Goal: Transaction & Acquisition: Purchase product/service

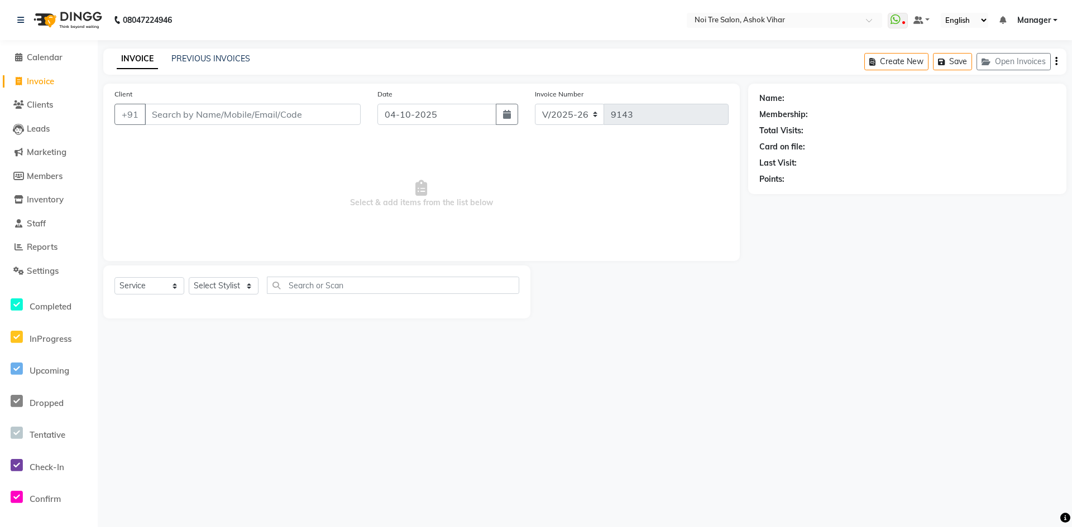
select select "4726"
select select "service"
click at [201, 60] on link "PREVIOUS INVOICES" at bounding box center [210, 59] width 79 height 10
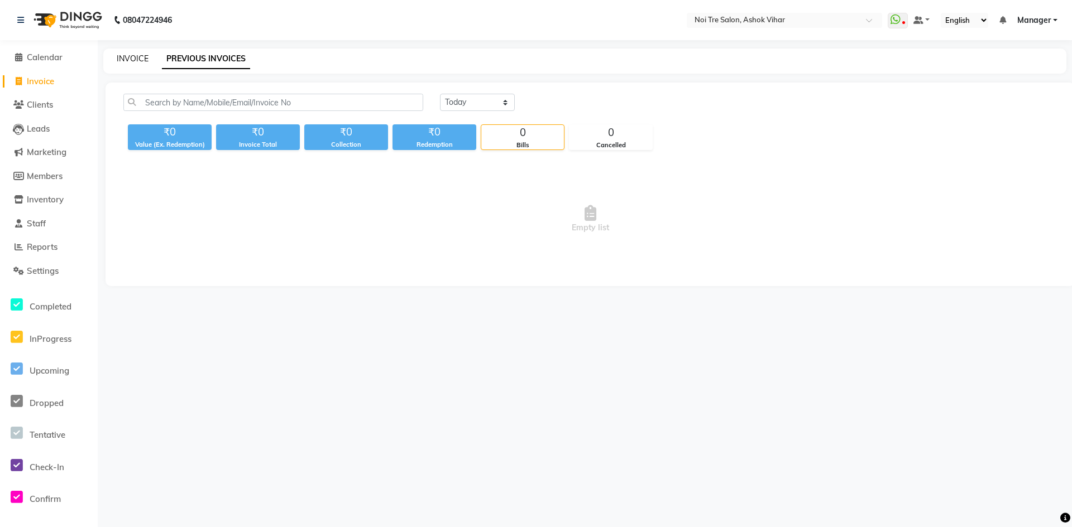
click at [127, 56] on link "INVOICE" at bounding box center [133, 59] width 32 height 10
select select "4726"
select select "service"
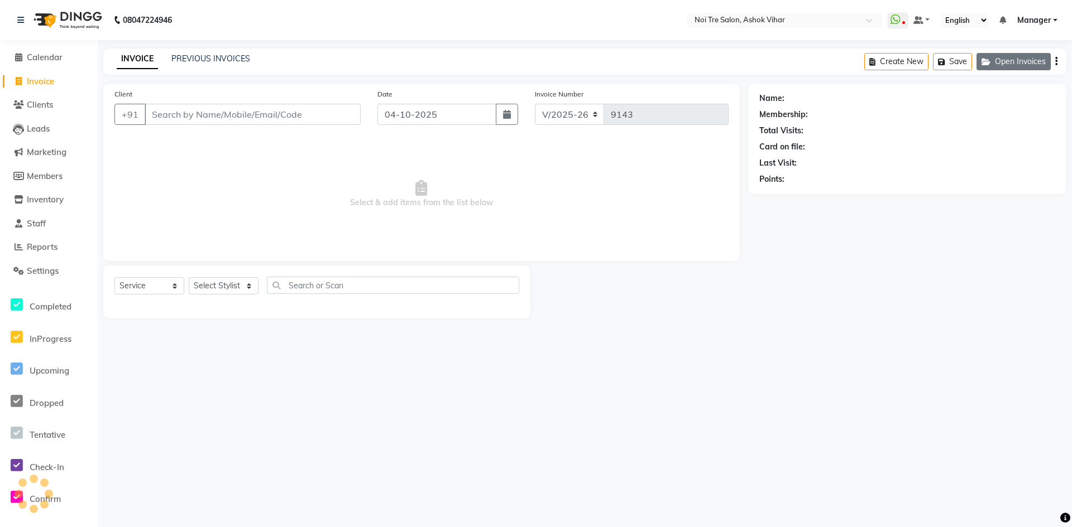
click at [1022, 63] on button "Open Invoices" at bounding box center [1013, 61] width 74 height 17
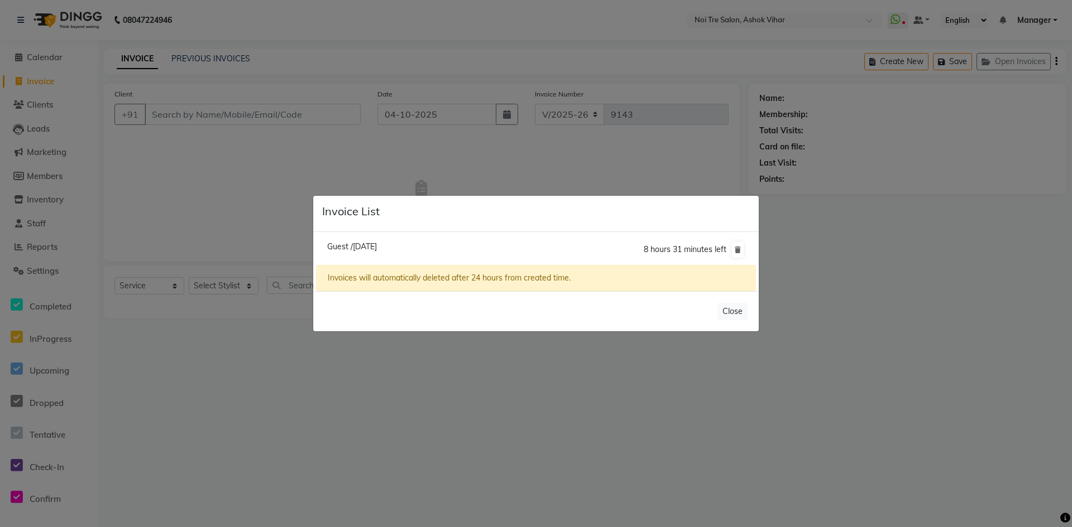
click at [377, 249] on span "Guest /03 October 2025" at bounding box center [352, 247] width 50 height 10
type input "11980000001"
type input "03-10-2025"
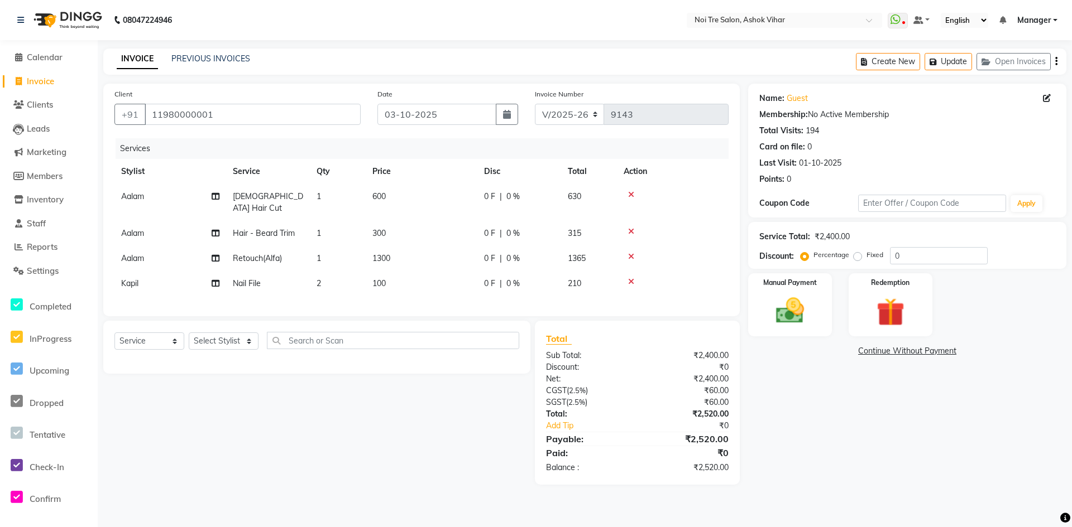
drag, startPoint x: 51, startPoint y: 81, endPoint x: 146, endPoint y: 4, distance: 121.8
click at [51, 81] on span "Invoice" at bounding box center [40, 81] width 27 height 11
select select "service"
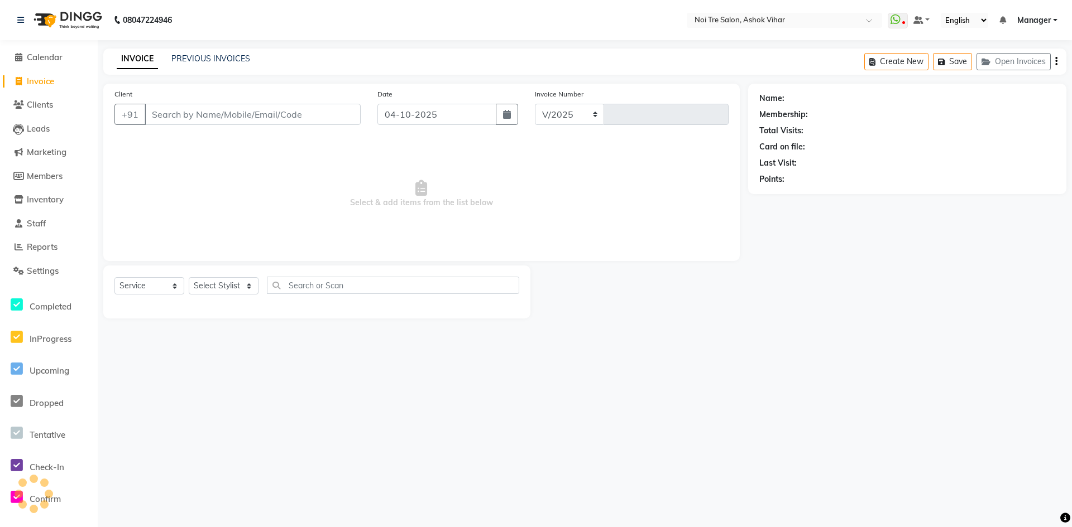
select select "4726"
type input "9143"
click at [981, 62] on icon "button" at bounding box center [987, 62] width 13 height 8
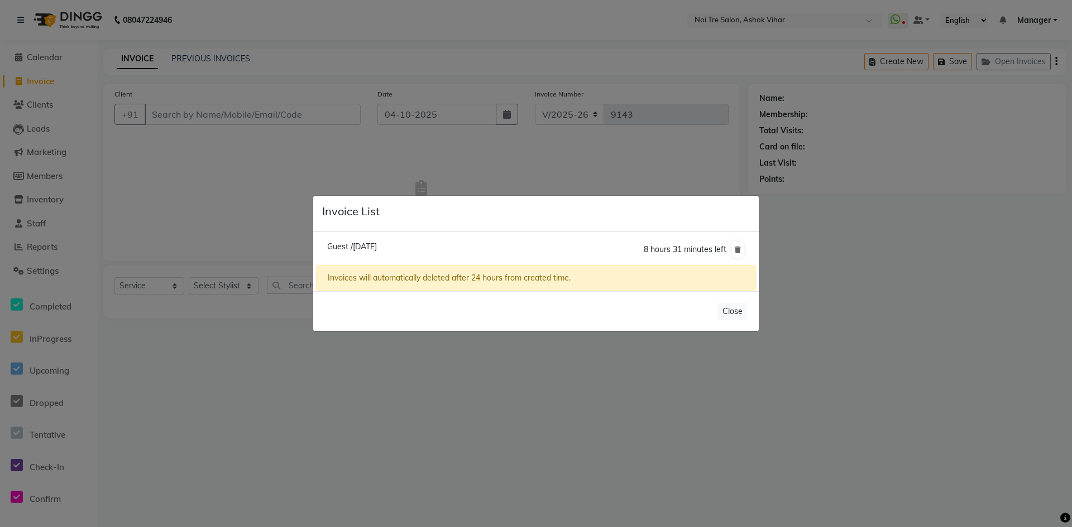
click at [356, 248] on span "Guest /03 October 2025" at bounding box center [352, 247] width 50 height 10
type input "11980000001"
type input "03-10-2025"
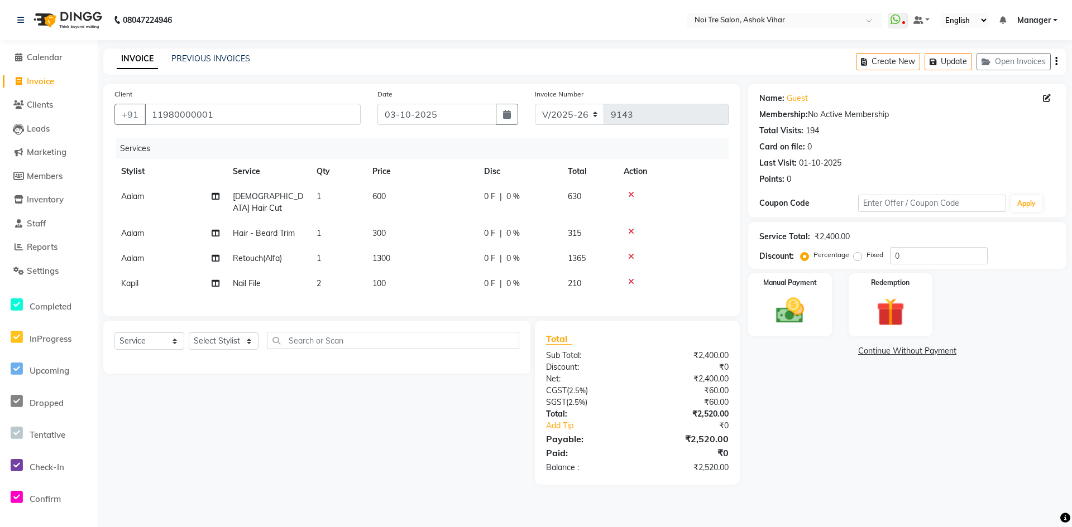
click at [58, 83] on link "Invoice" at bounding box center [49, 81] width 92 height 13
select select "service"
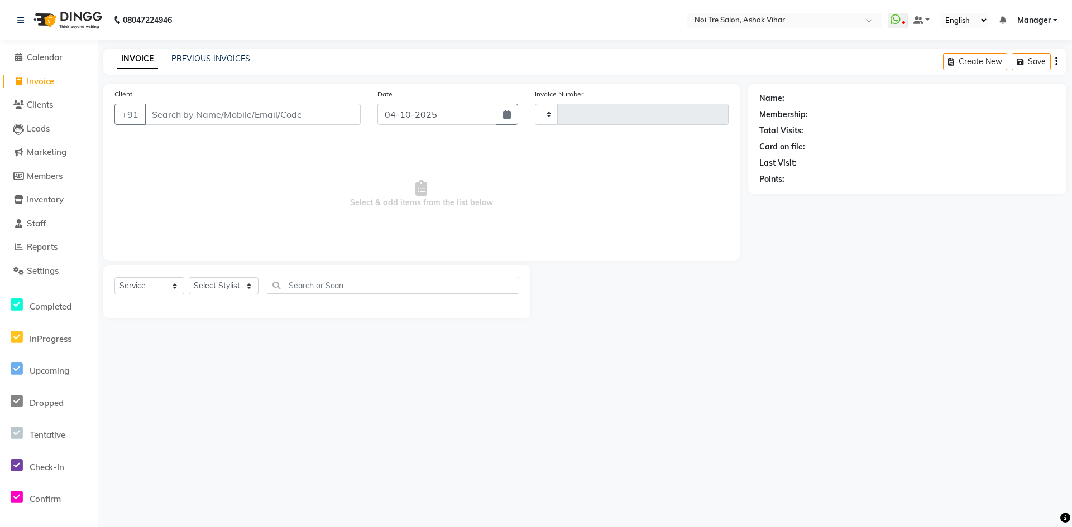
type input "9143"
select select "4726"
click at [1011, 60] on button "Open Invoices" at bounding box center [1013, 61] width 74 height 17
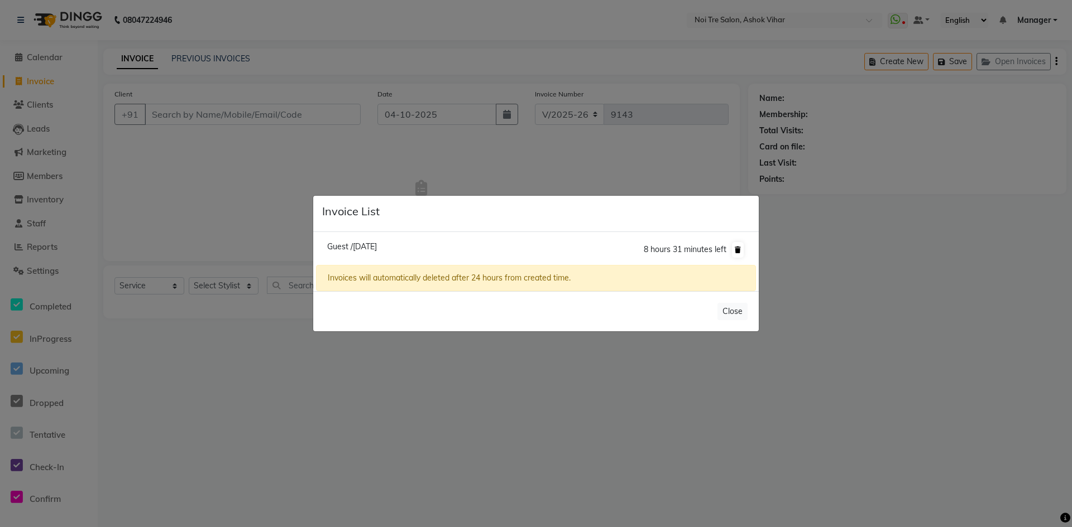
click at [739, 251] on icon at bounding box center [737, 250] width 6 height 7
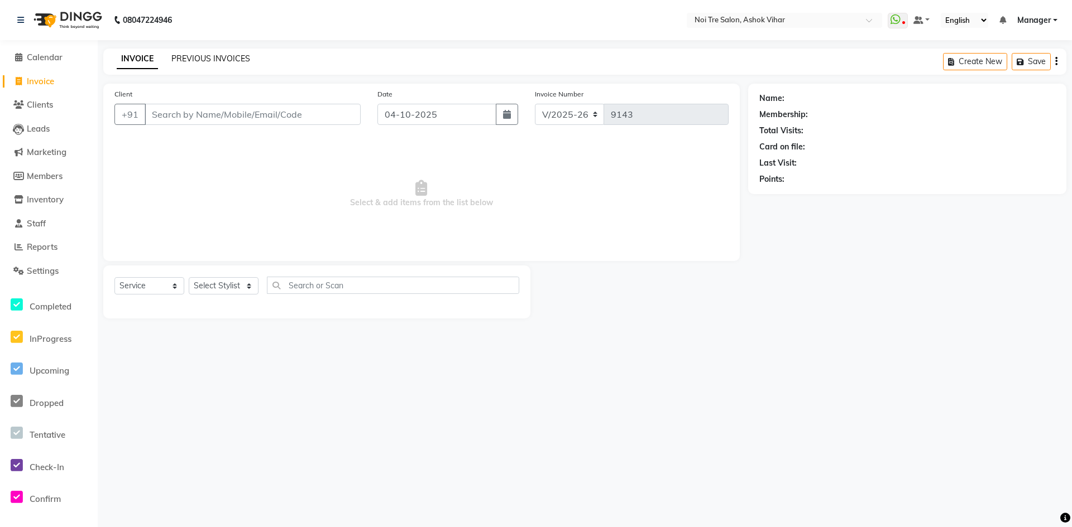
click at [225, 59] on link "PREVIOUS INVOICES" at bounding box center [210, 59] width 79 height 10
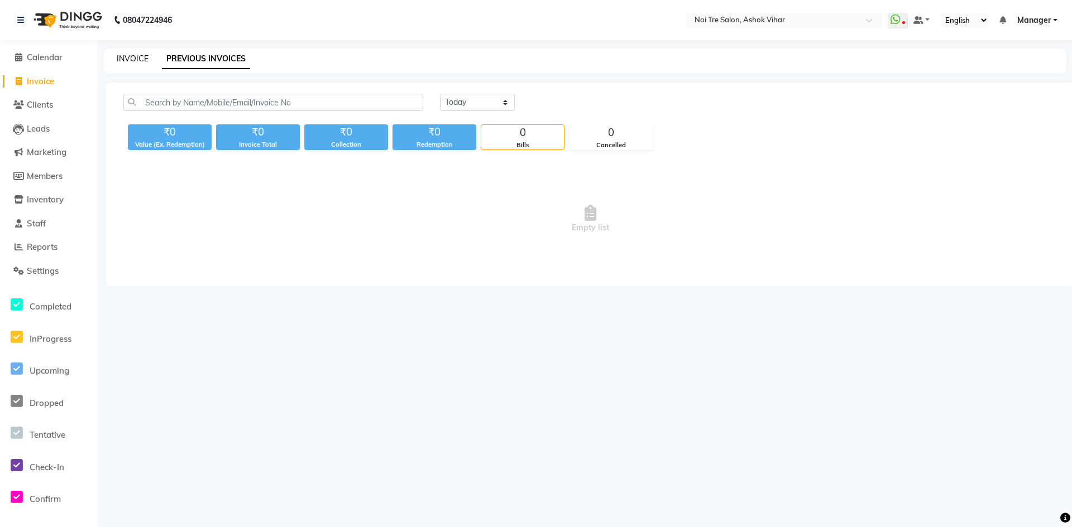
click at [141, 54] on link "INVOICE" at bounding box center [133, 59] width 32 height 10
select select "service"
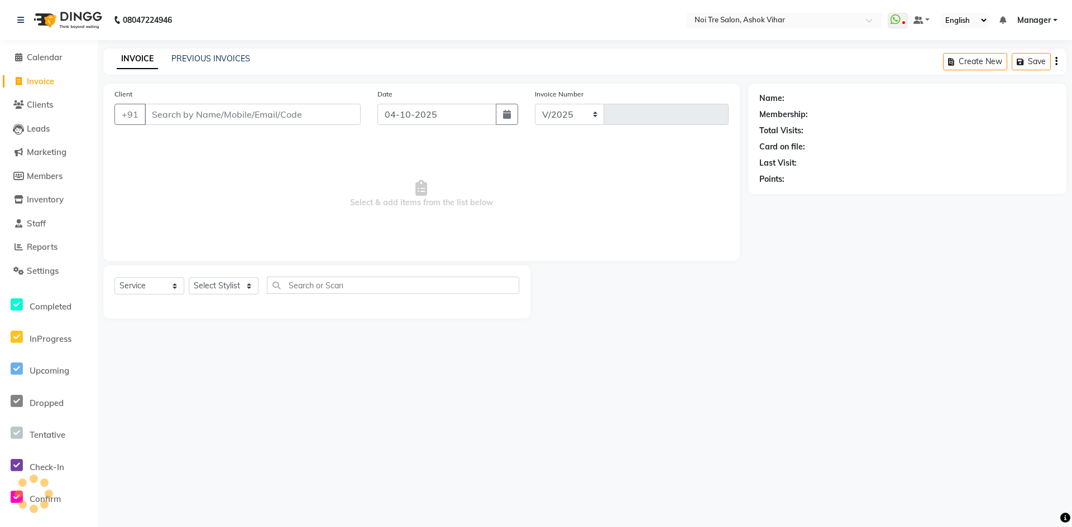
select select "4726"
type input "9143"
click at [238, 280] on select "Select Stylist Aakash Aalam Aas Admin Ajay Alice Amit Anand Anas Arif ARIF 1 Ar…" at bounding box center [224, 285] width 70 height 17
click at [323, 287] on input "text" at bounding box center [393, 285] width 252 height 17
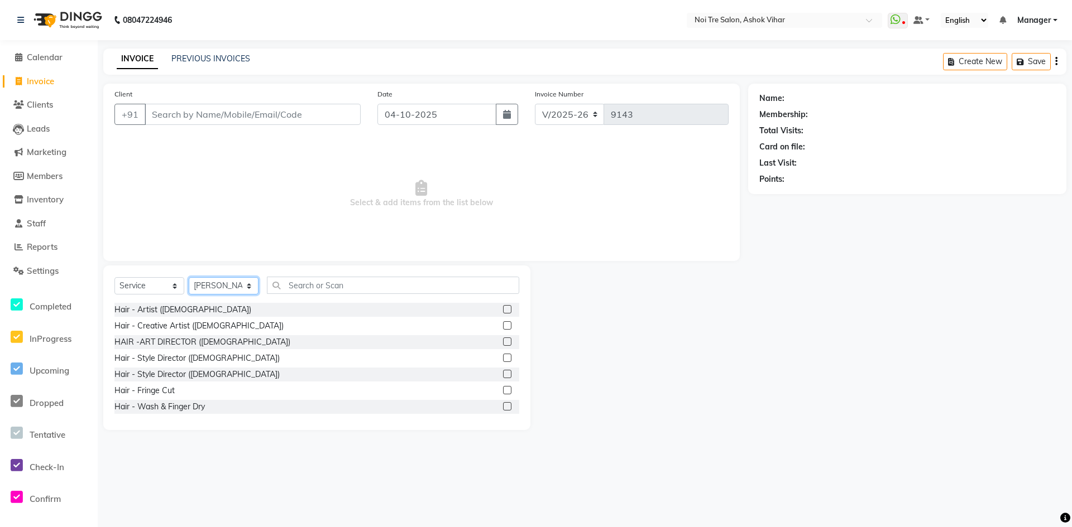
click at [204, 290] on select "Select Stylist Aakash Aalam Aas Admin Ajay Alice Amit Anand Anas Arif ARIF 1 Ar…" at bounding box center [224, 285] width 70 height 17
select select "62466"
click at [279, 285] on input "text" at bounding box center [393, 285] width 252 height 17
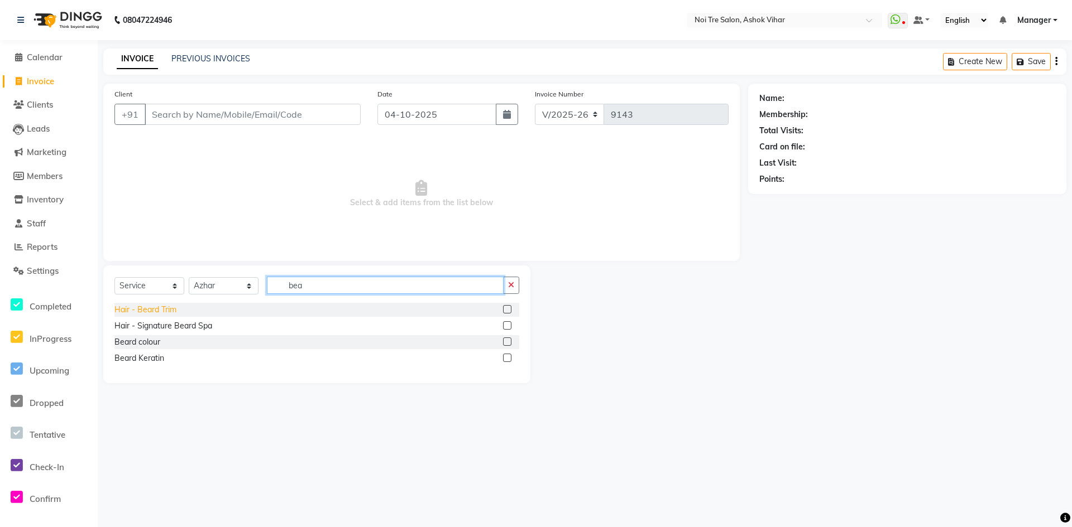
type input "bea"
click at [157, 310] on div "Hair - Beard Trim" at bounding box center [145, 310] width 62 height 12
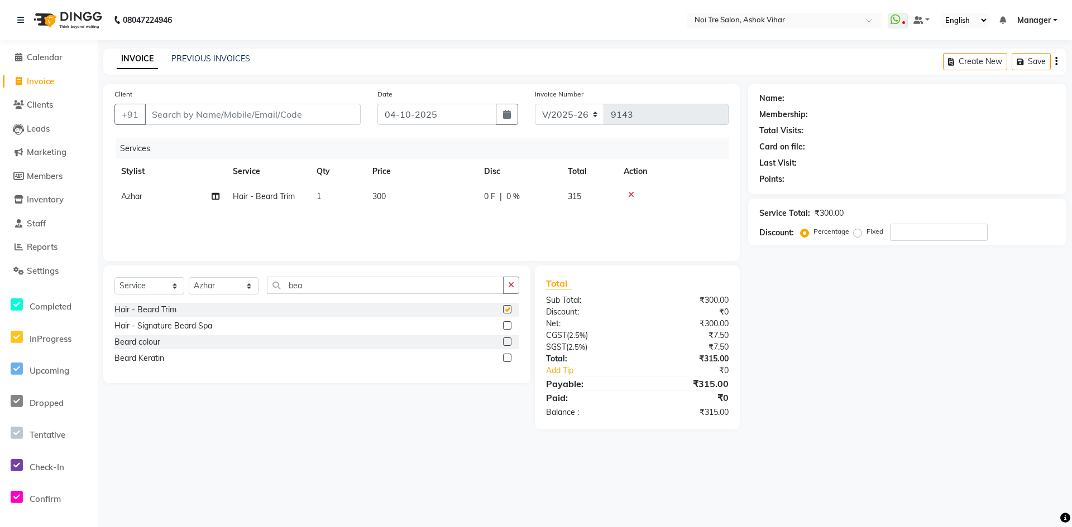
checkbox input "false"
drag, startPoint x: 274, startPoint y: 114, endPoint x: 277, endPoint y: 107, distance: 7.5
click at [277, 109] on input "Client" at bounding box center [253, 114] width 216 height 21
click at [277, 107] on input "Client" at bounding box center [253, 114] width 216 height 21
type input "9"
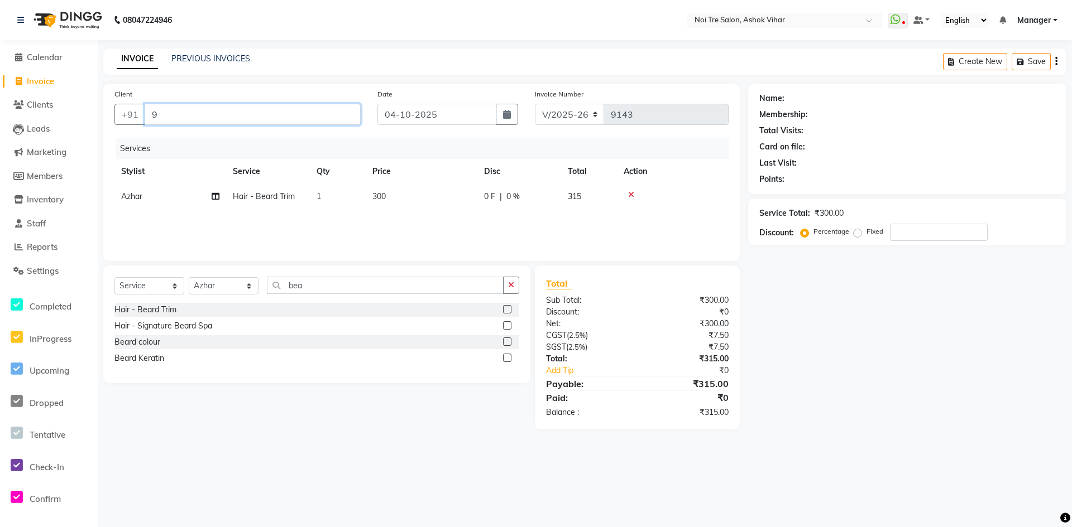
type input "0"
click at [230, 142] on ngb-highlight "99717411 60" at bounding box center [208, 140] width 58 height 11
type input "9971741160"
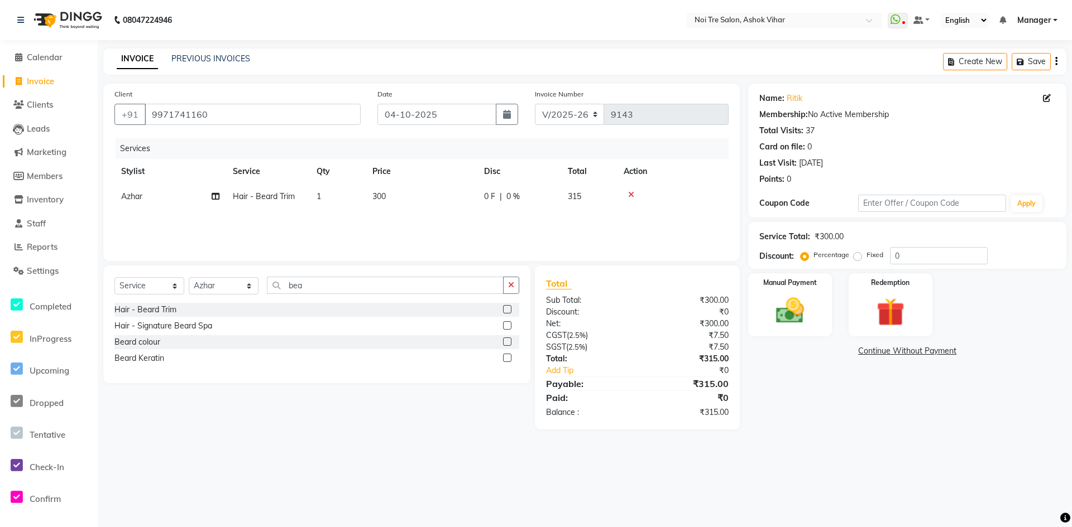
click at [459, 196] on td "300" at bounding box center [422, 196] width 112 height 25
select select "62466"
click at [459, 196] on input "300" at bounding box center [474, 199] width 98 height 17
click at [459, 195] on input "300" at bounding box center [474, 199] width 98 height 17
type input "285"
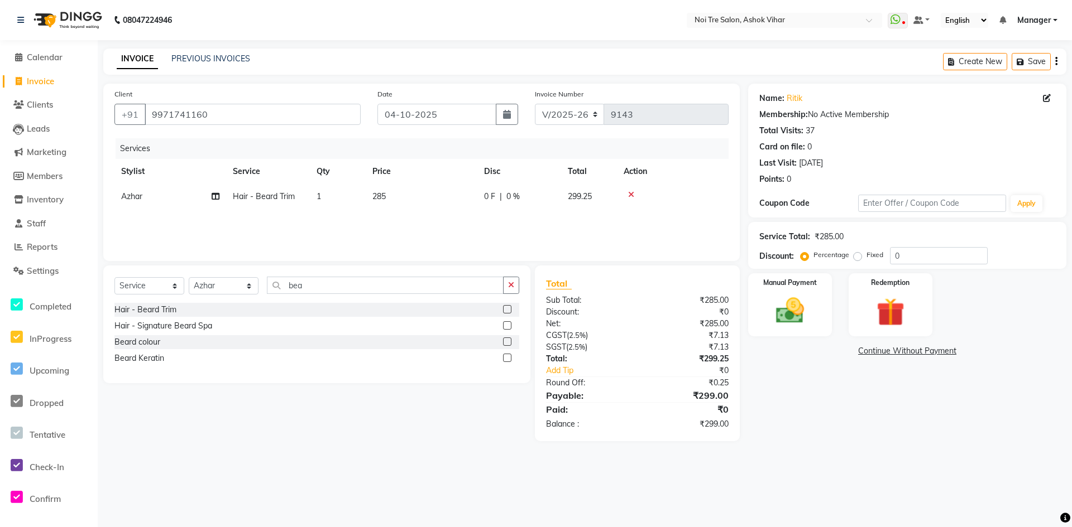
click at [515, 230] on div "Services Stylist Service Qty Price Disc Total Action Azhar Hair - Beard Trim 1 …" at bounding box center [421, 194] width 614 height 112
click at [469, 206] on td "285" at bounding box center [422, 196] width 112 height 25
select select "62466"
click at [469, 206] on input "285" at bounding box center [474, 199] width 98 height 17
type input "2"
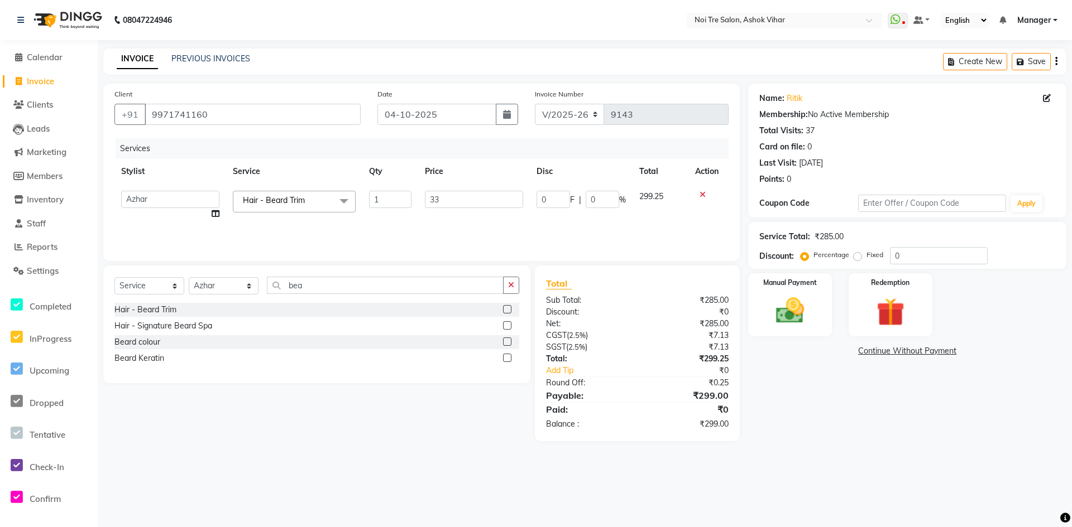
type input "333"
click at [472, 229] on div "Services Stylist Service Qty Price Disc Total Action Aakash Aalam Aas Admin Aja…" at bounding box center [421, 194] width 614 height 112
click at [804, 291] on div "Manual Payment" at bounding box center [789, 305] width 87 height 66
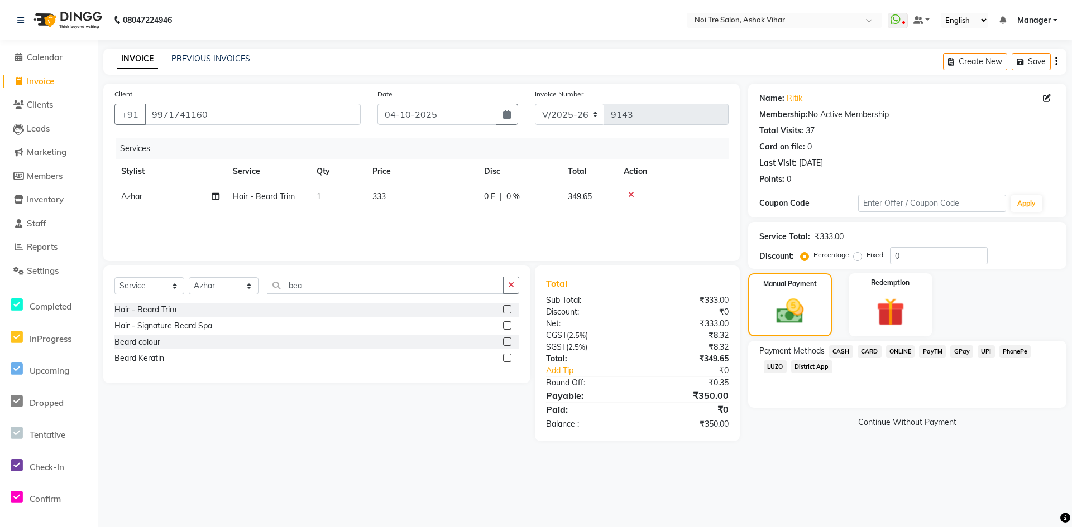
click at [869, 352] on span "CARD" at bounding box center [869, 351] width 24 height 13
click at [878, 429] on button "Add Payment" at bounding box center [958, 425] width 191 height 17
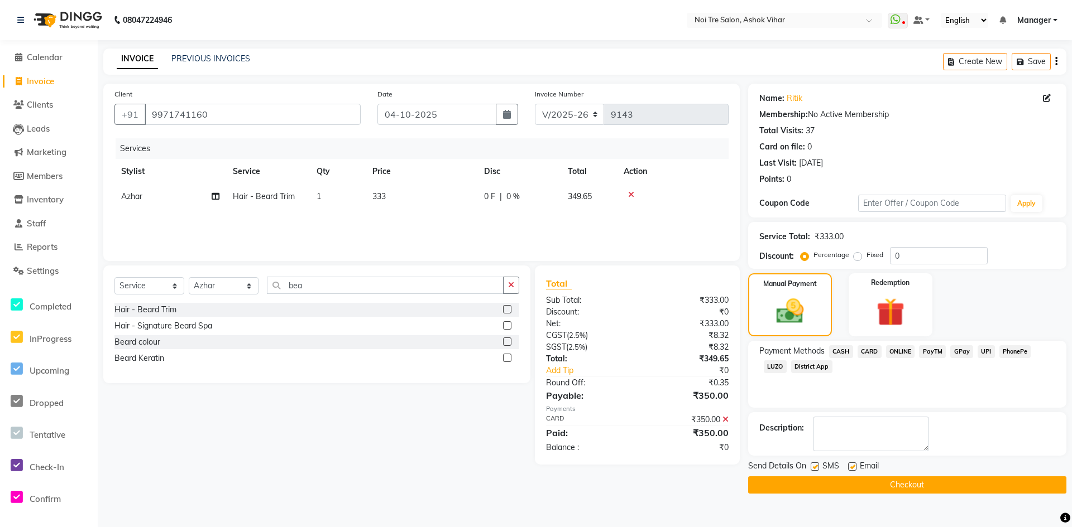
click at [859, 484] on button "Checkout" at bounding box center [907, 485] width 318 height 17
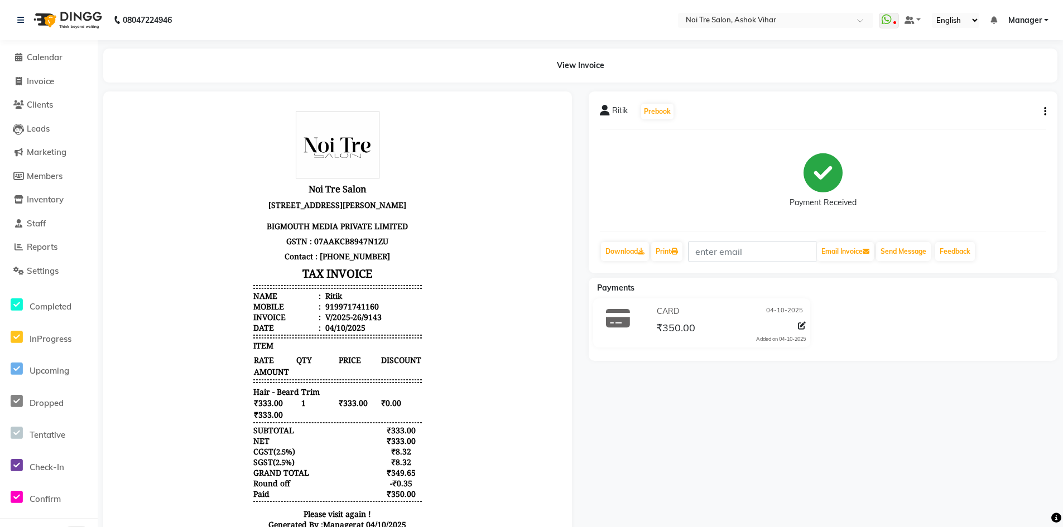
click at [57, 88] on li "Invoice" at bounding box center [49, 82] width 98 height 24
click at [41, 80] on span "Invoice" at bounding box center [40, 81] width 27 height 11
select select "service"
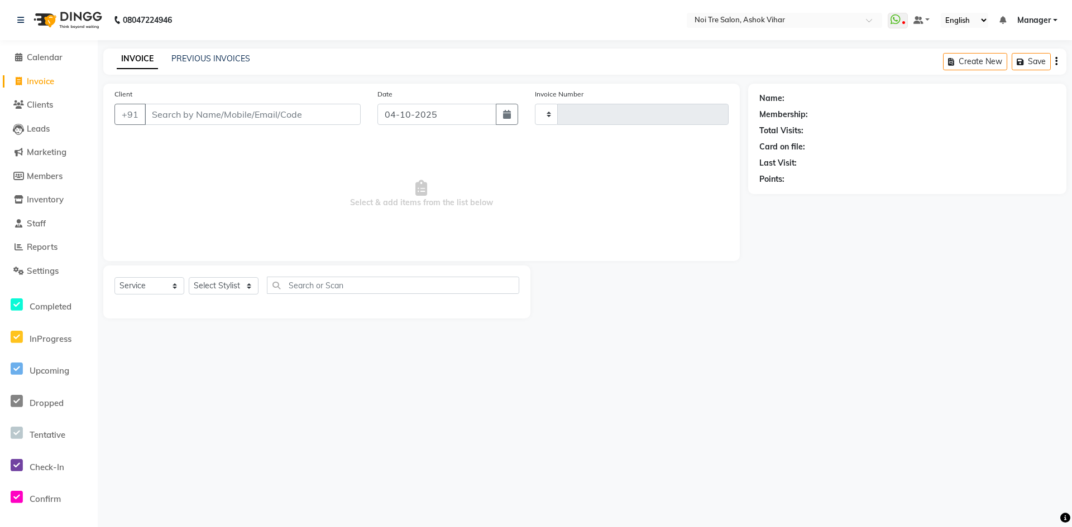
type input "9144"
select select "4726"
drag, startPoint x: 178, startPoint y: 123, endPoint x: 184, endPoint y: 117, distance: 8.7
click at [179, 123] on input "Client" at bounding box center [253, 114] width 216 height 21
click at [184, 117] on input "Client" at bounding box center [253, 114] width 216 height 21
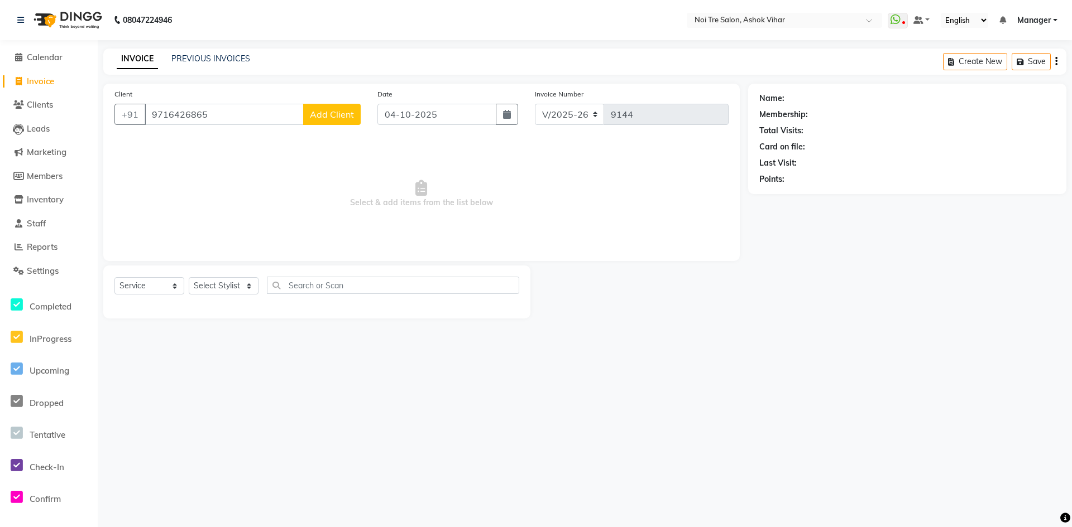
type input "9716426865"
click at [315, 120] on button "Add Client" at bounding box center [331, 114] width 57 height 21
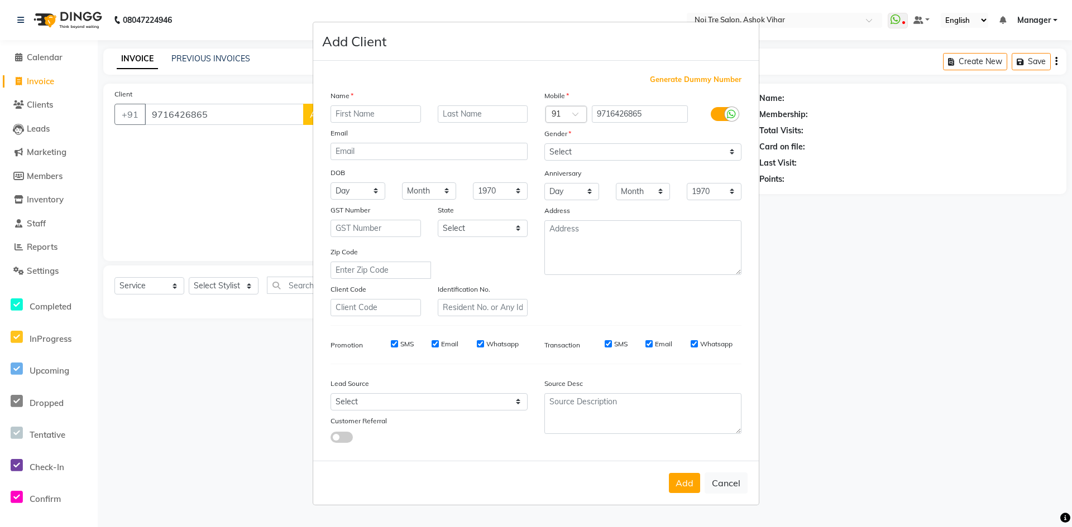
click at [360, 114] on input "text" at bounding box center [375, 113] width 90 height 17
type input "[PERSON_NAME]"
drag, startPoint x: 612, startPoint y: 145, endPoint x: 608, endPoint y: 159, distance: 14.5
click at [612, 145] on select "Select Male Female Other Prefer Not To Say" at bounding box center [642, 151] width 197 height 17
click at [544, 143] on select "Select Male Female Other Prefer Not To Say" at bounding box center [642, 151] width 197 height 17
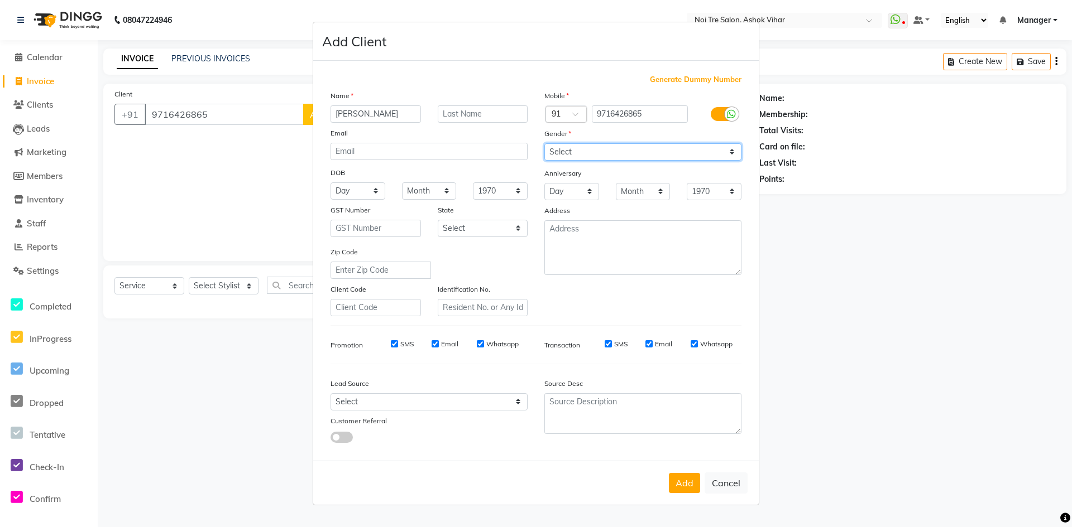
drag, startPoint x: 571, startPoint y: 152, endPoint x: 569, endPoint y: 159, distance: 7.1
click at [571, 152] on select "Select Male Female Other Prefer Not To Say" at bounding box center [642, 151] width 197 height 17
select select "male"
click at [544, 143] on select "Select Male Female Other Prefer Not To Say" at bounding box center [642, 151] width 197 height 17
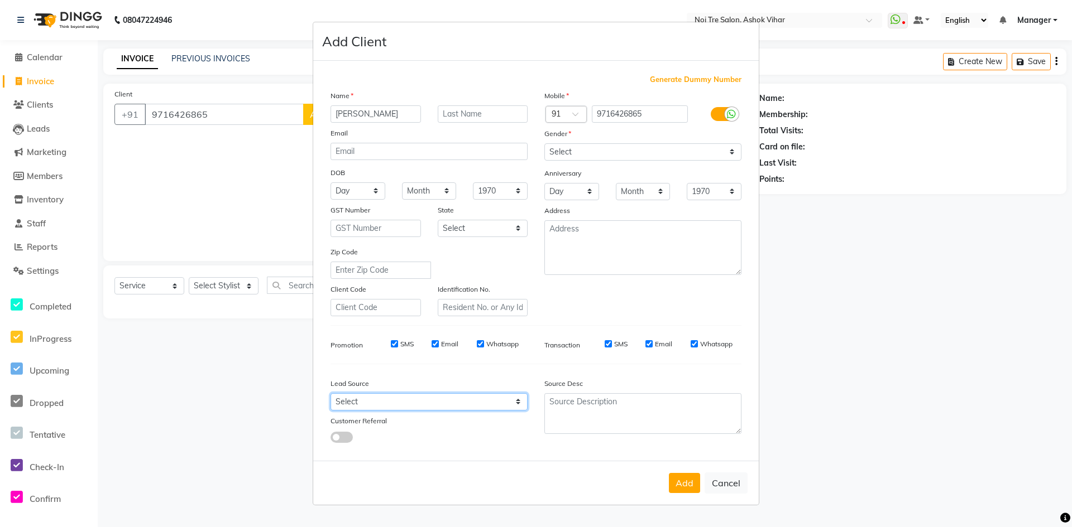
click at [433, 401] on select "Select Walk-in Referral Internet Friend Word of Mouth Advertisement Facebook Ju…" at bounding box center [428, 401] width 197 height 17
click at [330, 393] on select "Select Walk-in Referral Internet Friend Word of Mouth Advertisement Facebook Ju…" at bounding box center [428, 401] width 197 height 17
click at [410, 402] on select "Select Walk-in Referral Internet Friend Word of Mouth Advertisement Facebook Ju…" at bounding box center [428, 401] width 197 height 17
select select "31828"
click at [330, 393] on select "Select Walk-in Referral Internet Friend Word of Mouth Advertisement Facebook Ju…" at bounding box center [428, 401] width 197 height 17
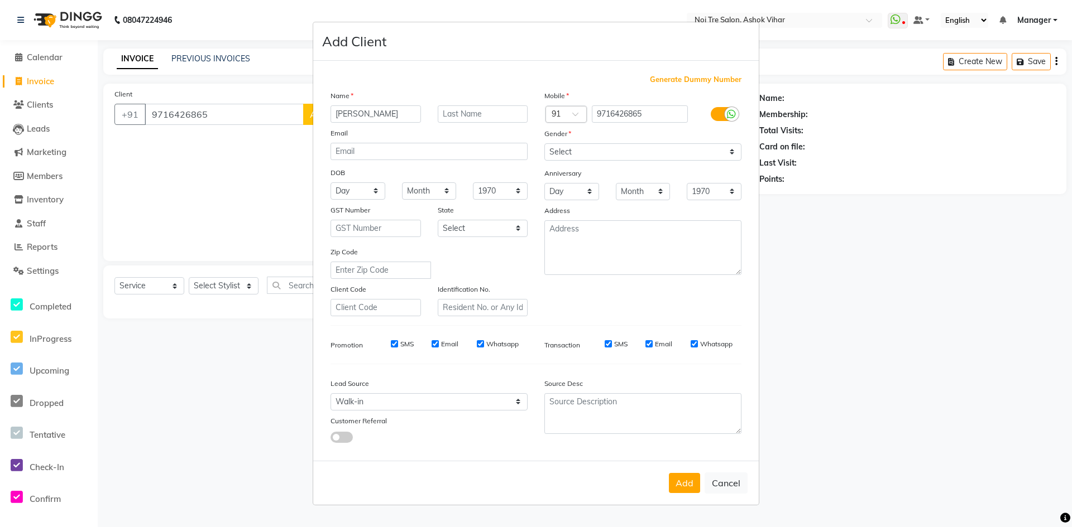
drag, startPoint x: 690, startPoint y: 486, endPoint x: 320, endPoint y: 341, distance: 396.7
click at [689, 486] on button "Add" at bounding box center [684, 483] width 31 height 20
select select
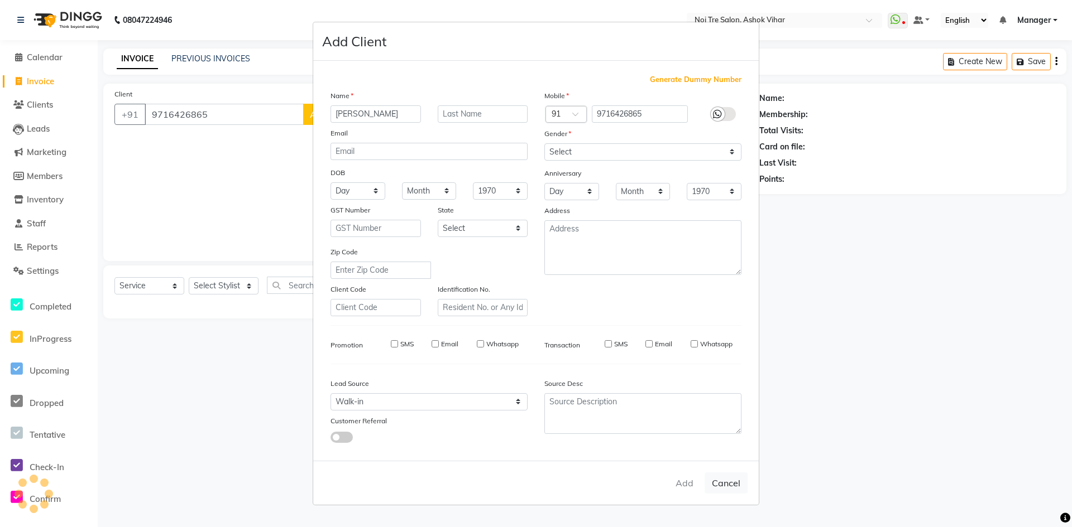
select select
checkbox input "false"
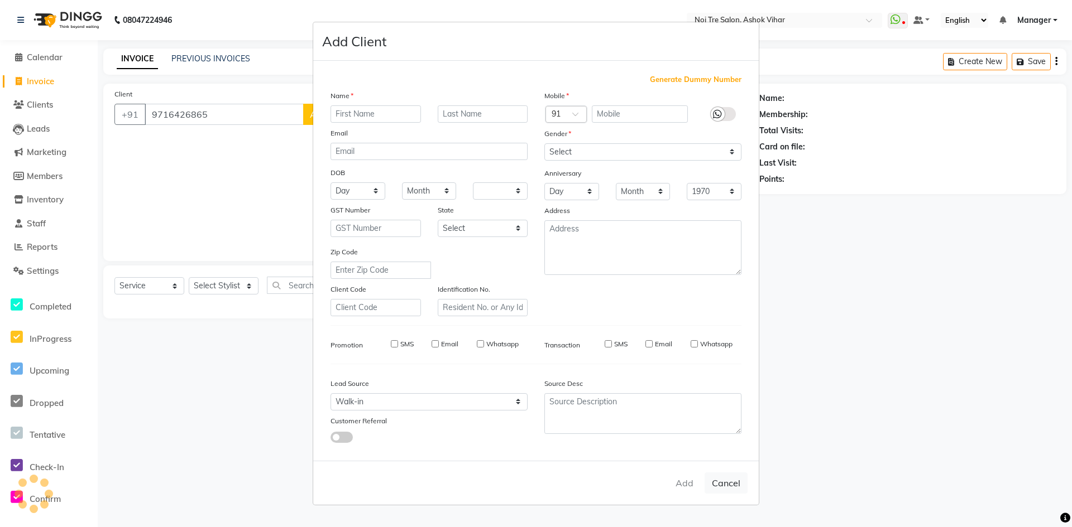
checkbox input "false"
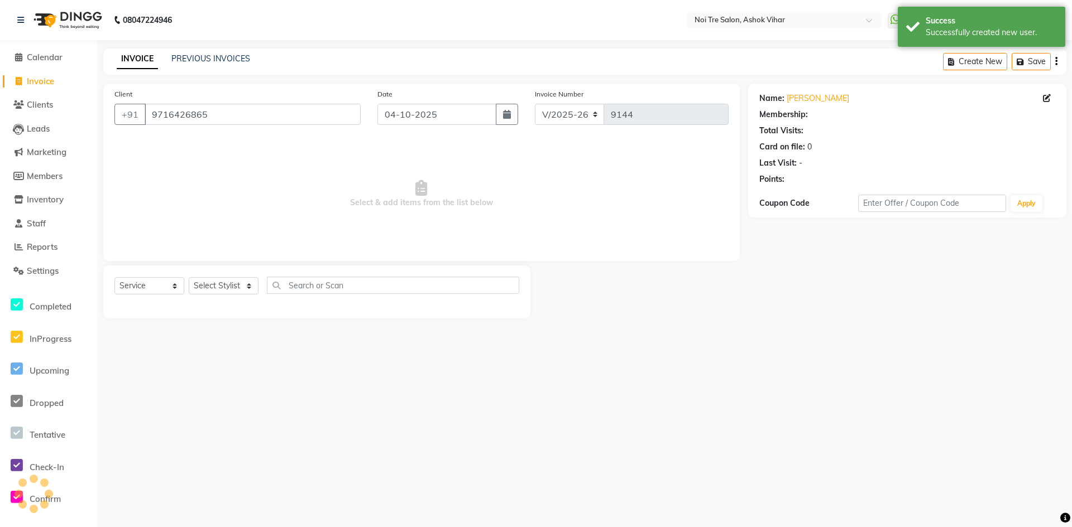
click at [217, 287] on ngb-modal-window "Add Client Generate Dummy Number Name Email DOB Day 01 02 03 04 05 06 07 08 09 …" at bounding box center [536, 263] width 1072 height 527
click at [217, 287] on select "Select Stylist Aakash Aalam Aas Admin Ajay Alice Amit Anand Anas Arif ARIF 1 Ar…" at bounding box center [224, 285] width 70 height 17
select select "28270"
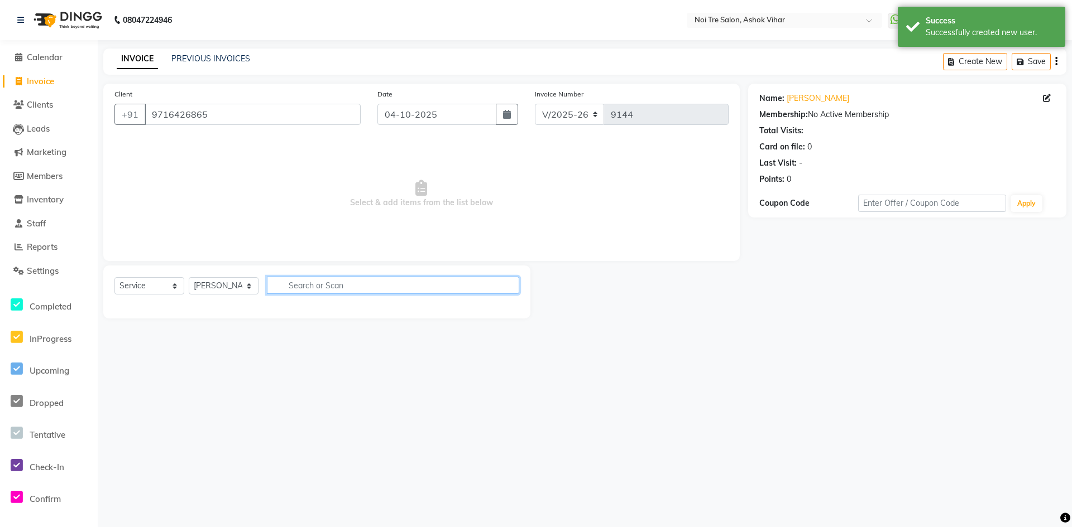
click at [305, 278] on input "text" at bounding box center [393, 285] width 252 height 17
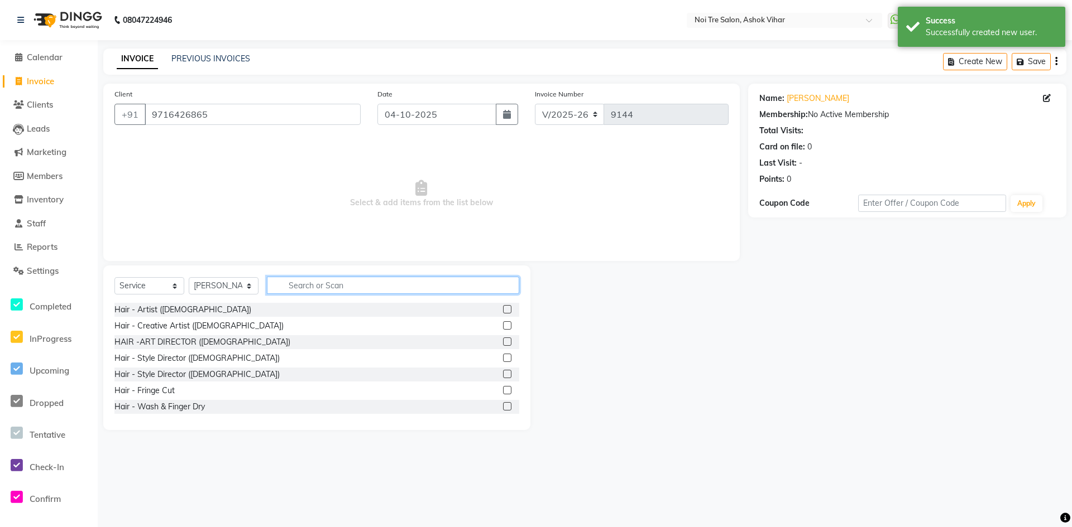
type input "c"
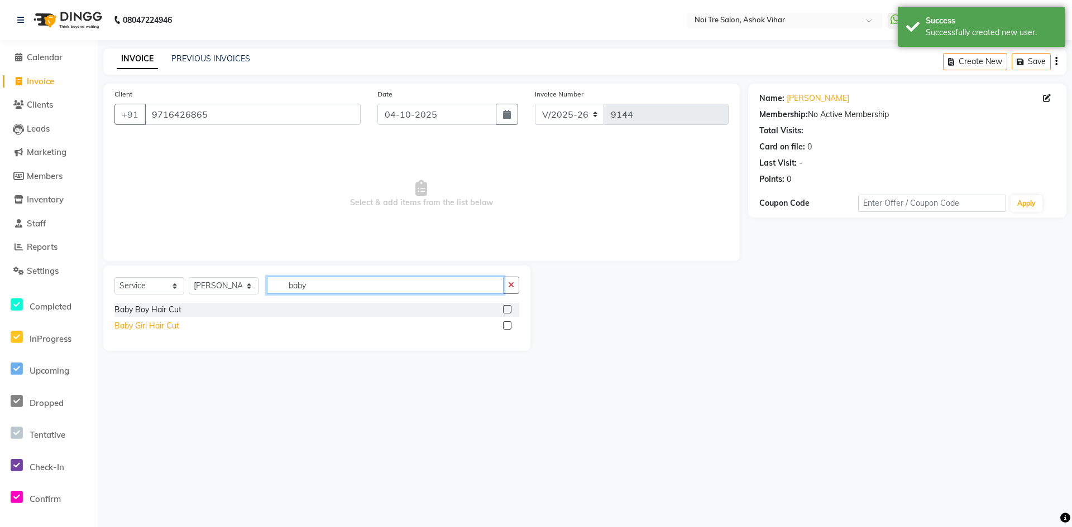
type input "baby"
click at [161, 328] on div "Baby Girl Hair Cut" at bounding box center [146, 326] width 65 height 12
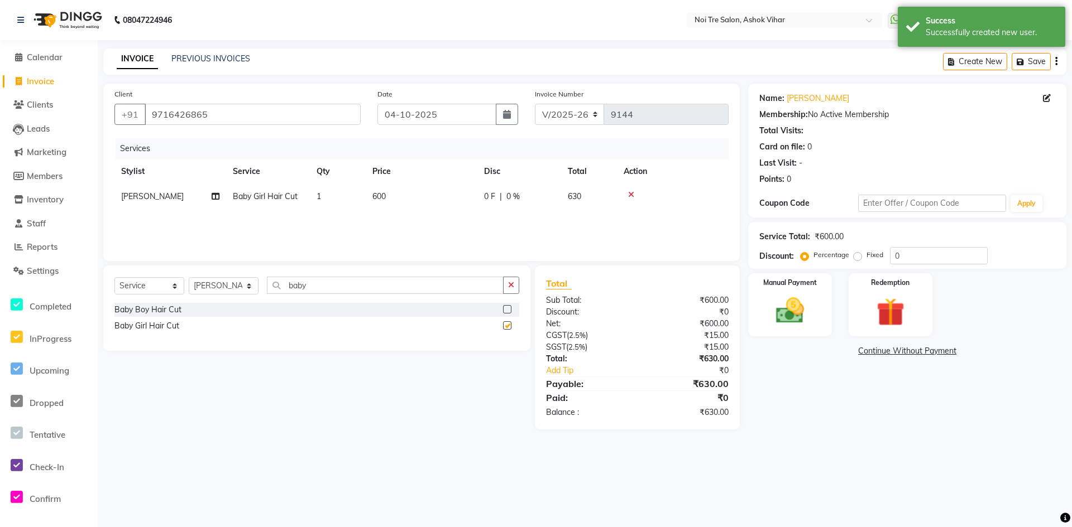
checkbox input "false"
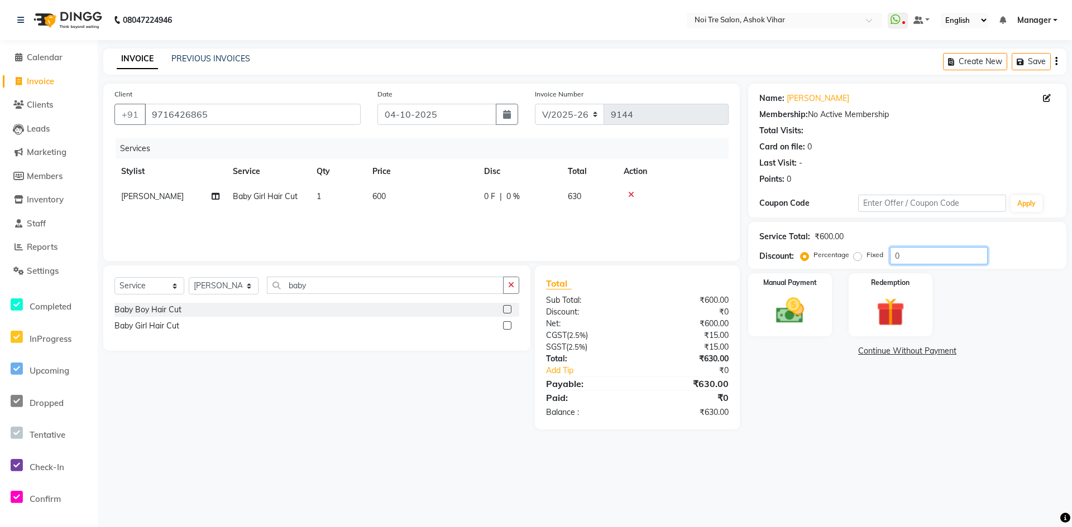
drag, startPoint x: 941, startPoint y: 256, endPoint x: 847, endPoint y: 261, distance: 94.5
click at [847, 261] on div "Percentage Fixed 0" at bounding box center [895, 255] width 185 height 17
type input "10"
click at [782, 302] on img at bounding box center [790, 311] width 48 height 34
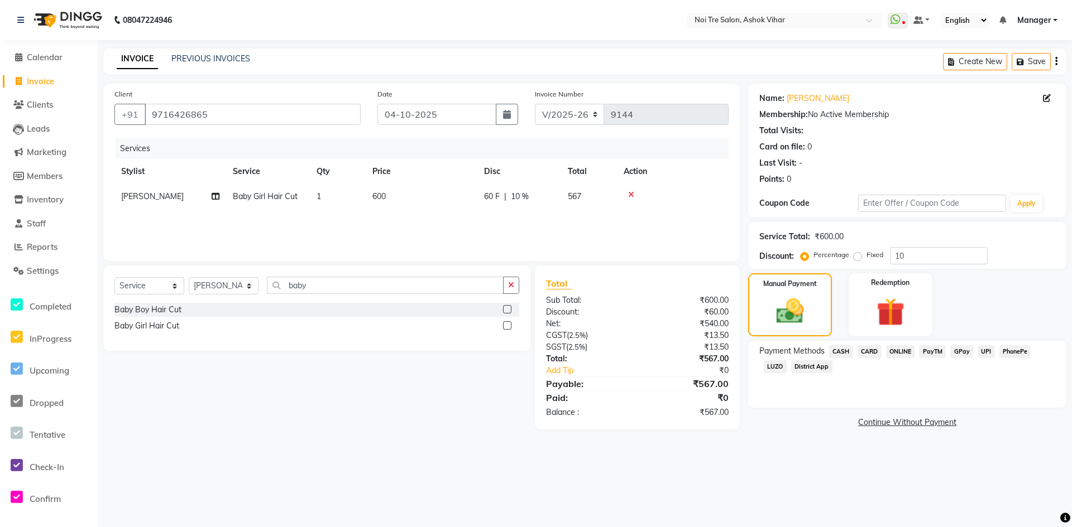
click at [888, 350] on span "ONLINE" at bounding box center [900, 351] width 29 height 13
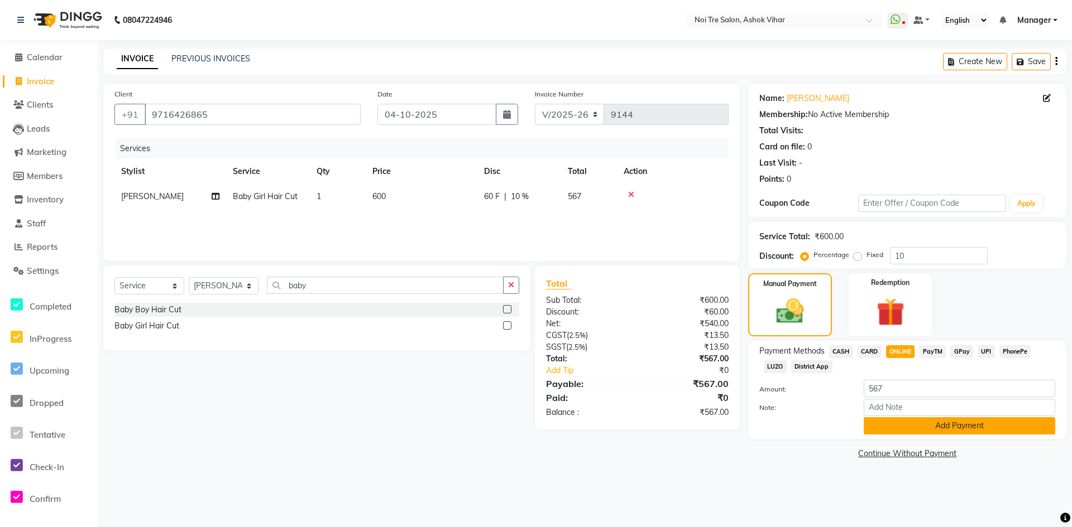
click at [881, 426] on button "Add Payment" at bounding box center [958, 425] width 191 height 17
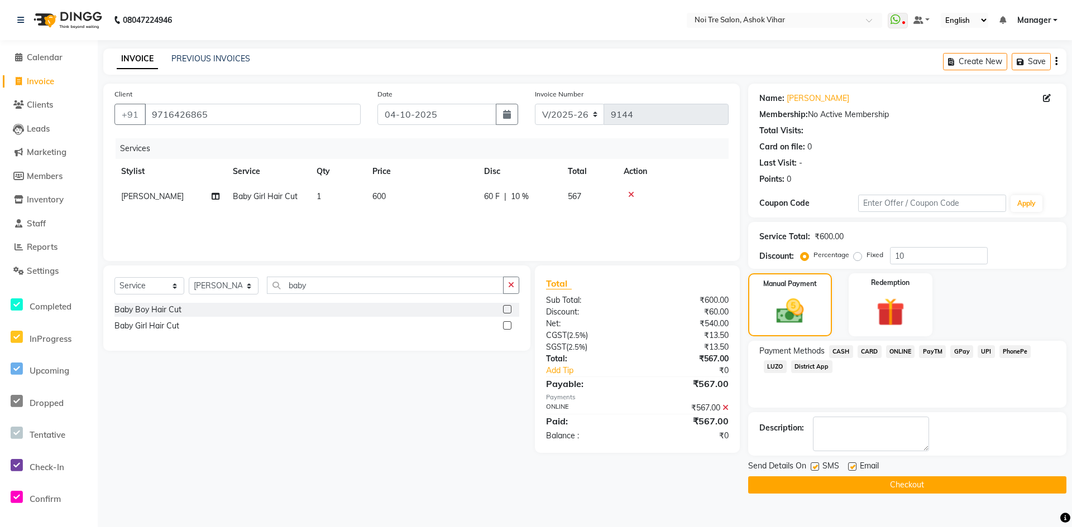
click at [804, 484] on button "Checkout" at bounding box center [907, 485] width 318 height 17
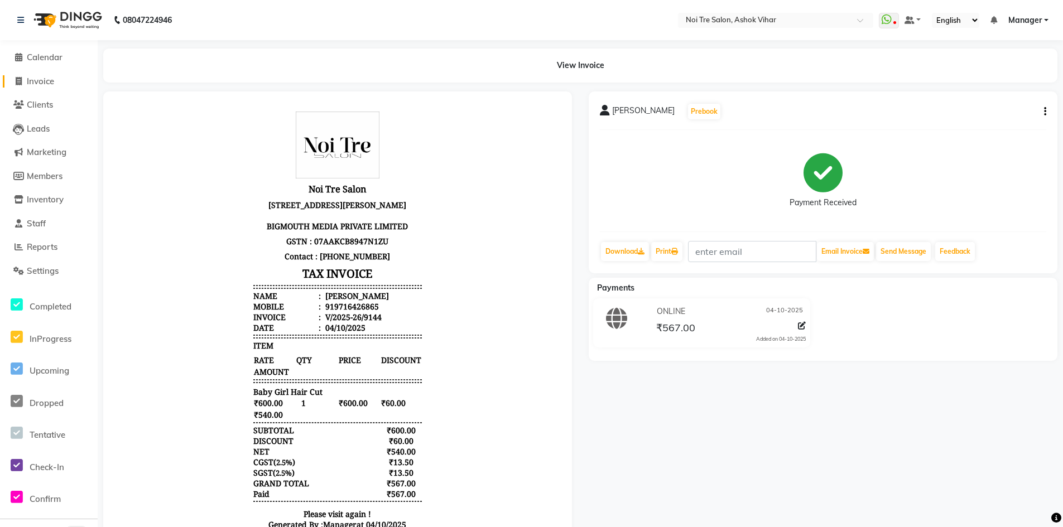
drag, startPoint x: 35, startPoint y: 75, endPoint x: 47, endPoint y: 88, distance: 17.8
click at [35, 76] on span "Invoice" at bounding box center [40, 81] width 27 height 11
select select "service"
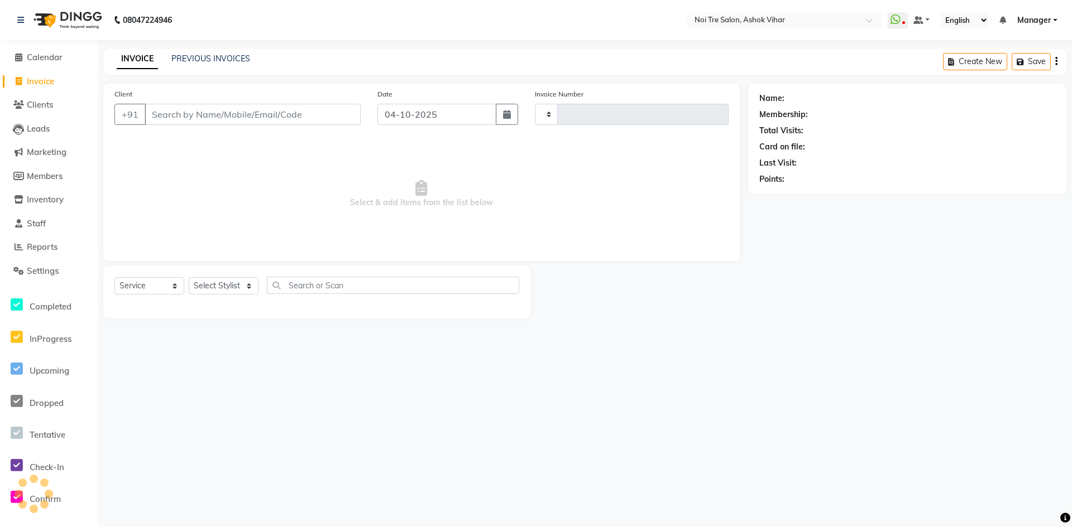
type input "9145"
select select "4726"
click at [285, 113] on input "Client" at bounding box center [253, 114] width 216 height 21
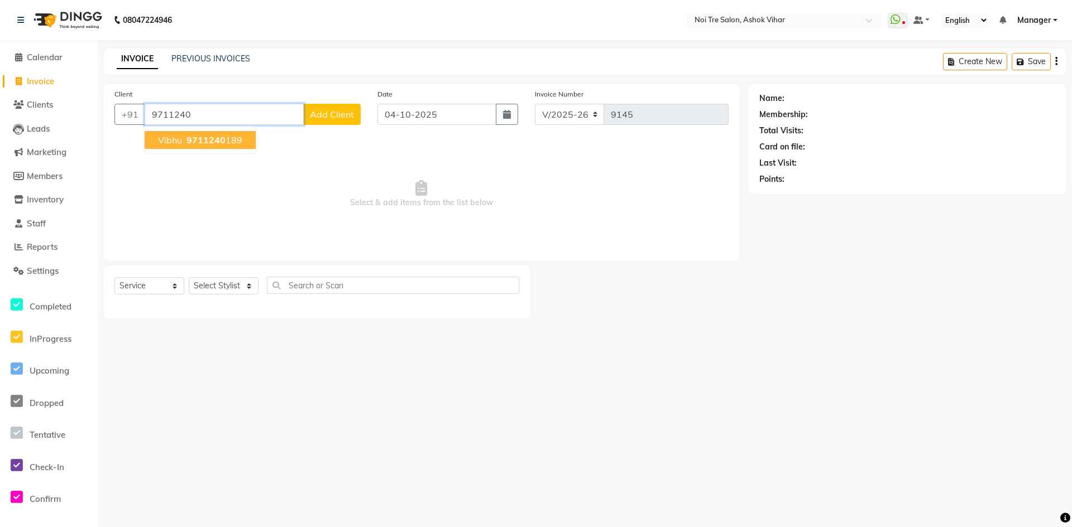
click at [222, 135] on span "9711240" at bounding box center [205, 140] width 39 height 11
type input "9711240189"
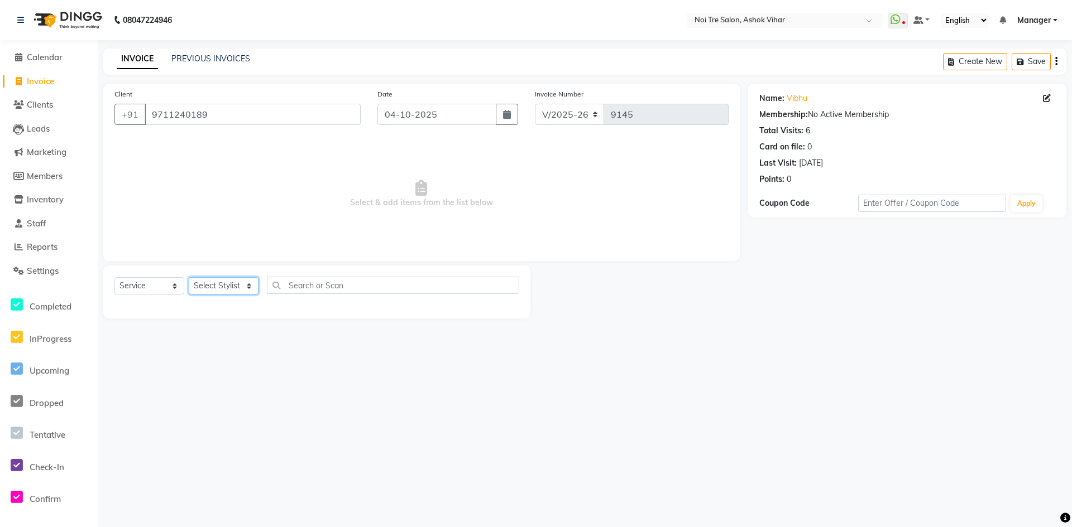
click at [248, 282] on select "Select Stylist Aakash Aalam Aas Admin Ajay Alice Amit Anand Anas Arif ARIF 1 Ar…" at bounding box center [224, 285] width 70 height 17
select select "65562"
click at [287, 282] on input "text" at bounding box center [393, 285] width 252 height 17
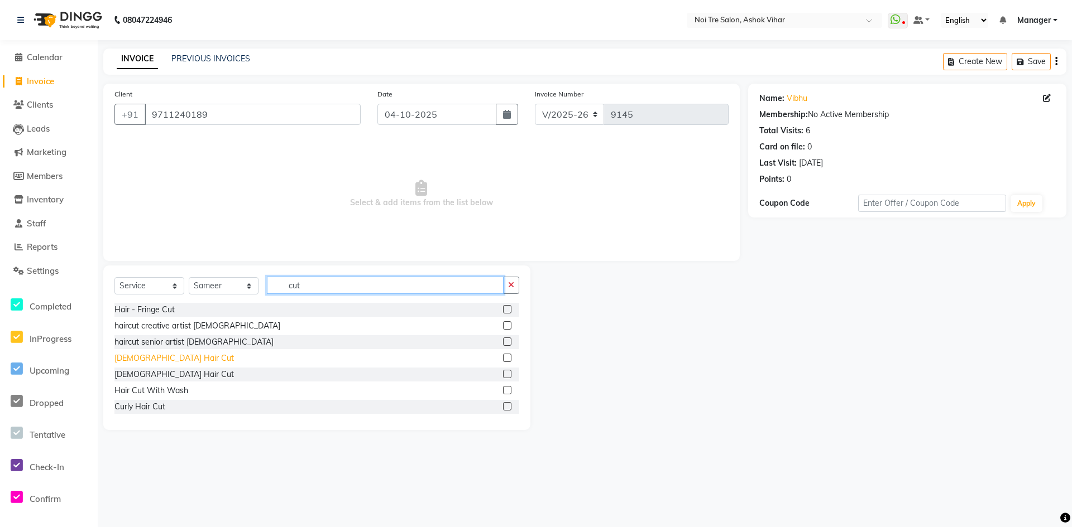
type input "cut"
click at [152, 358] on div "Male Hair Cut" at bounding box center [173, 359] width 119 height 12
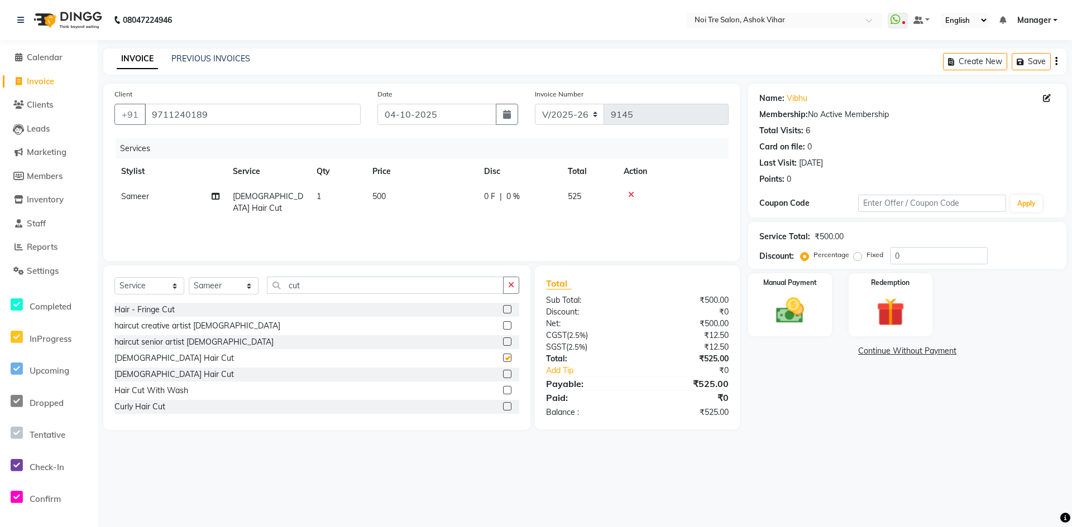
checkbox input "false"
click at [333, 281] on input "cut" at bounding box center [385, 285] width 237 height 17
type input "c"
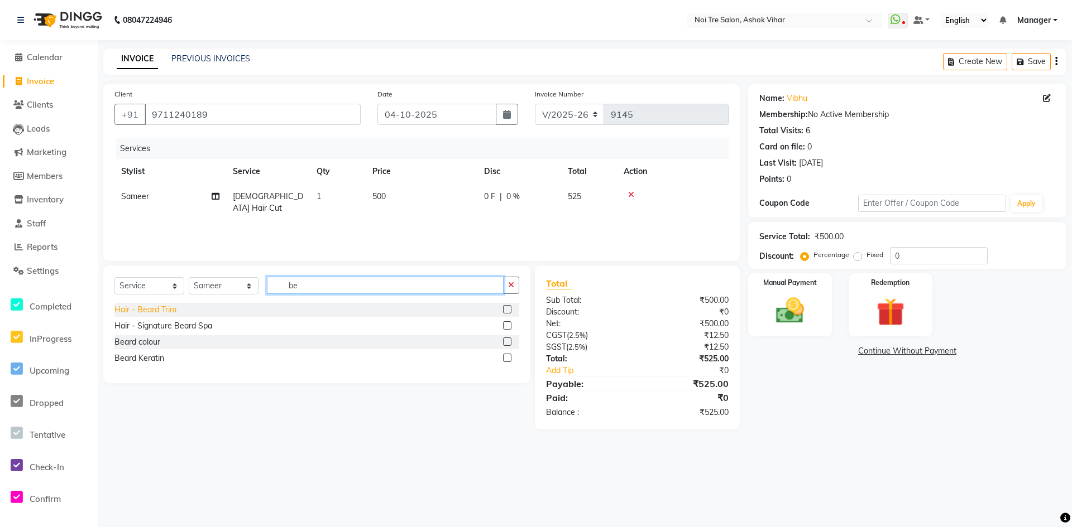
type input "be"
click at [157, 310] on div "Hair - Beard Trim" at bounding box center [145, 310] width 62 height 12
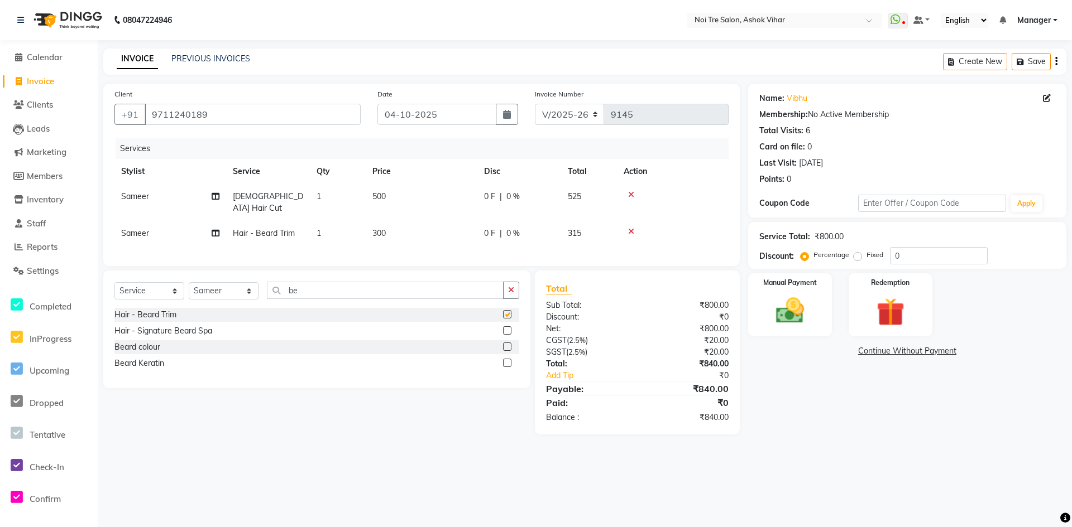
checkbox input "false"
click at [401, 195] on td "500" at bounding box center [422, 202] width 112 height 37
select select "65562"
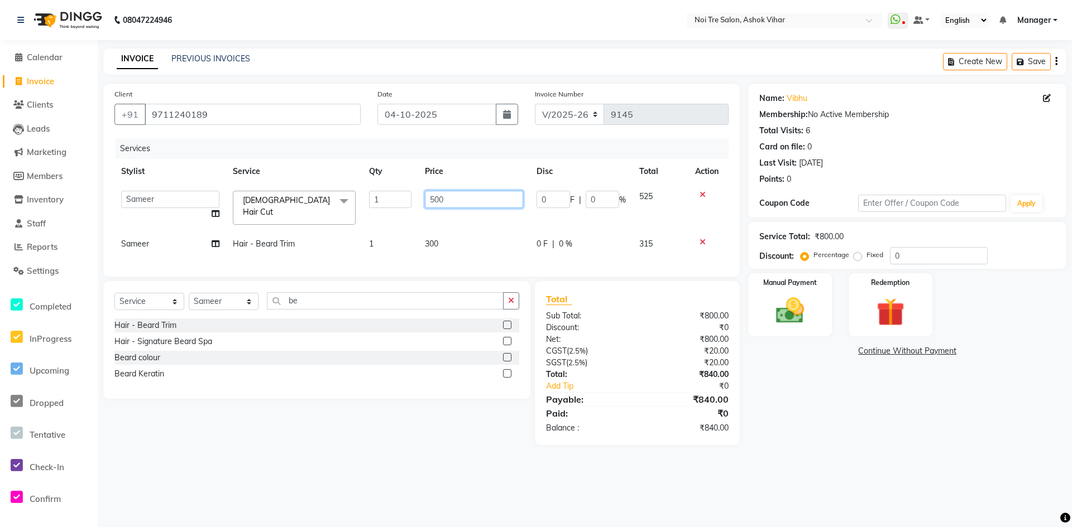
click at [450, 200] on input "500" at bounding box center [474, 199] width 98 height 17
type input "571"
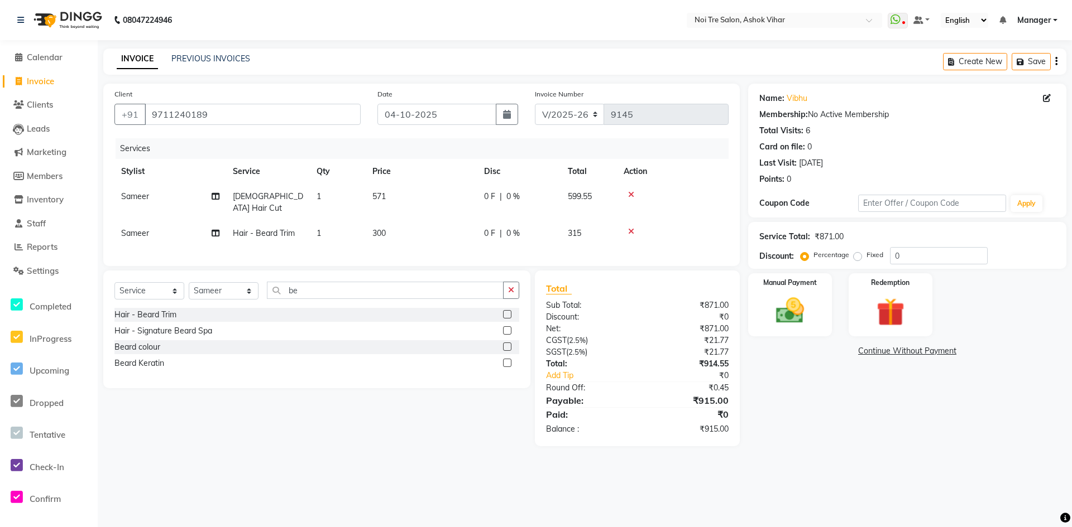
click at [463, 241] on div "Services Stylist Service Qty Price Disc Total Action Sameer Male Hair Cut 1 571…" at bounding box center [421, 196] width 614 height 117
click at [414, 221] on td "300" at bounding box center [422, 233] width 112 height 25
select select "65562"
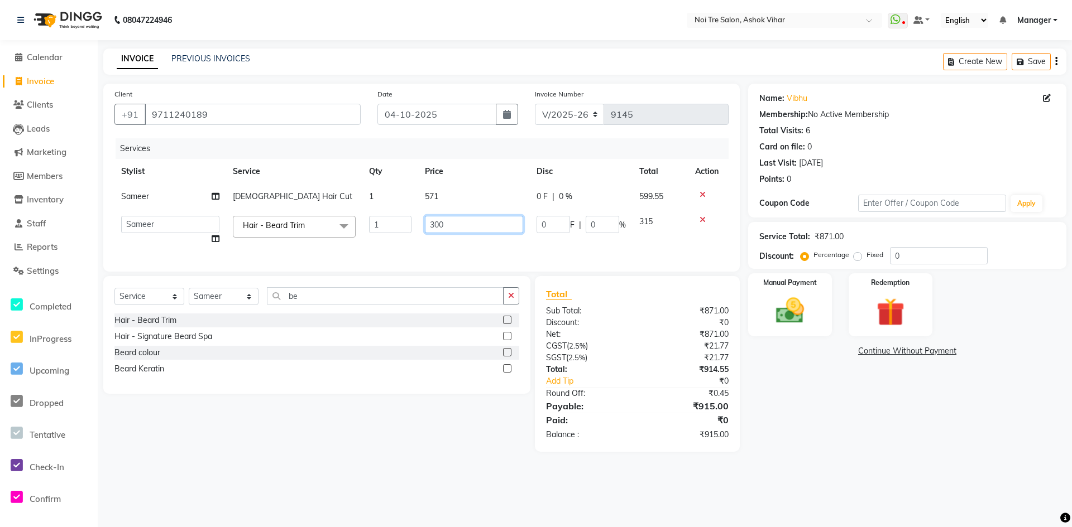
click at [460, 229] on input "300" at bounding box center [474, 224] width 98 height 17
type input "3"
type input "281"
click at [464, 235] on div "Services Stylist Service Qty Price Disc Total Action Sameer Male Hair Cut 1 571…" at bounding box center [421, 199] width 614 height 122
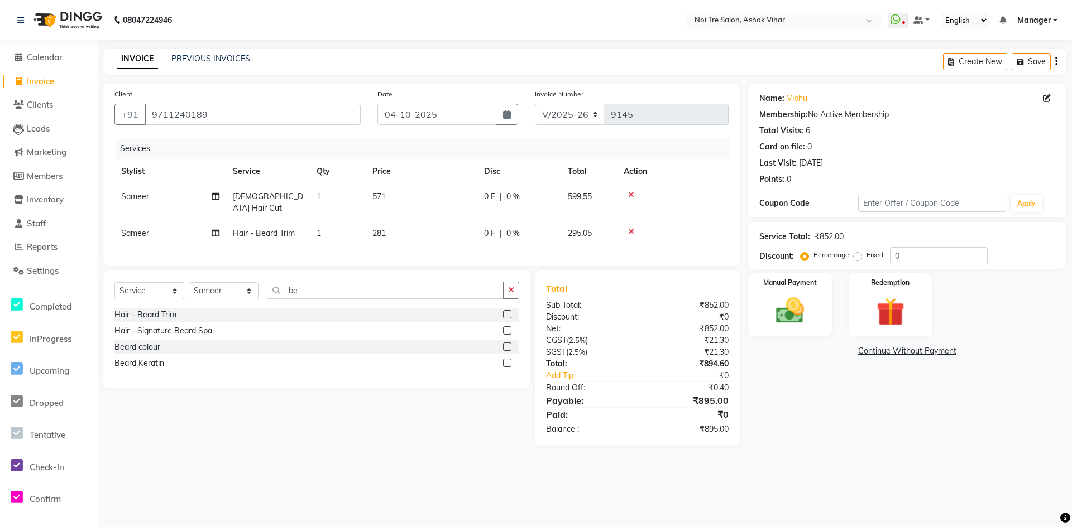
click at [401, 221] on td "281" at bounding box center [422, 233] width 112 height 25
select select "65562"
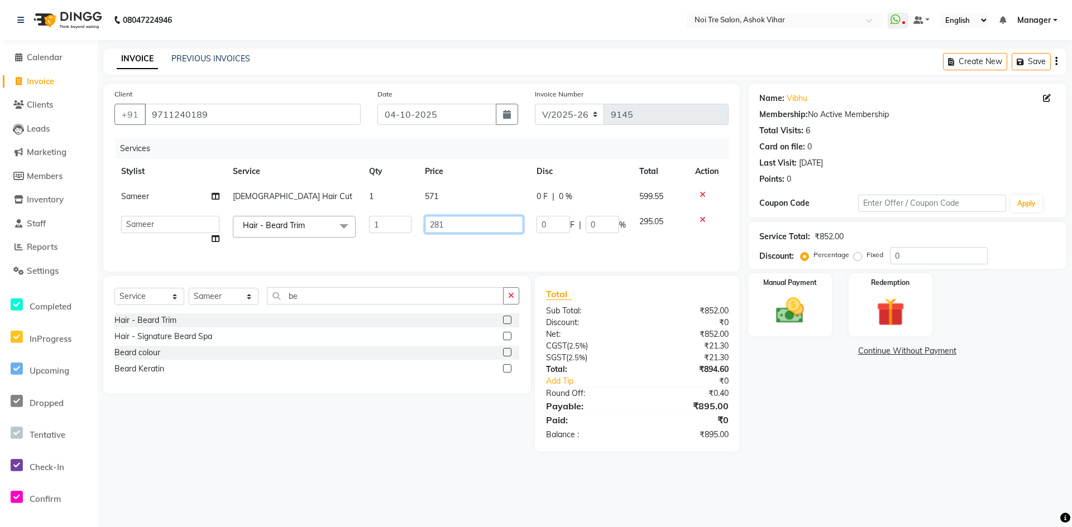
click at [448, 223] on input "281" at bounding box center [474, 224] width 98 height 17
type input "286"
click at [462, 251] on div "Services Stylist Service Qty Price Disc Total Action Sameer Male Hair Cut 1 571…" at bounding box center [421, 199] width 614 height 122
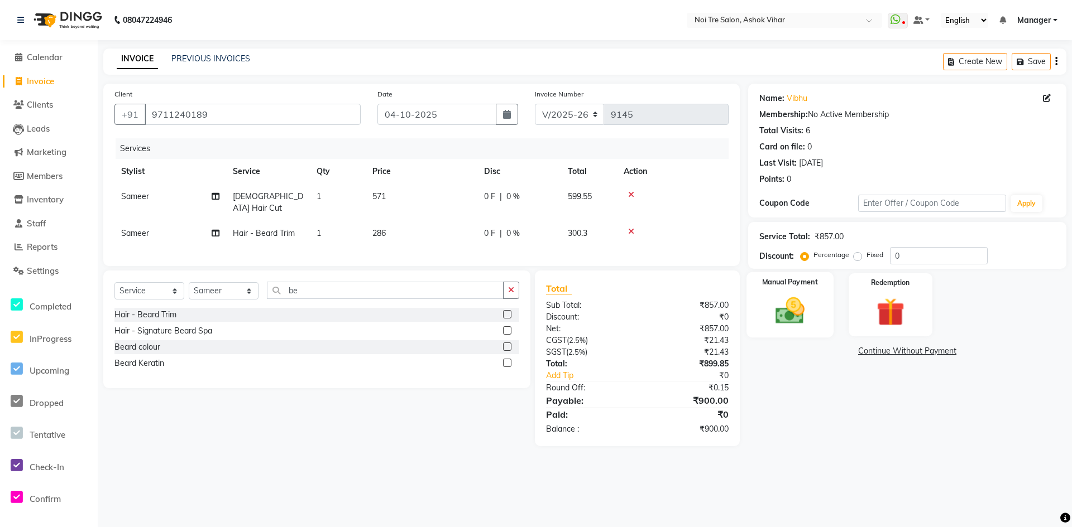
click at [808, 295] on img at bounding box center [790, 311] width 48 height 34
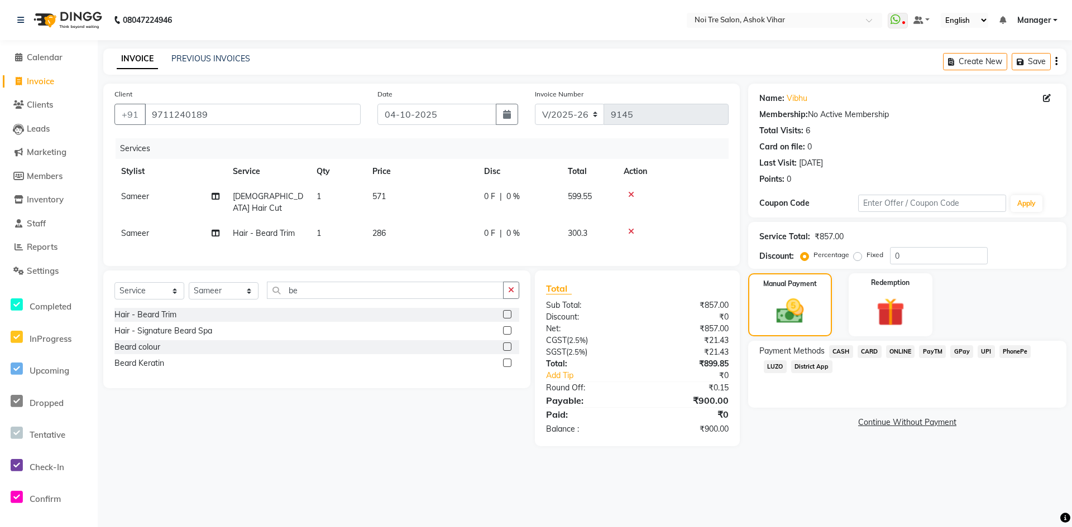
drag, startPoint x: 843, startPoint y: 350, endPoint x: 855, endPoint y: 375, distance: 28.0
click at [843, 350] on span "CASH" at bounding box center [841, 351] width 24 height 13
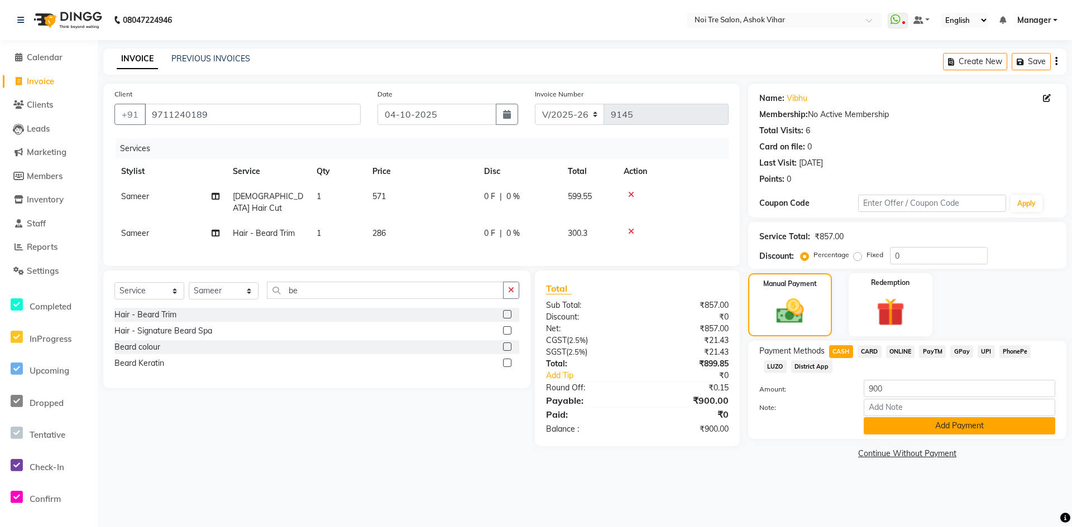
click at [895, 429] on button "Add Payment" at bounding box center [958, 425] width 191 height 17
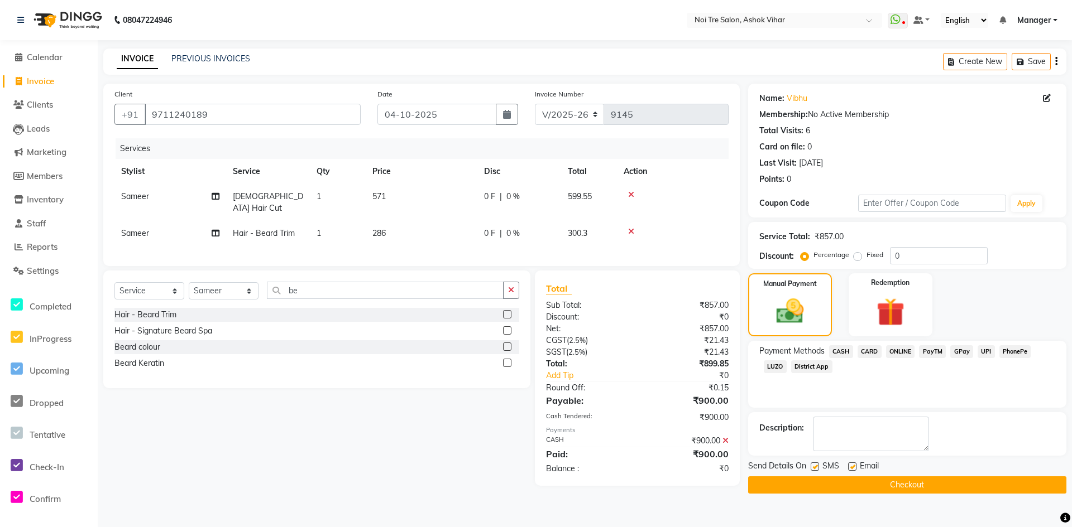
click at [895, 486] on button "Checkout" at bounding box center [907, 485] width 318 height 17
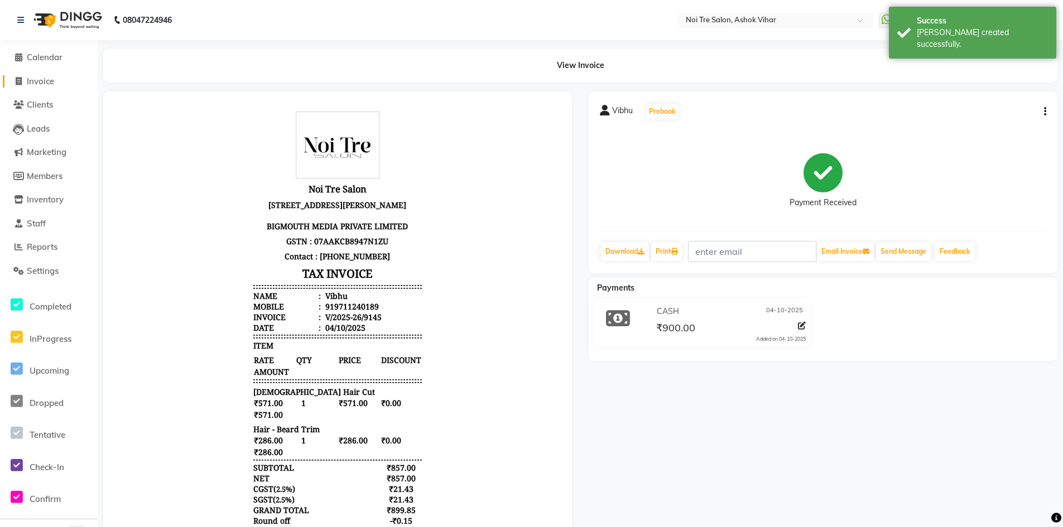
drag, startPoint x: 41, startPoint y: 80, endPoint x: 54, endPoint y: 83, distance: 13.8
click at [41, 80] on span "Invoice" at bounding box center [40, 81] width 27 height 11
select select "service"
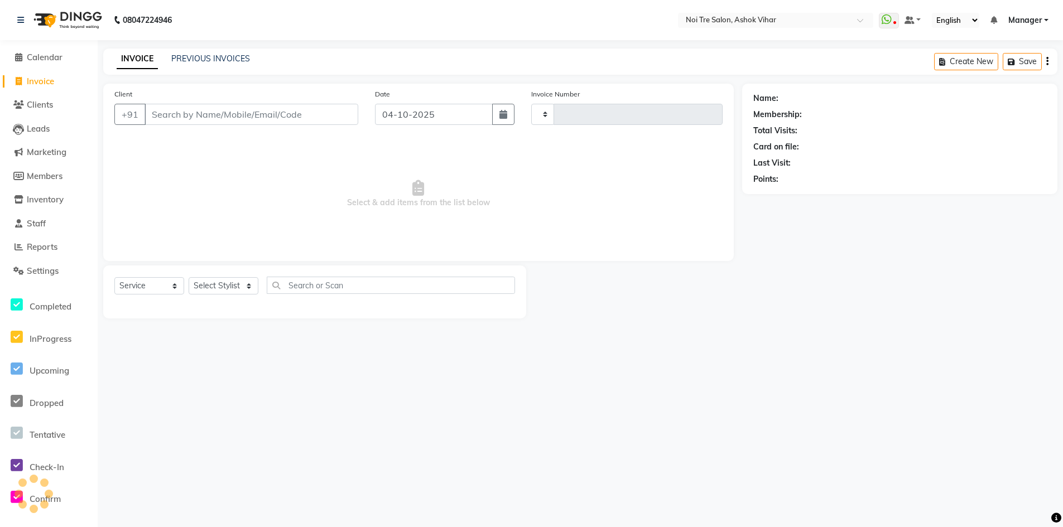
type input "9146"
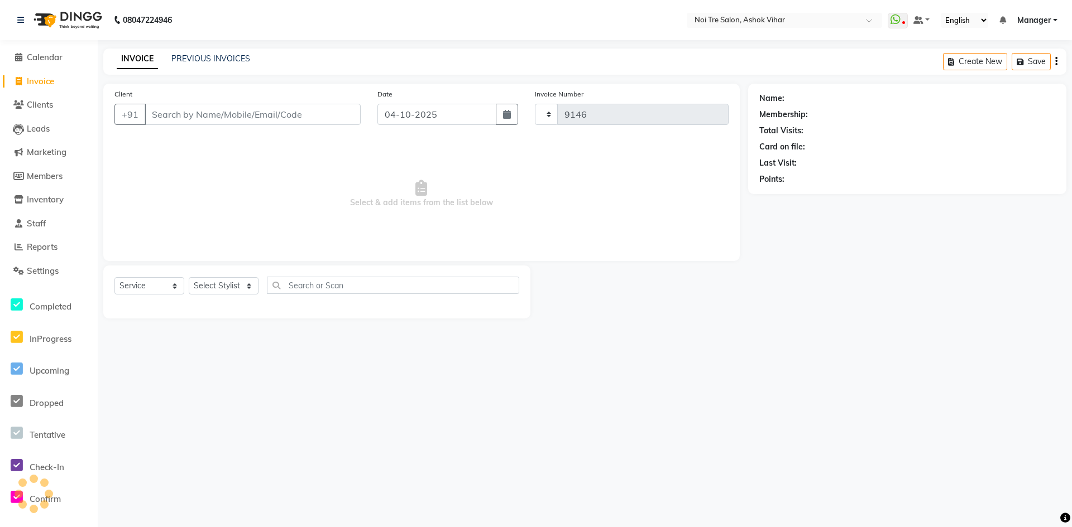
select select "4726"
click at [170, 118] on input "Client" at bounding box center [253, 114] width 216 height 21
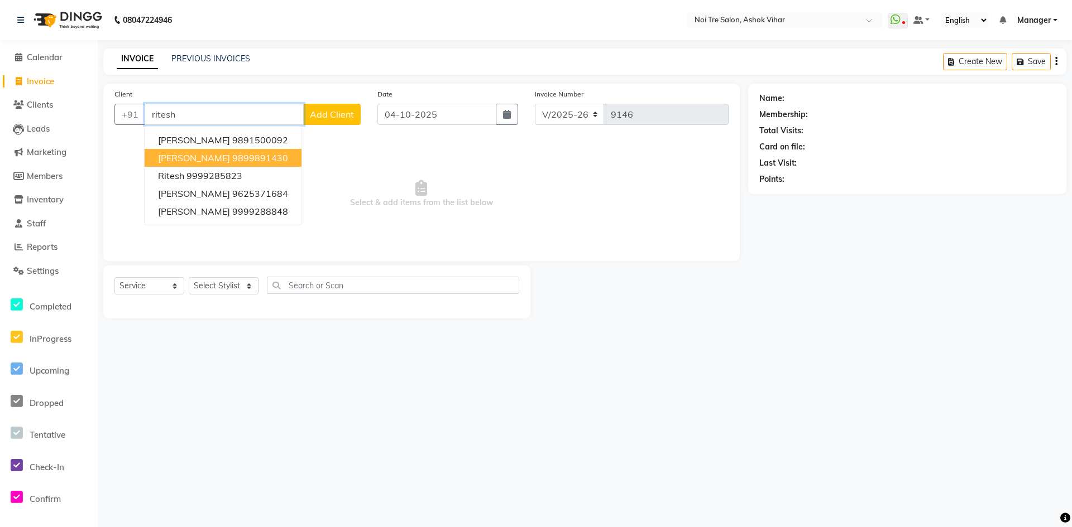
click at [232, 161] on ngb-highlight "9899891430" at bounding box center [260, 157] width 56 height 11
type input "9899891430"
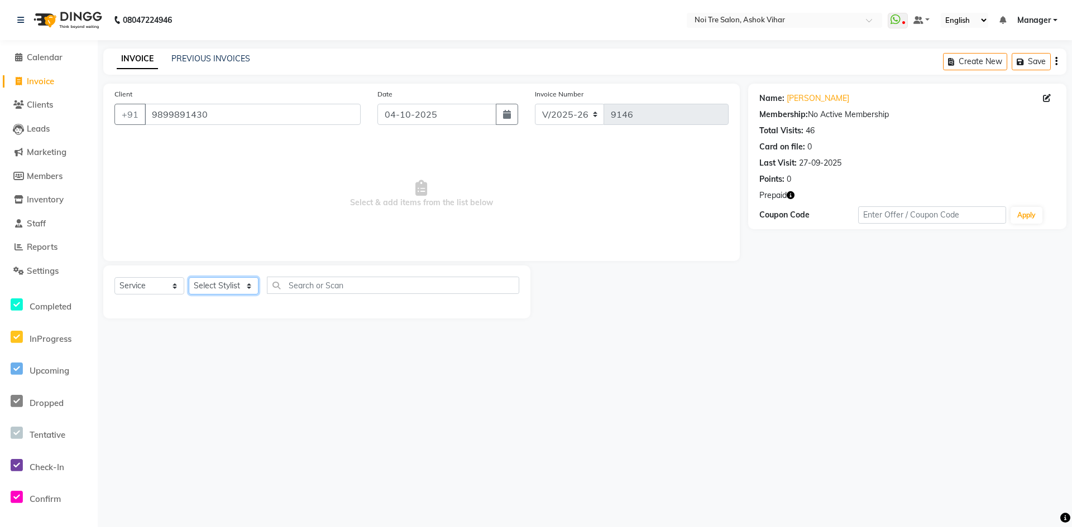
click at [249, 287] on select "Select Stylist Aakash Aalam Aas Admin Ajay Alice Amit Anand Anas Arif ARIF 1 Ar…" at bounding box center [224, 285] width 70 height 17
select select "28256"
click at [302, 286] on input "text" at bounding box center [393, 285] width 252 height 17
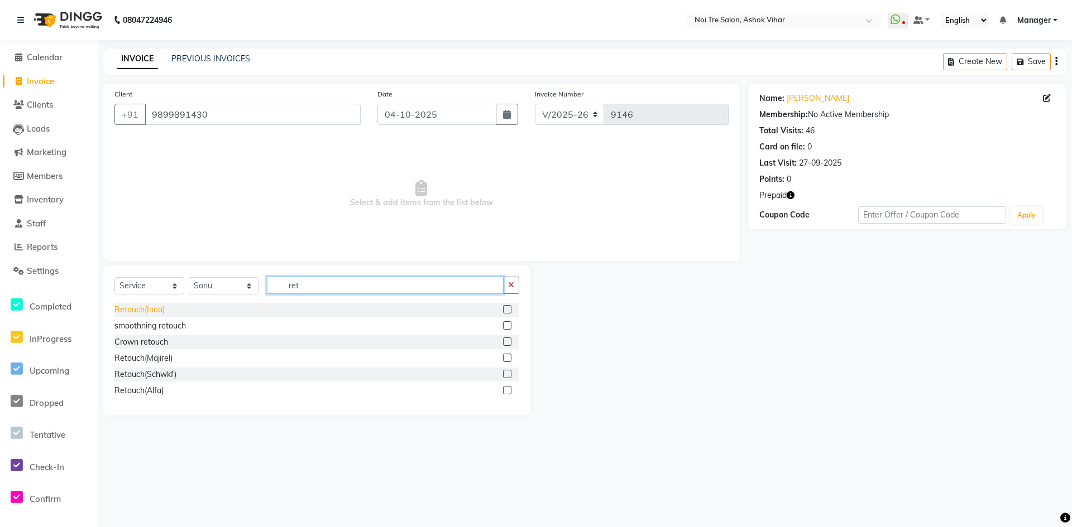
type input "ret"
click at [137, 309] on div "Retouch(Inoa)" at bounding box center [139, 310] width 50 height 12
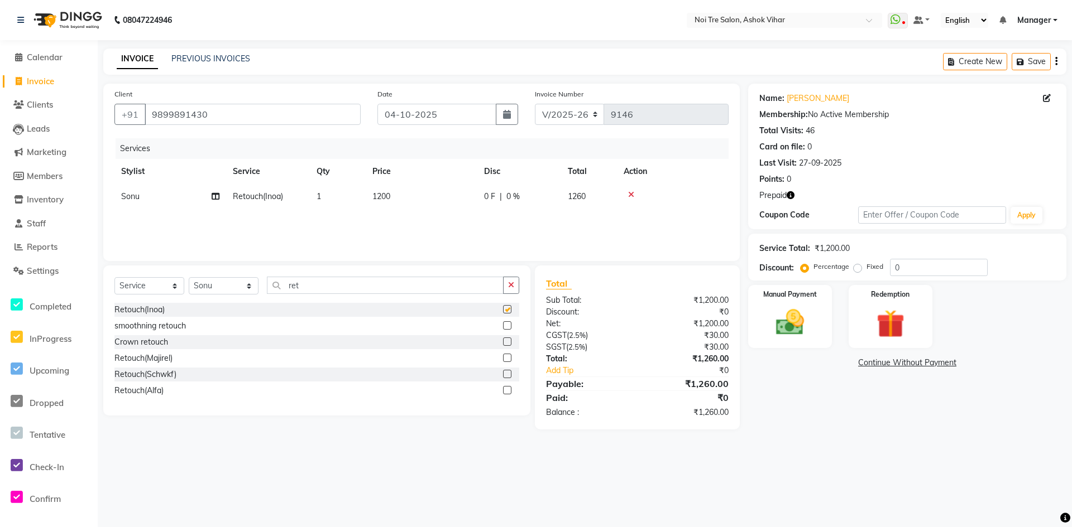
checkbox input "false"
click at [308, 287] on input "ret" at bounding box center [385, 285] width 237 height 17
type input "r"
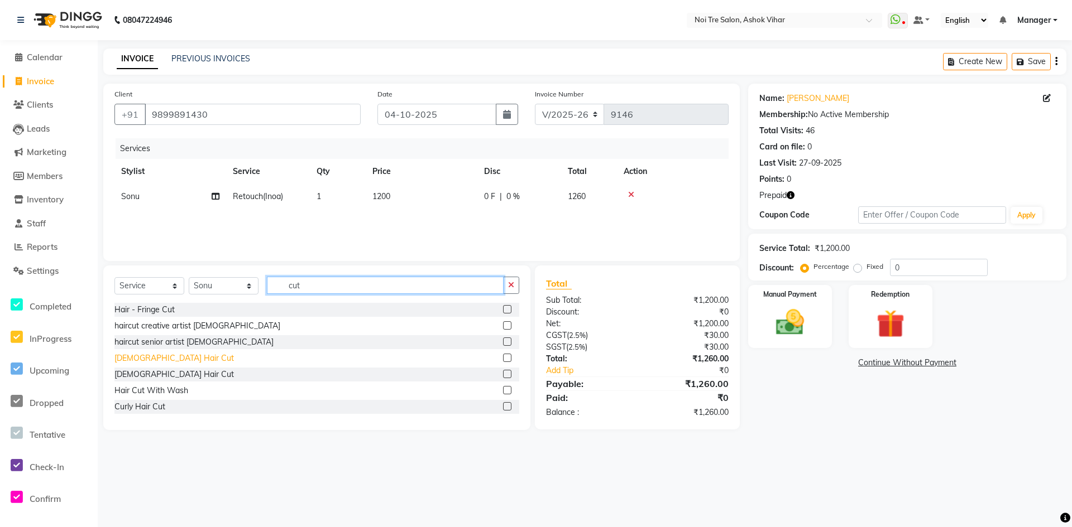
type input "cut"
click at [149, 358] on div "Male Hair Cut" at bounding box center [173, 359] width 119 height 12
checkbox input "false"
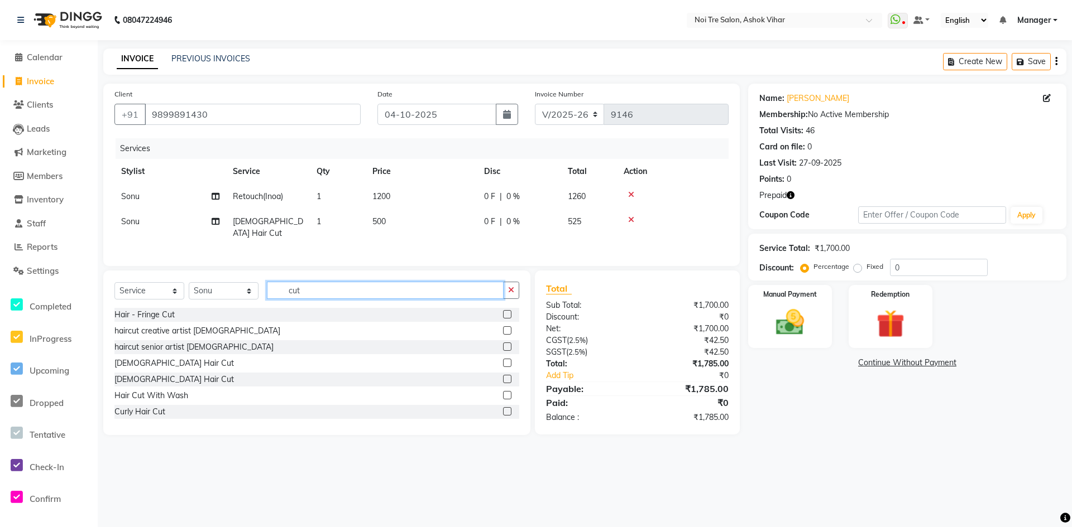
click at [324, 287] on input "cut" at bounding box center [385, 290] width 237 height 17
type input "c"
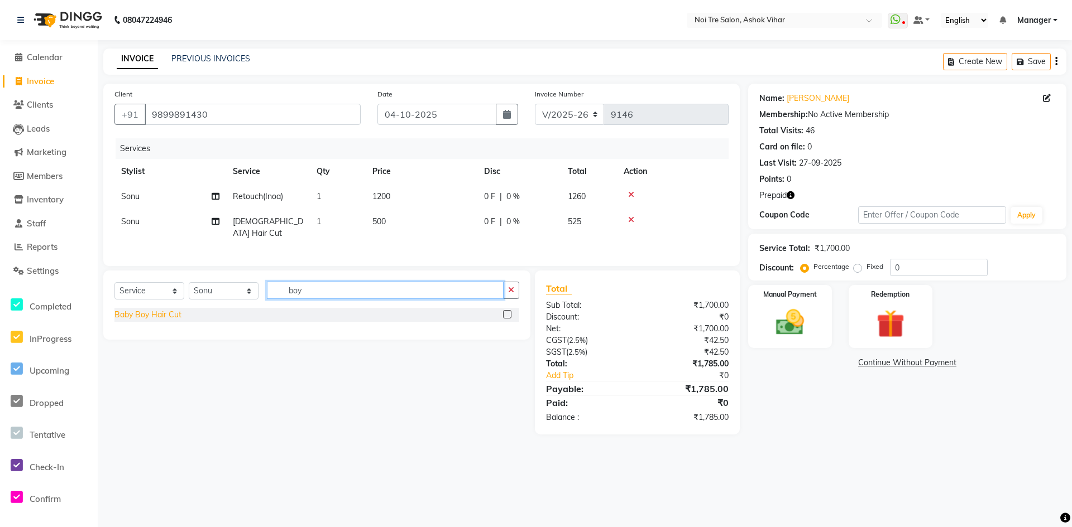
type input "boy"
click at [178, 311] on div "Baby Boy Hair Cut" at bounding box center [147, 315] width 67 height 12
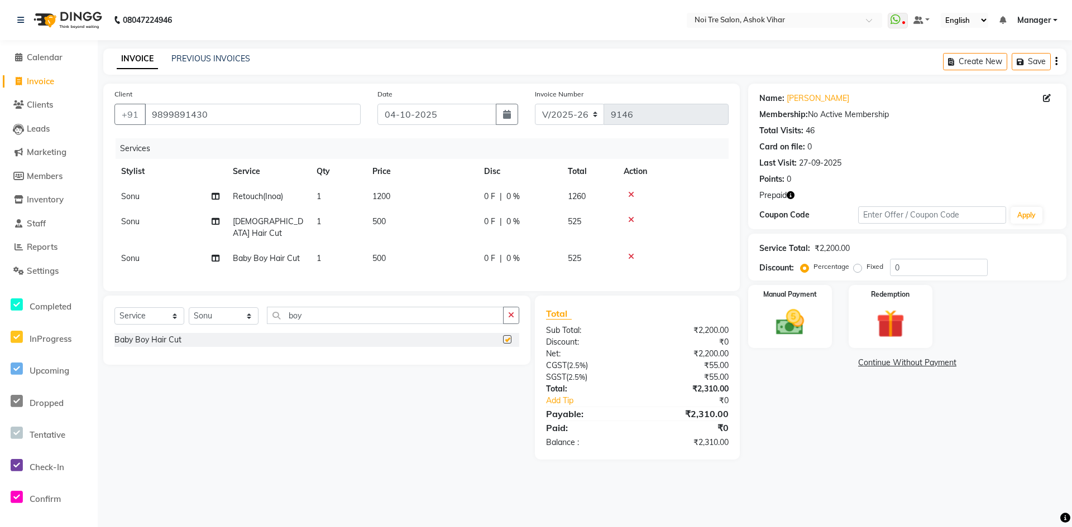
checkbox input "false"
click at [398, 222] on td "500" at bounding box center [422, 227] width 112 height 37
select select "28256"
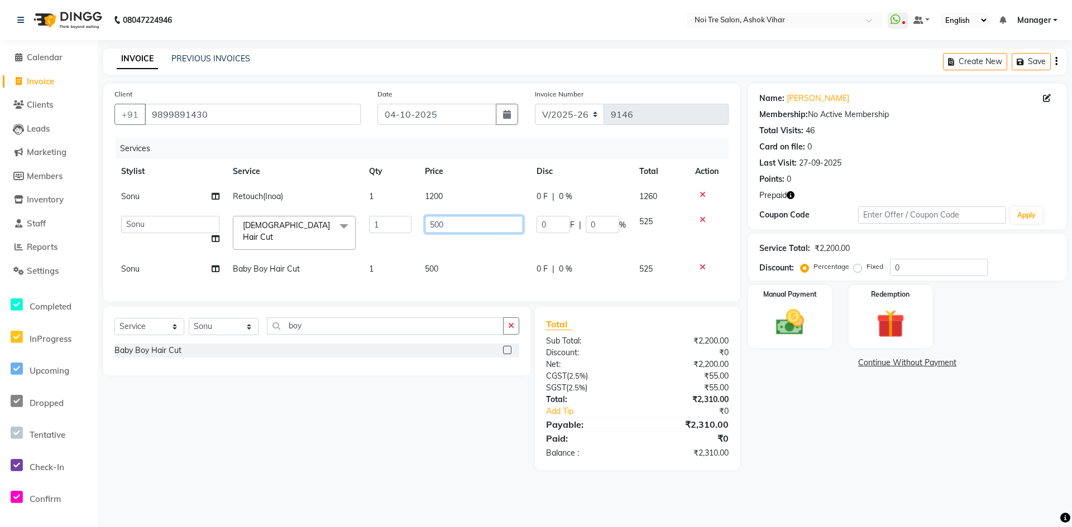
drag, startPoint x: 455, startPoint y: 224, endPoint x: 419, endPoint y: 232, distance: 37.1
click at [419, 232] on td "500" at bounding box center [474, 232] width 112 height 47
type input "600"
click at [450, 267] on div "Services Stylist Service Qty Price Disc Total Action Sonu Retouch(Inoa) 1 1200 …" at bounding box center [421, 214] width 614 height 152
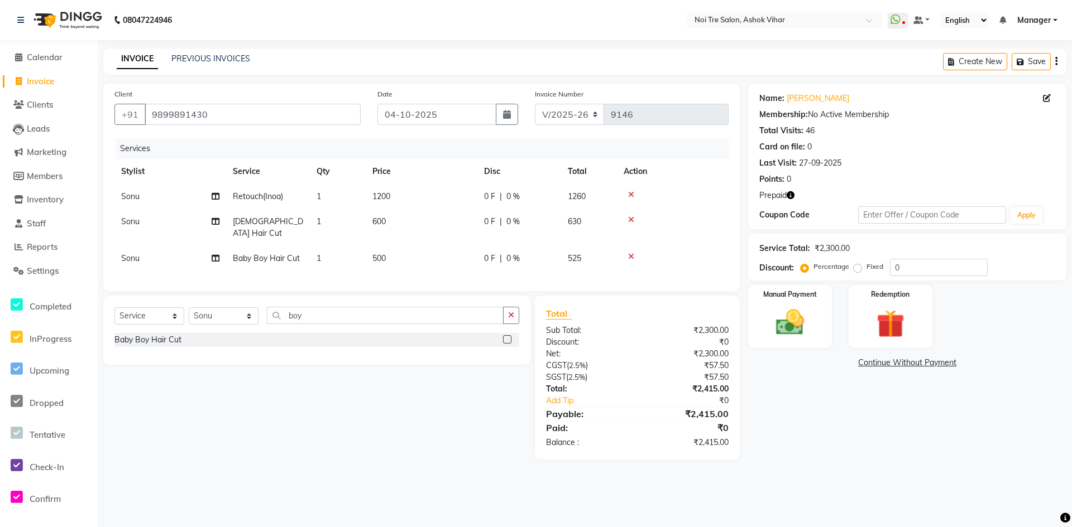
click at [417, 246] on td "500" at bounding box center [422, 258] width 112 height 25
select select "28256"
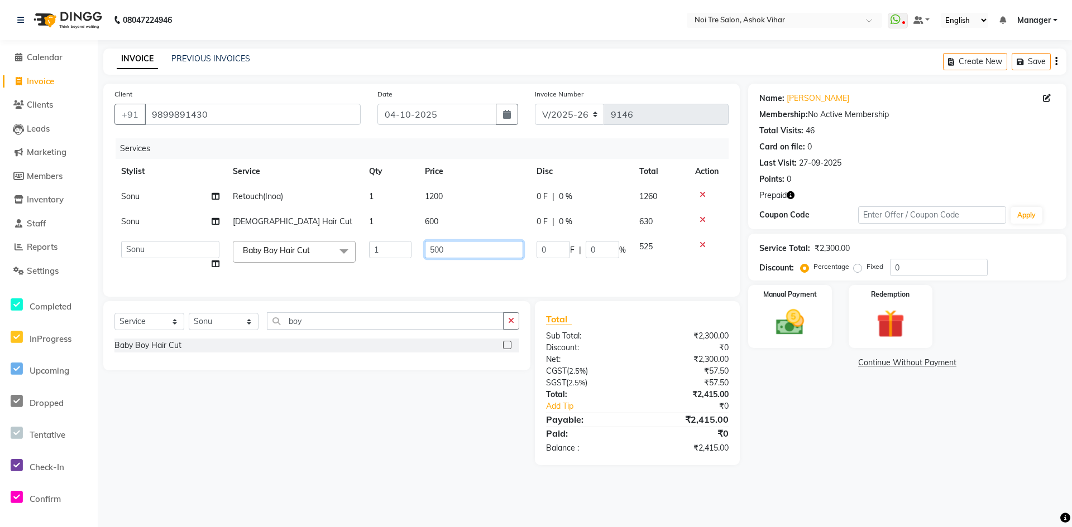
drag, startPoint x: 472, startPoint y: 244, endPoint x: 385, endPoint y: 254, distance: 87.6
click at [385, 254] on tr "Aakash Aalam Aas Admin Ajay Alice Amit Anand Anas Arif ARIF 1 Arun Ashu Asif At…" at bounding box center [421, 255] width 614 height 42
type input "600"
drag, startPoint x: 480, startPoint y: 191, endPoint x: 472, endPoint y: 195, distance: 9.2
click at [480, 192] on tr "Sonu Retouch(Inoa) 1 1200 0 F | 0 % 1260" at bounding box center [421, 196] width 614 height 25
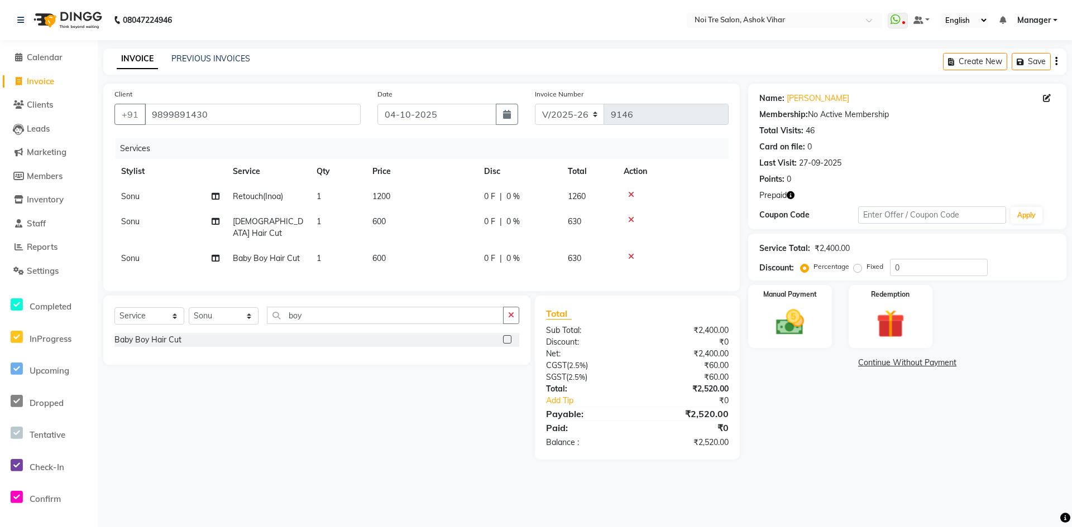
click at [383, 192] on span "1200" at bounding box center [381, 196] width 18 height 10
select select "28256"
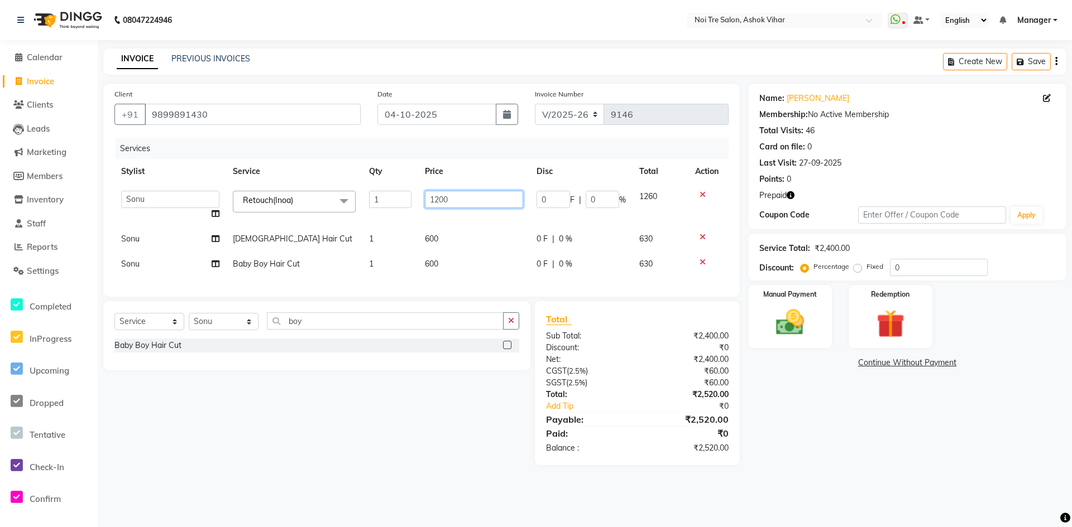
click at [441, 194] on input "1200" at bounding box center [474, 199] width 98 height 17
type input "1500"
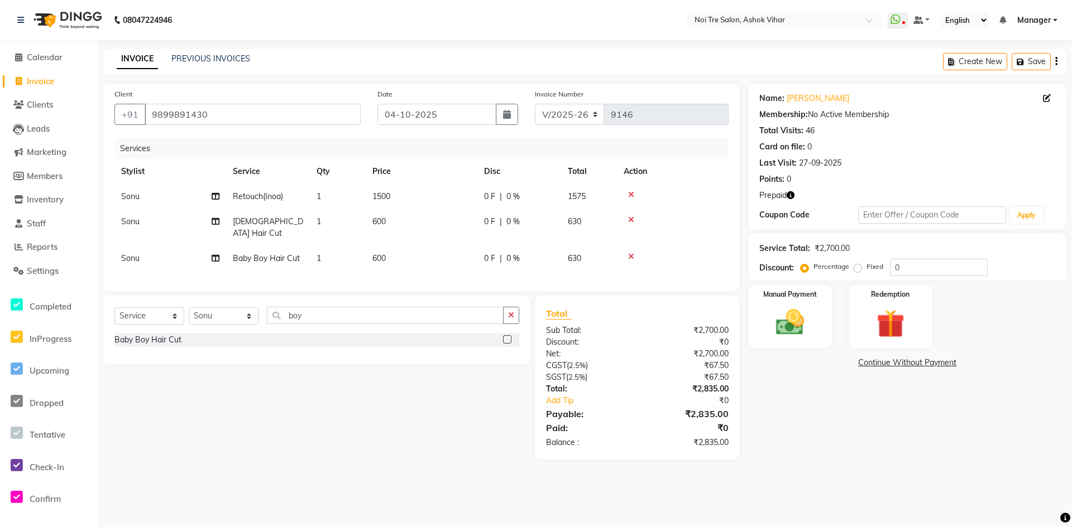
click at [474, 224] on tbody "Sonu Retouch(Inoa) 1 1500 0 F | 0 % 1575 Sonu Male Hair Cut 1 600 0 F | 0 % 630…" at bounding box center [421, 227] width 614 height 87
click at [900, 309] on img at bounding box center [890, 324] width 48 height 37
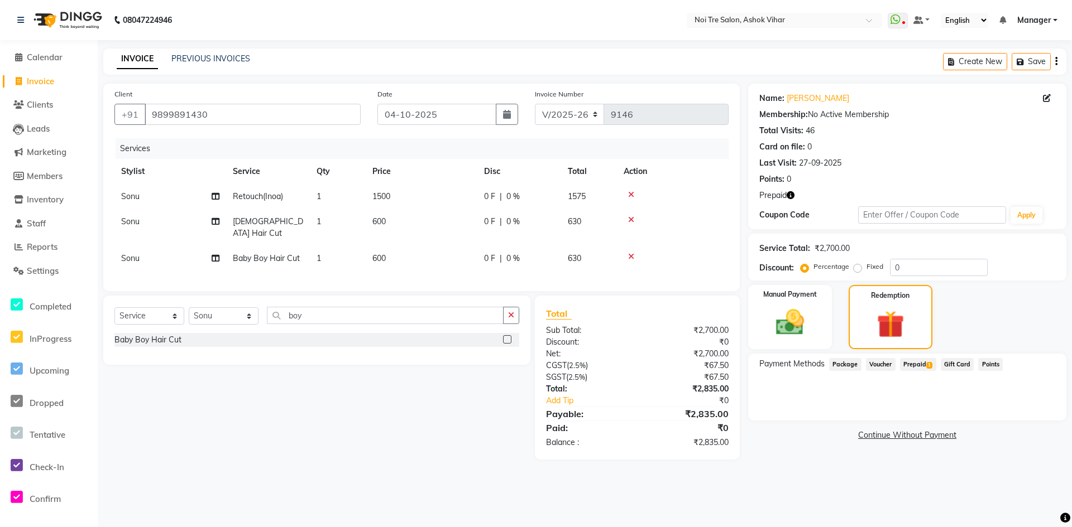
click at [923, 363] on span "Prepaid 1" at bounding box center [918, 364] width 36 height 13
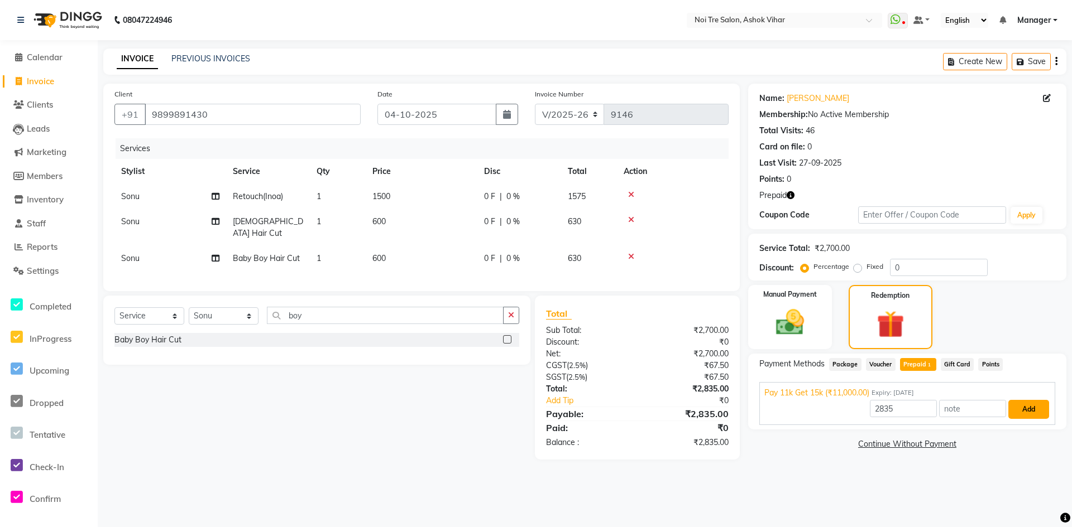
click at [1032, 407] on button "Add" at bounding box center [1028, 409] width 41 height 19
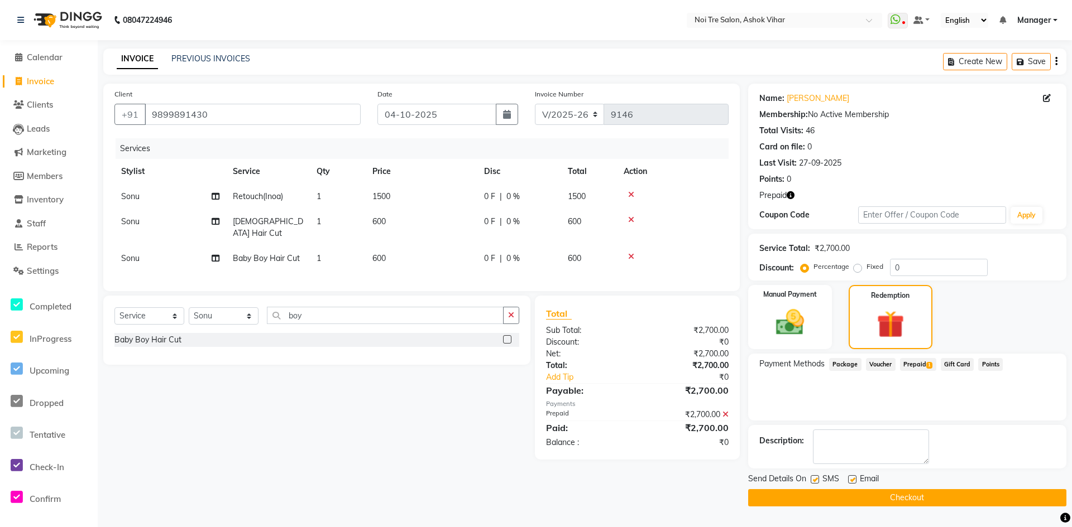
click at [913, 500] on button "Checkout" at bounding box center [907, 497] width 318 height 17
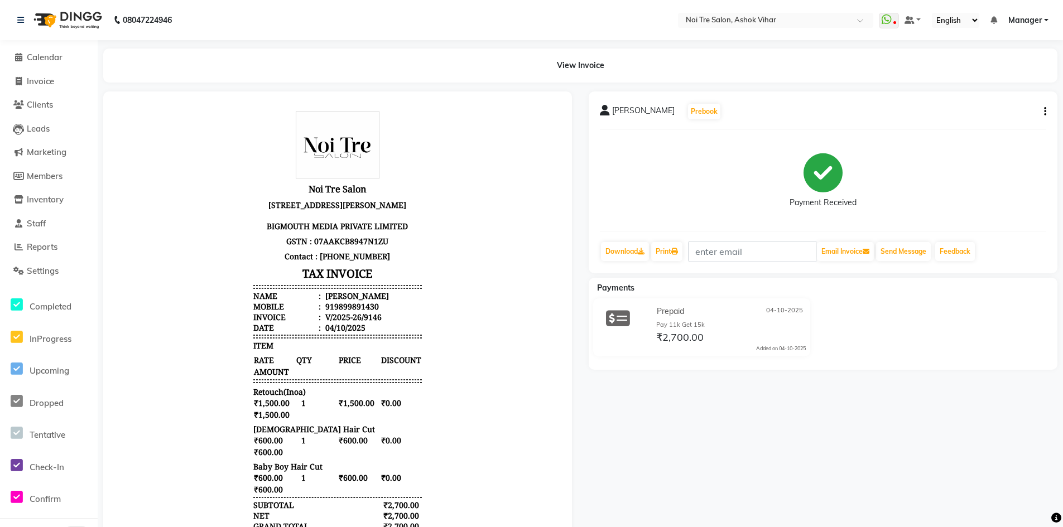
click at [35, 88] on li "Invoice" at bounding box center [49, 82] width 98 height 24
click at [37, 83] on span "Invoice" at bounding box center [40, 81] width 27 height 11
select select "service"
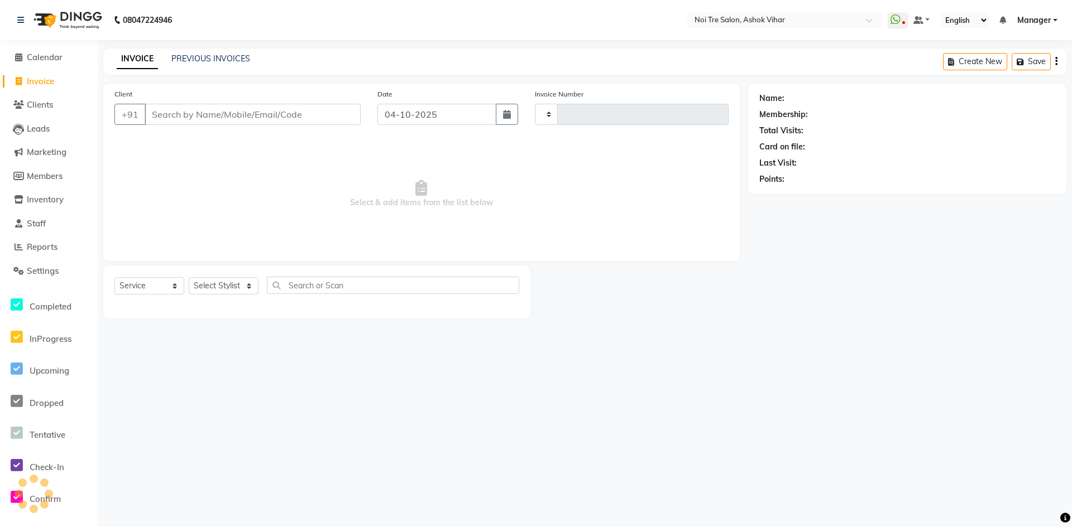
type input "9147"
select select "4726"
click at [206, 60] on link "PREVIOUS INVOICES" at bounding box center [210, 59] width 79 height 10
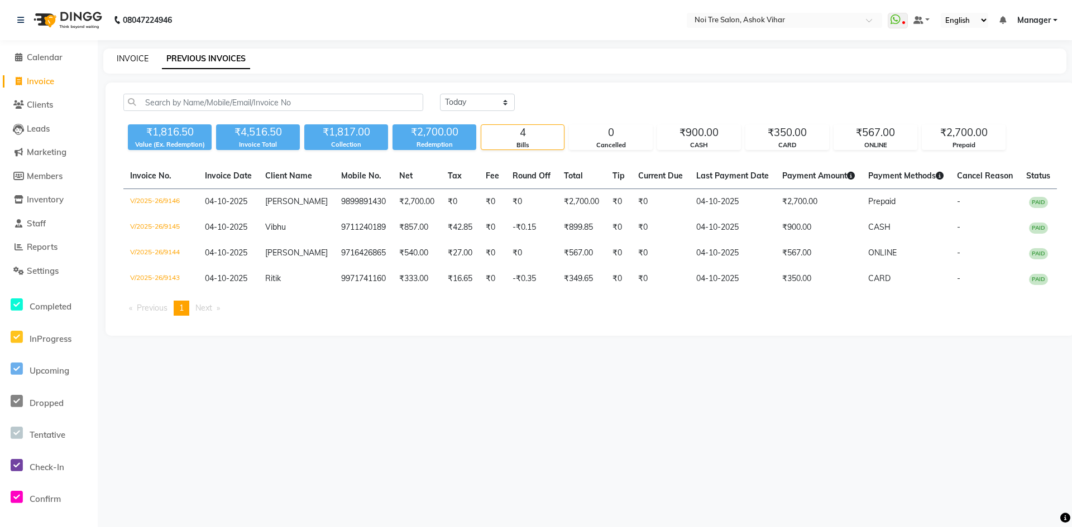
click at [134, 59] on link "INVOICE" at bounding box center [133, 59] width 32 height 10
select select "service"
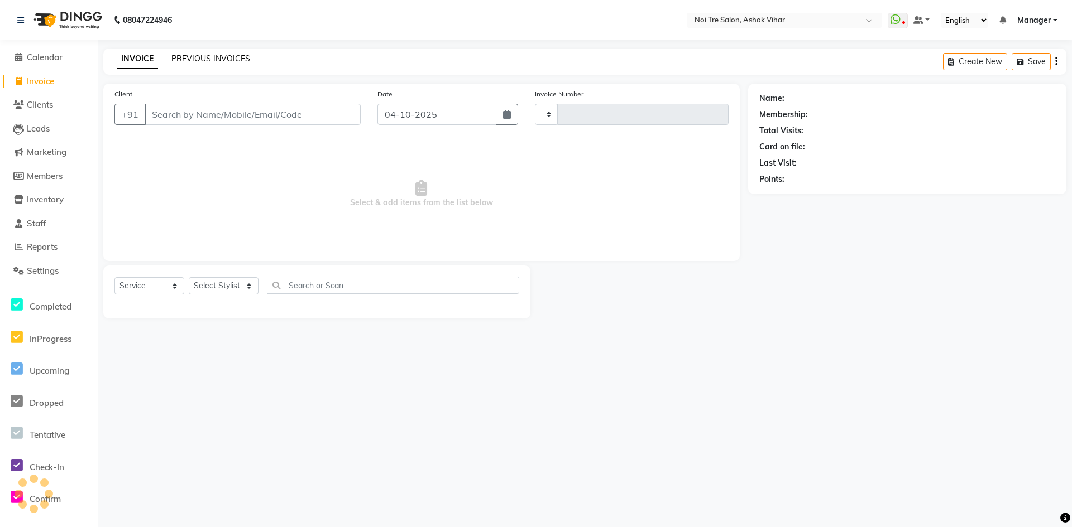
click at [220, 60] on link "PREVIOUS INVOICES" at bounding box center [210, 59] width 79 height 10
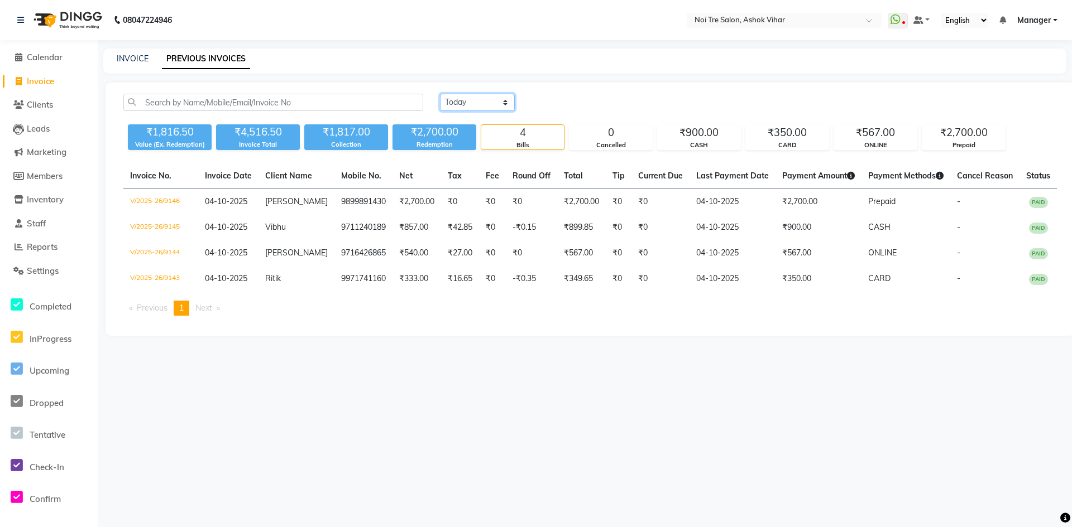
drag, startPoint x: 475, startPoint y: 102, endPoint x: 473, endPoint y: 109, distance: 7.4
click at [475, 102] on select "Today Yesterday Custom Range" at bounding box center [477, 102] width 75 height 17
select select "yesterday"
click at [440, 94] on select "Today Yesterday Custom Range" at bounding box center [477, 102] width 75 height 17
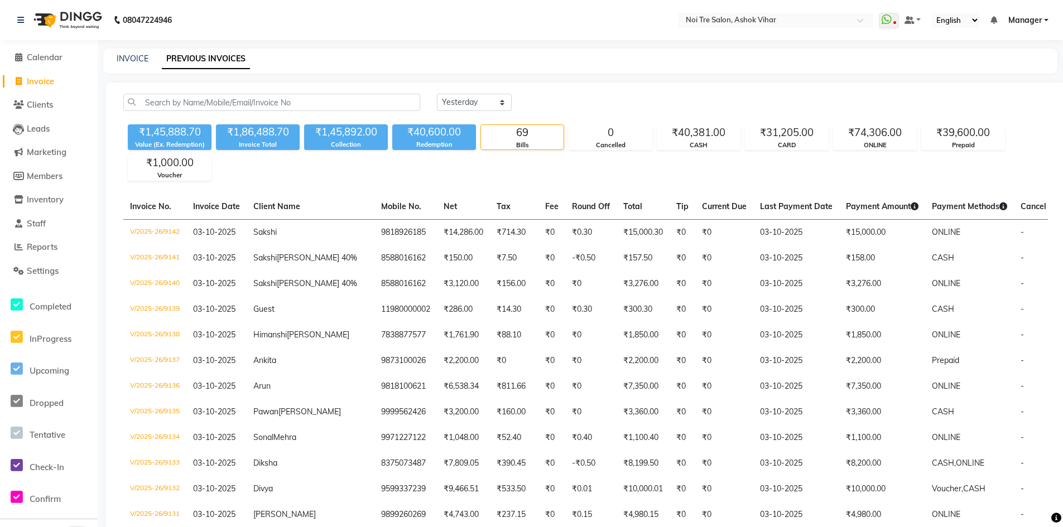
click at [35, 84] on span "Invoice" at bounding box center [40, 81] width 27 height 11
select select "service"
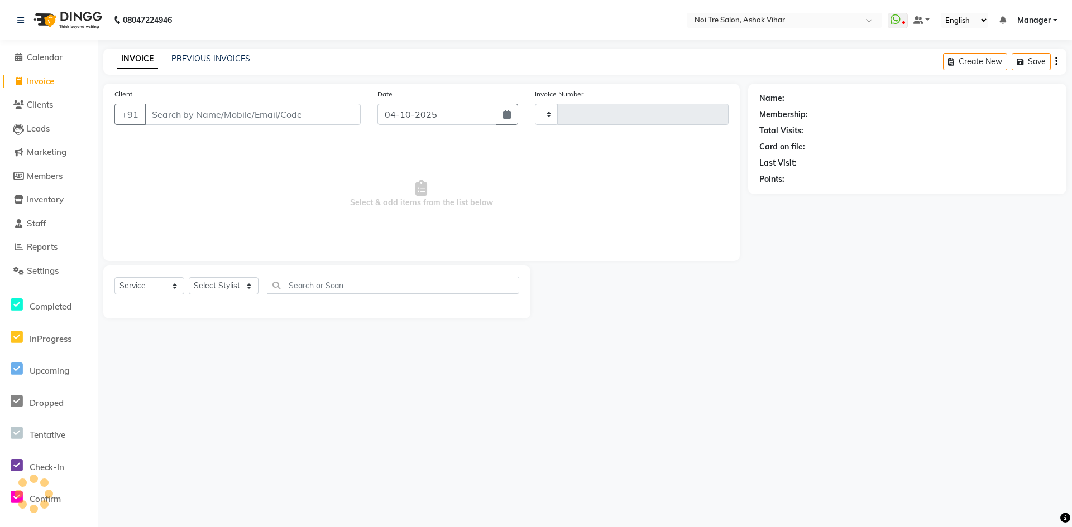
type input "9147"
select select "4726"
click at [233, 116] on input "Client" at bounding box center [253, 114] width 216 height 21
click at [239, 278] on select "Select Stylist Aakash Aalam Aas Admin Ajay Alice Amit Anand Anas Arif ARIF 1 Ar…" at bounding box center [224, 285] width 70 height 17
select select "28256"
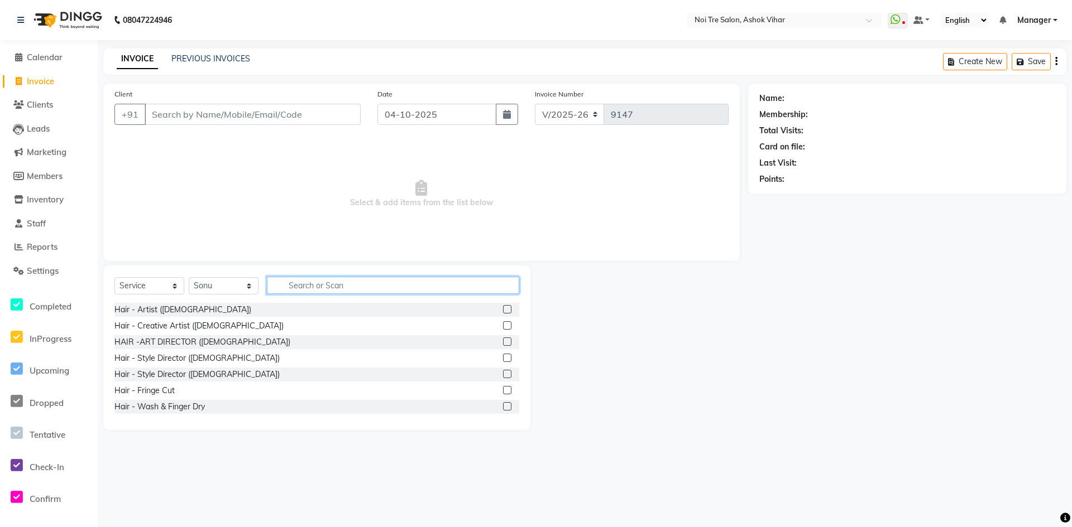
click at [297, 279] on input "text" at bounding box center [393, 285] width 252 height 17
type input "cut"
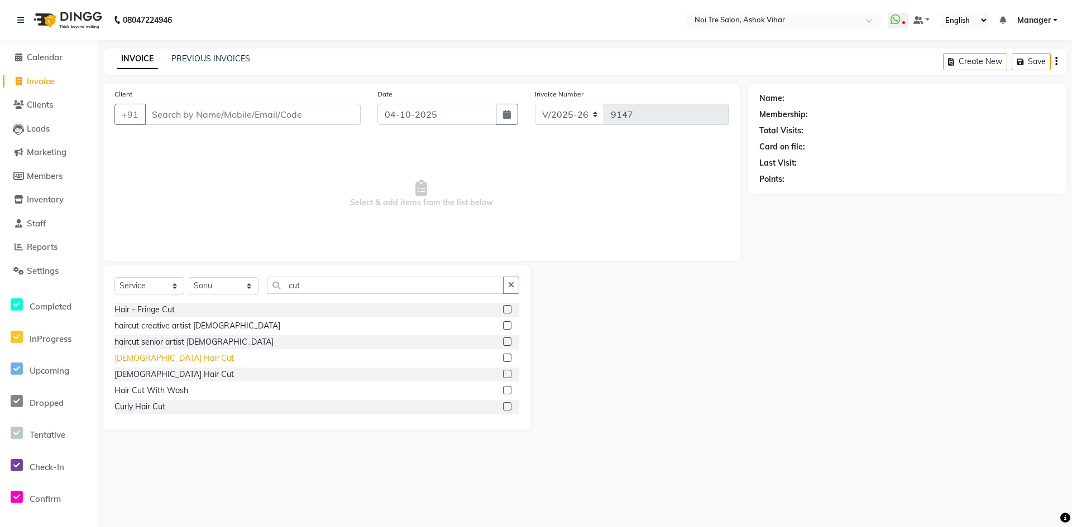
click at [132, 362] on div "Male Hair Cut" at bounding box center [173, 359] width 119 height 12
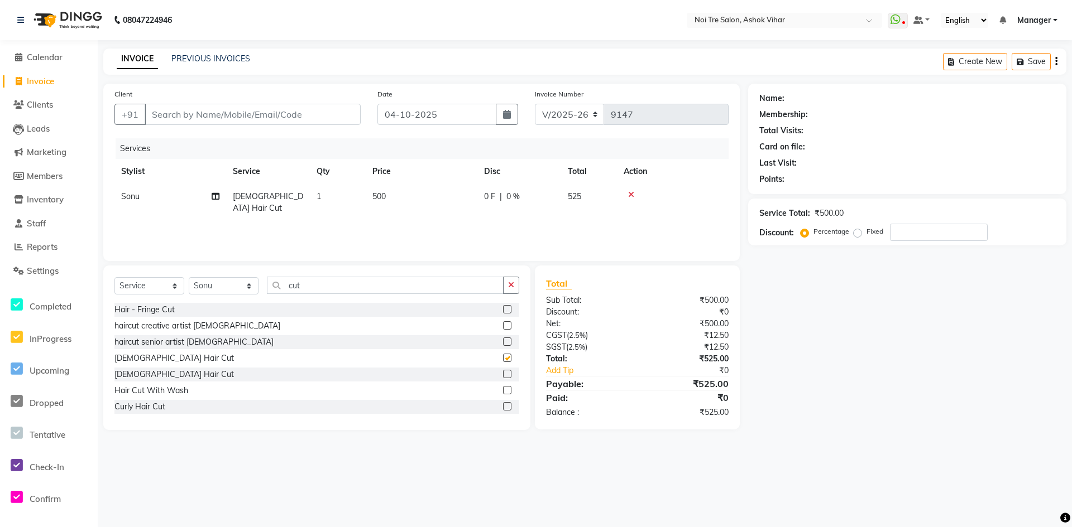
checkbox input "false"
click at [488, 202] on span "0 F" at bounding box center [489, 197] width 11 height 12
select select "28256"
click at [488, 202] on input "500" at bounding box center [474, 199] width 98 height 17
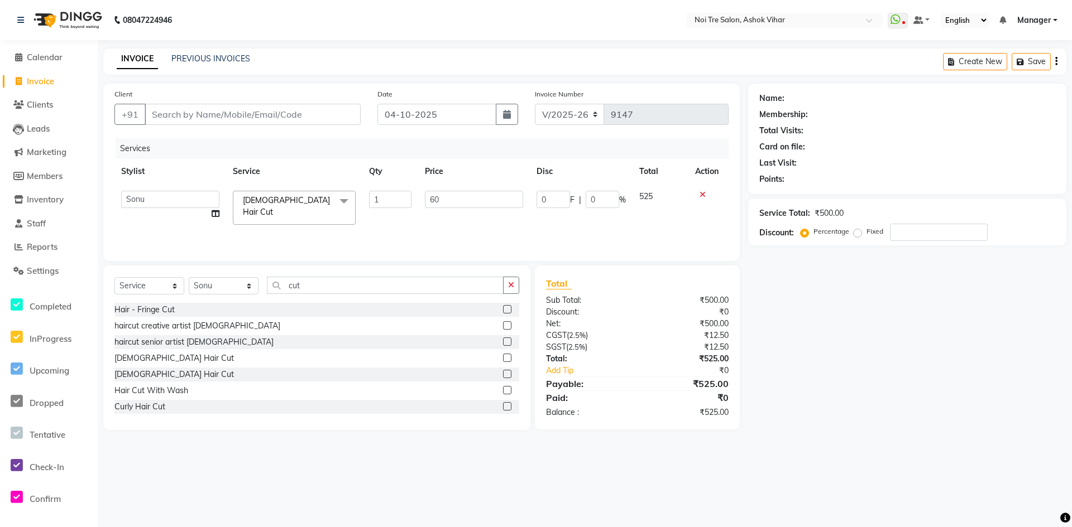
type input "600"
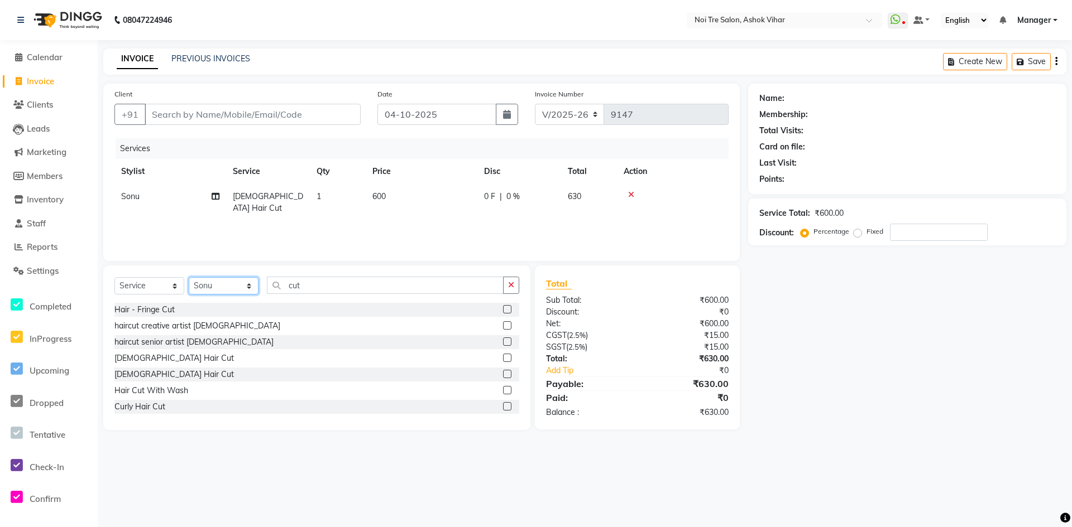
click at [200, 288] on select "Select Stylist Aakash Aalam Aas Admin Ajay Alice Amit Anand Anas Arif ARIF 1 Ar…" at bounding box center [224, 285] width 70 height 17
select select "28262"
click at [339, 289] on input "cut" at bounding box center [385, 285] width 237 height 17
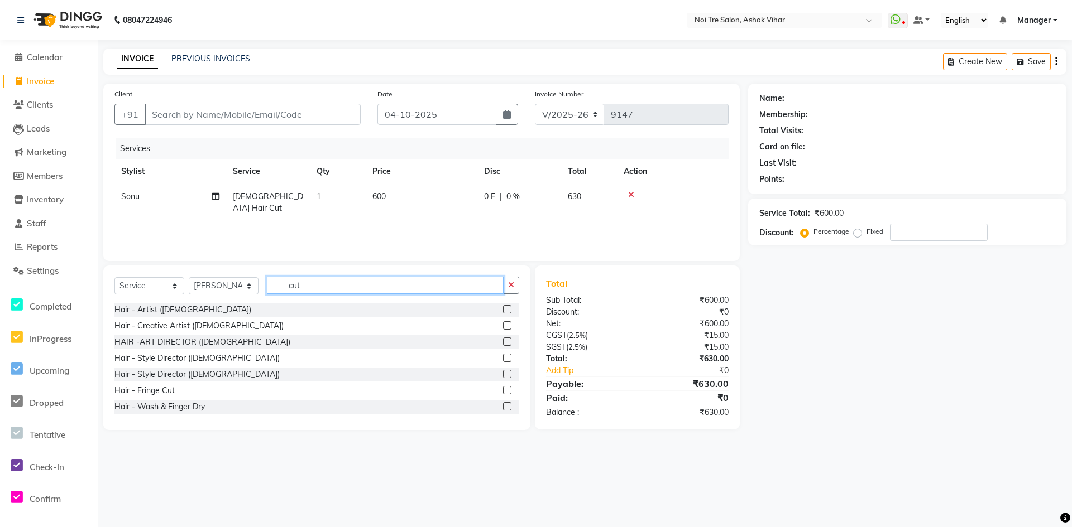
click at [339, 289] on input "cut" at bounding box center [385, 285] width 237 height 17
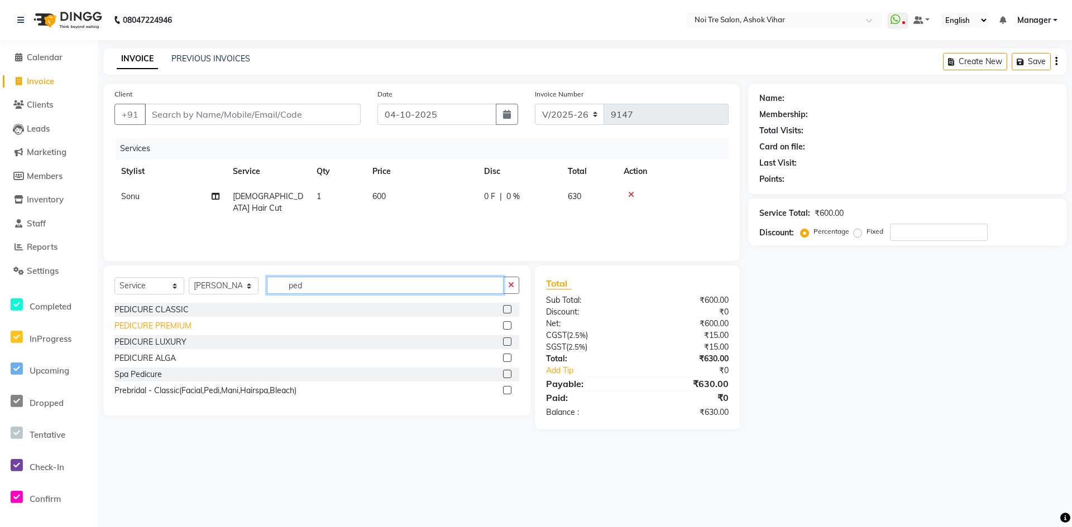
type input "ped"
click at [182, 325] on div "PEDICURE PREMIUM" at bounding box center [152, 326] width 77 height 12
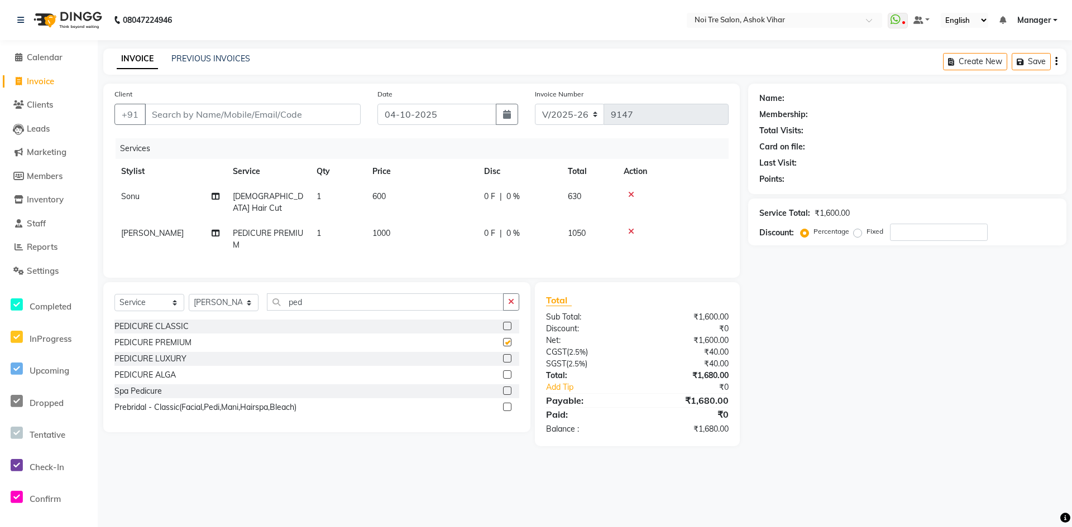
checkbox input "false"
click at [267, 113] on input "Client" at bounding box center [253, 114] width 216 height 21
click at [340, 116] on input "Client" at bounding box center [253, 114] width 216 height 21
type input "9"
type input "0"
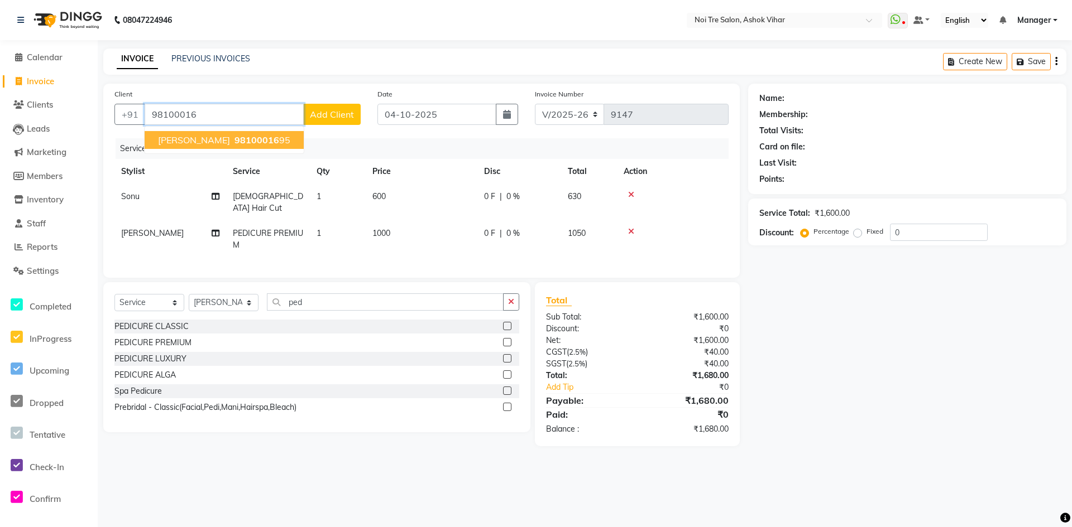
click at [256, 138] on ngb-highlight "98100016 95" at bounding box center [261, 140] width 58 height 11
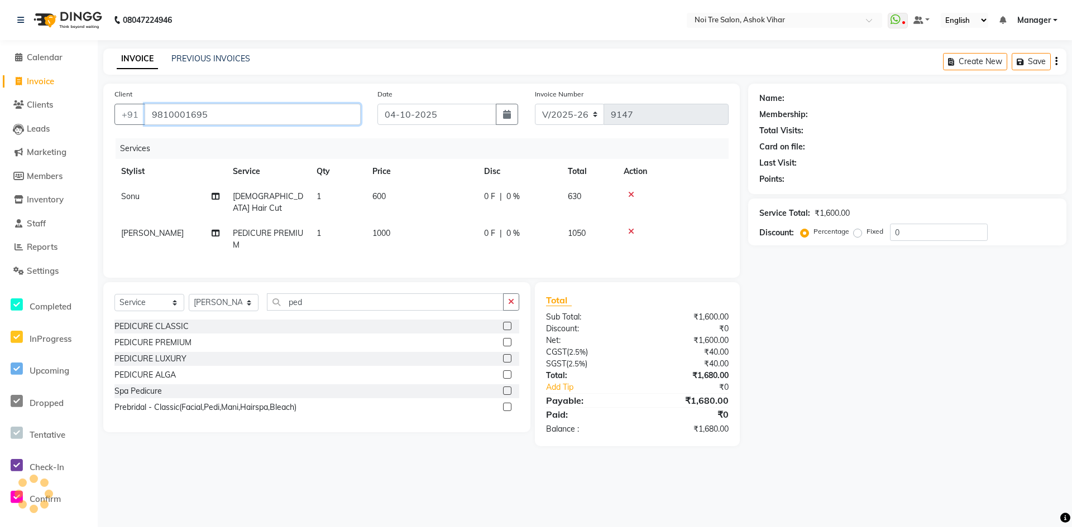
type input "9810001695"
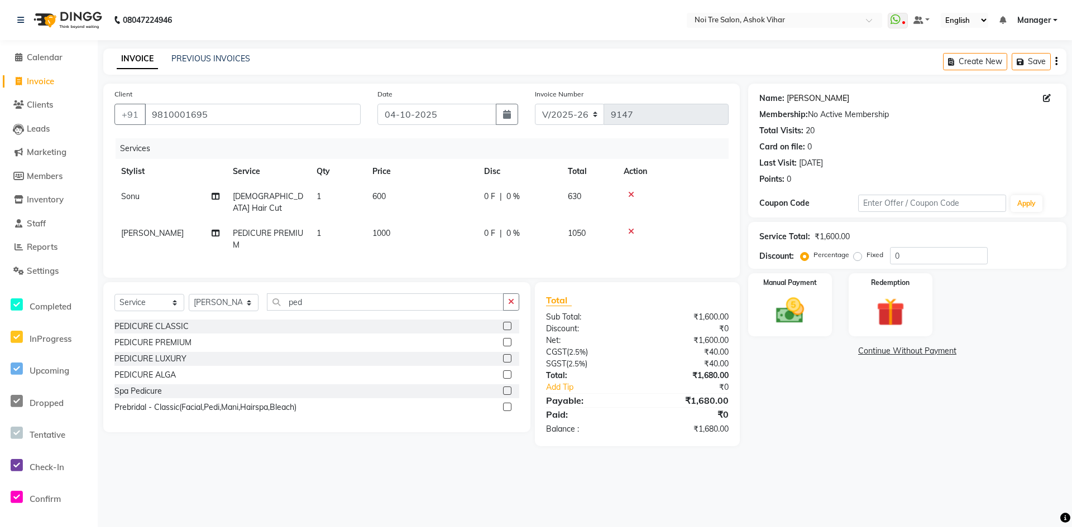
click at [809, 97] on link "Vinod Jain" at bounding box center [817, 99] width 63 height 12
click at [462, 208] on td "600" at bounding box center [422, 202] width 112 height 37
select select "28256"
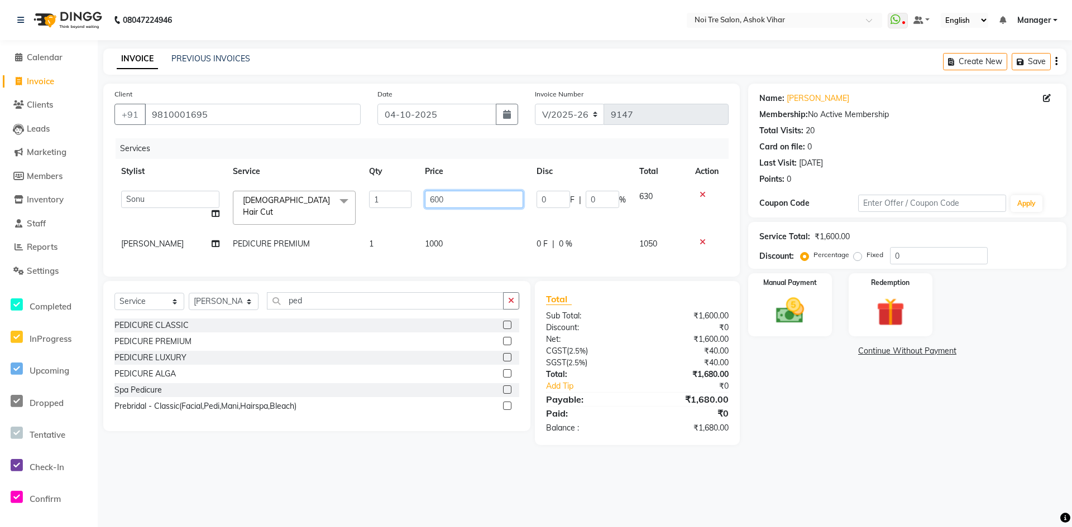
click at [464, 199] on input "600" at bounding box center [474, 199] width 98 height 17
type input "667"
click at [472, 243] on td "1000" at bounding box center [474, 244] width 112 height 25
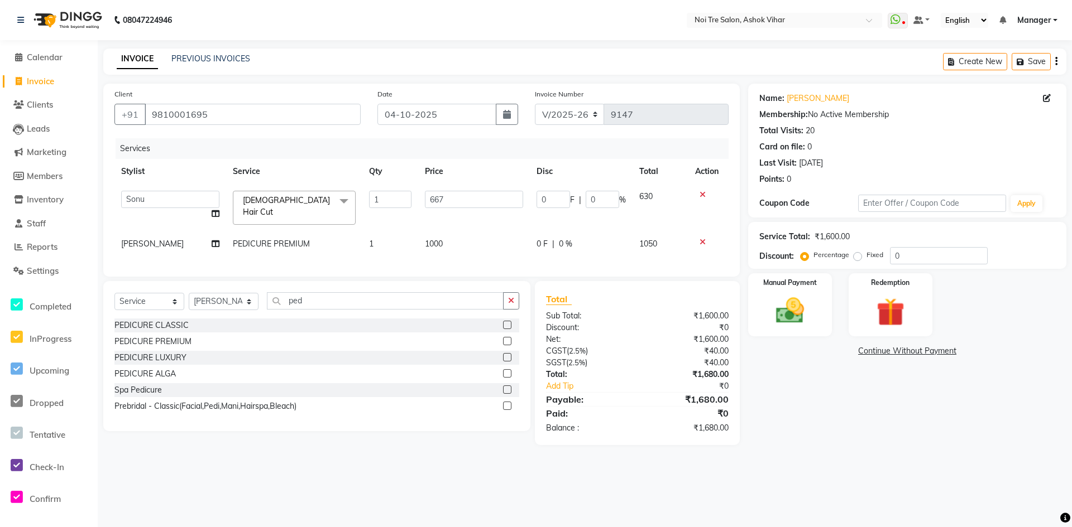
select select "28262"
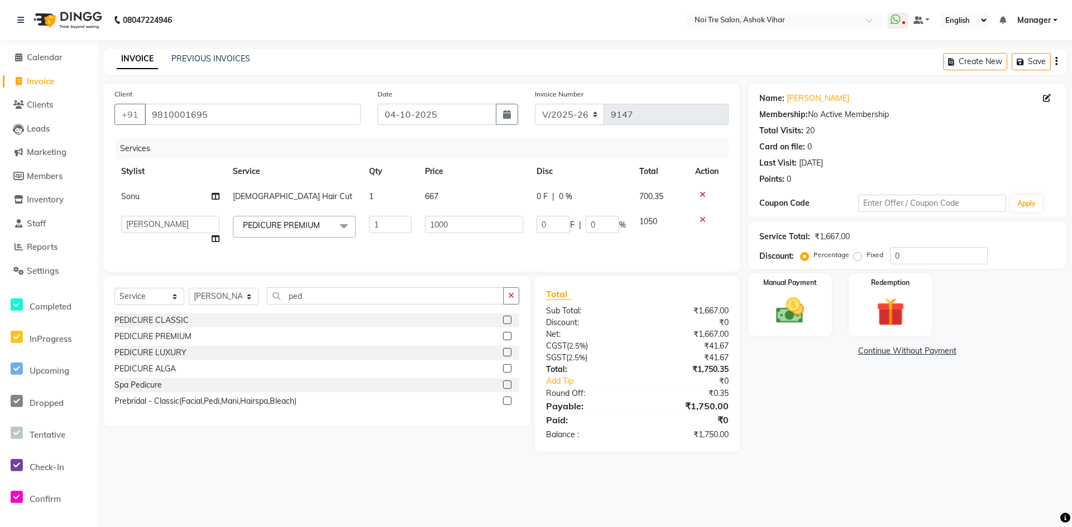
click at [472, 243] on td "1000" at bounding box center [474, 230] width 112 height 42
click at [472, 233] on input "1000" at bounding box center [474, 224] width 98 height 17
click at [466, 233] on input "1000" at bounding box center [474, 224] width 98 height 17
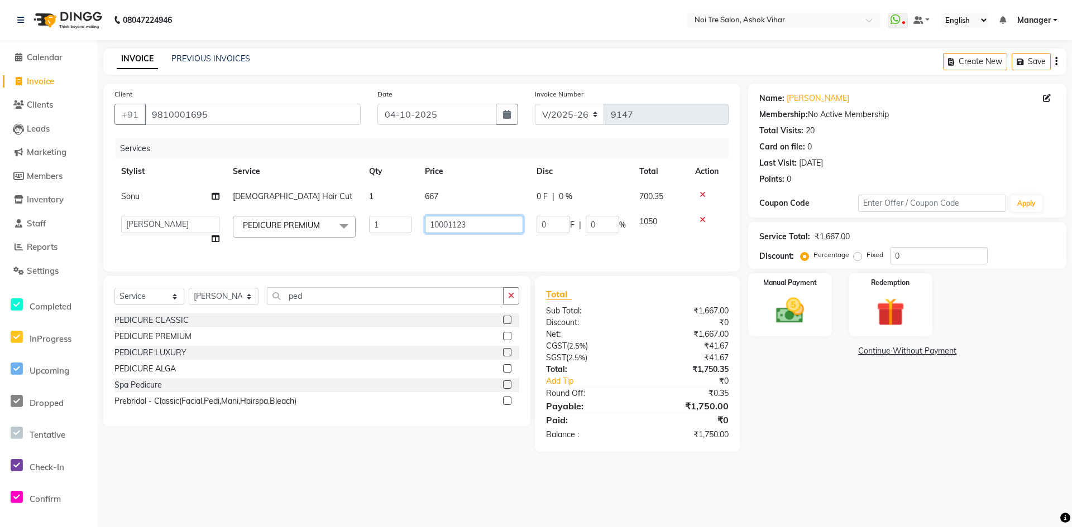
drag, startPoint x: 448, startPoint y: 224, endPoint x: 428, endPoint y: 225, distance: 20.7
click at [428, 225] on input "10001123" at bounding box center [474, 224] width 98 height 17
type input "1123"
click at [467, 246] on div "Services Stylist Service Qty Price Disc Total Action Sonu Male Hair Cut 1 667 0…" at bounding box center [421, 199] width 614 height 122
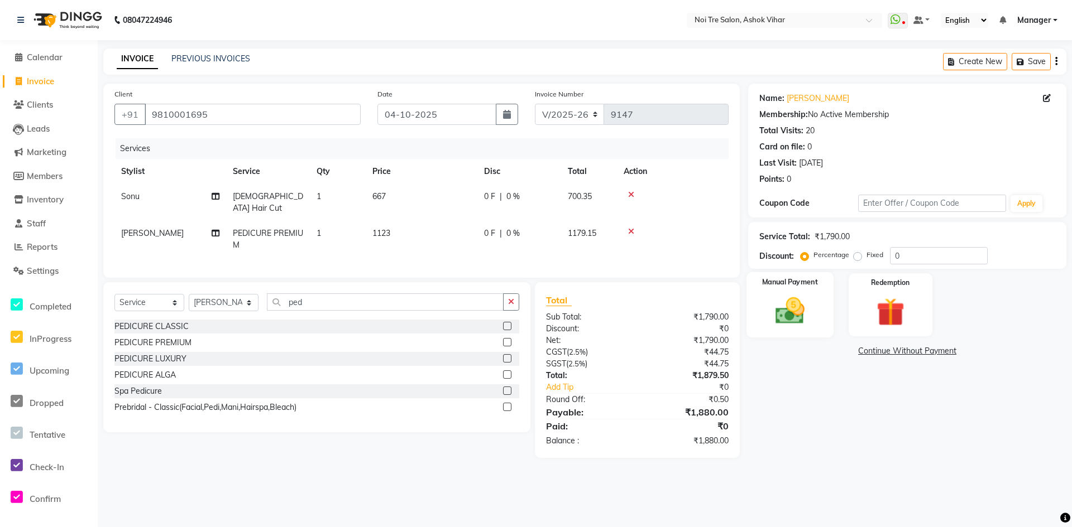
click at [805, 289] on div "Manual Payment" at bounding box center [789, 305] width 87 height 66
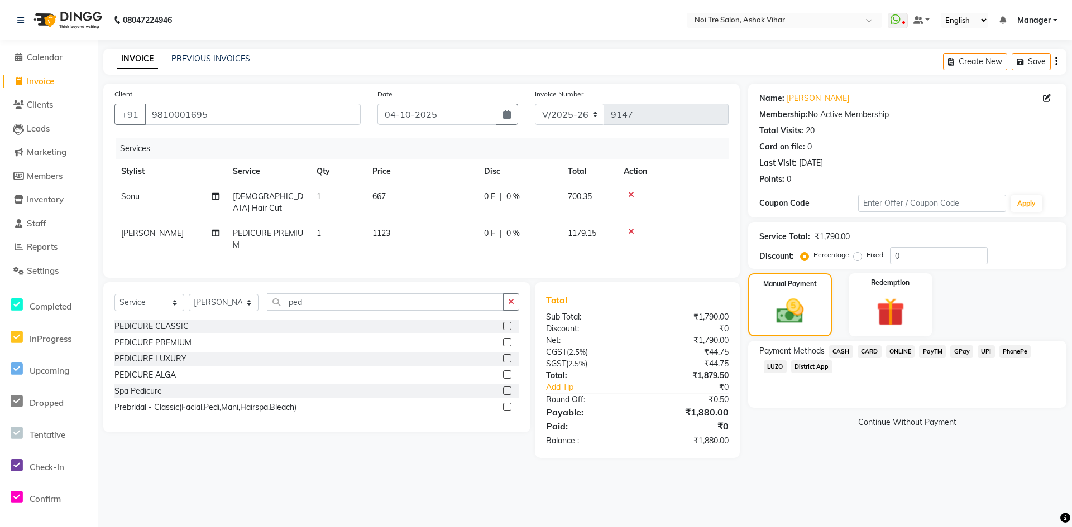
click at [844, 343] on div "Payment Methods CASH CARD ONLINE PayTM GPay UPI PhonePe LUZO District App" at bounding box center [907, 374] width 318 height 67
click at [845, 354] on span "CASH" at bounding box center [841, 351] width 24 height 13
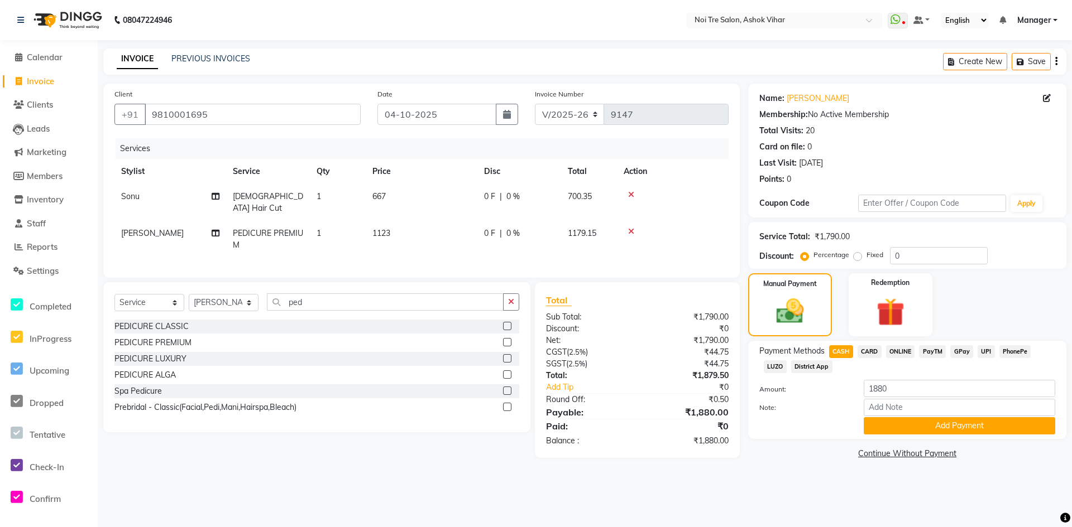
click at [896, 437] on div "Payment Methods CASH CARD ONLINE PayTM GPay UPI PhonePe LUZO District App Amoun…" at bounding box center [907, 390] width 318 height 98
click at [894, 428] on button "Add Payment" at bounding box center [958, 425] width 191 height 17
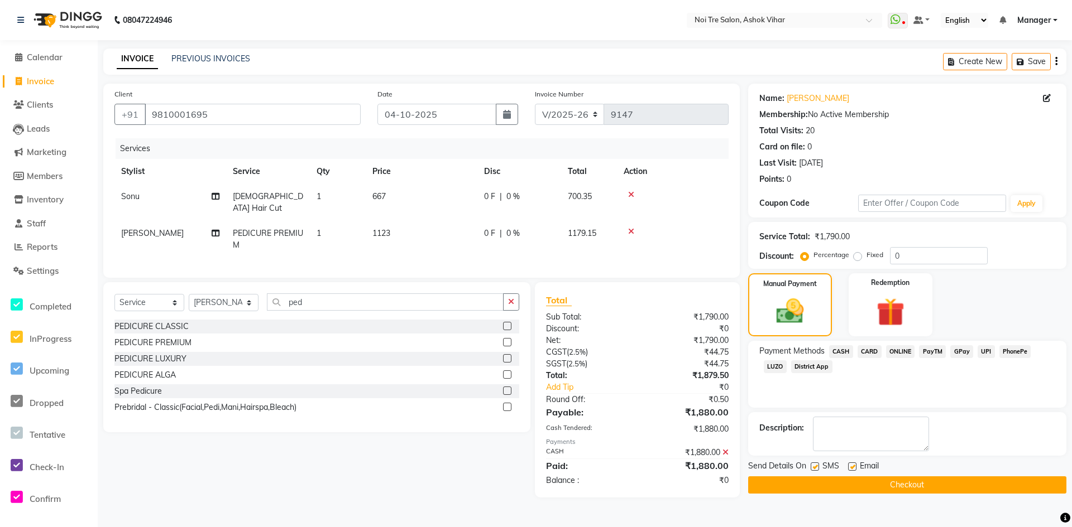
click at [870, 484] on button "Checkout" at bounding box center [907, 485] width 318 height 17
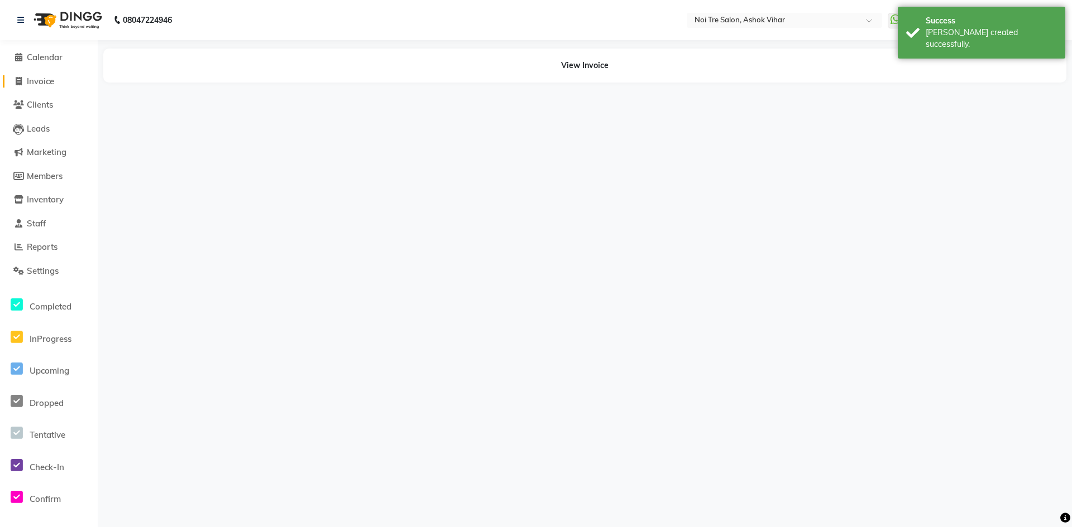
drag, startPoint x: 49, startPoint y: 75, endPoint x: 84, endPoint y: 84, distance: 35.7
click at [49, 75] on link "Invoice" at bounding box center [49, 81] width 92 height 13
select select "service"
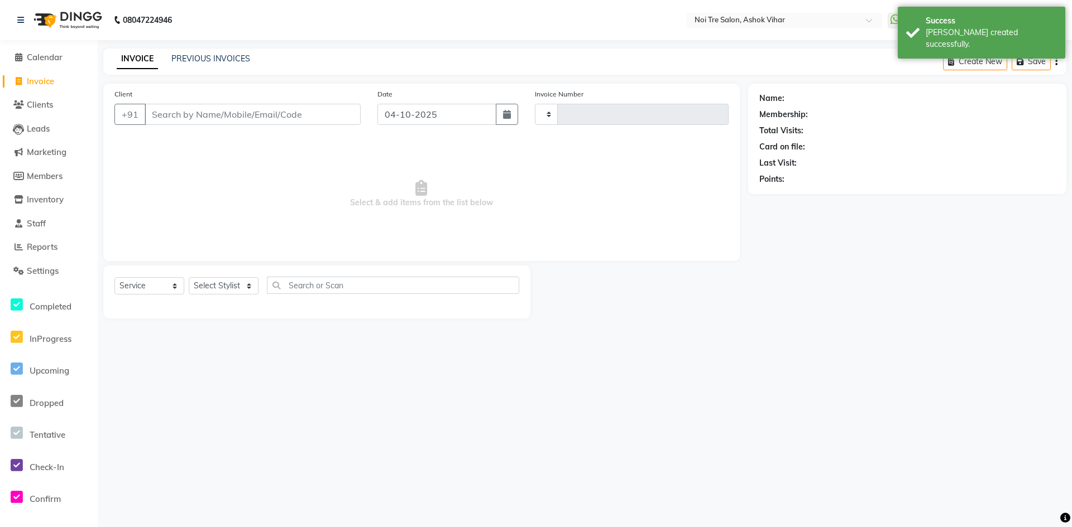
type input "9148"
select select "4726"
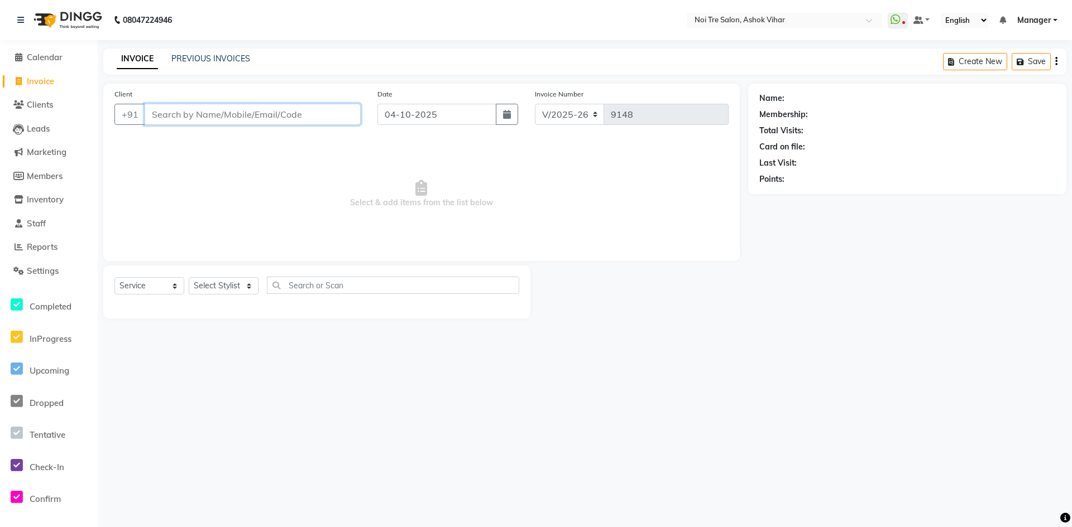
drag, startPoint x: 290, startPoint y: 114, endPoint x: 228, endPoint y: 258, distance: 156.5
click at [290, 116] on input "Client" at bounding box center [253, 114] width 216 height 21
click at [216, 293] on select "Select Stylist Aakash Aalam Aas Admin Ajay Alice Amit Anand Anas Arif ARIF 1 Ar…" at bounding box center [224, 285] width 70 height 17
select select "28265"
click at [300, 291] on input "text" at bounding box center [393, 285] width 252 height 17
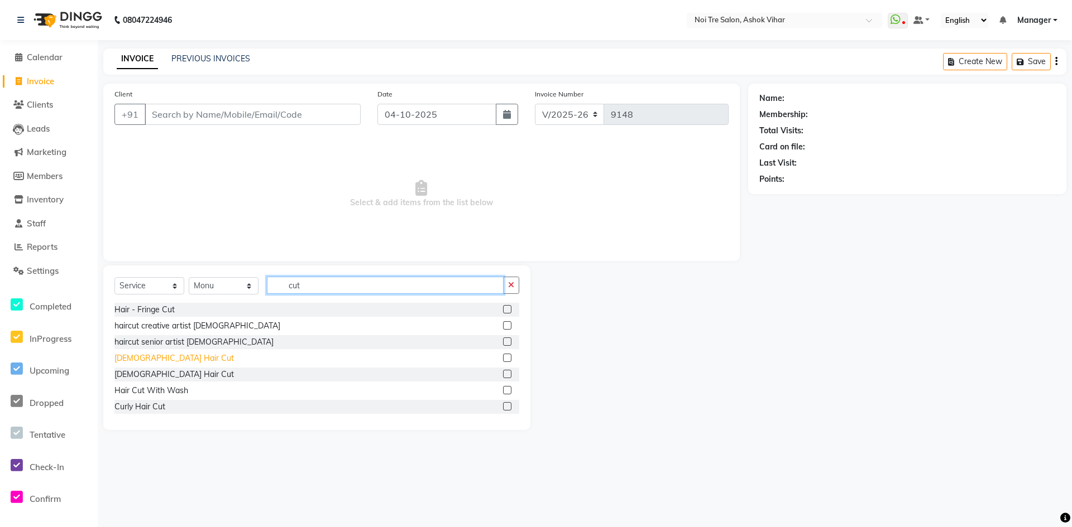
type input "cut"
drag, startPoint x: 151, startPoint y: 359, endPoint x: 283, endPoint y: 299, distance: 144.8
click at [156, 357] on div "Male Hair Cut" at bounding box center [173, 359] width 119 height 12
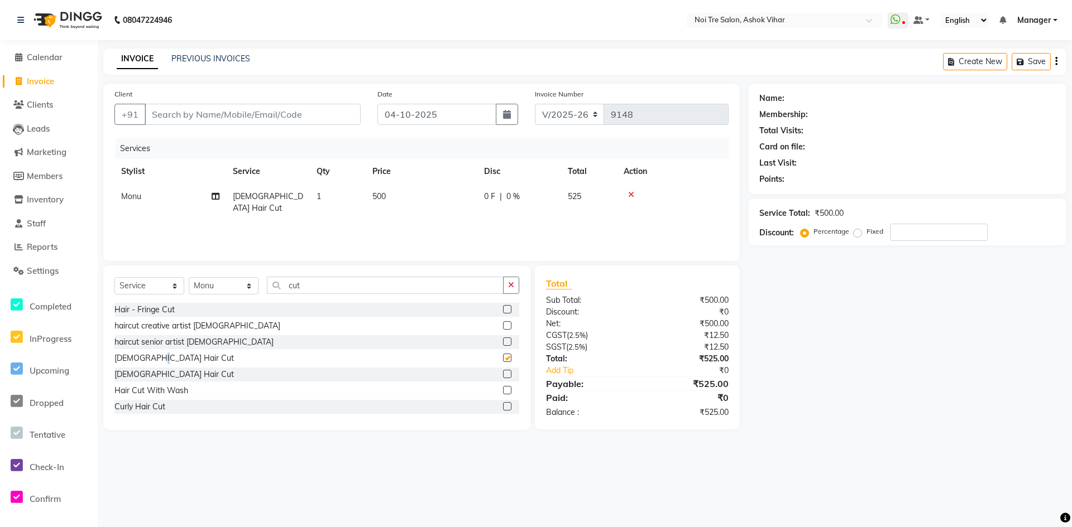
checkbox input "false"
click at [292, 290] on input "cut" at bounding box center [385, 285] width 237 height 17
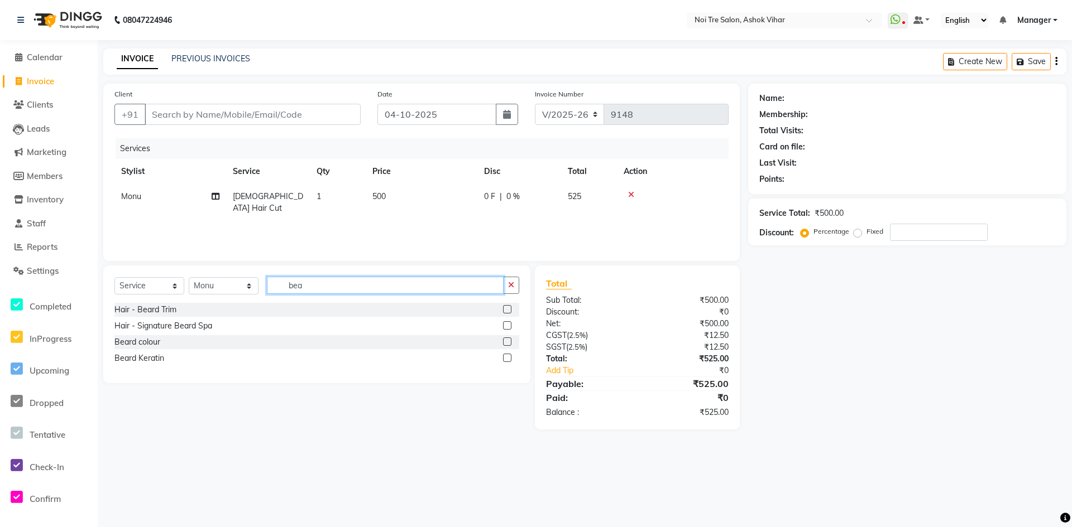
type input "bea"
click at [162, 302] on div "Select Service Product Membership Package Voucher Prepaid Gift Card Select Styl…" at bounding box center [316, 290] width 405 height 26
click at [161, 309] on div "Hair - Beard Trim" at bounding box center [145, 310] width 62 height 12
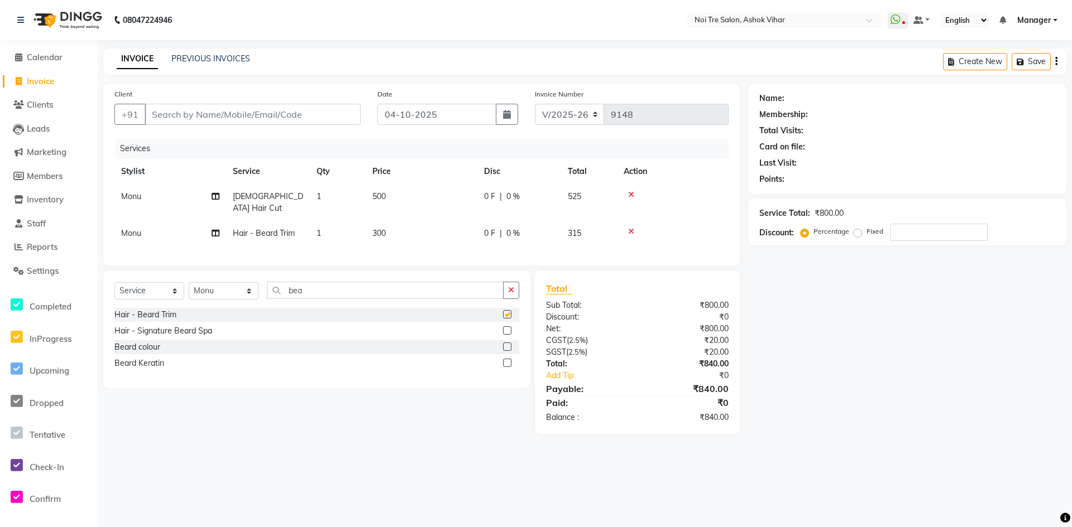
checkbox input "false"
click at [293, 287] on input "bea" at bounding box center [385, 290] width 237 height 17
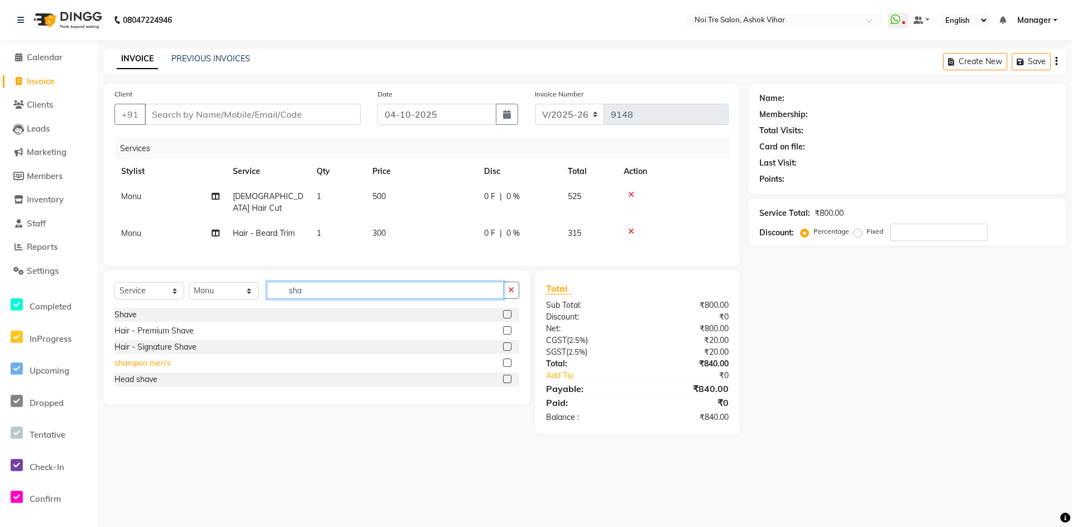
type input "sha"
click at [152, 359] on div "shampoo men's" at bounding box center [142, 364] width 56 height 12
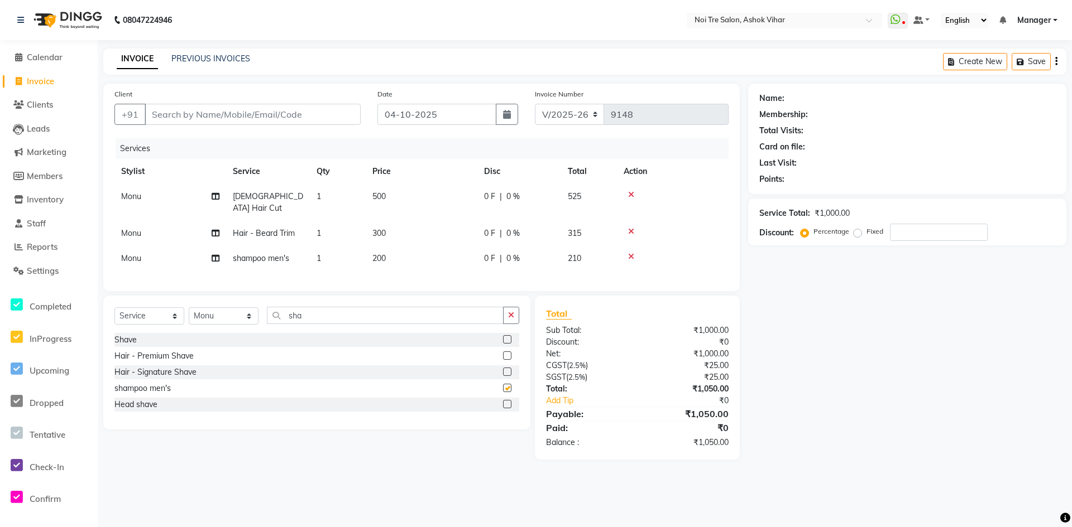
checkbox input "false"
click at [414, 193] on td "500" at bounding box center [422, 202] width 112 height 37
select select "28265"
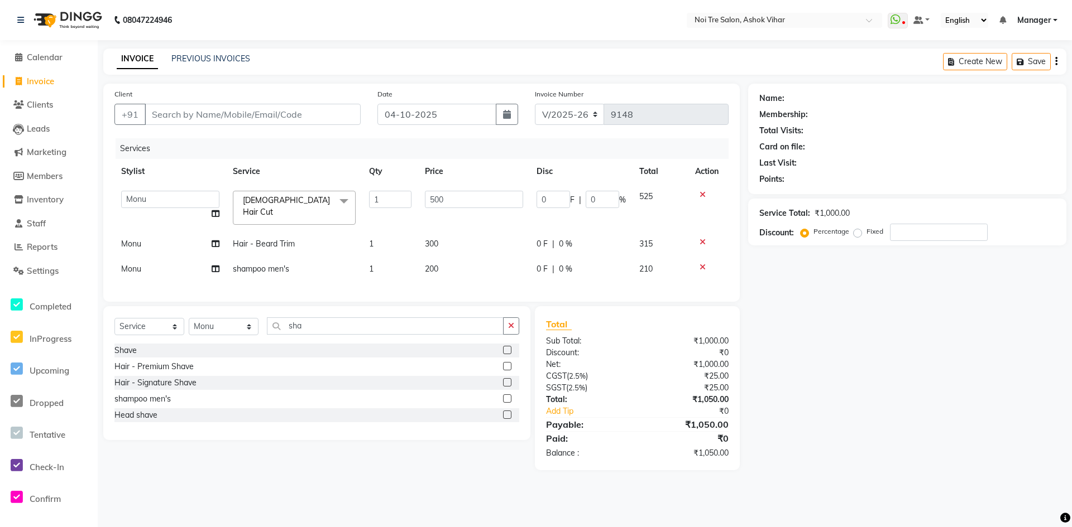
click at [414, 193] on td "1" at bounding box center [390, 207] width 56 height 47
click at [467, 198] on td "500" at bounding box center [474, 207] width 112 height 47
select select "28265"
click at [467, 198] on input "500" at bounding box center [474, 199] width 98 height 17
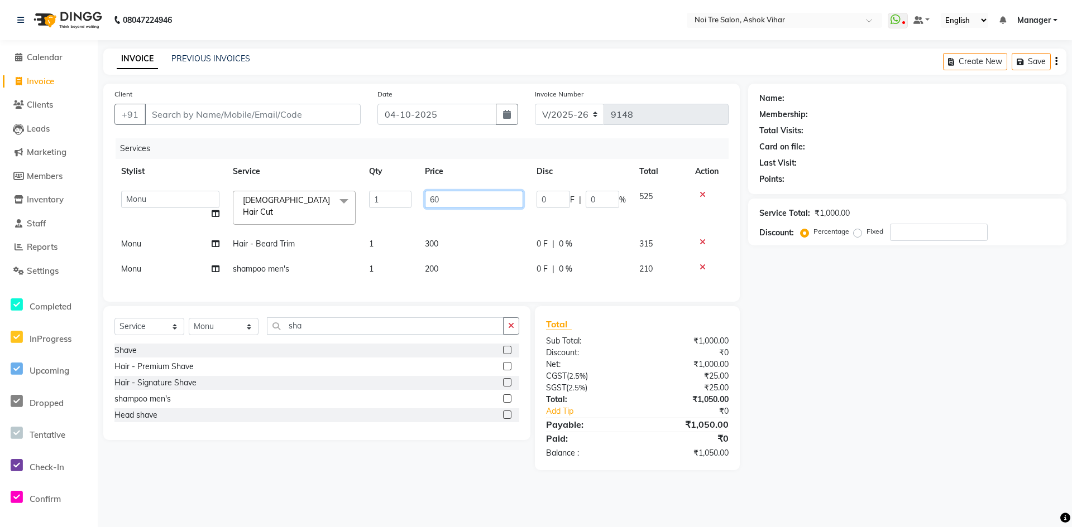
type input "600"
click at [306, 333] on div "Select Service Product Membership Package Voucher Prepaid Gift Card Select Styl…" at bounding box center [316, 373] width 427 height 134
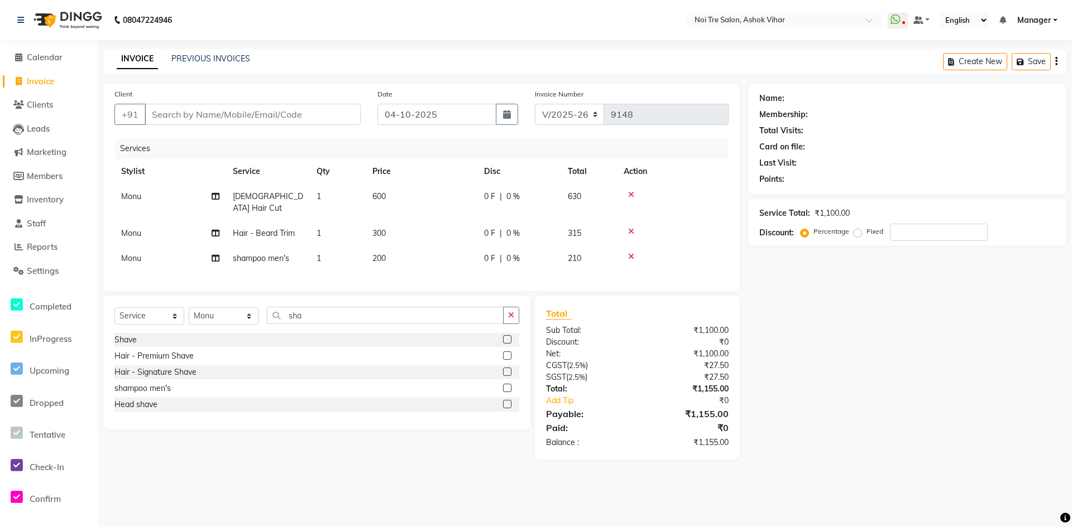
click at [306, 333] on div "Shave" at bounding box center [316, 340] width 405 height 14
click at [312, 315] on input "sha" at bounding box center [385, 315] width 237 height 17
click at [312, 315] on input "d" at bounding box center [385, 315] width 237 height 17
type input "de ta"
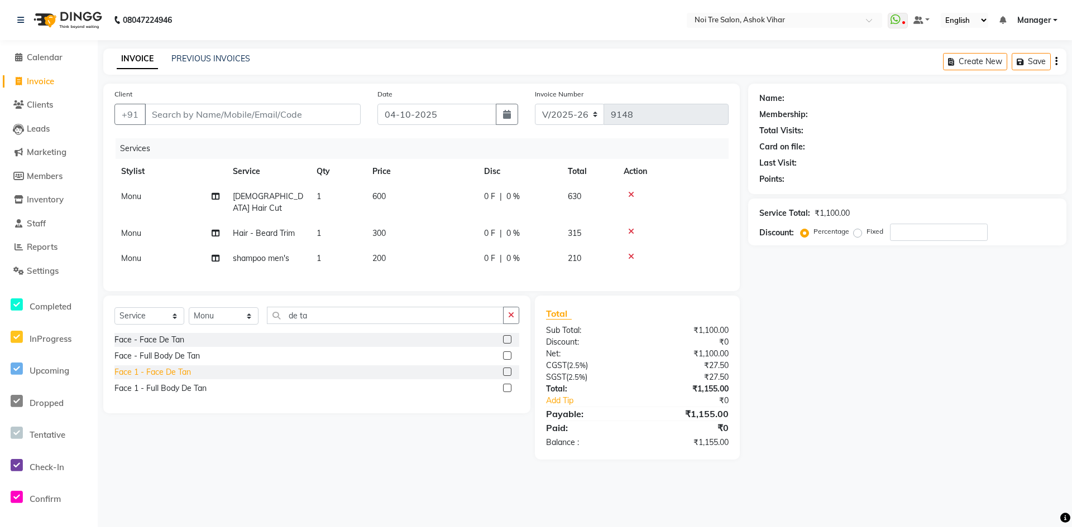
click at [167, 369] on div "Face 1 - Face De Tan" at bounding box center [152, 373] width 76 height 12
checkbox input "false"
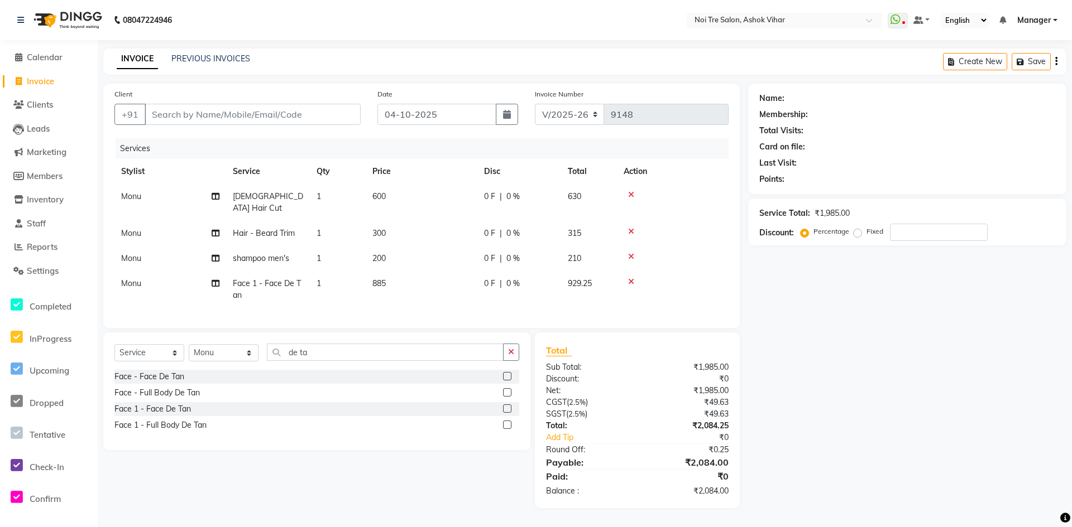
click at [474, 275] on td "885" at bounding box center [422, 289] width 112 height 37
select select "28265"
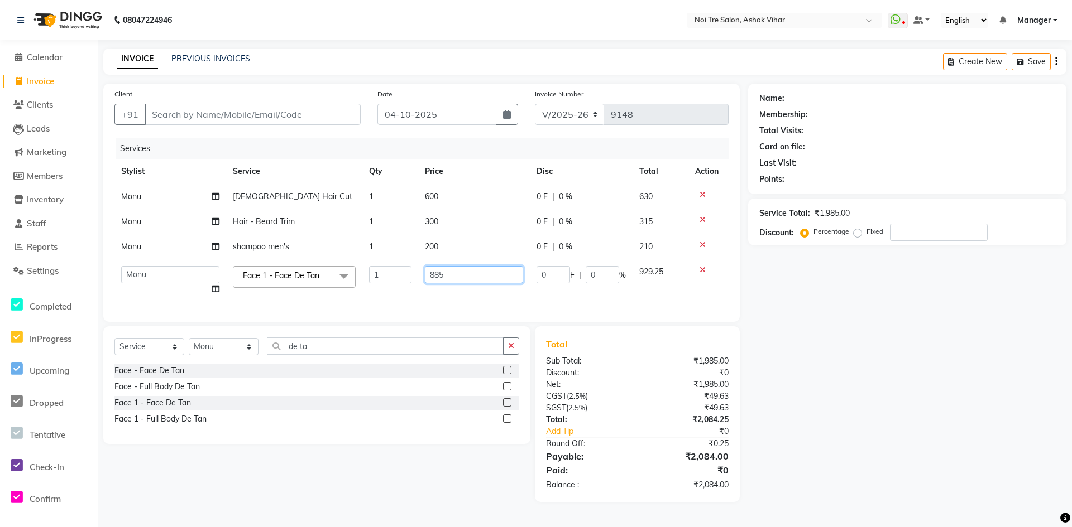
click at [474, 275] on input "885" at bounding box center [474, 274] width 98 height 17
type input "1000"
click at [464, 287] on td "1000" at bounding box center [474, 281] width 112 height 42
select select "28265"
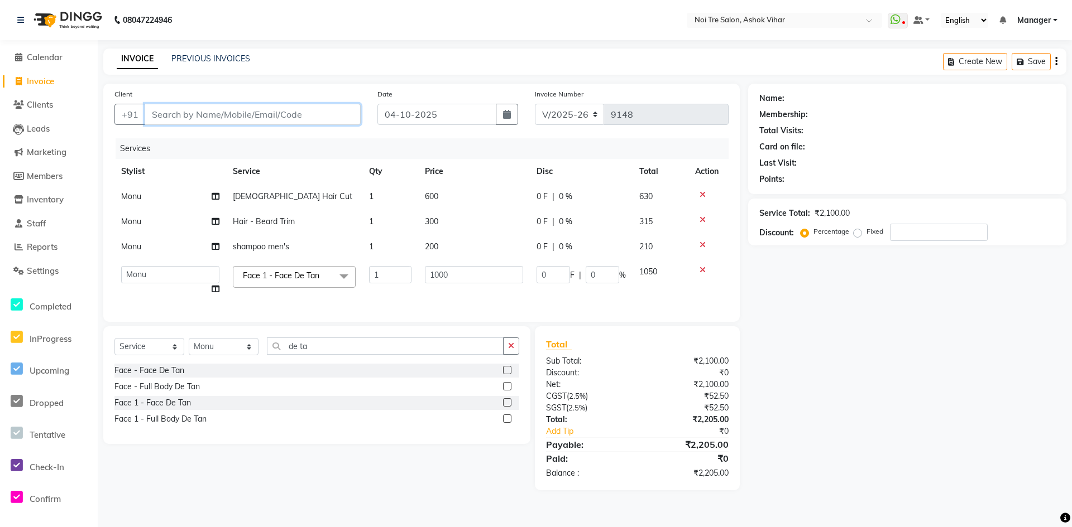
click at [353, 117] on input "Client" at bounding box center [253, 114] width 216 height 21
type input "9"
type input "0"
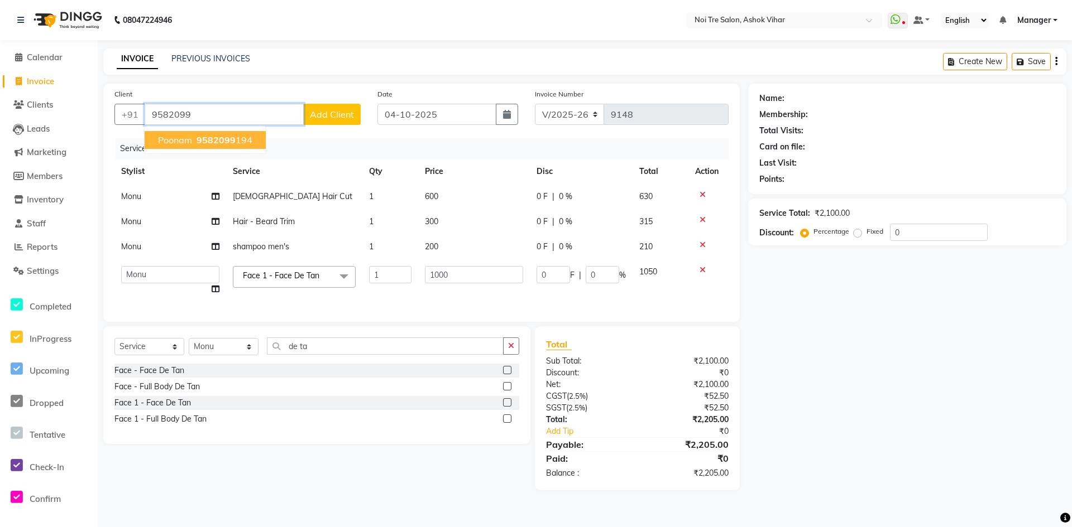
click at [220, 140] on span "9582099" at bounding box center [215, 140] width 39 height 11
type input "9582099194"
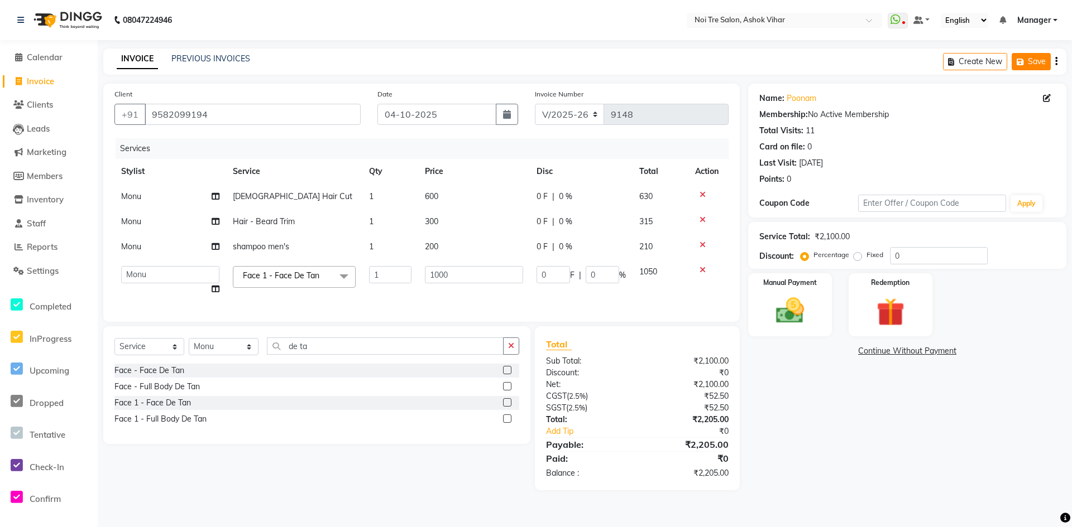
click at [1038, 62] on button "Save" at bounding box center [1030, 61] width 39 height 17
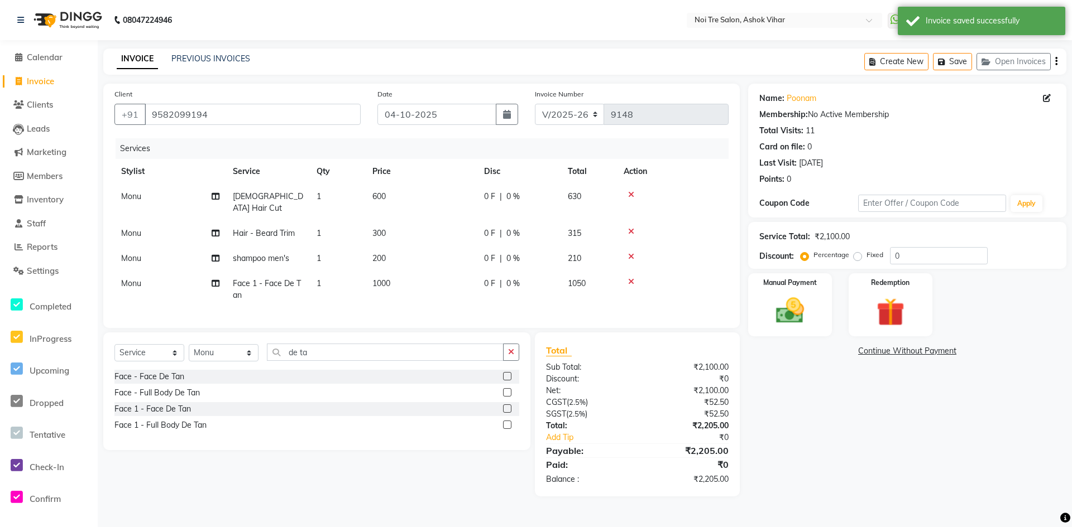
drag, startPoint x: 53, startPoint y: 84, endPoint x: 697, endPoint y: 502, distance: 767.3
click at [53, 84] on span "Invoice" at bounding box center [40, 81] width 27 height 11
select select "4726"
select select "service"
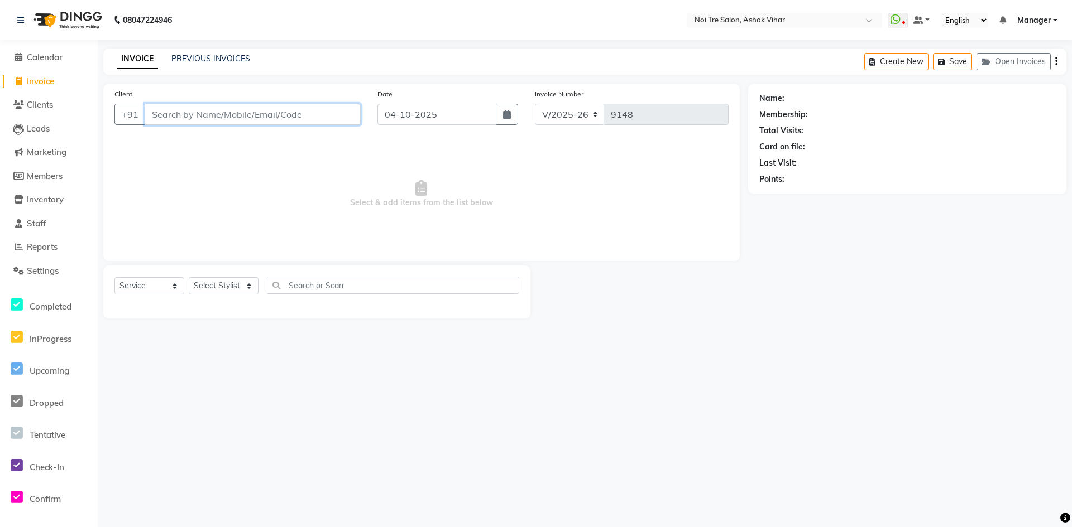
click at [234, 115] on input "Client" at bounding box center [253, 114] width 216 height 21
click at [1004, 62] on button "Open Invoices" at bounding box center [1013, 61] width 74 height 17
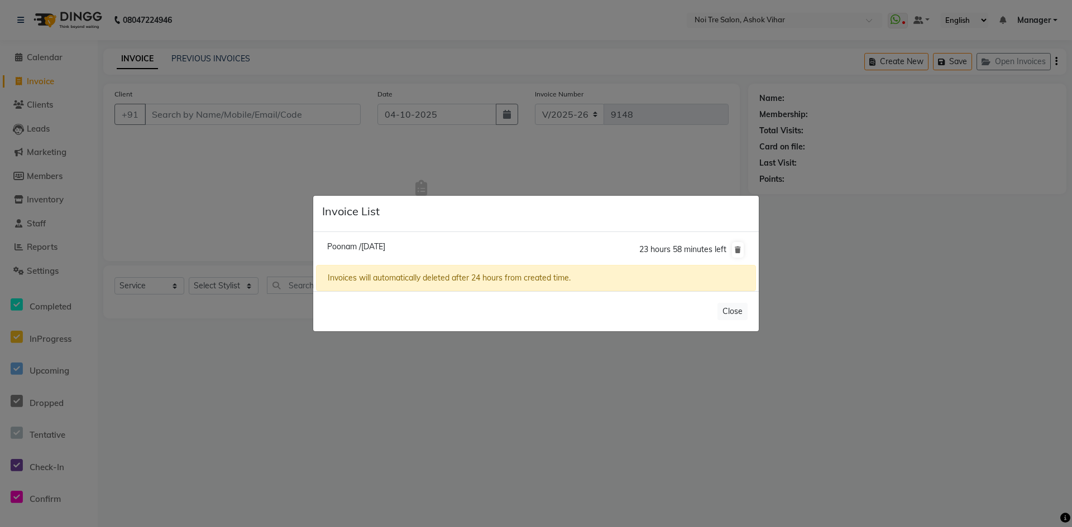
click at [221, 236] on ngb-modal-window "Invoice List Poonam /04 October 2025 23 hours 58 minutes left Invoices will aut…" at bounding box center [536, 263] width 1072 height 527
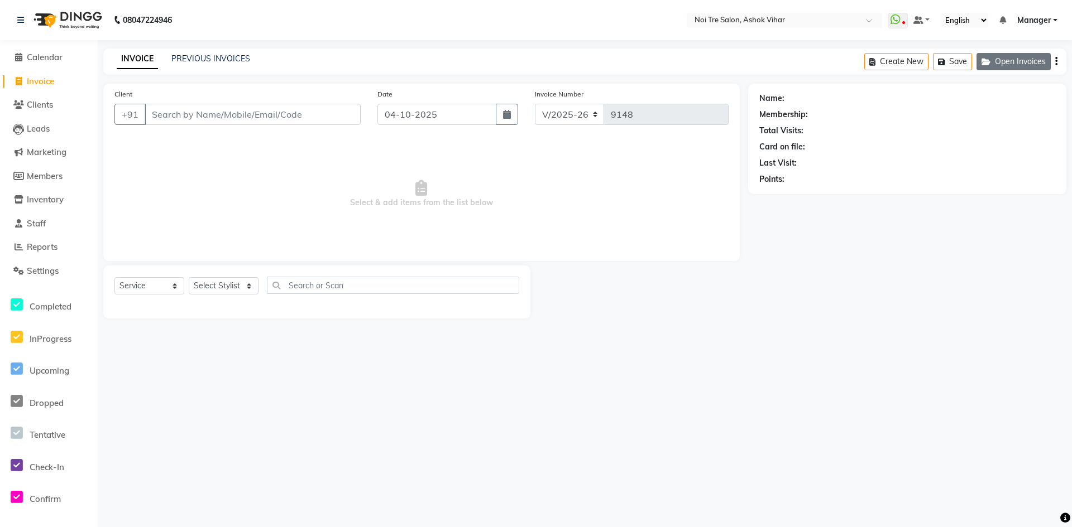
click at [994, 57] on button "Open Invoices" at bounding box center [1013, 61] width 74 height 17
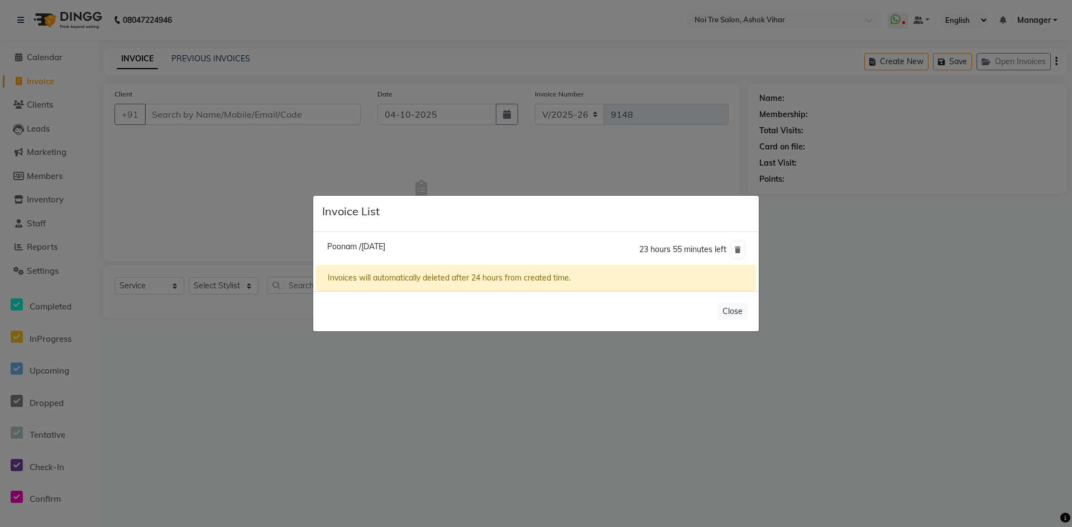
click at [378, 245] on span "Poonam /04 October 2025" at bounding box center [356, 247] width 58 height 10
type input "9582099194"
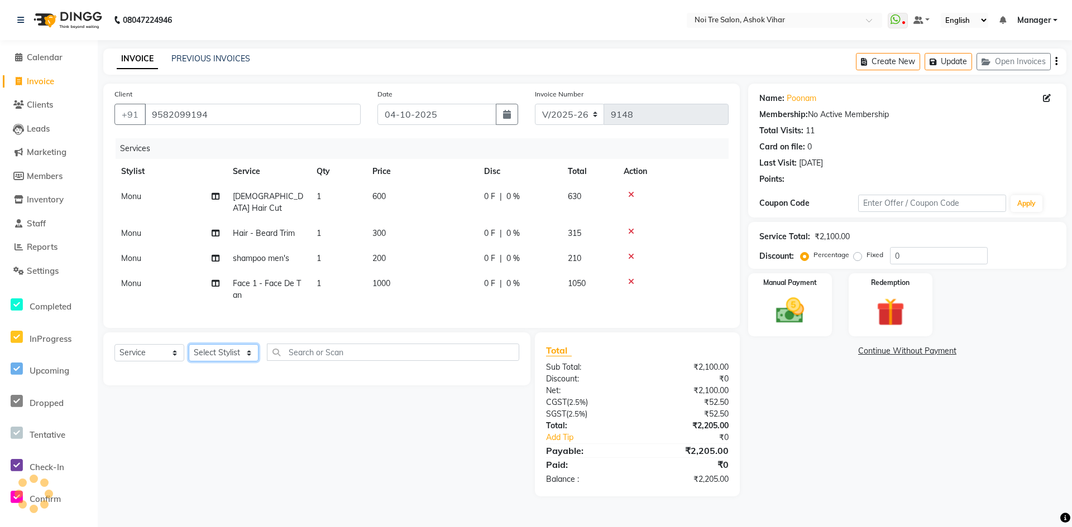
click at [231, 345] on select "Select Stylist Aakash Aalam Aas Admin Ajay Alice Amit Anand Anas Arif ARIF 1 Ar…" at bounding box center [224, 352] width 70 height 17
select select "28270"
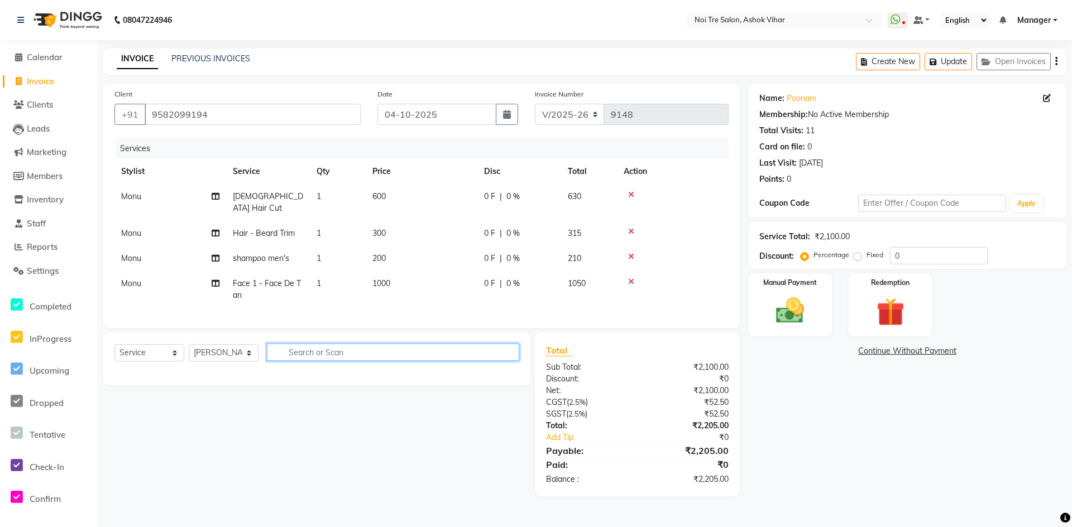
click at [321, 350] on input "text" at bounding box center [393, 352] width 252 height 17
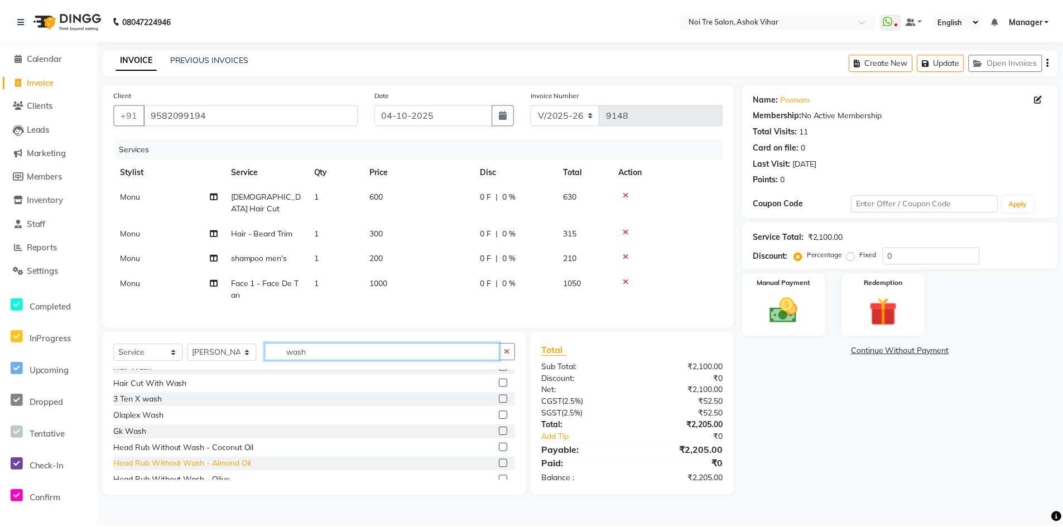
scroll to position [83, 0]
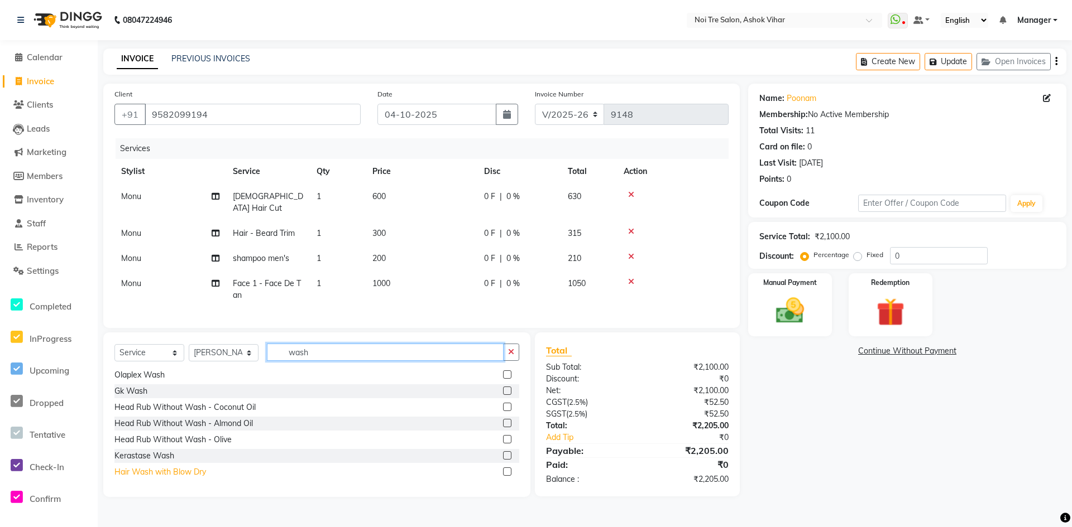
type input "wash"
click at [188, 467] on div "Hair Wash with Blow Dry" at bounding box center [160, 473] width 92 height 12
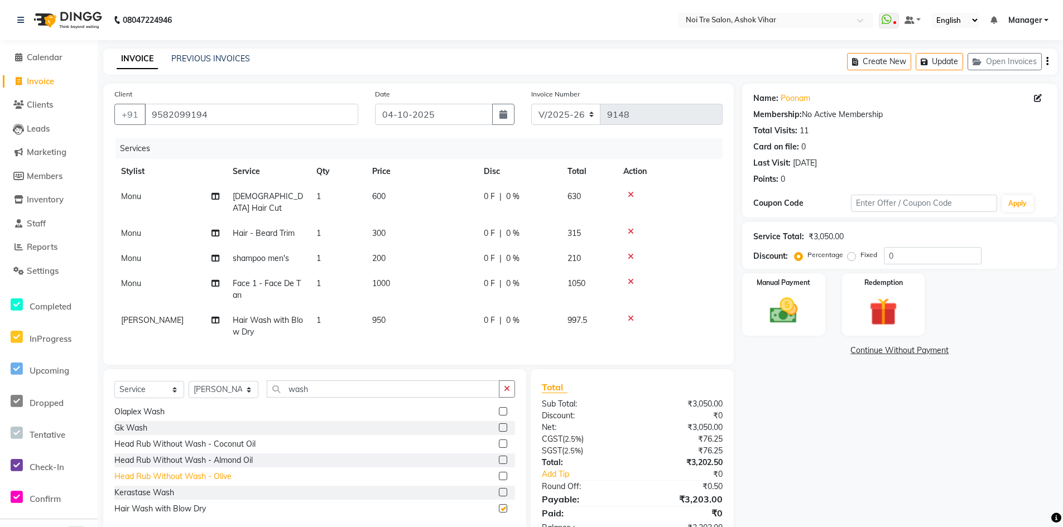
checkbox input "false"
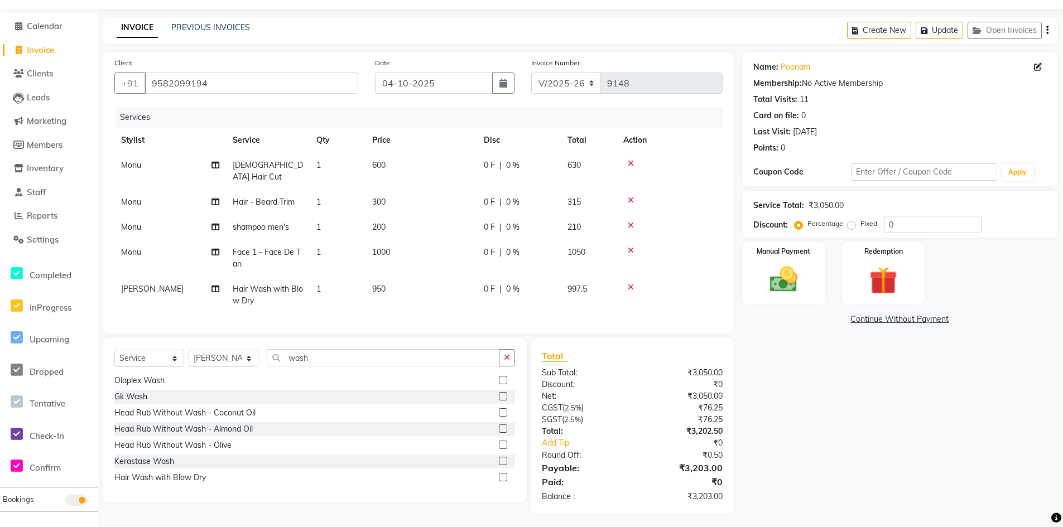
drag, startPoint x: 426, startPoint y: 280, endPoint x: 444, endPoint y: 282, distance: 17.4
click at [427, 280] on td "950" at bounding box center [422, 295] width 112 height 37
select select "28270"
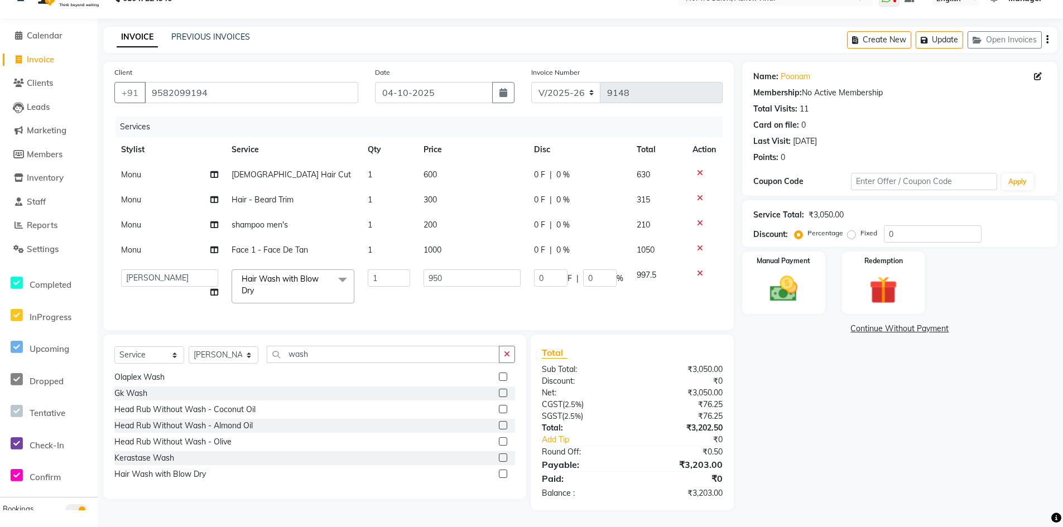
click at [444, 282] on td "950" at bounding box center [472, 286] width 111 height 47
click at [446, 277] on input "950" at bounding box center [473, 278] width 98 height 17
type input "1000"
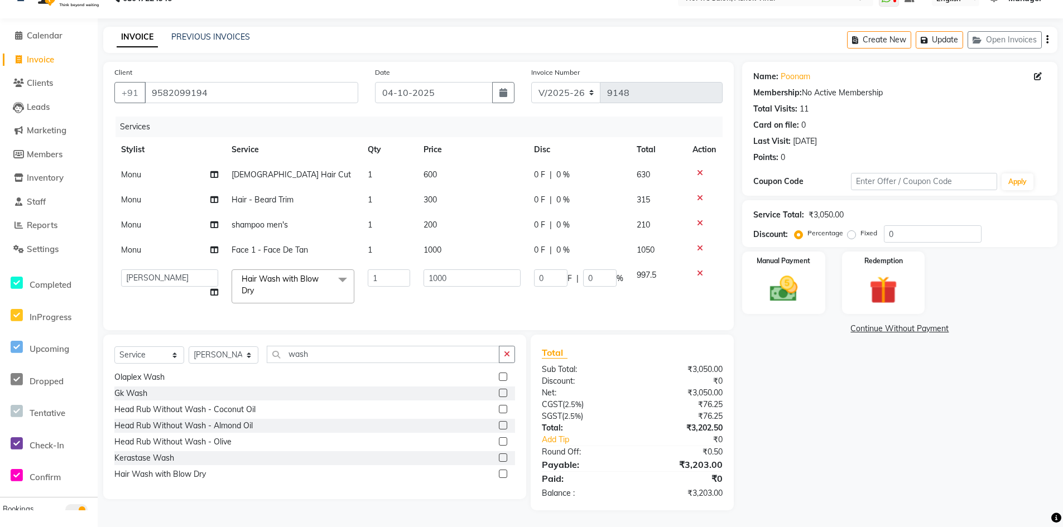
click at [449, 295] on td "1000" at bounding box center [472, 286] width 111 height 47
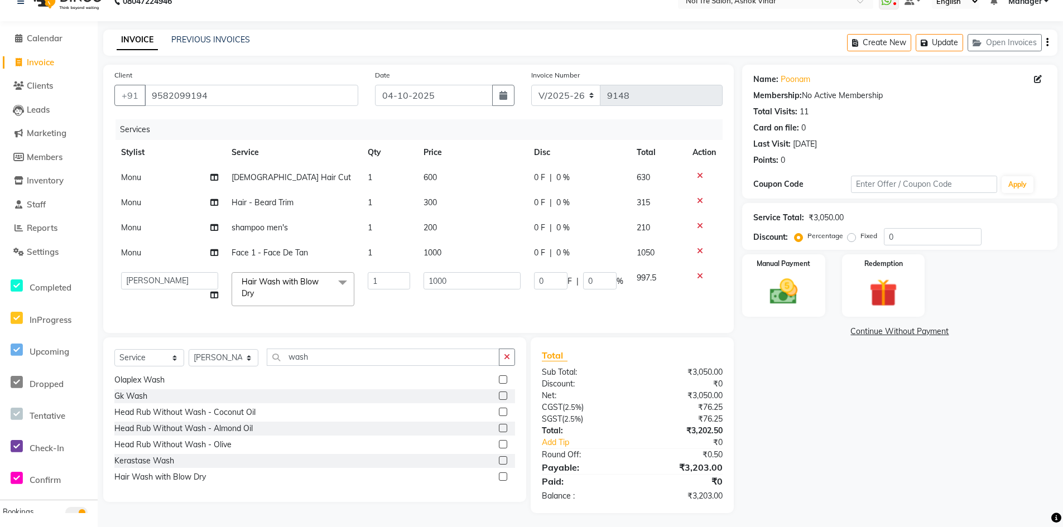
select select "28270"
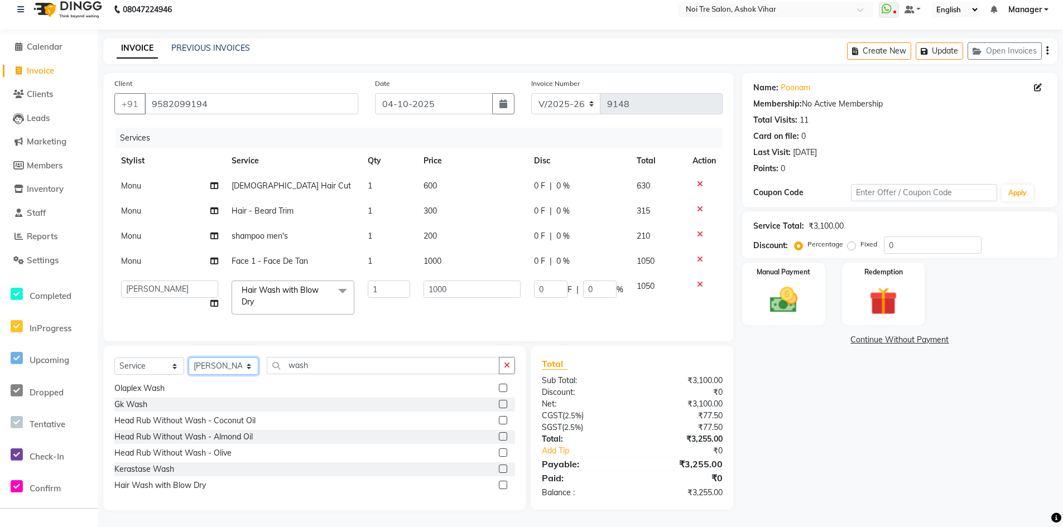
click at [215, 368] on select "Select Stylist Aakash Aalam Aas Admin Ajay Alice Amit Anand Anas Arif ARIF 1 Ar…" at bounding box center [224, 366] width 70 height 17
select select "28159"
click at [301, 364] on input "wash" at bounding box center [383, 365] width 233 height 17
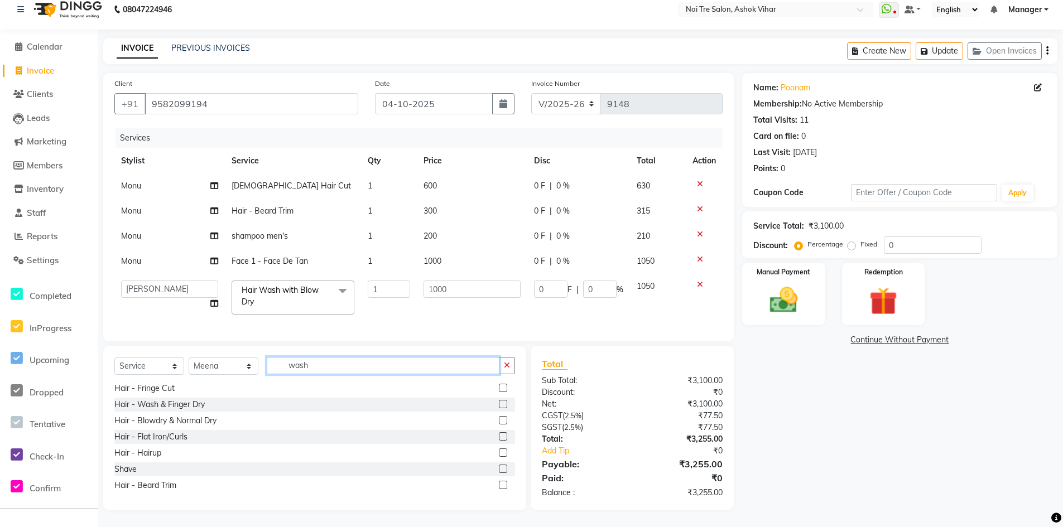
click at [301, 364] on input "wash" at bounding box center [383, 365] width 233 height 17
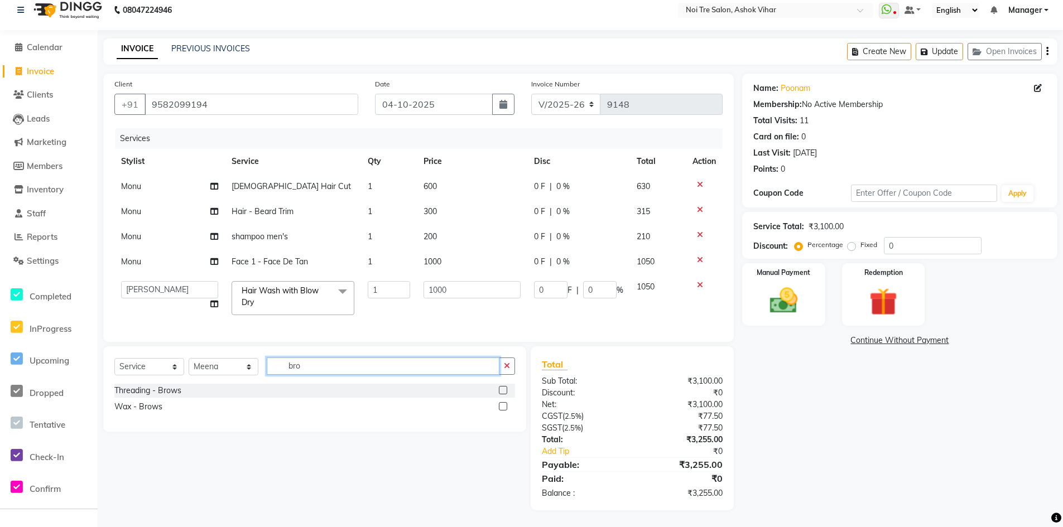
scroll to position [18, 0]
type input "bro"
click at [162, 388] on div "Threading - Brows" at bounding box center [147, 391] width 67 height 12
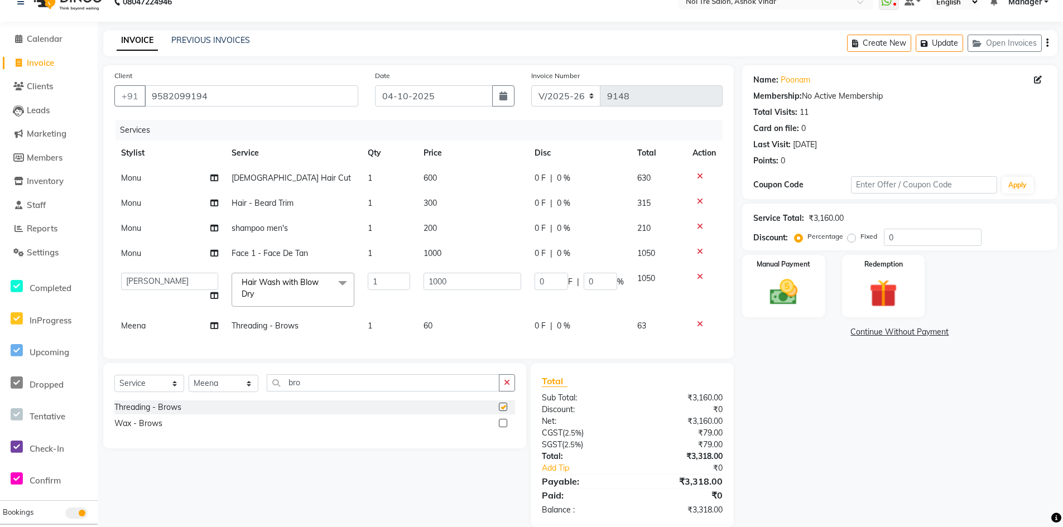
checkbox input "false"
click at [488, 320] on td "60" at bounding box center [472, 326] width 111 height 25
select select "28159"
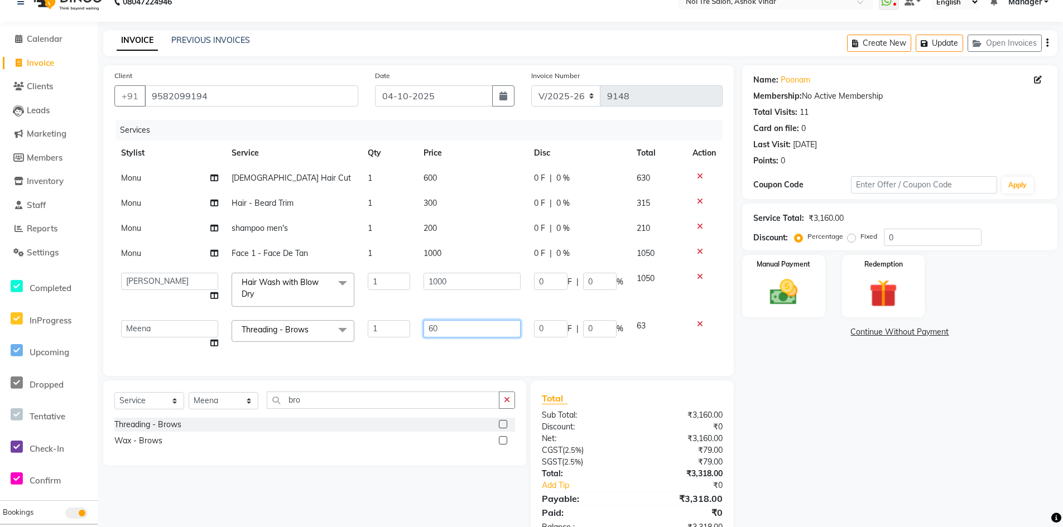
click at [488, 320] on input "60" at bounding box center [473, 328] width 98 height 17
type input "94"
click at [474, 188] on td "600" at bounding box center [472, 178] width 111 height 25
select select "28265"
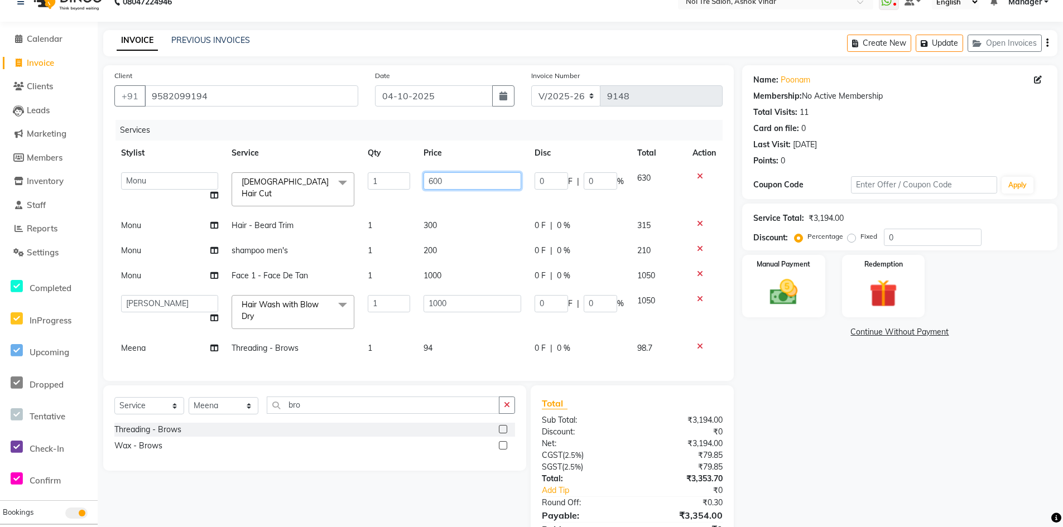
click at [475, 182] on input "600" at bounding box center [473, 180] width 98 height 17
type input "667"
click at [469, 213] on td "300" at bounding box center [472, 225] width 111 height 25
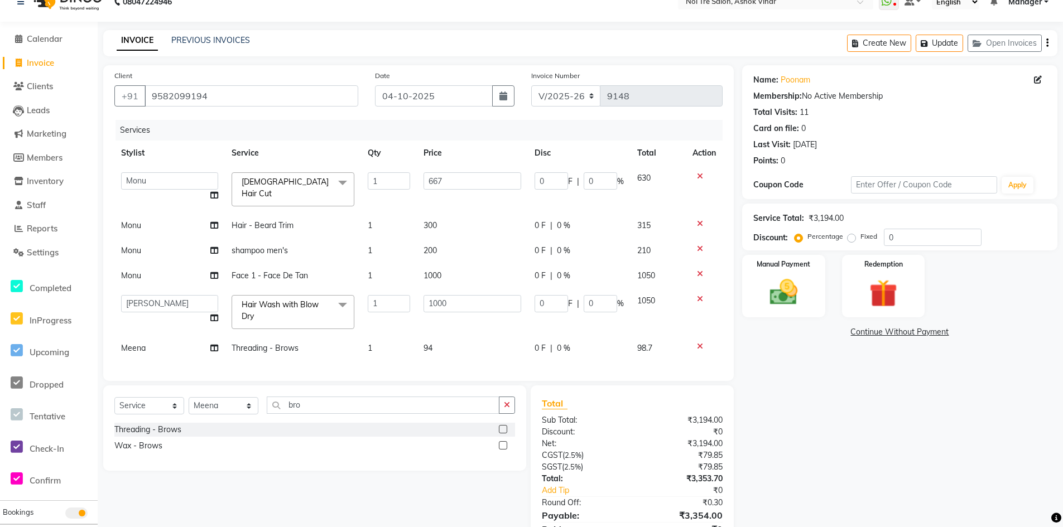
select select "28265"
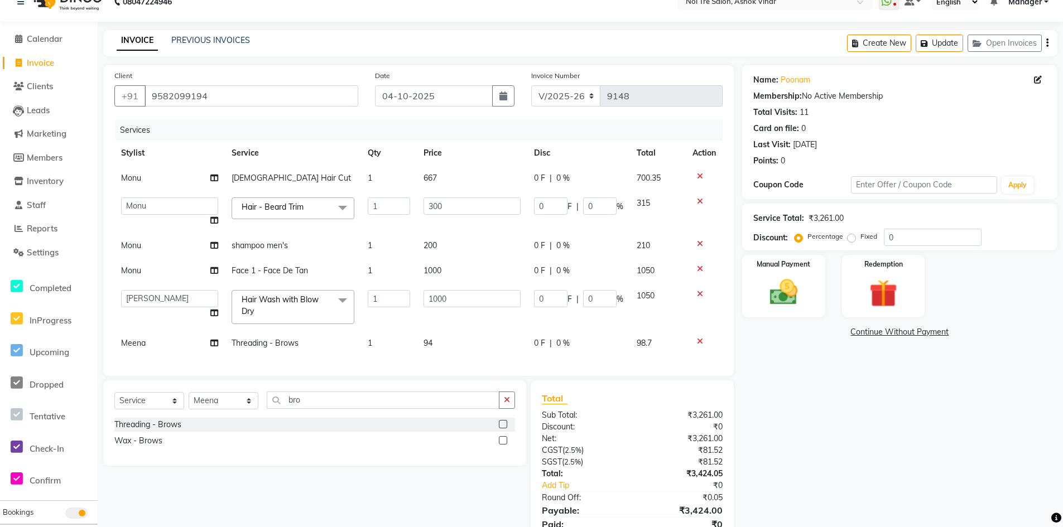
click at [469, 213] on input "300" at bounding box center [473, 206] width 98 height 17
type input "333"
click at [468, 228] on tbody "Monu Male Hair Cut 1 667 0 F | 0 % 700.35 Aakash Aalam Aas Admin Ajay Alice Ami…" at bounding box center [418, 261] width 608 height 190
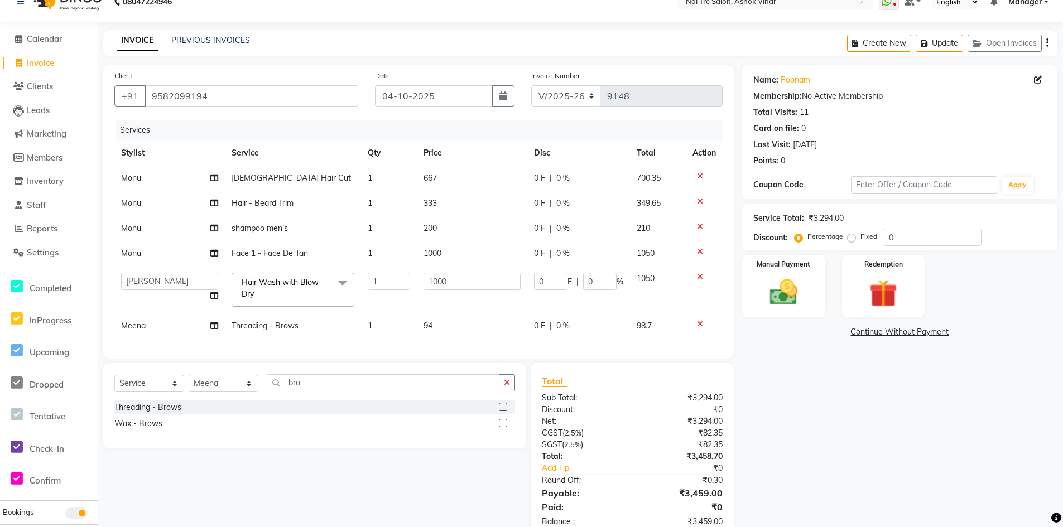
click at [468, 228] on td "200" at bounding box center [472, 228] width 111 height 25
select select "28265"
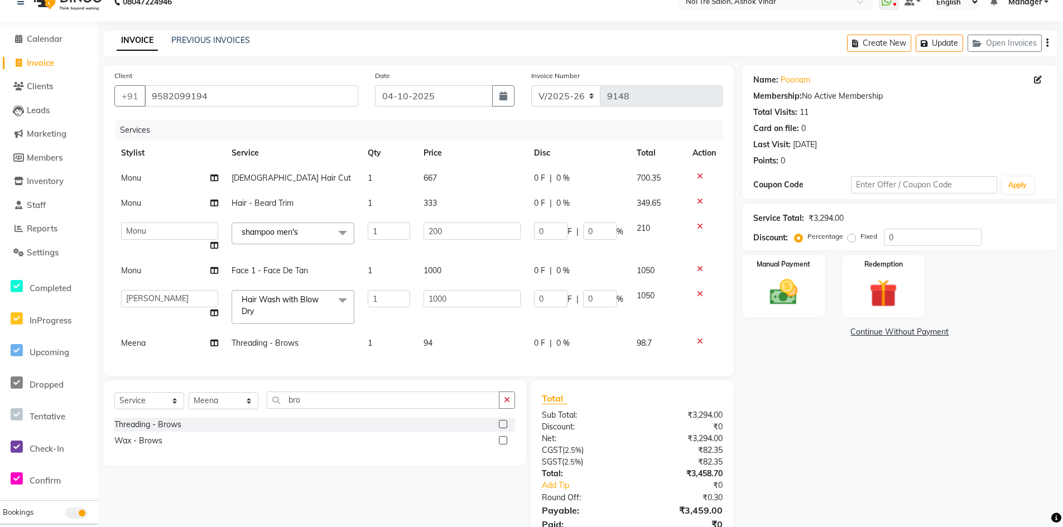
click at [467, 229] on input "200" at bounding box center [473, 231] width 98 height 17
type input "1"
type input "235"
click at [462, 242] on tbody "Monu Male Hair Cut 1 667 0 F | 0 % 700.35 Monu Hair - Beard Trim 1 333 0 F | 0 …" at bounding box center [418, 261] width 608 height 190
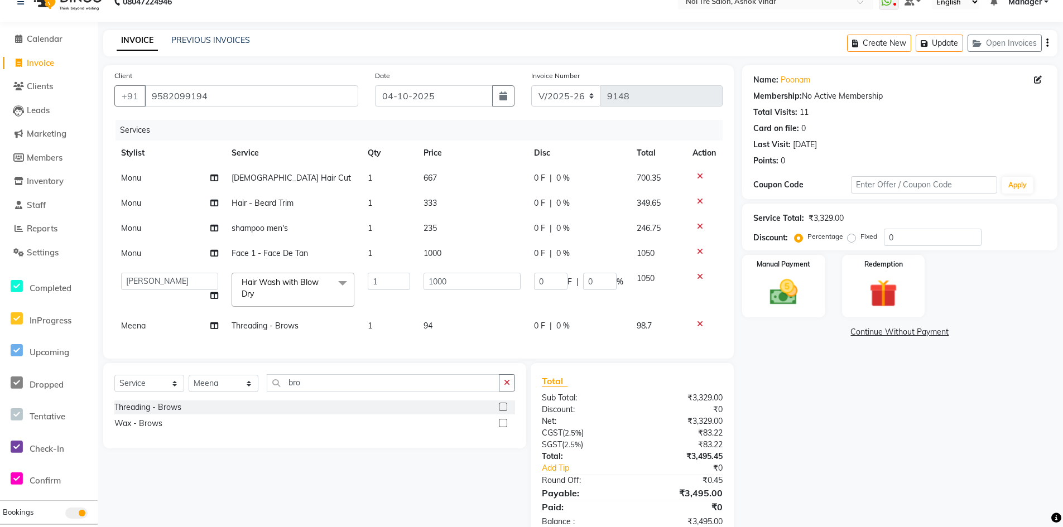
click at [463, 245] on td "1000" at bounding box center [472, 253] width 111 height 25
select select "28265"
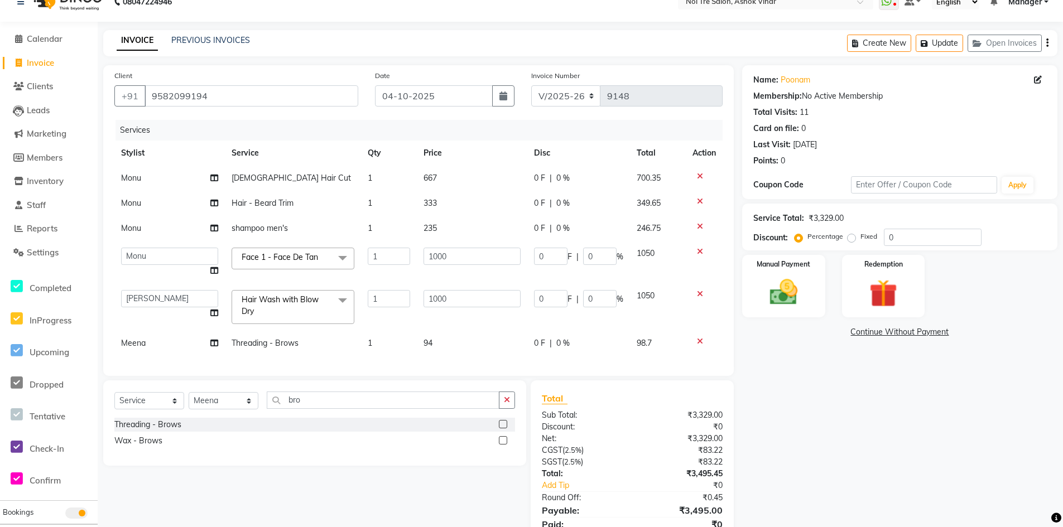
click at [463, 245] on td "1000" at bounding box center [472, 262] width 111 height 42
click at [464, 264] on input "1000" at bounding box center [473, 256] width 98 height 17
type input "1123"
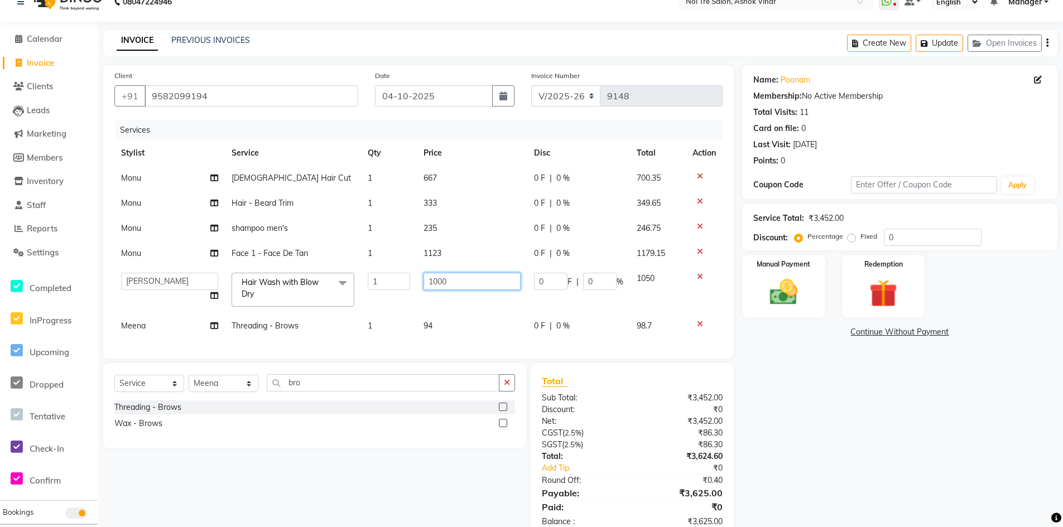
click at [459, 291] on td "1000" at bounding box center [472, 289] width 111 height 47
select select "28270"
click at [459, 287] on input "1000" at bounding box center [472, 281] width 97 height 17
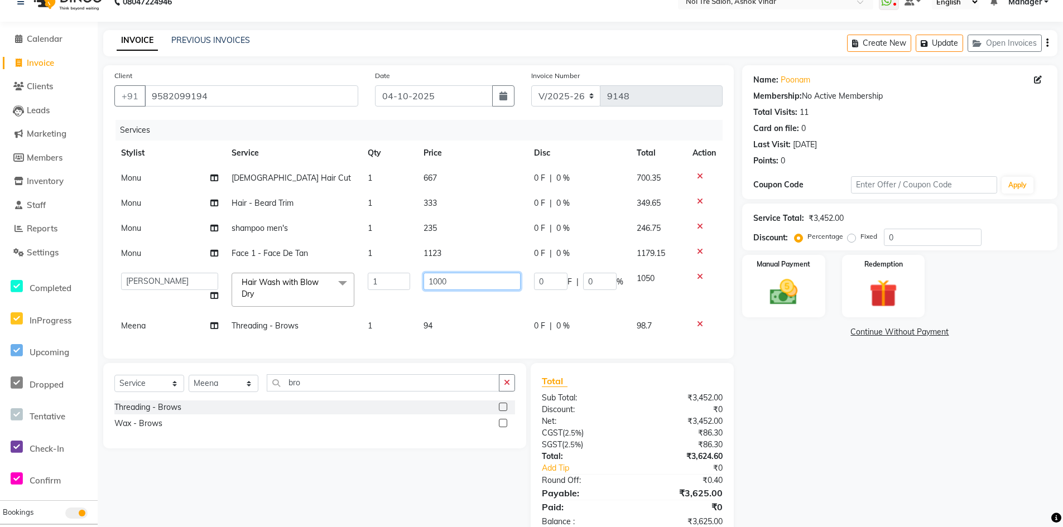
click at [459, 287] on input "1000" at bounding box center [472, 281] width 97 height 17
type input "1123"
click at [475, 292] on td "1123" at bounding box center [472, 289] width 111 height 47
select select "28270"
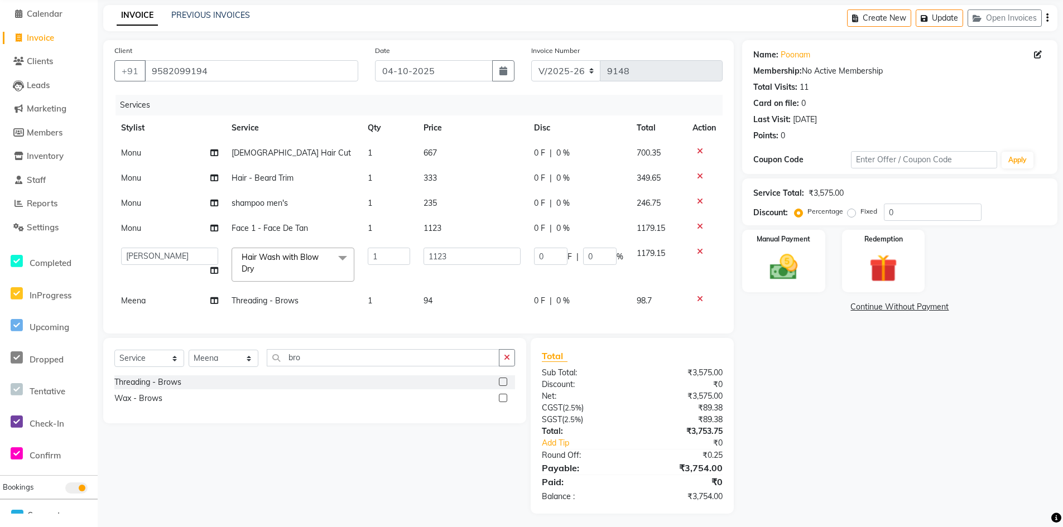
scroll to position [55, 0]
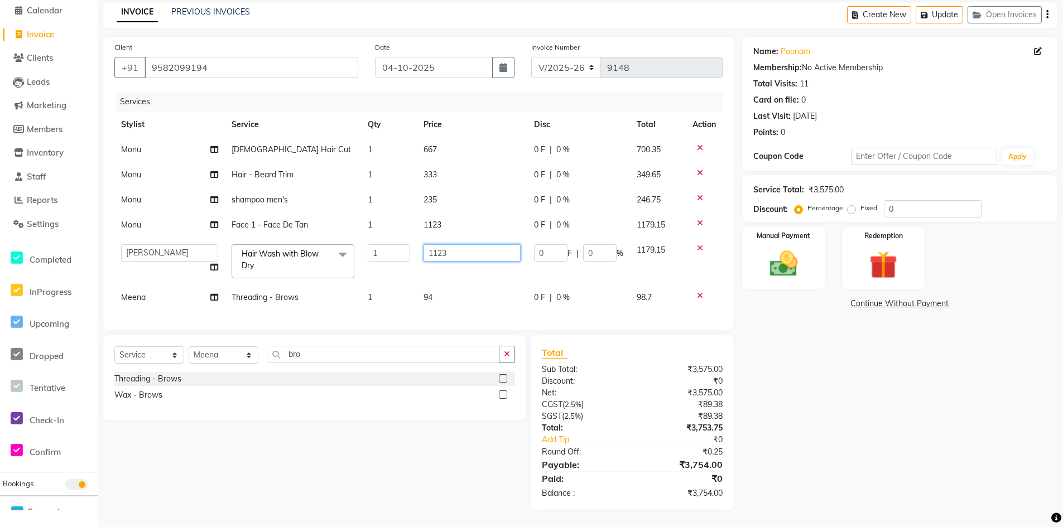
click at [489, 245] on input "1123" at bounding box center [472, 252] width 97 height 17
click at [493, 220] on tr "Monu Face 1 - Face De Tan 1 1123 0 F | 0 % 1179.15" at bounding box center [418, 225] width 608 height 25
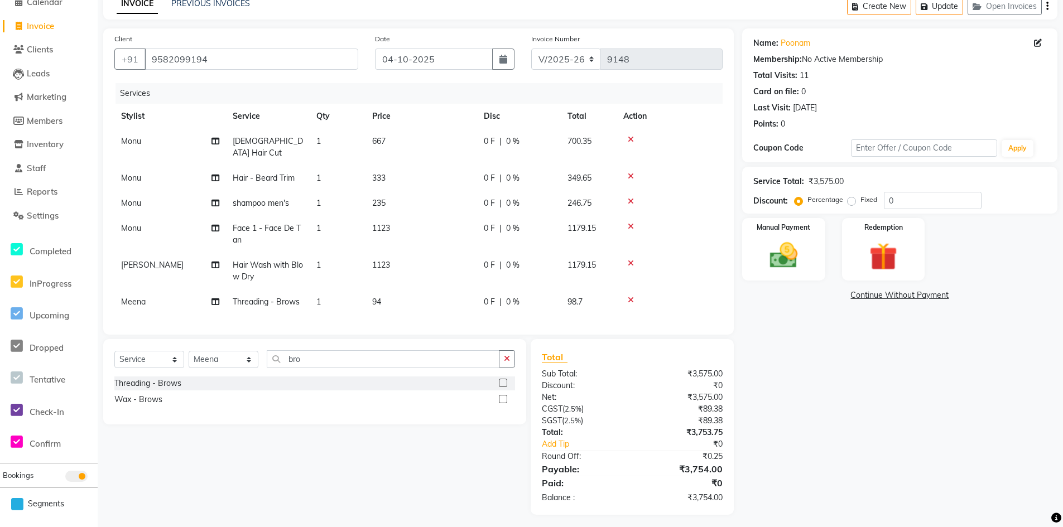
click at [454, 203] on td "235" at bounding box center [422, 203] width 112 height 25
select select "28265"
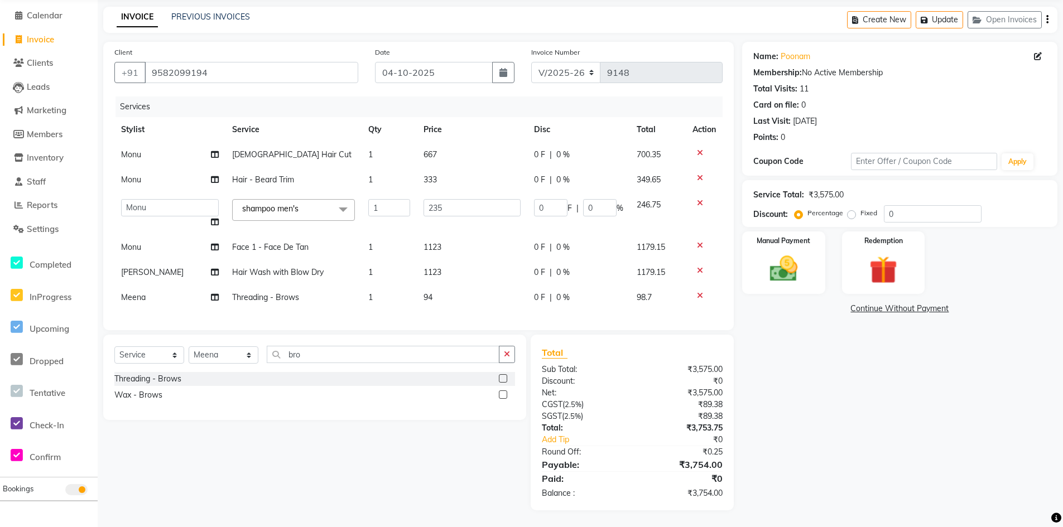
scroll to position [50, 0]
click at [454, 203] on input "235" at bounding box center [472, 207] width 97 height 17
click at [455, 199] on input "235" at bounding box center [472, 207] width 97 height 17
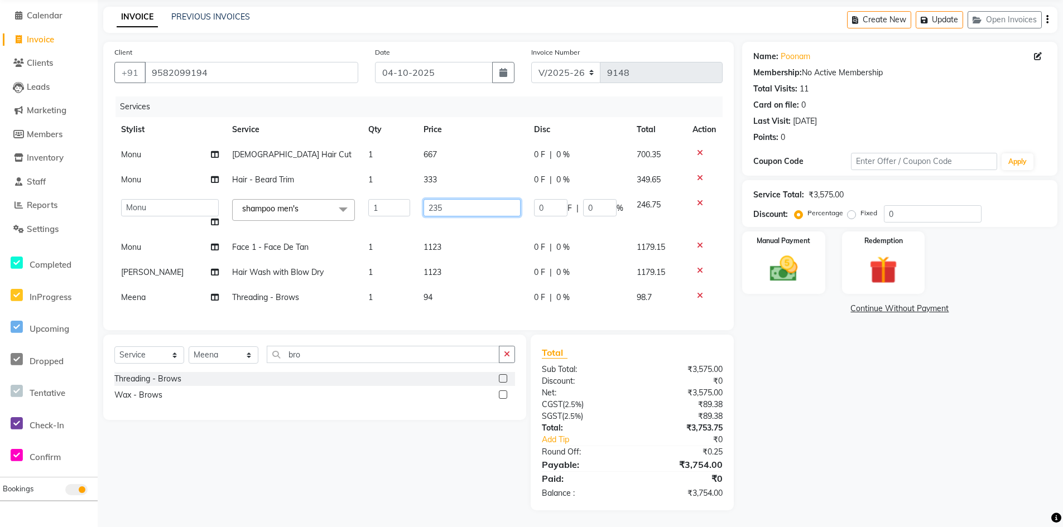
click at [455, 199] on input "235" at bounding box center [472, 207] width 97 height 17
type input "3"
type input "238"
click at [454, 218] on tbody "Monu Male Hair Cut 1 667 0 F | 0 % 700.35 Monu Hair - Beard Trim 1 333 0 F | 0 …" at bounding box center [418, 226] width 608 height 168
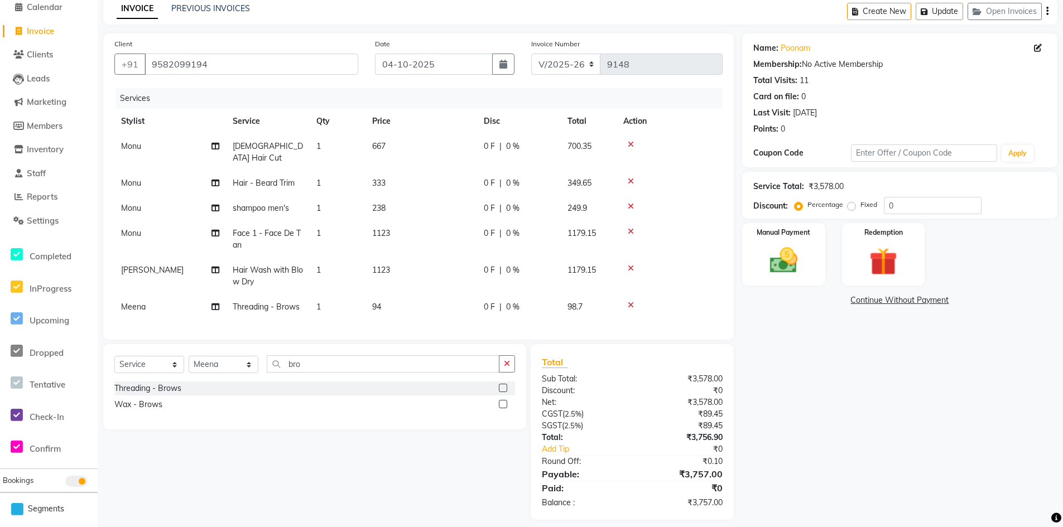
click at [455, 176] on td "333" at bounding box center [422, 183] width 112 height 25
select select "28265"
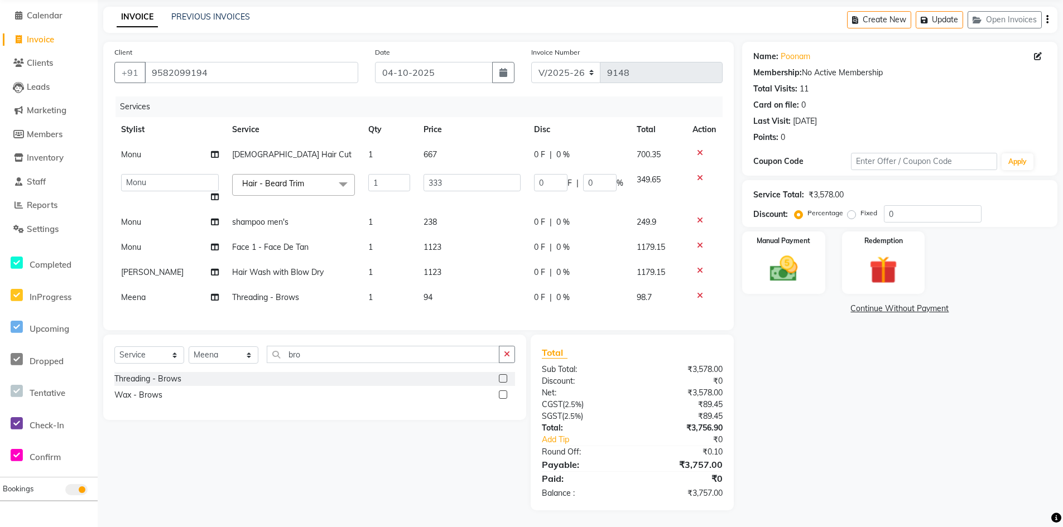
click at [455, 176] on input "333" at bounding box center [472, 182] width 97 height 17
click at [480, 210] on tr "Monu shampoo men's 1 238 0 F | 0 % 249.9" at bounding box center [418, 222] width 608 height 25
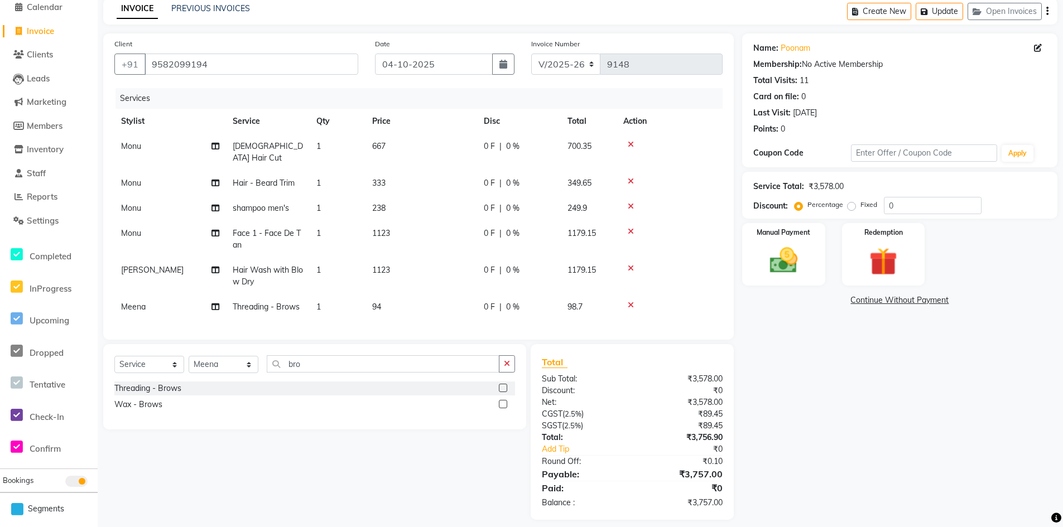
click at [630, 301] on icon at bounding box center [631, 305] width 6 height 8
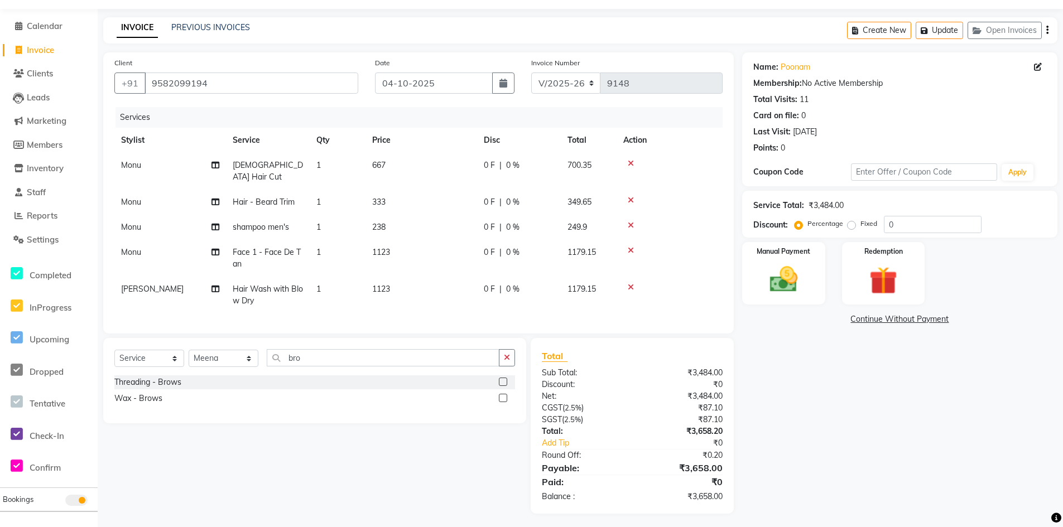
click at [458, 281] on td "1123" at bounding box center [422, 295] width 112 height 37
select select "28270"
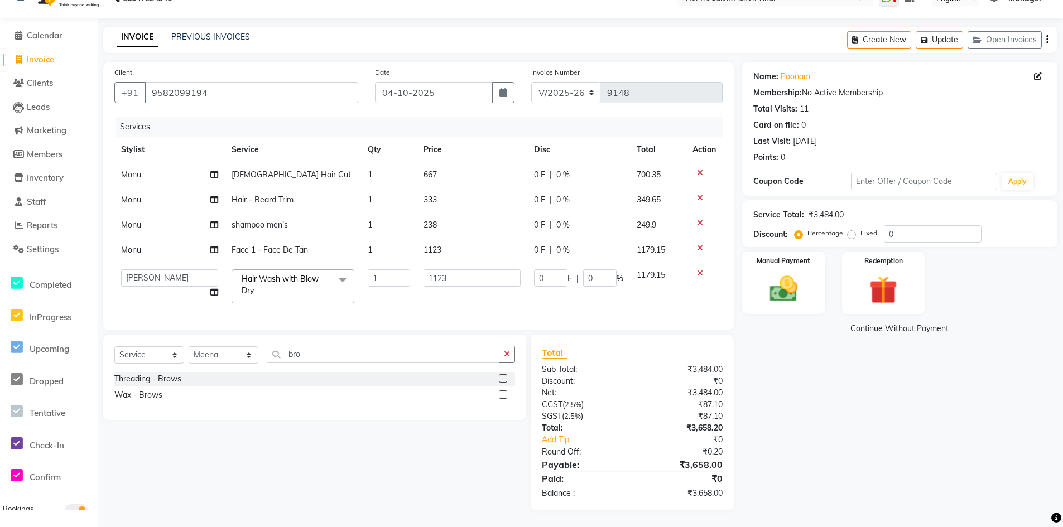
scroll to position [30, 0]
click at [458, 281] on td "1123" at bounding box center [472, 286] width 111 height 47
drag, startPoint x: 172, startPoint y: 379, endPoint x: 339, endPoint y: 354, distance: 168.7
click at [174, 378] on div "Threading - Brows" at bounding box center [147, 379] width 67 height 12
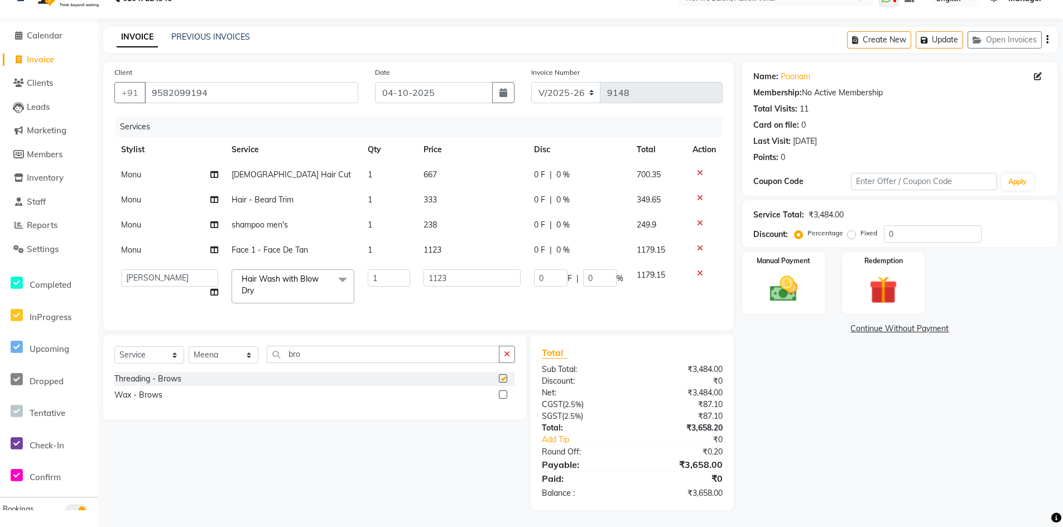
scroll to position [50, 0]
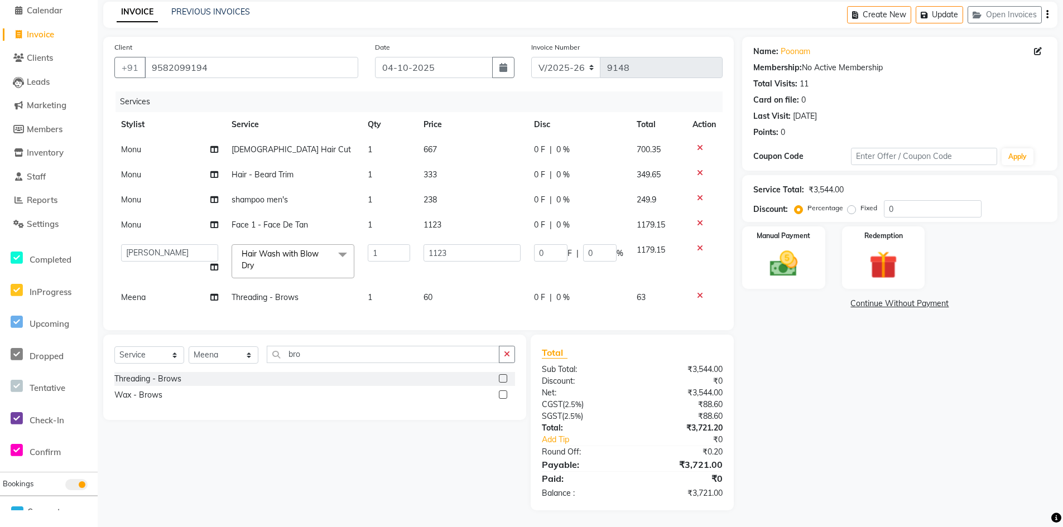
checkbox input "false"
click at [494, 300] on td "60" at bounding box center [472, 297] width 111 height 25
select select "28159"
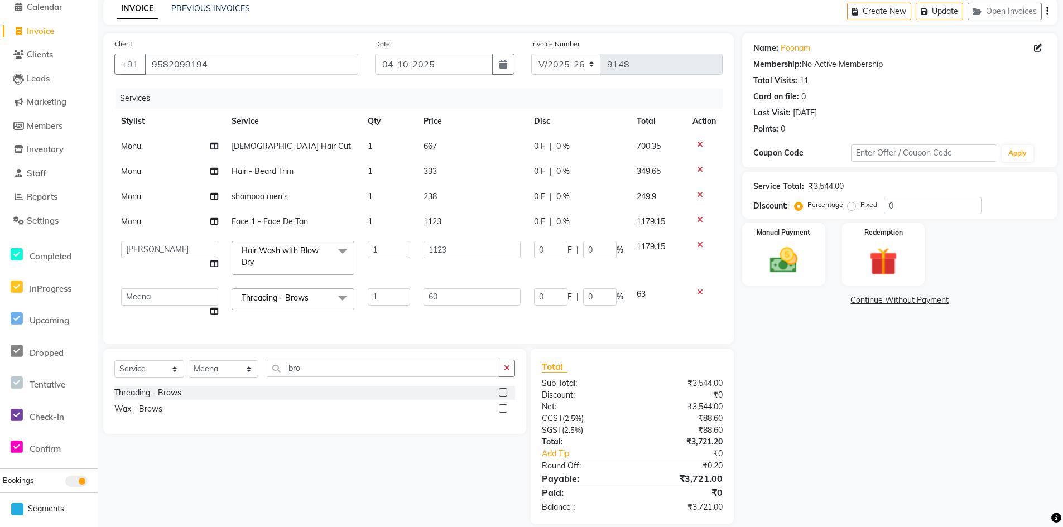
click at [494, 300] on input "60" at bounding box center [472, 297] width 97 height 17
type input "95"
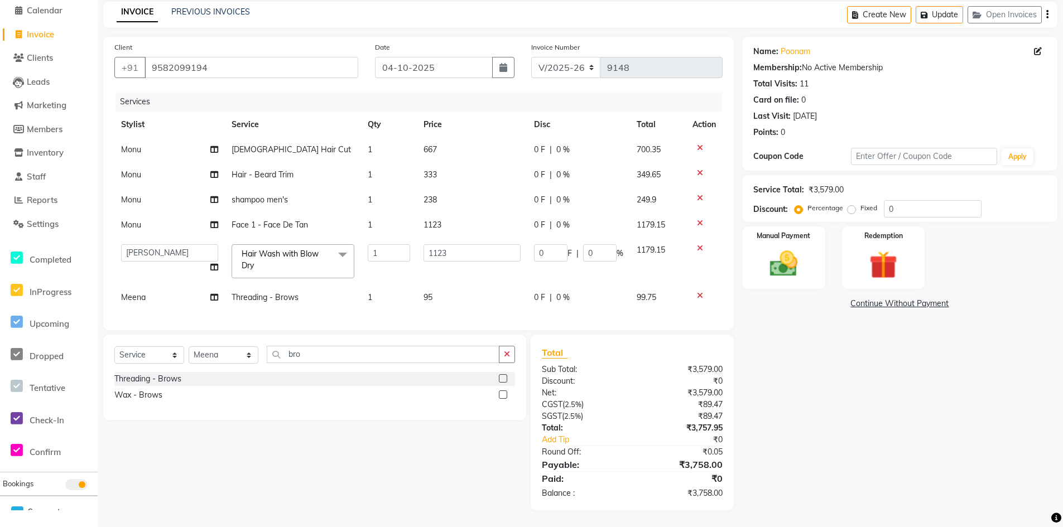
click at [469, 319] on div "Services Stylist Service Qty Price Disc Total Action Monu Male Hair Cut 1 667 0…" at bounding box center [418, 206] width 608 height 228
click at [476, 247] on input "1123" at bounding box center [472, 252] width 97 height 17
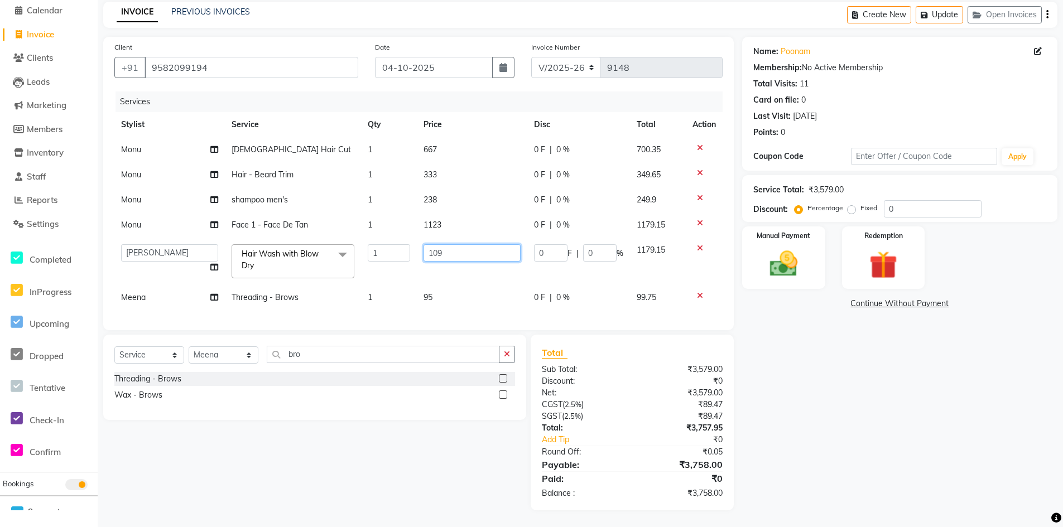
type input "1095"
click at [486, 272] on tr "Aakash Aalam Aas Admin Ajay Alice Amit Anand Anas Arif ARIF 1 Arun Ashu Asif At…" at bounding box center [418, 261] width 608 height 47
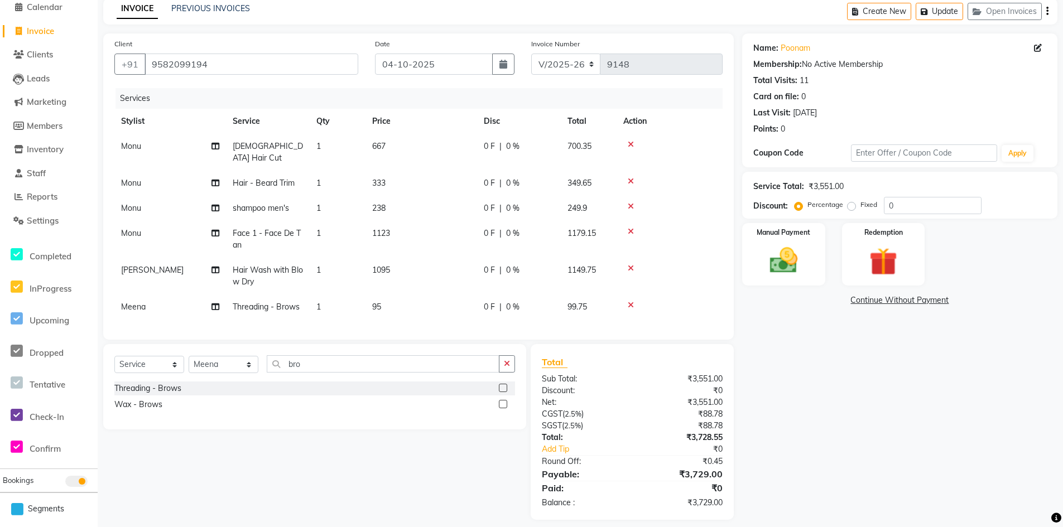
click at [473, 268] on td "1095" at bounding box center [422, 276] width 112 height 37
select select "28270"
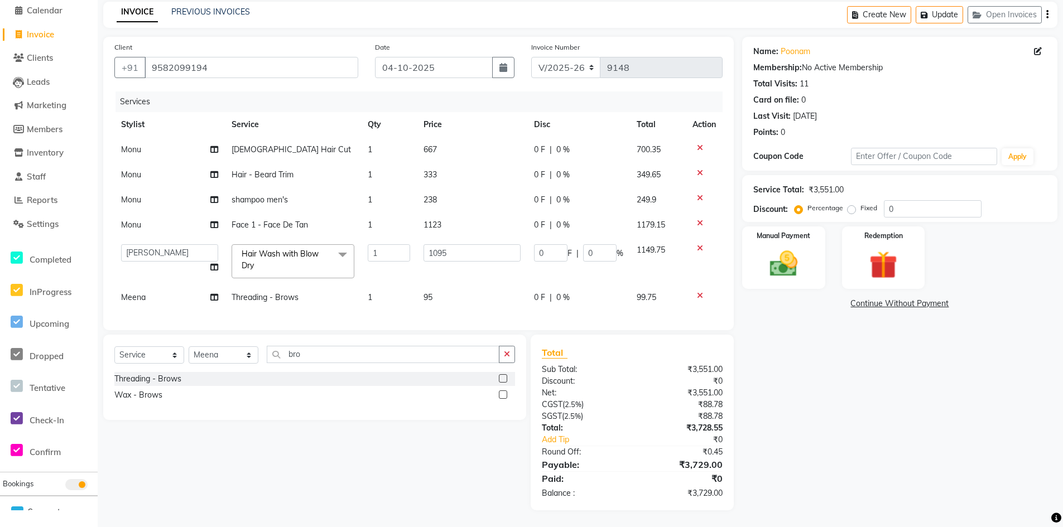
click at [473, 267] on td "1095" at bounding box center [472, 261] width 111 height 47
click at [478, 253] on input "1095" at bounding box center [472, 252] width 97 height 17
type input "1096"
click at [450, 265] on td "1096" at bounding box center [472, 261] width 111 height 47
select select "28270"
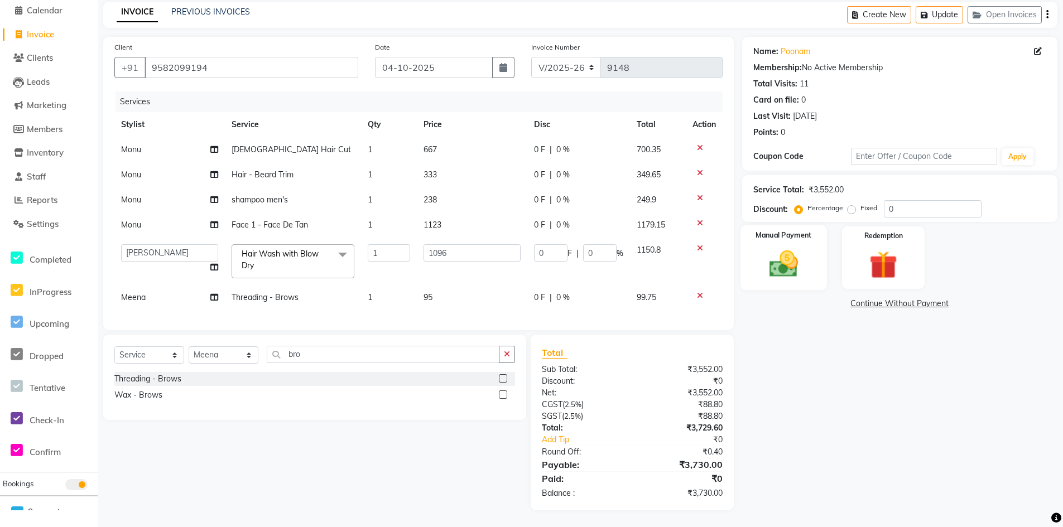
click at [779, 275] on img at bounding box center [783, 263] width 47 height 33
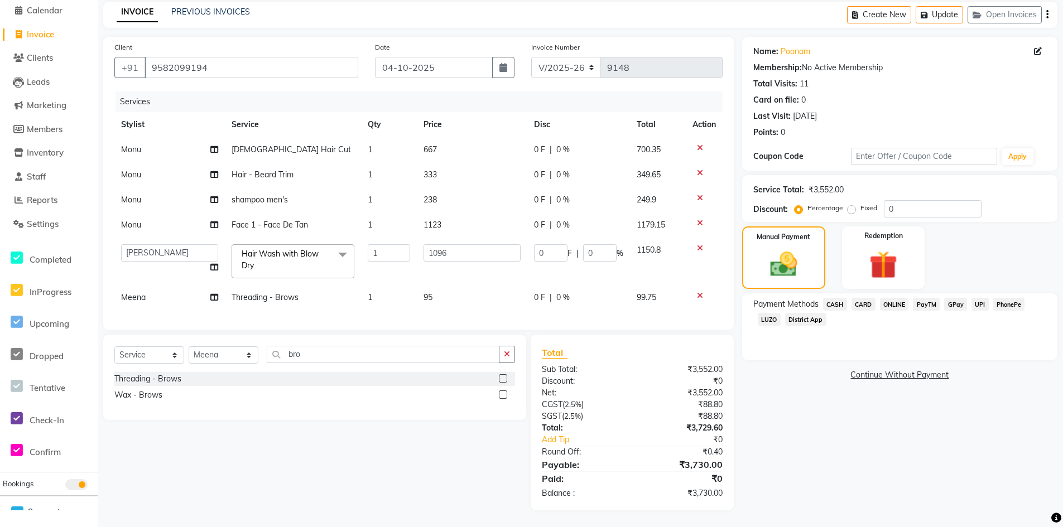
click at [862, 299] on span "CARD" at bounding box center [864, 304] width 24 height 13
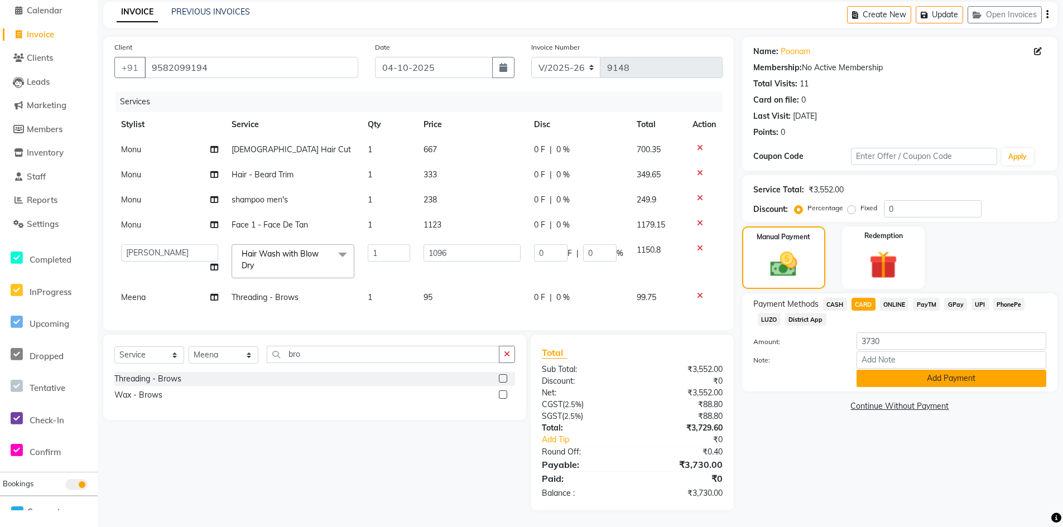
click at [872, 378] on button "Add Payment" at bounding box center [952, 378] width 190 height 17
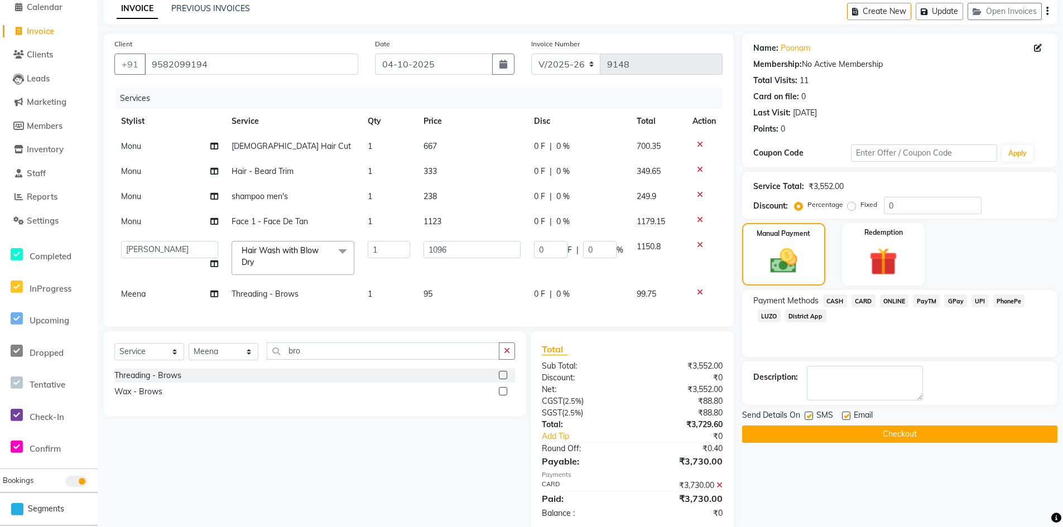
click at [853, 433] on button "Checkout" at bounding box center [899, 434] width 315 height 17
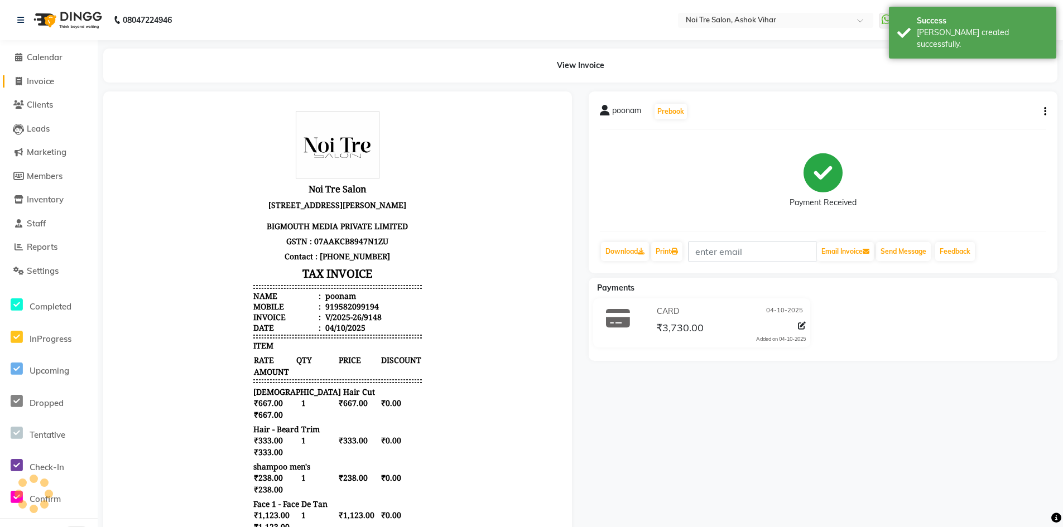
drag, startPoint x: 54, startPoint y: 80, endPoint x: 573, endPoint y: 496, distance: 664.6
click at [54, 80] on span "Invoice" at bounding box center [40, 81] width 27 height 11
select select "service"
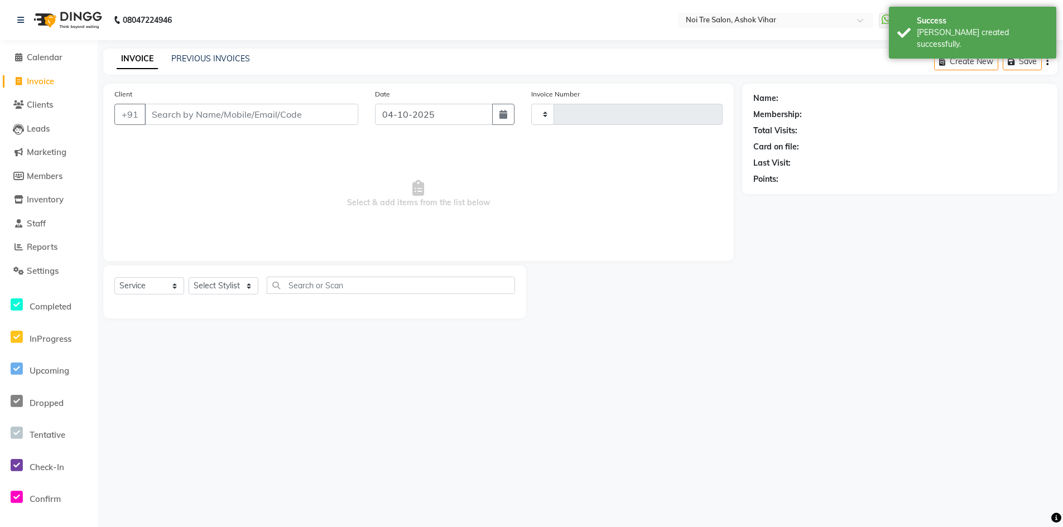
type input "9149"
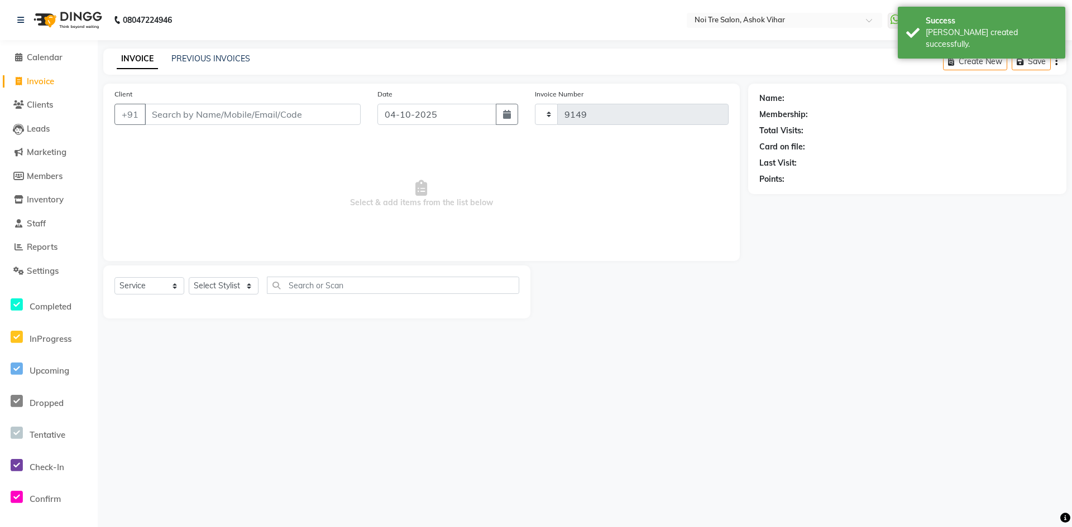
select select "4726"
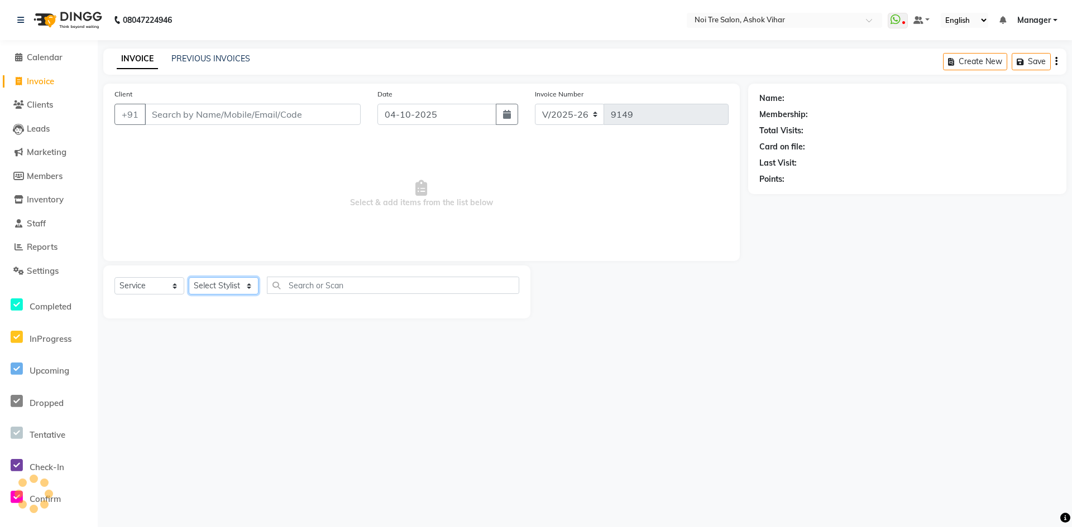
click at [218, 282] on select "Select Stylist Aakash Aalam Aas Admin Ajay Alice Amit Anand Anas Arif ARIF 1 Ar…" at bounding box center [224, 285] width 70 height 17
select select "28265"
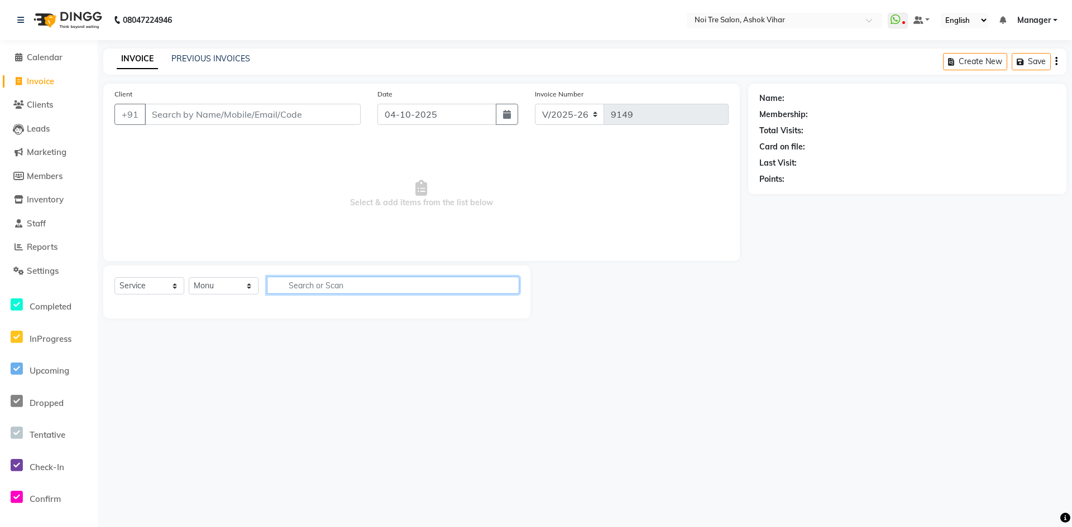
click at [301, 291] on input "text" at bounding box center [393, 285] width 252 height 17
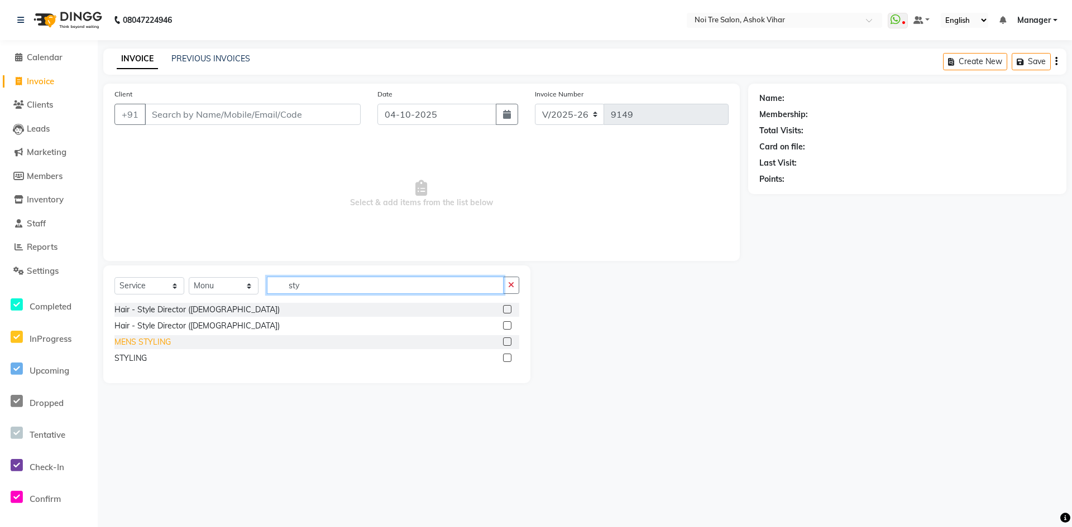
type input "sty"
click at [141, 345] on div "MENS STYLING" at bounding box center [142, 343] width 56 height 12
checkbox input "false"
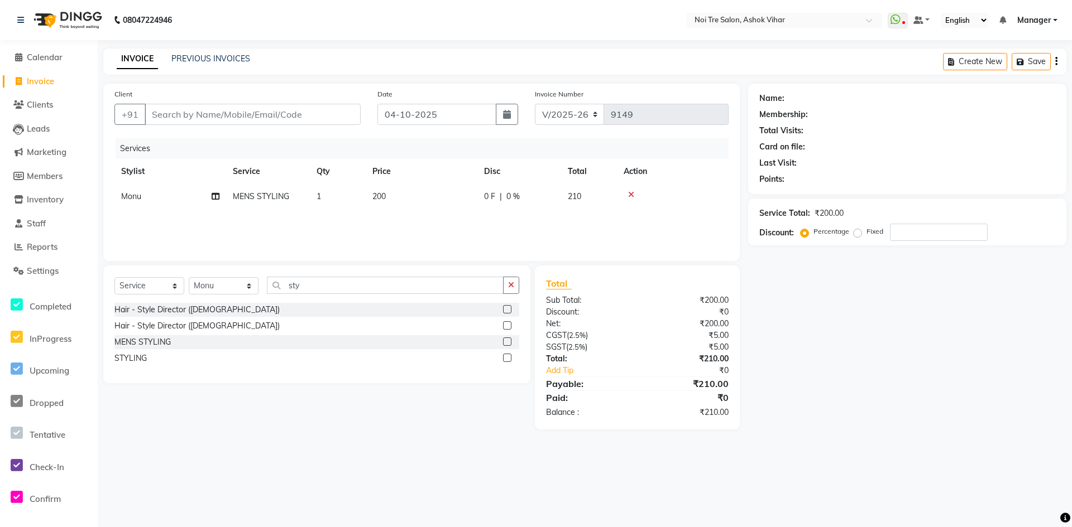
click at [492, 202] on span "0 F" at bounding box center [489, 197] width 11 height 12
select select "28265"
click at [492, 202] on input "200" at bounding box center [474, 199] width 98 height 17
type input "190"
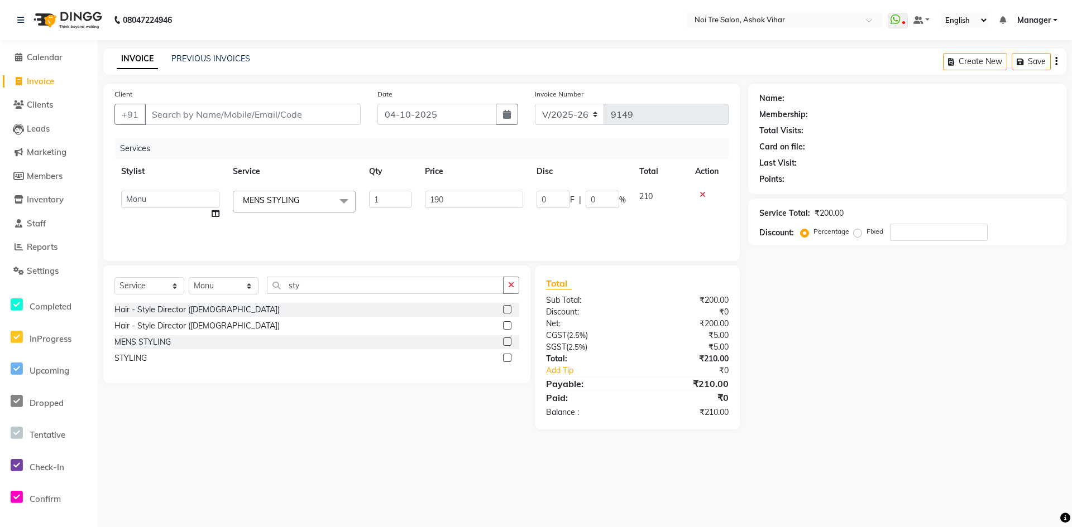
click at [482, 225] on div "Services Stylist Service Qty Price Disc Total Action Aakash Aalam Aas Admin Aja…" at bounding box center [421, 194] width 614 height 112
click at [307, 105] on input "Client" at bounding box center [253, 114] width 216 height 21
click at [307, 121] on input "Client" at bounding box center [253, 114] width 216 height 21
click at [306, 113] on input "Client" at bounding box center [253, 114] width 216 height 21
type input "S"
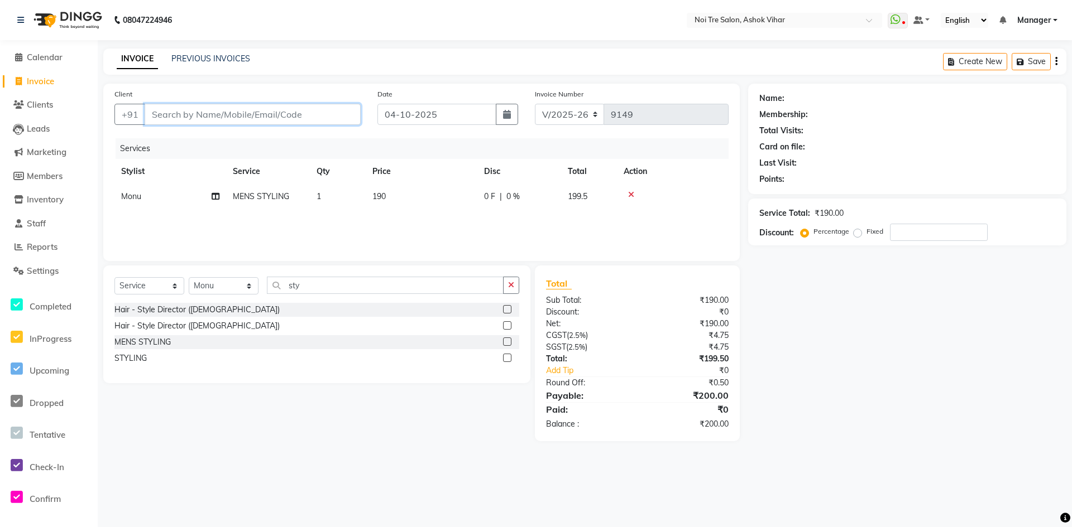
type input "0"
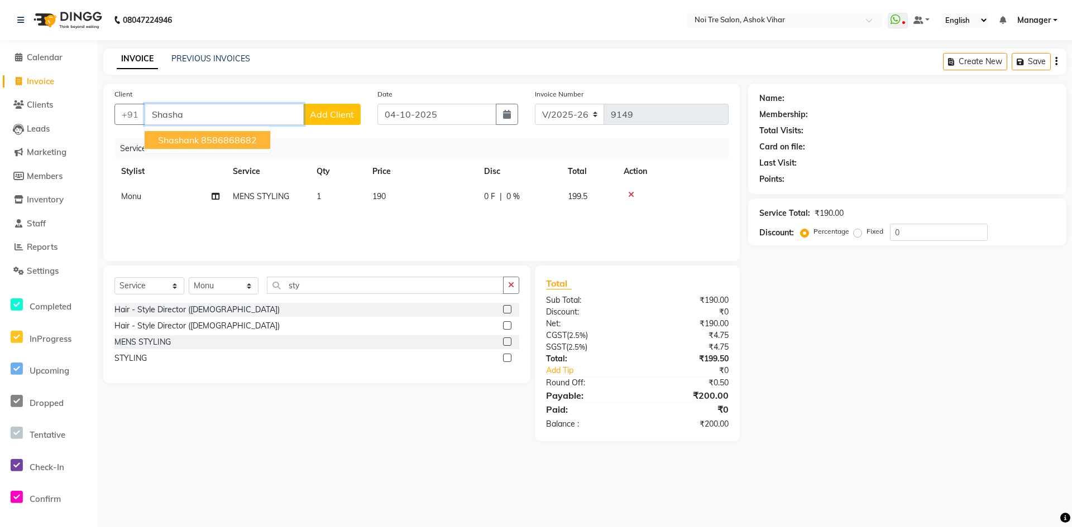
click at [234, 141] on ngb-highlight "8586868682" at bounding box center [229, 140] width 56 height 11
type input "8586868682"
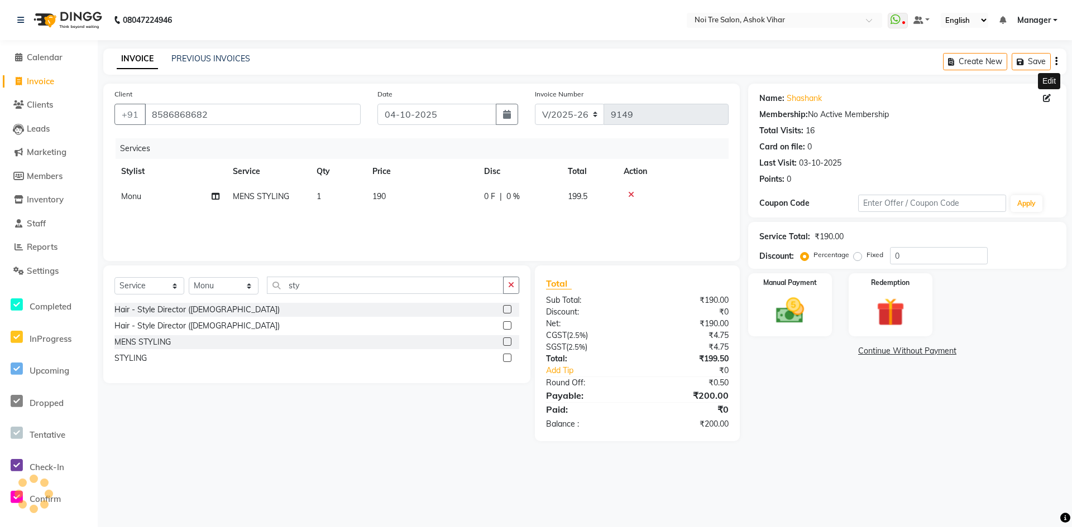
click at [1047, 100] on icon at bounding box center [1047, 98] width 8 height 8
select select "male"
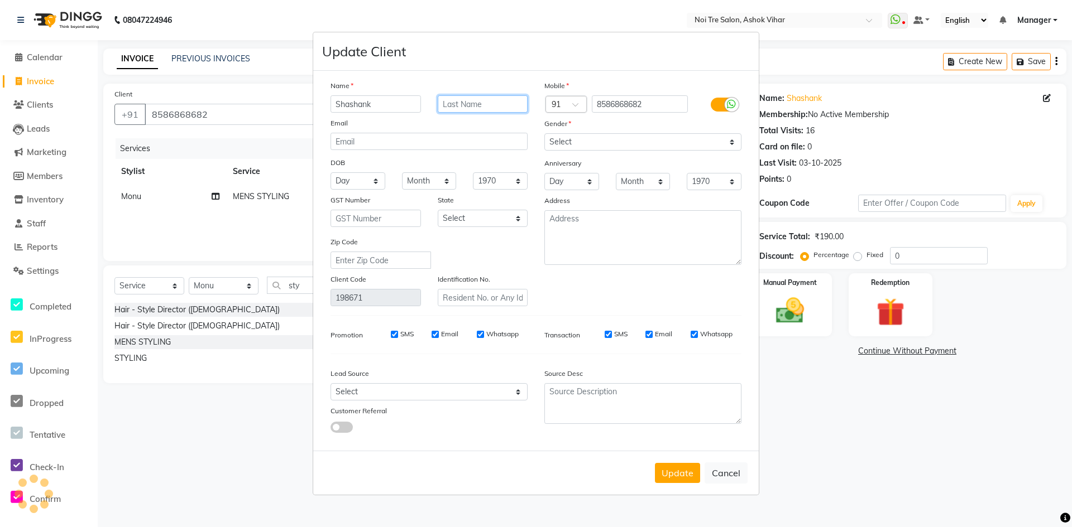
click at [495, 102] on input "text" at bounding box center [483, 103] width 90 height 17
type input "Bansal"
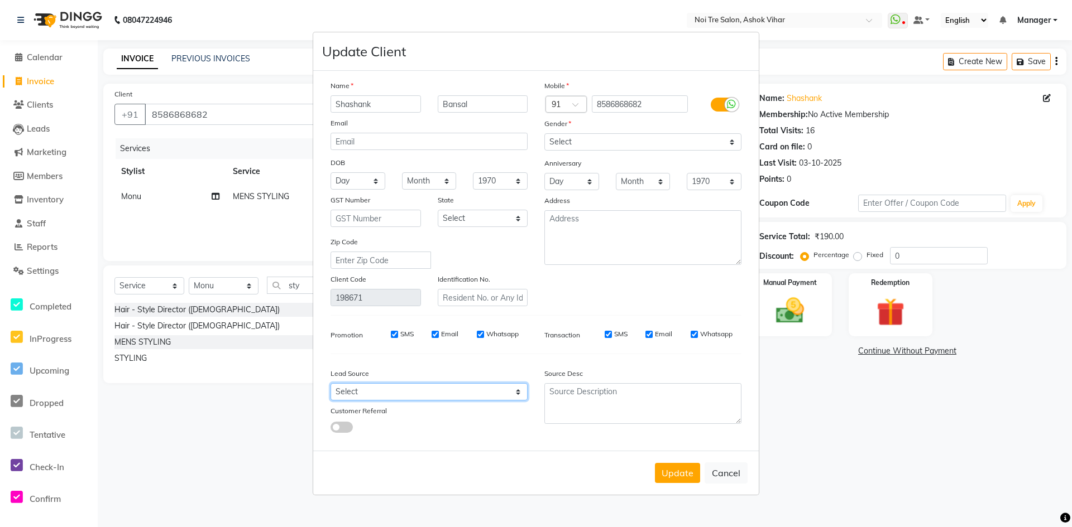
click at [355, 391] on select "Select Walk-in Referral Internet Friend Word of Mouth Advertisement Facebook Ju…" at bounding box center [428, 391] width 197 height 17
select select "31837"
click at [330, 383] on select "Select Walk-in Referral Internet Friend Word of Mouth Advertisement Facebook Ju…" at bounding box center [428, 391] width 197 height 17
click at [694, 470] on button "Update" at bounding box center [677, 473] width 45 height 20
select select
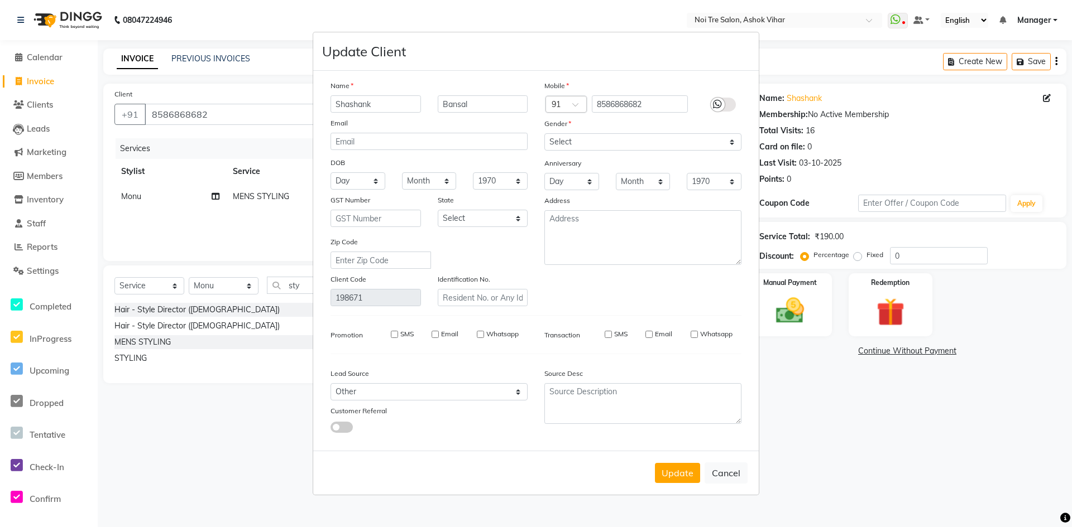
select select
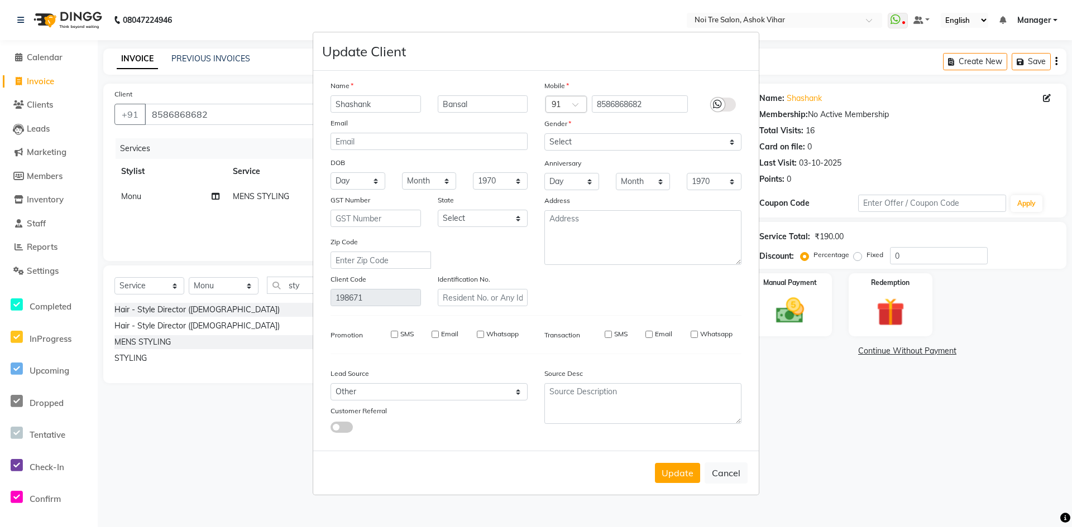
select select
checkbox input "false"
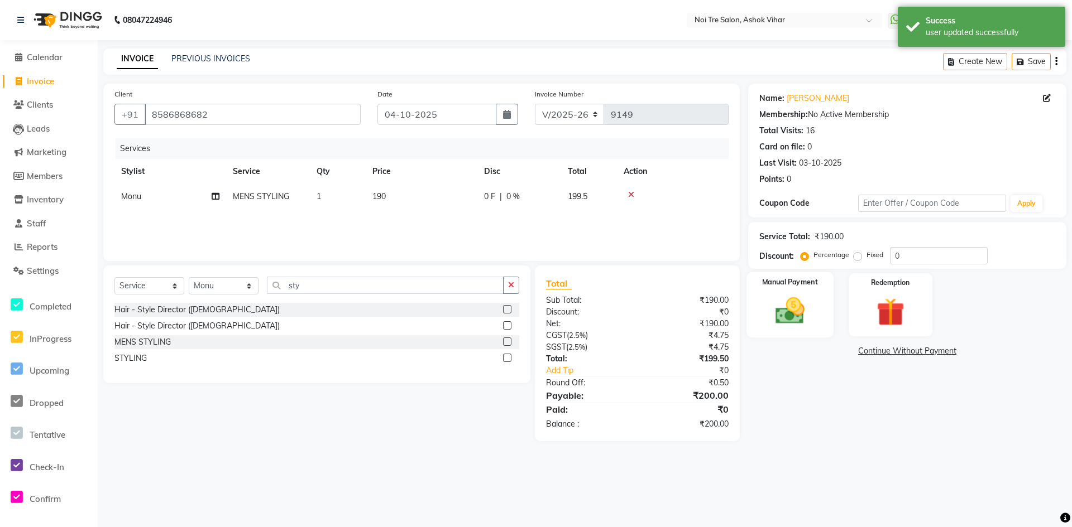
click at [817, 315] on div "Manual Payment" at bounding box center [789, 305] width 87 height 66
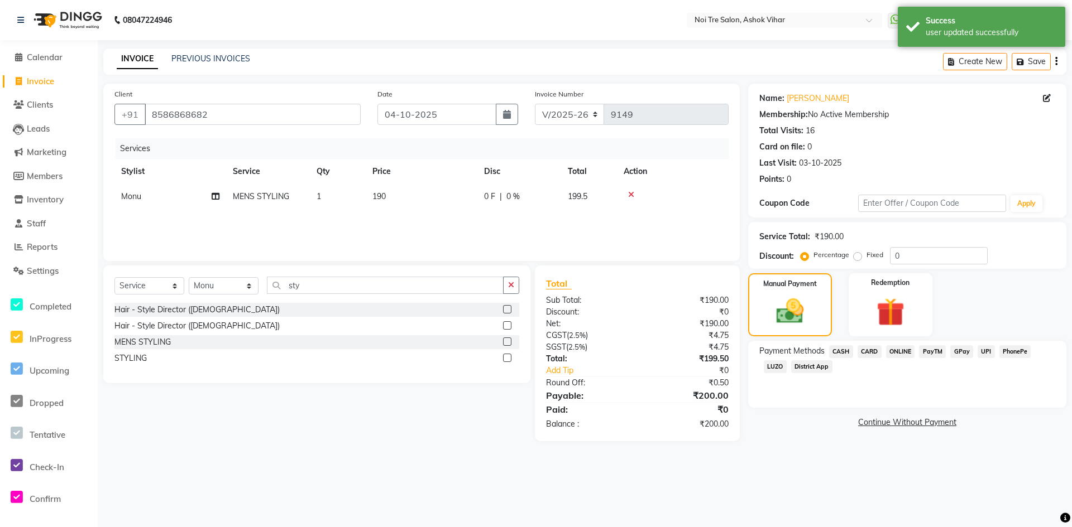
click at [871, 349] on span "CARD" at bounding box center [869, 351] width 24 height 13
click at [912, 349] on span "ONLINE" at bounding box center [900, 351] width 29 height 13
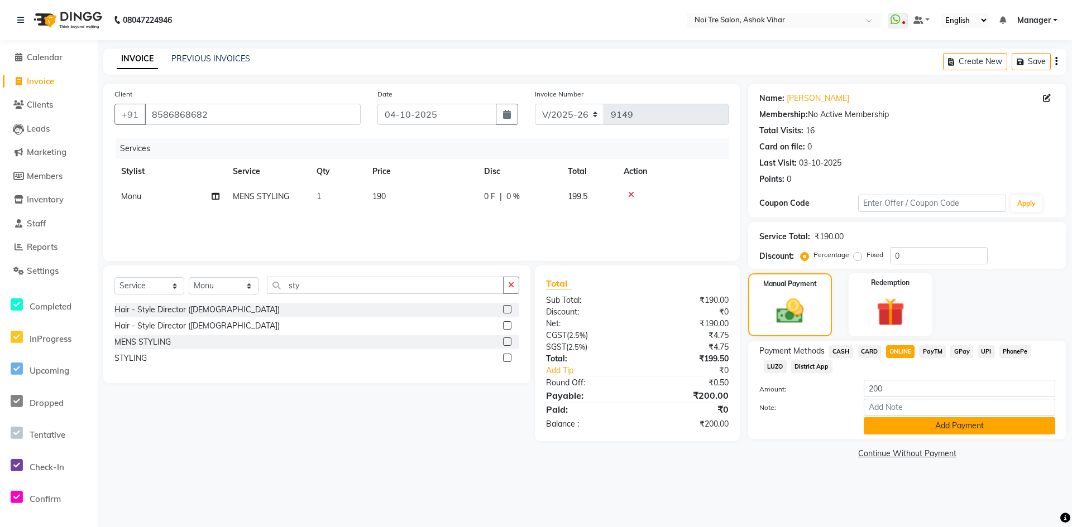
click at [892, 427] on button "Add Payment" at bounding box center [958, 425] width 191 height 17
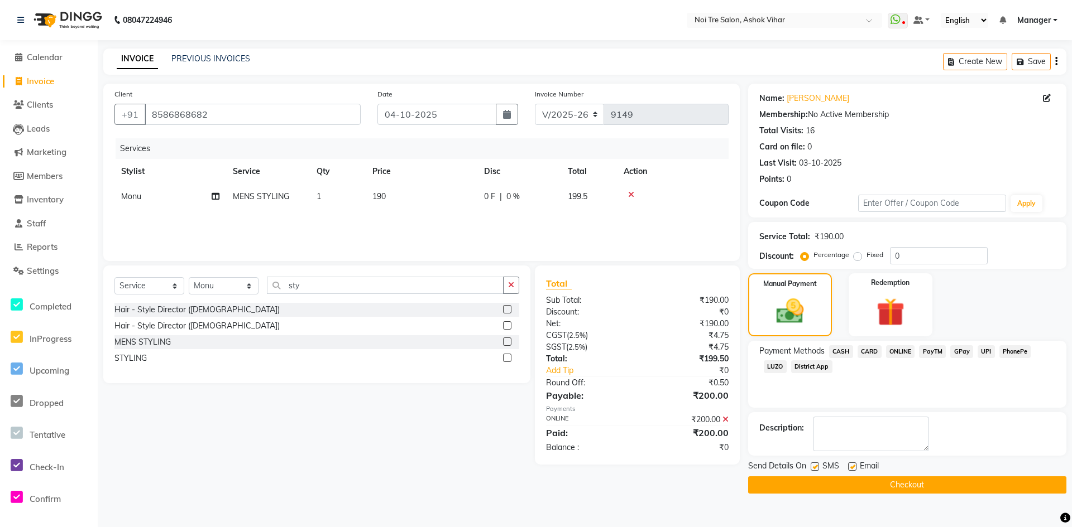
click at [860, 492] on button "Checkout" at bounding box center [907, 485] width 318 height 17
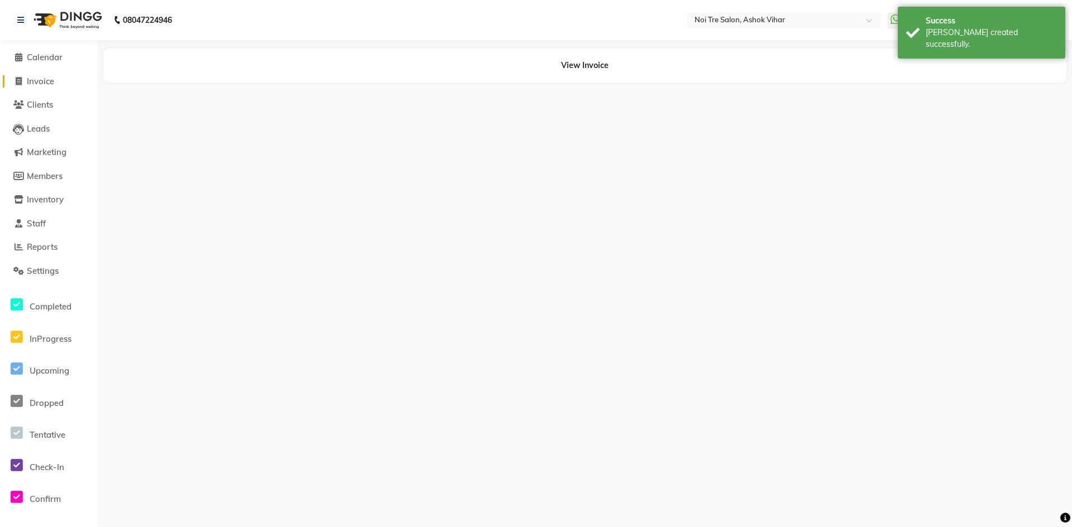
click at [54, 81] on span "Invoice" at bounding box center [40, 81] width 27 height 11
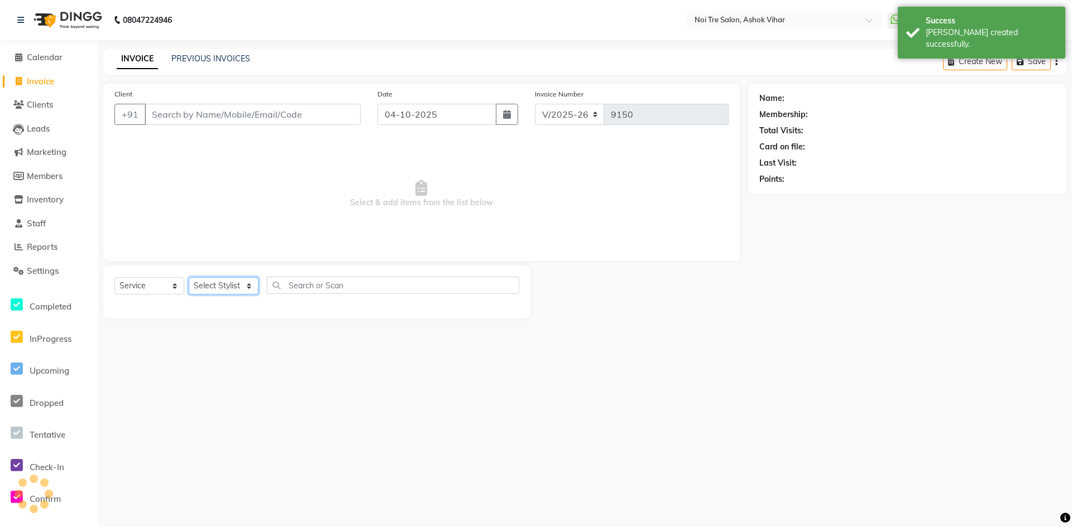
click at [251, 283] on select "Select Stylist" at bounding box center [224, 285] width 70 height 17
click at [188, 286] on div "Select Service Product Membership Package Voucher Prepaid Gift Card Select Styl…" at bounding box center [316, 290] width 405 height 26
click at [194, 286] on select "Select Stylist Aakash Aalam Aas Admin Ajay Alice Amit Anand Anas Arif ARIF 1 Ar…" at bounding box center [224, 285] width 70 height 17
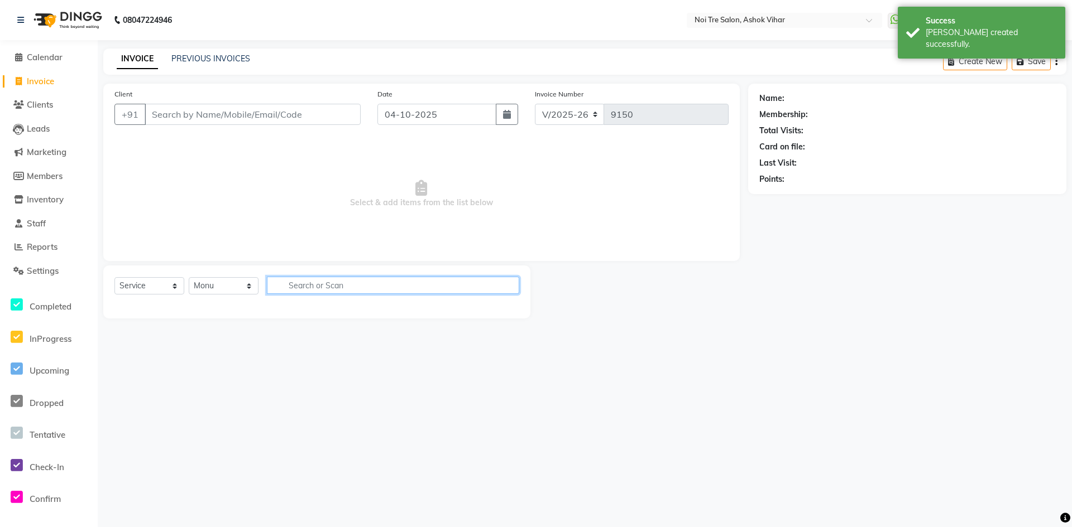
click at [287, 285] on input "text" at bounding box center [393, 285] width 252 height 17
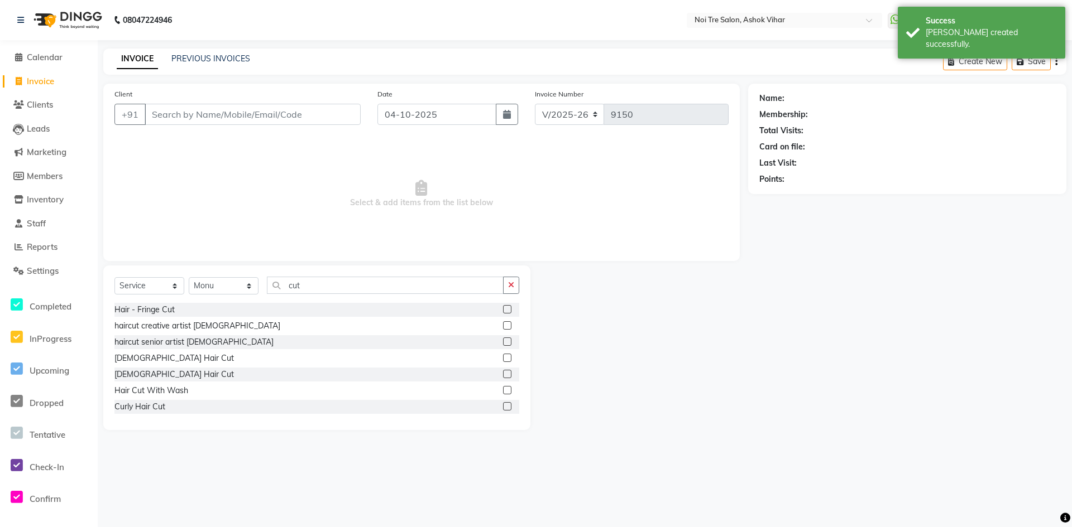
click at [153, 352] on div "Male Hair Cut" at bounding box center [316, 359] width 405 height 14
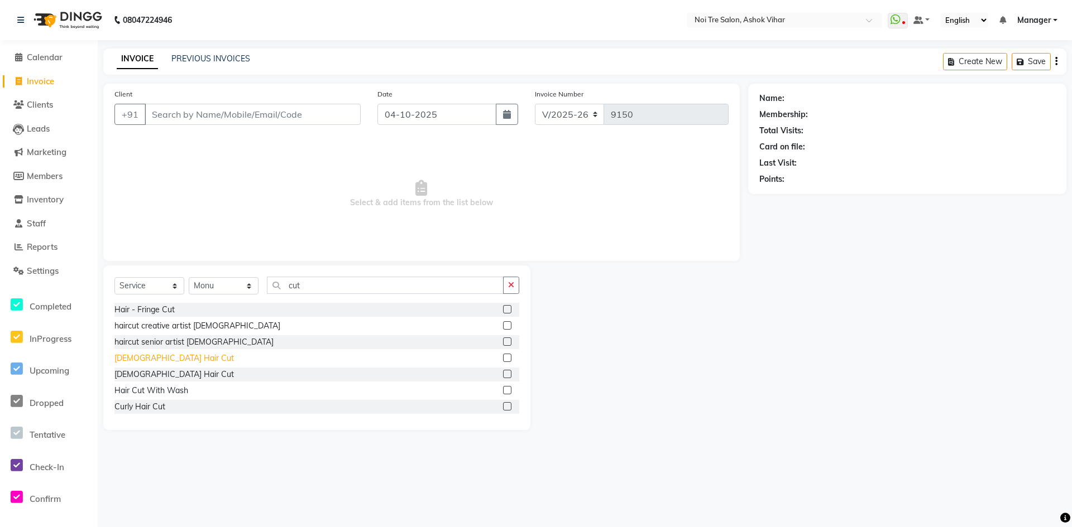
click at [153, 355] on div "Male Hair Cut" at bounding box center [173, 359] width 119 height 12
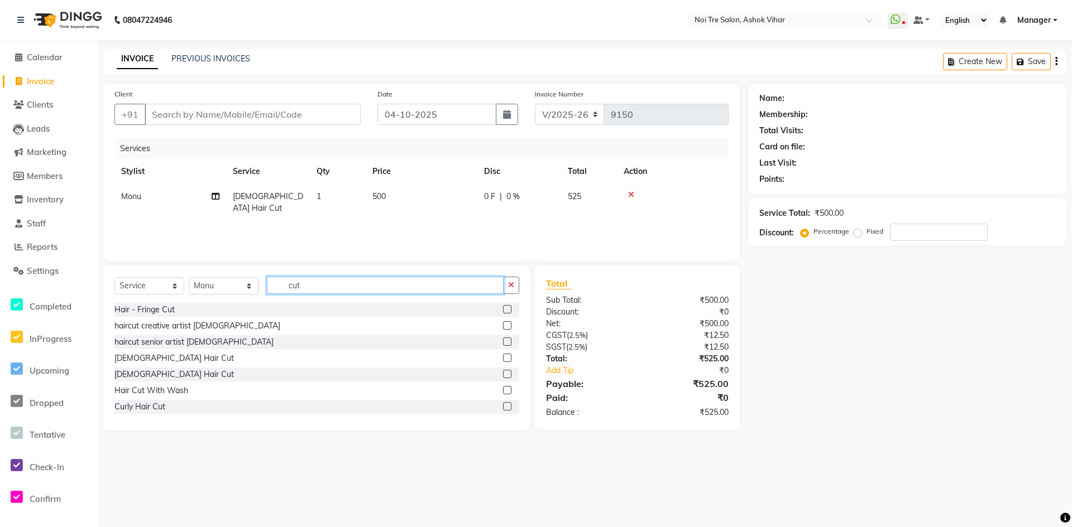
click at [316, 287] on input "cut" at bounding box center [385, 285] width 237 height 17
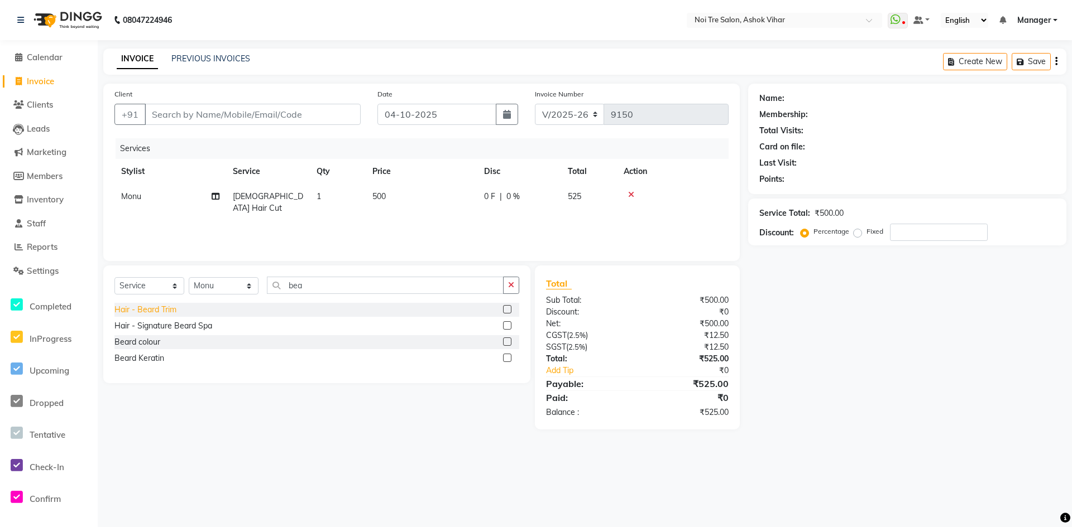
click at [140, 312] on div "Hair - Beard Trim" at bounding box center [145, 310] width 62 height 12
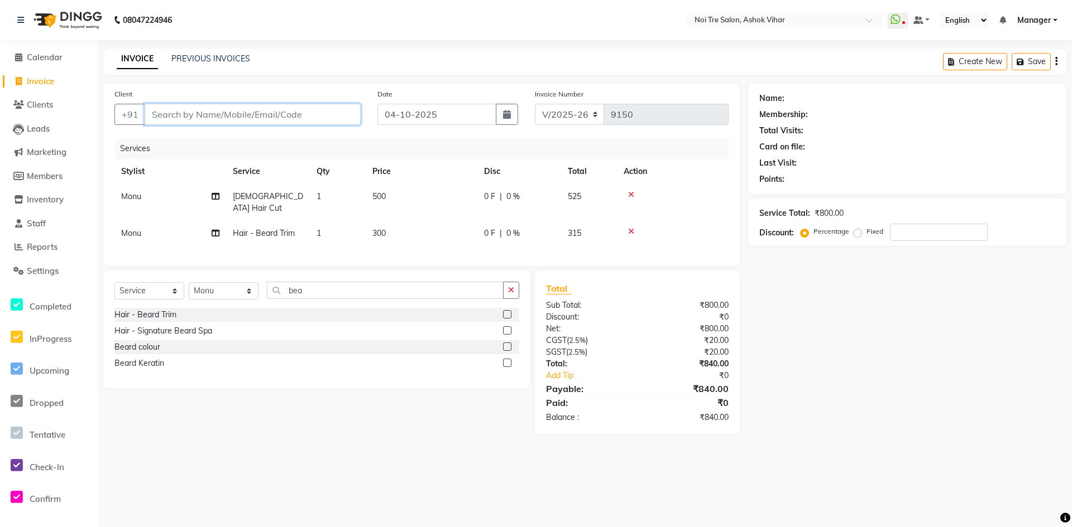
click at [219, 118] on input "Client" at bounding box center [253, 114] width 216 height 21
click at [236, 117] on input "Client" at bounding box center [253, 114] width 216 height 21
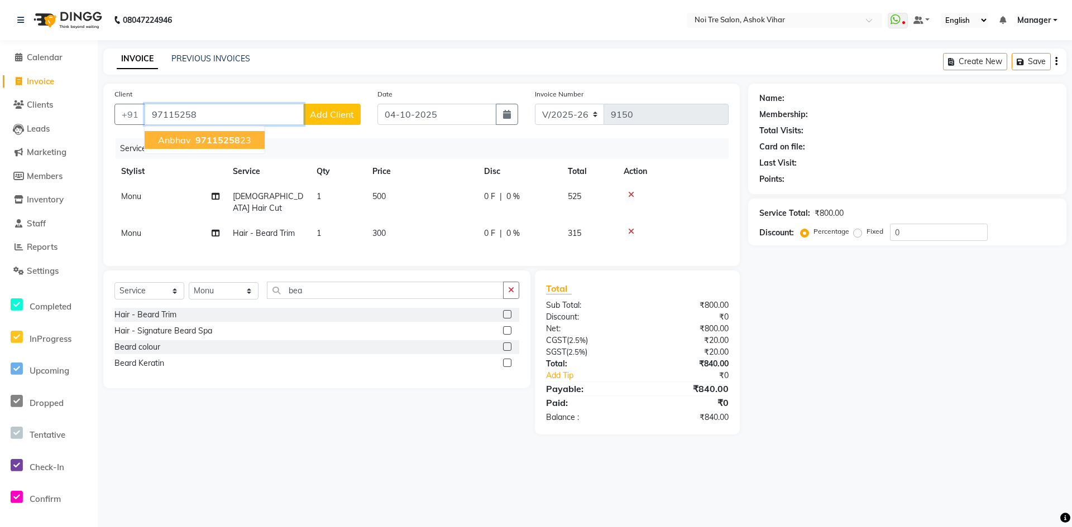
click at [231, 136] on span "97115258" at bounding box center [217, 140] width 45 height 11
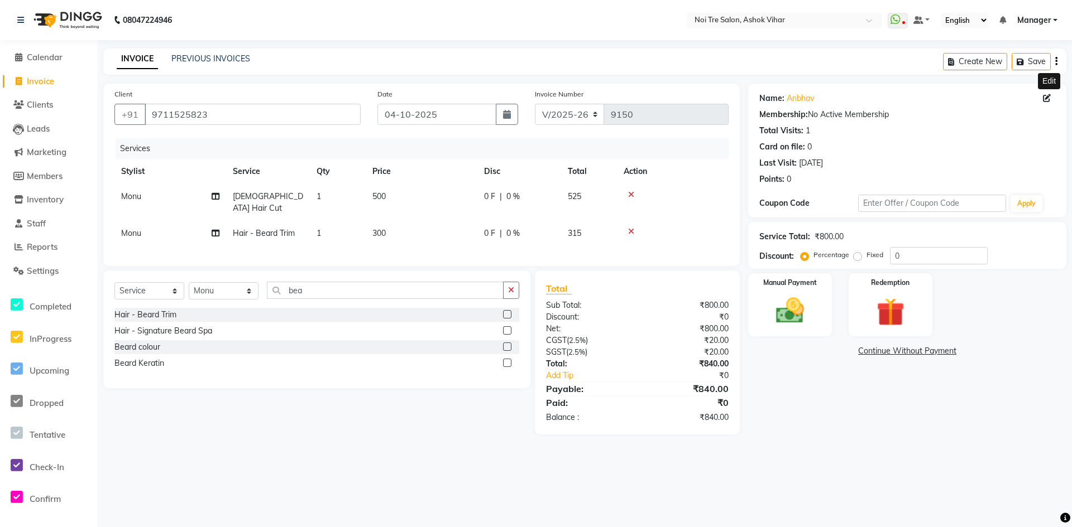
click at [1043, 94] on icon at bounding box center [1047, 98] width 8 height 8
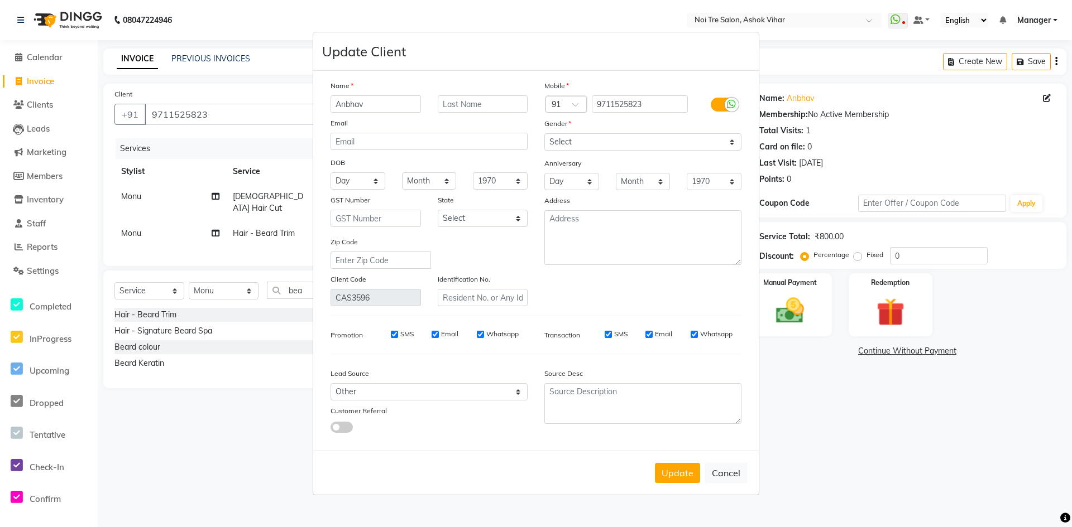
click at [344, 103] on input "Anbhav" at bounding box center [375, 103] width 90 height 17
click at [672, 479] on button "Update" at bounding box center [677, 473] width 45 height 20
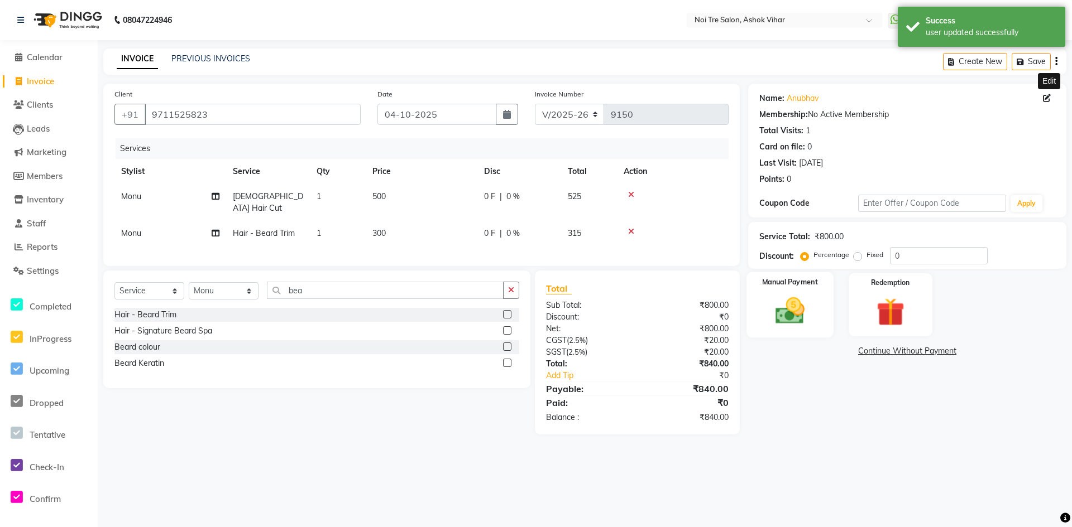
click at [814, 326] on div "Manual Payment" at bounding box center [789, 305] width 87 height 66
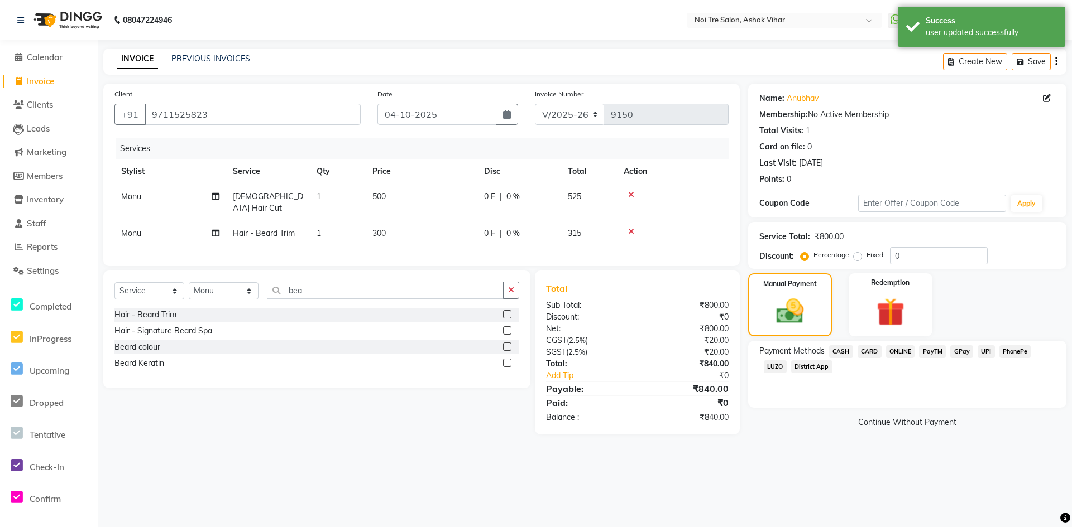
click at [457, 202] on td "500" at bounding box center [422, 202] width 112 height 37
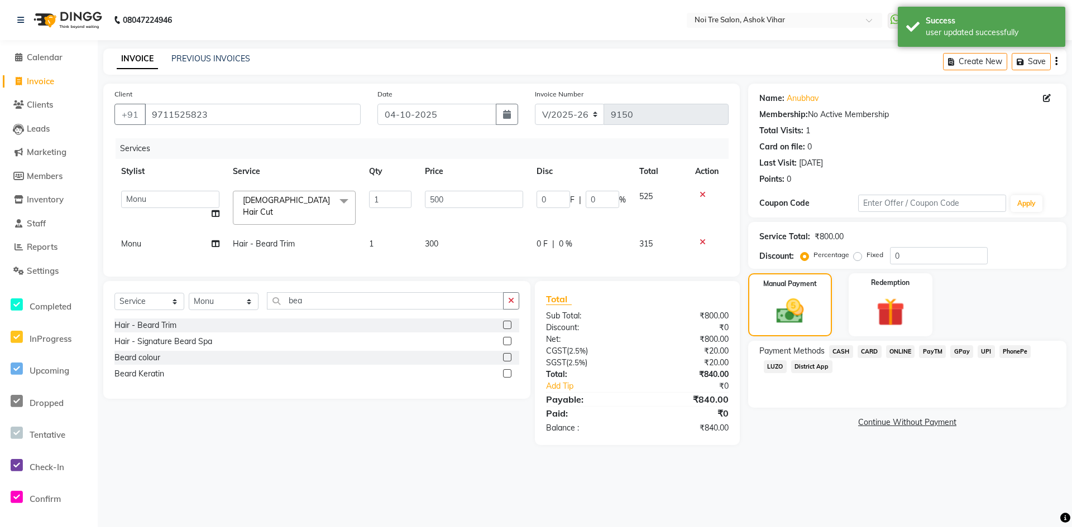
click at [457, 202] on input "500" at bounding box center [474, 199] width 98 height 17
click at [474, 244] on div "Services Stylist Service Qty Price Disc Total Action Aakash Aalam Aas Admin Aja…" at bounding box center [421, 201] width 614 height 127
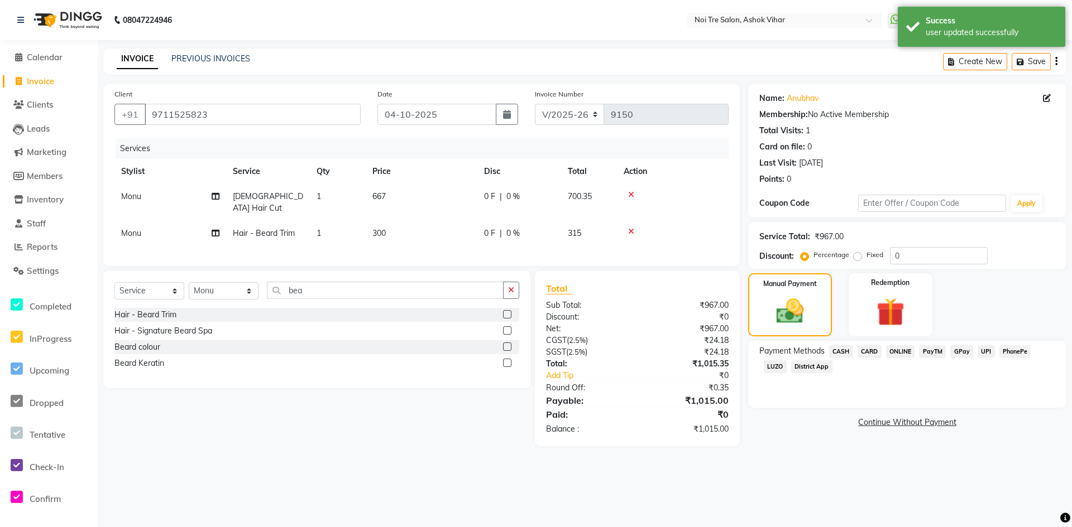
click at [467, 233] on td "300" at bounding box center [422, 233] width 112 height 25
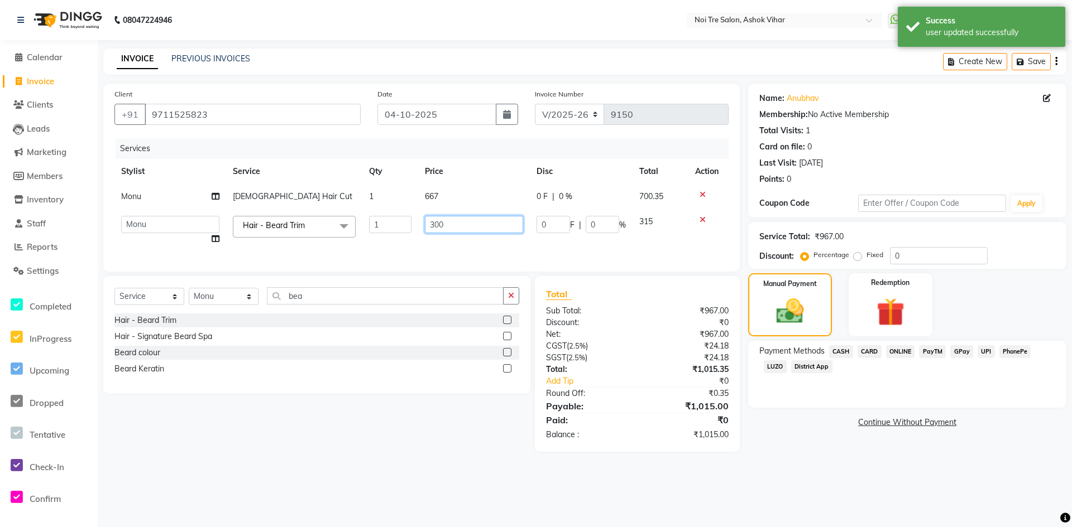
click at [465, 223] on input "300" at bounding box center [474, 224] width 98 height 17
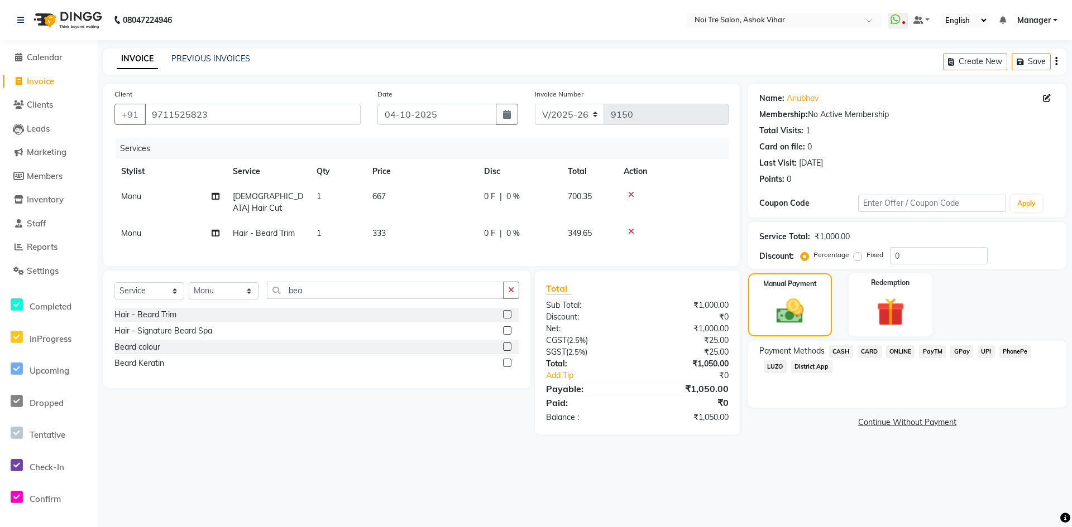
click at [472, 253] on div "Client +91 9711525823 Date 04-10-2025 Invoice Number V/2025 V/2025-26 9150 Serv…" at bounding box center [421, 175] width 636 height 183
click at [867, 352] on span "CARD" at bounding box center [869, 351] width 24 height 13
click at [889, 433] on button "Add Payment" at bounding box center [958, 425] width 191 height 17
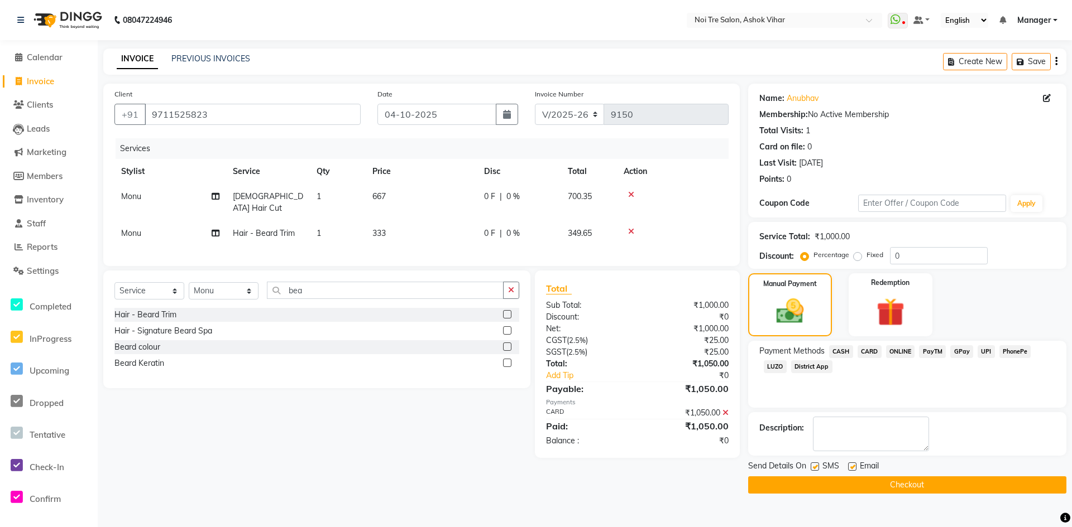
click at [884, 484] on button "Checkout" at bounding box center [907, 485] width 318 height 17
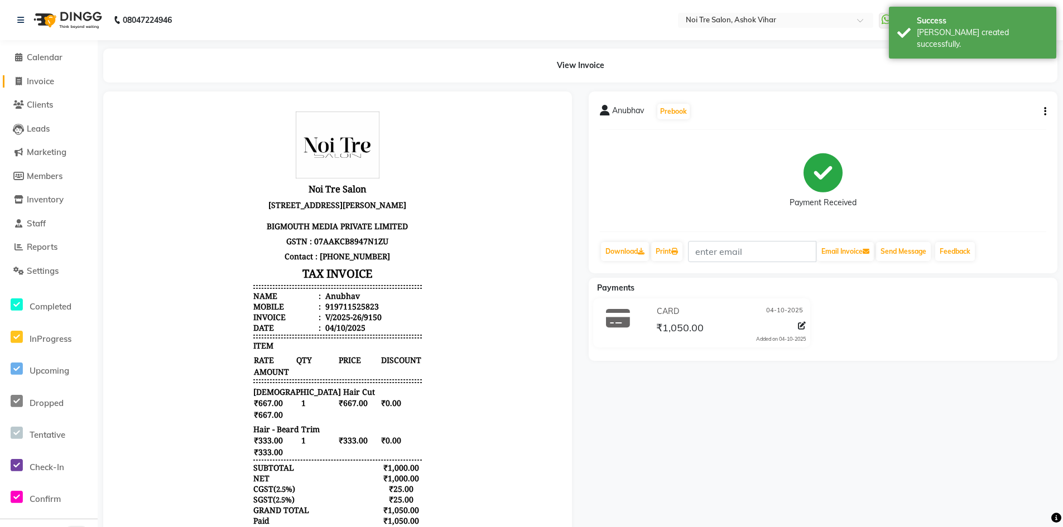
click at [44, 81] on span "Invoice" at bounding box center [40, 81] width 27 height 11
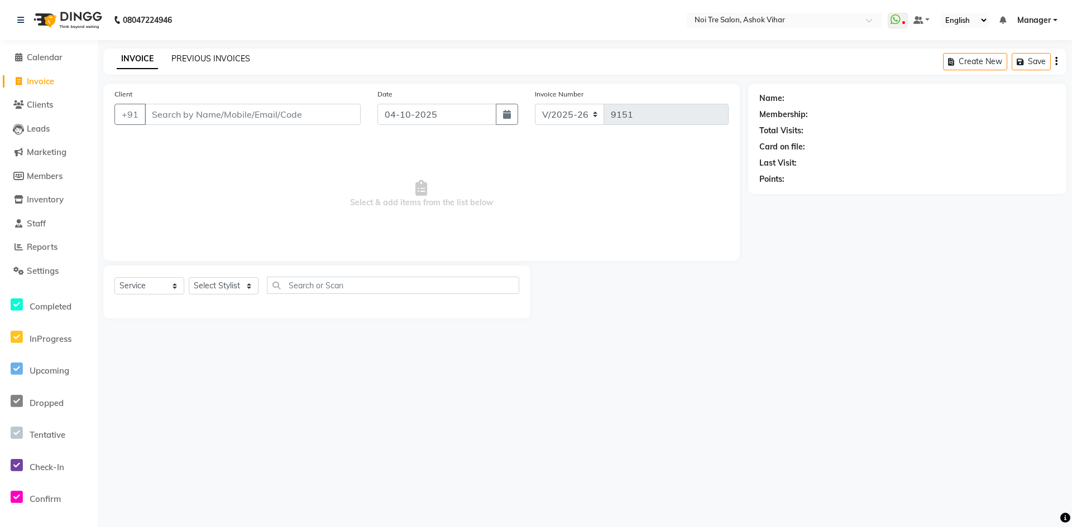
click at [188, 59] on link "PREVIOUS INVOICES" at bounding box center [210, 59] width 79 height 10
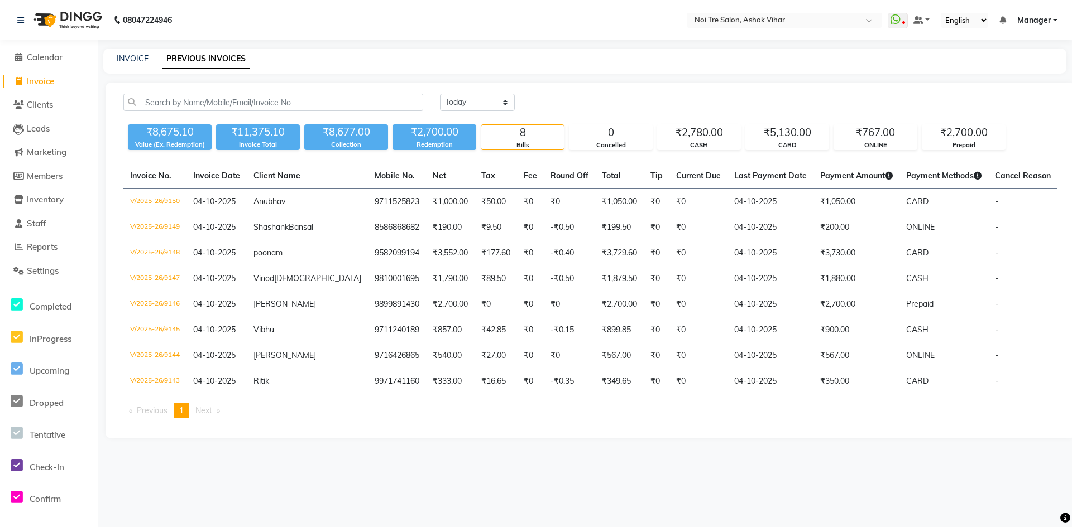
click at [42, 83] on span "Invoice" at bounding box center [40, 81] width 27 height 11
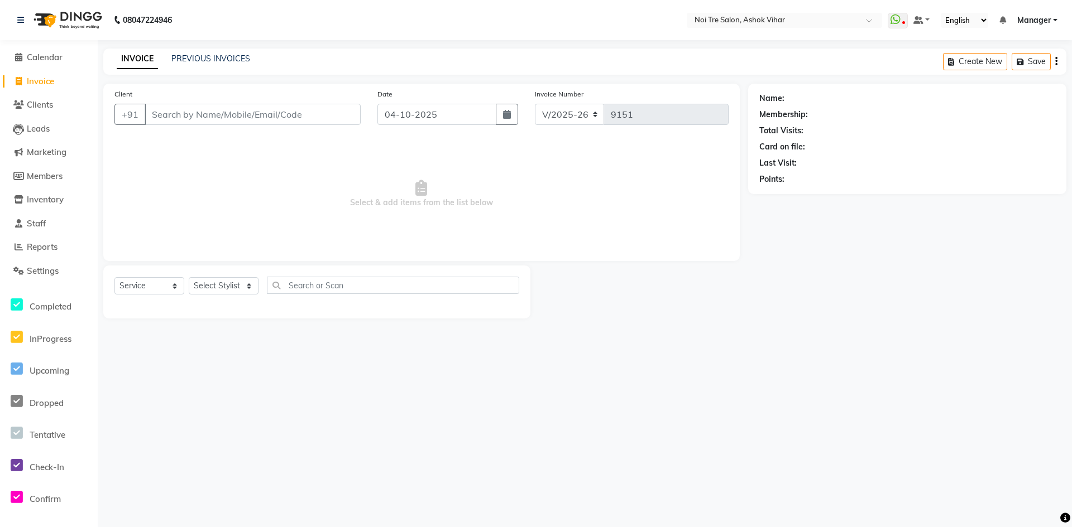
click at [151, 296] on div "Select Service Product Membership Package Voucher Prepaid Gift Card Select Styl…" at bounding box center [316, 290] width 405 height 26
click at [159, 288] on select "Select Service Product Membership Package Voucher Prepaid Gift Card" at bounding box center [149, 285] width 70 height 17
click at [114, 277] on select "Select Service Product Membership Package Voucher Prepaid Gift Card" at bounding box center [149, 285] width 70 height 17
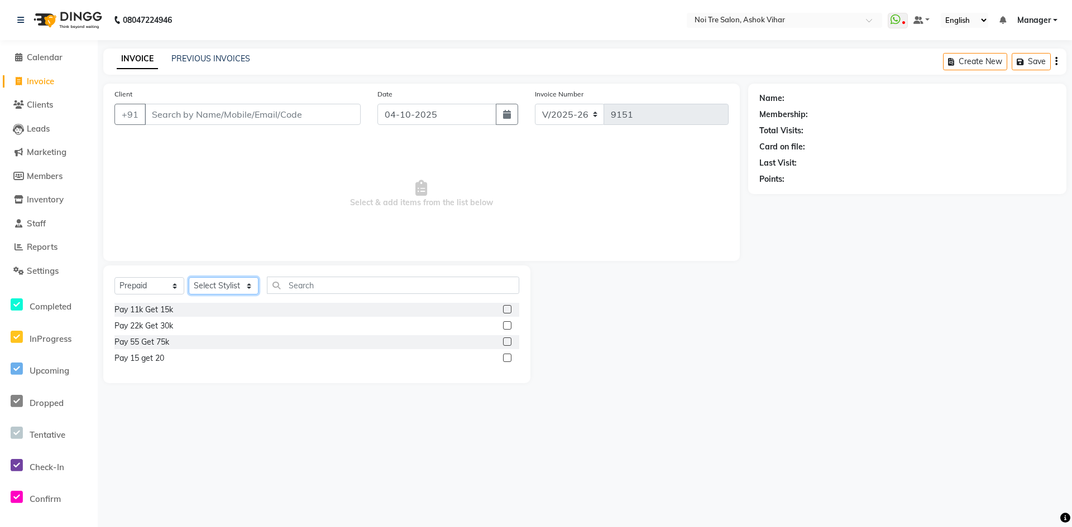
click at [204, 290] on select "Select Stylist Aakash Aalam Aas Admin Ajay Alice Amit Anand Anas Arif ARIF 1 Ar…" at bounding box center [224, 285] width 70 height 17
click at [160, 309] on div "Pay 11k Get 15k" at bounding box center [143, 310] width 59 height 12
click at [228, 286] on select "Select Stylist Aakash Aalam Aas Admin Ajay Alice Amit Anand Anas Arif ARIF 1 Ar…" at bounding box center [224, 285] width 70 height 17
click at [189, 277] on select "Select Stylist Aakash Aalam Aas Admin Ajay Alice Amit Anand Anas Arif ARIF 1 Ar…" at bounding box center [224, 285] width 70 height 17
click at [162, 305] on div "Pay 11k Get 15k" at bounding box center [143, 310] width 59 height 12
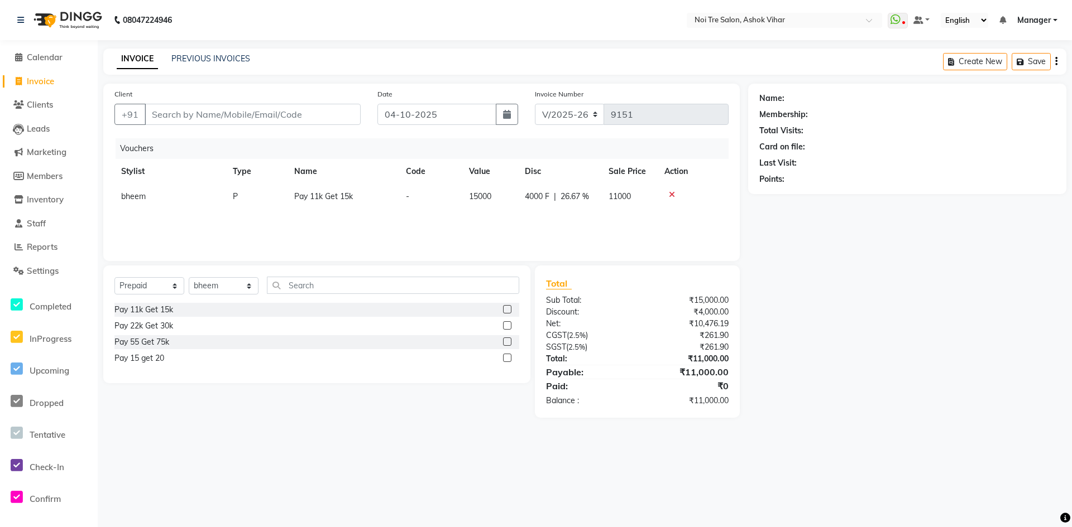
click at [45, 84] on span "Invoice" at bounding box center [40, 81] width 27 height 11
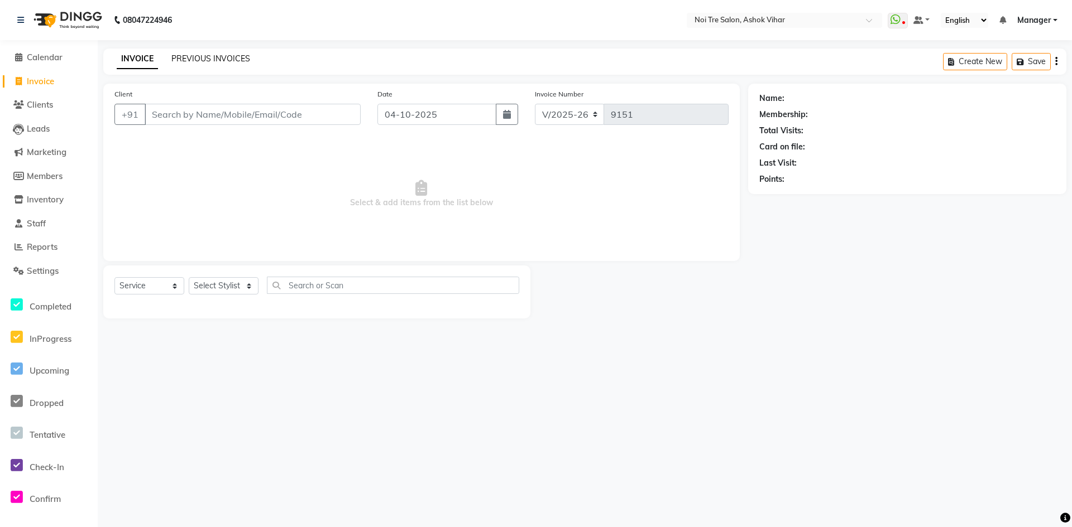
click at [215, 54] on link "PREVIOUS INVOICES" at bounding box center [210, 59] width 79 height 10
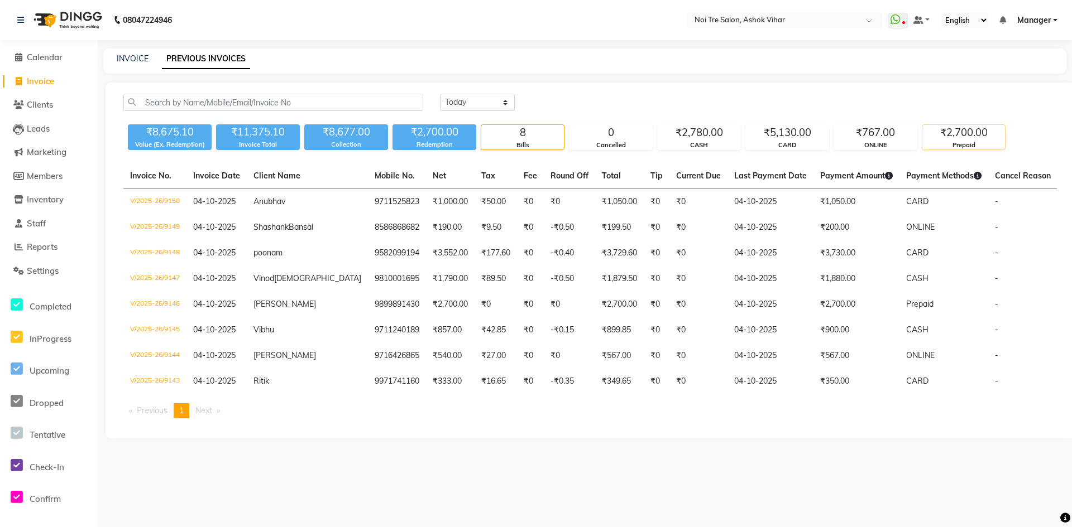
click at [970, 138] on div "₹2,700.00" at bounding box center [963, 133] width 83 height 16
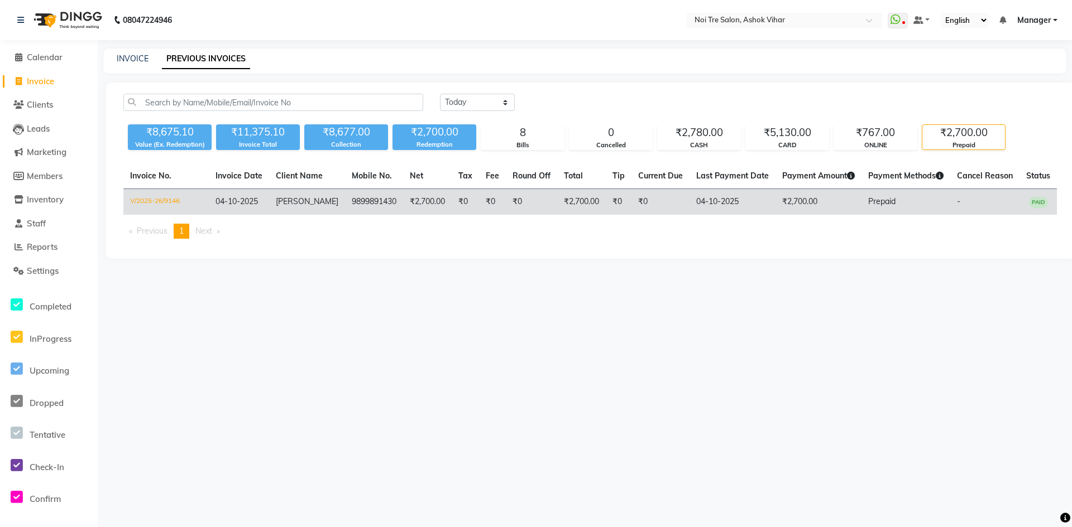
click at [817, 211] on td "₹2,700.00" at bounding box center [818, 202] width 86 height 26
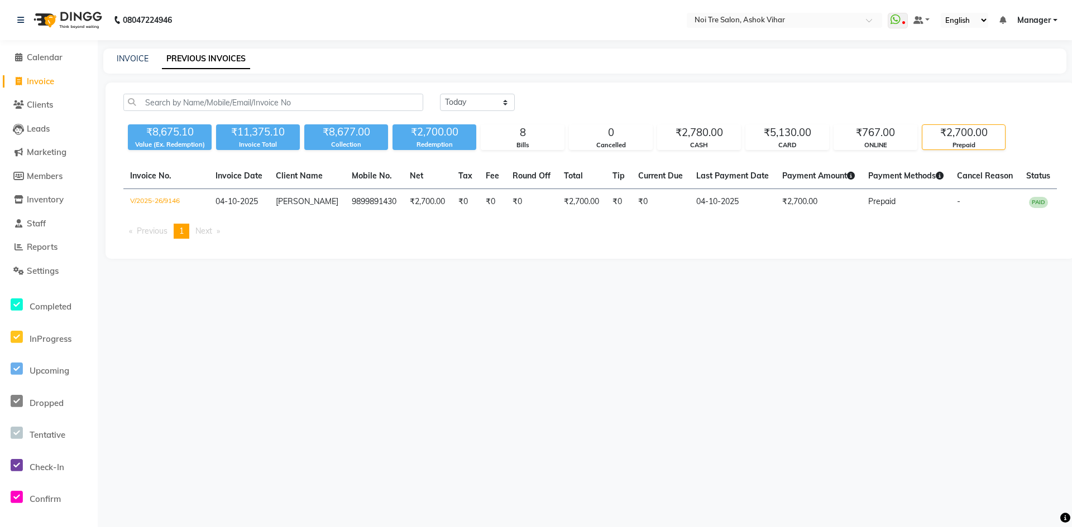
click at [54, 83] on span "Invoice" at bounding box center [40, 81] width 27 height 11
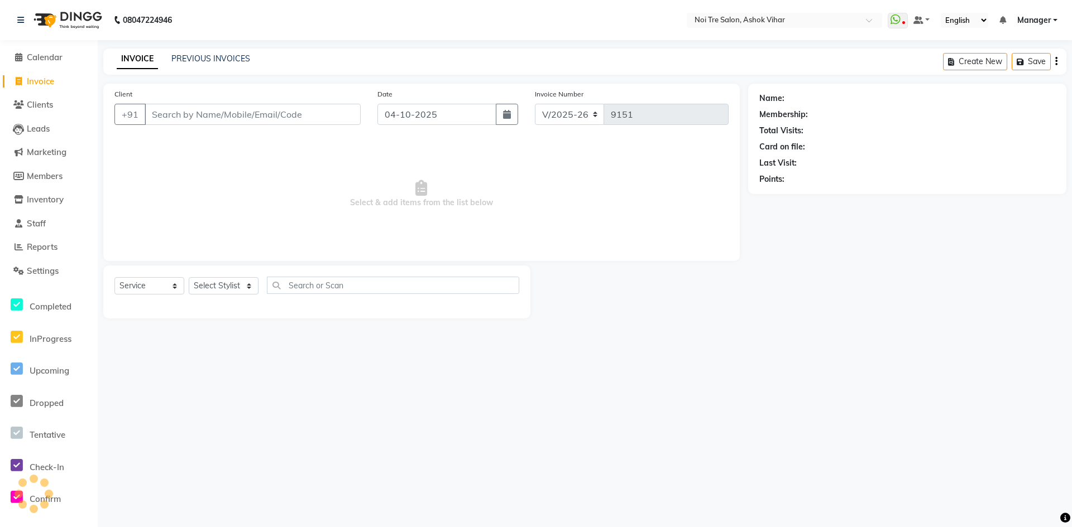
click at [198, 104] on input "Client" at bounding box center [253, 114] width 216 height 21
click at [154, 287] on select "Select Service Product Membership Package Voucher Prepaid Gift Card" at bounding box center [149, 285] width 70 height 17
click at [114, 277] on select "Select Service Product Membership Package Voucher Prepaid Gift Card" at bounding box center [149, 285] width 70 height 17
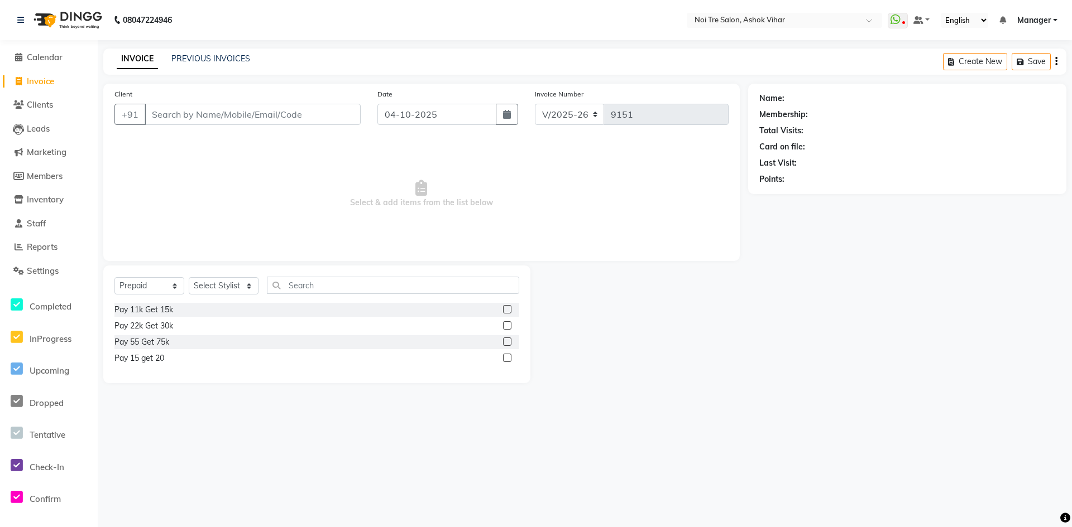
click at [232, 275] on div "Select Service Product Membership Package Voucher Prepaid Gift Card Select Styl…" at bounding box center [316, 325] width 427 height 118
drag, startPoint x: 216, startPoint y: 289, endPoint x: 207, endPoint y: 294, distance: 10.0
click at [216, 289] on select "Select Stylist Aakash Aalam Aas Admin Ajay Alice Amit Anand Anas Arif ARIF 1 Ar…" at bounding box center [224, 285] width 70 height 17
drag, startPoint x: 194, startPoint y: 284, endPoint x: 202, endPoint y: 271, distance: 15.3
click at [195, 282] on select "Select Stylist Aakash Aalam Aas Admin Ajay Alice Amit Anand Anas Arif ARIF 1 Ar…" at bounding box center [224, 285] width 70 height 17
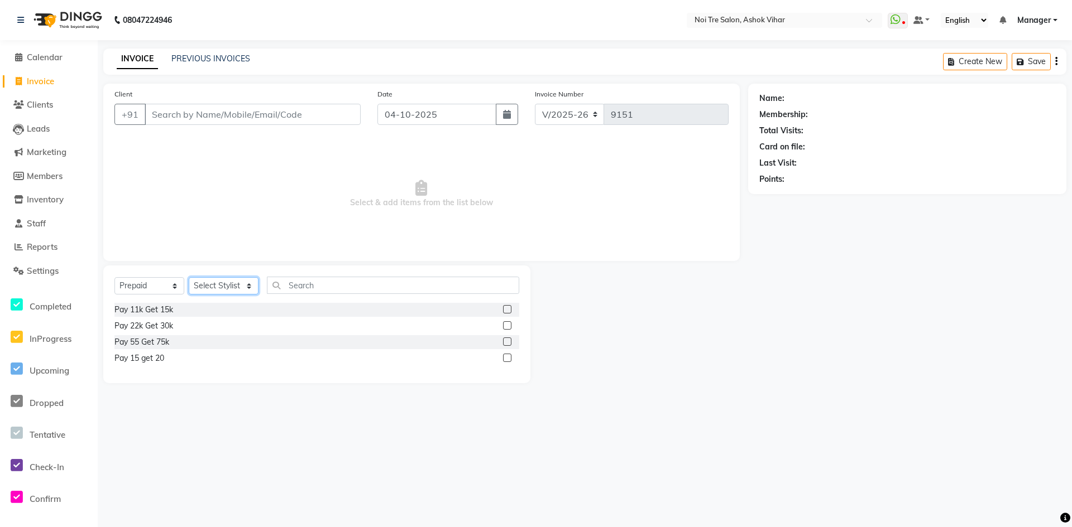
drag, startPoint x: 207, startPoint y: 294, endPoint x: 212, endPoint y: 289, distance: 6.7
click at [208, 294] on select "Select Stylist Aakash Aalam Aas Admin Ajay Alice Amit Anand Anas Arif ARIF 1 Ar…" at bounding box center [224, 285] width 70 height 17
click at [189, 277] on select "Select Stylist Aakash Aalam Aas Admin Ajay Alice Amit Anand Anas Arif ARIF 1 Ar…" at bounding box center [224, 285] width 70 height 17
click at [152, 316] on div "Pay 11k Get 15k" at bounding box center [316, 310] width 405 height 14
click at [157, 311] on div "Pay 11k Get 15k" at bounding box center [143, 310] width 59 height 12
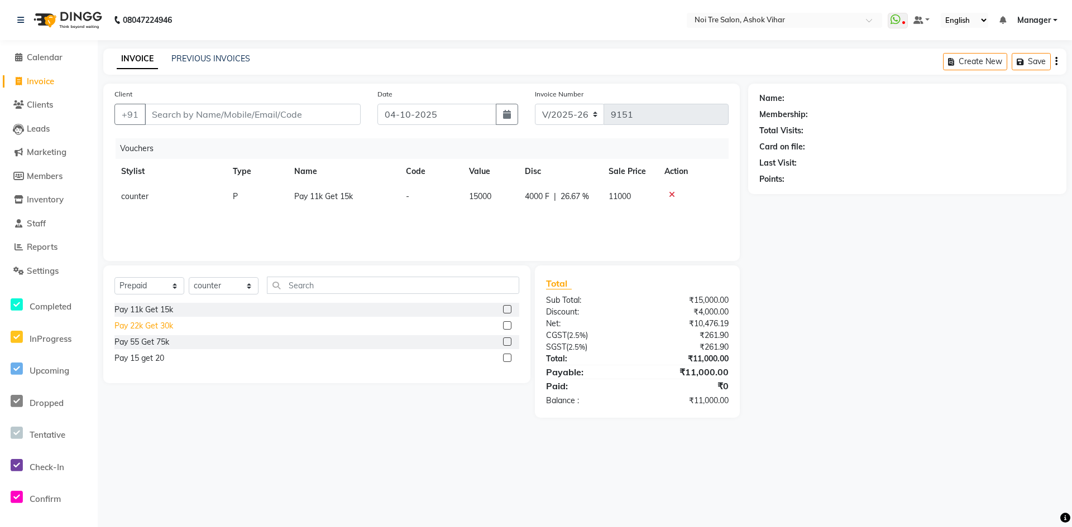
click at [153, 323] on div "Pay 22k Get 30k" at bounding box center [143, 326] width 59 height 12
click at [669, 194] on icon at bounding box center [672, 195] width 6 height 8
click at [151, 339] on div "Pay 55 Get 75k" at bounding box center [141, 343] width 55 height 12
click at [670, 194] on icon at bounding box center [672, 195] width 6 height 8
click at [148, 362] on div "Pay 15 get 20" at bounding box center [139, 359] width 50 height 12
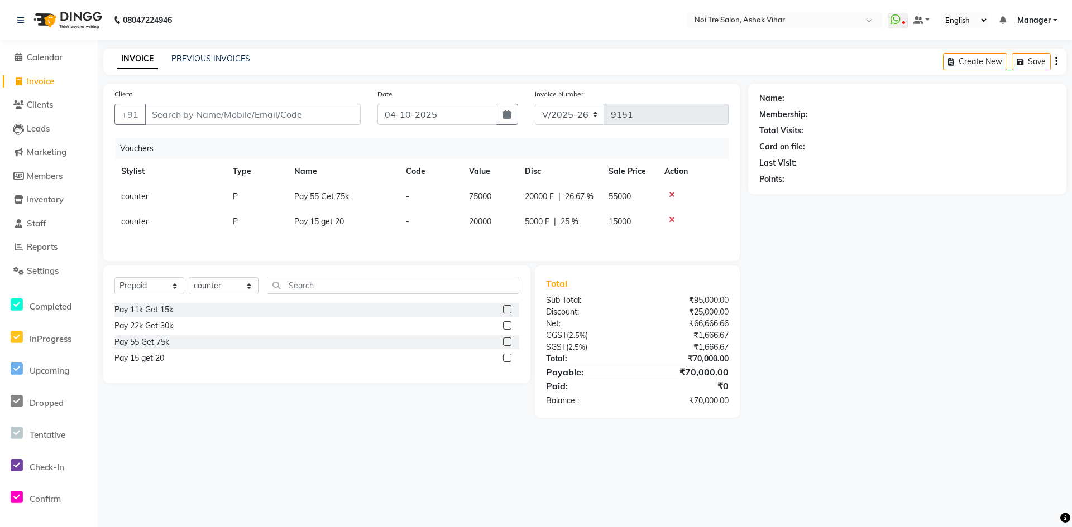
click at [670, 196] on icon at bounding box center [672, 195] width 6 height 8
click at [50, 80] on span "Invoice" at bounding box center [40, 81] width 27 height 11
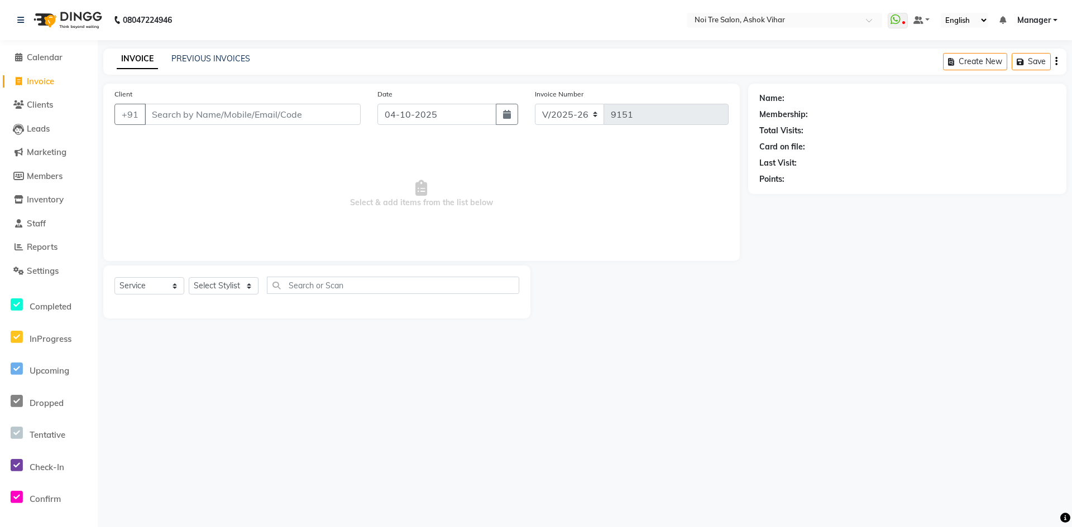
click at [224, 66] on div "INVOICE PREVIOUS INVOICES Create New Save" at bounding box center [584, 62] width 963 height 26
click at [229, 51] on div "INVOICE PREVIOUS INVOICES Create New Save" at bounding box center [584, 62] width 963 height 26
click at [233, 59] on link "PREVIOUS INVOICES" at bounding box center [210, 59] width 79 height 10
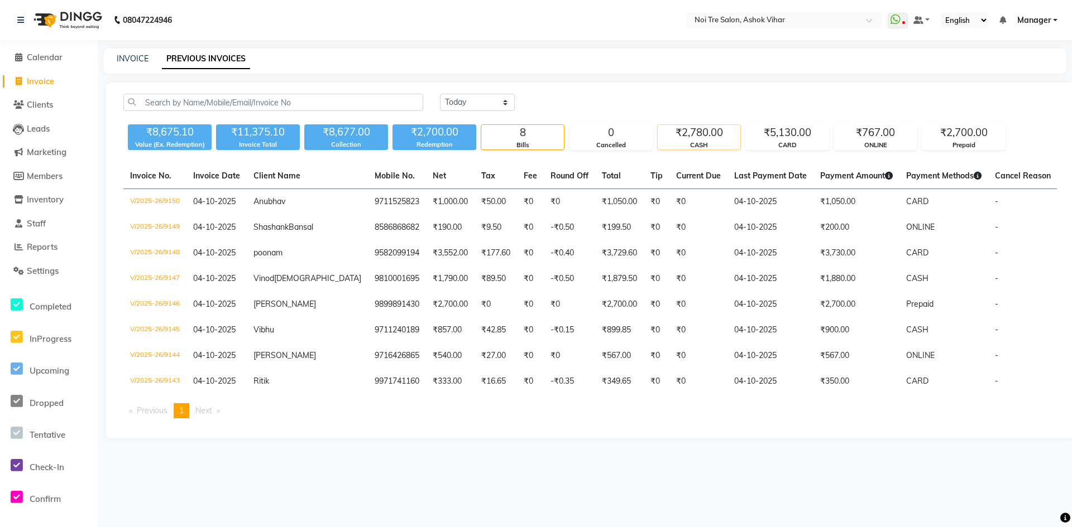
click at [682, 137] on div "₹2,780.00" at bounding box center [698, 133] width 83 height 16
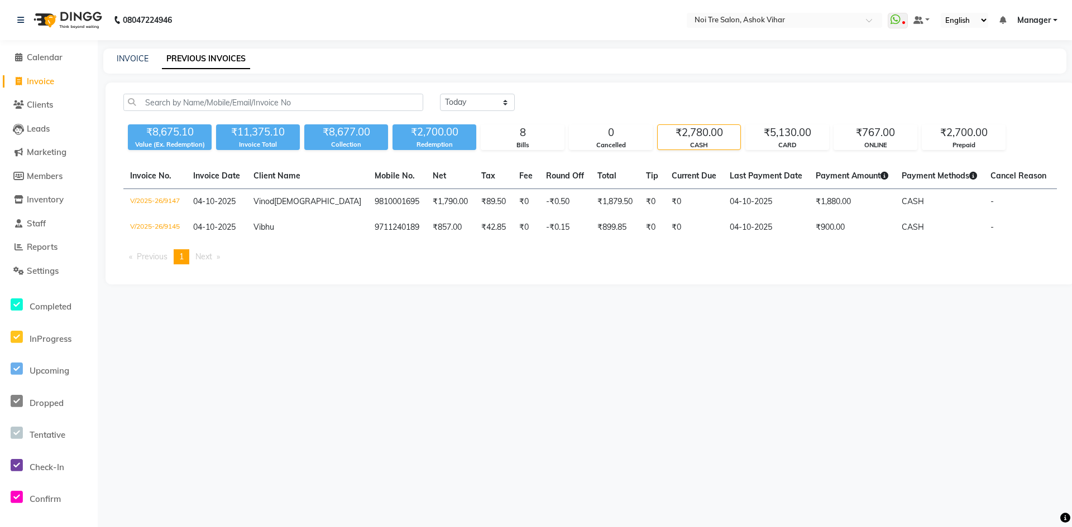
click at [21, 79] on icon at bounding box center [19, 81] width 6 height 8
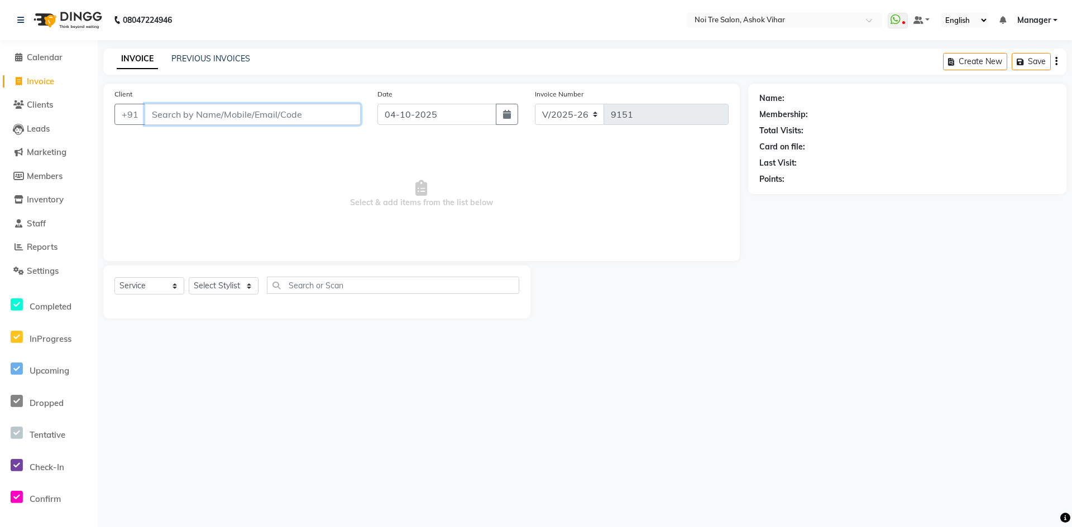
click at [181, 114] on input "Client" at bounding box center [253, 114] width 216 height 21
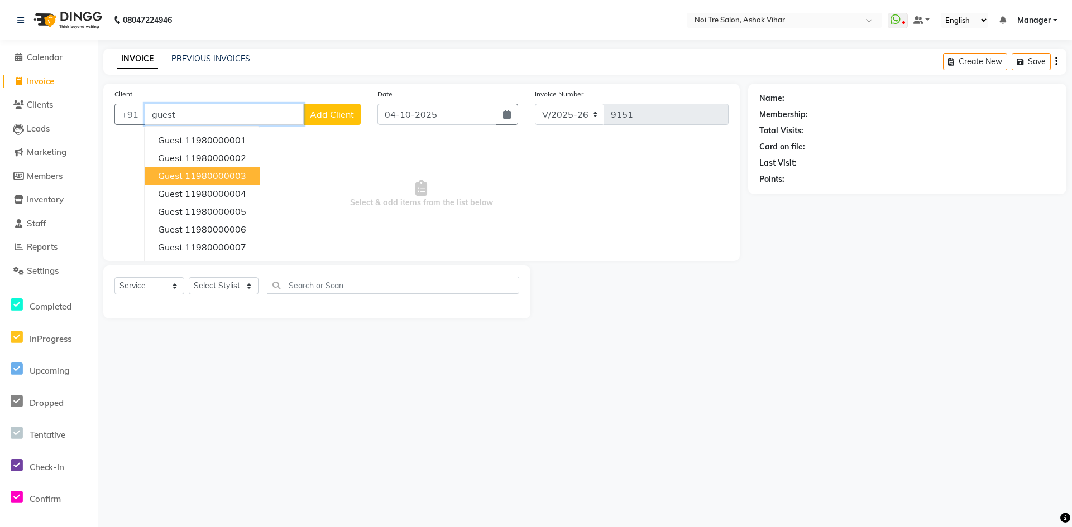
click at [206, 171] on ngb-highlight "11980000003" at bounding box center [215, 175] width 61 height 11
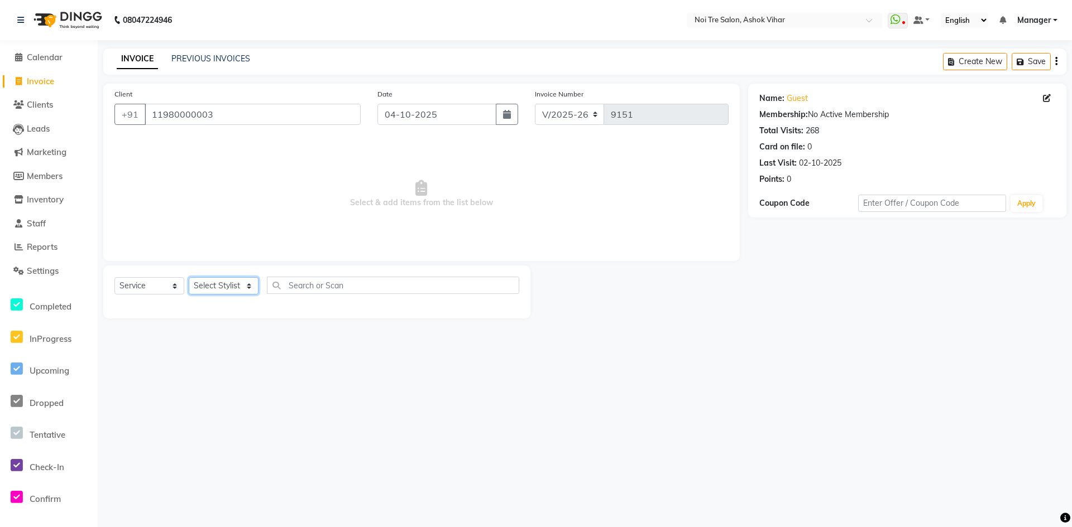
click at [244, 287] on select "Select Stylist Aakash Aalam Aas Admin Ajay Alice Amit Anand Anas Arif ARIF 1 Ar…" at bounding box center [224, 285] width 70 height 17
click at [297, 281] on input "text" at bounding box center [393, 285] width 252 height 17
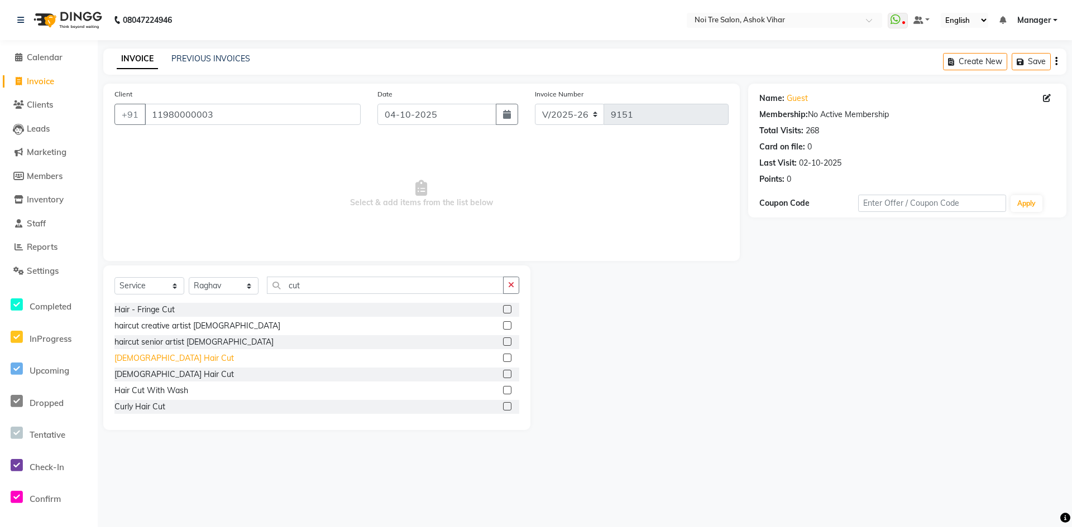
click at [156, 359] on div "Male Hair Cut" at bounding box center [173, 359] width 119 height 12
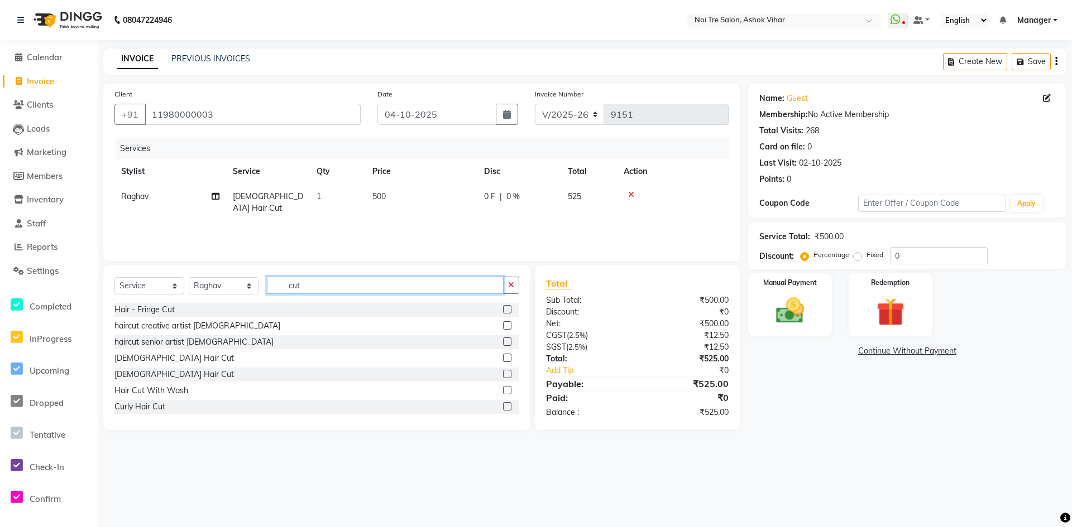
click at [307, 289] on input "cut" at bounding box center [385, 285] width 237 height 17
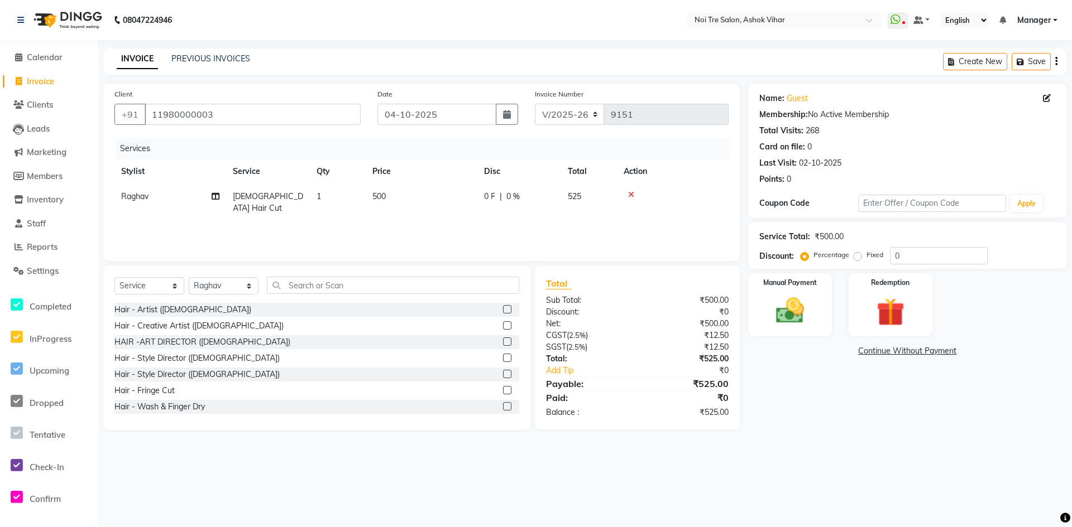
click at [633, 190] on td at bounding box center [673, 202] width 112 height 37
click at [633, 194] on icon at bounding box center [631, 195] width 6 height 8
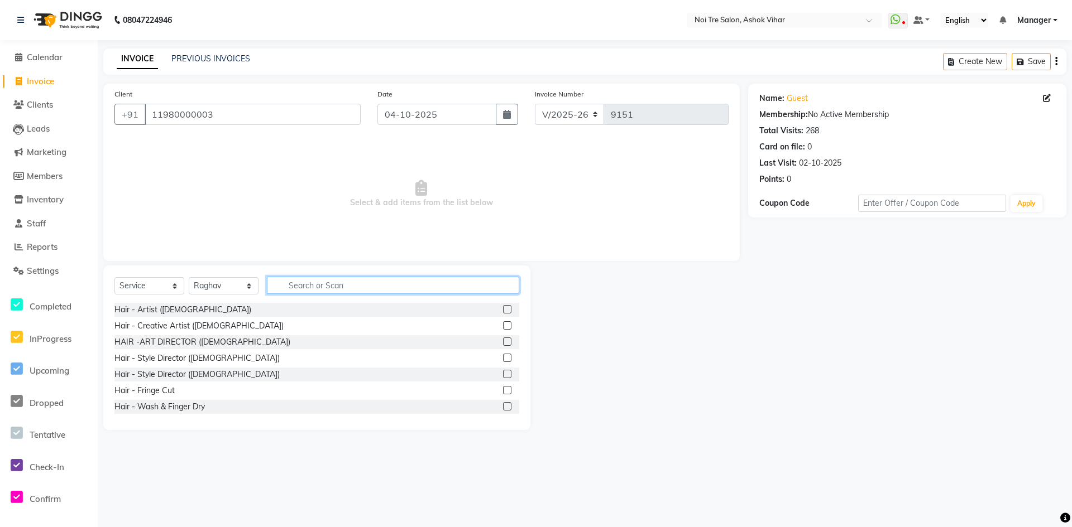
click at [314, 283] on input "text" at bounding box center [393, 285] width 252 height 17
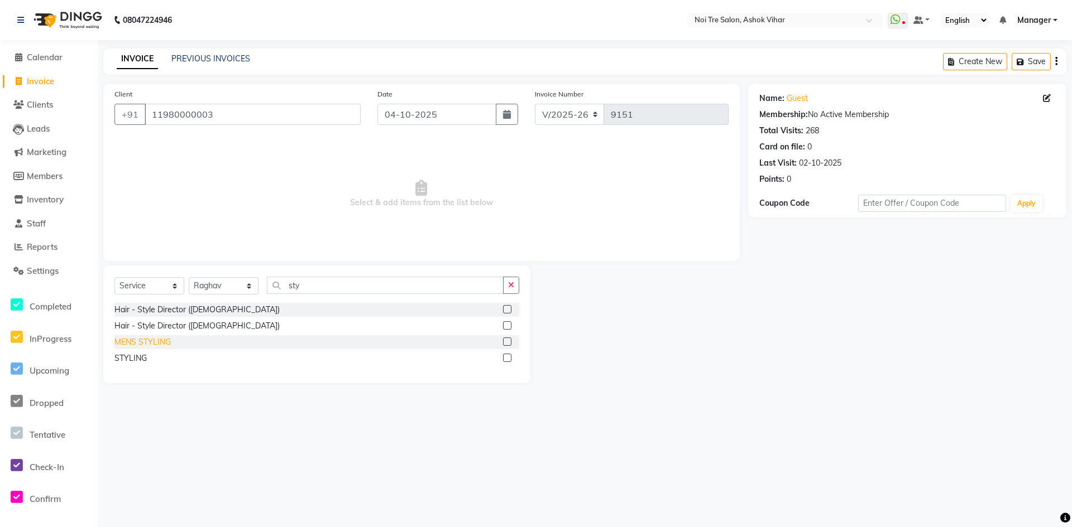
drag, startPoint x: 156, startPoint y: 343, endPoint x: 163, endPoint y: 340, distance: 7.5
click at [157, 342] on div "MENS STYLING" at bounding box center [142, 343] width 56 height 12
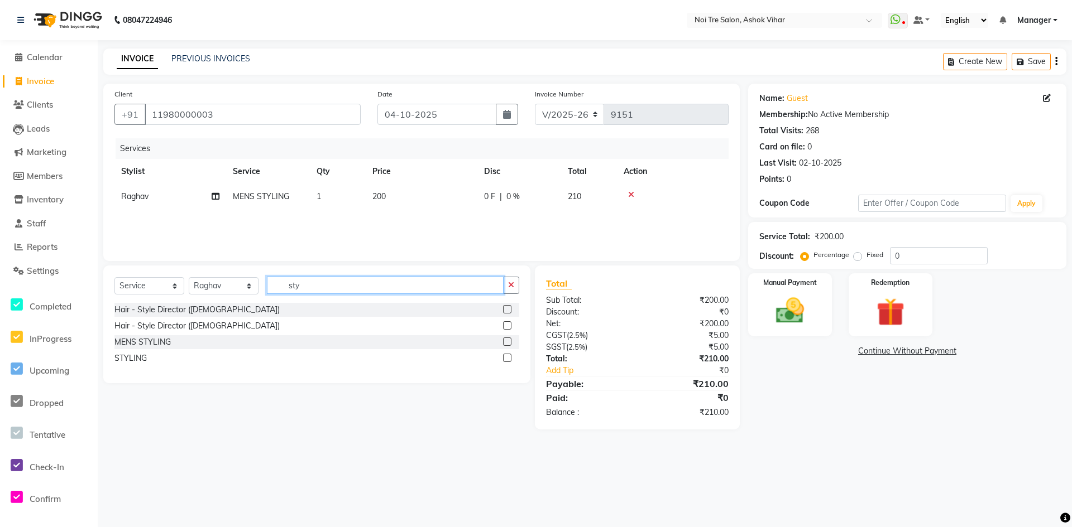
click at [304, 285] on input "sty" at bounding box center [385, 285] width 237 height 17
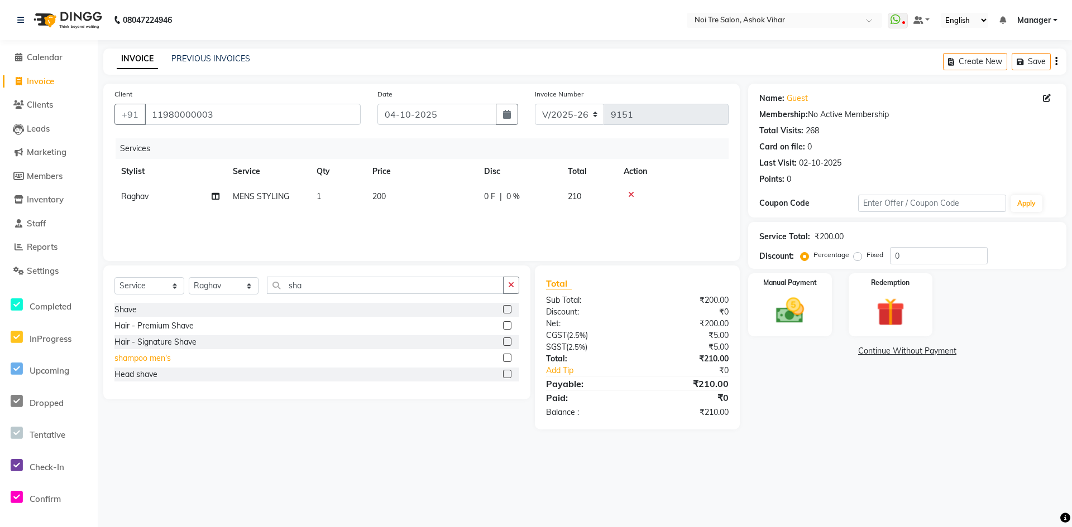
click at [151, 358] on div "shampoo men's" at bounding box center [142, 359] width 56 height 12
click at [335, 206] on td "1" at bounding box center [338, 196] width 56 height 25
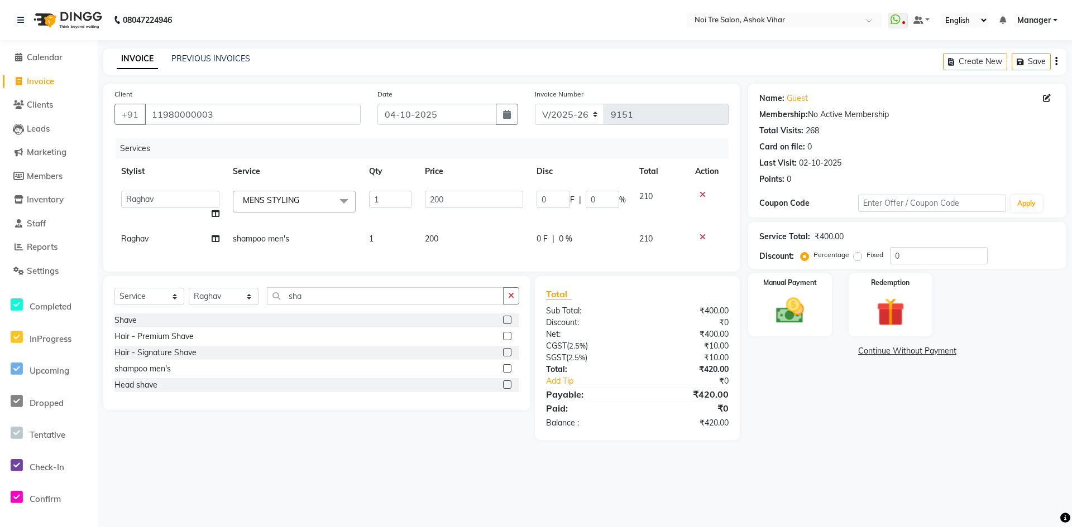
click at [386, 242] on td "1" at bounding box center [390, 239] width 56 height 25
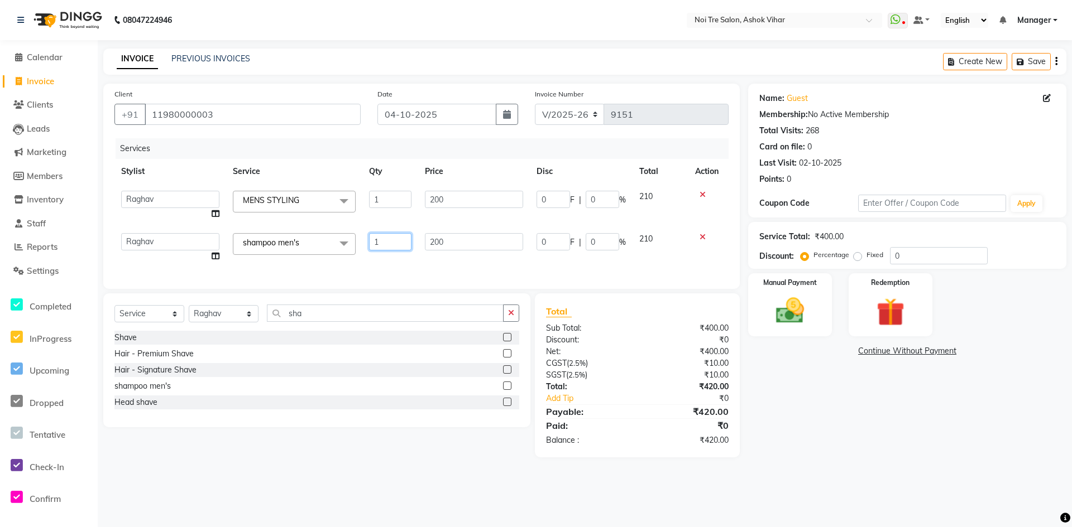
click at [395, 242] on input "1" at bounding box center [390, 241] width 42 height 17
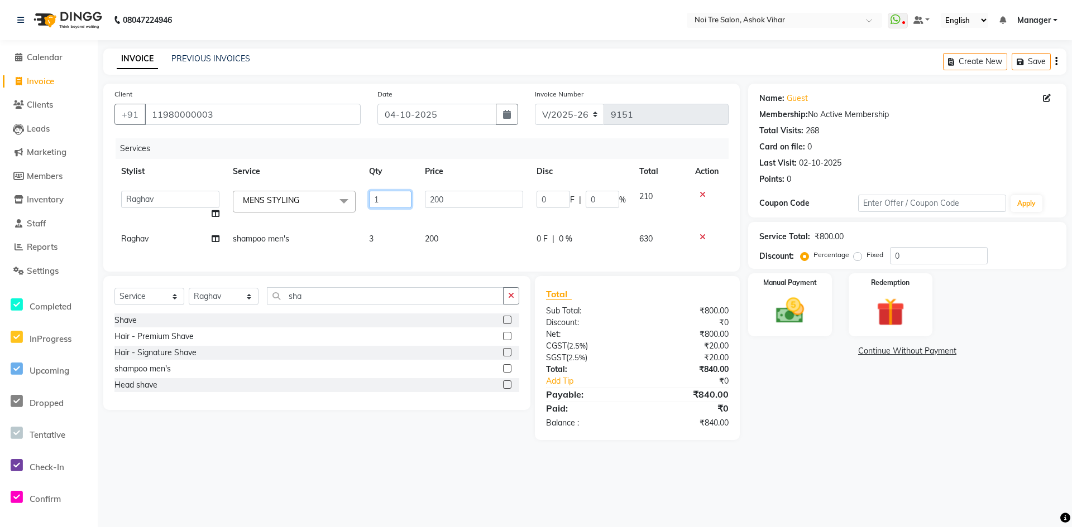
click at [385, 203] on input "1" at bounding box center [390, 199] width 42 height 17
click at [393, 281] on div "Client +91 11980000003 Date 04-10-2025 Invoice Number V/2025 V/2025-26 9151 Ser…" at bounding box center [421, 262] width 653 height 357
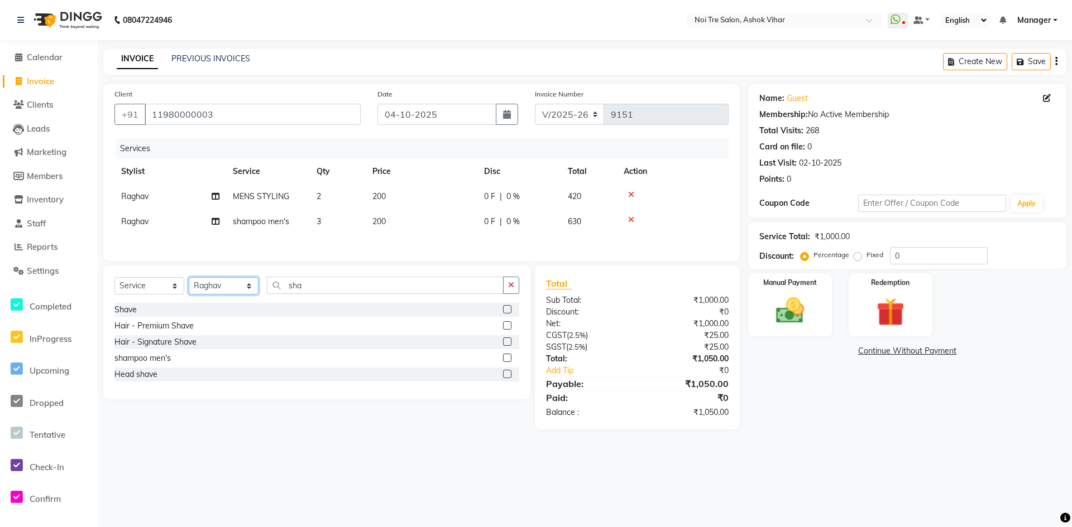
click at [247, 288] on select "Select Stylist Aakash Aalam Aas Admin Ajay Alice Amit Anand Anas Arif ARIF 1 Ar…" at bounding box center [224, 285] width 70 height 17
click at [308, 287] on input "sha" at bounding box center [385, 285] width 237 height 17
click at [132, 344] on div "Nail File" at bounding box center [128, 343] width 28 height 12
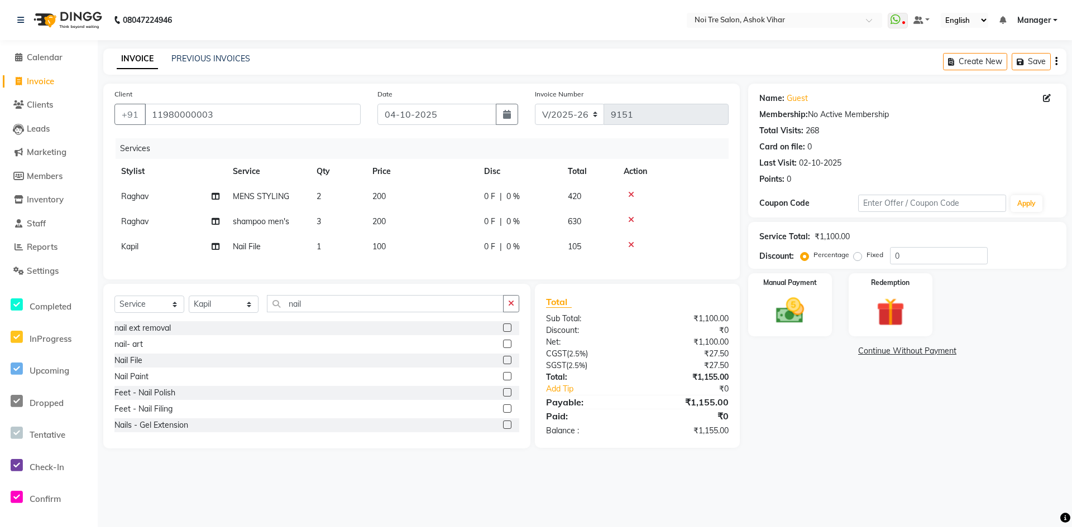
click at [336, 246] on td "1" at bounding box center [338, 246] width 56 height 25
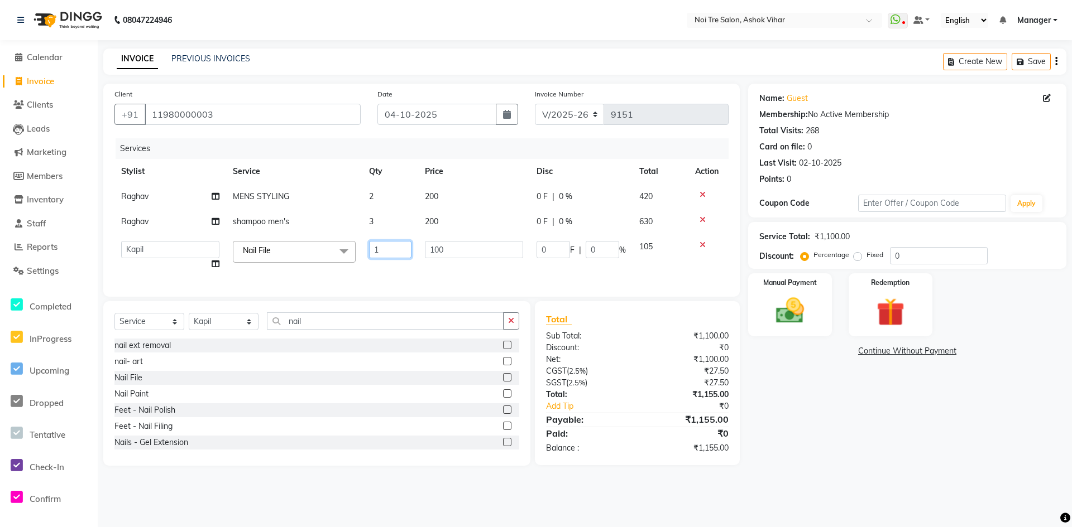
click at [387, 246] on input "1" at bounding box center [390, 249] width 42 height 17
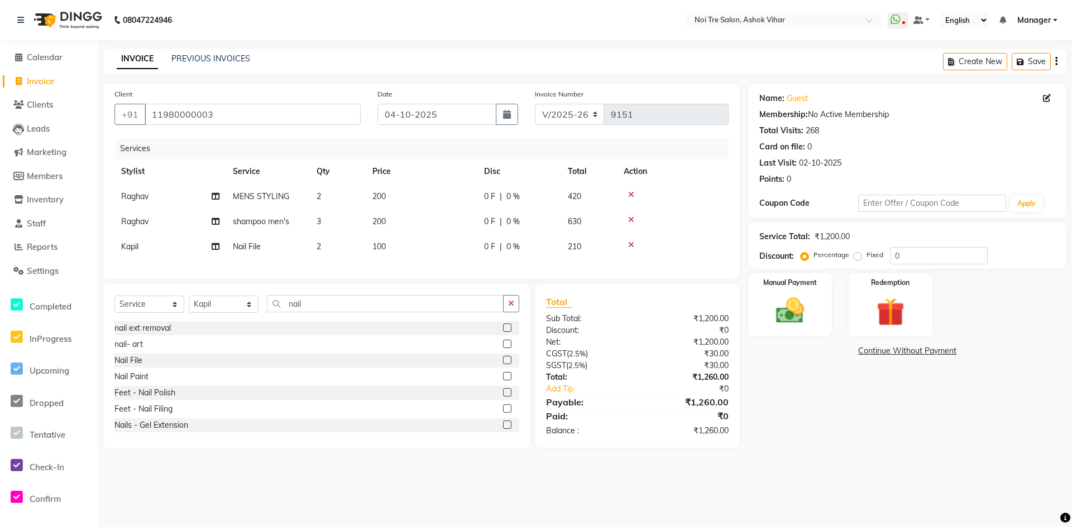
click at [410, 245] on td "100" at bounding box center [422, 246] width 112 height 25
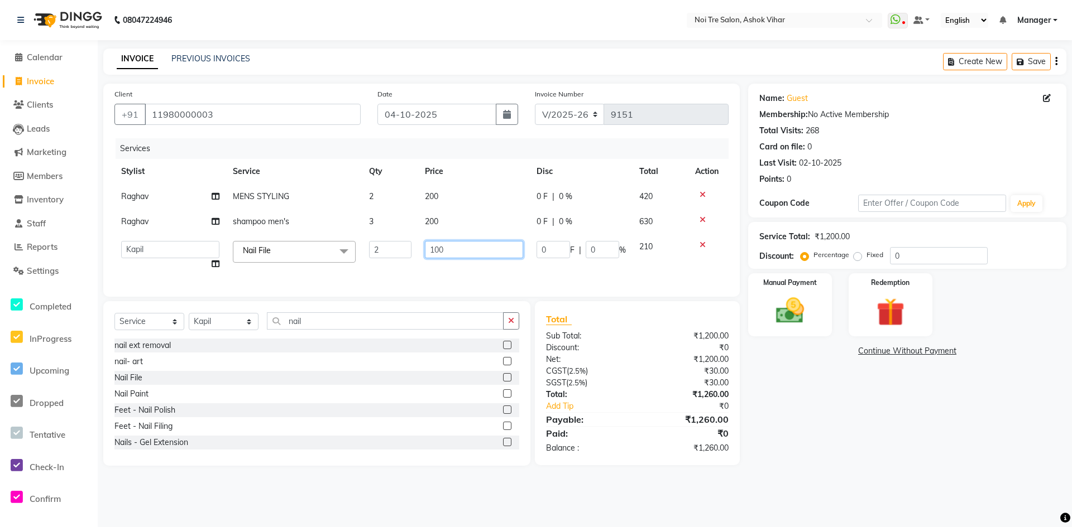
click at [465, 248] on input "100" at bounding box center [474, 249] width 98 height 17
click at [457, 256] on input "95" at bounding box center [474, 249] width 98 height 17
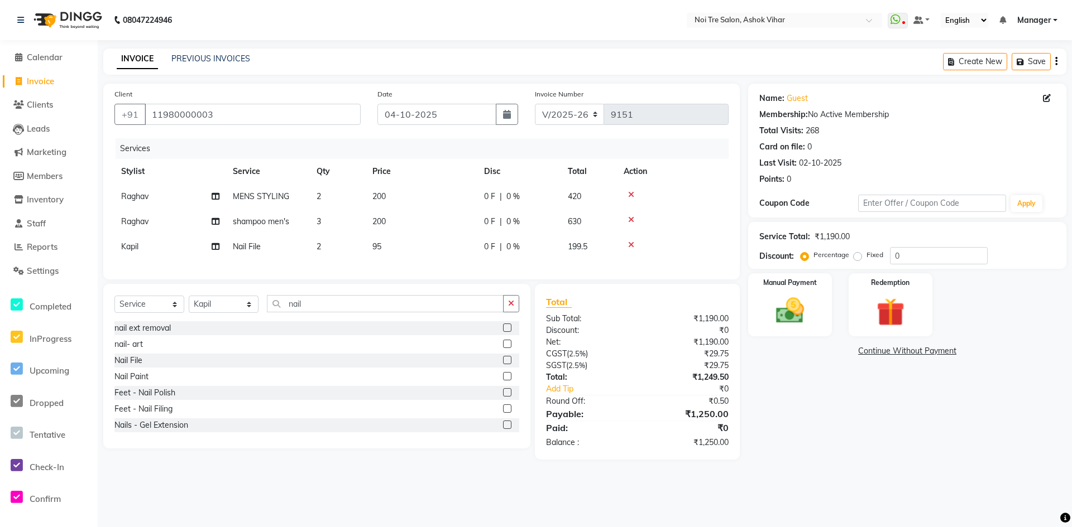
click at [454, 263] on div "Services Stylist Service Qty Price Disc Total Action Raghav MENS STYLING 2 200 …" at bounding box center [421, 203] width 614 height 130
click at [415, 220] on td "200" at bounding box center [422, 221] width 112 height 25
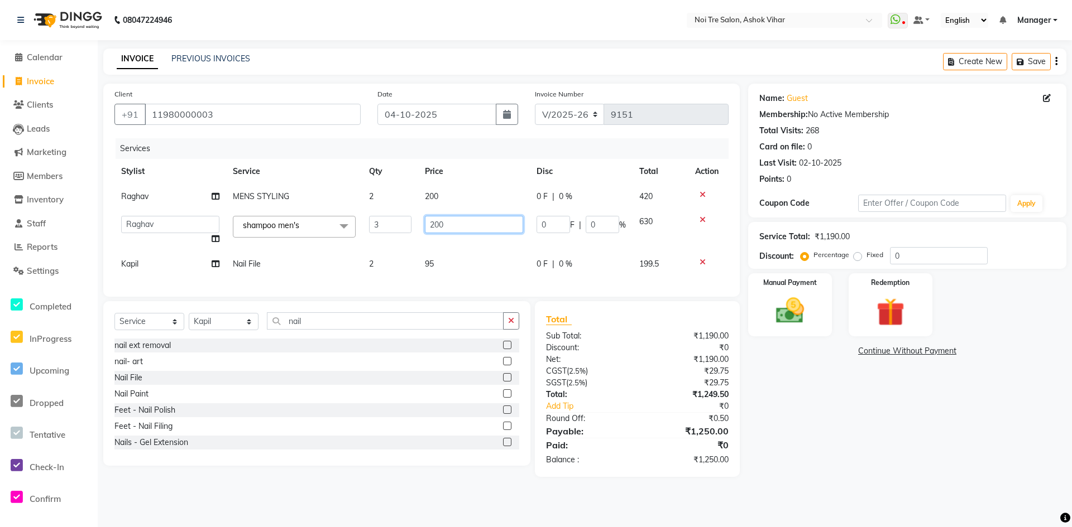
click at [449, 223] on input "200" at bounding box center [474, 224] width 98 height 17
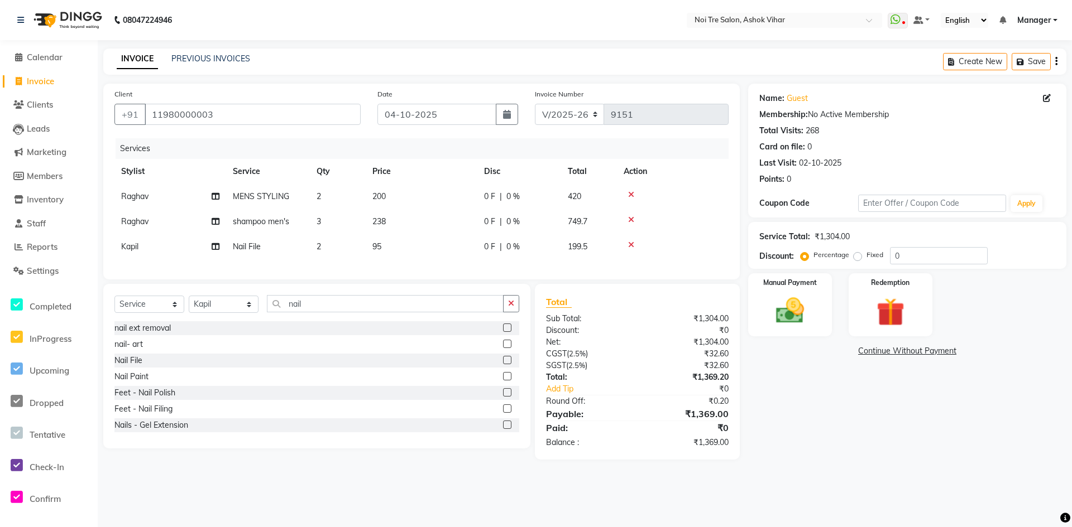
click at [476, 247] on tbody "Raghav MENS STYLING 2 200 0 F | 0 % 420 Raghav shampoo men's 3 238 0 F | 0 % 74…" at bounding box center [421, 221] width 614 height 75
click at [418, 196] on td "200" at bounding box center [422, 196] width 112 height 25
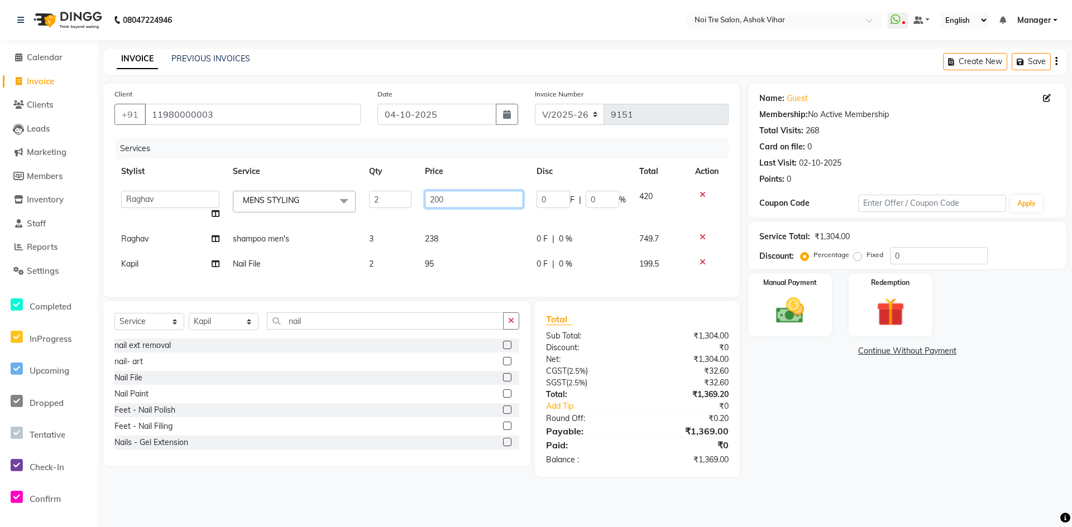
click at [448, 194] on input "200" at bounding box center [474, 199] width 98 height 17
click at [459, 198] on input "number" at bounding box center [474, 199] width 98 height 17
click at [491, 242] on tbody "Aakash Aalam Aas Admin Ajay Alice Amit Anand Anas Arif ARIF 1 Arun Ashu Asif At…" at bounding box center [421, 230] width 614 height 93
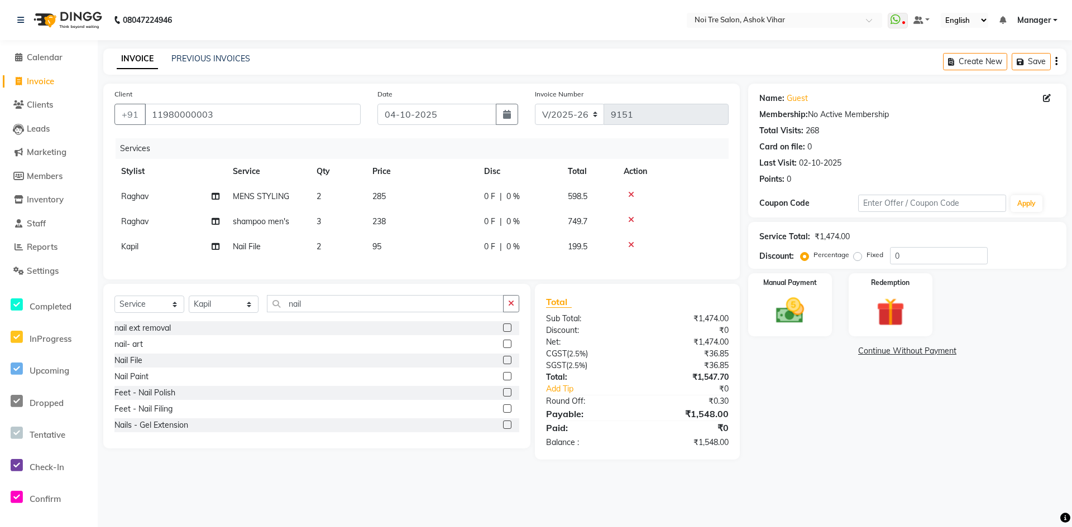
click at [401, 249] on td "95" at bounding box center [422, 246] width 112 height 25
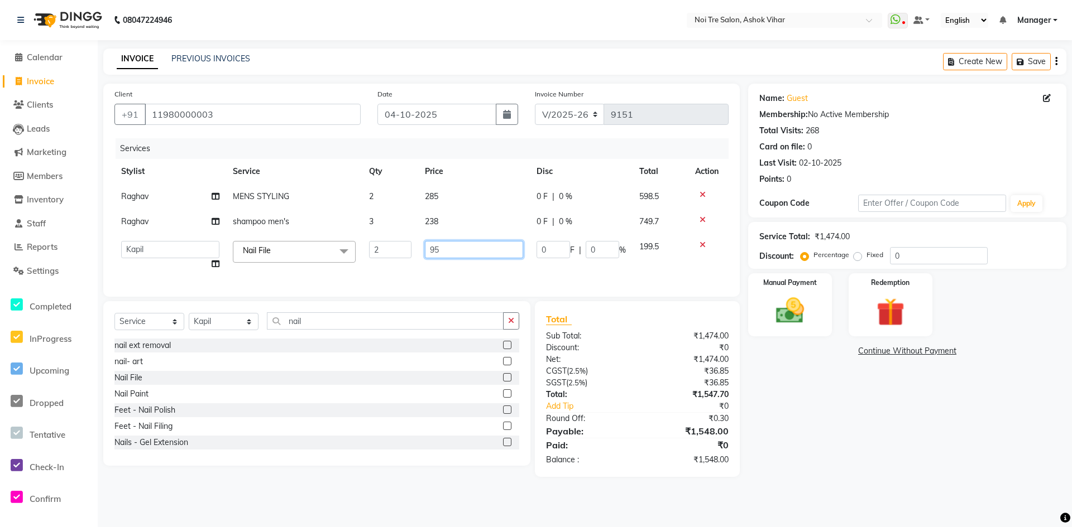
click at [449, 250] on input "95" at bounding box center [474, 249] width 98 height 17
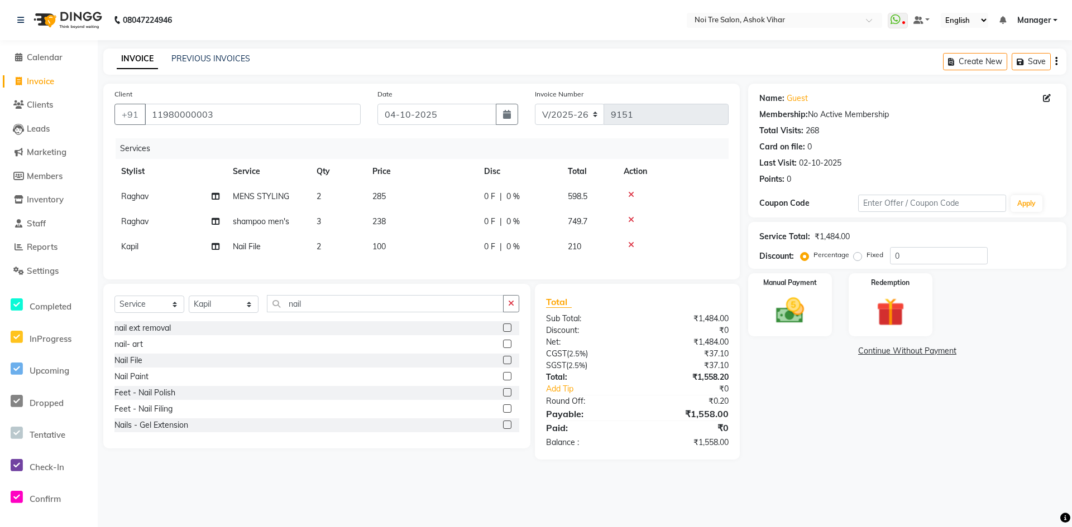
click at [470, 260] on div "Services Stylist Service Qty Price Disc Total Action Raghav MENS STYLING 2 285 …" at bounding box center [421, 203] width 614 height 130
drag, startPoint x: 399, startPoint y: 218, endPoint x: 412, endPoint y: 217, distance: 12.9
click at [399, 218] on td "238" at bounding box center [422, 221] width 112 height 25
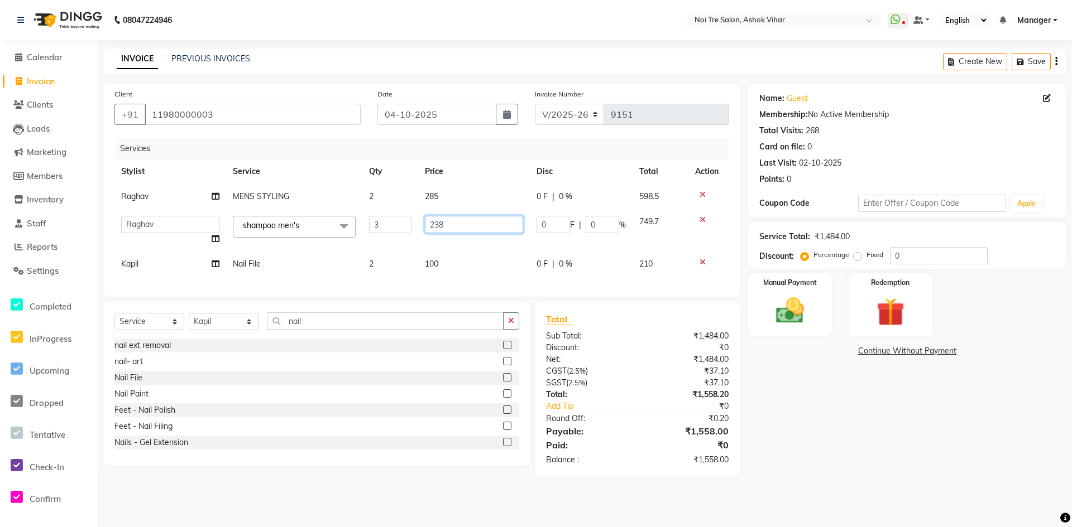
click at [464, 228] on input "238" at bounding box center [474, 224] width 98 height 17
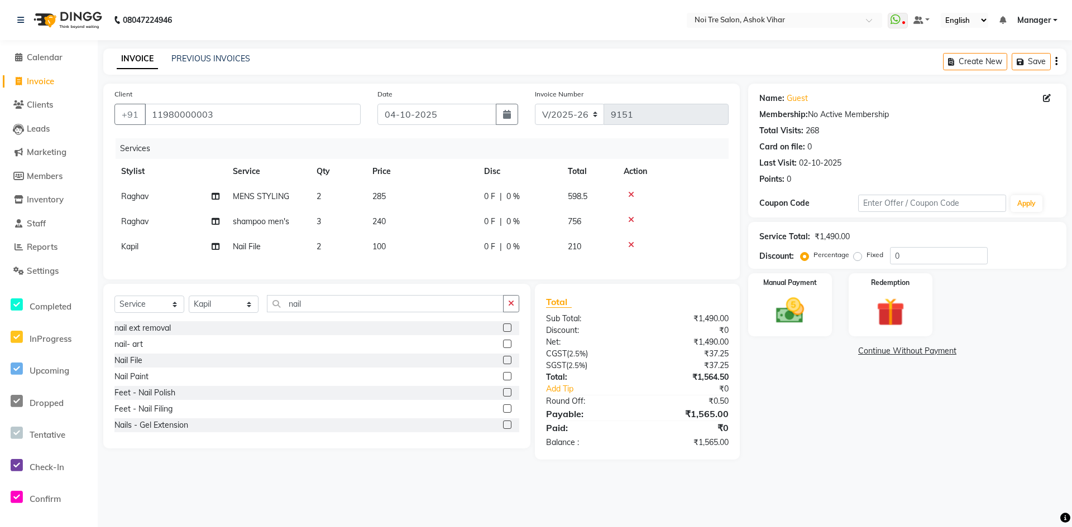
click at [467, 243] on tbody "Raghav MENS STYLING 2 285 0 F | 0 % 598.5 Raghav shampoo men's 3 240 0 F | 0 % …" at bounding box center [421, 221] width 614 height 75
click at [395, 194] on td "285" at bounding box center [422, 196] width 112 height 25
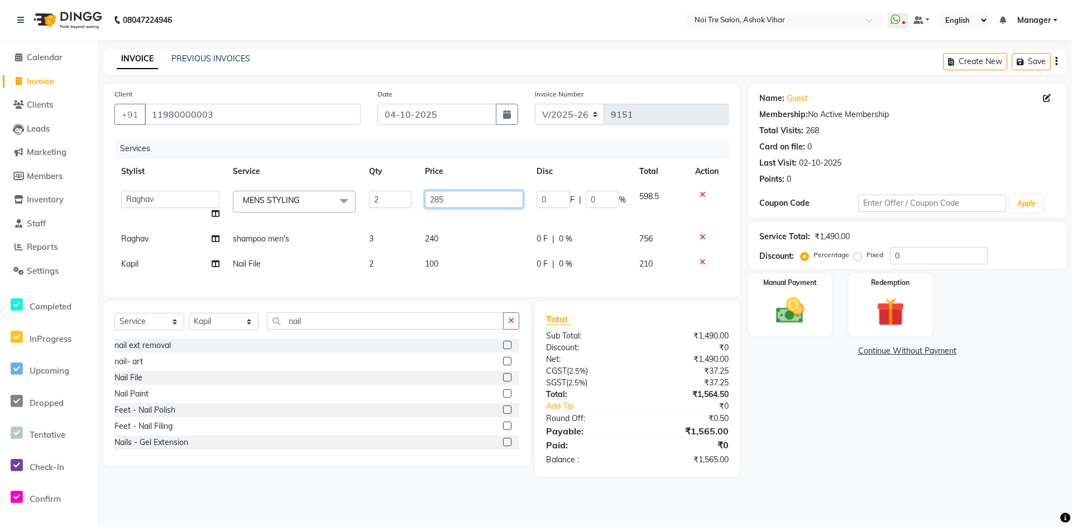
click at [454, 198] on input "285" at bounding box center [474, 199] width 98 height 17
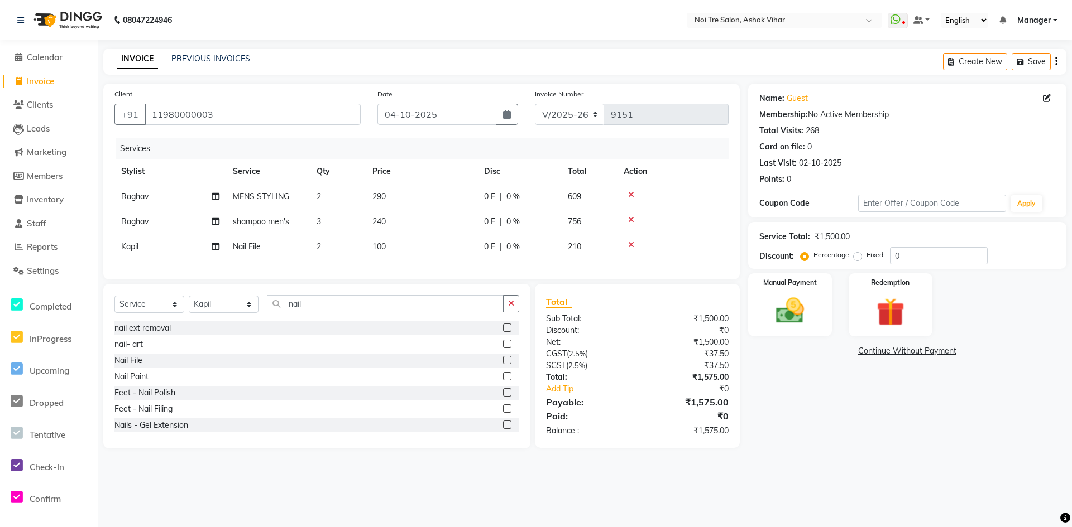
click at [466, 229] on td "240" at bounding box center [422, 221] width 112 height 25
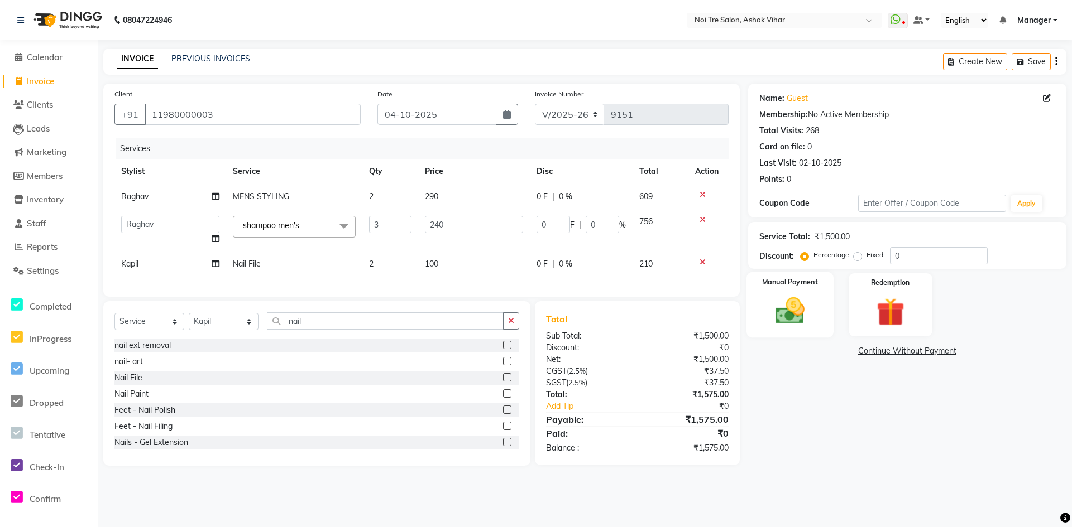
click at [784, 299] on img at bounding box center [790, 311] width 48 height 34
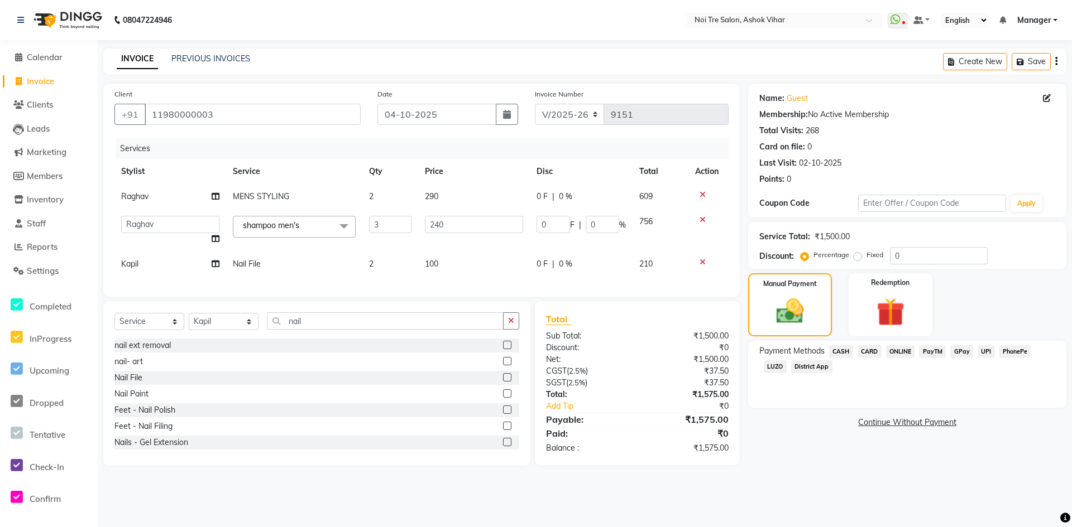
drag, startPoint x: 841, startPoint y: 355, endPoint x: 865, endPoint y: 379, distance: 33.9
click at [841, 355] on span "CASH" at bounding box center [841, 351] width 24 height 13
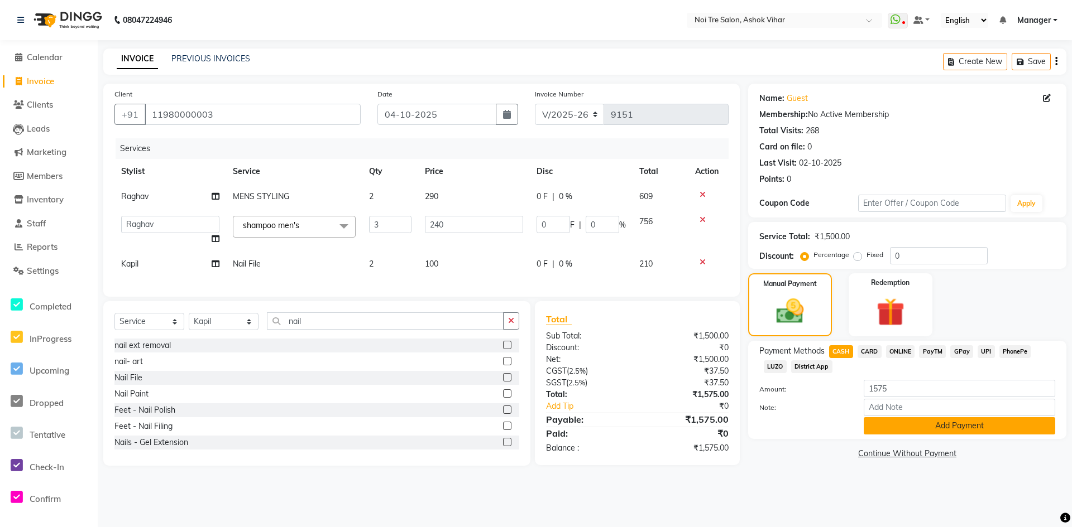
click at [910, 425] on button "Add Payment" at bounding box center [958, 425] width 191 height 17
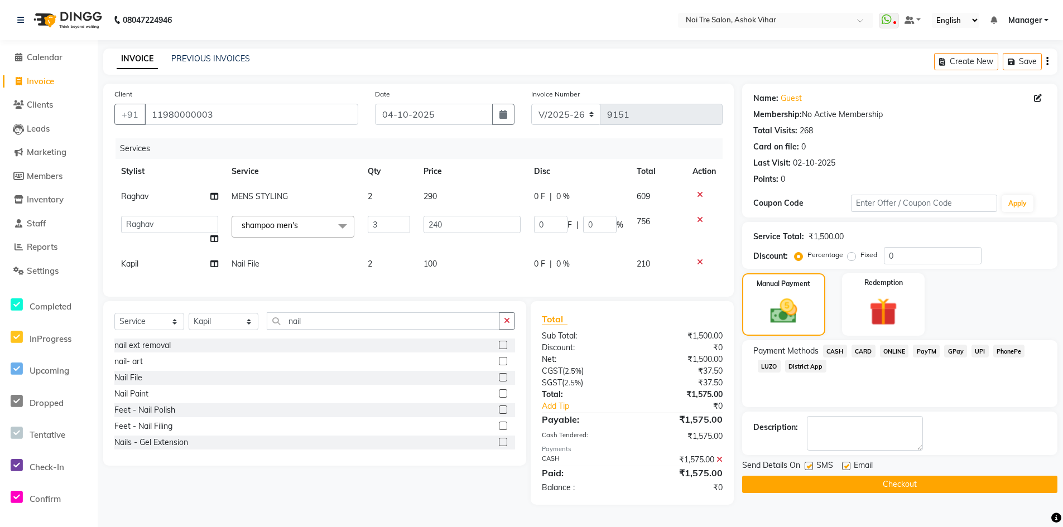
click at [904, 483] on button "Checkout" at bounding box center [899, 484] width 315 height 17
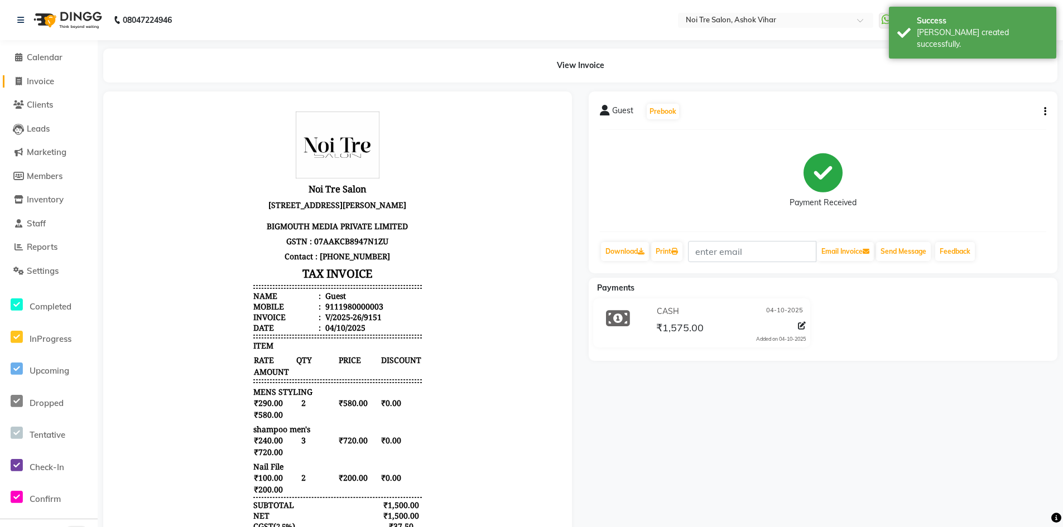
drag, startPoint x: 43, startPoint y: 83, endPoint x: 73, endPoint y: 85, distance: 30.3
click at [43, 83] on span "Invoice" at bounding box center [40, 81] width 27 height 11
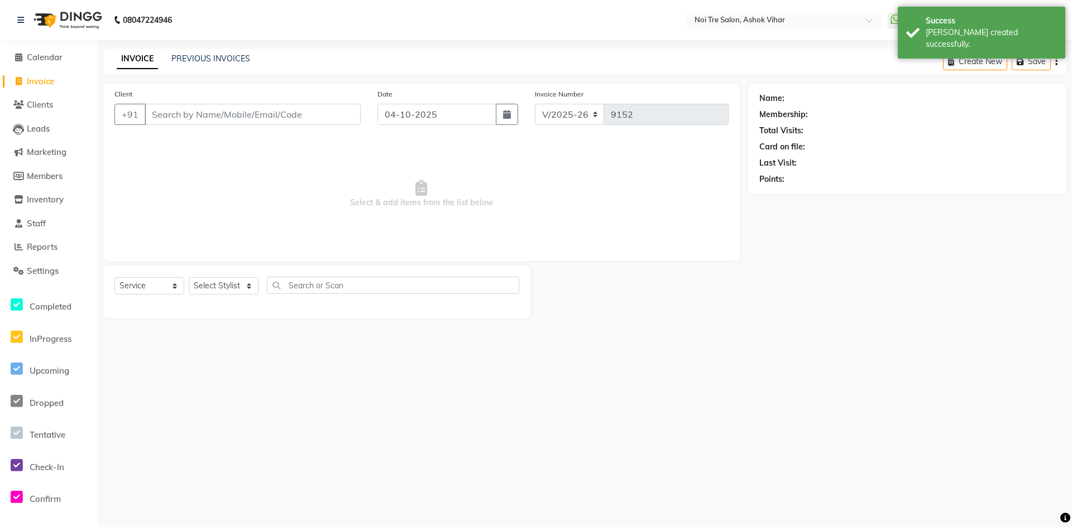
click at [223, 123] on input "Client" at bounding box center [253, 114] width 216 height 21
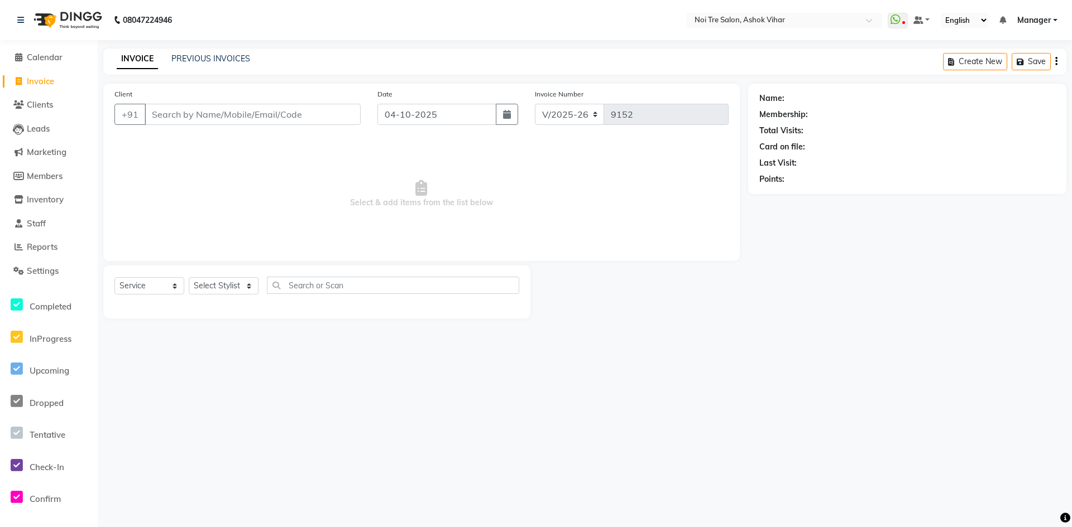
click at [270, 121] on input "Client" at bounding box center [253, 114] width 216 height 21
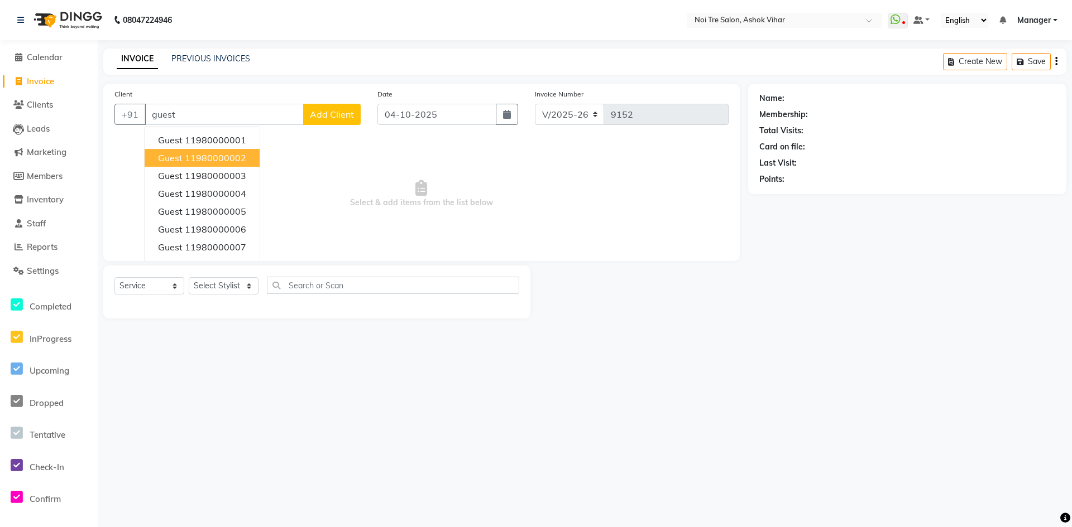
click at [235, 157] on ngb-highlight "11980000002" at bounding box center [215, 157] width 61 height 11
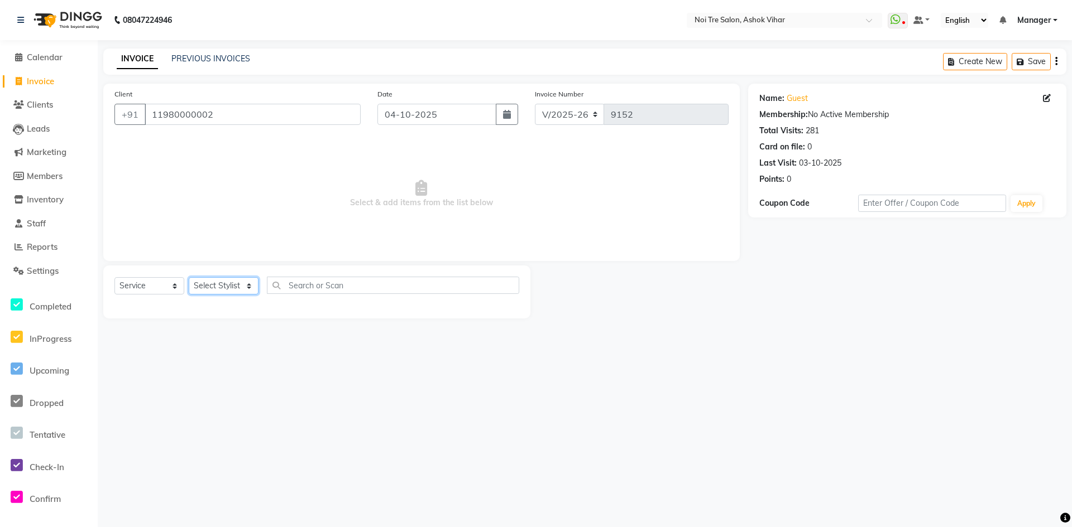
click at [248, 284] on select "Select Stylist Aakash Aalam Aas Admin Ajay Alice Amit Anand Anas Arif ARIF 1 Ar…" at bounding box center [224, 285] width 70 height 17
click at [189, 277] on select "Select Stylist Aakash Aalam Aas Admin Ajay Alice Amit Anand Anas Arif ARIF 1 Ar…" at bounding box center [224, 285] width 70 height 17
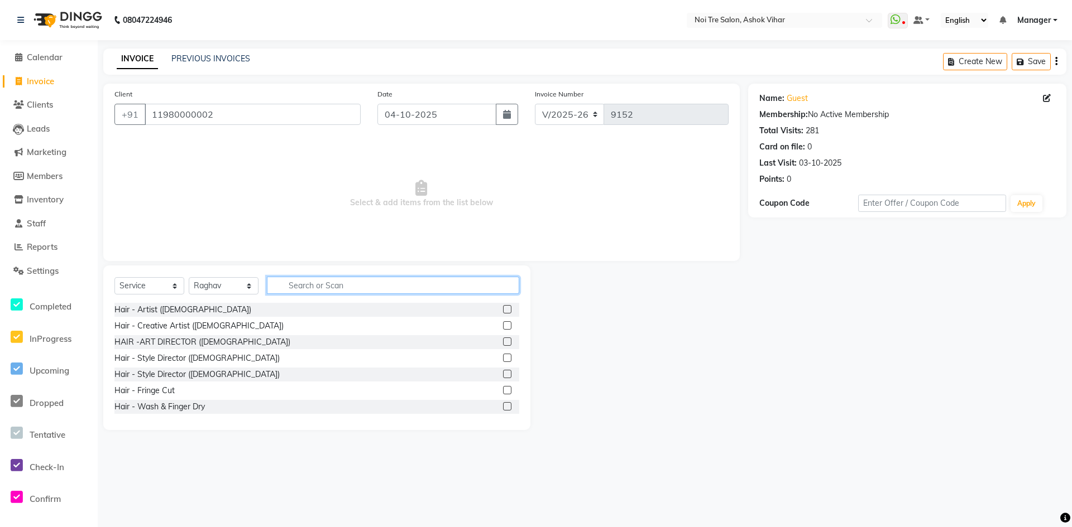
click at [313, 288] on input "text" at bounding box center [393, 285] width 252 height 17
click at [322, 278] on input "text" at bounding box center [393, 285] width 252 height 17
click at [323, 290] on input "text" at bounding box center [393, 285] width 252 height 17
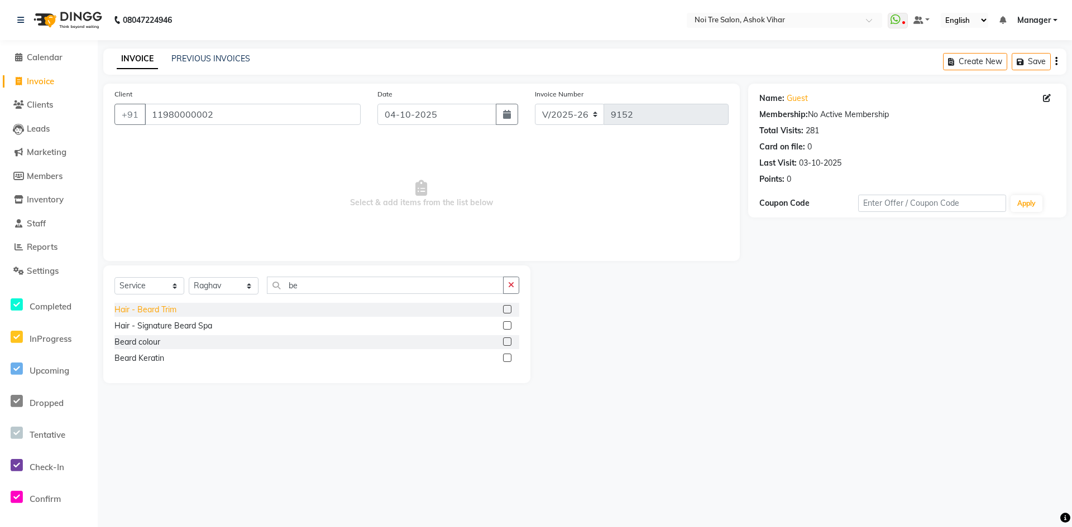
click at [144, 309] on div "Hair - Beard Trim" at bounding box center [145, 310] width 62 height 12
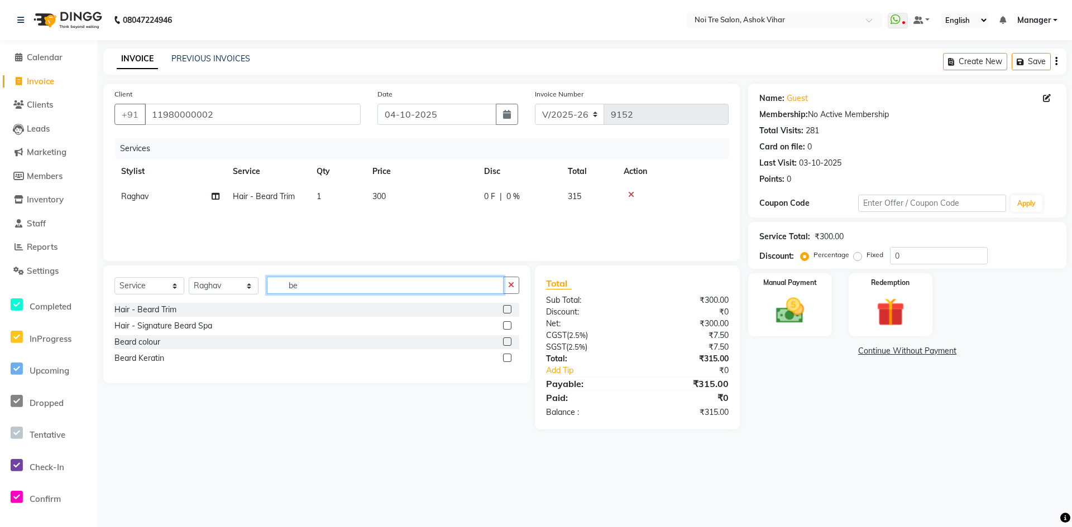
click at [320, 284] on input "be" at bounding box center [385, 285] width 237 height 17
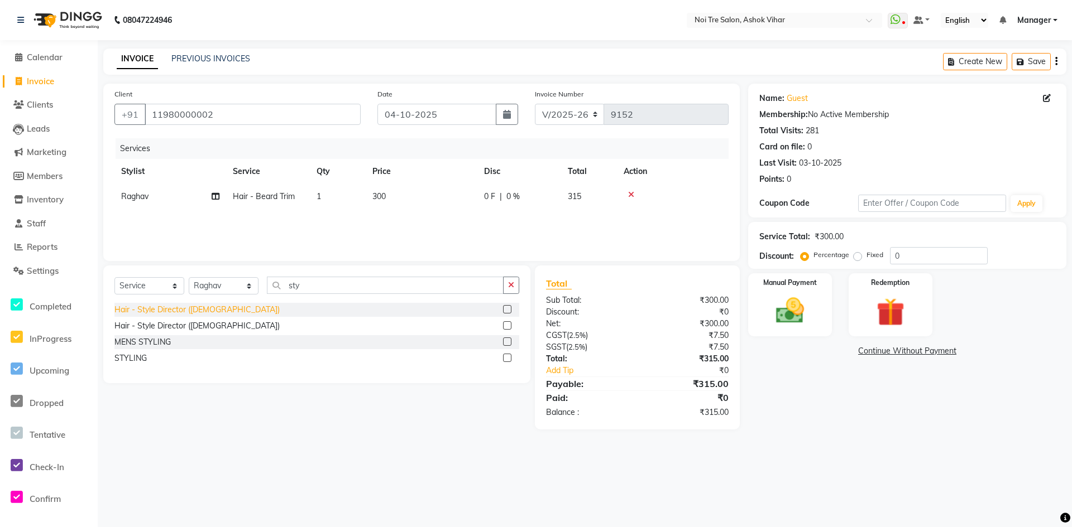
drag, startPoint x: 146, startPoint y: 339, endPoint x: 208, endPoint y: 306, distance: 69.7
click at [147, 339] on div "MENS STYLING" at bounding box center [142, 343] width 56 height 12
click at [1034, 59] on button "Save" at bounding box center [1030, 61] width 39 height 17
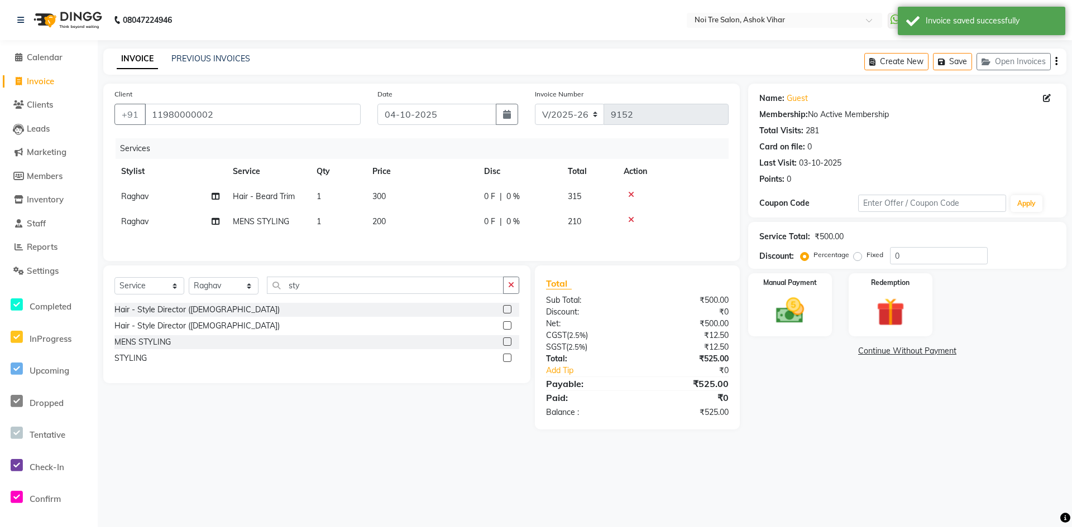
click at [46, 84] on span "Invoice" at bounding box center [40, 81] width 27 height 11
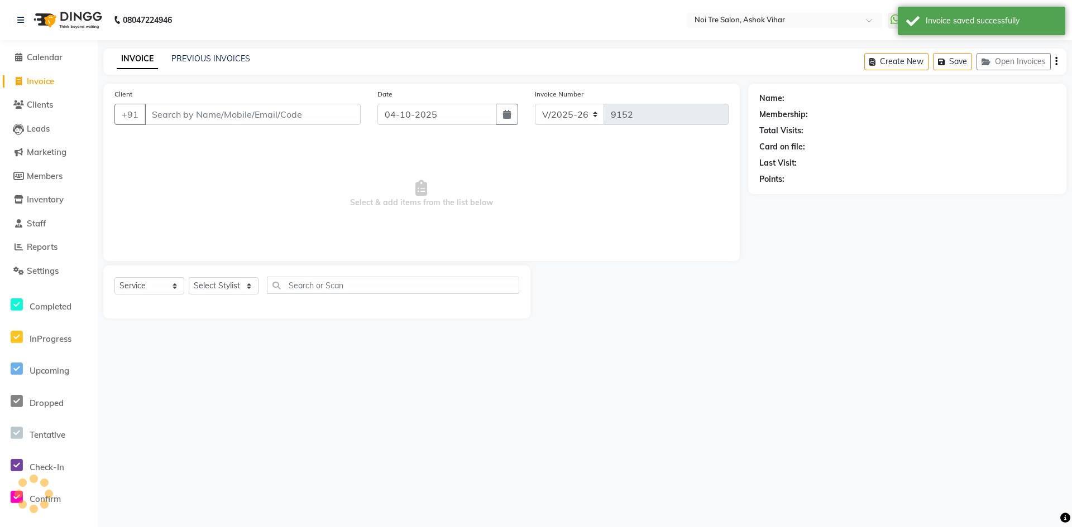
click at [201, 111] on input "Client" at bounding box center [253, 114] width 216 height 21
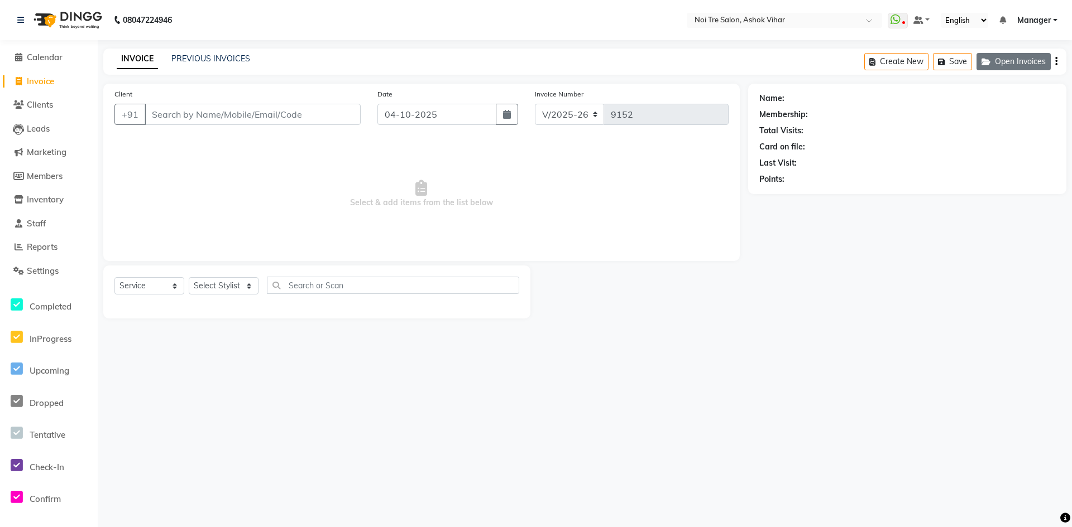
click at [1002, 60] on button "Open Invoices" at bounding box center [1013, 61] width 74 height 17
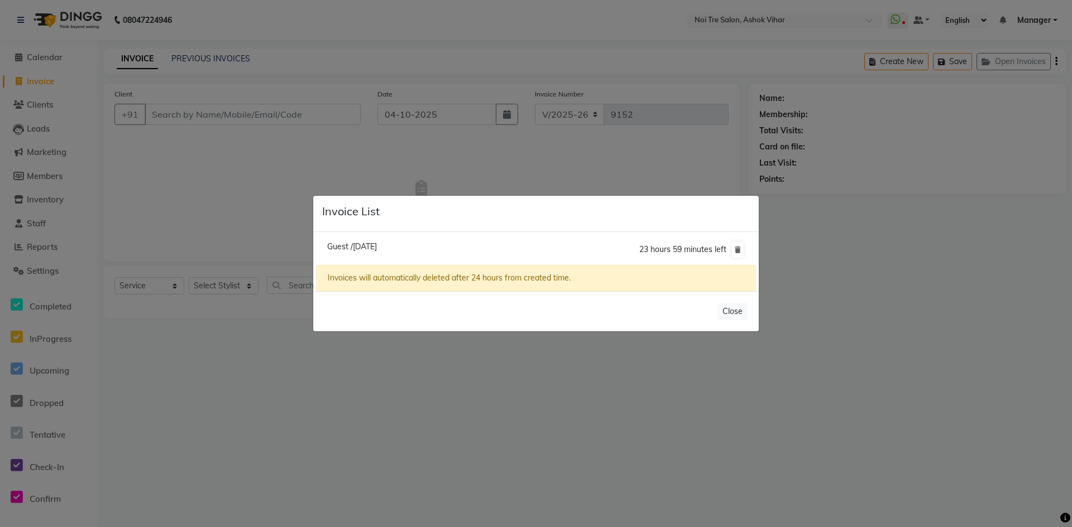
click at [377, 242] on span "Guest /04 October 2025" at bounding box center [352, 247] width 50 height 10
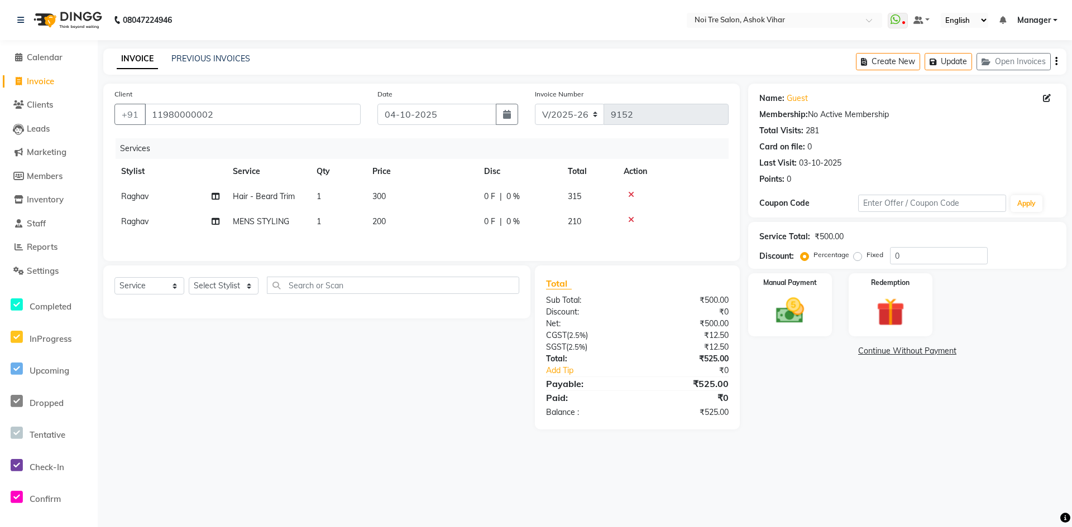
click at [397, 200] on td "300" at bounding box center [422, 196] width 112 height 25
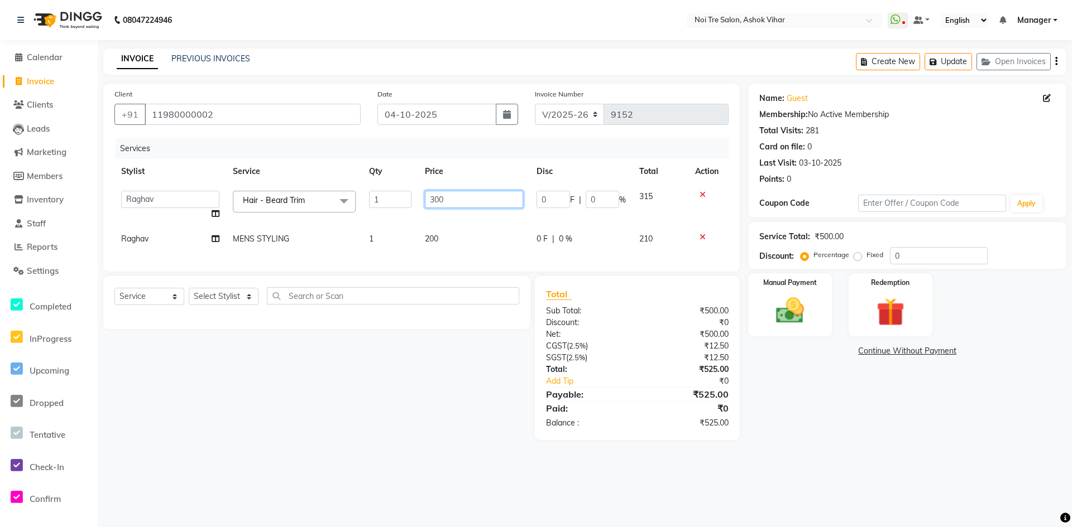
click at [458, 205] on input "300" at bounding box center [474, 199] width 98 height 17
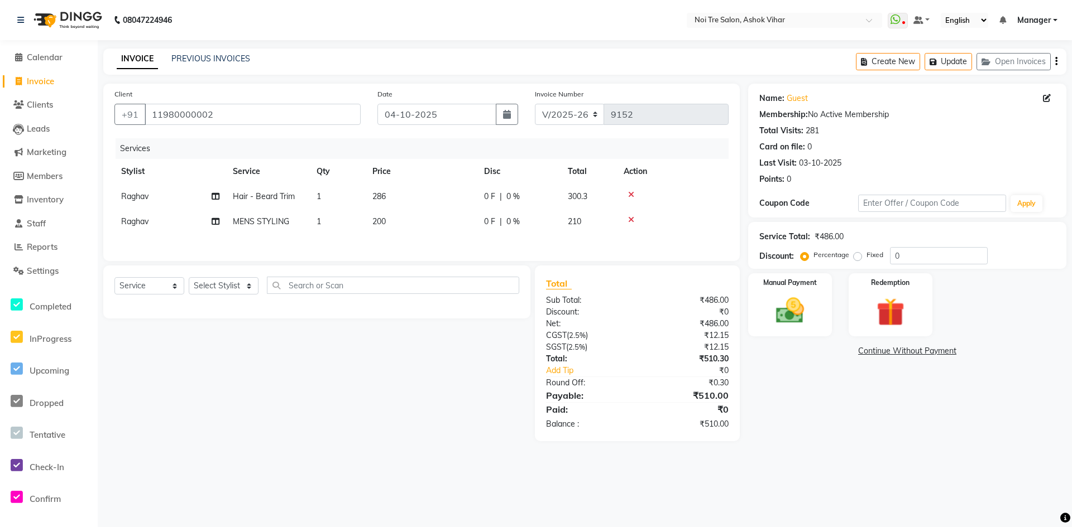
click at [463, 213] on tbody "Raghav Hair - Beard Trim 1 286 0 F | 0 % 300.3 Raghav MENS STYLING 1 200 0 F | …" at bounding box center [421, 209] width 614 height 50
click at [437, 223] on td "200" at bounding box center [422, 221] width 112 height 25
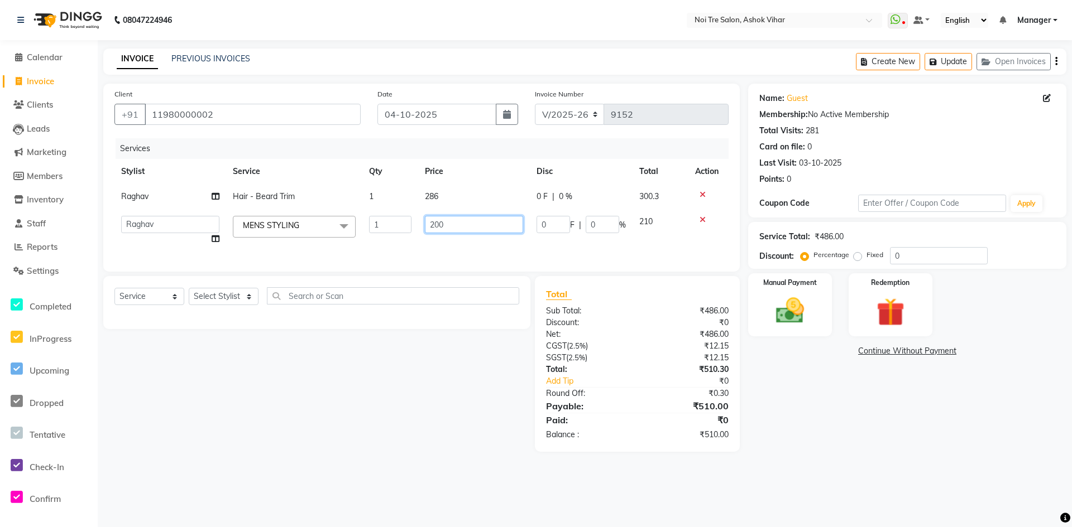
click at [459, 227] on input "200" at bounding box center [474, 224] width 98 height 17
click at [464, 243] on div "Services Stylist Service Qty Price Disc Total Action Raghav Hair - Beard Trim 1…" at bounding box center [421, 199] width 614 height 122
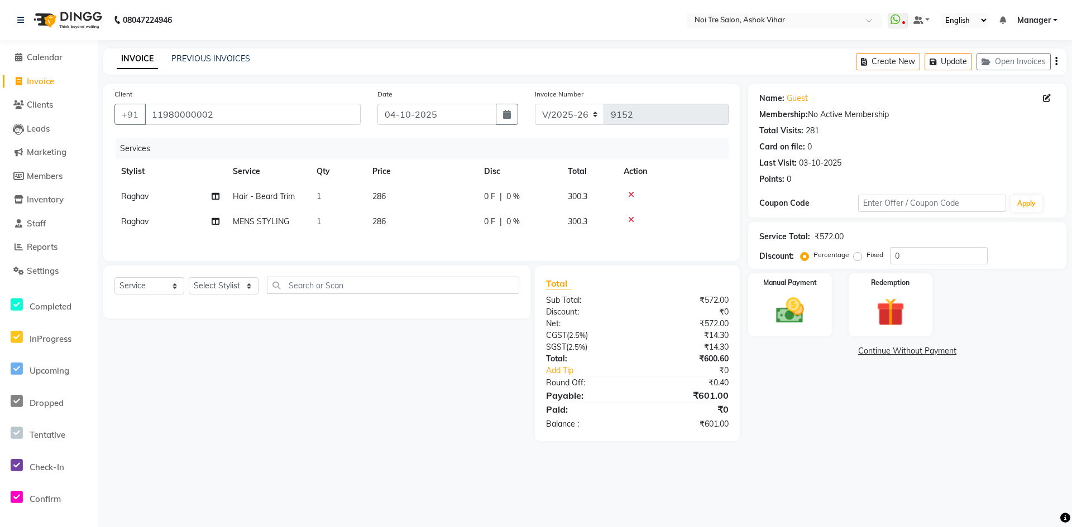
drag, startPoint x: 858, startPoint y: 257, endPoint x: 865, endPoint y: 257, distance: 7.3
click at [866, 257] on label "Fixed" at bounding box center [874, 255] width 17 height 10
click at [858, 257] on input "Fixed" at bounding box center [860, 255] width 8 height 8
click at [914, 258] on input "0" at bounding box center [939, 255] width 98 height 17
click at [807, 302] on img at bounding box center [790, 311] width 48 height 34
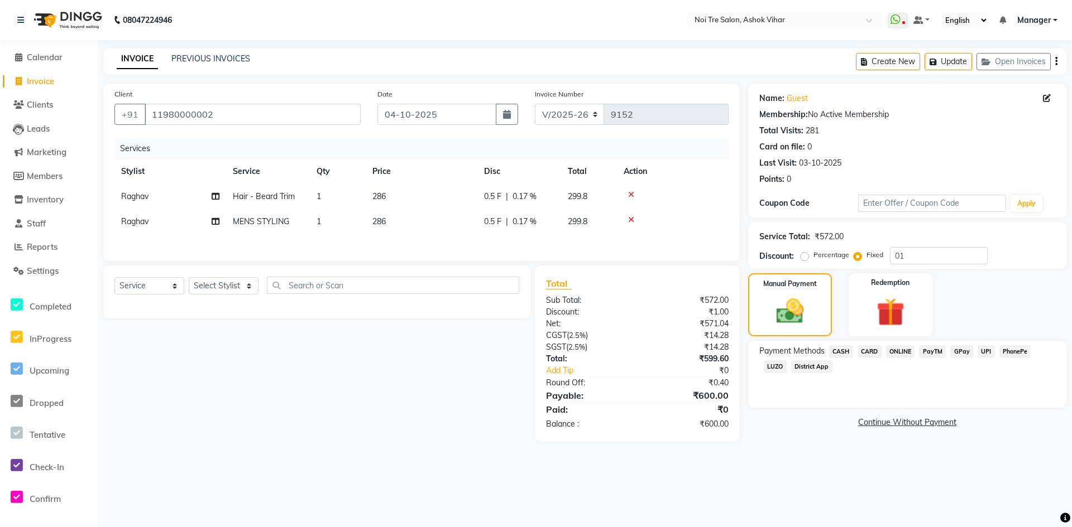
click at [840, 345] on span "CASH" at bounding box center [841, 351] width 24 height 13
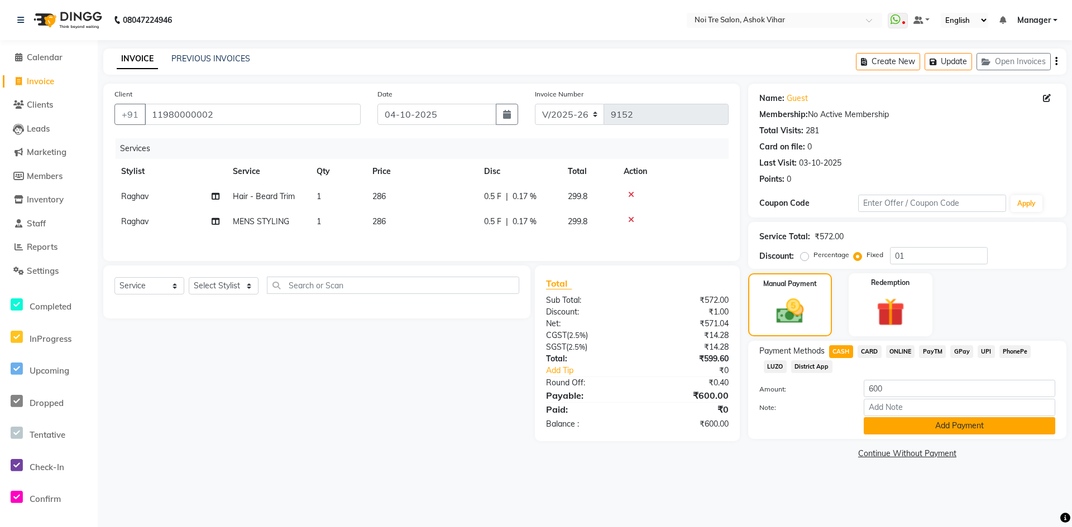
click at [902, 430] on button "Add Payment" at bounding box center [958, 425] width 191 height 17
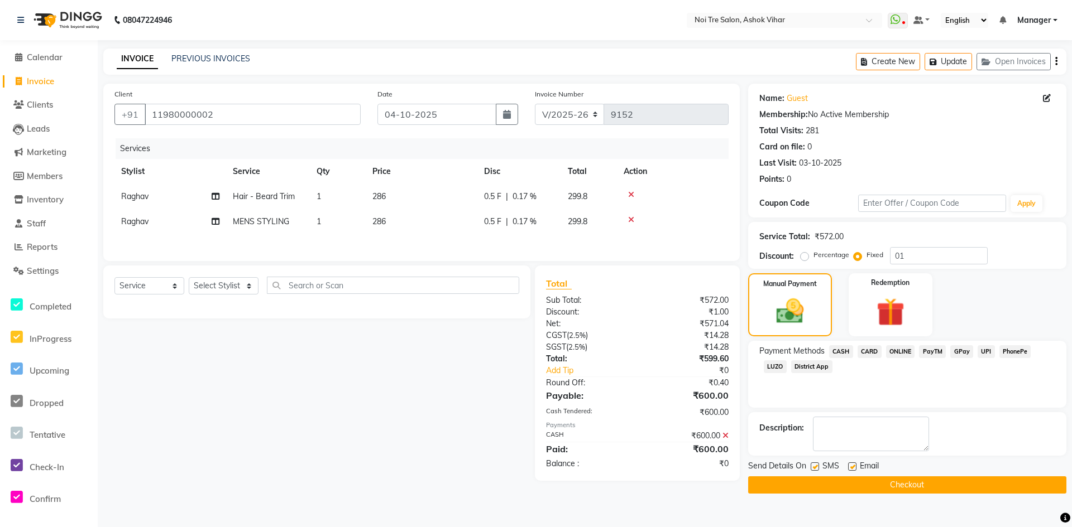
click at [903, 481] on button "Checkout" at bounding box center [907, 485] width 318 height 17
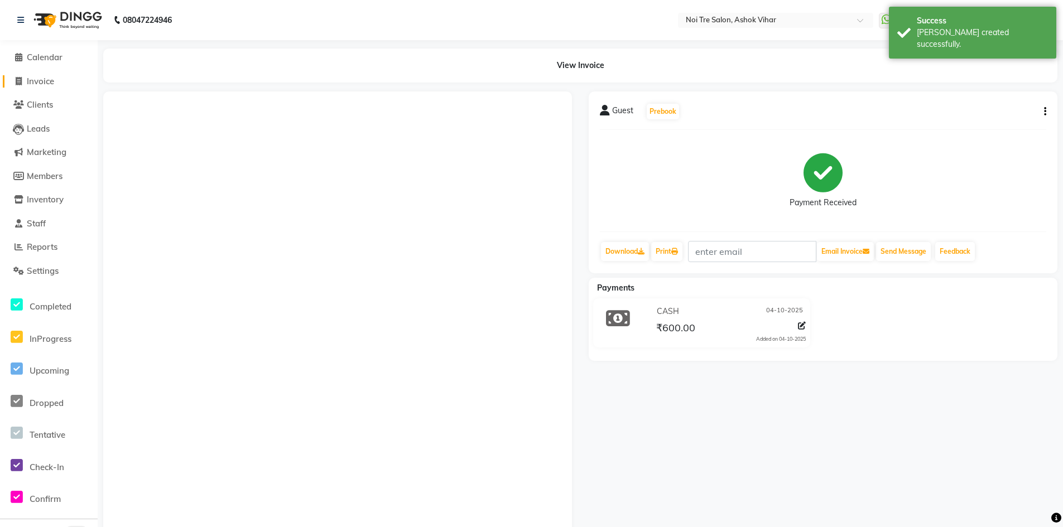
click at [41, 80] on span "Invoice" at bounding box center [40, 81] width 27 height 11
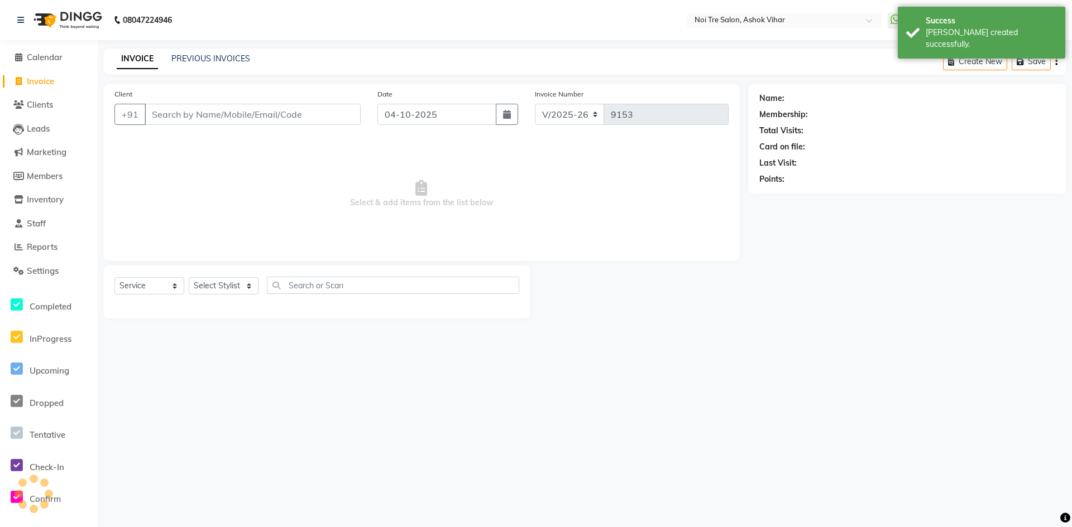
click at [204, 119] on input "Client" at bounding box center [253, 114] width 216 height 21
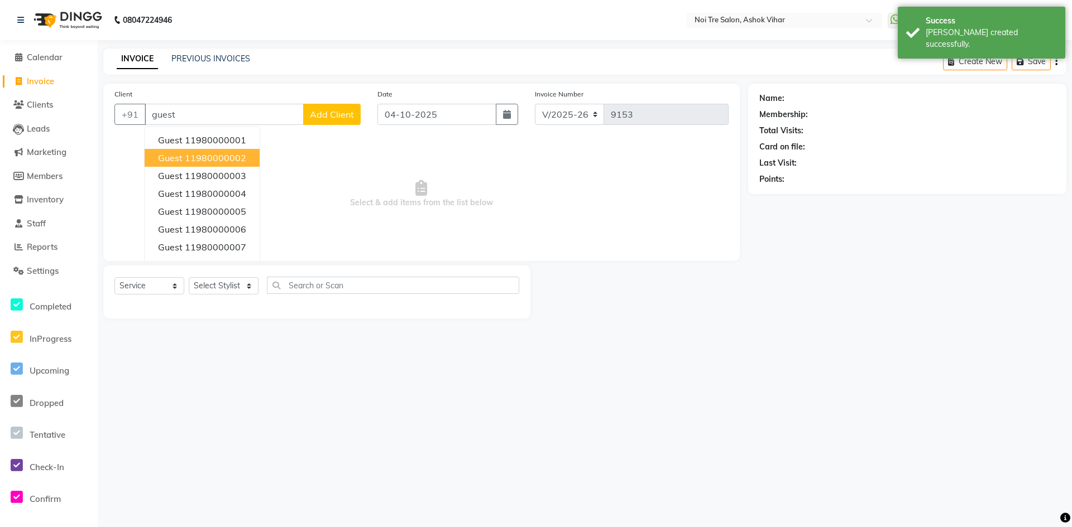
click at [213, 158] on ngb-highlight "11980000002" at bounding box center [215, 157] width 61 height 11
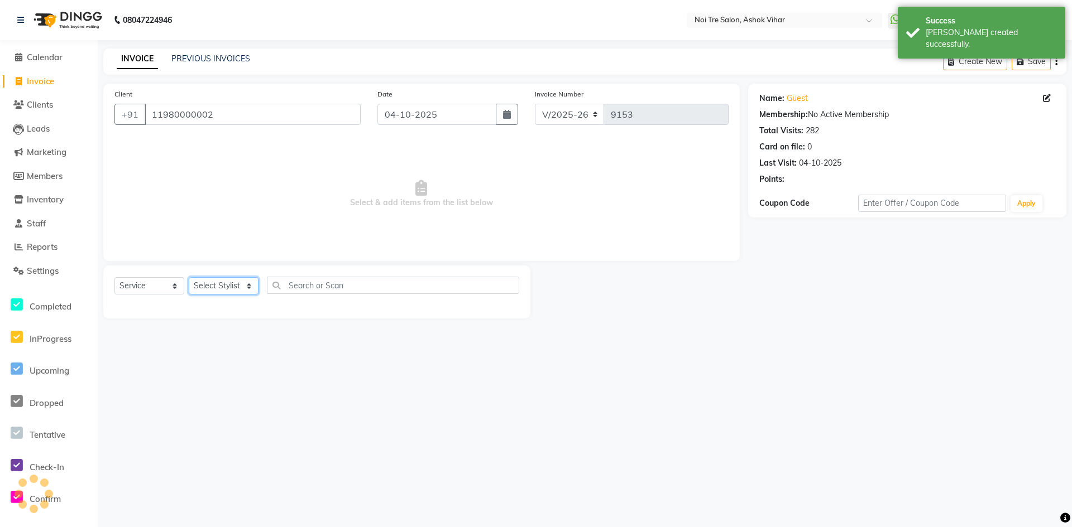
click at [248, 283] on select "Select Stylist Aakash Aalam Aas Admin Ajay Alice Amit Anand Anas Arif ARIF 1 Ar…" at bounding box center [224, 285] width 70 height 17
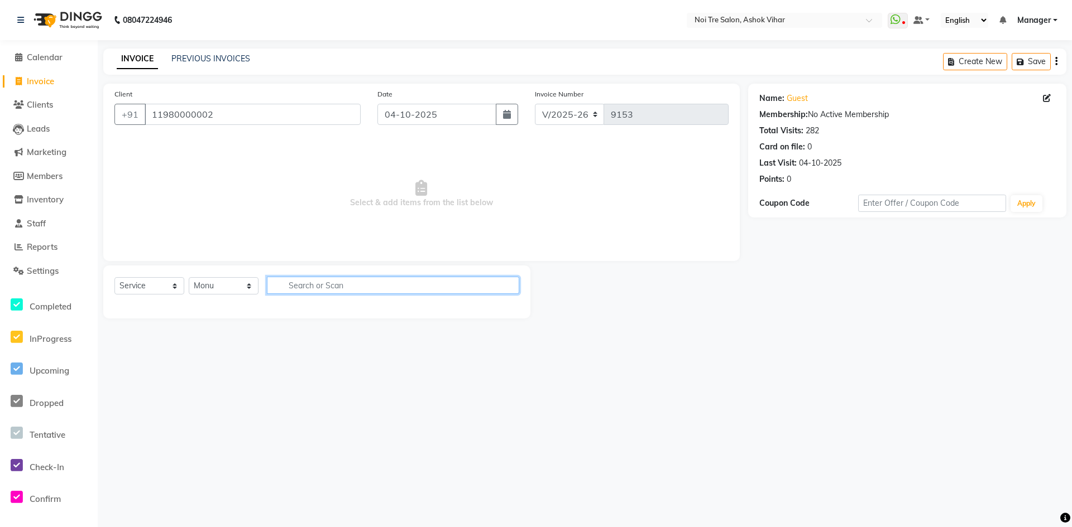
click at [320, 287] on input "text" at bounding box center [393, 285] width 252 height 17
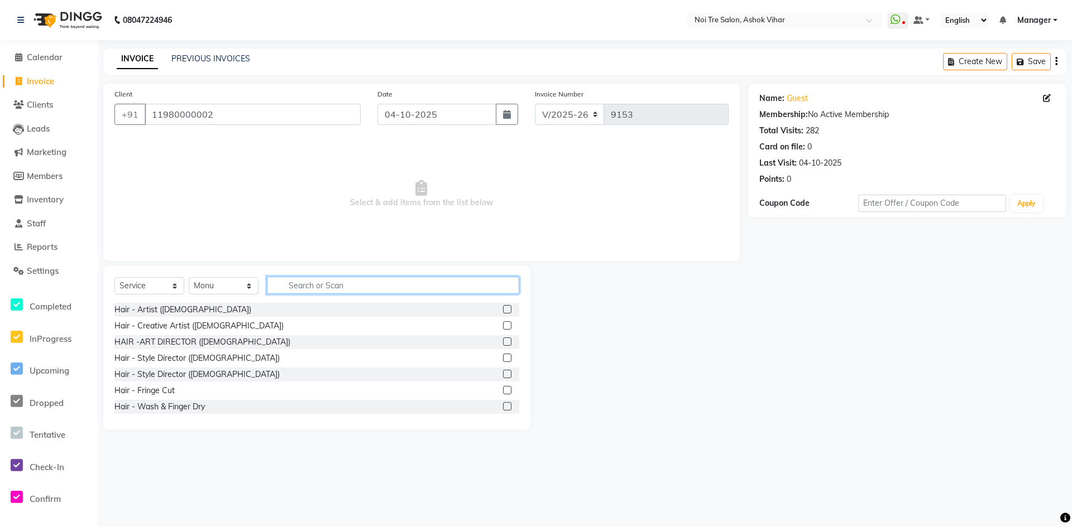
click at [309, 283] on input "text" at bounding box center [393, 285] width 252 height 17
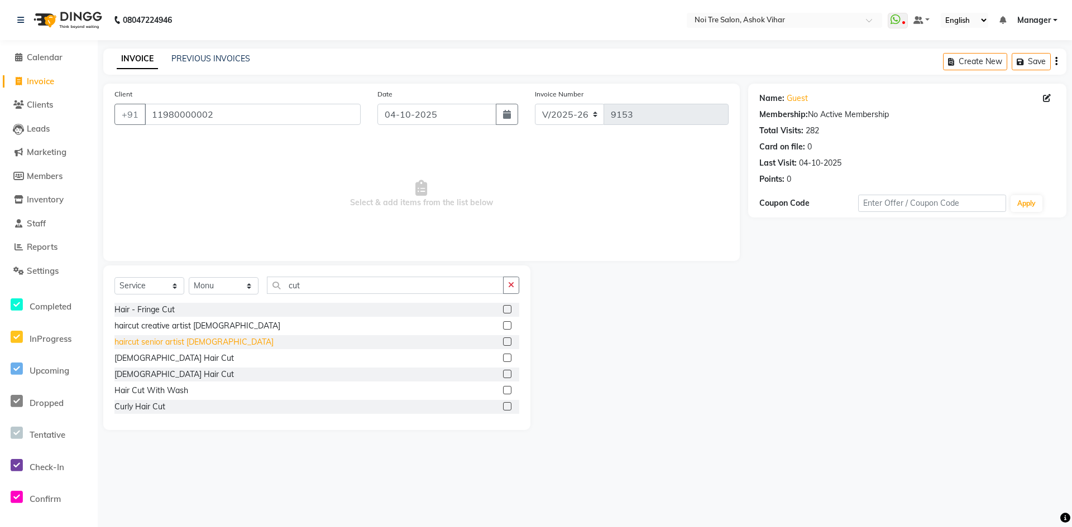
drag, startPoint x: 158, startPoint y: 358, endPoint x: 183, endPoint y: 343, distance: 28.8
click at [159, 358] on div "Male Hair Cut" at bounding box center [173, 359] width 119 height 12
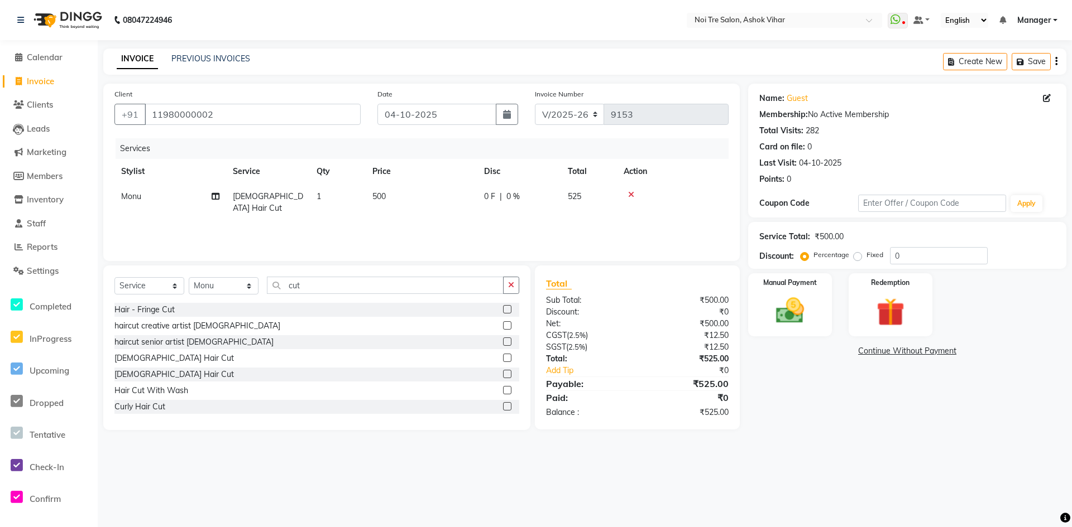
click at [429, 186] on td "500" at bounding box center [422, 202] width 112 height 37
click at [456, 197] on input "500" at bounding box center [474, 199] width 98 height 17
click at [466, 220] on div "Services Stylist Service Qty Price Disc Total Action Monu Male Hair Cut 1 667 0…" at bounding box center [421, 194] width 614 height 112
click at [796, 307] on img at bounding box center [790, 311] width 48 height 34
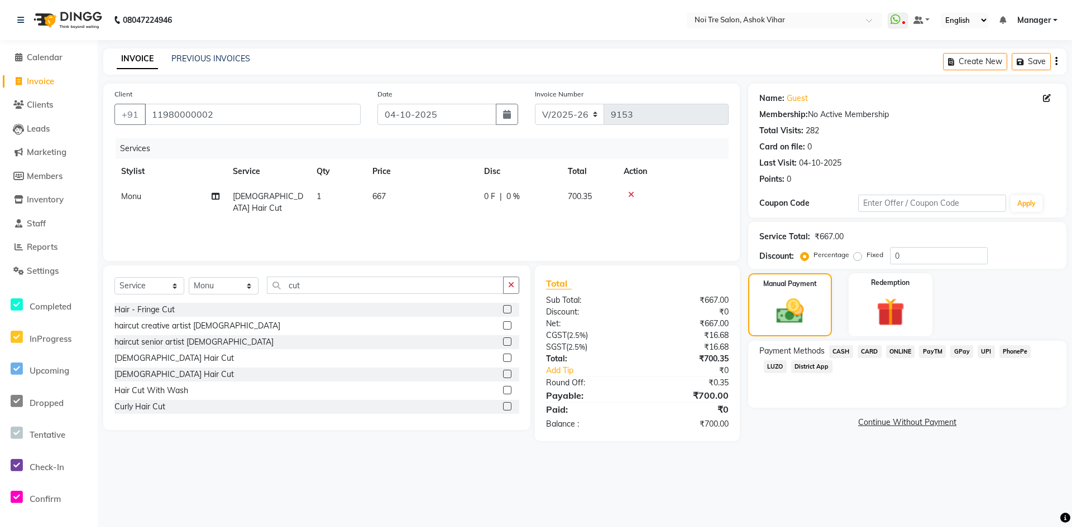
click at [871, 348] on span "CARD" at bounding box center [869, 351] width 24 height 13
click at [914, 424] on button "Add Payment" at bounding box center [958, 425] width 191 height 17
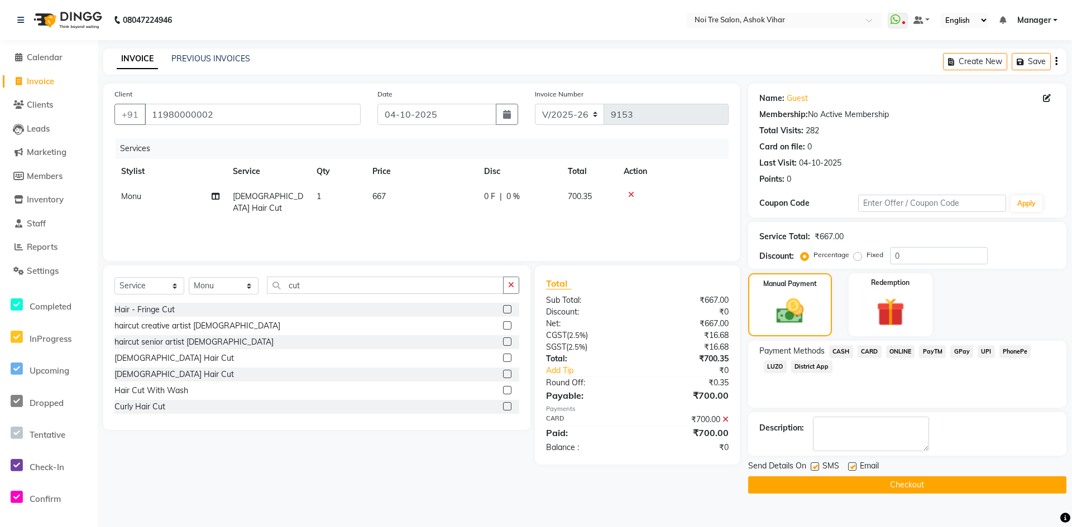
drag, startPoint x: 902, startPoint y: 484, endPoint x: 902, endPoint y: 478, distance: 6.1
click at [902, 483] on button "Checkout" at bounding box center [907, 485] width 318 height 17
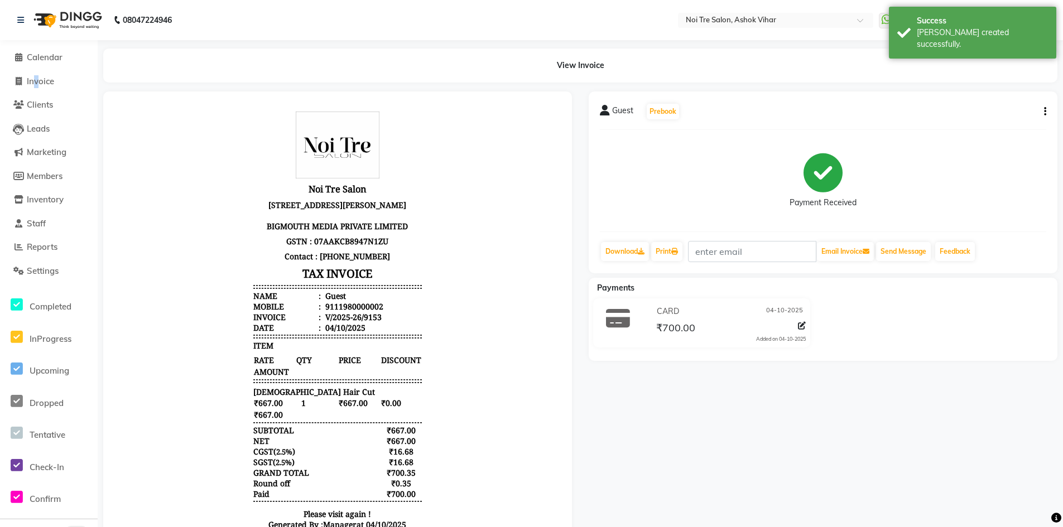
click at [34, 74] on li "Invoice" at bounding box center [49, 82] width 98 height 24
click at [45, 83] on span "Invoice" at bounding box center [40, 81] width 27 height 11
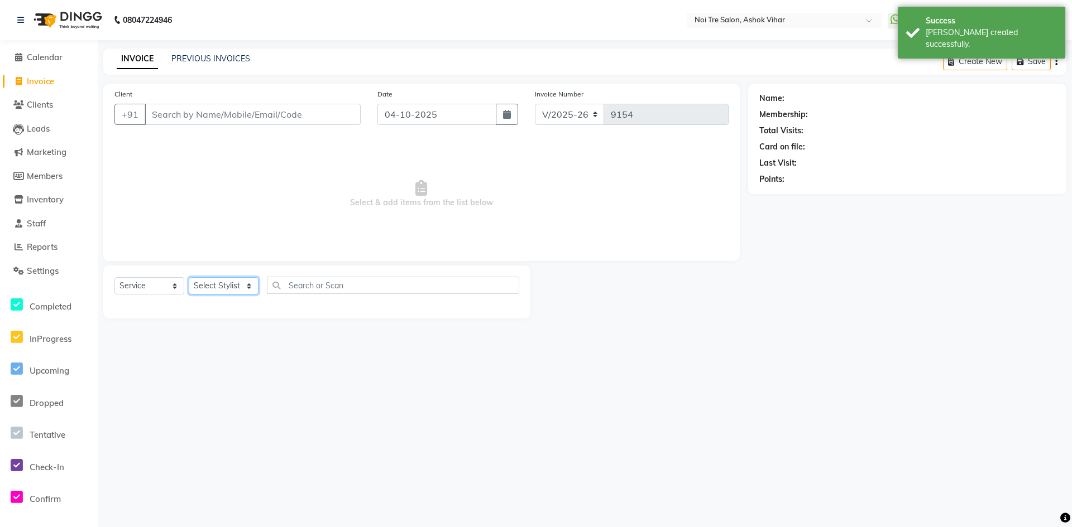
click at [248, 285] on select "Select Stylist Aakash Aalam Aas Admin Ajay Alice Amit Anand Anas Arif ARIF 1 Ar…" at bounding box center [224, 285] width 70 height 17
click at [300, 284] on input "text" at bounding box center [393, 285] width 252 height 17
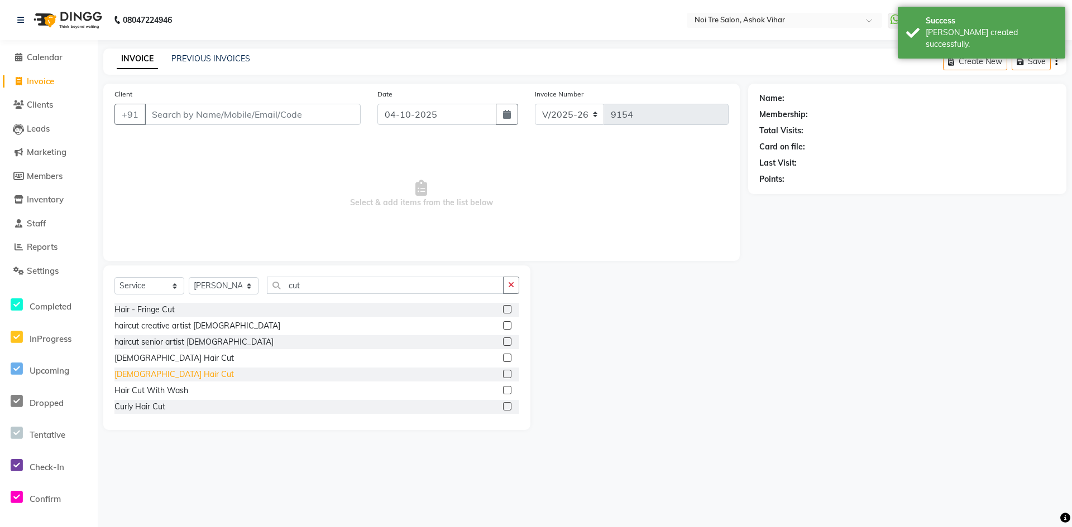
click at [144, 374] on div "Female Hair Cut" at bounding box center [173, 375] width 119 height 12
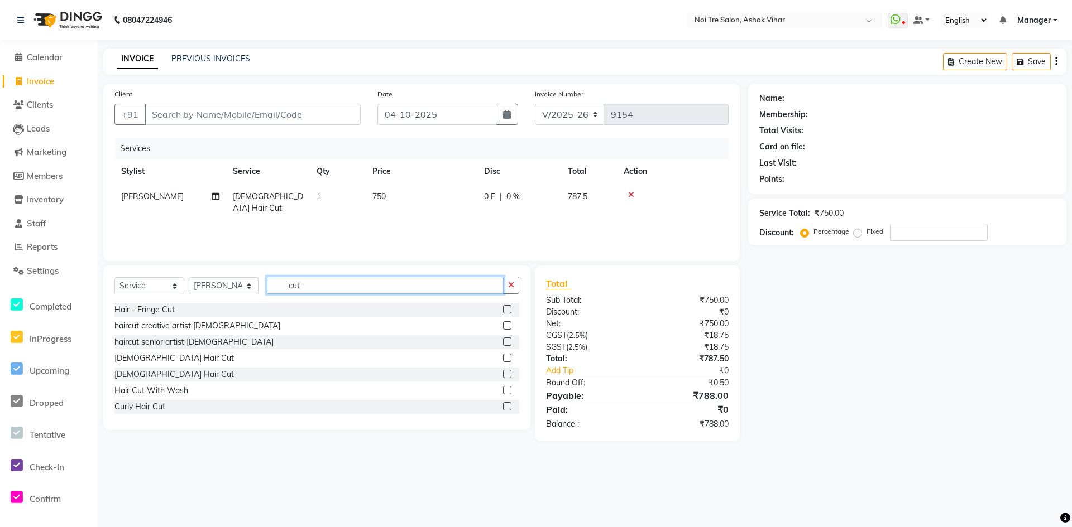
click at [307, 284] on input "cut" at bounding box center [385, 285] width 237 height 17
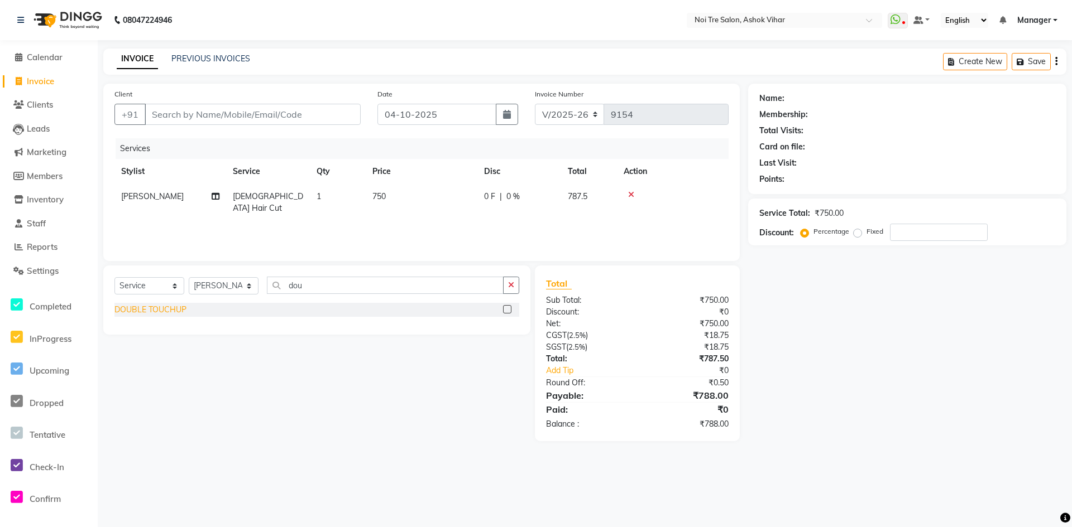
click at [167, 312] on div "DOUBLE TOUCHUP" at bounding box center [150, 310] width 72 height 12
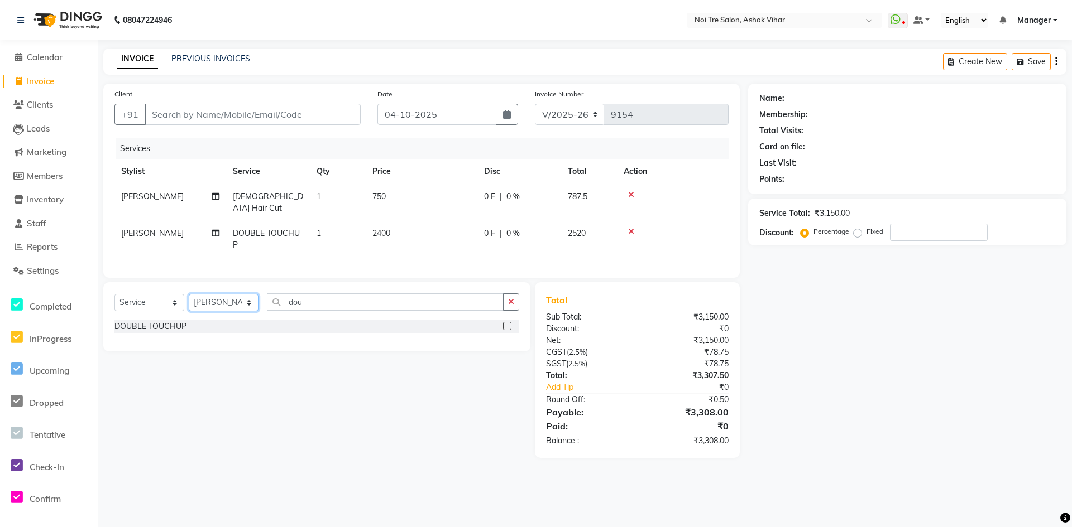
click at [251, 300] on select "Select Stylist Aakash Aalam Aas Admin Ajay Alice Amit Anand Anas Arif ARIF 1 Ar…" at bounding box center [224, 302] width 70 height 17
drag, startPoint x: 321, startPoint y: 297, endPoint x: 319, endPoint y: 304, distance: 7.3
click at [319, 304] on input "dou" at bounding box center [385, 302] width 237 height 17
click at [174, 325] on div "Threading - Brows" at bounding box center [147, 327] width 67 height 12
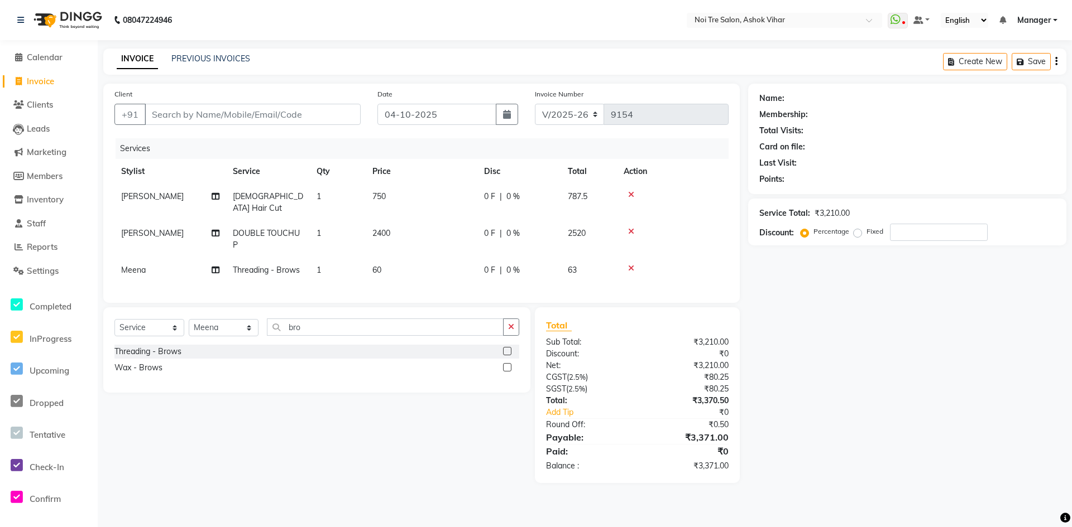
click at [387, 261] on td "60" at bounding box center [422, 270] width 112 height 25
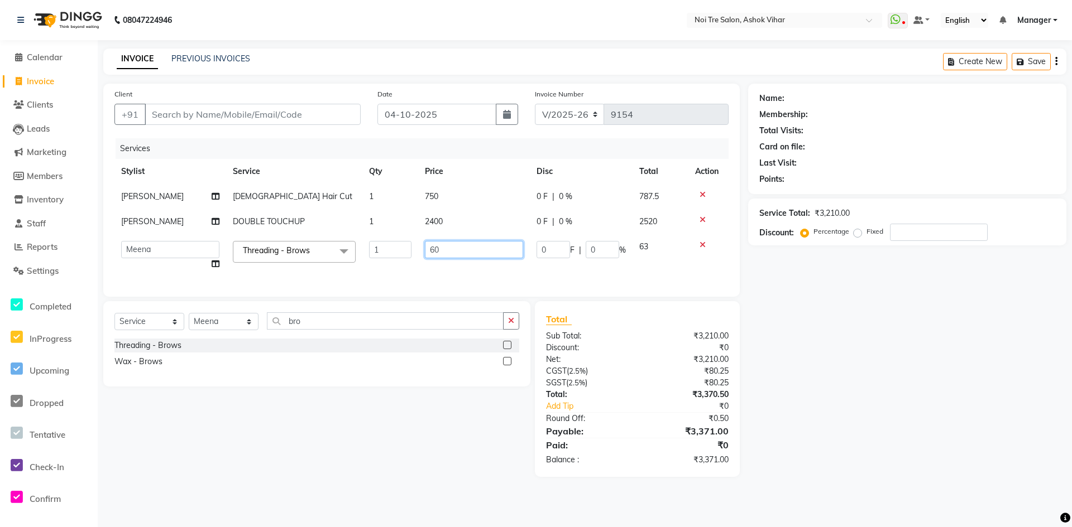
click at [440, 254] on input "60" at bounding box center [474, 249] width 98 height 17
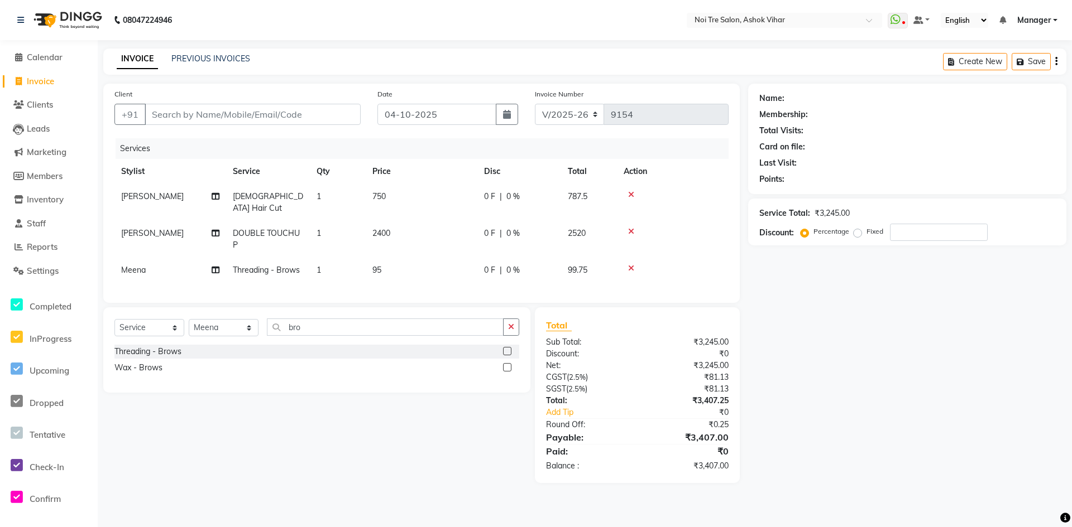
click at [464, 221] on td "2400" at bounding box center [422, 239] width 112 height 37
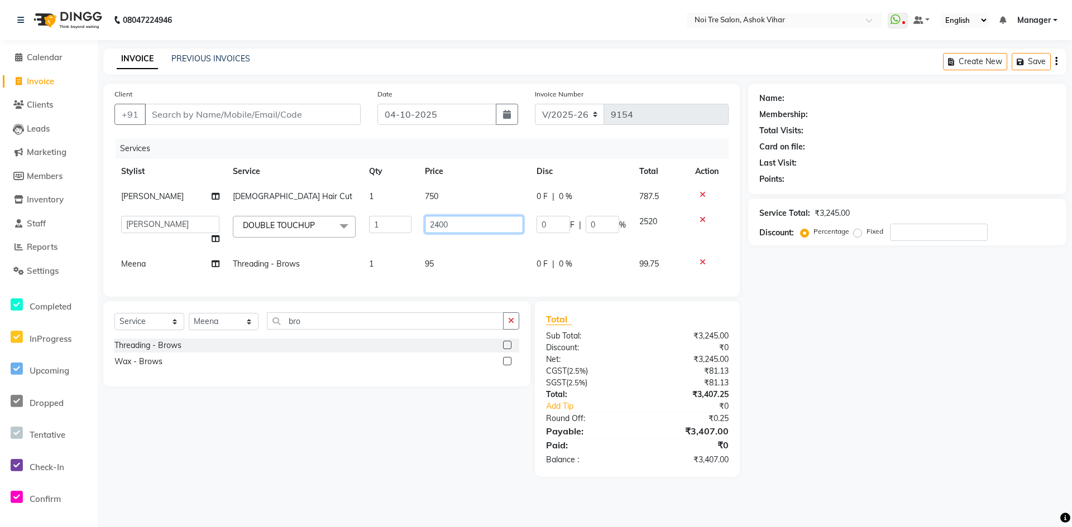
click at [480, 225] on input "2400" at bounding box center [474, 224] width 98 height 17
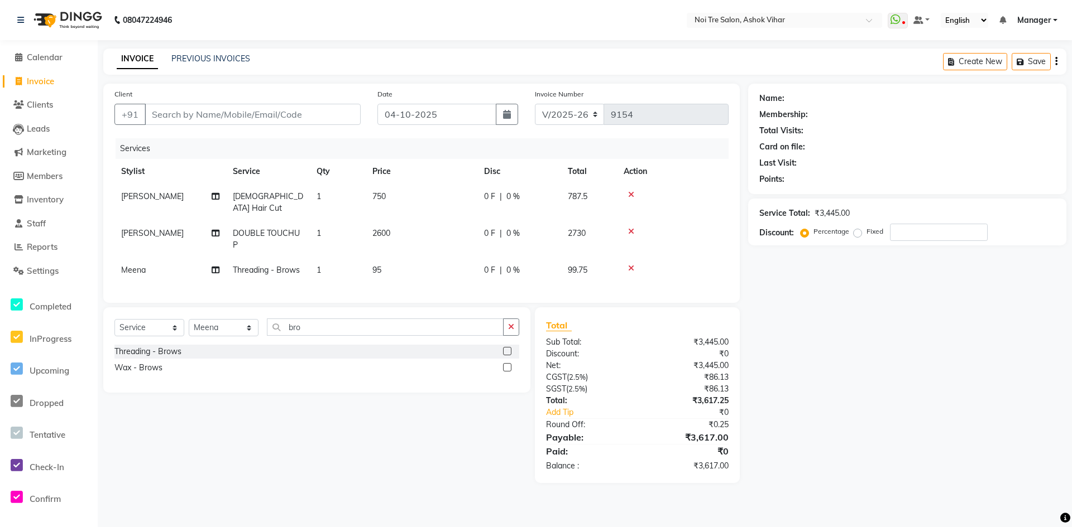
click at [486, 245] on tr "Arif DOUBLE TOUCHUP 1 2600 0 F | 0 % 2730" at bounding box center [421, 239] width 614 height 37
click at [420, 196] on td "750" at bounding box center [422, 202] width 112 height 37
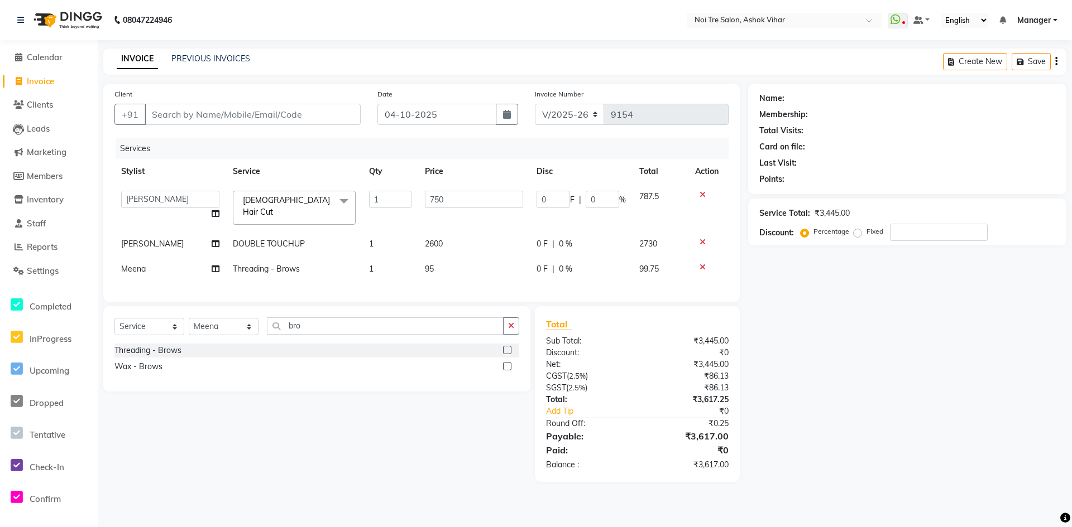
click at [461, 190] on td "750" at bounding box center [474, 207] width 112 height 47
click at [461, 202] on input "750" at bounding box center [474, 199] width 98 height 17
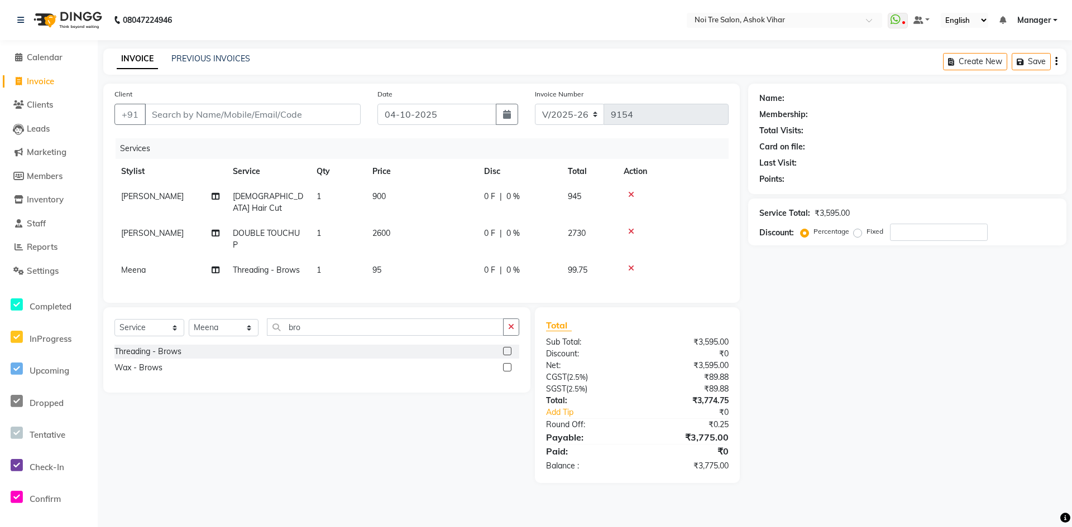
click at [482, 242] on tr "Arif DOUBLE TOUCHUP 1 2600 0 F | 0 % 2730" at bounding box center [421, 239] width 614 height 37
click at [409, 258] on td "95" at bounding box center [422, 270] width 112 height 25
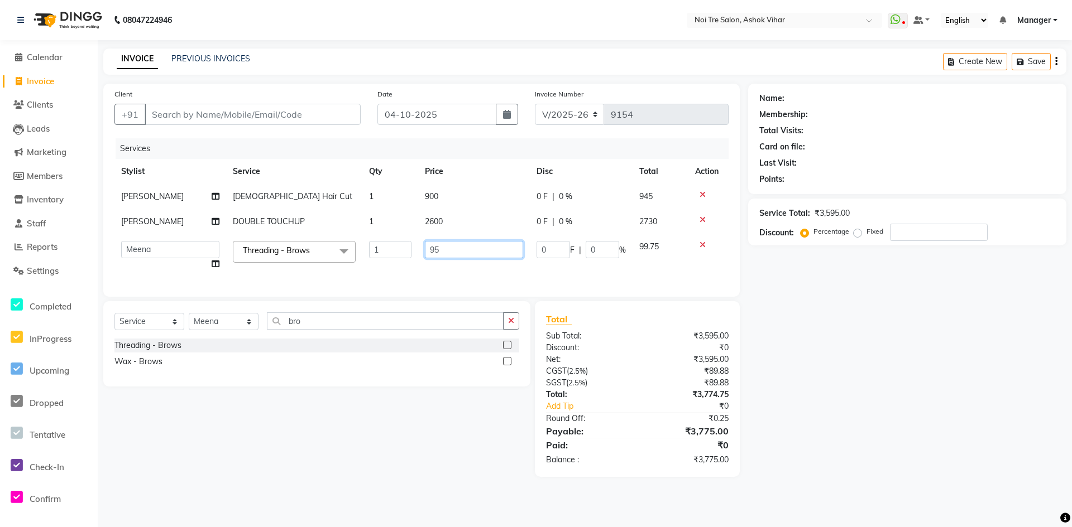
click at [450, 253] on input "95" at bounding box center [474, 249] width 98 height 17
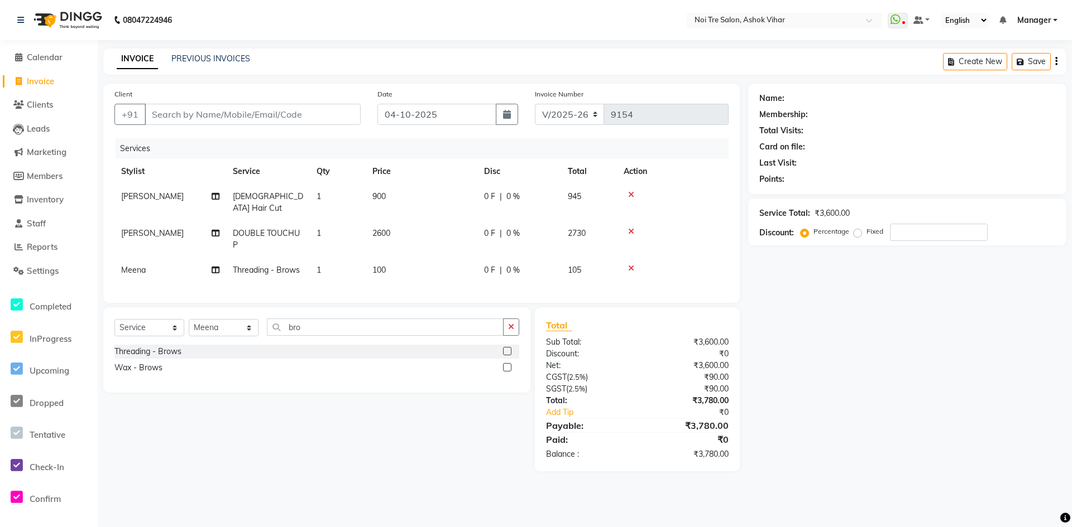
click at [482, 272] on div "Services Stylist Service Qty Price Disc Total Action Arif Female Hair Cut 1 900…" at bounding box center [421, 214] width 614 height 153
click at [285, 109] on input "Client" at bounding box center [253, 114] width 216 height 21
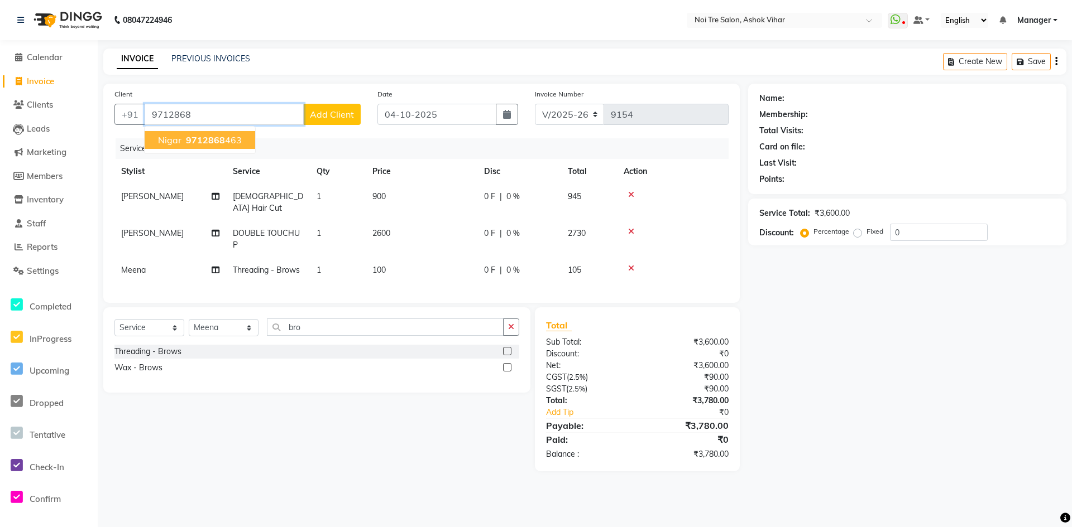
click at [220, 141] on span "9712868" at bounding box center [205, 140] width 39 height 11
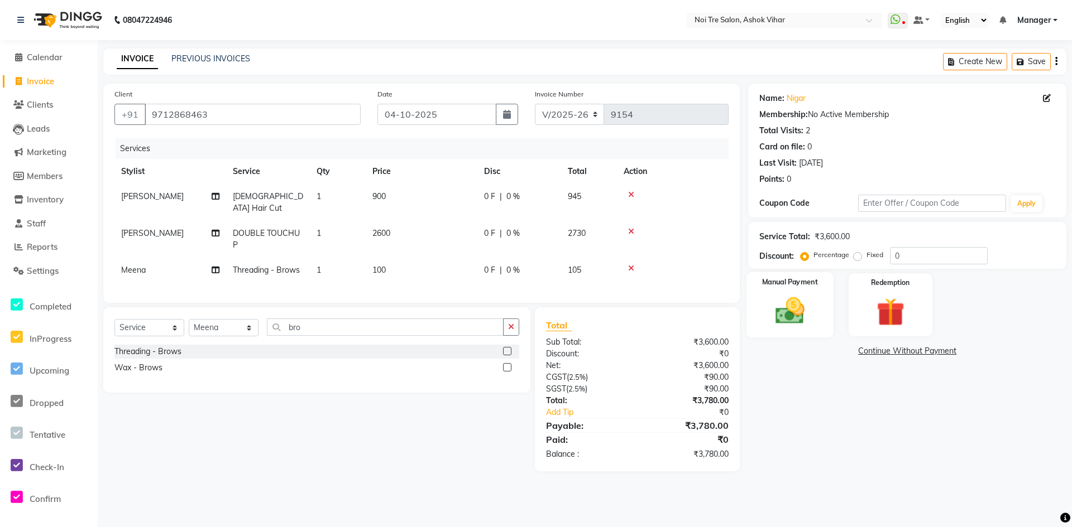
click at [789, 293] on div "Manual Payment" at bounding box center [789, 305] width 87 height 66
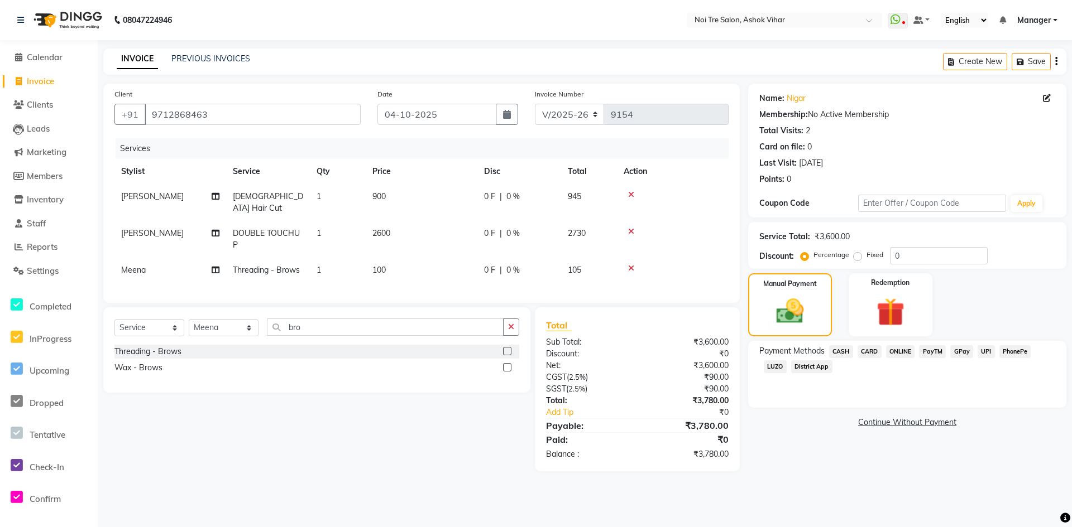
click at [899, 350] on span "ONLINE" at bounding box center [900, 351] width 29 height 13
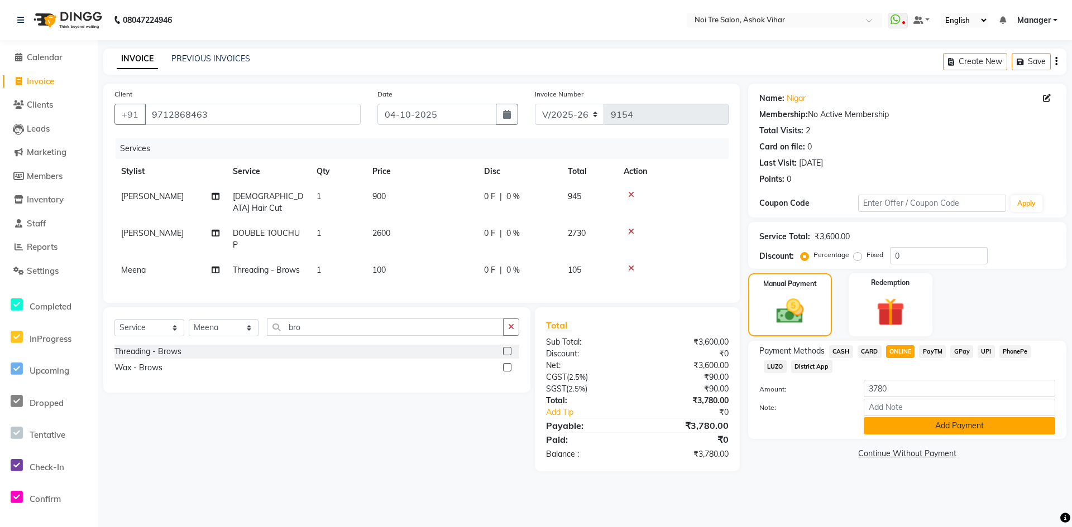
click at [943, 424] on button "Add Payment" at bounding box center [958, 425] width 191 height 17
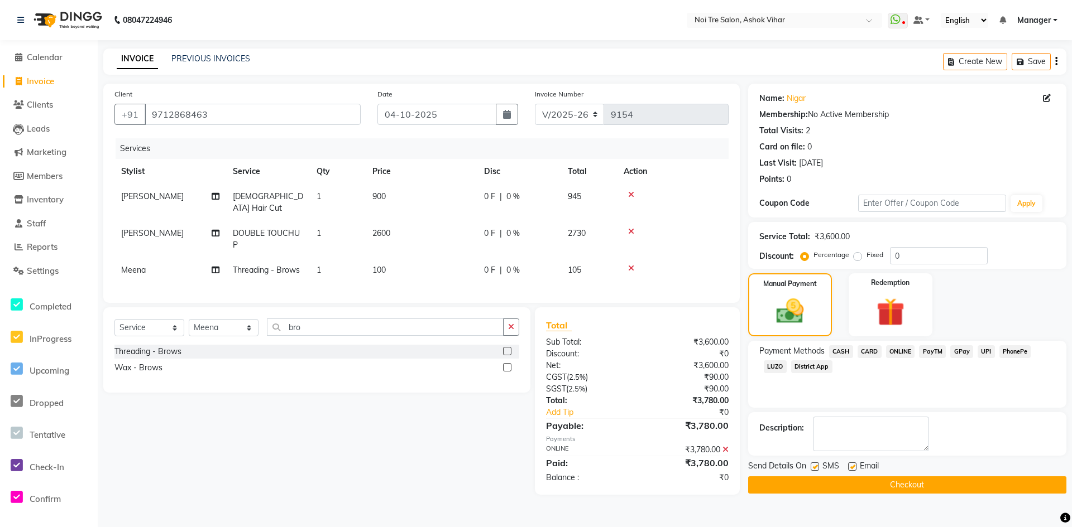
click at [916, 484] on button "Checkout" at bounding box center [907, 485] width 318 height 17
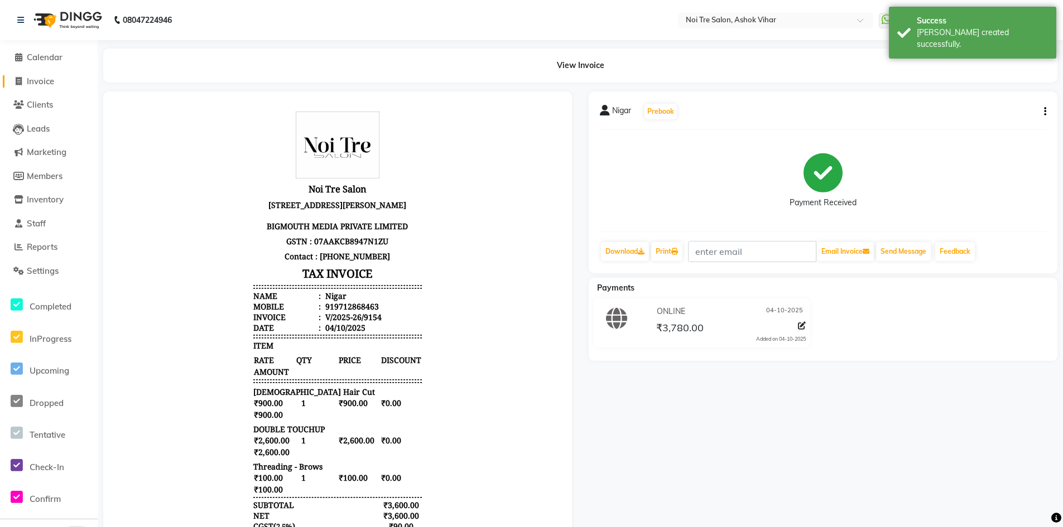
drag, startPoint x: 50, startPoint y: 81, endPoint x: 57, endPoint y: 81, distance: 7.3
click at [50, 81] on span "Invoice" at bounding box center [40, 81] width 27 height 11
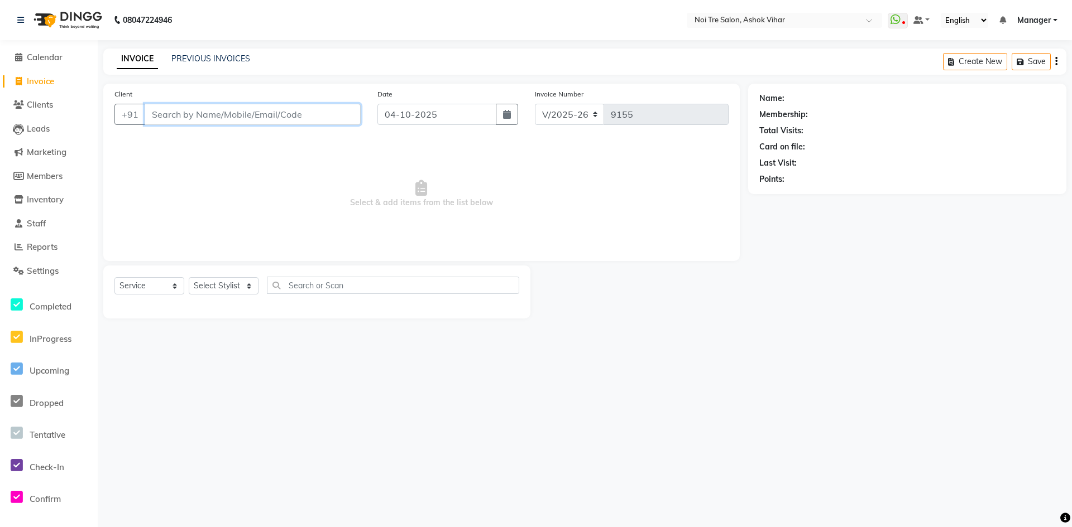
click at [170, 110] on input "Client" at bounding box center [253, 114] width 216 height 21
click at [173, 114] on input "8884788823" at bounding box center [224, 114] width 159 height 21
click at [201, 55] on link "PREVIOUS INVOICES" at bounding box center [210, 59] width 79 height 10
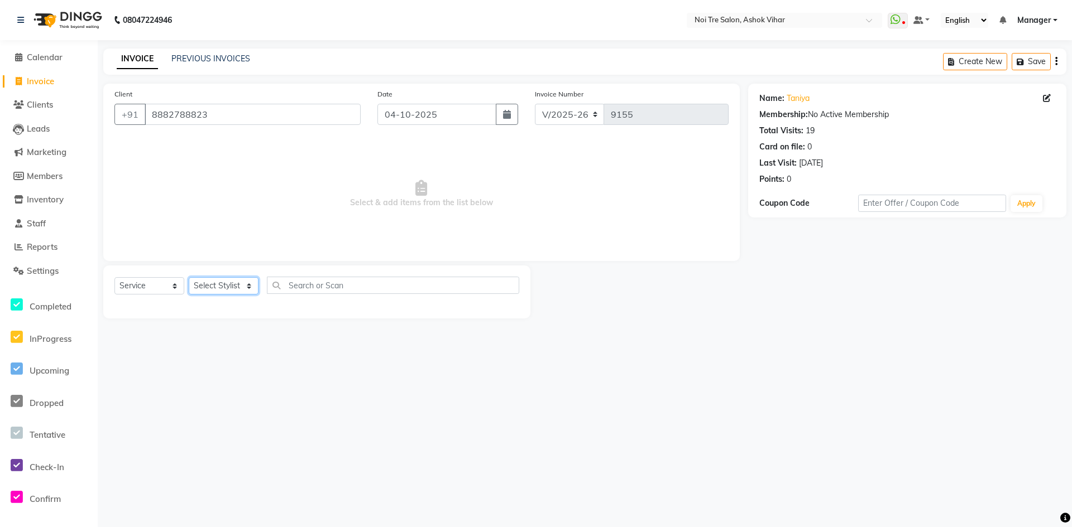
click at [250, 283] on select "Select Stylist Aakash Aalam Aas Admin Ajay Alice Amit Anand Anas Arif ARIF 1 Ar…" at bounding box center [224, 285] width 70 height 17
click at [306, 287] on input "text" at bounding box center [393, 285] width 252 height 17
click at [129, 328] on div "IRONING" at bounding box center [130, 326] width 33 height 12
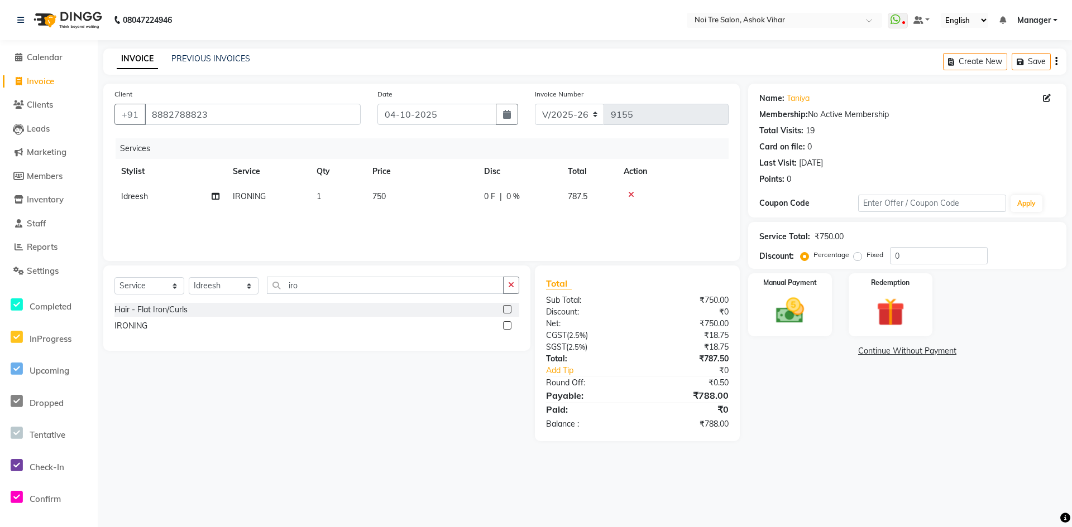
click at [407, 198] on td "750" at bounding box center [422, 196] width 112 height 25
click at [453, 195] on input "750" at bounding box center [474, 199] width 98 height 17
click at [463, 224] on div "Services Stylist Service Qty Price Disc Total Action Idreesh IRONING 1 1142 0 F…" at bounding box center [421, 194] width 614 height 112
click at [410, 194] on td "1142" at bounding box center [422, 196] width 112 height 25
click at [463, 198] on input "1142" at bounding box center [474, 199] width 98 height 17
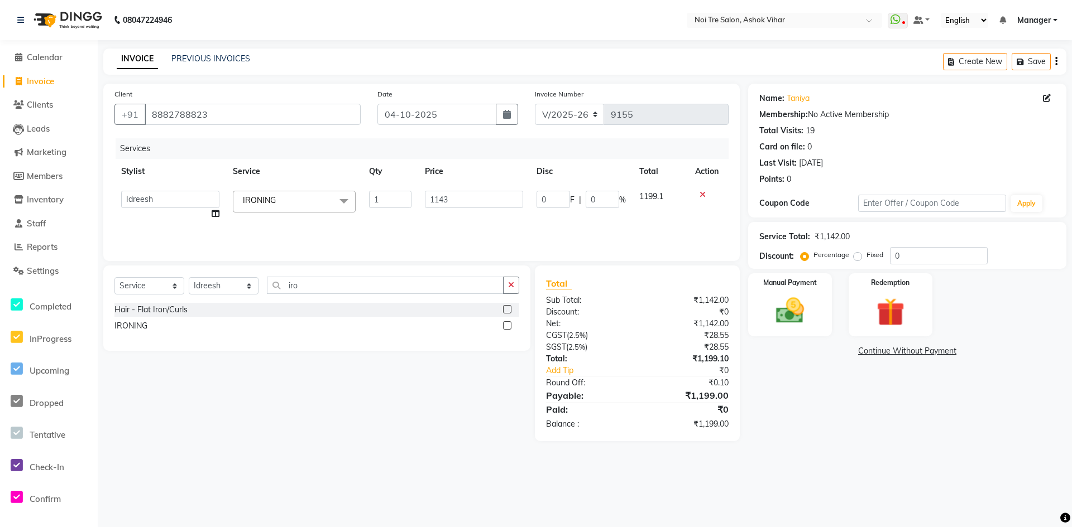
click at [475, 223] on div "Services Stylist Service Qty Price Disc Total Action Aakash Aalam Aas Admin Aja…" at bounding box center [421, 194] width 614 height 112
click at [796, 298] on img at bounding box center [790, 311] width 48 height 34
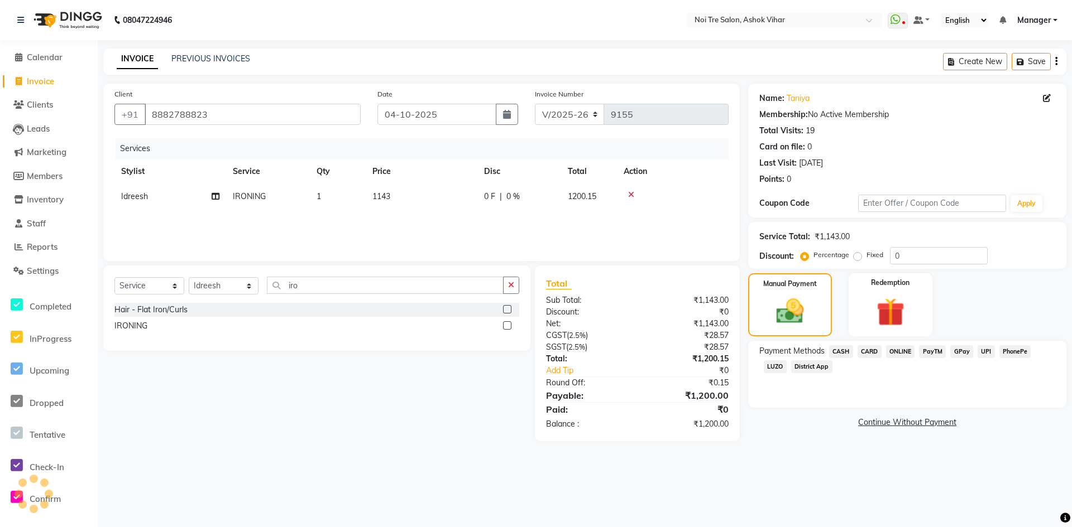
click at [837, 345] on div "Payment Methods CASH CARD ONLINE PayTM GPay UPI PhonePe LUZO District App" at bounding box center [907, 374] width 318 height 67
click at [844, 353] on span "CASH" at bounding box center [841, 351] width 24 height 13
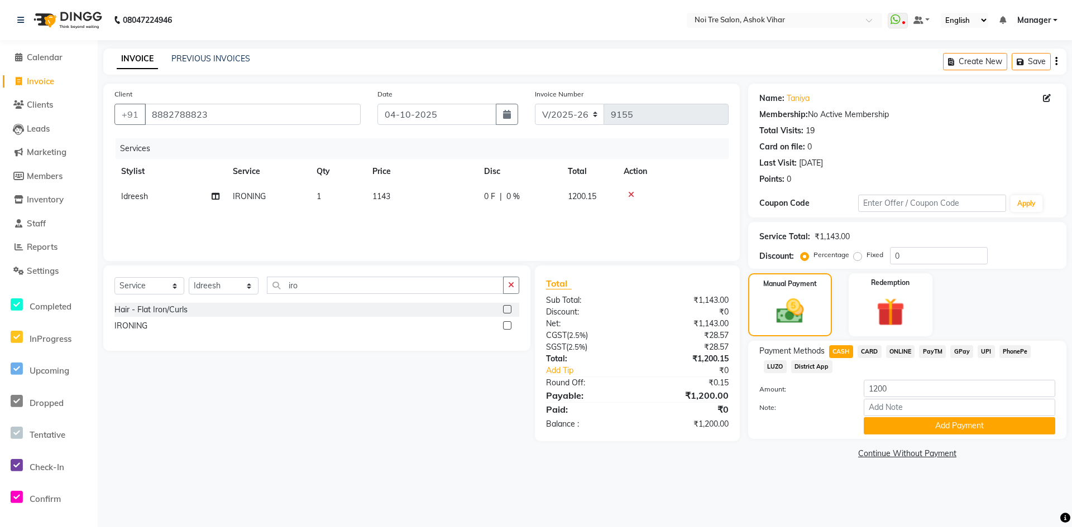
drag, startPoint x: 914, startPoint y: 427, endPoint x: 914, endPoint y: 457, distance: 30.1
click at [913, 427] on button "Add Payment" at bounding box center [958, 425] width 191 height 17
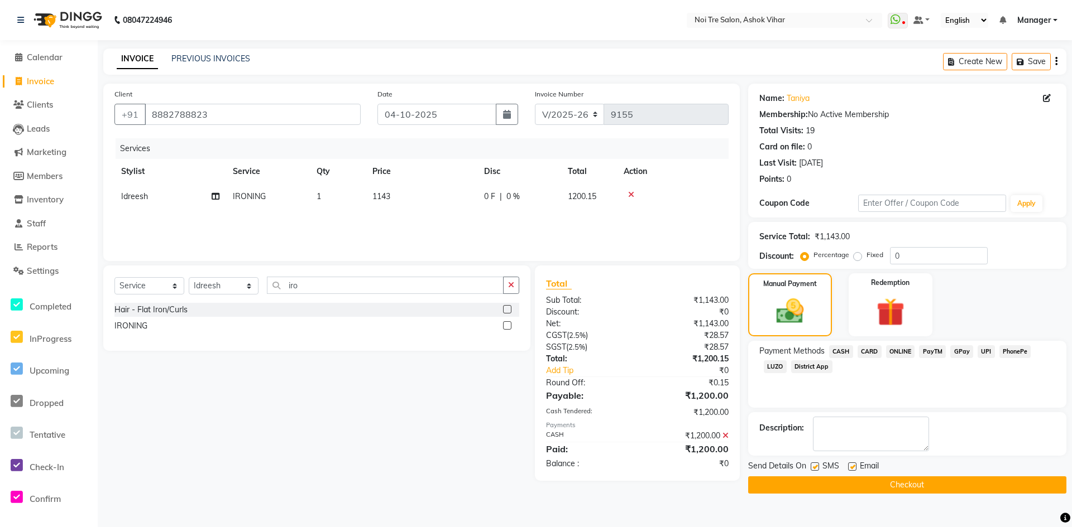
click at [905, 484] on button "Checkout" at bounding box center [907, 485] width 318 height 17
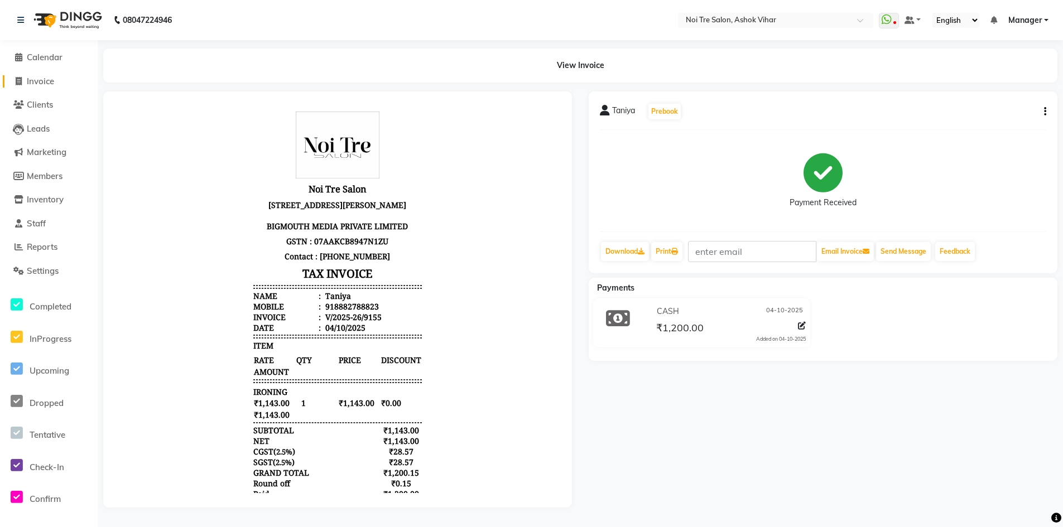
drag, startPoint x: 47, startPoint y: 84, endPoint x: 129, endPoint y: 3, distance: 115.6
click at [47, 84] on span "Invoice" at bounding box center [40, 81] width 27 height 11
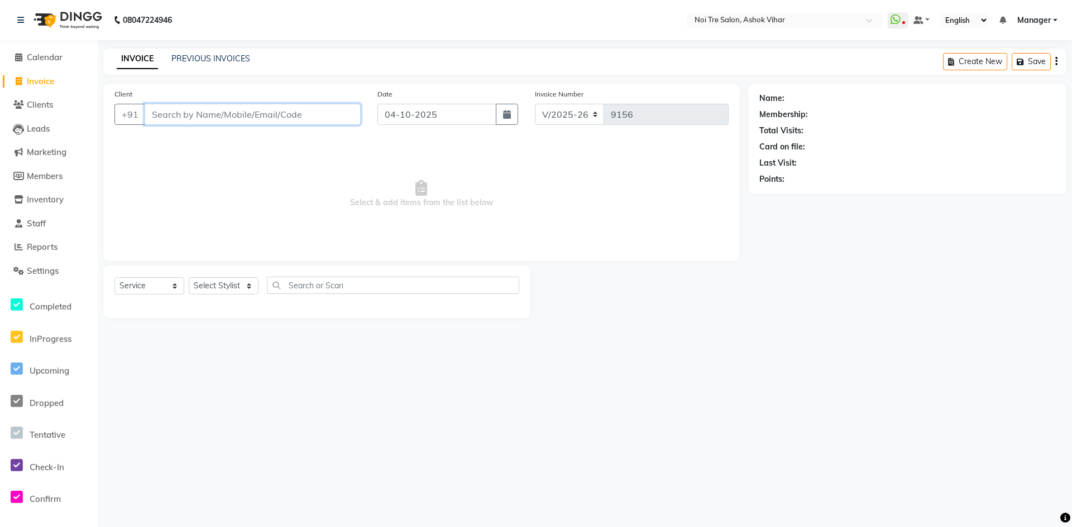
click at [294, 120] on input "Client" at bounding box center [253, 114] width 216 height 21
click at [225, 281] on select "Select Stylist Aakash Aalam Aas Admin Ajay Alice Amit Anand Anas Arif ARIF 1 Ar…" at bounding box center [224, 285] width 70 height 17
click at [355, 285] on input "text" at bounding box center [393, 285] width 252 height 17
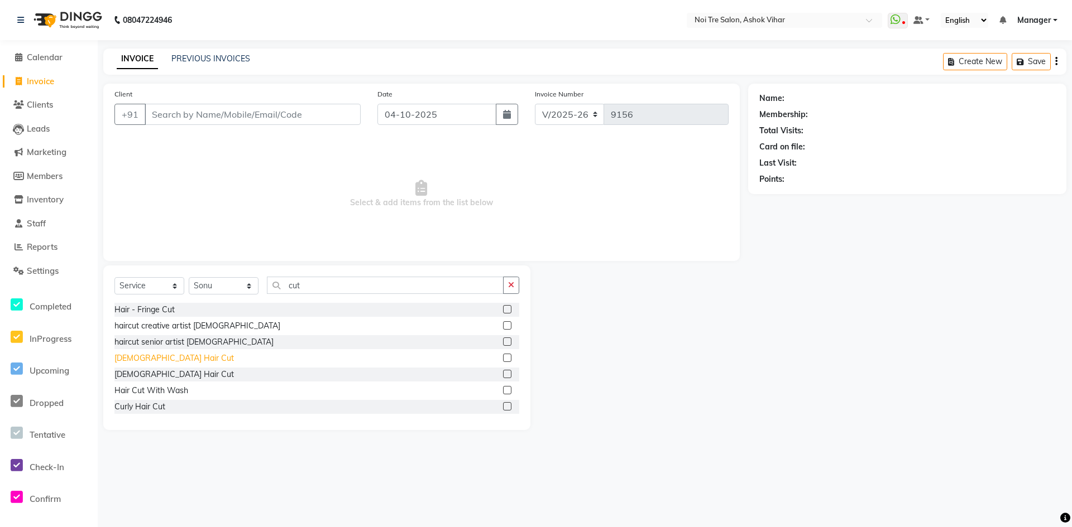
click at [147, 359] on div "Male Hair Cut" at bounding box center [173, 359] width 119 height 12
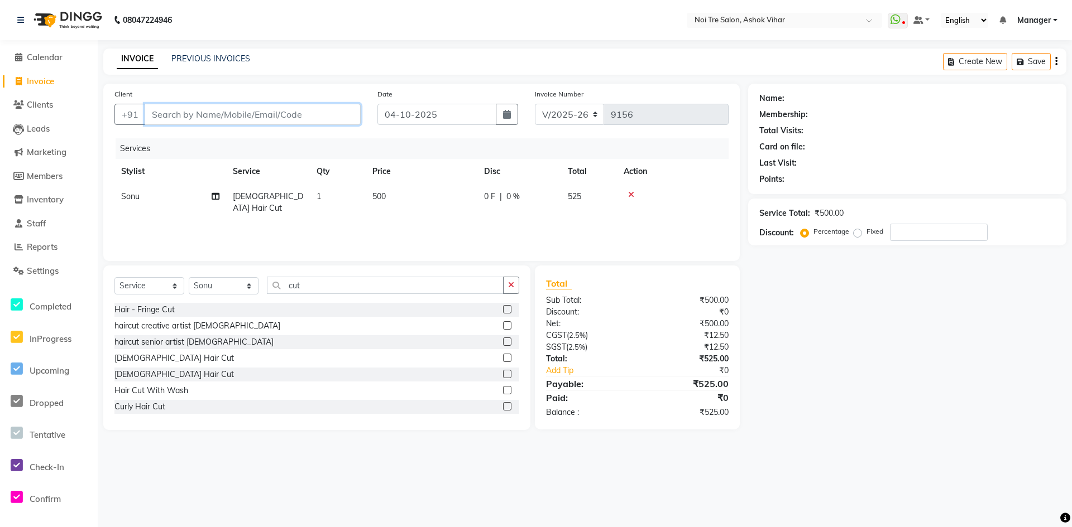
click at [276, 117] on input "Client" at bounding box center [253, 114] width 216 height 21
click at [347, 109] on span "Add Client" at bounding box center [332, 114] width 44 height 11
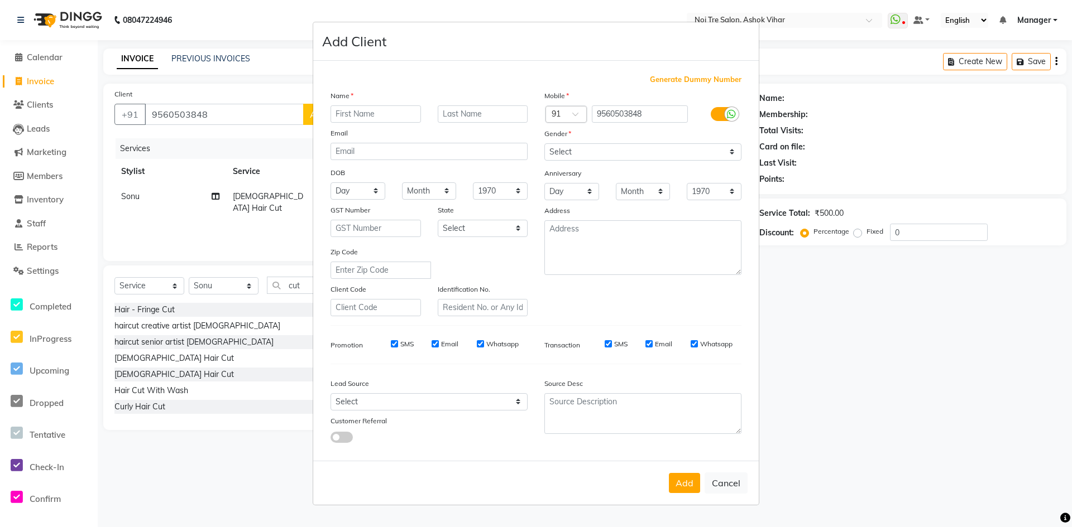
click at [354, 121] on input "text" at bounding box center [375, 113] width 90 height 17
drag, startPoint x: 649, startPoint y: 151, endPoint x: 631, endPoint y: 159, distance: 19.0
click at [649, 151] on select "Select Male Female Other Prefer Not To Say" at bounding box center [642, 151] width 197 height 17
click at [544, 143] on select "Select Male Female Other Prefer Not To Say" at bounding box center [642, 151] width 197 height 17
click at [357, 411] on div "Lead Source Select Walk-in Referral Internet Friend Word of Mouth Advertisement…" at bounding box center [429, 408] width 214 height 70
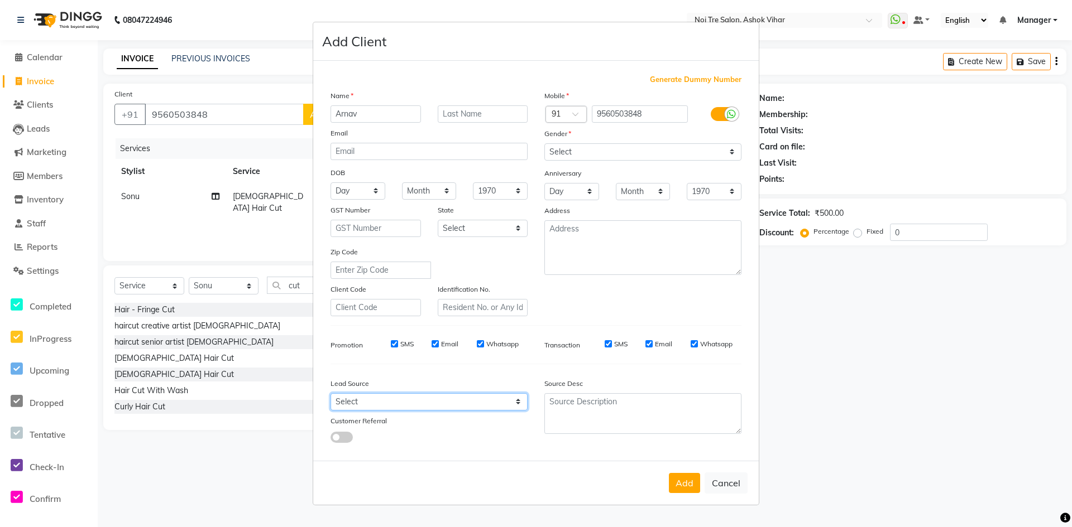
click at [353, 393] on select "Select Walk-in Referral Internet Friend Word of Mouth Advertisement Facebook Ju…" at bounding box center [428, 401] width 197 height 17
click at [330, 393] on select "Select Walk-in Referral Internet Friend Word of Mouth Advertisement Facebook Ju…" at bounding box center [428, 401] width 197 height 17
click at [678, 483] on button "Add" at bounding box center [684, 483] width 31 height 20
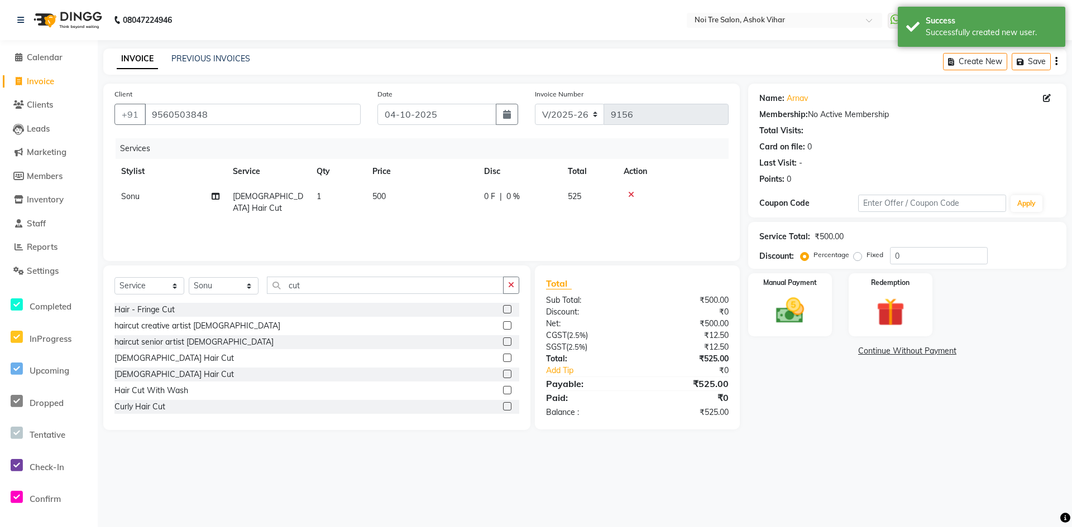
drag, startPoint x: 435, startPoint y: 194, endPoint x: 472, endPoint y: 227, distance: 49.4
click at [436, 196] on td "500" at bounding box center [422, 202] width 112 height 37
click at [491, 198] on input "500" at bounding box center [474, 199] width 98 height 17
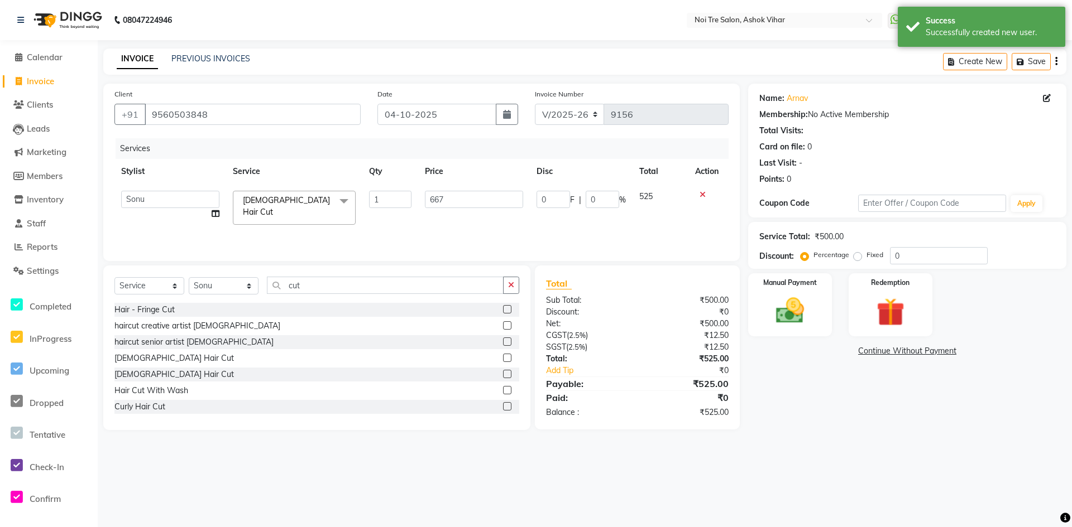
click at [500, 222] on div "Services Stylist Service Qty Price Disc Total Action Aakash Aalam Aas Admin Aja…" at bounding box center [421, 194] width 614 height 112
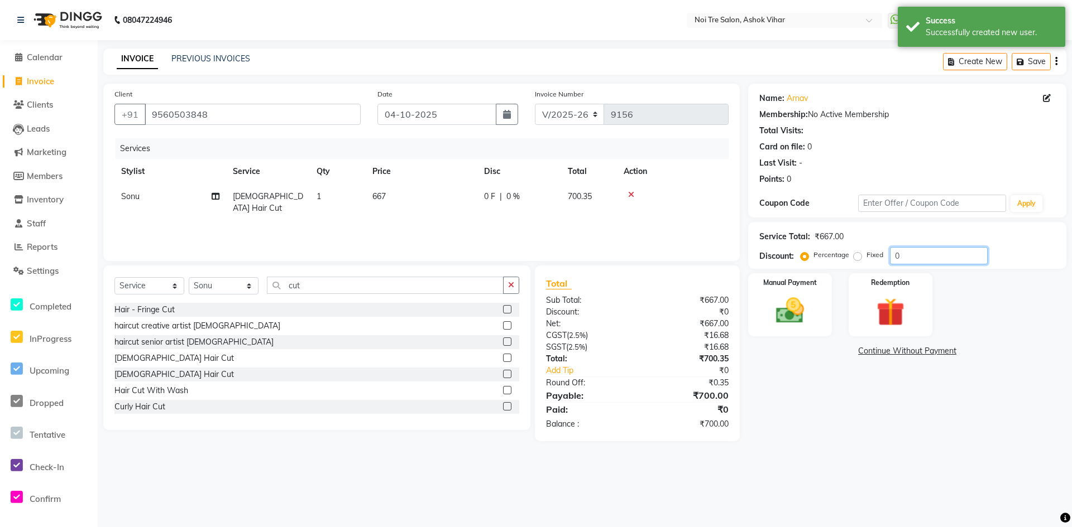
drag, startPoint x: 909, startPoint y: 255, endPoint x: 863, endPoint y: 252, distance: 45.9
click at [863, 252] on div "Percentage Fixed 0" at bounding box center [895, 255] width 185 height 17
click at [805, 310] on img at bounding box center [790, 311] width 48 height 34
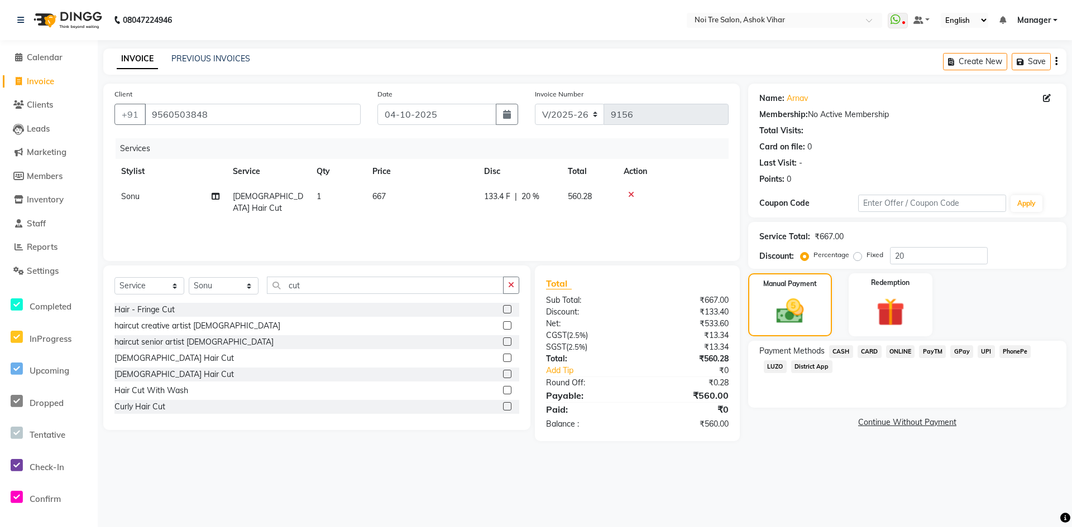
click at [847, 353] on span "CASH" at bounding box center [841, 351] width 24 height 13
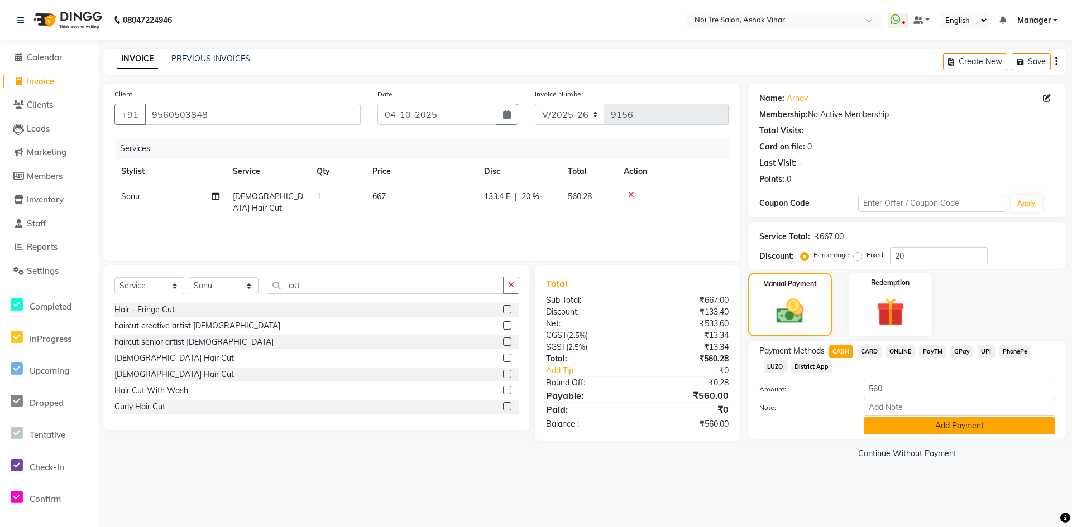
click at [877, 421] on button "Add Payment" at bounding box center [958, 425] width 191 height 17
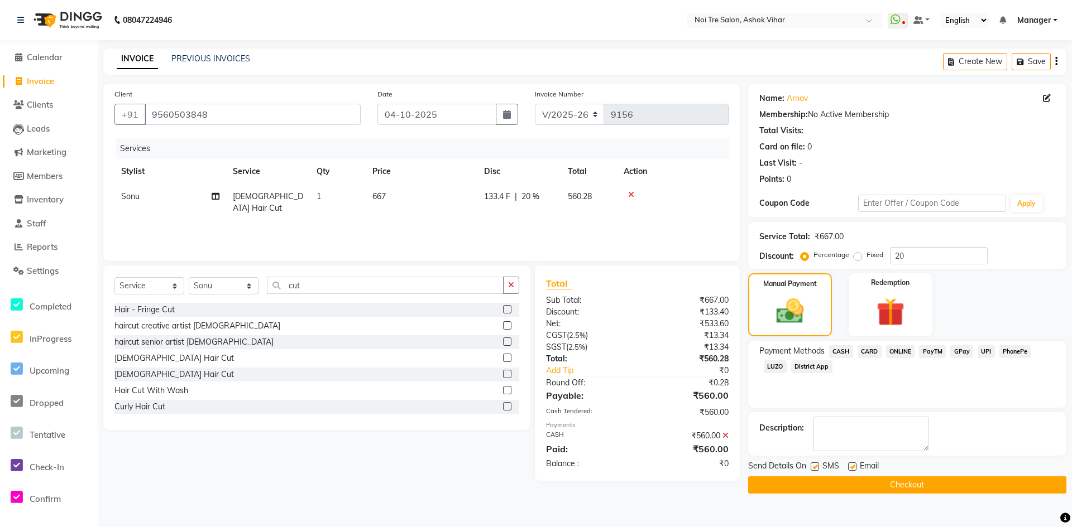
click at [865, 492] on button "Checkout" at bounding box center [907, 485] width 318 height 17
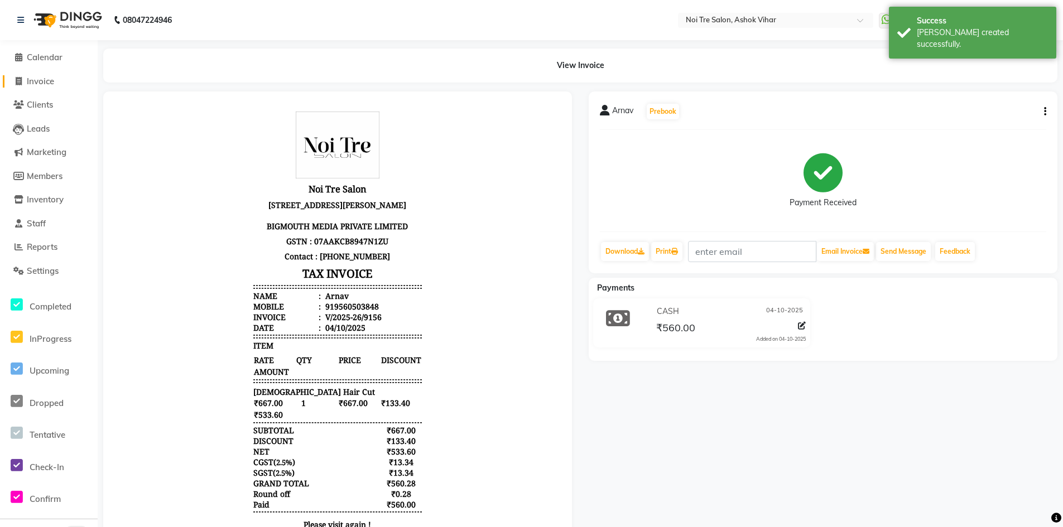
click at [52, 83] on span "Invoice" at bounding box center [40, 81] width 27 height 11
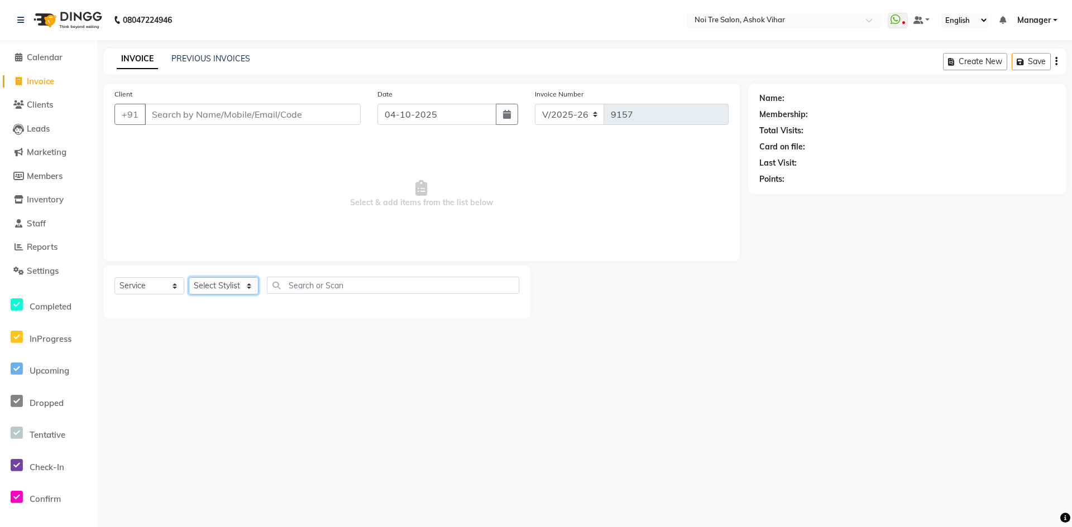
click at [237, 284] on select "Select Stylist Aakash Aalam Aas Admin Ajay Alice Amit Anand Anas Arif ARIF 1 Ar…" at bounding box center [224, 285] width 70 height 17
click at [291, 286] on input "text" at bounding box center [393, 285] width 252 height 17
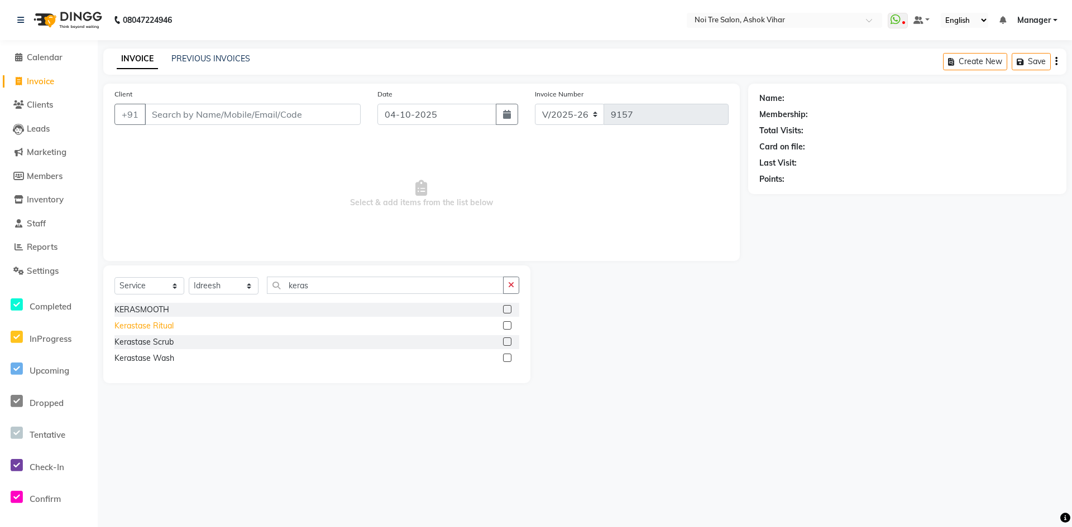
click at [169, 325] on div "Kerastase Ritual" at bounding box center [143, 326] width 59 height 12
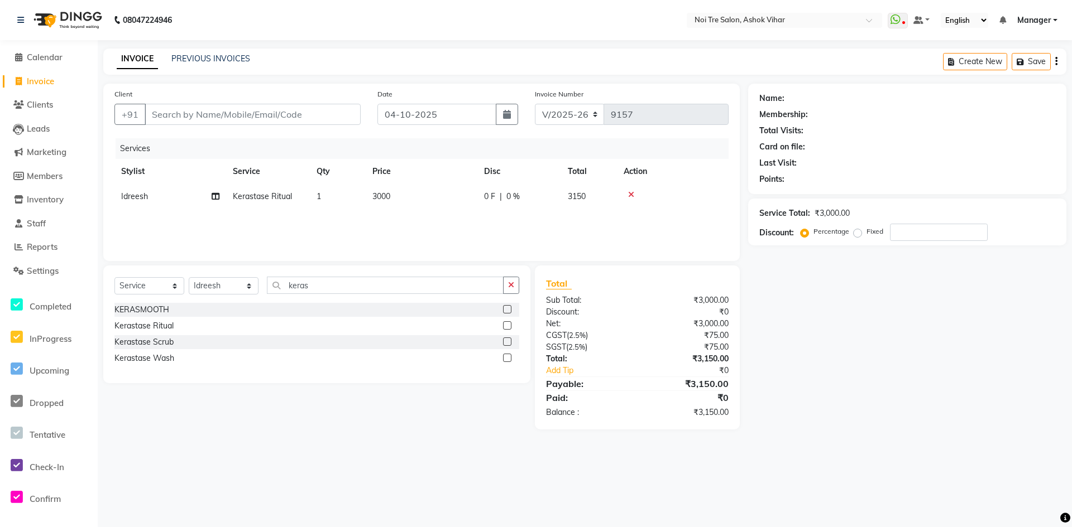
click at [459, 194] on td "3000" at bounding box center [422, 196] width 112 height 25
click at [459, 194] on input "3000" at bounding box center [474, 199] width 98 height 17
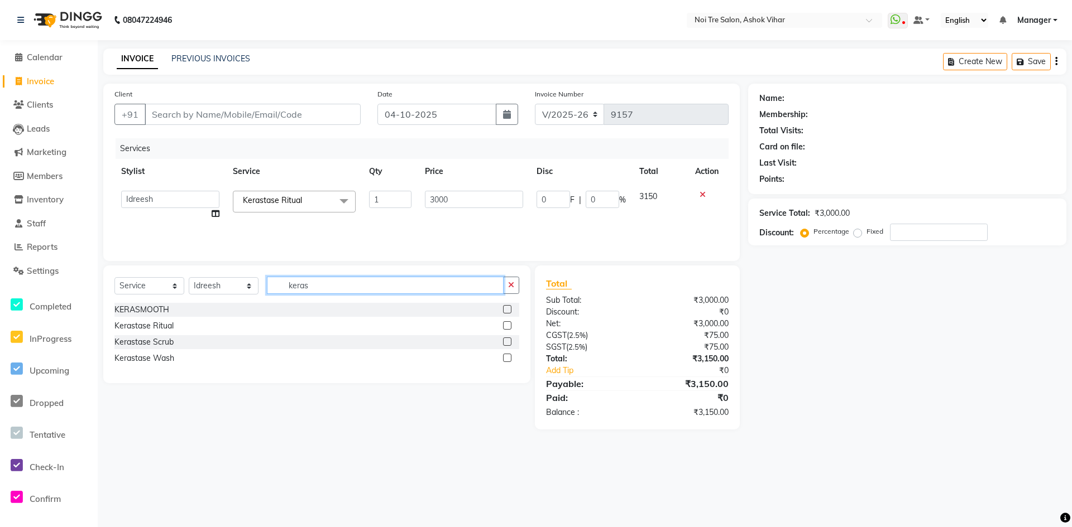
click at [306, 284] on input "keras" at bounding box center [385, 285] width 237 height 17
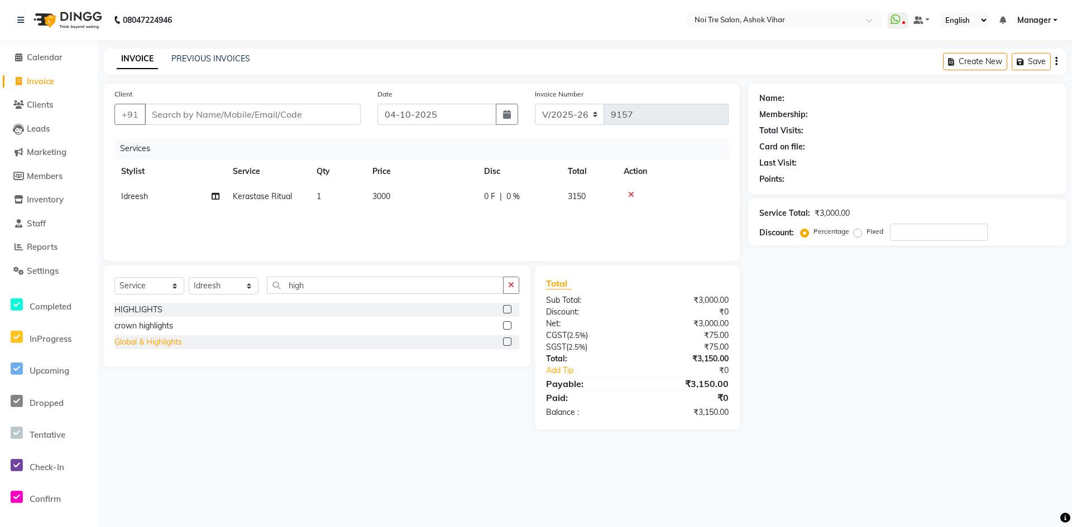
click at [150, 342] on div "Global & Highlights" at bounding box center [148, 343] width 68 height 12
click at [462, 195] on td "3000" at bounding box center [422, 196] width 112 height 25
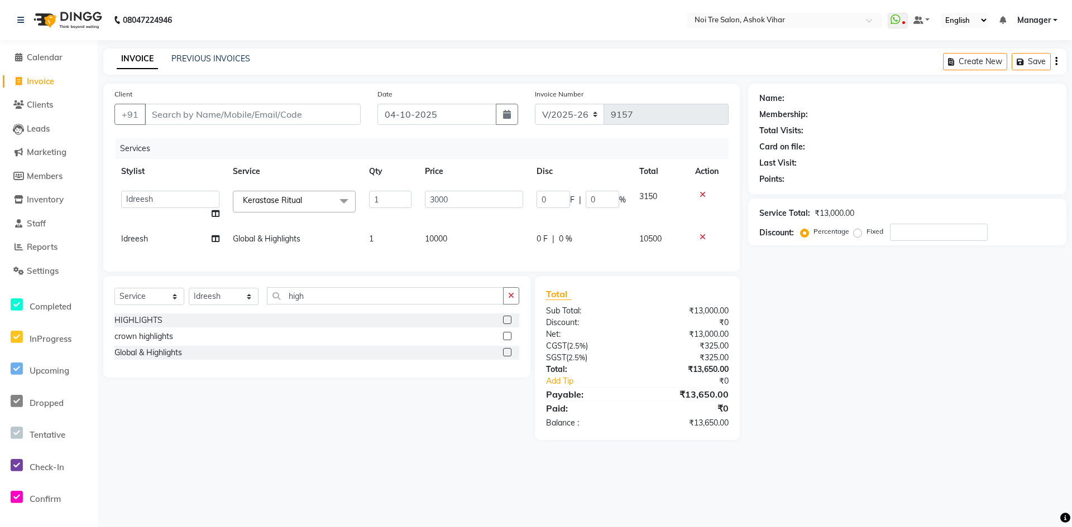
click at [462, 195] on input "3000" at bounding box center [474, 199] width 98 height 17
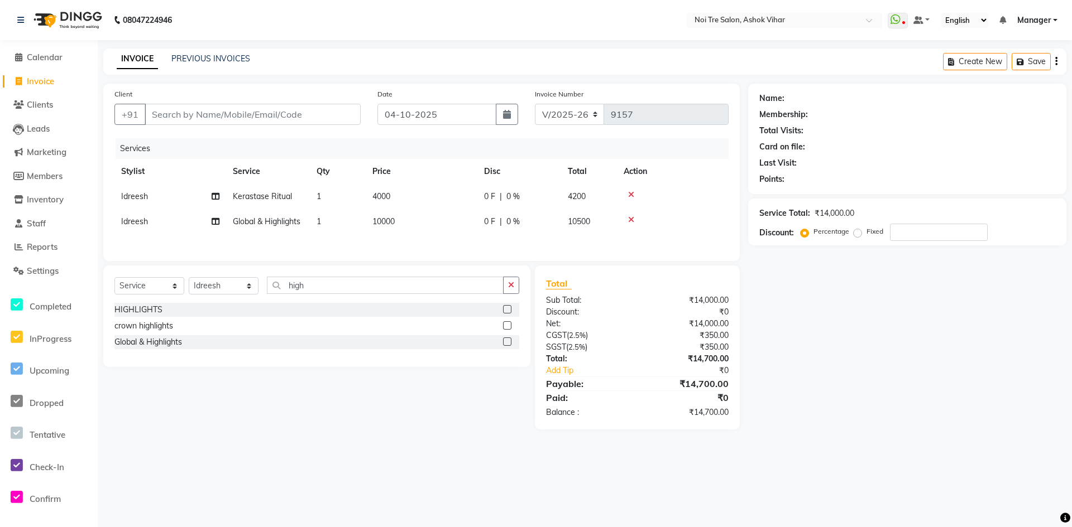
click at [463, 225] on tbody "Idreesh Kerastase Ritual 1 4000 0 F | 0 % 4200 Idreesh Global & Highlights 1 10…" at bounding box center [421, 209] width 614 height 50
click at [319, 104] on input "Client" at bounding box center [253, 114] width 216 height 21
click at [318, 115] on input "Client" at bounding box center [253, 114] width 216 height 21
click at [347, 120] on input "Client" at bounding box center [253, 114] width 216 height 21
click at [340, 117] on input "Client" at bounding box center [253, 114] width 216 height 21
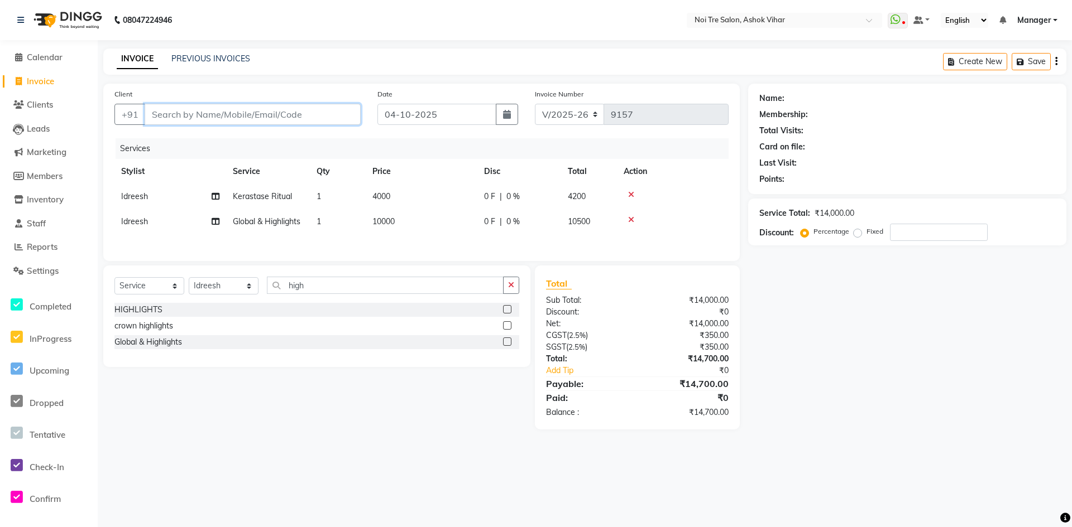
click at [262, 111] on input "Client" at bounding box center [253, 114] width 216 height 21
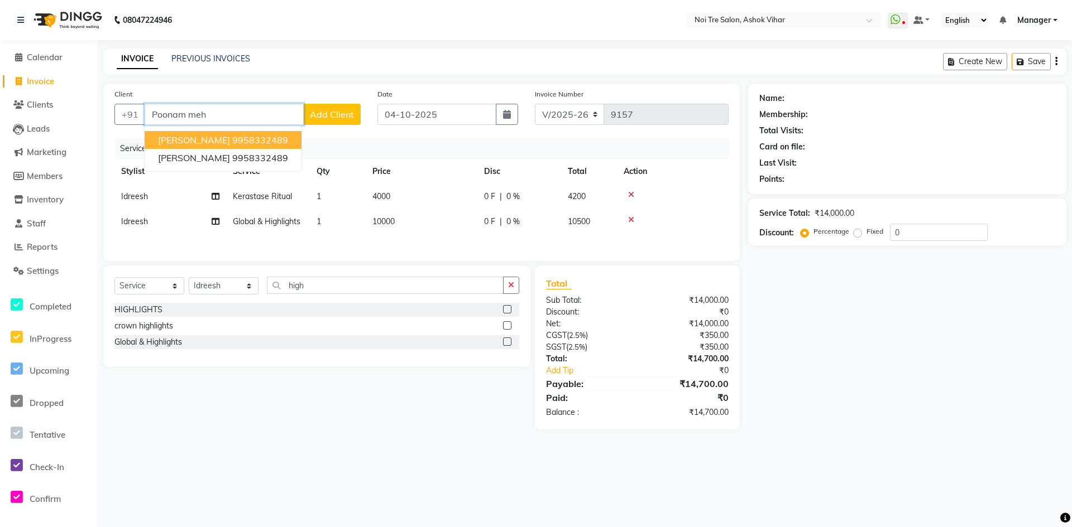
click at [208, 138] on span "Poonam Mehta" at bounding box center [194, 140] width 72 height 11
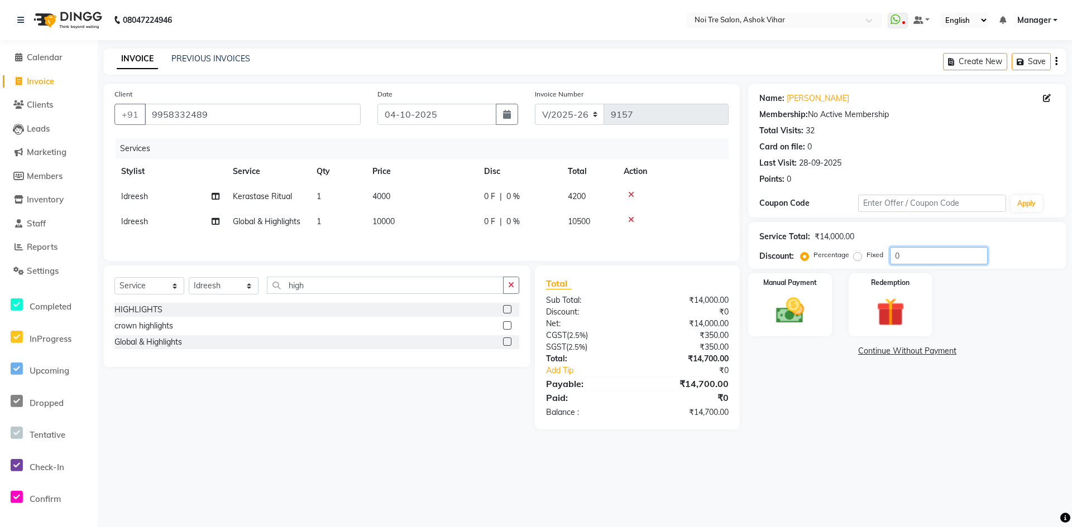
drag, startPoint x: 928, startPoint y: 257, endPoint x: 842, endPoint y: 257, distance: 85.9
click at [842, 257] on div "Percentage Fixed 0" at bounding box center [895, 255] width 185 height 17
click at [829, 315] on div "Manual Payment" at bounding box center [789, 305] width 87 height 66
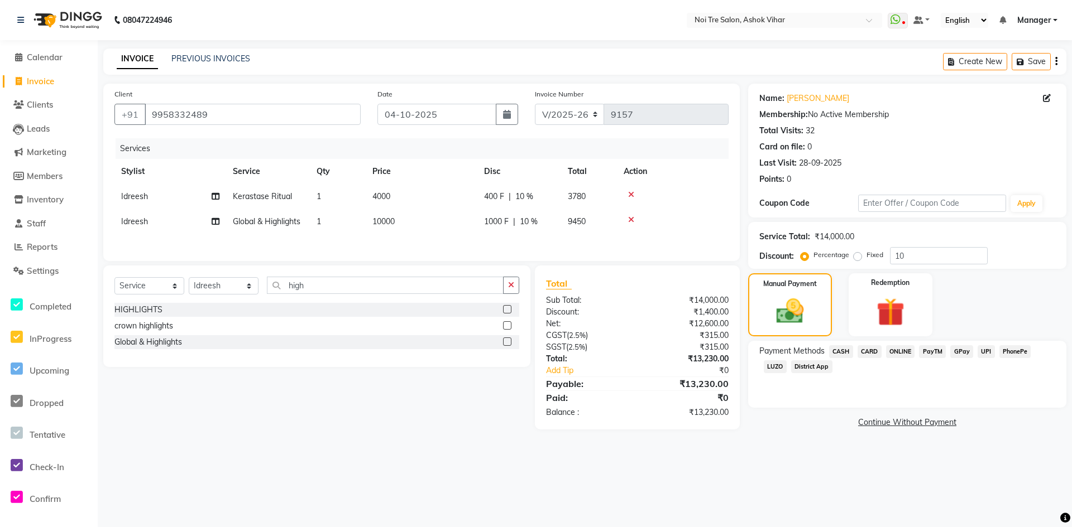
click at [869, 347] on span "CARD" at bounding box center [869, 351] width 24 height 13
click at [875, 424] on button "Add Payment" at bounding box center [958, 425] width 191 height 17
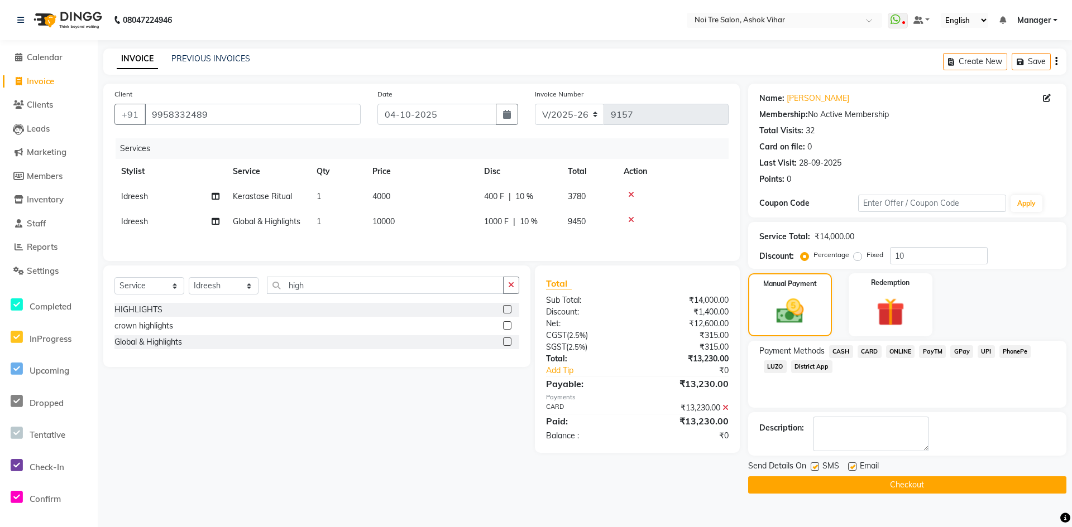
click at [842, 478] on button "Checkout" at bounding box center [907, 485] width 318 height 17
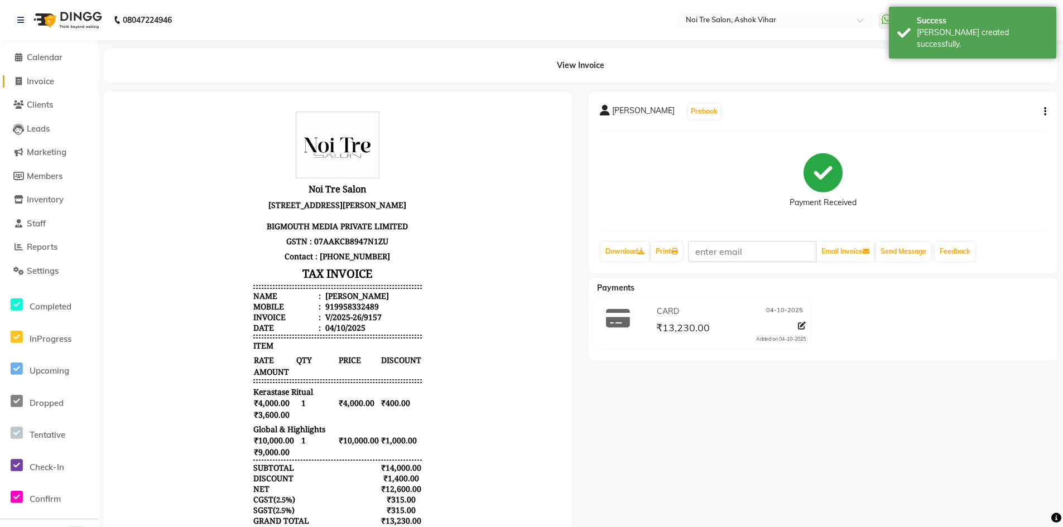
click at [40, 84] on span "Invoice" at bounding box center [40, 81] width 27 height 11
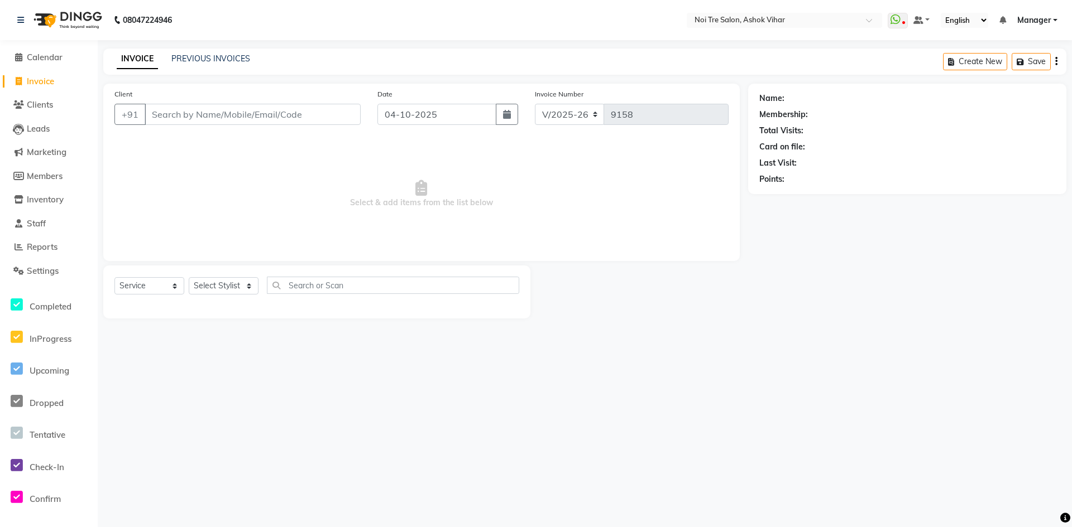
click at [198, 102] on div "Client +91" at bounding box center [237, 111] width 263 height 46
click at [201, 113] on input "Client" at bounding box center [253, 114] width 216 height 21
click at [203, 113] on input "Client" at bounding box center [253, 114] width 216 height 21
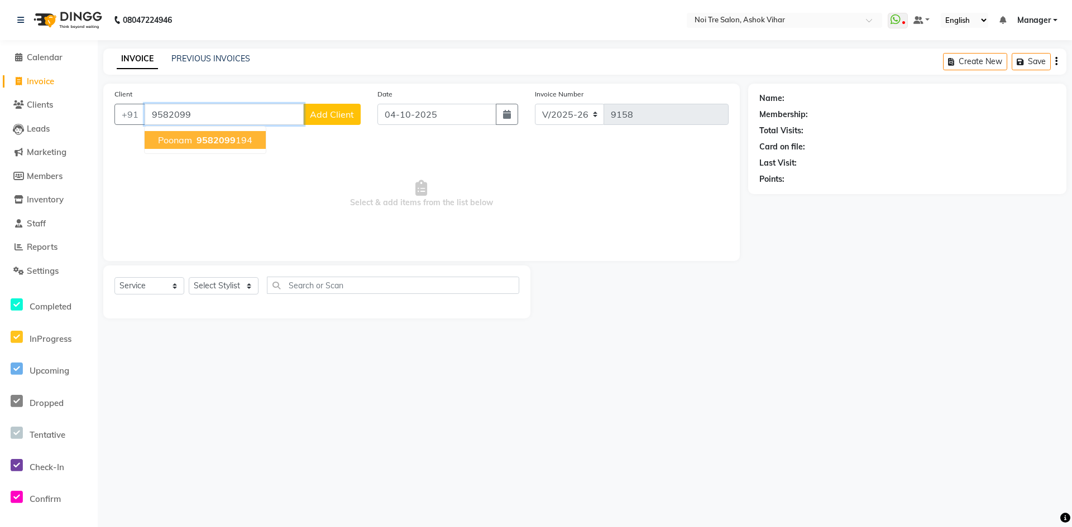
click at [212, 143] on span "9582099" at bounding box center [215, 140] width 39 height 11
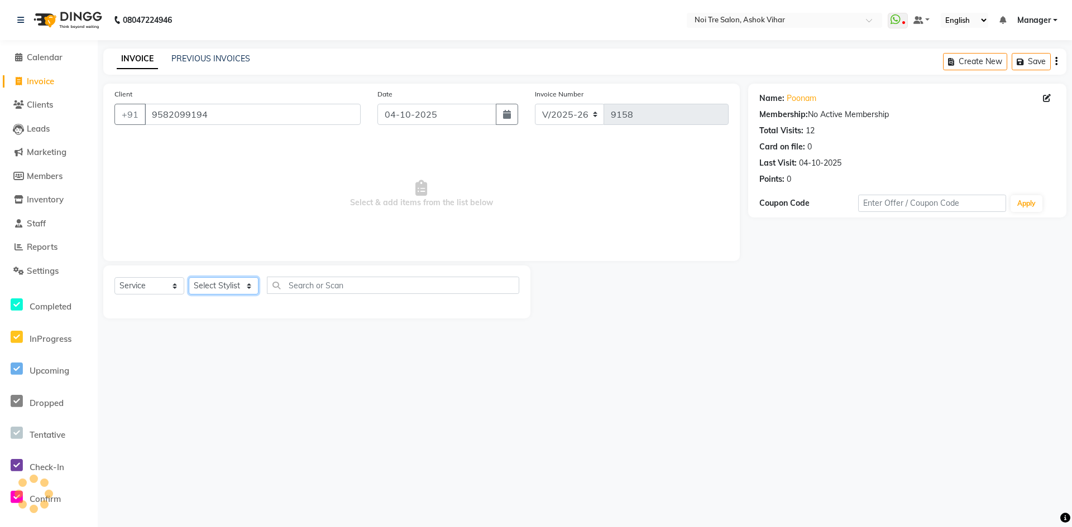
click at [202, 282] on select "Select Stylist Aakash Aalam Aas Admin Ajay Alice Amit Anand Anas Arif ARIF 1 Ar…" at bounding box center [224, 285] width 70 height 17
click at [319, 294] on div "Select Service Product Membership Package Voucher Prepaid Gift Card Select Styl…" at bounding box center [316, 290] width 405 height 26
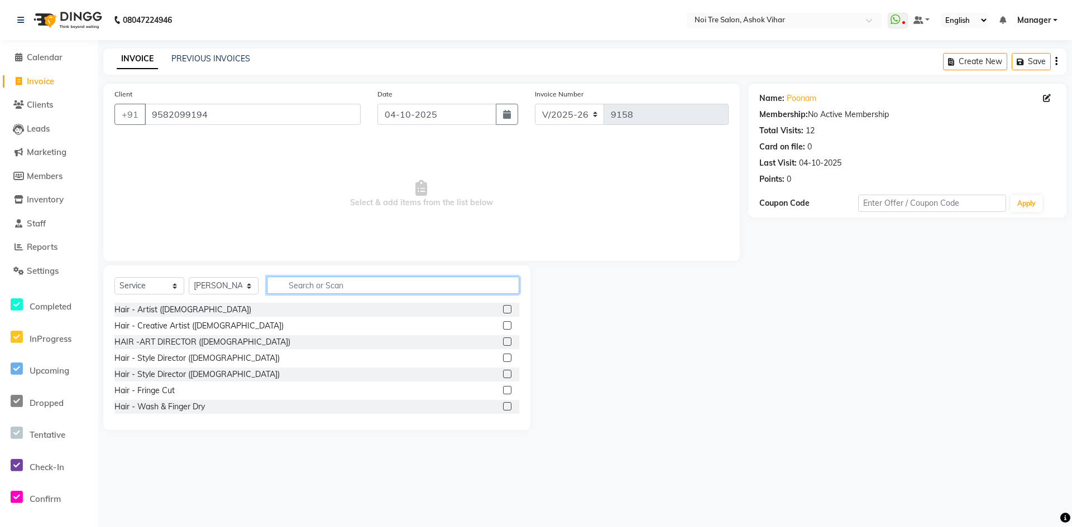
click at [319, 290] on input "text" at bounding box center [393, 285] width 252 height 17
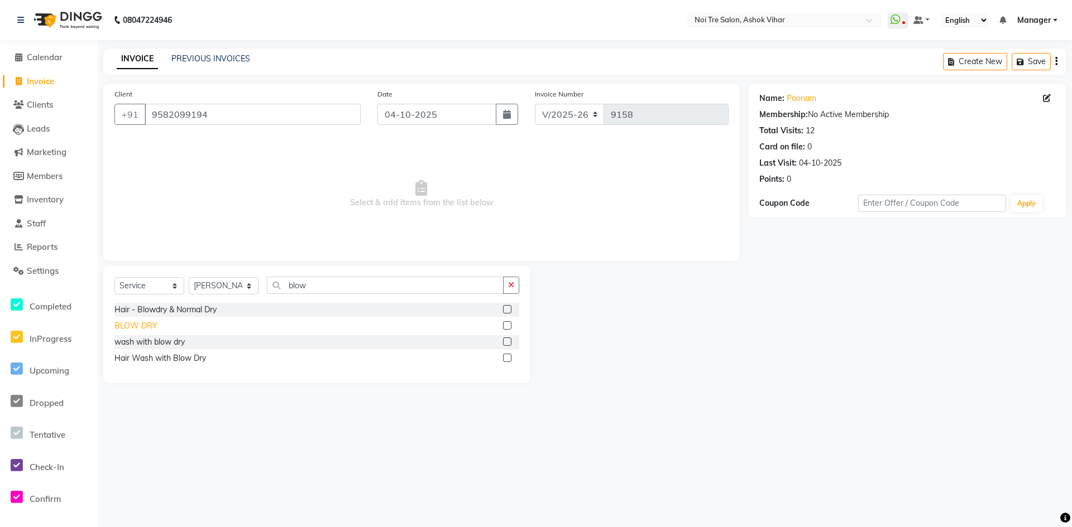
click at [141, 321] on div "BLOW DRY" at bounding box center [135, 326] width 43 height 12
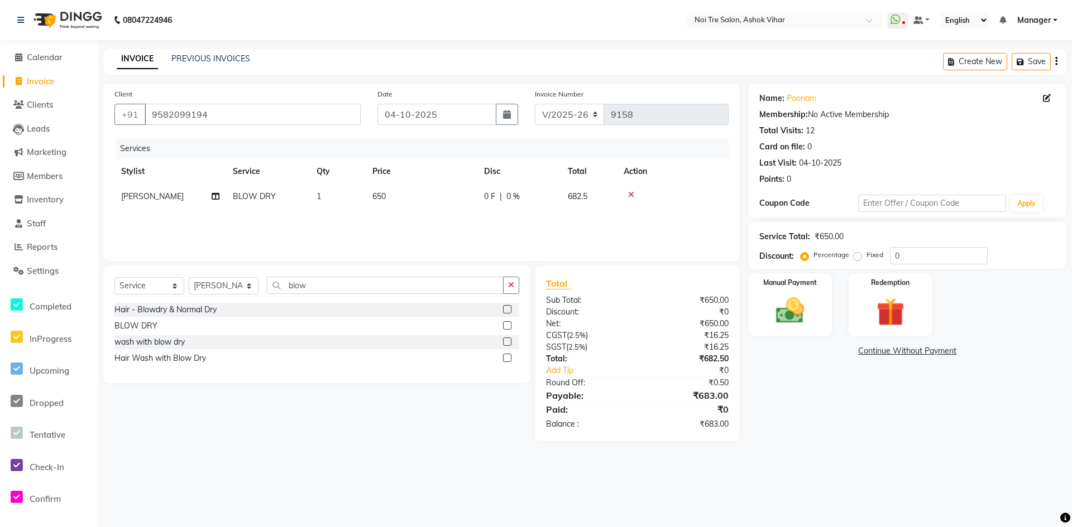
click at [486, 203] on td "0 F | 0 %" at bounding box center [519, 196] width 84 height 25
click at [486, 203] on input "650" at bounding box center [474, 199] width 98 height 17
click at [500, 200] on input "650" at bounding box center [474, 199] width 98 height 17
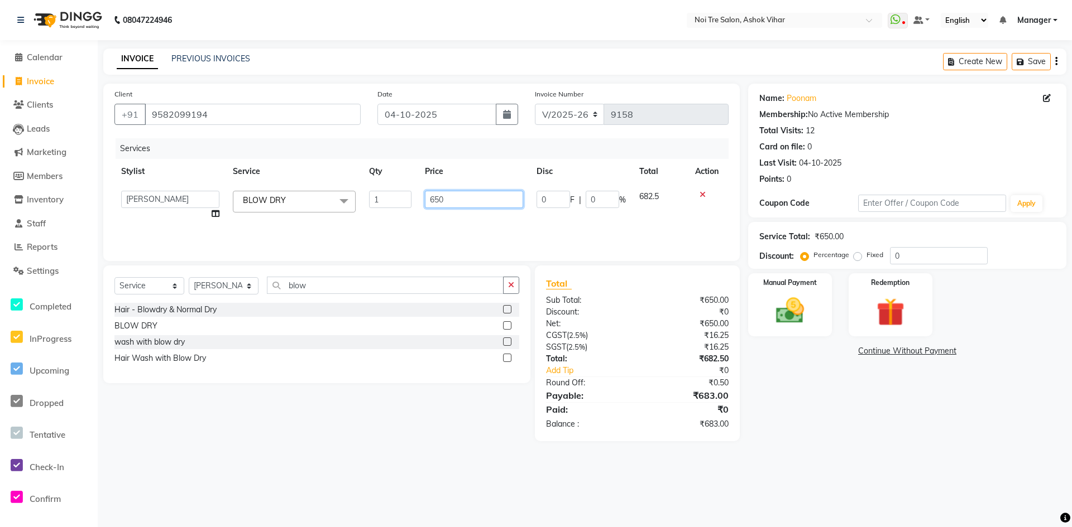
click at [500, 200] on input "650" at bounding box center [474, 199] width 98 height 17
click at [481, 207] on input "730" at bounding box center [474, 199] width 98 height 17
click at [486, 228] on div "Services Stylist Service Qty Price Disc Total Action Aakash Aalam Aas Admin Aja…" at bounding box center [421, 194] width 614 height 112
click at [772, 324] on img at bounding box center [790, 311] width 48 height 34
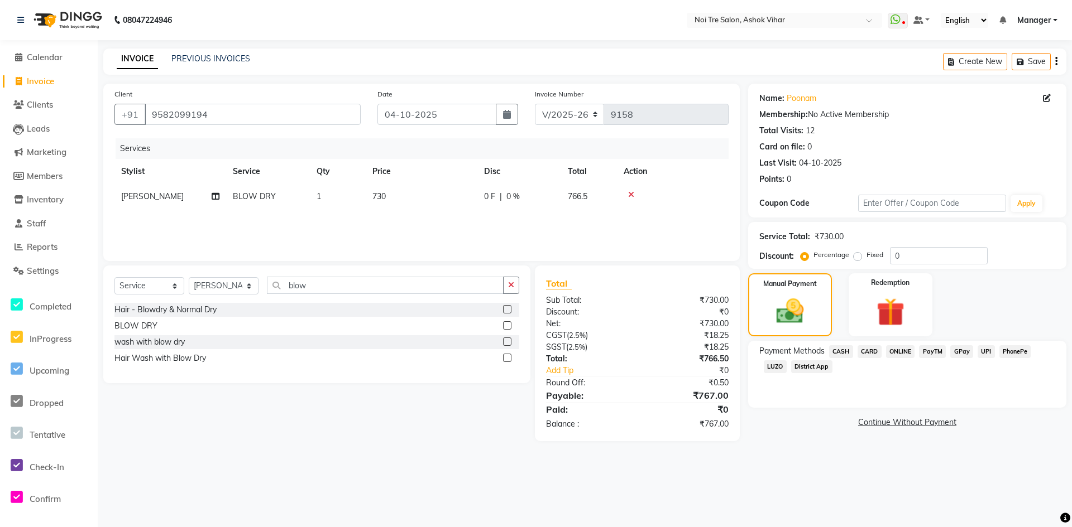
click at [870, 347] on span "CARD" at bounding box center [869, 351] width 24 height 13
click at [867, 421] on button "Add Payment" at bounding box center [958, 425] width 191 height 17
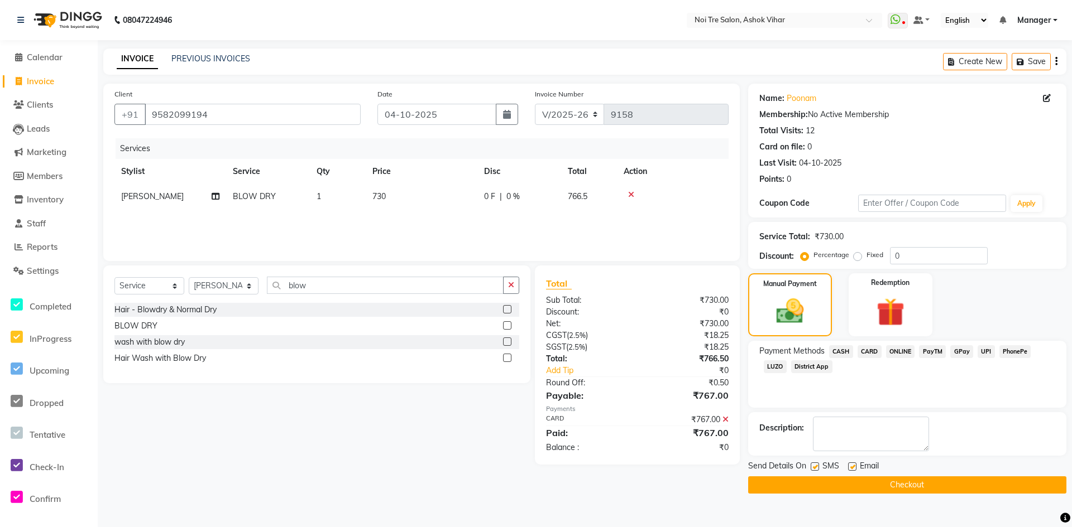
click at [842, 488] on button "Checkout" at bounding box center [907, 485] width 318 height 17
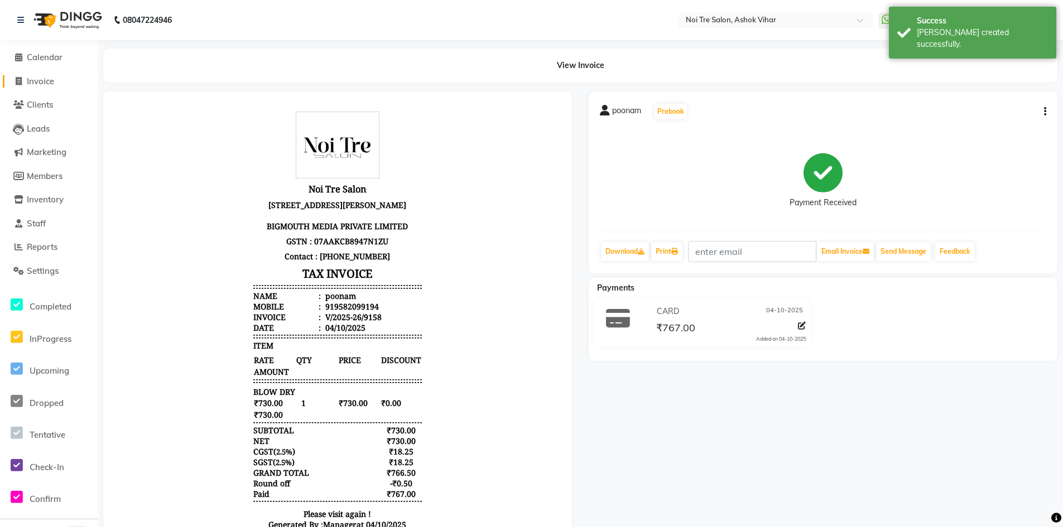
click at [52, 83] on span "Invoice" at bounding box center [40, 81] width 27 height 11
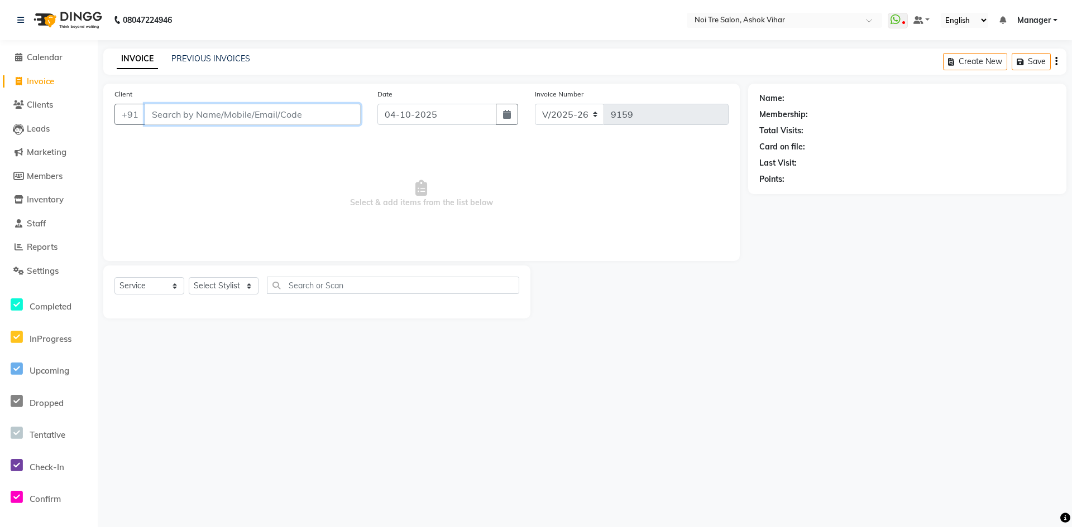
click at [241, 109] on input "Client" at bounding box center [253, 114] width 216 height 21
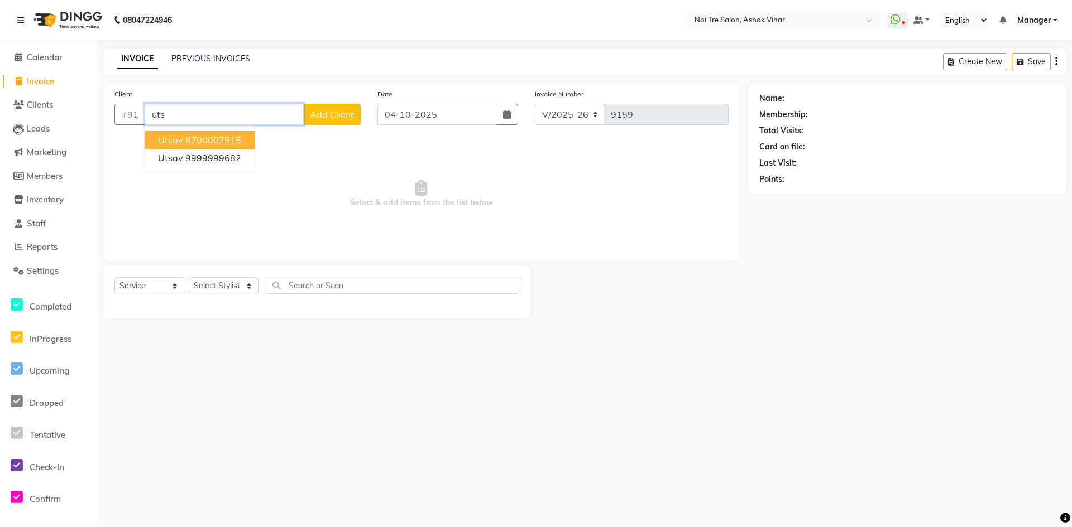
click at [197, 116] on input "uts" at bounding box center [224, 114] width 159 height 21
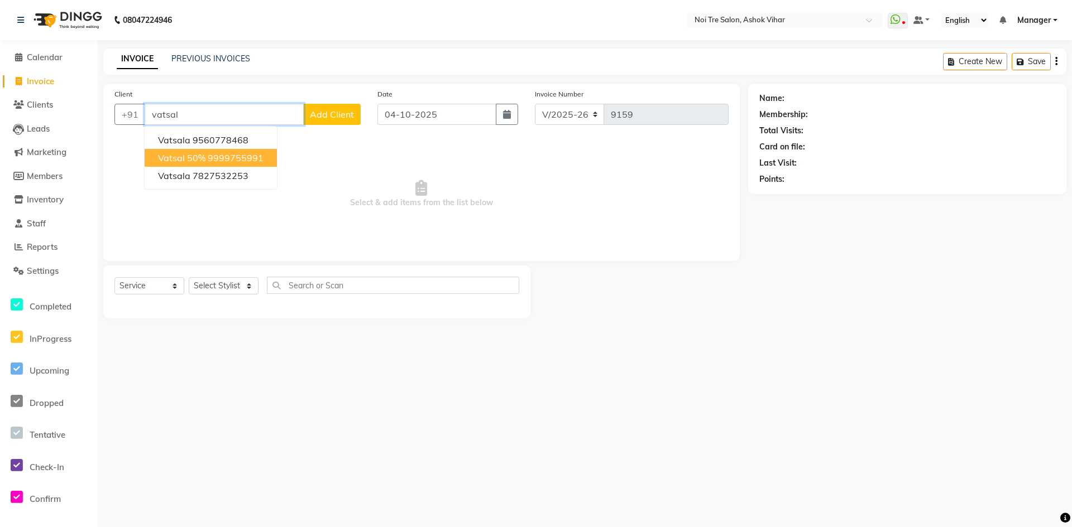
click at [202, 153] on span "Vatsal 50%" at bounding box center [181, 157] width 47 height 11
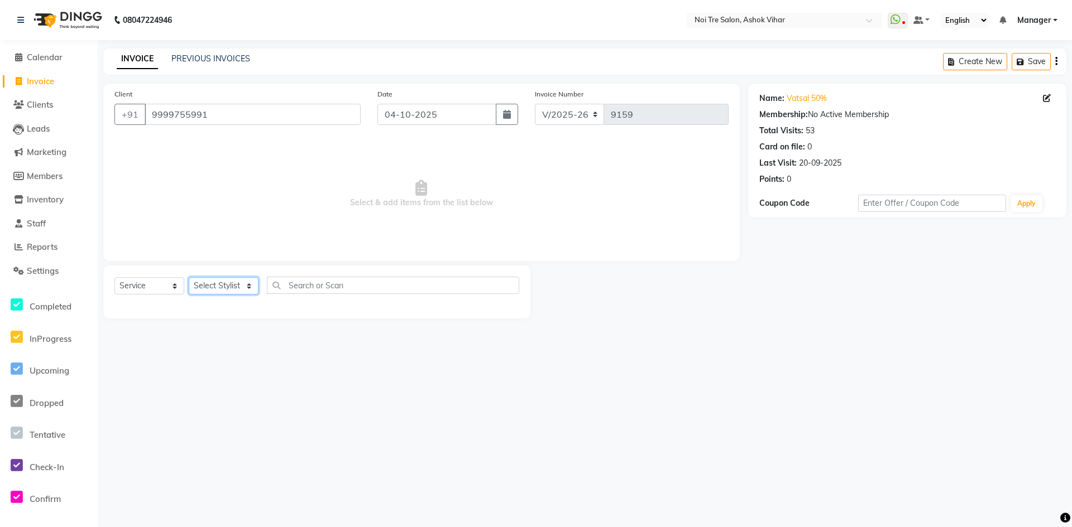
drag, startPoint x: 221, startPoint y: 294, endPoint x: 221, endPoint y: 286, distance: 7.8
click at [221, 288] on select "Select Stylist Aakash Aalam Aas Admin Ajay Alice Amit Anand Anas Arif ARIF 1 Ar…" at bounding box center [224, 285] width 70 height 17
click at [221, 286] on select "Select Stylist Aakash Aalam Aas Admin Ajay Alice Amit Anand Anas Arif ARIF 1 Ar…" at bounding box center [224, 285] width 70 height 17
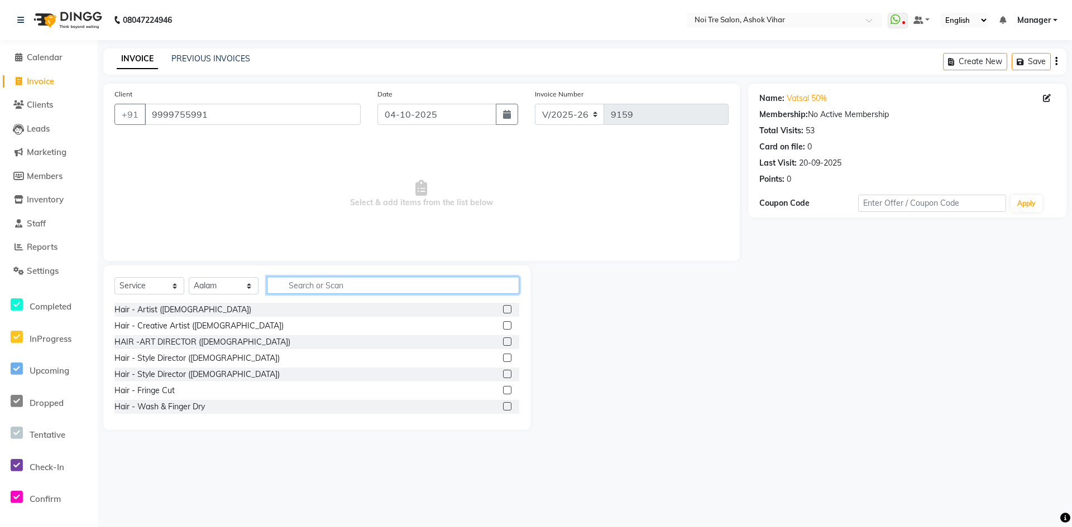
click at [291, 283] on input "text" at bounding box center [393, 285] width 252 height 17
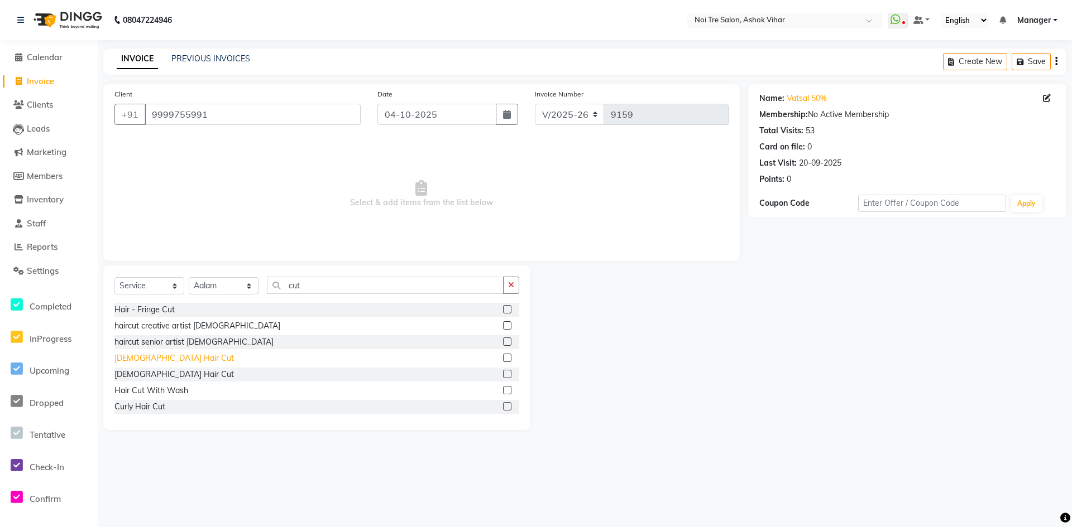
click at [152, 357] on div "Male Hair Cut" at bounding box center [173, 359] width 119 height 12
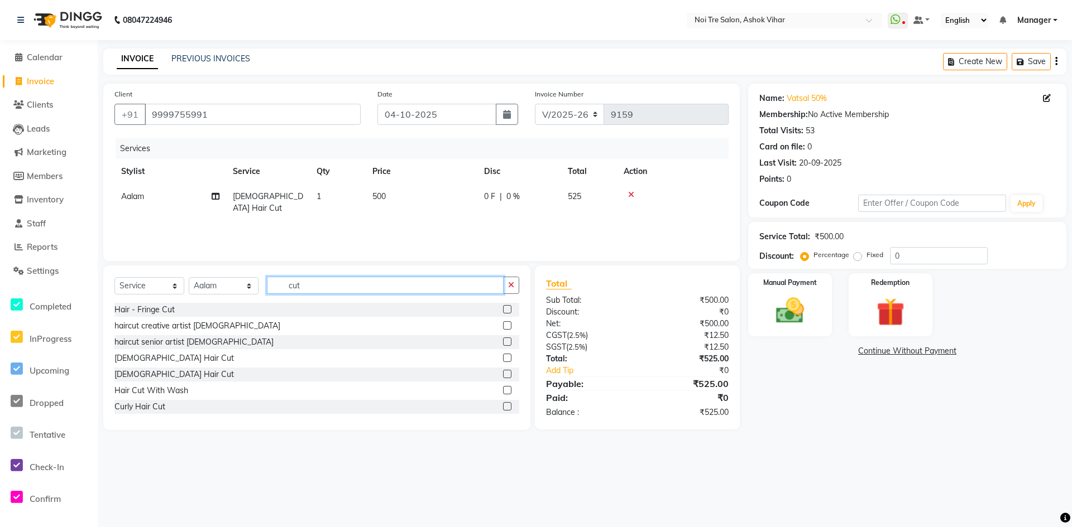
click at [313, 290] on input "cut" at bounding box center [385, 285] width 237 height 17
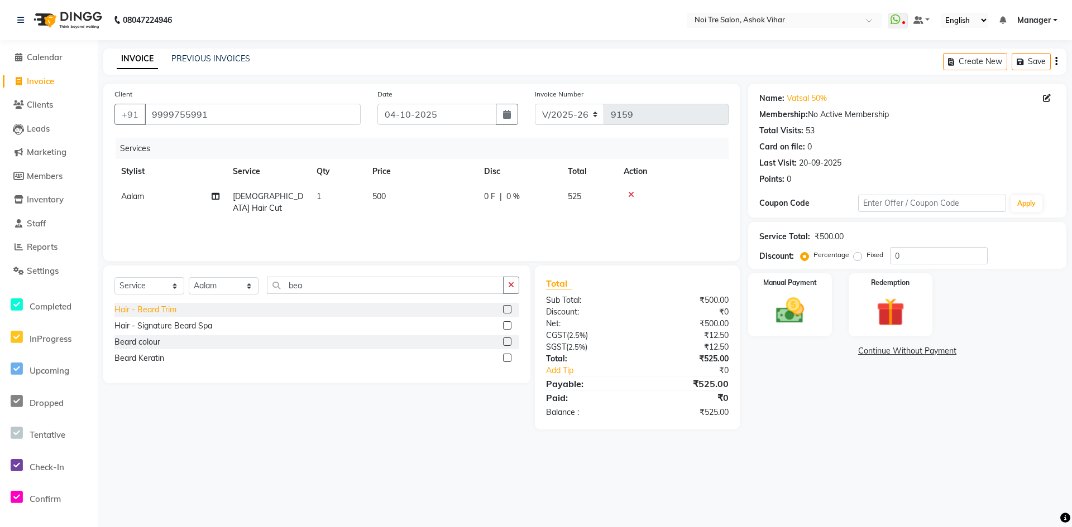
click at [156, 310] on div "Hair - Beard Trim" at bounding box center [145, 310] width 62 height 12
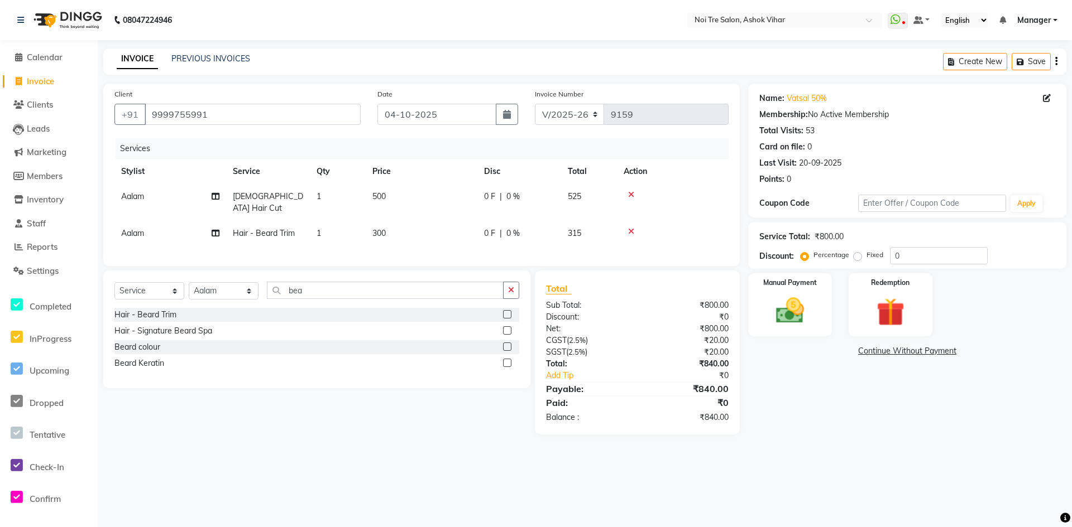
click at [291, 296] on div "Select Service Product Membership Package Voucher Prepaid Gift Card Select Styl…" at bounding box center [316, 295] width 405 height 26
click at [294, 292] on input "bea" at bounding box center [385, 290] width 237 height 17
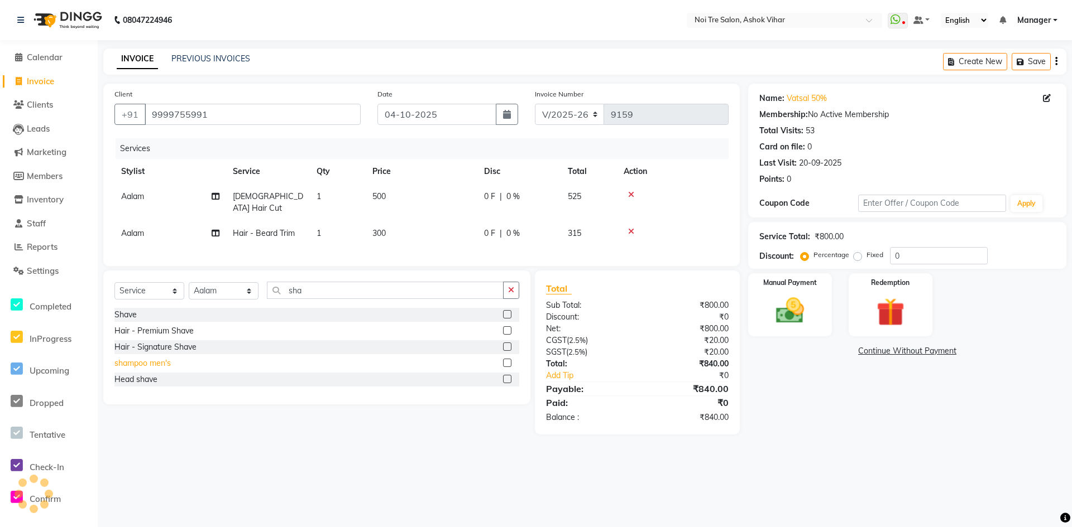
click at [157, 358] on div "shampoo men's" at bounding box center [142, 364] width 56 height 12
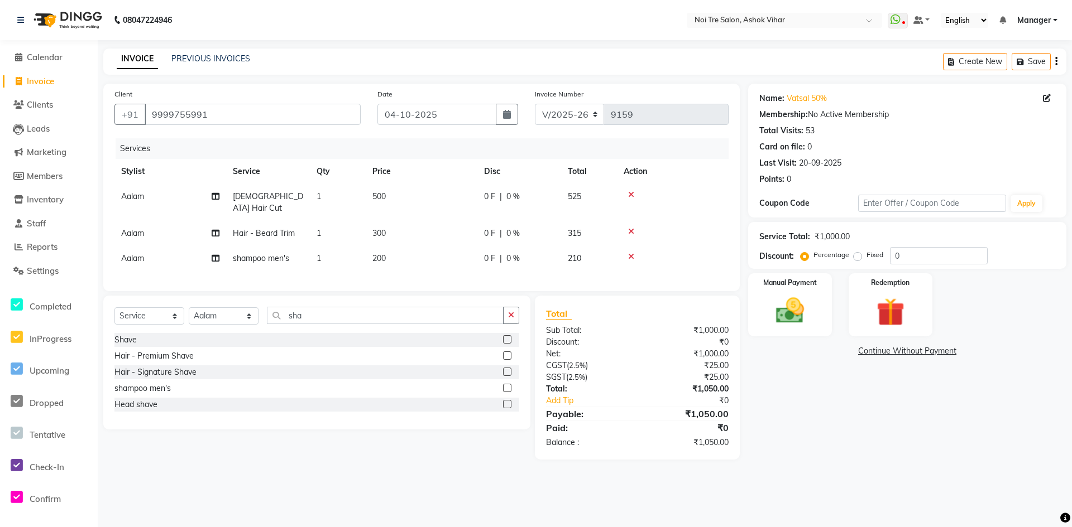
click at [448, 195] on td "500" at bounding box center [422, 202] width 112 height 37
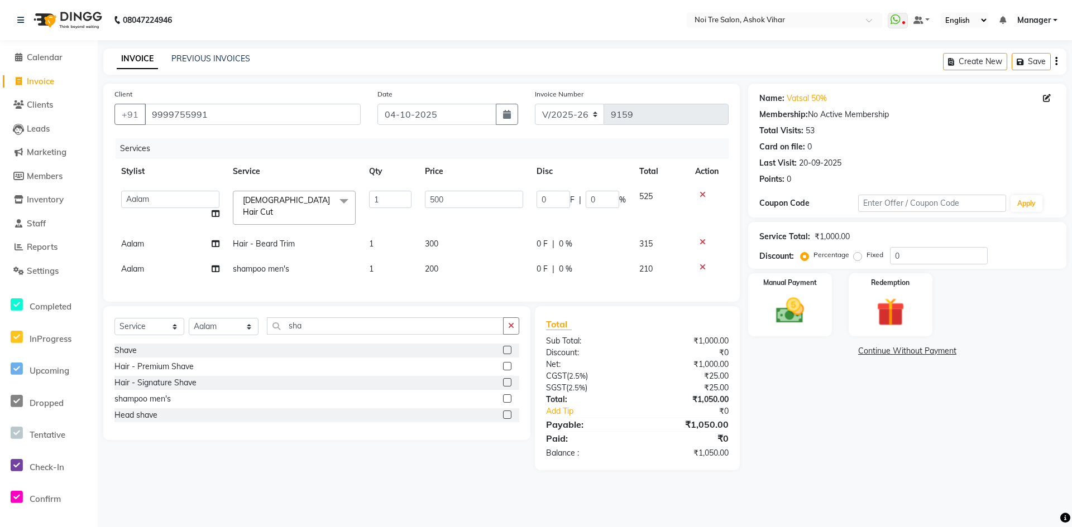
click at [448, 195] on input "500" at bounding box center [474, 199] width 98 height 17
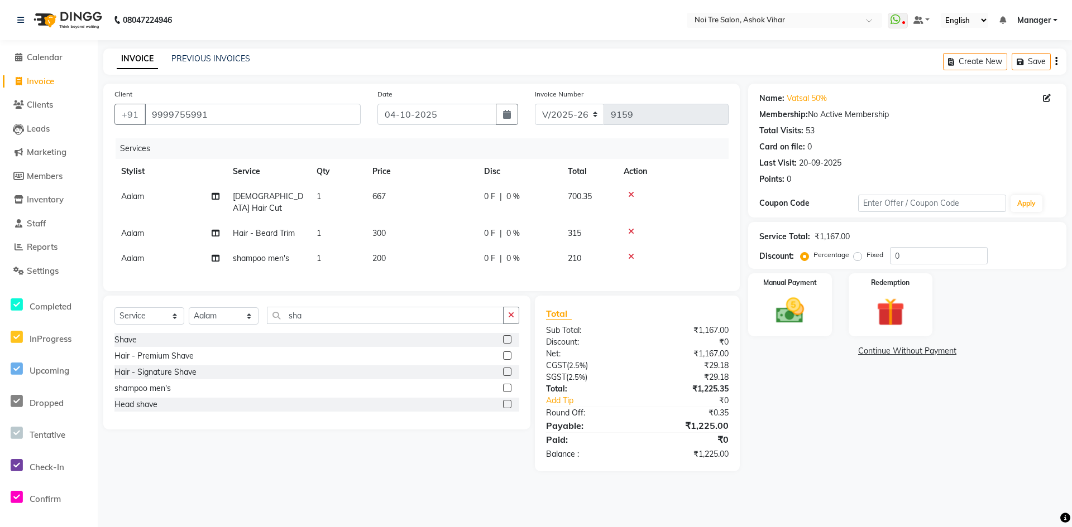
click at [462, 231] on td "300" at bounding box center [422, 233] width 112 height 25
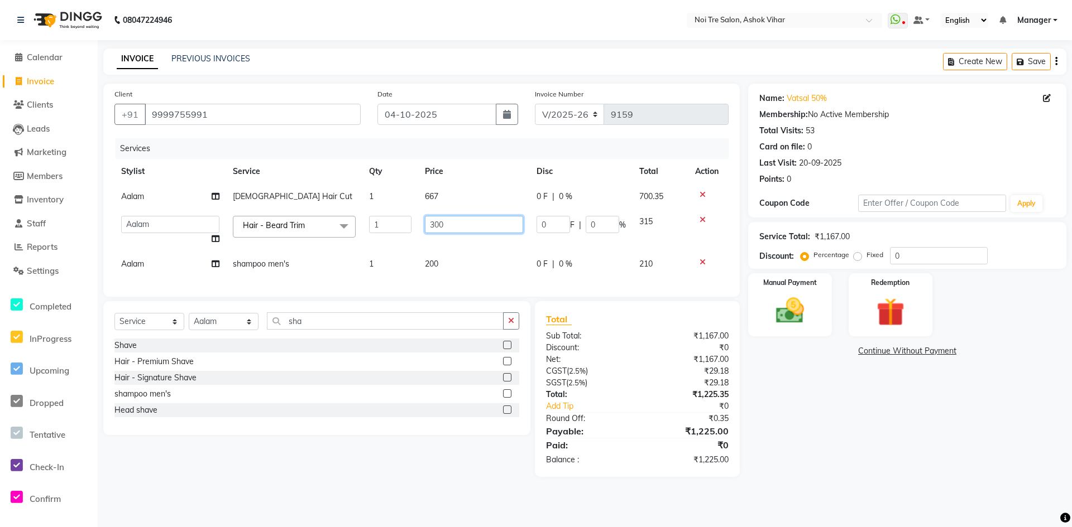
click at [462, 231] on input "300" at bounding box center [474, 224] width 98 height 17
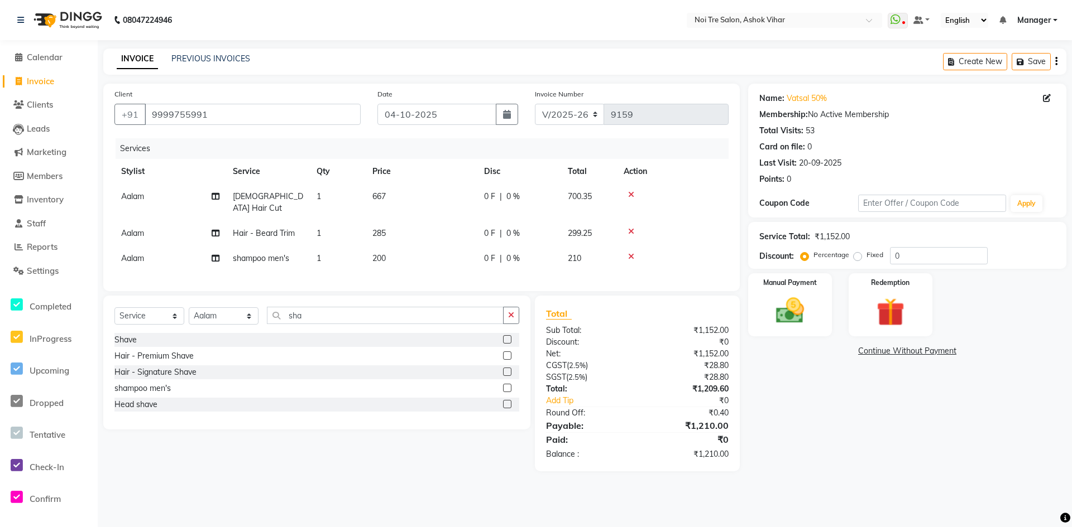
click at [462, 242] on tbody "Aalam Male Hair Cut 1 667 0 F | 0 % 700.35 Aalam Hair - Beard Trim 1 285 0 F | …" at bounding box center [421, 227] width 614 height 87
click at [458, 223] on td "285" at bounding box center [422, 233] width 112 height 25
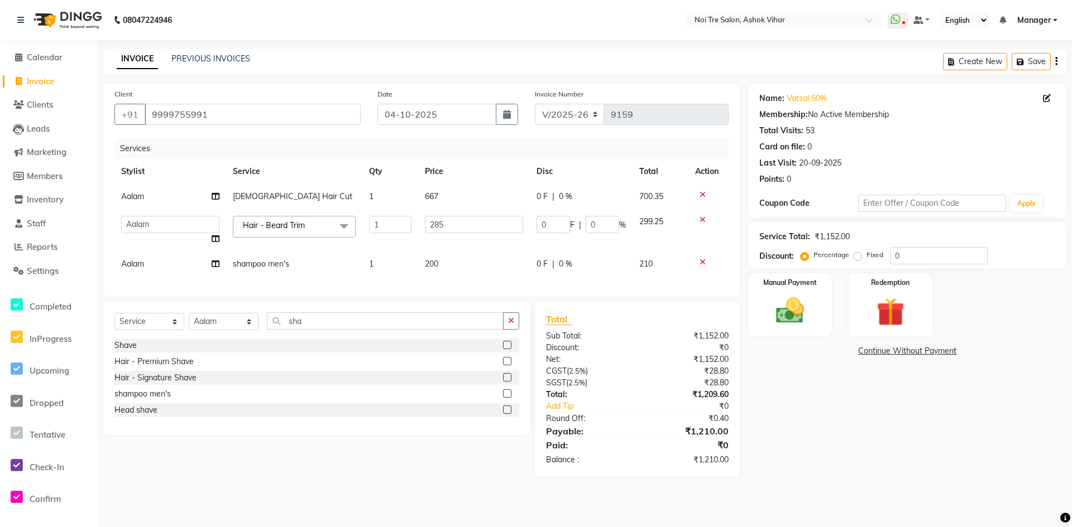
click at [458, 223] on input "285" at bounding box center [474, 224] width 98 height 17
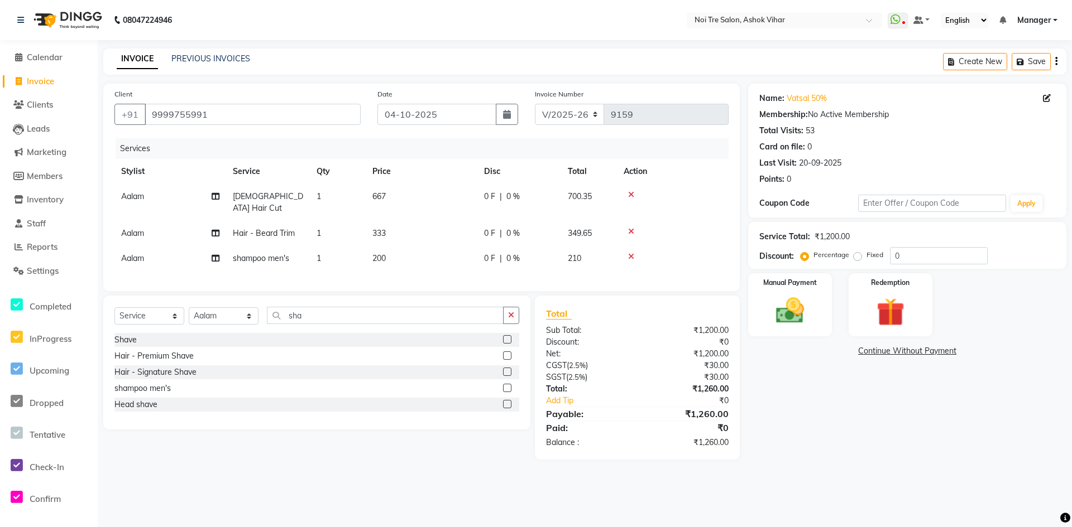
click at [468, 249] on tbody "Aalam Male Hair Cut 1 667 0 F | 0 % 700.35 Aalam Hair - Beard Trim 1 333 0 F | …" at bounding box center [421, 227] width 614 height 87
click at [468, 249] on td "200" at bounding box center [422, 258] width 112 height 25
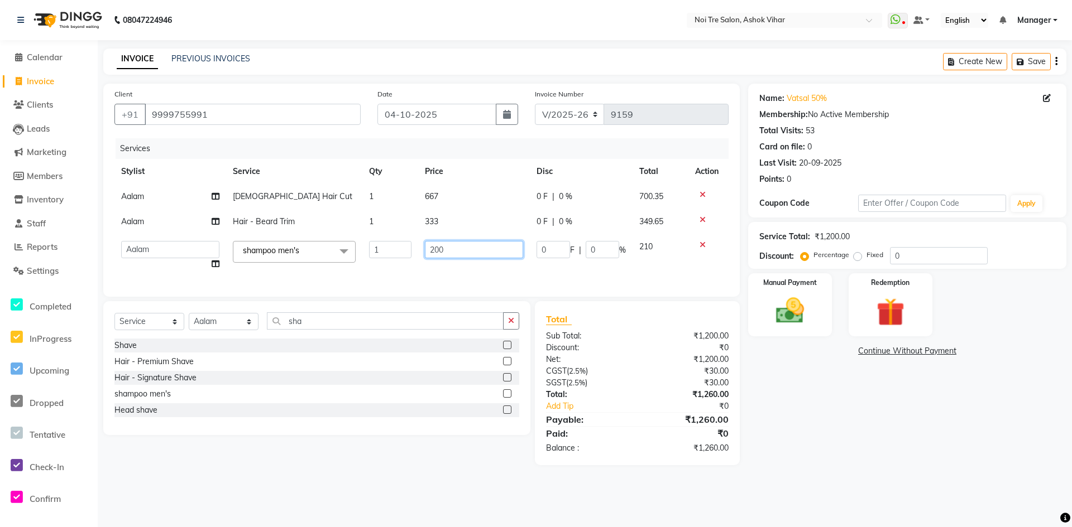
click at [468, 249] on input "200" at bounding box center [474, 249] width 98 height 17
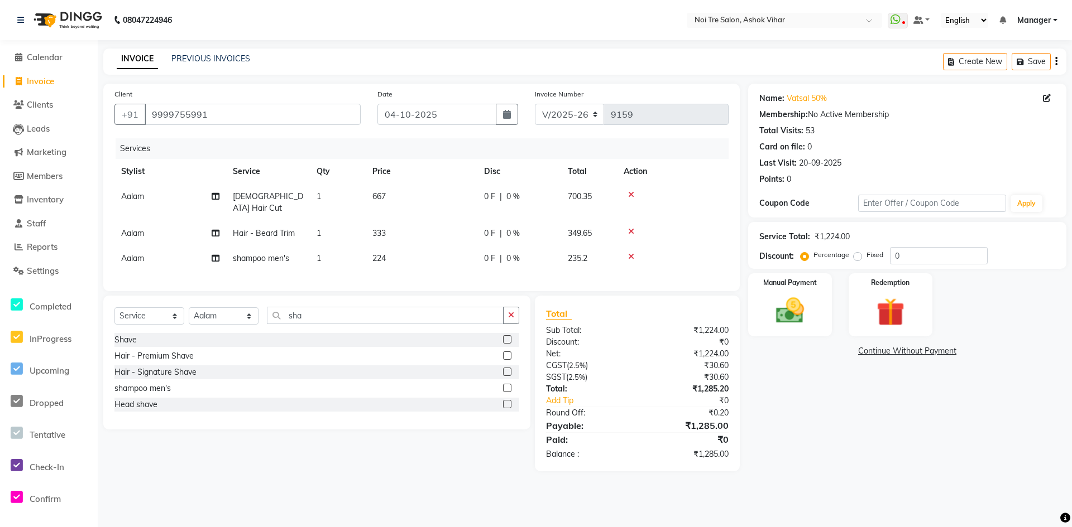
click at [513, 278] on div "Client +91 9999755991 Date 04-10-2025 Invoice Number V/2025 V/2025-26 9159 Serv…" at bounding box center [421, 188] width 636 height 208
click at [452, 249] on td "224" at bounding box center [422, 258] width 112 height 25
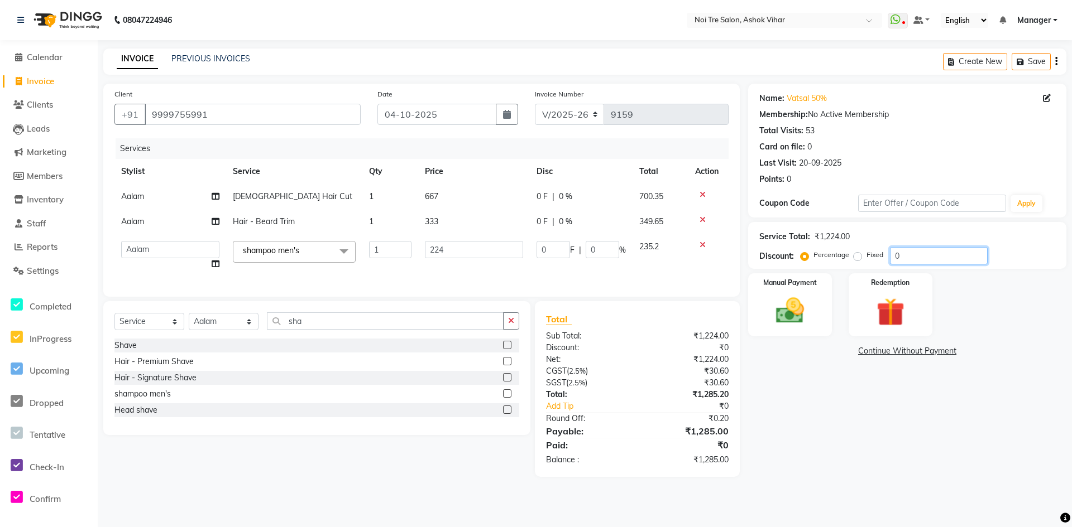
drag, startPoint x: 912, startPoint y: 262, endPoint x: 867, endPoint y: 262, distance: 44.6
click at [867, 262] on div "Percentage Fixed 0" at bounding box center [895, 255] width 185 height 17
click at [489, 256] on input "224" at bounding box center [474, 249] width 98 height 17
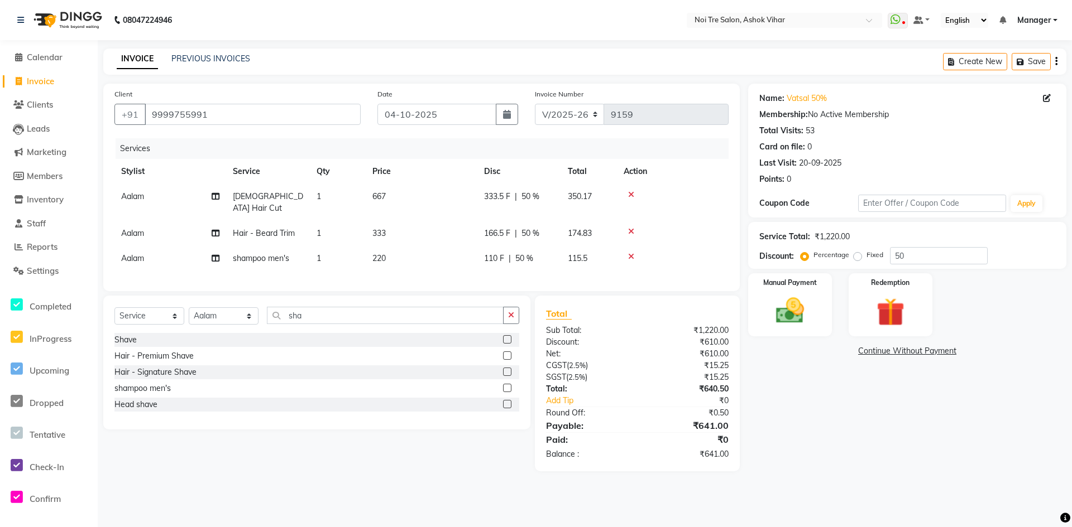
click at [492, 270] on div "Services Stylist Service Qty Price Disc Total Action Aalam Male Hair Cut 1 667 …" at bounding box center [421, 209] width 614 height 142
click at [452, 246] on td "220" at bounding box center [422, 258] width 112 height 25
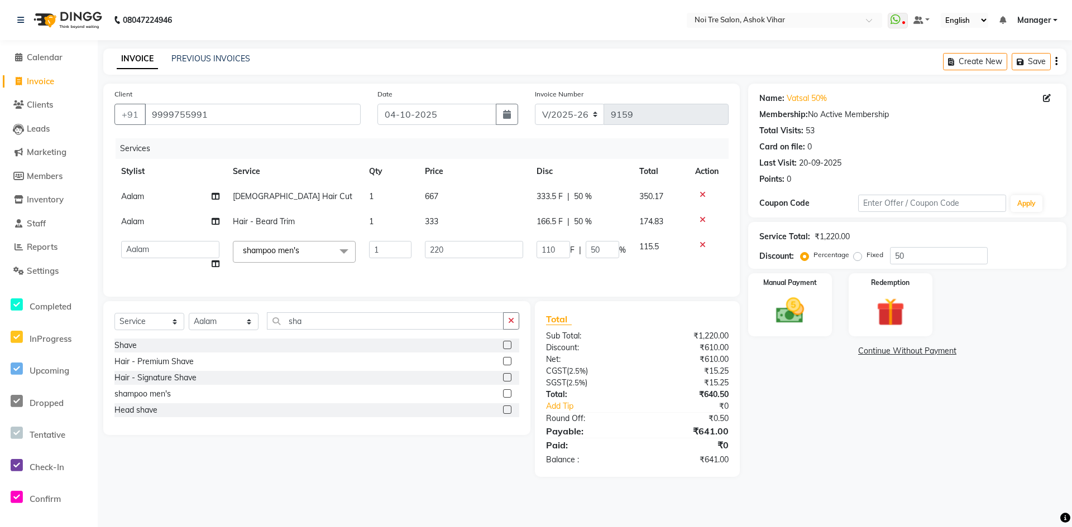
click at [481, 228] on td "333" at bounding box center [474, 221] width 112 height 25
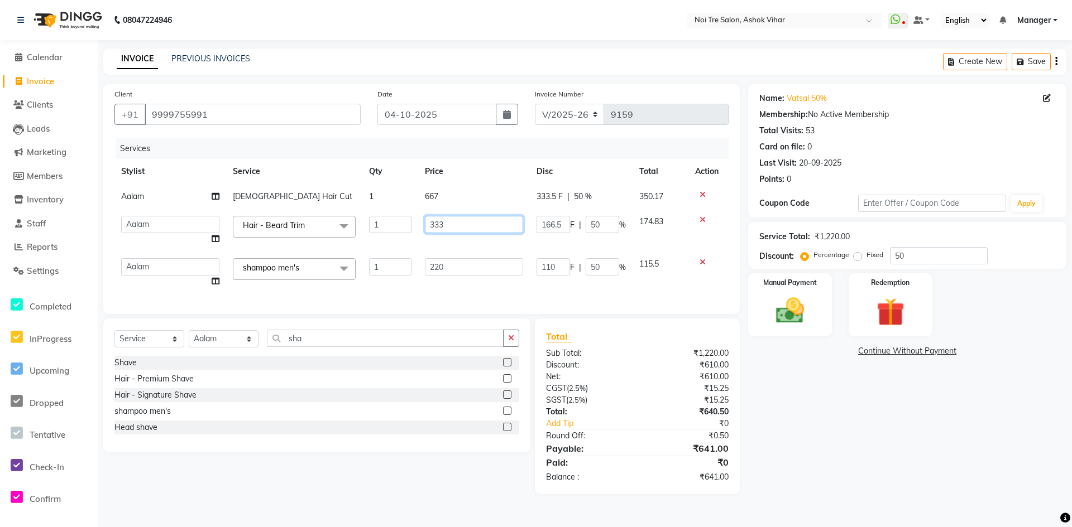
click at [483, 225] on input "333" at bounding box center [474, 224] width 98 height 17
click at [489, 241] on tbody "Aalam Male Hair Cut 1 667 333.5 F | 50 % 350.17 Aakash Aalam Aas Admin Ajay Ali…" at bounding box center [421, 239] width 614 height 110
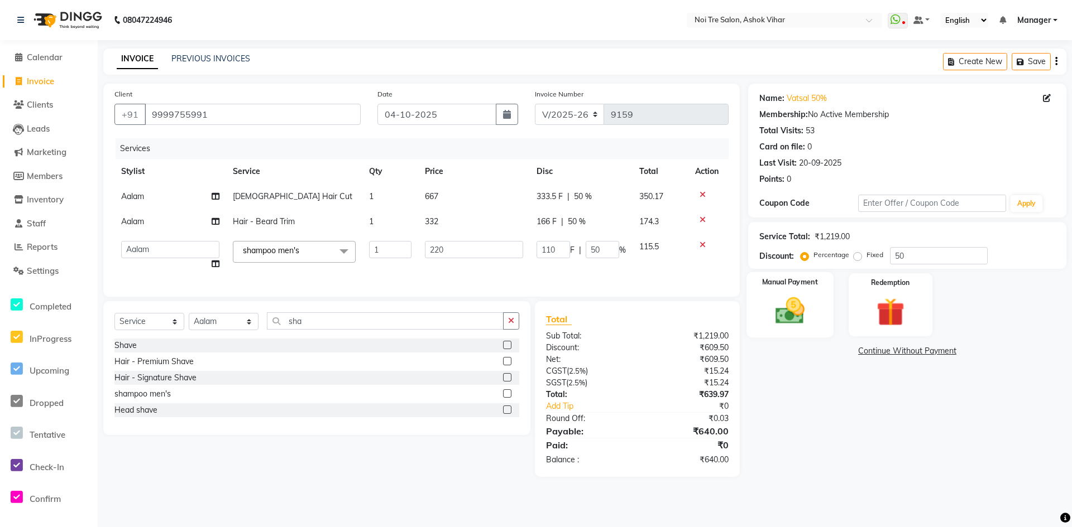
click at [797, 334] on div "Manual Payment" at bounding box center [789, 305] width 87 height 66
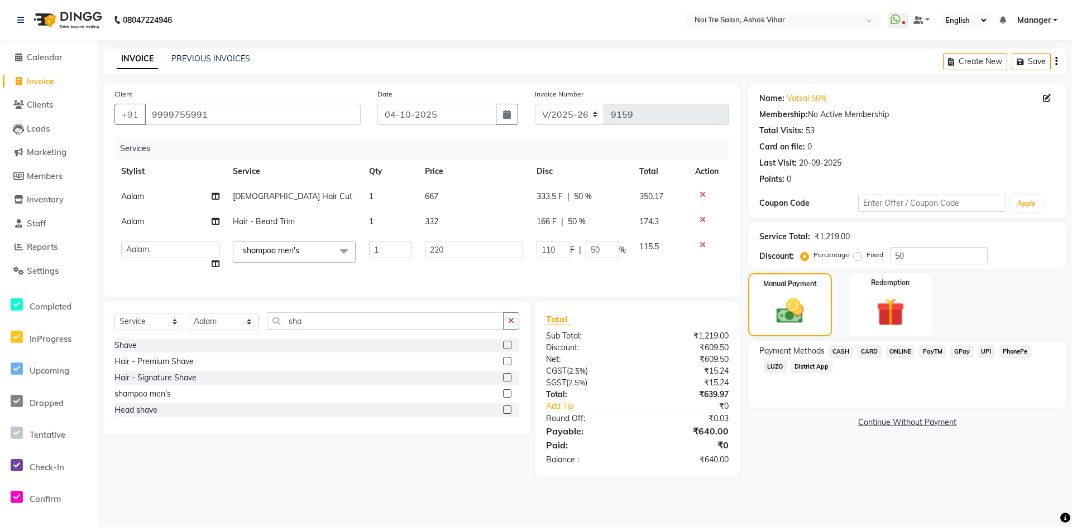
click at [843, 358] on span "CASH" at bounding box center [841, 351] width 24 height 13
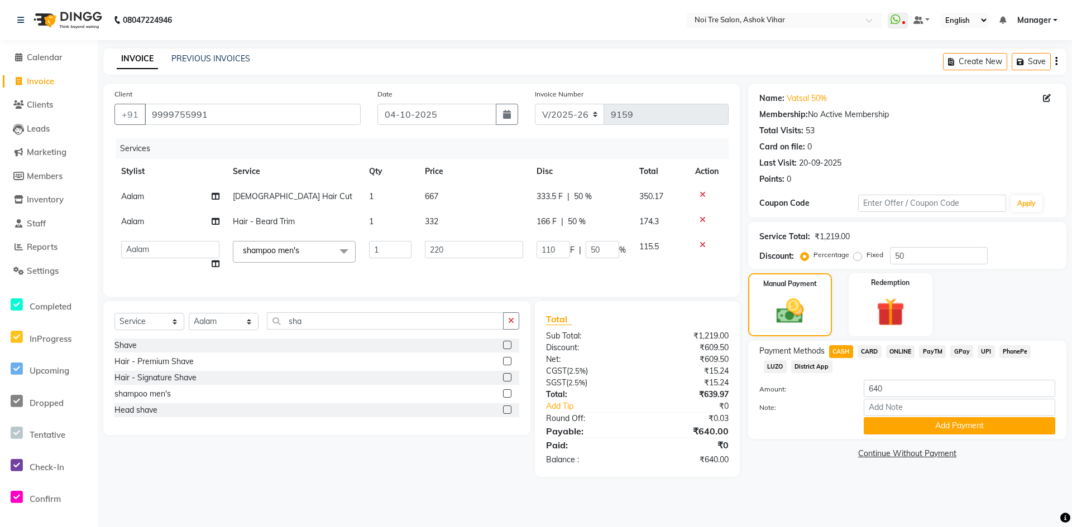
click at [846, 354] on span "CASH" at bounding box center [841, 351] width 24 height 13
click at [890, 436] on div "Payment Methods CASH CARD ONLINE PayTM GPay UPI PhonePe LUZO District App Amoun…" at bounding box center [907, 390] width 318 height 98
click at [884, 428] on button "Add Payment" at bounding box center [958, 425] width 191 height 17
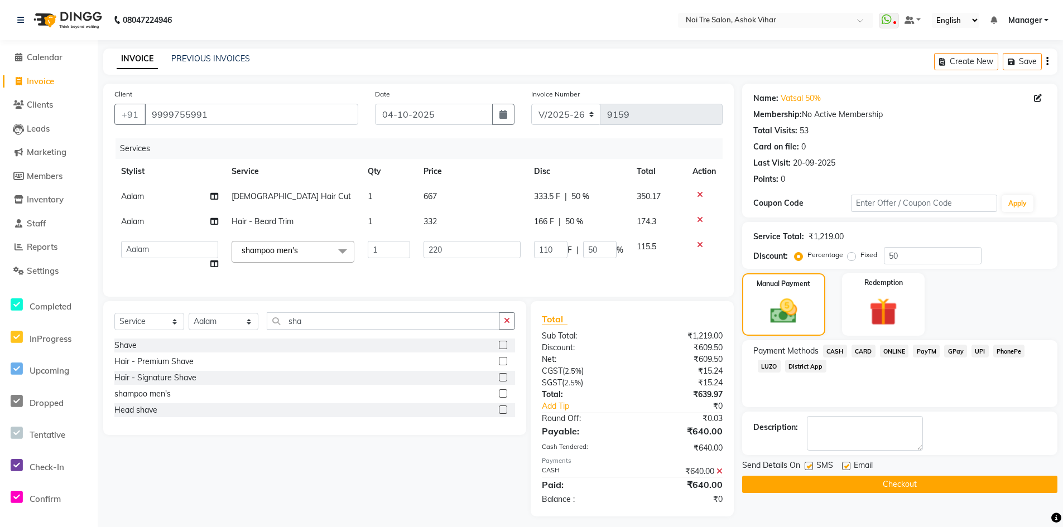
click at [845, 484] on button "Checkout" at bounding box center [899, 484] width 315 height 17
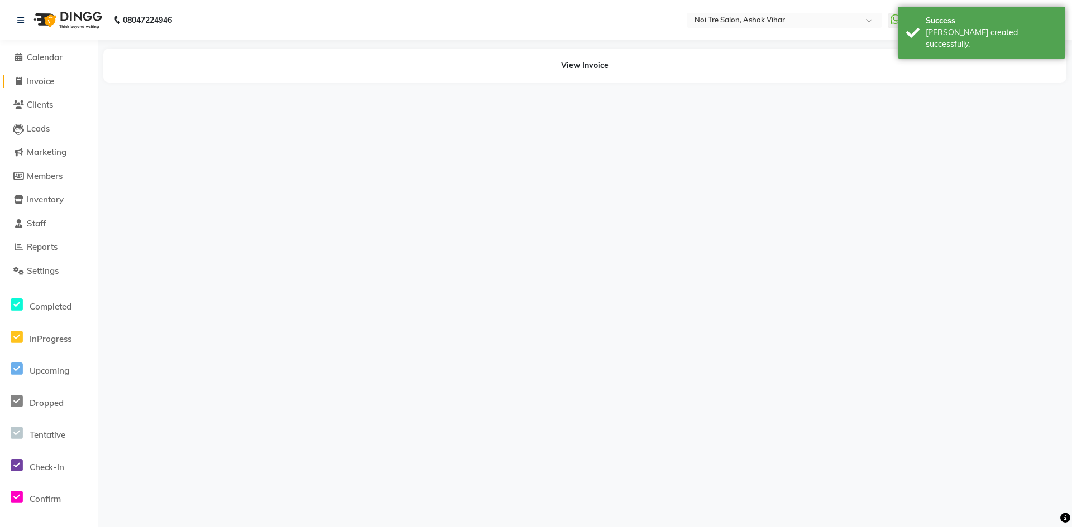
click at [46, 84] on span "Invoice" at bounding box center [40, 81] width 27 height 11
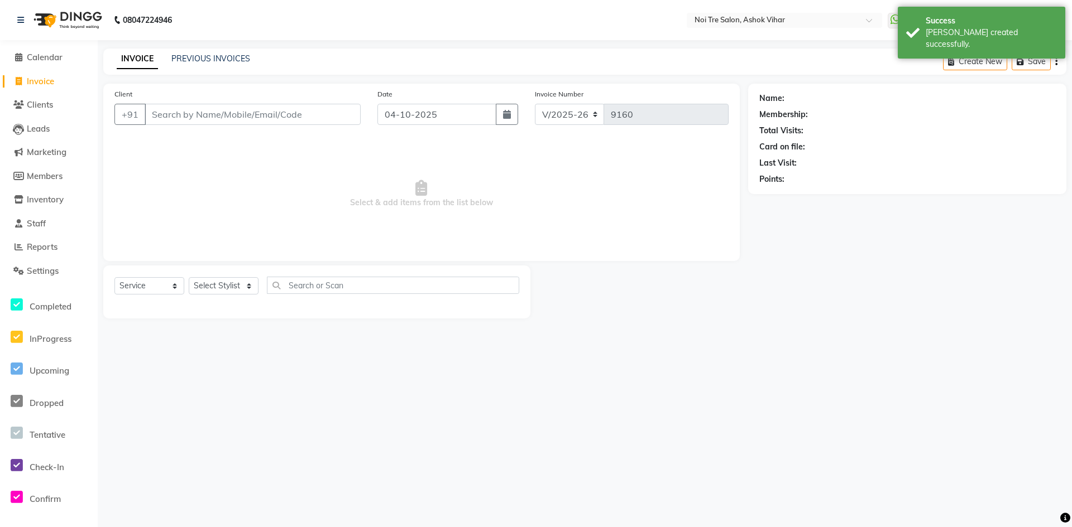
click at [196, 113] on input "Client" at bounding box center [253, 114] width 216 height 21
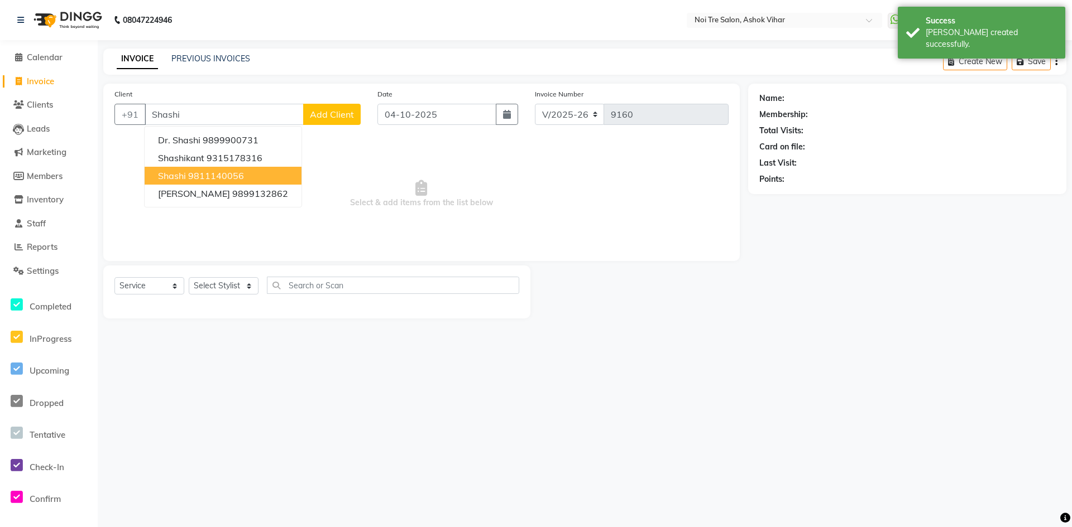
click at [184, 174] on span "Shashi" at bounding box center [172, 175] width 28 height 11
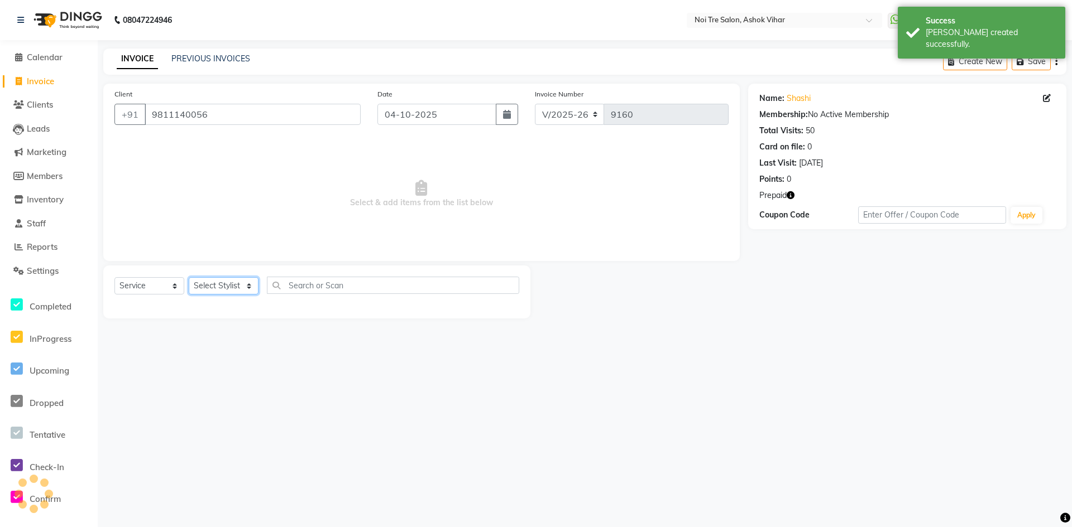
click at [213, 290] on select "Select Stylist Aakash Aalam Aas Admin Ajay Alice Amit Anand Anas Arif ARIF 1 Ar…" at bounding box center [224, 285] width 70 height 17
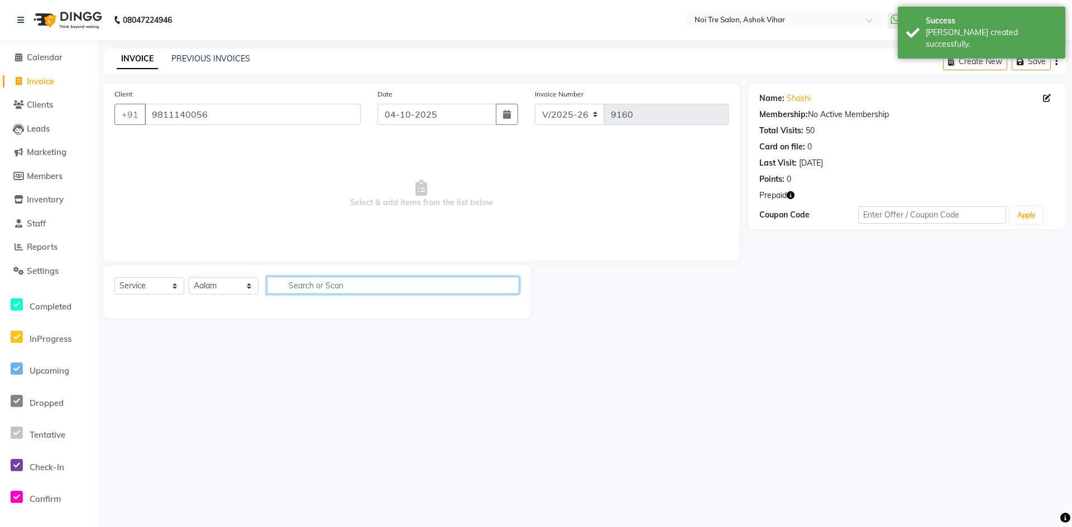
click at [328, 286] on input "text" at bounding box center [393, 285] width 252 height 17
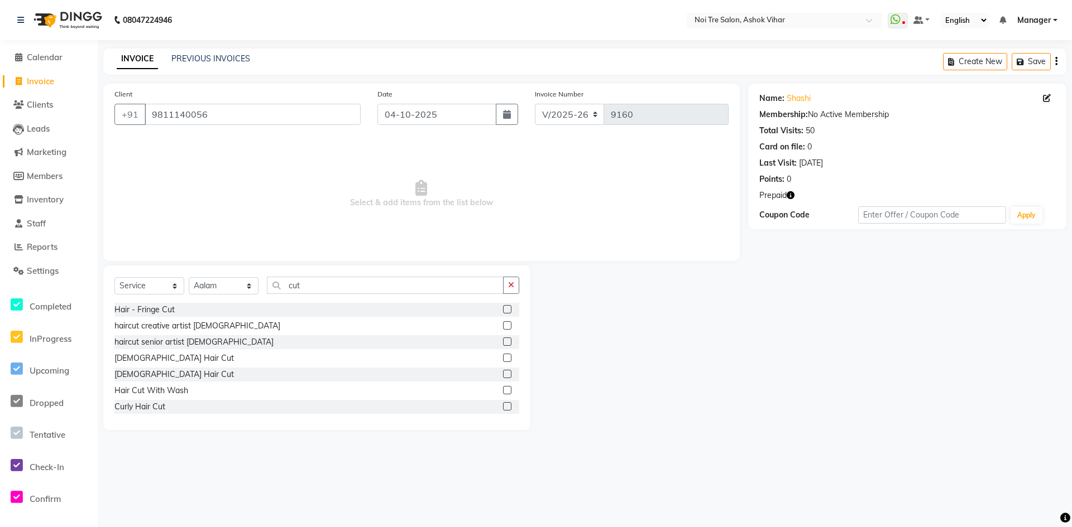
click at [151, 351] on div "Hair - Fringe Cut haircut creative artist male haircut senior artist male Male …" at bounding box center [316, 359] width 405 height 112
click at [151, 356] on div "Male Hair Cut" at bounding box center [173, 359] width 119 height 12
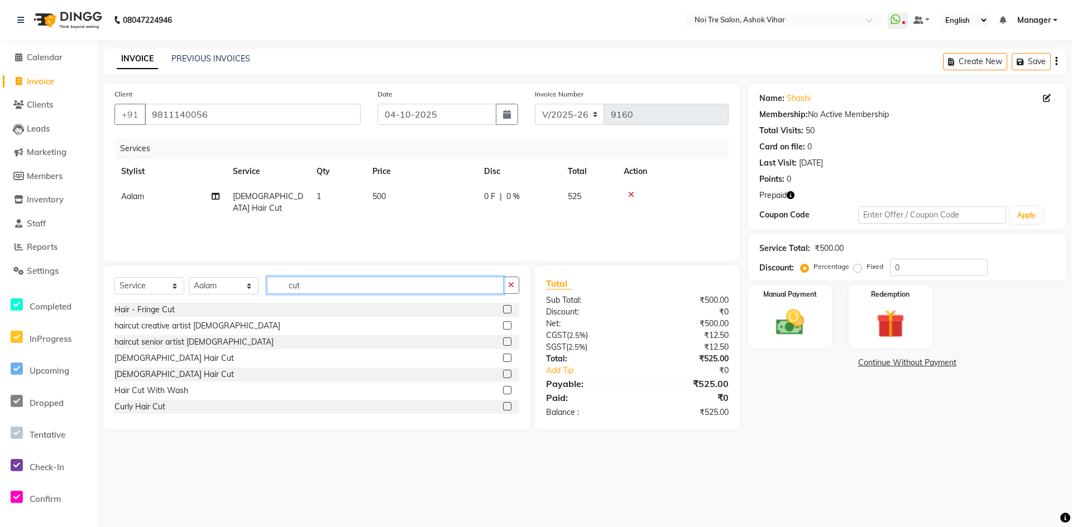
click at [297, 287] on input "cut" at bounding box center [385, 285] width 237 height 17
click at [297, 287] on input "r" at bounding box center [385, 285] width 237 height 17
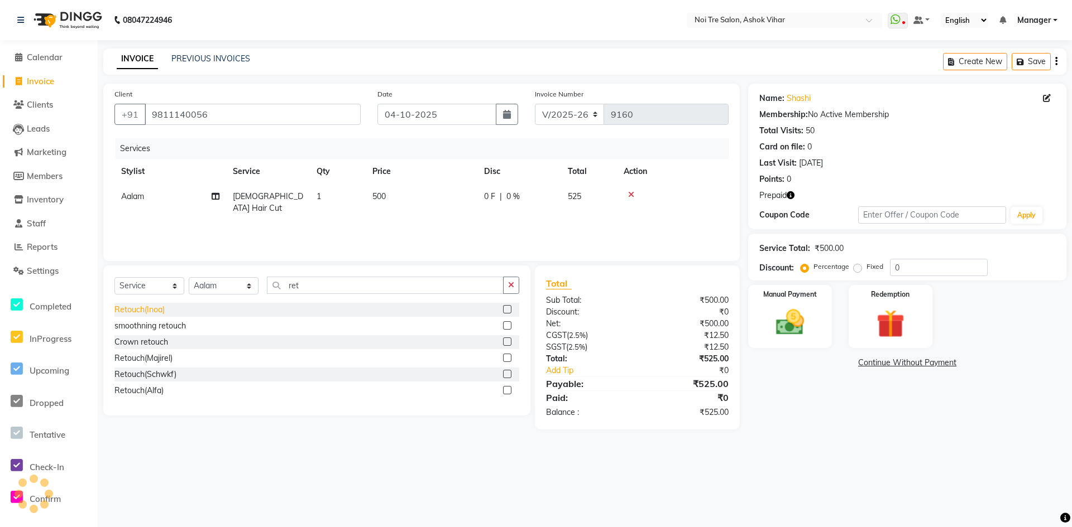
click at [140, 308] on div "Retouch(Inoa)" at bounding box center [139, 310] width 50 height 12
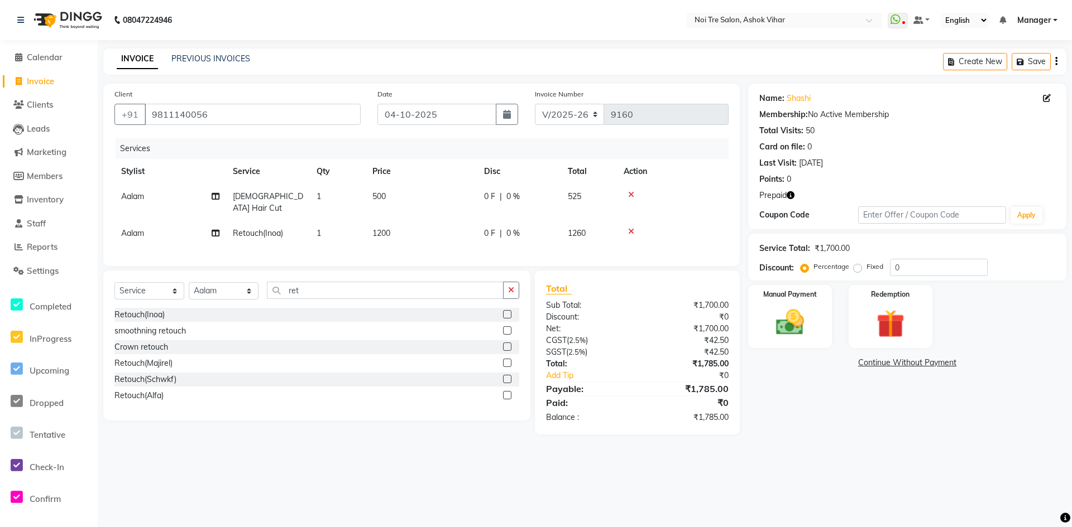
click at [476, 222] on td "1200" at bounding box center [422, 233] width 112 height 25
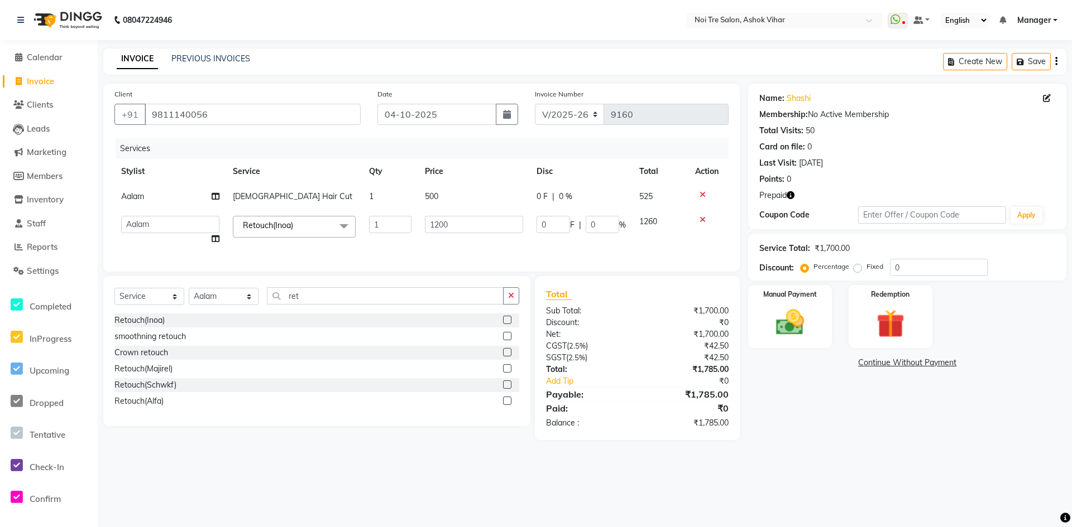
click at [476, 222] on input "1200" at bounding box center [474, 224] width 98 height 17
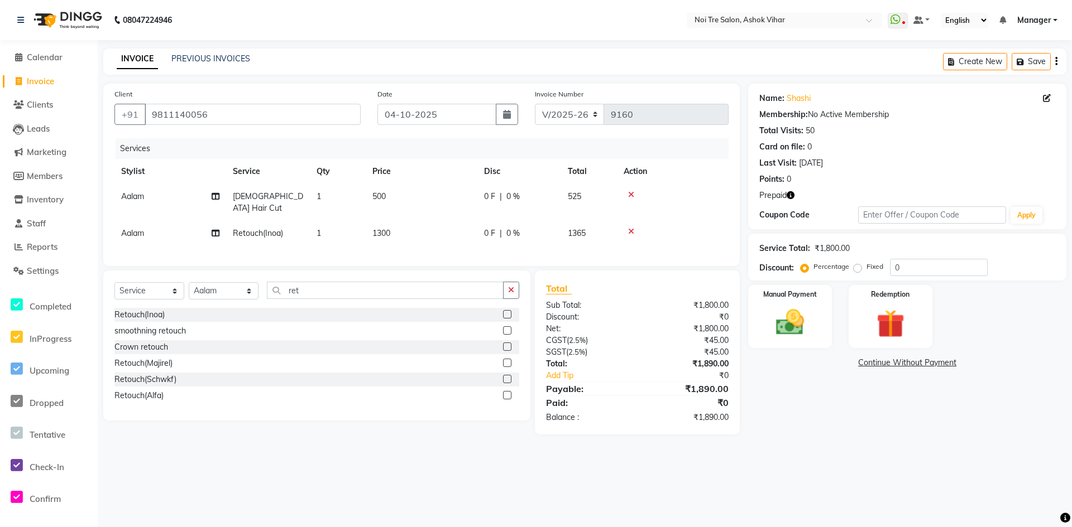
click at [476, 206] on td "500" at bounding box center [422, 202] width 112 height 37
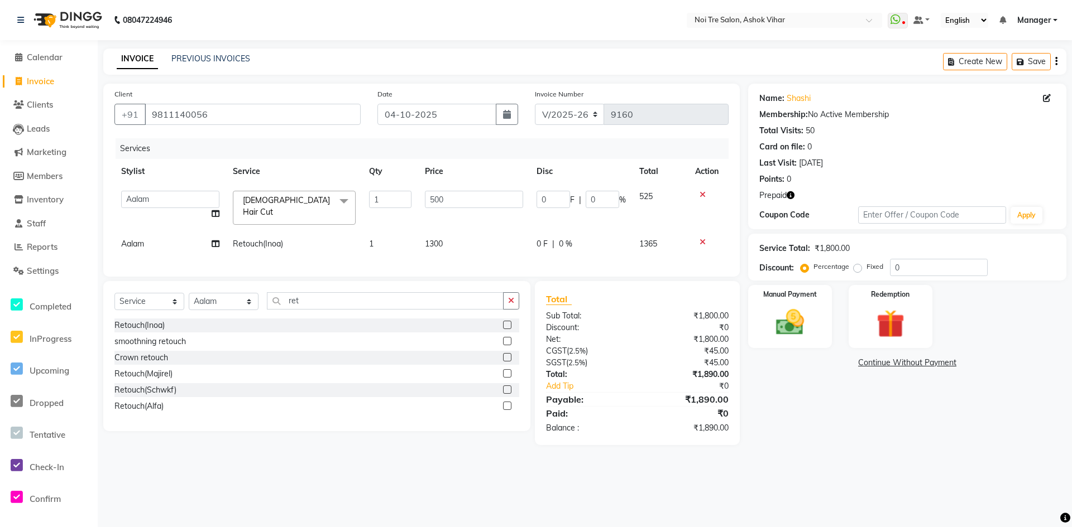
click at [477, 198] on input "500" at bounding box center [474, 199] width 98 height 17
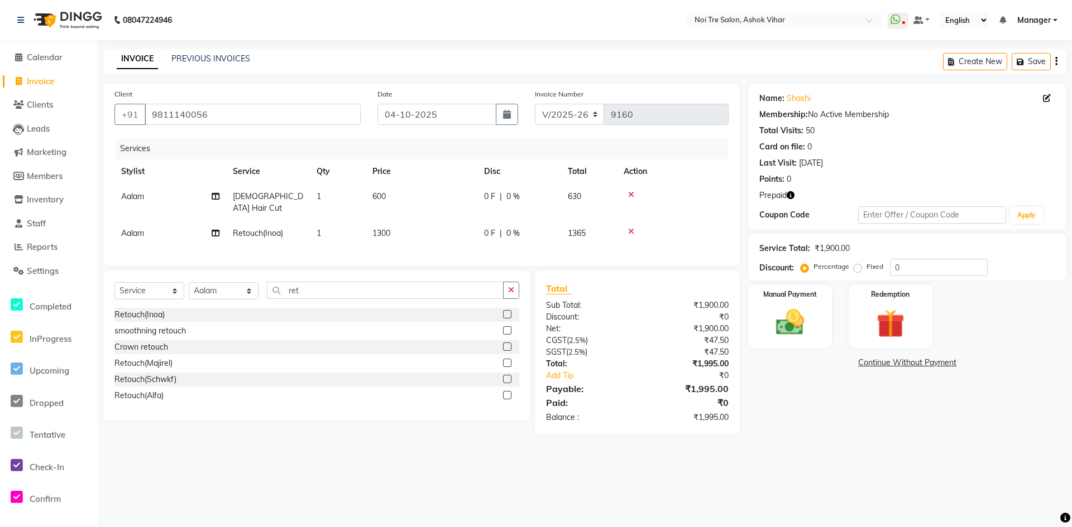
click at [485, 222] on tbody "Aalam Male Hair Cut 1 600 0 F | 0 % 630 Aalam Retouch(Inoa) 1 1300 0 F | 0 % 13…" at bounding box center [421, 215] width 614 height 62
click at [794, 195] on icon "button" at bounding box center [790, 195] width 8 height 8
click at [878, 304] on div "Redemption" at bounding box center [890, 317] width 87 height 66
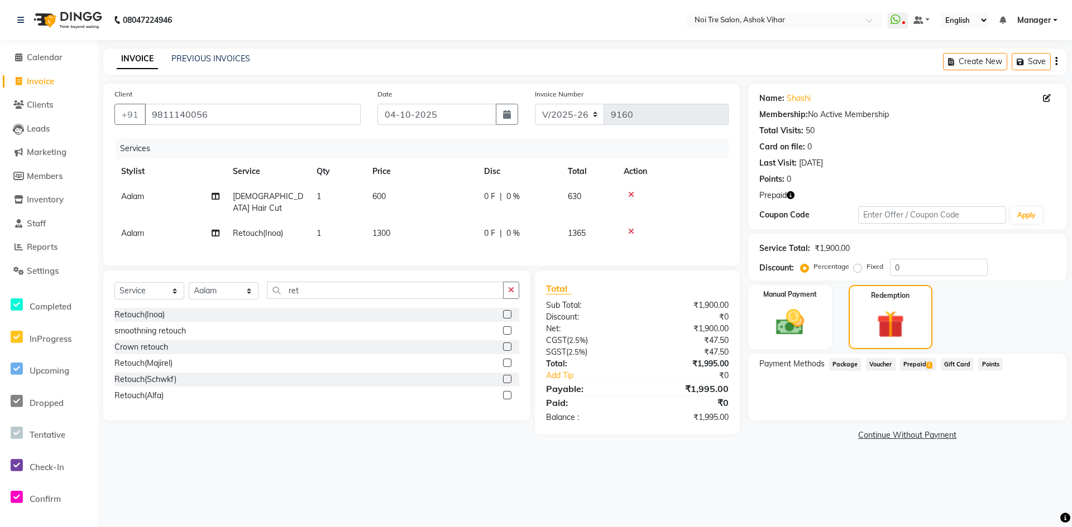
click at [912, 355] on div "Payment Methods Package Voucher Prepaid 1 Gift Card Points" at bounding box center [907, 387] width 318 height 67
click at [913, 361] on span "Prepaid 1" at bounding box center [918, 364] width 36 height 13
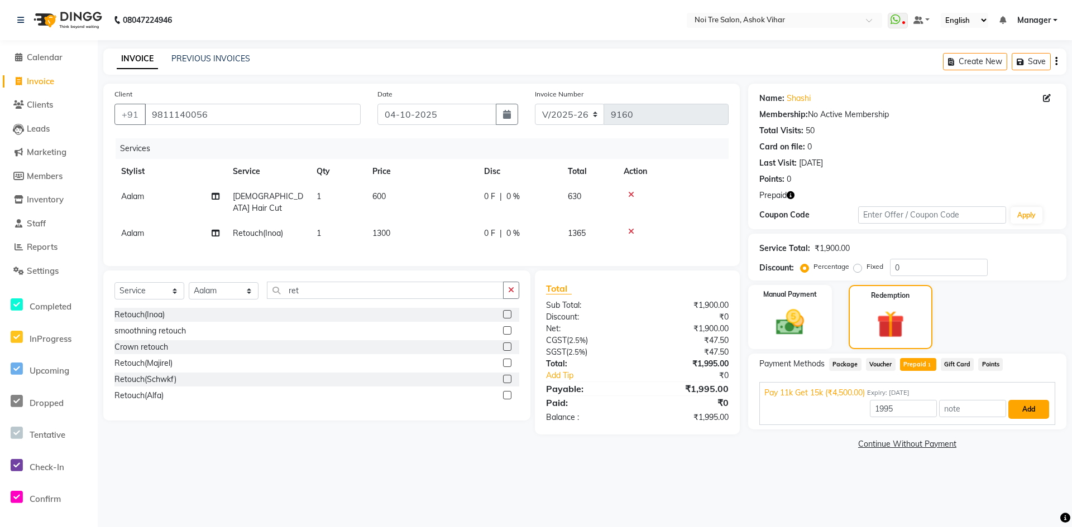
click at [1018, 404] on button "Add" at bounding box center [1028, 409] width 41 height 19
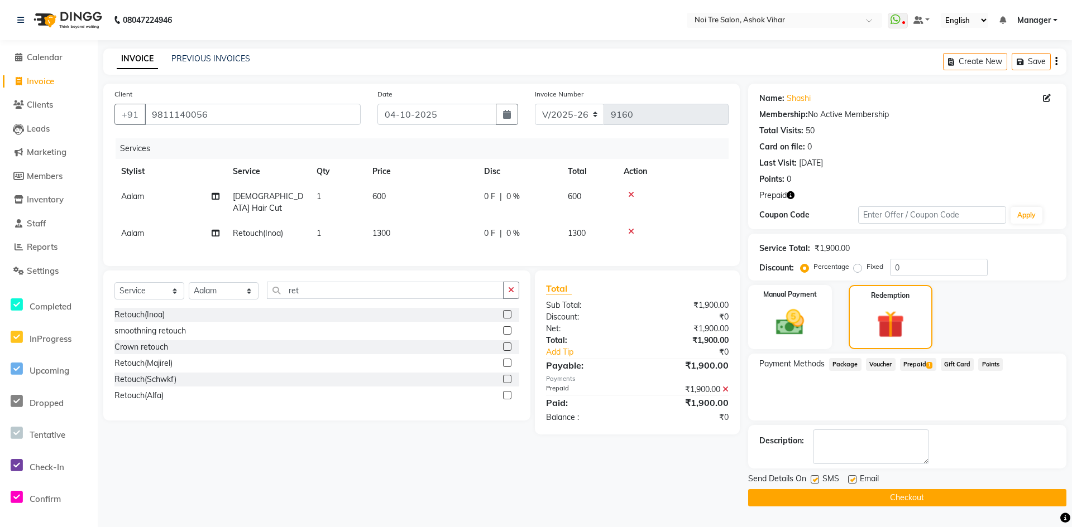
click at [884, 499] on button "Checkout" at bounding box center [907, 497] width 318 height 17
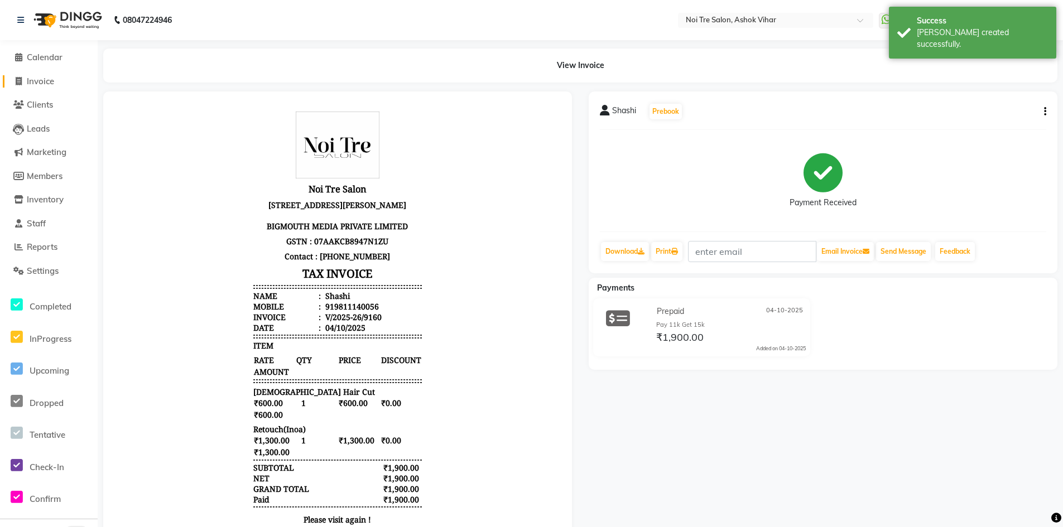
click at [48, 82] on span "Invoice" at bounding box center [40, 81] width 27 height 11
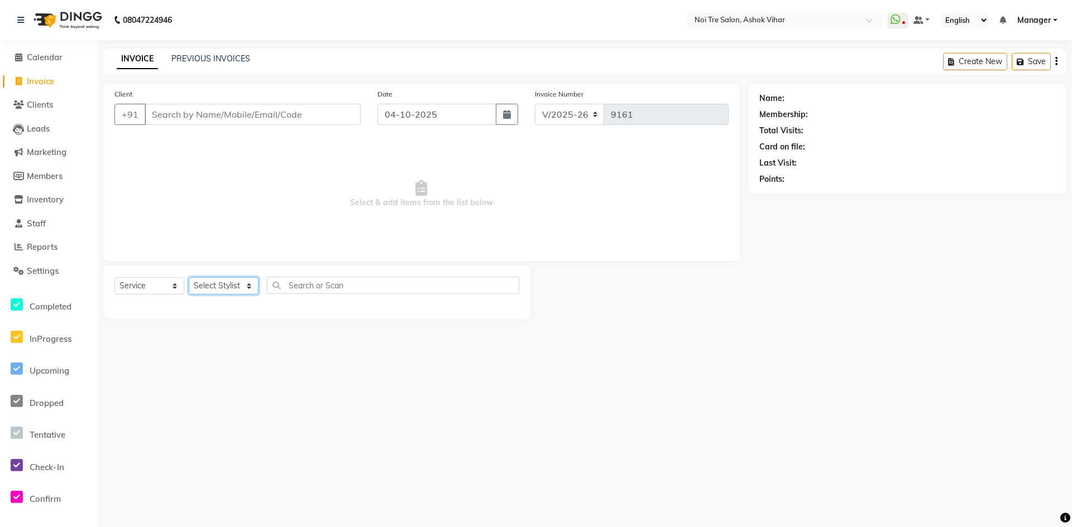
click at [242, 285] on select "Select Stylist Aakash Aalam Aas Admin Ajay Alice Amit Anand Anas Arif ARIF 1 Ar…" at bounding box center [224, 285] width 70 height 17
click at [353, 284] on input "text" at bounding box center [393, 285] width 252 height 17
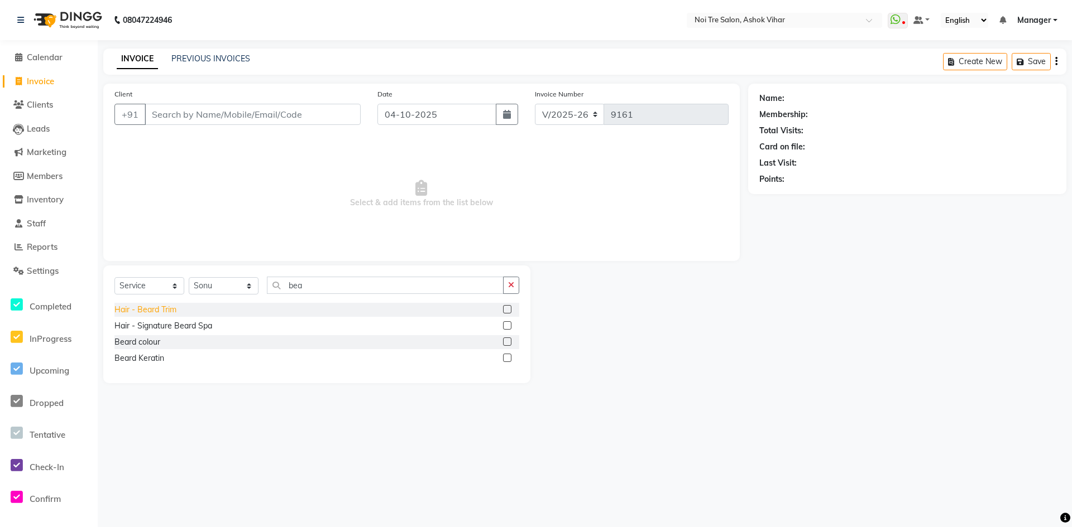
click at [170, 313] on div "Hair - Beard Trim" at bounding box center [145, 310] width 62 height 12
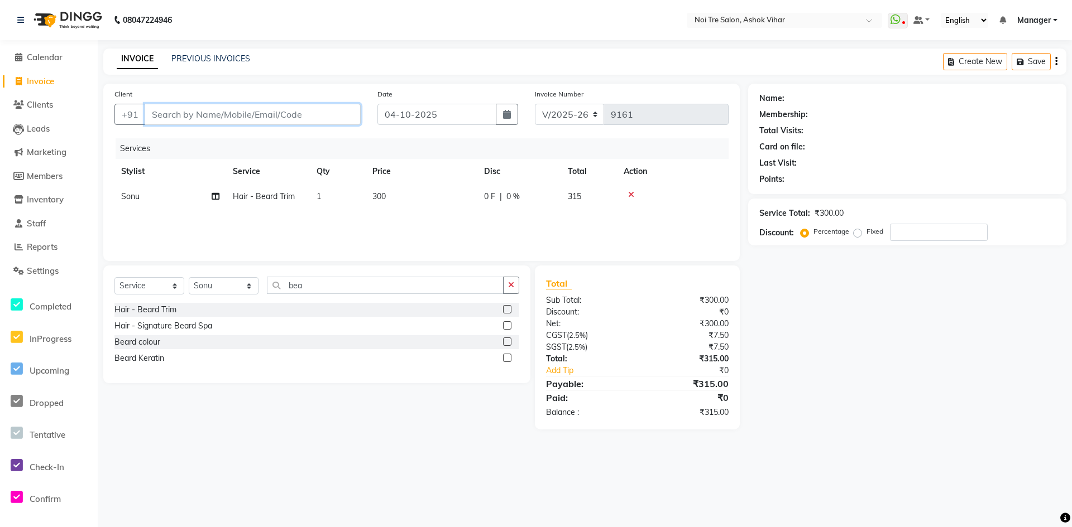
click at [256, 112] on input "Client" at bounding box center [253, 114] width 216 height 21
click at [338, 113] on span "Add Client" at bounding box center [332, 114] width 44 height 11
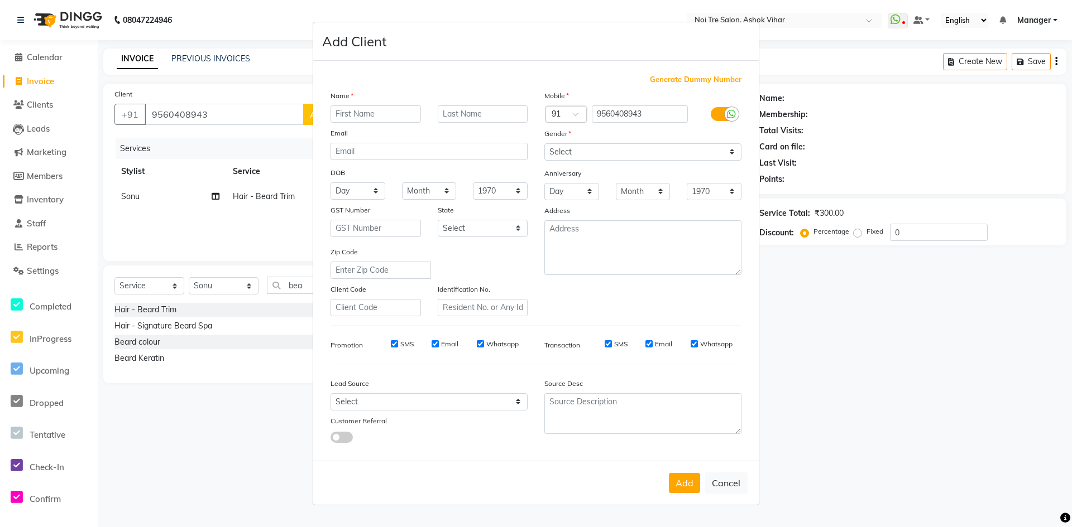
click at [411, 119] on input "text" at bounding box center [375, 113] width 90 height 17
click at [342, 111] on input "naman" at bounding box center [375, 113] width 90 height 17
click at [612, 157] on select "Select Male Female Other Prefer Not To Say" at bounding box center [642, 151] width 197 height 17
click at [544, 143] on select "Select Male Female Other Prefer Not To Say" at bounding box center [642, 151] width 197 height 17
click at [405, 398] on select "Select Walk-in Referral Internet Friend Word of Mouth Advertisement Facebook Ju…" at bounding box center [428, 401] width 197 height 17
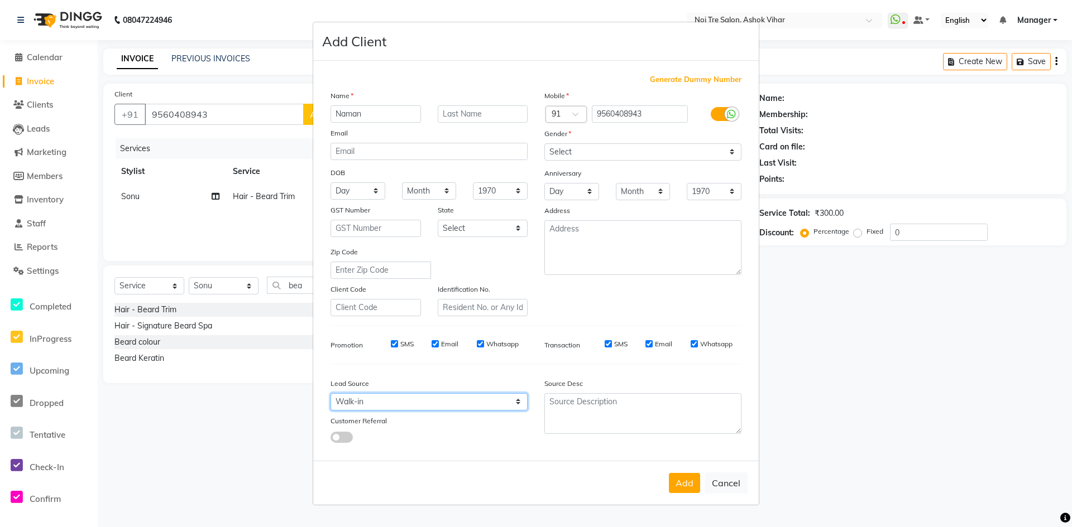
click at [330, 393] on select "Select Walk-in Referral Internet Friend Word of Mouth Advertisement Facebook Ju…" at bounding box center [428, 401] width 197 height 17
drag, startPoint x: 670, startPoint y: 481, endPoint x: 661, endPoint y: 460, distance: 22.7
click at [670, 482] on button "Add" at bounding box center [684, 483] width 31 height 20
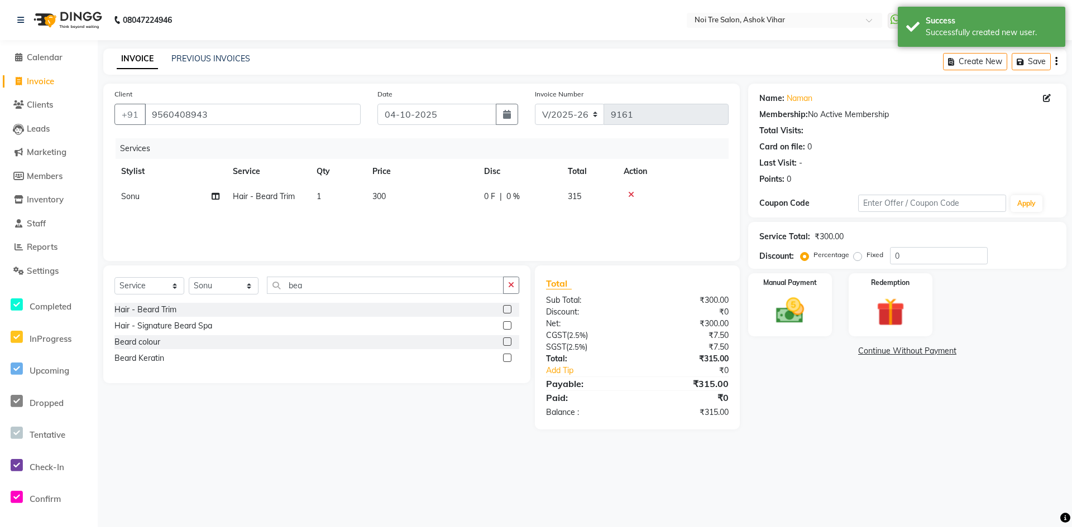
click at [460, 186] on td "300" at bounding box center [422, 196] width 112 height 25
click at [460, 192] on td "300" at bounding box center [422, 196] width 112 height 25
click at [460, 192] on input "300" at bounding box center [474, 199] width 98 height 17
click at [459, 197] on input "300" at bounding box center [474, 199] width 98 height 17
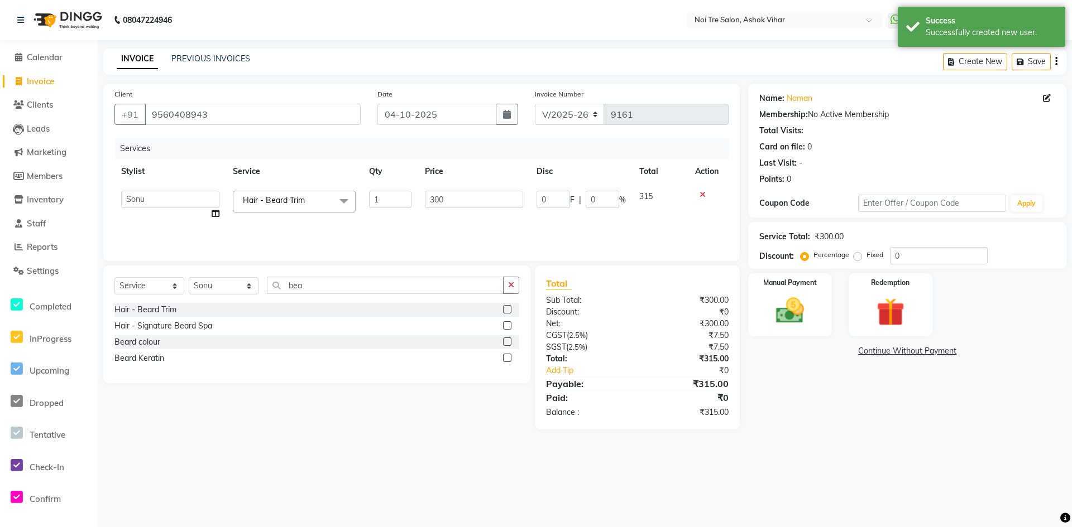
click at [459, 197] on input "300" at bounding box center [474, 199] width 98 height 17
click at [483, 210] on div "Services Stylist Service Qty Price Disc Total Action Aakash Aalam Aas Admin Aja…" at bounding box center [421, 194] width 614 height 112
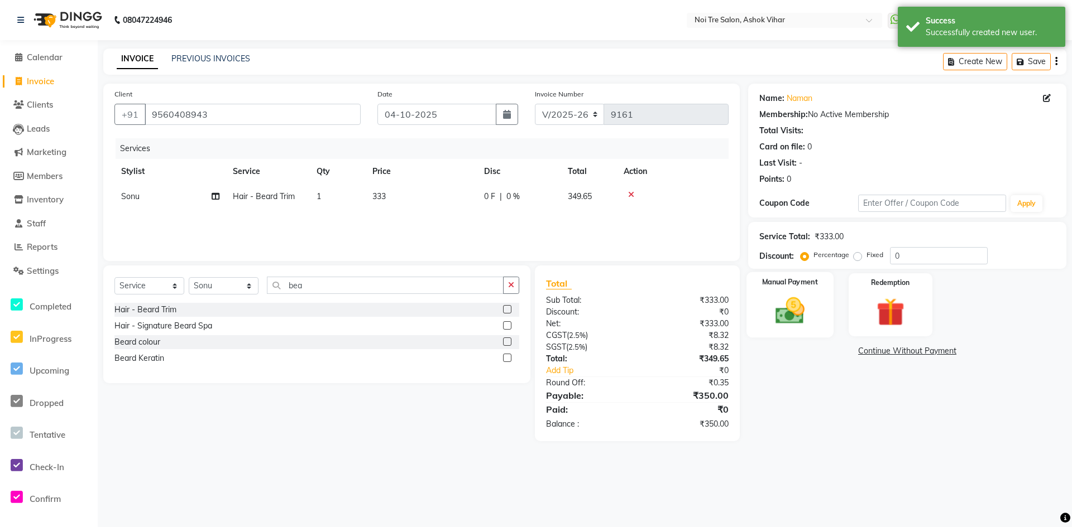
click at [813, 320] on img at bounding box center [790, 311] width 48 height 34
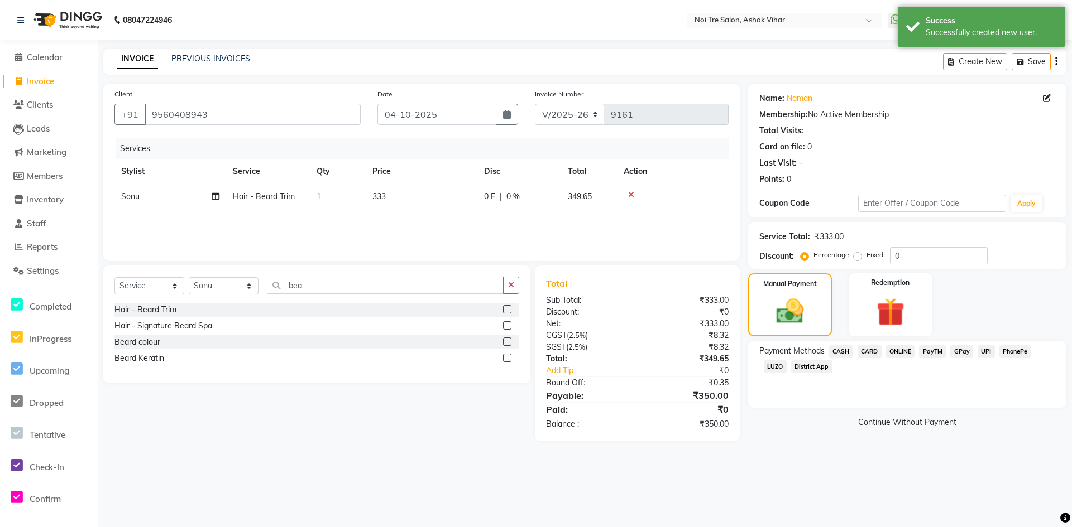
click at [905, 353] on span "ONLINE" at bounding box center [900, 351] width 29 height 13
click at [892, 432] on button "Add Payment" at bounding box center [958, 425] width 191 height 17
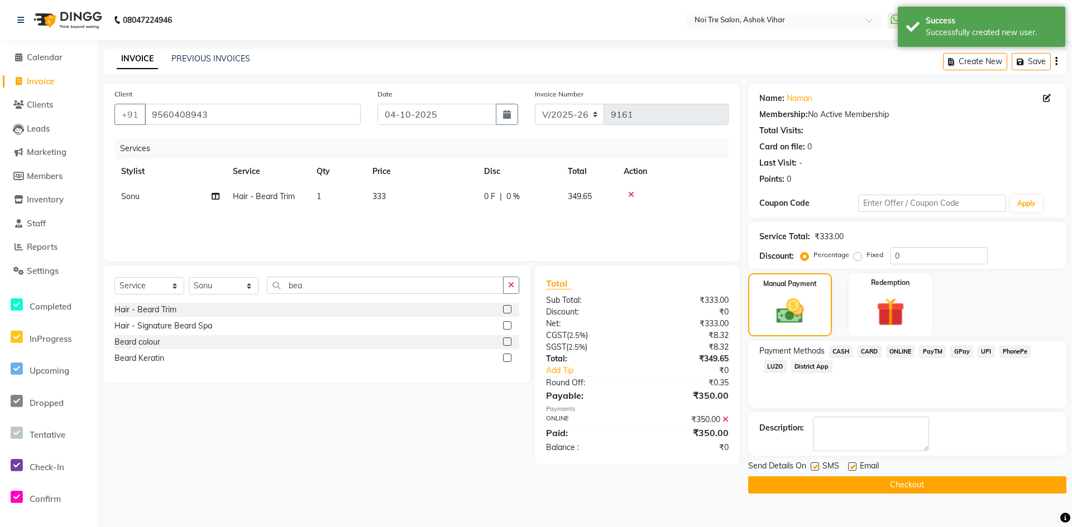
click at [848, 484] on button "Checkout" at bounding box center [907, 485] width 318 height 17
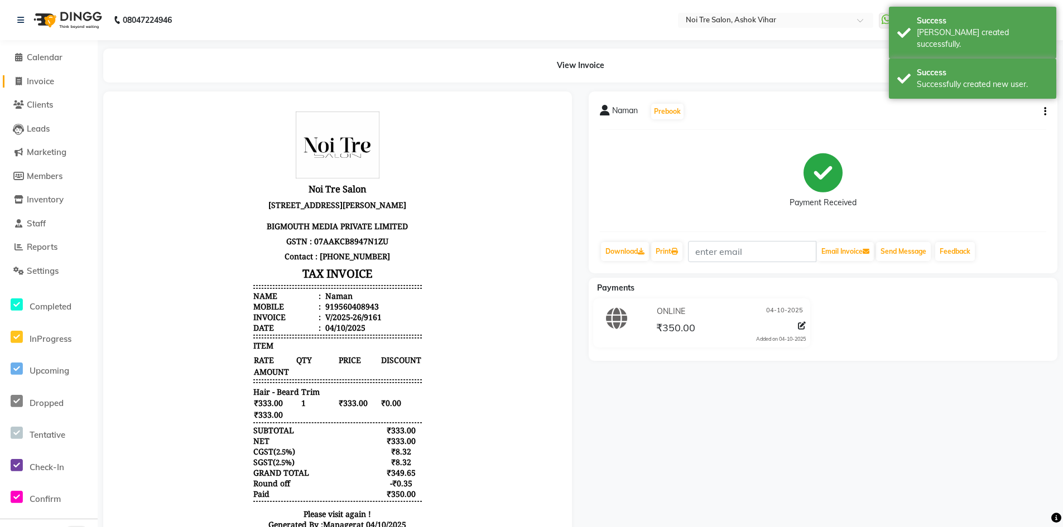
drag, startPoint x: 56, startPoint y: 84, endPoint x: 570, endPoint y: 526, distance: 677.9
click at [54, 84] on span "Invoice" at bounding box center [40, 81] width 27 height 11
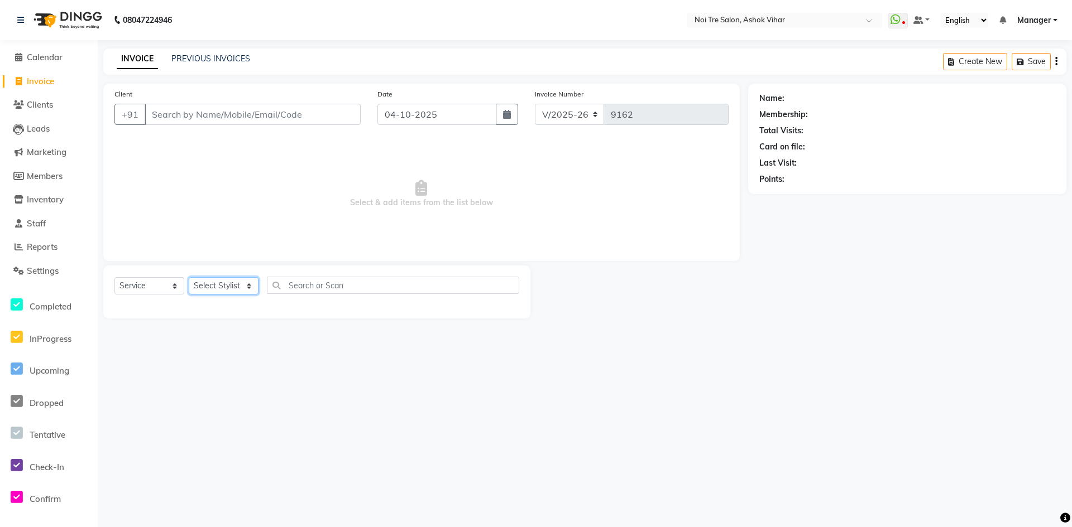
click at [214, 287] on select "Select Stylist Aakash Aalam Aas Admin Ajay Alice Amit Anand Anas Arif ARIF 1 Ar…" at bounding box center [224, 285] width 70 height 17
click at [345, 273] on div "Select Service Product Membership Package Voucher Prepaid Gift Card Select Styl…" at bounding box center [316, 292] width 427 height 53
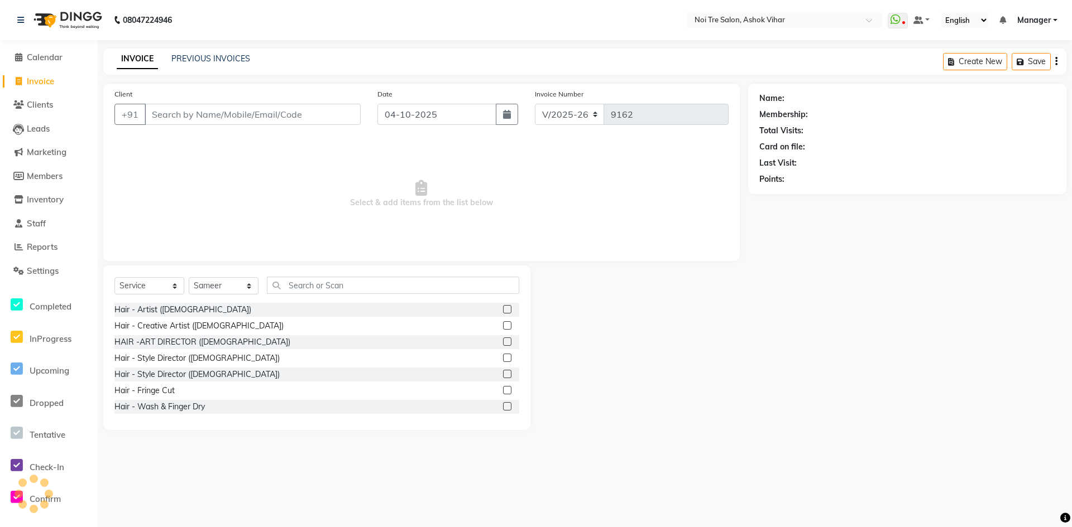
click at [344, 275] on div "Select Service Product Membership Package Voucher Prepaid Gift Card Select Styl…" at bounding box center [316, 348] width 427 height 165
drag, startPoint x: 316, startPoint y: 113, endPoint x: 316, endPoint y: 106, distance: 6.7
click at [316, 106] on input "Client" at bounding box center [253, 114] width 216 height 21
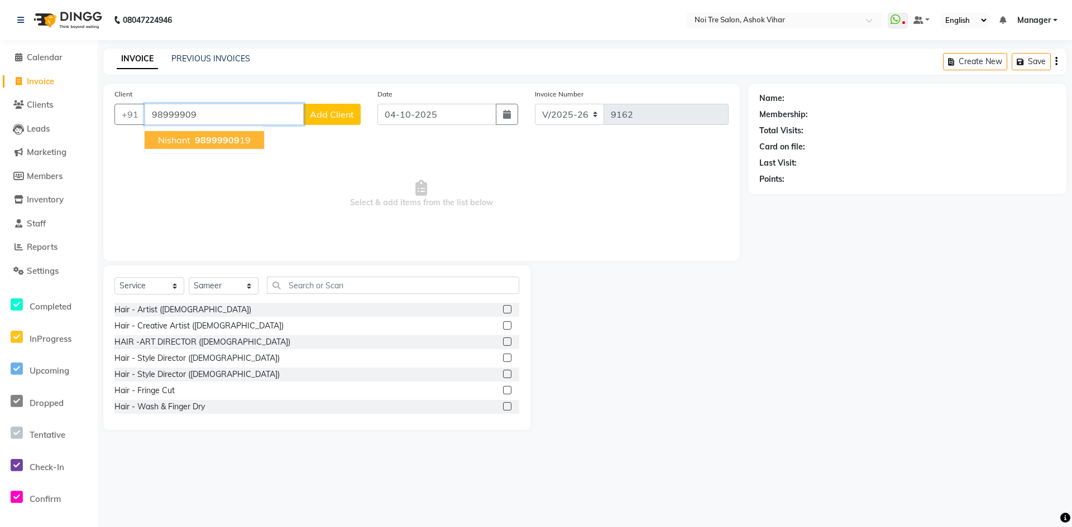
click at [212, 134] on button "Nishant 98999909 19" at bounding box center [204, 140] width 119 height 18
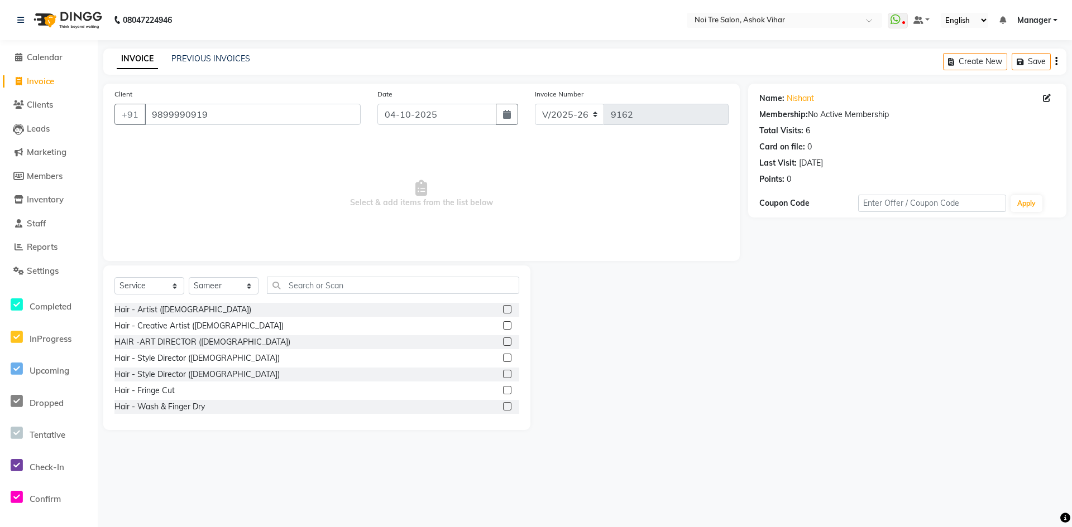
click at [319, 297] on div "Select Service Product Membership Package Voucher Prepaid Gift Card Select Styl…" at bounding box center [316, 290] width 405 height 26
click at [319, 294] on div "Select Service Product Membership Package Voucher Prepaid Gift Card Select Styl…" at bounding box center [316, 290] width 405 height 26
click at [319, 288] on input "text" at bounding box center [393, 285] width 252 height 17
click at [141, 290] on select "Select Service Product Membership Package Voucher Prepaid Gift Card" at bounding box center [149, 285] width 70 height 17
click at [114, 277] on select "Select Service Product Membership Package Voucher Prepaid Gift Card" at bounding box center [149, 285] width 70 height 17
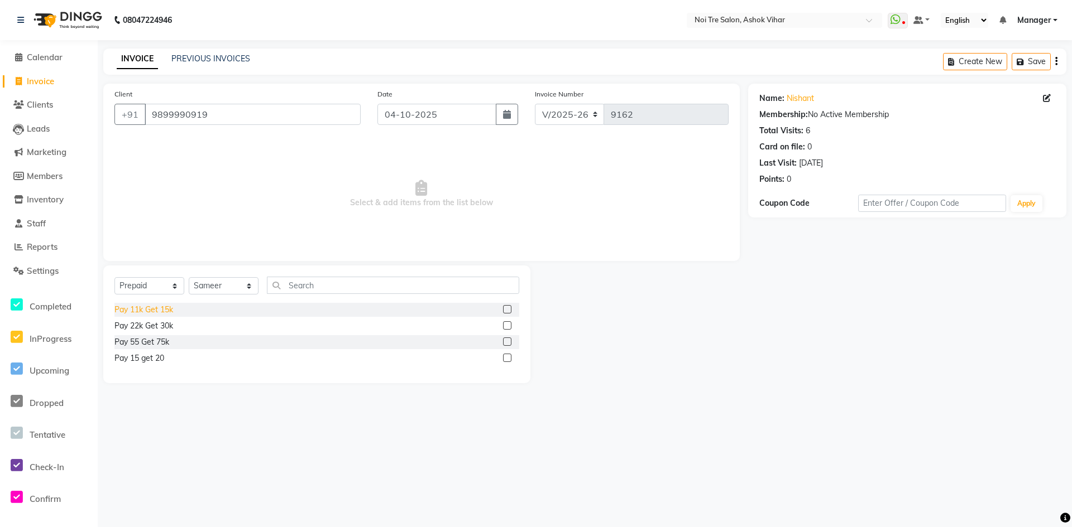
click at [166, 307] on div "Pay 11k Get 15k" at bounding box center [143, 310] width 59 height 12
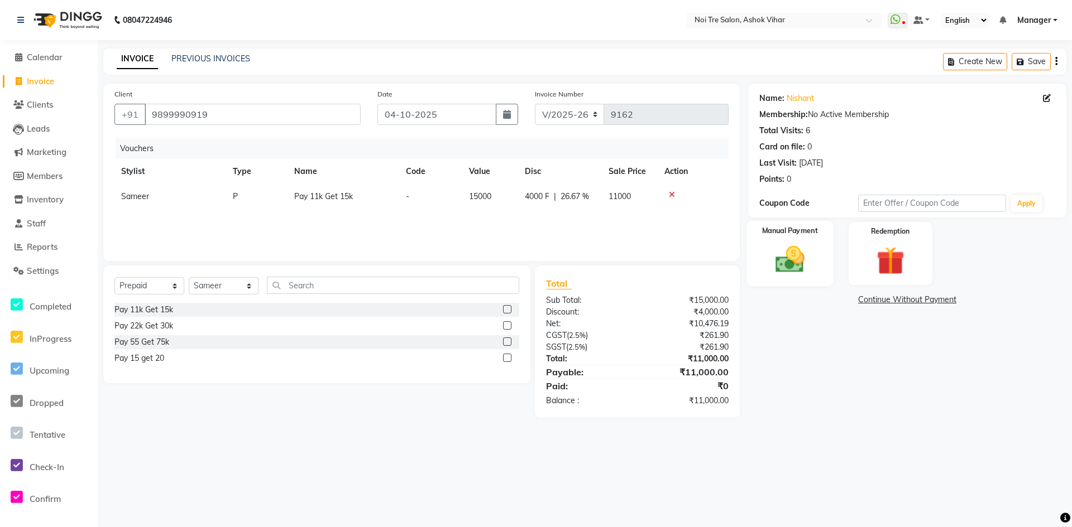
click at [776, 264] on img at bounding box center [790, 260] width 48 height 34
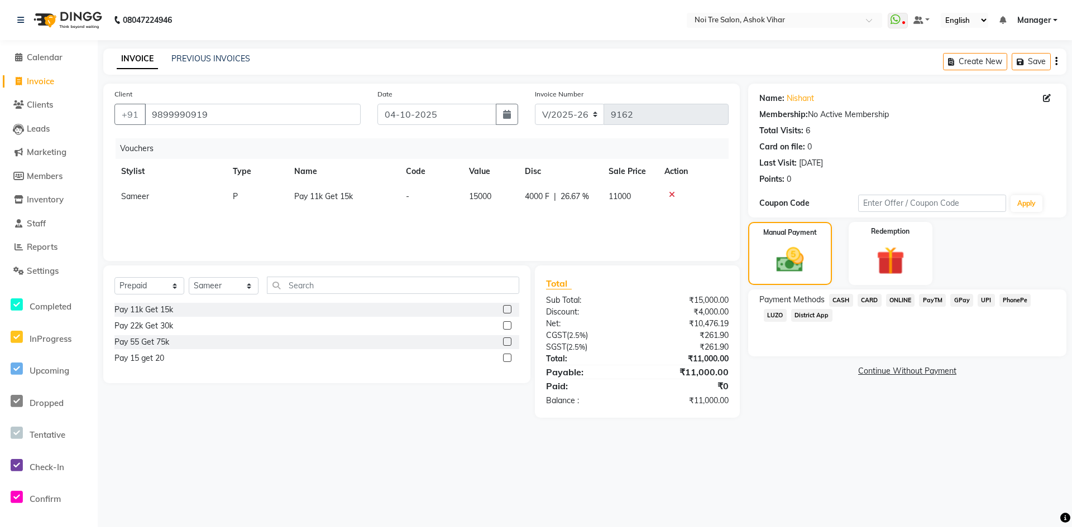
click at [836, 302] on span "CASH" at bounding box center [841, 300] width 24 height 13
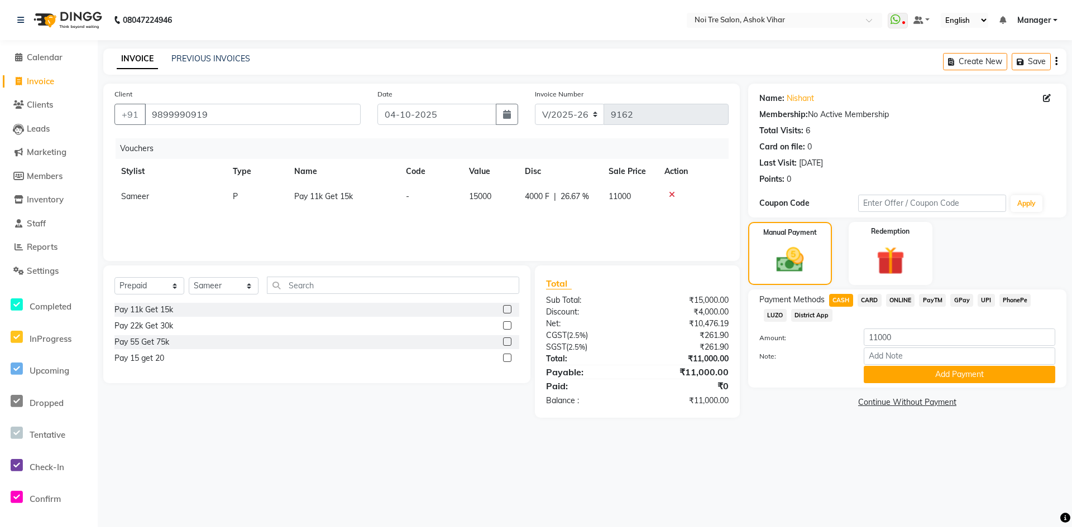
click at [877, 387] on div "Payment Methods CASH CARD ONLINE PayTM GPay UPI PhonePe LUZO District App Amoun…" at bounding box center [907, 339] width 318 height 98
click at [874, 376] on button "Add Payment" at bounding box center [958, 374] width 191 height 17
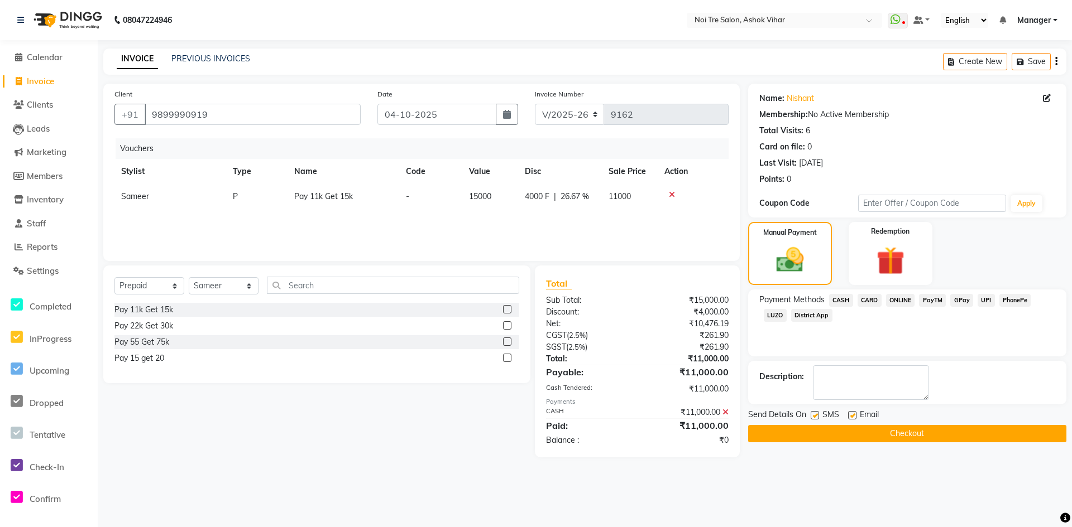
click at [855, 436] on button "Checkout" at bounding box center [907, 433] width 318 height 17
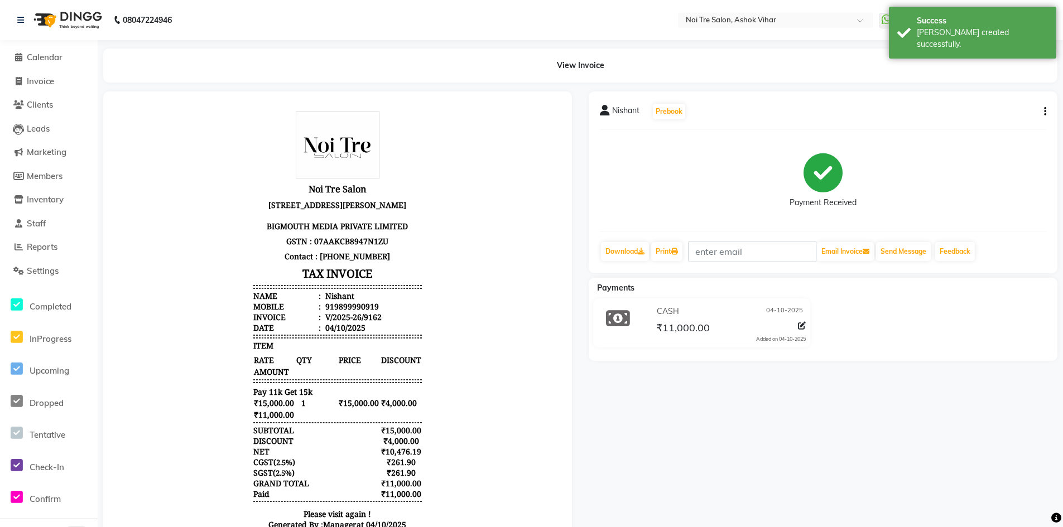
click at [344, 308] on div "919899990919" at bounding box center [351, 306] width 56 height 11
copy div "919899990919"
click at [51, 78] on span "Invoice" at bounding box center [40, 81] width 27 height 11
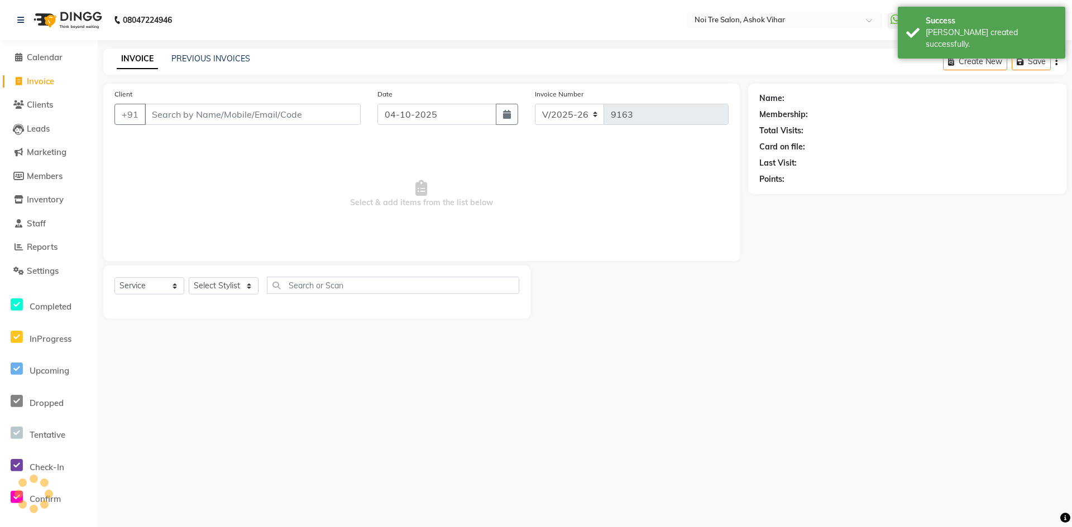
click at [180, 115] on input "Client" at bounding box center [253, 114] width 216 height 21
click at [224, 283] on select "Select Stylist" at bounding box center [224, 285] width 70 height 17
click at [189, 277] on select "Select Stylist" at bounding box center [224, 285] width 70 height 17
click at [218, 286] on select "Select Stylist" at bounding box center [224, 285] width 70 height 17
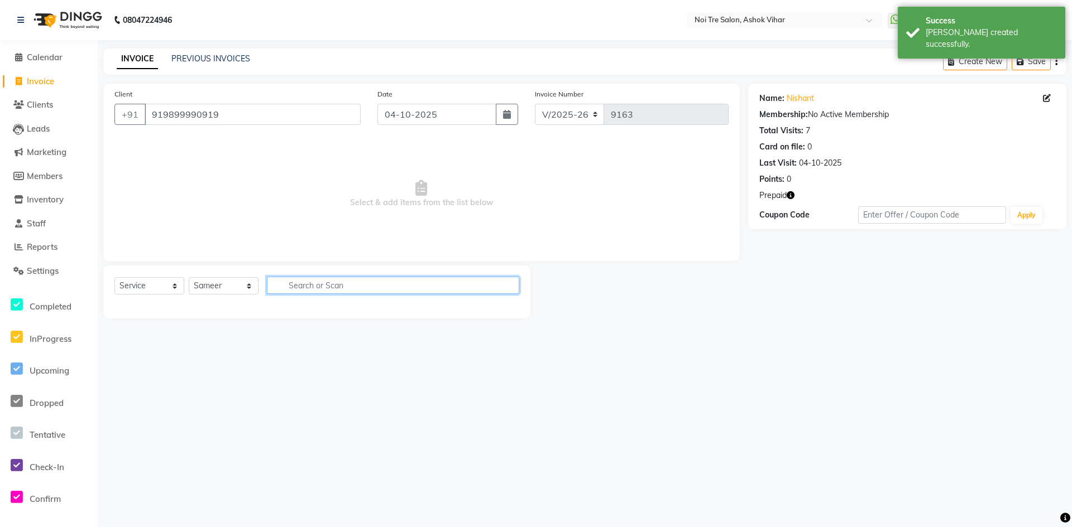
click at [324, 283] on input "text" at bounding box center [393, 285] width 252 height 17
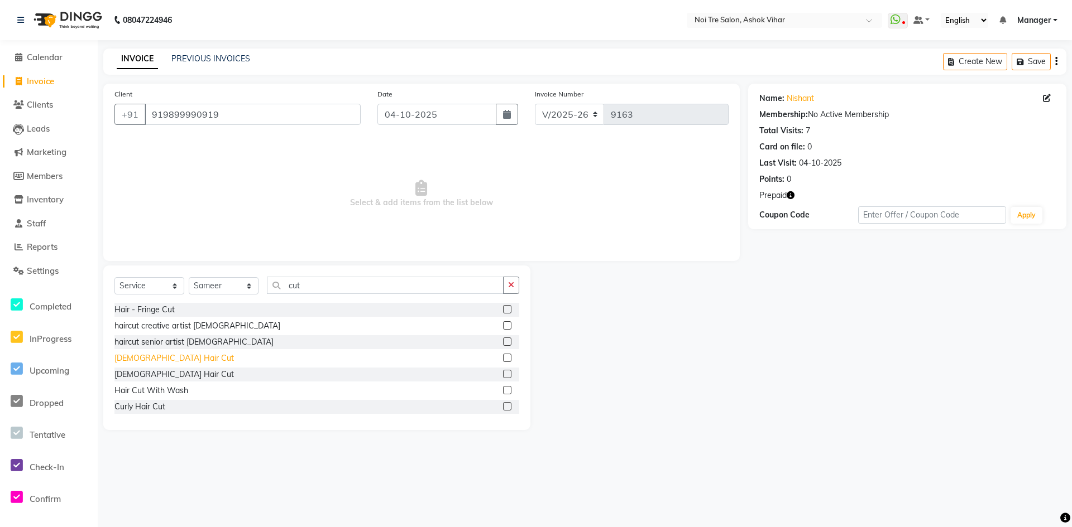
click at [148, 361] on div "Male Hair Cut" at bounding box center [173, 359] width 119 height 12
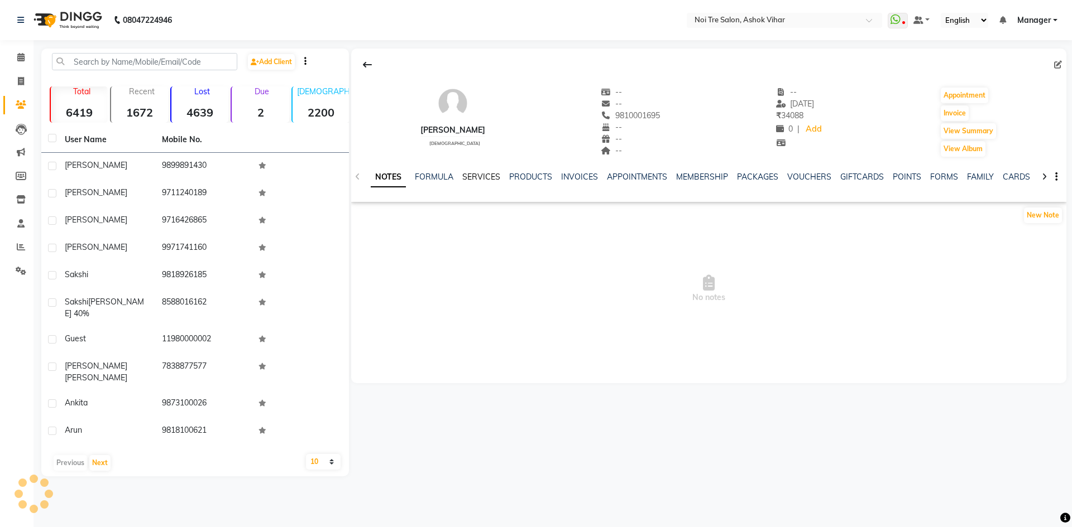
click at [486, 177] on link "SERVICES" at bounding box center [481, 177] width 38 height 10
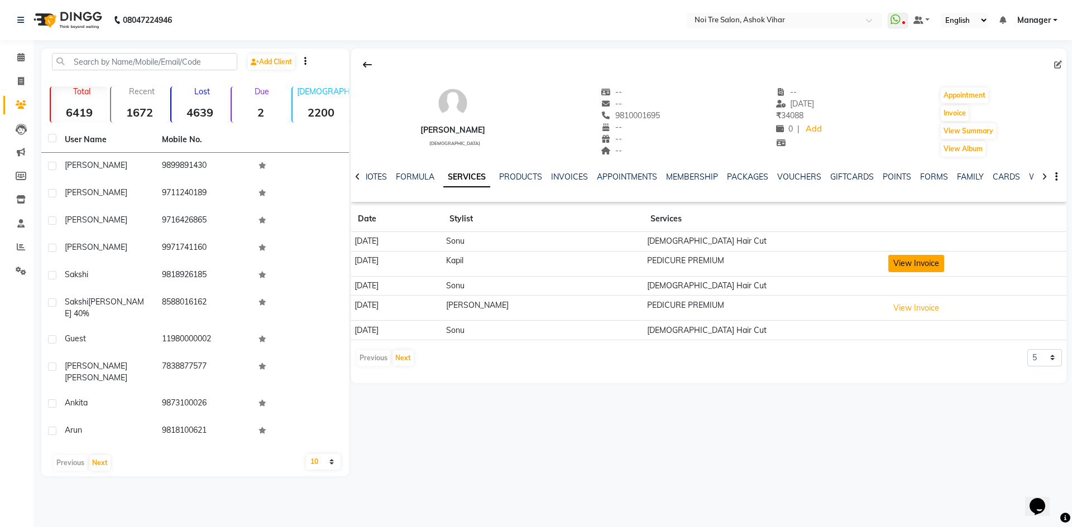
click at [918, 263] on button "View Invoice" at bounding box center [916, 263] width 56 height 17
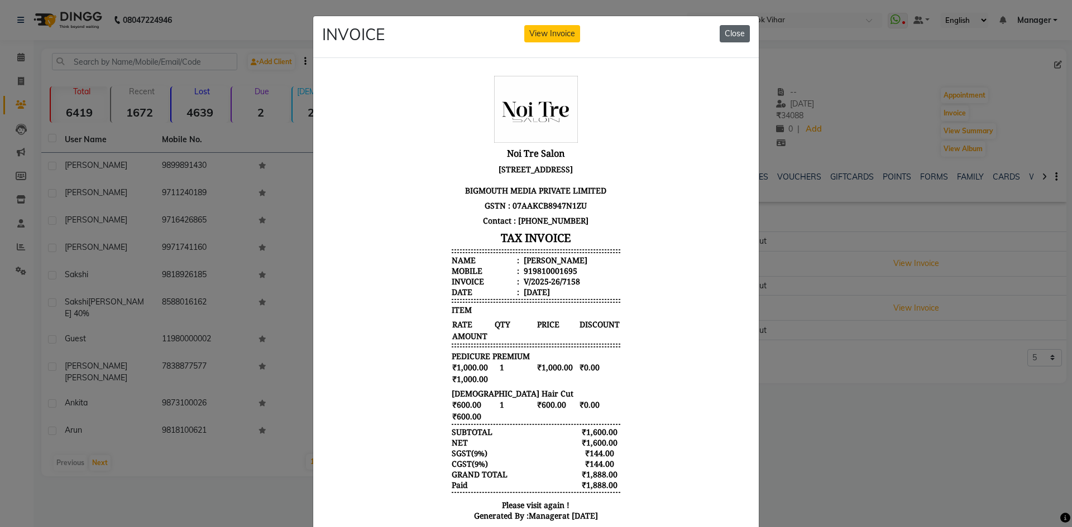
click at [725, 30] on button "Close" at bounding box center [734, 33] width 30 height 17
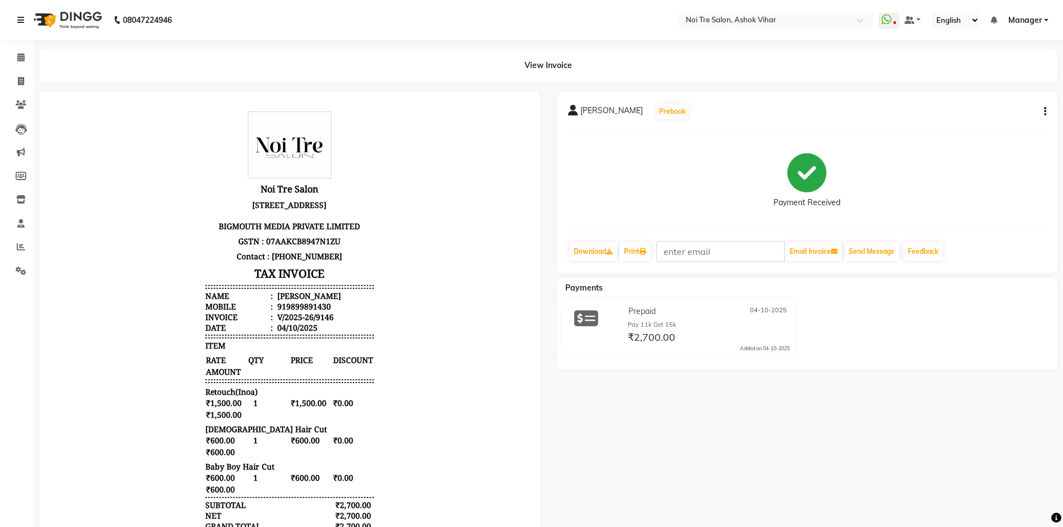
click at [20, 20] on icon at bounding box center [20, 20] width 7 height 8
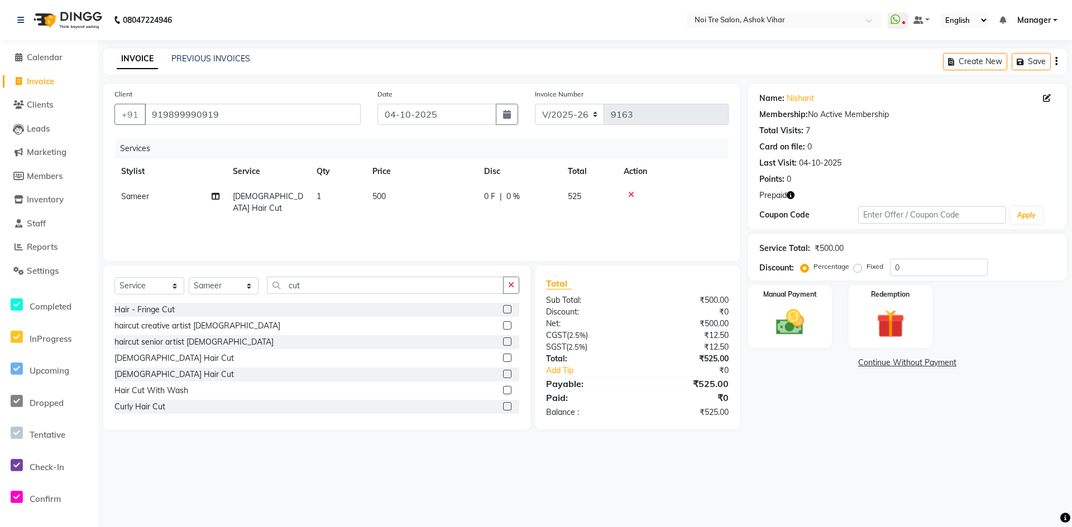
select select "4726"
select select "service"
select select "65562"
click at [305, 288] on input "cut" at bounding box center [385, 285] width 237 height 17
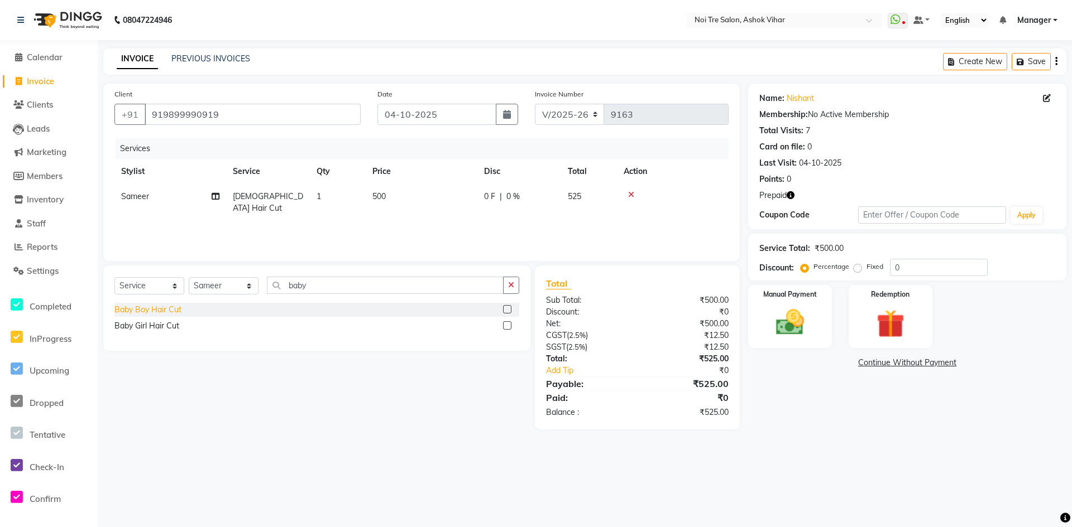
type input "baby"
click at [170, 310] on div "Baby Boy Hair Cut" at bounding box center [147, 310] width 67 height 12
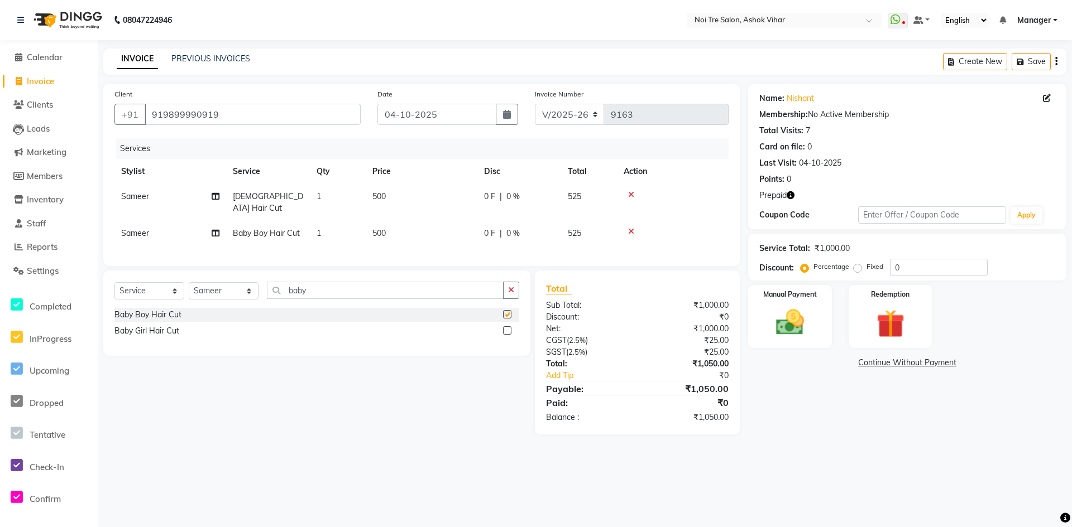
checkbox input "false"
click at [310, 290] on input "baby" at bounding box center [385, 290] width 237 height 17
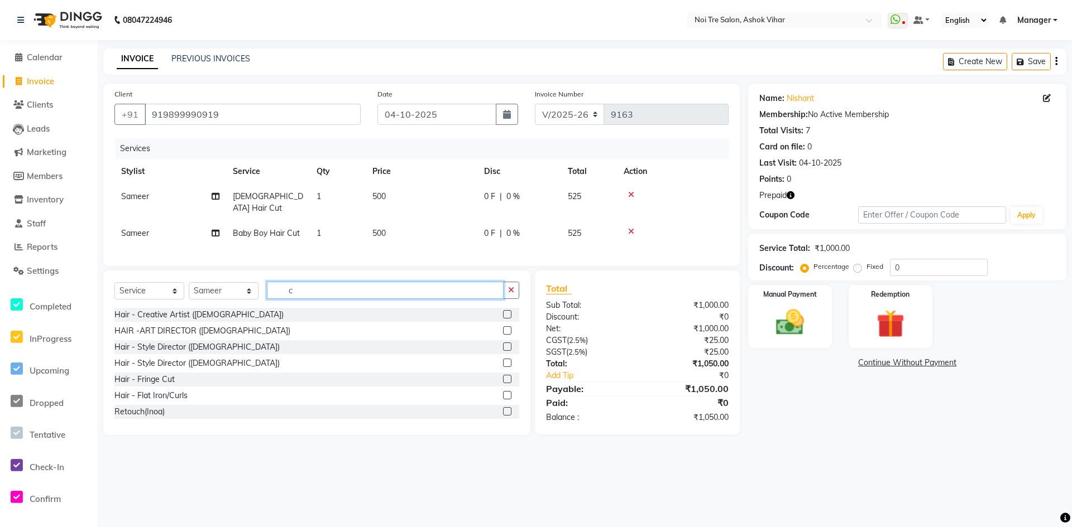
click at [310, 290] on input "c" at bounding box center [385, 290] width 237 height 17
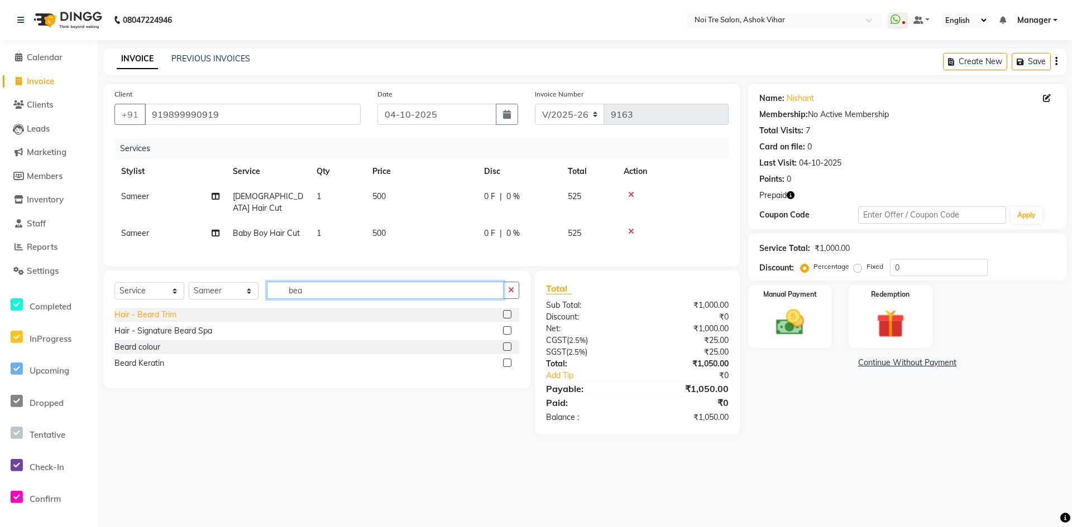
type input "bea"
click at [172, 309] on div "Hair - Beard Trim" at bounding box center [145, 315] width 62 height 12
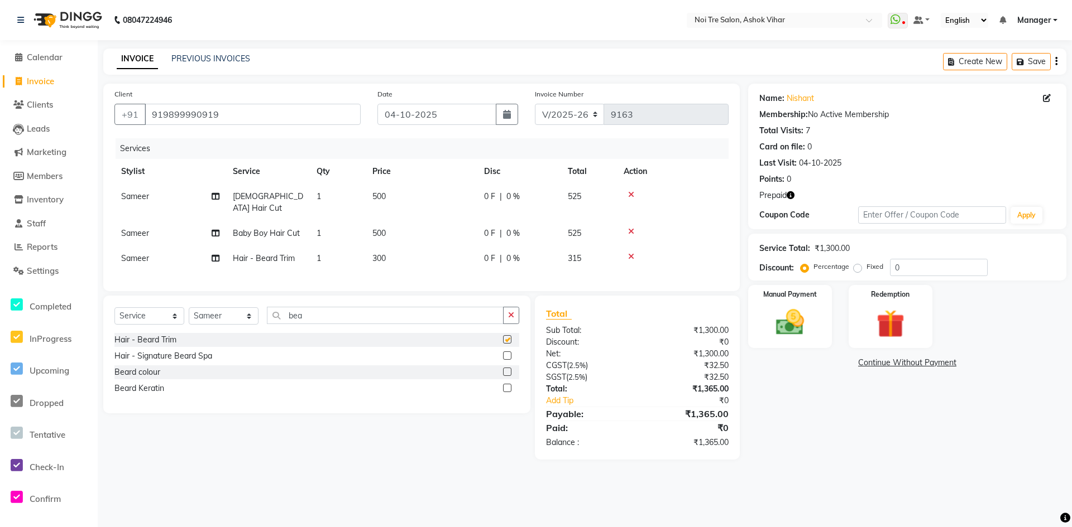
checkbox input "false"
click at [426, 205] on td "500" at bounding box center [422, 202] width 112 height 37
select select "65562"
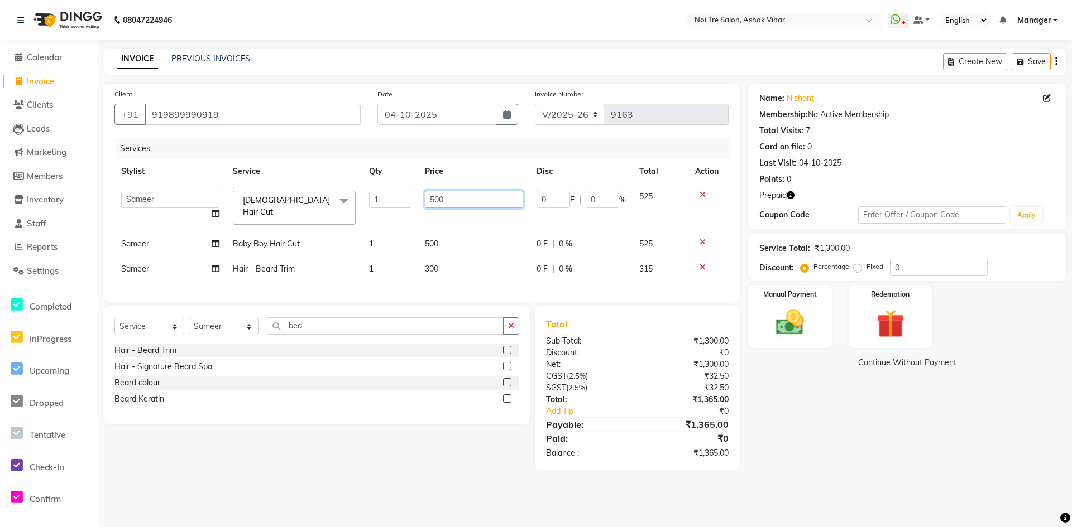
click at [430, 203] on input "500" at bounding box center [474, 199] width 98 height 17
type input "600"
click at [468, 218] on tbody "Aakash Aalam Aas Admin Ajay Alice Amit Anand Anas Arif ARIF 1 Arun Ashu Asif At…" at bounding box center [421, 233] width 614 height 98
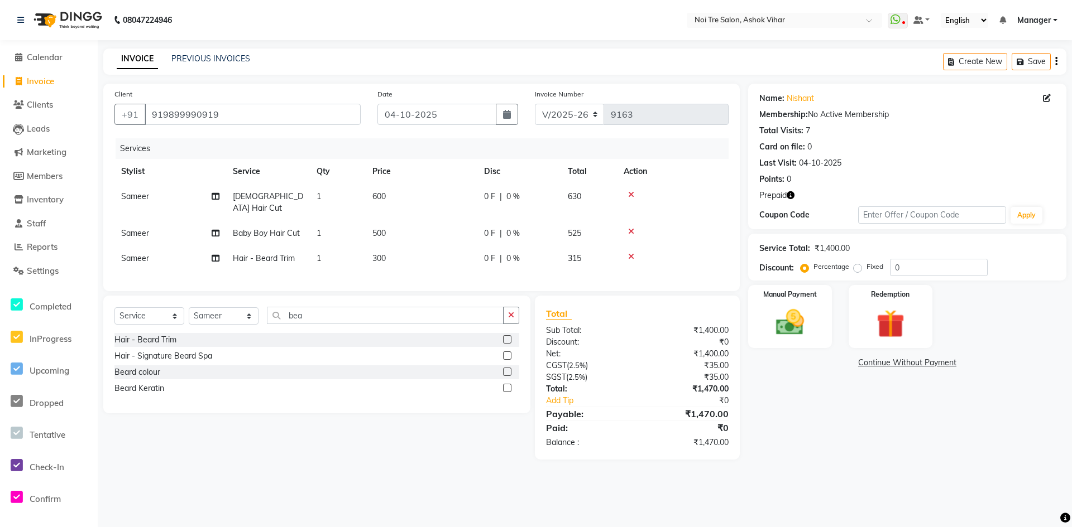
click at [468, 221] on td "500" at bounding box center [422, 233] width 112 height 25
select select "65562"
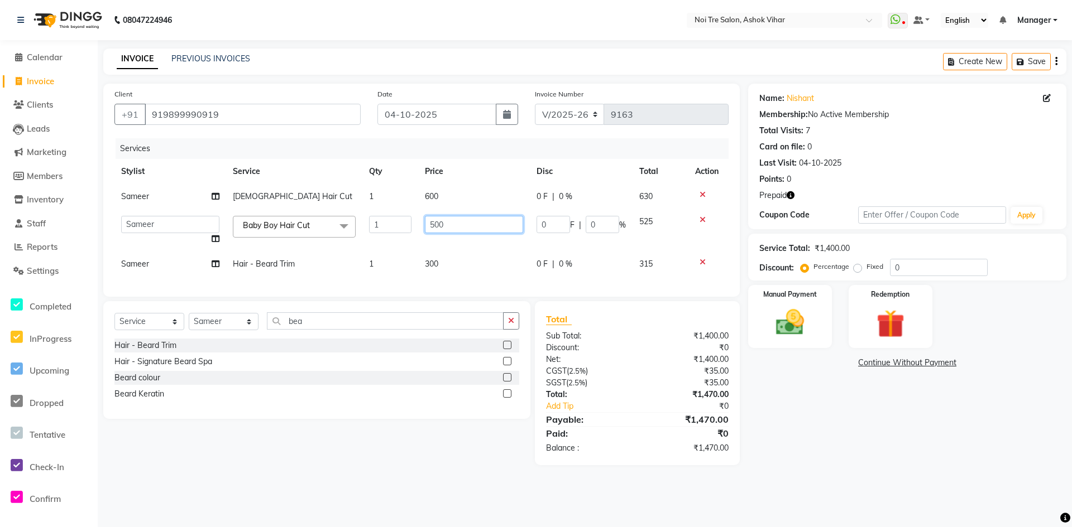
click at [468, 218] on input "500" at bounding box center [474, 224] width 98 height 17
click at [465, 220] on input "500" at bounding box center [474, 224] width 98 height 17
type input "600"
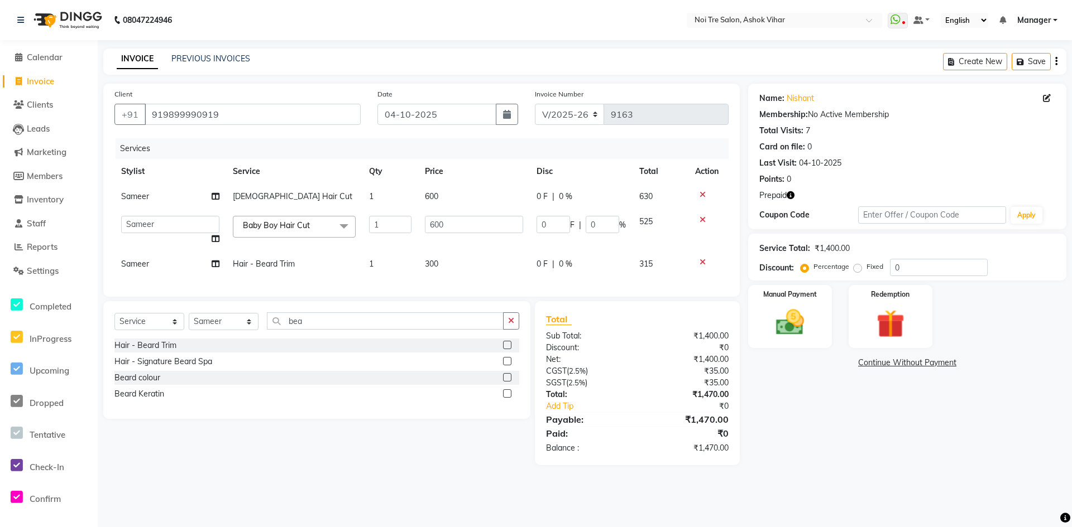
click at [455, 242] on tbody "Sameer Male Hair Cut 1 600 0 F | 0 % 630 Aakash Aalam Aas Admin Ajay Alice Amit…" at bounding box center [421, 230] width 614 height 93
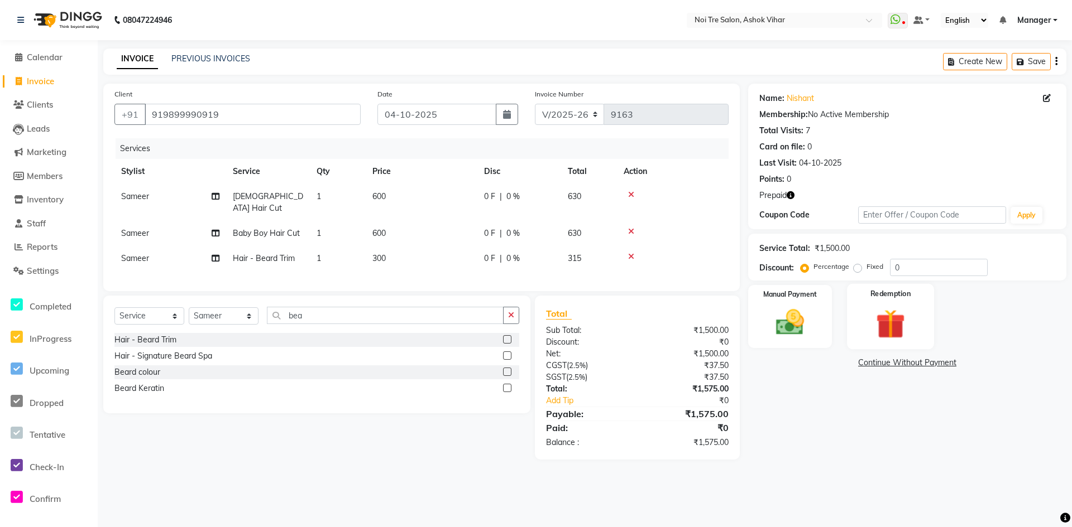
click at [903, 326] on img at bounding box center [890, 324] width 48 height 37
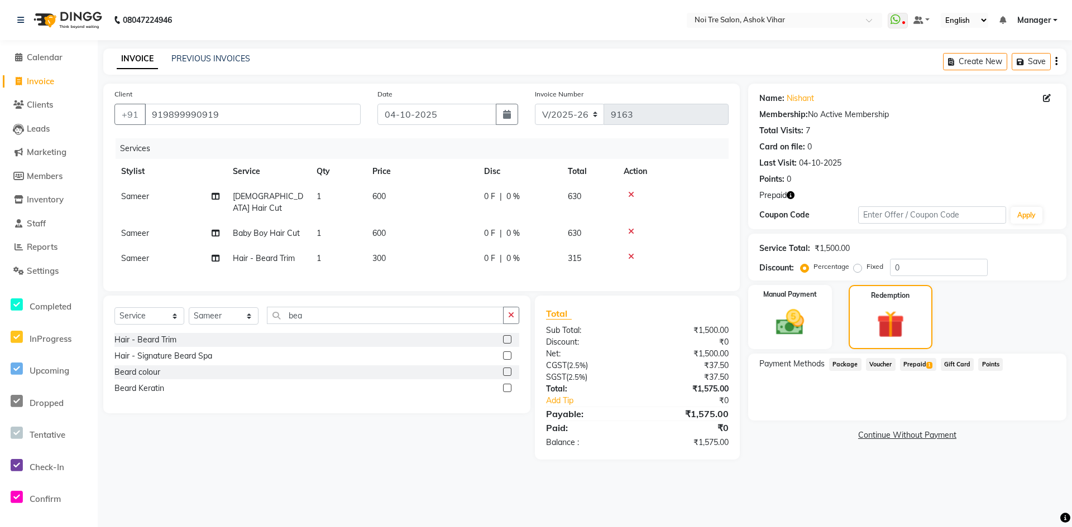
click at [919, 366] on span "Prepaid 1" at bounding box center [918, 364] width 36 height 13
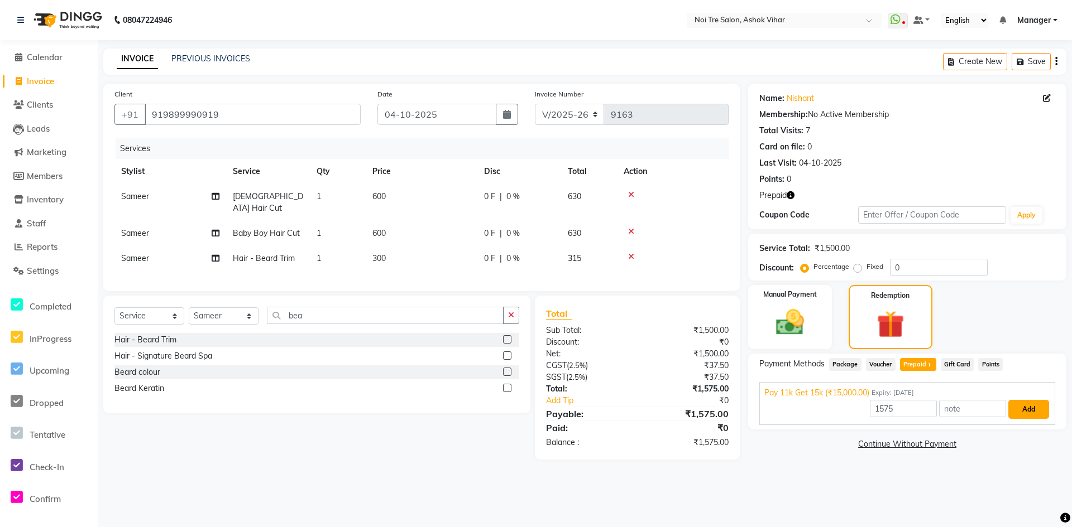
click at [1016, 407] on button "Add" at bounding box center [1028, 409] width 41 height 19
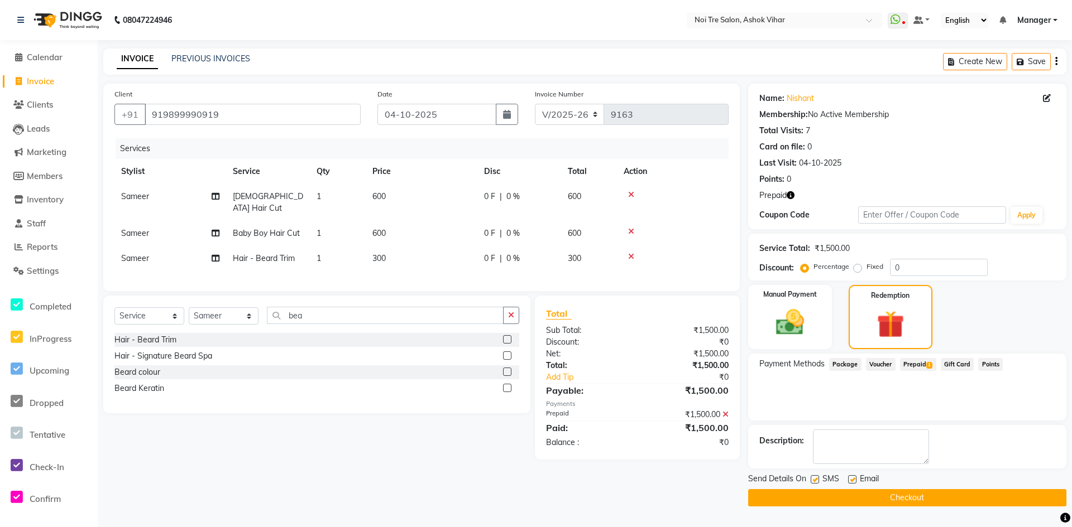
click at [875, 498] on button "Checkout" at bounding box center [907, 497] width 318 height 17
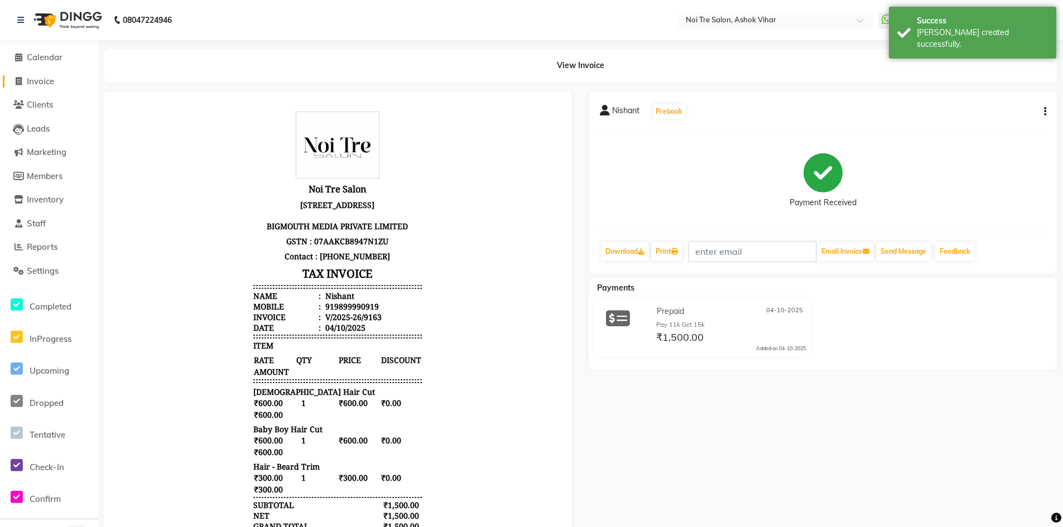
click at [42, 83] on span "Invoice" at bounding box center [40, 81] width 27 height 11
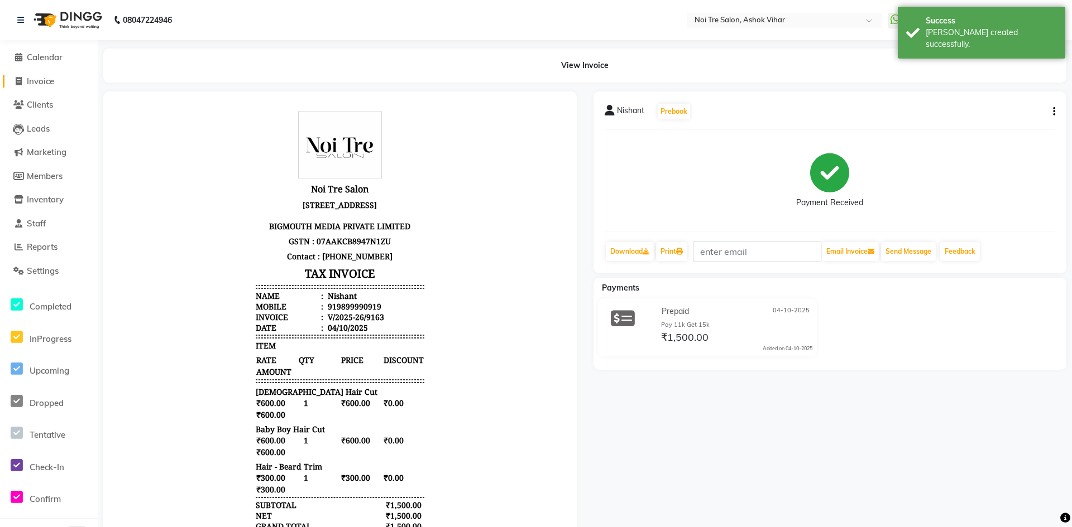
select select "service"
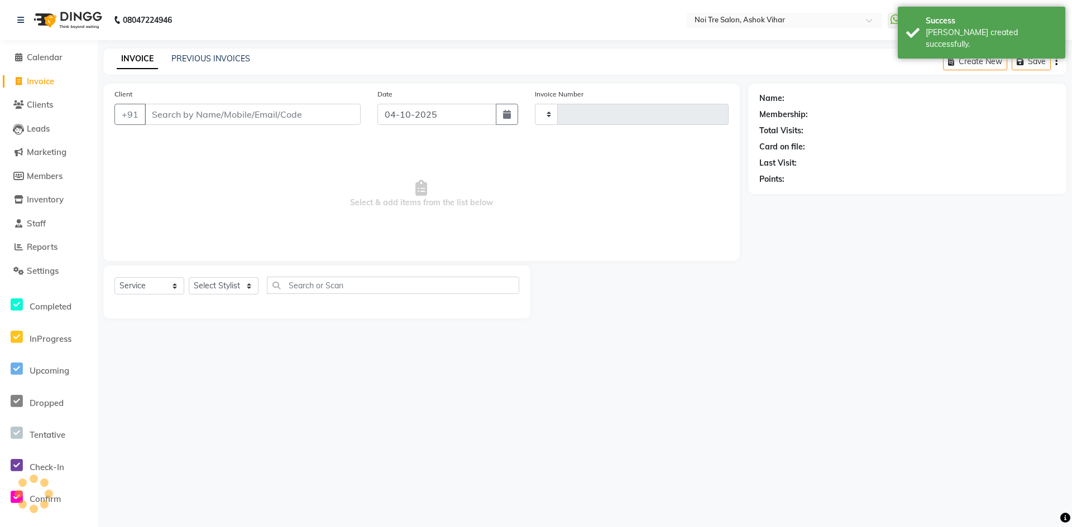
type input "9164"
select select "4726"
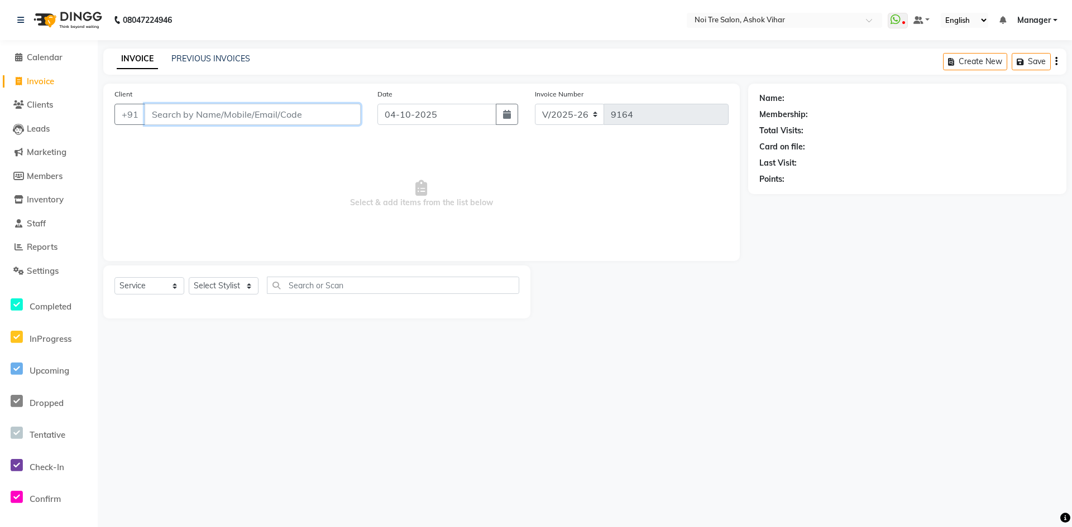
click at [358, 115] on input "Client" at bounding box center [253, 114] width 216 height 21
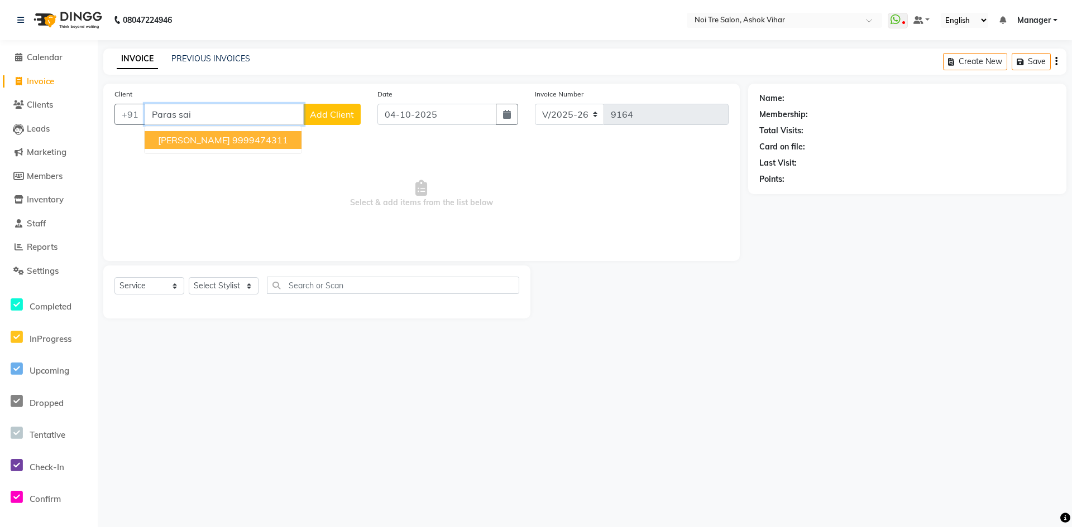
click at [262, 141] on ngb-highlight "9999474311" at bounding box center [260, 140] width 56 height 11
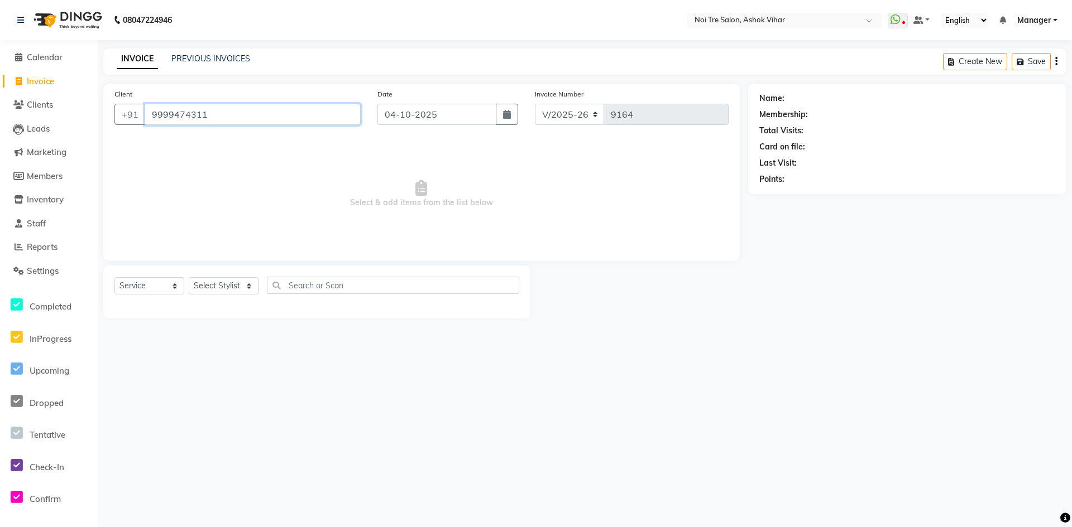
type input "9999474311"
click at [219, 286] on select "Select Stylist Aakash Aalam Aas Admin Ajay Alice Amit Anand Anas Arif ARIF 1 Ar…" at bounding box center [224, 285] width 70 height 17
select select "28265"
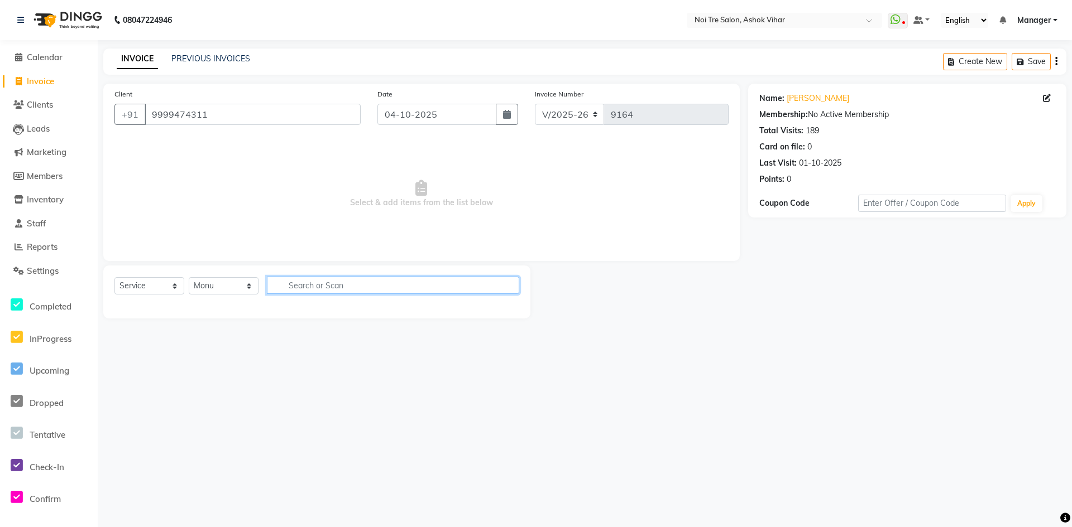
click at [302, 290] on input "text" at bounding box center [393, 285] width 252 height 17
drag, startPoint x: 296, startPoint y: 287, endPoint x: 312, endPoint y: 287, distance: 15.6
click at [302, 287] on input "bwa" at bounding box center [385, 285] width 237 height 17
drag, startPoint x: 312, startPoint y: 287, endPoint x: 277, endPoint y: 284, distance: 35.3
click at [277, 284] on input "bwa" at bounding box center [385, 285] width 237 height 17
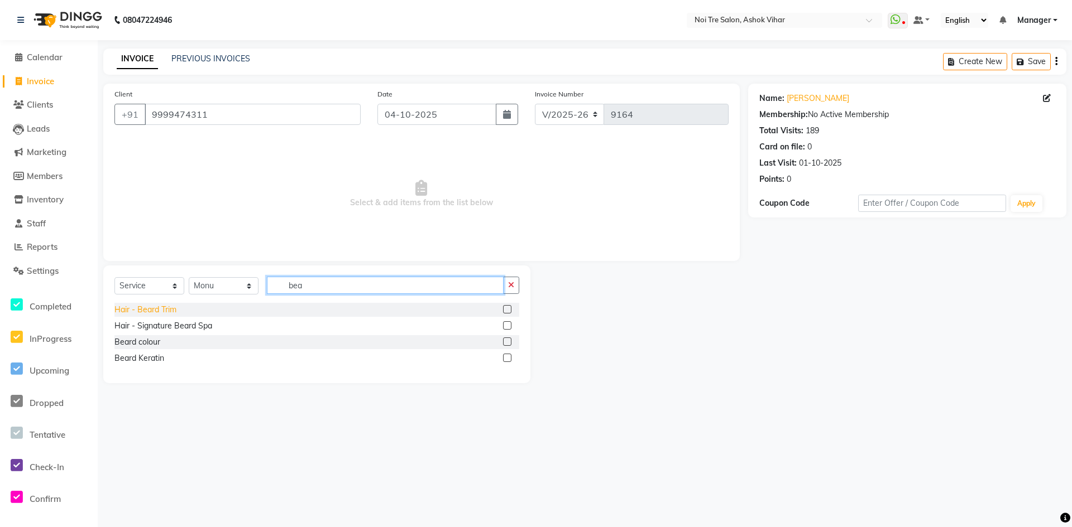
type input "bea"
click at [152, 308] on div "Hair - Beard Trim" at bounding box center [145, 310] width 62 height 12
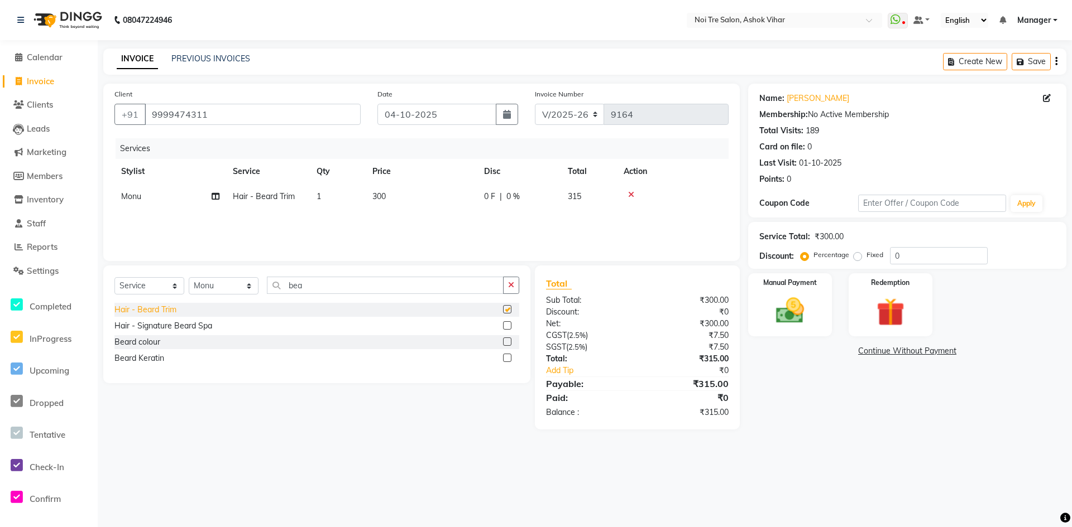
checkbox input "false"
click at [454, 196] on td "300" at bounding box center [422, 196] width 112 height 25
select select "28265"
click at [454, 196] on input "300" at bounding box center [474, 199] width 98 height 17
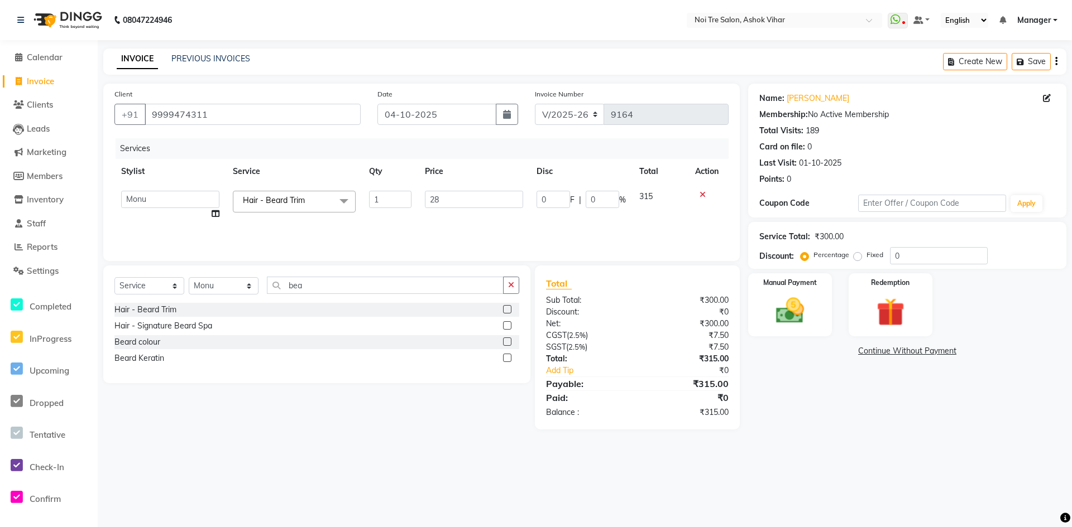
type input "285"
click at [516, 223] on div "Services Stylist Service Qty Price Disc Total Action Aakash Aalam Aas Admin Aja…" at bounding box center [421, 194] width 614 height 112
click at [486, 205] on td "0 F | 0 %" at bounding box center [519, 196] width 84 height 25
select select "28265"
click at [486, 205] on input "285" at bounding box center [474, 199] width 98 height 17
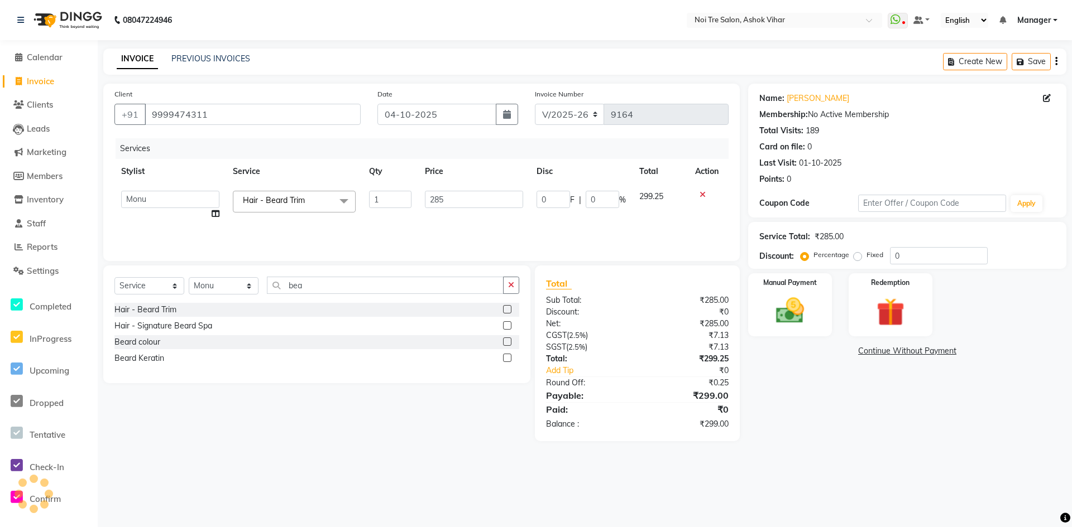
click at [486, 205] on input "285" at bounding box center [474, 199] width 98 height 17
type input "333"
click at [482, 229] on div "Services Stylist Service Qty Price Disc Total Action Aakash Aalam Aas Admin Aja…" at bounding box center [421, 194] width 614 height 112
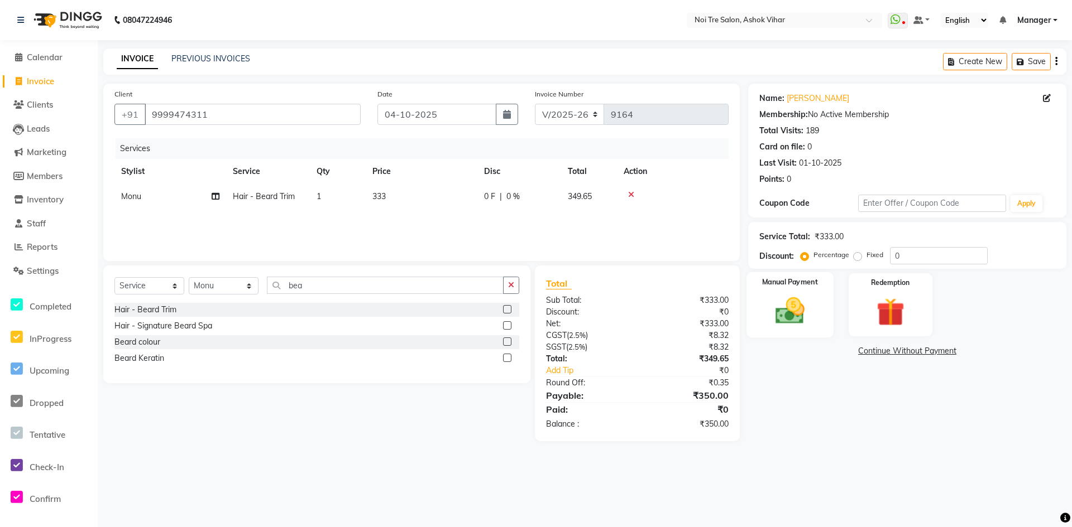
click at [782, 328] on img at bounding box center [790, 311] width 48 height 34
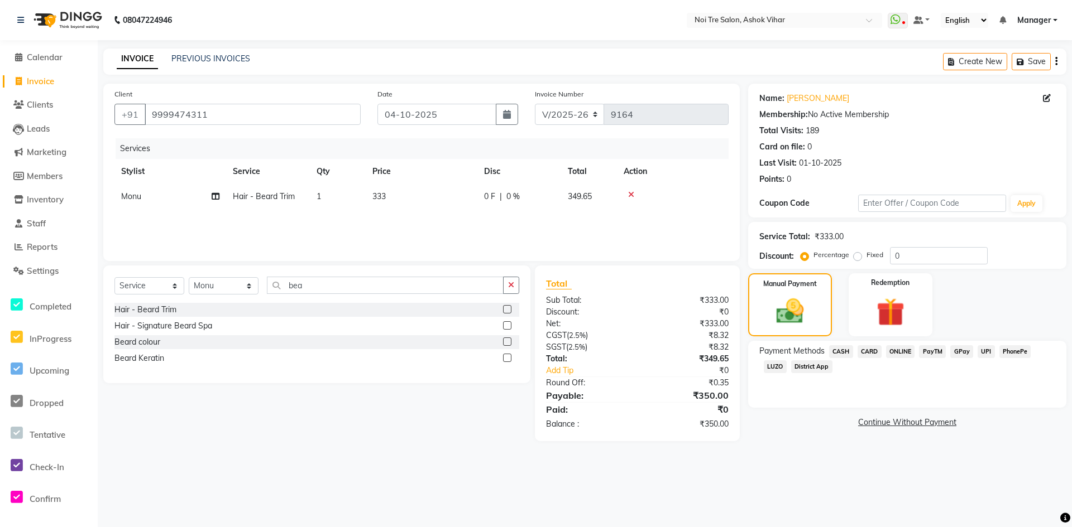
click at [844, 352] on span "CASH" at bounding box center [841, 351] width 24 height 13
click at [878, 425] on button "Add Payment" at bounding box center [958, 425] width 191 height 17
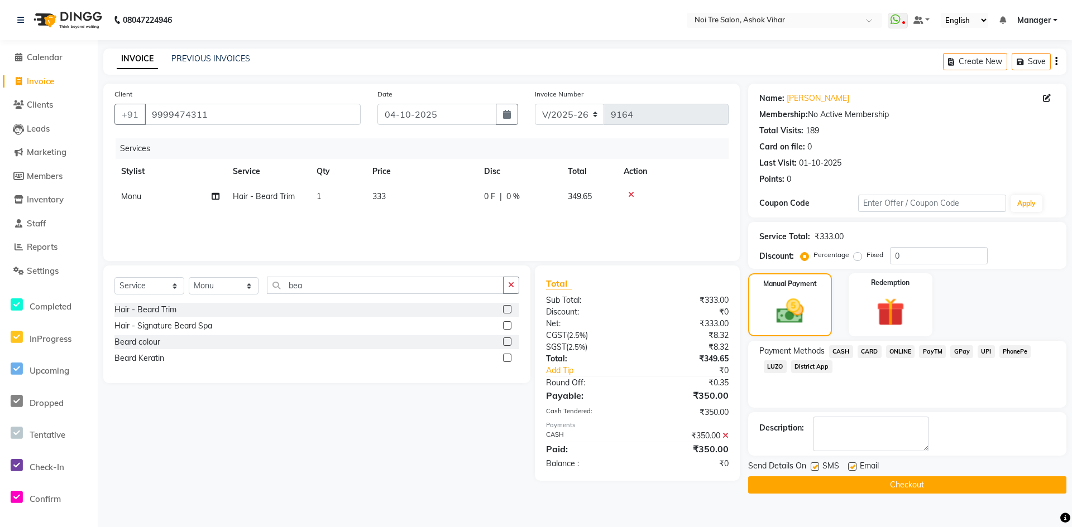
click at [864, 478] on button "Checkout" at bounding box center [907, 485] width 318 height 17
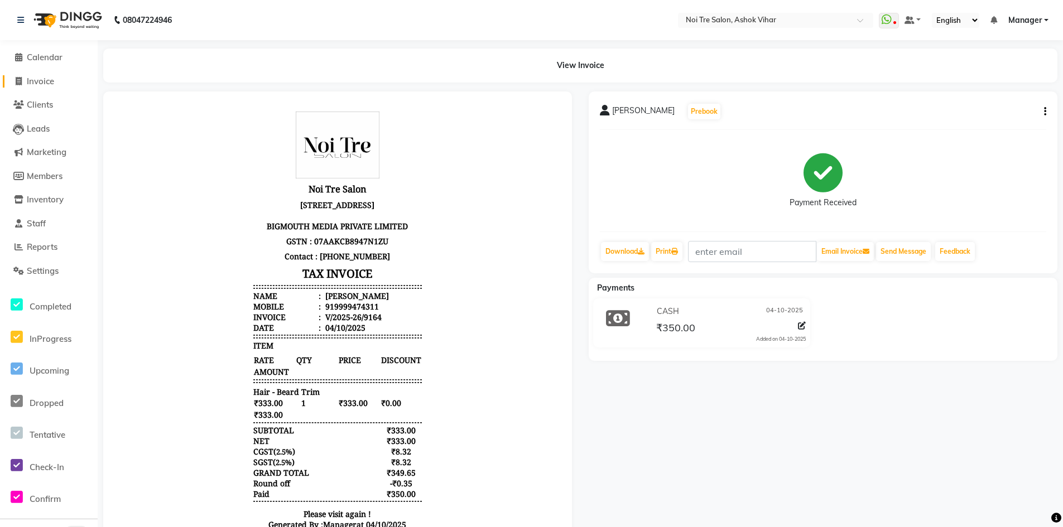
click at [32, 80] on span "Invoice" at bounding box center [40, 81] width 27 height 11
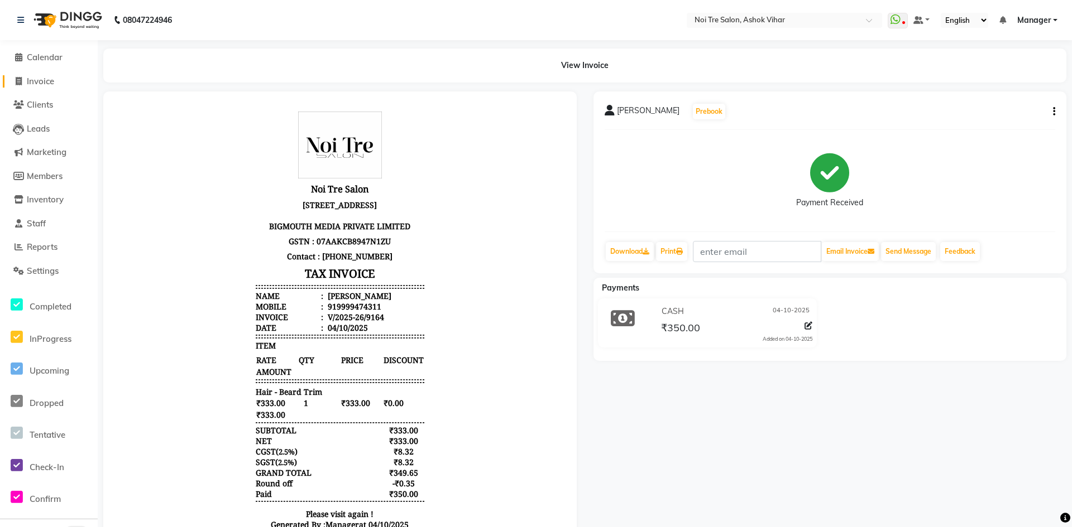
select select "service"
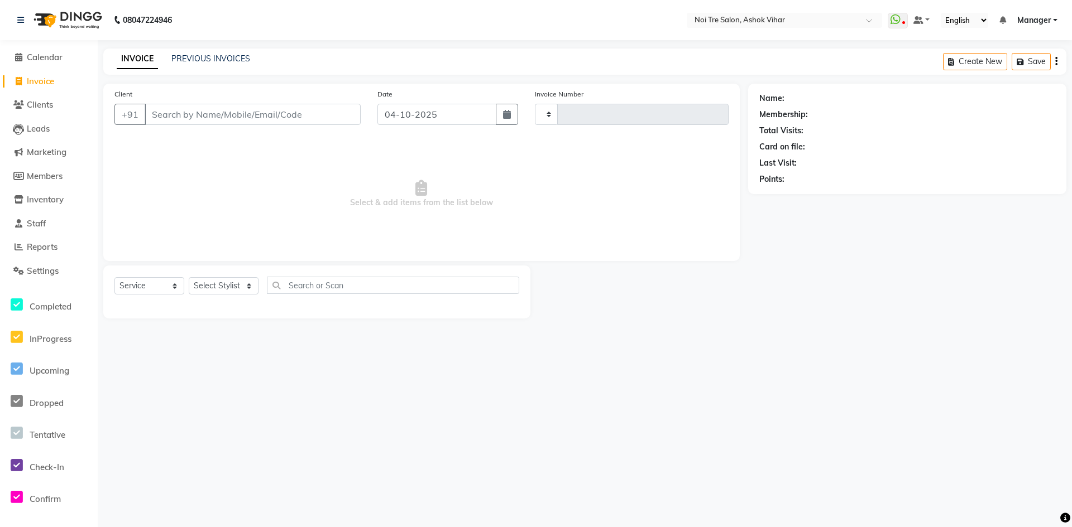
type input "9165"
select select "4726"
click at [217, 110] on input "Client" at bounding box center [253, 114] width 216 height 21
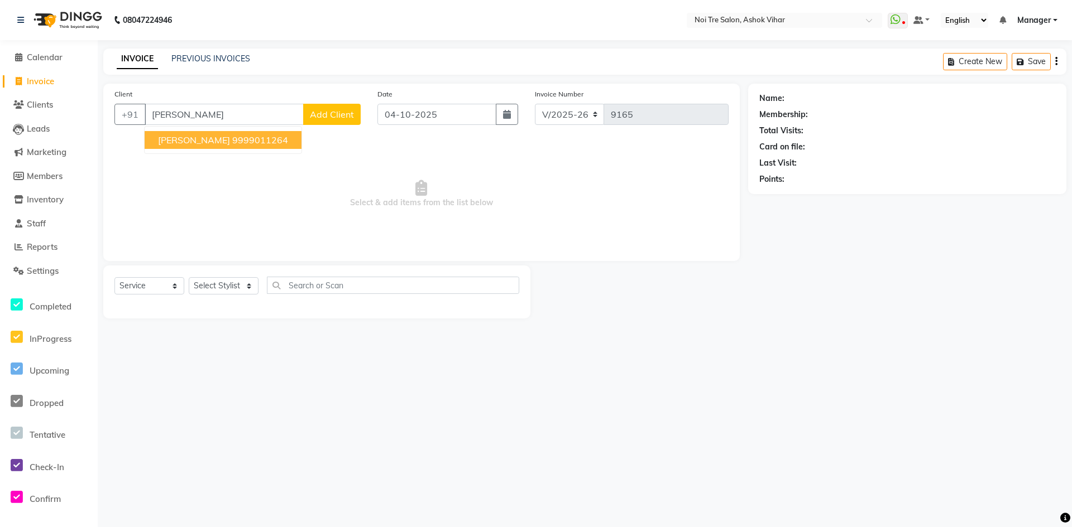
click at [232, 141] on ngb-highlight "9999011264" at bounding box center [260, 140] width 56 height 11
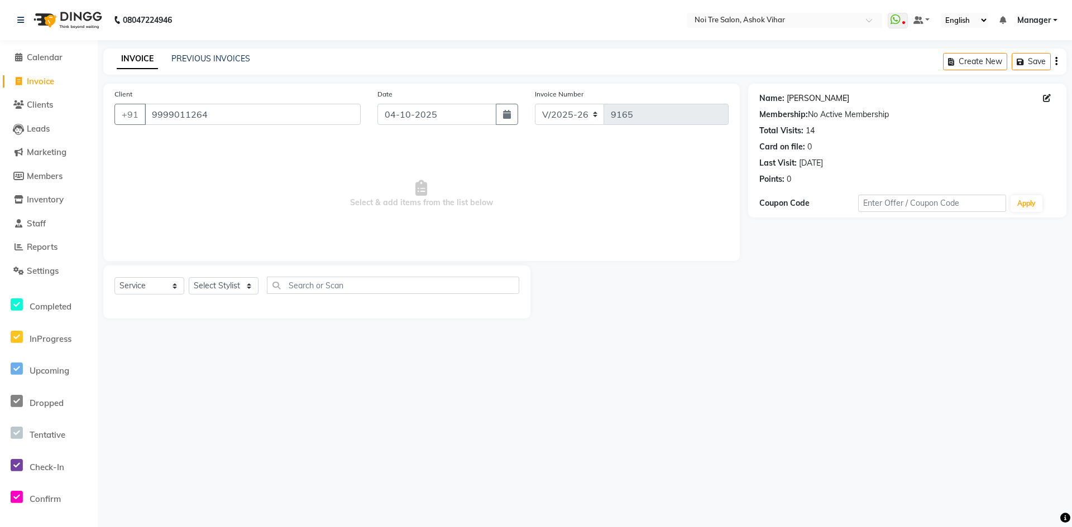
click at [798, 97] on link "Ronika" at bounding box center [817, 99] width 63 height 12
click at [225, 113] on input "9999011264" at bounding box center [253, 114] width 216 height 21
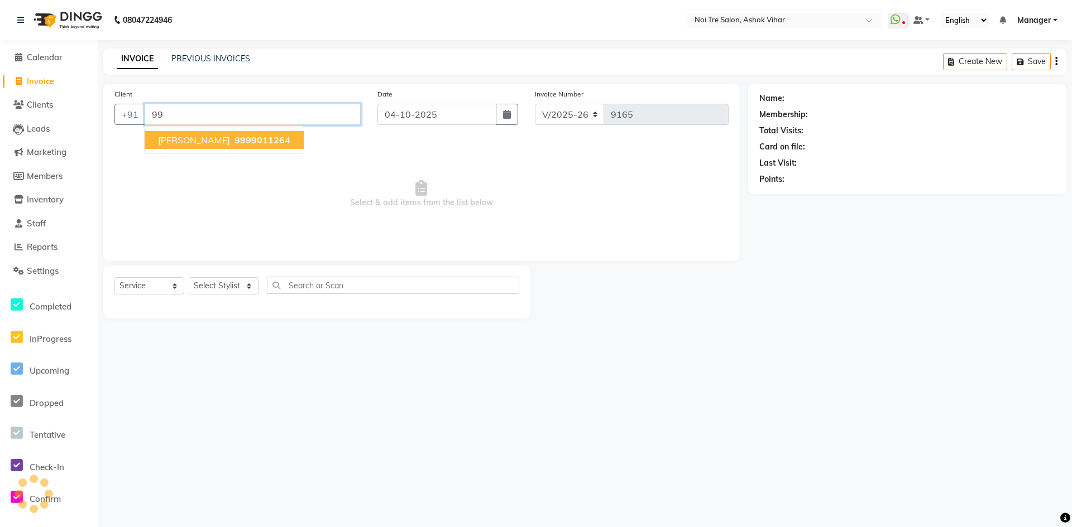
type input "9"
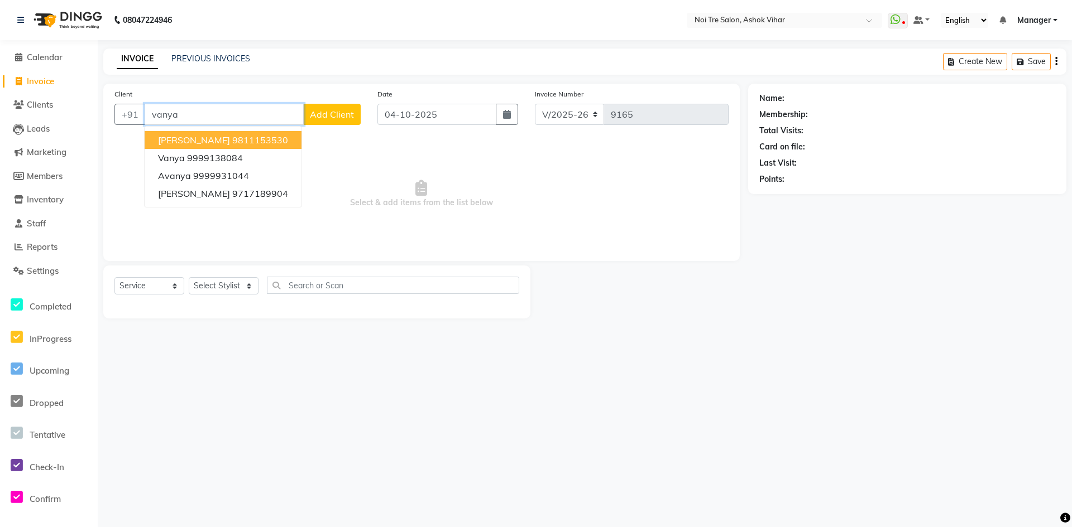
click at [244, 139] on ngb-highlight "9811153530" at bounding box center [260, 140] width 56 height 11
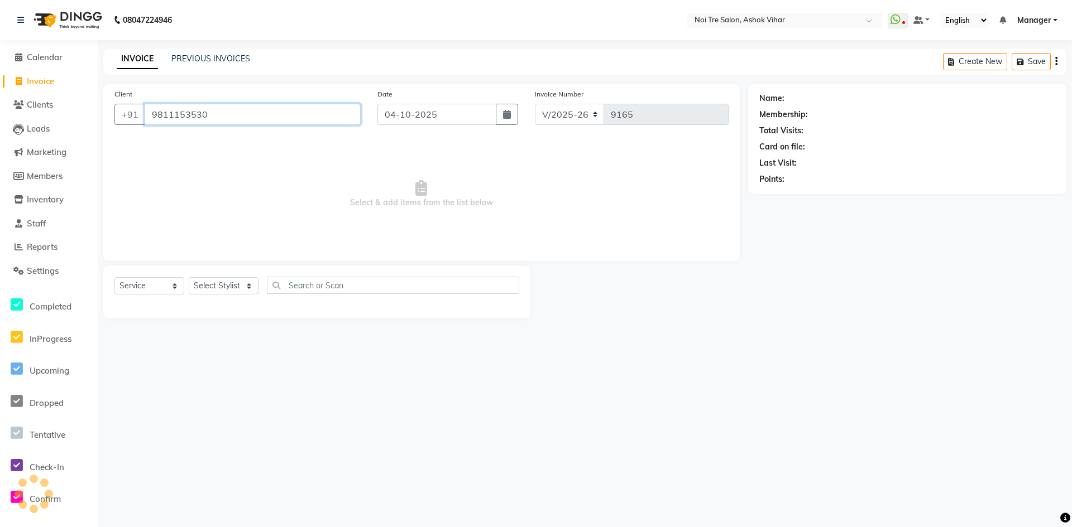
type input "9811153530"
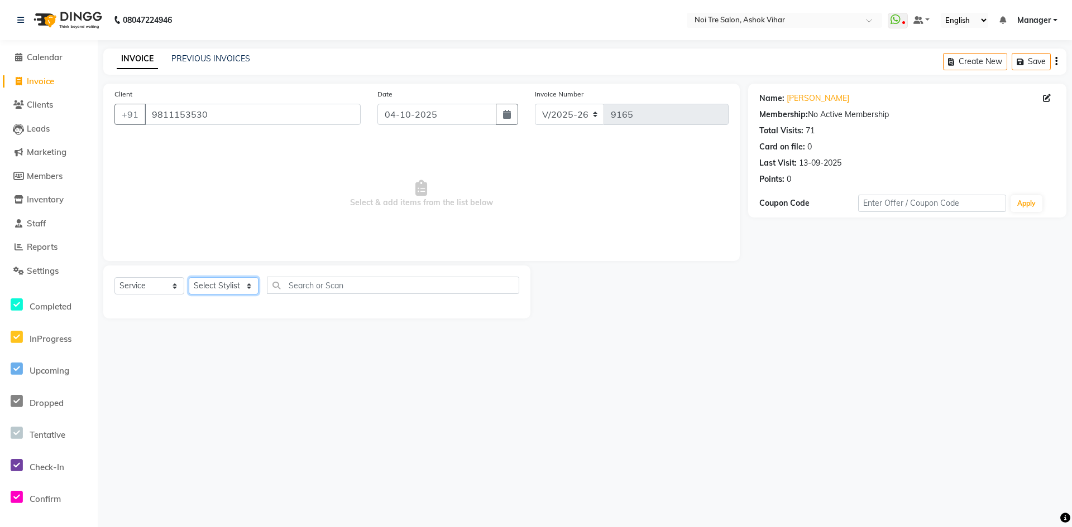
click at [249, 286] on select "Select Stylist Aakash Aalam Aas Admin Ajay Alice Amit Anand Anas Arif ARIF 1 Ar…" at bounding box center [224, 285] width 70 height 17
select select "28262"
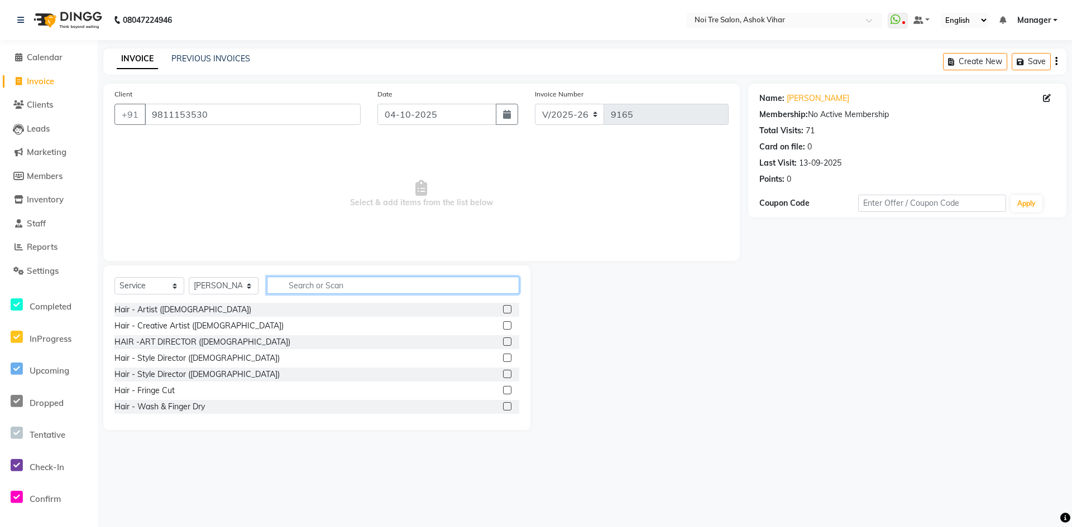
click at [286, 280] on input "text" at bounding box center [393, 285] width 252 height 17
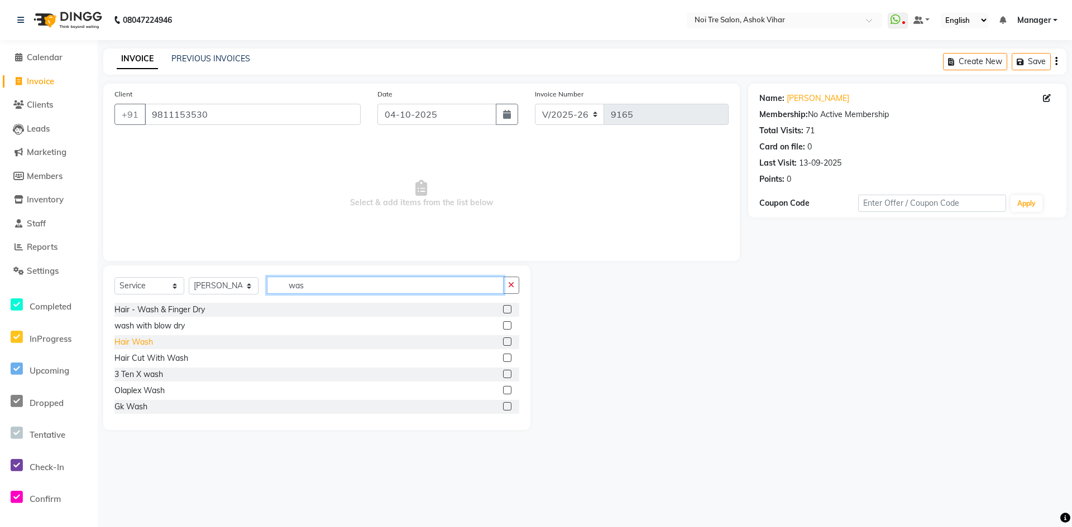
type input "was"
click at [141, 342] on div "Hair Wash" at bounding box center [133, 343] width 39 height 12
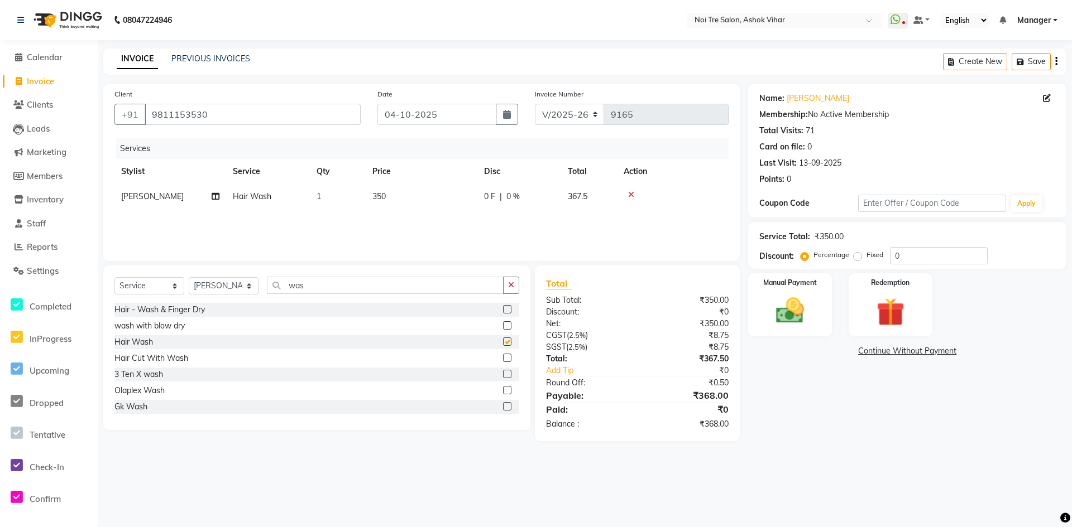
checkbox input "false"
click at [397, 189] on td "350" at bounding box center [422, 196] width 112 height 25
select select "28262"
click at [445, 198] on input "350" at bounding box center [474, 199] width 98 height 17
type input "333"
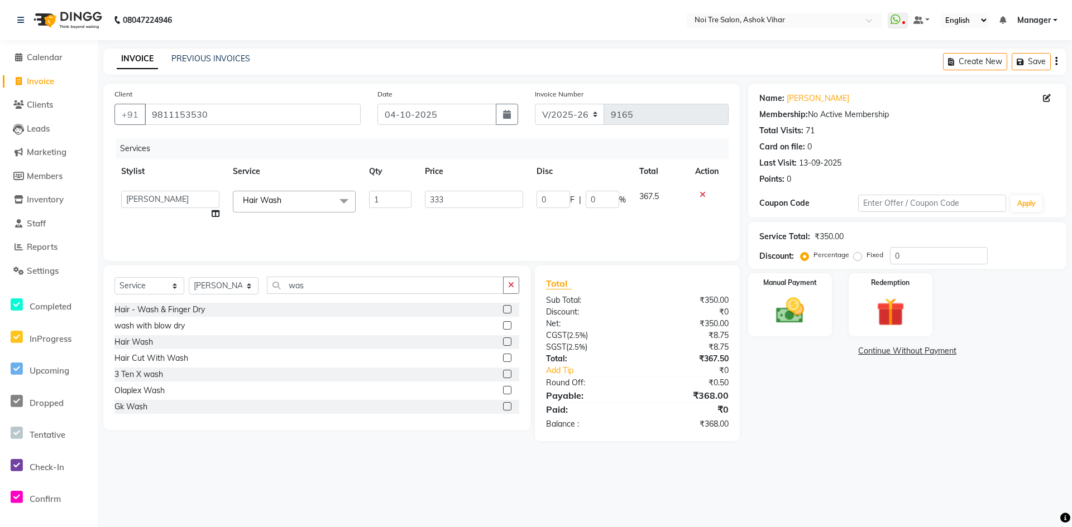
click at [446, 210] on div "Services Stylist Service Qty Price Disc Total Action Aakash Aalam Aas Admin Aja…" at bounding box center [421, 194] width 614 height 112
click at [401, 195] on td "333" at bounding box center [422, 196] width 112 height 25
select select "28262"
click at [459, 199] on input "333" at bounding box center [474, 199] width 98 height 17
type input "386"
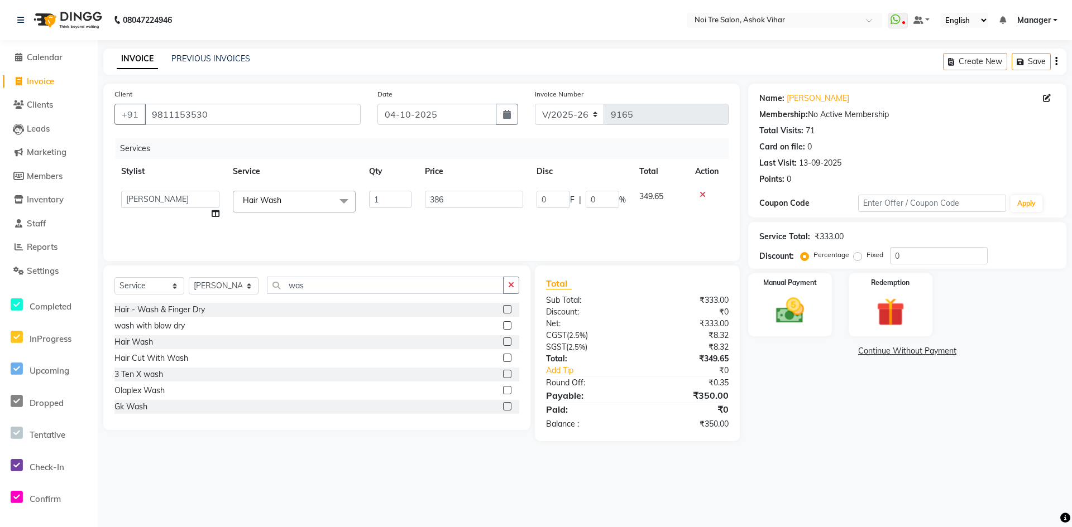
click at [460, 218] on div "Services Stylist Service Qty Price Disc Total Action Aakash Aalam Aas Admin Aja…" at bounding box center [421, 194] width 614 height 112
click at [401, 201] on td "386" at bounding box center [422, 196] width 112 height 25
select select "28262"
click at [465, 203] on input "386" at bounding box center [474, 199] width 98 height 17
type input "381"
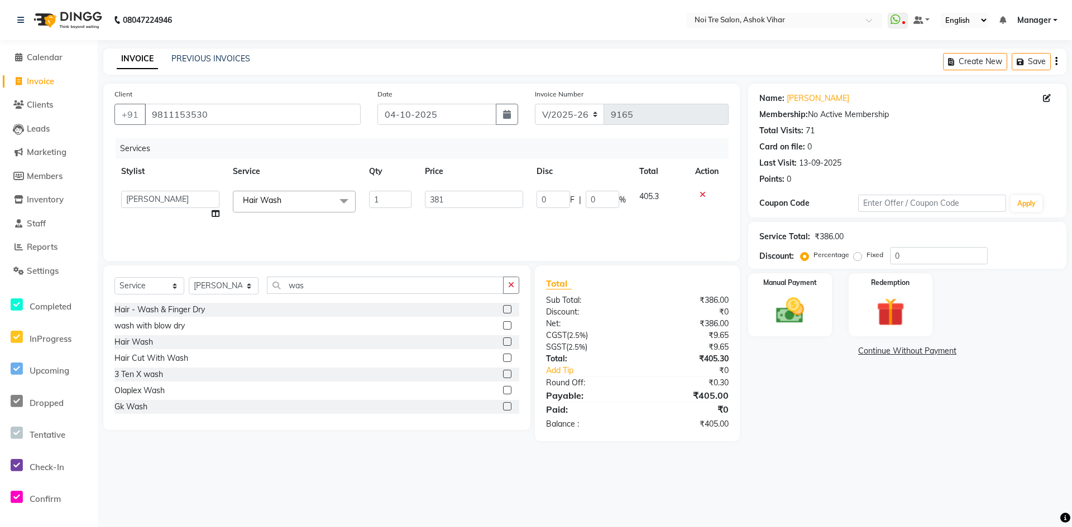
click at [488, 228] on div "Services Stylist Service Qty Price Disc Total Action Aakash Aalam Aas Admin Aja…" at bounding box center [421, 194] width 614 height 112
click at [814, 300] on div "Manual Payment" at bounding box center [789, 305] width 87 height 66
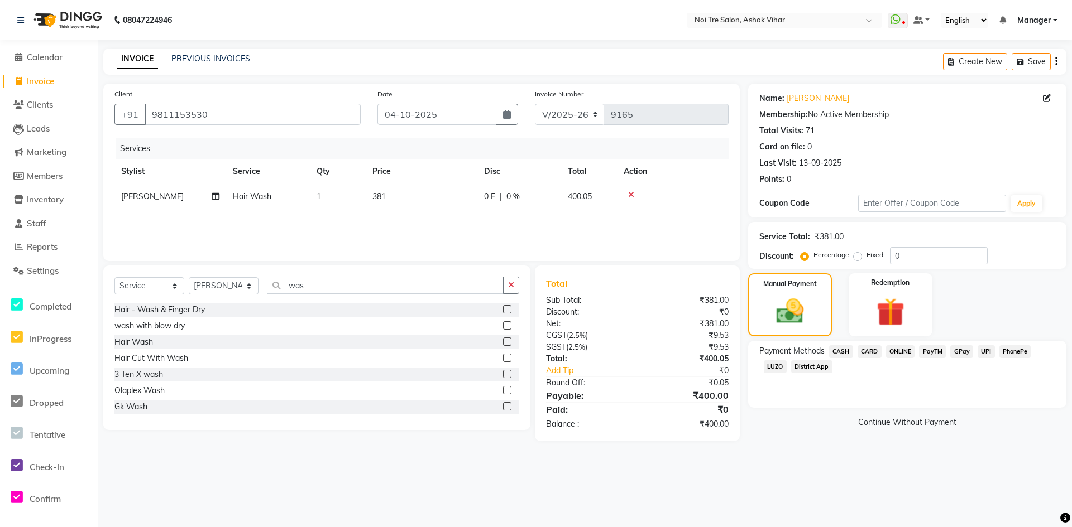
drag, startPoint x: 843, startPoint y: 347, endPoint x: 862, endPoint y: 379, distance: 37.0
click at [843, 348] on span "CASH" at bounding box center [841, 351] width 24 height 13
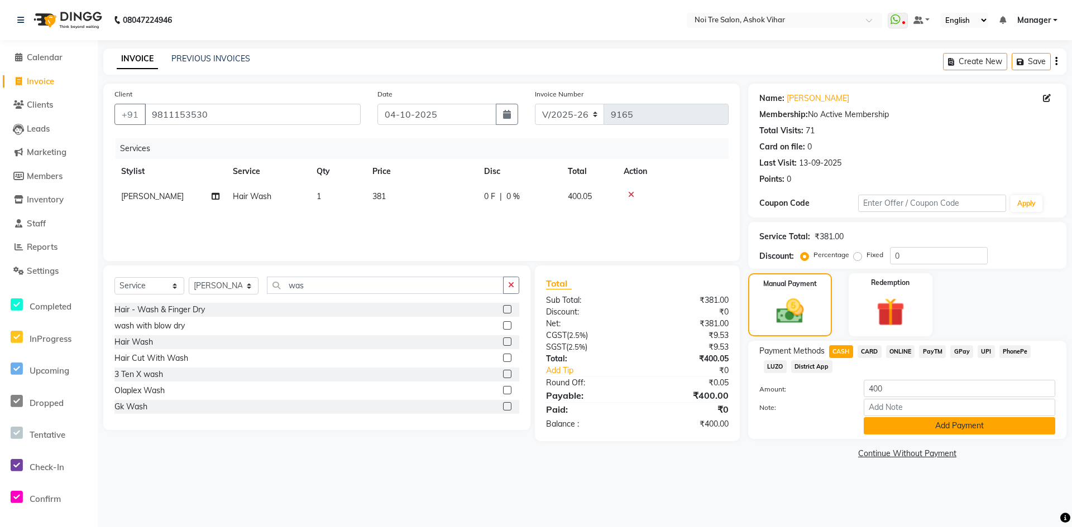
click at [921, 431] on button "Add Payment" at bounding box center [958, 425] width 191 height 17
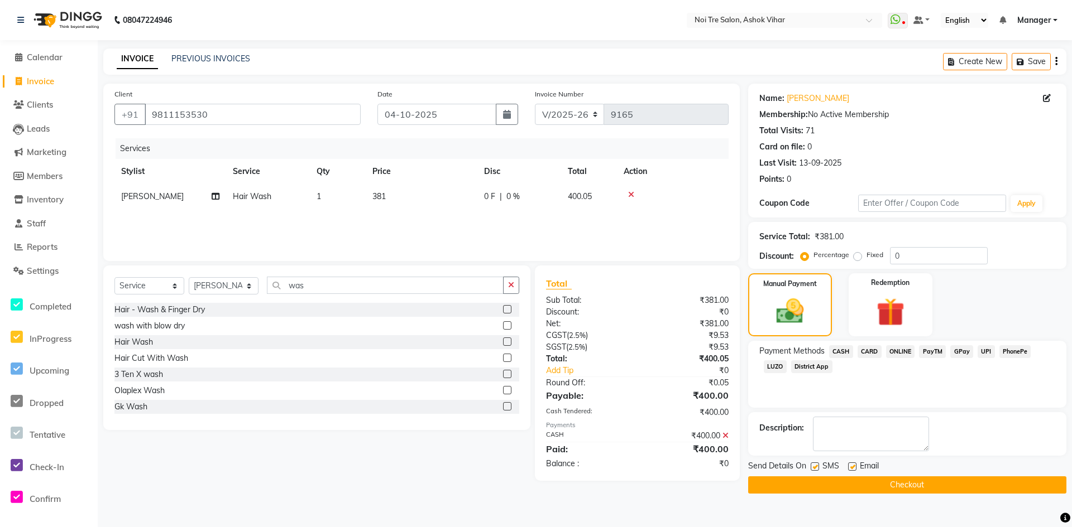
click at [917, 474] on div "Send Details On SMS Email" at bounding box center [907, 467] width 318 height 14
click at [916, 483] on button "Checkout" at bounding box center [907, 485] width 318 height 17
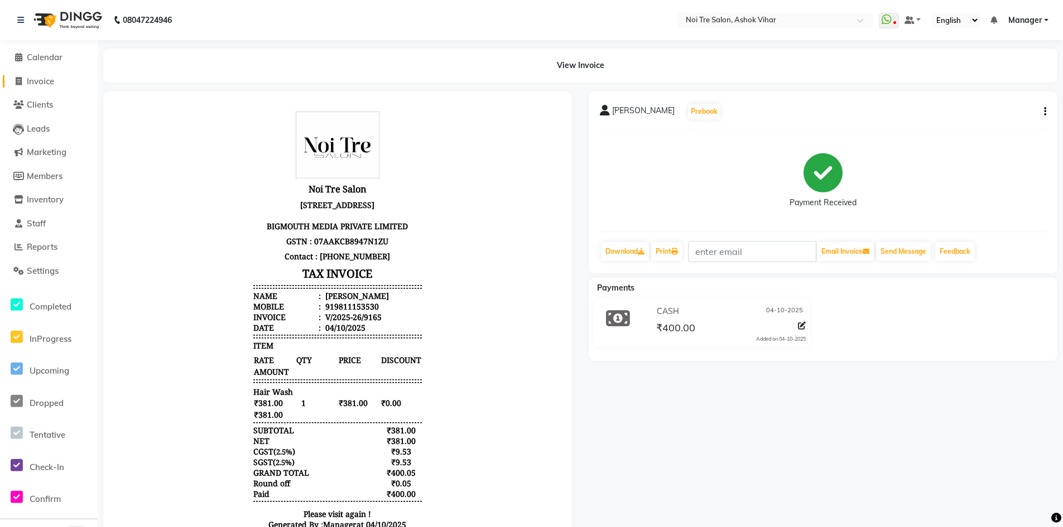
click at [42, 81] on span "Invoice" at bounding box center [40, 81] width 27 height 11
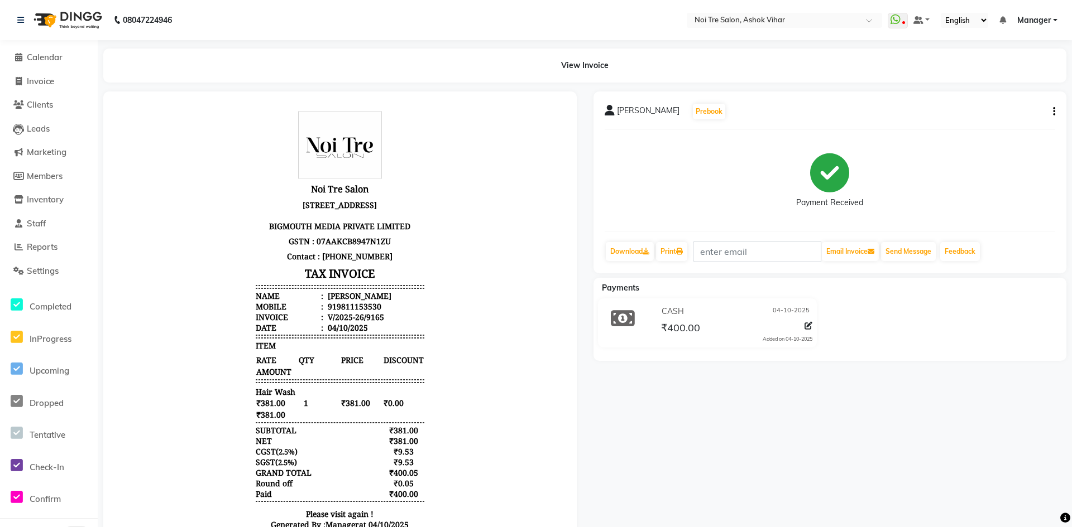
select select "service"
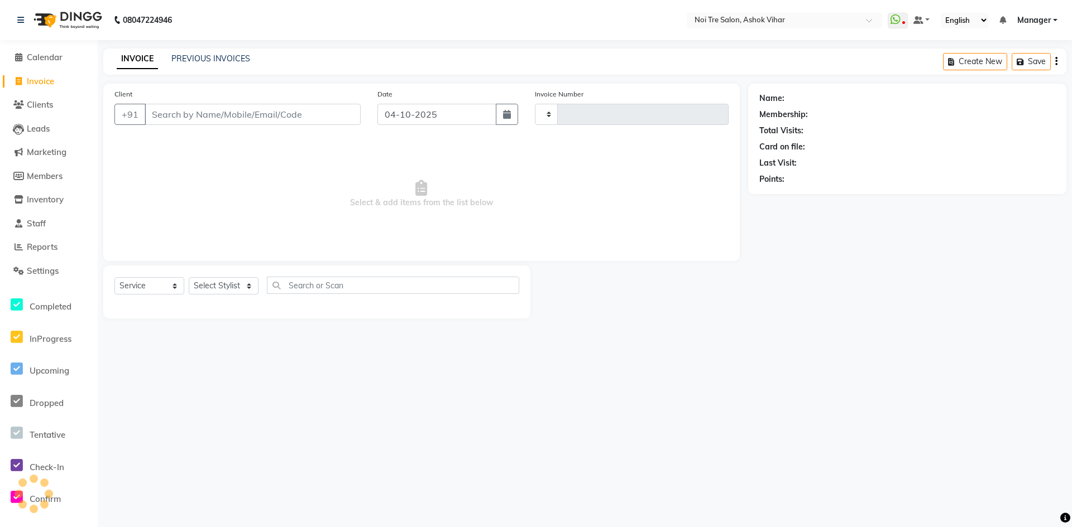
type input "9166"
select select "4726"
click at [193, 114] on input "Client" at bounding box center [253, 114] width 216 height 21
type input "9289150430"
click at [328, 114] on span "Add Client" at bounding box center [332, 114] width 44 height 11
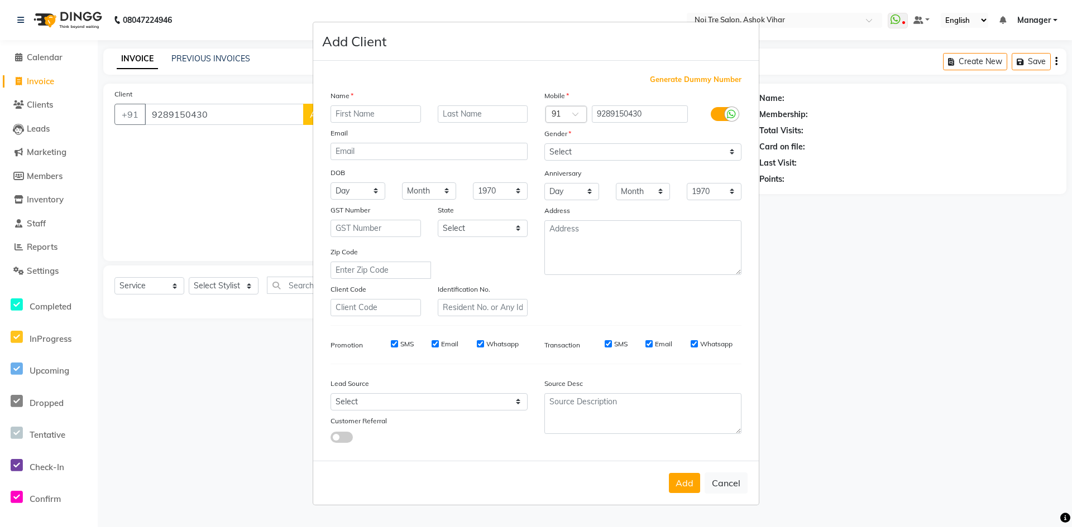
click at [378, 111] on input "text" at bounding box center [375, 113] width 90 height 17
type input "[DEMOGRAPHIC_DATA]"
click at [729, 151] on select "Select Male Female Other Prefer Not To Say" at bounding box center [642, 151] width 197 height 17
select select "male"
click at [544, 143] on select "Select Male Female Other Prefer Not To Say" at bounding box center [642, 151] width 197 height 17
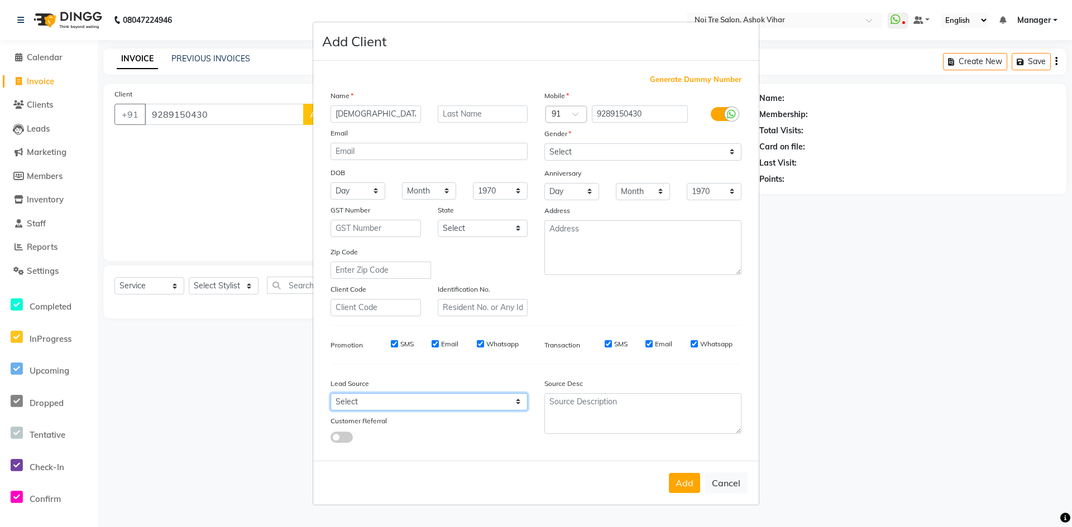
click at [519, 402] on select "Select Walk-in Referral Internet Friend Word of Mouth Advertisement Facebook Ju…" at bounding box center [428, 401] width 197 height 17
select select "31828"
click at [330, 393] on select "Select Walk-in Referral Internet Friend Word of Mouth Advertisement Facebook Ju…" at bounding box center [428, 401] width 197 height 17
click at [684, 478] on button "Add" at bounding box center [684, 483] width 31 height 20
select select
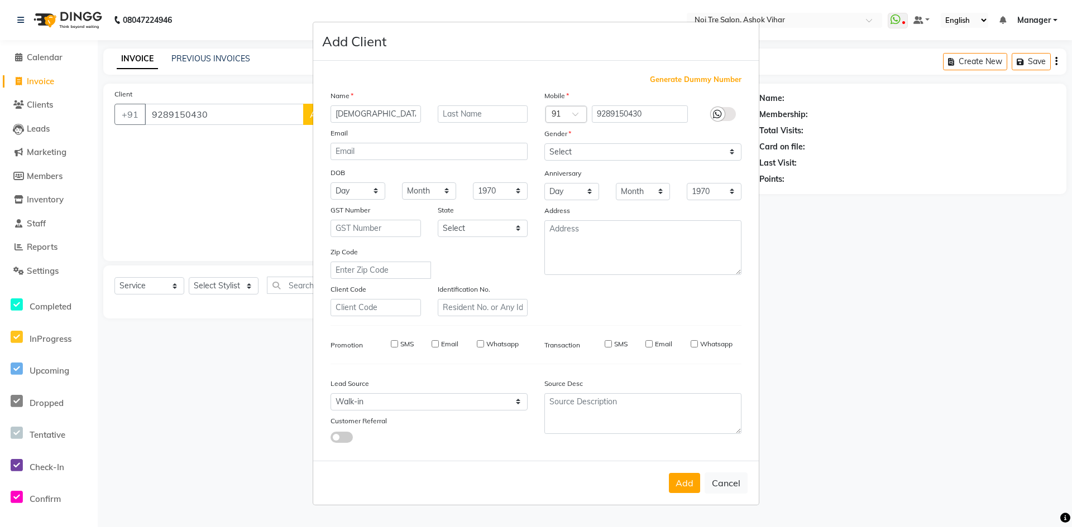
select select
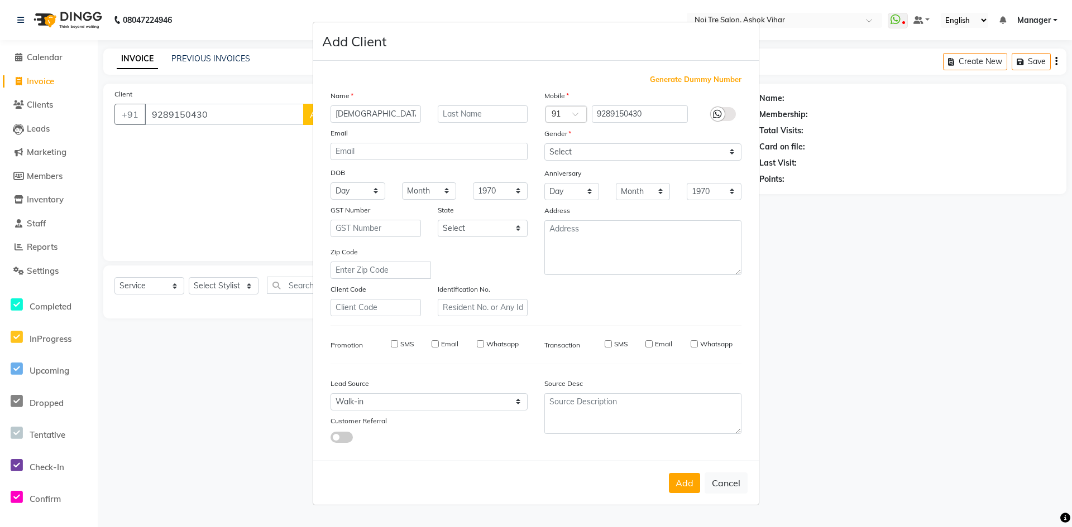
select select
checkbox input "false"
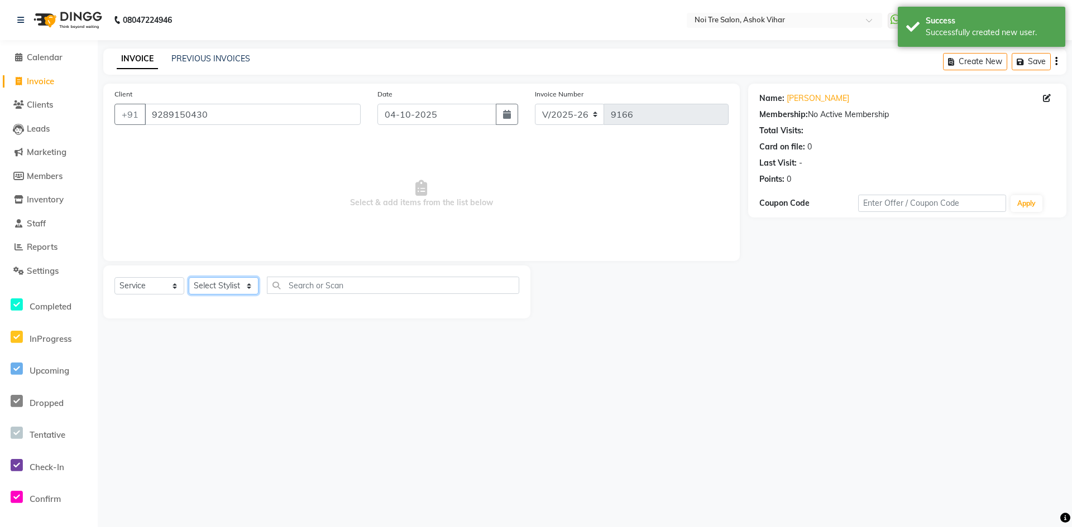
click at [252, 286] on select "Select Stylist Aakash Aalam Aas Admin Ajay Alice Amit Anand Anas Arif ARIF 1 Ar…" at bounding box center [224, 285] width 70 height 17
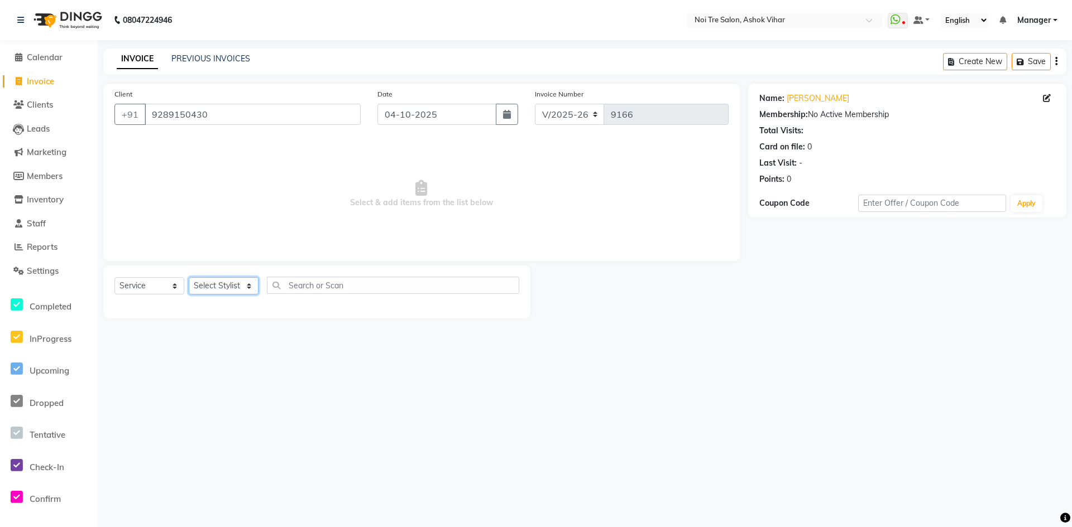
click at [248, 282] on select "Select Stylist Aakash Aalam Aas Admin Ajay Alice Amit Anand Anas Arif ARIF 1 Ar…" at bounding box center [224, 285] width 70 height 17
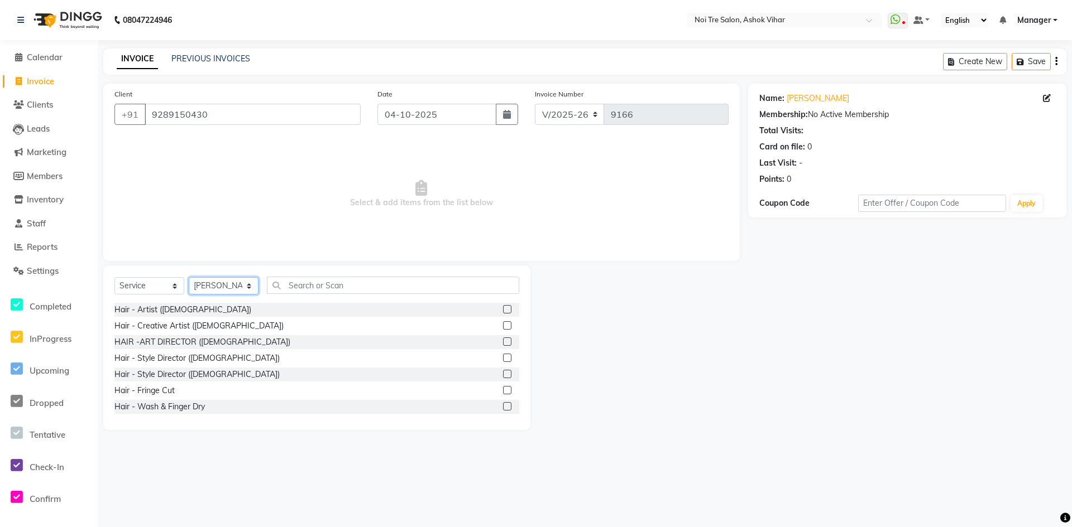
select select "62466"
click at [305, 287] on input "text" at bounding box center [393, 285] width 252 height 17
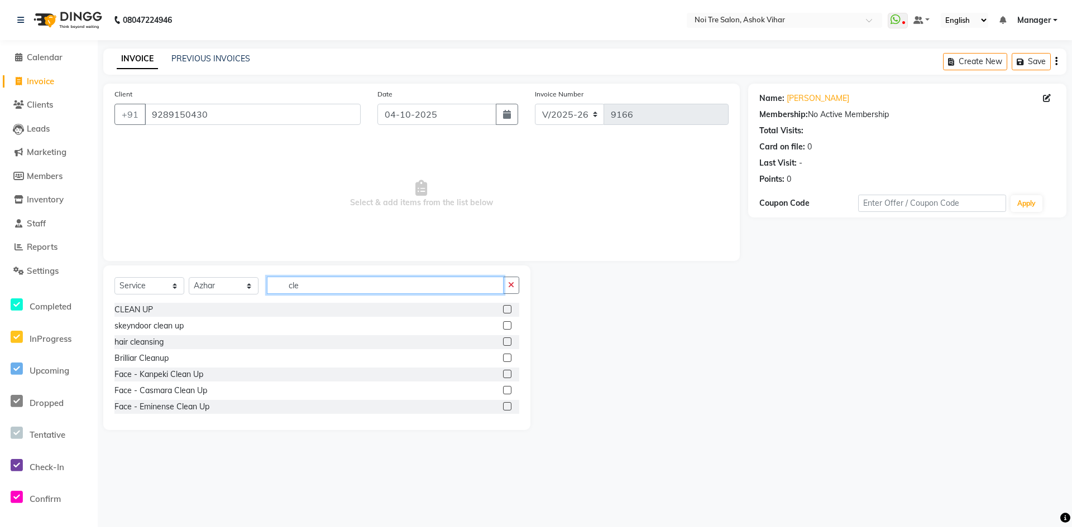
click at [323, 290] on input "cle" at bounding box center [385, 285] width 237 height 17
type input "c"
type input "emi"
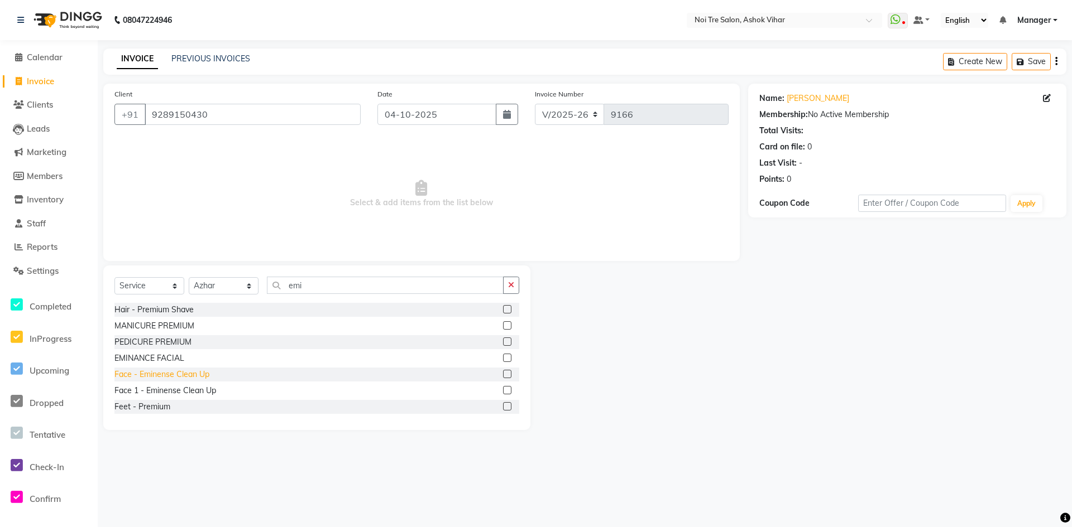
click at [200, 376] on div "Face - Eminense Clean Up" at bounding box center [161, 375] width 95 height 12
checkbox input "false"
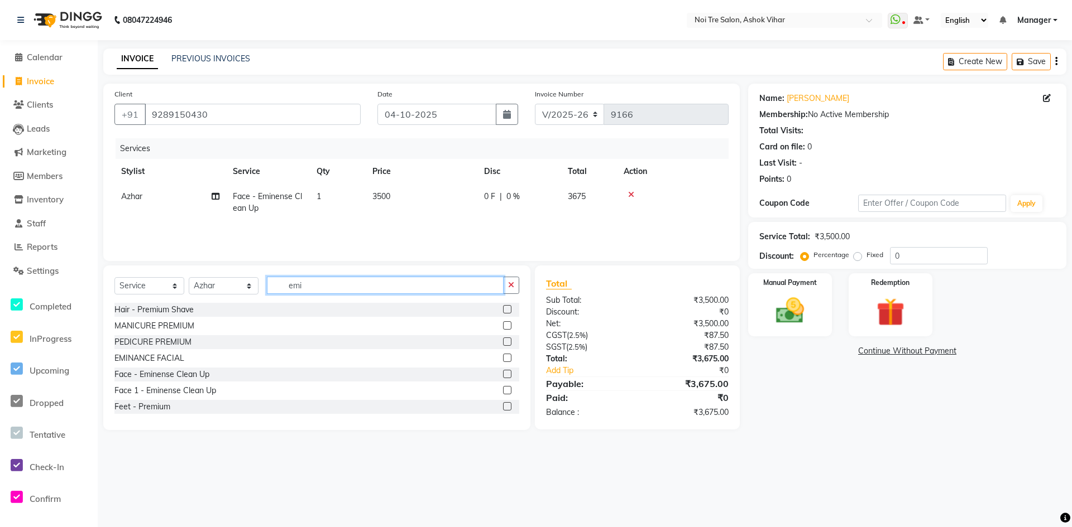
click at [313, 289] on input "emi" at bounding box center [385, 285] width 237 height 17
type input "e"
type input "cut"
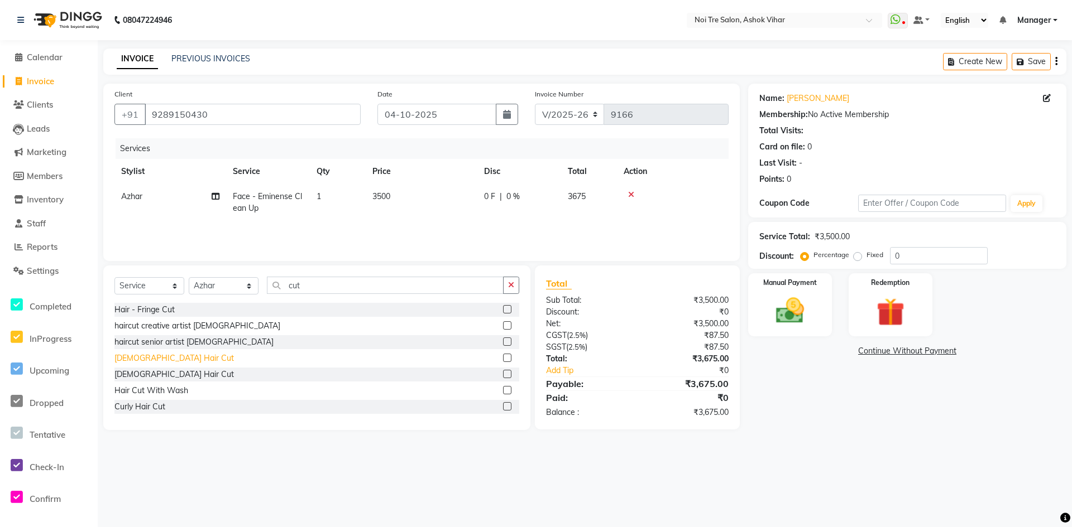
click at [150, 358] on div "Male Hair Cut" at bounding box center [173, 359] width 119 height 12
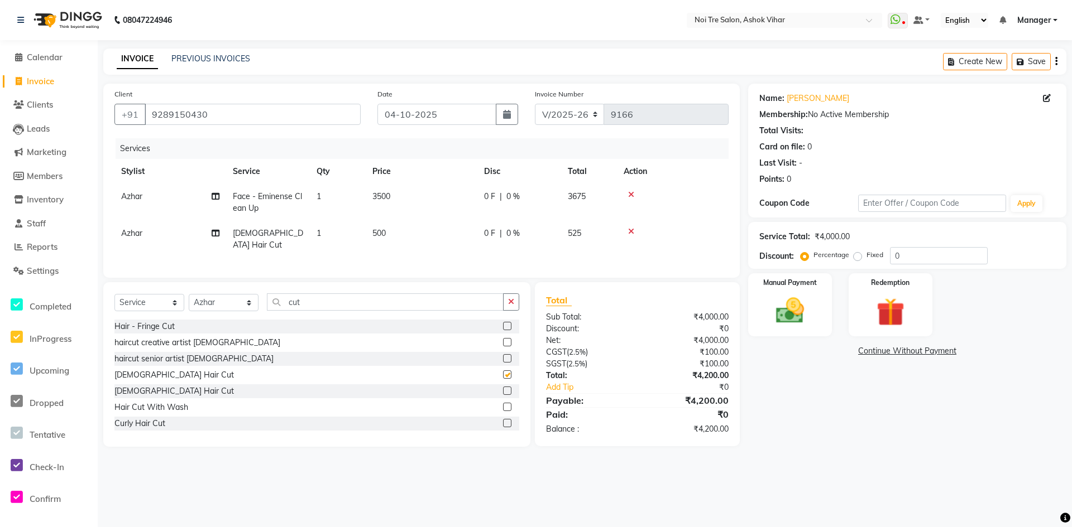
checkbox input "false"
click at [308, 303] on input "cut" at bounding box center [385, 302] width 237 height 17
type input "c"
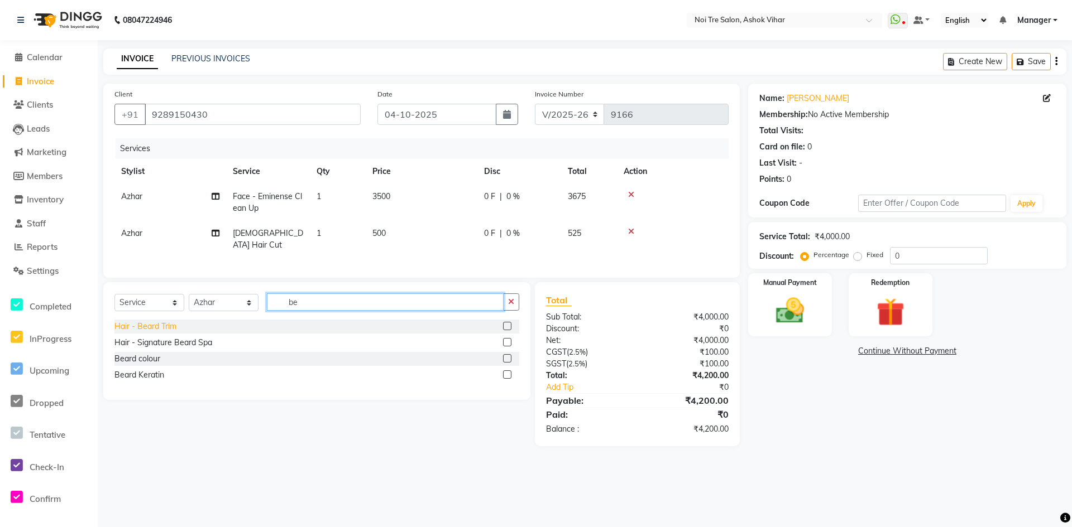
type input "be"
click at [162, 323] on div "Hair - Beard Trim" at bounding box center [145, 327] width 62 height 12
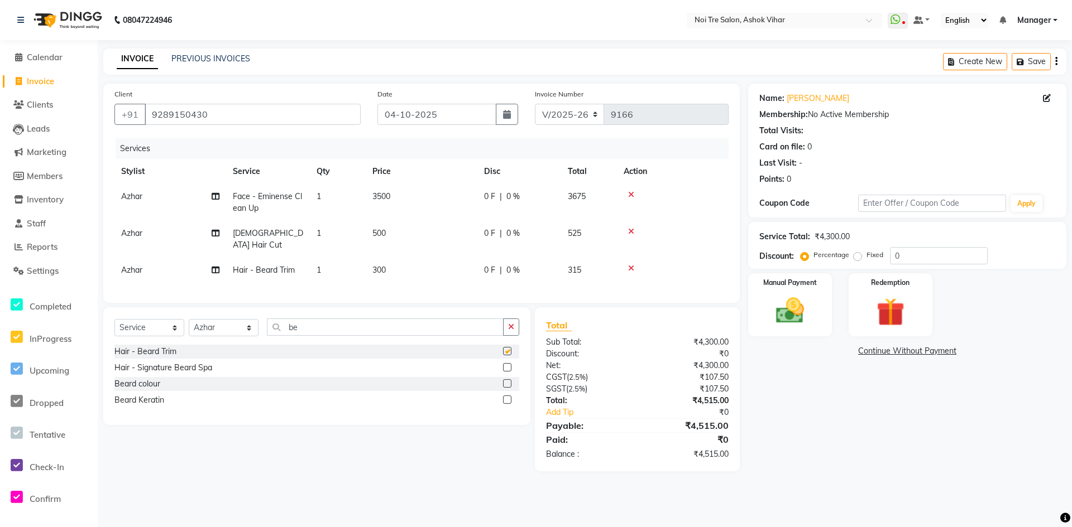
checkbox input "false"
click at [422, 258] on td "300" at bounding box center [422, 270] width 112 height 25
select select "62466"
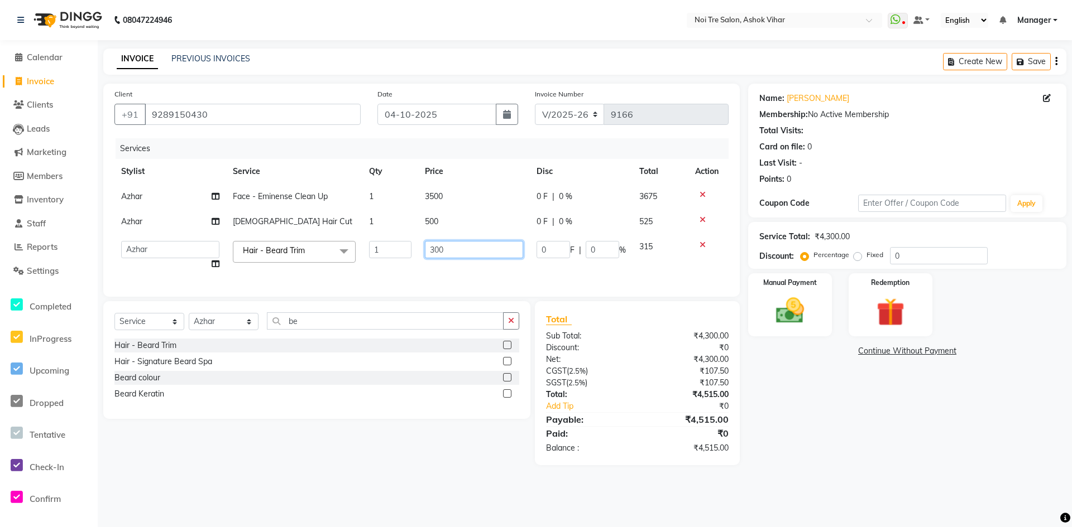
click at [457, 250] on input "300" at bounding box center [474, 249] width 98 height 17
type input "333"
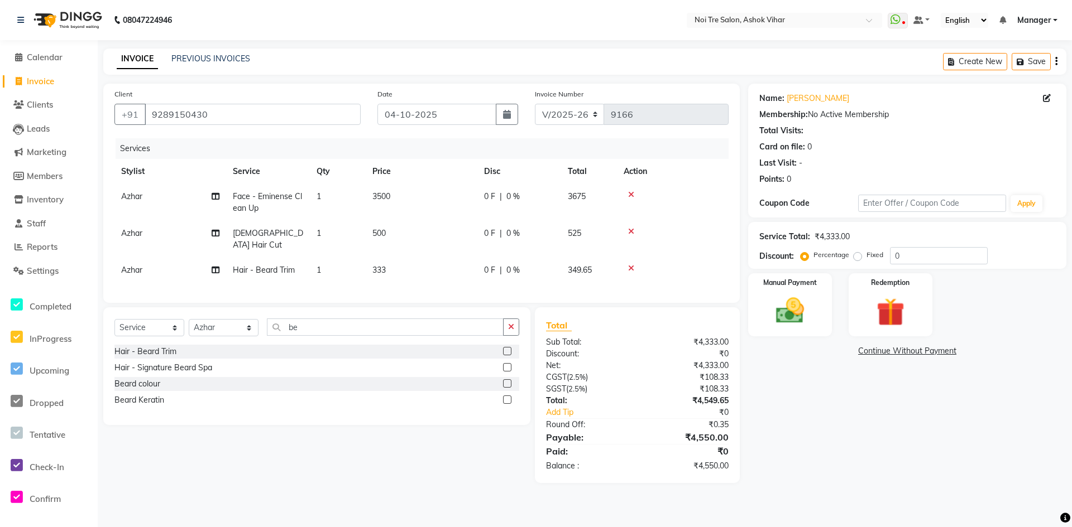
click at [450, 220] on tbody "Azhar Face - Eminense Clean Up 1 3500 0 F | 0 % 3675 Azhar Male Hair Cut 1 500 …" at bounding box center [421, 233] width 614 height 99
click at [415, 231] on td "500" at bounding box center [422, 239] width 112 height 37
select select "62466"
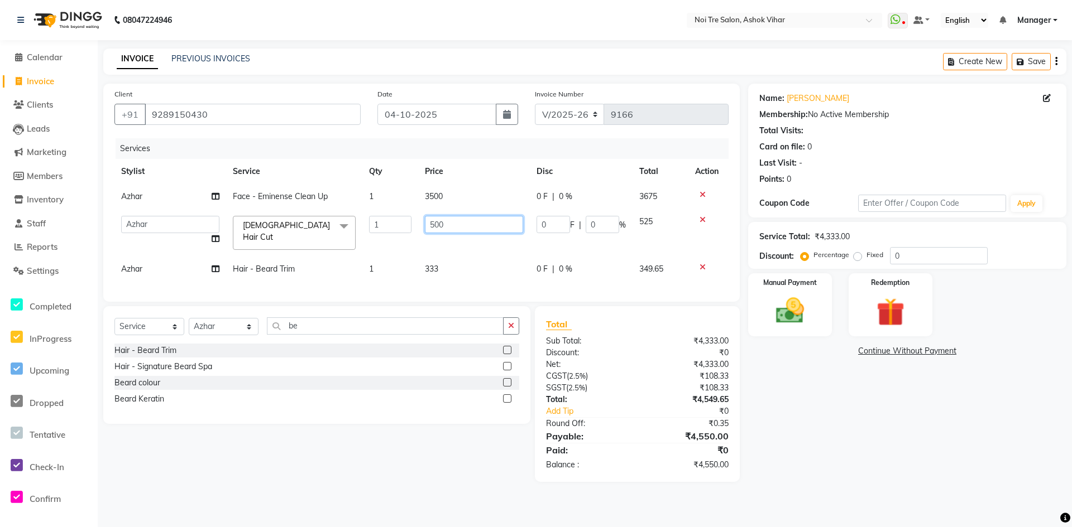
click at [455, 225] on input "500" at bounding box center [474, 224] width 98 height 17
type input "5"
type input "667"
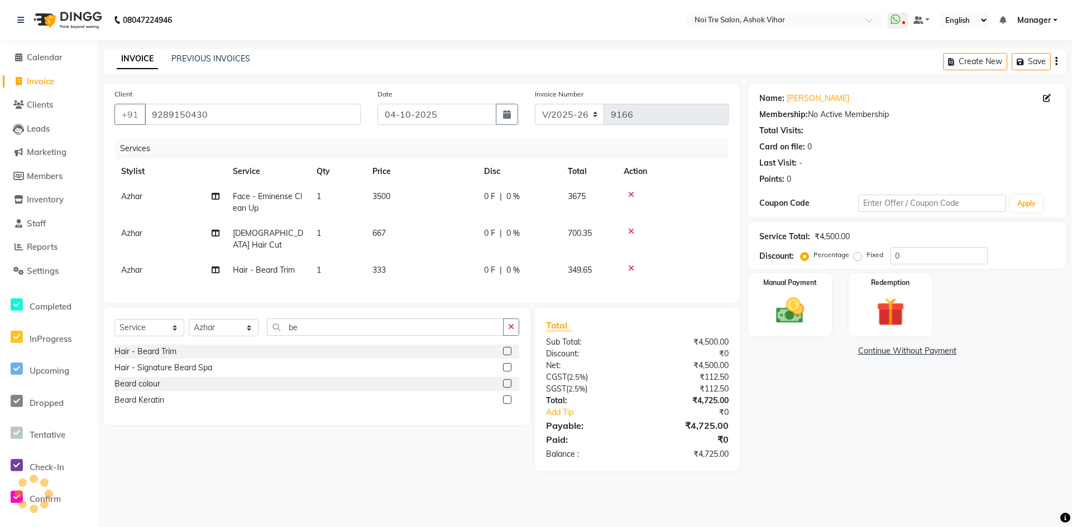
click at [454, 244] on td "667" at bounding box center [422, 239] width 112 height 37
select select "62466"
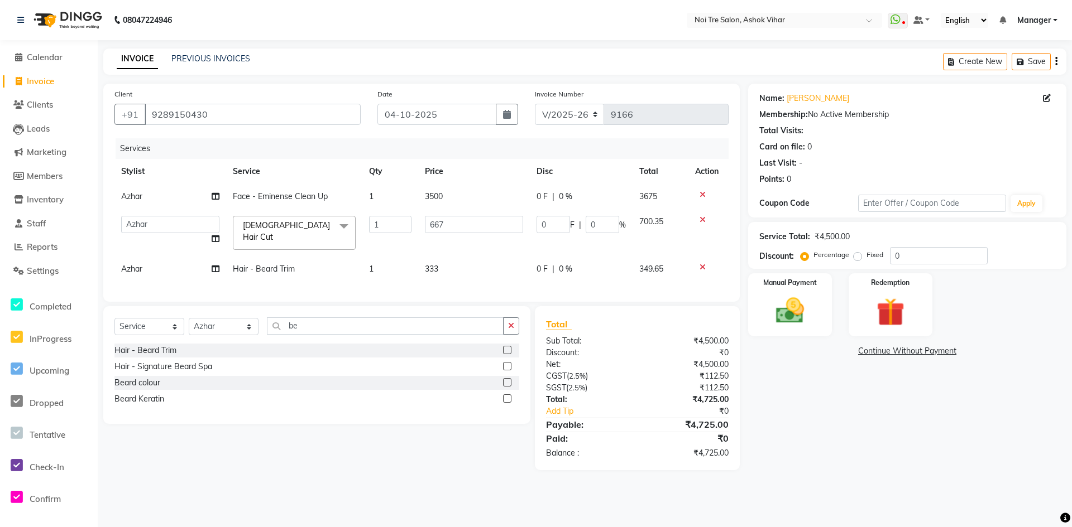
click at [445, 192] on td "3500" at bounding box center [474, 196] width 112 height 25
select select "62466"
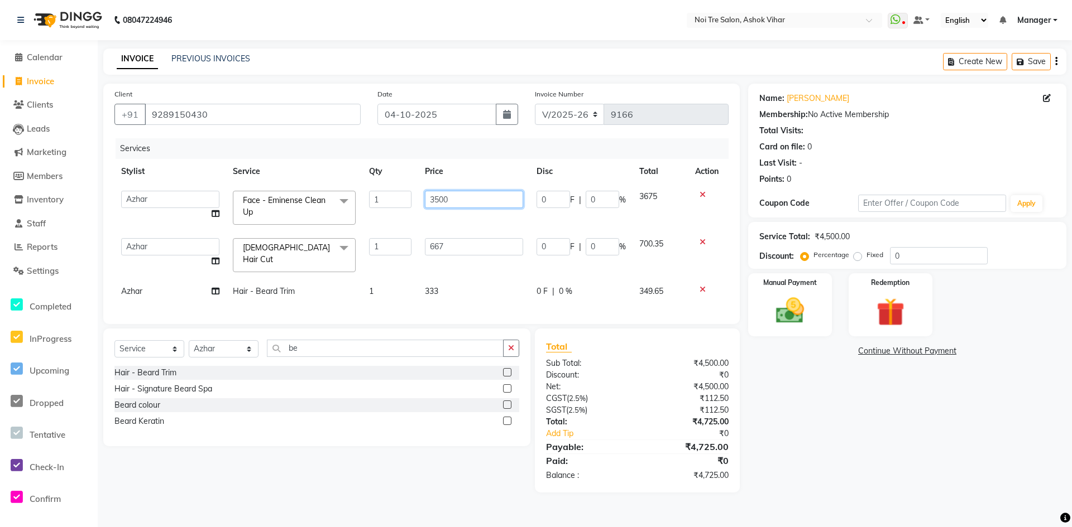
click at [473, 194] on input "3500" at bounding box center [474, 199] width 98 height 17
type input "3"
type input "3933"
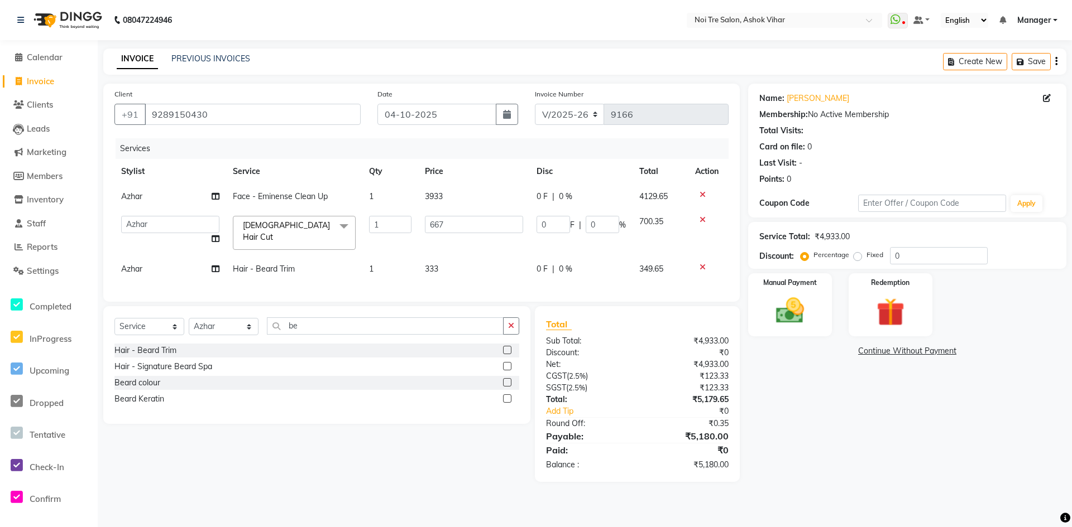
click at [481, 215] on tbody "Azhar Face - Eminense Clean Up 1 3933 0 F | 0 % 4129.65 Aakash Aalam Aas Admin …" at bounding box center [421, 233] width 614 height 98
click at [479, 193] on td "3933" at bounding box center [474, 196] width 112 height 25
select select "62466"
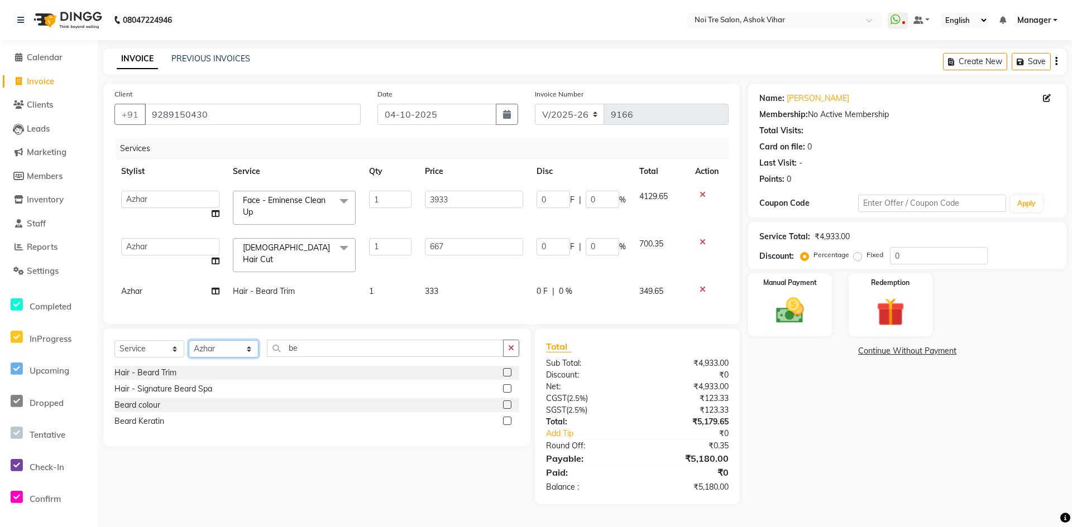
click at [247, 353] on select "Select Stylist Aakash Aalam Aas Admin Ajay Alice Amit Anand Anas Arif ARIF 1 Ar…" at bounding box center [224, 348] width 70 height 17
click at [251, 352] on select "Select Stylist Aakash Aalam Aas Admin Ajay Alice Amit Anand Anas Arif ARIF 1 Ar…" at bounding box center [224, 348] width 70 height 17
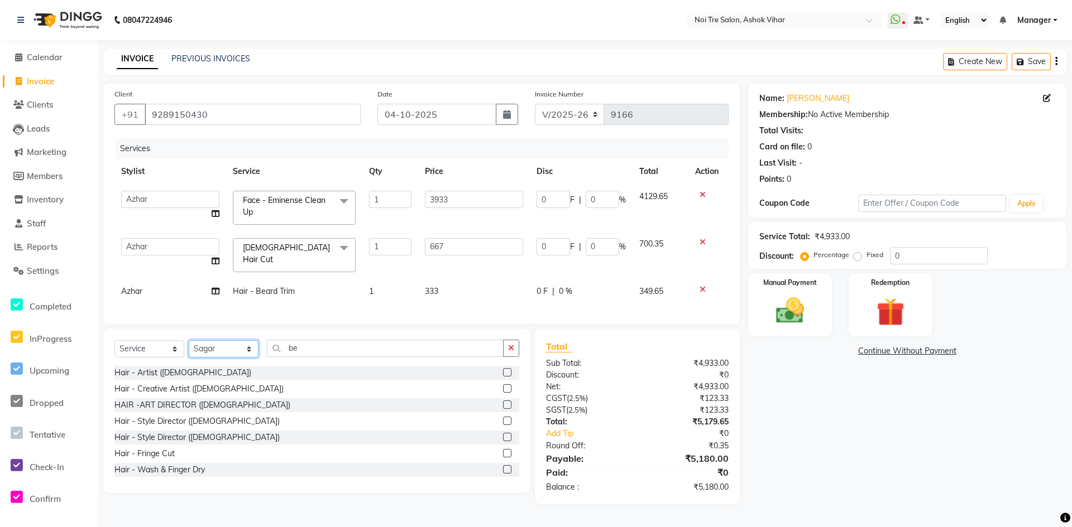
select select "65327"
click at [249, 353] on select "Select Stylist Aakash Aalam Aas Admin Ajay Alice Amit Anand Anas Arif ARIF 1 Ar…" at bounding box center [224, 348] width 70 height 17
click at [311, 350] on input "be" at bounding box center [385, 348] width 237 height 17
type input "b"
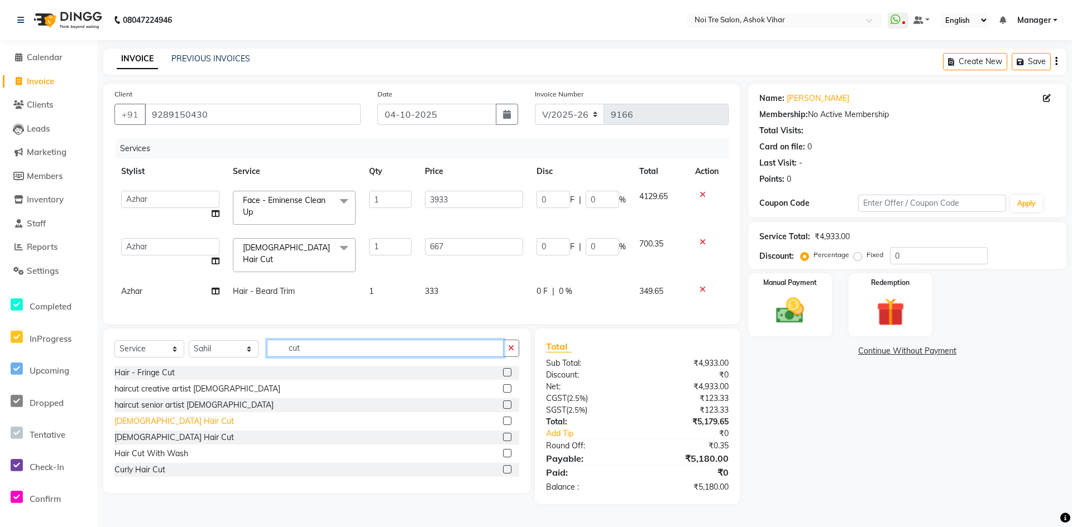
type input "cut"
click at [148, 425] on div "Male Hair Cut" at bounding box center [173, 422] width 119 height 12
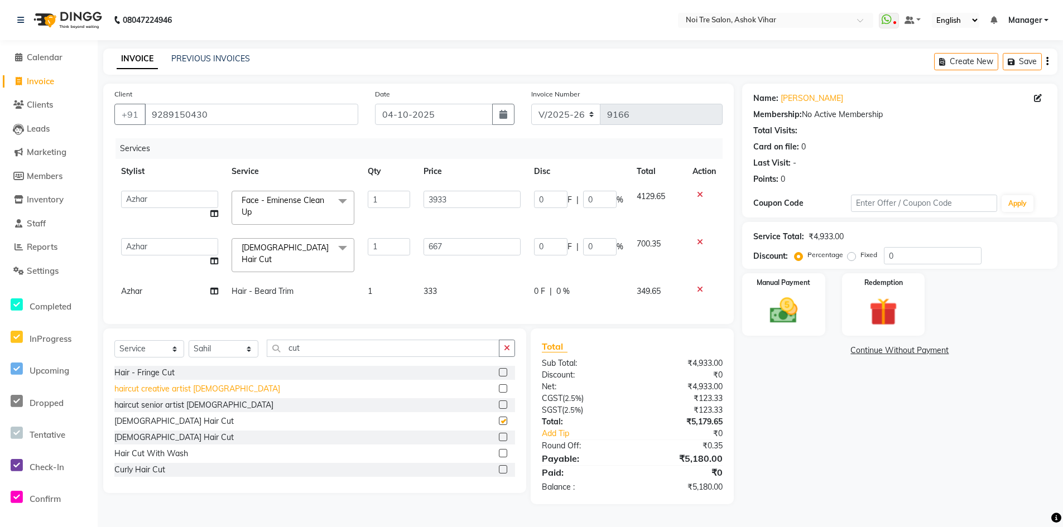
checkbox input "false"
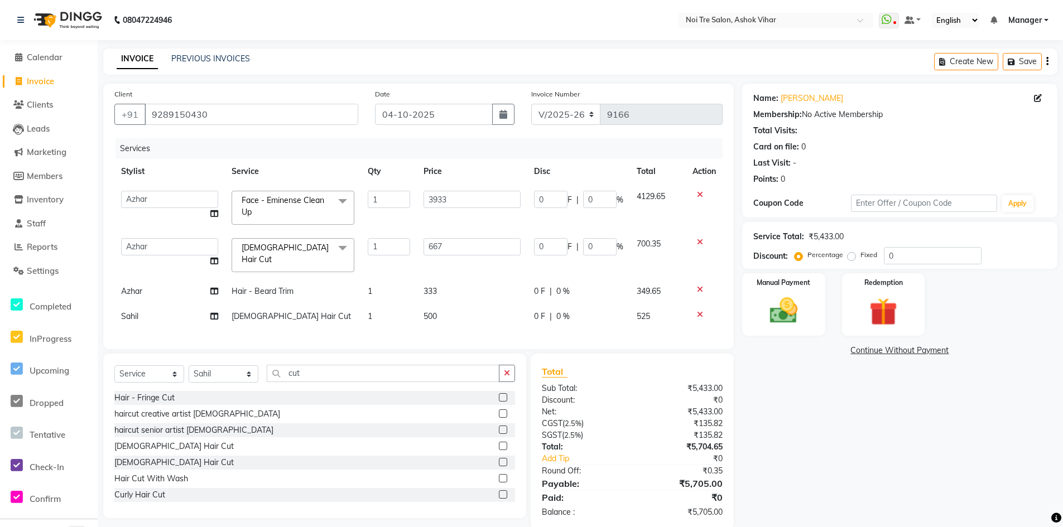
click at [457, 308] on td "500" at bounding box center [472, 316] width 111 height 25
select select "65327"
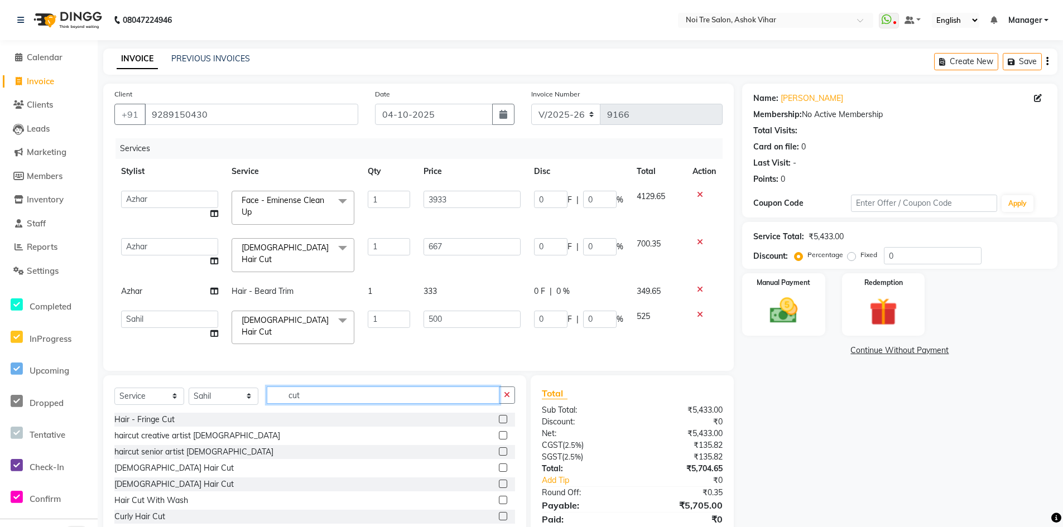
click at [304, 393] on input "cut" at bounding box center [383, 395] width 233 height 17
type input "c"
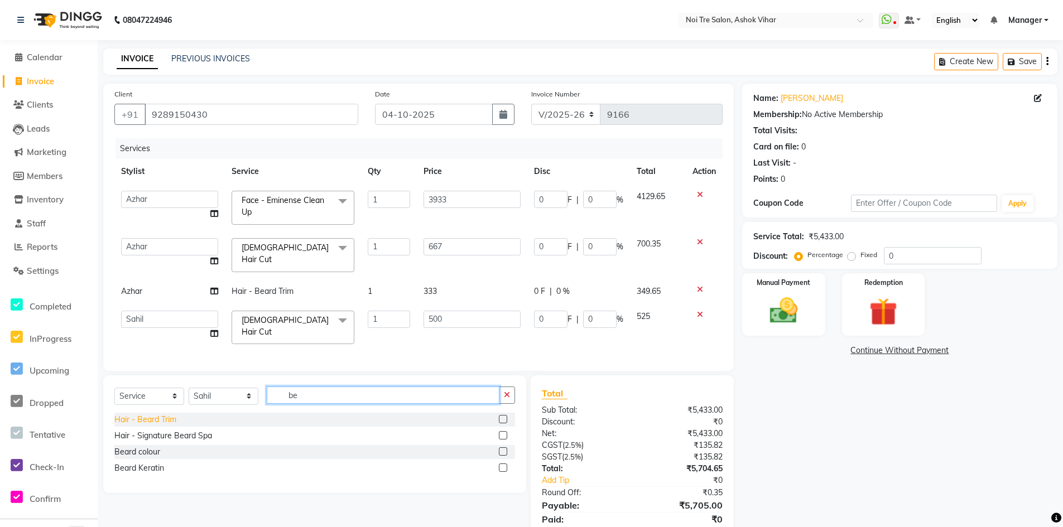
type input "be"
click at [166, 421] on div "Hair - Beard Trim" at bounding box center [145, 420] width 62 height 12
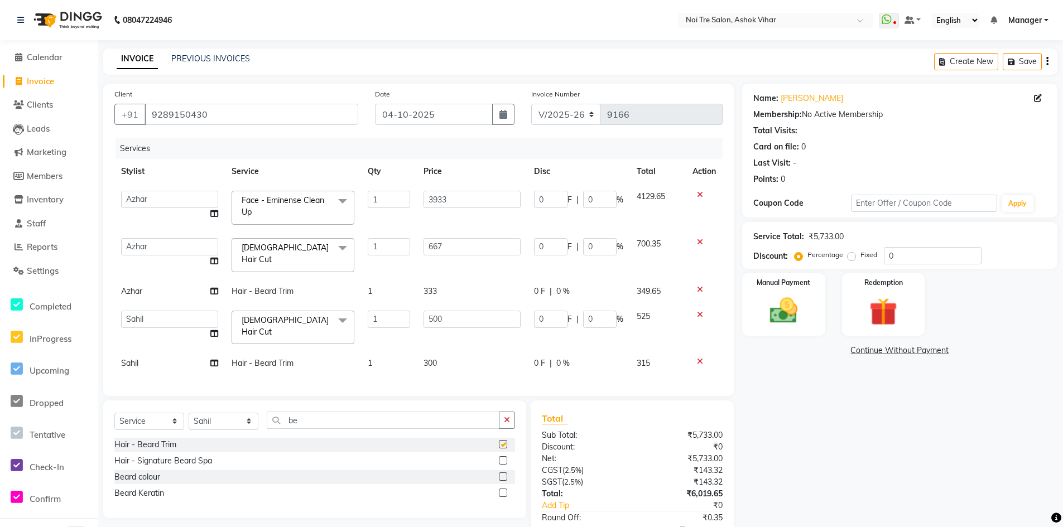
checkbox input "false"
click at [300, 417] on input "be" at bounding box center [383, 420] width 233 height 17
type input "b"
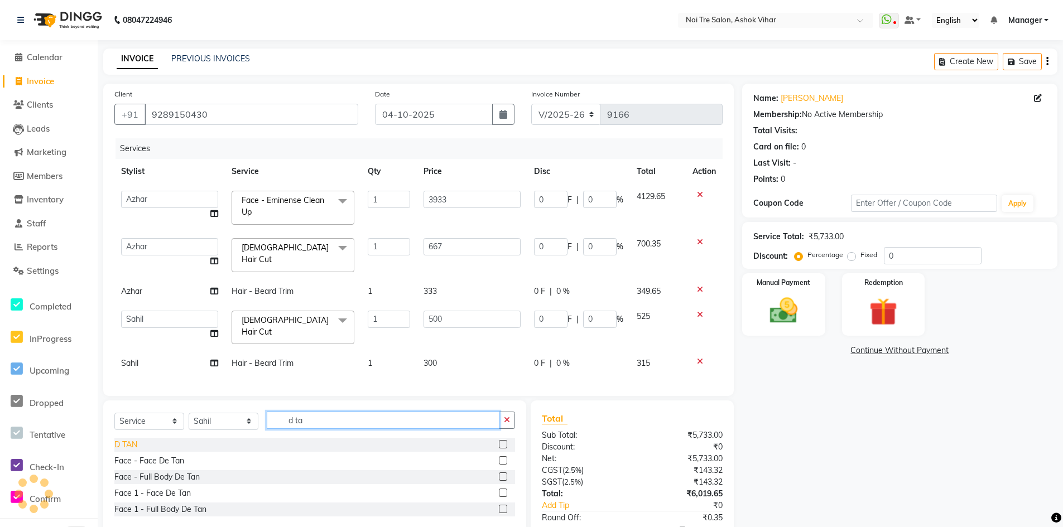
type input "d ta"
click at [127, 445] on div "D TAN" at bounding box center [125, 445] width 23 height 12
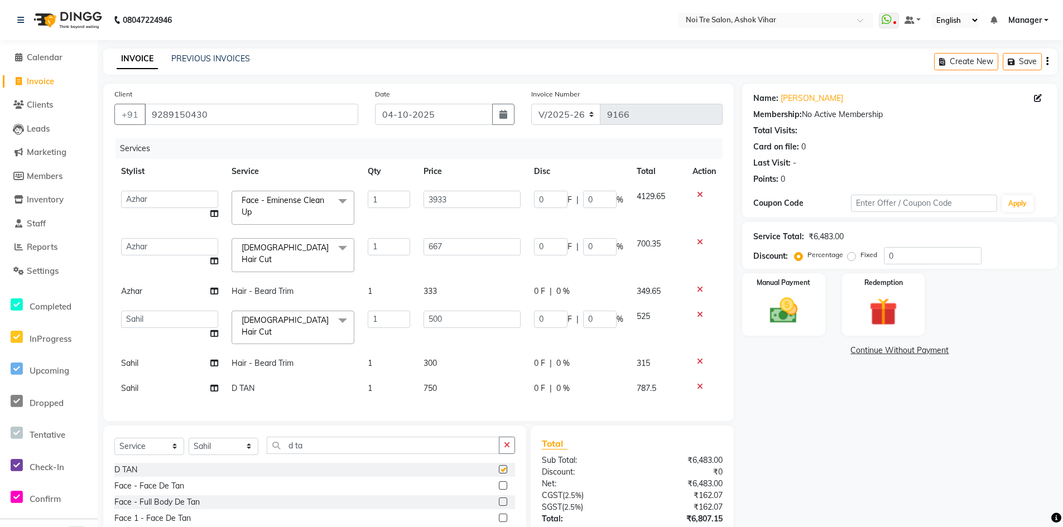
checkbox input "false"
click at [453, 377] on td "750" at bounding box center [472, 388] width 111 height 25
select select "65327"
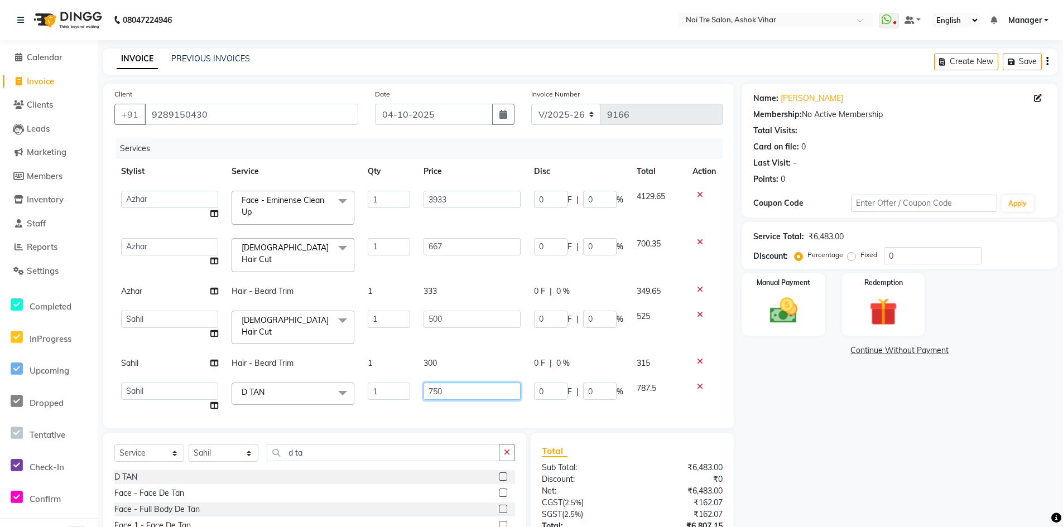
click at [467, 383] on input "750" at bounding box center [472, 391] width 97 height 17
type input "7"
type input "1142"
click at [455, 358] on td "300" at bounding box center [472, 363] width 111 height 25
select select "65327"
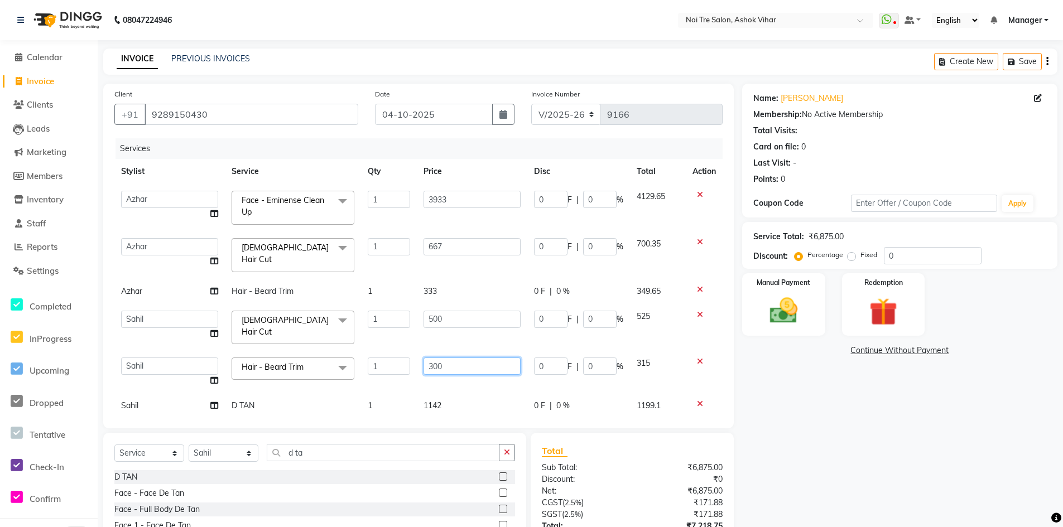
click at [455, 358] on input "300" at bounding box center [472, 366] width 97 height 17
type input "333"
click at [449, 317] on input "500" at bounding box center [472, 319] width 97 height 17
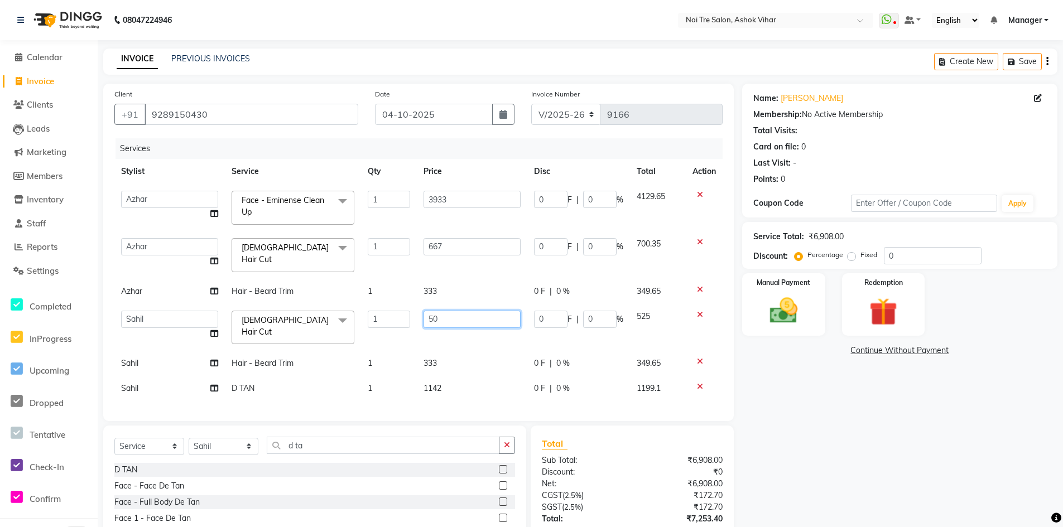
type input "5"
type input "667"
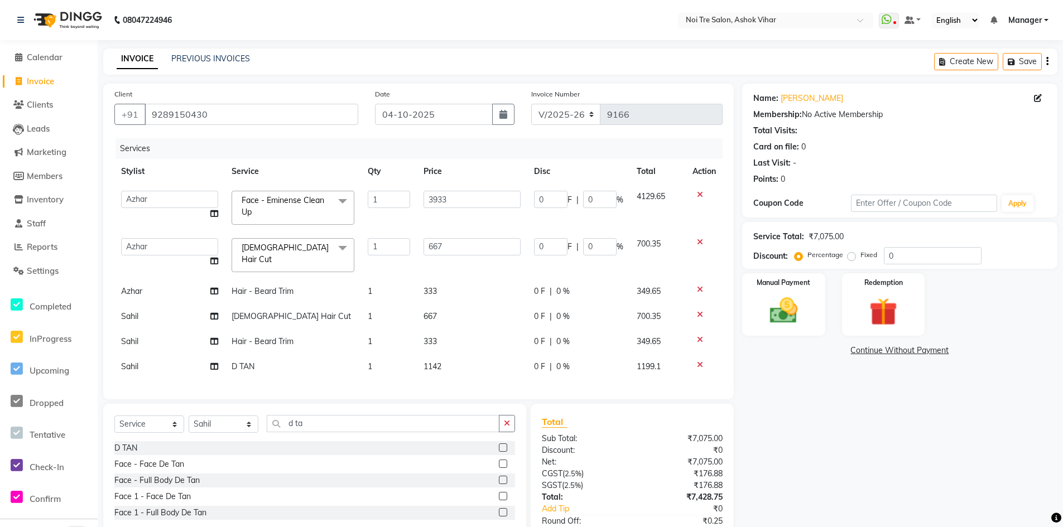
click at [500, 349] on tbody "Aakash Aalam Aas Admin Ajay Alice Amit Anand Anas Arif ARIF 1 Arun Ashu Asif At…" at bounding box center [418, 281] width 608 height 195
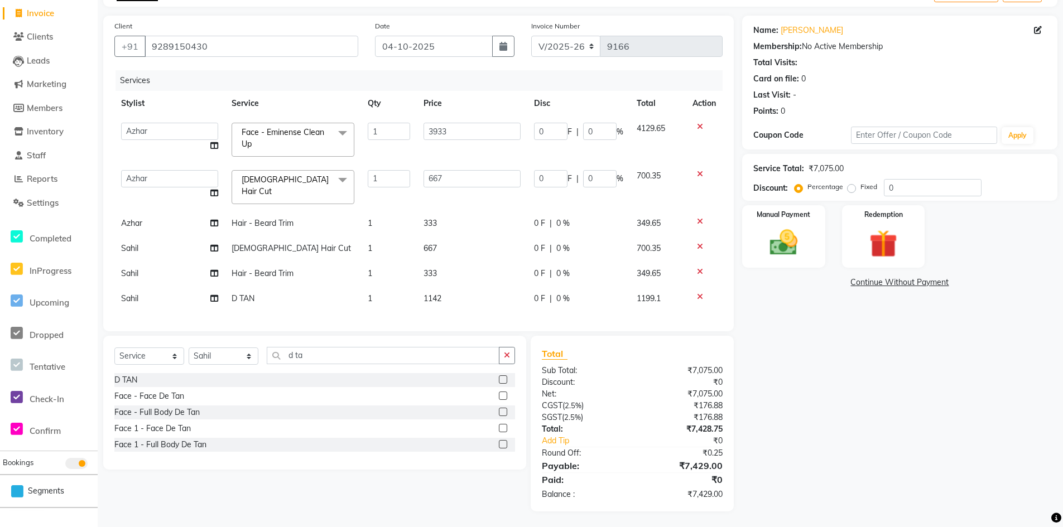
scroll to position [73, 0]
click at [497, 260] on td "333" at bounding box center [472, 272] width 111 height 25
select select "65327"
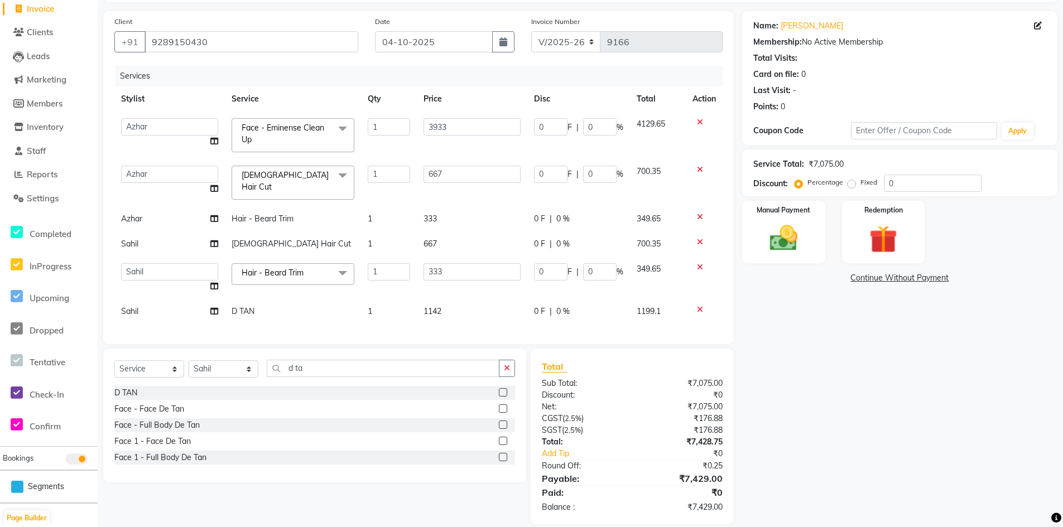
click at [490, 279] on td "333" at bounding box center [472, 278] width 111 height 42
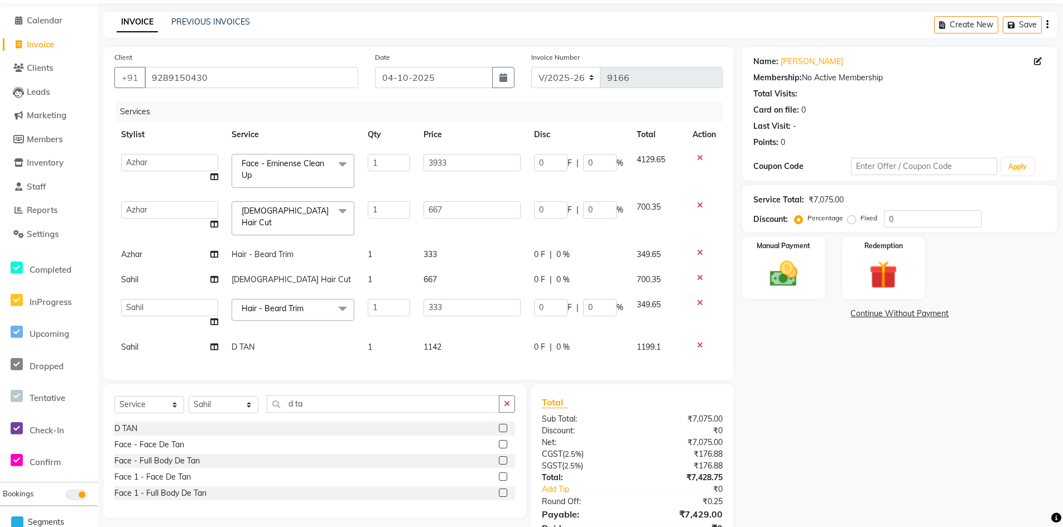
scroll to position [0, 0]
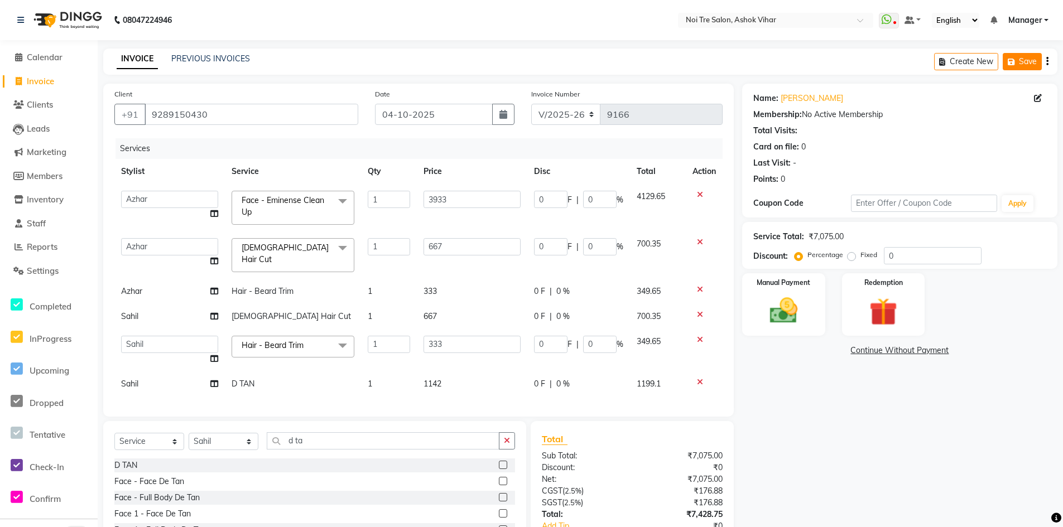
click at [1032, 61] on button "Save" at bounding box center [1022, 61] width 39 height 17
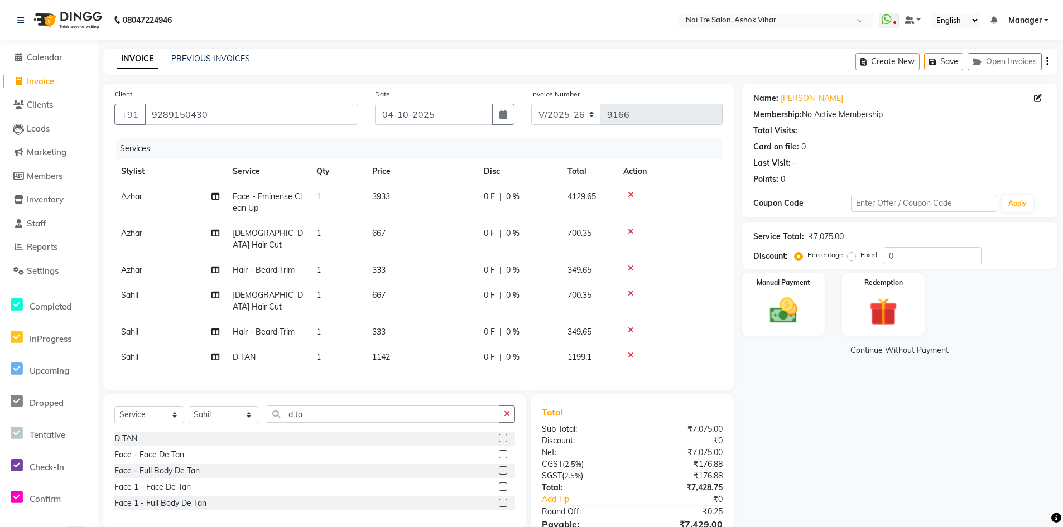
click at [35, 80] on span "Invoice" at bounding box center [40, 81] width 27 height 11
select select "service"
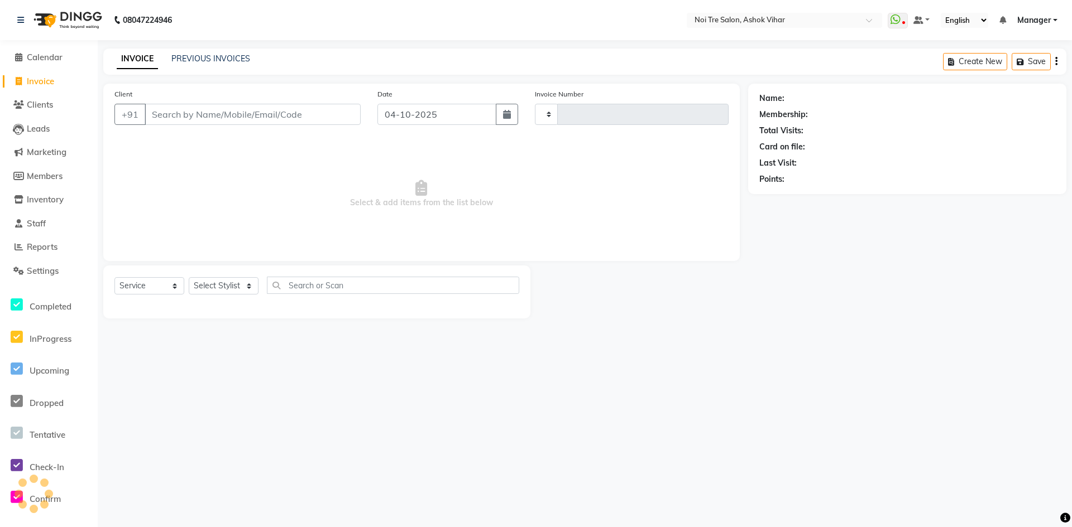
type input "9166"
select select "4726"
click at [174, 113] on input "Client" at bounding box center [253, 114] width 216 height 21
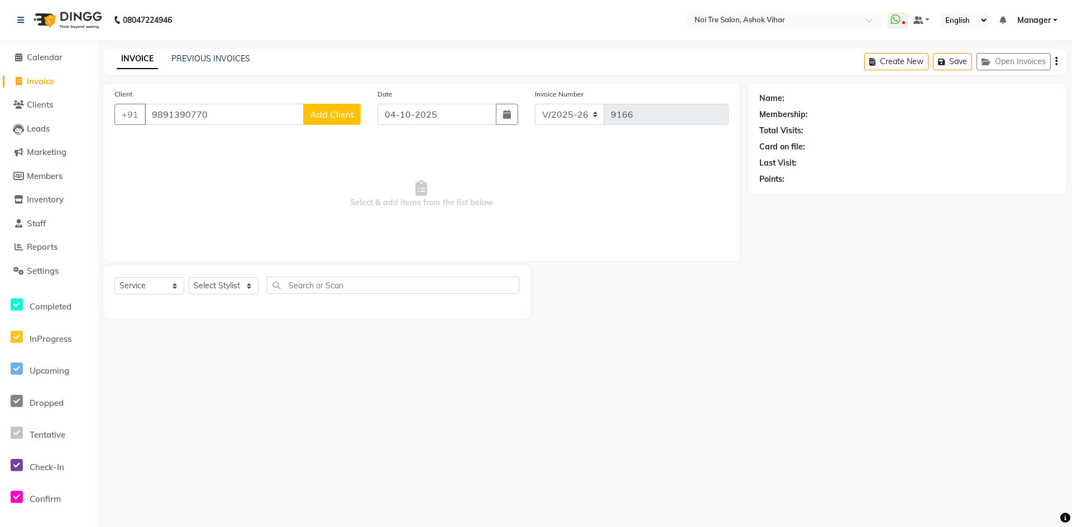
type input "9891390770"
click at [334, 117] on span "Add Client" at bounding box center [332, 114] width 44 height 11
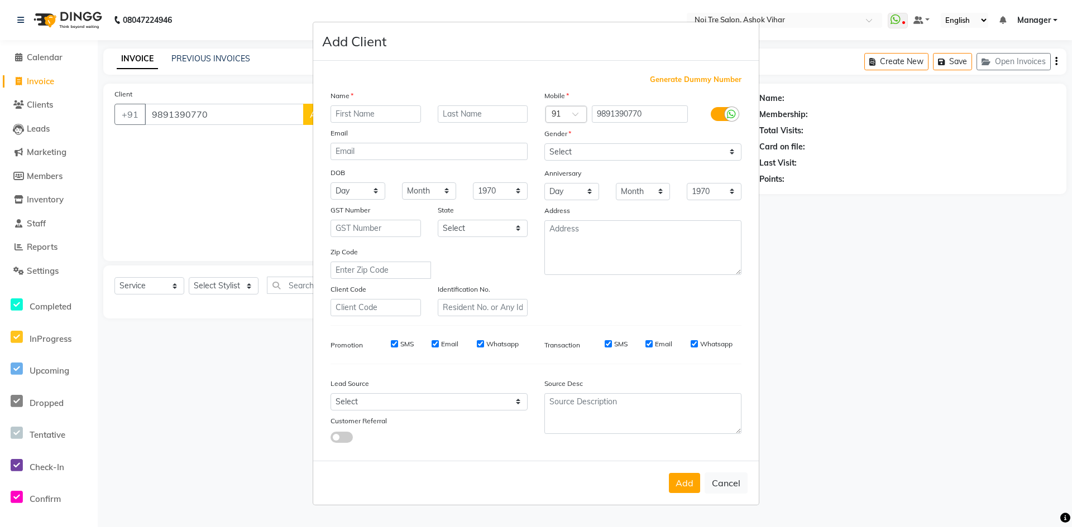
click at [367, 115] on input "text" at bounding box center [375, 113] width 90 height 17
type input "d"
click at [368, 123] on div "Name Rivender Email DOB Day 01 02 03 04 05 06 07 08 09 10 11 12 13 14 15 16 17 …" at bounding box center [429, 203] width 214 height 227
click at [347, 113] on input "Rivender" at bounding box center [375, 113] width 90 height 17
click at [340, 112] on input "Rivender" at bounding box center [375, 113] width 90 height 17
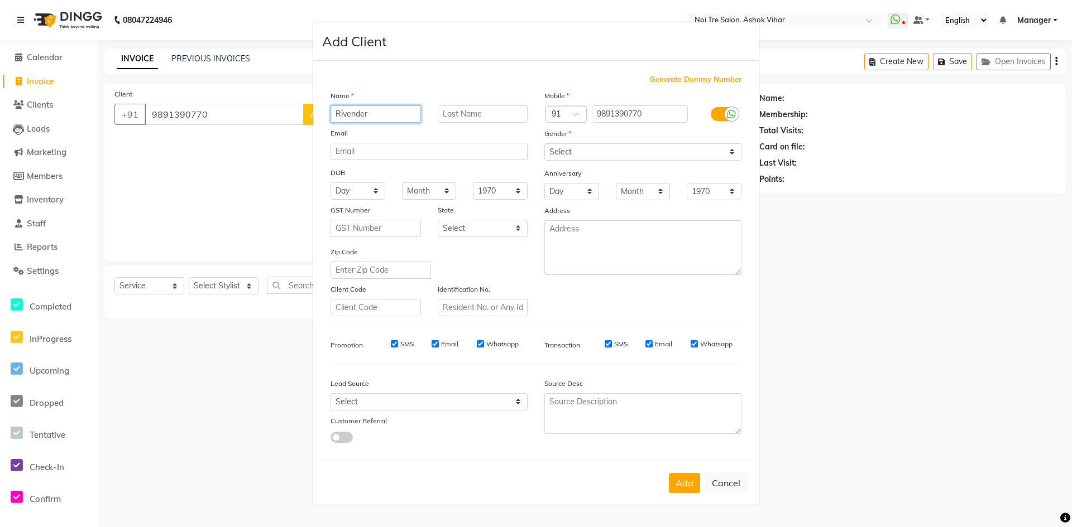
click at [343, 113] on input "Rivender" at bounding box center [375, 113] width 90 height 17
click at [353, 114] on input "Ravender" at bounding box center [375, 113] width 90 height 17
type input "[PERSON_NAME]"
drag, startPoint x: 415, startPoint y: 123, endPoint x: 498, endPoint y: 147, distance: 86.7
click at [417, 124] on div "Name Ravinder Email DOB Day 01 02 03 04 05 06 07 08 09 10 11 12 13 14 15 16 17 …" at bounding box center [429, 203] width 214 height 227
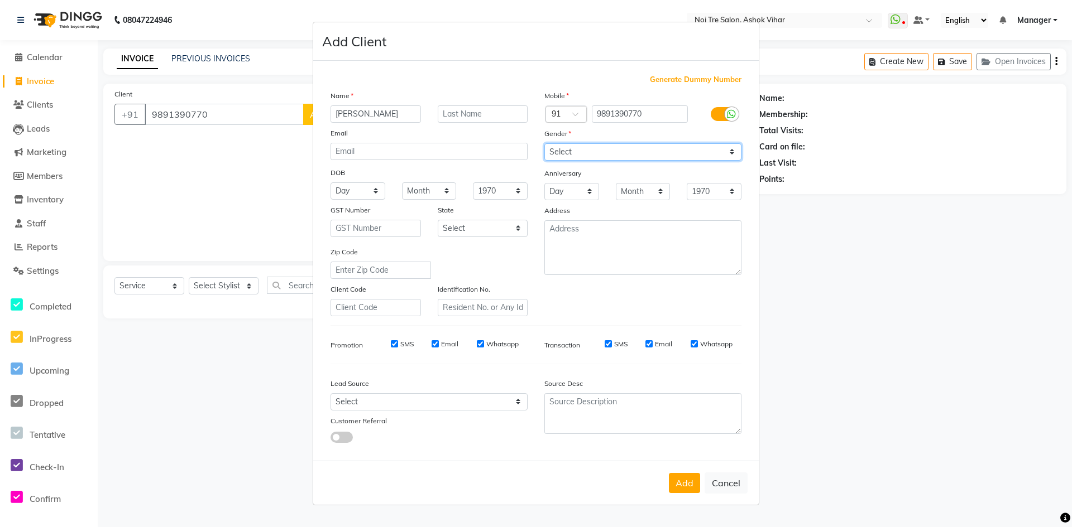
click at [731, 150] on select "Select Male Female Other Prefer Not To Say" at bounding box center [642, 151] width 197 height 17
select select "female"
click at [544, 143] on select "Select Male Female Other Prefer Not To Say" at bounding box center [642, 151] width 197 height 17
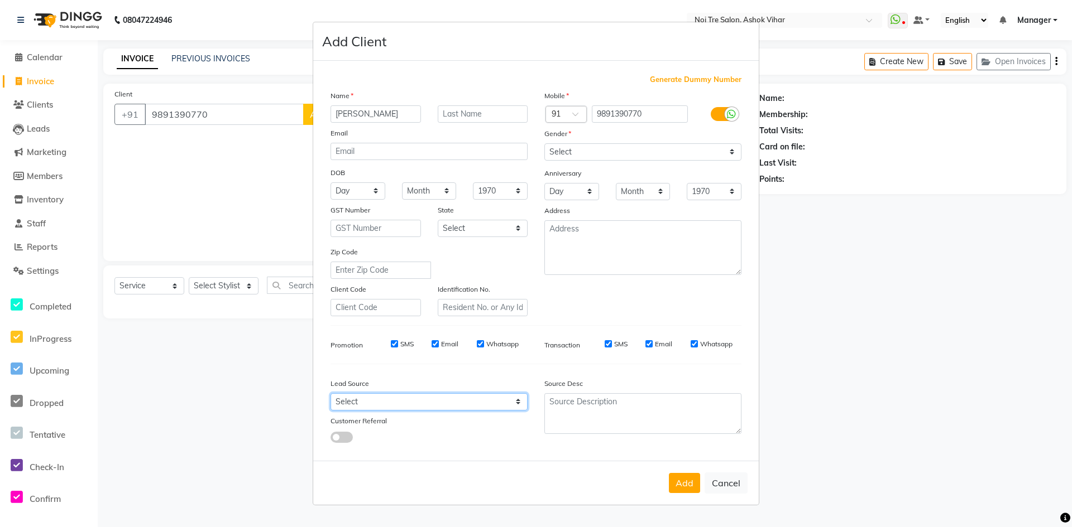
click at [515, 400] on select "Select Walk-in Referral Internet Friend Word of Mouth Advertisement Facebook Ju…" at bounding box center [428, 401] width 197 height 17
select select "31837"
click at [330, 393] on select "Select Walk-in Referral Internet Friend Word of Mouth Advertisement Facebook Ju…" at bounding box center [428, 401] width 197 height 17
click at [679, 480] on button "Add" at bounding box center [684, 483] width 31 height 20
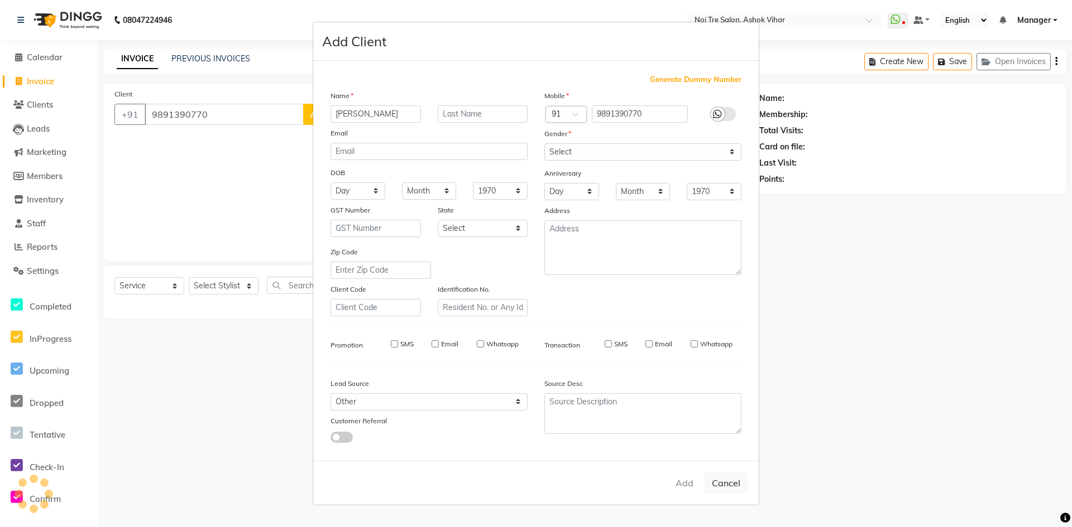
select select
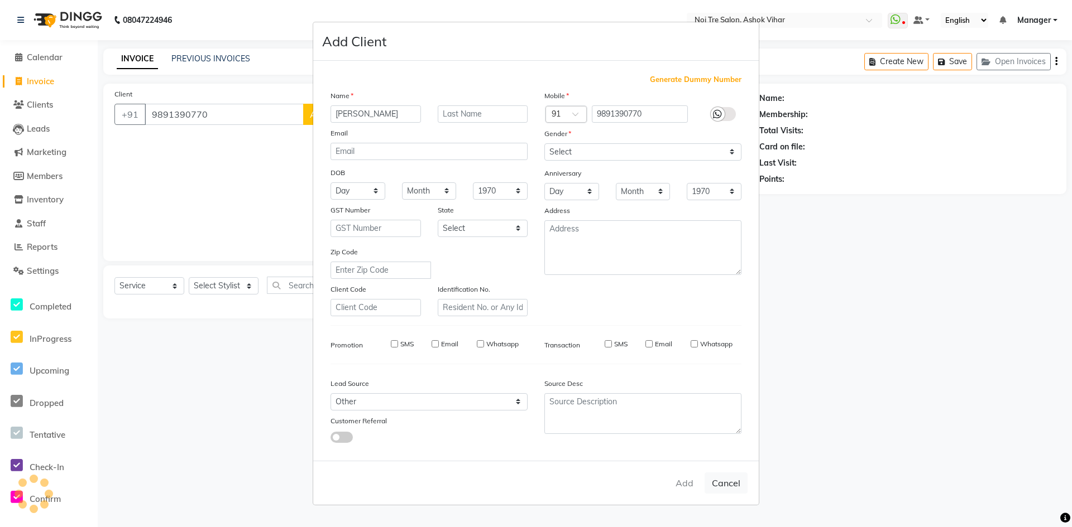
select select
checkbox input "false"
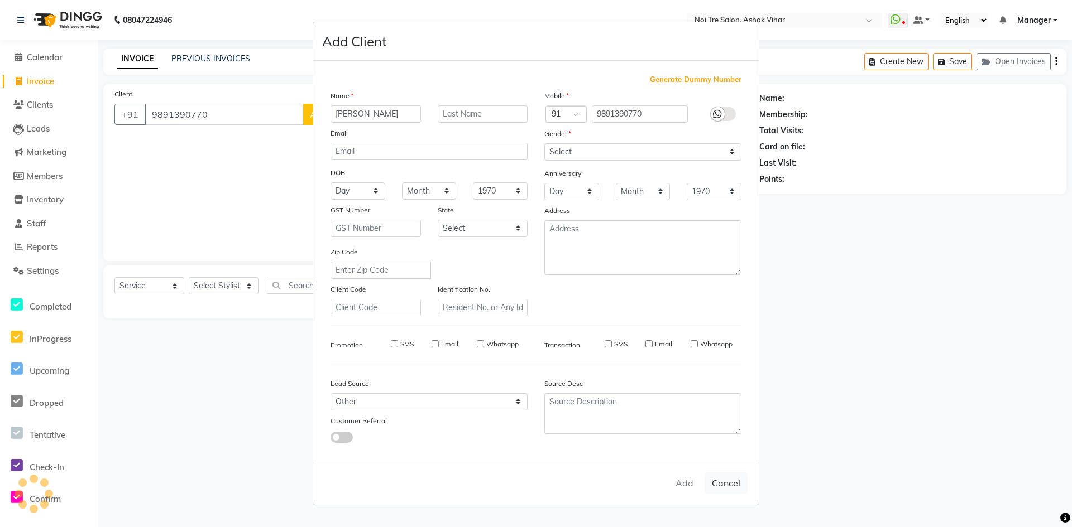
checkbox input "false"
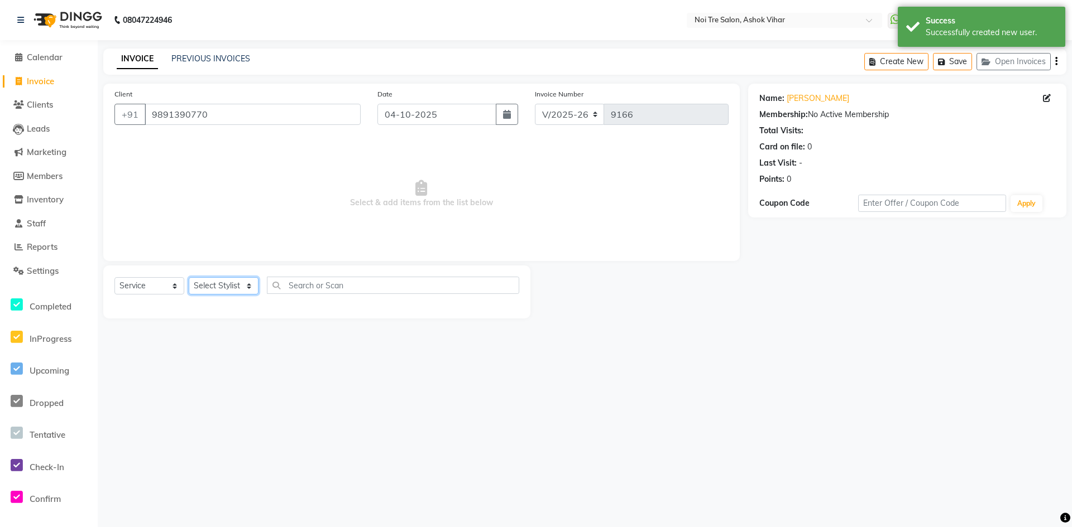
click at [248, 286] on select "Select Stylist Aakash Aalam Aas Admin Ajay Alice Amit Anand Anas Arif ARIF 1 Ar…" at bounding box center [224, 285] width 70 height 17
select select "28159"
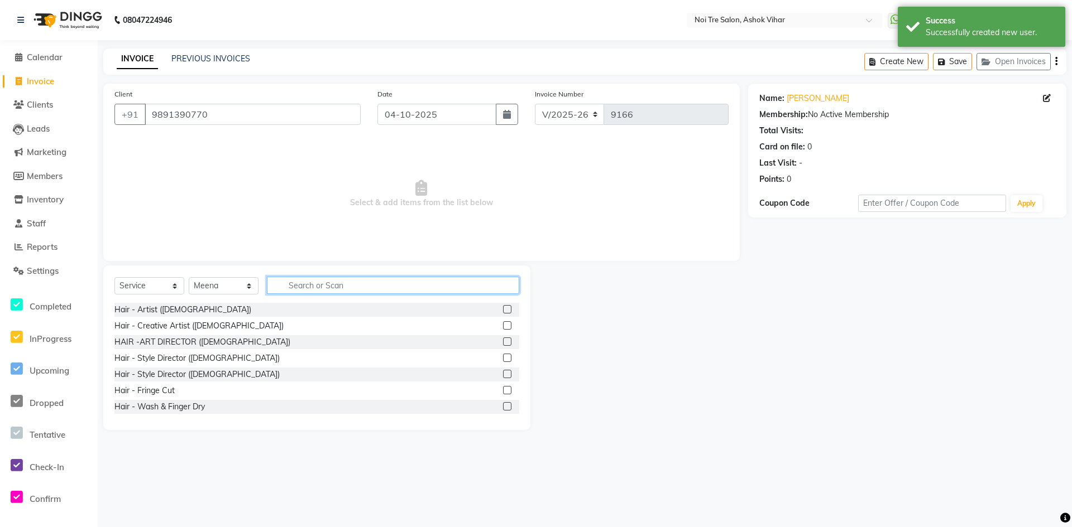
click at [306, 282] on input "text" at bounding box center [393, 285] width 252 height 17
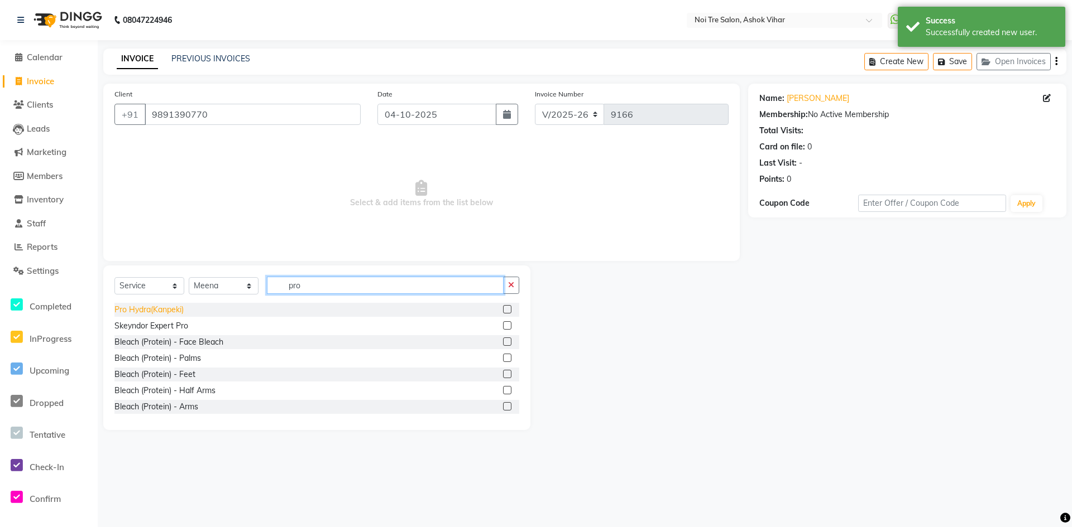
type input "pro"
click at [170, 315] on div "Pro Hydra(Kanpeki)" at bounding box center [148, 310] width 69 height 12
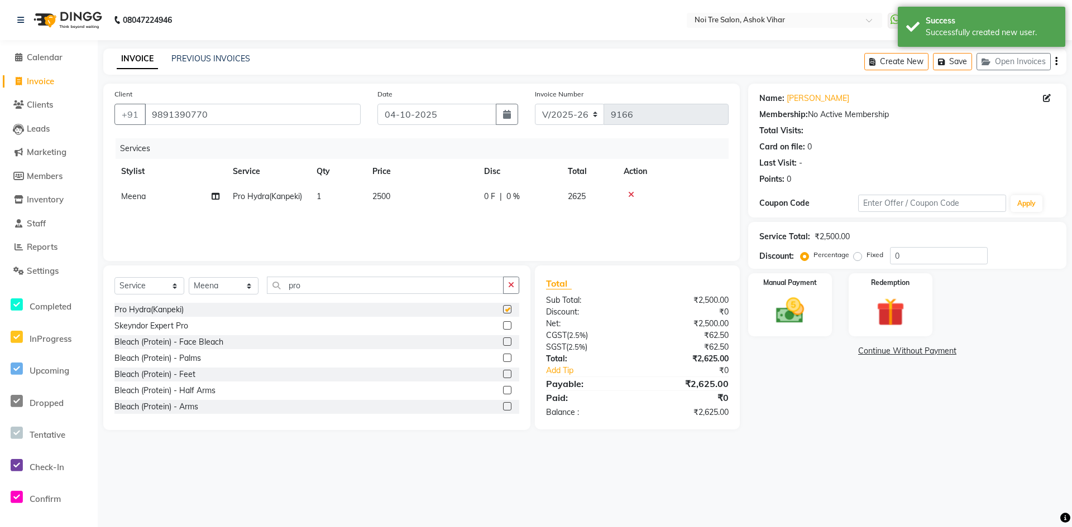
checkbox input "false"
drag, startPoint x: 416, startPoint y: 197, endPoint x: 424, endPoint y: 197, distance: 7.8
click at [419, 197] on td "2500" at bounding box center [422, 196] width 112 height 25
select select "28159"
drag, startPoint x: 453, startPoint y: 199, endPoint x: 400, endPoint y: 205, distance: 53.4
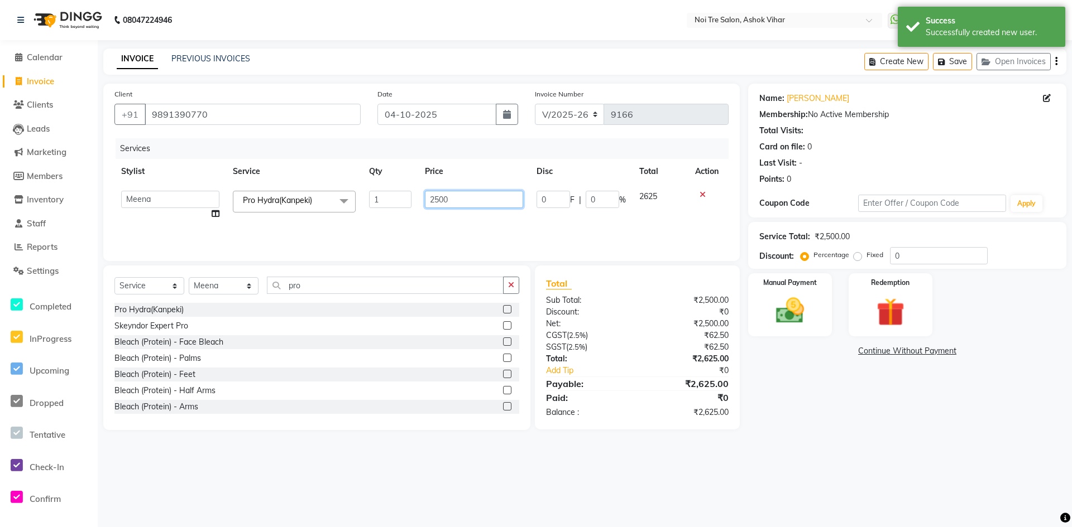
click at [400, 205] on tr "Aakash Aalam Aas Admin Ajay Alice Amit Anand Anas Arif ARIF 1 Arun Ashu Asif At…" at bounding box center [421, 205] width 614 height 42
type input "4000"
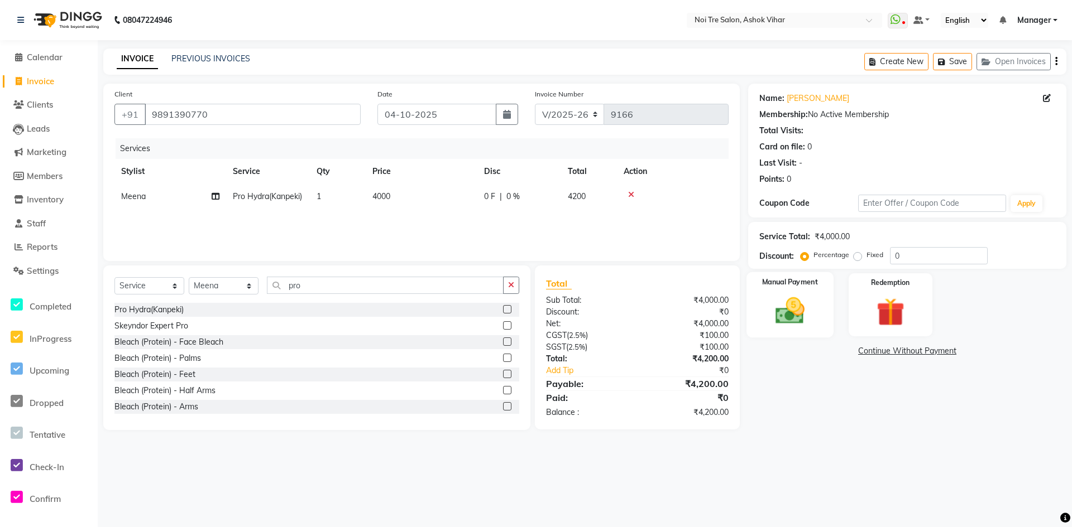
click at [790, 309] on img at bounding box center [790, 311] width 48 height 34
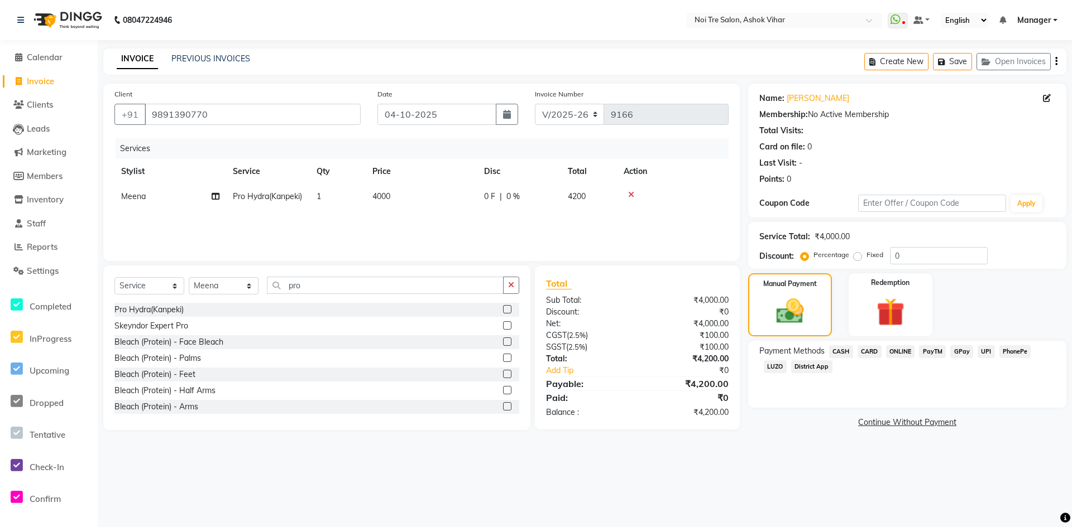
click at [848, 353] on span "CASH" at bounding box center [841, 351] width 24 height 13
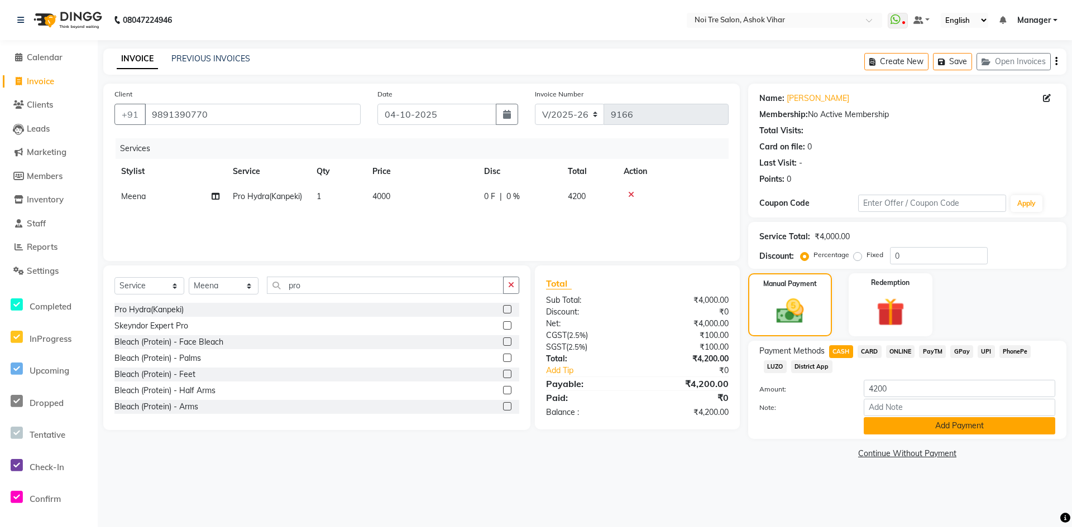
click at [923, 422] on button "Add Payment" at bounding box center [958, 425] width 191 height 17
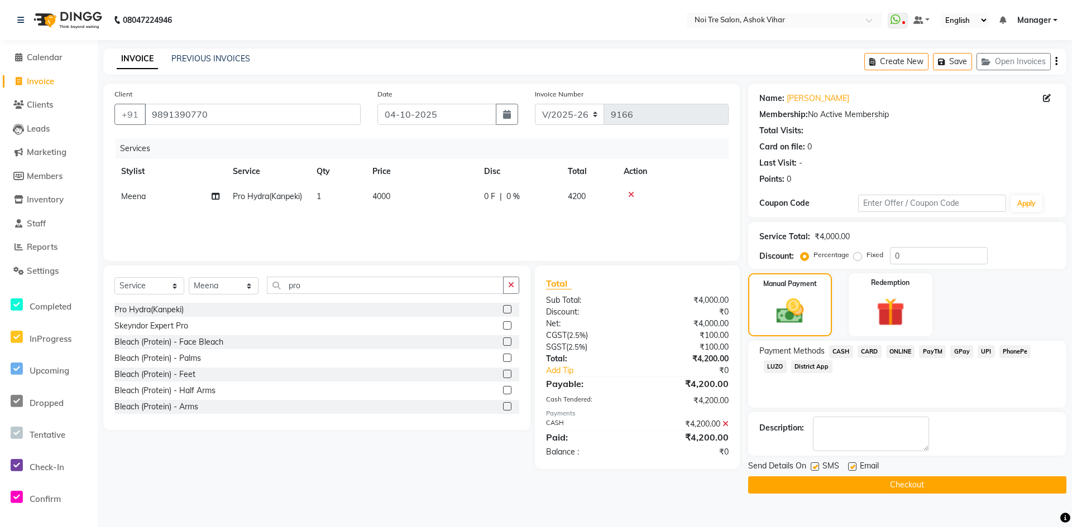
click at [916, 485] on button "Checkout" at bounding box center [907, 485] width 318 height 17
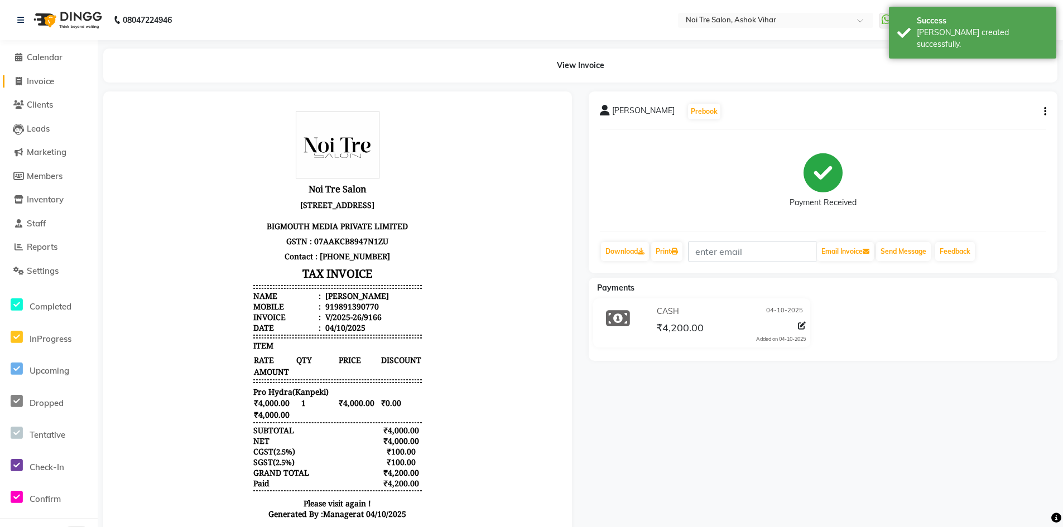
click at [49, 78] on span "Invoice" at bounding box center [40, 81] width 27 height 11
select select "service"
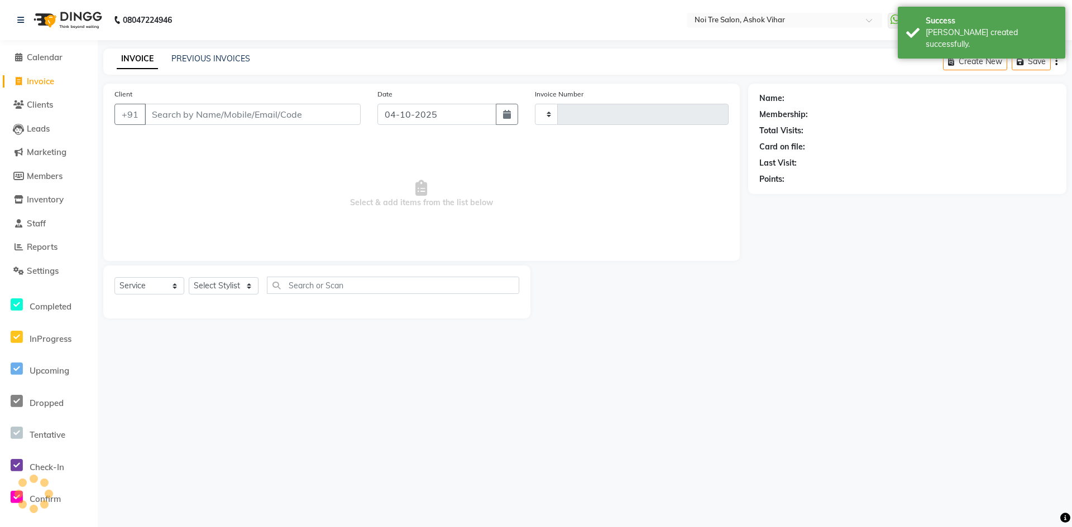
type input "9167"
select select "4726"
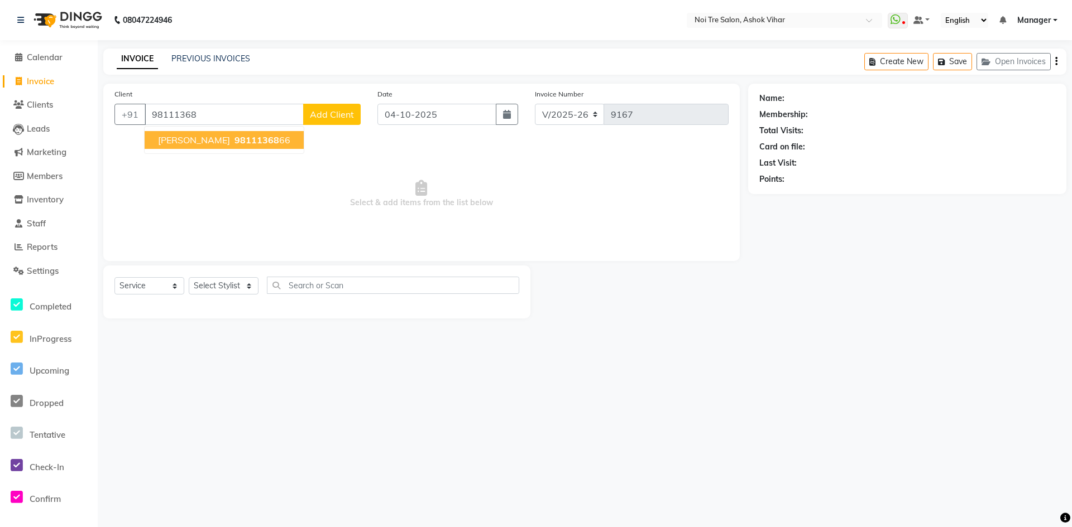
click at [234, 143] on span "98111368" at bounding box center [256, 140] width 45 height 11
type input "9811136866"
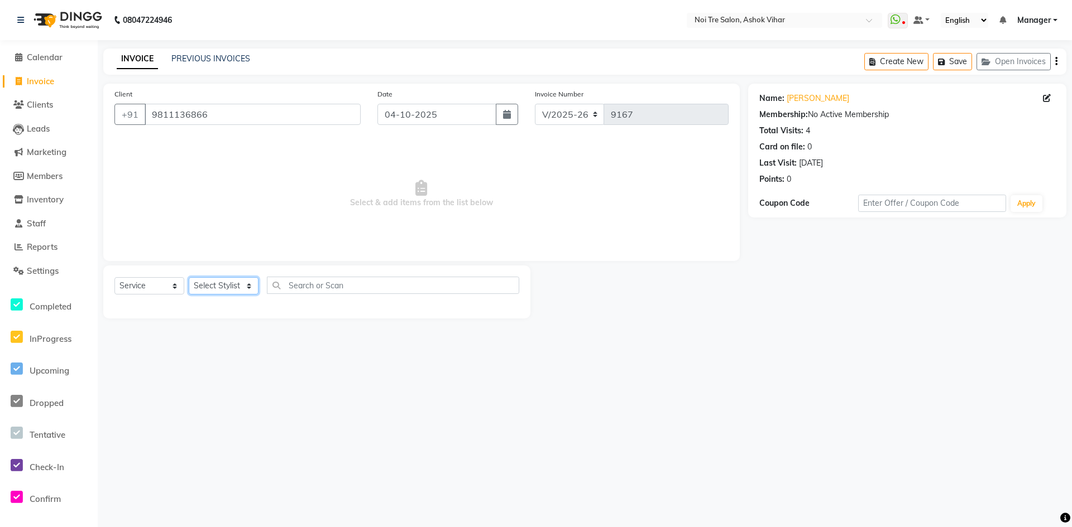
click at [248, 282] on select "Select Stylist Aakash Aalam Aas Admin Ajay Alice Amit Anand Anas Arif ARIF 1 Ar…" at bounding box center [224, 285] width 70 height 17
select select "65562"
click at [302, 285] on input "text" at bounding box center [393, 285] width 252 height 17
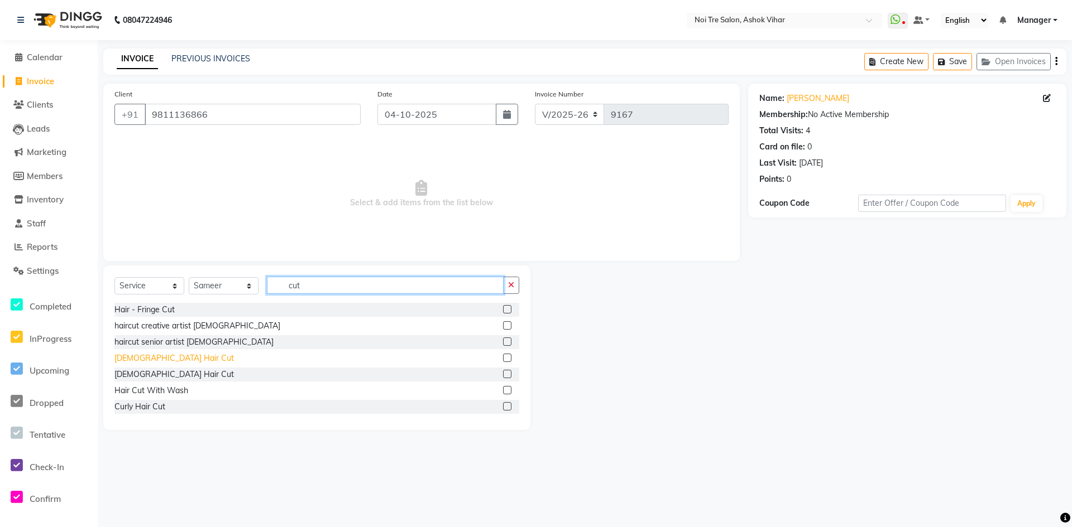
type input "cut"
click at [142, 357] on div "Male Hair Cut" at bounding box center [173, 359] width 119 height 12
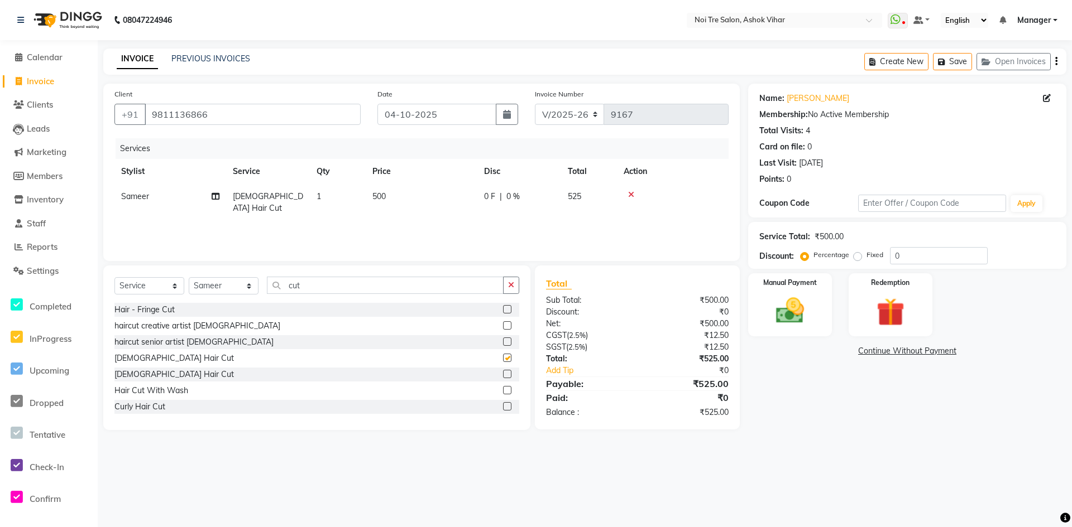
checkbox input "false"
click at [409, 195] on td "500" at bounding box center [422, 202] width 112 height 37
select select "65562"
click at [452, 195] on input "500" at bounding box center [474, 199] width 98 height 17
type input "5"
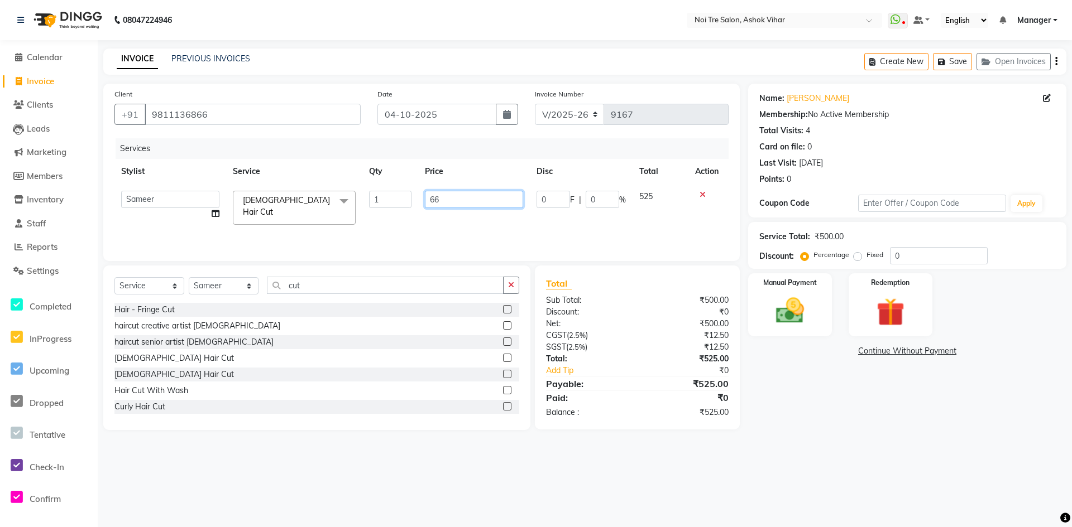
type input "667"
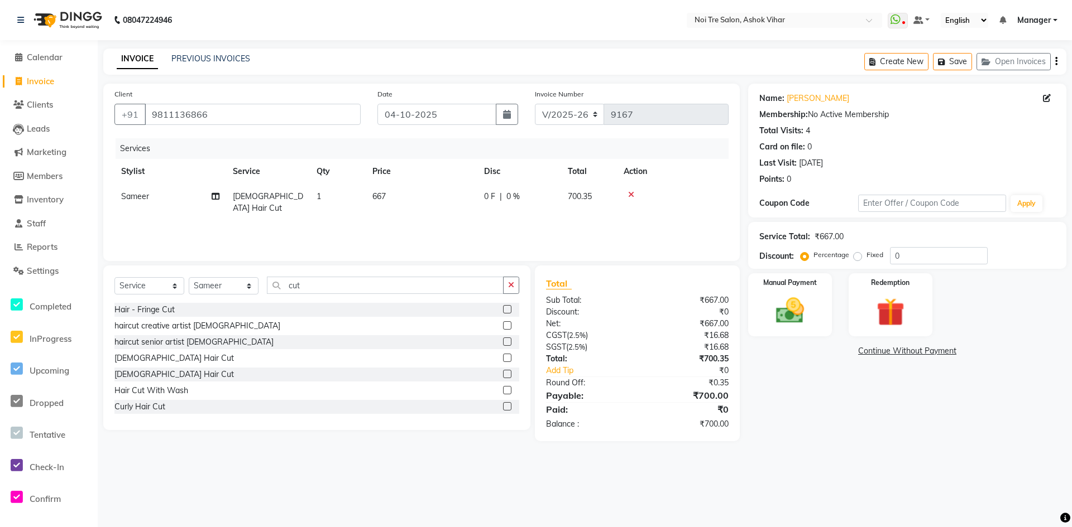
click at [476, 221] on div "Services Stylist Service Qty Price Disc Total Action Sameer Male Hair Cut 1 667…" at bounding box center [421, 194] width 614 height 112
click at [787, 306] on img at bounding box center [790, 311] width 48 height 34
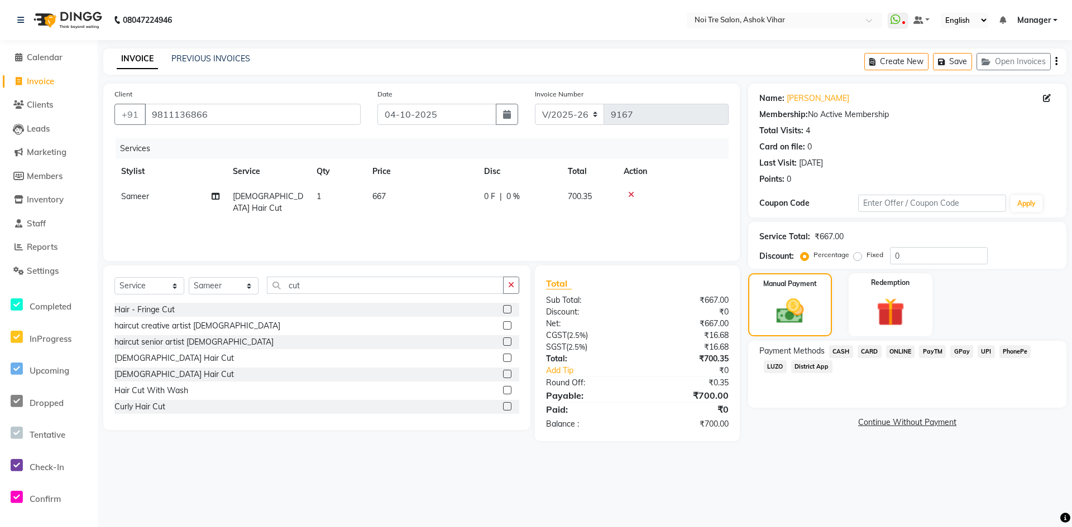
click at [908, 351] on span "ONLINE" at bounding box center [900, 351] width 29 height 13
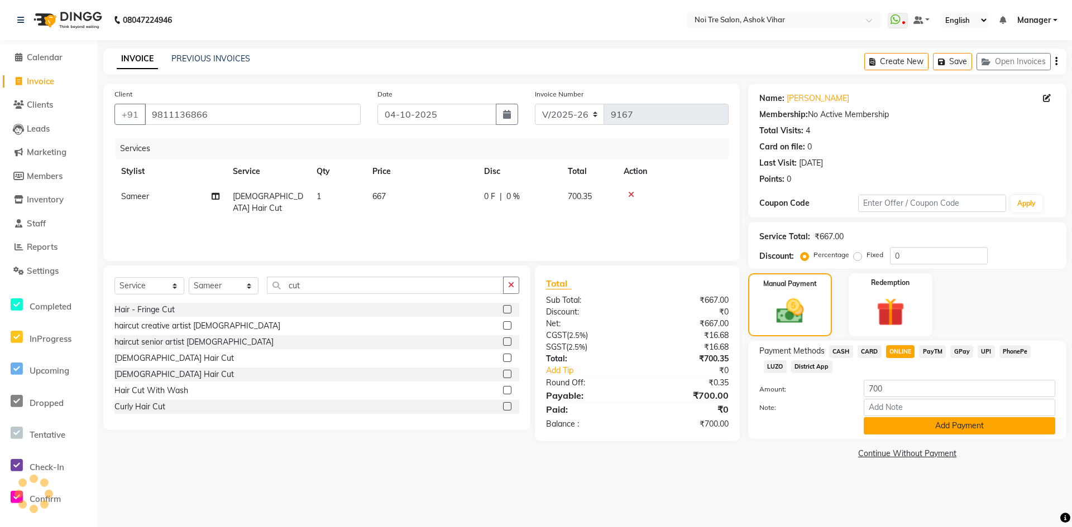
click at [909, 421] on button "Add Payment" at bounding box center [958, 425] width 191 height 17
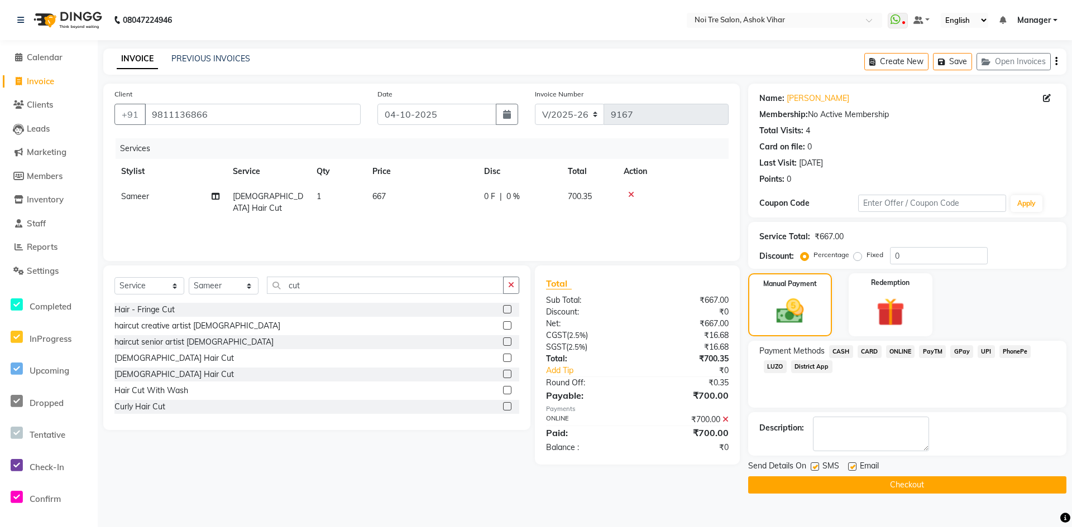
click at [909, 481] on button "Checkout" at bounding box center [907, 485] width 318 height 17
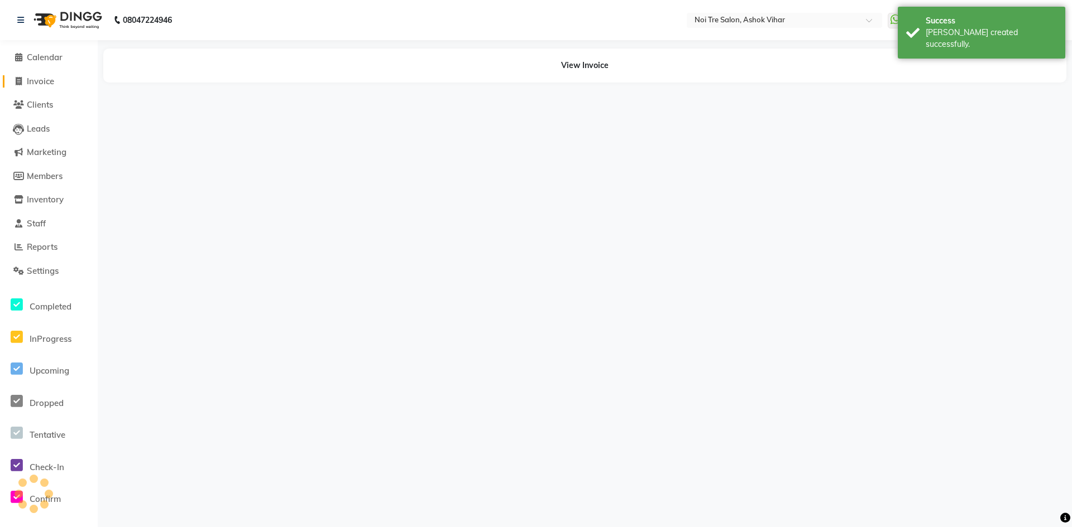
click at [42, 78] on span "Invoice" at bounding box center [40, 81] width 27 height 11
select select "service"
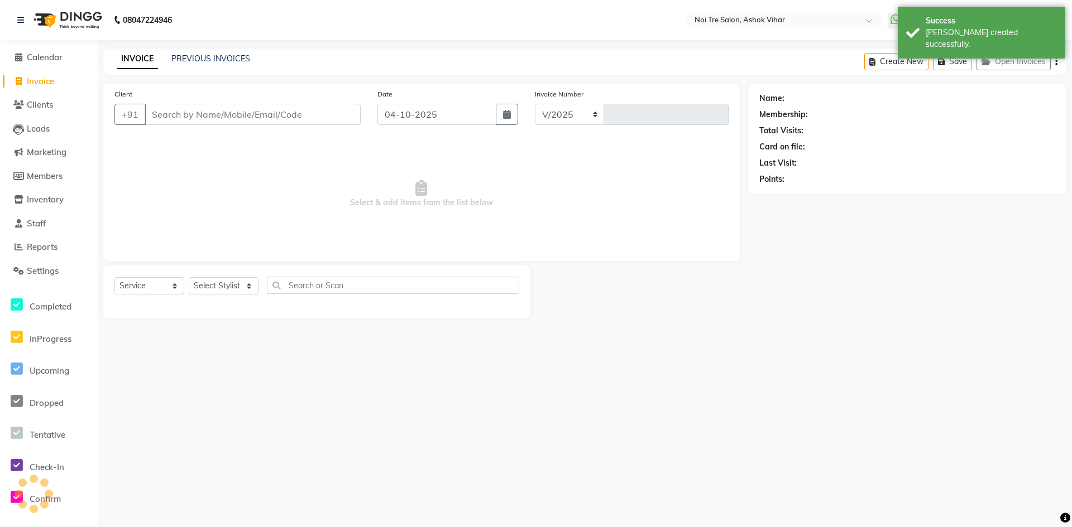
select select "4726"
type input "9168"
click at [194, 54] on link "PREVIOUS INVOICES" at bounding box center [210, 59] width 79 height 10
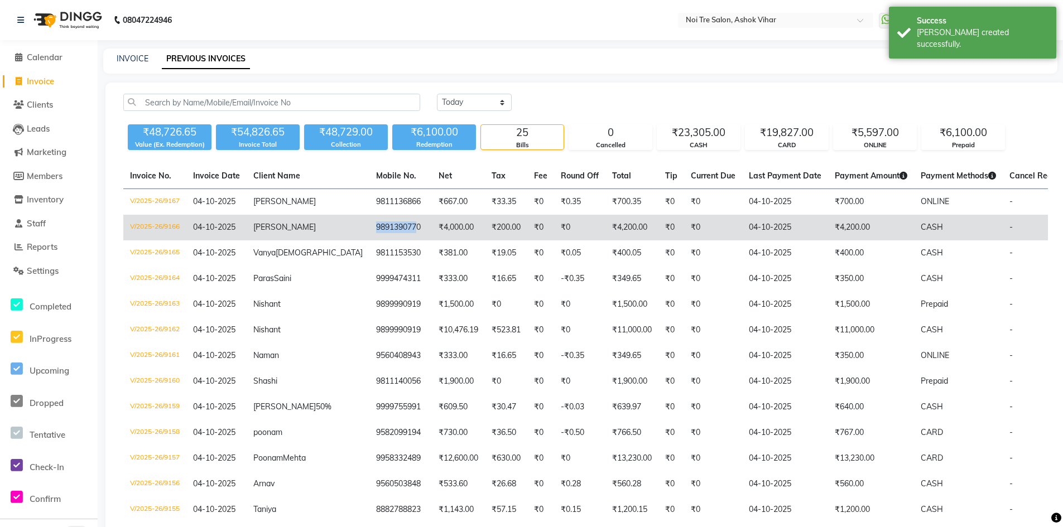
copy td "989139077"
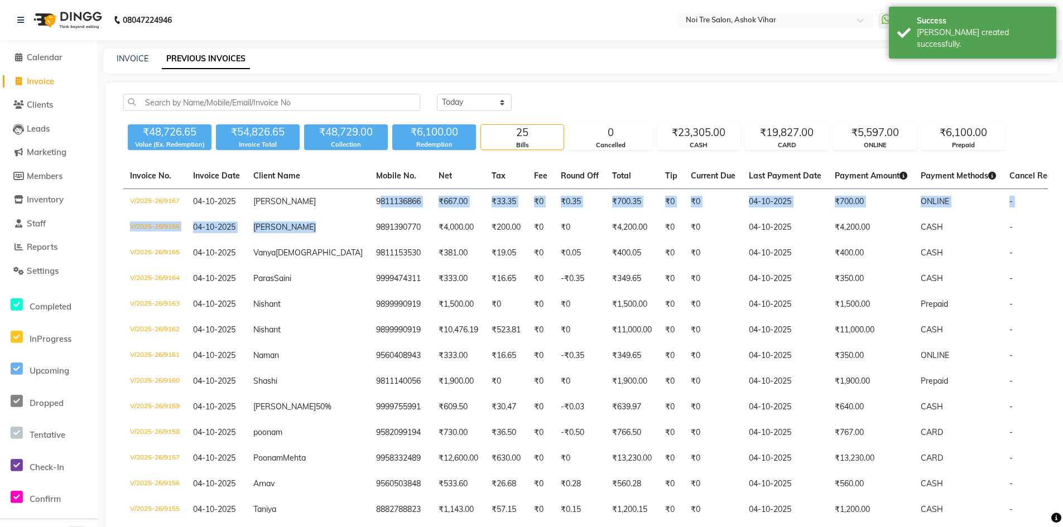
drag, startPoint x: 314, startPoint y: 225, endPoint x: 301, endPoint y: 176, distance: 50.6
click at [301, 176] on table "Invoice No. Invoice Date Client Name Mobile No. Net Tax Fee Round Off Total Tip…" at bounding box center [585, 497] width 925 height 667
click at [138, 56] on link "INVOICE" at bounding box center [133, 59] width 32 height 10
select select "4726"
select select "service"
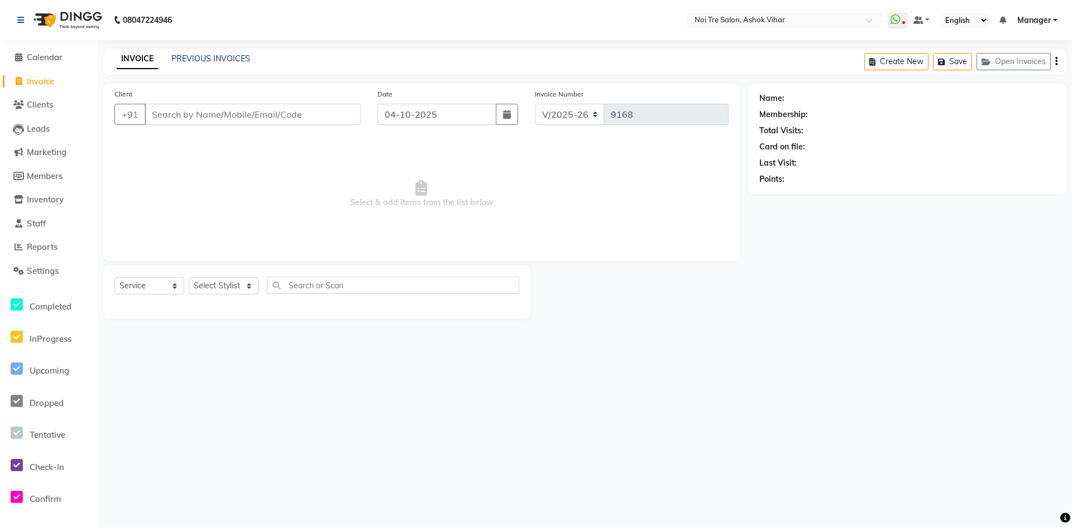
click at [192, 117] on input "Client" at bounding box center [253, 114] width 216 height 21
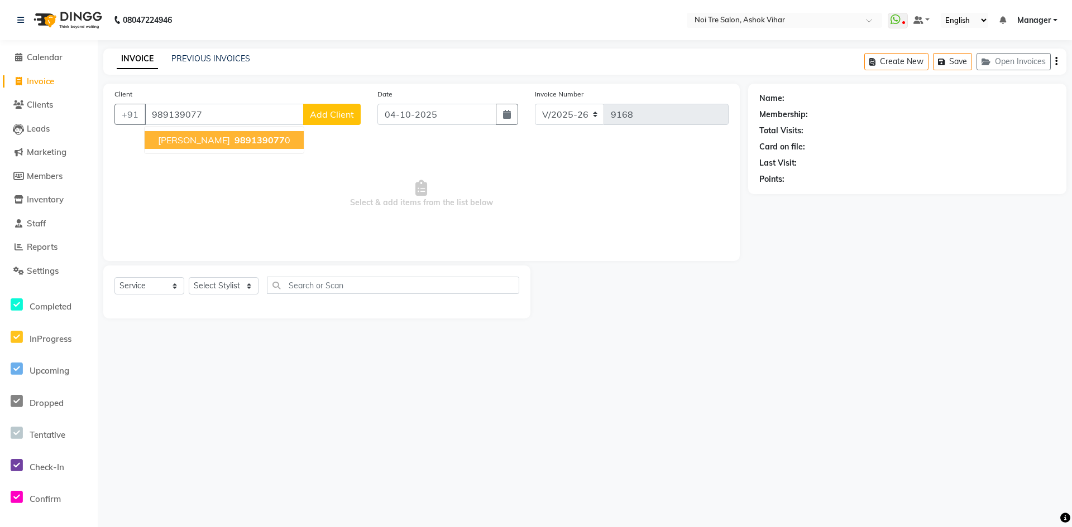
click at [224, 133] on button "Ravinder 989139077 0" at bounding box center [224, 140] width 159 height 18
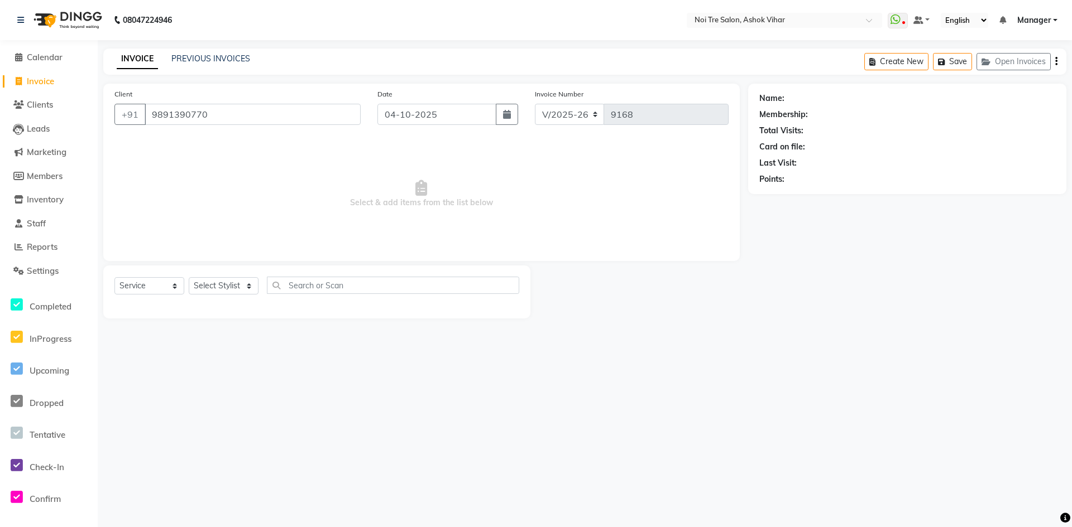
type input "9891390770"
click at [249, 287] on select "Select Stylist Aakash Aalam Aas Admin Ajay Alice Amit Anand Anas Arif ARIF 1 Ar…" at bounding box center [224, 285] width 70 height 17
select select "28263"
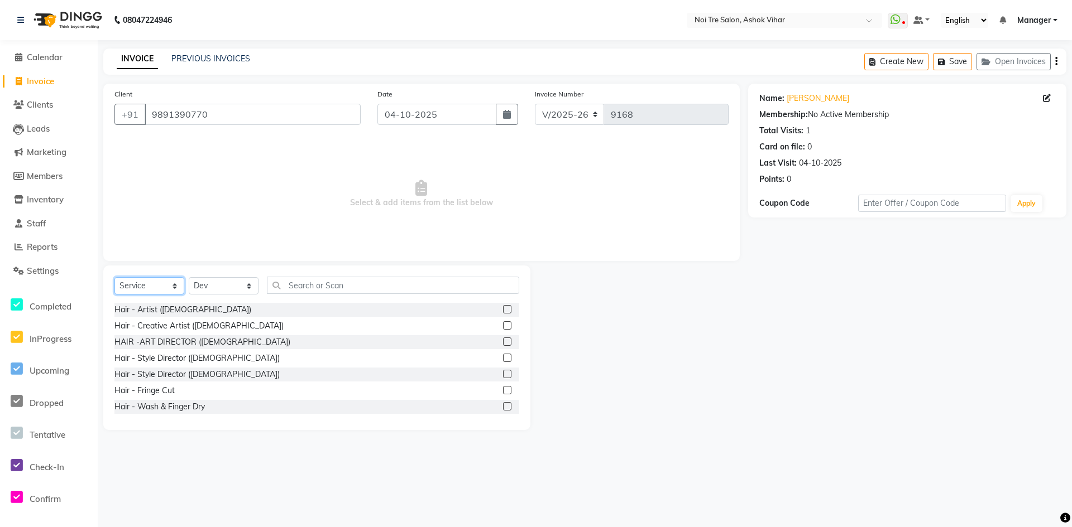
click at [175, 288] on select "Select Service Product Membership Package Voucher Prepaid Gift Card" at bounding box center [149, 285] width 70 height 17
select select "product"
click at [114, 277] on select "Select Service Product Membership Package Voucher Prepaid Gift Card" at bounding box center [149, 285] width 70 height 17
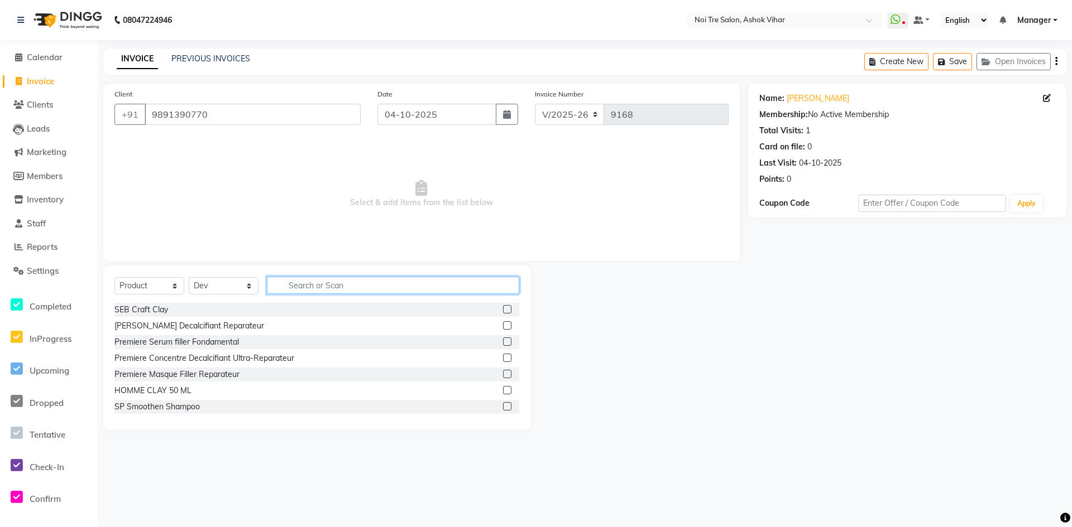
click at [315, 288] on input "text" at bounding box center [393, 285] width 252 height 17
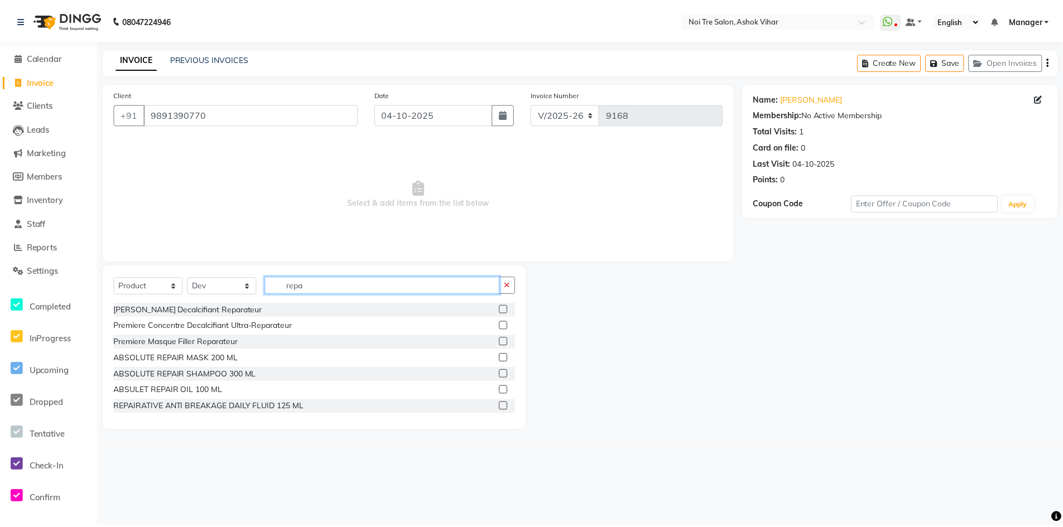
scroll to position [112, 0]
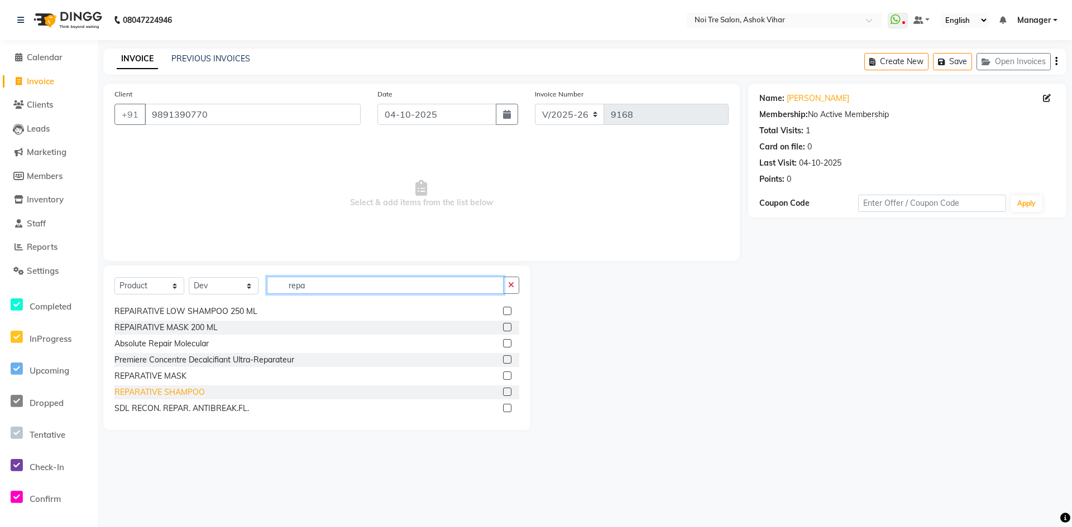
type input "repa"
click at [184, 392] on div "REPARATIVE SHAMPOO" at bounding box center [159, 393] width 90 height 12
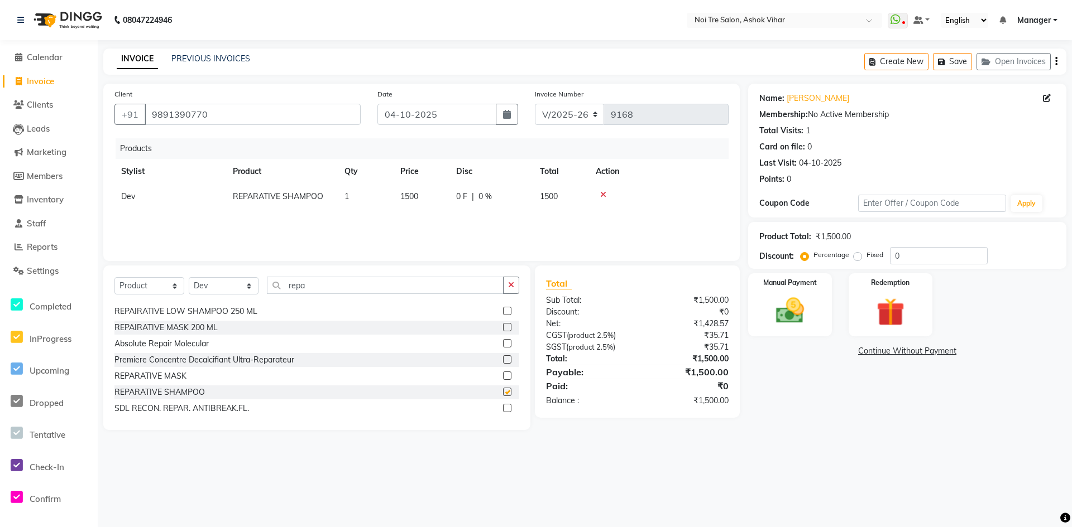
checkbox input "false"
click at [425, 196] on td "1500" at bounding box center [421, 196] width 56 height 25
select select "28263"
click at [427, 201] on input "1500" at bounding box center [421, 199] width 42 height 17
type input "1850"
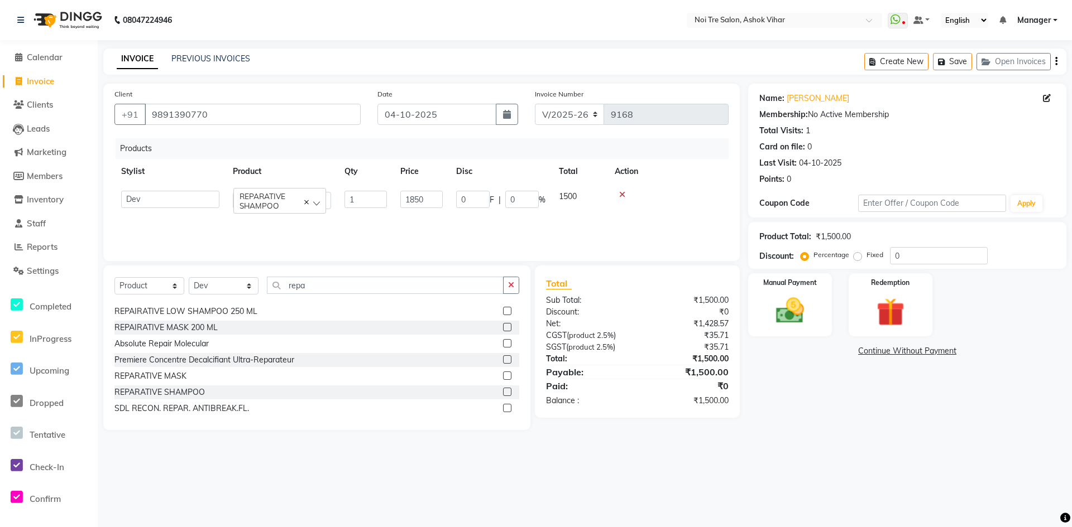
click at [452, 223] on div "Products Stylist Product Qty Price Disc Total Action Aakash Aalam Aas Admin Aja…" at bounding box center [421, 194] width 614 height 112
click at [899, 258] on input "0" at bounding box center [939, 255] width 98 height 17
type input "05"
click at [801, 306] on img at bounding box center [790, 311] width 48 height 34
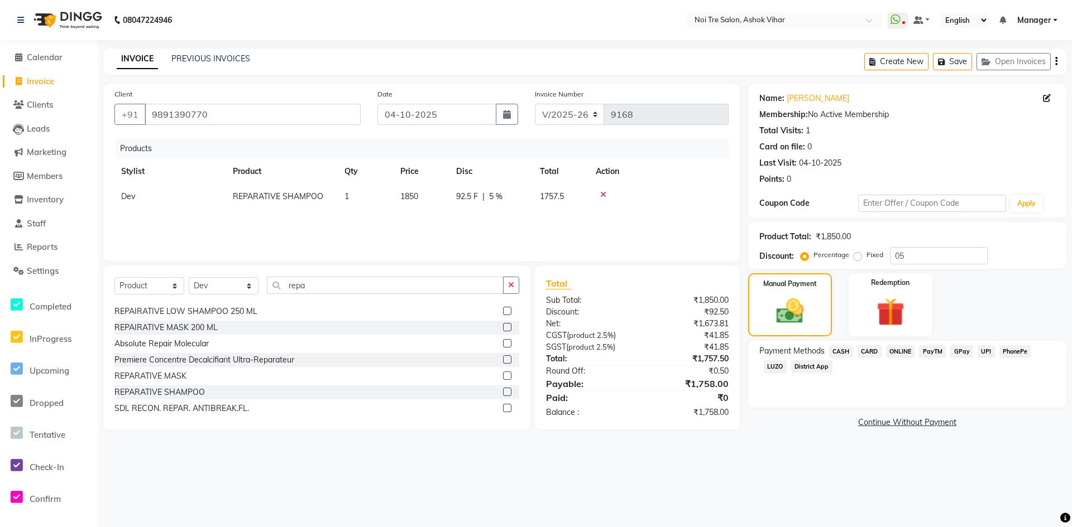
click at [842, 350] on span "CASH" at bounding box center [841, 351] width 24 height 13
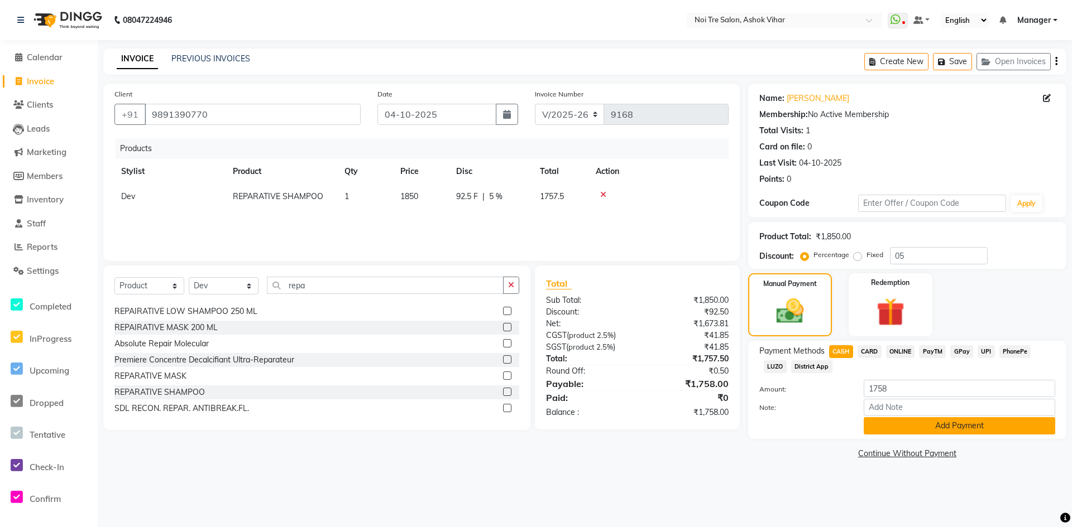
click at [891, 424] on button "Add Payment" at bounding box center [958, 425] width 191 height 17
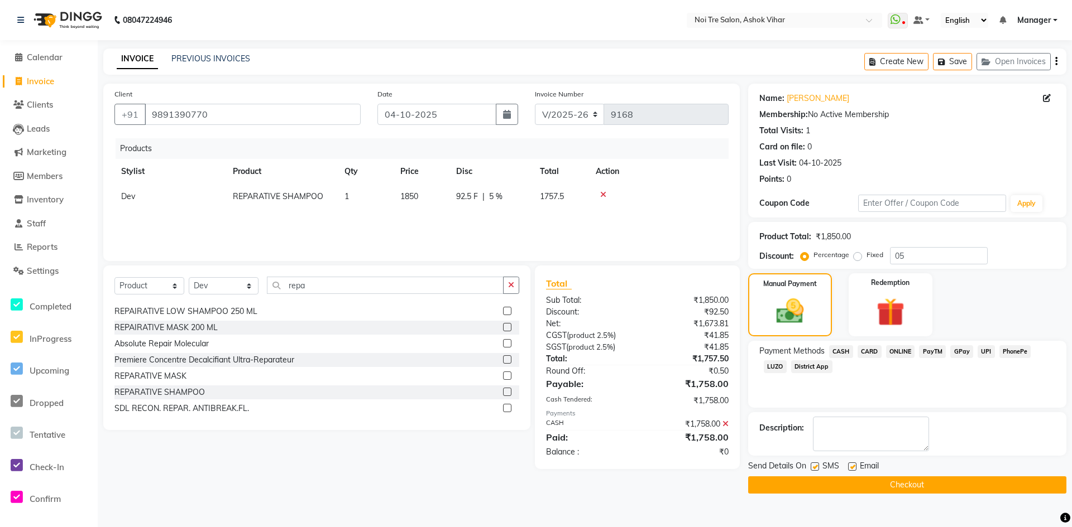
click at [907, 488] on button "Checkout" at bounding box center [907, 485] width 318 height 17
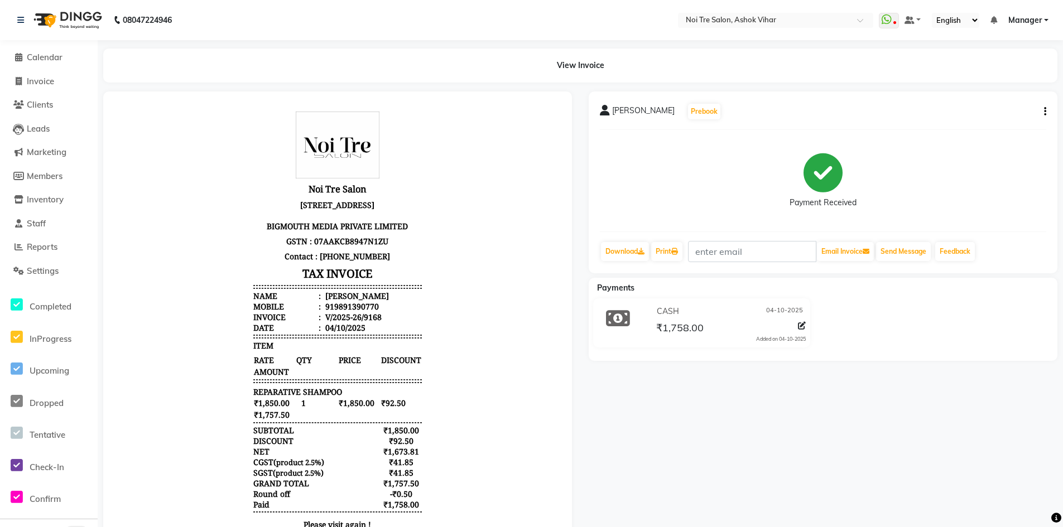
click at [42, 73] on li "Invoice" at bounding box center [49, 82] width 98 height 24
click at [46, 80] on span "Invoice" at bounding box center [40, 81] width 27 height 11
select select "service"
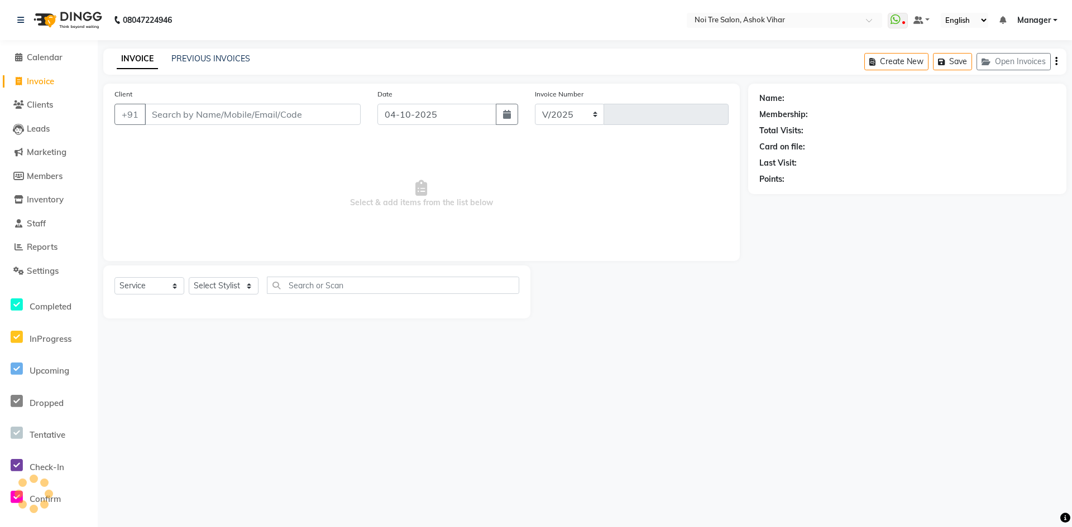
select select "4726"
type input "9169"
click at [1029, 63] on button "Open Invoices" at bounding box center [1013, 61] width 74 height 17
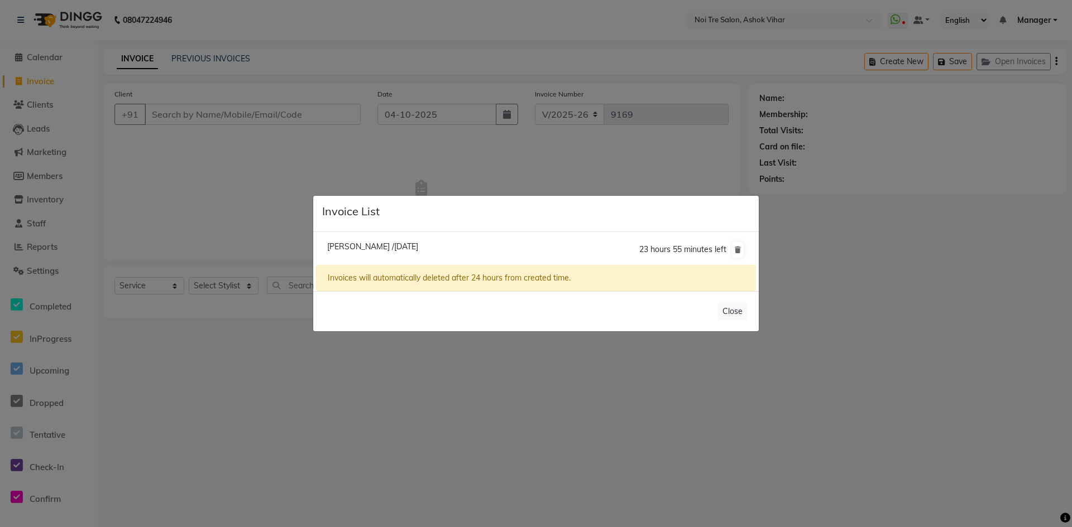
click at [398, 248] on span "Shivaam /04 October 2025" at bounding box center [372, 247] width 91 height 10
type input "9289150430"
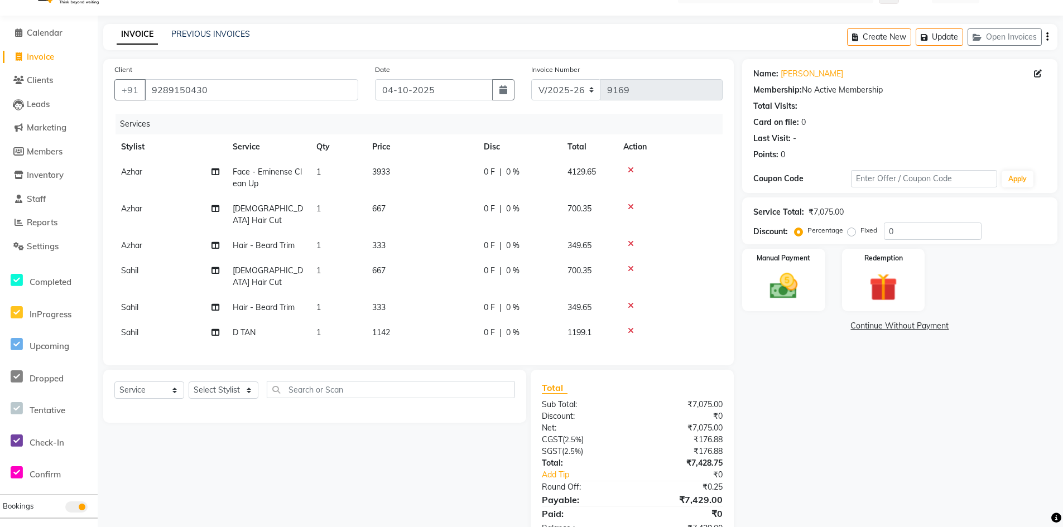
scroll to position [45, 0]
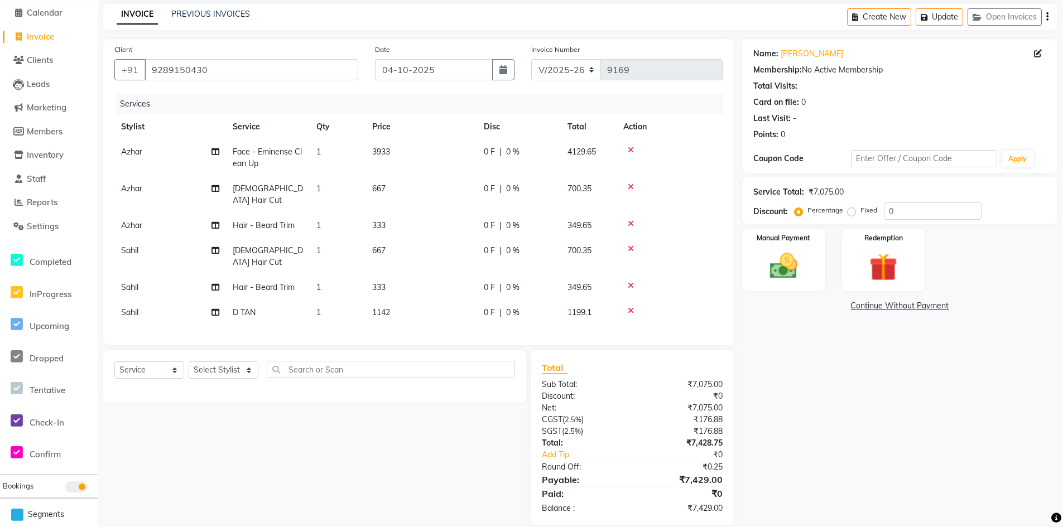
click at [408, 148] on td "3933" at bounding box center [422, 158] width 112 height 37
select select "62466"
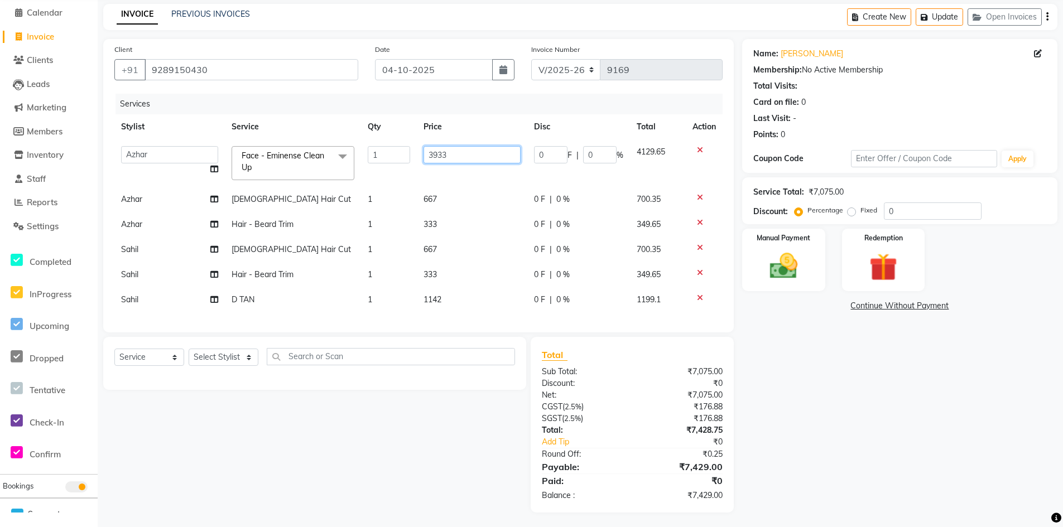
click at [448, 151] on input "3933" at bounding box center [472, 154] width 97 height 17
type input "3934"
click at [480, 203] on tbody "Aakash Aalam Aas Admin Ajay Alice Amit Anand Anas Arif ARIF 1 Arun Ashu Asif At…" at bounding box center [418, 226] width 608 height 173
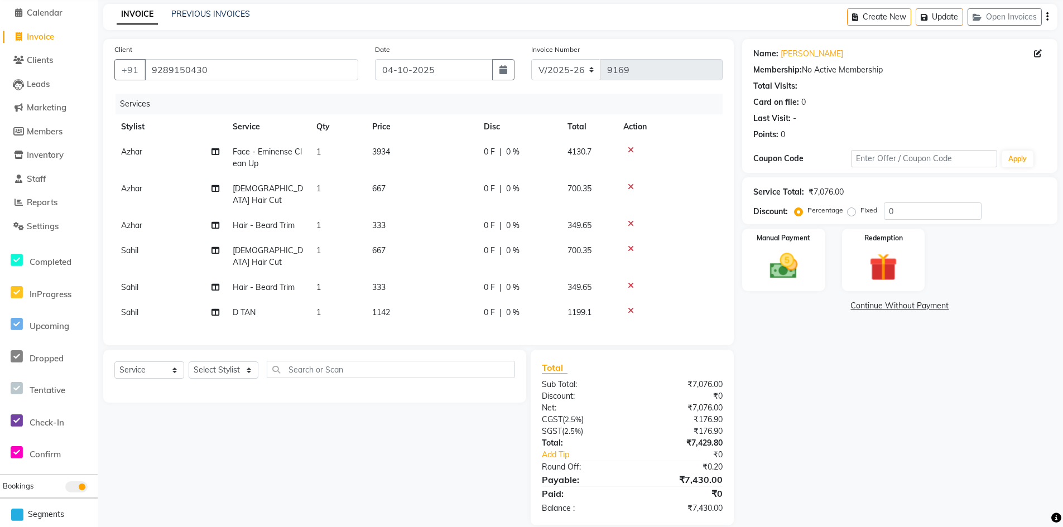
click at [396, 213] on td "333" at bounding box center [422, 225] width 112 height 25
select select "62466"
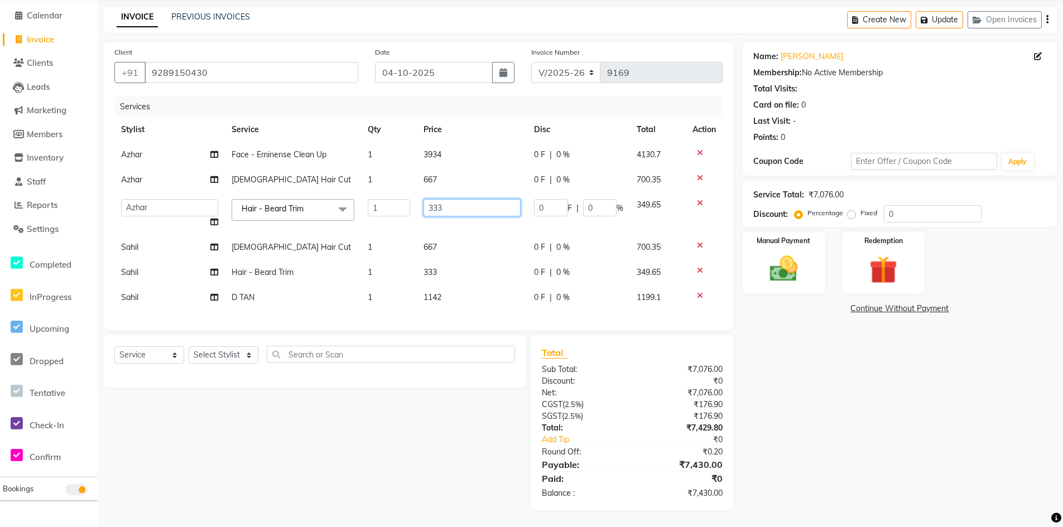
click at [445, 205] on input "333" at bounding box center [473, 207] width 98 height 17
type input "334"
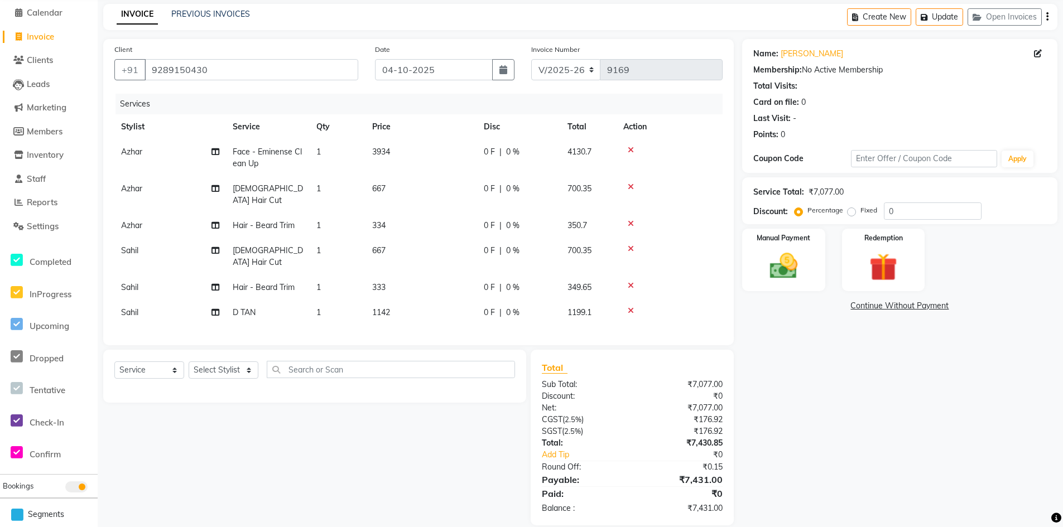
click at [460, 275] on td "333" at bounding box center [422, 287] width 112 height 25
select select "65327"
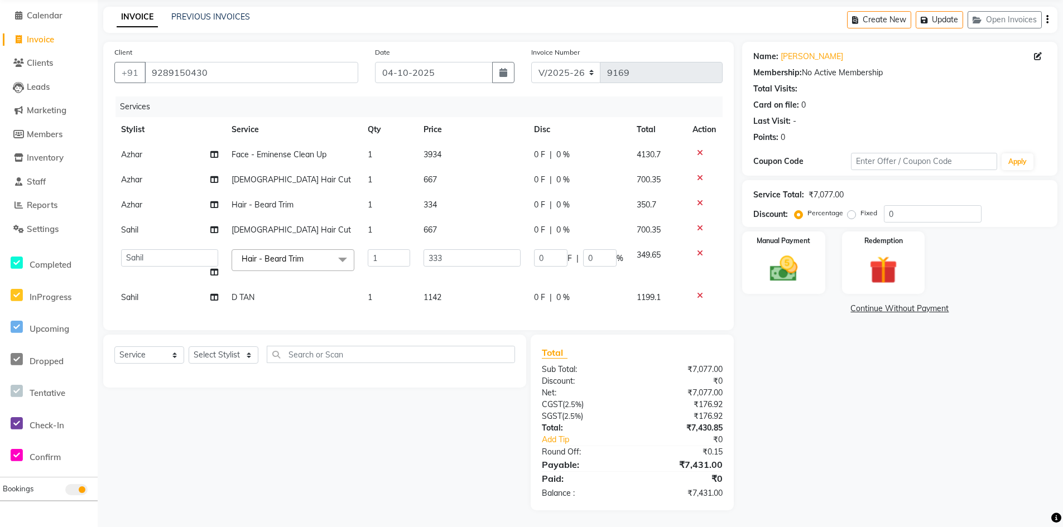
click at [456, 291] on td "1142" at bounding box center [472, 297] width 111 height 25
select select "65327"
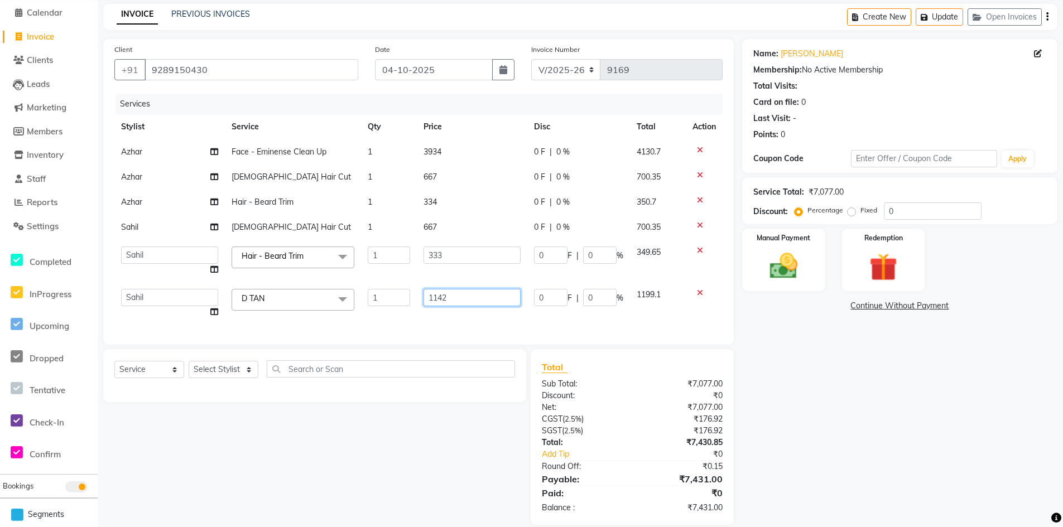
click at [452, 297] on input "1142" at bounding box center [473, 297] width 98 height 17
type input "1143"
click at [374, 465] on div "Select Service Product Membership Package Voucher Prepaid Gift Card Select Styl…" at bounding box center [310, 437] width 431 height 176
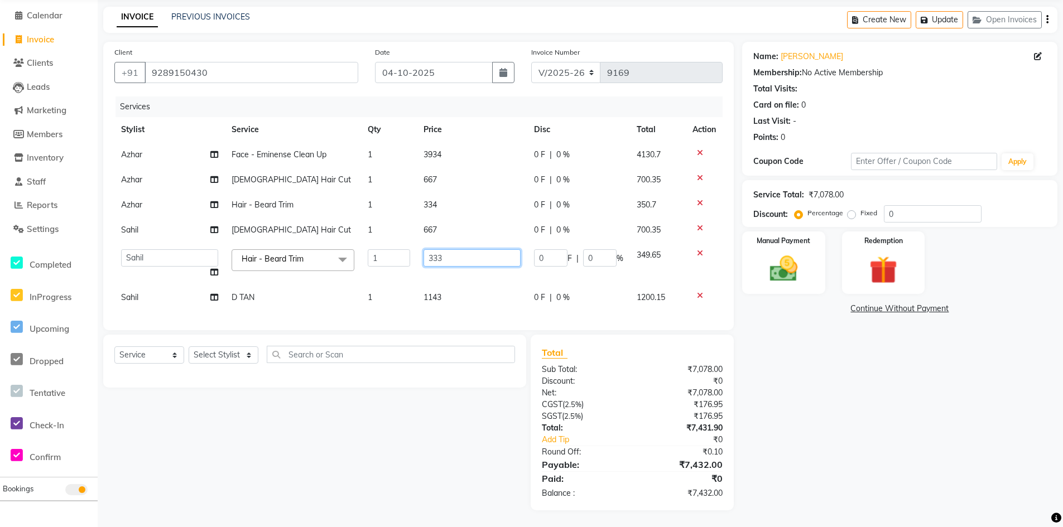
click at [455, 254] on input "333" at bounding box center [472, 257] width 97 height 17
type input "343"
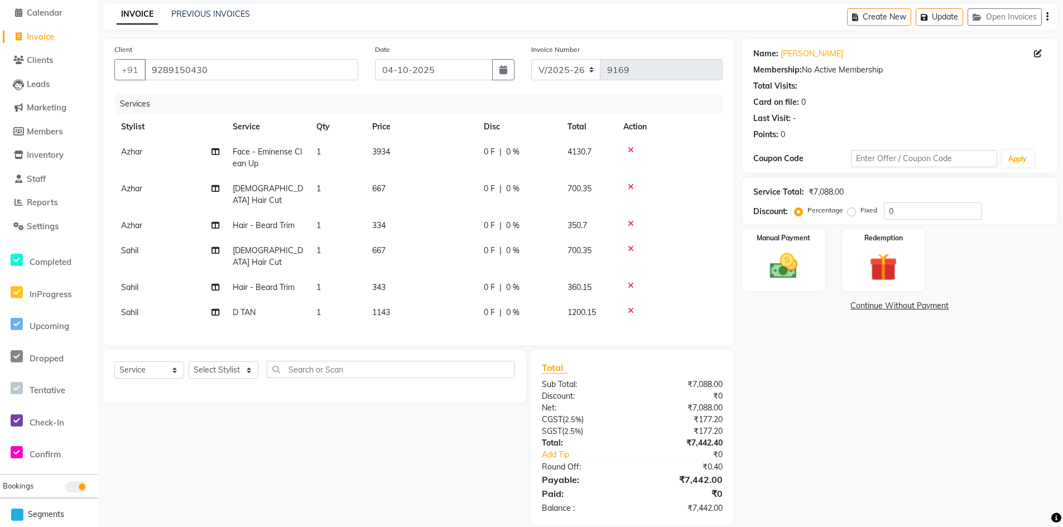
click at [462, 279] on tbody "Azhar Face - Eminense Clean Up 1 3934 0 F | 0 % 4130.7 Azhar Male Hair Cut 1 66…" at bounding box center [418, 233] width 608 height 186
click at [793, 264] on img at bounding box center [783, 265] width 47 height 33
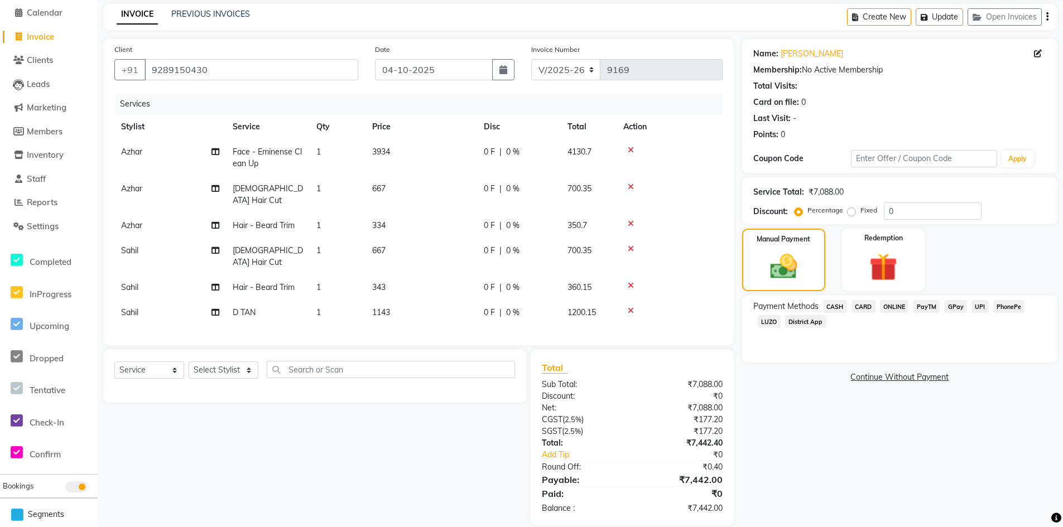
click at [885, 306] on span "ONLINE" at bounding box center [894, 306] width 29 height 13
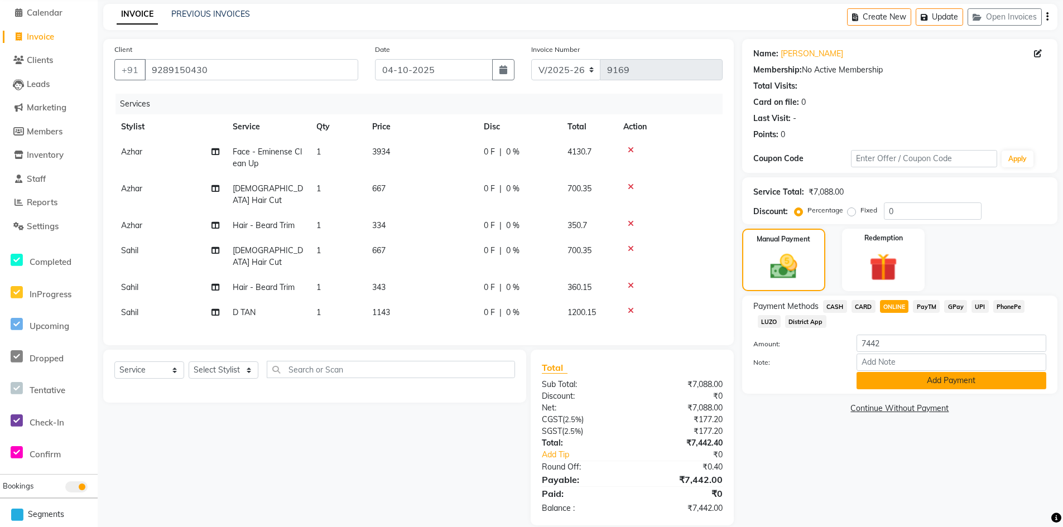
click at [915, 380] on button "Add Payment" at bounding box center [952, 380] width 190 height 17
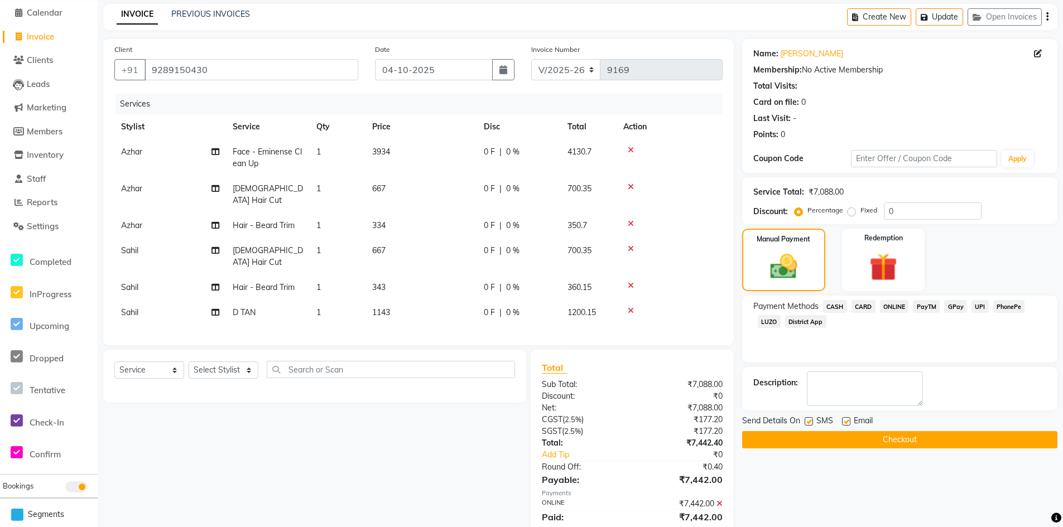
click at [808, 422] on label at bounding box center [809, 421] width 8 height 8
click at [808, 422] on input "checkbox" at bounding box center [808, 422] width 7 height 7
checkbox input "false"
click at [844, 423] on label at bounding box center [846, 421] width 8 height 8
click at [844, 423] on input "checkbox" at bounding box center [845, 422] width 7 height 7
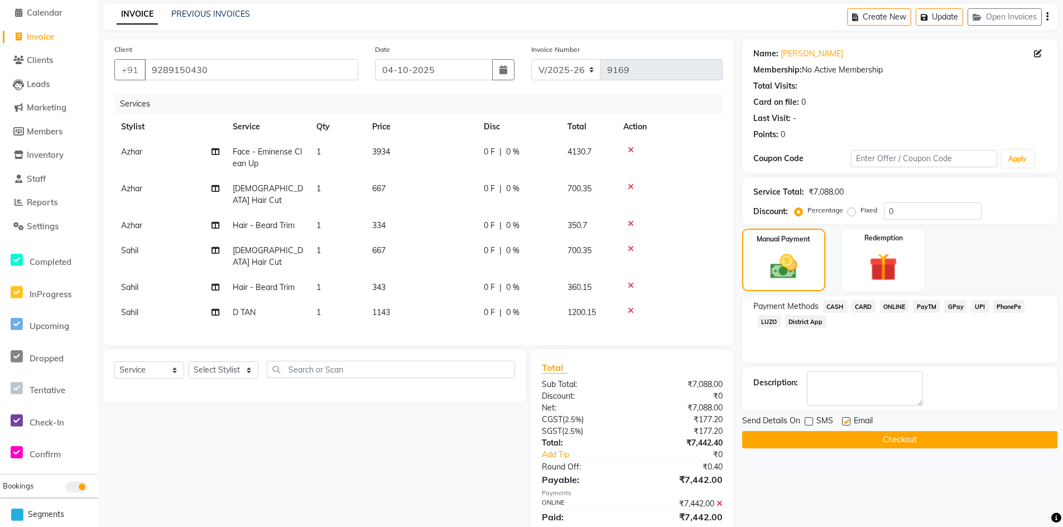
checkbox input "false"
click at [896, 435] on button "Checkout" at bounding box center [899, 439] width 315 height 17
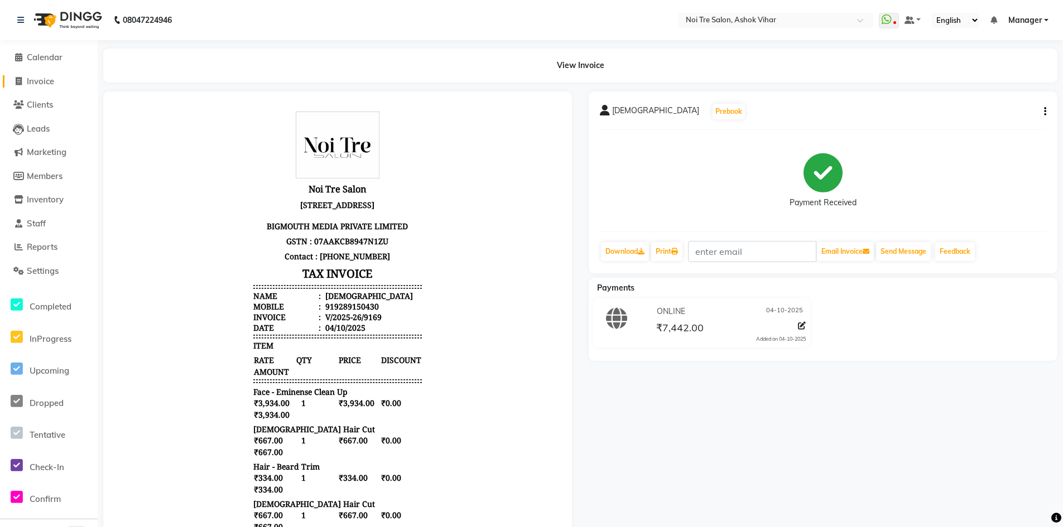
click at [44, 80] on span "Invoice" at bounding box center [40, 81] width 27 height 11
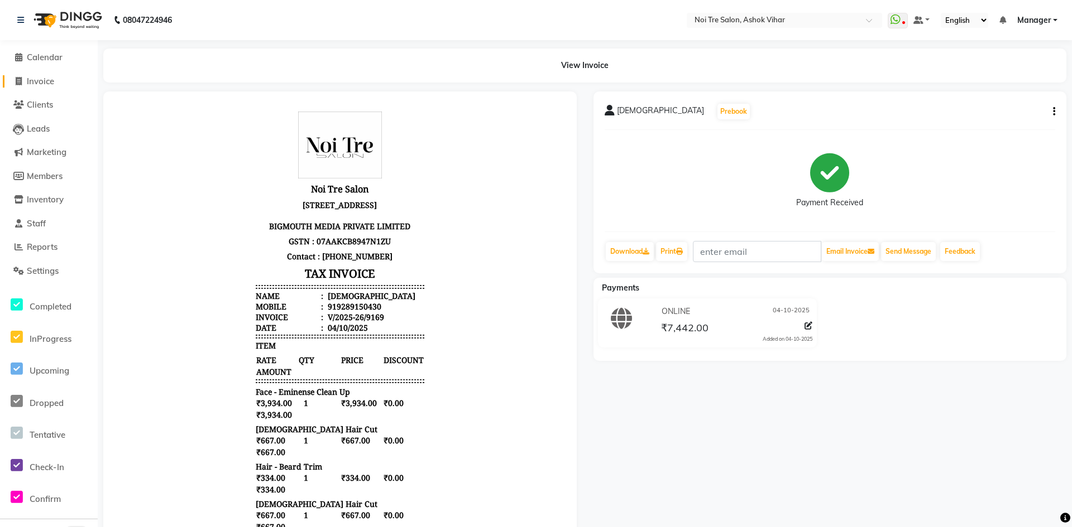
select select "service"
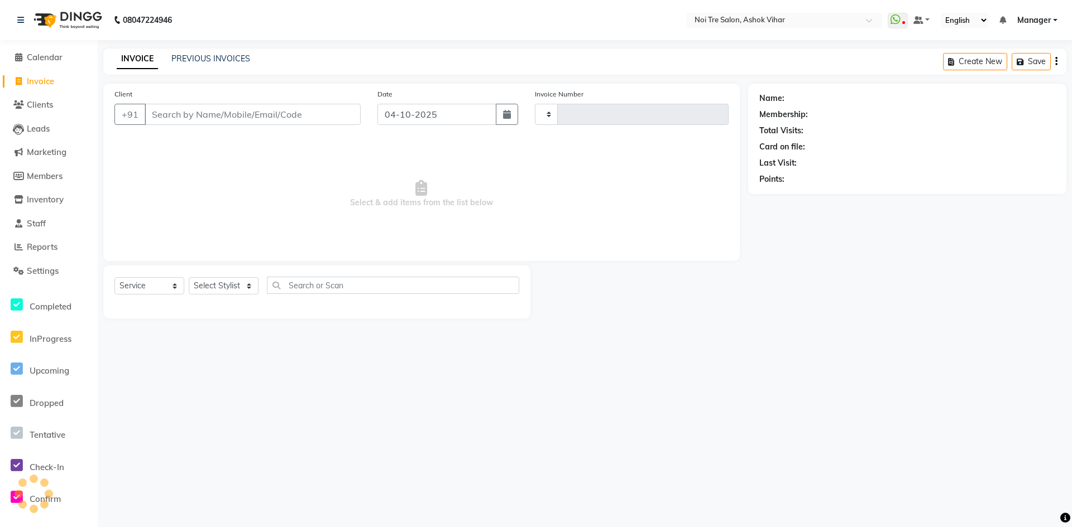
type input "9170"
select select "4726"
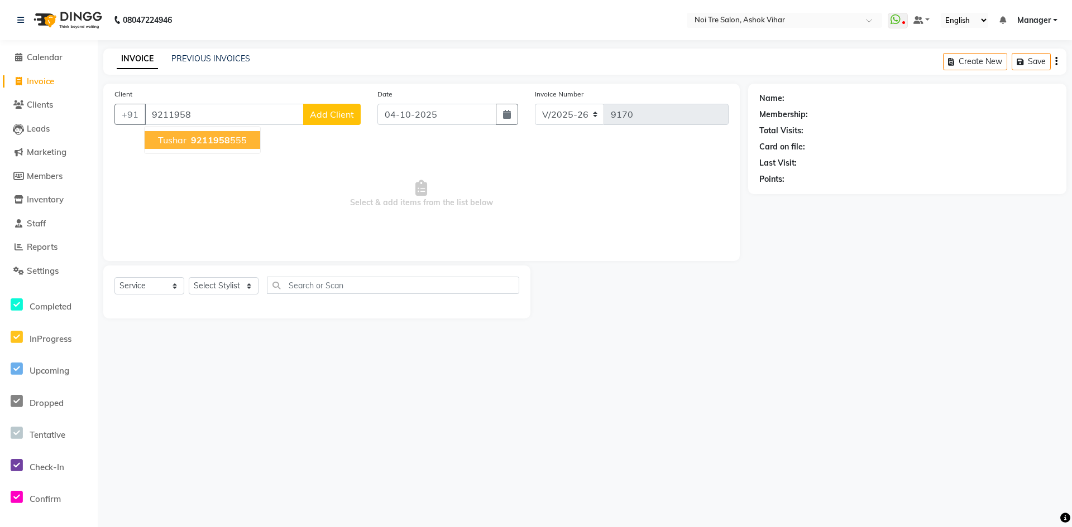
click at [210, 131] on button "Tushar 9211958 555" at bounding box center [203, 140] width 116 height 18
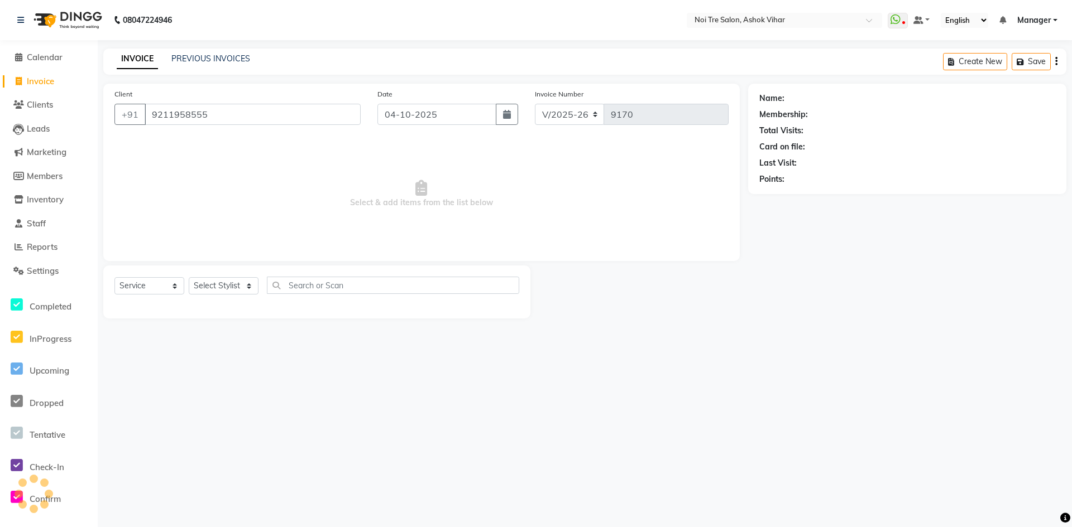
type input "9211958555"
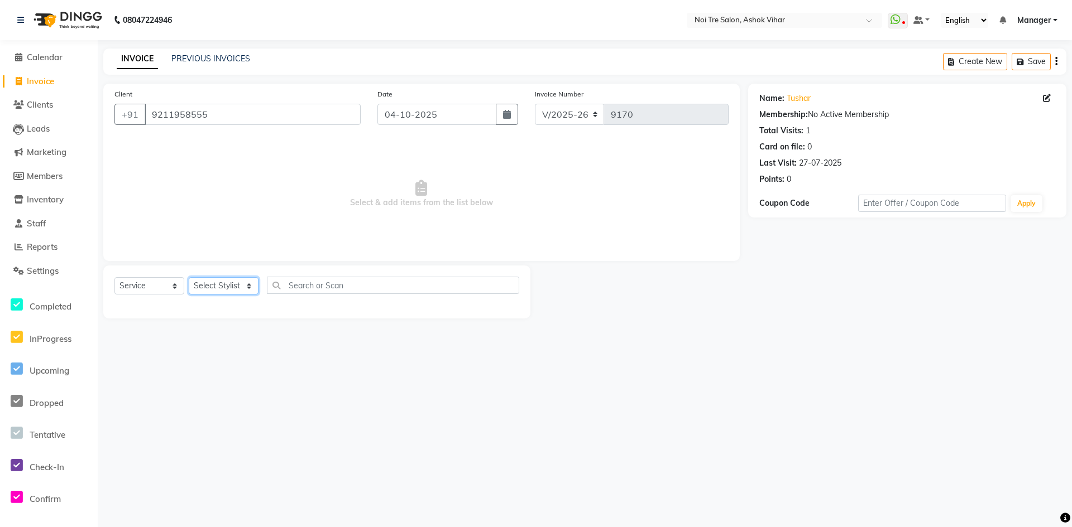
click at [248, 289] on select "Select Stylist Aakash Aalam Aas Admin Ajay Alice Amit Anand Anas Arif ARIF 1 Ar…" at bounding box center [224, 285] width 70 height 17
select select "28265"
click at [324, 289] on input "text" at bounding box center [393, 285] width 252 height 17
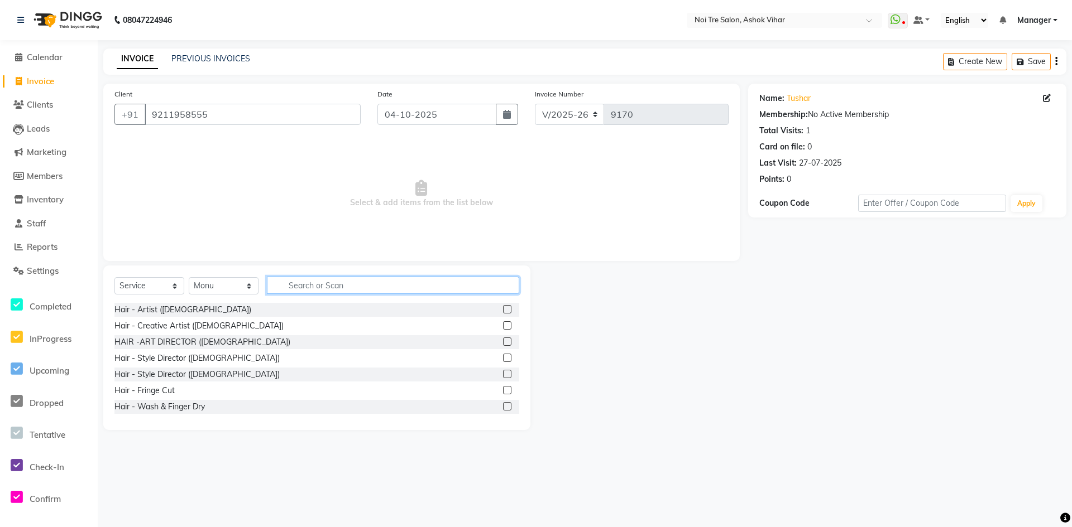
click at [311, 286] on input "text" at bounding box center [393, 285] width 252 height 17
type input "cut"
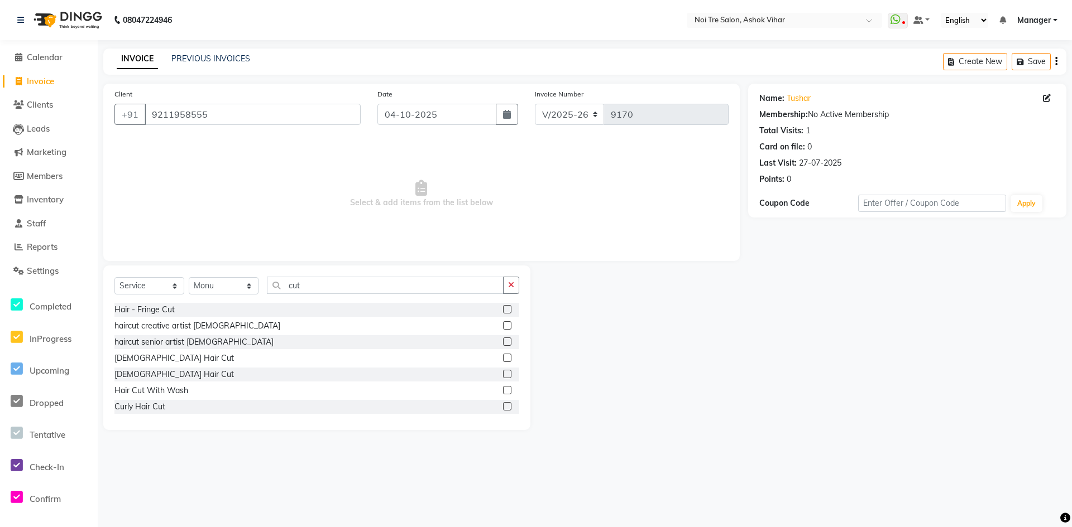
drag, startPoint x: 146, startPoint y: 360, endPoint x: 237, endPoint y: 319, distance: 99.7
click at [149, 359] on div "Male Hair Cut" at bounding box center [173, 359] width 119 height 12
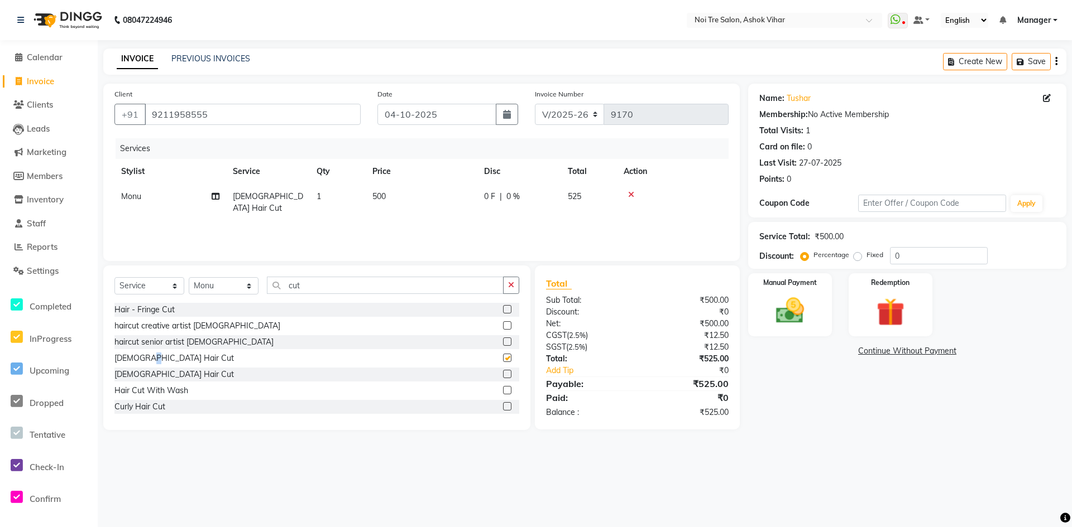
checkbox input "false"
click at [406, 198] on td "500" at bounding box center [422, 202] width 112 height 37
select select "28265"
drag, startPoint x: 453, startPoint y: 199, endPoint x: 413, endPoint y: 204, distance: 40.4
click at [413, 204] on tr "Aakash Aalam Aas Admin Ajay Alice Amit Anand Anas Arif ARIF 1 Arun Ashu Asif At…" at bounding box center [421, 207] width 614 height 47
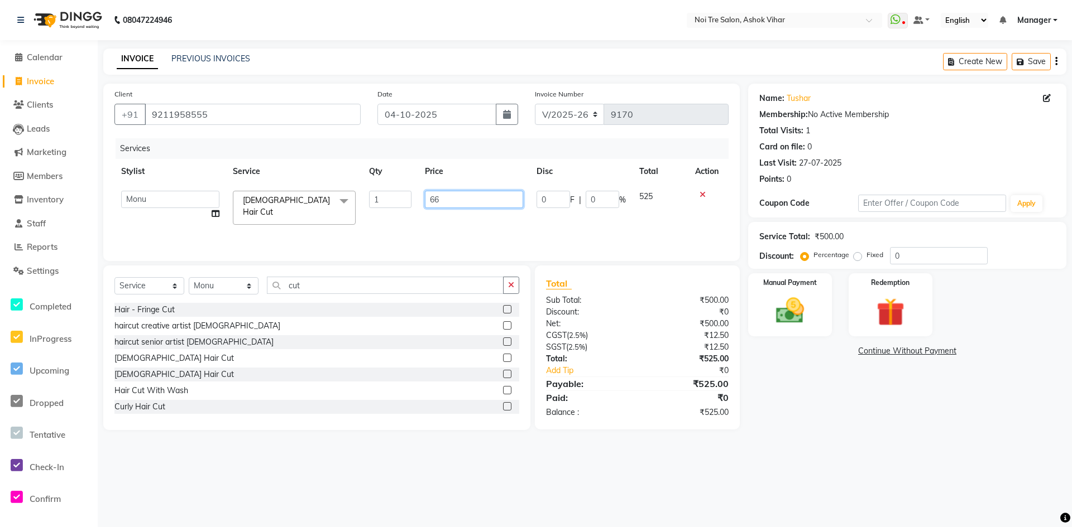
type input "667"
click at [409, 218] on div "Services Stylist Service Qty Price Disc Total Action Aakash Aalam Aas Admin Aja…" at bounding box center [421, 194] width 614 height 112
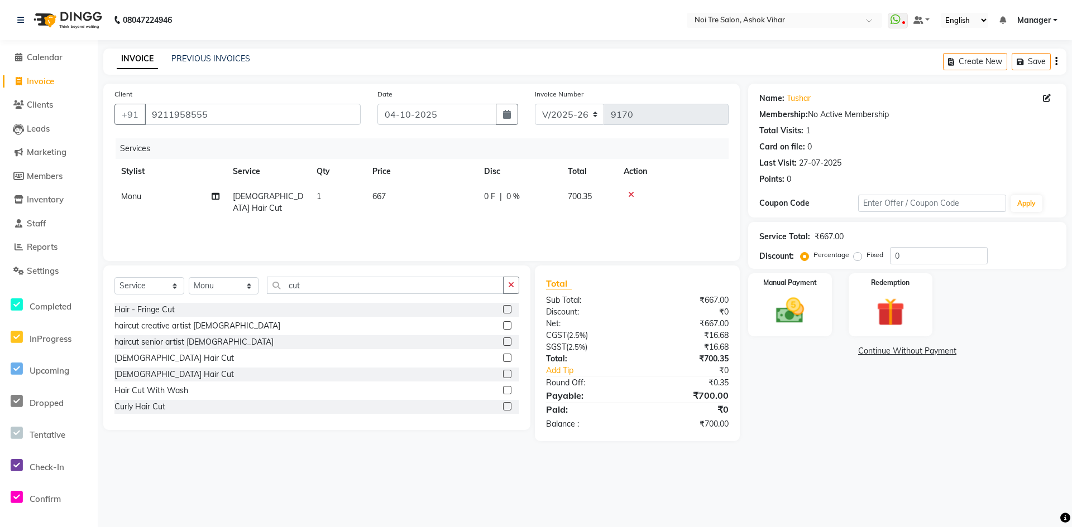
click at [335, 193] on td "1" at bounding box center [338, 202] width 56 height 37
select select "28265"
click at [388, 200] on input "1" at bounding box center [390, 199] width 42 height 17
type input "2"
click at [401, 227] on div "Services Stylist Service Qty Price Disc Total Action Aakash Aalam Aas Admin Aja…" at bounding box center [421, 194] width 614 height 112
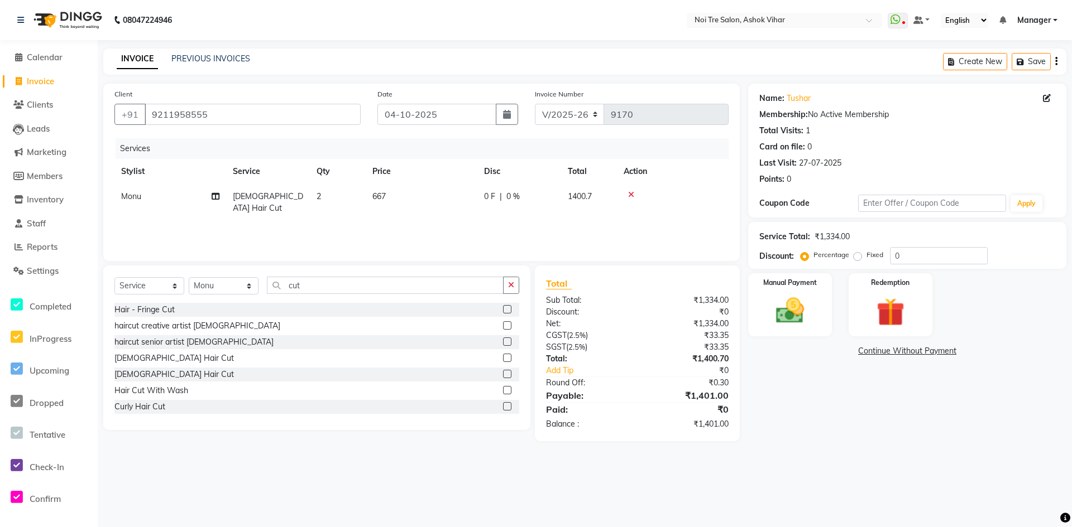
click at [866, 253] on label "Fixed" at bounding box center [874, 255] width 17 height 10
click at [859, 253] on input "Fixed" at bounding box center [860, 255] width 8 height 8
radio input "true"
click at [905, 254] on input "0" at bounding box center [939, 255] width 98 height 17
type input "01"
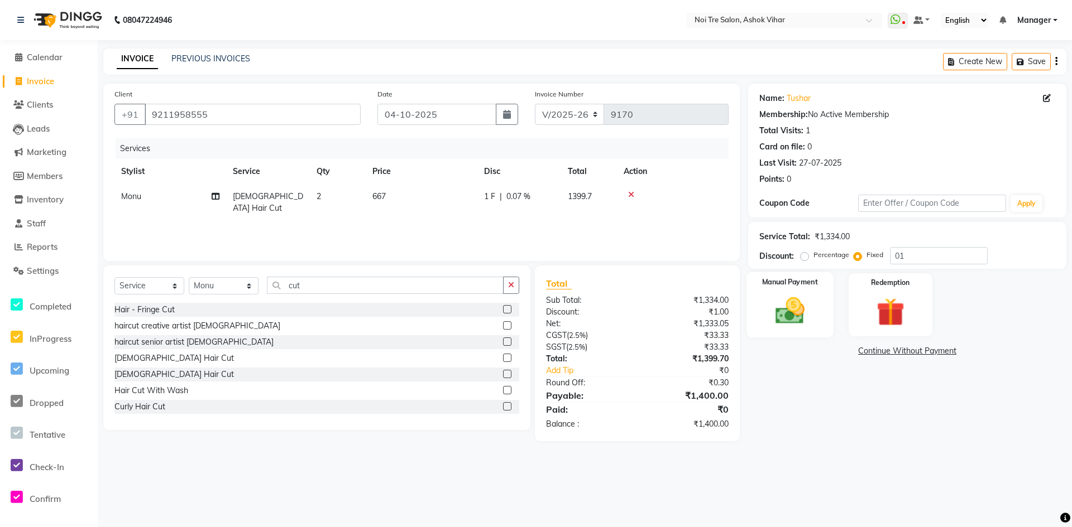
click at [791, 323] on img at bounding box center [790, 311] width 48 height 34
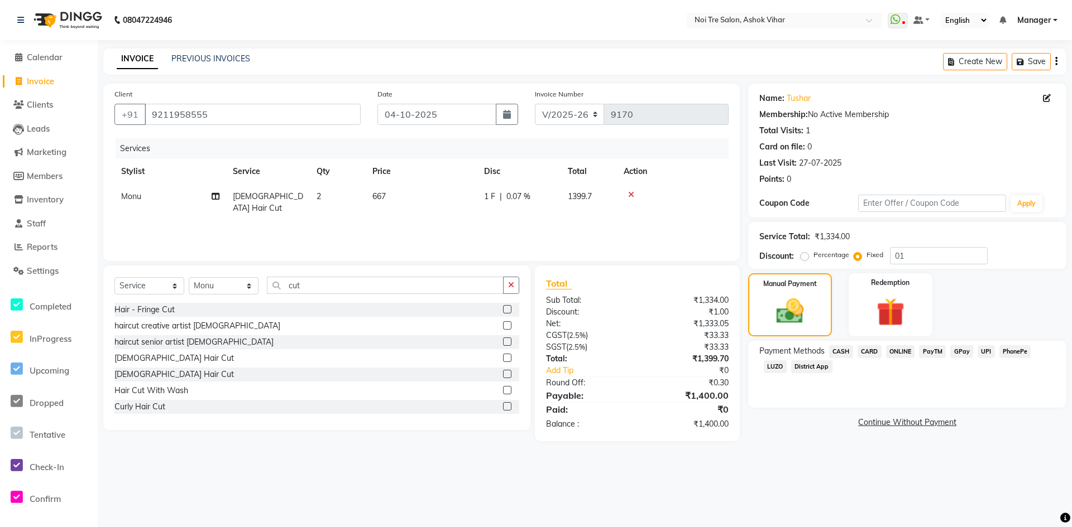
click at [843, 354] on span "CASH" at bounding box center [841, 351] width 24 height 13
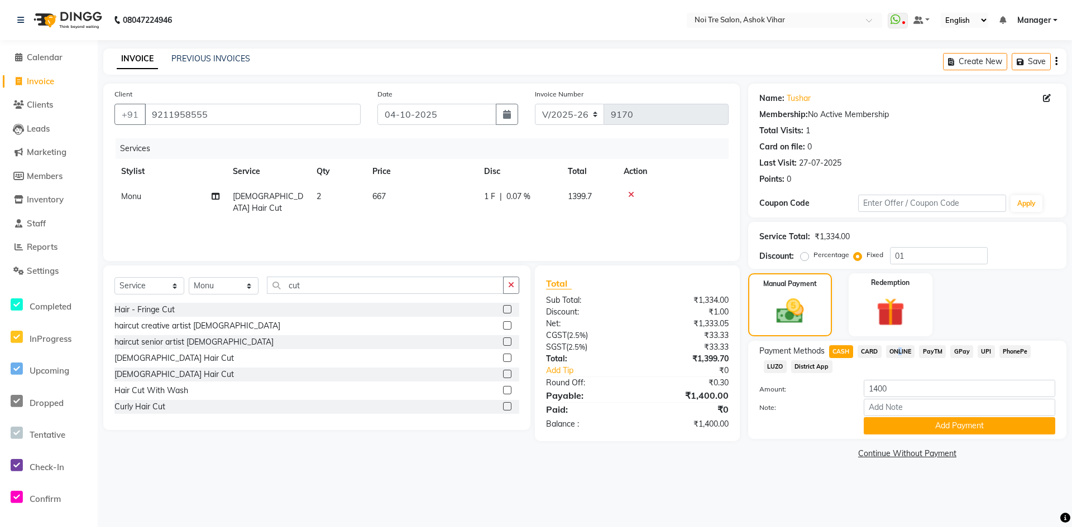
click at [896, 350] on span "ONLINE" at bounding box center [900, 351] width 29 height 13
click at [952, 425] on button "Add Payment" at bounding box center [958, 425] width 191 height 17
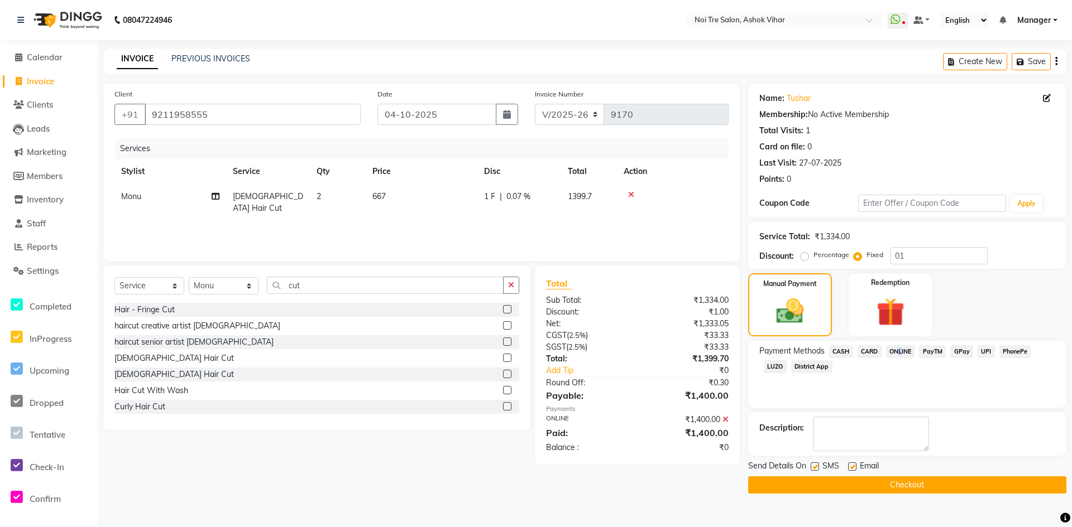
click at [916, 481] on button "Checkout" at bounding box center [907, 485] width 318 height 17
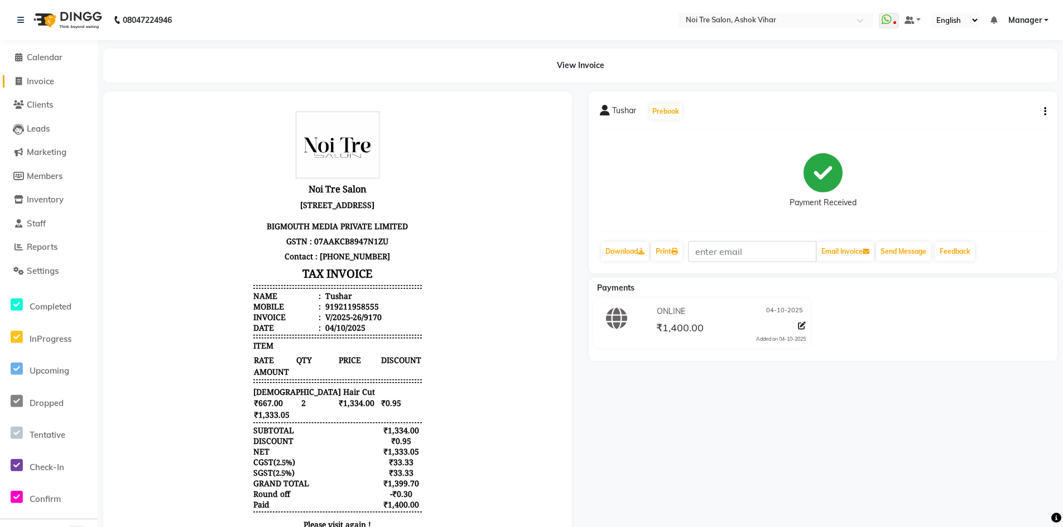
click at [44, 80] on span "Invoice" at bounding box center [40, 81] width 27 height 11
select select "service"
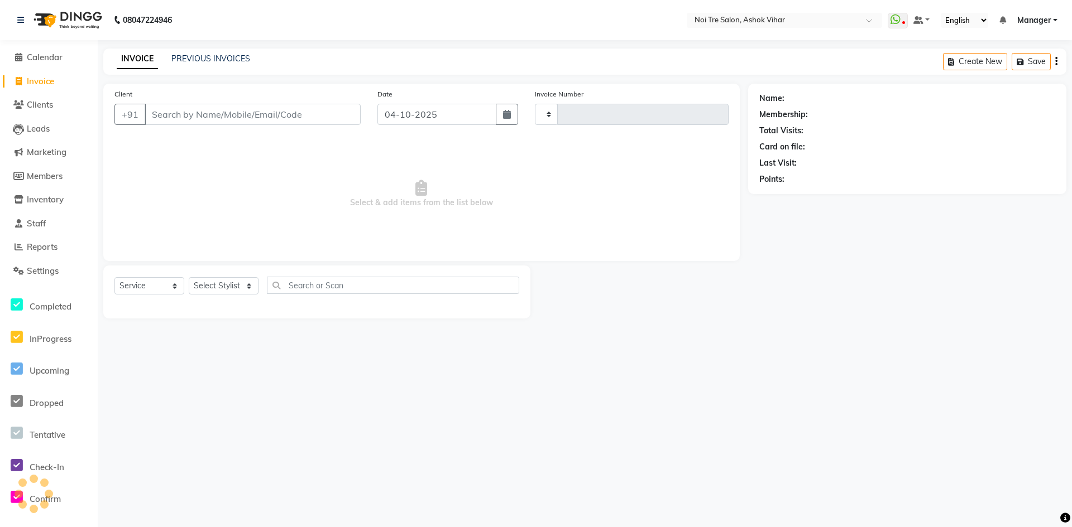
click at [249, 114] on input "Client" at bounding box center [253, 114] width 216 height 21
select select "4726"
type input "9171"
type input "8527204455"
click at [342, 115] on span "Add Client" at bounding box center [332, 114] width 44 height 11
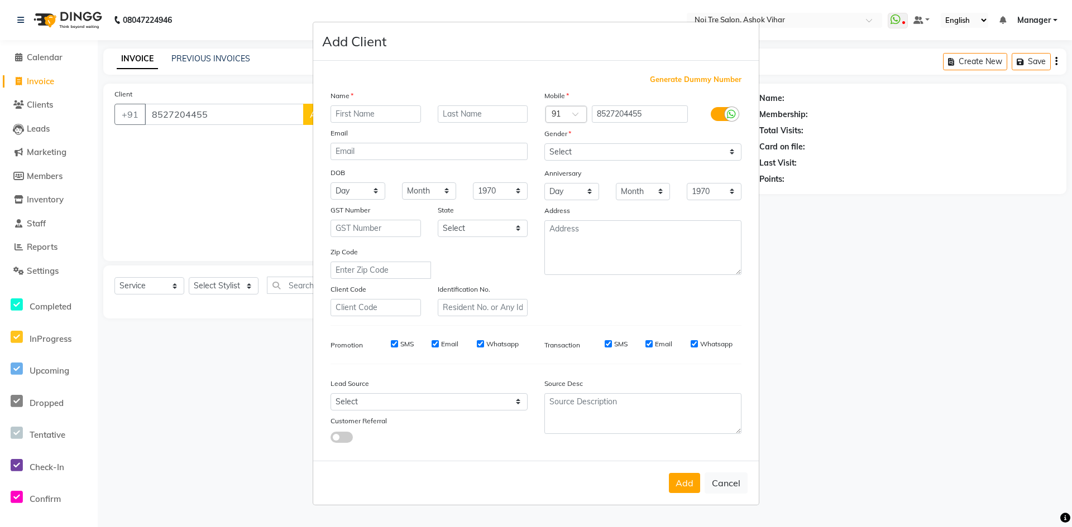
click at [398, 112] on input "text" at bounding box center [375, 113] width 90 height 17
type input "Neha"
click at [734, 147] on select "Select Male Female Other Prefer Not To Say" at bounding box center [642, 151] width 197 height 17
select select "female"
click at [544, 143] on select "Select Male Female Other Prefer Not To Say" at bounding box center [642, 151] width 197 height 17
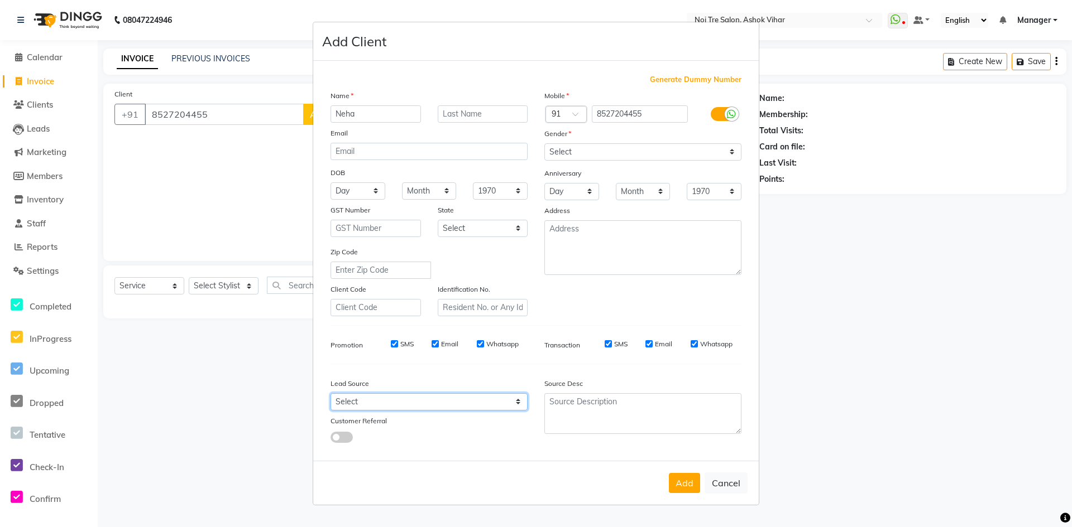
click at [513, 399] on select "Select Walk-in Referral Internet Friend Word of Mouth Advertisement Facebook Ju…" at bounding box center [428, 401] width 197 height 17
select select "31837"
click at [330, 393] on select "Select Walk-in Referral Internet Friend Word of Mouth Advertisement Facebook Ju…" at bounding box center [428, 401] width 197 height 17
click at [683, 486] on button "Add" at bounding box center [684, 483] width 31 height 20
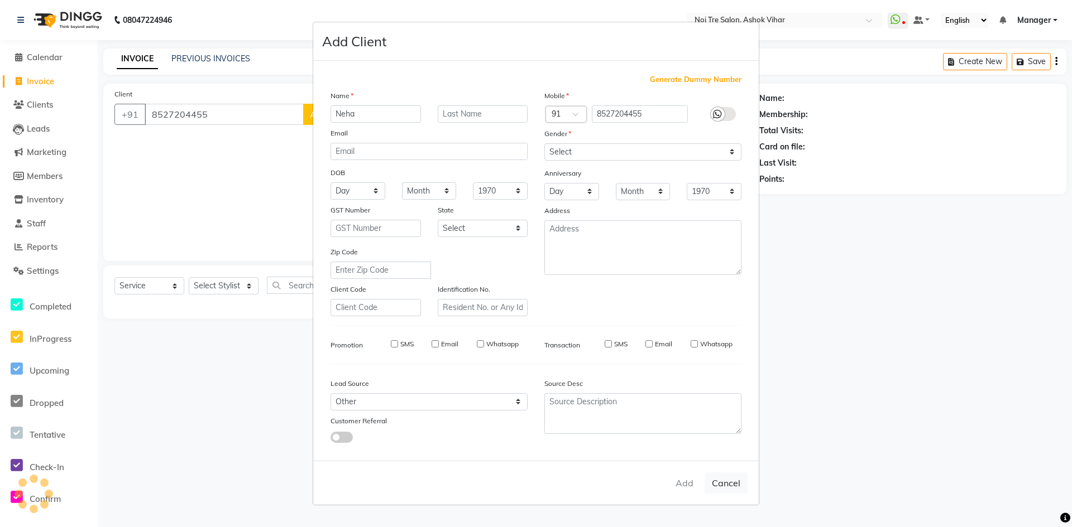
select select
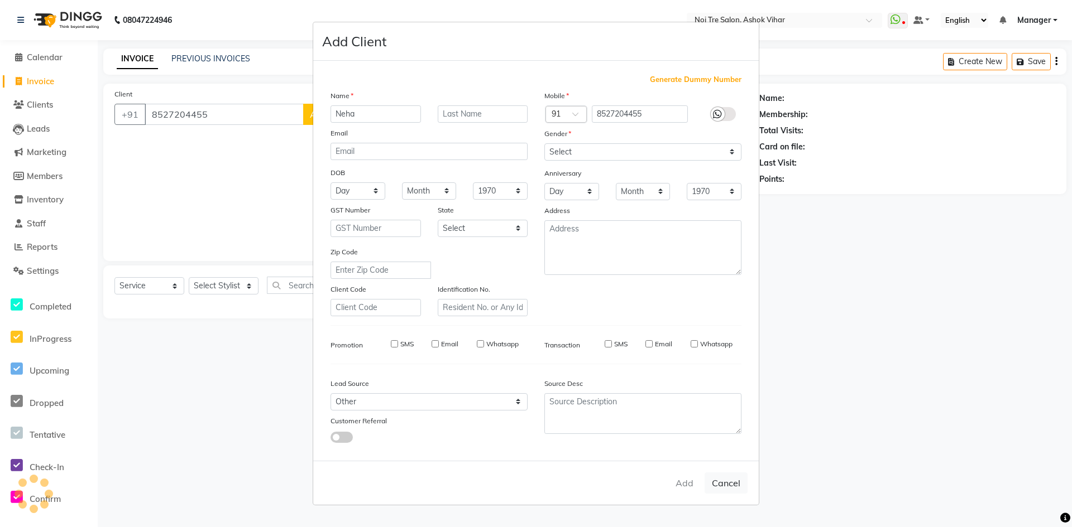
select select
checkbox input "false"
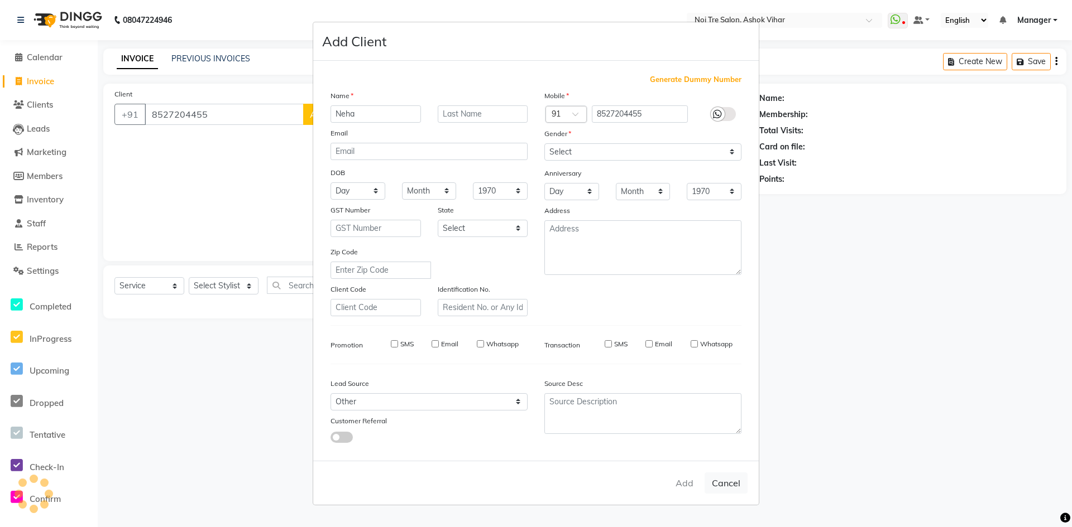
checkbox input "false"
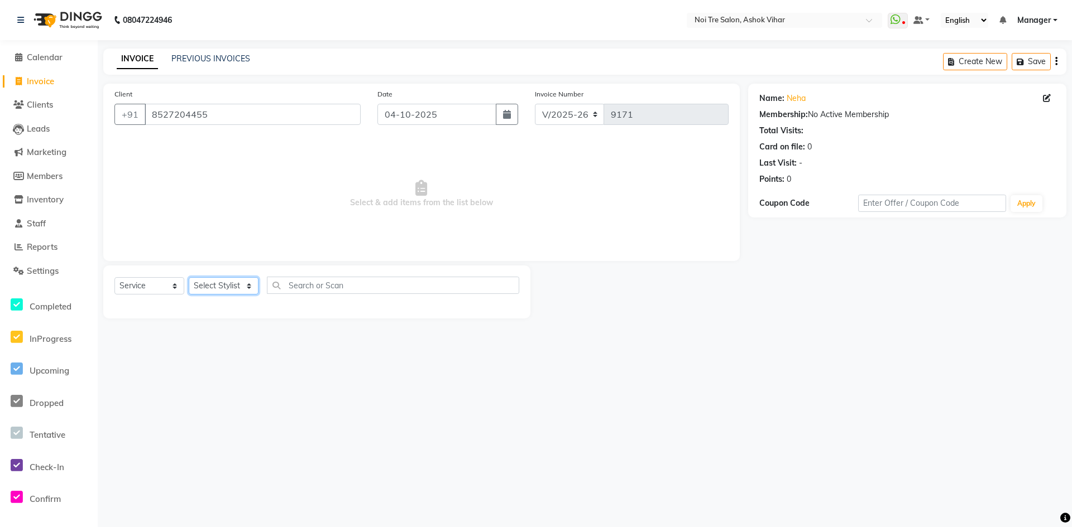
click at [247, 284] on select "Select Stylist Aakash Aalam Aas Admin Ajay Alice Amit Anand Anas Arif ARIF 1 Ar…" at bounding box center [224, 285] width 70 height 17
select select "46564"
click at [301, 282] on input "text" at bounding box center [393, 285] width 252 height 17
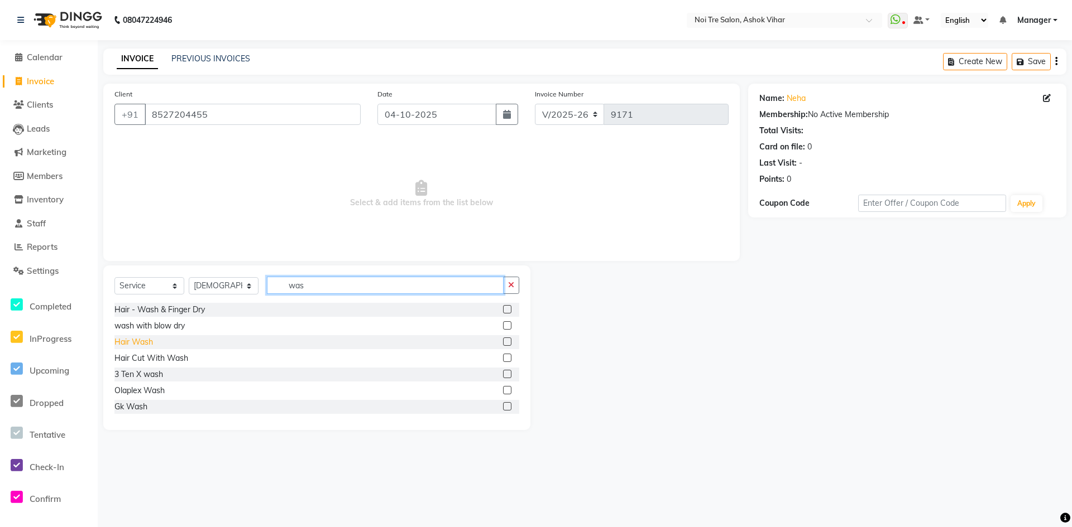
type input "was"
drag, startPoint x: 126, startPoint y: 342, endPoint x: 173, endPoint y: 325, distance: 50.0
click at [129, 340] on div "Hair Wash" at bounding box center [133, 343] width 39 height 12
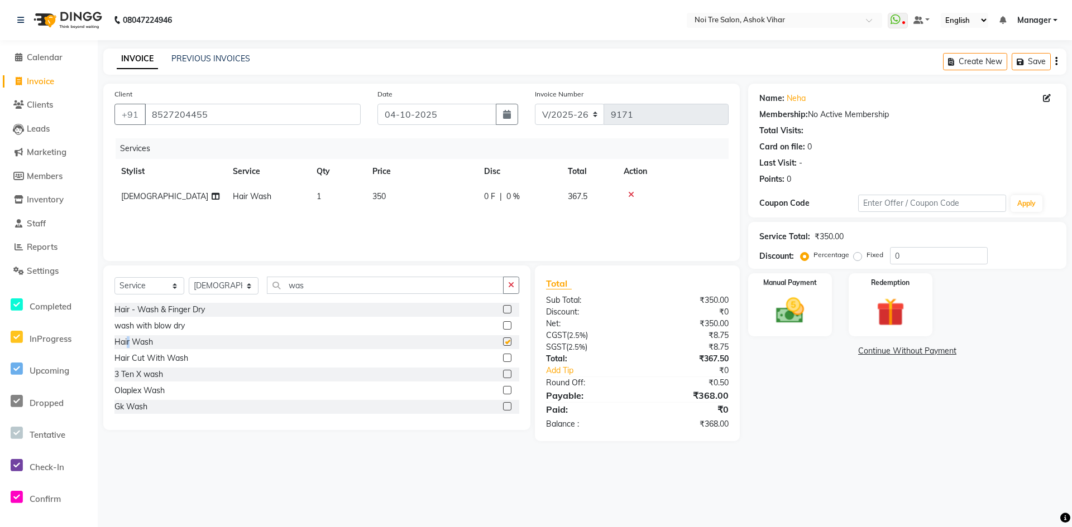
checkbox input "false"
click at [405, 194] on td "350" at bounding box center [422, 196] width 112 height 25
select select "46564"
click at [458, 198] on input "350" at bounding box center [474, 199] width 98 height 17
type input "381"
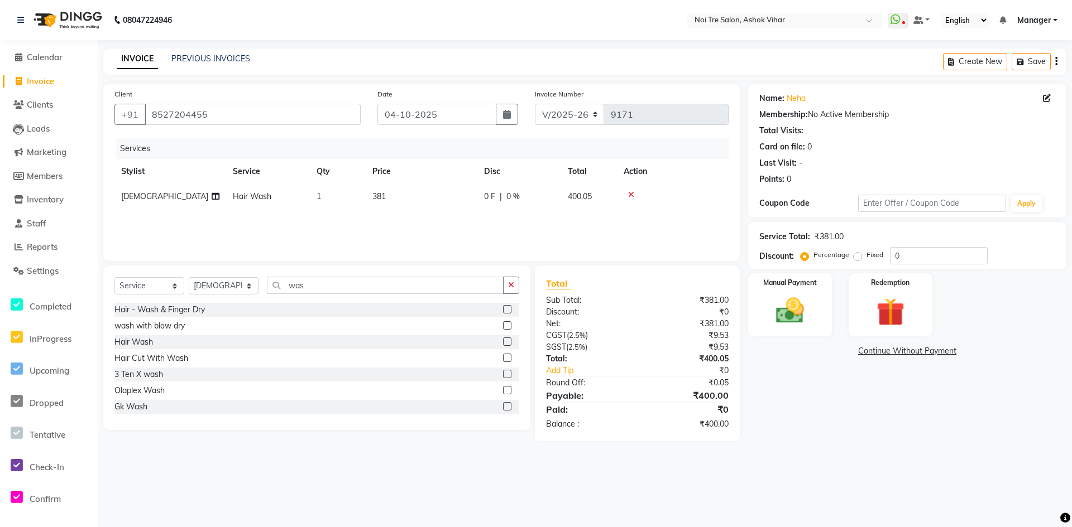
click at [458, 219] on div "Services Stylist Service Qty Price Disc Total Action Ashu Hair Wash 1 381 0 F |…" at bounding box center [421, 194] width 614 height 112
click at [340, 289] on input "was" at bounding box center [385, 285] width 237 height 17
click at [245, 288] on select "Select Stylist Aakash Aalam Aas Admin Ajay Alice Amit Anand Anas Arif ARIF 1 Ar…" at bounding box center [224, 285] width 70 height 17
select select "93329"
click at [313, 282] on input "was" at bounding box center [385, 285] width 237 height 17
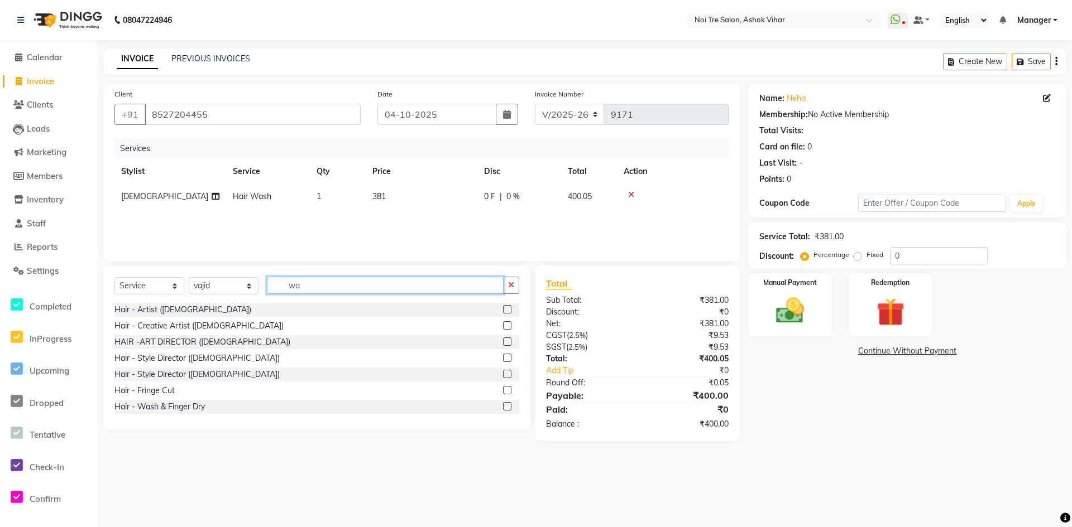
type input "w"
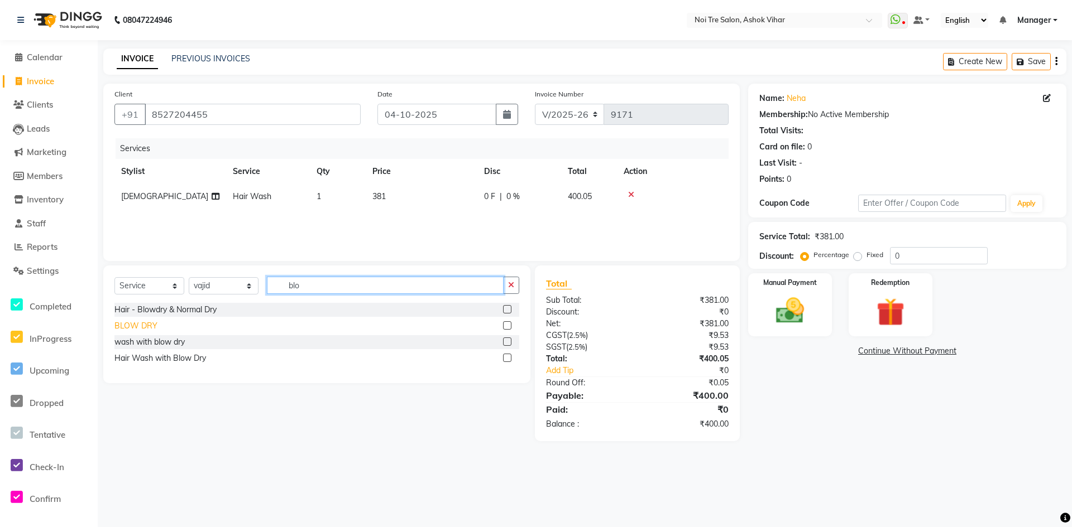
type input "blo"
click at [152, 325] on div "BLOW DRY" at bounding box center [135, 326] width 43 height 12
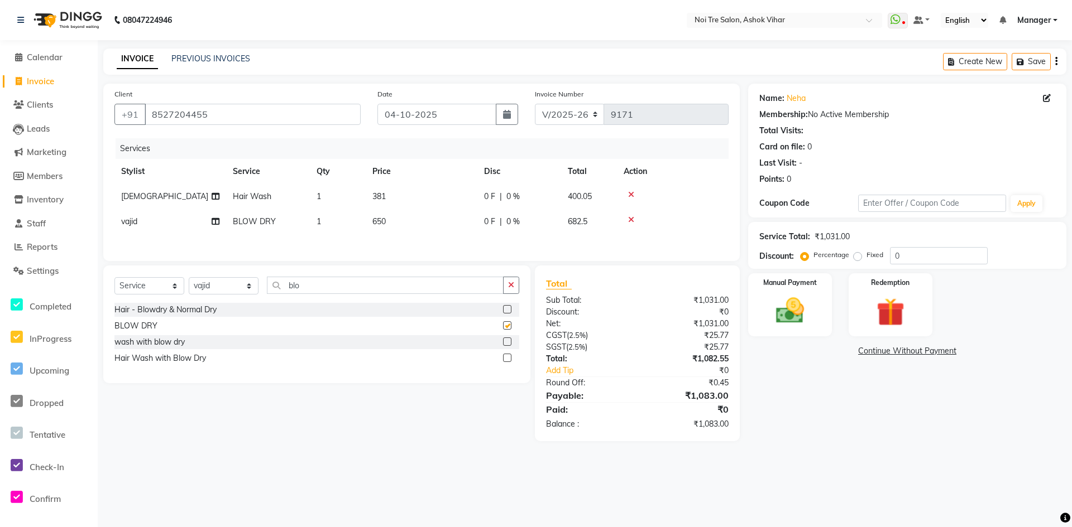
checkbox input "false"
click at [337, 225] on td "1" at bounding box center [338, 221] width 56 height 25
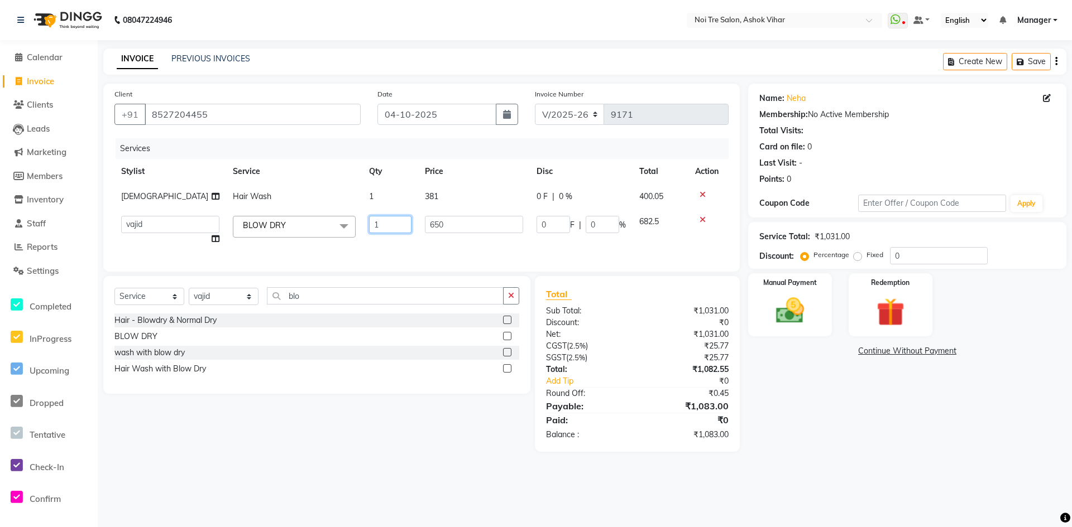
click at [378, 224] on input "1" at bounding box center [390, 224] width 42 height 17
click at [381, 238] on div "Services Stylist Service Qty Price Disc Total Action Ashu Hair Wash 1 381 0 F |…" at bounding box center [421, 199] width 614 height 122
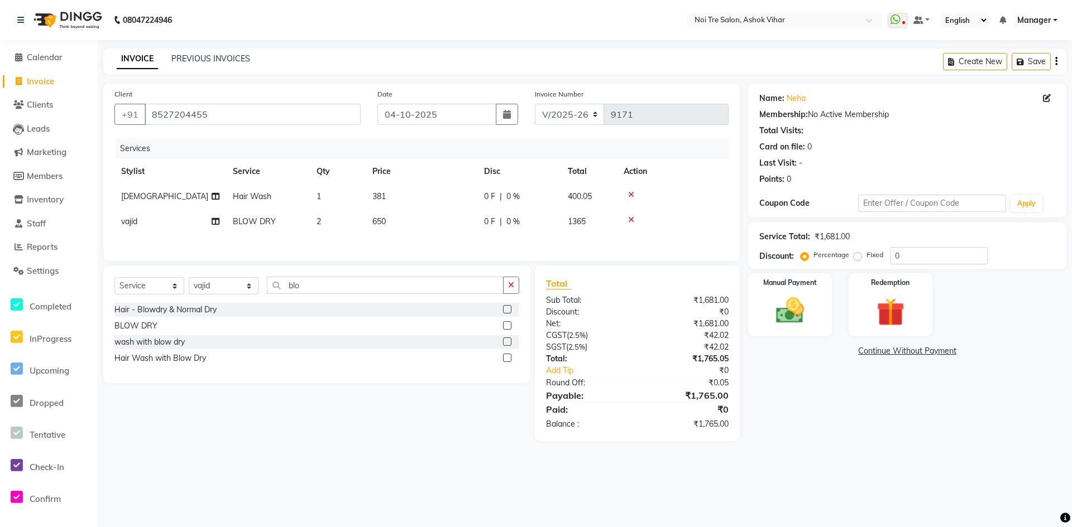
drag, startPoint x: 396, startPoint y: 214, endPoint x: 422, endPoint y: 227, distance: 29.7
click at [396, 214] on td "650" at bounding box center [422, 221] width 112 height 25
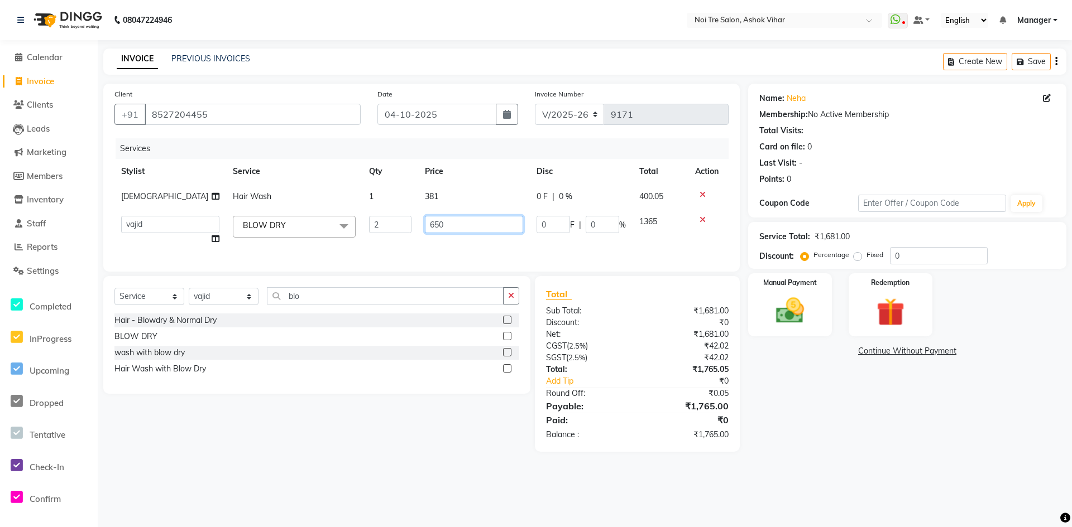
click at [457, 224] on input "650" at bounding box center [474, 224] width 98 height 17
click at [469, 249] on div "Services Stylist Service Qty Price Disc Total Action Ashu Hair Wash 1 381 0 F |…" at bounding box center [421, 199] width 614 height 122
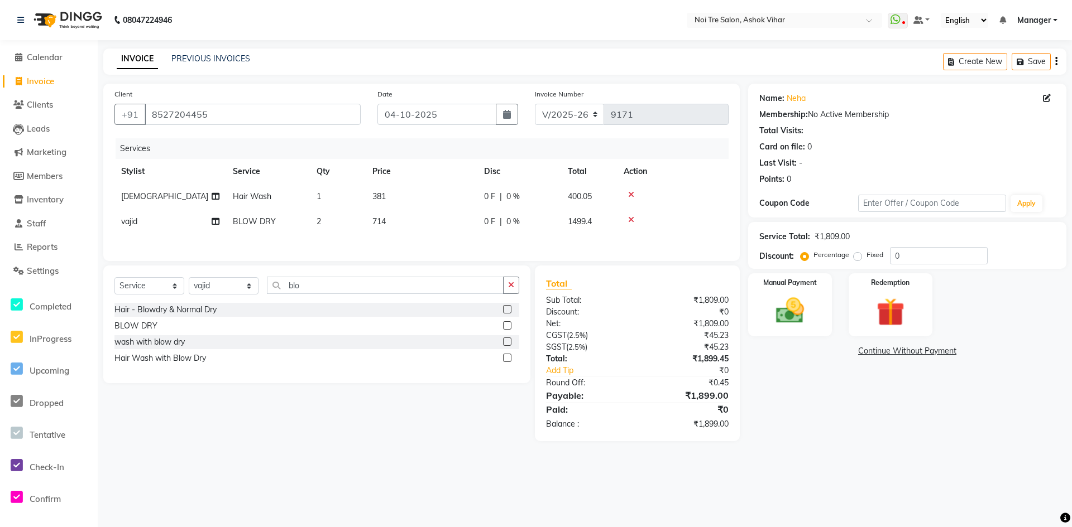
click at [386, 225] on span "714" at bounding box center [378, 222] width 13 height 10
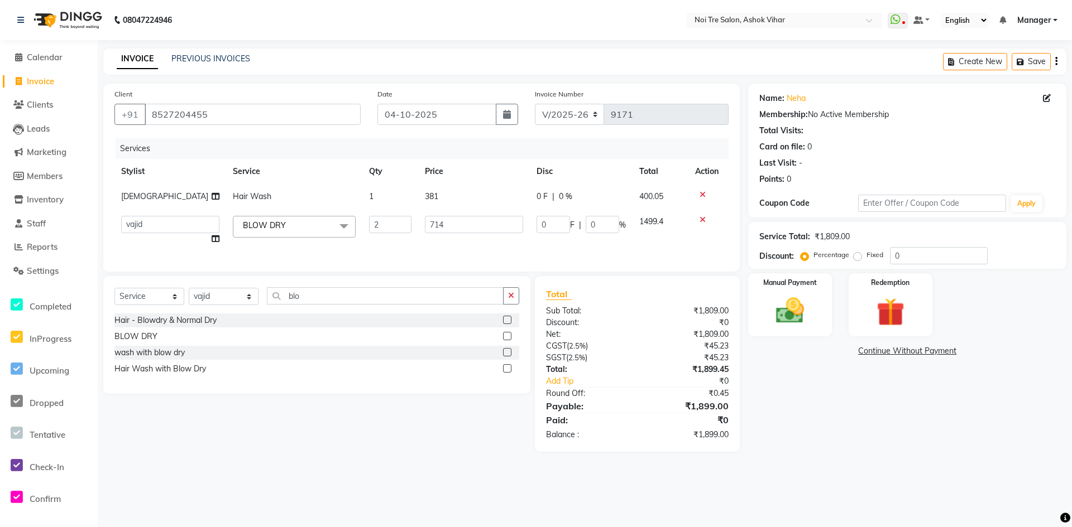
click at [458, 190] on td "381" at bounding box center [474, 196] width 112 height 25
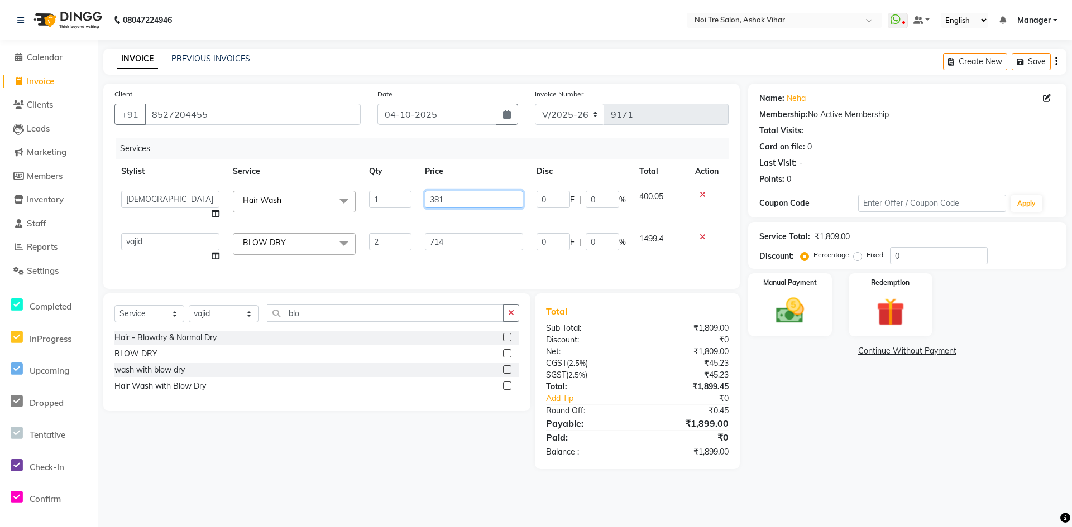
click at [469, 194] on input "381" at bounding box center [474, 199] width 98 height 17
click at [471, 216] on tbody "Aakash Aalam Aas Admin Ajay Alice Amit Anand Anas Arif ARIF 1 Arun Ashu Asif At…" at bounding box center [421, 226] width 614 height 85
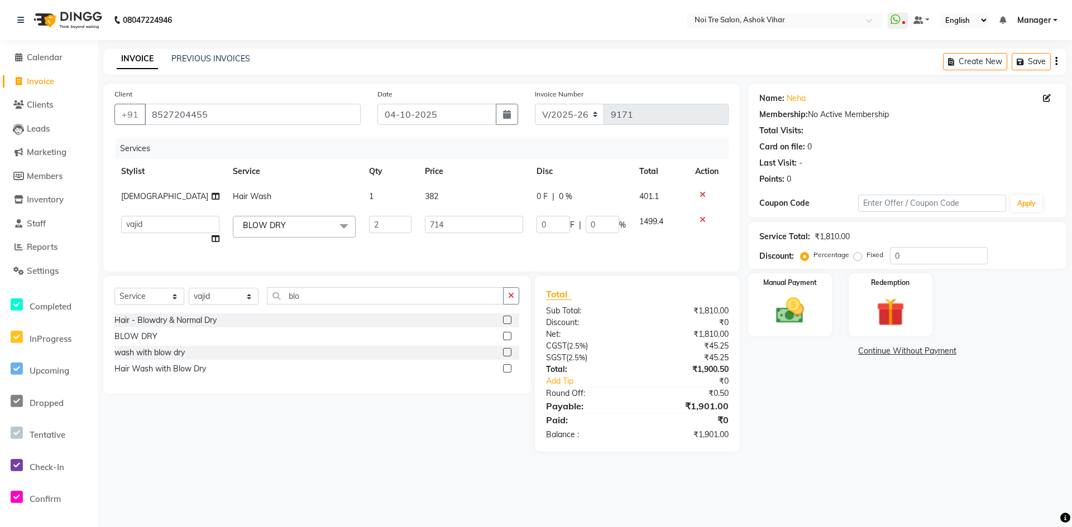
drag, startPoint x: 856, startPoint y: 256, endPoint x: 881, endPoint y: 256, distance: 24.6
click at [866, 256] on label "Fixed" at bounding box center [874, 255] width 17 height 10
click at [857, 256] on input "Fixed" at bounding box center [860, 255] width 8 height 8
click at [907, 257] on input "0" at bounding box center [939, 255] width 98 height 17
click at [796, 256] on div "Discount: Percentage Fixed 01" at bounding box center [907, 255] width 296 height 17
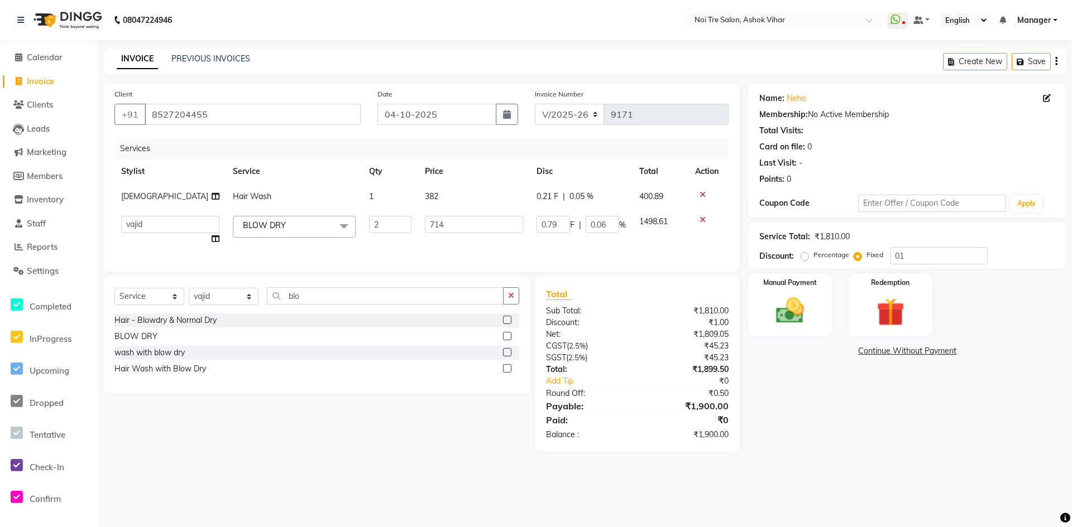
click at [813, 255] on label "Percentage" at bounding box center [831, 255] width 36 height 10
click at [803, 255] on input "Percentage" at bounding box center [807, 255] width 8 height 8
click at [907, 254] on input "01" at bounding box center [939, 255] width 98 height 17
click at [790, 315] on img at bounding box center [790, 311] width 48 height 34
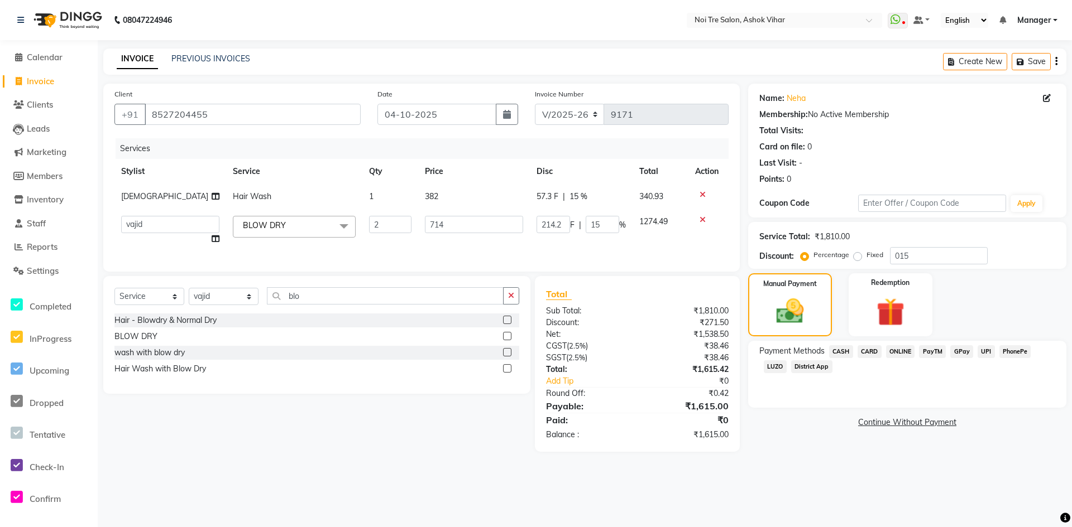
click at [838, 353] on span "CASH" at bounding box center [841, 351] width 24 height 13
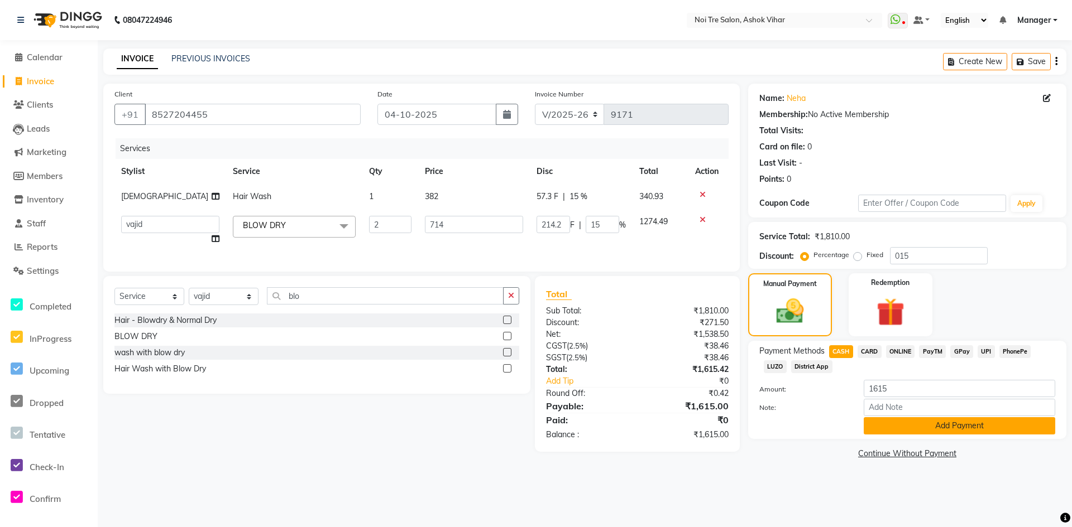
click at [889, 428] on button "Add Payment" at bounding box center [958, 425] width 191 height 17
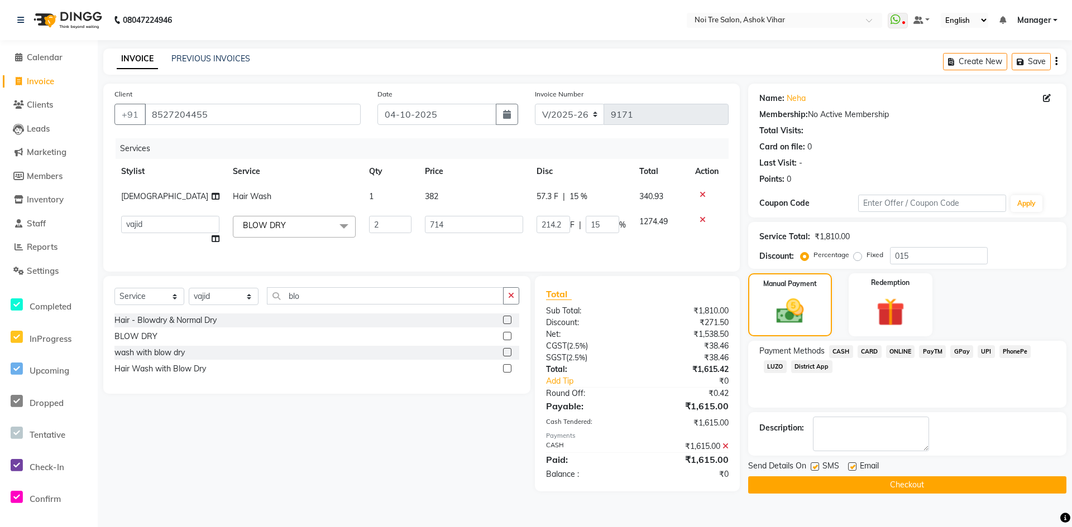
click at [904, 482] on button "Checkout" at bounding box center [907, 485] width 318 height 17
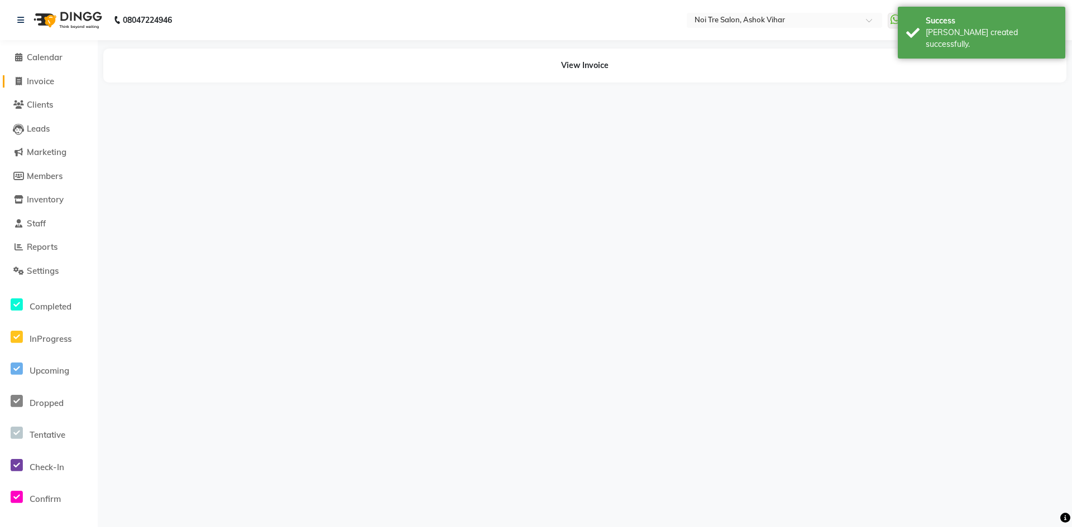
click at [40, 83] on span "Invoice" at bounding box center [40, 81] width 27 height 11
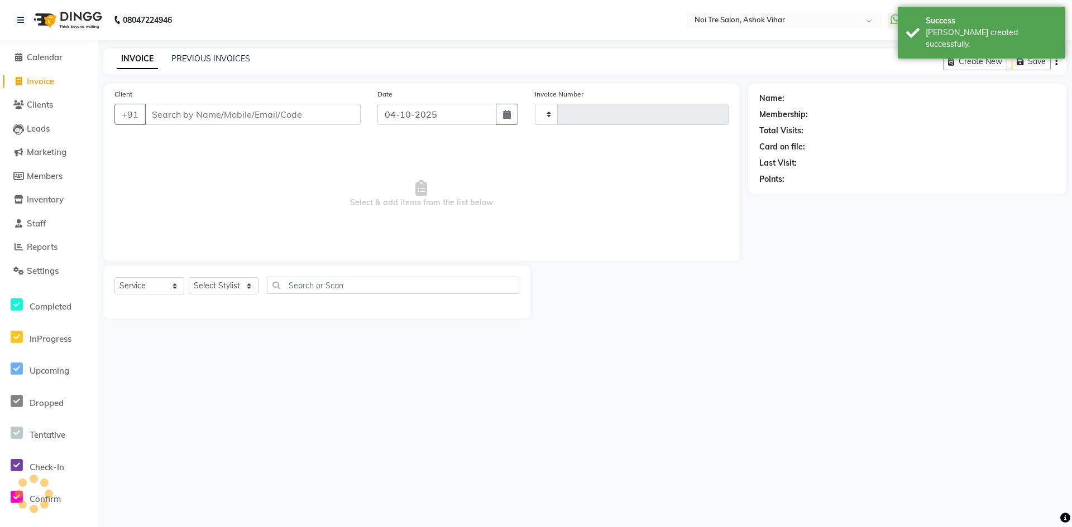
click at [209, 131] on div "Client +91" at bounding box center [237, 111] width 263 height 46
click at [208, 119] on input "Client" at bounding box center [253, 114] width 216 height 21
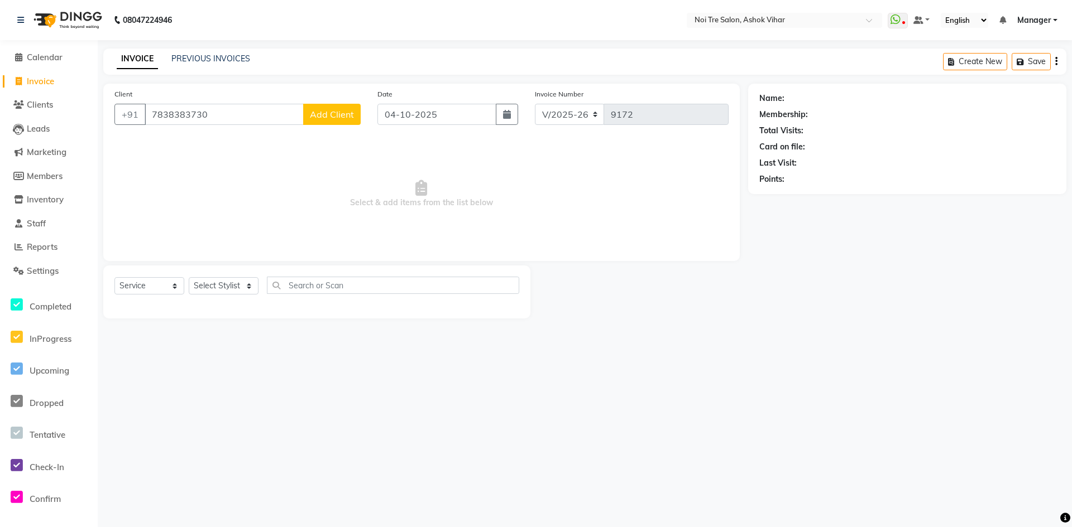
click at [332, 121] on button "Add Client" at bounding box center [331, 114] width 57 height 21
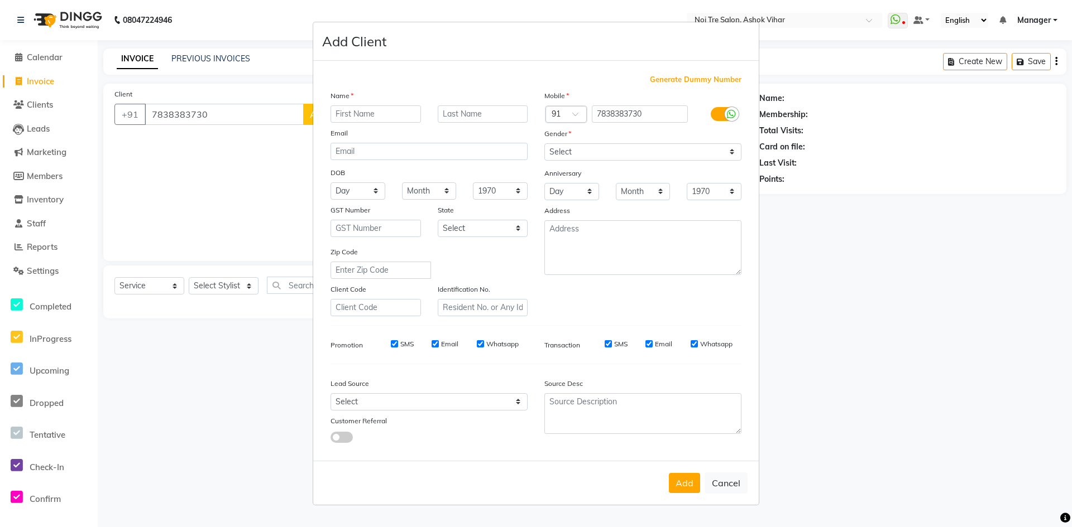
click at [369, 114] on input "text" at bounding box center [375, 113] width 90 height 17
click at [731, 151] on select "Select Male Female Other Prefer Not To Say" at bounding box center [642, 151] width 197 height 17
click at [544, 143] on select "Select Male Female Other Prefer Not To Say" at bounding box center [642, 151] width 197 height 17
click at [512, 397] on select "Select Walk-in Referral Internet Friend Word of Mouth Advertisement Facebook Ju…" at bounding box center [428, 401] width 197 height 17
click at [330, 393] on select "Select Walk-in Referral Internet Friend Word of Mouth Advertisement Facebook Ju…" at bounding box center [428, 401] width 197 height 17
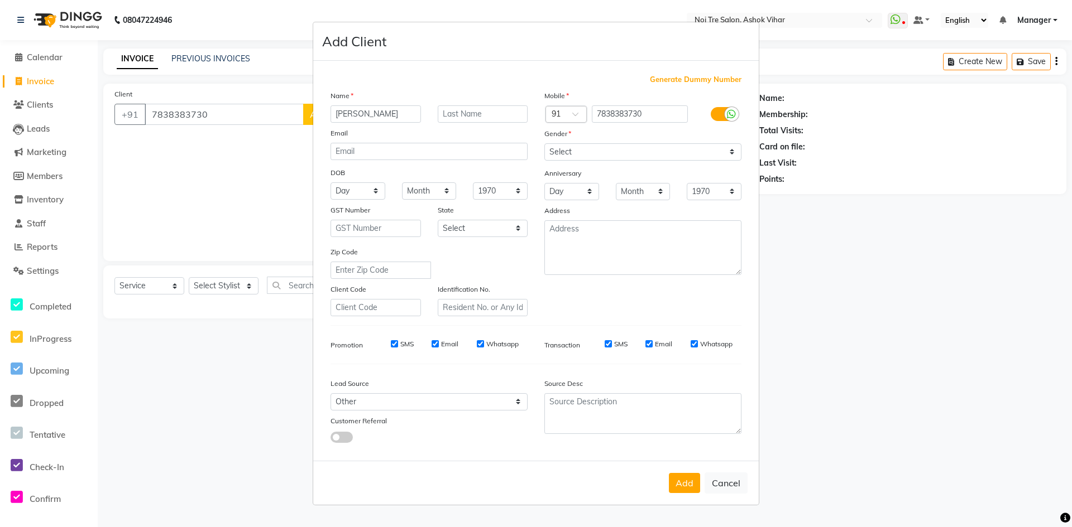
drag, startPoint x: 687, startPoint y: 484, endPoint x: 481, endPoint y: 379, distance: 231.9
click at [685, 482] on button "Add" at bounding box center [684, 483] width 31 height 20
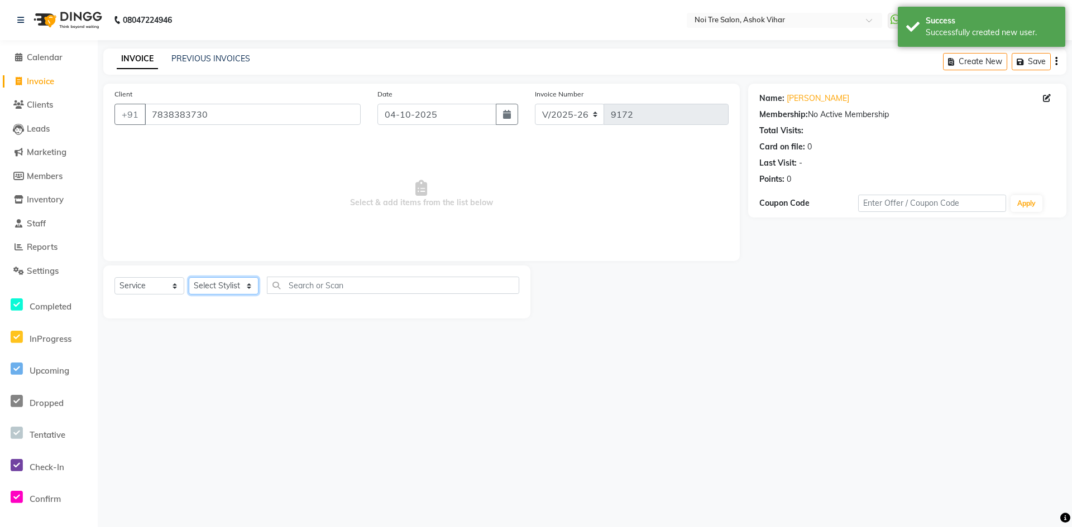
click at [247, 287] on select "Select Stylist Aakash Aalam Aas Admin Ajay Alice Amit Anand Anas Arif ARIF 1 Ar…" at bounding box center [224, 285] width 70 height 17
click at [309, 284] on input "text" at bounding box center [393, 285] width 252 height 17
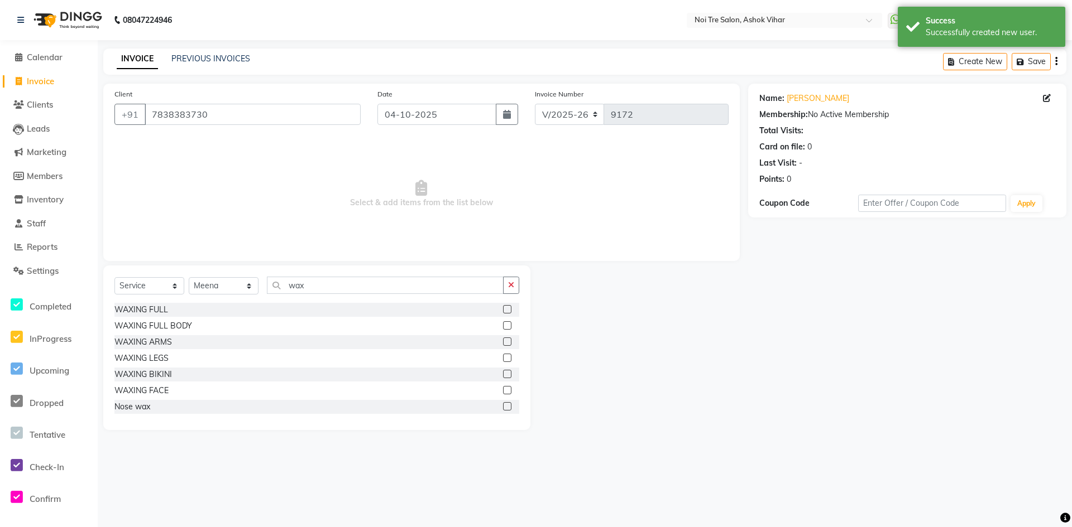
drag, startPoint x: 151, startPoint y: 308, endPoint x: 287, endPoint y: 281, distance: 139.3
click at [151, 308] on div "WAXING FULL" at bounding box center [141, 310] width 54 height 12
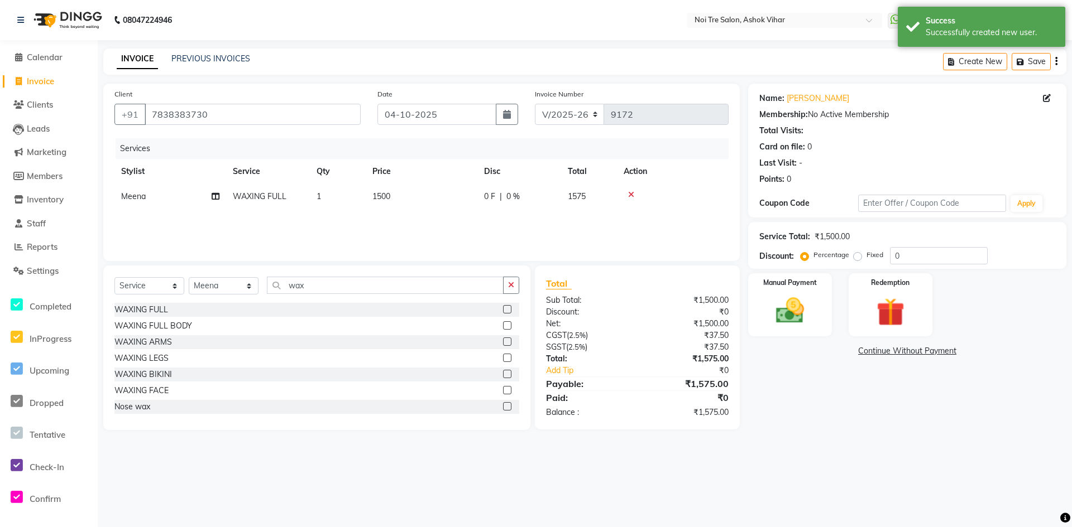
click at [417, 197] on td "1500" at bounding box center [422, 196] width 112 height 25
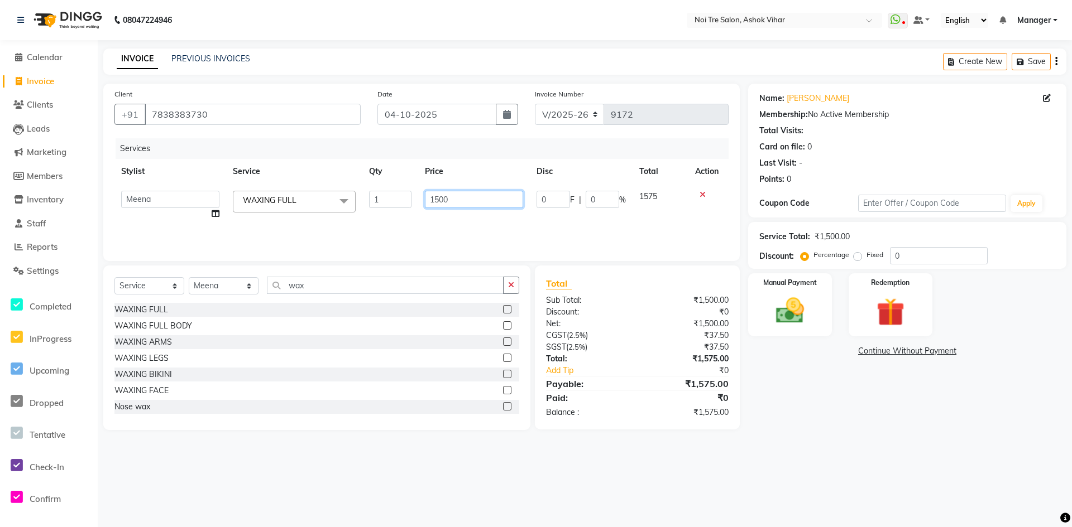
click at [458, 198] on input "1500" at bounding box center [474, 199] width 98 height 17
drag, startPoint x: 793, startPoint y: 303, endPoint x: 841, endPoint y: 339, distance: 60.3
click at [793, 304] on img at bounding box center [790, 311] width 46 height 32
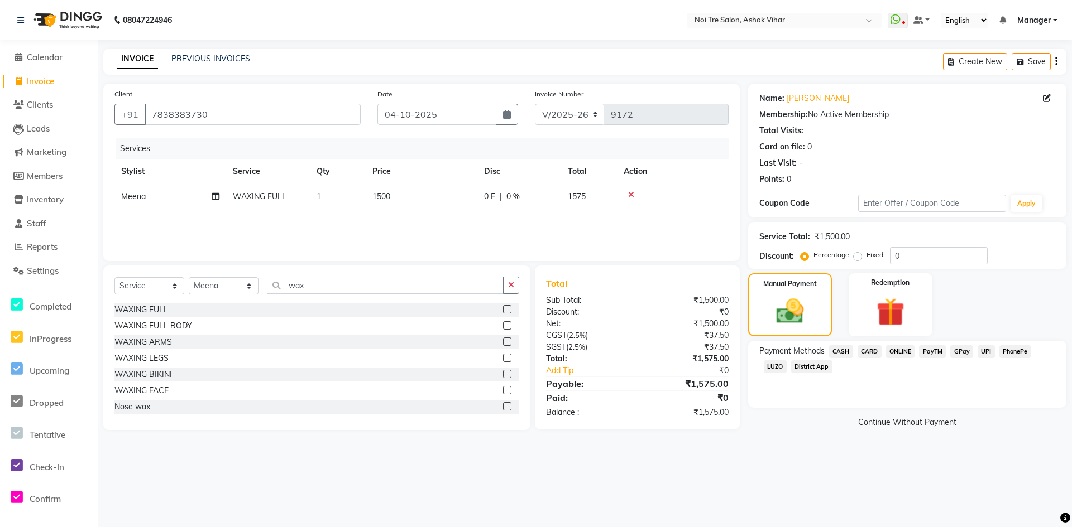
click at [901, 351] on span "ONLINE" at bounding box center [900, 351] width 29 height 13
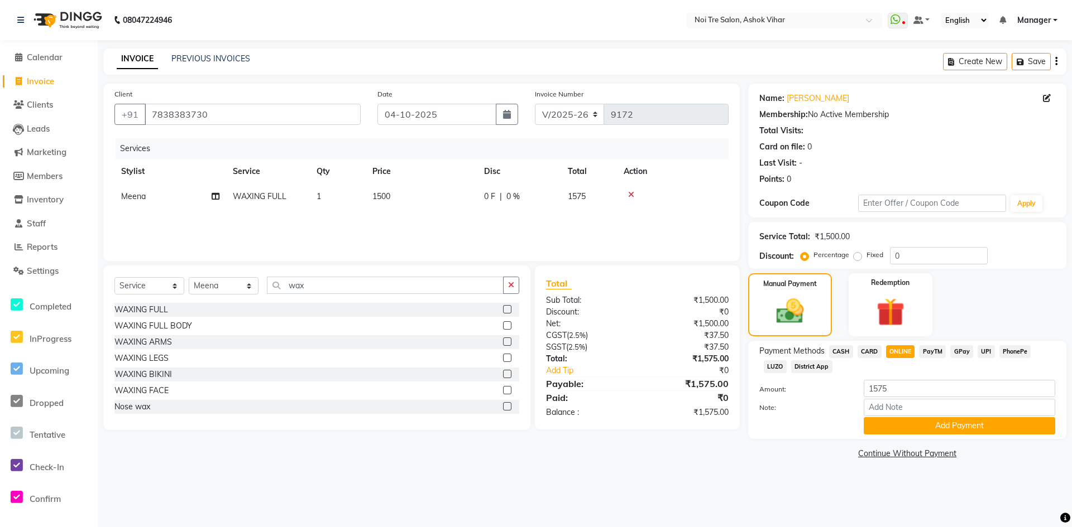
drag, startPoint x: 921, startPoint y: 422, endPoint x: 925, endPoint y: 459, distance: 36.4
click at [921, 424] on button "Add Payment" at bounding box center [958, 425] width 191 height 17
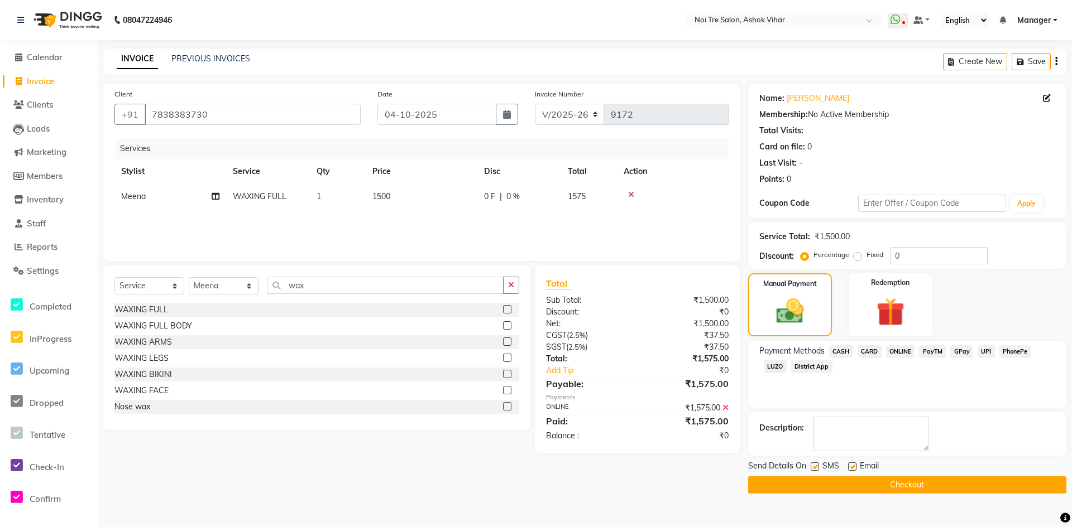
click at [923, 479] on button "Checkout" at bounding box center [907, 485] width 318 height 17
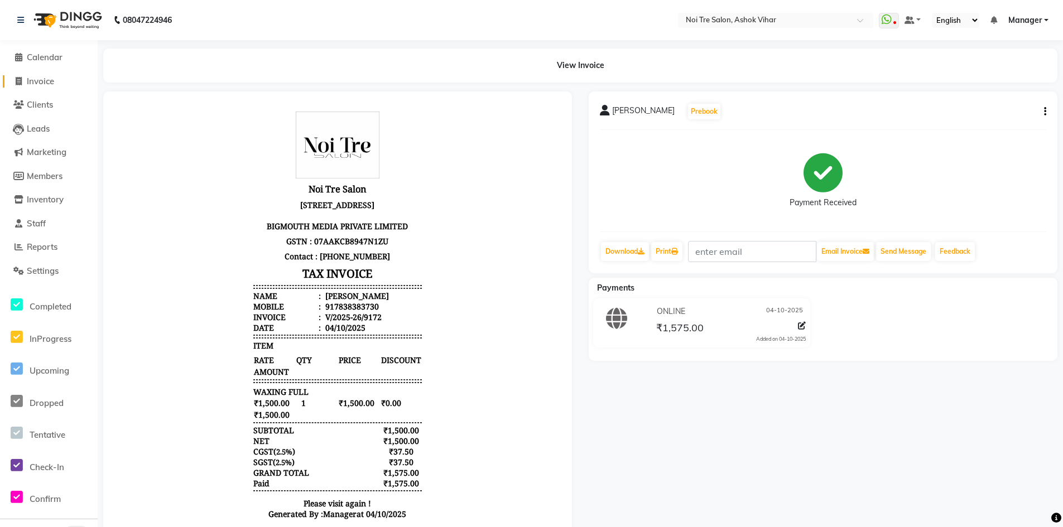
drag, startPoint x: 33, startPoint y: 84, endPoint x: 50, endPoint y: 85, distance: 17.3
click at [33, 84] on span "Invoice" at bounding box center [40, 81] width 27 height 11
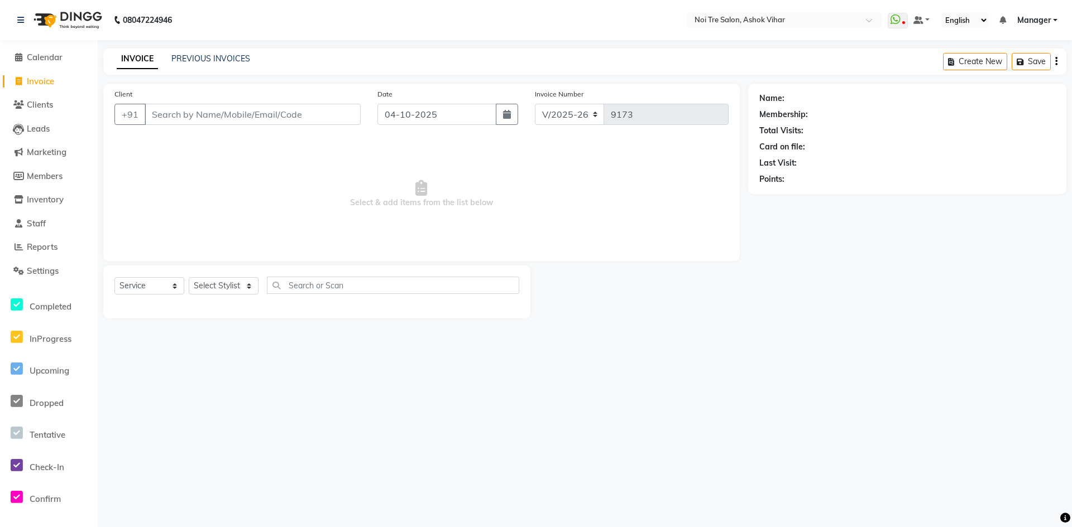
click at [243, 104] on input "Client" at bounding box center [253, 114] width 216 height 21
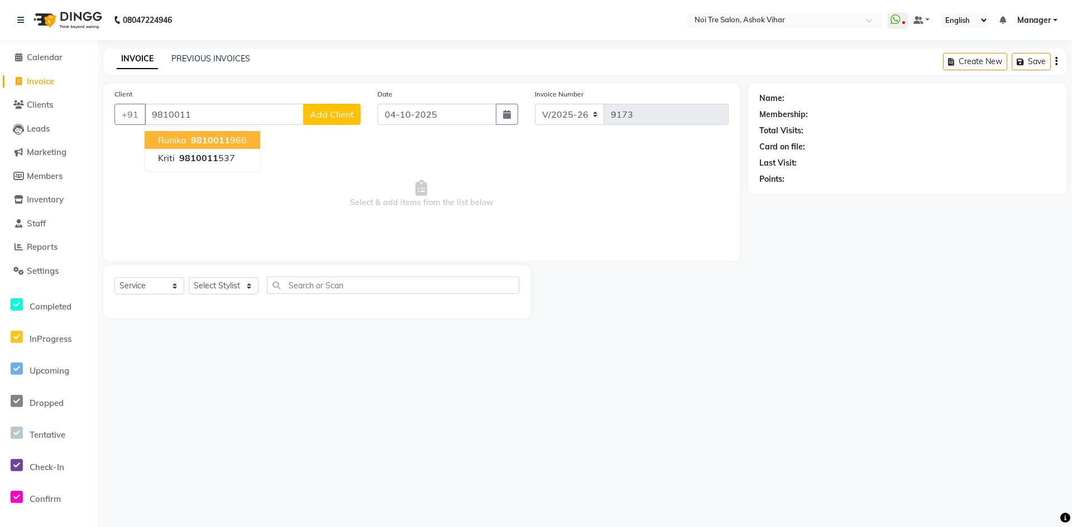
click at [230, 141] on ngb-highlight "9810011 966" at bounding box center [218, 140] width 58 height 11
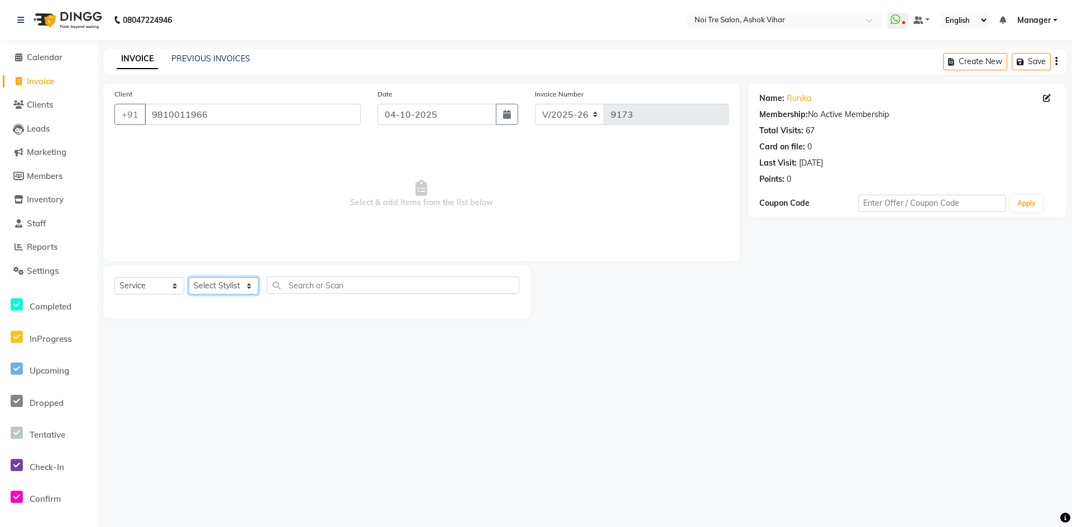
click at [248, 287] on select "Select Stylist Aakash Aalam Aas Admin Ajay Alice Amit Anand Anas Arif ARIF 1 Ar…" at bounding box center [224, 285] width 70 height 17
click at [299, 288] on input "text" at bounding box center [393, 285] width 252 height 17
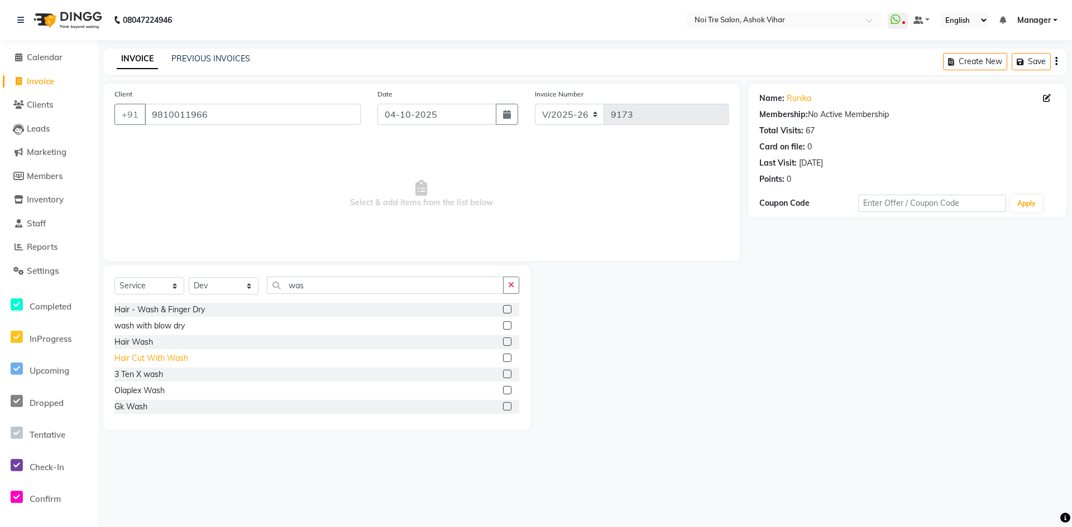
click at [175, 362] on div "Hair Cut With Wash" at bounding box center [151, 359] width 74 height 12
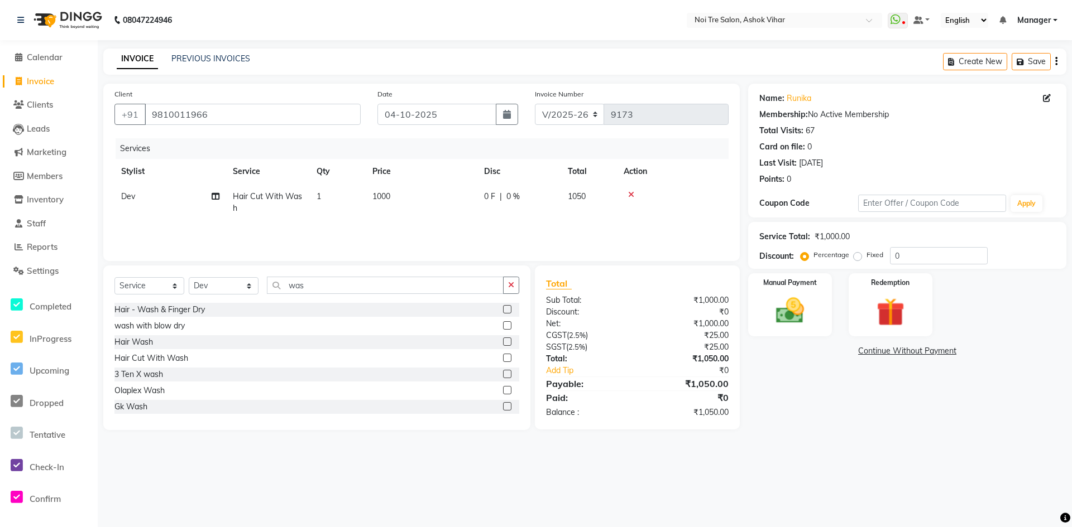
drag, startPoint x: 415, startPoint y: 200, endPoint x: 424, endPoint y: 199, distance: 9.5
click at [417, 199] on td "1000" at bounding box center [422, 202] width 112 height 37
click at [454, 201] on input "1000" at bounding box center [474, 199] width 98 height 17
click at [247, 285] on select "Select Stylist Aakash Aalam Aas Admin Ajay Alice Amit Anand Anas Arif ARIF 1 Ar…" at bounding box center [224, 285] width 70 height 17
click at [329, 285] on input "was" at bounding box center [385, 285] width 237 height 17
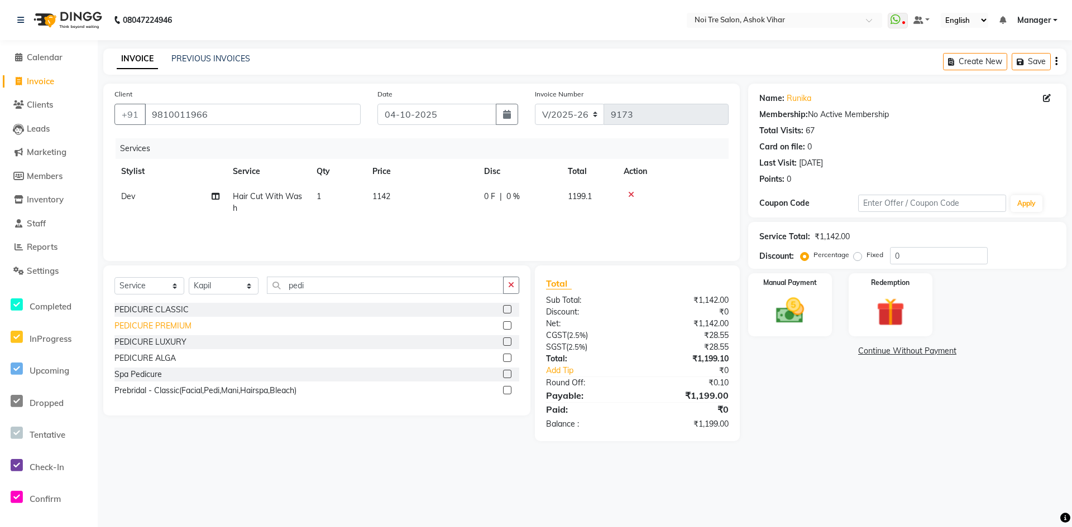
click at [176, 323] on div "PEDICURE PREMIUM" at bounding box center [152, 326] width 77 height 12
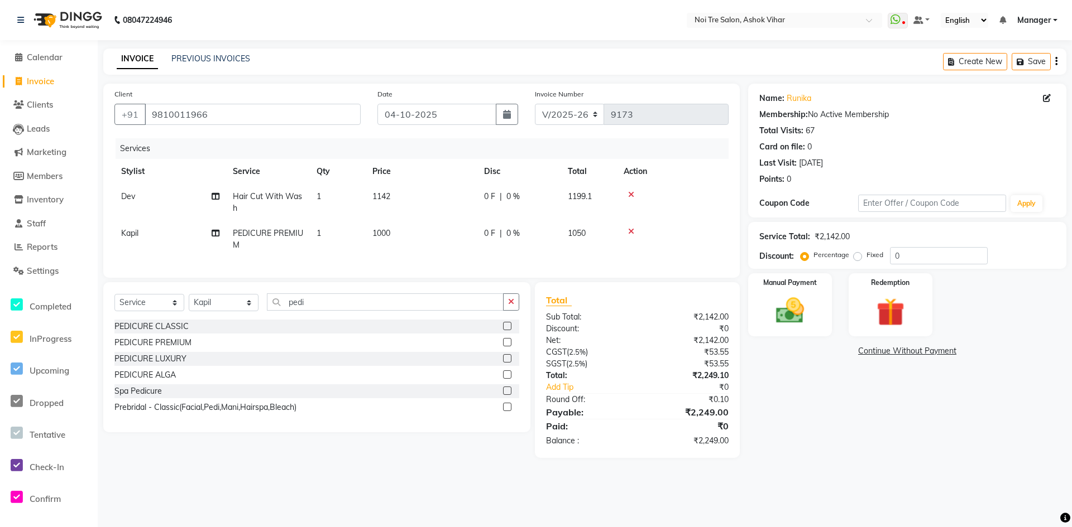
click at [411, 238] on td "1000" at bounding box center [422, 239] width 112 height 37
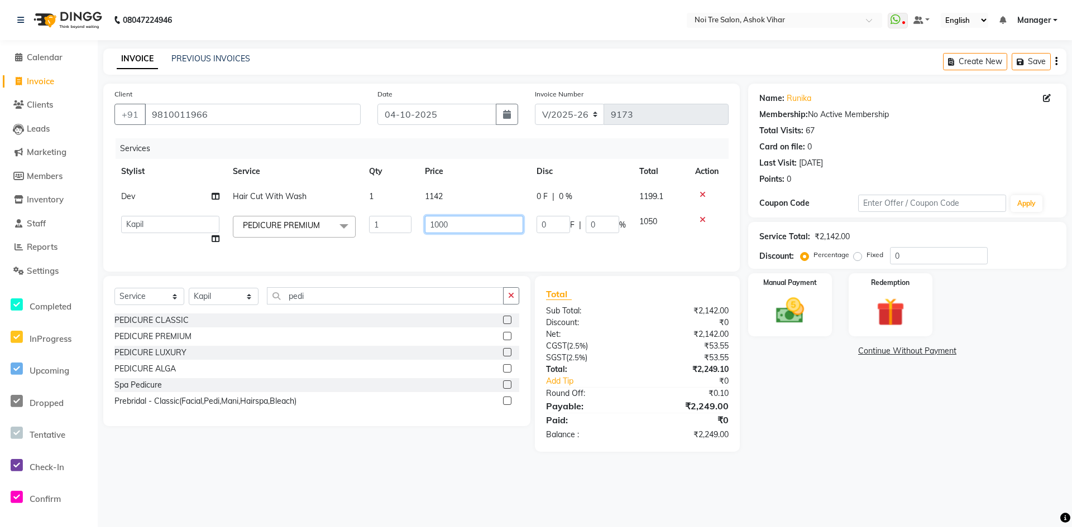
click at [455, 228] on input "1000" at bounding box center [474, 224] width 98 height 17
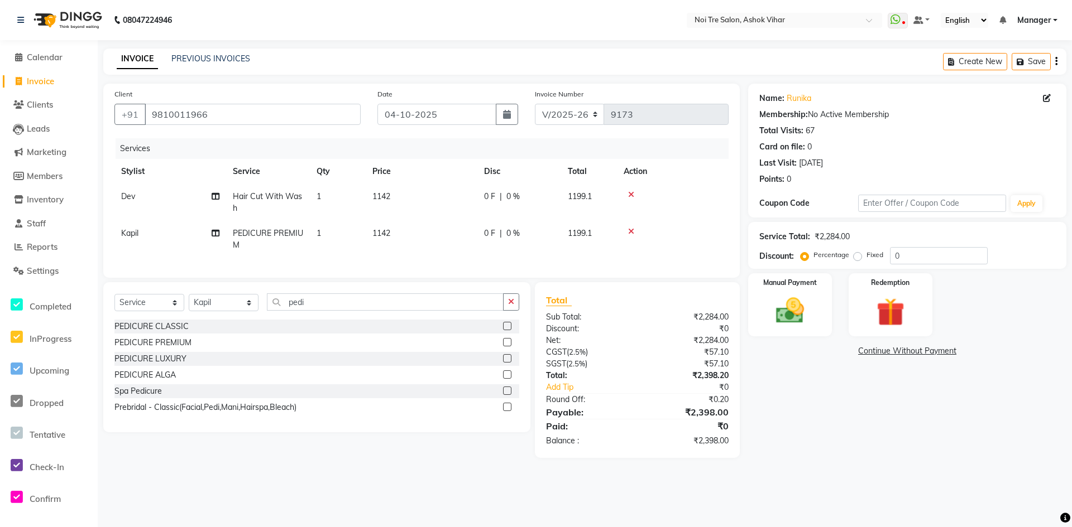
click at [480, 245] on tr "Kapil PEDICURE PREMIUM 1 1142 0 F | 0 % 1199.1" at bounding box center [421, 239] width 614 height 37
click at [405, 228] on td "1142" at bounding box center [422, 239] width 112 height 37
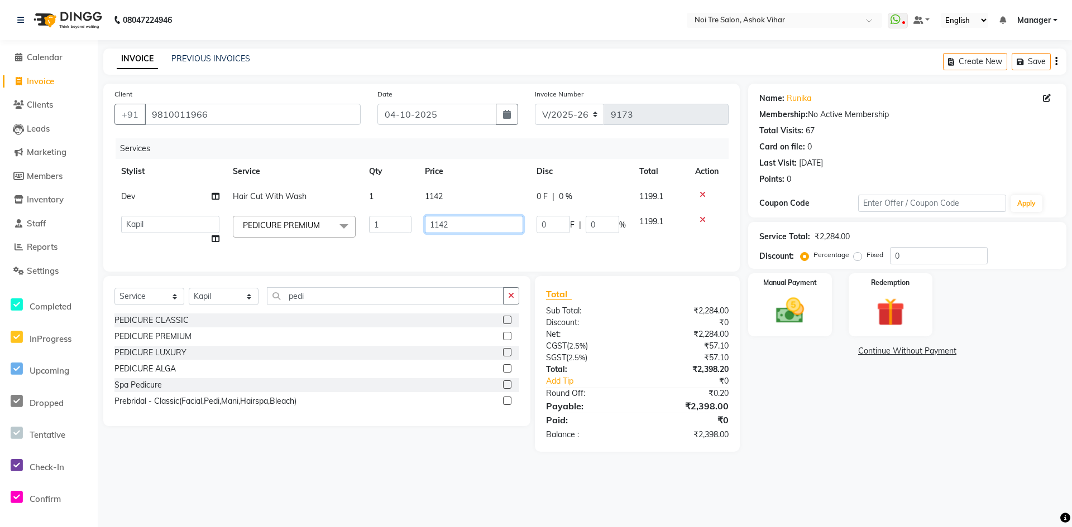
click at [456, 226] on input "1142" at bounding box center [474, 224] width 98 height 17
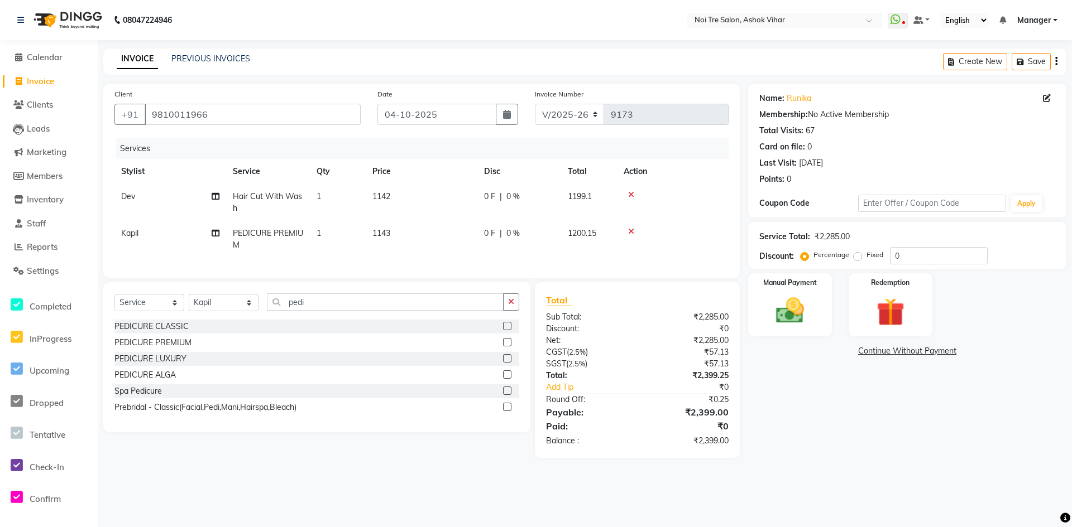
click at [459, 199] on td "1142" at bounding box center [422, 202] width 112 height 37
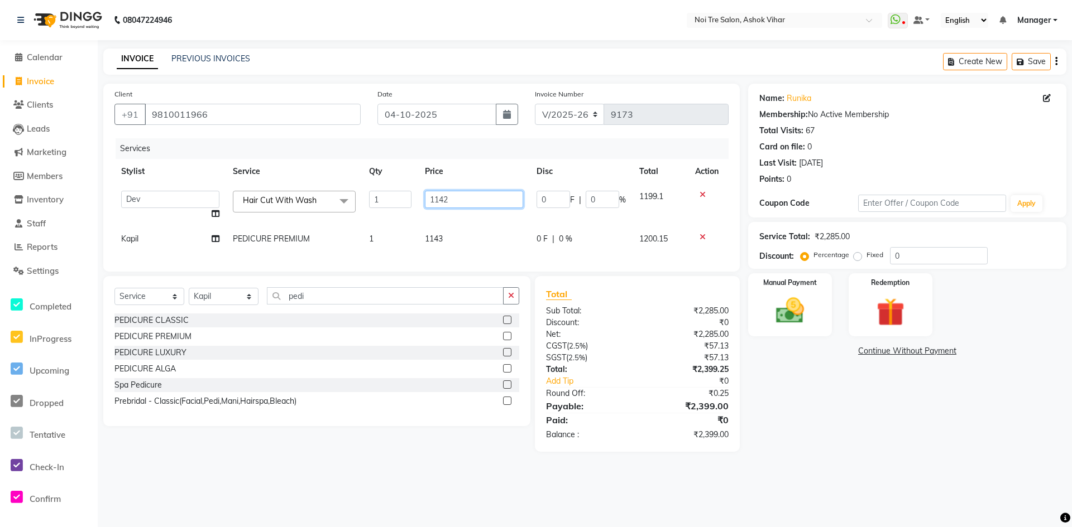
click at [460, 199] on input "1142" at bounding box center [474, 199] width 98 height 17
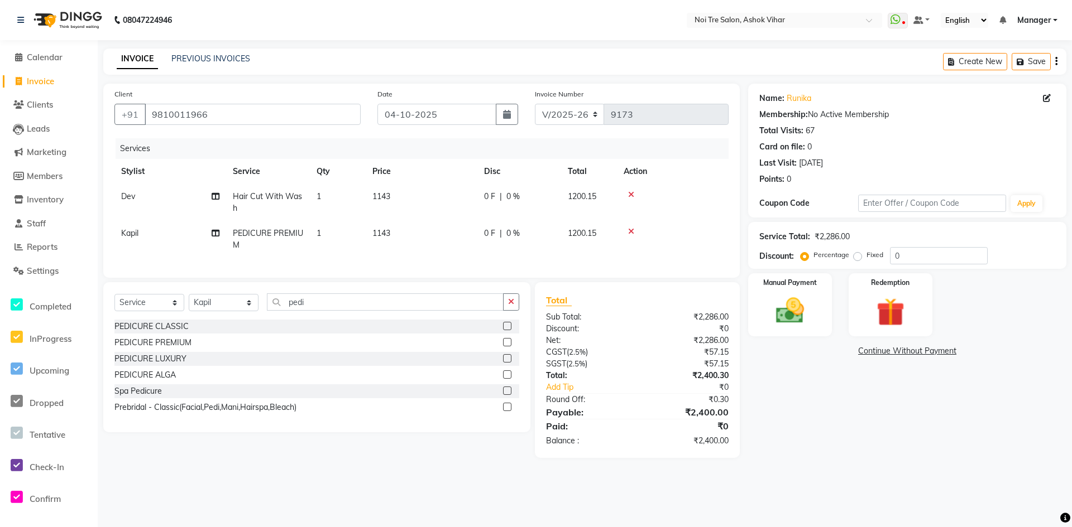
click at [466, 234] on td "1143" at bounding box center [422, 239] width 112 height 37
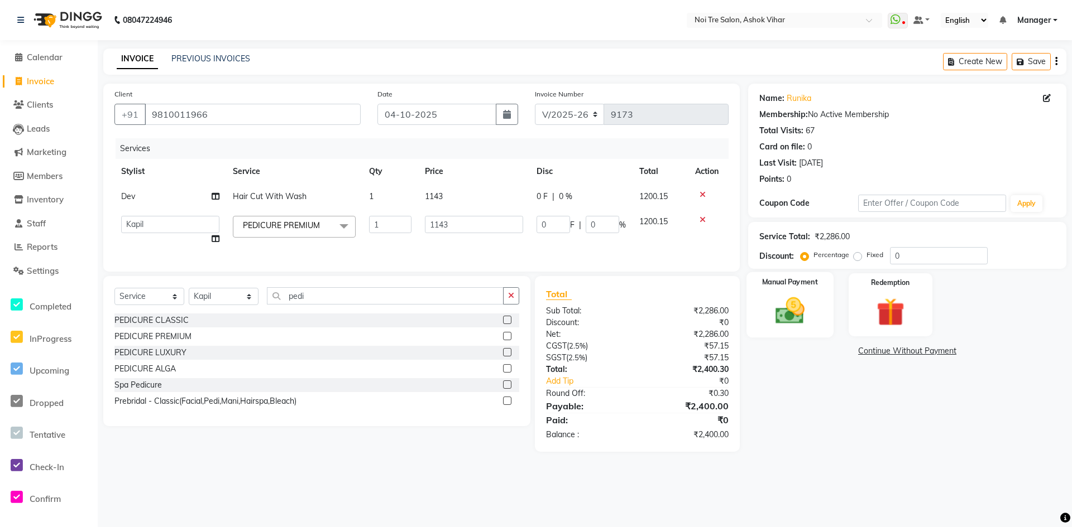
click at [799, 313] on img at bounding box center [790, 311] width 48 height 34
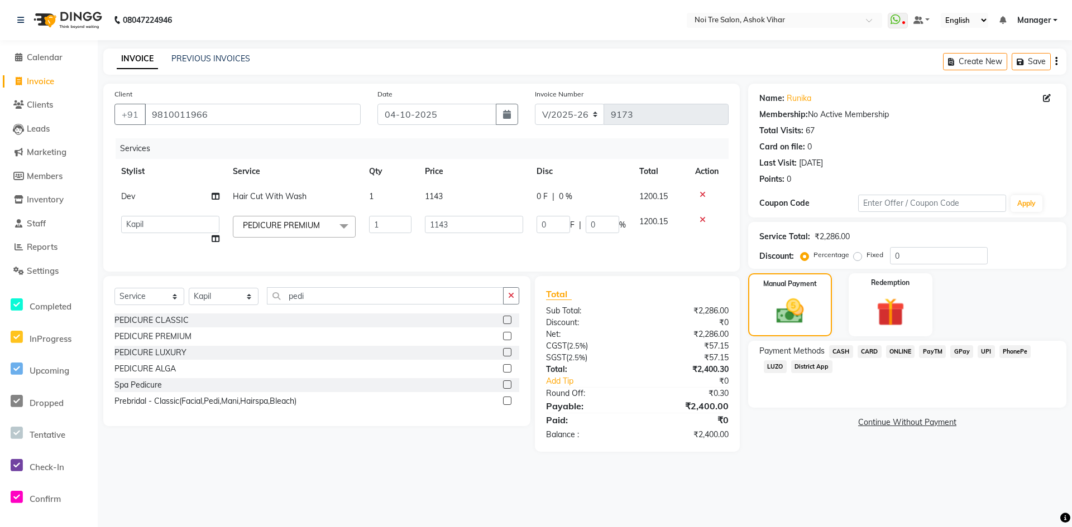
click at [901, 349] on span "ONLINE" at bounding box center [900, 351] width 29 height 13
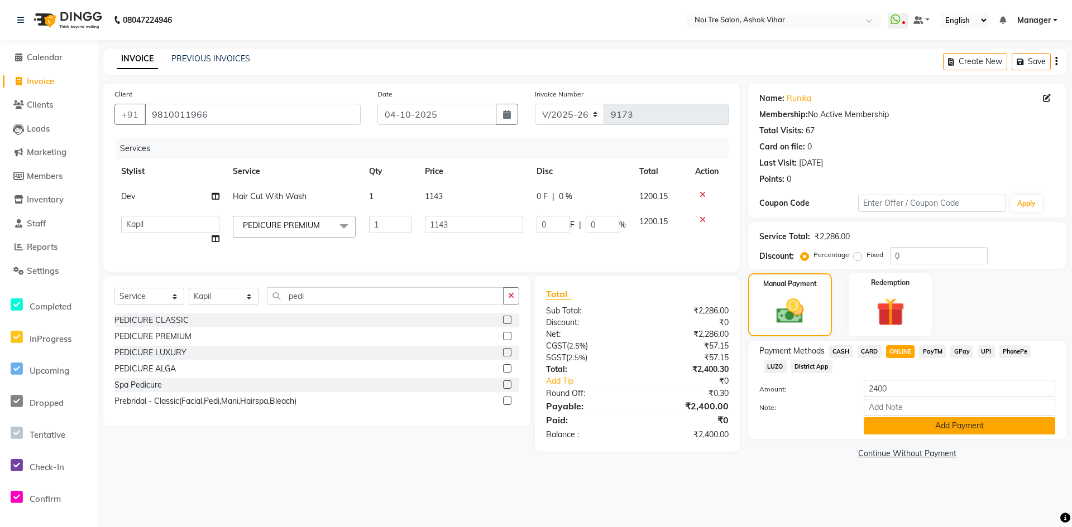
click at [904, 424] on button "Add Payment" at bounding box center [958, 425] width 191 height 17
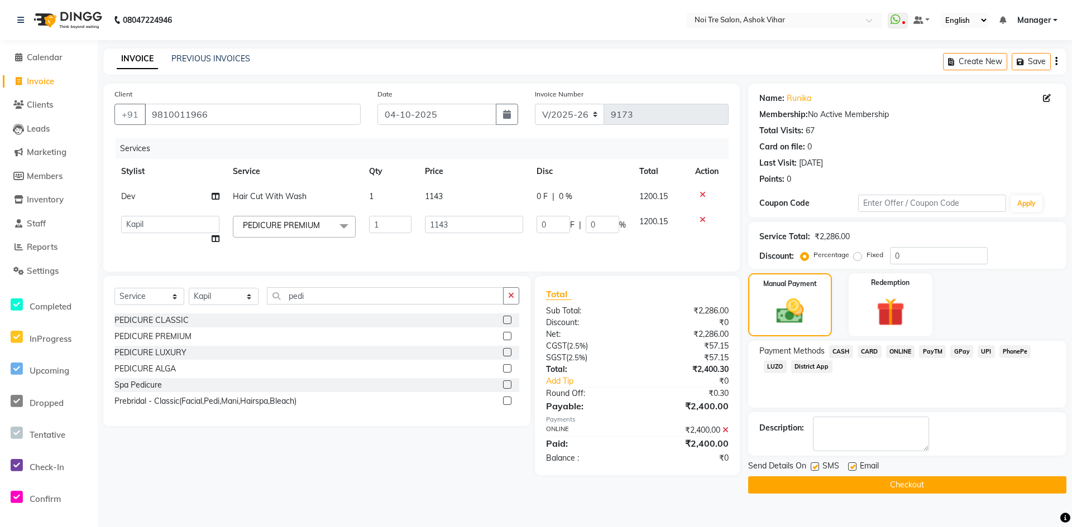
click at [905, 484] on button "Checkout" at bounding box center [907, 485] width 318 height 17
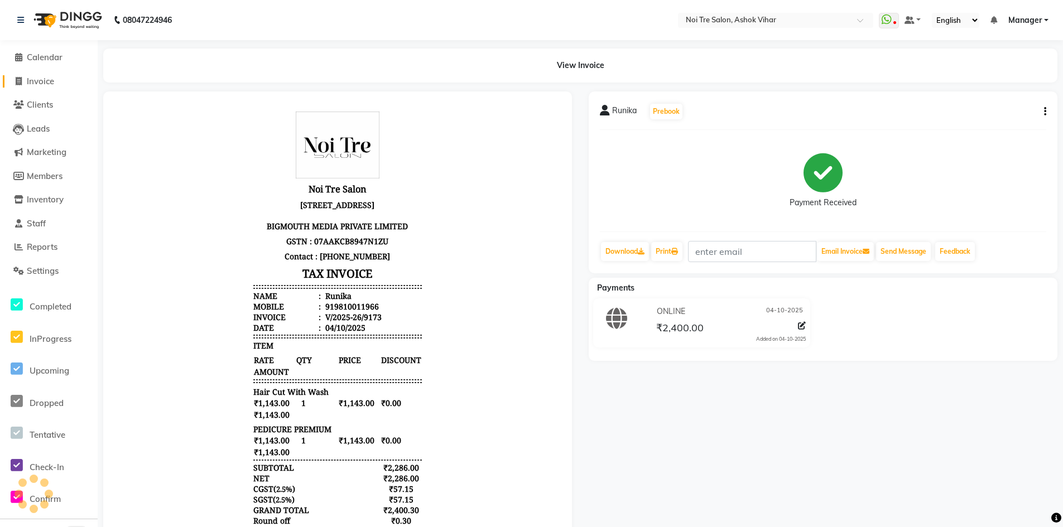
click at [49, 77] on span "Invoice" at bounding box center [40, 81] width 27 height 11
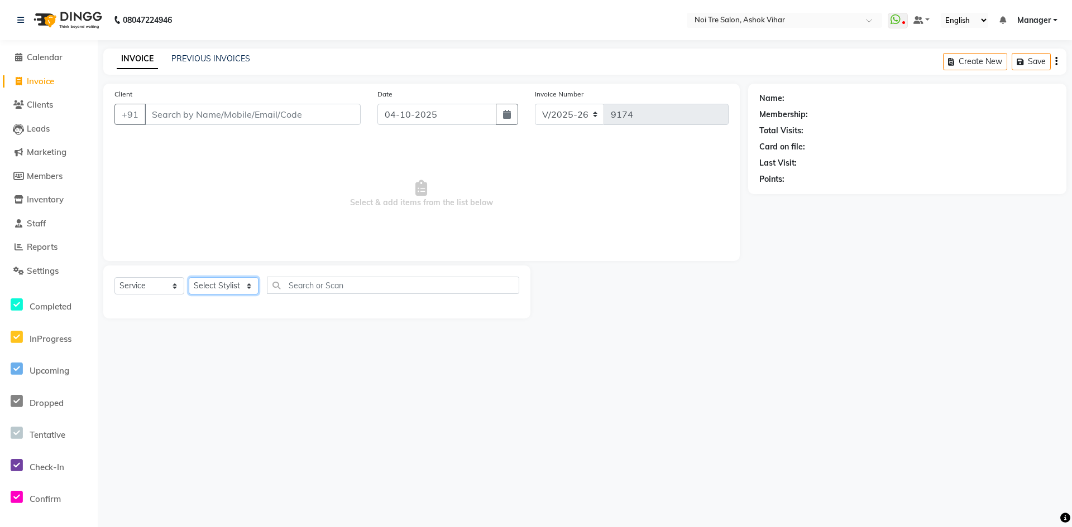
click at [230, 289] on select "Select Stylist" at bounding box center [224, 285] width 70 height 17
click at [266, 285] on div "Select Service Product Membership Package Voucher Prepaid Gift Card Select Styl…" at bounding box center [316, 290] width 405 height 26
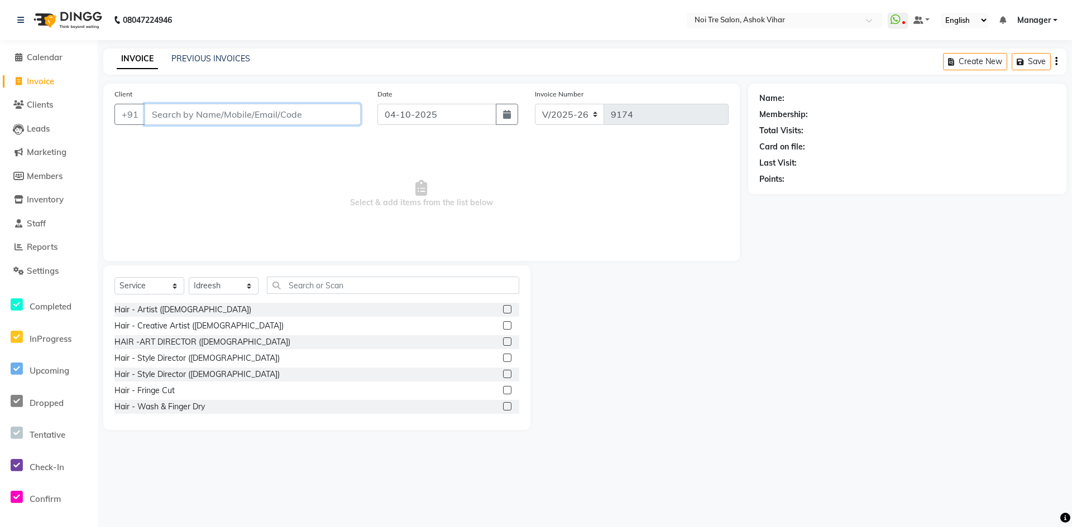
click at [302, 111] on input "Client" at bounding box center [253, 114] width 216 height 21
drag, startPoint x: 306, startPoint y: 94, endPoint x: 297, endPoint y: 113, distance: 21.7
click at [305, 98] on div "Client +91" at bounding box center [237, 111] width 263 height 46
click at [297, 113] on input "Client" at bounding box center [253, 114] width 216 height 21
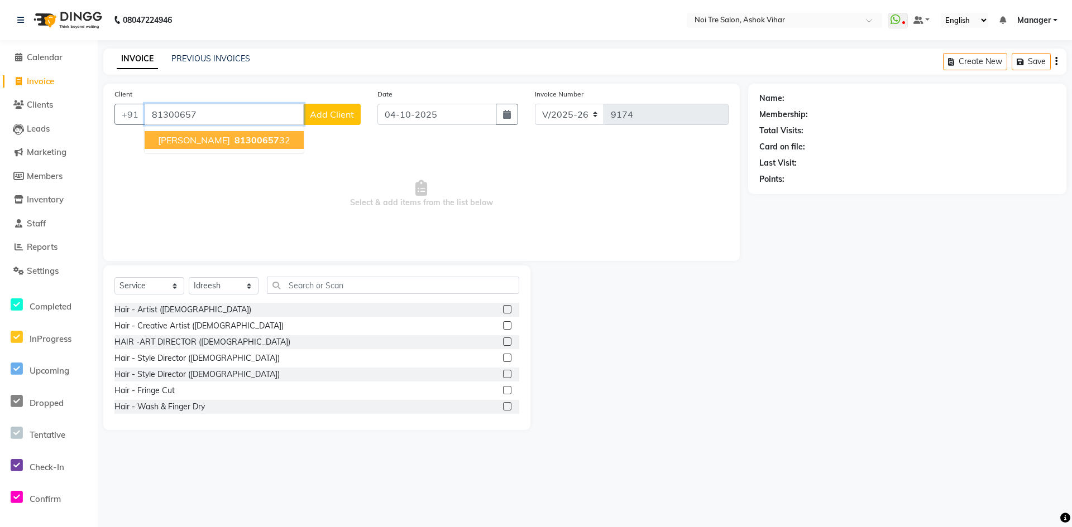
click at [234, 136] on span "81300657" at bounding box center [256, 140] width 45 height 11
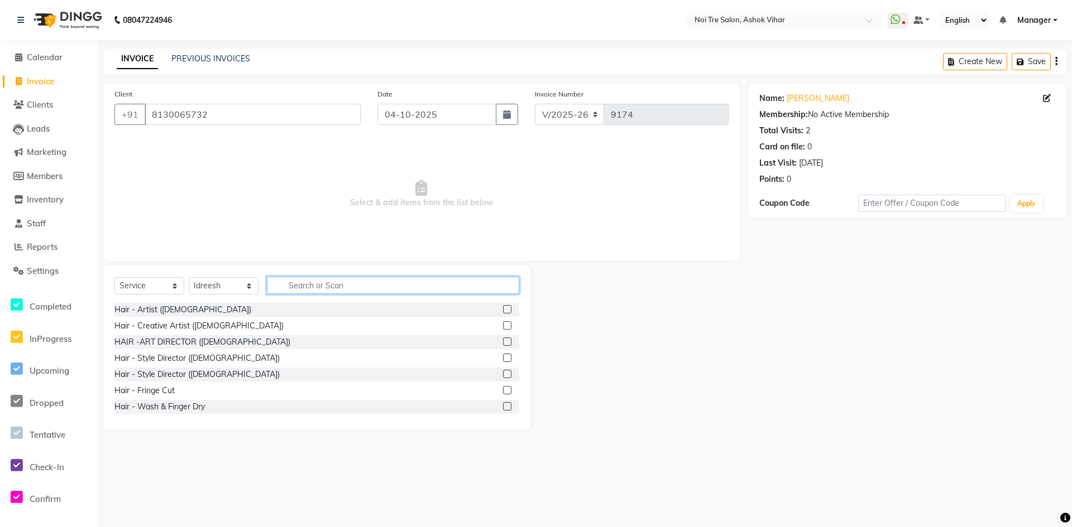
drag, startPoint x: 310, startPoint y: 281, endPoint x: 315, endPoint y: 277, distance: 6.4
click at [311, 281] on input "text" at bounding box center [393, 285] width 252 height 17
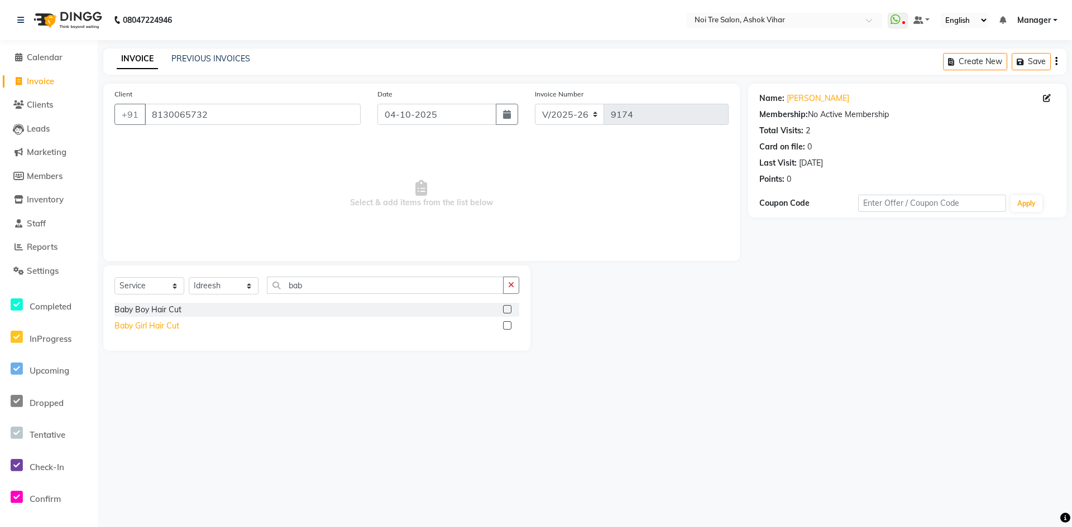
click at [155, 329] on div "Baby Girl Hair Cut" at bounding box center [146, 326] width 65 height 12
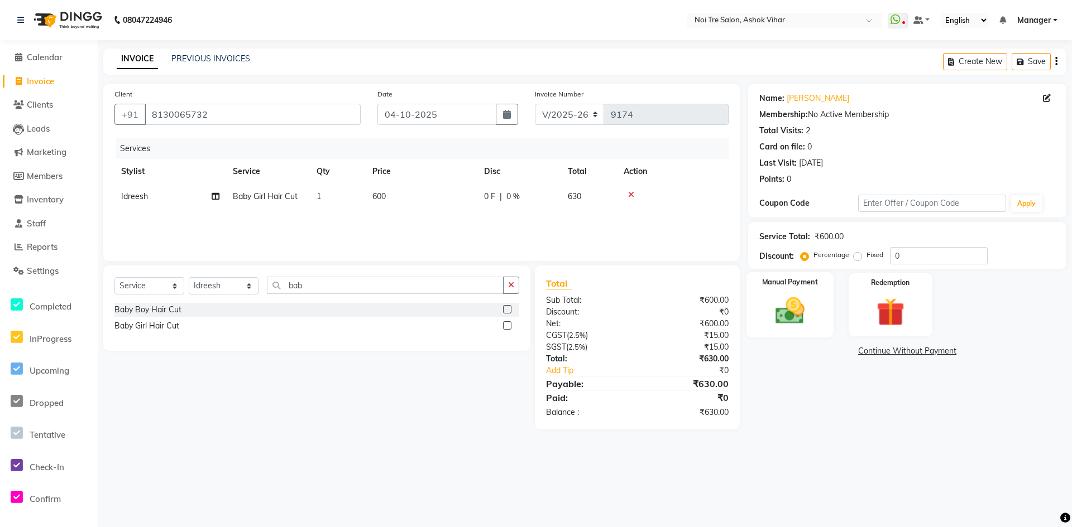
click at [771, 303] on img at bounding box center [790, 311] width 48 height 34
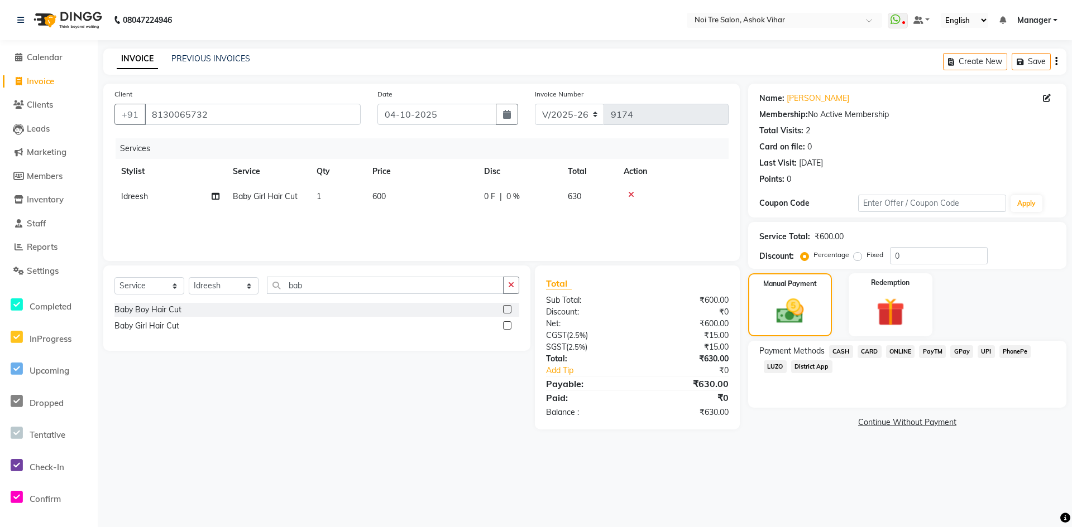
click at [841, 353] on span "CASH" at bounding box center [841, 351] width 24 height 13
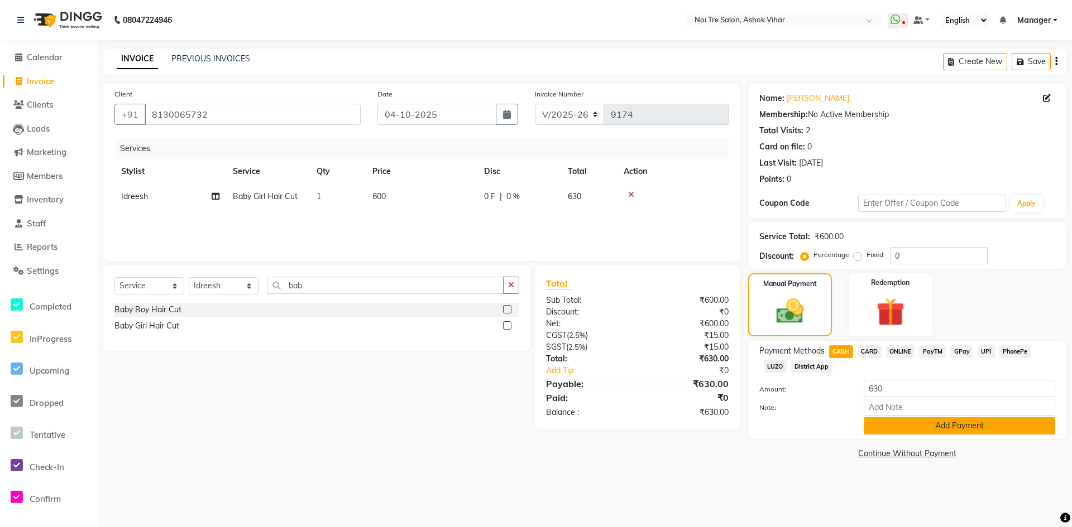
click at [894, 419] on button "Add Payment" at bounding box center [958, 425] width 191 height 17
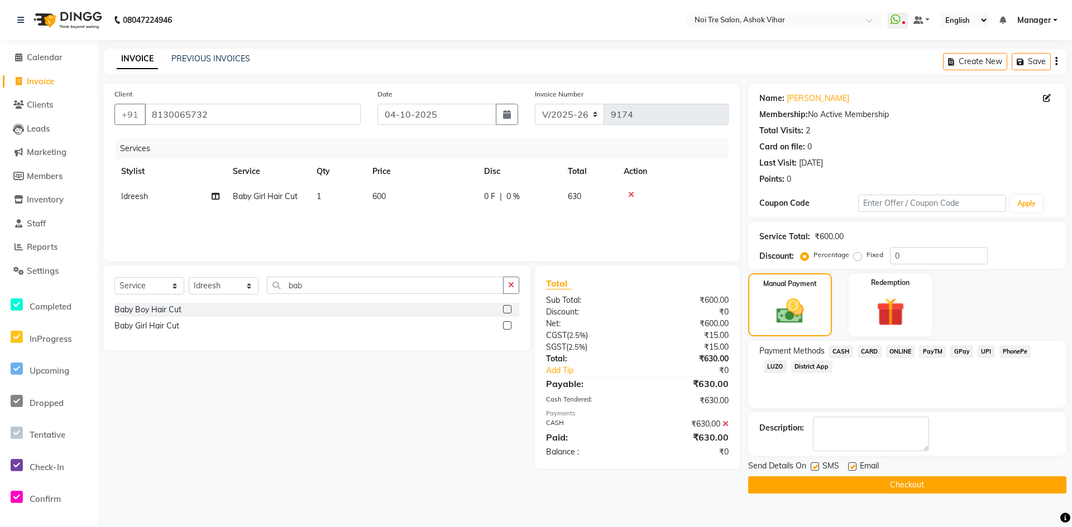
click at [884, 481] on button "Checkout" at bounding box center [907, 485] width 318 height 17
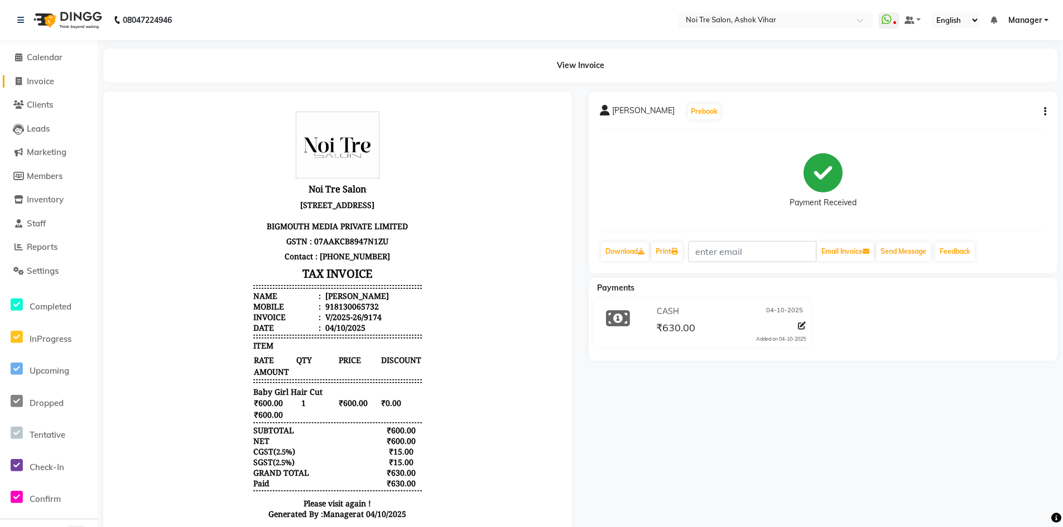
click at [54, 82] on span "Invoice" at bounding box center [40, 81] width 27 height 11
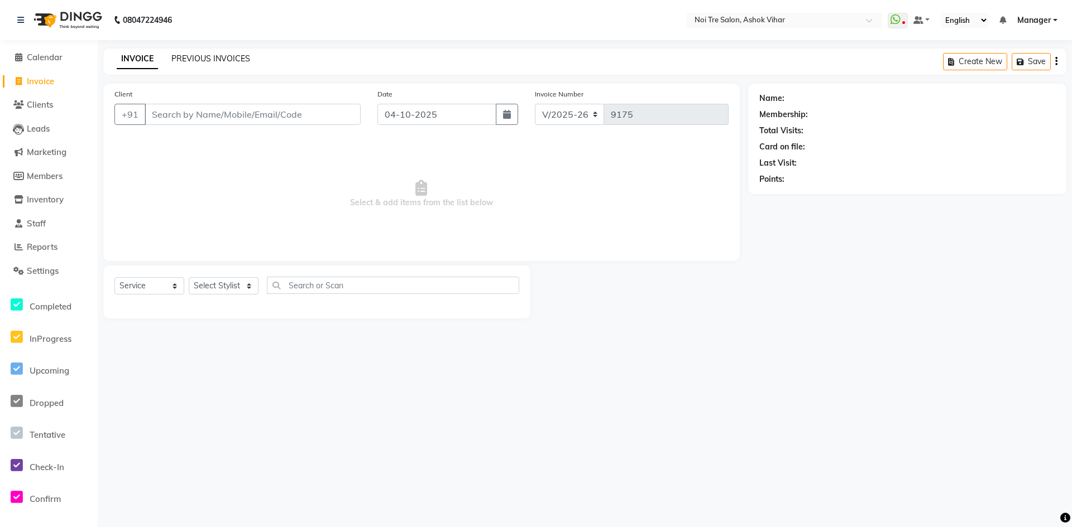
click at [228, 57] on link "PREVIOUS INVOICES" at bounding box center [210, 59] width 79 height 10
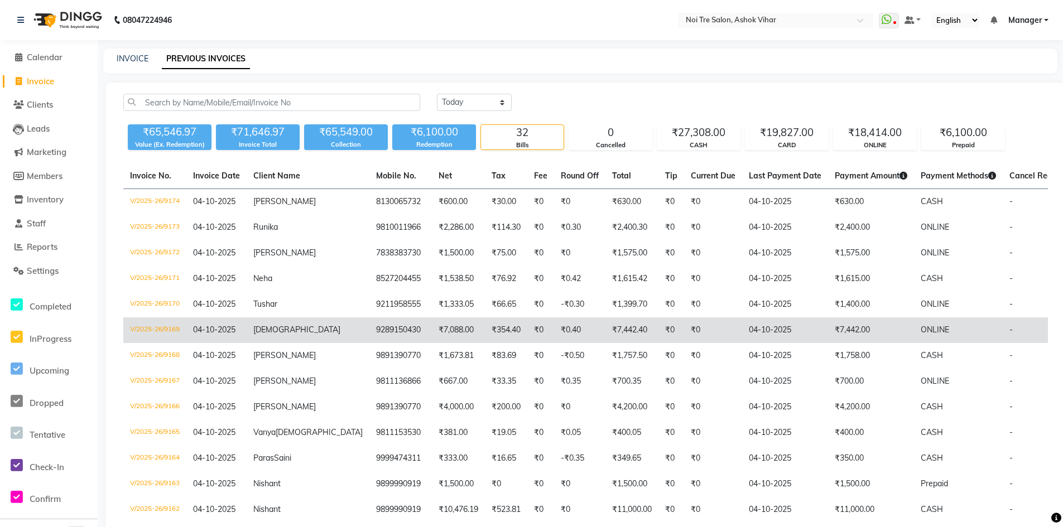
click at [432, 329] on td "₹7,088.00" at bounding box center [458, 331] width 53 height 26
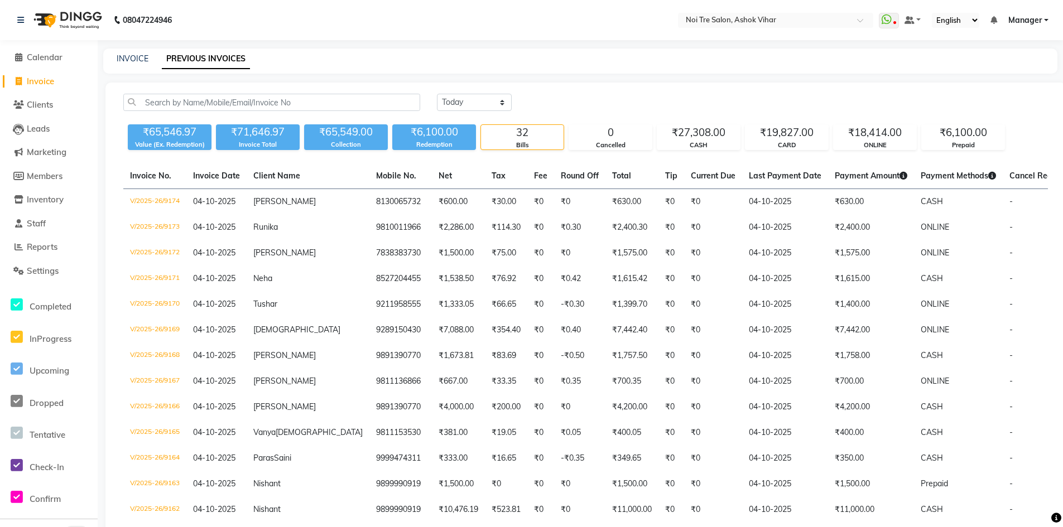
drag, startPoint x: 46, startPoint y: 79, endPoint x: 527, endPoint y: 453, distance: 609.0
click at [46, 79] on span "Invoice" at bounding box center [40, 81] width 27 height 11
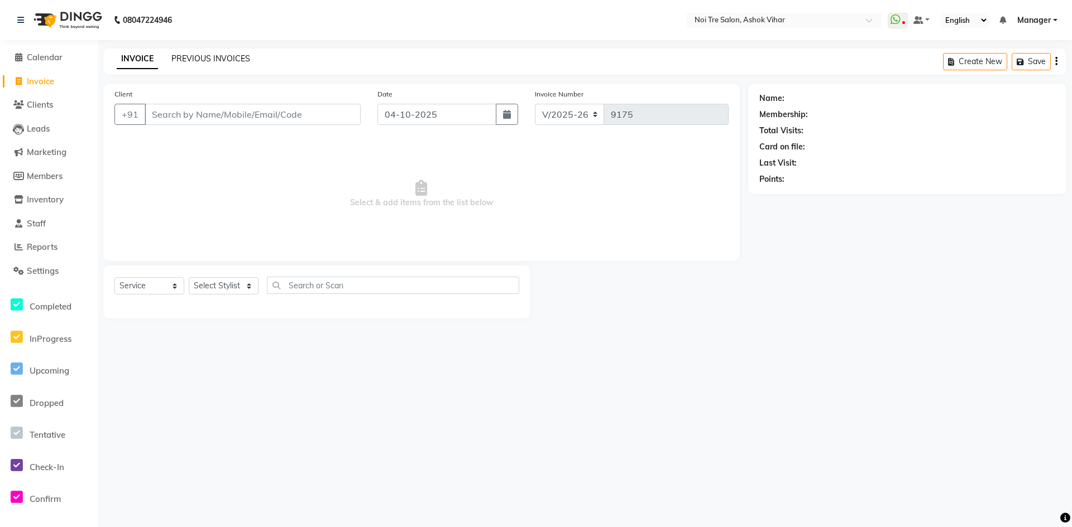
click at [203, 59] on link "PREVIOUS INVOICES" at bounding box center [210, 59] width 79 height 10
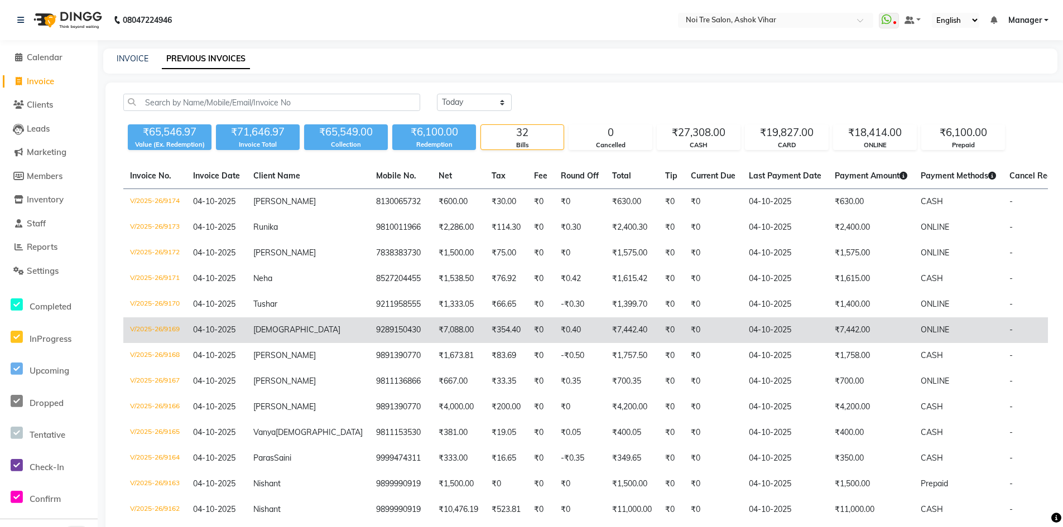
click at [369, 333] on td "9289150430" at bounding box center [400, 331] width 63 height 26
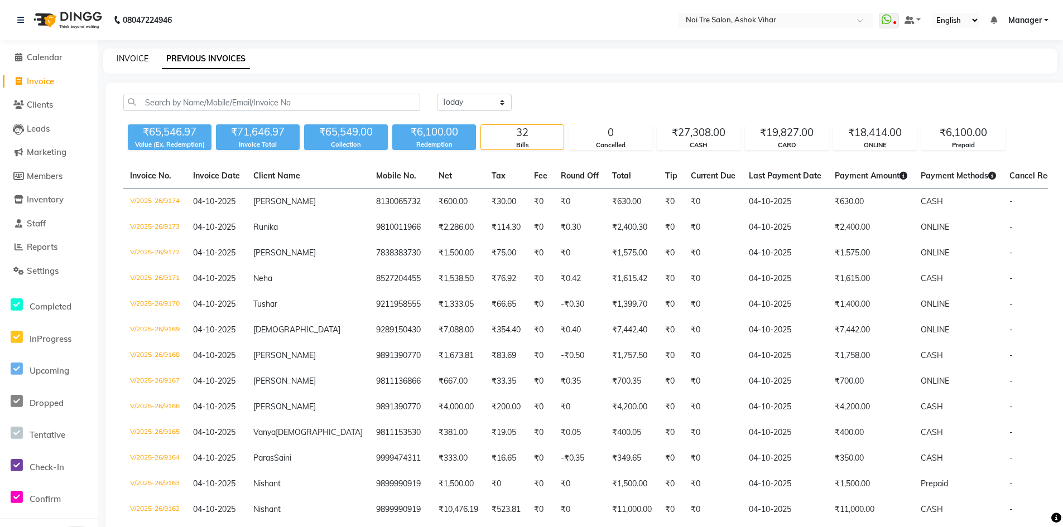
click at [132, 63] on link "INVOICE" at bounding box center [133, 59] width 32 height 10
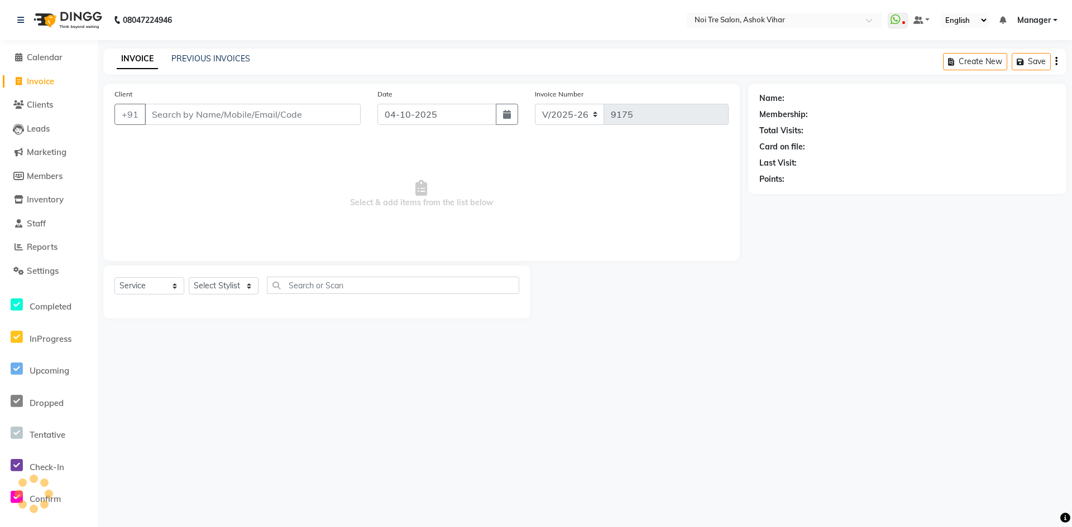
click at [199, 118] on input "Client" at bounding box center [253, 114] width 216 height 21
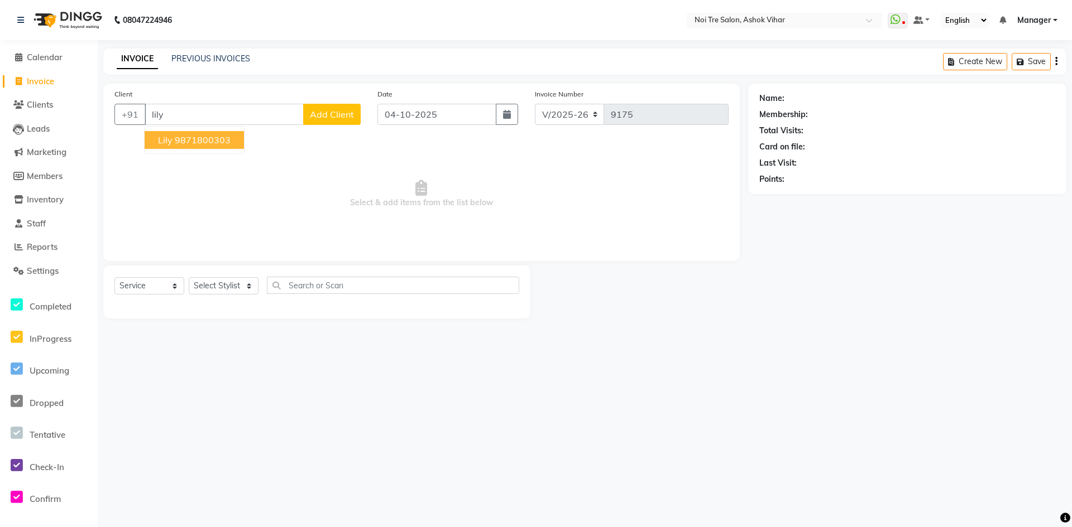
drag, startPoint x: 202, startPoint y: 141, endPoint x: 209, endPoint y: 185, distance: 45.1
click at [203, 143] on ngb-highlight "9871800303" at bounding box center [203, 140] width 56 height 11
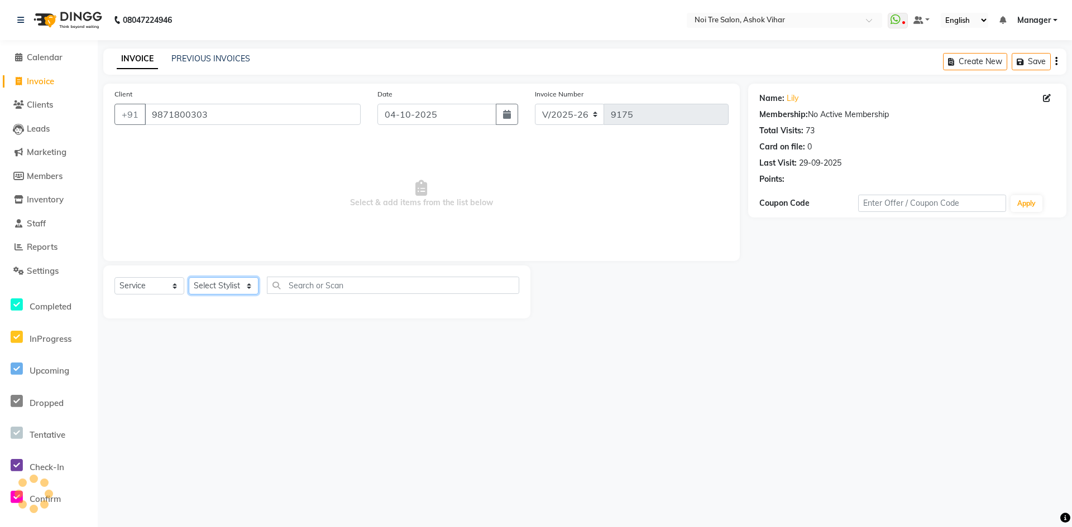
click at [248, 289] on select "Select Stylist Aakash Aalam Aas Admin Ajay Alice Amit Anand Anas Arif ARIF 1 Ar…" at bounding box center [224, 285] width 70 height 17
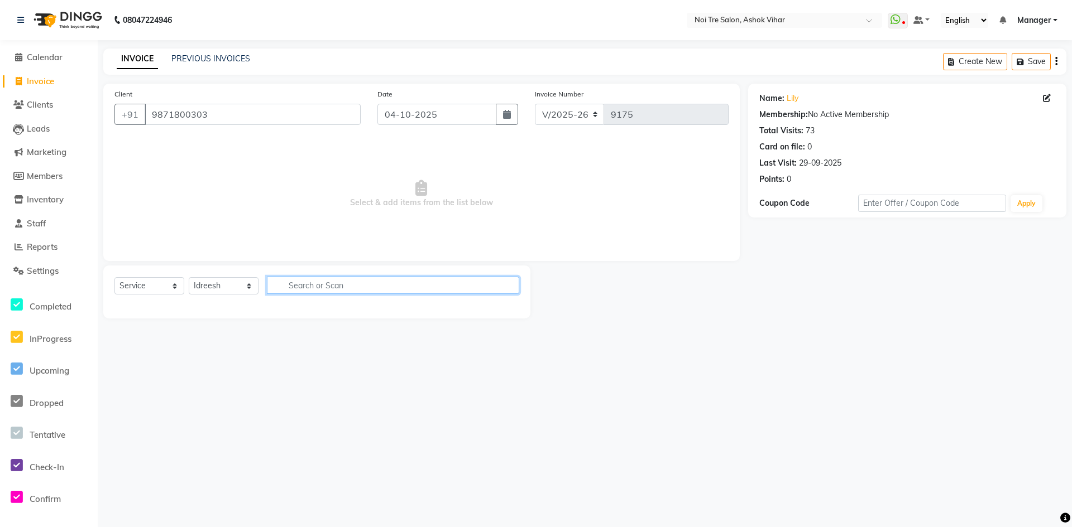
click at [302, 286] on input "text" at bounding box center [393, 285] width 252 height 17
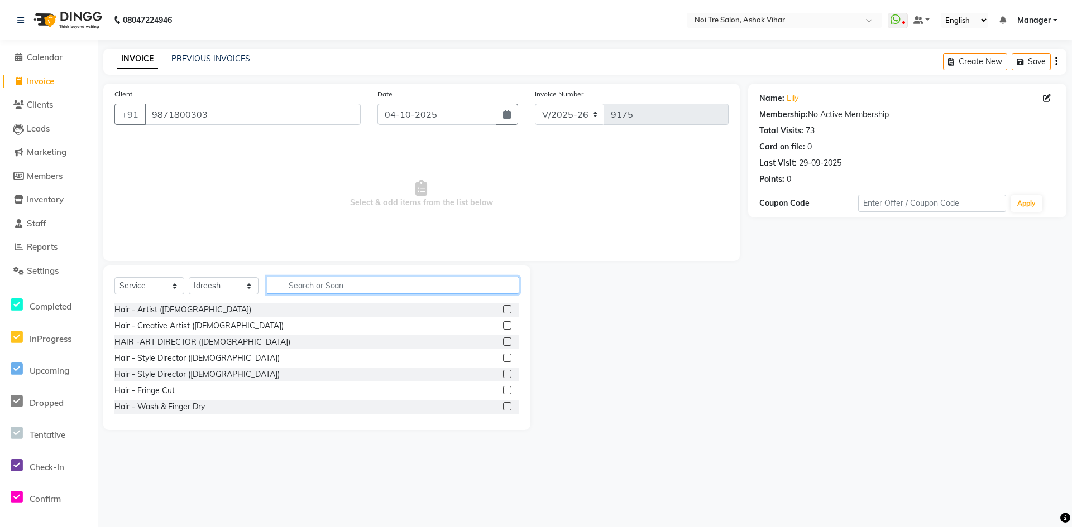
click at [304, 281] on input "text" at bounding box center [393, 285] width 252 height 17
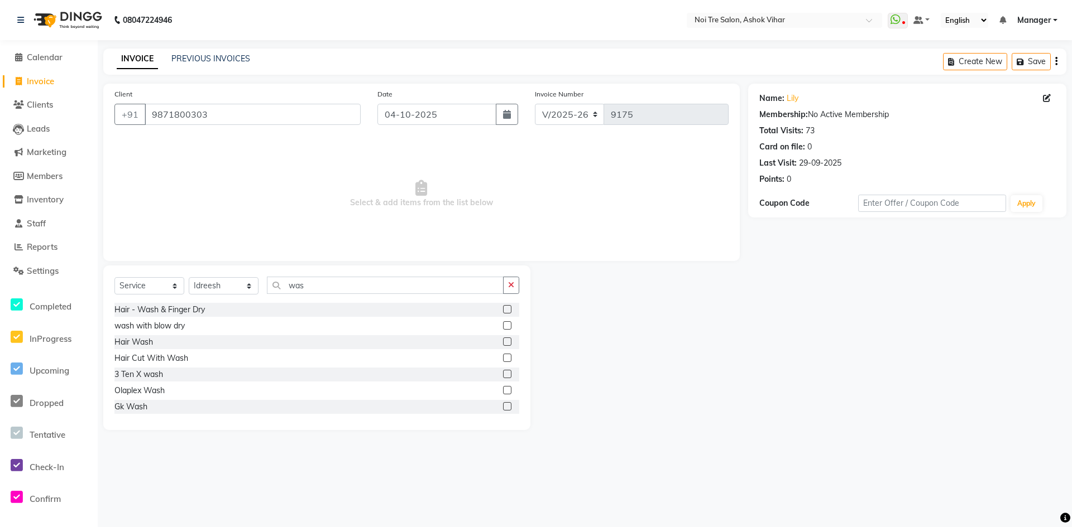
drag, startPoint x: 138, startPoint y: 339, endPoint x: 265, endPoint y: 293, distance: 134.7
click at [138, 339] on div "Hair Wash" at bounding box center [133, 343] width 39 height 12
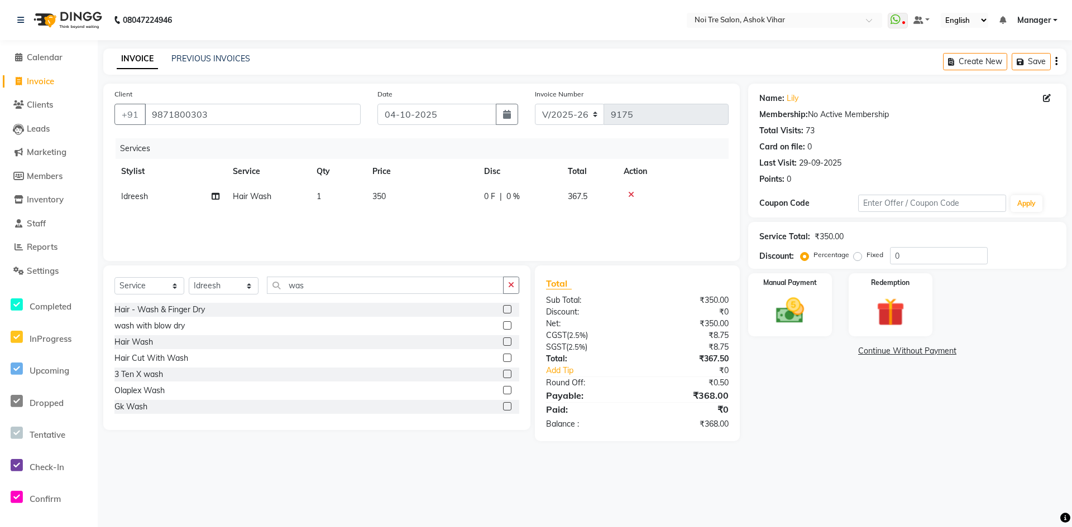
click at [414, 196] on td "350" at bounding box center [422, 196] width 112 height 25
click at [453, 192] on input "350" at bounding box center [474, 199] width 98 height 17
click at [461, 219] on div "Services Stylist Service Qty Price Disc Total Action Aakash Aalam Aas Admin Aja…" at bounding box center [421, 194] width 614 height 112
click at [914, 254] on input "0" at bounding box center [939, 255] width 98 height 17
click at [777, 300] on img at bounding box center [790, 311] width 48 height 34
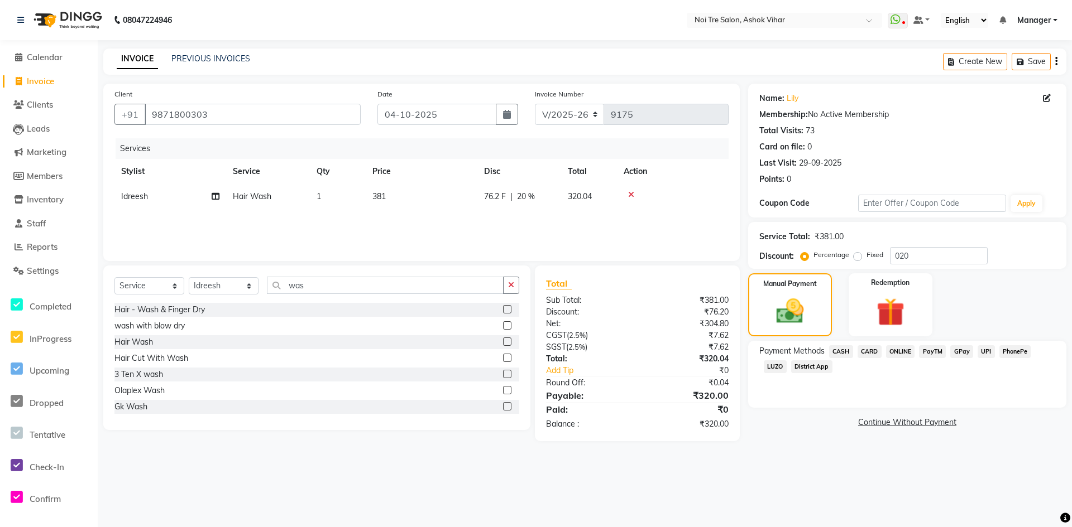
click at [843, 350] on span "CASH" at bounding box center [841, 351] width 24 height 13
click at [904, 423] on button "Add Payment" at bounding box center [958, 425] width 191 height 17
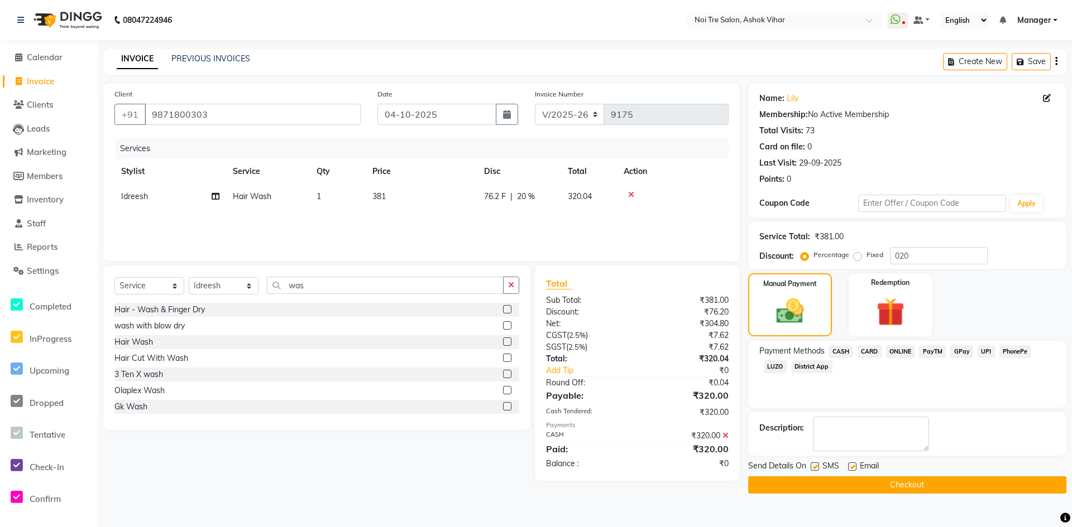
click at [921, 481] on button "Checkout" at bounding box center [907, 485] width 318 height 17
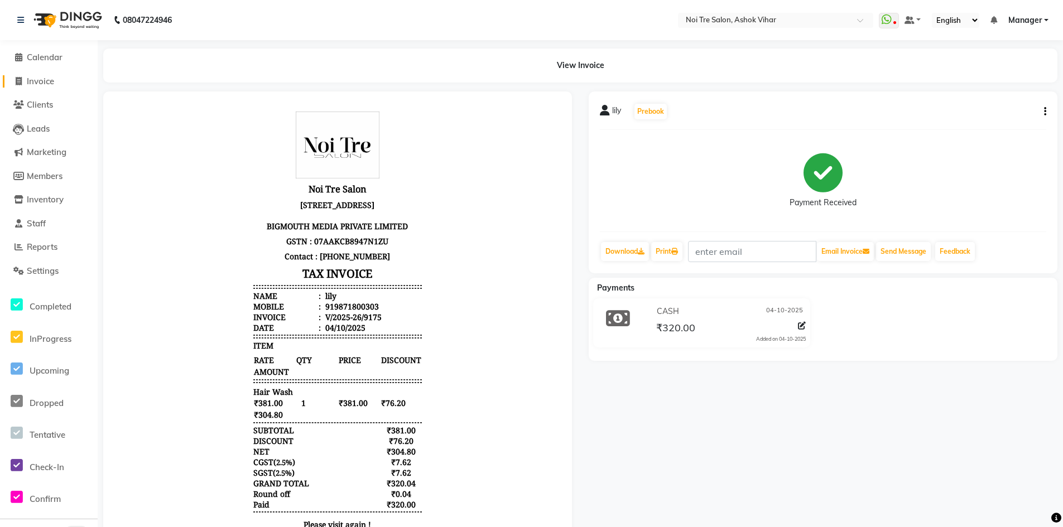
click at [48, 81] on span "Invoice" at bounding box center [40, 81] width 27 height 11
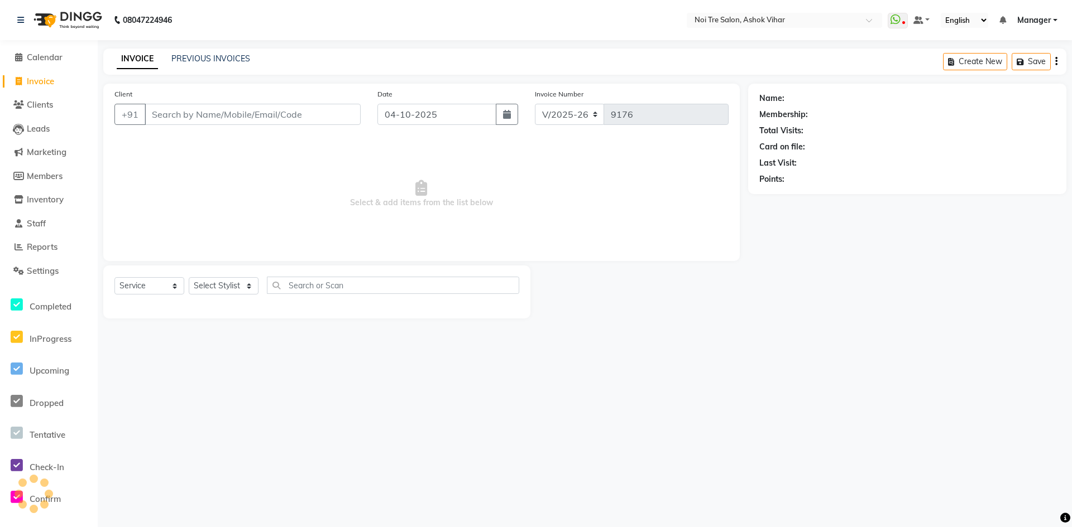
click at [223, 113] on input "Client" at bounding box center [253, 114] width 216 height 21
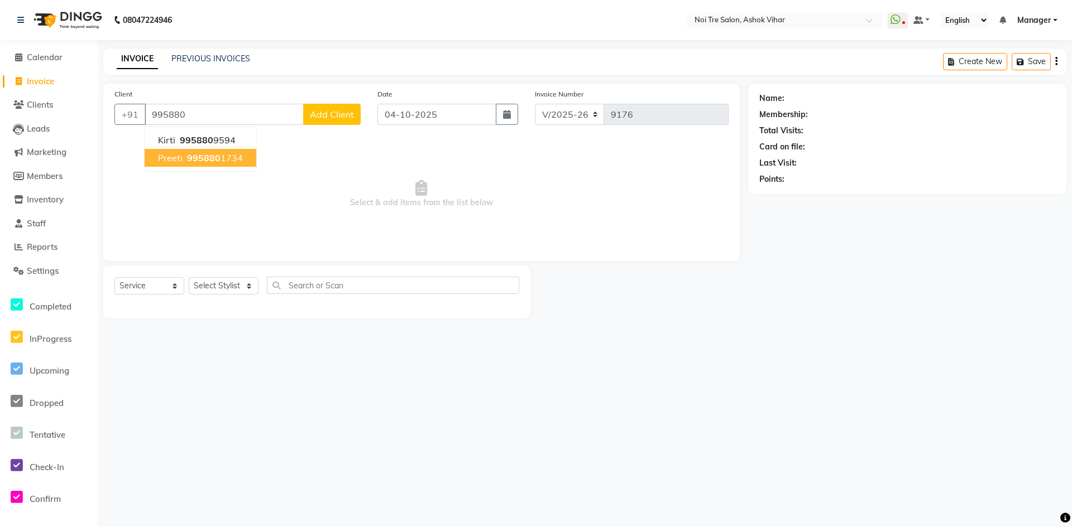
click at [223, 160] on ngb-highlight "995880 1734" at bounding box center [214, 157] width 58 height 11
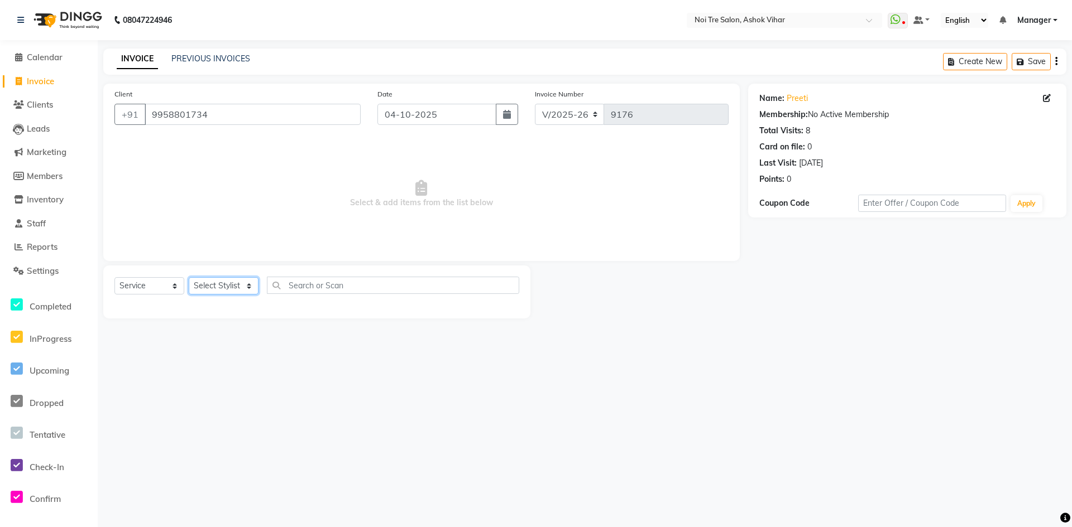
click at [242, 282] on select "Select Stylist Aakash Aalam Aas Admin Ajay Alice Amit Anand Anas Arif ARIF 1 Ar…" at bounding box center [224, 285] width 70 height 17
click at [298, 286] on input "text" at bounding box center [393, 285] width 252 height 17
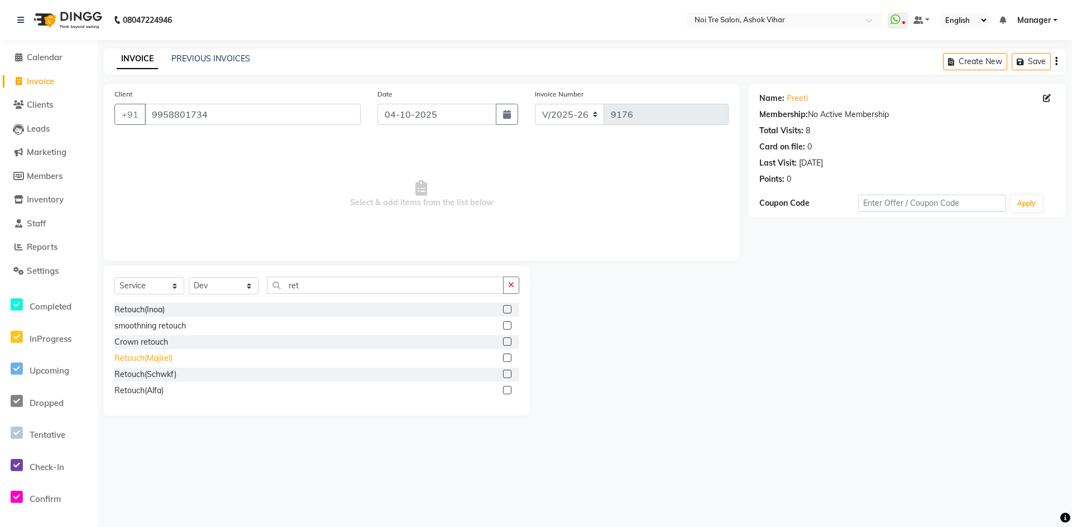
click at [157, 359] on div "Retouch(Majirel)" at bounding box center [143, 359] width 58 height 12
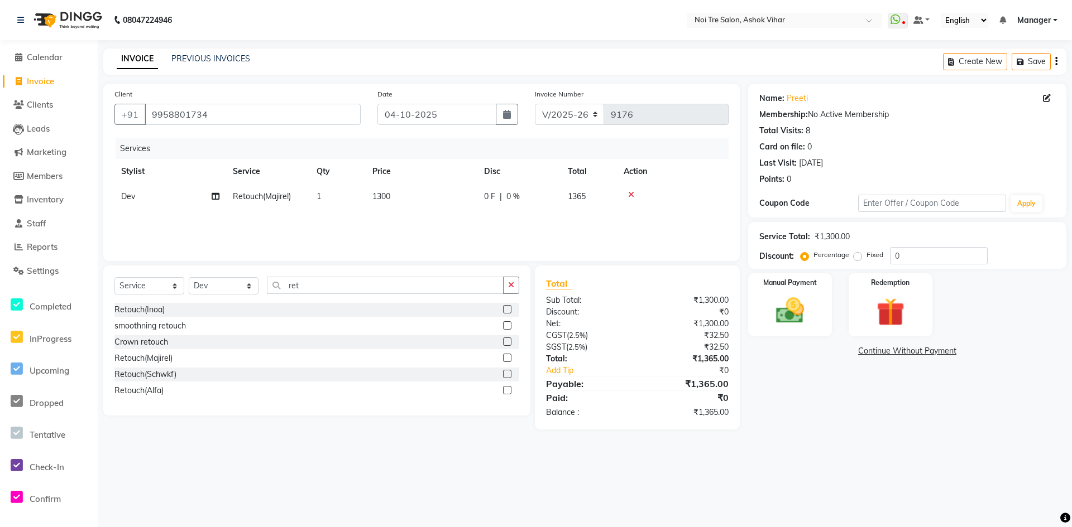
click at [411, 205] on td "1300" at bounding box center [422, 196] width 112 height 25
click at [464, 200] on input "1300" at bounding box center [474, 199] width 98 height 17
click at [268, 201] on td "Retouch(Majirel)" at bounding box center [268, 196] width 84 height 25
click at [268, 201] on span "Retouch(Majirel)" at bounding box center [272, 200] width 58 height 10
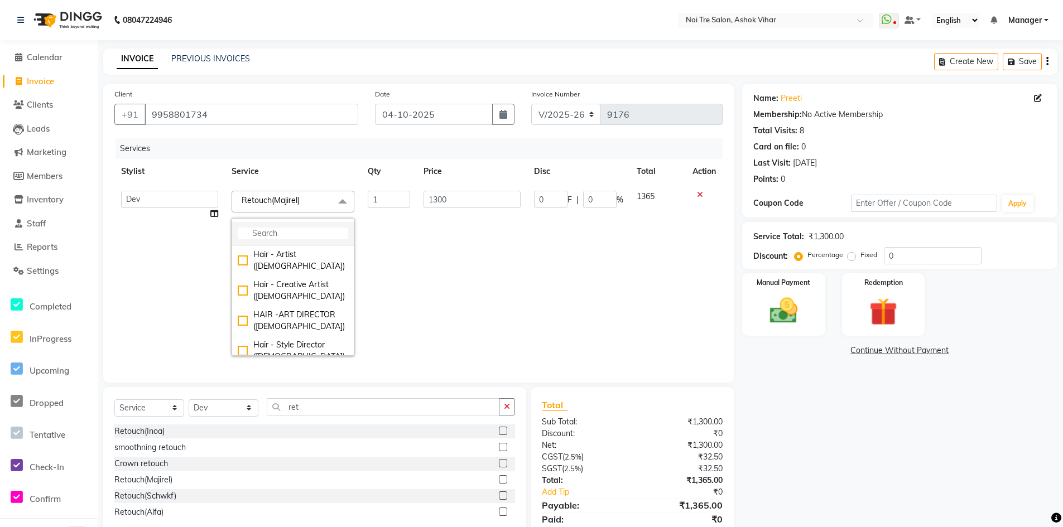
click at [262, 232] on input "multiselect-search" at bounding box center [293, 234] width 111 height 12
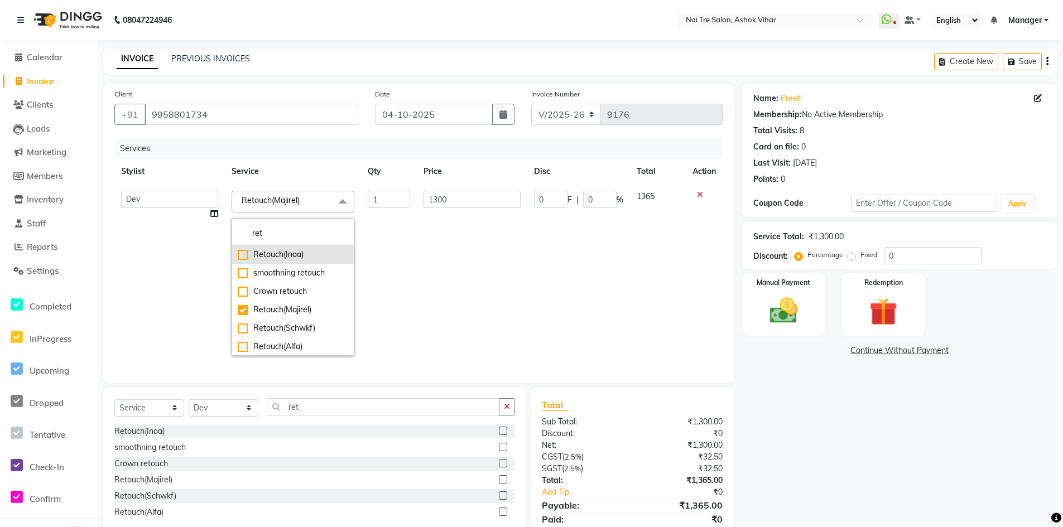
click at [244, 256] on div "Retouch(Inoa)" at bounding box center [293, 255] width 111 height 12
click at [459, 201] on input "1200" at bounding box center [473, 199] width 98 height 17
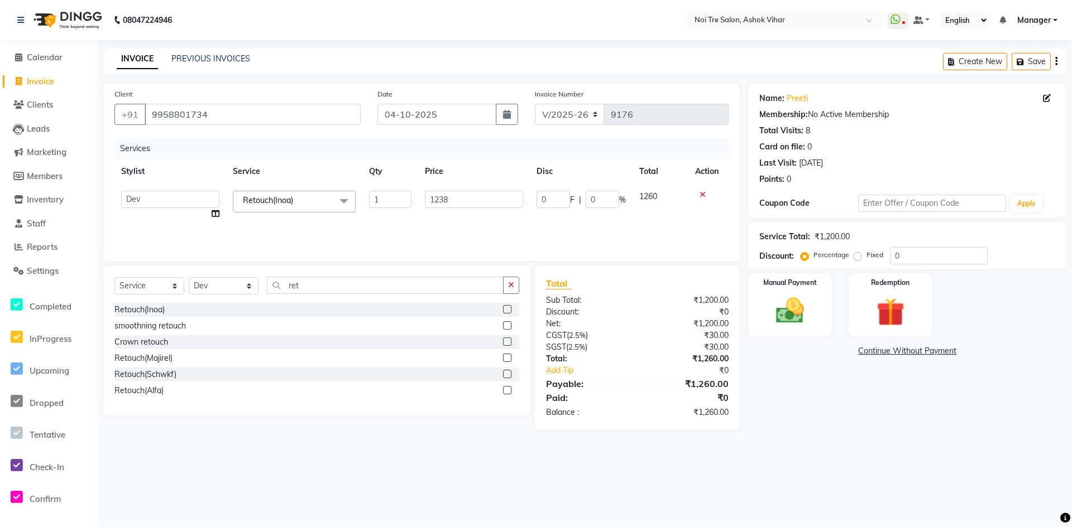
click at [464, 214] on div "Services Stylist Service Qty Price Disc Total Action Aakash Aalam Aas Admin Aja…" at bounding box center [421, 194] width 614 height 112
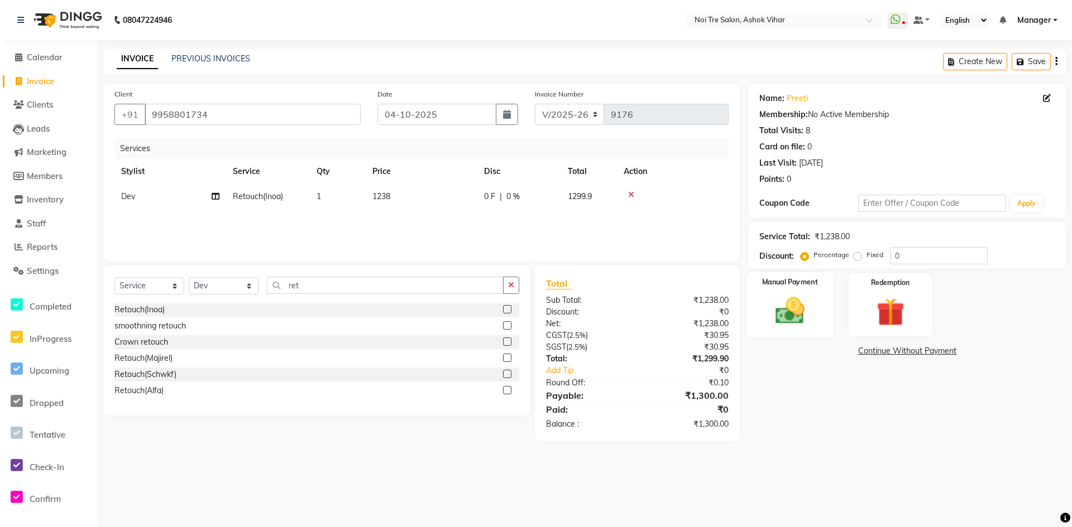
click at [790, 301] on img at bounding box center [790, 311] width 48 height 34
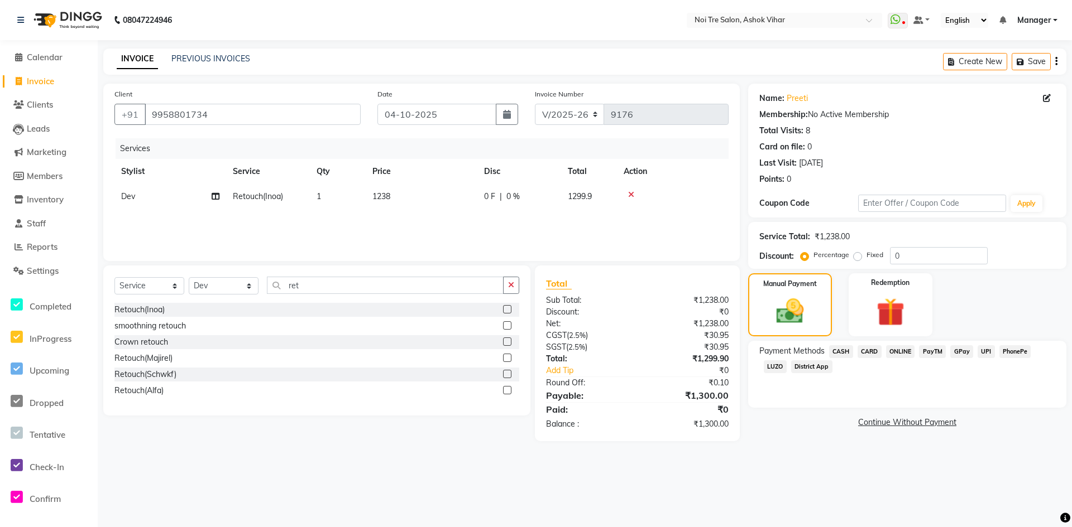
click at [842, 347] on span "CASH" at bounding box center [841, 351] width 24 height 13
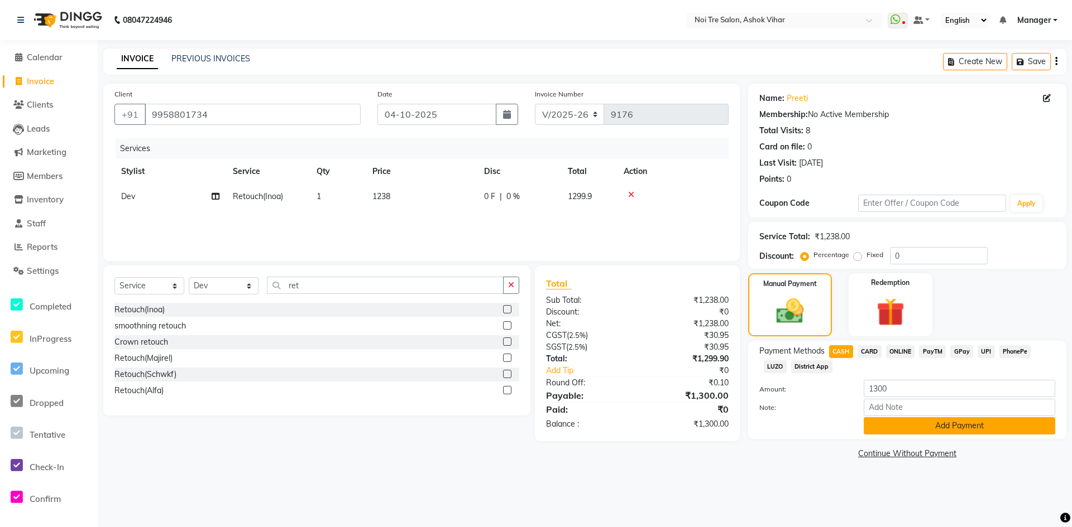
click at [919, 426] on button "Add Payment" at bounding box center [958, 425] width 191 height 17
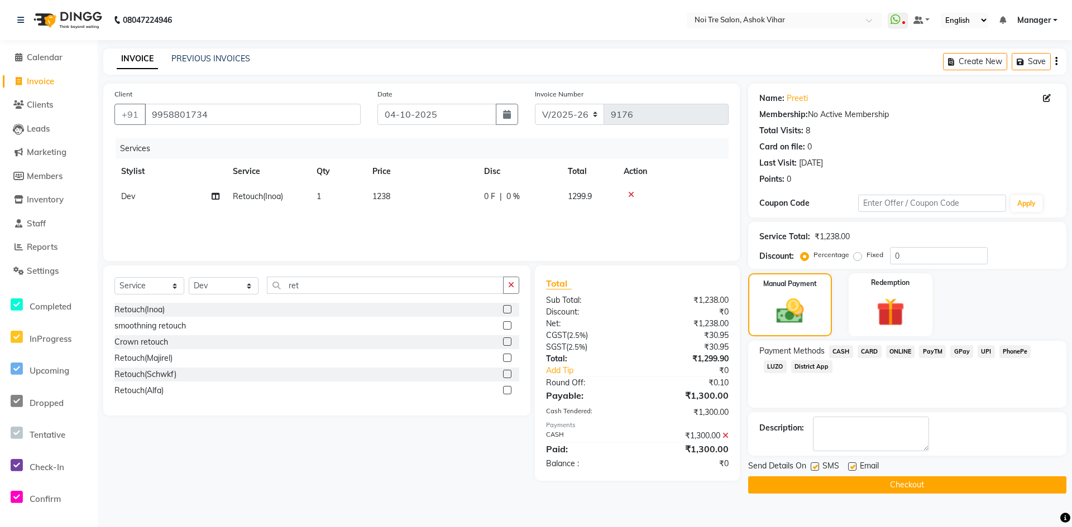
drag, startPoint x: 912, startPoint y: 482, endPoint x: 972, endPoint y: 261, distance: 228.9
click at [918, 472] on div "Send Details On SMS Email Checkout" at bounding box center [907, 476] width 318 height 33
click at [905, 479] on button "Checkout" at bounding box center [907, 485] width 318 height 17
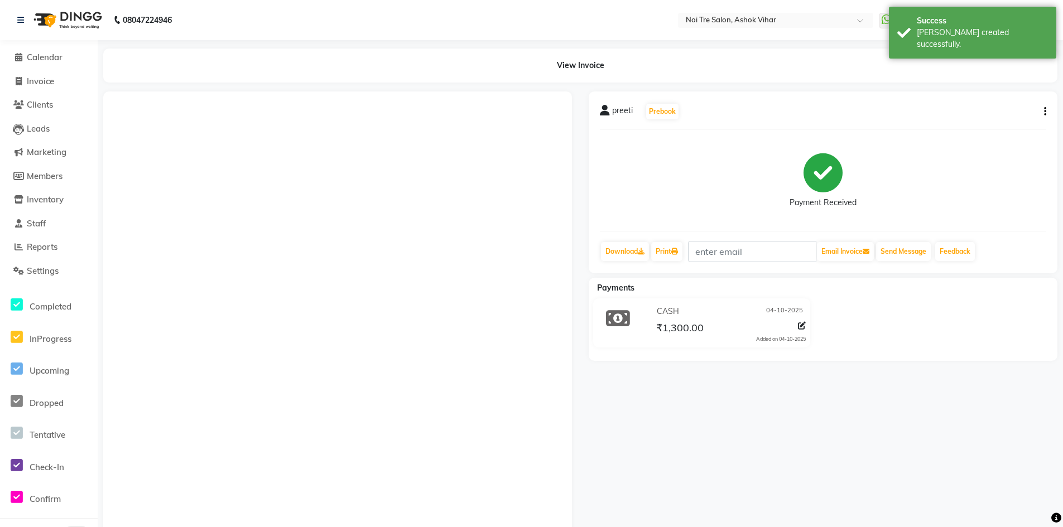
click at [21, 73] on li "Invoice" at bounding box center [49, 82] width 98 height 24
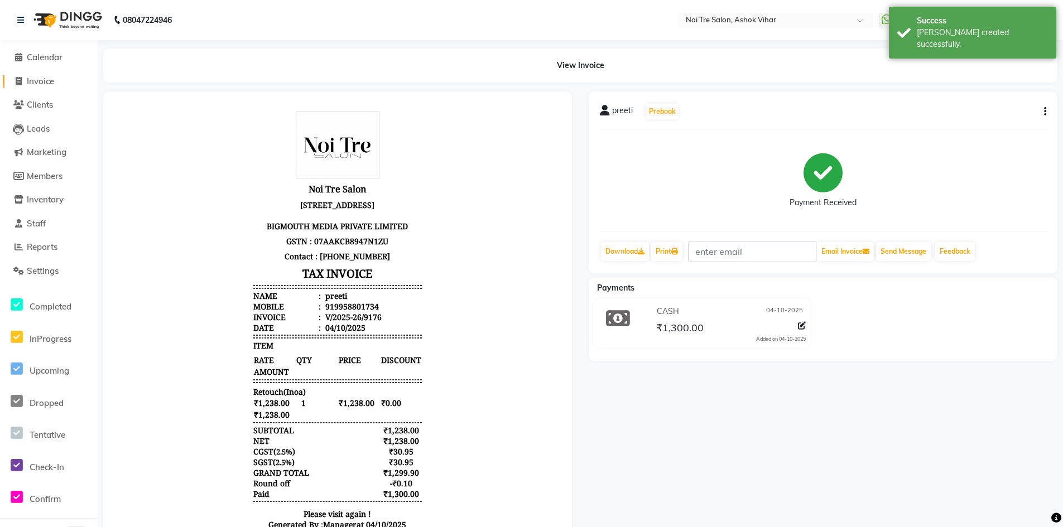
click at [34, 76] on span "Invoice" at bounding box center [40, 81] width 27 height 11
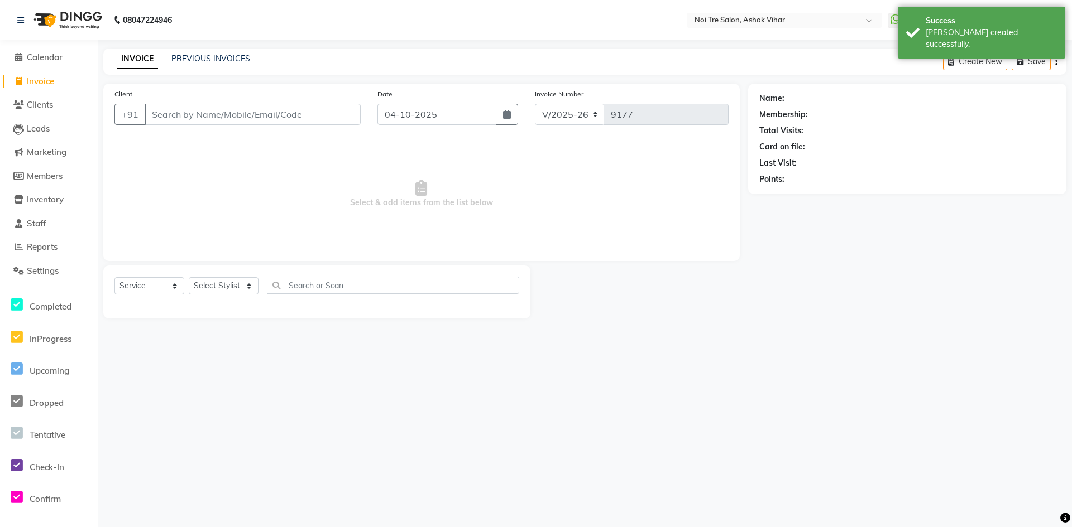
click at [205, 111] on input "Client" at bounding box center [253, 114] width 216 height 21
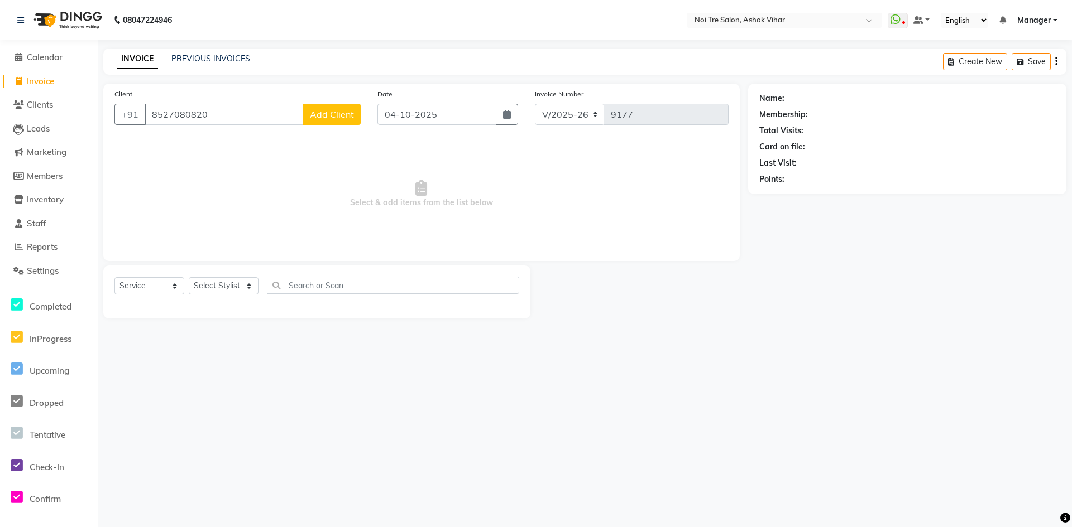
click at [334, 114] on span "Add Client" at bounding box center [332, 114] width 44 height 11
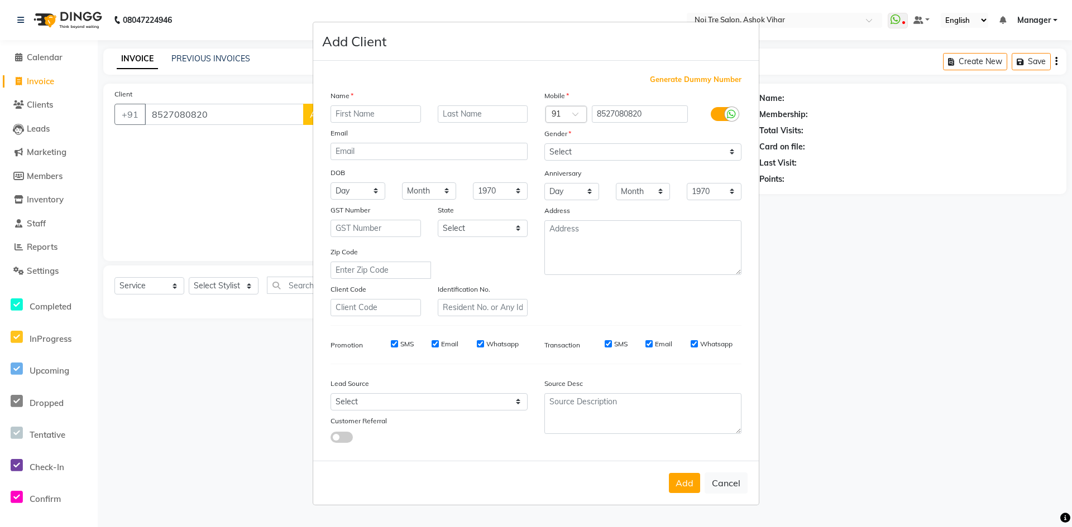
click at [391, 119] on input "text" at bounding box center [375, 113] width 90 height 17
click at [732, 153] on select "Select Male Female Other Prefer Not To Say" at bounding box center [642, 151] width 197 height 17
click at [544, 143] on select "Select Male Female Other Prefer Not To Say" at bounding box center [642, 151] width 197 height 17
click at [516, 404] on select "Select Walk-in Referral Internet Friend Word of Mouth Advertisement Facebook Ju…" at bounding box center [428, 401] width 197 height 17
click at [330, 393] on select "Select Walk-in Referral Internet Friend Word of Mouth Advertisement Facebook Ju…" at bounding box center [428, 401] width 197 height 17
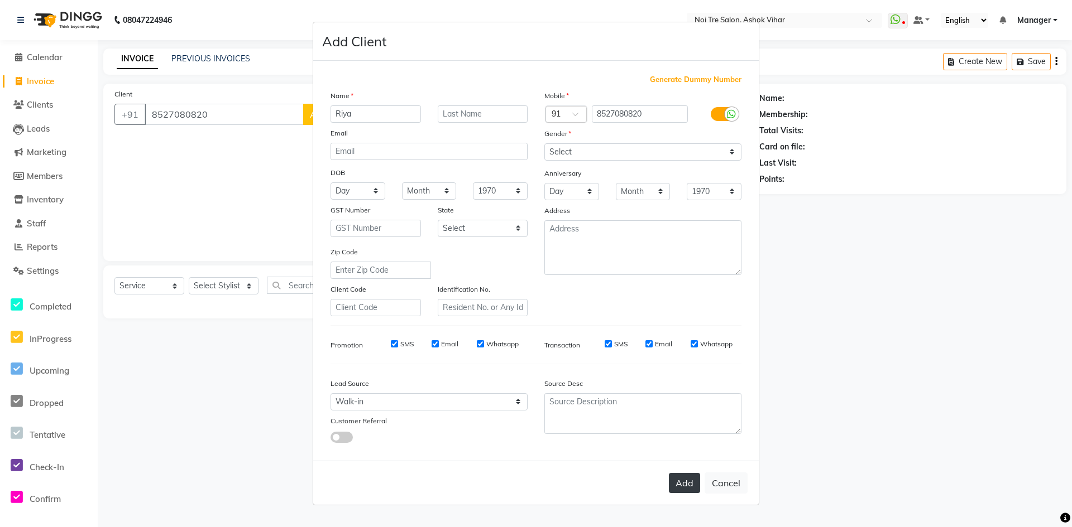
click at [684, 485] on button "Add" at bounding box center [684, 483] width 31 height 20
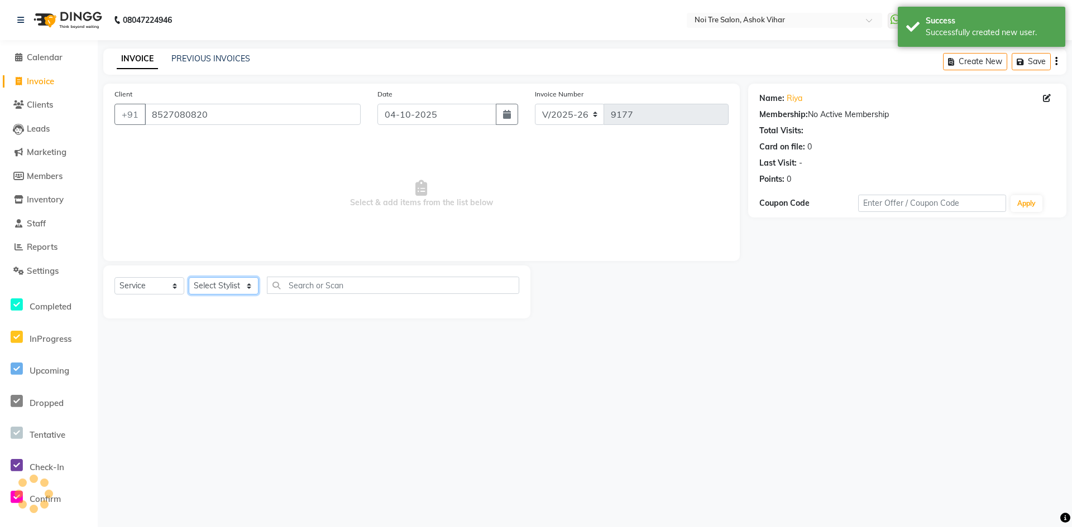
click at [247, 284] on select "Select Stylist Aakash Aalam Aas Admin Ajay Alice Amit Anand Anas Arif ARIF 1 Ar…" at bounding box center [224, 285] width 70 height 17
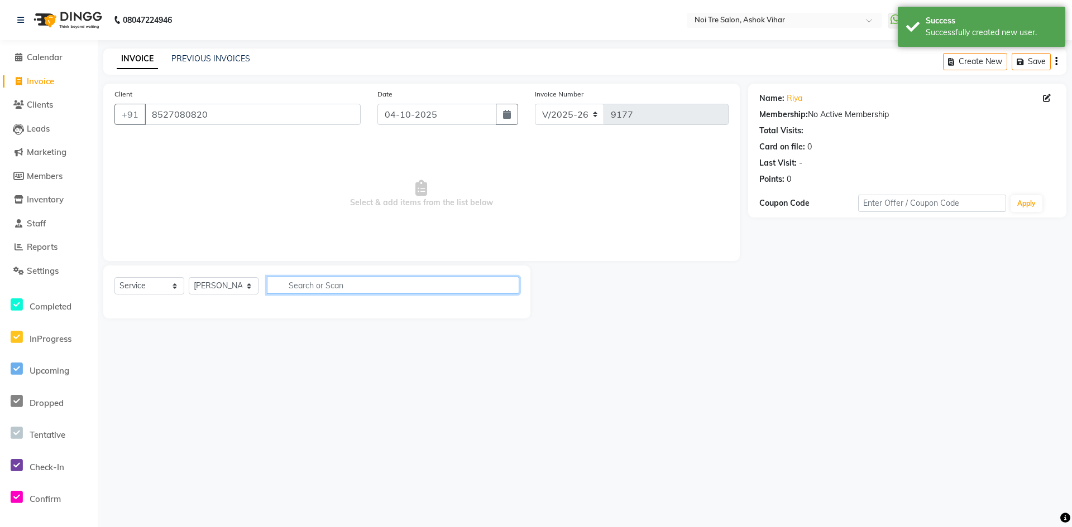
click at [323, 290] on input "text" at bounding box center [393, 285] width 252 height 17
click at [328, 286] on input "nan" at bounding box center [385, 285] width 237 height 17
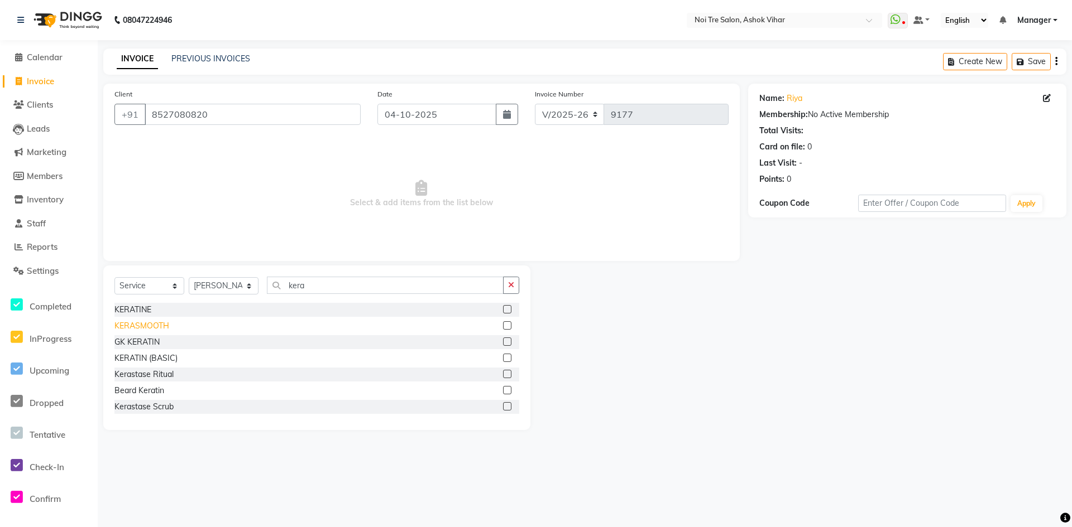
click at [161, 329] on div "KERASMOOTH" at bounding box center [141, 326] width 55 height 12
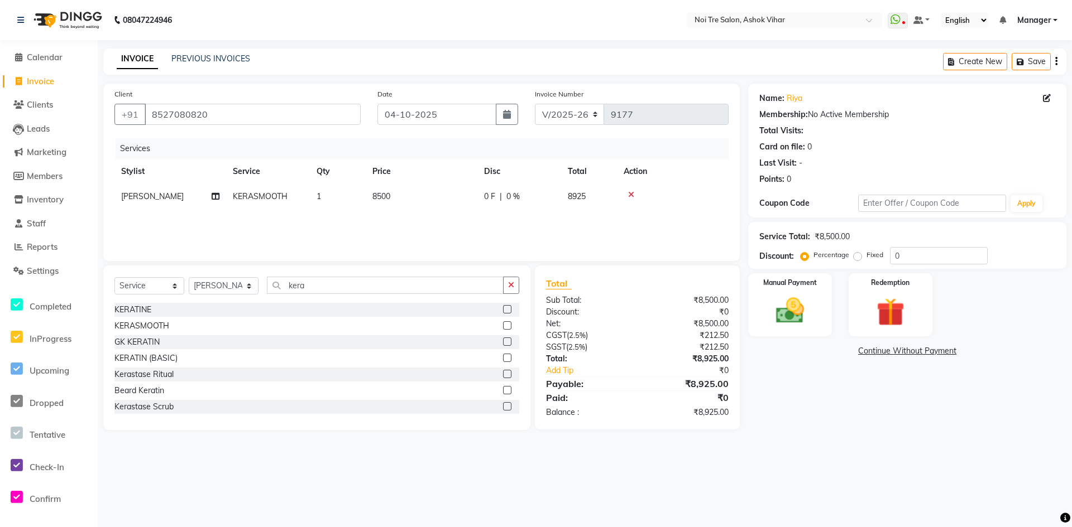
click at [401, 194] on td "8500" at bounding box center [422, 196] width 112 height 25
click at [472, 191] on input "8500" at bounding box center [474, 199] width 98 height 17
click at [476, 222] on div "Services Stylist Service Qty Price Disc Total Action Arif KERASMOOTH 1 7000 0 F…" at bounding box center [421, 194] width 614 height 112
click at [903, 255] on input "0" at bounding box center [939, 255] width 98 height 17
drag, startPoint x: 394, startPoint y: 197, endPoint x: 415, endPoint y: 199, distance: 21.3
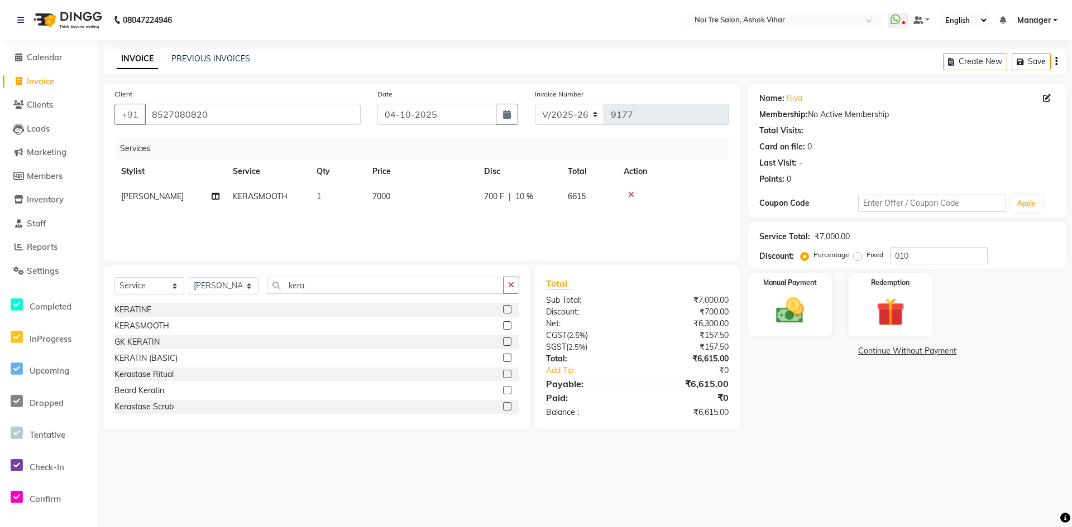
click at [395, 197] on td "7000" at bounding box center [422, 196] width 112 height 25
click at [480, 199] on input "7000" at bounding box center [474, 199] width 98 height 17
click at [489, 215] on div "Services Stylist Service Qty Price Disc Total Action Arif KERASMOOTH 1 7500 750…" at bounding box center [421, 194] width 614 height 112
click at [918, 252] on input "010" at bounding box center [939, 255] width 98 height 17
drag, startPoint x: 400, startPoint y: 191, endPoint x: 350, endPoint y: 195, distance: 49.9
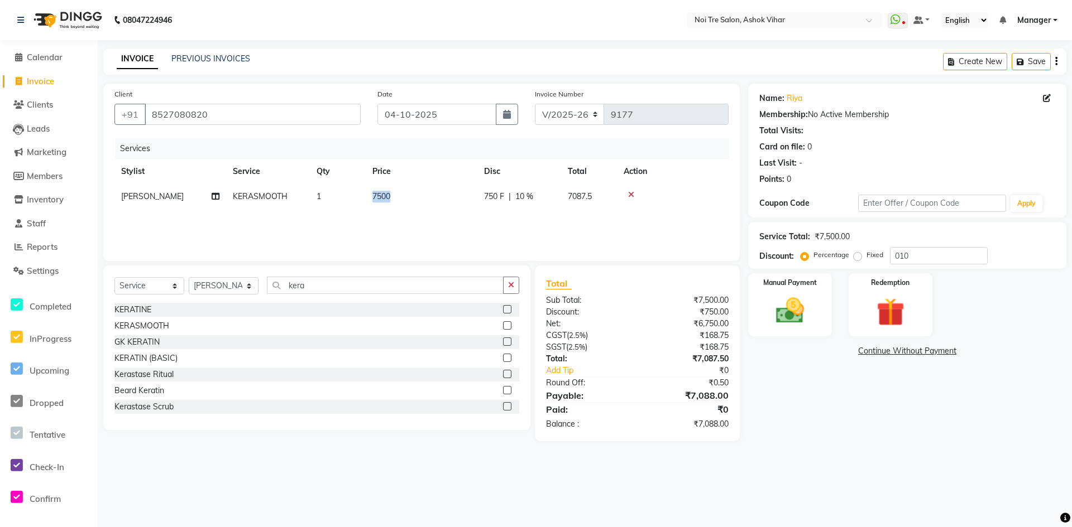
click at [350, 195] on tr "Arif KERASMOOTH 1 7500 750 F | 10 % 7087.5" at bounding box center [421, 196] width 614 height 25
click at [400, 200] on td "7500" at bounding box center [422, 196] width 112 height 25
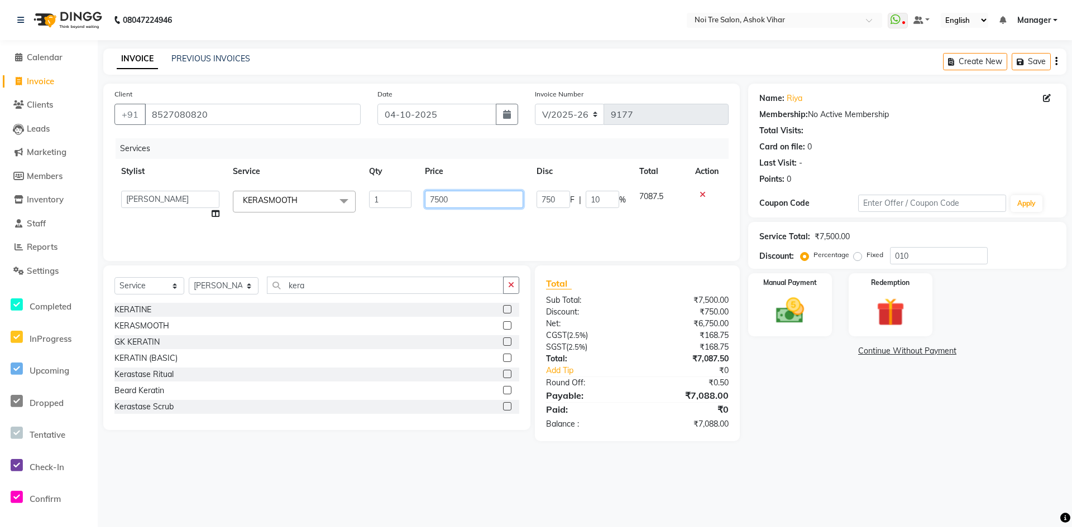
drag, startPoint x: 453, startPoint y: 198, endPoint x: 415, endPoint y: 200, distance: 37.5
click at [415, 200] on tr "Aakash Aalam Aas Admin Ajay Alice Amit Anand Anas Arif ARIF 1 Arun Ashu Asif At…" at bounding box center [421, 205] width 614 height 42
click at [424, 219] on div "Services Stylist Service Qty Price Disc Total Action Aakash Aalam Aas Admin Aja…" at bounding box center [421, 194] width 614 height 112
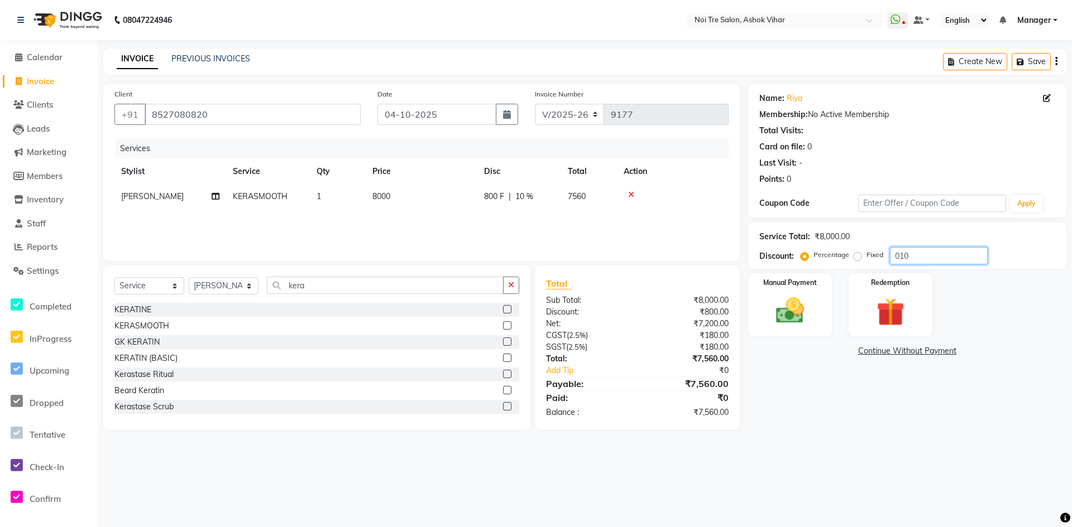
click at [914, 256] on input "010" at bounding box center [939, 255] width 98 height 17
click at [793, 297] on img at bounding box center [790, 311] width 48 height 34
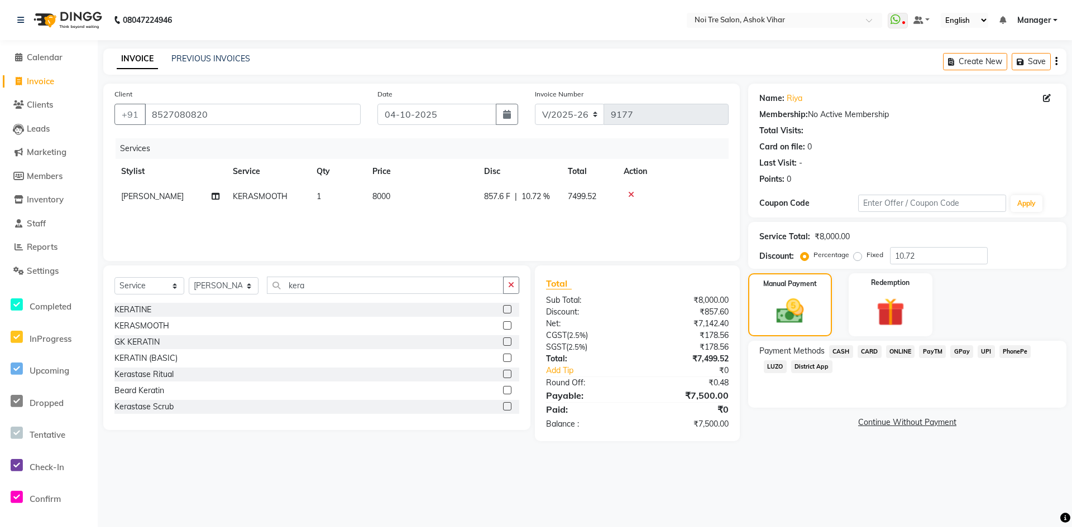
click at [894, 353] on span "ONLINE" at bounding box center [900, 351] width 29 height 13
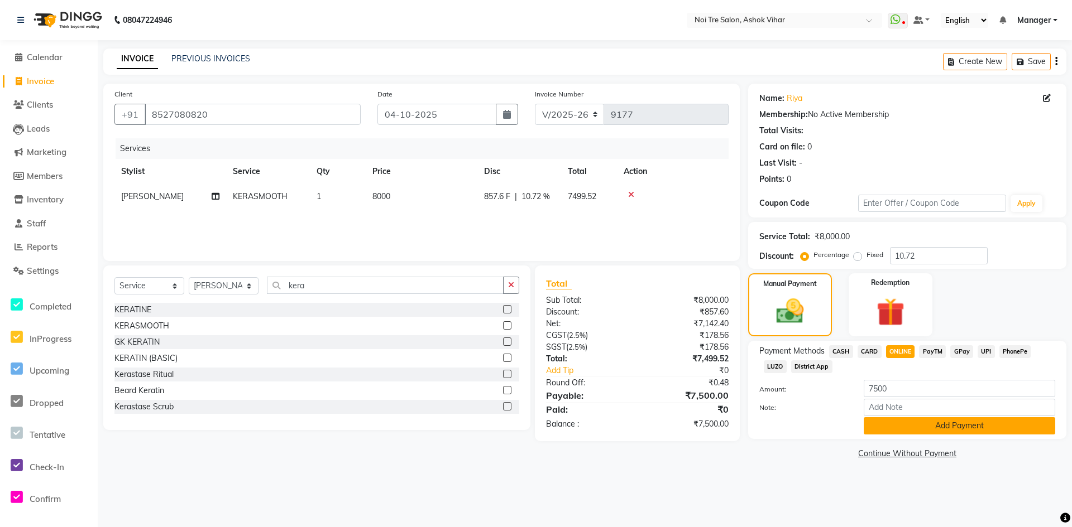
click at [913, 427] on button "Add Payment" at bounding box center [958, 425] width 191 height 17
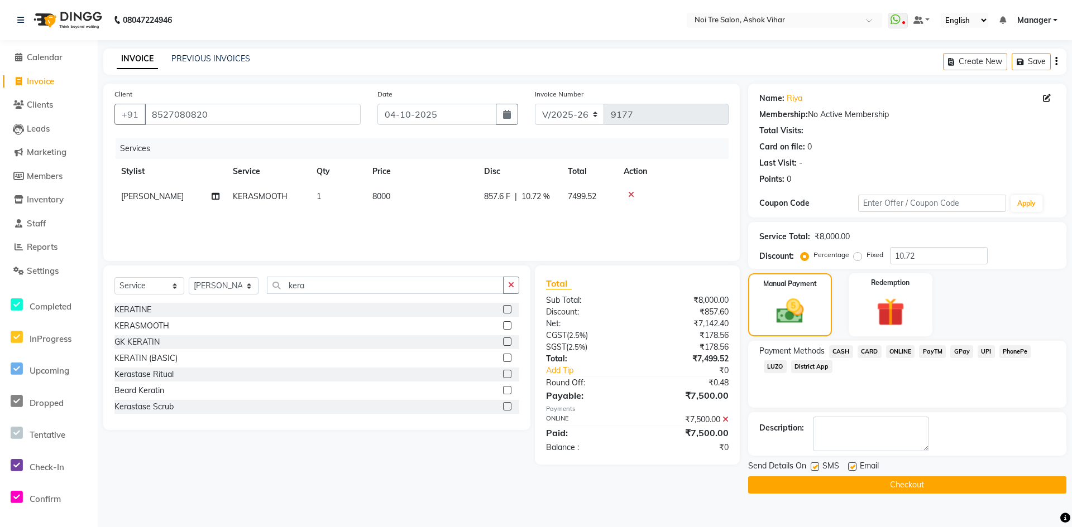
click at [900, 484] on button "Checkout" at bounding box center [907, 485] width 318 height 17
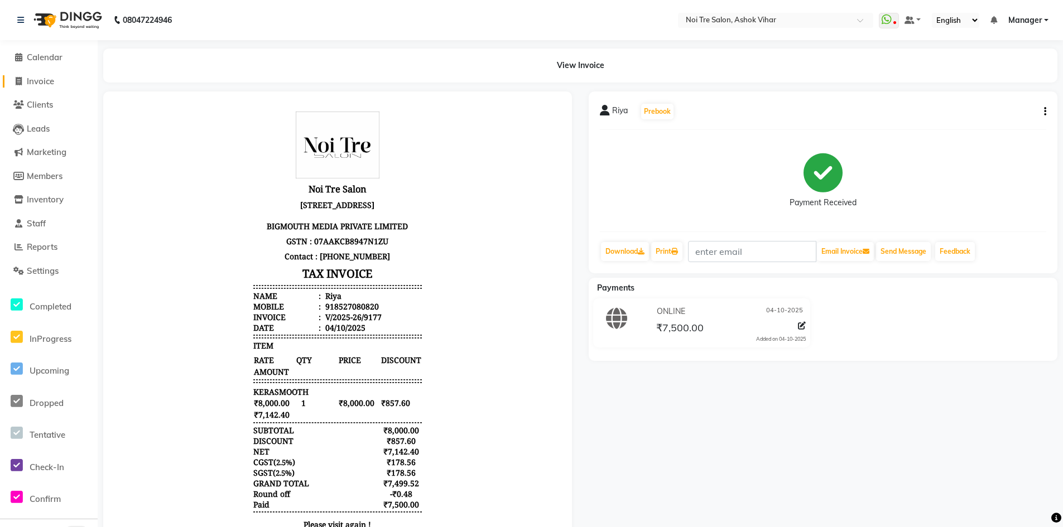
drag, startPoint x: 46, startPoint y: 80, endPoint x: 55, endPoint y: 82, distance: 8.5
click at [46, 80] on span "Invoice" at bounding box center [40, 81] width 27 height 11
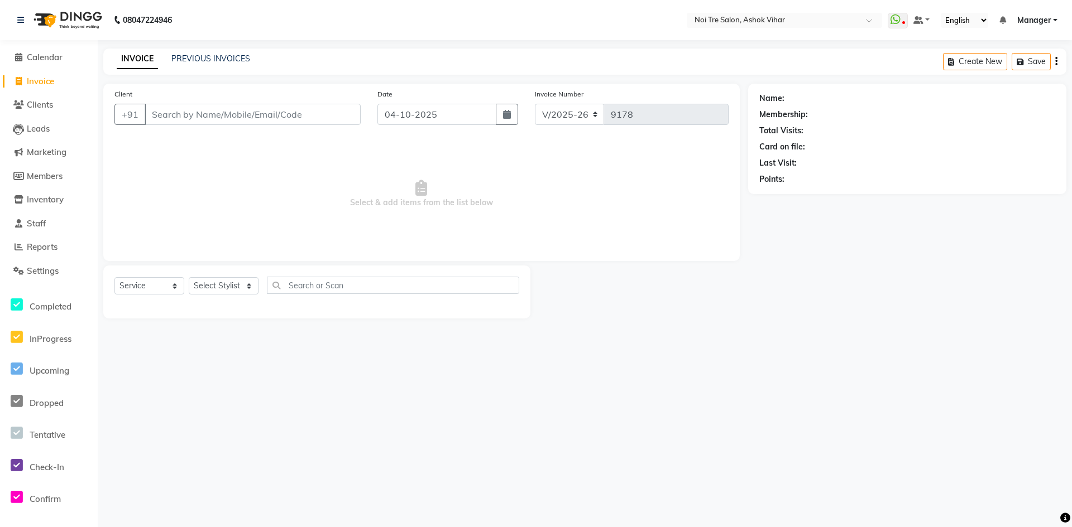
click at [215, 115] on input "Client" at bounding box center [253, 114] width 216 height 21
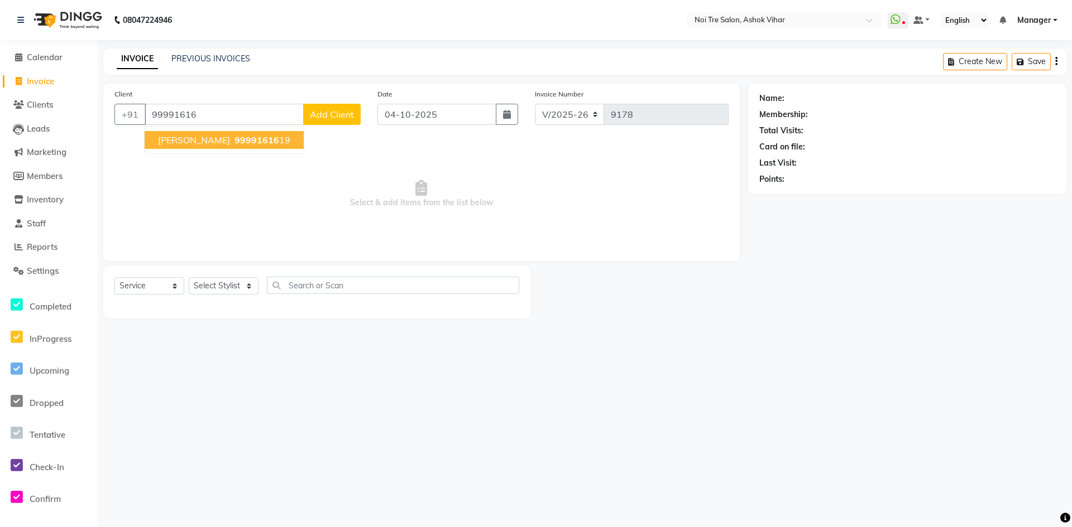
click at [237, 138] on span "99991616" at bounding box center [256, 140] width 45 height 11
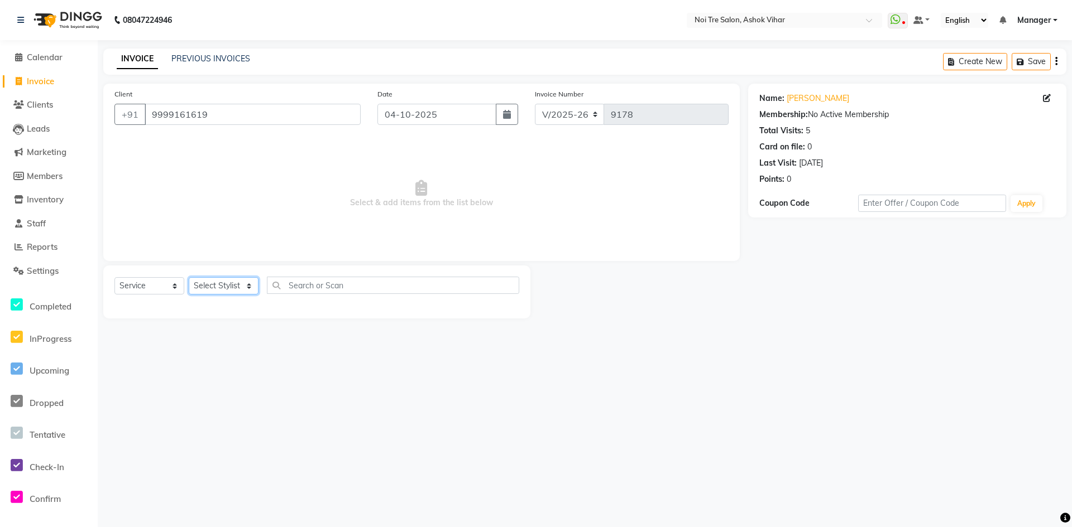
click at [253, 285] on select "Select Stylist Aakash Aalam Aas Admin Ajay Alice Amit Anand Anas Arif ARIF 1 Ar…" at bounding box center [224, 285] width 70 height 17
click at [247, 289] on select "Select Stylist Aakash Aalam Aas Admin Ajay Alice Amit Anand Anas Arif ARIF 1 Ar…" at bounding box center [224, 285] width 70 height 17
click at [248, 286] on select "Select Stylist Aakash Aalam Aas Admin Ajay Alice Amit Anand Anas Arif ARIF 1 Ar…" at bounding box center [224, 285] width 70 height 17
click at [290, 280] on input "text" at bounding box center [393, 285] width 252 height 17
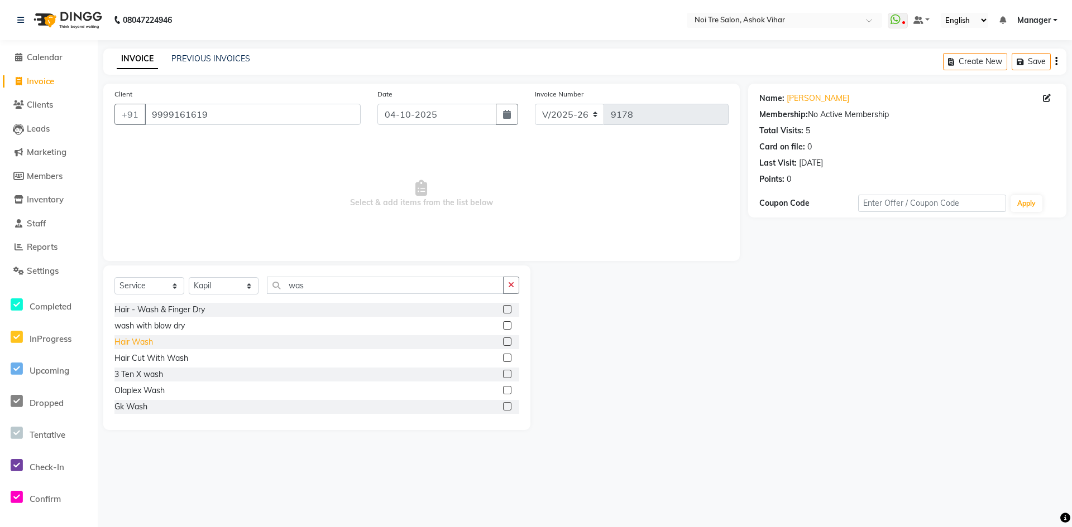
click at [141, 343] on div "Hair Wash" at bounding box center [133, 343] width 39 height 12
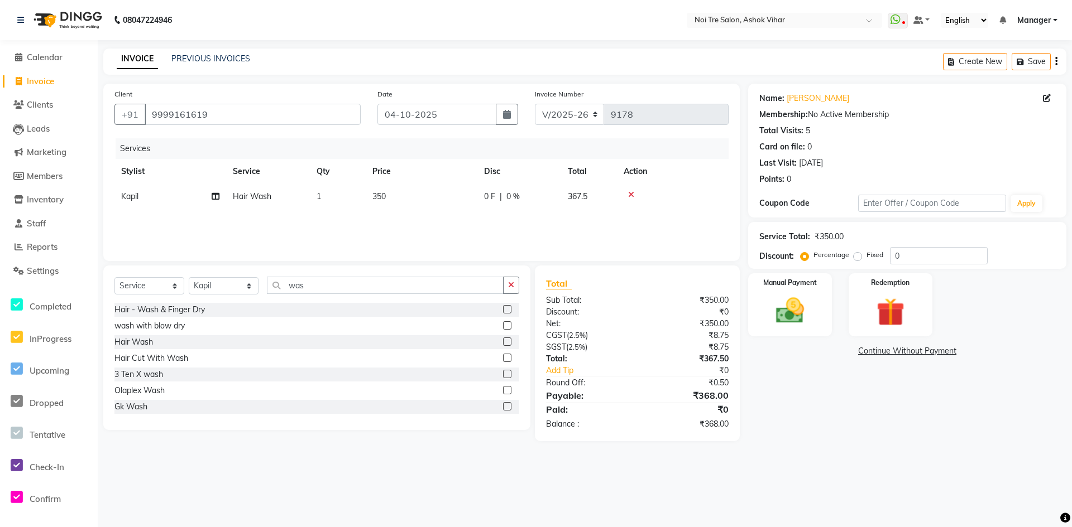
click at [396, 194] on td "350" at bounding box center [422, 196] width 112 height 25
click at [450, 204] on input "350" at bounding box center [474, 199] width 98 height 17
click at [446, 215] on div "Services Stylist Service Qty Price Disc Total Action Kapil Hair Wash 1 381 0 F …" at bounding box center [421, 194] width 614 height 112
click at [319, 283] on input "was" at bounding box center [385, 285] width 237 height 17
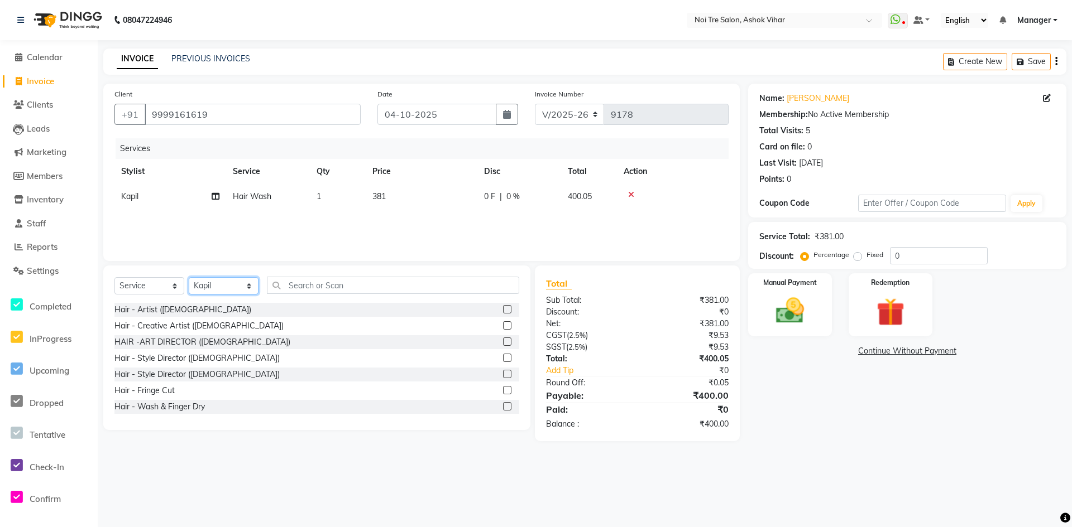
click at [246, 287] on select "Select Stylist Aakash Aalam Aas Admin Ajay Alice Amit Anand Anas Arif ARIF 1 Ar…" at bounding box center [224, 285] width 70 height 17
click at [248, 286] on select "Select Stylist Aakash Aalam Aas Admin Ajay Alice Amit Anand Anas Arif ARIF 1 Ar…" at bounding box center [224, 285] width 70 height 17
click at [319, 285] on input "text" at bounding box center [393, 285] width 252 height 17
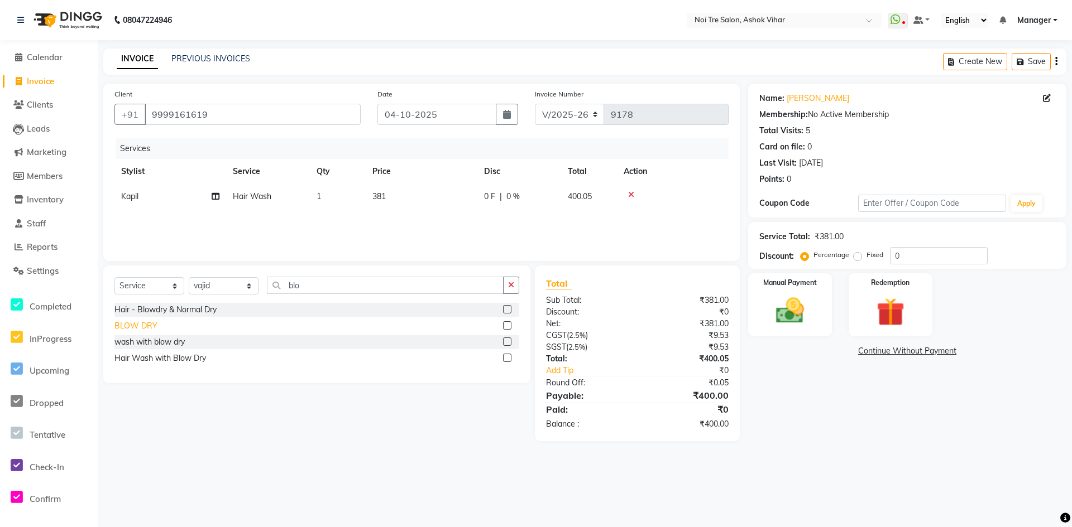
click at [141, 326] on div "BLOW DRY" at bounding box center [135, 326] width 43 height 12
click at [406, 210] on td "650" at bounding box center [422, 221] width 112 height 25
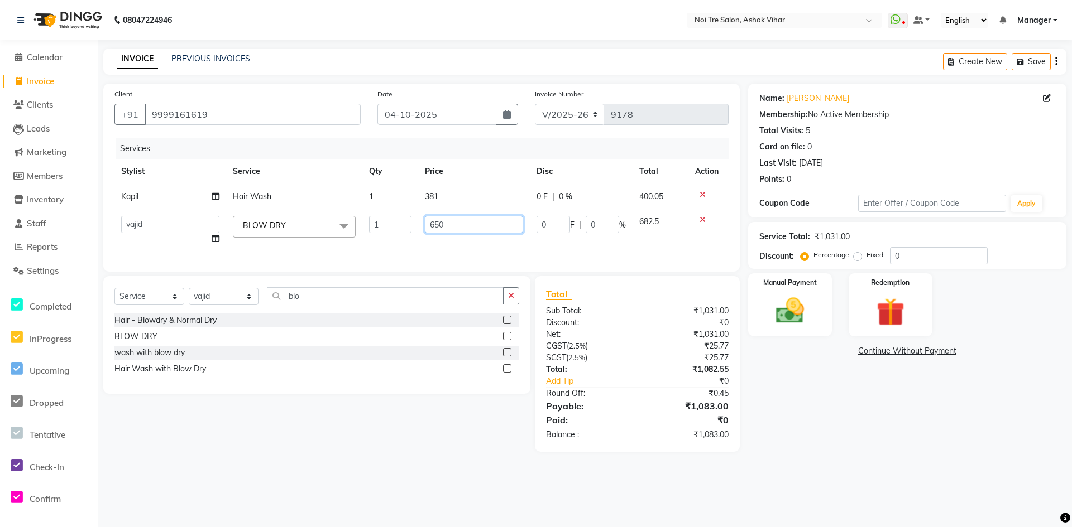
click at [452, 220] on input "650" at bounding box center [474, 224] width 98 height 17
click at [459, 225] on input "650" at bounding box center [474, 224] width 98 height 17
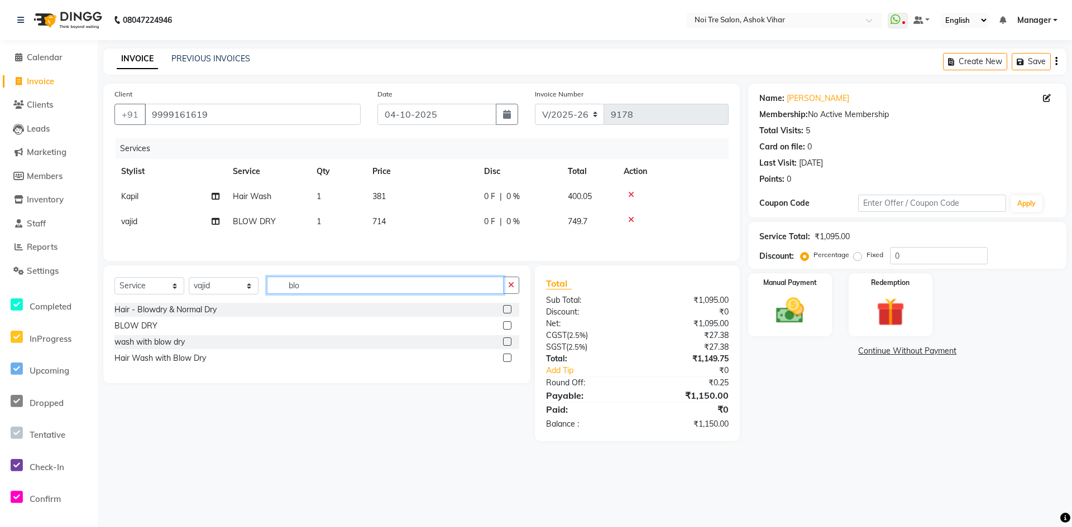
click at [302, 305] on div "Select Service Product Membership Package Voucher Prepaid Gift Card Select Styl…" at bounding box center [316, 325] width 427 height 118
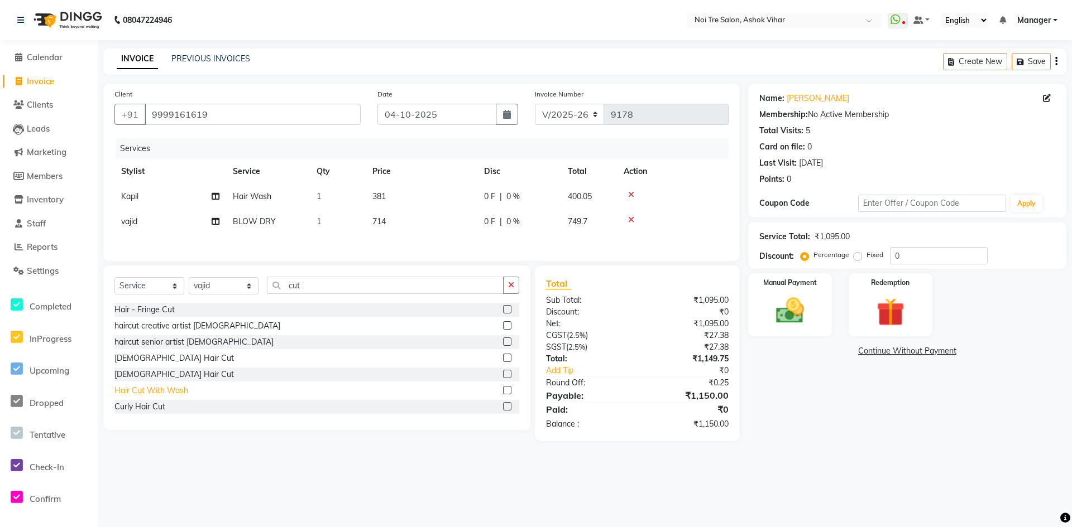
click at [169, 390] on div "Hair Cut With Wash" at bounding box center [151, 391] width 74 height 12
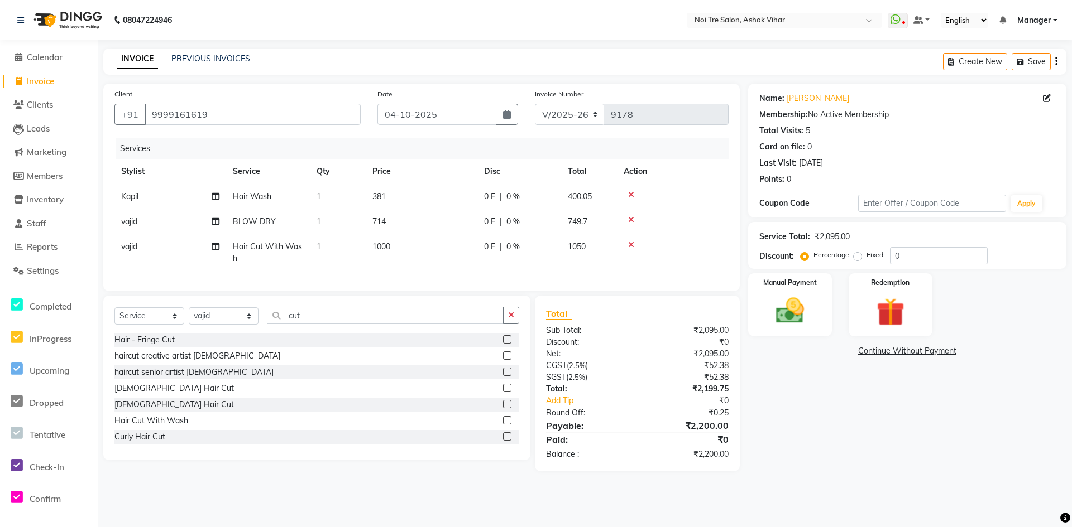
click at [422, 248] on td "1000" at bounding box center [422, 252] width 112 height 37
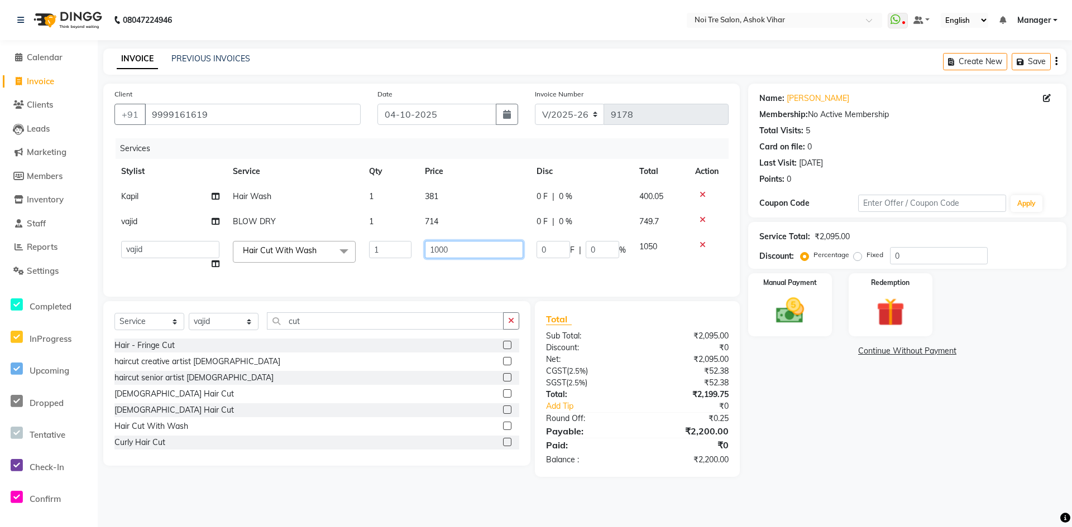
click at [454, 246] on input "1000" at bounding box center [474, 249] width 98 height 17
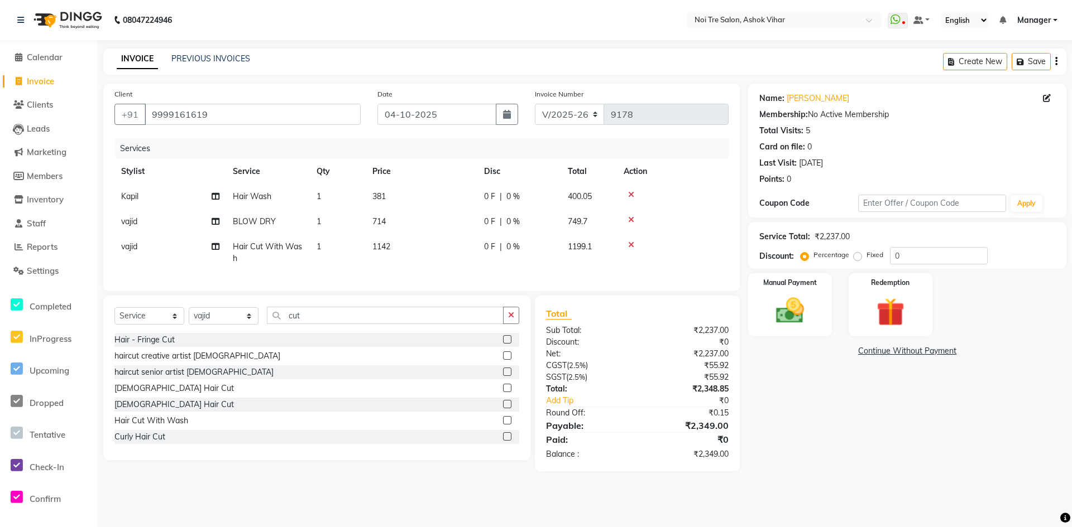
click at [470, 265] on td "1142" at bounding box center [422, 252] width 112 height 37
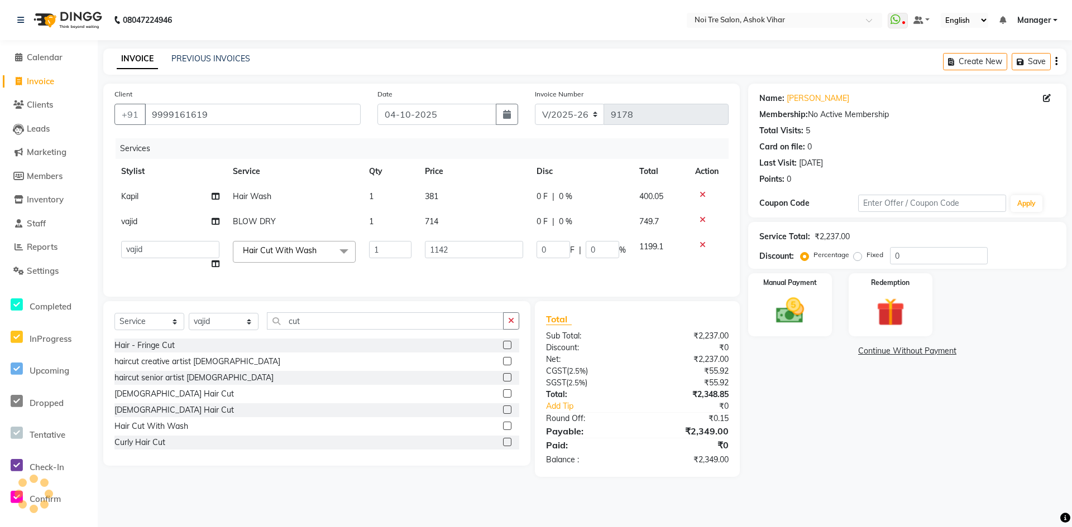
click at [454, 224] on td "714" at bounding box center [474, 221] width 112 height 25
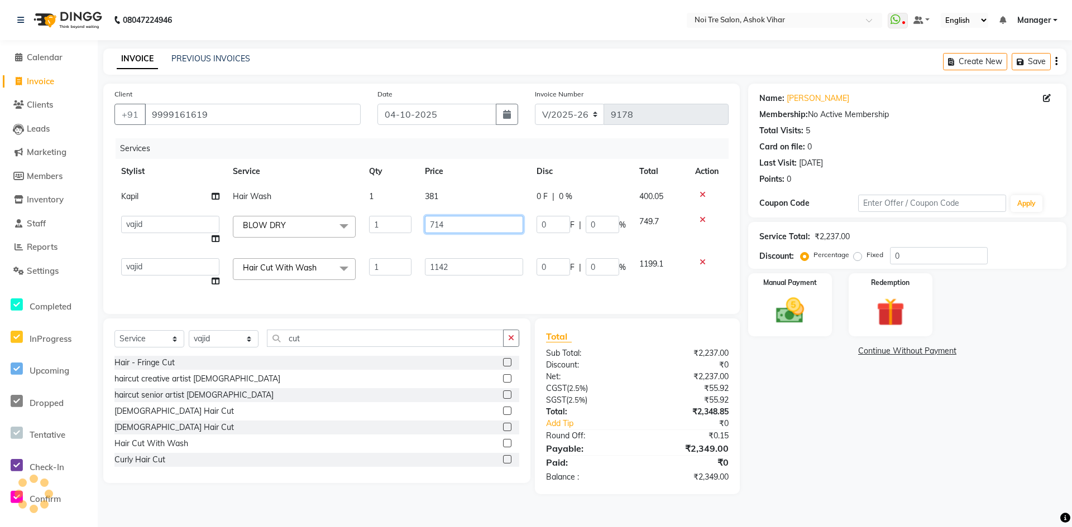
click at [477, 223] on input "714" at bounding box center [474, 224] width 98 height 17
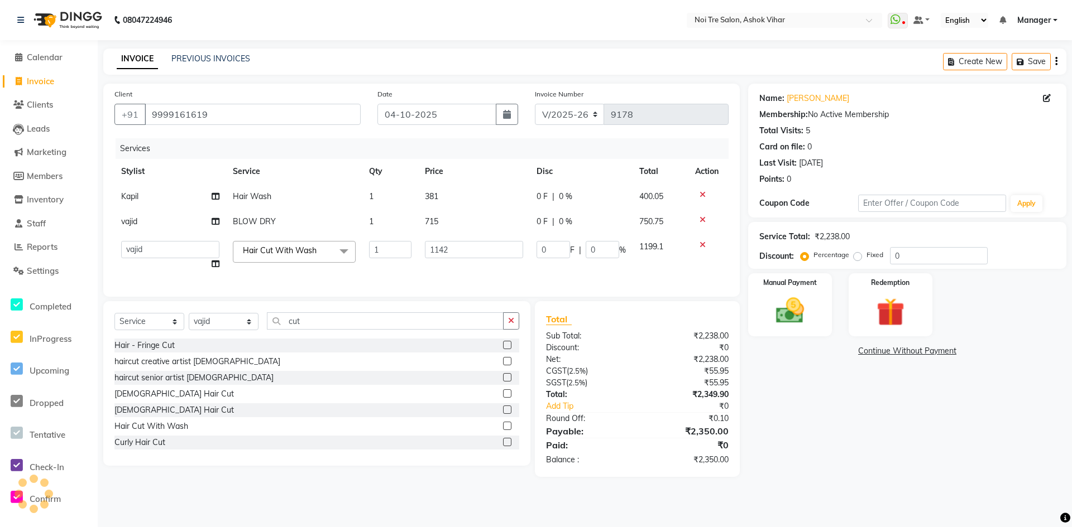
click at [486, 242] on tbody "Kapil Hair Wash 1 381 0 F | 0 % 400.05 vajid BLOW DRY 1 715 0 F | 0 % 750.75 Aa…" at bounding box center [421, 230] width 614 height 93
click at [803, 301] on img at bounding box center [790, 311] width 48 height 34
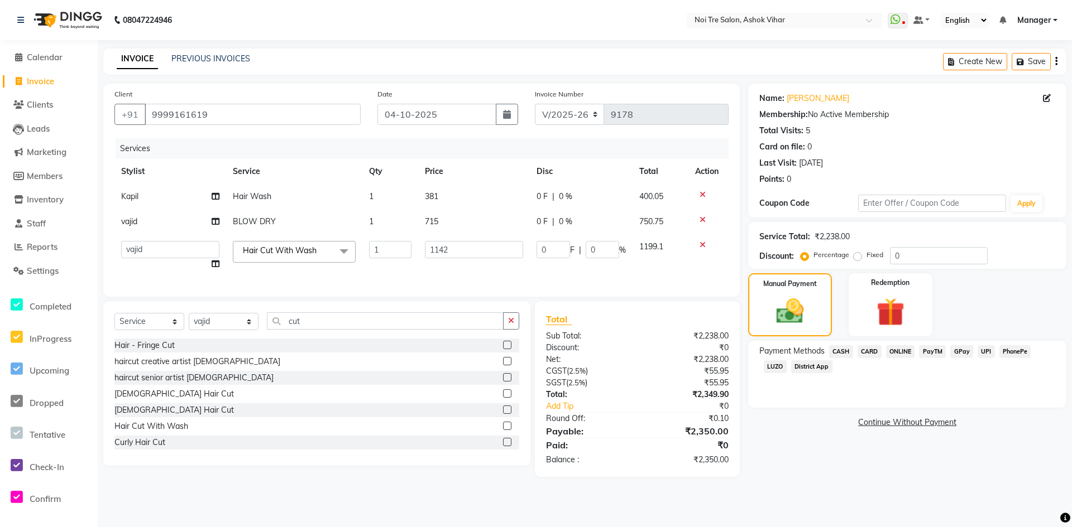
click at [843, 345] on div "Payment Methods CASH CARD ONLINE PayTM GPay UPI PhonePe LUZO District App" at bounding box center [907, 374] width 318 height 67
click at [839, 348] on span "CASH" at bounding box center [841, 351] width 24 height 13
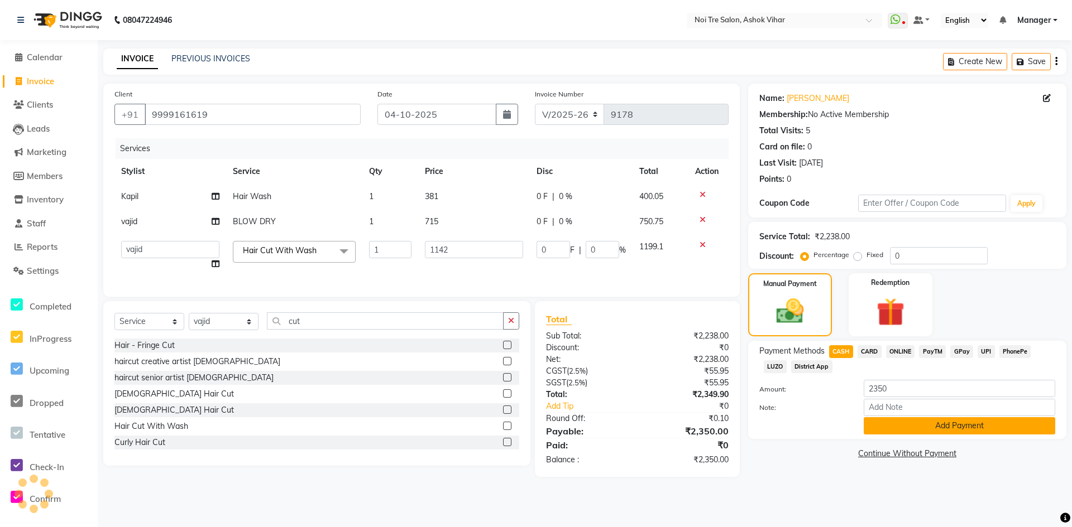
click at [931, 430] on button "Add Payment" at bounding box center [958, 425] width 191 height 17
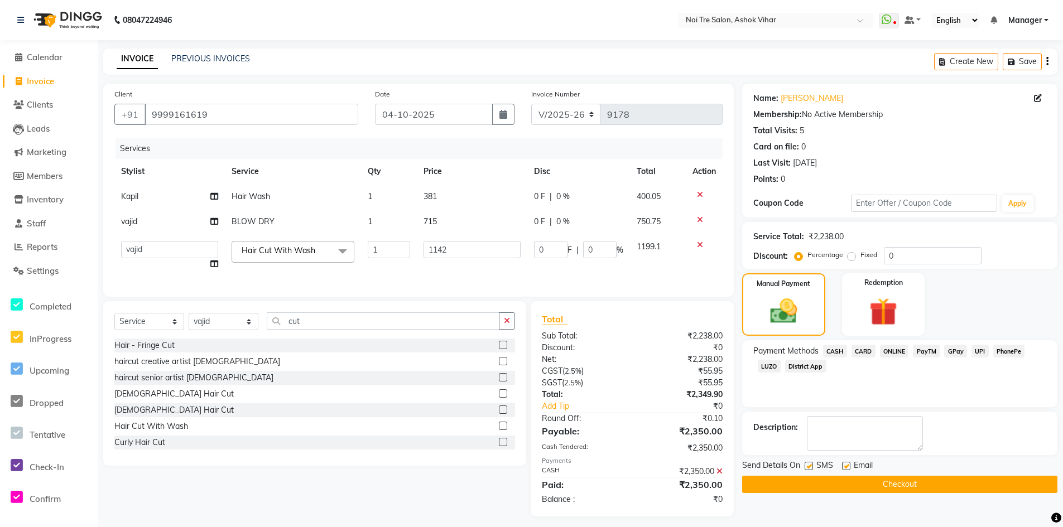
click at [917, 483] on button "Checkout" at bounding box center [899, 484] width 315 height 17
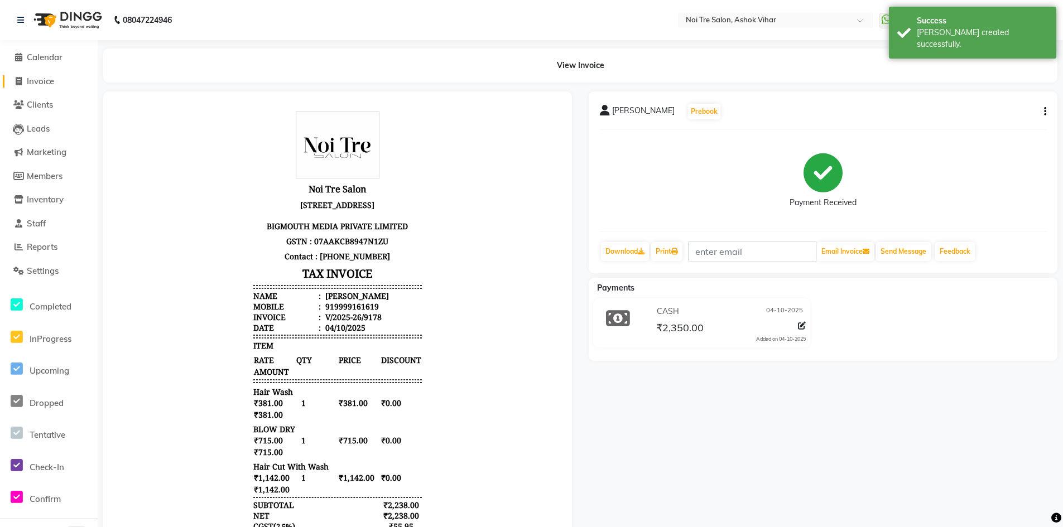
click at [50, 79] on span "Invoice" at bounding box center [40, 81] width 27 height 11
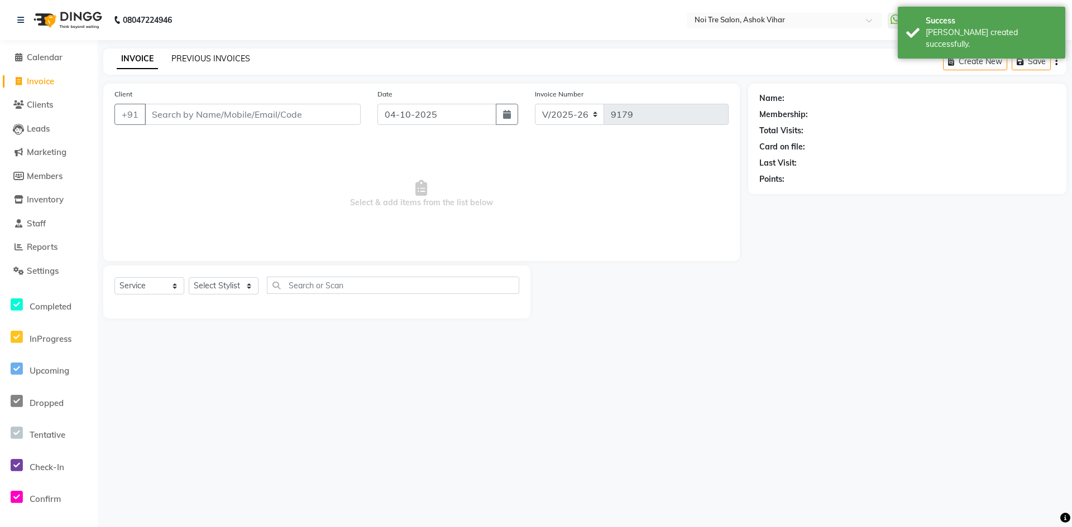
click at [214, 60] on link "PREVIOUS INVOICES" at bounding box center [210, 59] width 79 height 10
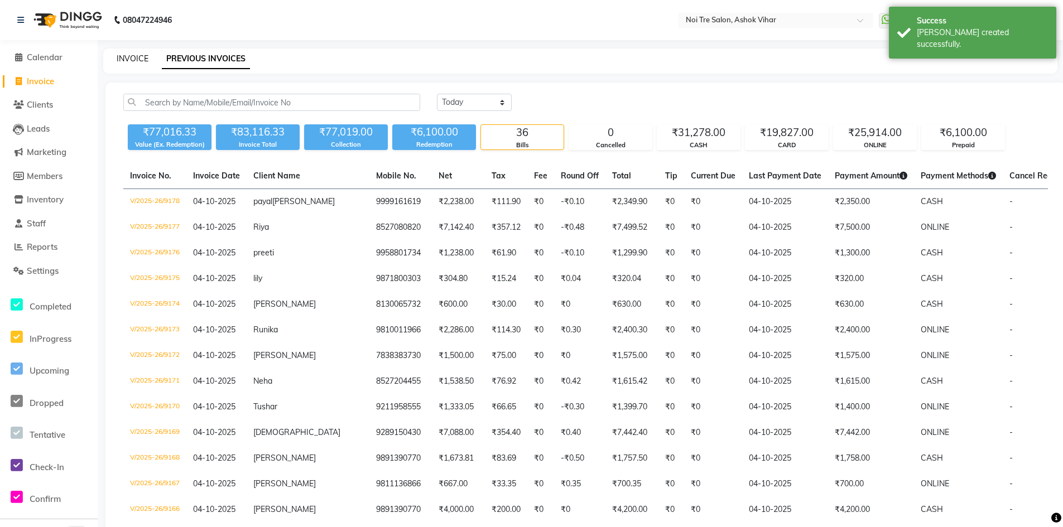
click at [135, 56] on link "INVOICE" at bounding box center [133, 59] width 32 height 10
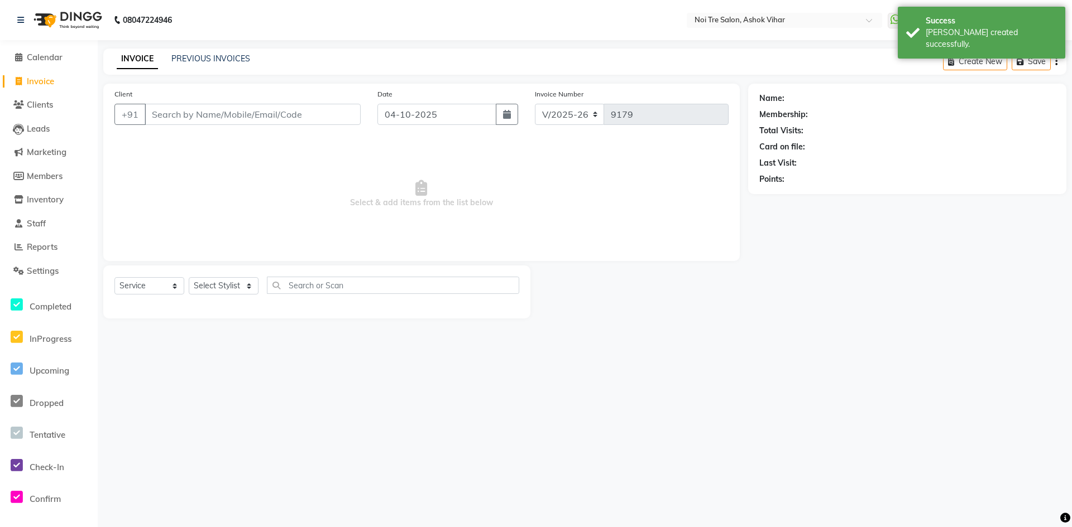
click at [172, 120] on input "Client" at bounding box center [253, 114] width 216 height 21
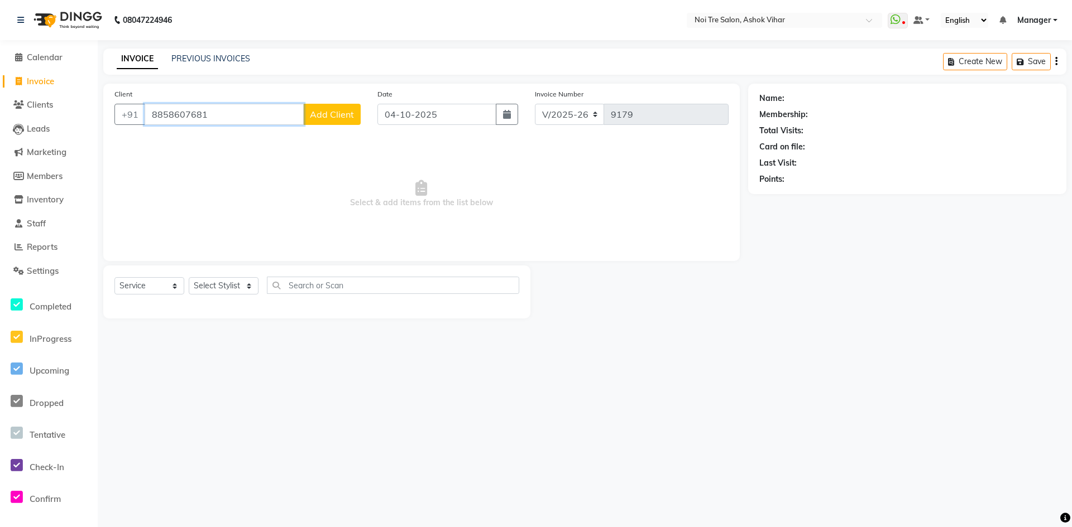
click at [161, 114] on input "8858607681" at bounding box center [224, 114] width 159 height 21
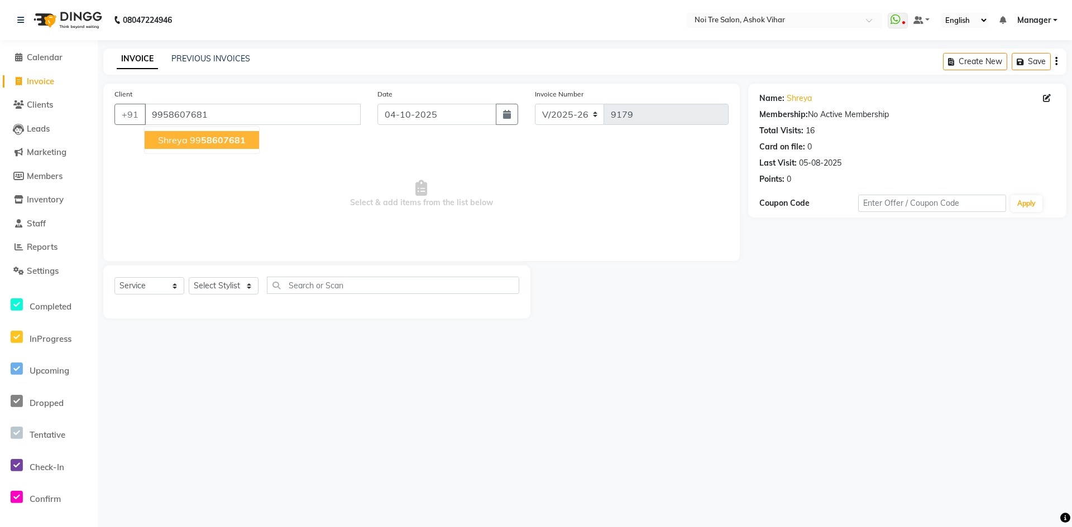
click at [235, 137] on span "58607681" at bounding box center [223, 140] width 45 height 11
click at [247, 286] on select "Select Stylist Aakash Aalam Aas Admin Ajay Alice Amit Anand Anas Arif ARIF 1 Ar…" at bounding box center [224, 285] width 70 height 17
click at [249, 287] on select "Select Stylist Aakash Aalam Aas Admin Ajay Alice Amit Anand Anas Arif ARIF 1 Ar…" at bounding box center [224, 285] width 70 height 17
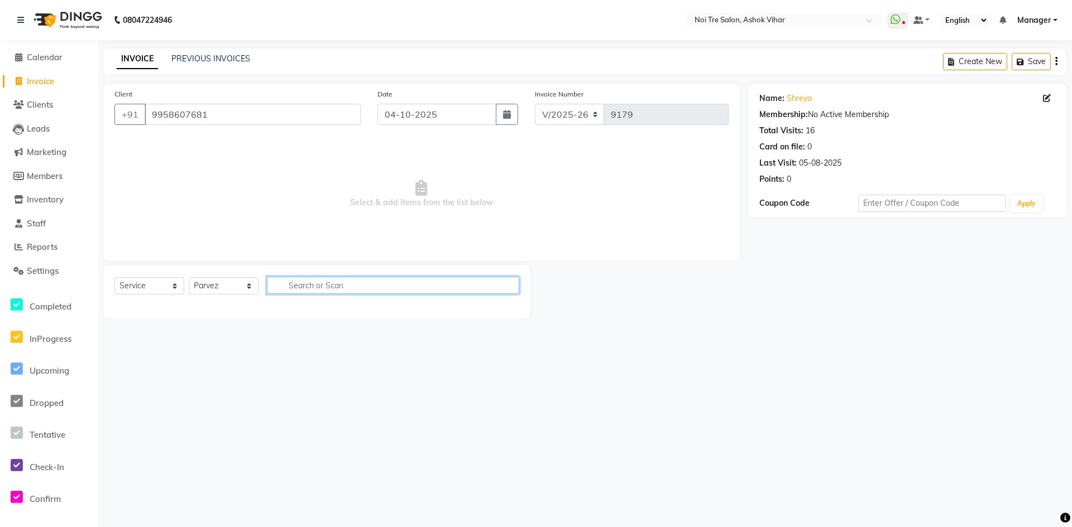
click at [317, 290] on input "text" at bounding box center [393, 285] width 252 height 17
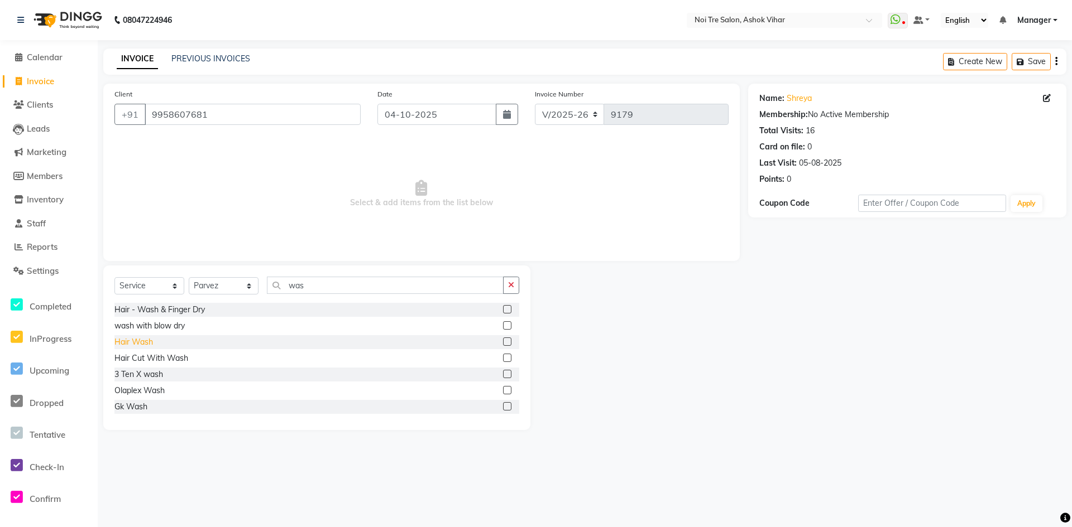
click at [135, 341] on div "Hair Wash" at bounding box center [133, 343] width 39 height 12
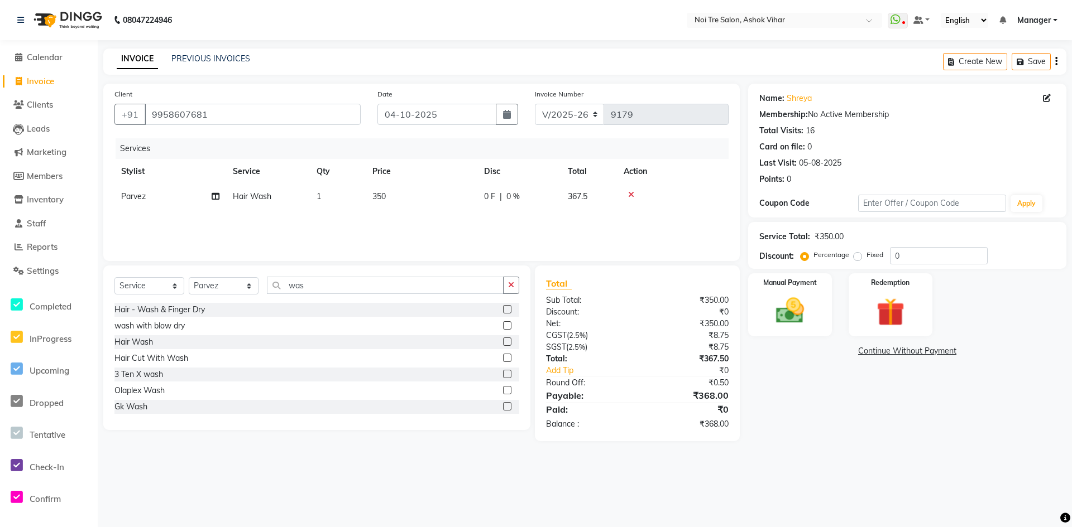
click at [405, 196] on td "350" at bounding box center [422, 196] width 112 height 25
click at [478, 199] on input "350" at bounding box center [474, 199] width 98 height 17
click at [469, 219] on div "Services Stylist Service Qty Price Disc Total Action Parvez Hair Wash 1 381 0 F…" at bounding box center [421, 194] width 614 height 112
click at [1030, 56] on button "Save" at bounding box center [1030, 61] width 39 height 17
drag, startPoint x: 50, startPoint y: 81, endPoint x: 68, endPoint y: 80, distance: 17.9
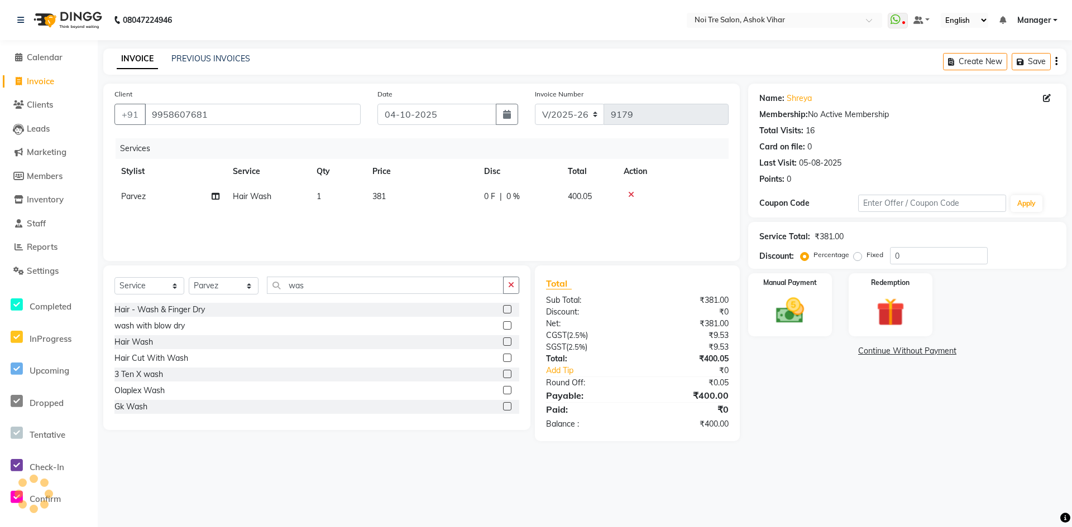
click at [50, 81] on span "Invoice" at bounding box center [40, 81] width 27 height 11
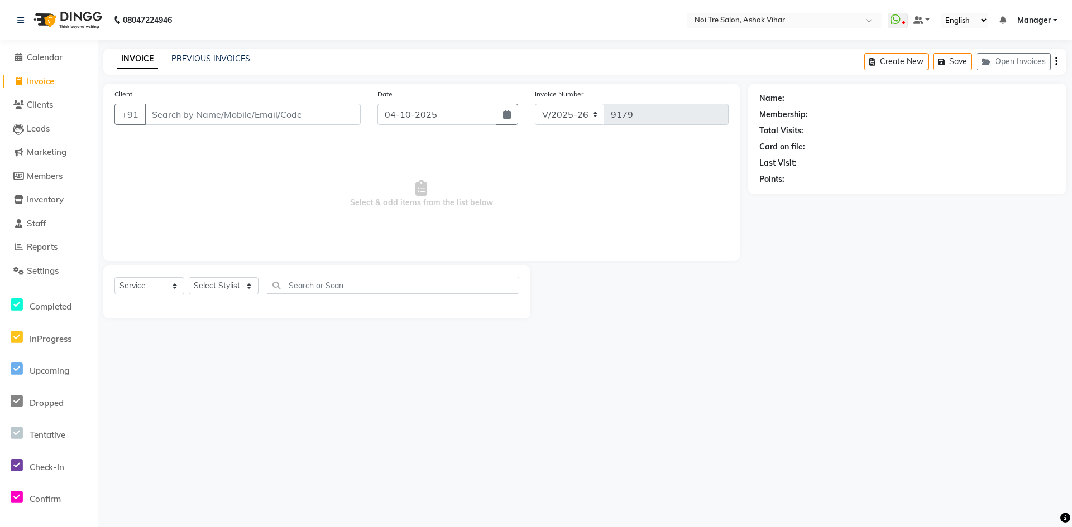
click at [220, 52] on div "INVOICE PREVIOUS INVOICES Create New Save Open Invoices" at bounding box center [584, 62] width 963 height 26
click at [214, 61] on link "PREVIOUS INVOICES" at bounding box center [210, 59] width 79 height 10
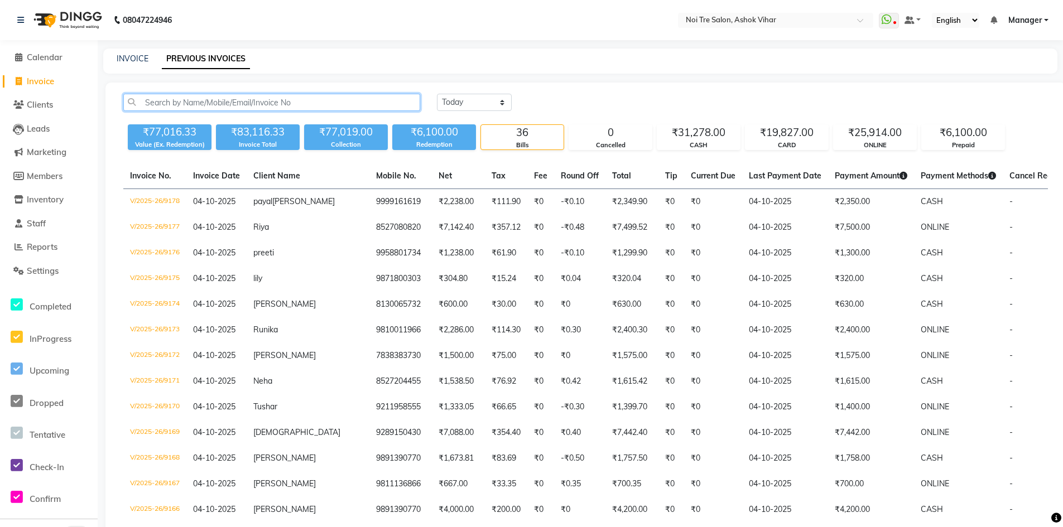
click at [151, 98] on input "text" at bounding box center [271, 102] width 297 height 17
click at [144, 55] on link "INVOICE" at bounding box center [133, 59] width 32 height 10
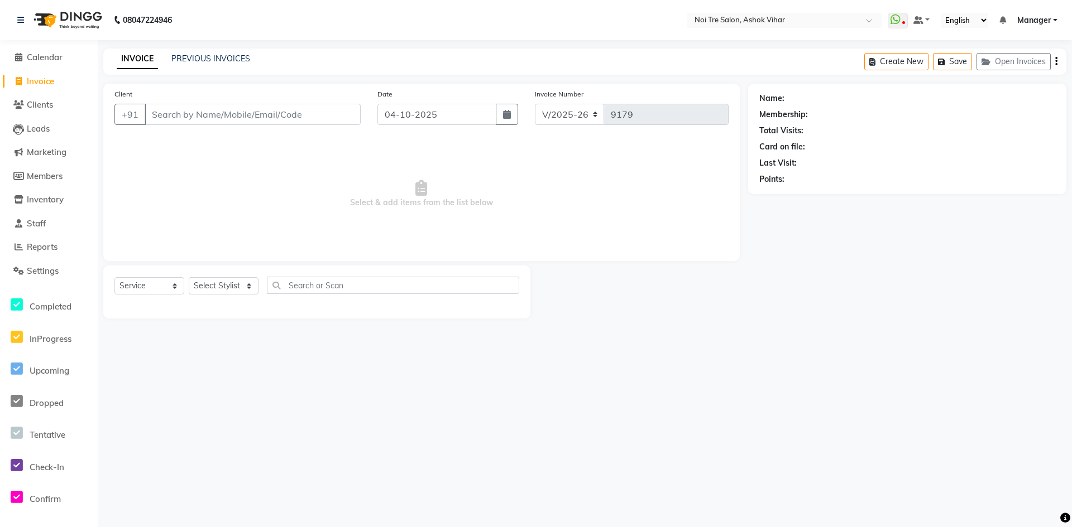
click at [253, 122] on input "Client" at bounding box center [253, 114] width 216 height 21
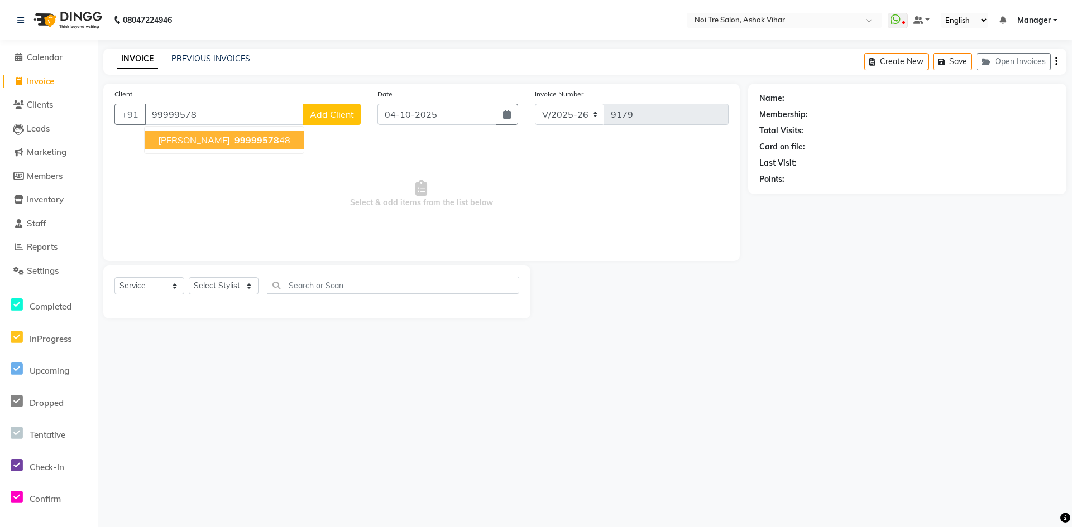
click at [256, 140] on span "99999578" at bounding box center [256, 140] width 45 height 11
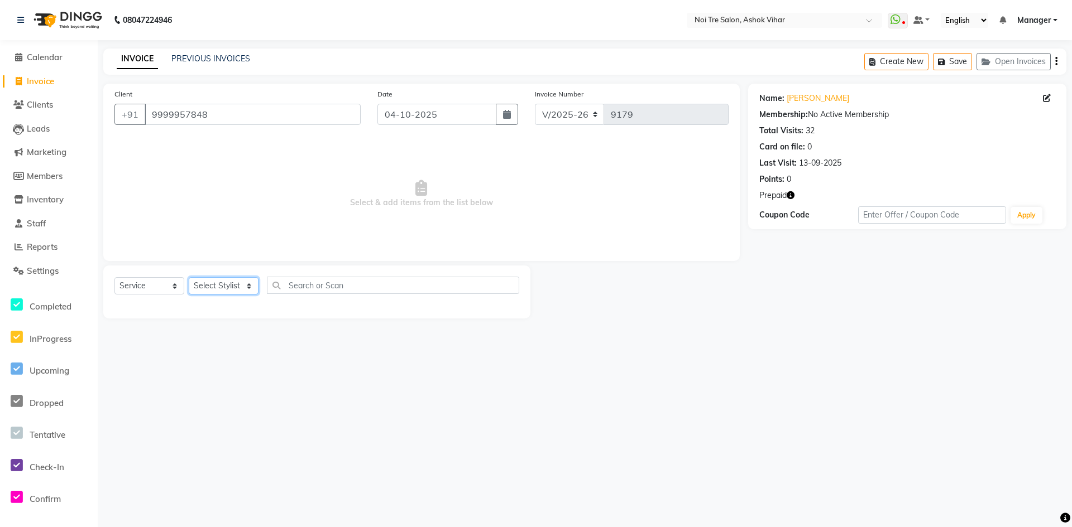
click at [249, 288] on select "Select Stylist Aakash Aalam Aas Admin Ajay Alice Amit Anand Anas Arif ARIF 1 Ar…" at bounding box center [224, 285] width 70 height 17
click at [295, 284] on input "text" at bounding box center [393, 285] width 252 height 17
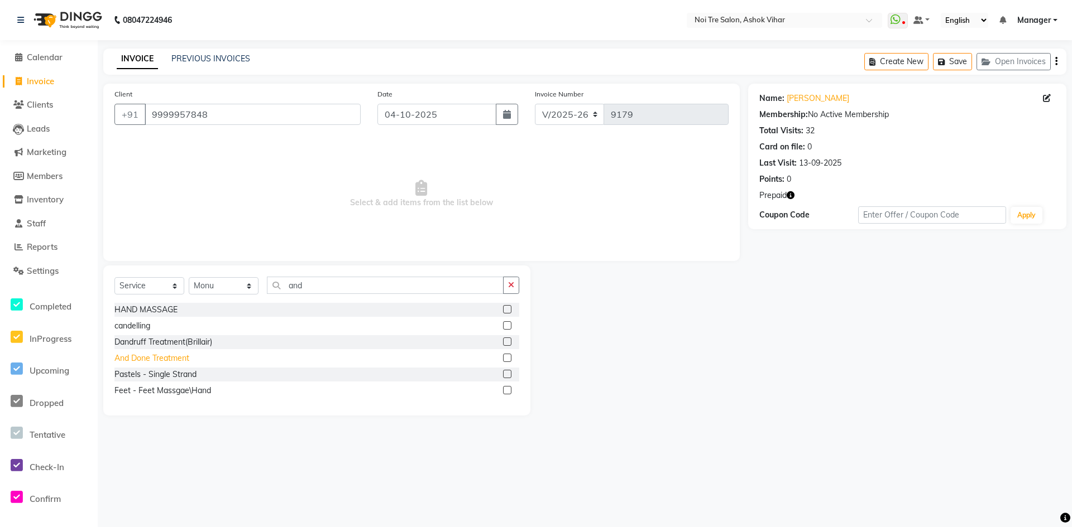
click at [184, 356] on div "And Done Treatment" at bounding box center [151, 359] width 75 height 12
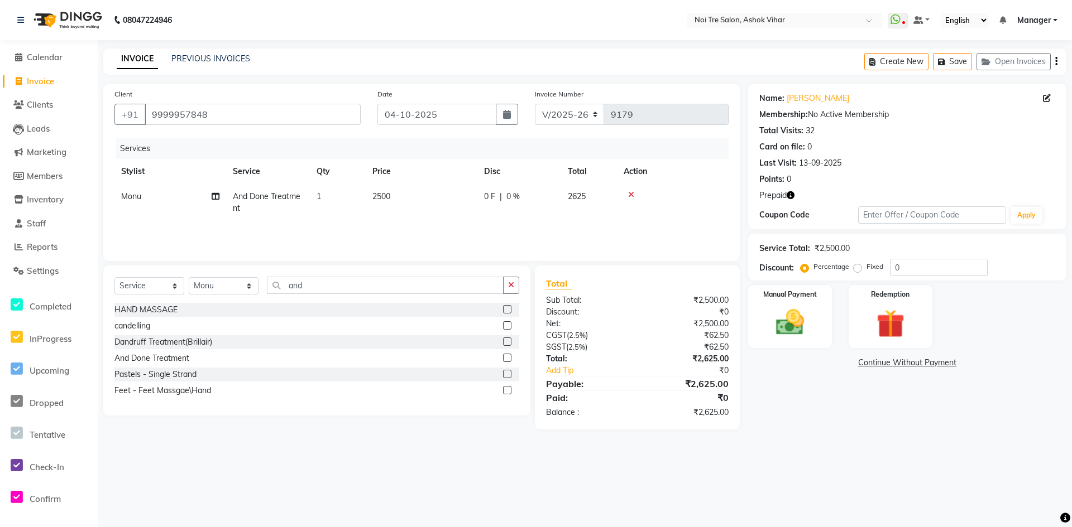
click at [407, 199] on td "2500" at bounding box center [422, 202] width 112 height 37
click at [432, 199] on input "2500" at bounding box center [474, 199] width 98 height 17
click at [435, 199] on input "2500" at bounding box center [474, 199] width 98 height 17
click at [790, 195] on icon "button" at bounding box center [790, 195] width 8 height 8
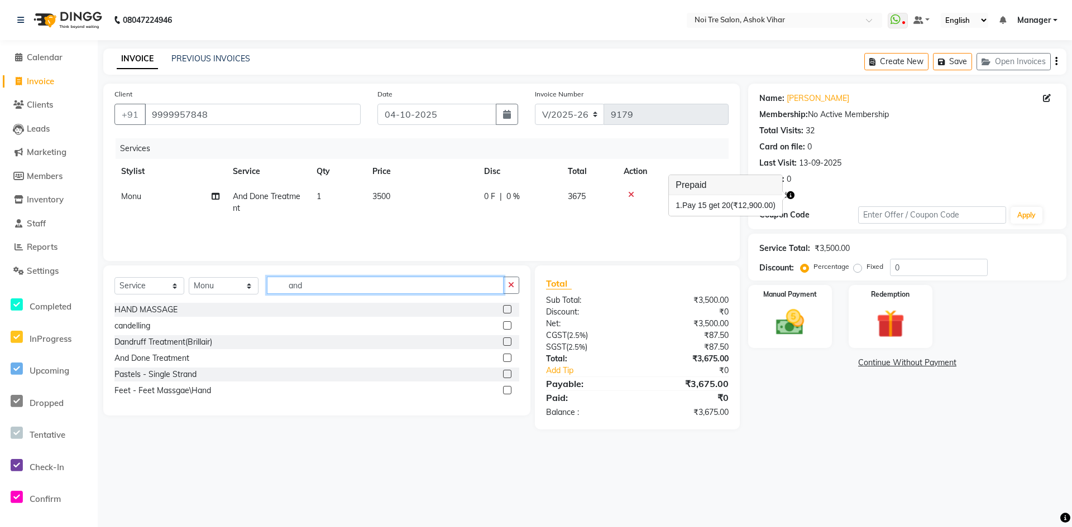
click at [320, 287] on input "and" at bounding box center [385, 285] width 237 height 17
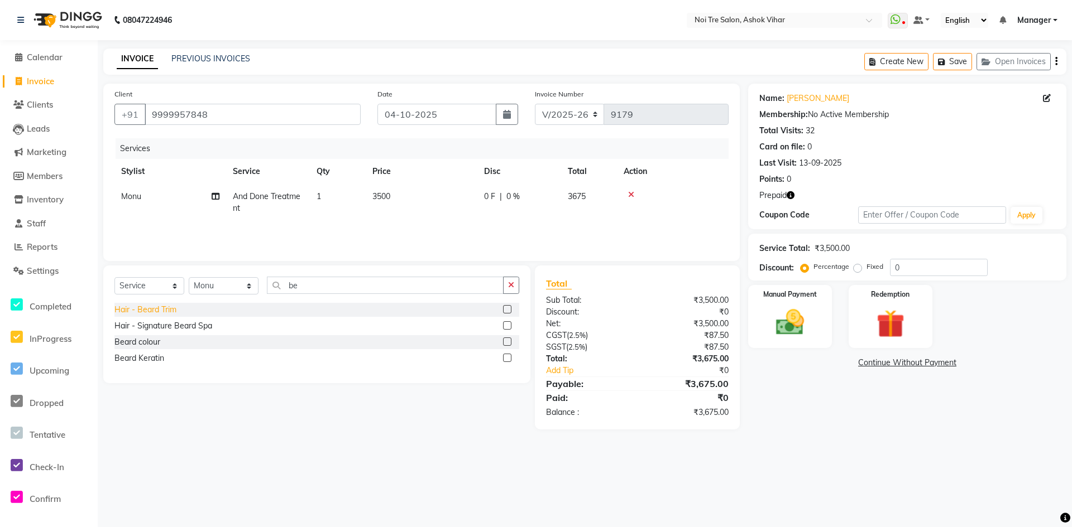
click at [168, 306] on div "Hair - Beard Trim" at bounding box center [145, 310] width 62 height 12
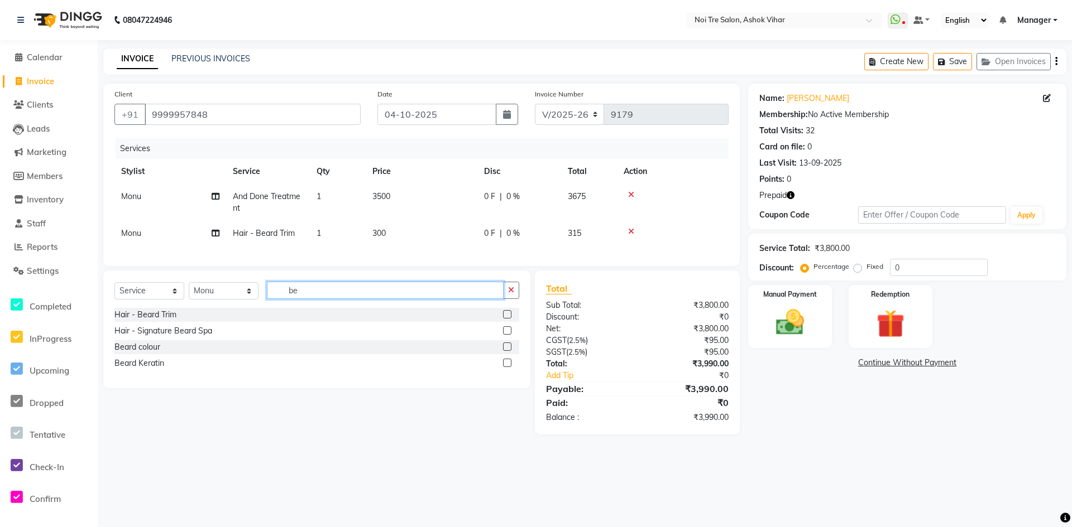
click at [305, 299] on input "be" at bounding box center [385, 290] width 237 height 17
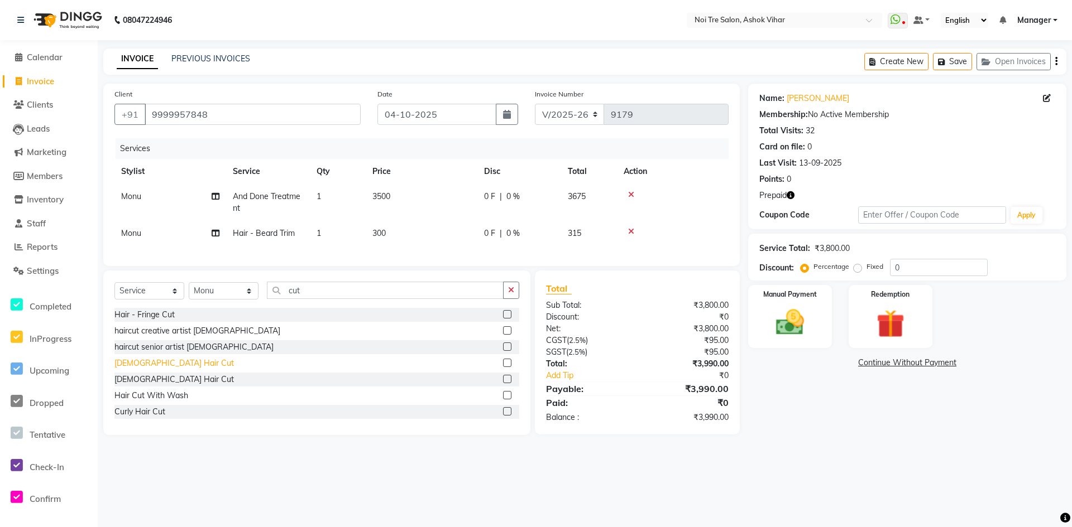
click at [156, 369] on div "Male Hair Cut" at bounding box center [173, 364] width 119 height 12
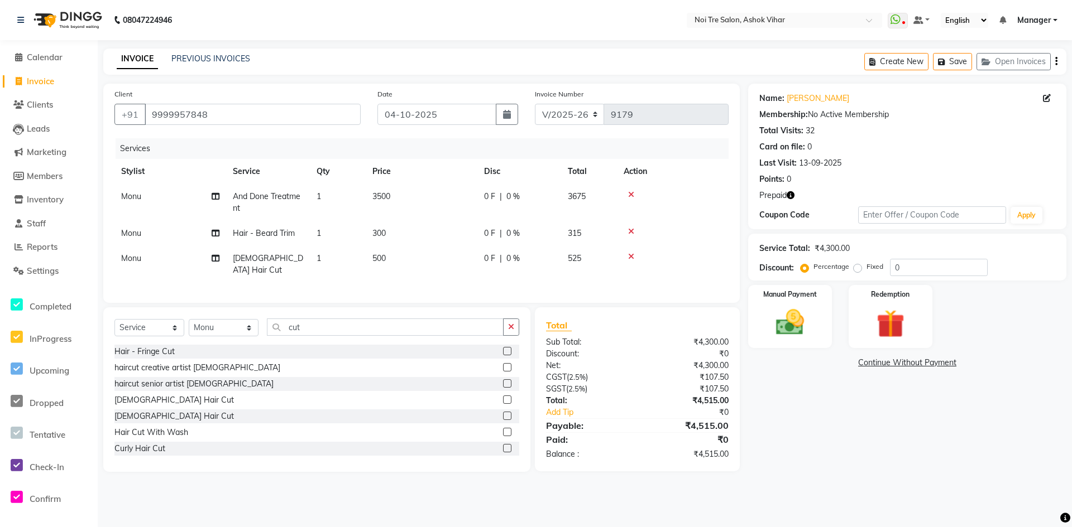
click at [416, 257] on td "500" at bounding box center [422, 264] width 112 height 37
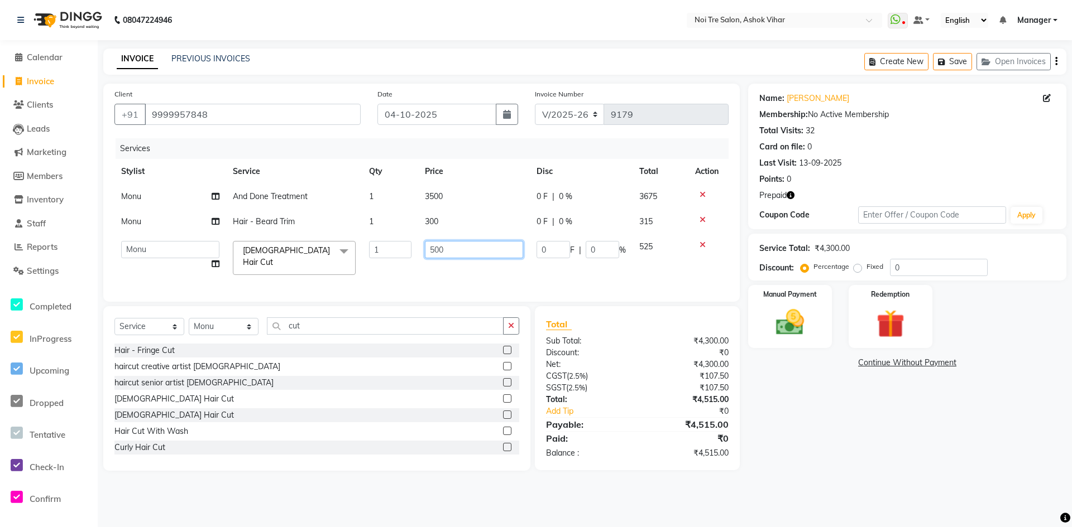
drag, startPoint x: 398, startPoint y: 260, endPoint x: 386, endPoint y: 264, distance: 13.6
click at [386, 264] on tr "Aakash Aalam Aas Admin Ajay Alice Amit Anand Anas Arif ARIF 1 Arun Ashu Asif At…" at bounding box center [421, 257] width 614 height 47
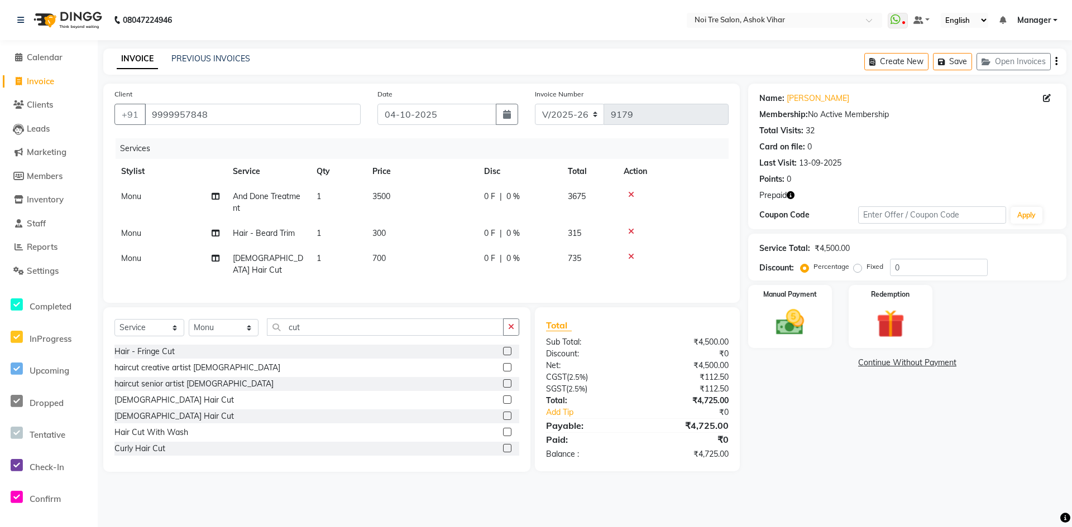
click at [398, 277] on div "Services Stylist Service Qty Price Disc Total Action Monu And Done Treatment 1 …" at bounding box center [421, 214] width 614 height 153
click at [886, 319] on img at bounding box center [890, 324] width 48 height 37
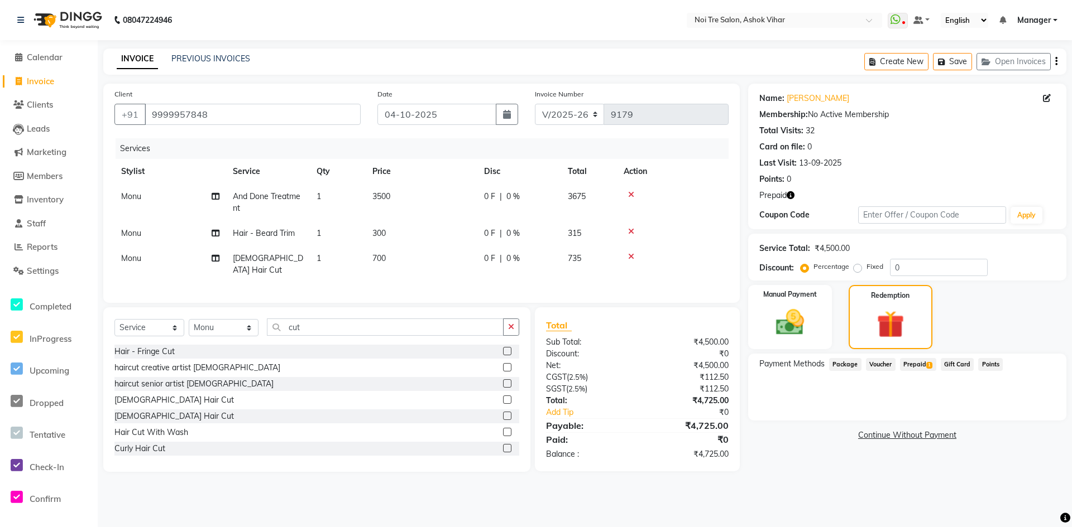
click at [915, 362] on span "Prepaid 1" at bounding box center [918, 364] width 36 height 13
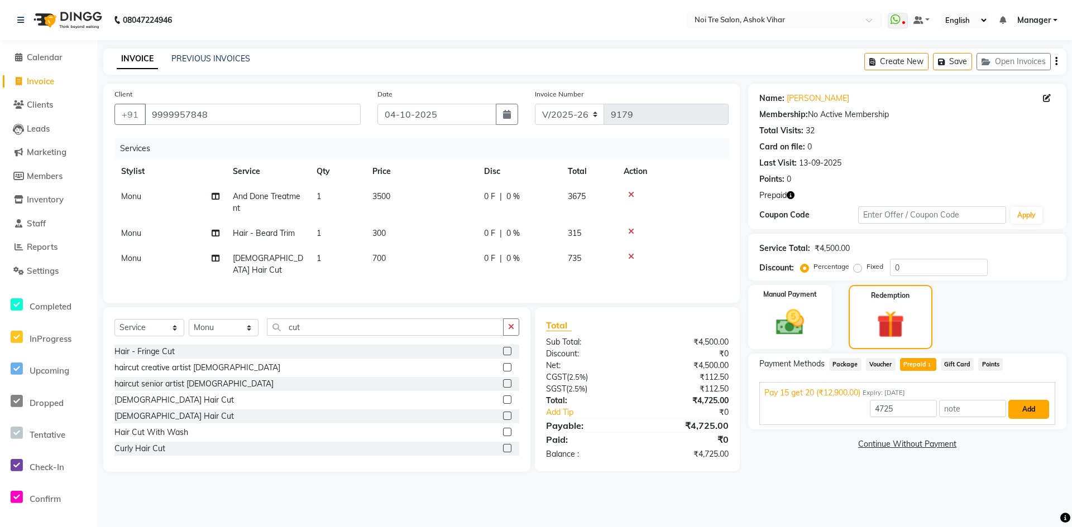
click at [1035, 407] on button "Add" at bounding box center [1028, 409] width 41 height 19
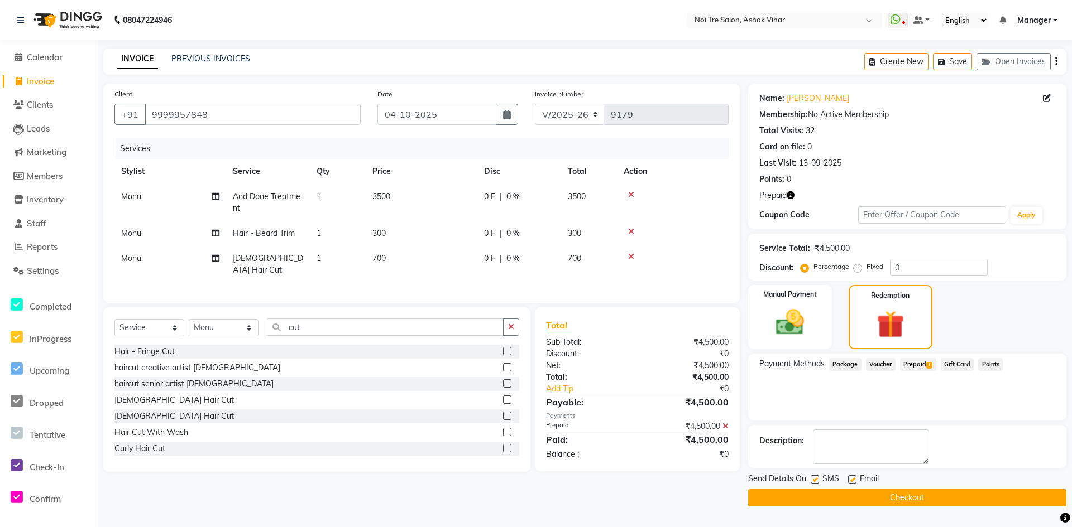
click at [935, 497] on button "Checkout" at bounding box center [907, 497] width 318 height 17
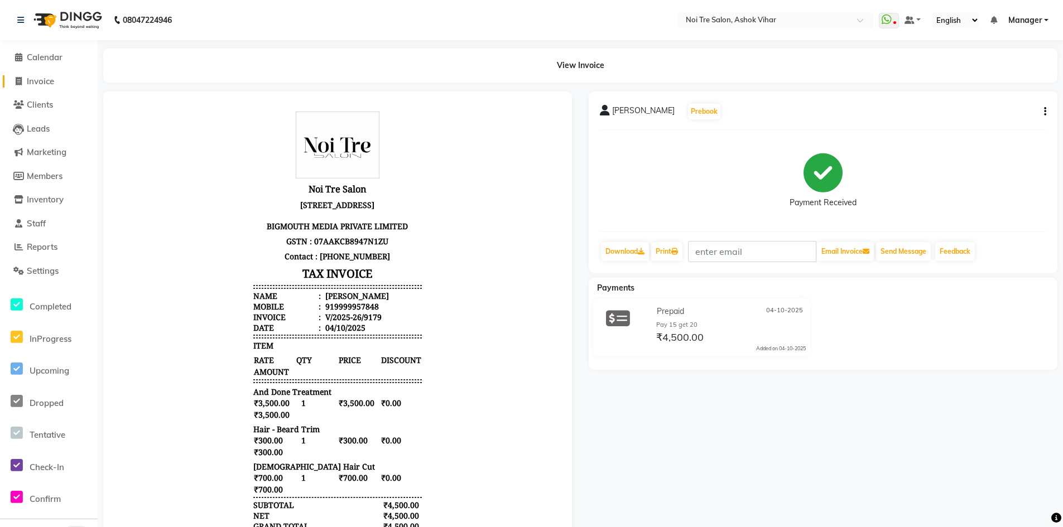
click at [45, 79] on span "Invoice" at bounding box center [40, 81] width 27 height 11
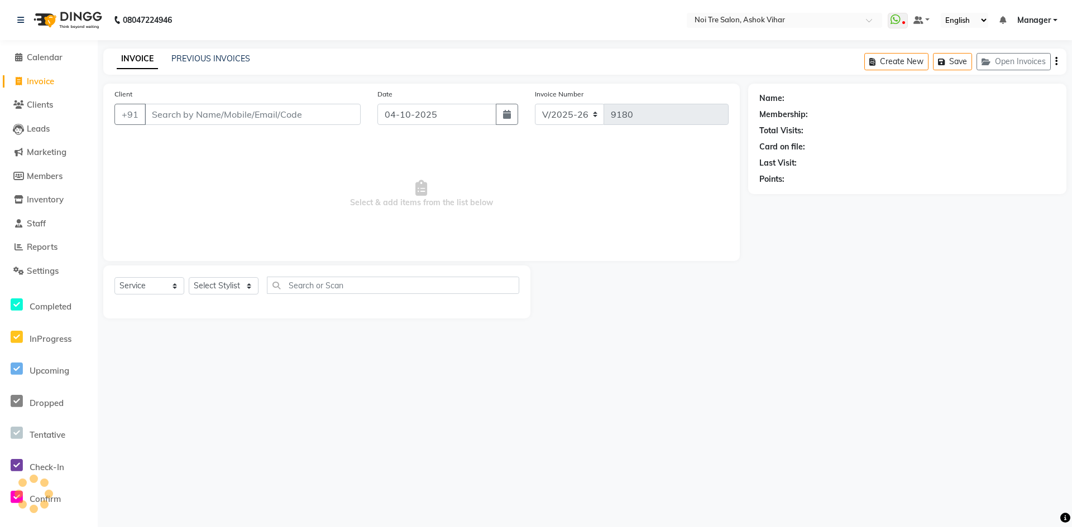
click at [212, 107] on input "Client" at bounding box center [253, 114] width 216 height 21
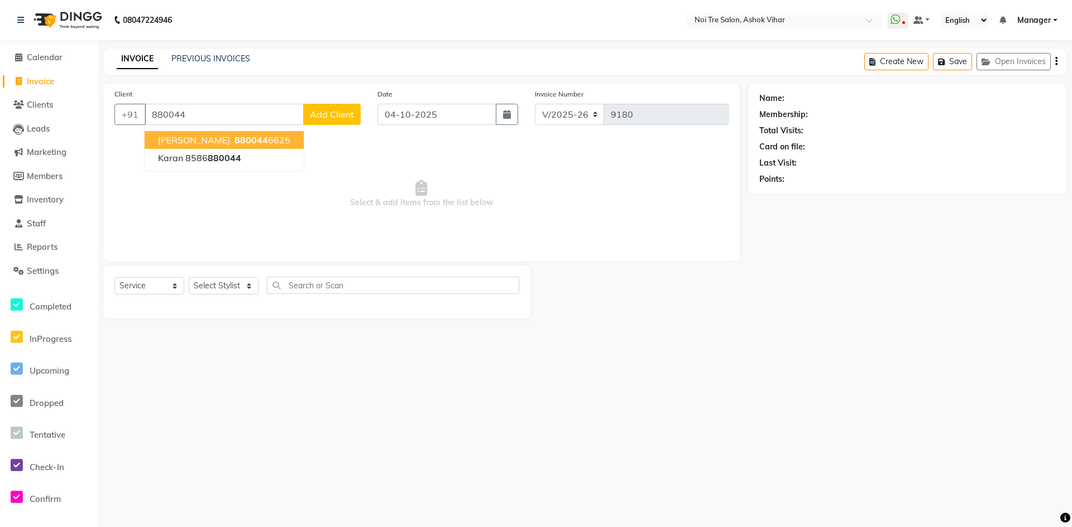
click at [236, 140] on span "880044" at bounding box center [250, 140] width 33 height 11
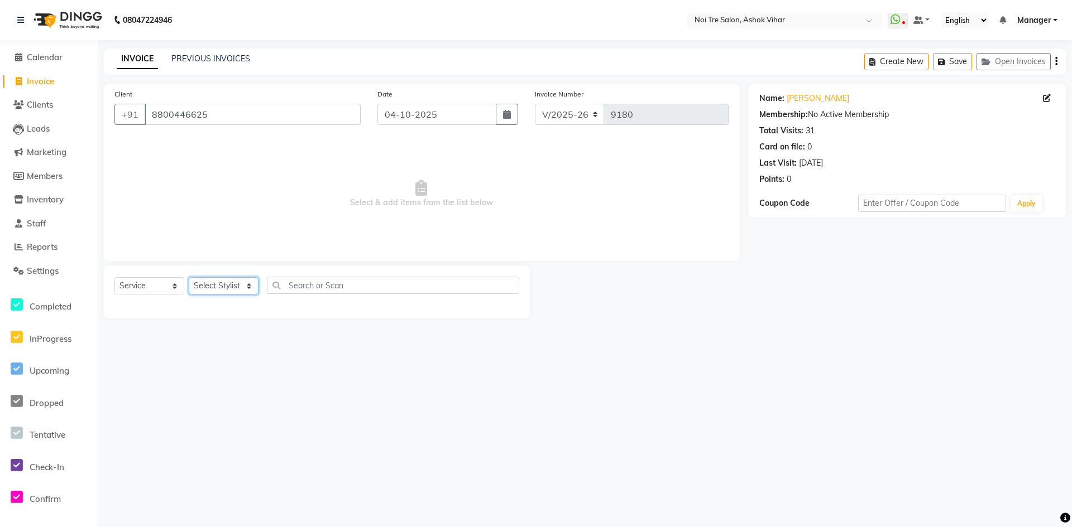
click at [250, 285] on select "Select Stylist Aakash Aalam Aas Admin Ajay Alice Amit Anand Anas Arif ARIF 1 Ar…" at bounding box center [224, 285] width 70 height 17
click at [301, 290] on input "text" at bounding box center [393, 285] width 252 height 17
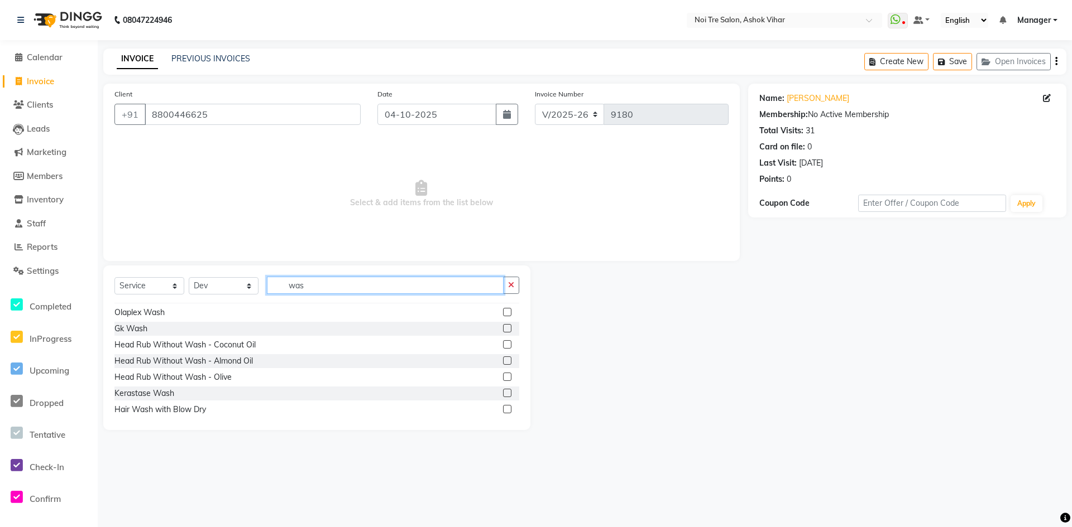
scroll to position [83, 0]
click at [190, 405] on div "Hair Wash with Blow Dry" at bounding box center [160, 406] width 92 height 12
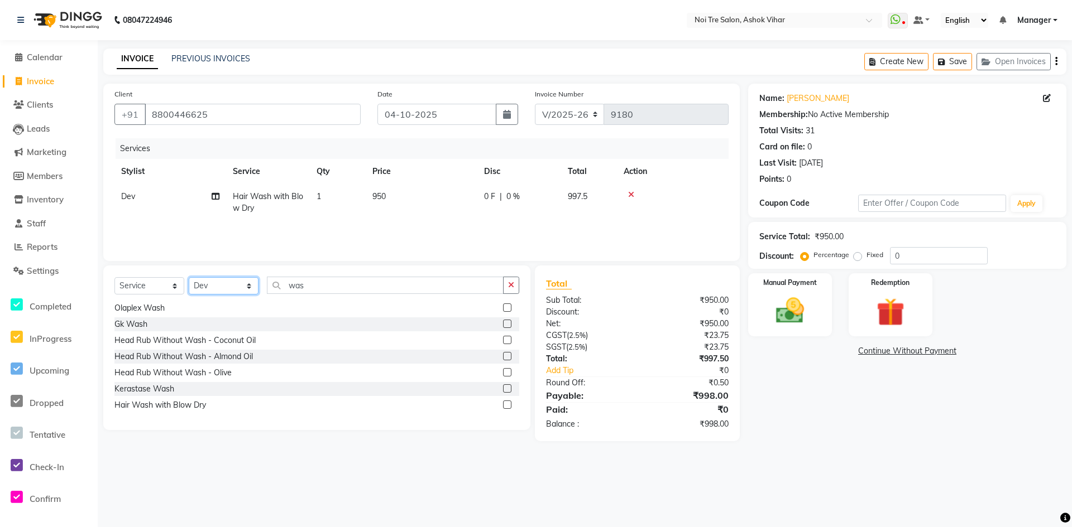
click at [248, 287] on select "Select Stylist Aakash Aalam Aas Admin Ajay Alice Amit Anand Anas Arif ARIF 1 Ar…" at bounding box center [224, 285] width 70 height 17
click at [315, 287] on input "was" at bounding box center [385, 285] width 237 height 17
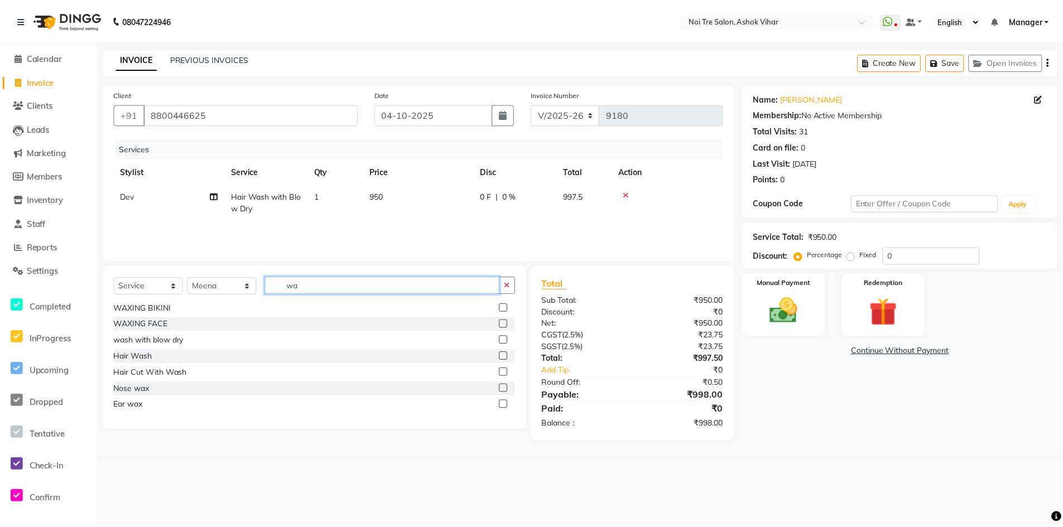
scroll to position [0, 0]
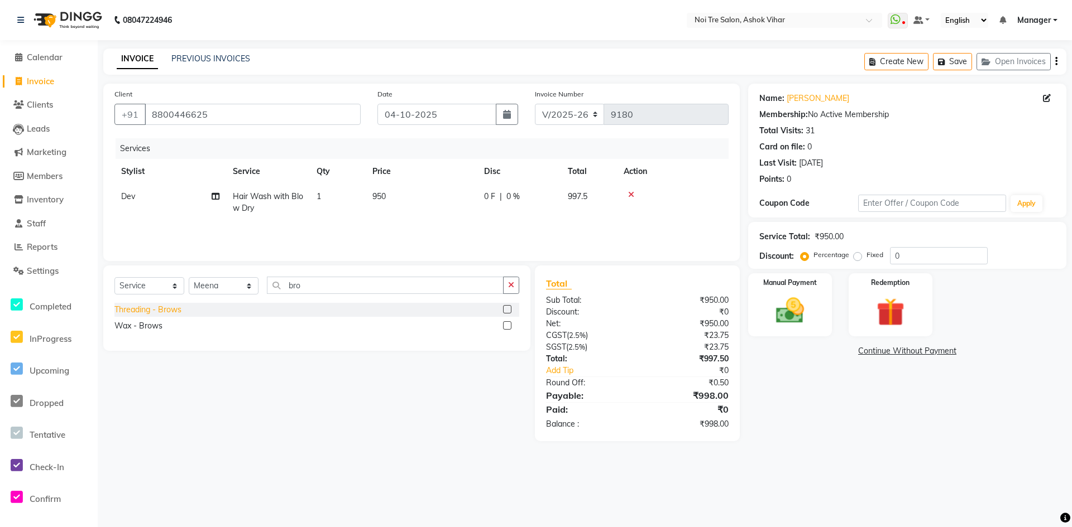
click at [166, 310] on div "Threading - Brows" at bounding box center [147, 310] width 67 height 12
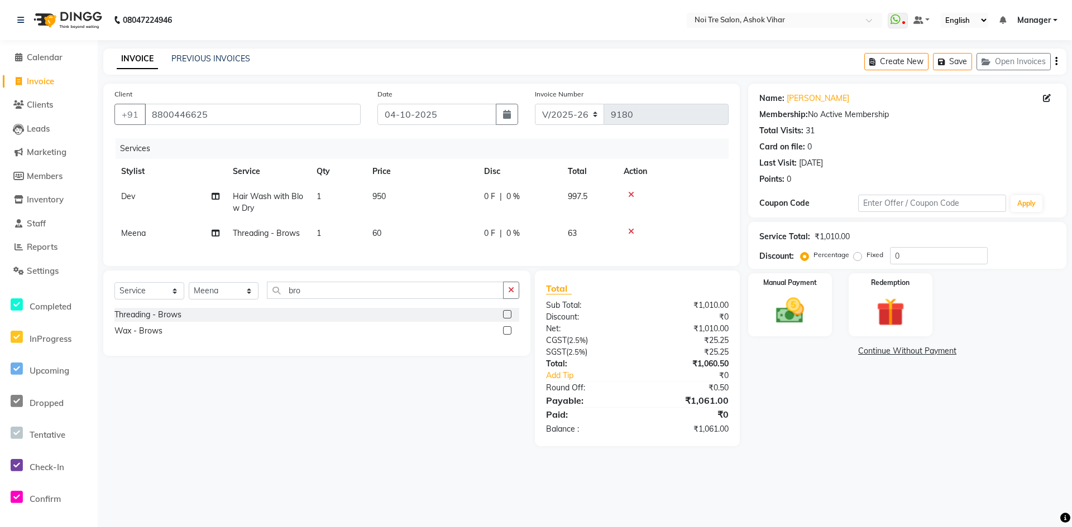
click at [413, 189] on td "950" at bounding box center [422, 202] width 112 height 37
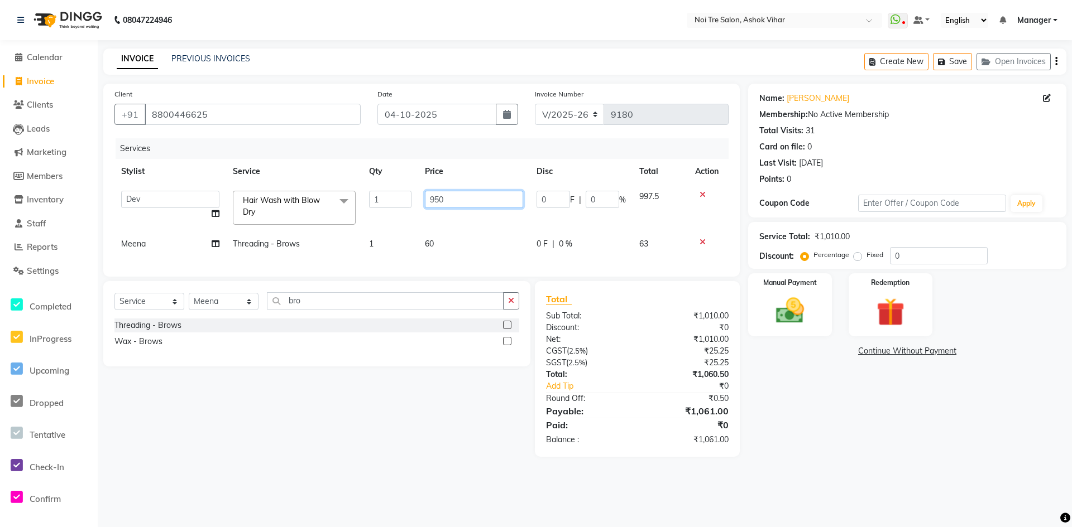
click at [443, 200] on input "950" at bounding box center [474, 199] width 98 height 17
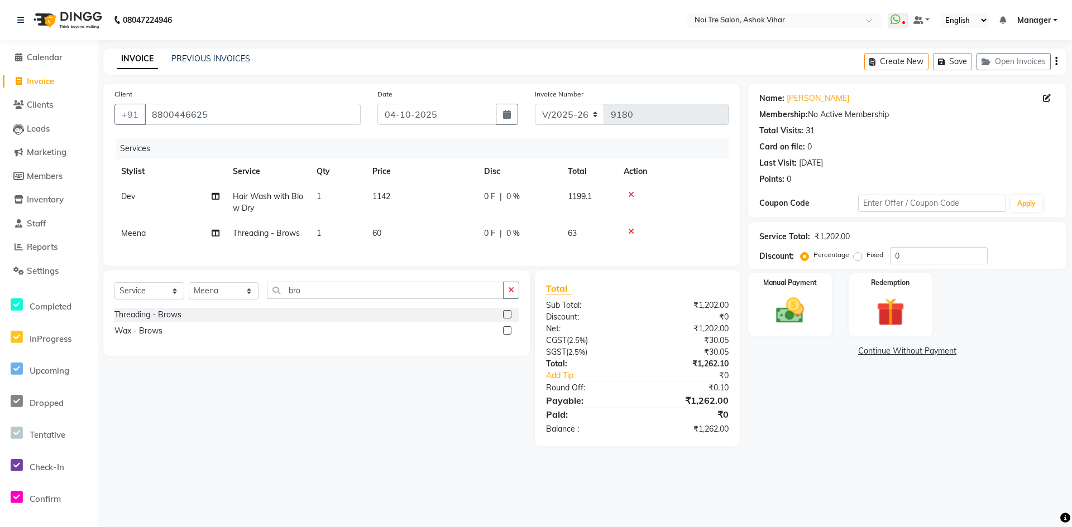
click at [445, 241] on td "60" at bounding box center [422, 233] width 112 height 25
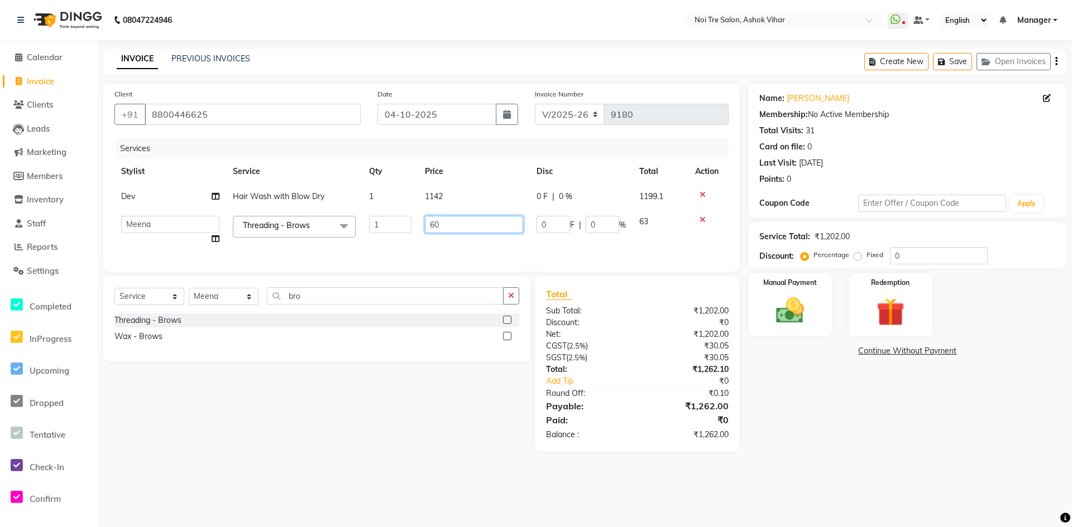
click at [458, 222] on input "60" at bounding box center [474, 224] width 98 height 17
click at [465, 248] on div "Services Stylist Service Qty Price Disc Total Action Dev Hair Wash with Blow Dr…" at bounding box center [421, 199] width 614 height 122
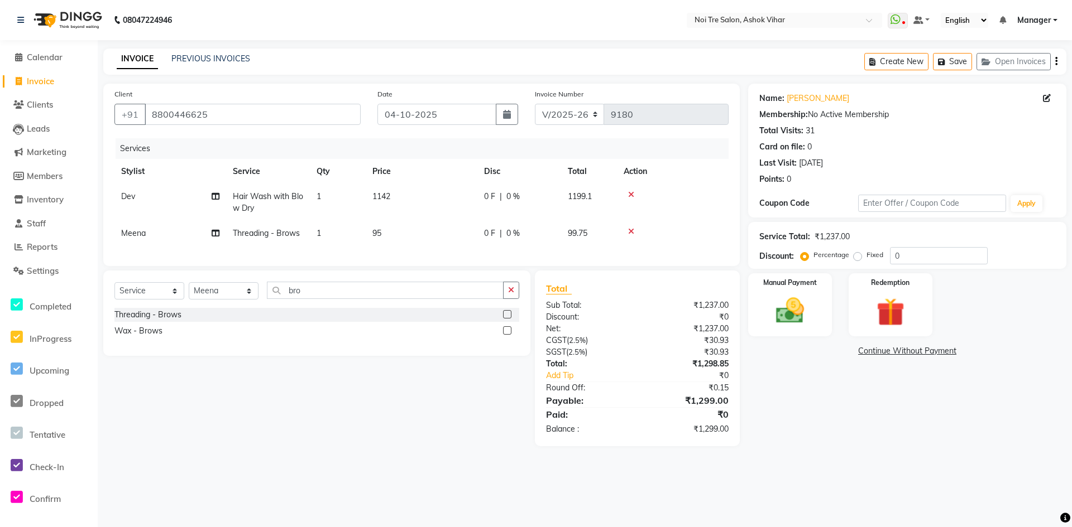
click at [406, 193] on td "1142" at bounding box center [422, 202] width 112 height 37
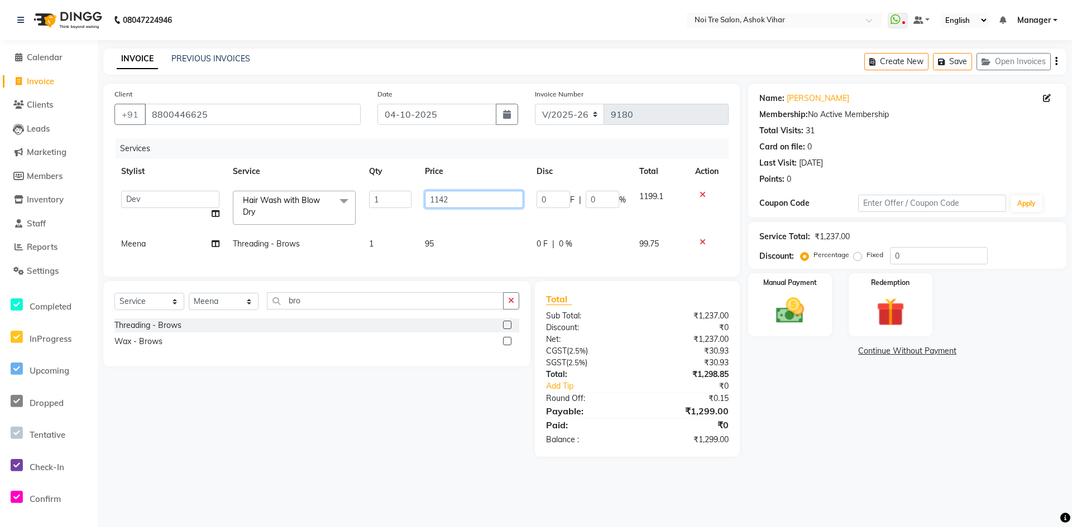
click at [459, 193] on input "1142" at bounding box center [474, 199] width 98 height 17
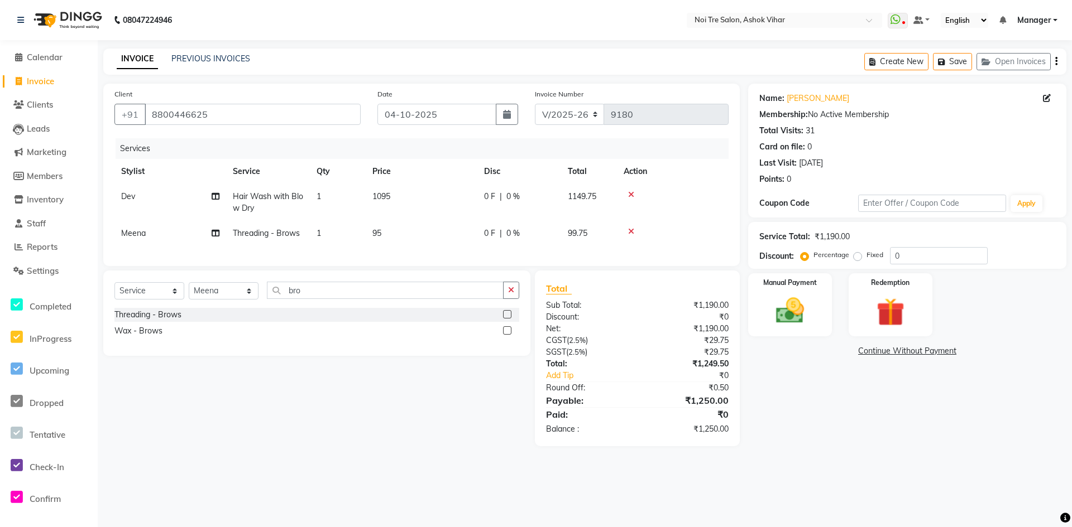
click at [467, 240] on td "95" at bounding box center [422, 233] width 112 height 25
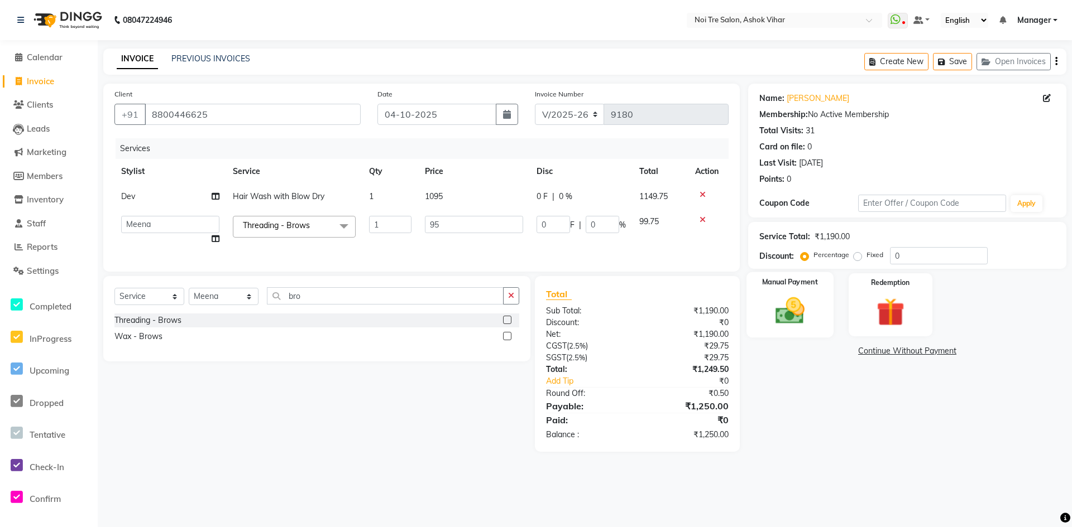
click at [786, 304] on img at bounding box center [790, 311] width 48 height 34
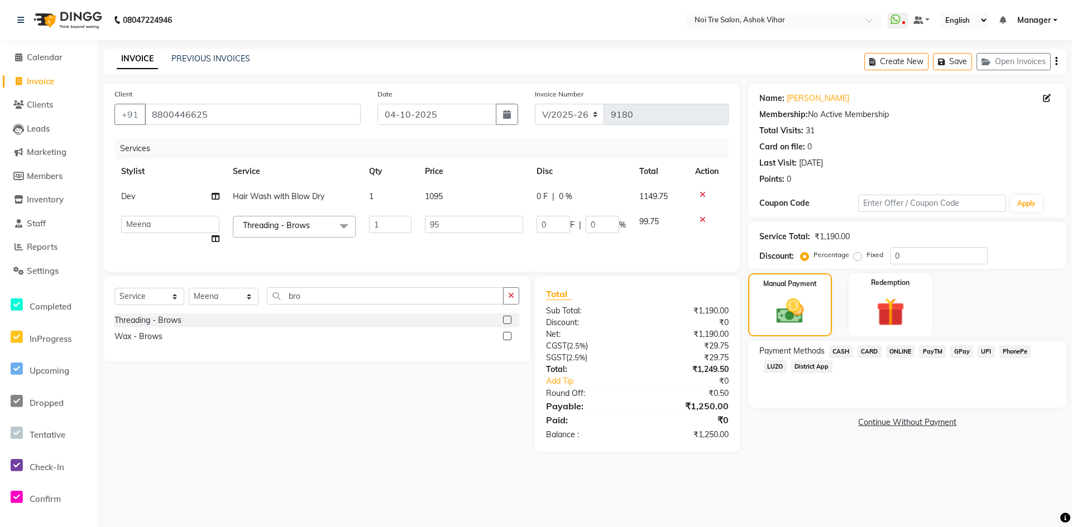
click at [846, 354] on span "CASH" at bounding box center [841, 351] width 24 height 13
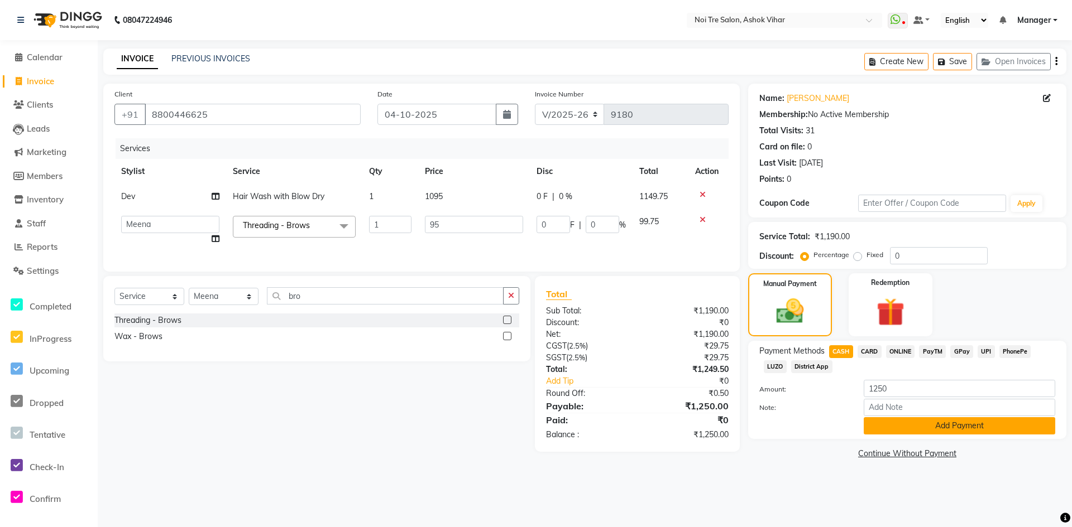
click at [907, 424] on button "Add Payment" at bounding box center [958, 425] width 191 height 17
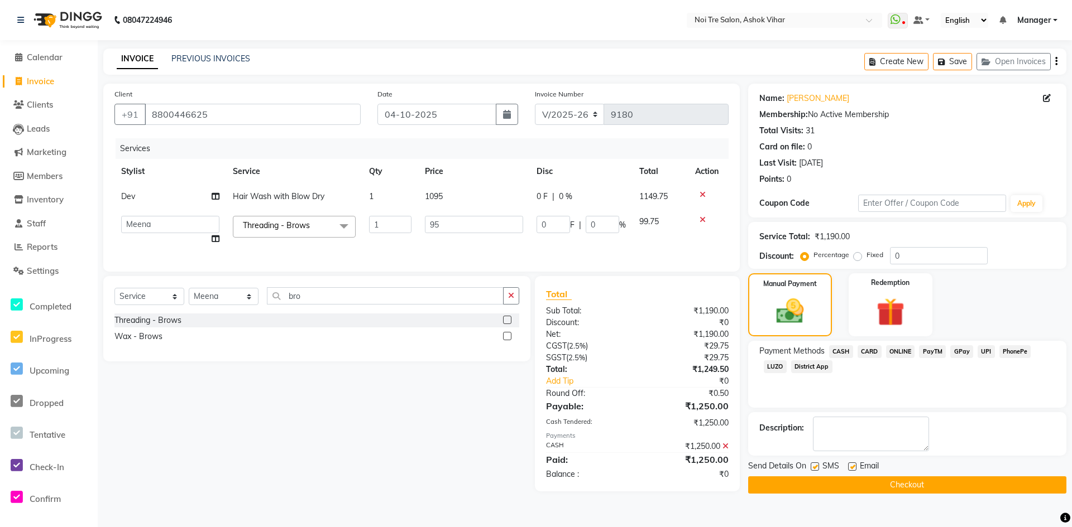
click at [908, 479] on button "Checkout" at bounding box center [907, 485] width 318 height 17
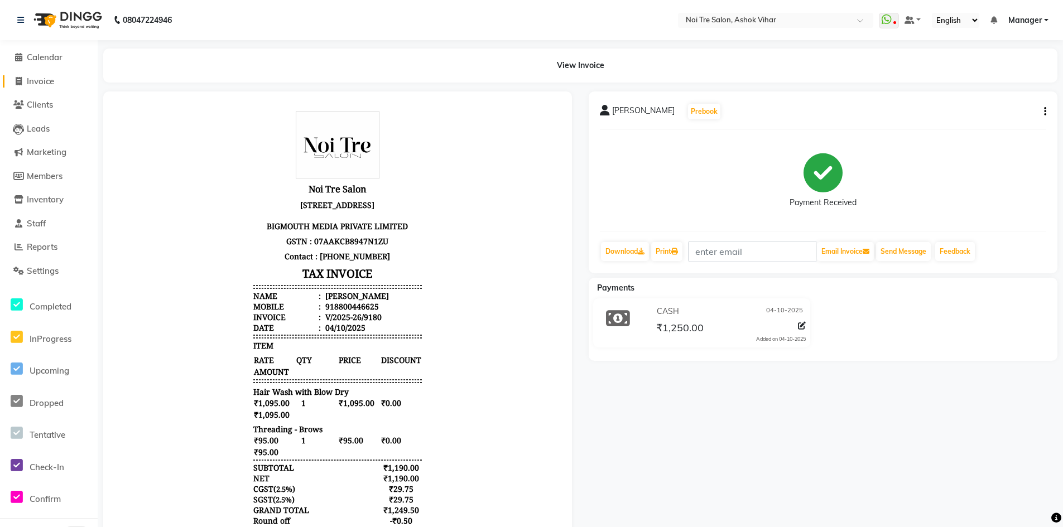
click at [47, 79] on span "Invoice" at bounding box center [40, 81] width 27 height 11
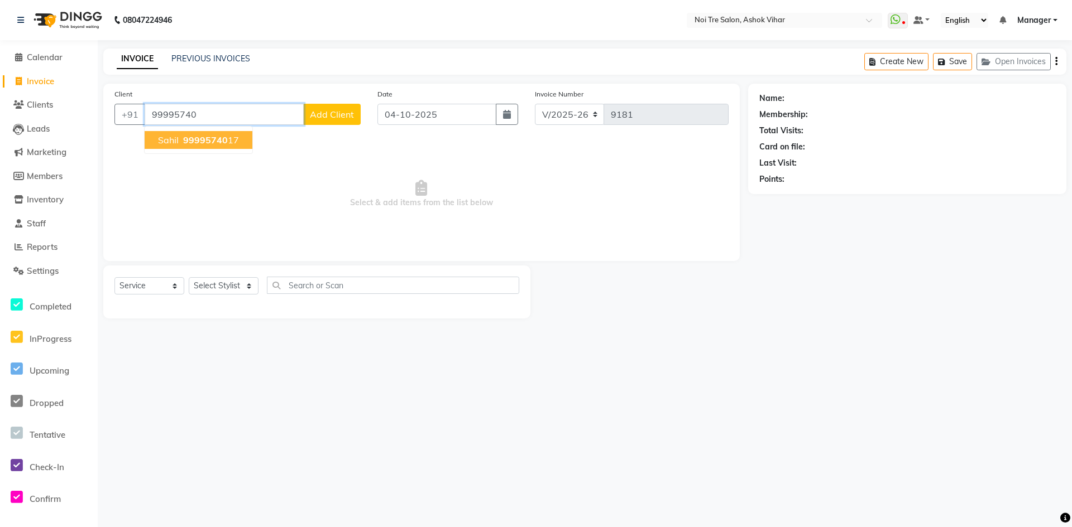
click at [232, 130] on ngb-typeahead-window "Sahil 99995740 17" at bounding box center [198, 140] width 109 height 28
click at [228, 142] on ngb-highlight "99995740 17" at bounding box center [210, 140] width 58 height 11
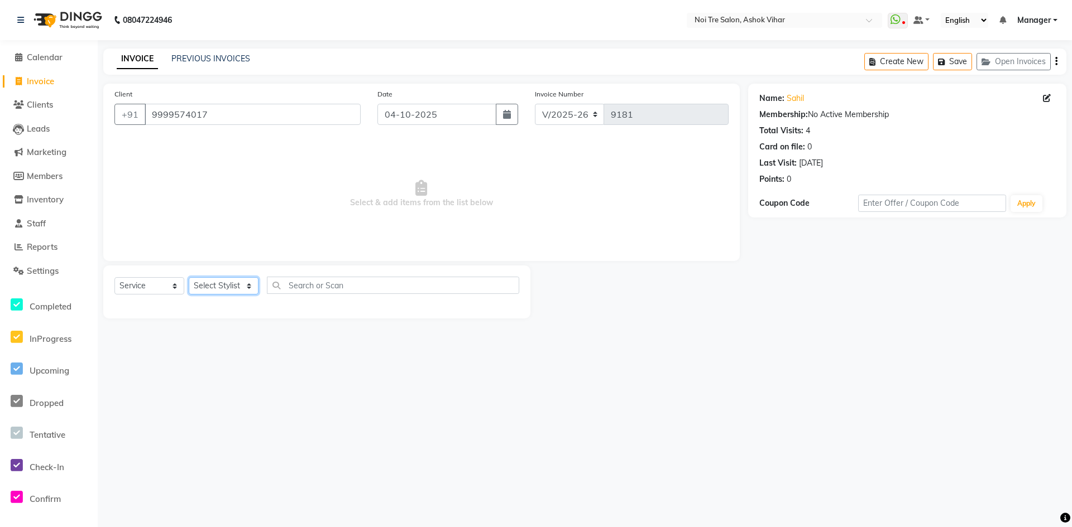
click at [248, 289] on select "Select Stylist Aakash Aalam Aas Admin Ajay Alice Amit Anand Anas Arif ARIF 1 Ar…" at bounding box center [224, 285] width 70 height 17
click at [299, 292] on input "text" at bounding box center [393, 285] width 252 height 17
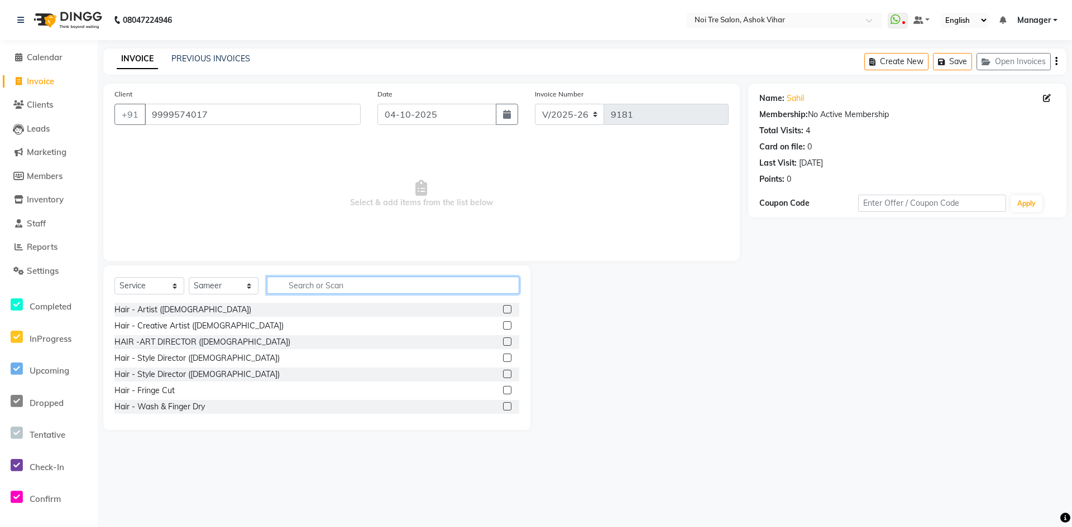
click at [310, 287] on input "text" at bounding box center [393, 285] width 252 height 17
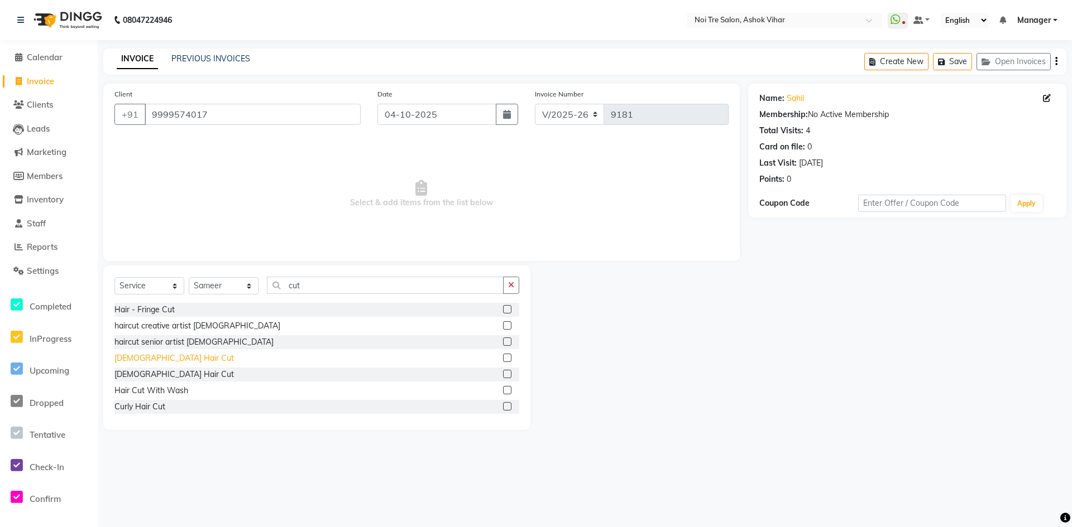
click at [159, 358] on div "Male Hair Cut" at bounding box center [173, 359] width 119 height 12
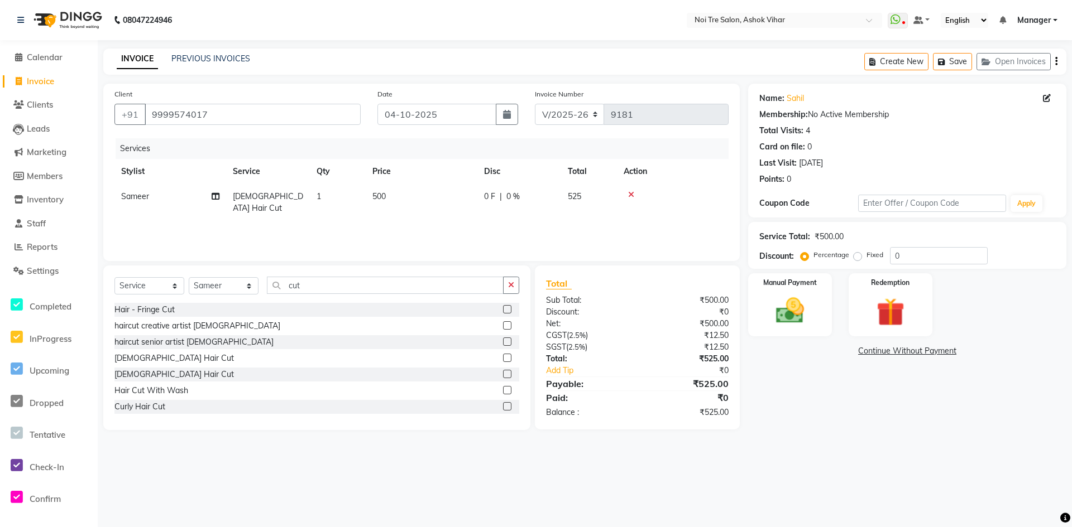
click at [335, 201] on td "1" at bounding box center [338, 202] width 56 height 37
click at [378, 200] on input "1" at bounding box center [390, 199] width 42 height 17
click at [409, 192] on td "500" at bounding box center [422, 202] width 112 height 37
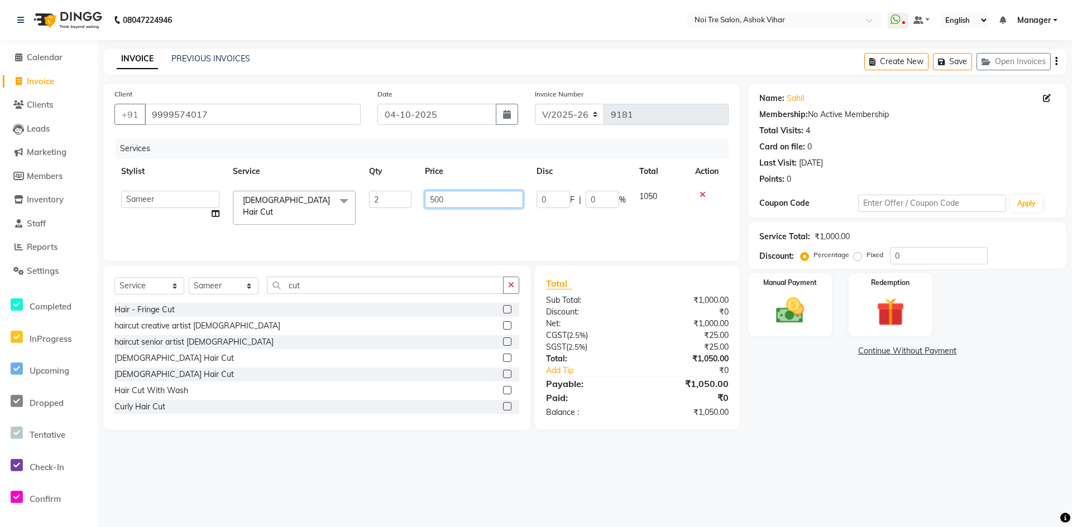
click at [454, 203] on input "500" at bounding box center [474, 199] width 98 height 17
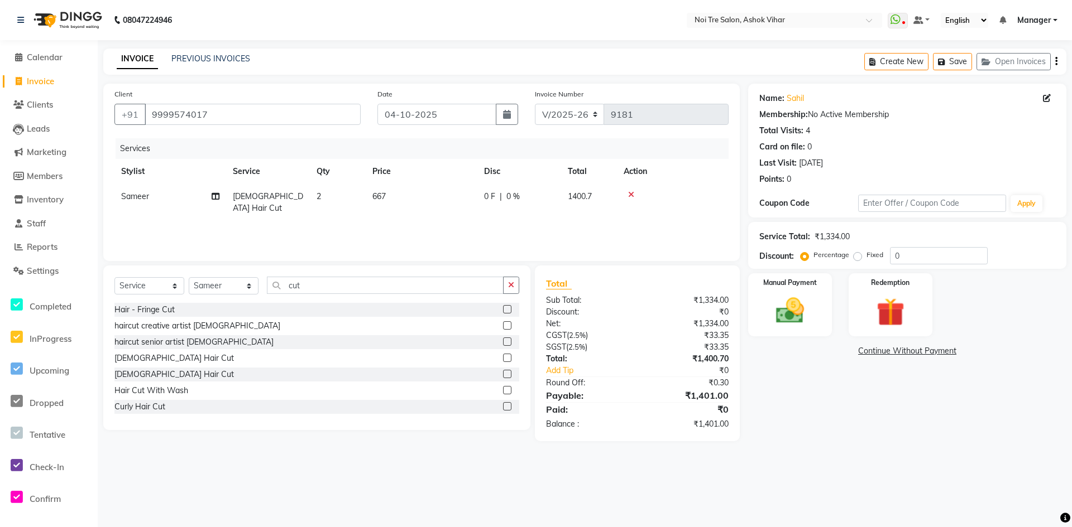
click at [447, 213] on div "Services Stylist Service Qty Price Disc Total Action Sameer Male Hair Cut 2 667…" at bounding box center [421, 194] width 614 height 112
click at [866, 256] on label "Fixed" at bounding box center [874, 255] width 17 height 10
click at [858, 256] on input "Fixed" at bounding box center [860, 255] width 8 height 8
click at [901, 260] on input "0" at bounding box center [939, 255] width 98 height 17
click at [806, 304] on img at bounding box center [790, 311] width 48 height 34
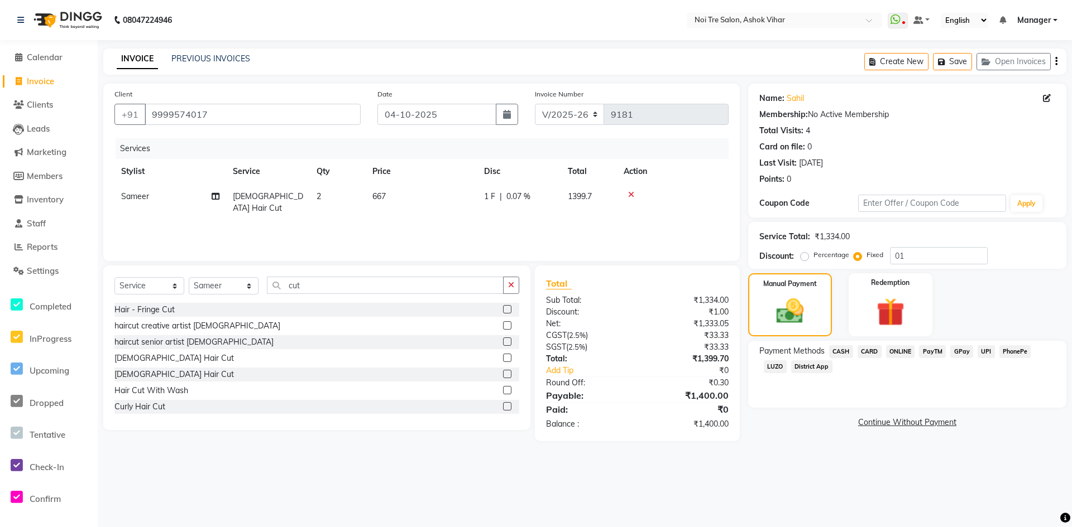
click at [843, 351] on span "CASH" at bounding box center [841, 351] width 24 height 13
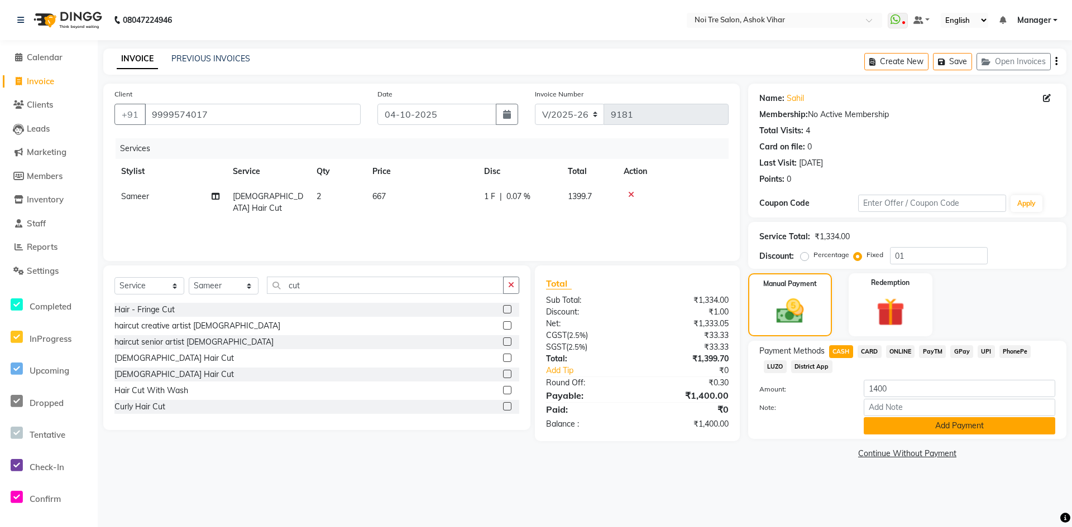
click at [898, 430] on button "Add Payment" at bounding box center [958, 425] width 191 height 17
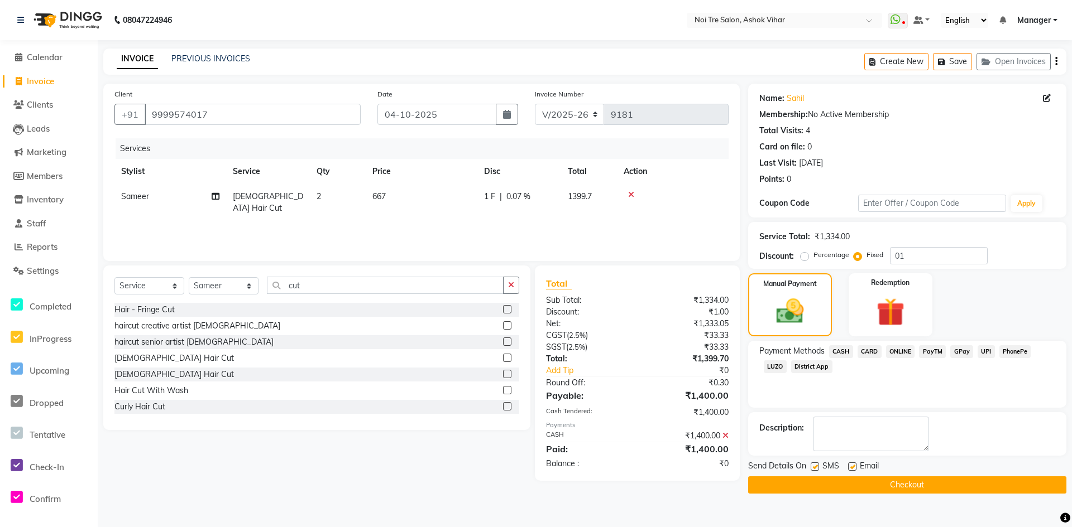
click at [883, 484] on button "Checkout" at bounding box center [907, 485] width 318 height 17
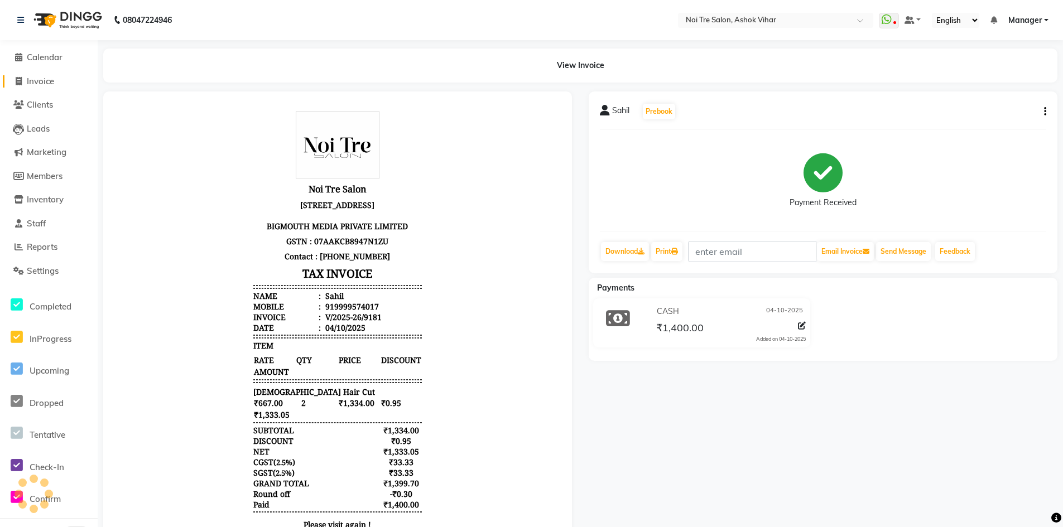
click at [51, 81] on span "Invoice" at bounding box center [40, 81] width 27 height 11
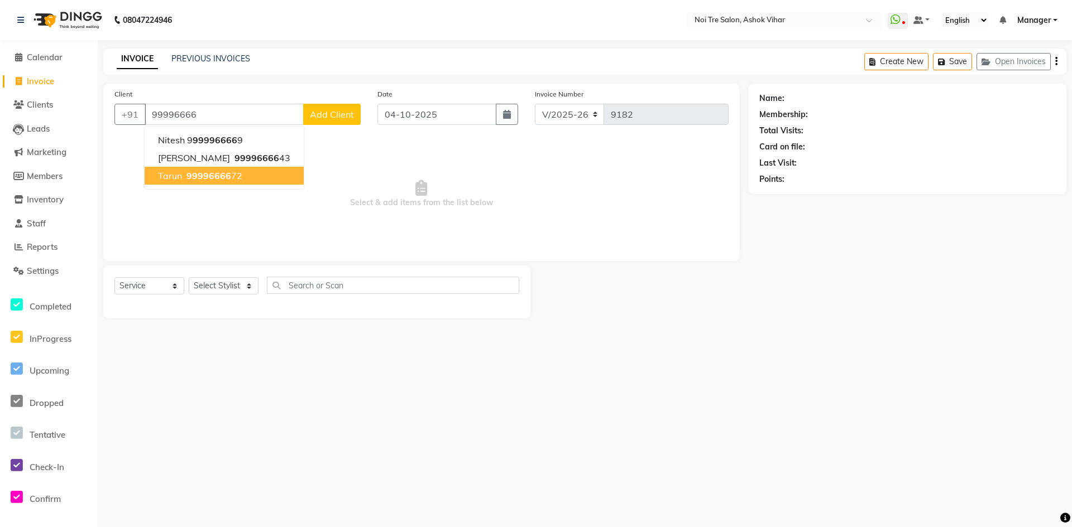
click at [213, 172] on span "99996666" at bounding box center [208, 175] width 45 height 11
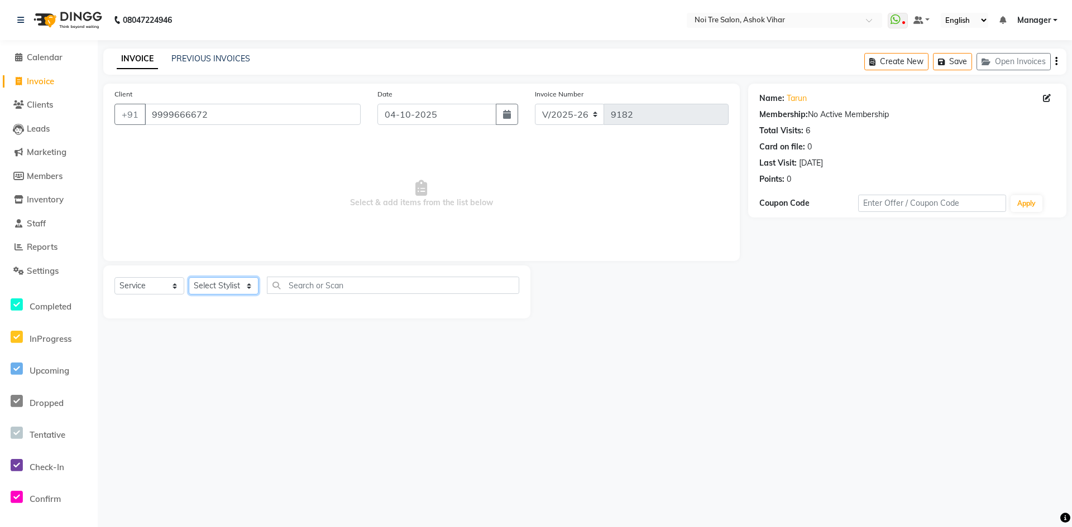
click at [249, 289] on select "Select Stylist Aakash Aalam Aas Admin Ajay Alice Amit Anand Anas Arif ARIF 1 Ar…" at bounding box center [224, 285] width 70 height 17
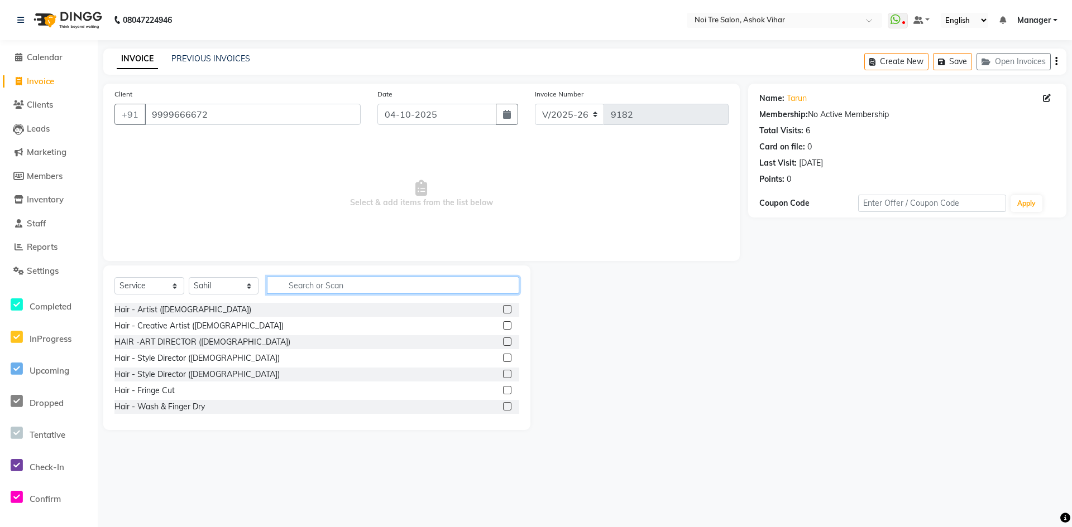
click at [326, 284] on input "text" at bounding box center [393, 285] width 252 height 17
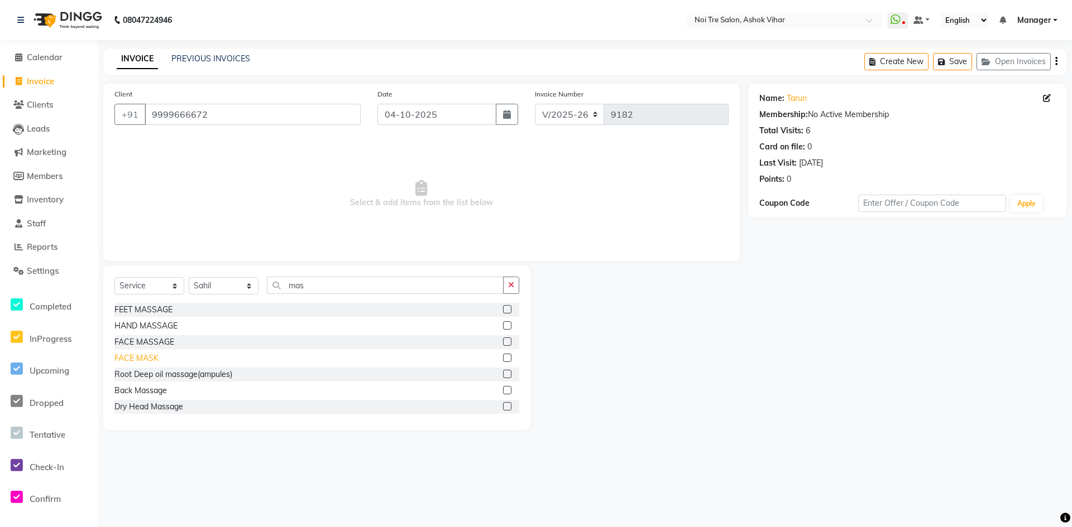
click at [145, 354] on div "FACE MASK" at bounding box center [136, 359] width 44 height 12
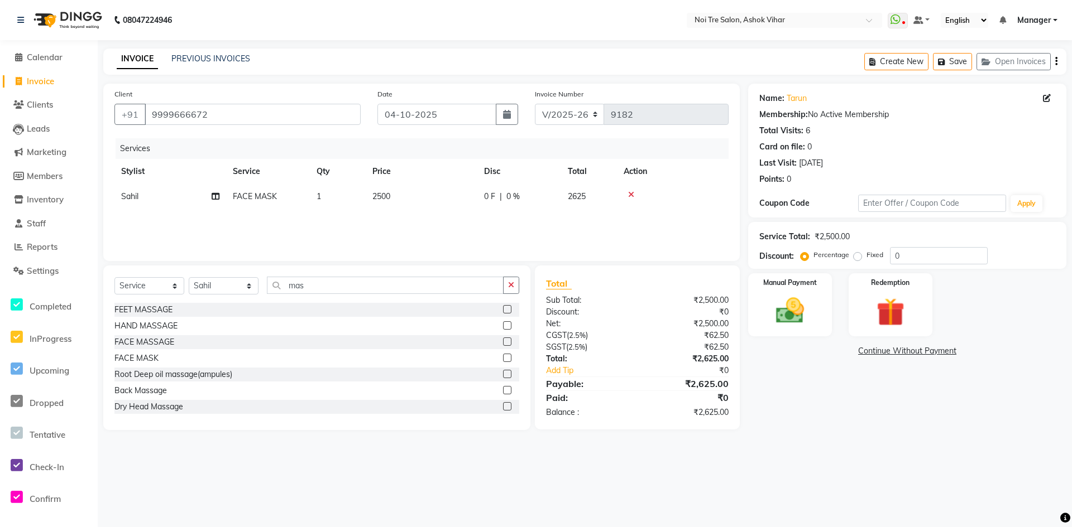
click at [402, 201] on td "2500" at bounding box center [422, 196] width 112 height 25
click at [455, 196] on input "2500" at bounding box center [474, 199] width 98 height 17
click at [455, 214] on div "Services Stylist Service Qty Price Disc Total Action Sahil FACE MASK 1 1875 0 F…" at bounding box center [421, 194] width 614 height 112
click at [410, 190] on td "1875" at bounding box center [422, 196] width 112 height 25
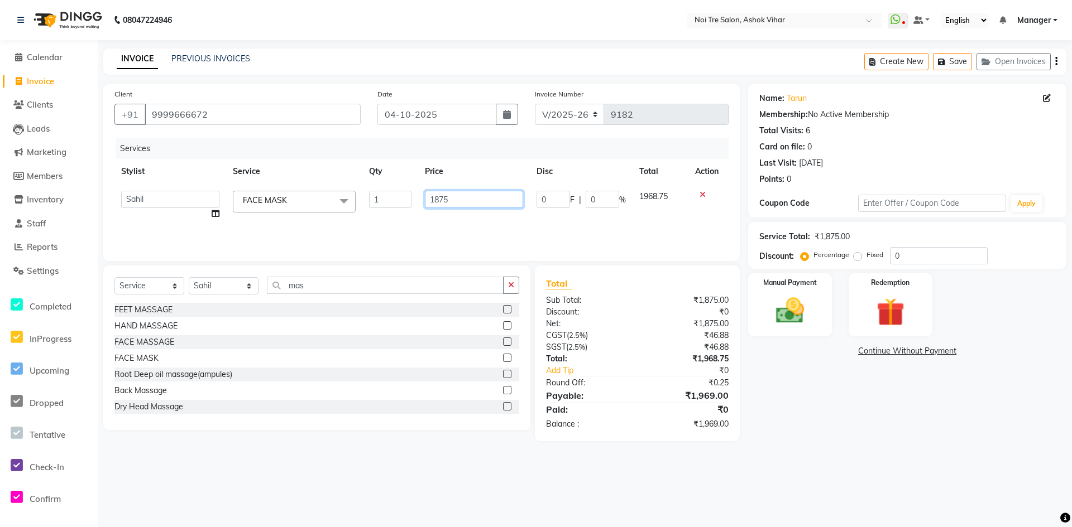
click at [457, 195] on input "1875" at bounding box center [474, 199] width 98 height 17
click at [454, 222] on div "Services Stylist Service Qty Price Disc Total Action Sahil FACE MASK 1 1942 0 F…" at bounding box center [421, 194] width 614 height 112
click at [419, 198] on td "1942" at bounding box center [422, 196] width 112 height 25
click at [467, 196] on input "1942" at bounding box center [474, 199] width 98 height 17
click at [470, 215] on div "Services Stylist Service Qty Price Disc Total Action Sahil FACE MASK 1 1910 0 F…" at bounding box center [421, 194] width 614 height 112
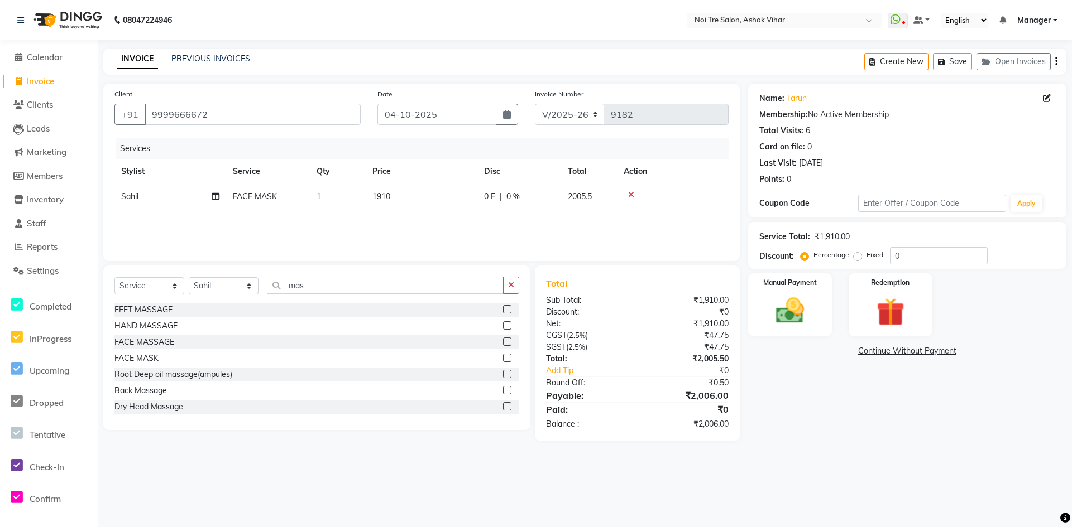
click at [414, 191] on td "1910" at bounding box center [422, 196] width 112 height 25
click at [459, 196] on input "1910" at bounding box center [474, 199] width 98 height 17
click at [489, 223] on div "Services Stylist Service Qty Price Disc Total Action Aakash Aalam Aas Admin Aja…" at bounding box center [421, 194] width 614 height 112
click at [853, 249] on div "Percentage Fixed" at bounding box center [846, 255] width 87 height 15
click at [866, 254] on label "Fixed" at bounding box center [874, 255] width 17 height 10
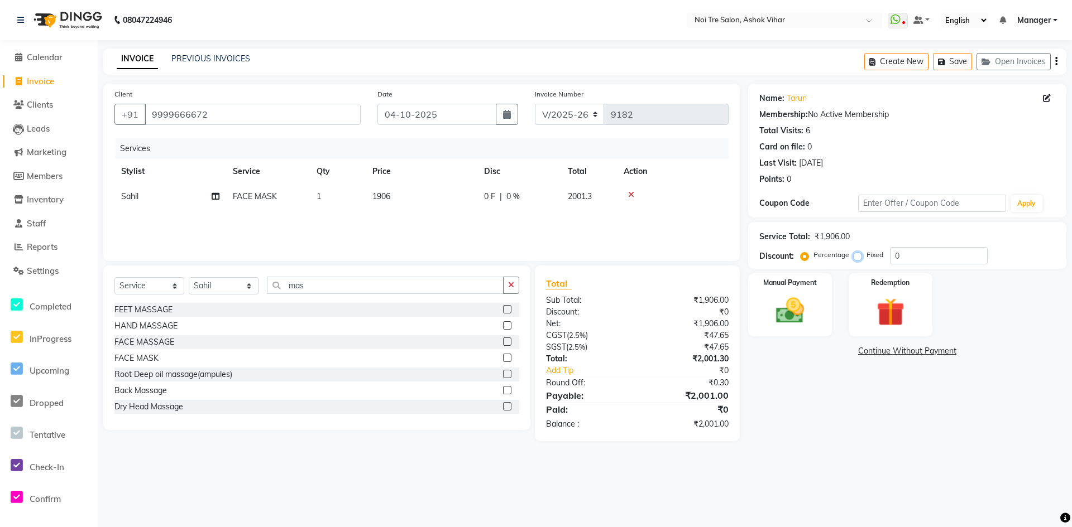
click at [859, 254] on input "Fixed" at bounding box center [860, 255] width 8 height 8
click at [902, 255] on input "0" at bounding box center [939, 255] width 98 height 17
click at [788, 301] on img at bounding box center [790, 311] width 48 height 34
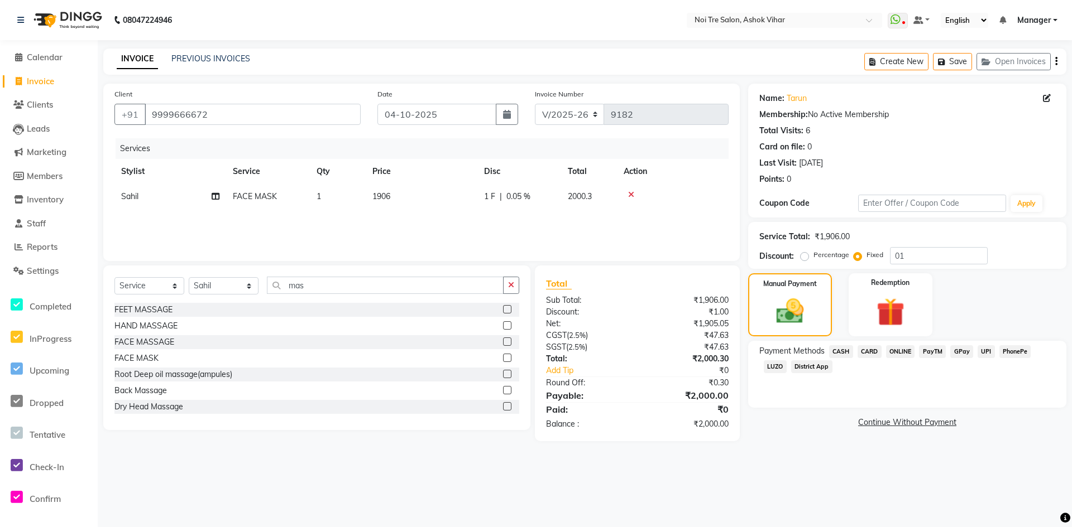
click at [841, 349] on span "CASH" at bounding box center [841, 351] width 24 height 13
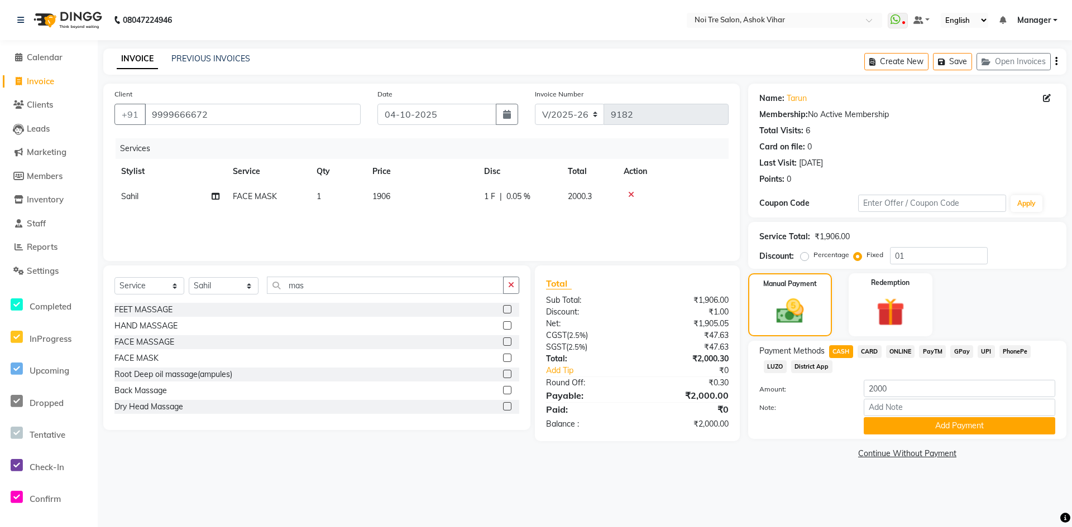
click at [902, 417] on div "Note:" at bounding box center [907, 408] width 313 height 19
click at [904, 423] on button "Add Payment" at bounding box center [958, 425] width 191 height 17
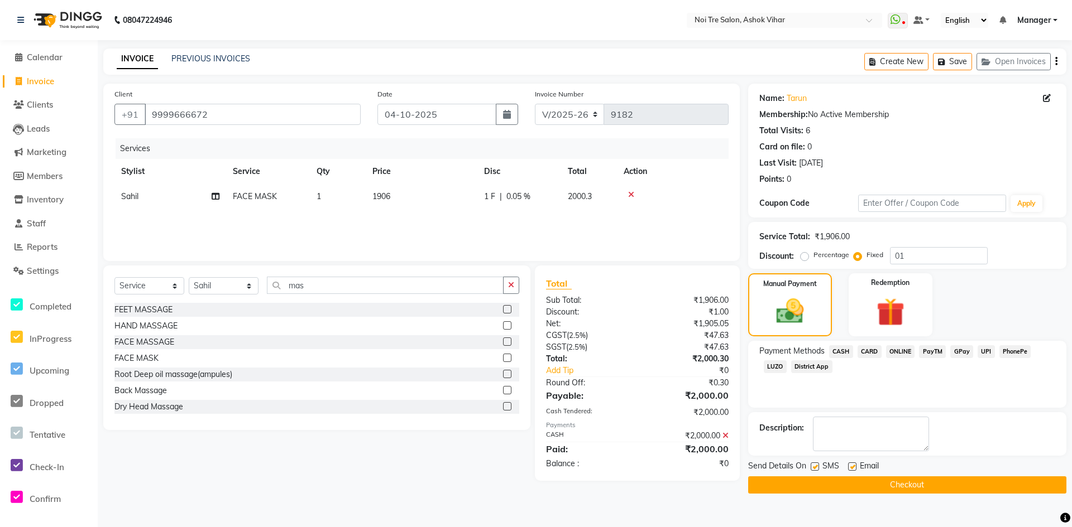
click at [920, 479] on button "Checkout" at bounding box center [907, 485] width 318 height 17
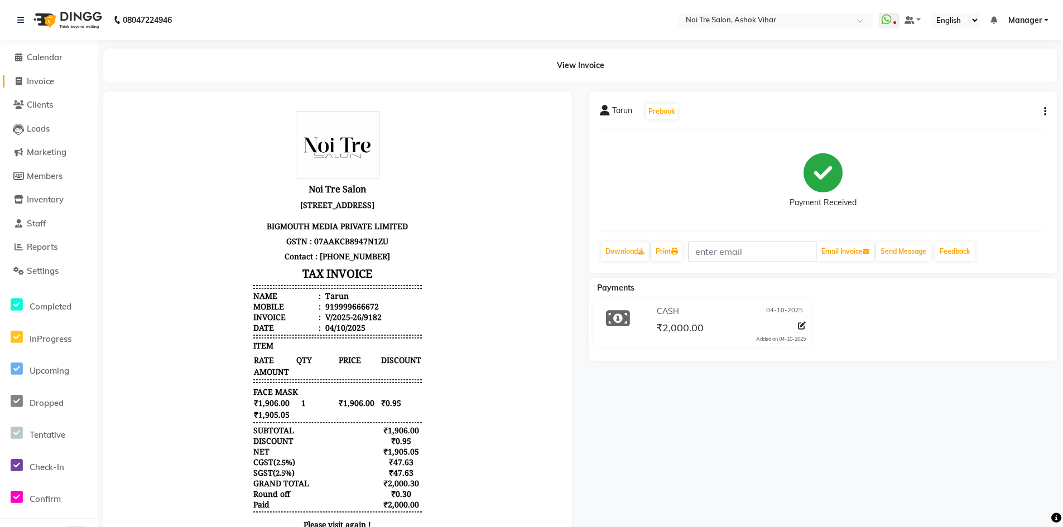
click at [39, 80] on span "Invoice" at bounding box center [40, 81] width 27 height 11
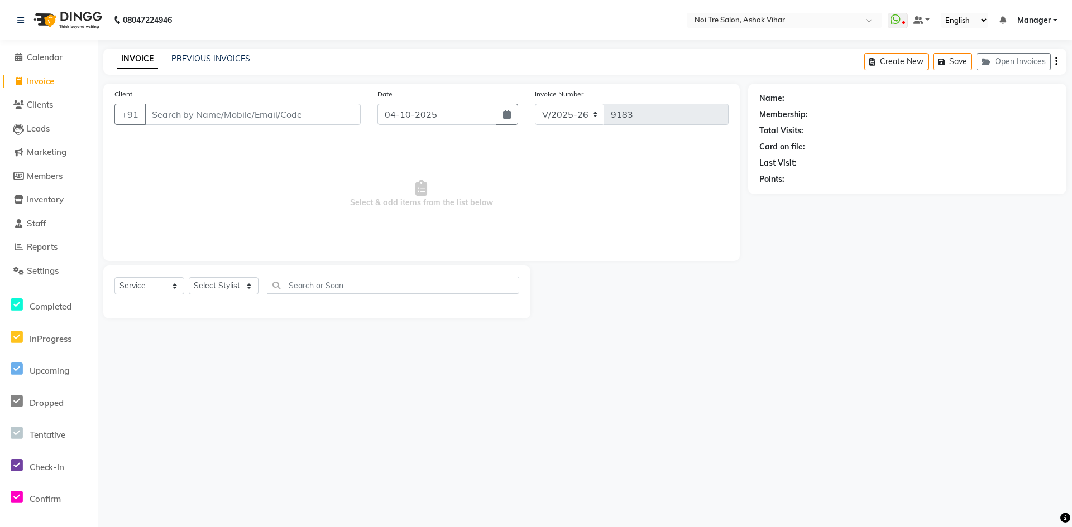
click at [247, 117] on input "Client" at bounding box center [253, 114] width 216 height 21
click at [247, 114] on input "Client" at bounding box center [253, 114] width 216 height 21
click at [248, 283] on select "Select Stylist Aakash Aalam Aas Admin Ajay Alice Amit Anand Anas Arif ARIF 1 Ar…" at bounding box center [224, 285] width 70 height 17
click at [301, 284] on input "text" at bounding box center [393, 285] width 252 height 17
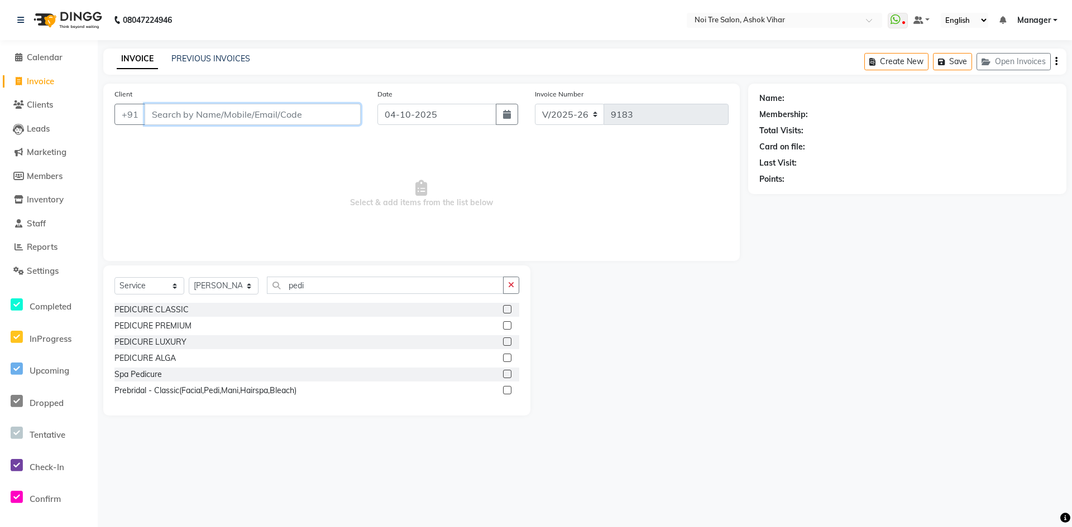
click at [281, 116] on input "Client" at bounding box center [253, 114] width 216 height 21
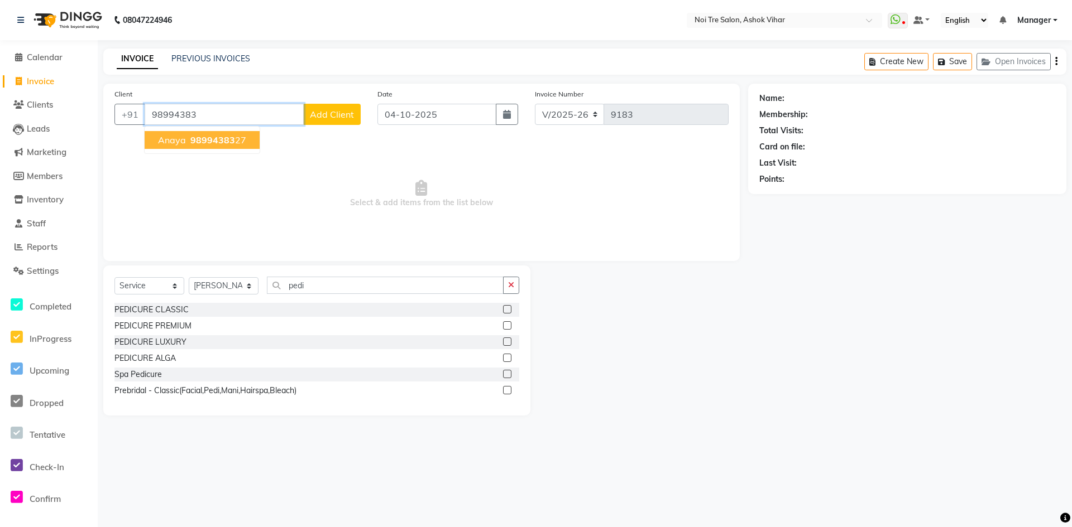
click at [224, 140] on span "98994383" at bounding box center [212, 140] width 45 height 11
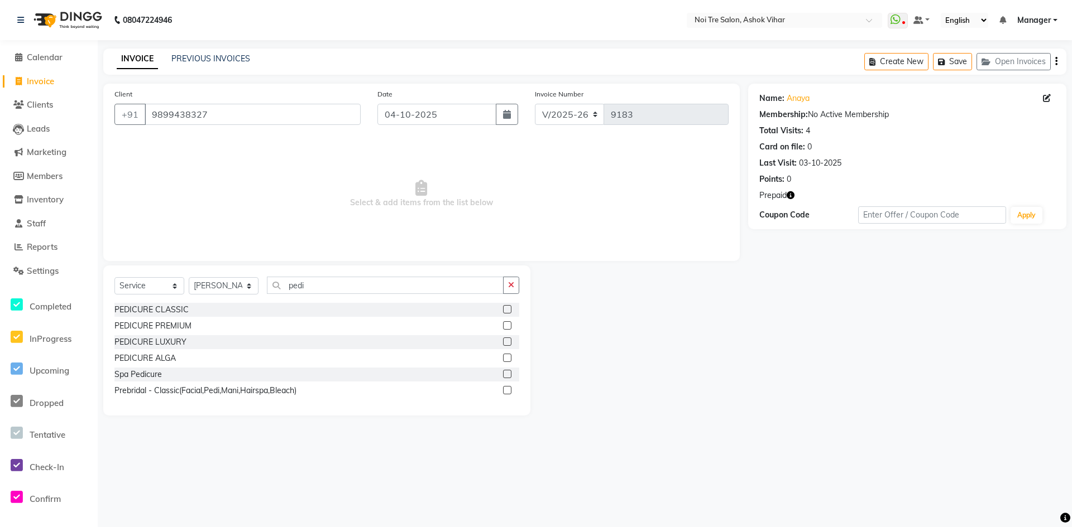
click at [792, 195] on icon "button" at bounding box center [790, 195] width 8 height 8
click at [801, 100] on link "Anaya" at bounding box center [797, 99] width 23 height 12
click at [250, 287] on select "Select Stylist Aakash Aalam Aas Admin Ajay Alice Amit Anand Anas Arif ARIF 1 Ar…" at bounding box center [224, 285] width 70 height 17
click at [316, 283] on input "pedi" at bounding box center [385, 285] width 237 height 17
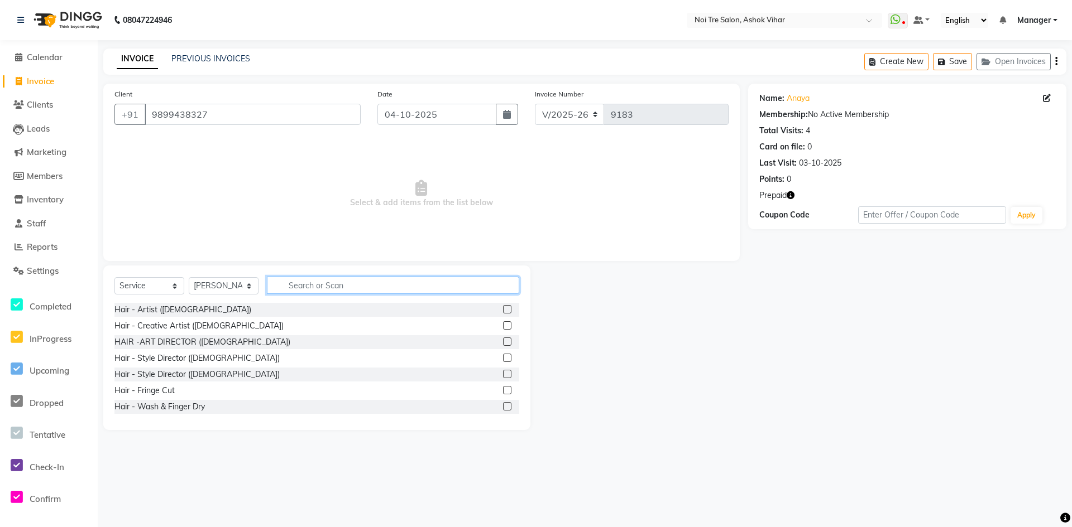
click at [292, 283] on input "text" at bounding box center [393, 285] width 252 height 17
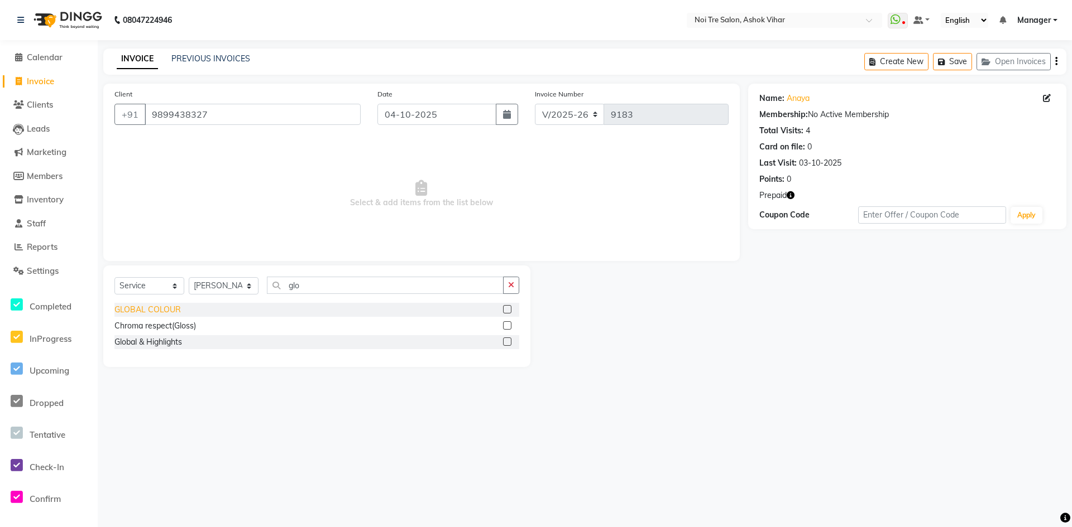
click at [168, 310] on div "GLOBAL COLOUR" at bounding box center [147, 310] width 66 height 12
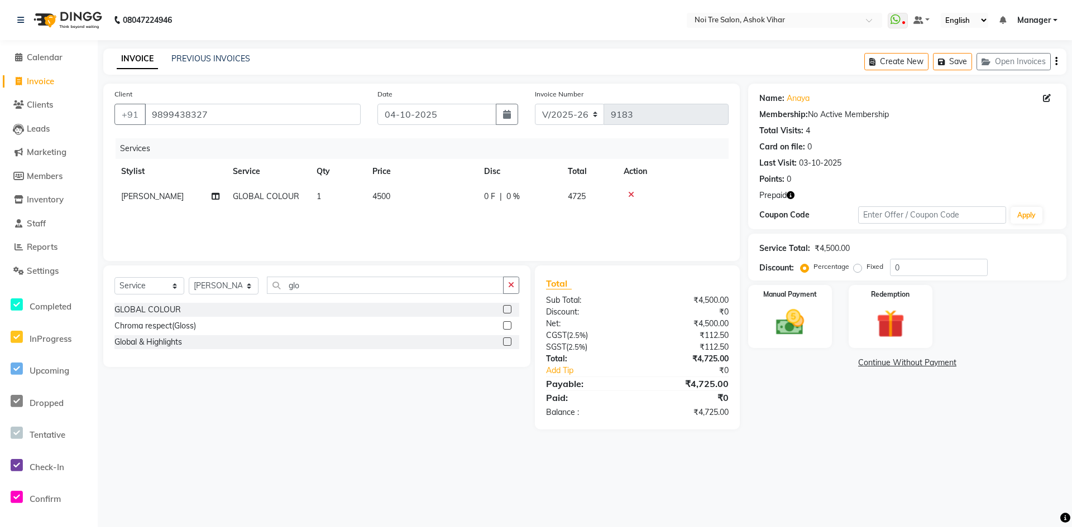
click at [424, 196] on td "4500" at bounding box center [422, 196] width 112 height 25
drag, startPoint x: 469, startPoint y: 200, endPoint x: 415, endPoint y: 208, distance: 55.2
click at [416, 208] on tr "Aakash Aalam Aas Admin Ajay Alice Amit Anand Anas Arif ARIF 1 Arun Ashu Asif At…" at bounding box center [421, 205] width 614 height 42
click at [422, 217] on div "Services Stylist Service Qty Price Disc Total Action Aakash Aalam Aas Admin Aja…" at bounding box center [421, 194] width 614 height 112
click at [435, 214] on div "Services Stylist Service Qty Price Disc Total Action Arif GLOBAL COLOUR 1 6000 …" at bounding box center [421, 194] width 614 height 112
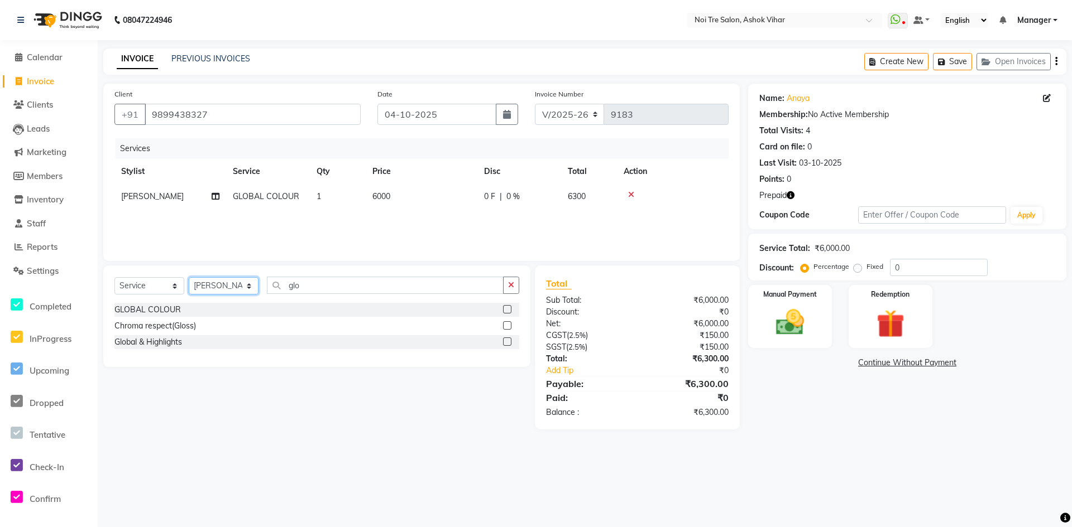
click at [246, 286] on select "Select Stylist Aakash Aalam Aas Admin Ajay Alice Amit Anand Anas Arif ARIF 1 Ar…" at bounding box center [224, 285] width 70 height 17
click at [304, 288] on input "glo" at bounding box center [385, 285] width 237 height 17
click at [168, 324] on div "MANICURE PREMIUM" at bounding box center [154, 326] width 80 height 12
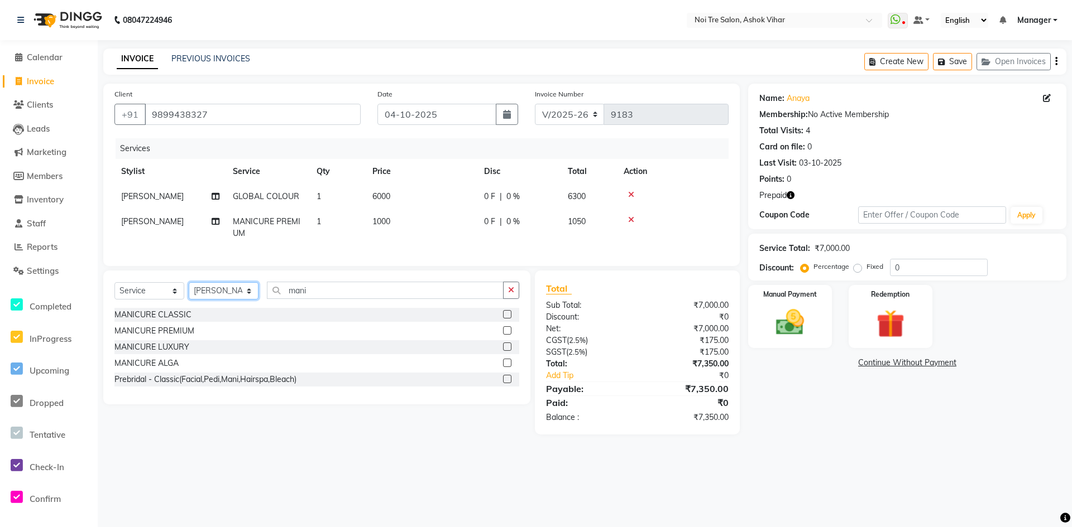
click at [247, 300] on select "Select Stylist Aakash Aalam Aas Admin Ajay Alice Amit Anand Anas Arif ARIF 1 Ar…" at bounding box center [224, 290] width 70 height 17
click at [170, 300] on select "Select Service Product Membership Package Voucher Prepaid Gift Card" at bounding box center [149, 290] width 70 height 17
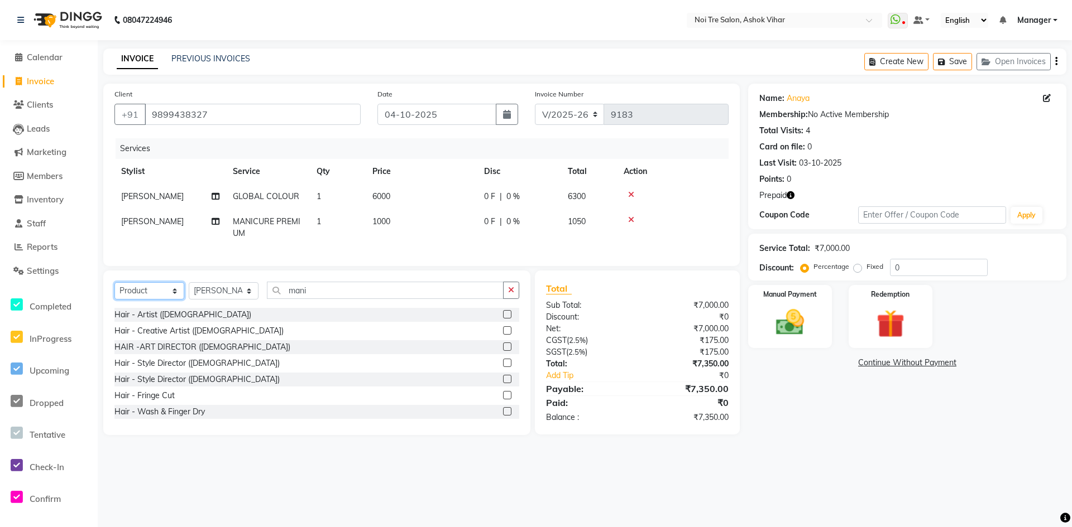
click at [114, 291] on select "Select Service Product Membership Package Voucher Prepaid Gift Card" at bounding box center [149, 290] width 70 height 17
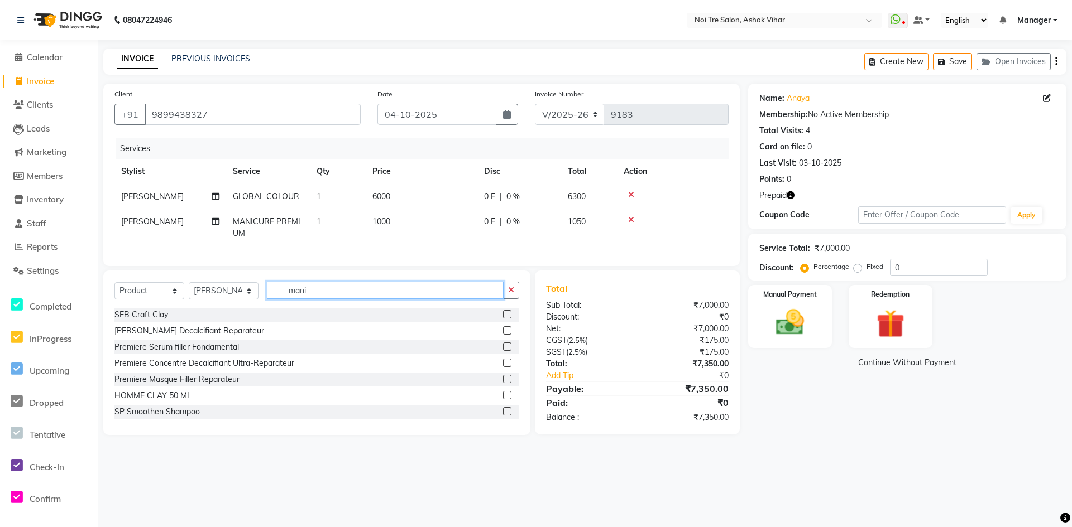
click at [317, 299] on input "mani" at bounding box center [385, 290] width 237 height 17
click at [899, 321] on img at bounding box center [890, 324] width 48 height 37
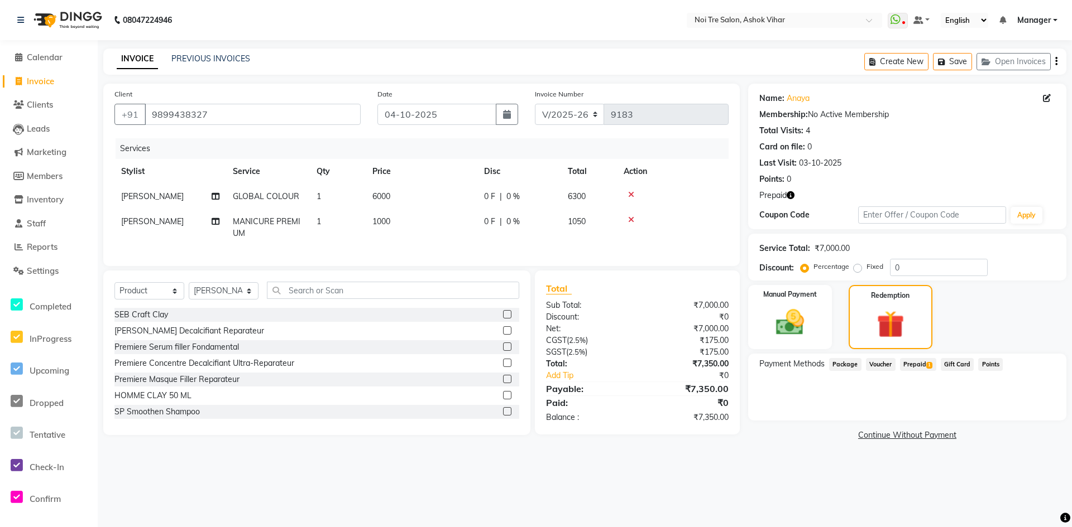
click at [921, 369] on span "Prepaid 1" at bounding box center [918, 364] width 36 height 13
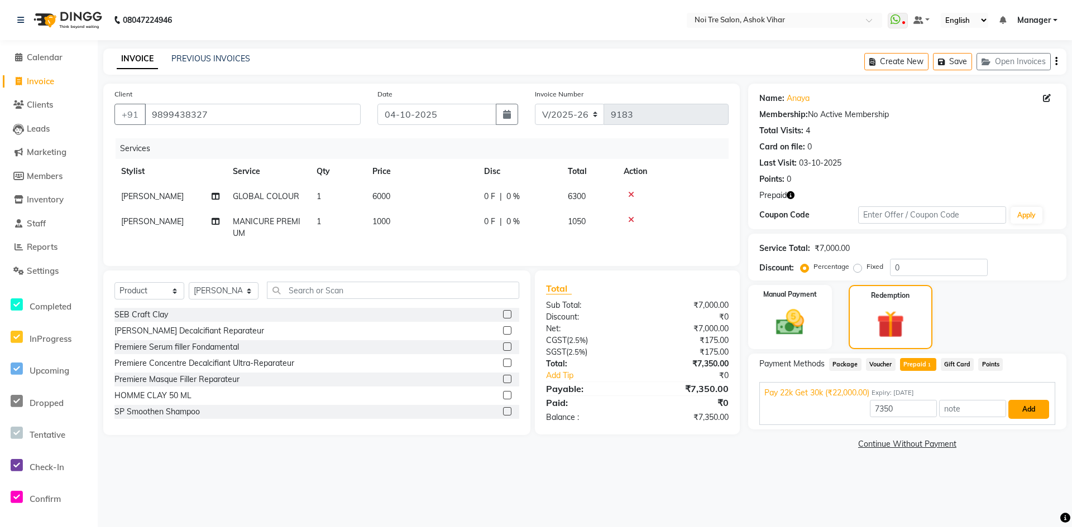
click at [1030, 416] on button "Add" at bounding box center [1028, 409] width 41 height 19
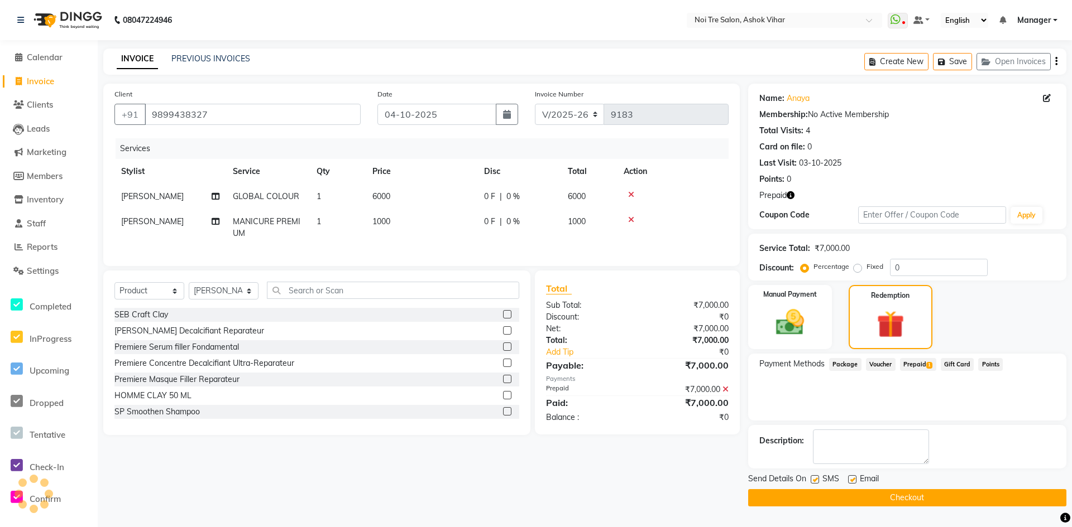
click at [919, 498] on button "Checkout" at bounding box center [907, 497] width 318 height 17
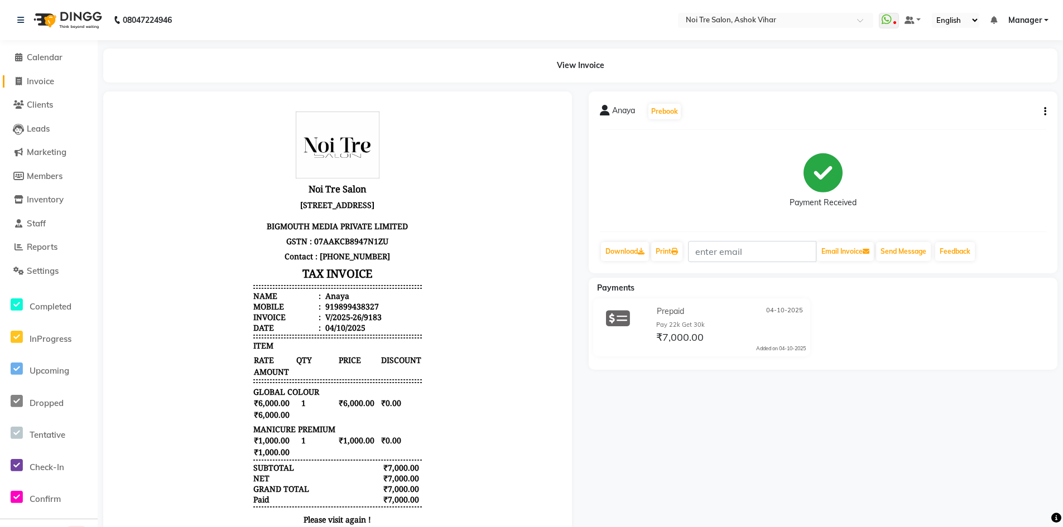
click at [44, 78] on span "Invoice" at bounding box center [40, 81] width 27 height 11
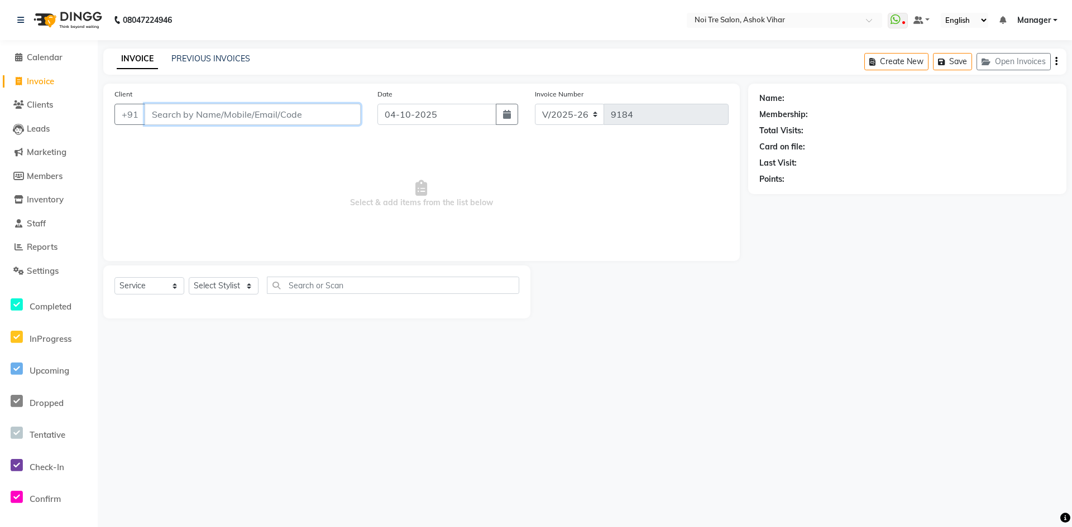
click at [206, 112] on input "Client" at bounding box center [253, 114] width 216 height 21
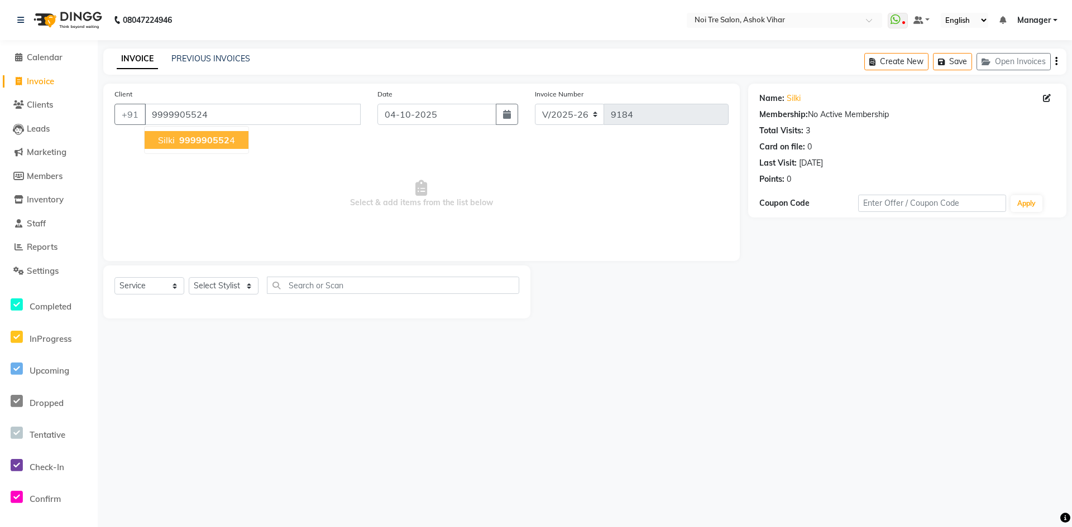
click at [215, 142] on span "999990552" at bounding box center [204, 140] width 50 height 11
click at [248, 289] on select "Select Stylist Aakash Aalam Aas Admin Ajay Alice Amit Anand Anas Arif ARIF 1 Ar…" at bounding box center [224, 285] width 70 height 17
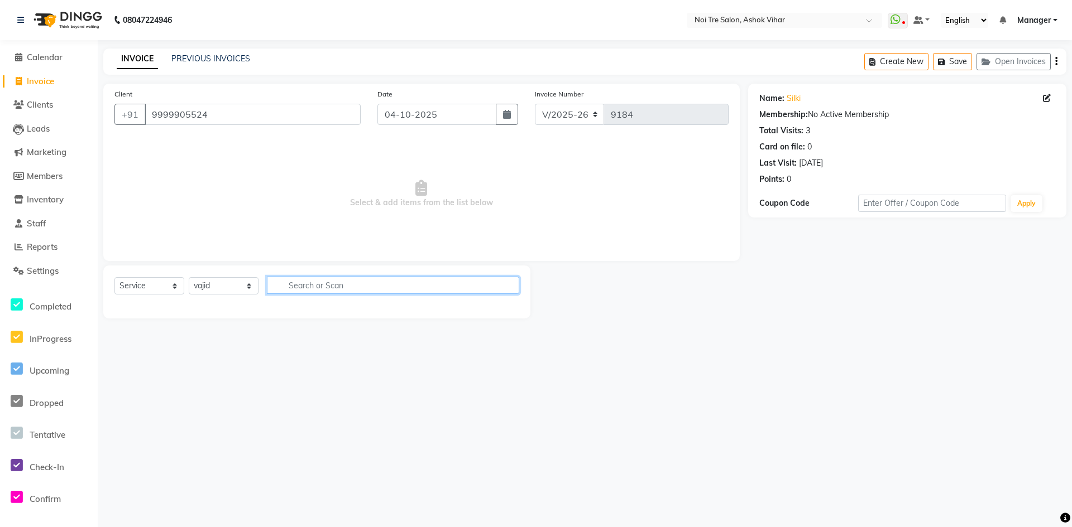
click at [300, 285] on input "text" at bounding box center [393, 285] width 252 height 17
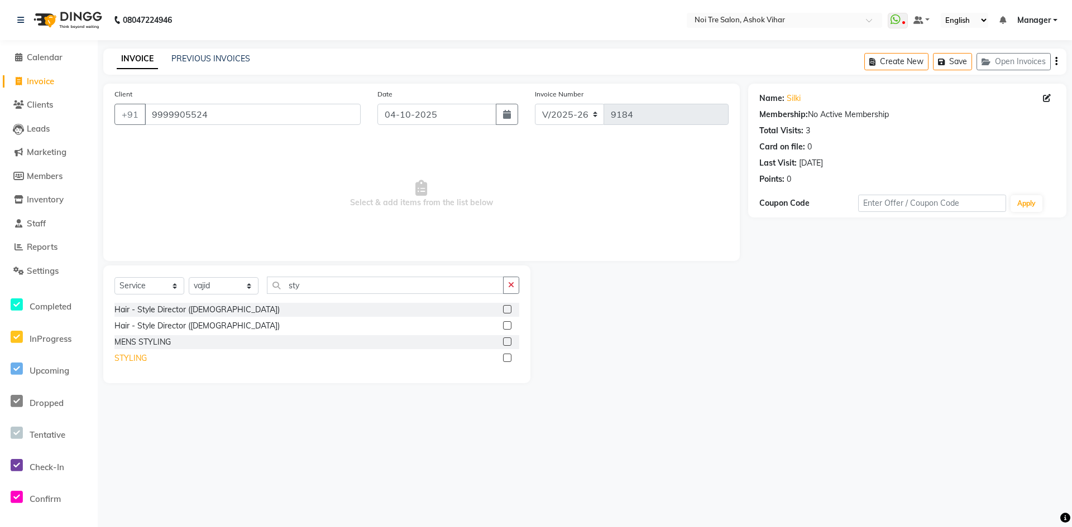
click at [141, 362] on div "STYLING" at bounding box center [130, 359] width 32 height 12
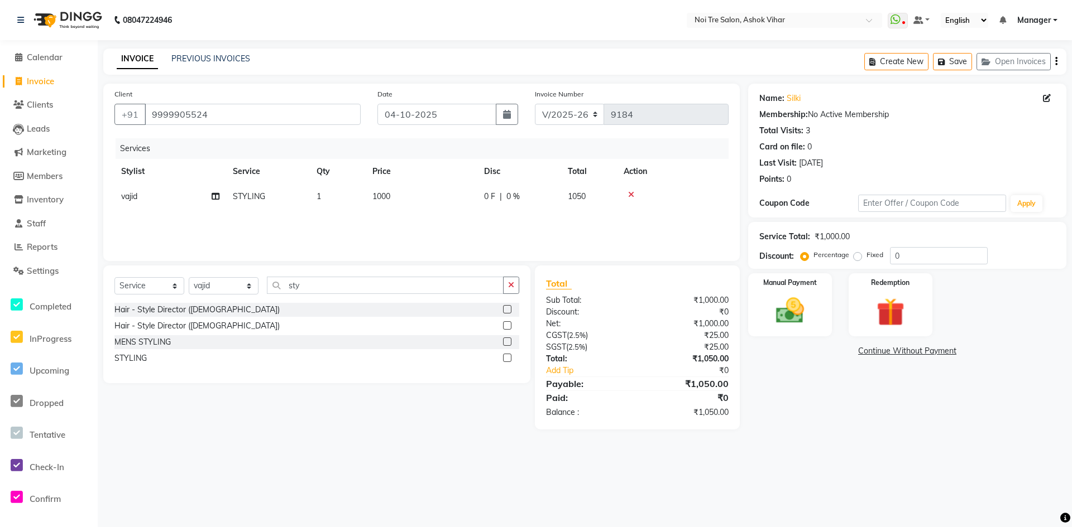
drag, startPoint x: 402, startPoint y: 198, endPoint x: 419, endPoint y: 198, distance: 16.8
click at [402, 198] on td "1000" at bounding box center [422, 196] width 112 height 25
click at [462, 191] on input "1000" at bounding box center [474, 199] width 98 height 17
drag, startPoint x: 444, startPoint y: 232, endPoint x: 577, endPoint y: 259, distance: 135.1
click at [451, 232] on div "Services Stylist Service Qty Price Disc Total Action vajid STYLING 1 1500 0 F |…" at bounding box center [421, 194] width 614 height 112
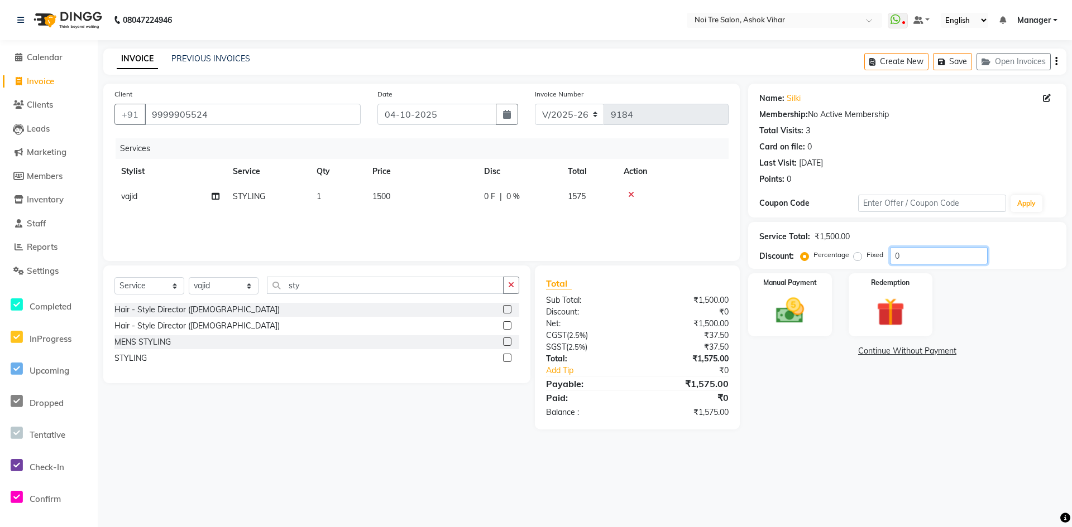
click at [904, 255] on input "0" at bounding box center [939, 255] width 98 height 17
click at [785, 310] on img at bounding box center [790, 311] width 48 height 34
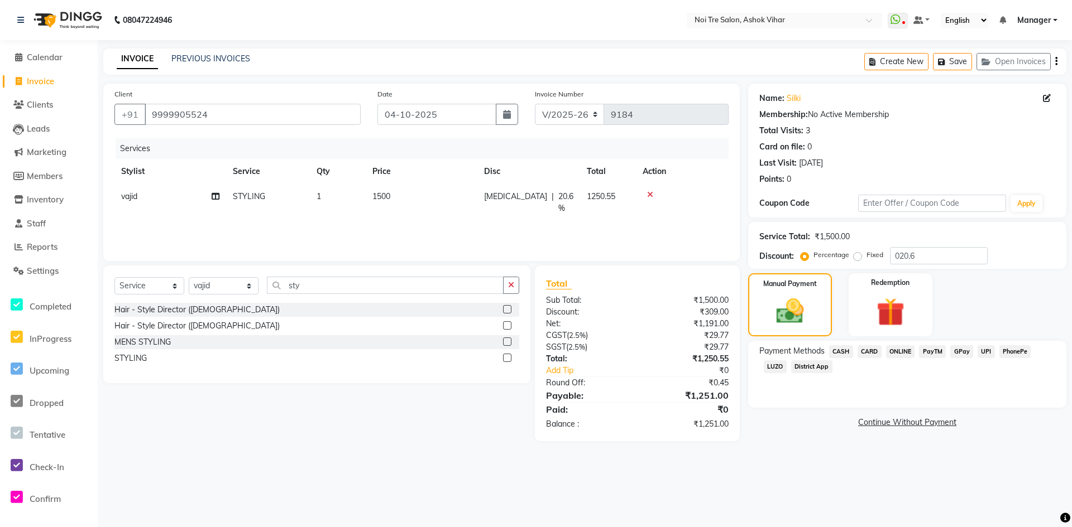
click at [842, 354] on span "CASH" at bounding box center [841, 351] width 24 height 13
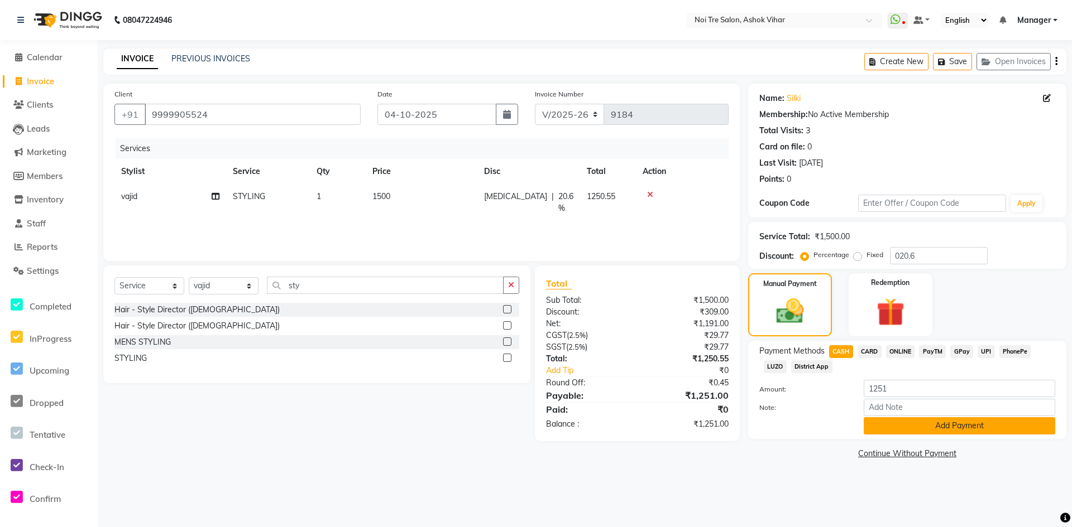
click at [893, 421] on button "Add Payment" at bounding box center [958, 425] width 191 height 17
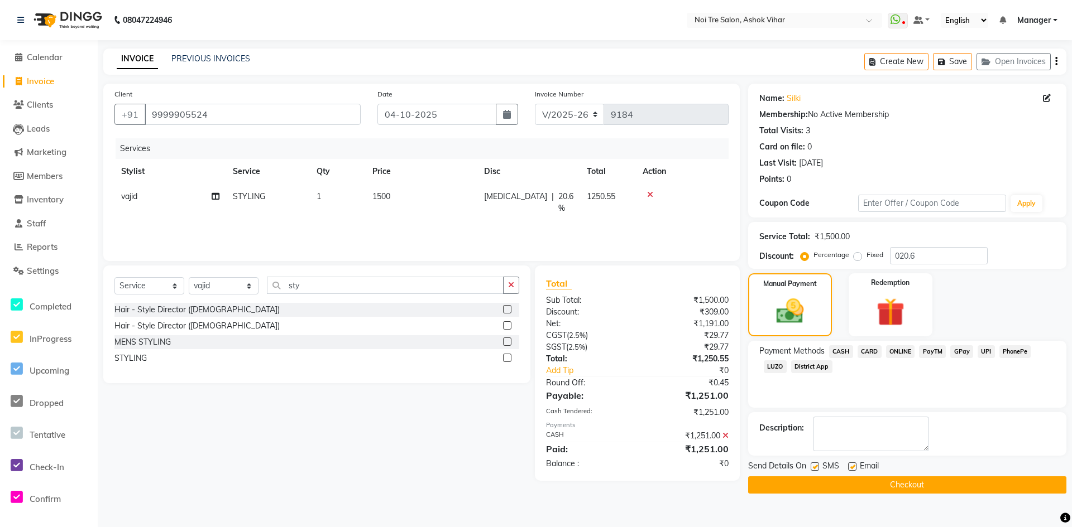
click at [923, 485] on button "Checkout" at bounding box center [907, 485] width 318 height 17
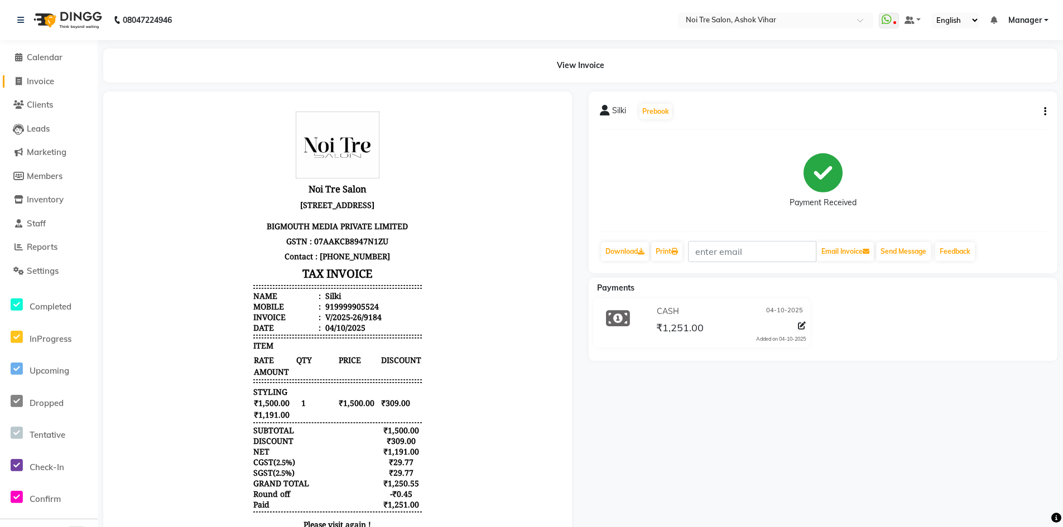
click at [39, 80] on span "Invoice" at bounding box center [40, 81] width 27 height 11
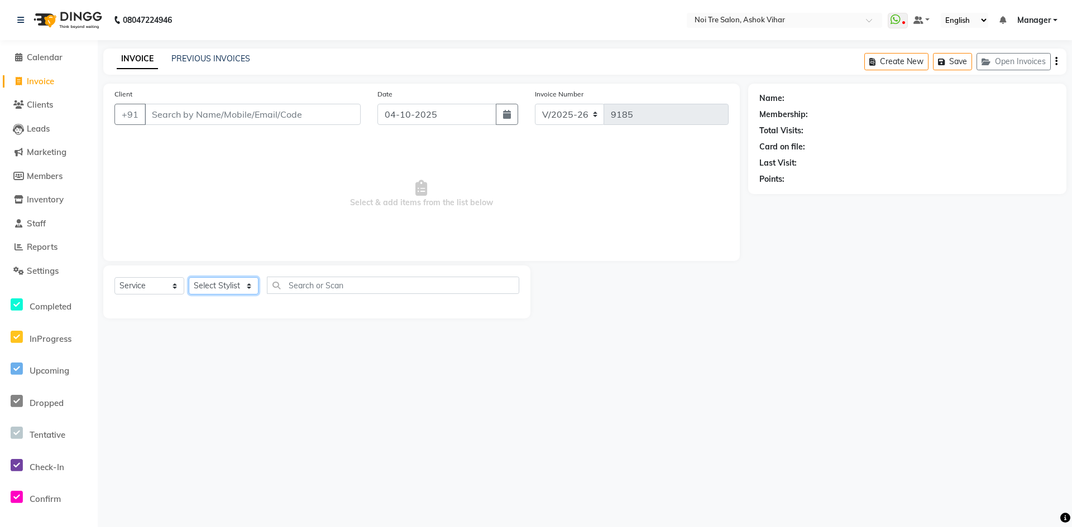
click at [251, 288] on select "Select Stylist Aakash Aalam Aas Admin Ajay Alice Amit Anand Anas Arif ARIF 1 Ar…" at bounding box center [224, 285] width 70 height 17
click at [312, 288] on input "text" at bounding box center [393, 285] width 252 height 17
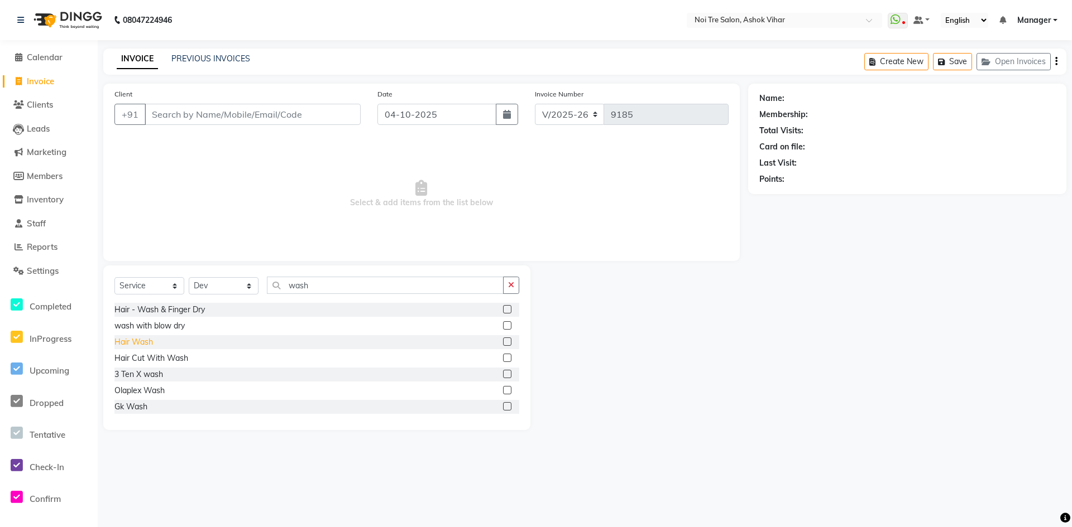
click at [150, 344] on div "Hair Wash" at bounding box center [133, 343] width 39 height 12
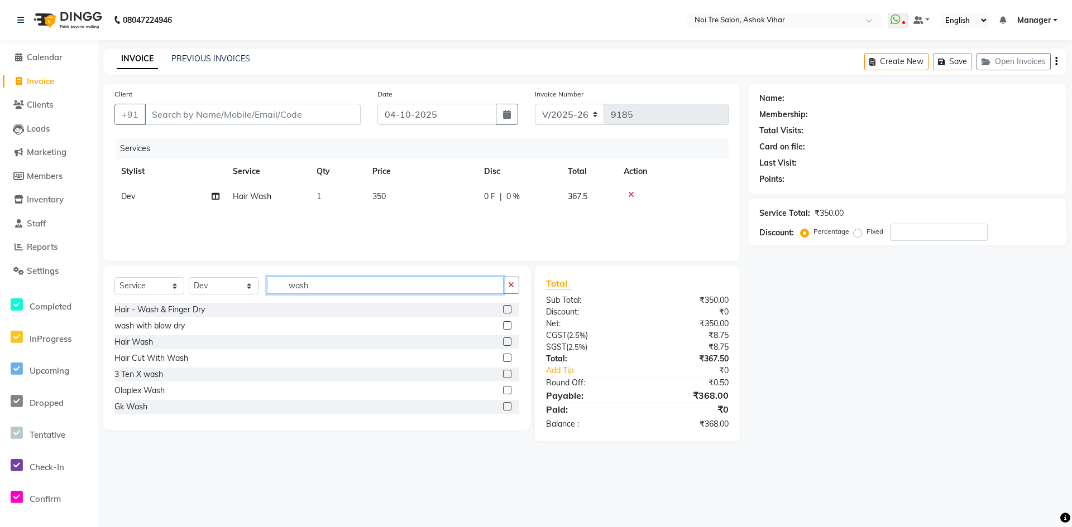
click at [328, 287] on input "wash" at bounding box center [385, 285] width 237 height 17
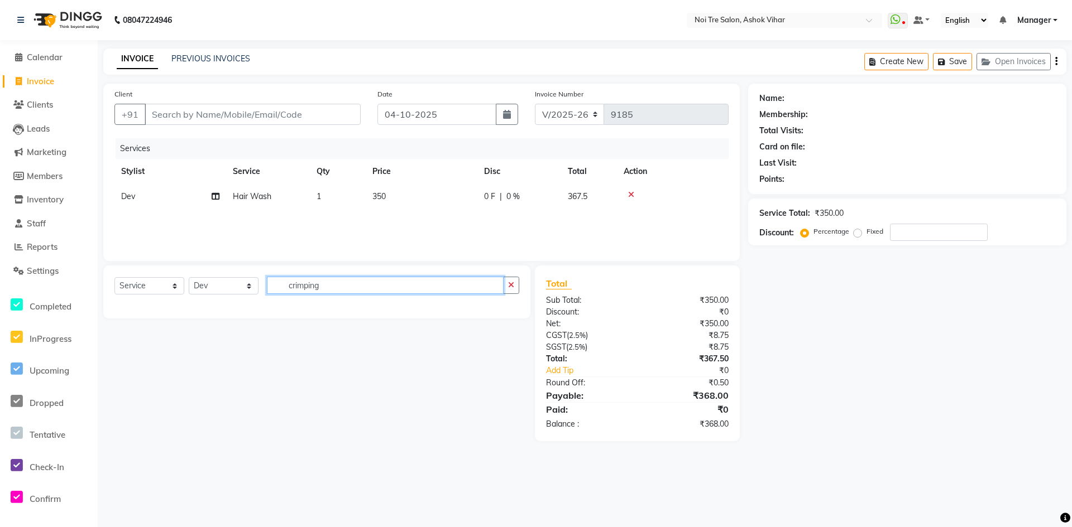
click at [337, 284] on input "crimping" at bounding box center [385, 285] width 237 height 17
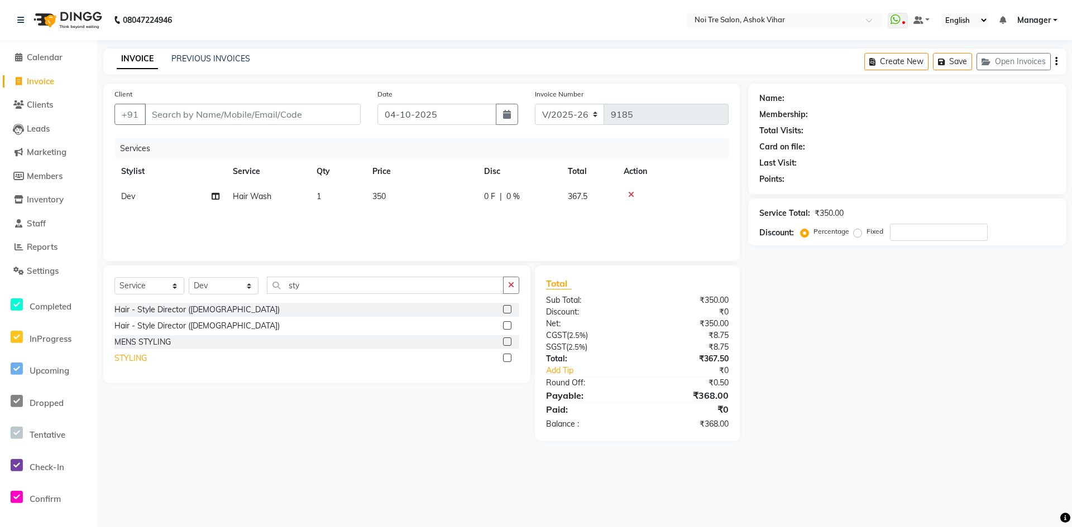
click at [138, 361] on div "STYLING" at bounding box center [130, 359] width 32 height 12
click at [409, 214] on td "1000" at bounding box center [422, 221] width 112 height 25
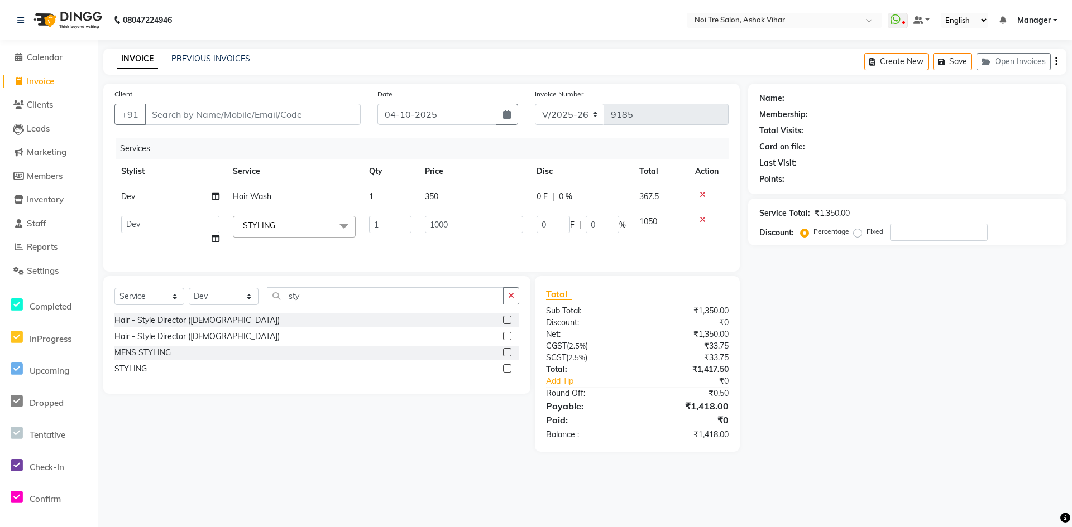
click at [451, 199] on td "350" at bounding box center [474, 196] width 112 height 25
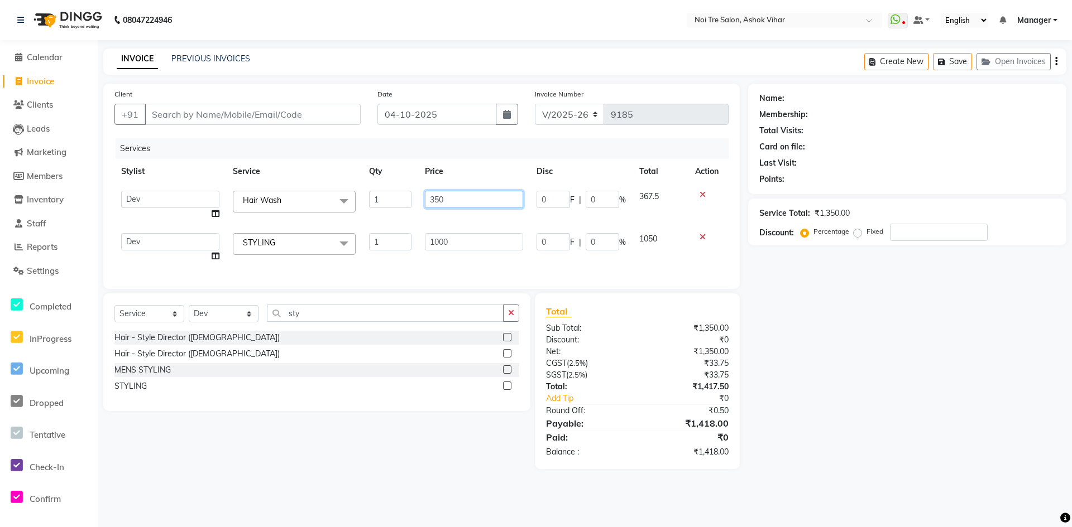
click at [460, 196] on input "350" at bounding box center [474, 199] width 98 height 17
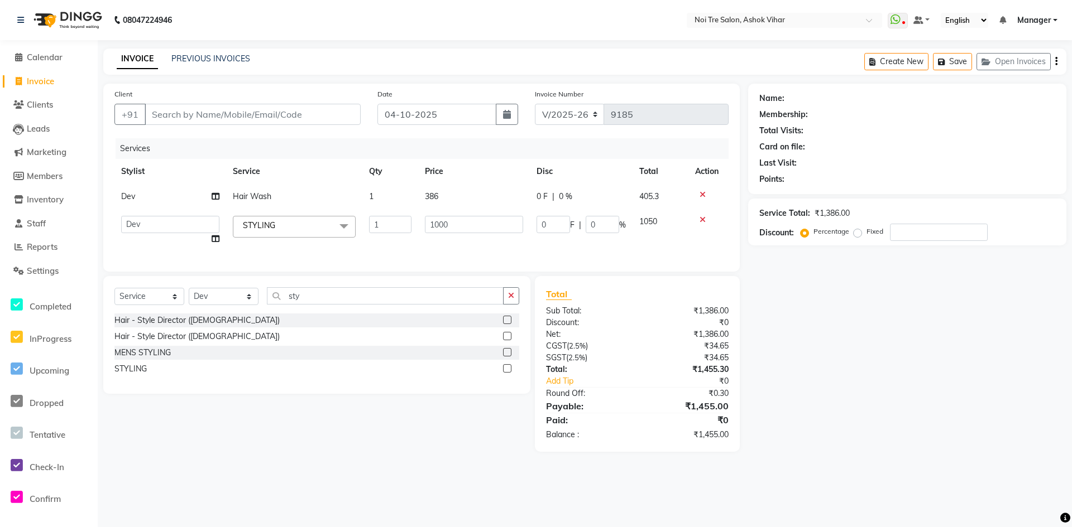
click at [438, 209] on tbody "Dev Hair Wash 1 386 0 F | 0 % 405.3 Aakash Aalam Aas Admin Ajay Alice Amit Anan…" at bounding box center [421, 218] width 614 height 68
click at [449, 199] on td "386" at bounding box center [474, 196] width 112 height 25
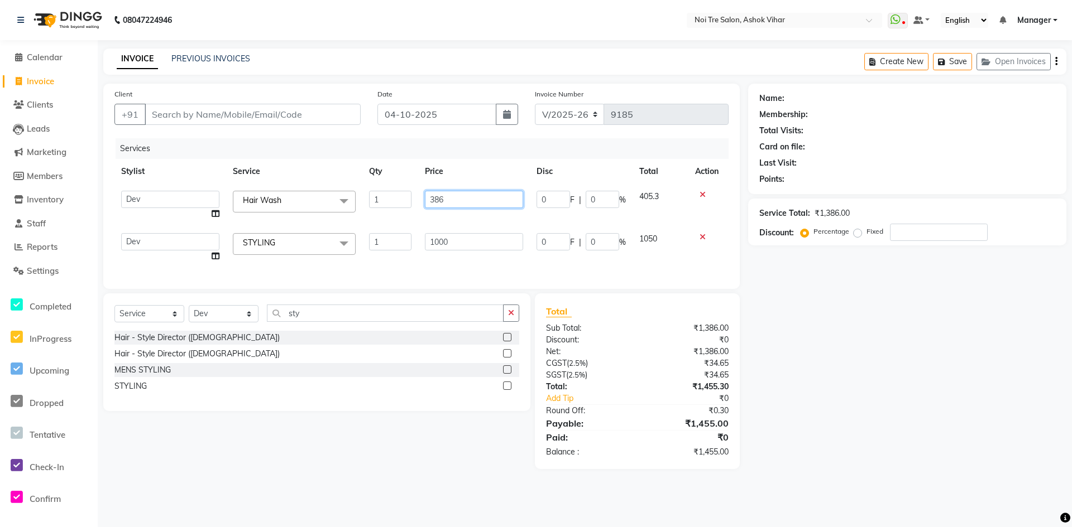
click at [474, 198] on input "386" at bounding box center [474, 199] width 98 height 17
click at [464, 236] on td "1000" at bounding box center [474, 248] width 112 height 42
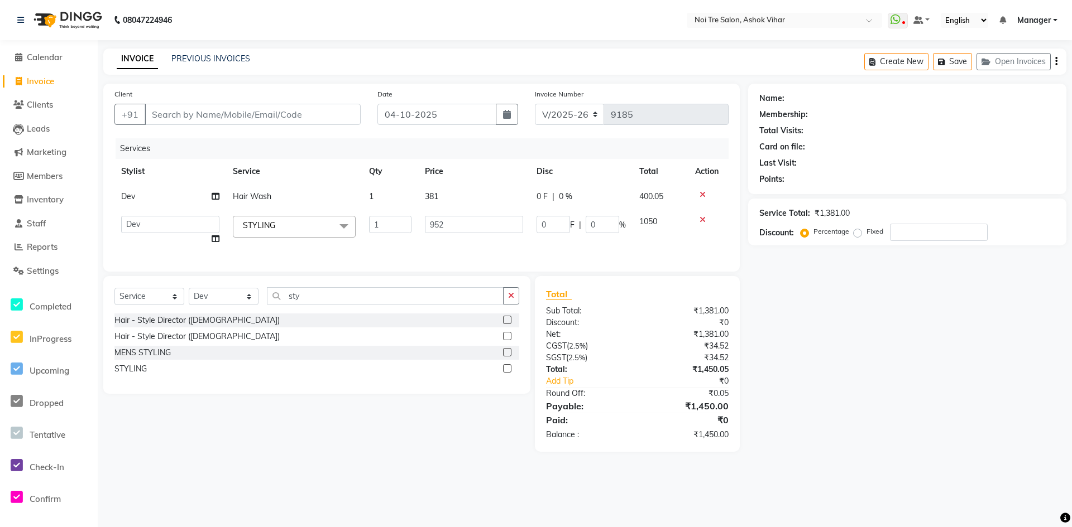
click at [415, 246] on div "Services Stylist Service Qty Price Disc Total Action Dev Hair Wash 1 381 0 F | …" at bounding box center [421, 199] width 614 height 122
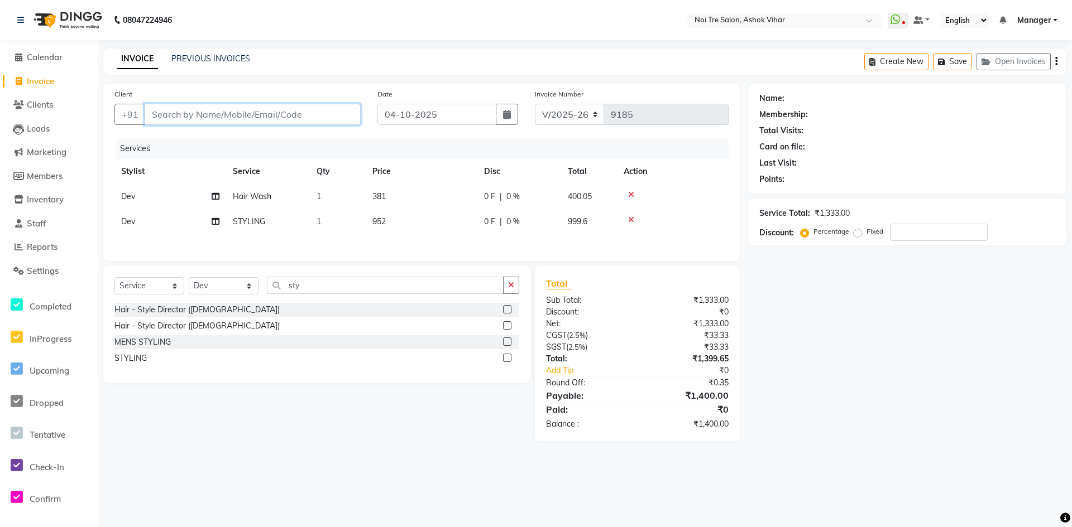
click at [324, 119] on input "Client" at bounding box center [253, 114] width 216 height 21
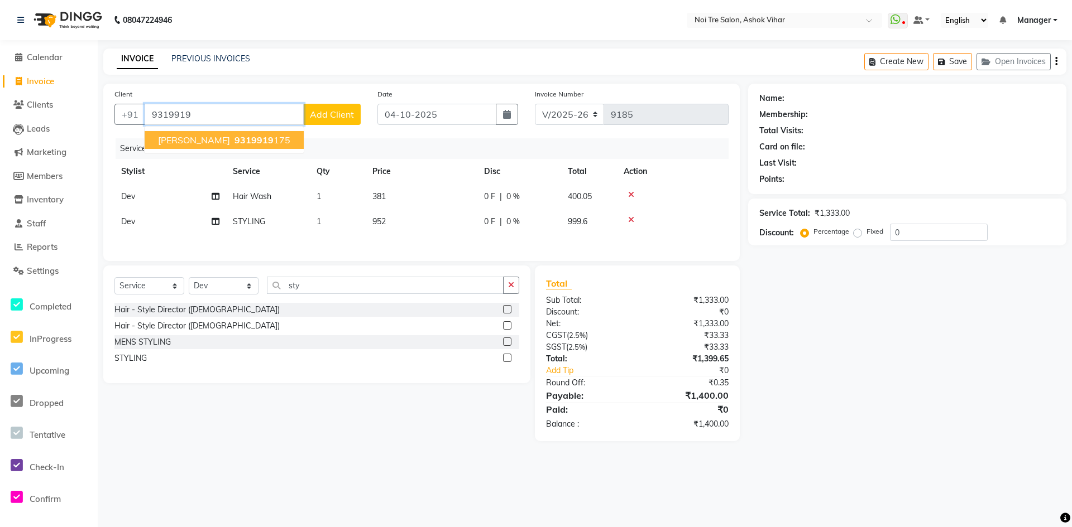
click at [232, 141] on ngb-highlight "9319919 175" at bounding box center [261, 140] width 58 height 11
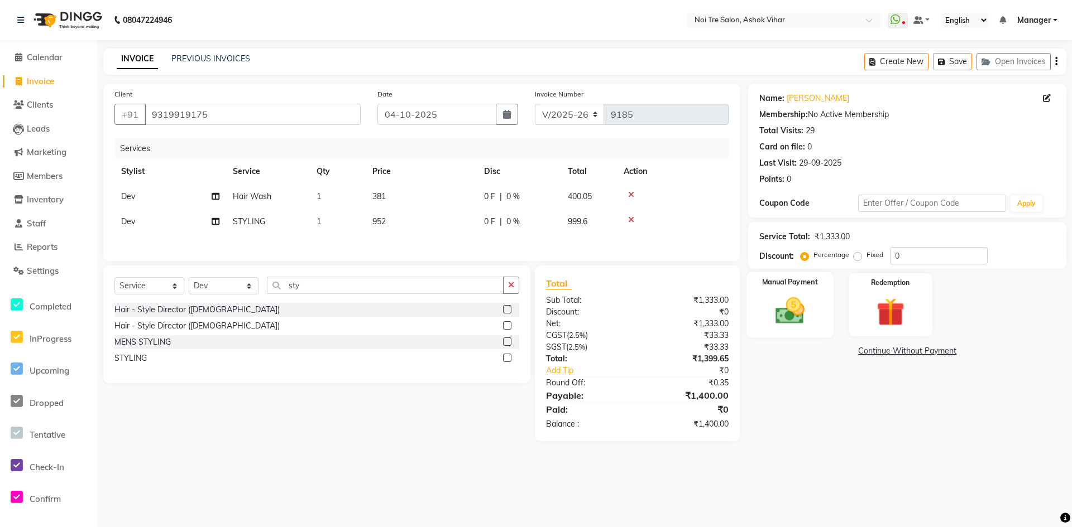
click at [793, 313] on img at bounding box center [790, 311] width 48 height 34
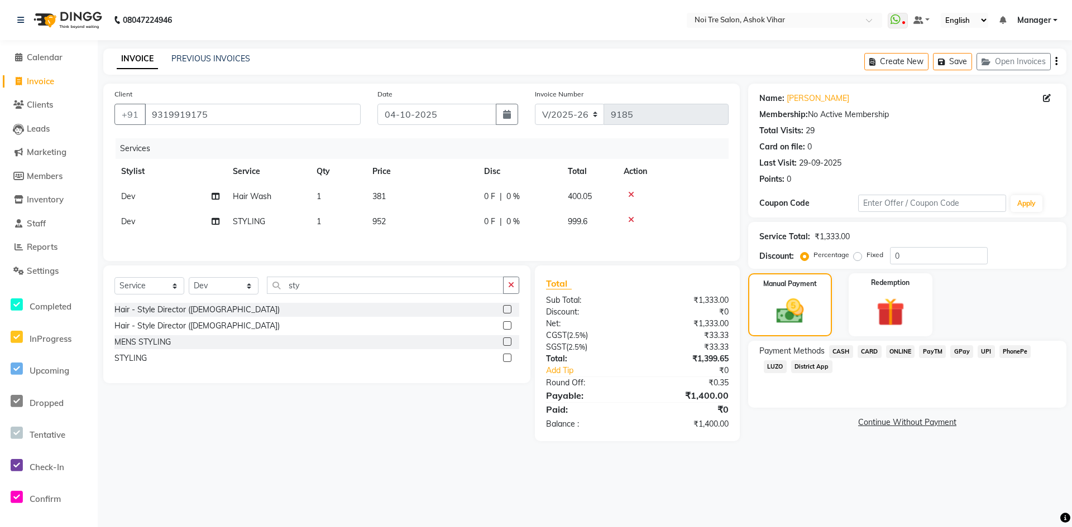
click at [896, 350] on span "ONLINE" at bounding box center [900, 351] width 29 height 13
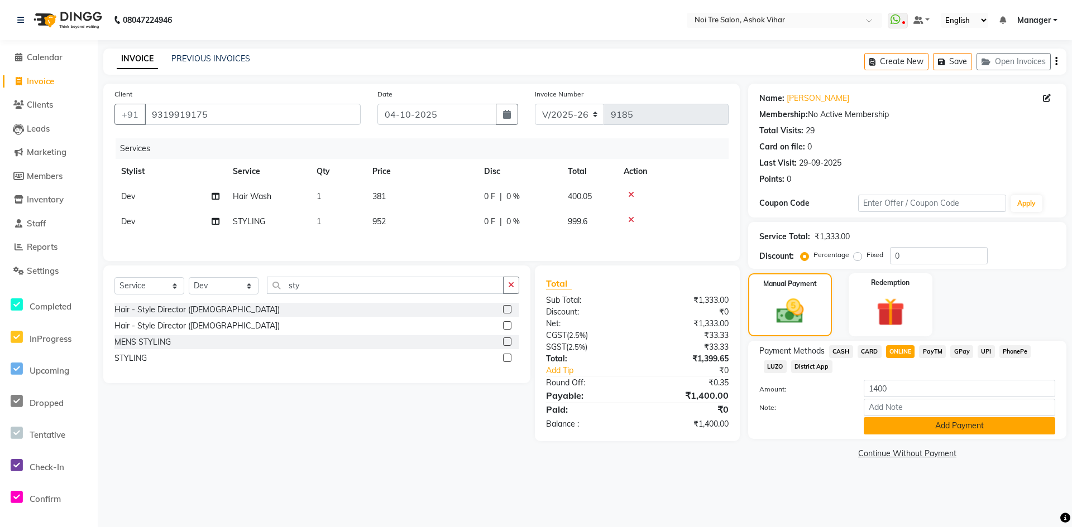
click at [952, 425] on button "Add Payment" at bounding box center [958, 425] width 191 height 17
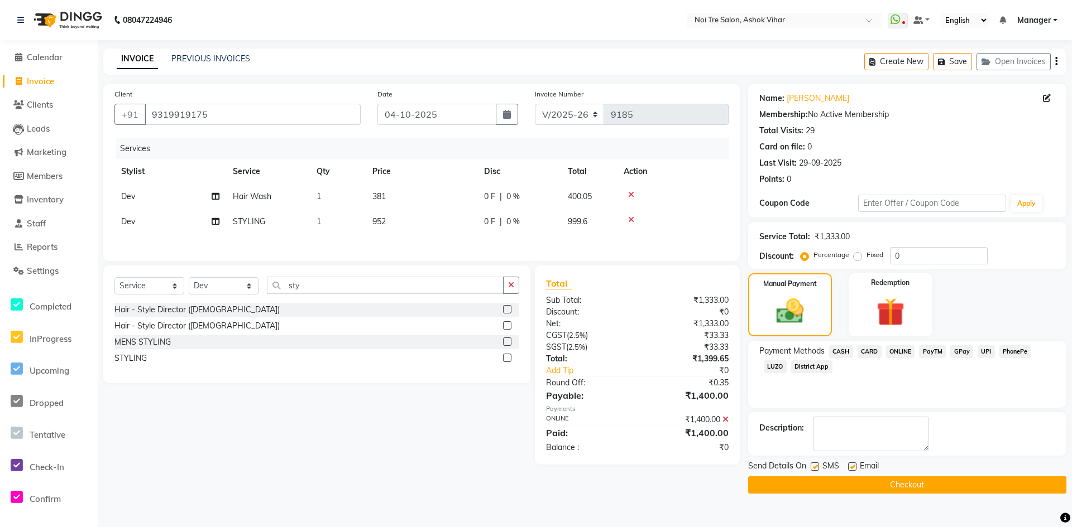
click at [909, 483] on button "Checkout" at bounding box center [907, 485] width 318 height 17
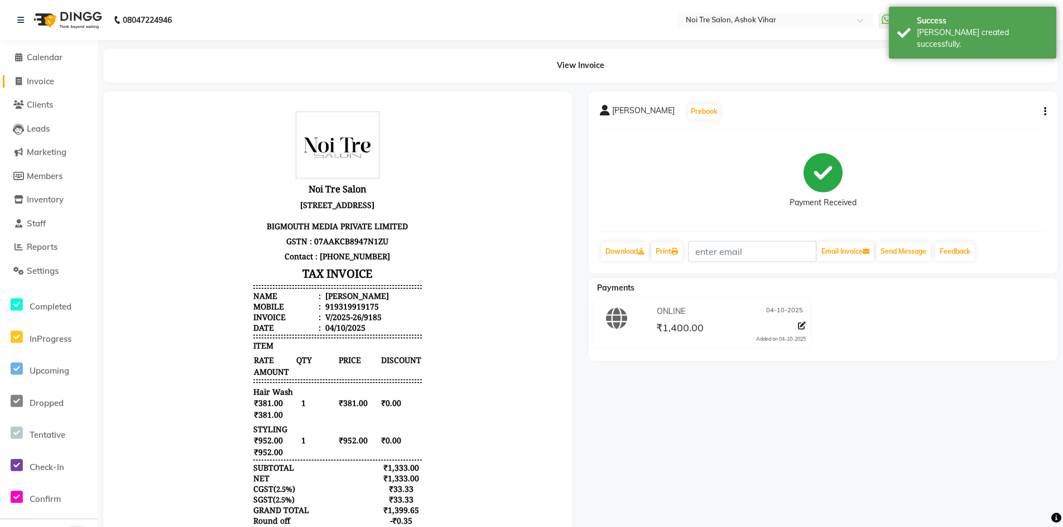
click at [44, 83] on span "Invoice" at bounding box center [40, 81] width 27 height 11
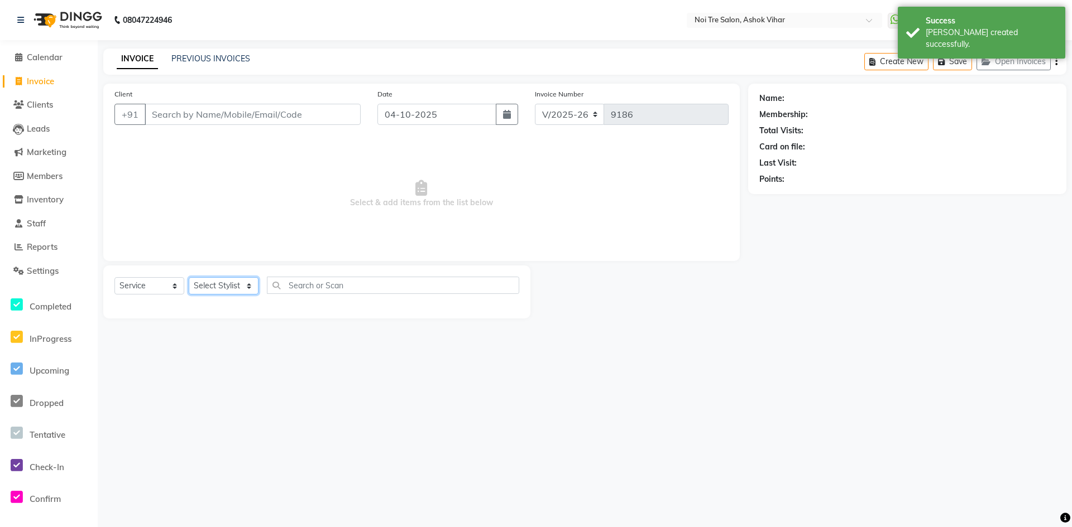
click at [249, 288] on select "Select Stylist" at bounding box center [224, 285] width 70 height 17
click at [249, 288] on select "Select Stylist Aakash Aalam Aas Admin Ajay Alice Amit Anand Anas Arif ARIF 1 Ar…" at bounding box center [224, 285] width 70 height 17
click at [310, 289] on input "text" at bounding box center [393, 285] width 252 height 17
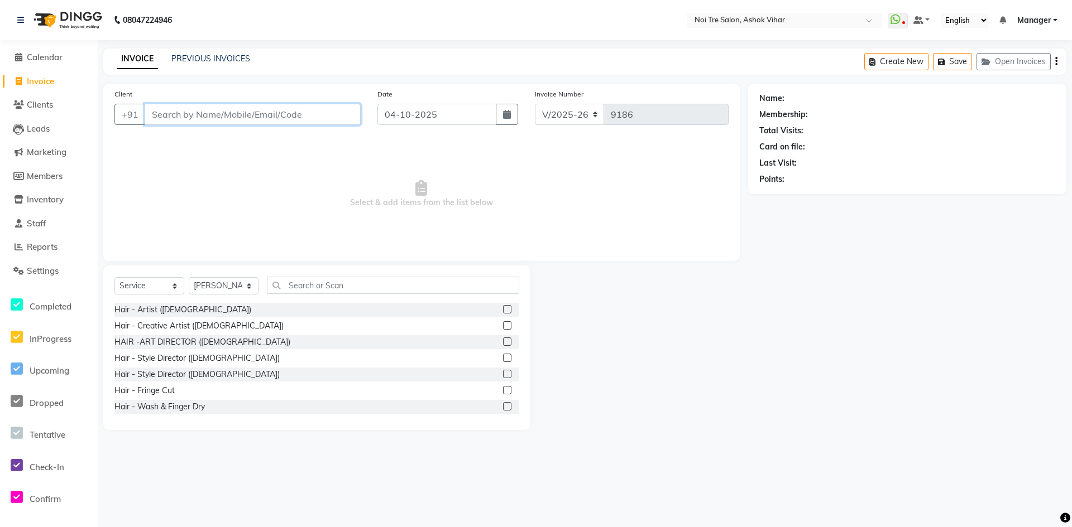
click at [215, 118] on input "Client" at bounding box center [253, 114] width 216 height 21
paste input "989943832"
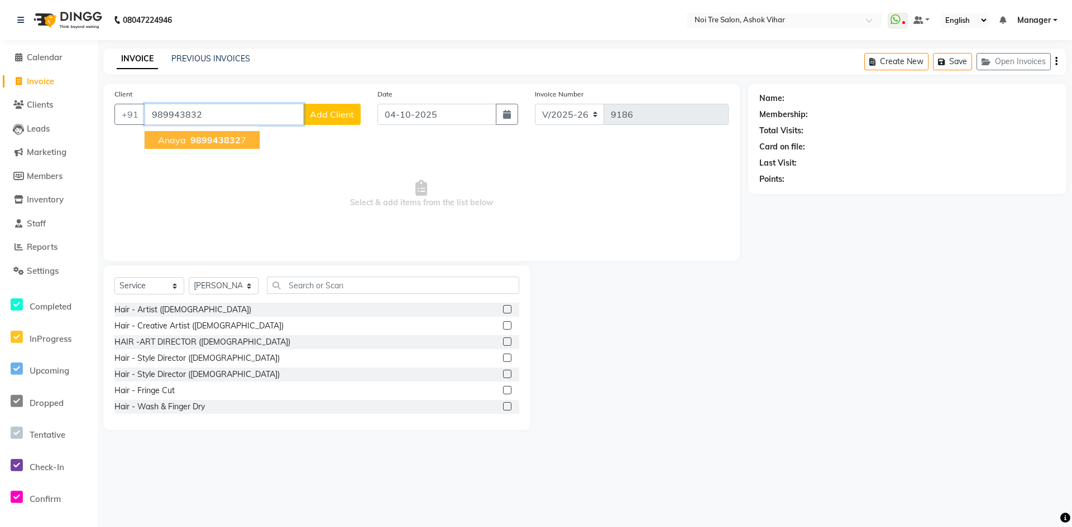
click at [220, 142] on span "989943832" at bounding box center [215, 140] width 50 height 11
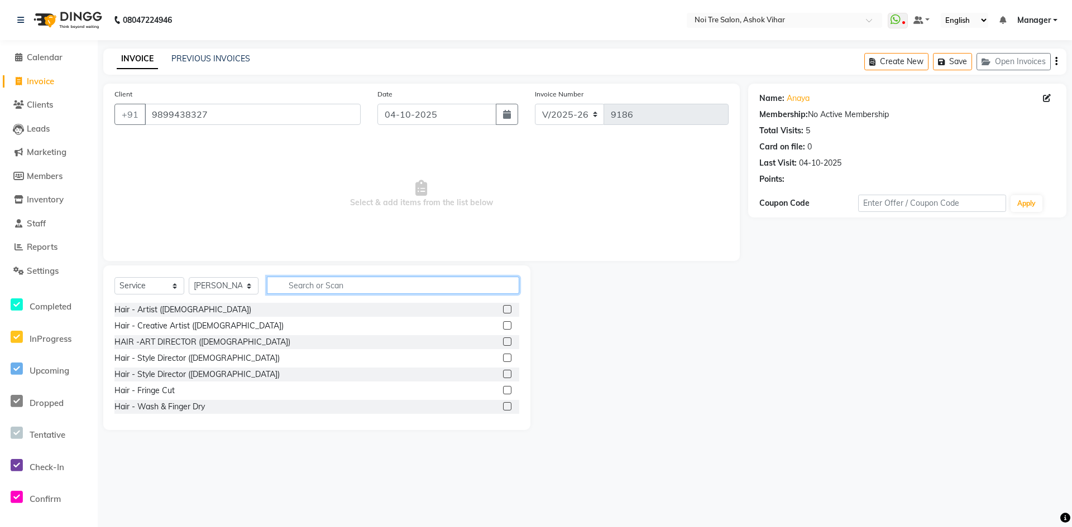
click at [297, 286] on input "text" at bounding box center [393, 285] width 252 height 17
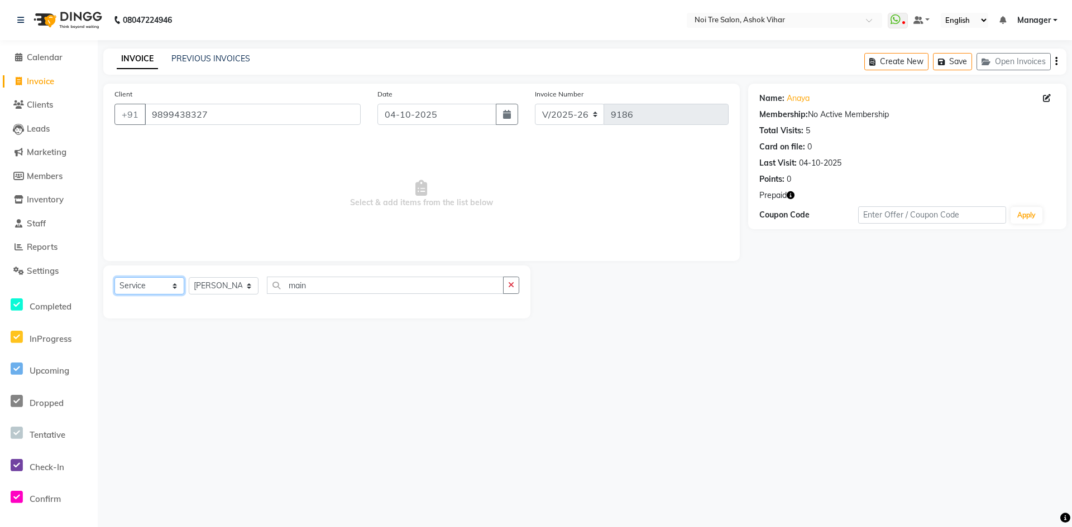
click at [175, 286] on select "Select Service Product Membership Package Voucher Prepaid Gift Card" at bounding box center [149, 285] width 70 height 17
click at [114, 277] on select "Select Service Product Membership Package Voucher Prepaid Gift Card" at bounding box center [149, 285] width 70 height 17
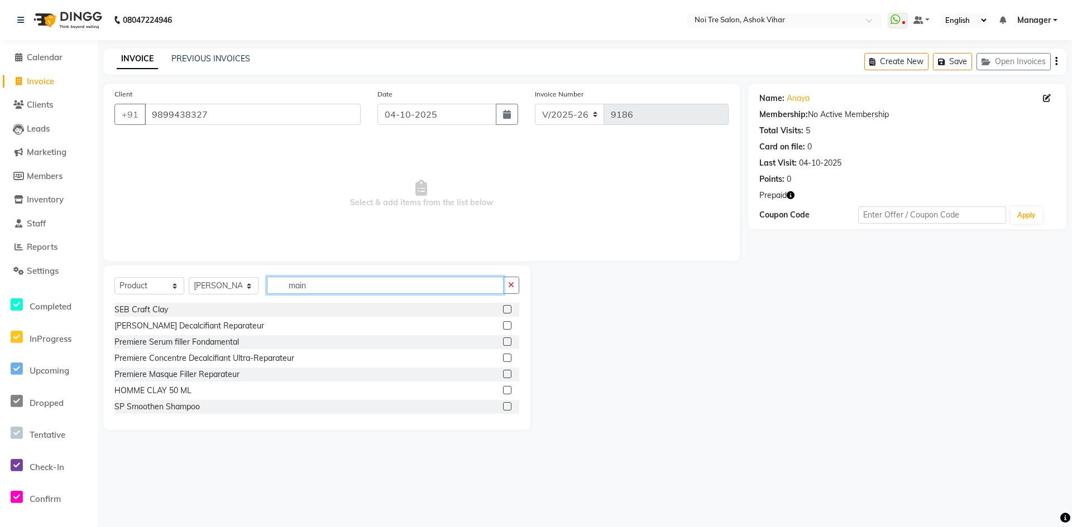
click at [325, 286] on input "main" at bounding box center [385, 285] width 237 height 17
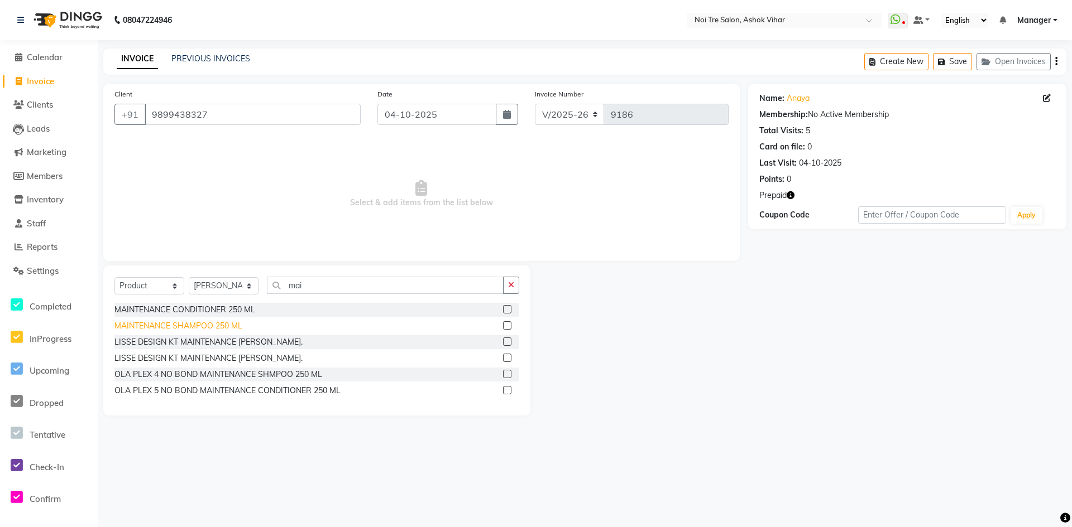
click at [226, 325] on div "MAINTENANCE SHAMPOO 250 ML" at bounding box center [178, 326] width 128 height 12
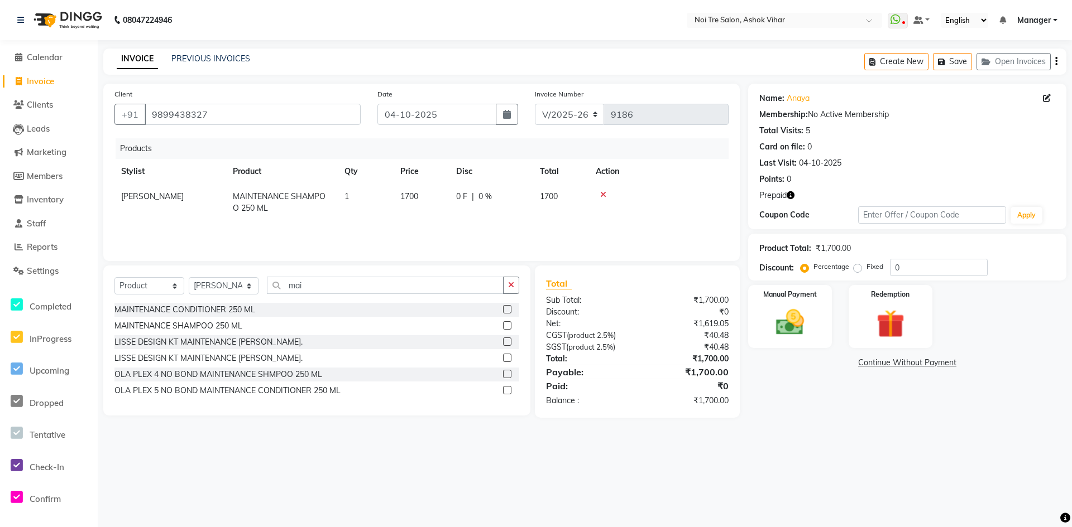
click at [40, 79] on span "Invoice" at bounding box center [40, 81] width 27 height 11
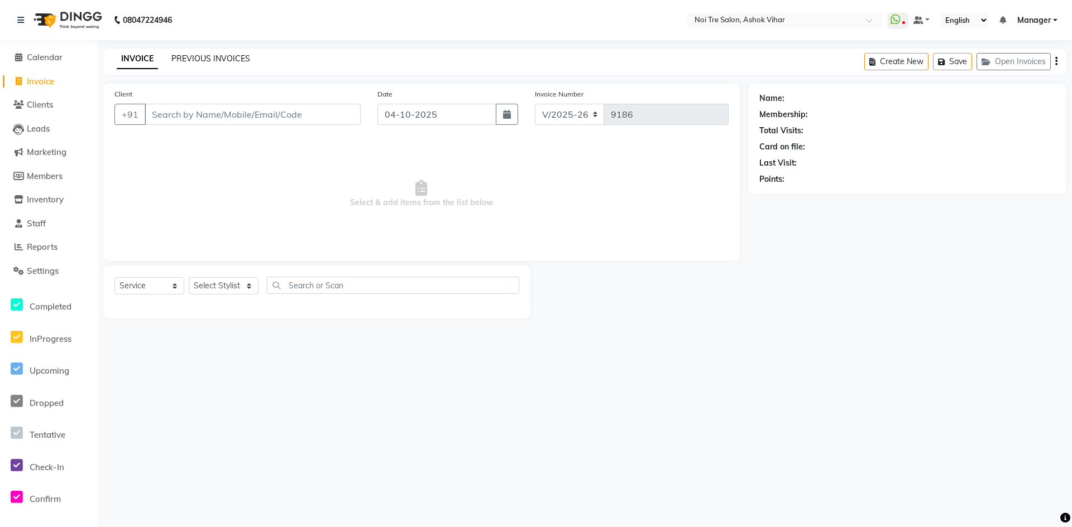
click at [234, 58] on link "PREVIOUS INVOICES" at bounding box center [210, 59] width 79 height 10
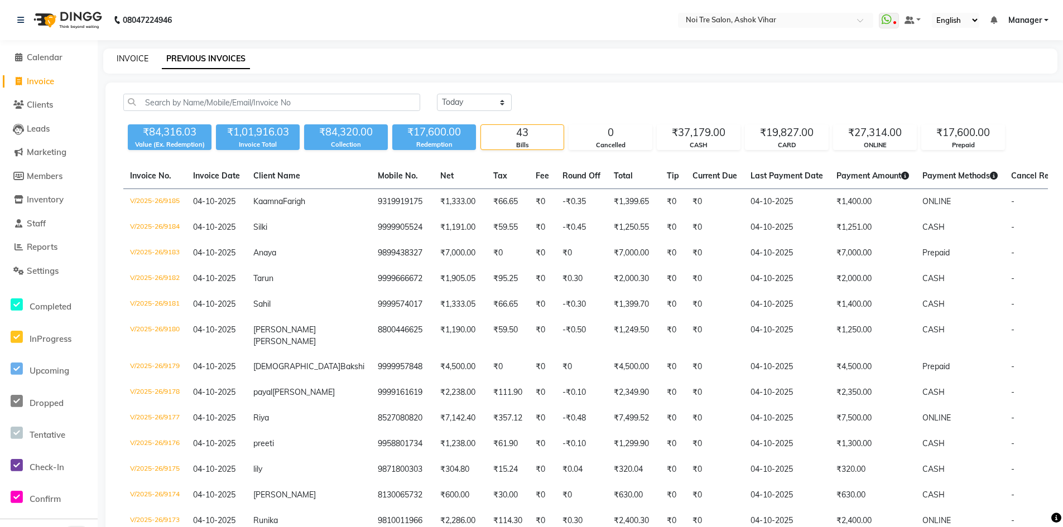
click at [133, 59] on link "INVOICE" at bounding box center [133, 59] width 32 height 10
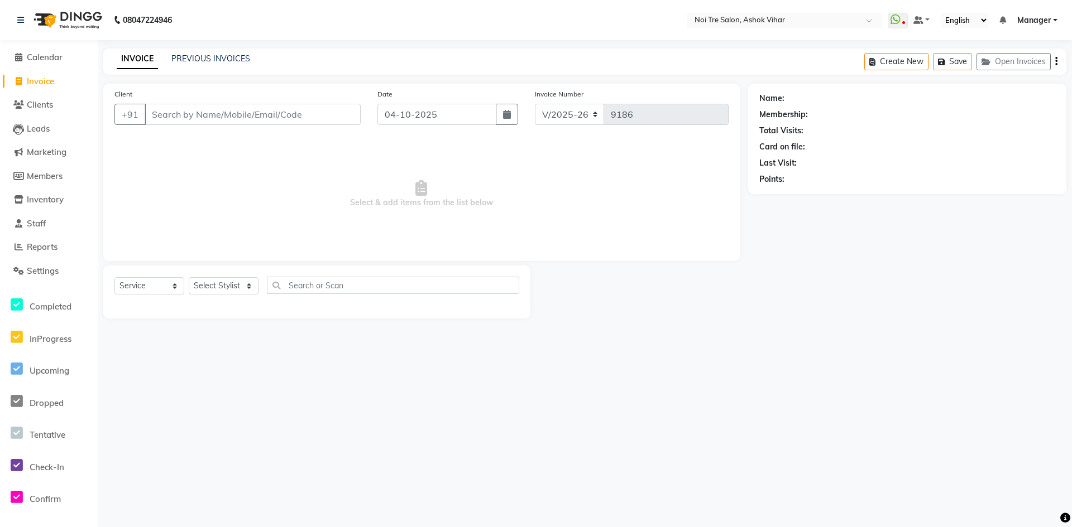
click at [191, 114] on input "Client" at bounding box center [253, 114] width 216 height 21
click at [209, 63] on link "PREVIOUS INVOICES" at bounding box center [210, 59] width 79 height 10
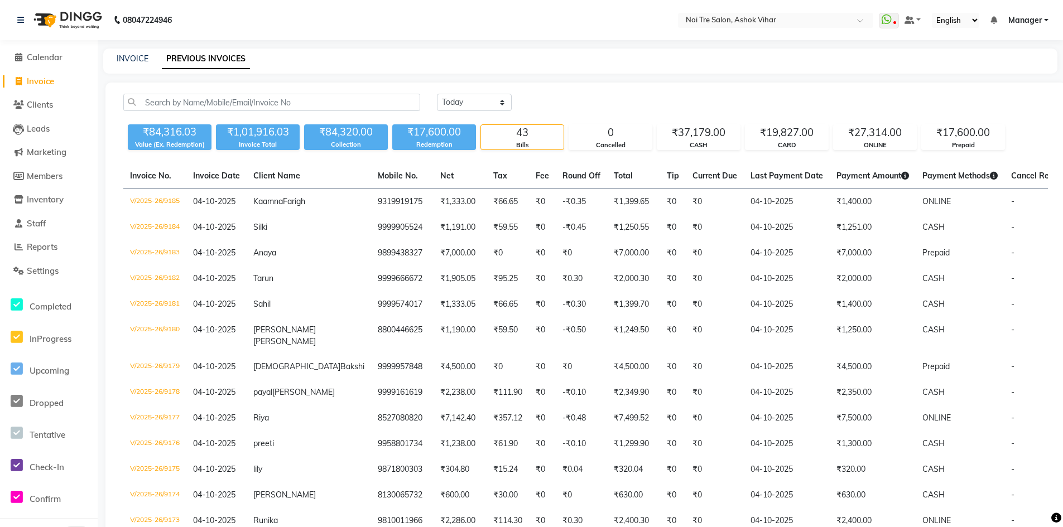
click at [129, 53] on div "INVOICE" at bounding box center [133, 59] width 32 height 12
click at [130, 59] on link "INVOICE" at bounding box center [133, 59] width 32 height 10
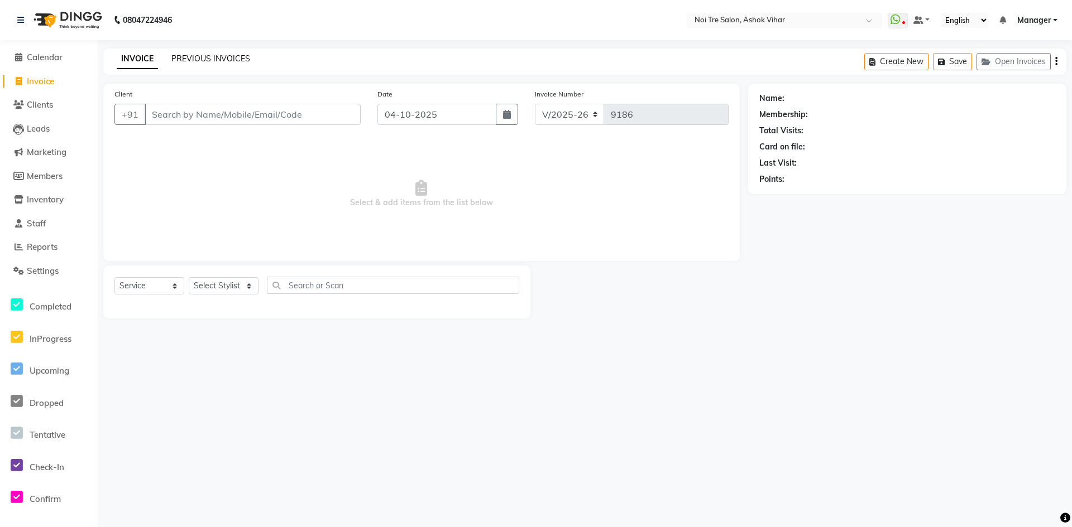
click at [198, 60] on link "PREVIOUS INVOICES" at bounding box center [210, 59] width 79 height 10
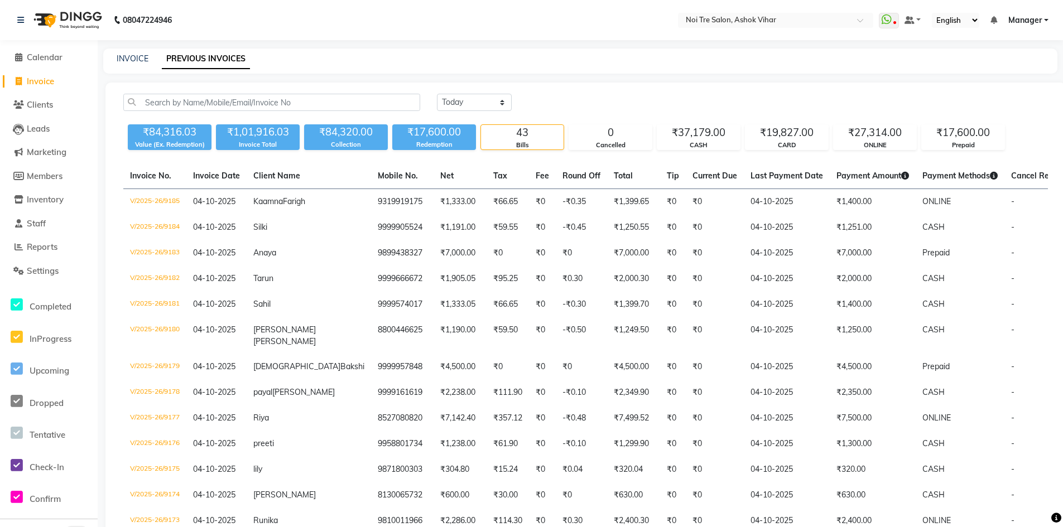
click at [121, 51] on div "INVOICE PREVIOUS INVOICES" at bounding box center [580, 61] width 954 height 25
click at [127, 57] on link "INVOICE" at bounding box center [133, 59] width 32 height 10
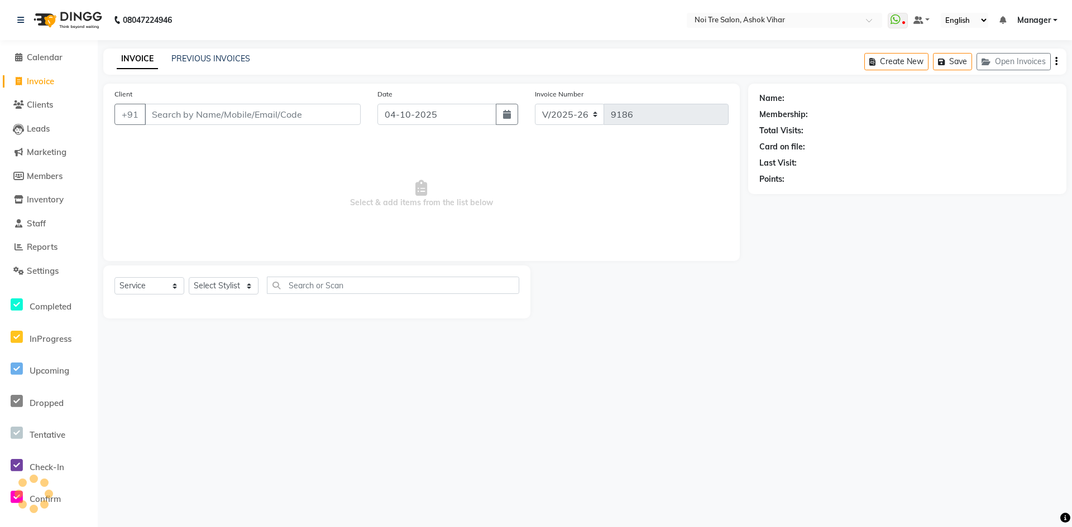
click at [183, 117] on input "Client" at bounding box center [253, 114] width 216 height 21
click at [182, 120] on input "Client" at bounding box center [253, 114] width 216 height 21
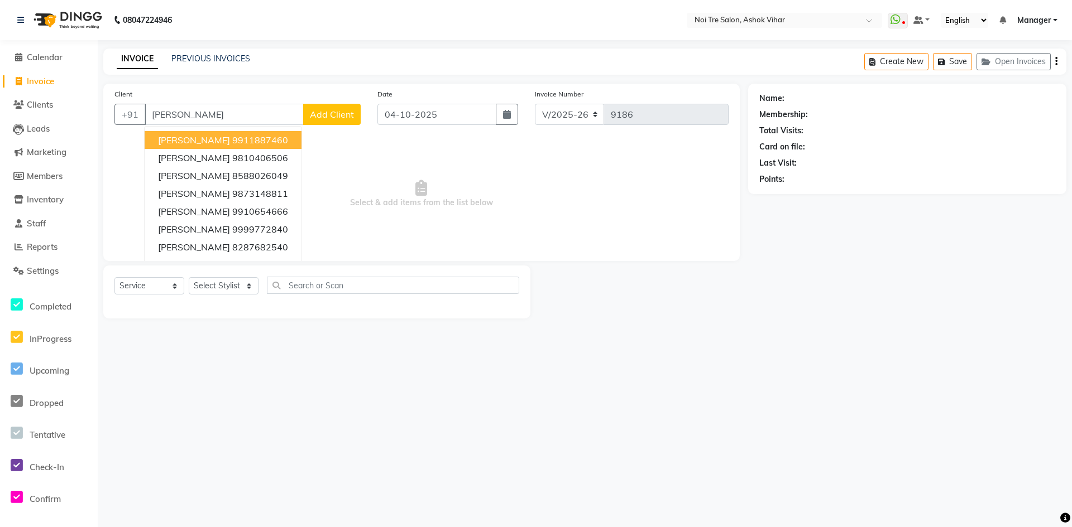
click at [198, 112] on input "shikha" at bounding box center [224, 114] width 159 height 21
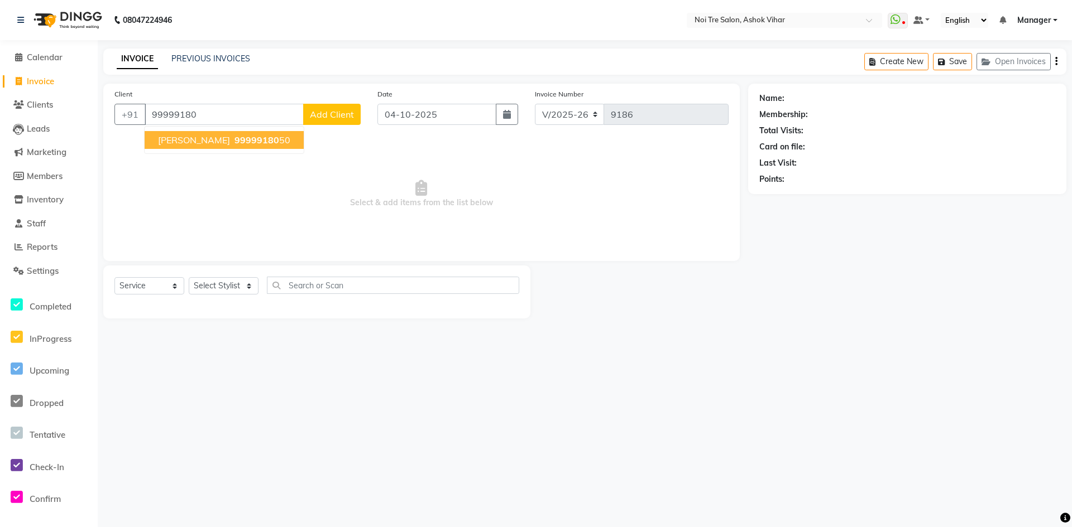
click at [237, 134] on button "Gagan Bajaj 99999180 50" at bounding box center [224, 140] width 159 height 18
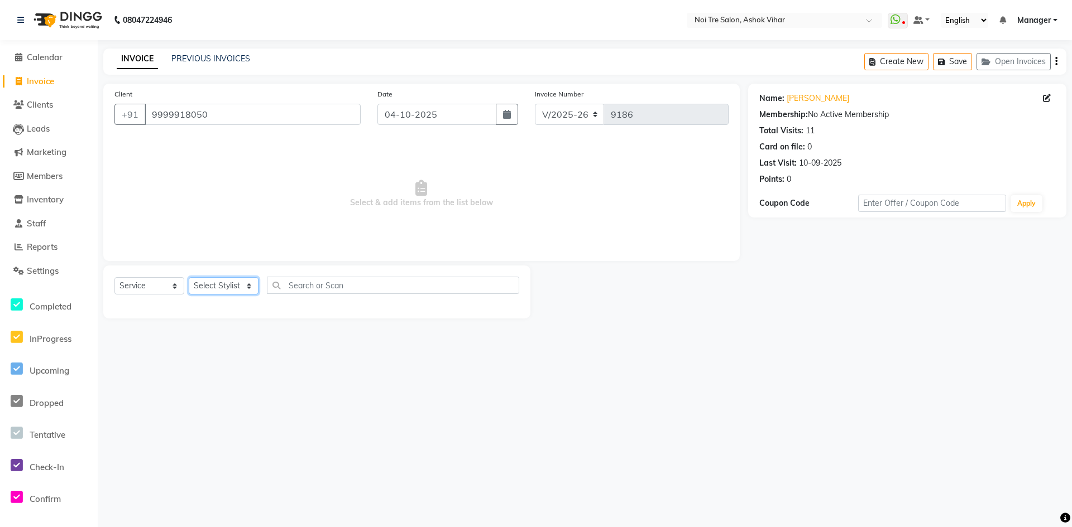
click at [251, 287] on select "Select Stylist Aakash Aalam Aas Admin Ajay Alice Amit Anand Anas Arif ARIF 1 Ar…" at bounding box center [224, 285] width 70 height 17
click at [297, 284] on input "text" at bounding box center [393, 285] width 252 height 17
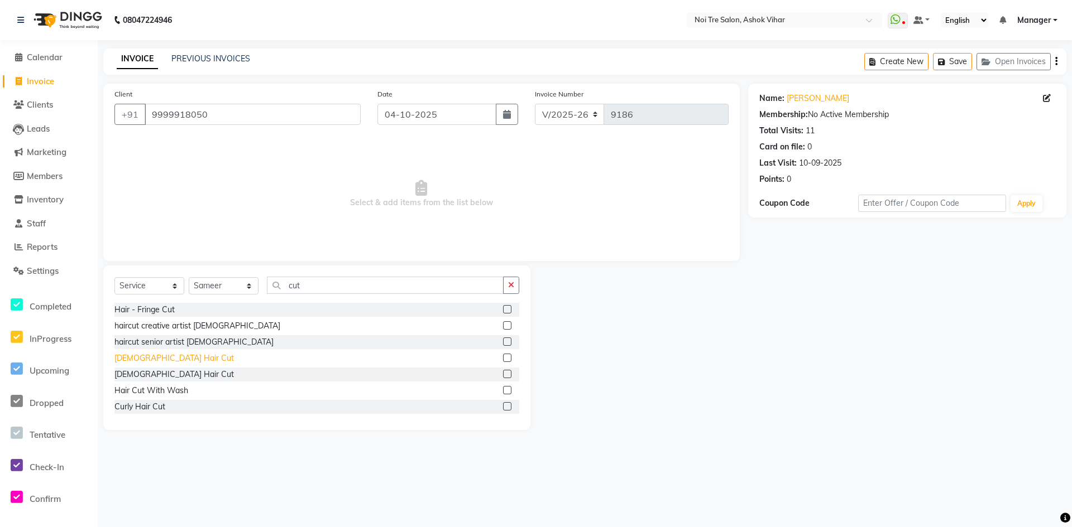
drag, startPoint x: 156, startPoint y: 359, endPoint x: 213, endPoint y: 330, distance: 63.9
click at [157, 359] on div "Male Hair Cut" at bounding box center [173, 359] width 119 height 12
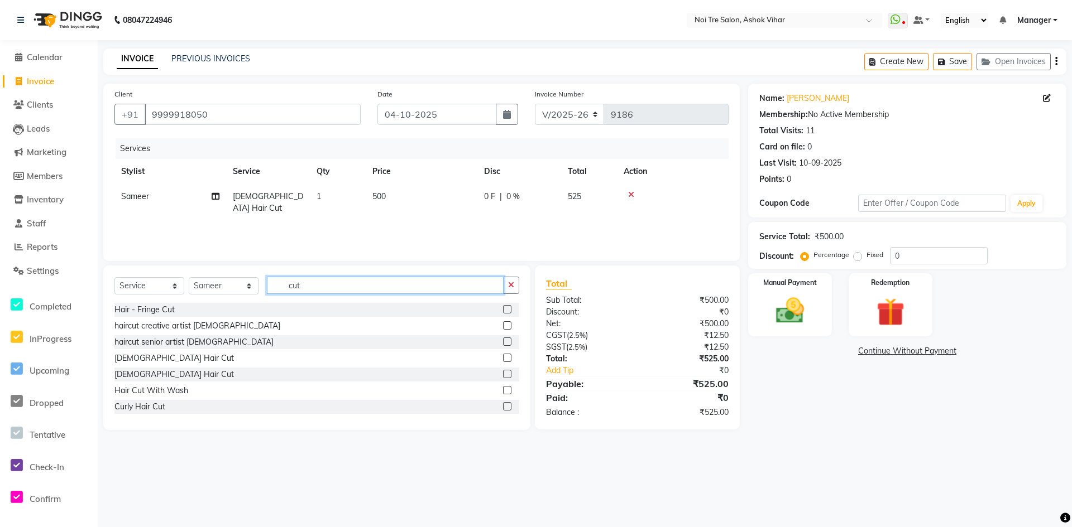
click at [325, 288] on input "cut" at bounding box center [385, 285] width 237 height 17
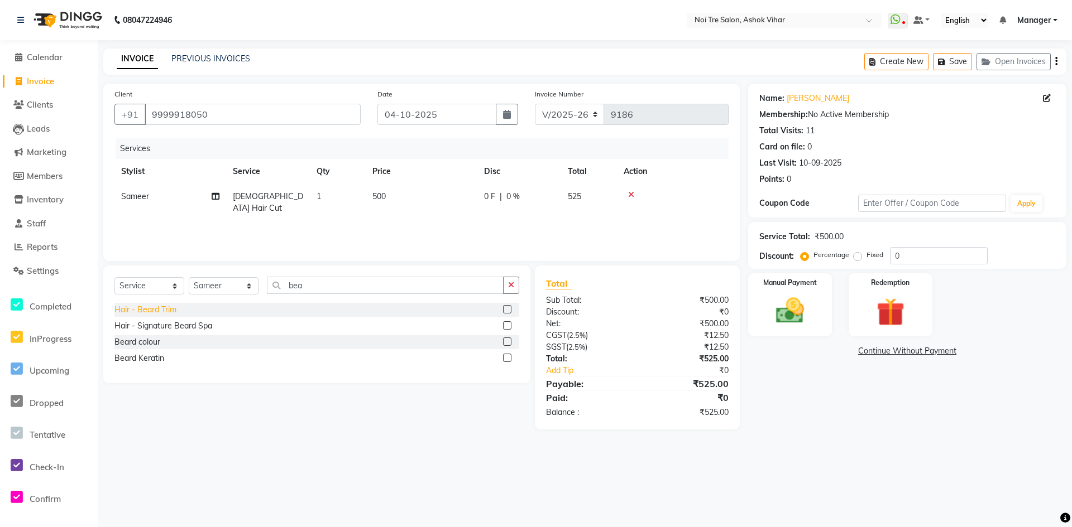
click at [169, 310] on div "Hair - Beard Trim" at bounding box center [145, 310] width 62 height 12
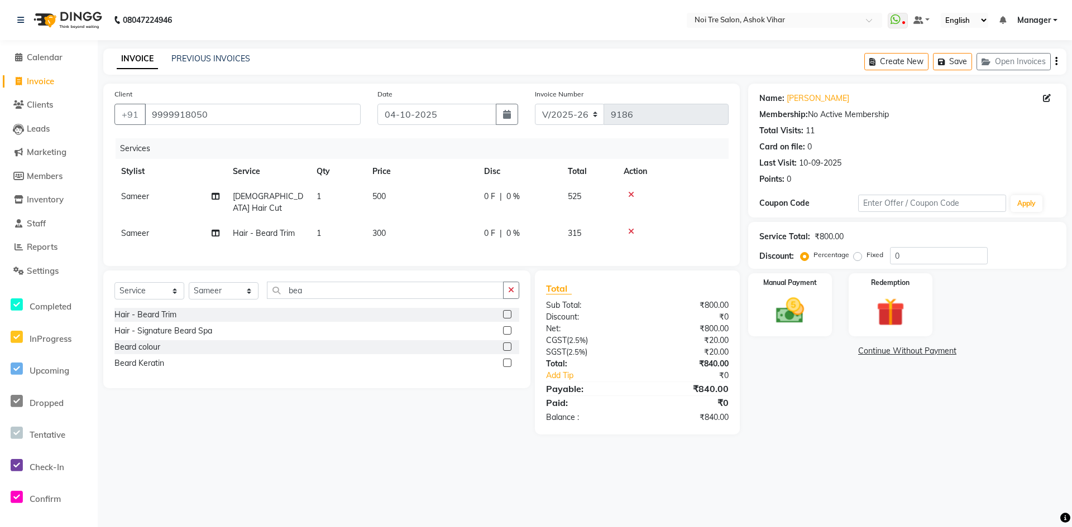
click at [398, 197] on td "500" at bounding box center [422, 202] width 112 height 37
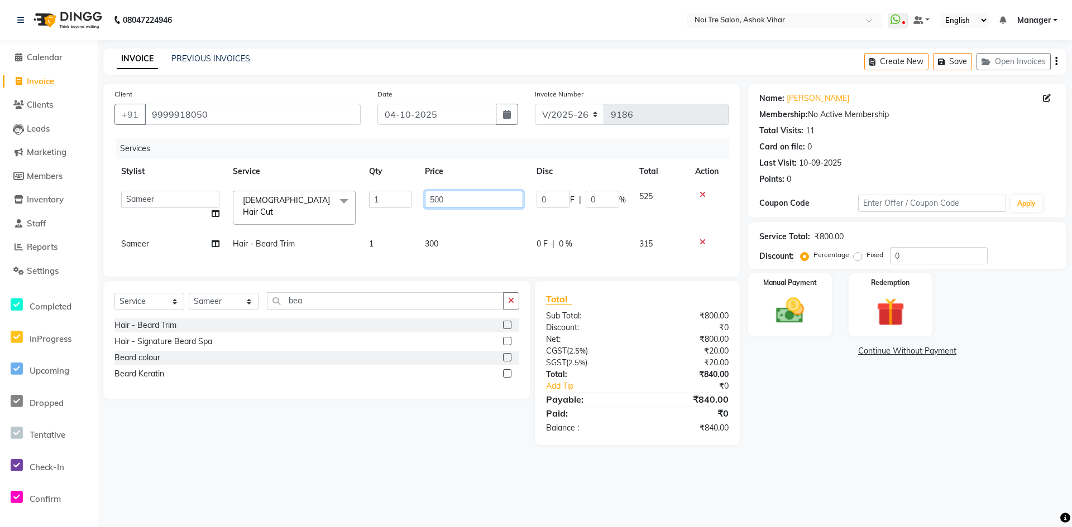
click at [448, 195] on input "500" at bounding box center [474, 199] width 98 height 17
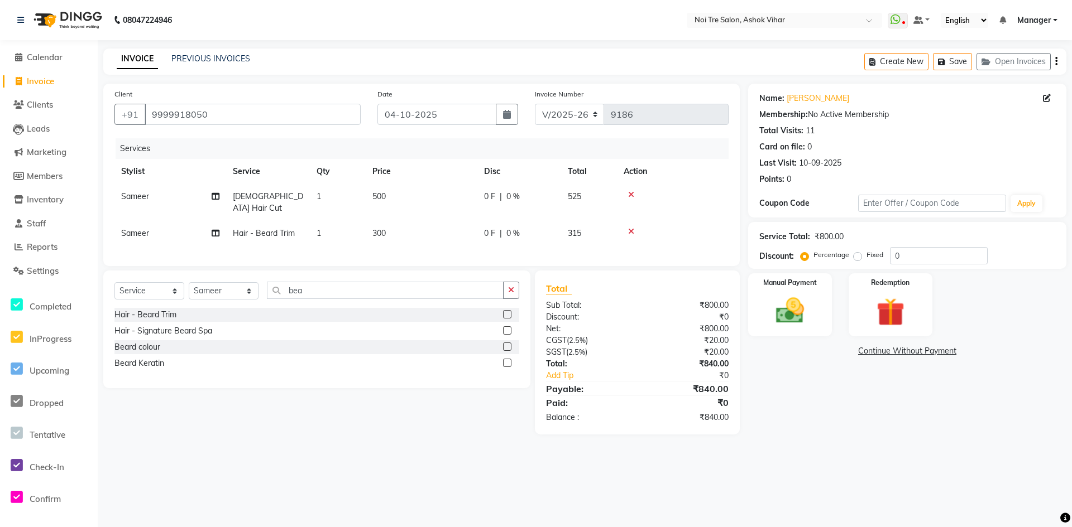
click at [337, 191] on td "1" at bounding box center [338, 202] width 56 height 37
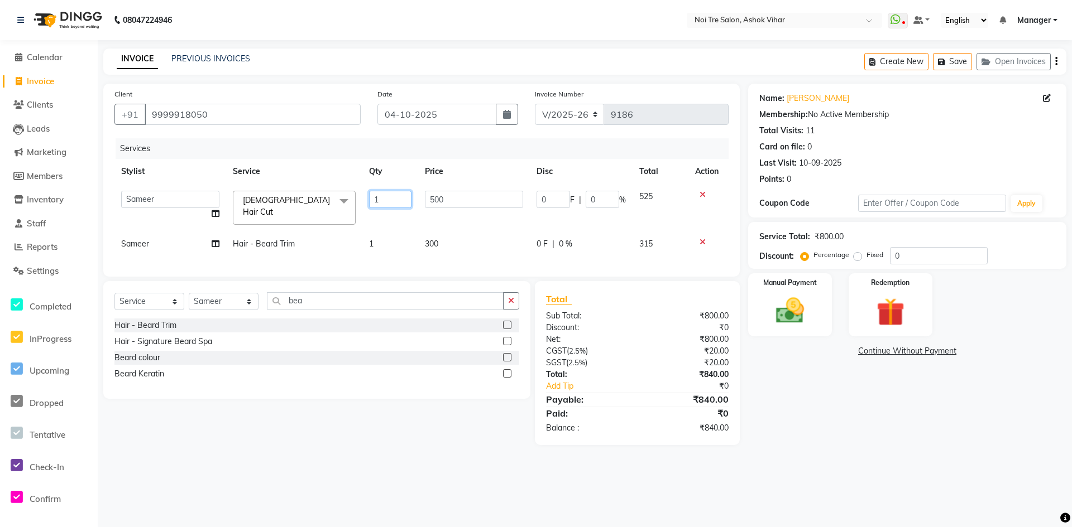
click at [381, 200] on input "1" at bounding box center [390, 199] width 42 height 17
click at [381, 222] on tbody "Aakash Aalam Aas Admin Ajay Alice Amit Anand Anas Arif ARIF 1 Arun Ashu Asif At…" at bounding box center [421, 220] width 614 height 73
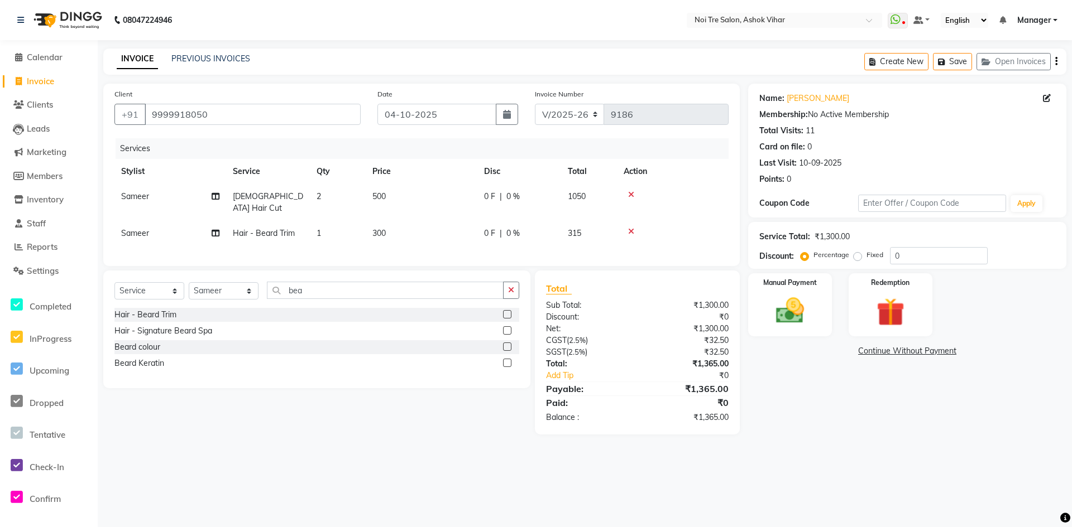
click at [328, 225] on td "1" at bounding box center [338, 233] width 56 height 25
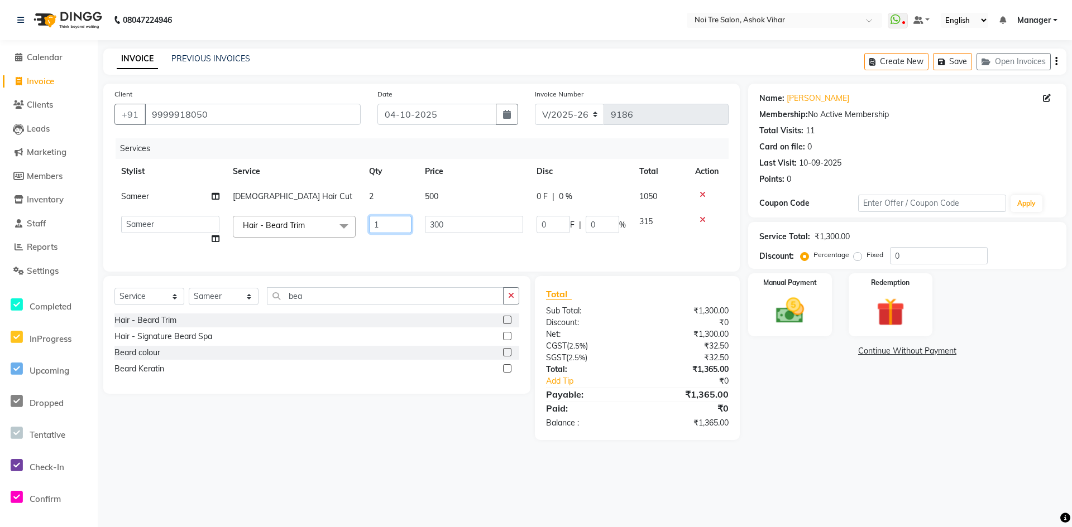
click at [381, 224] on input "1" at bounding box center [390, 224] width 42 height 17
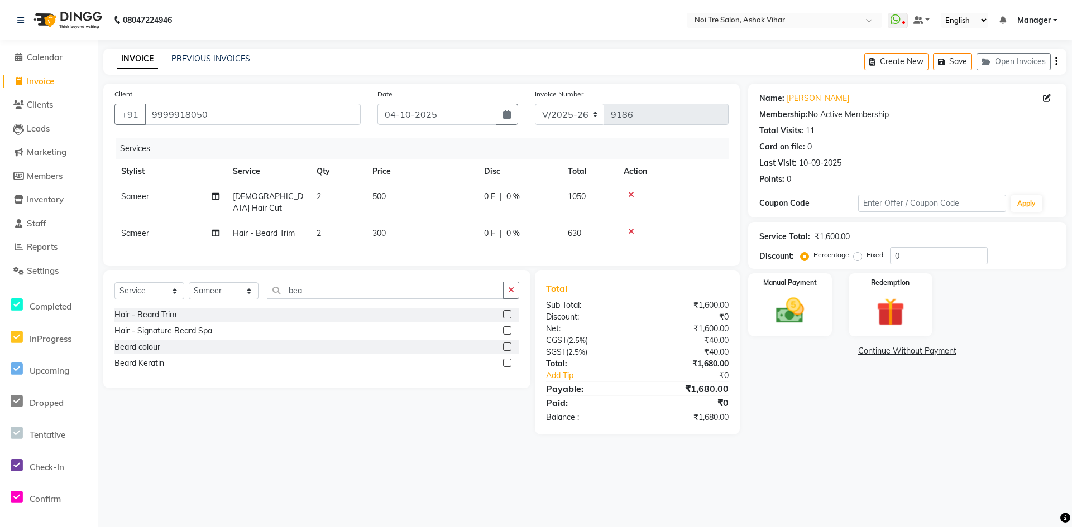
click at [407, 221] on td "300" at bounding box center [422, 233] width 112 height 25
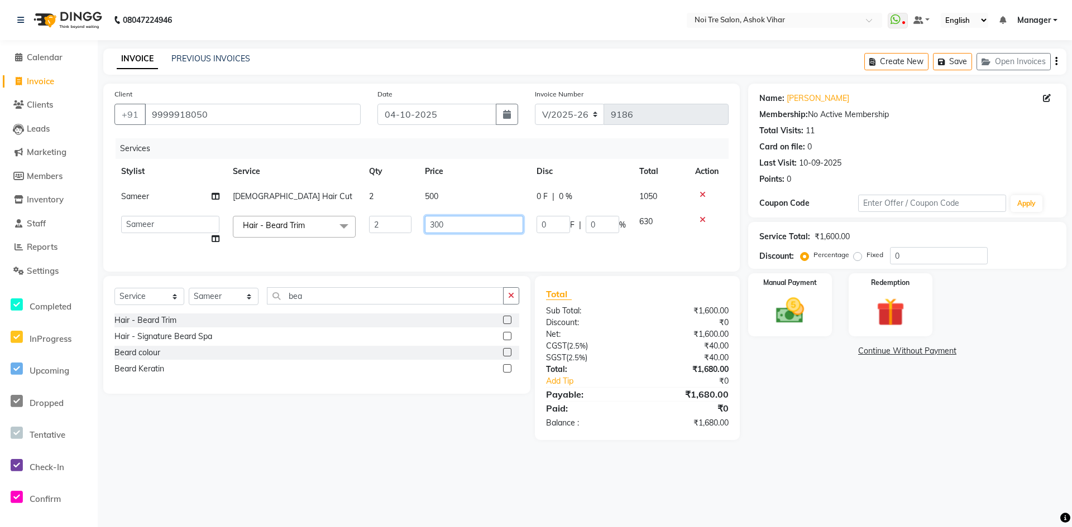
click at [458, 224] on input "300" at bounding box center [474, 224] width 98 height 17
click at [464, 183] on th "Price" at bounding box center [474, 171] width 112 height 25
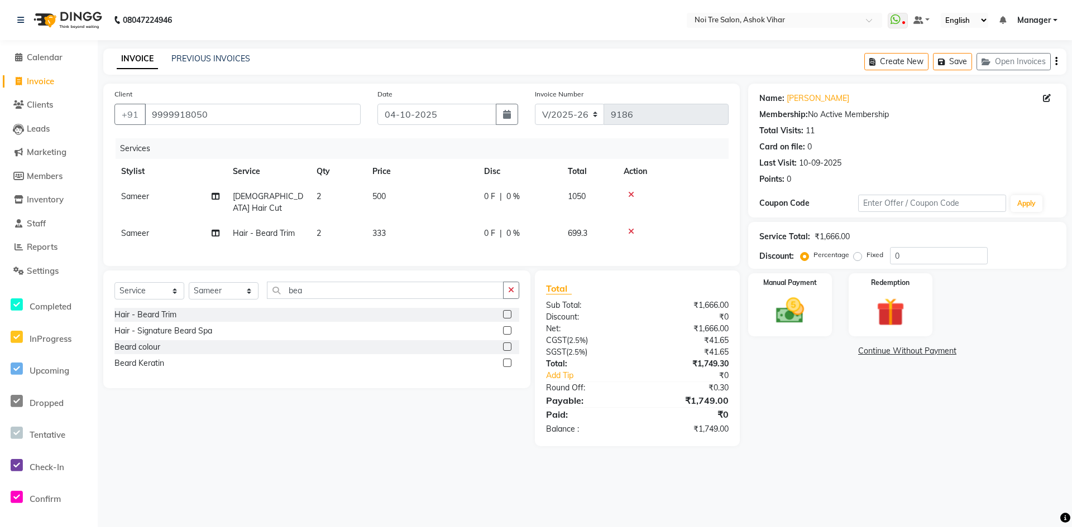
click at [417, 191] on td "500" at bounding box center [422, 202] width 112 height 37
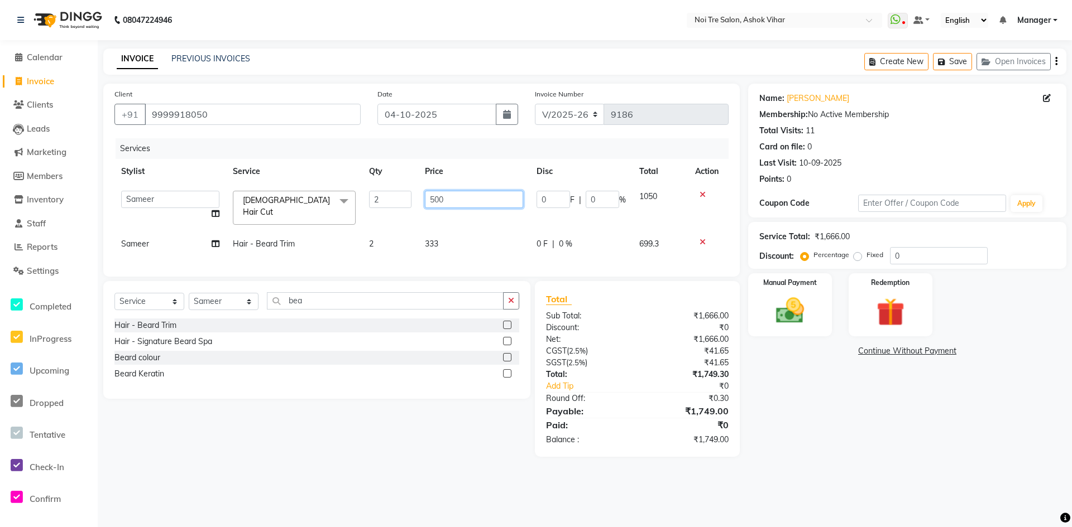
click at [446, 192] on input "500" at bounding box center [474, 199] width 98 height 17
click at [465, 236] on div "Services Stylist Service Qty Price Disc Total Action Aakash Aalam Aas Admin Aja…" at bounding box center [421, 201] width 614 height 127
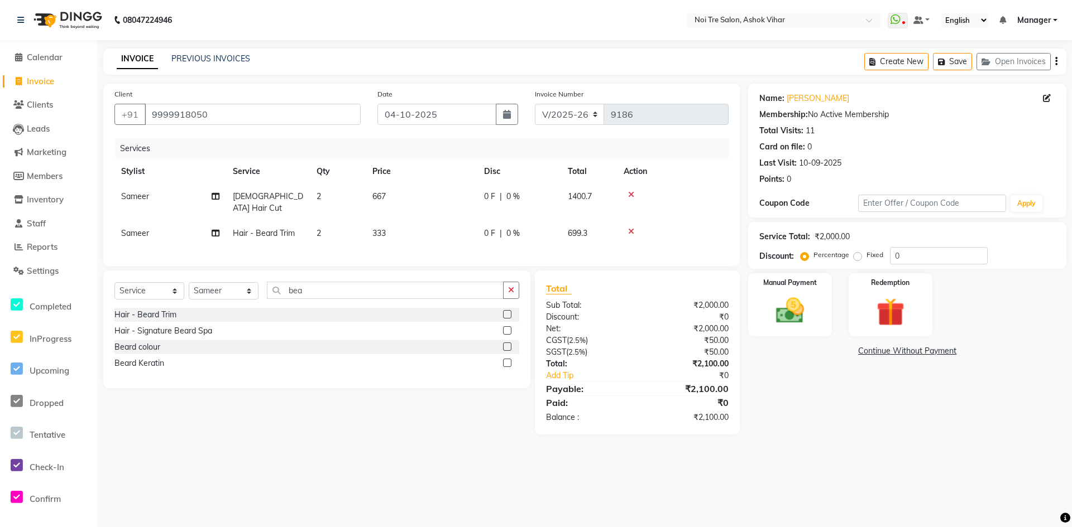
click at [401, 195] on td "667" at bounding box center [422, 202] width 112 height 37
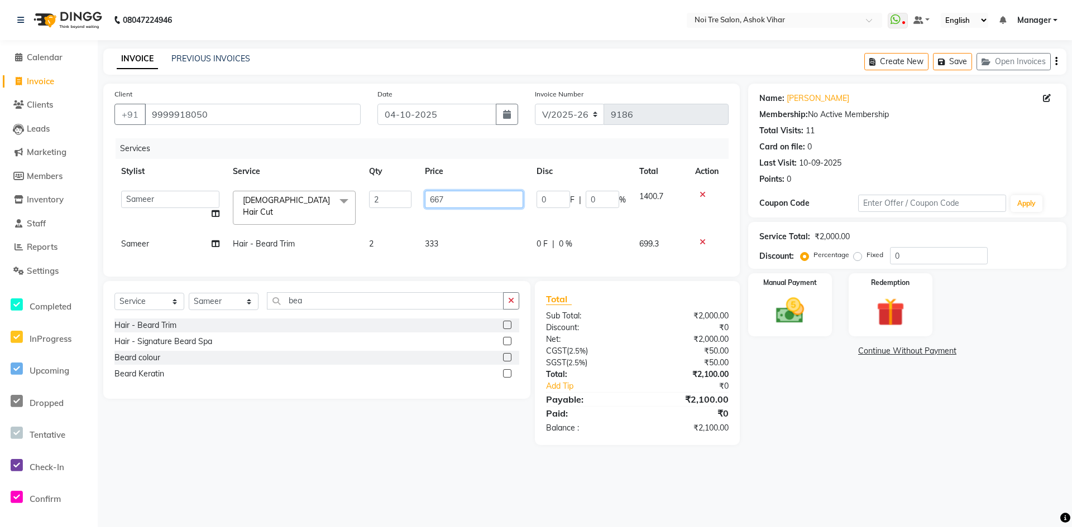
click at [459, 200] on input "667" at bounding box center [474, 199] width 98 height 17
click at [462, 208] on input "571" at bounding box center [474, 199] width 98 height 17
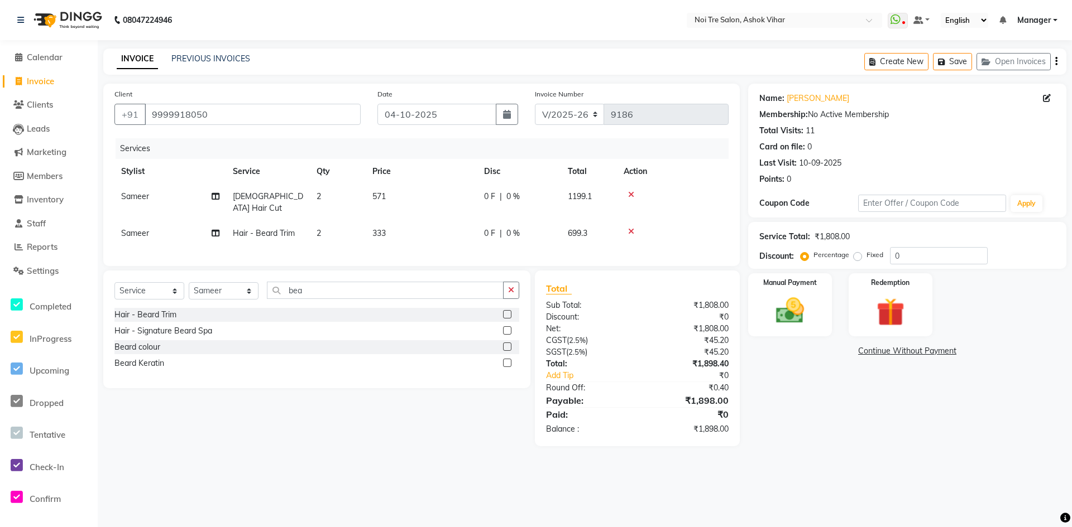
click at [467, 234] on div "Services Stylist Service Qty Price Disc Total Action Sameer Male Hair Cut 2 571…" at bounding box center [421, 196] width 614 height 117
click at [398, 195] on td "571" at bounding box center [422, 202] width 112 height 37
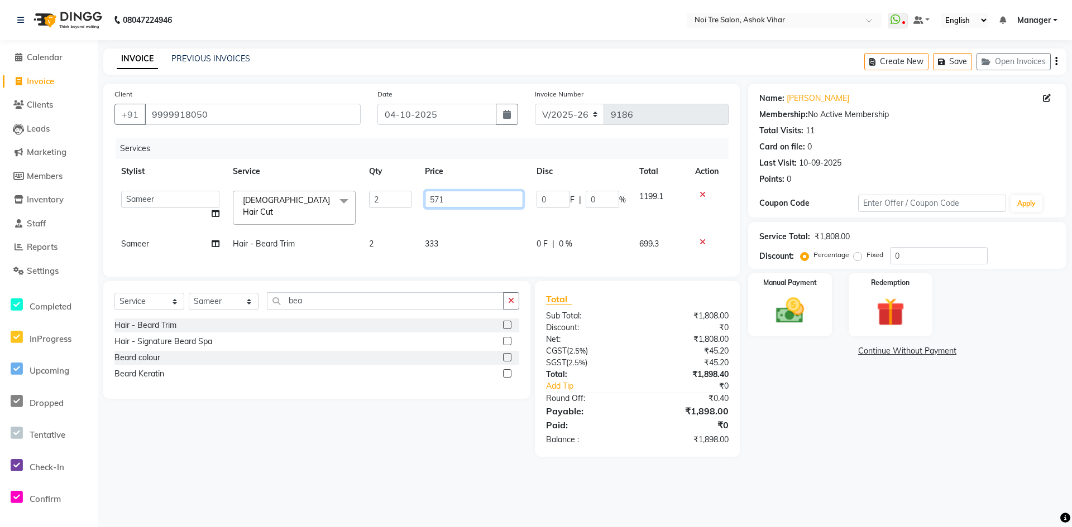
click at [455, 198] on input "571" at bounding box center [474, 199] width 98 height 17
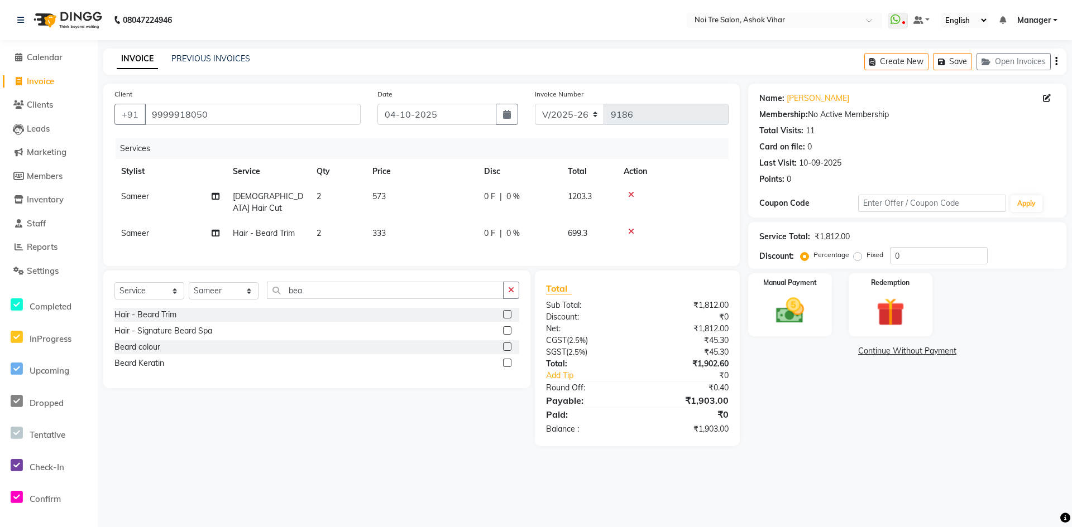
click at [472, 227] on td "333" at bounding box center [422, 233] width 112 height 25
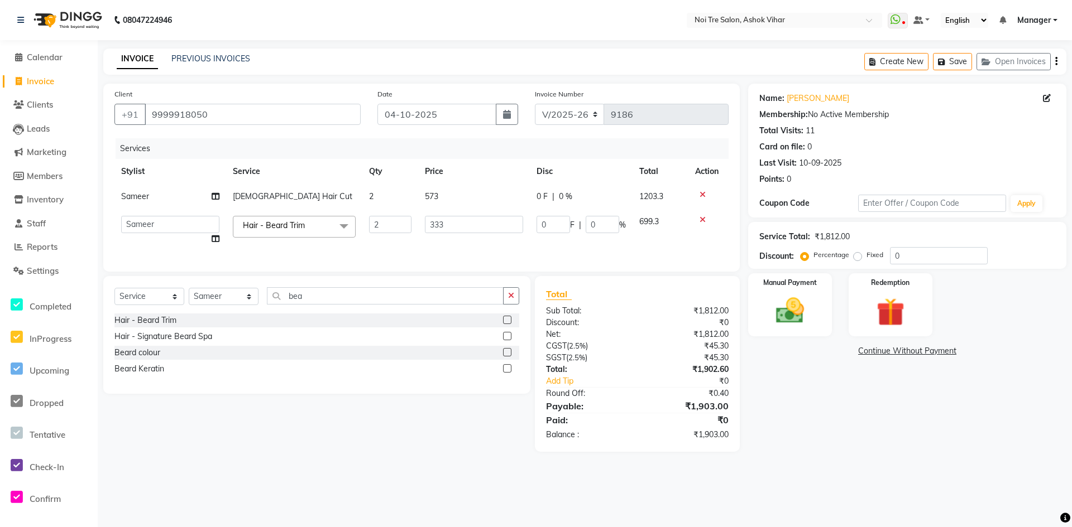
click at [443, 198] on td "573" at bounding box center [474, 196] width 112 height 25
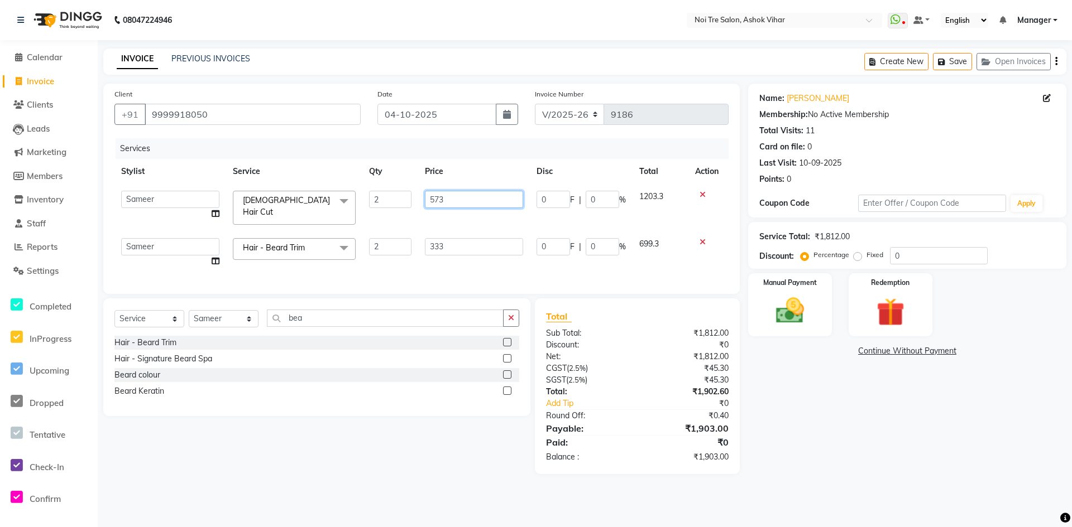
click at [470, 196] on input "573" at bounding box center [474, 199] width 98 height 17
click at [482, 215] on tbody "Aakash Aalam Aas Admin Ajay Alice Amit Anand Anas Arif ARIF 1 Arun Ashu Asif At…" at bounding box center [421, 229] width 614 height 90
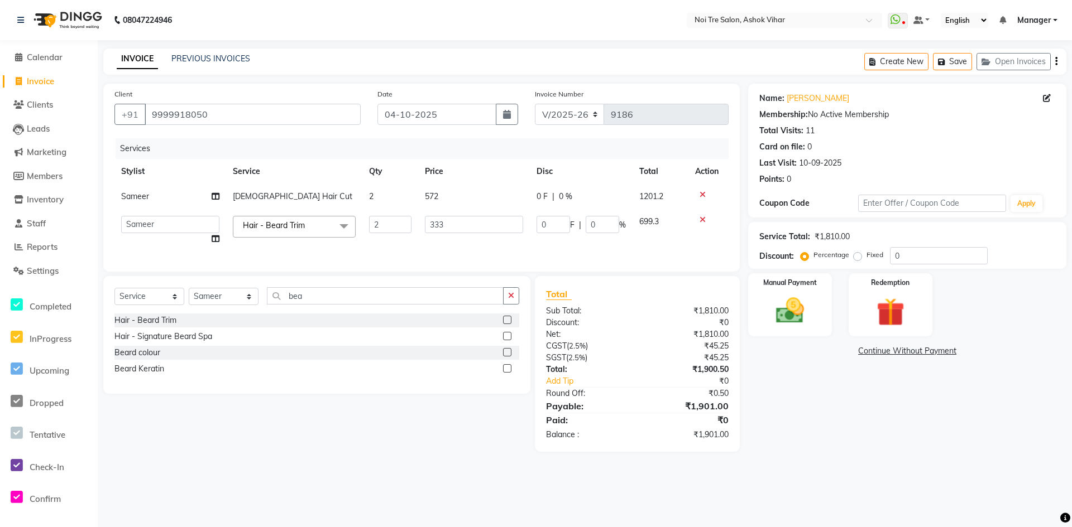
click at [866, 256] on label "Fixed" at bounding box center [874, 255] width 17 height 10
click at [859, 256] on input "Fixed" at bounding box center [860, 255] width 8 height 8
click at [900, 255] on input "0" at bounding box center [939, 255] width 98 height 17
click at [796, 305] on img at bounding box center [790, 311] width 48 height 34
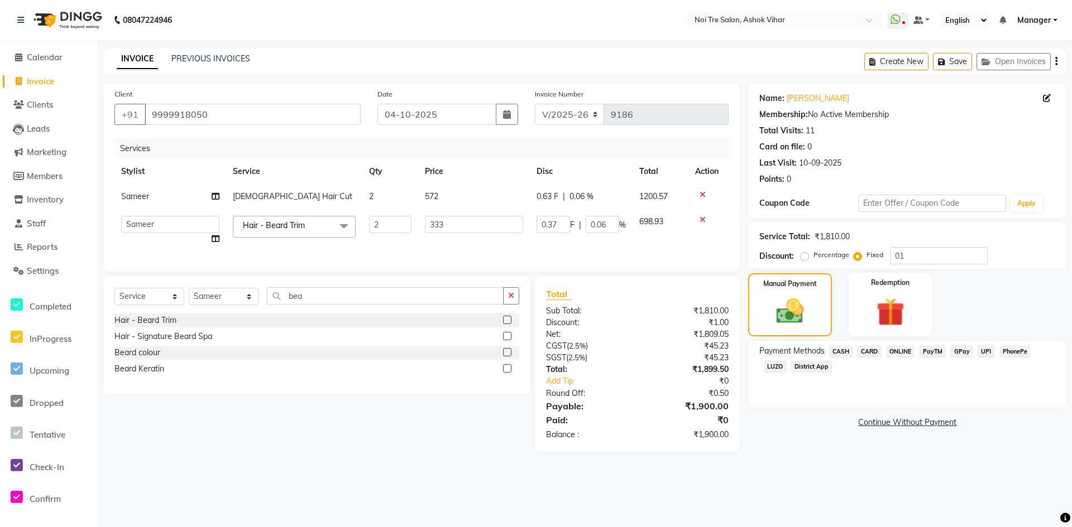
click at [462, 198] on td "572" at bounding box center [474, 196] width 112 height 25
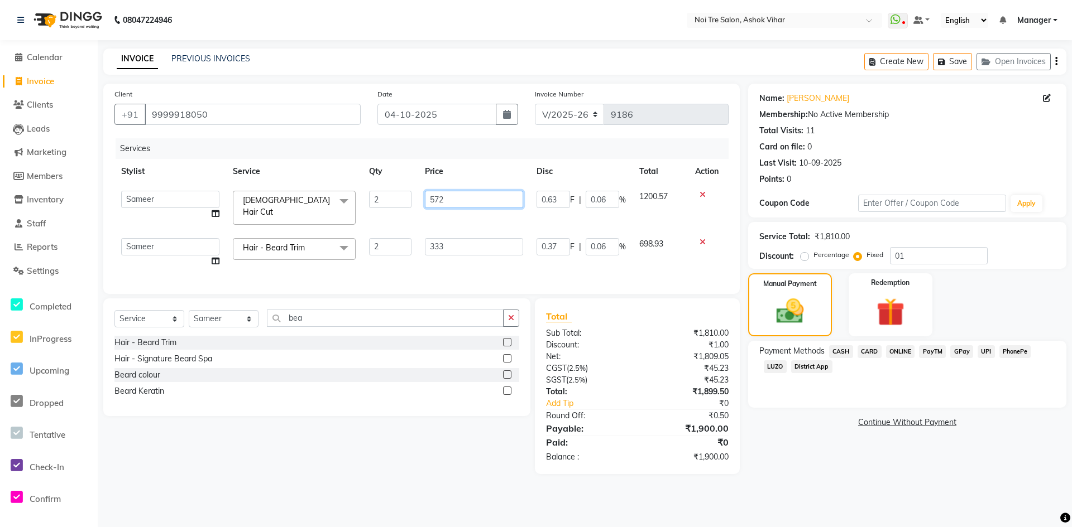
click at [479, 199] on input "572" at bounding box center [474, 199] width 98 height 17
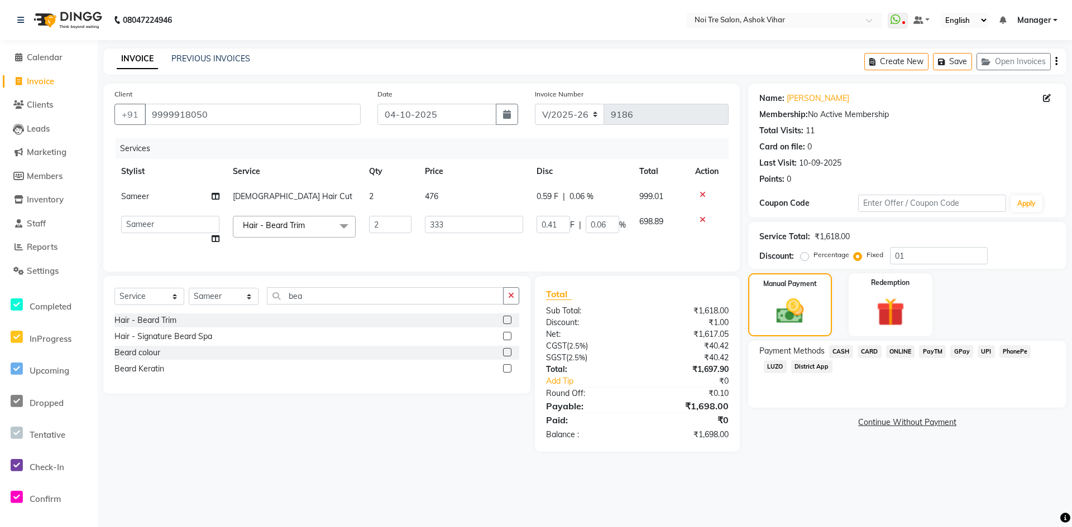
click at [467, 210] on tbody "Sameer Male Hair Cut 2 476 0.59 F | 0.06 % 999.01 Aakash Aalam Aas Admin Ajay A…" at bounding box center [421, 218] width 614 height 68
click at [459, 220] on input "333" at bounding box center [474, 224] width 98 height 17
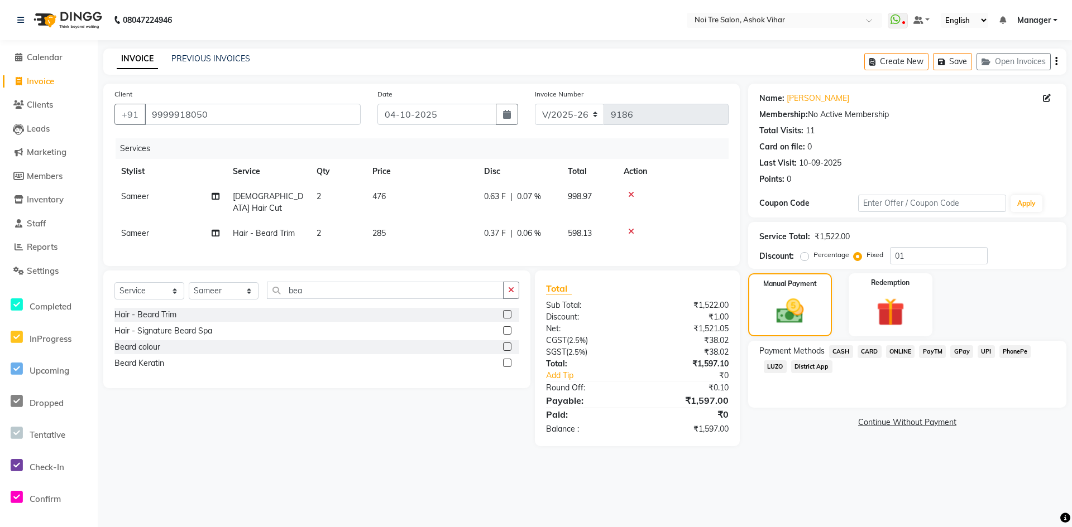
click at [463, 256] on div "Client +91 9999918050 Date 04-10-2025 Invoice Number V/2025 V/2025-26 9186 Serv…" at bounding box center [421, 175] width 636 height 183
click at [411, 188] on td "476" at bounding box center [422, 202] width 112 height 37
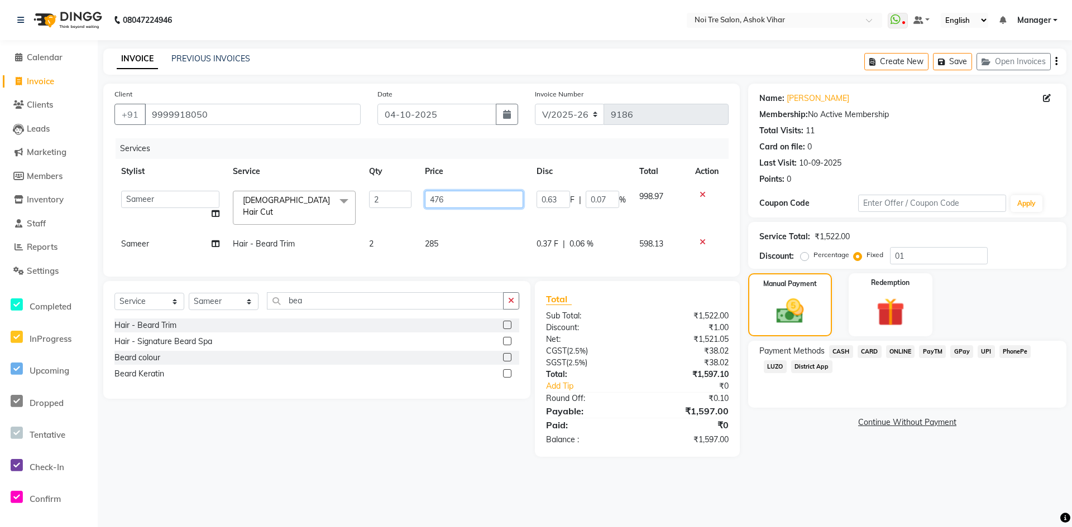
click at [453, 196] on input "476" at bounding box center [474, 199] width 98 height 17
click at [451, 198] on input "476" at bounding box center [474, 199] width 98 height 17
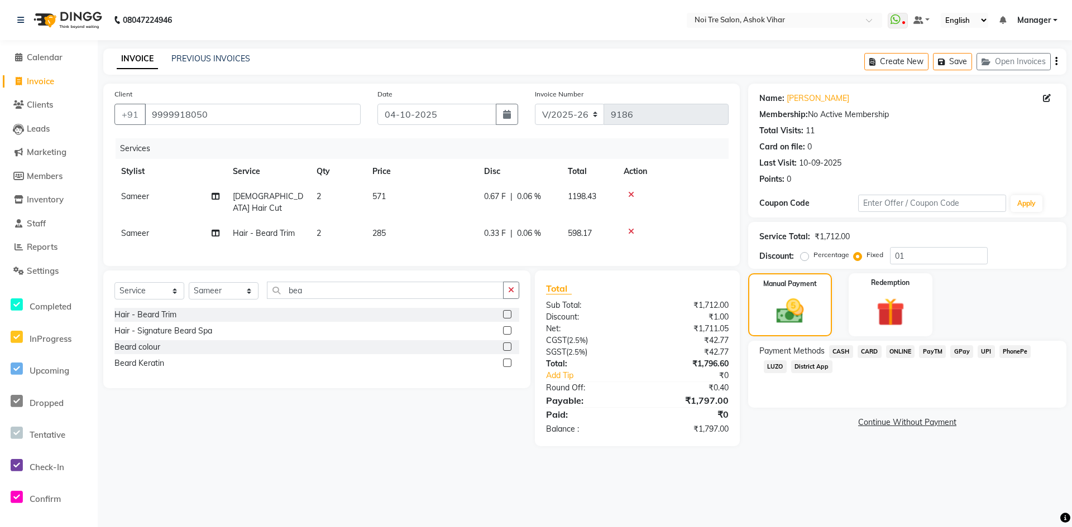
click at [472, 220] on tbody "Sameer Male Hair Cut 2 571 0.67 F | 0.06 % 1198.43 Sameer Hair - Beard Trim 2 2…" at bounding box center [421, 215] width 614 height 62
click at [405, 195] on td "571" at bounding box center [422, 202] width 112 height 37
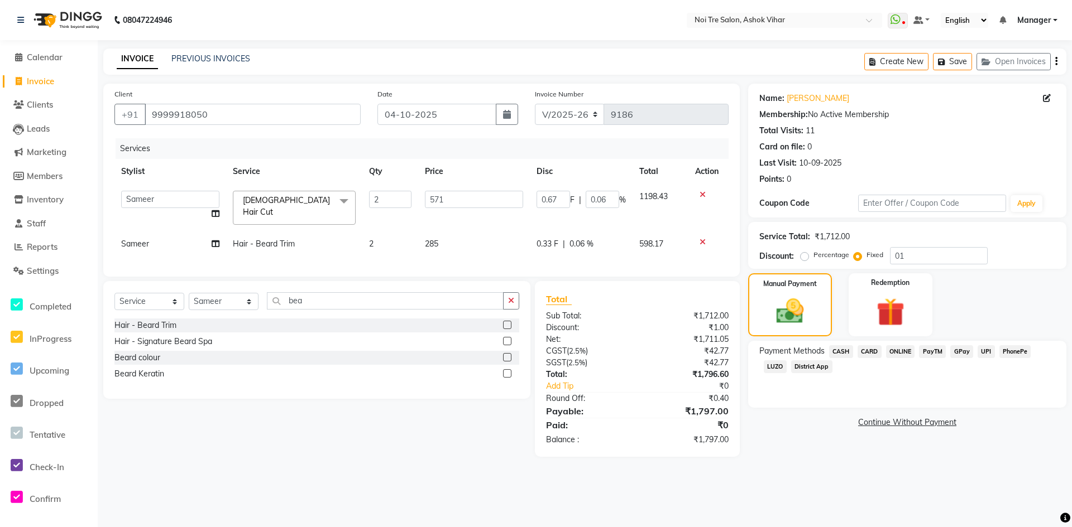
click at [450, 238] on td "285" at bounding box center [474, 244] width 112 height 25
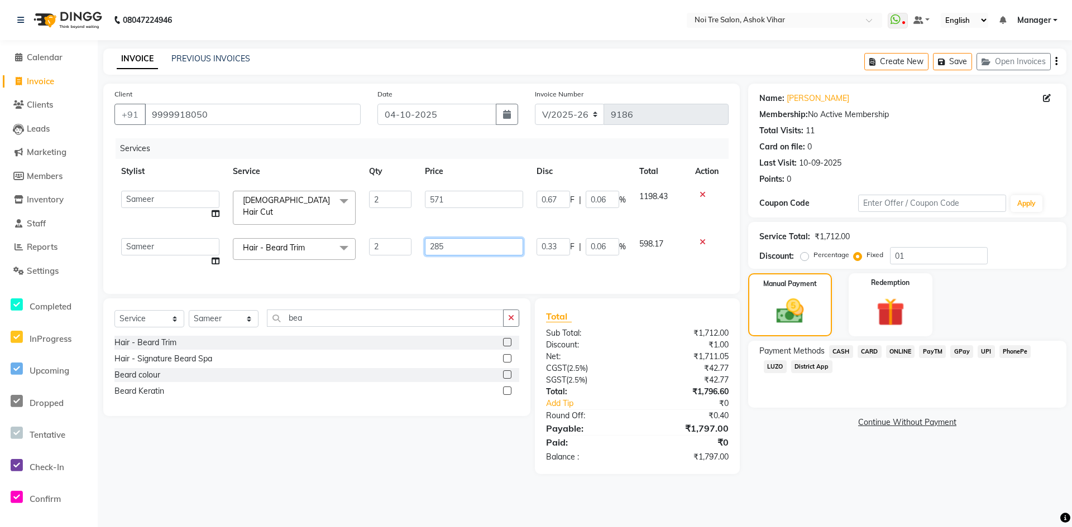
click at [465, 238] on input "285" at bounding box center [474, 246] width 98 height 17
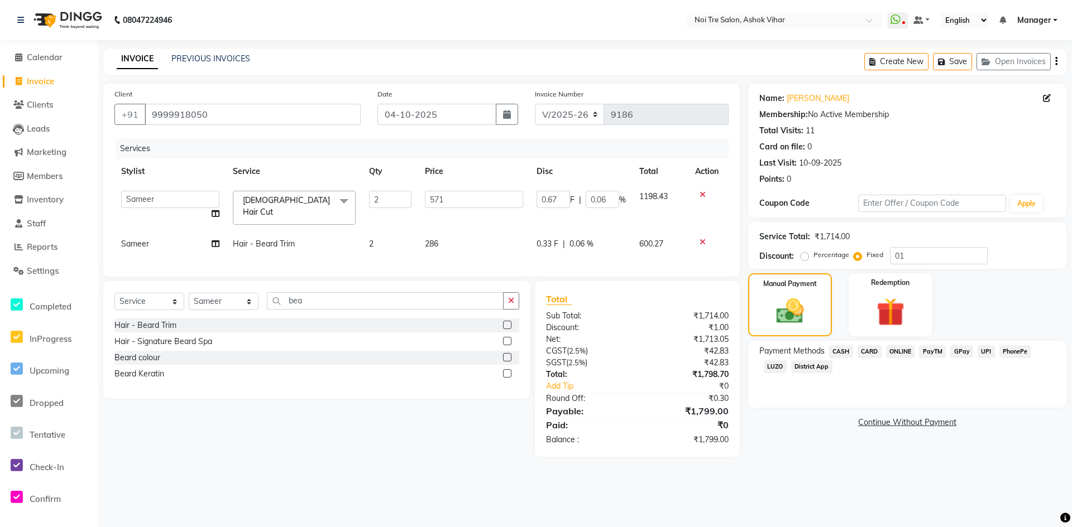
click at [467, 219] on td "571" at bounding box center [474, 207] width 112 height 47
click at [459, 205] on input "571" at bounding box center [474, 199] width 98 height 17
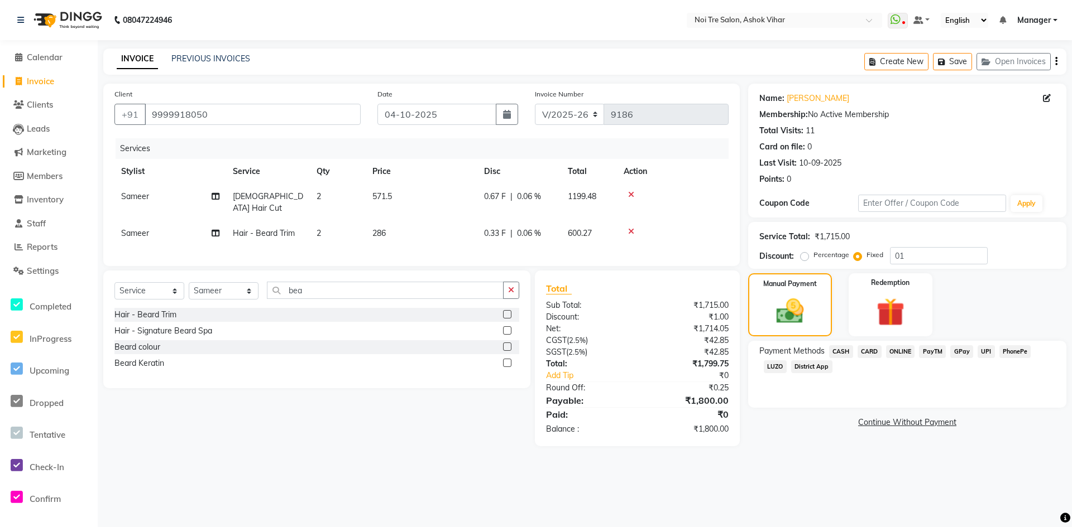
click at [463, 234] on td "286" at bounding box center [422, 233] width 112 height 25
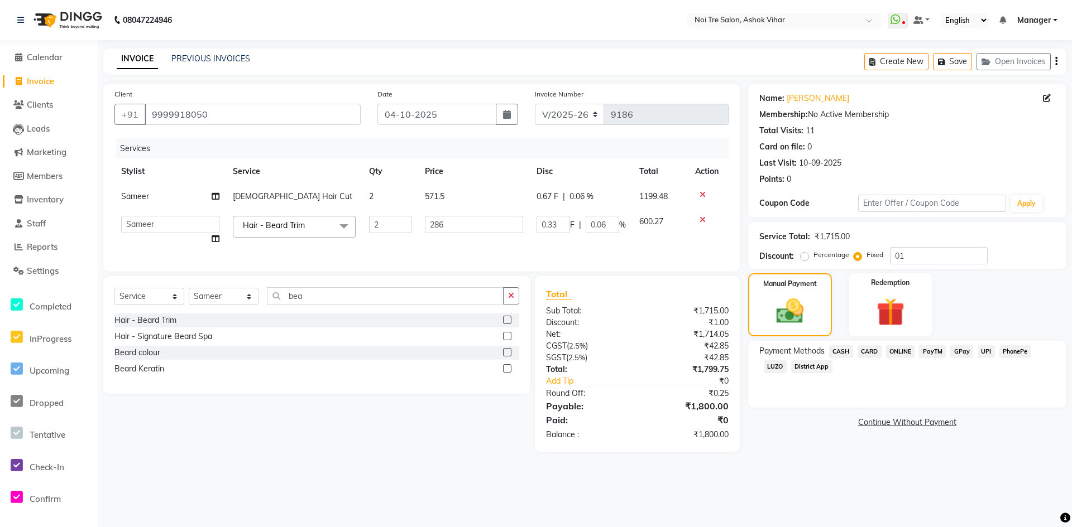
click at [842, 348] on span "CASH" at bounding box center [841, 351] width 24 height 13
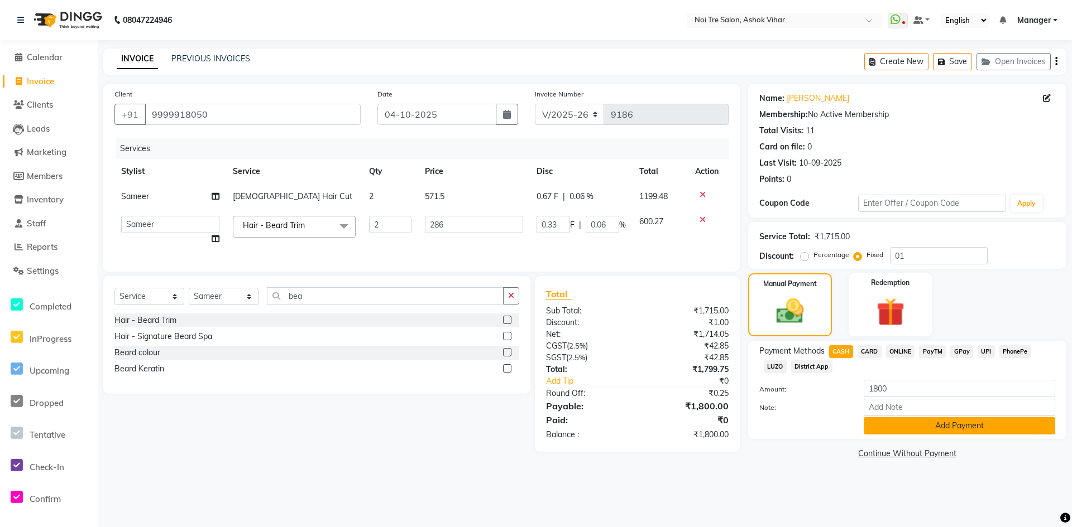
click at [907, 426] on button "Add Payment" at bounding box center [958, 425] width 191 height 17
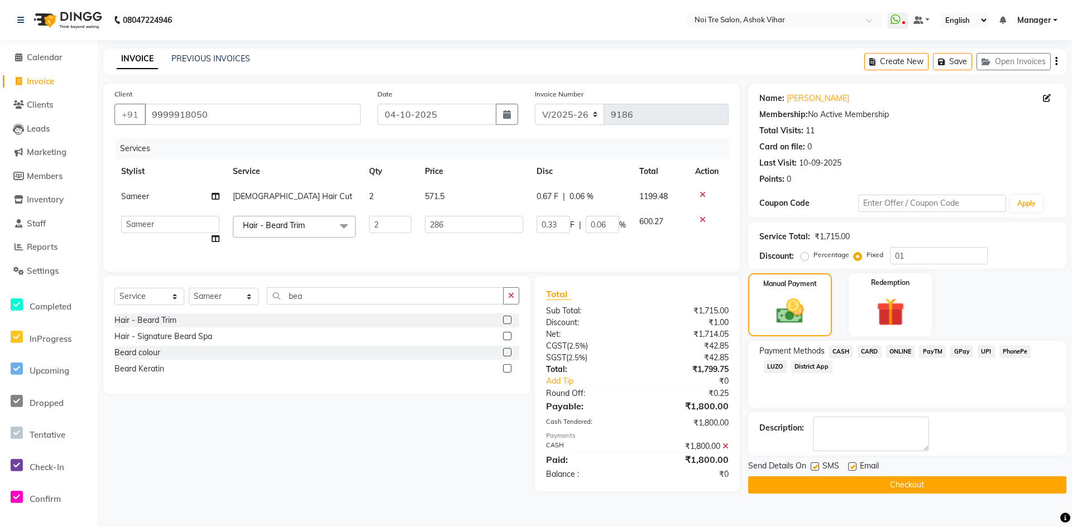
click at [911, 484] on button "Checkout" at bounding box center [907, 485] width 318 height 17
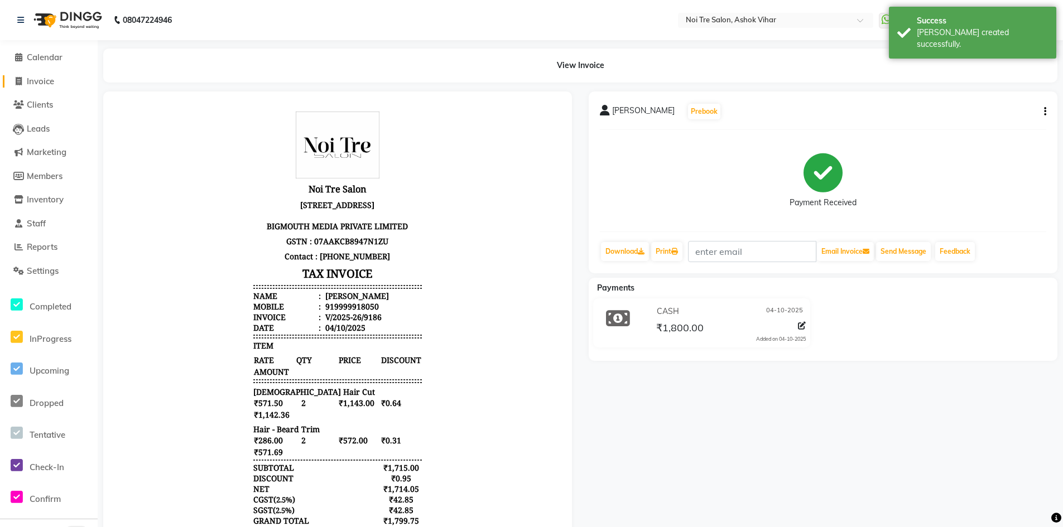
click at [46, 82] on span "Invoice" at bounding box center [40, 81] width 27 height 11
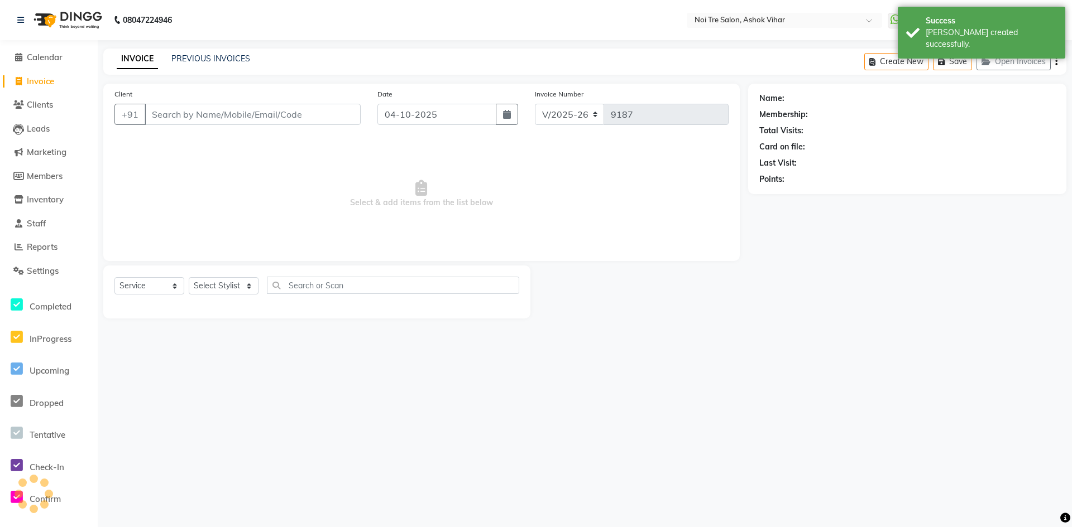
click at [209, 111] on input "Client" at bounding box center [253, 114] width 216 height 21
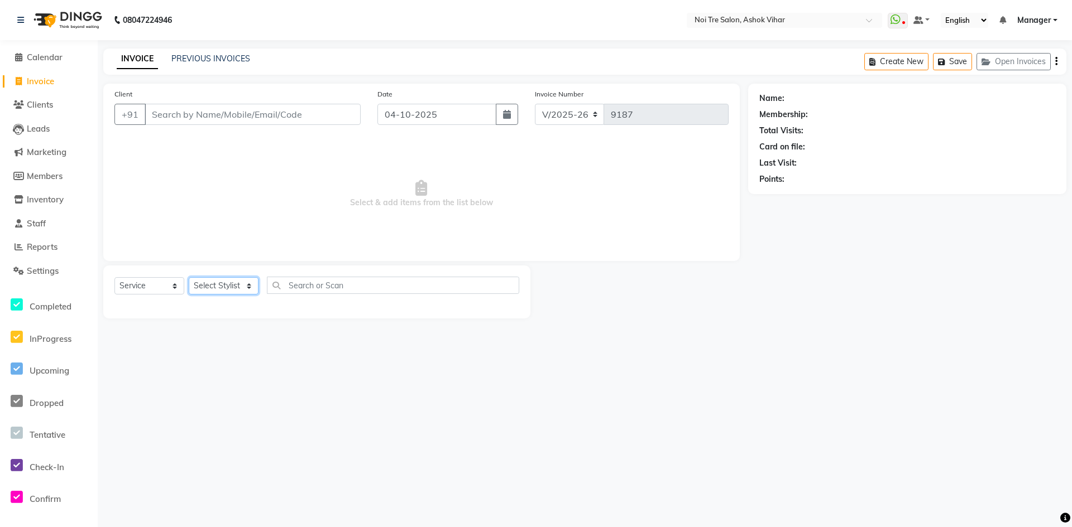
click at [251, 289] on select "Select Stylist Aakash Aalam Aas Admin Ajay Alice Amit Anand Anas Arif ARIF 1 Ar…" at bounding box center [224, 285] width 70 height 17
click at [304, 288] on input "text" at bounding box center [393, 285] width 252 height 17
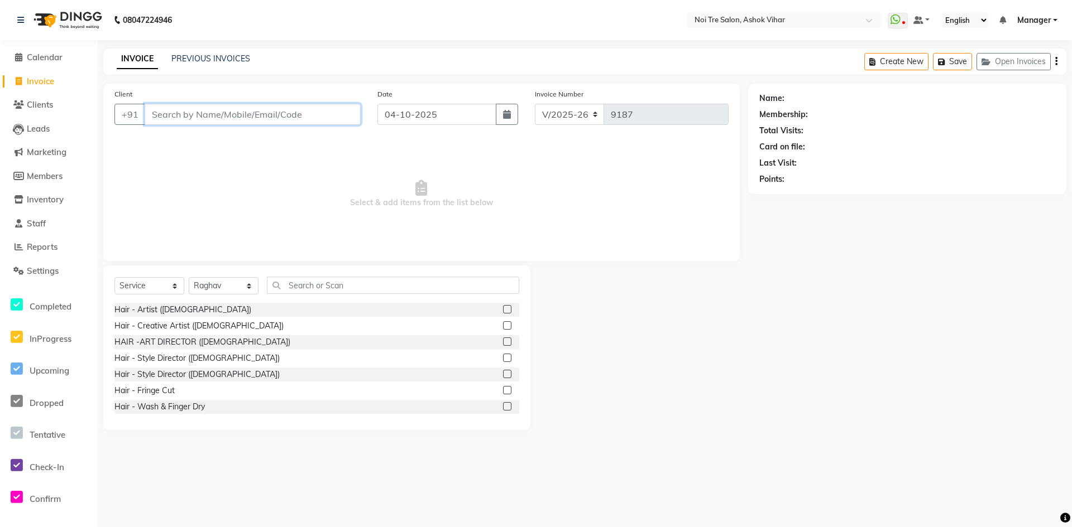
drag, startPoint x: 237, startPoint y: 107, endPoint x: 237, endPoint y: 113, distance: 6.1
click at [237, 113] on input "Client" at bounding box center [253, 114] width 216 height 21
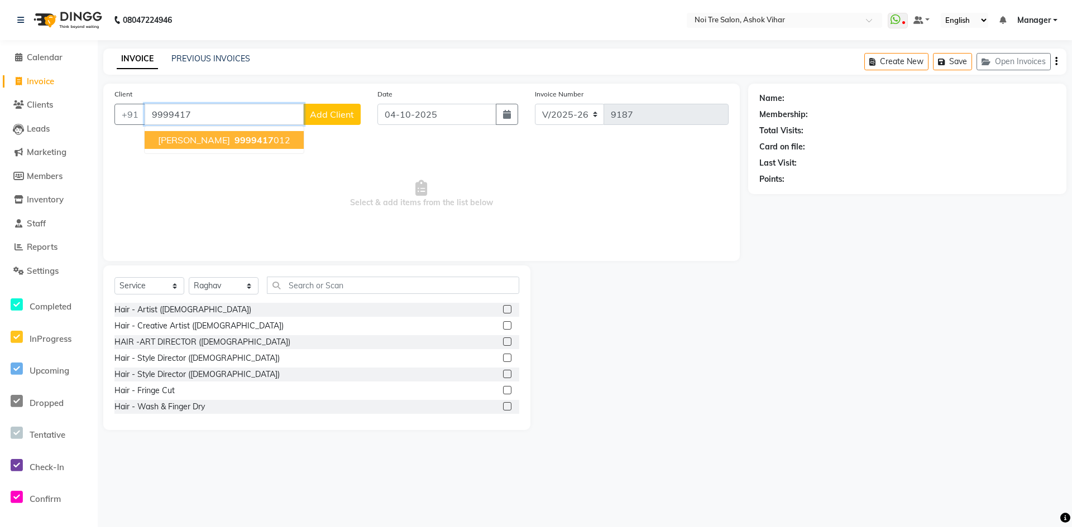
click at [234, 141] on ngb-highlight "9999417 012" at bounding box center [261, 140] width 58 height 11
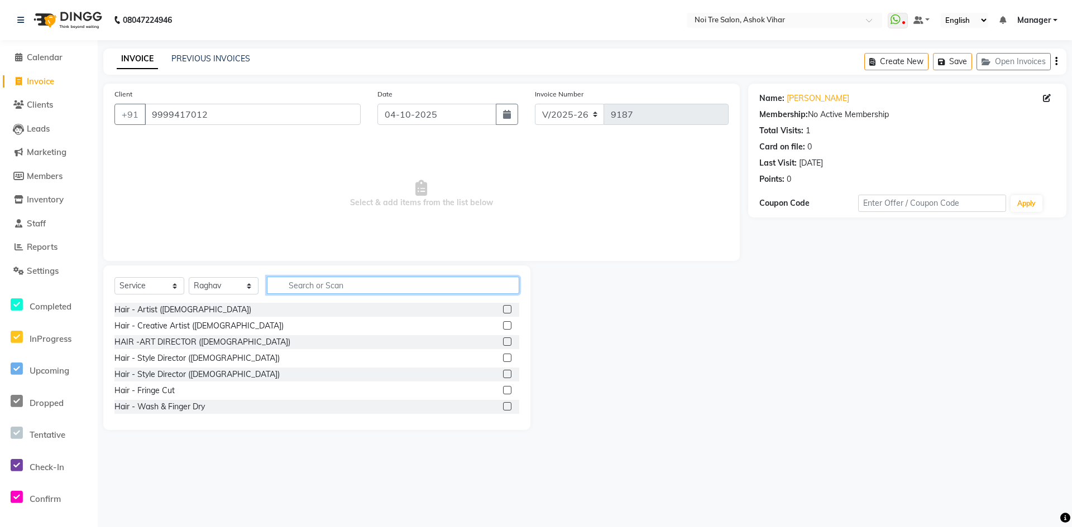
click at [337, 282] on input "text" at bounding box center [393, 285] width 252 height 17
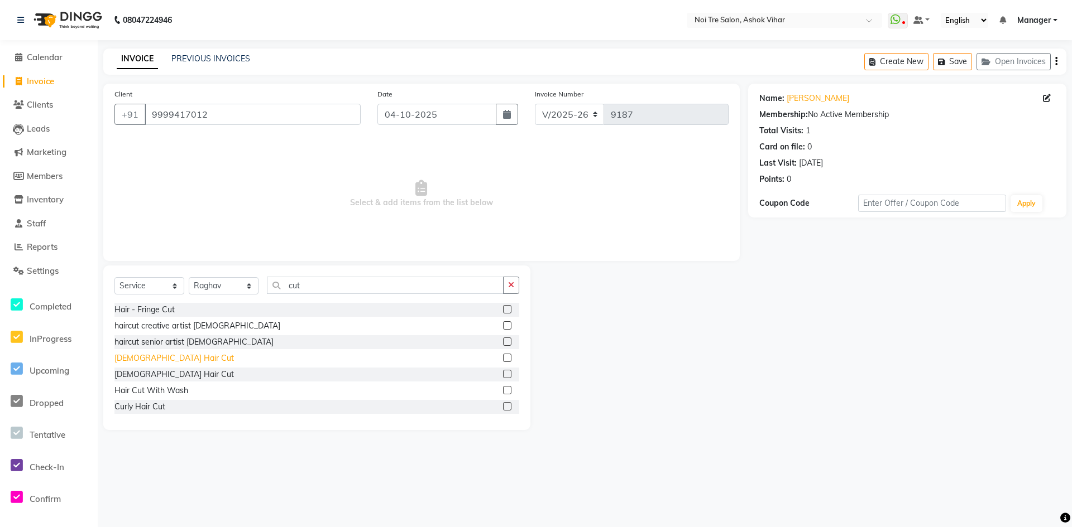
click at [157, 362] on div "Male Hair Cut" at bounding box center [173, 359] width 119 height 12
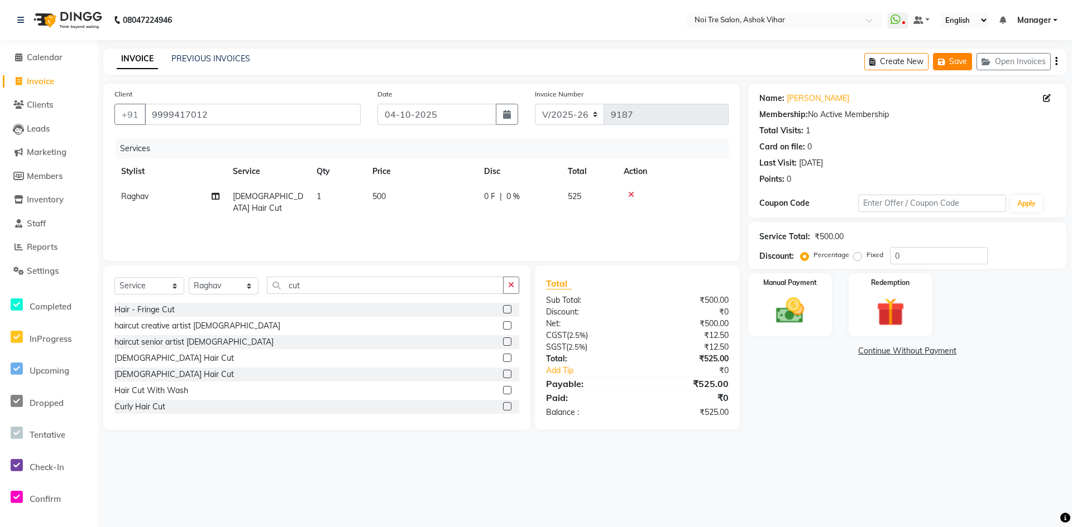
click at [952, 66] on button "Save" at bounding box center [952, 61] width 39 height 17
click at [212, 112] on input "9999417012" at bounding box center [253, 114] width 216 height 21
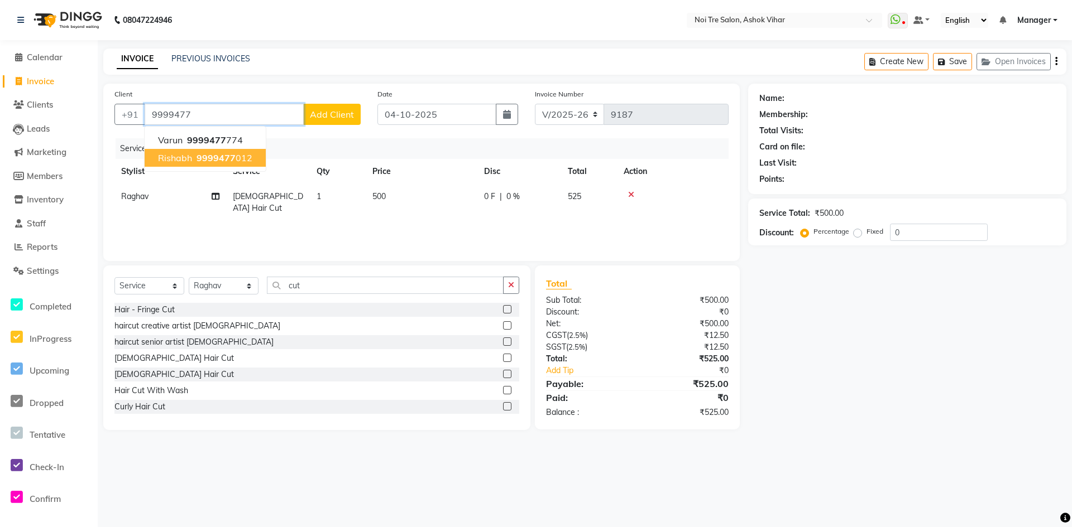
click at [232, 156] on span "9999477" at bounding box center [215, 157] width 39 height 11
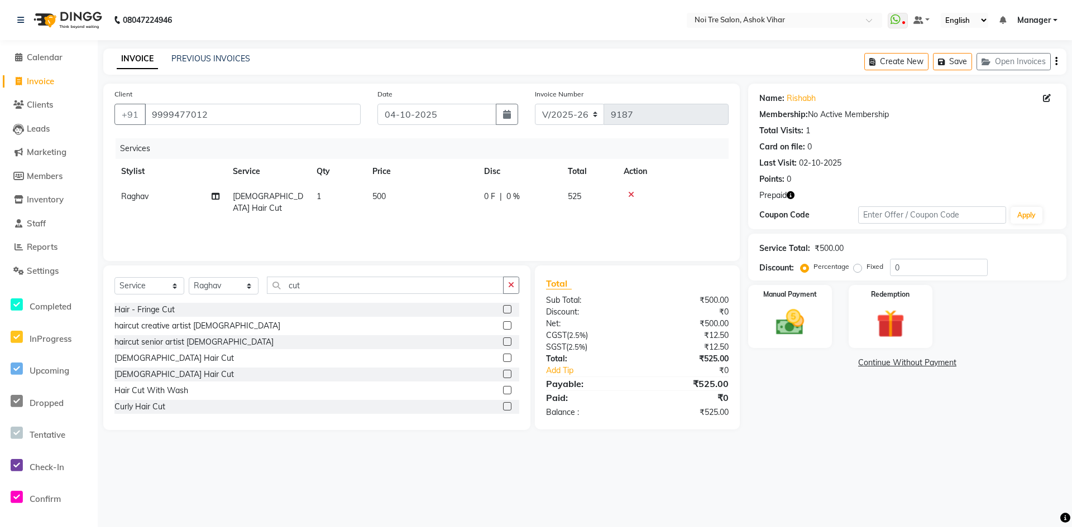
click at [790, 199] on icon "button" at bounding box center [790, 195] width 8 height 8
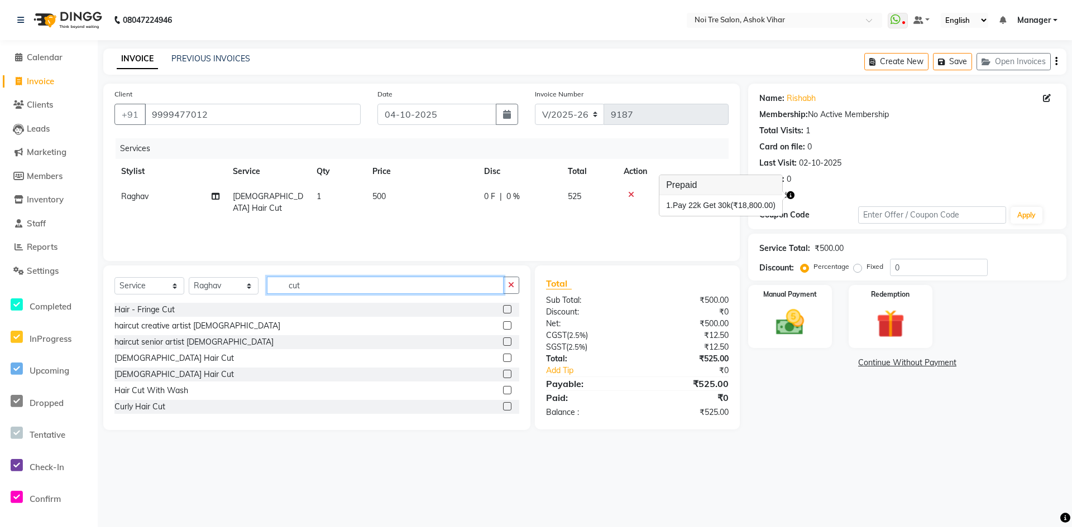
click at [329, 289] on input "cut" at bounding box center [385, 285] width 237 height 17
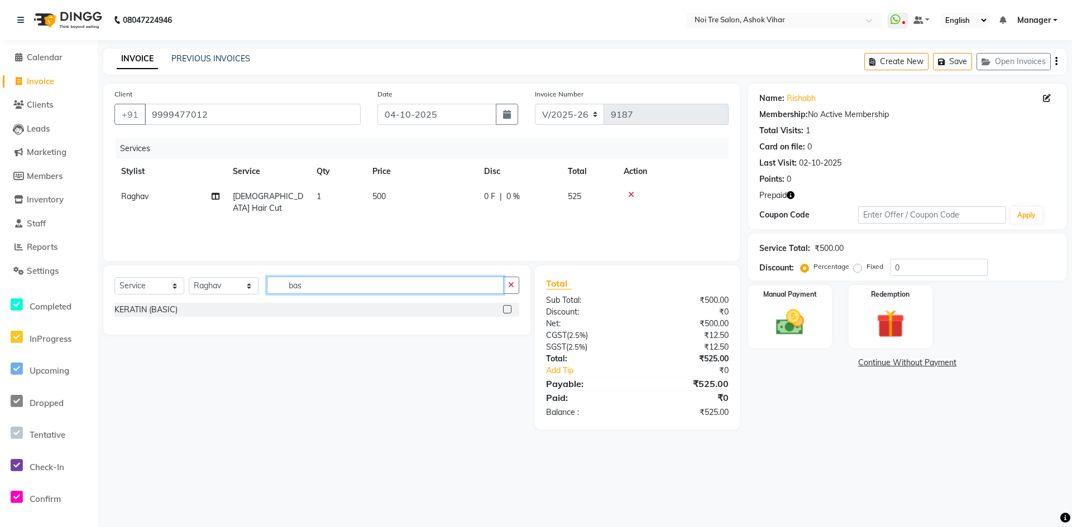
click at [316, 290] on input "bas" at bounding box center [385, 285] width 237 height 17
click at [157, 311] on div "Groom makeup" at bounding box center [141, 310] width 55 height 12
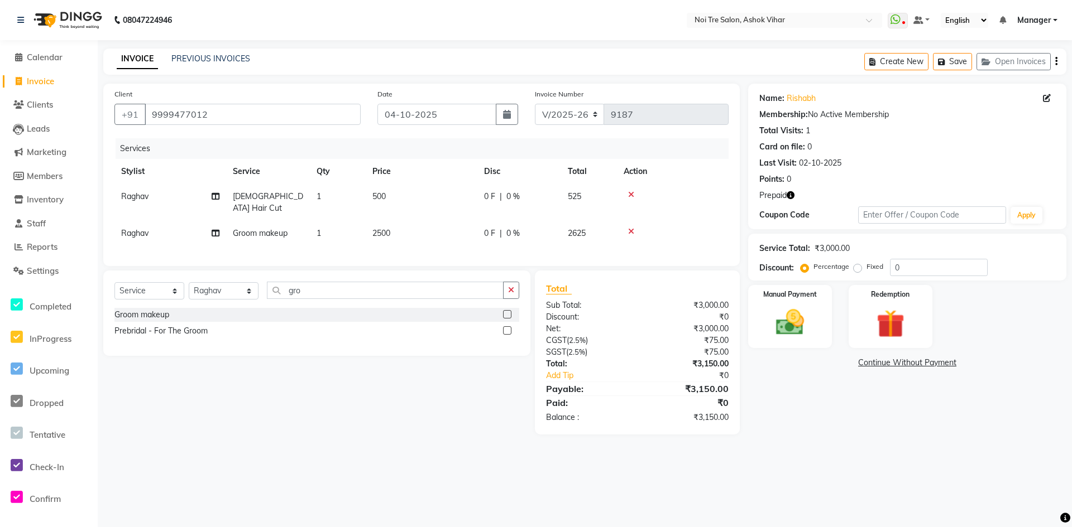
click at [628, 191] on icon at bounding box center [631, 195] width 6 height 8
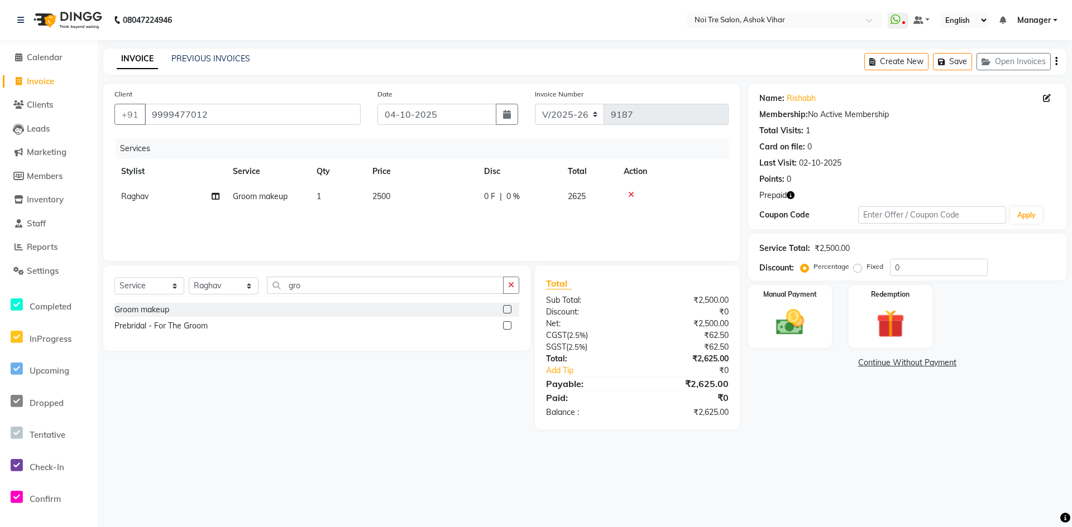
click at [377, 197] on span "2500" at bounding box center [381, 196] width 18 height 10
click at [434, 198] on input "2500" at bounding box center [474, 199] width 98 height 17
click at [440, 216] on div "Services Stylist Service Qty Price Disc Total Action Raghav Groom makeup 1 3500…" at bounding box center [421, 194] width 614 height 112
click at [309, 286] on input "gro" at bounding box center [385, 285] width 237 height 17
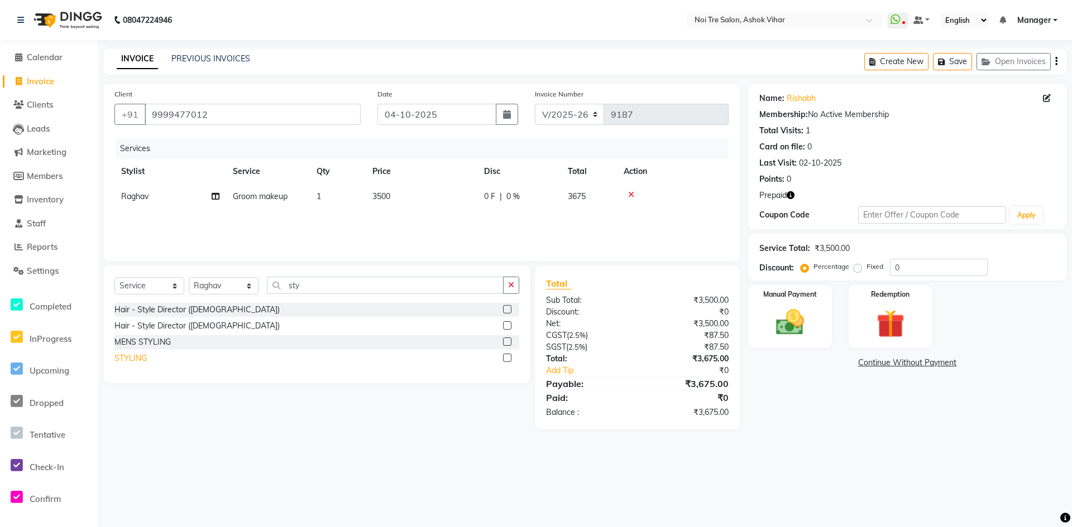
click at [137, 359] on div "STYLING" at bounding box center [130, 359] width 32 height 12
click at [150, 344] on div "MENS STYLING" at bounding box center [142, 343] width 56 height 12
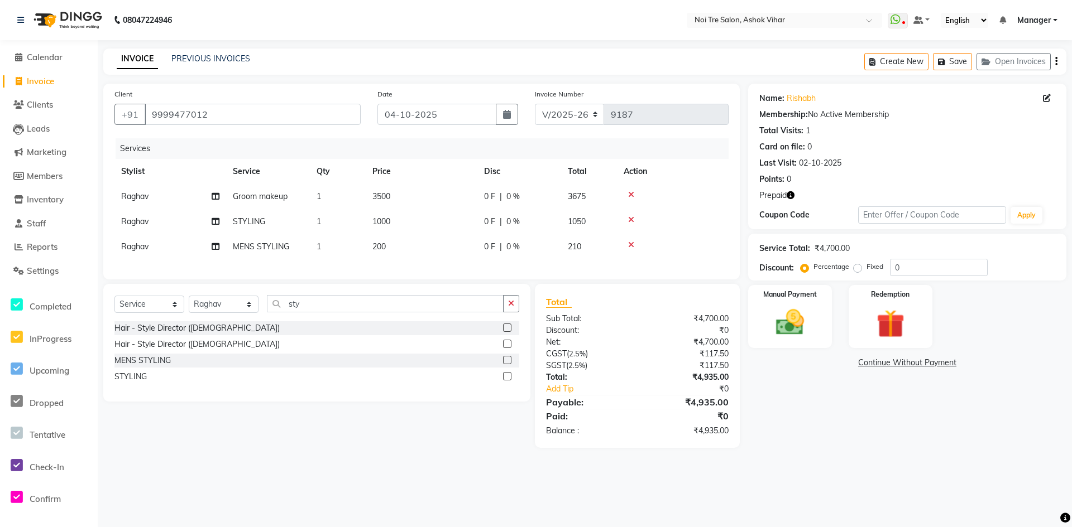
click at [626, 218] on div at bounding box center [672, 220] width 98 height 8
click at [630, 217] on icon at bounding box center [631, 220] width 6 height 8
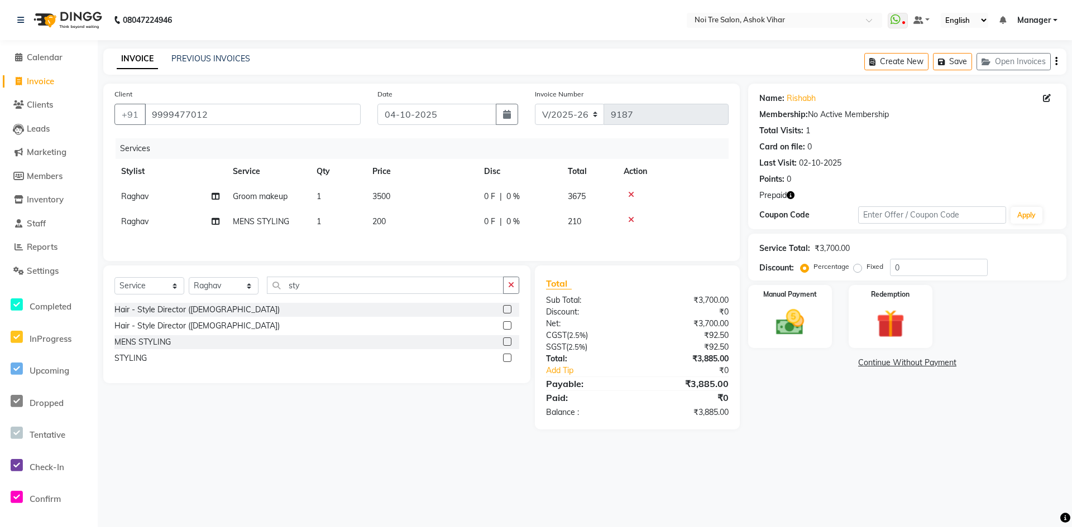
drag, startPoint x: 417, startPoint y: 222, endPoint x: 423, endPoint y: 222, distance: 6.1
click at [418, 222] on td "200" at bounding box center [422, 221] width 112 height 25
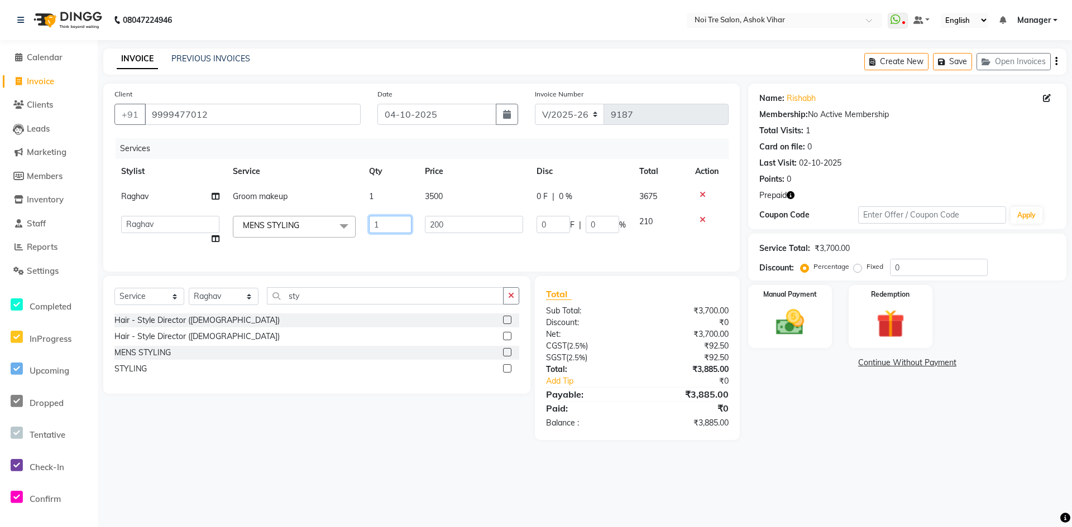
click at [395, 225] on input "1" at bounding box center [390, 224] width 42 height 17
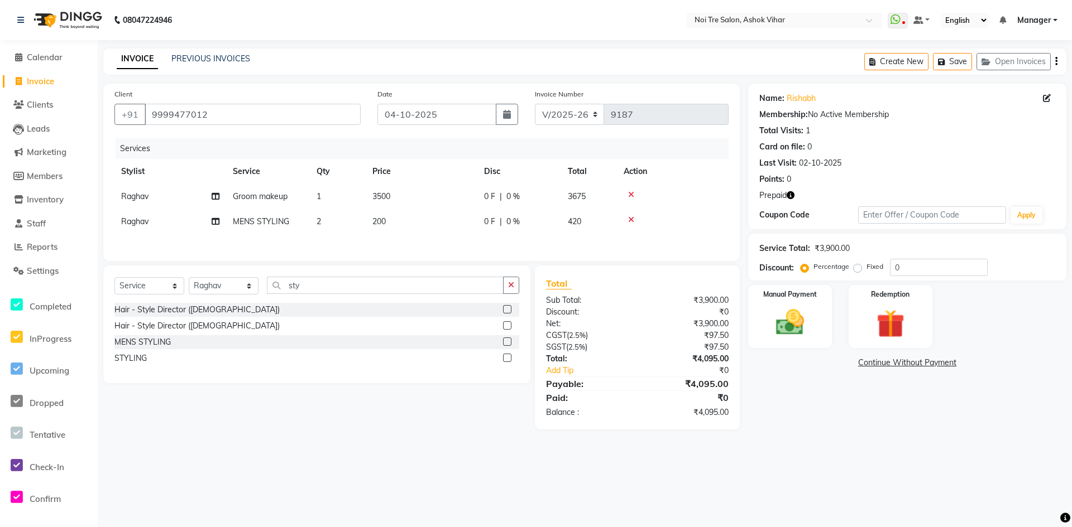
click at [414, 219] on td "200" at bounding box center [422, 221] width 112 height 25
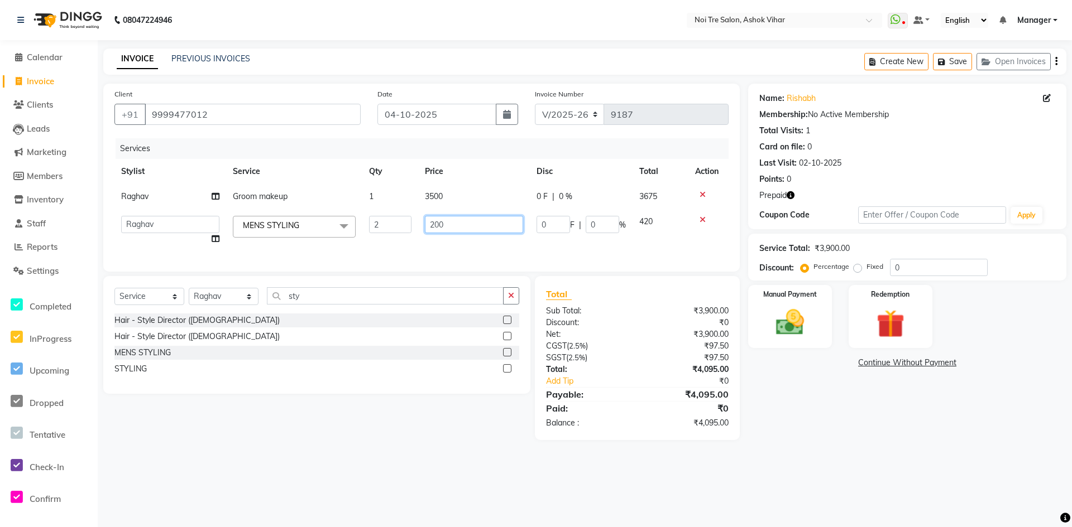
click at [452, 221] on input "200" at bounding box center [474, 224] width 98 height 17
click at [457, 234] on td "300" at bounding box center [474, 230] width 112 height 42
click at [886, 326] on img at bounding box center [890, 324] width 48 height 37
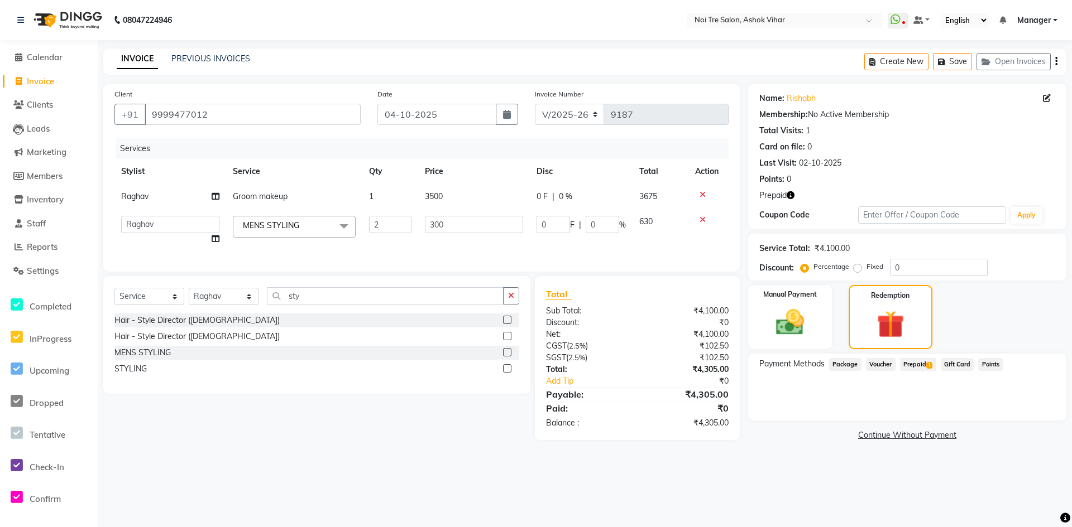
click at [915, 361] on span "Prepaid 1" at bounding box center [918, 364] width 36 height 13
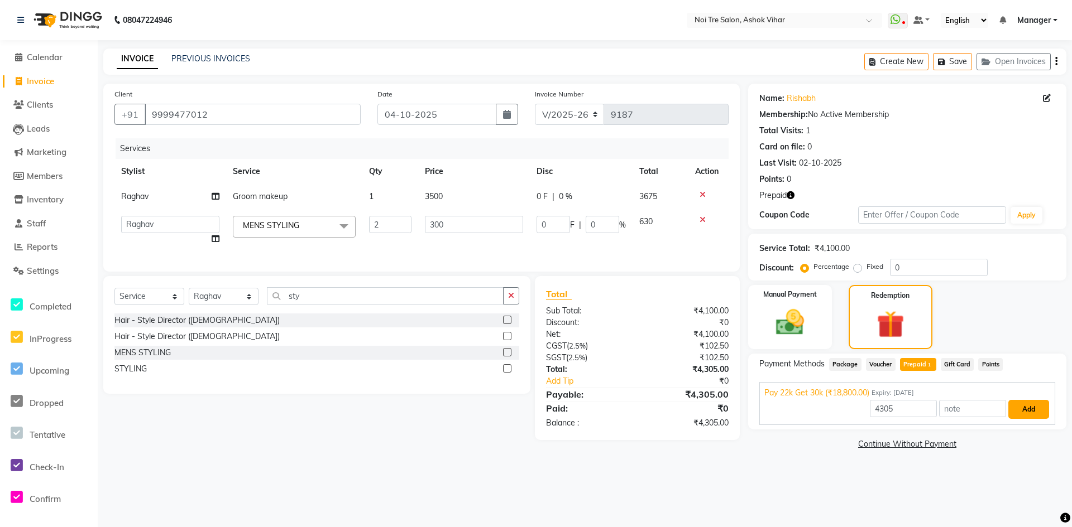
click at [1027, 409] on button "Add" at bounding box center [1028, 409] width 41 height 19
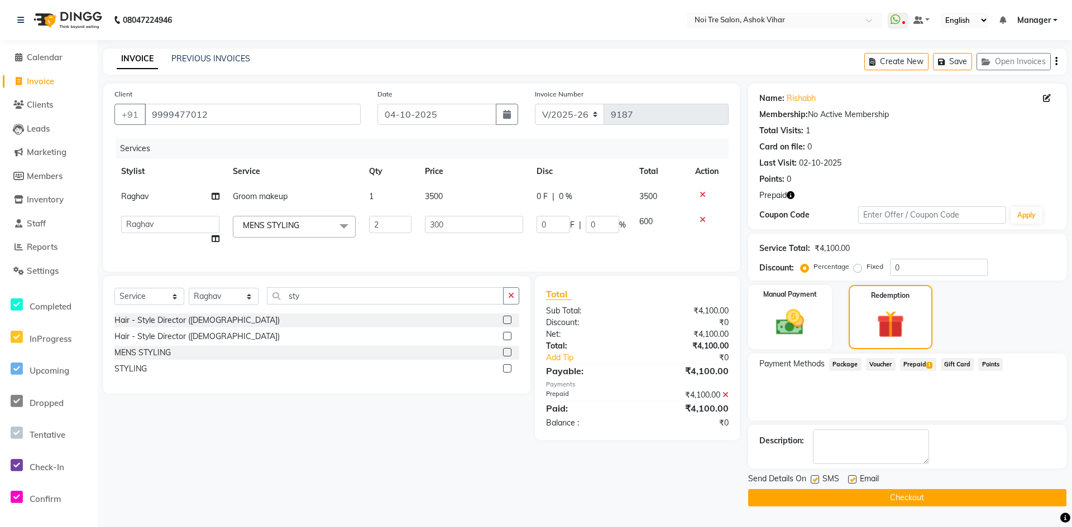
click at [907, 496] on button "Checkout" at bounding box center [907, 497] width 318 height 17
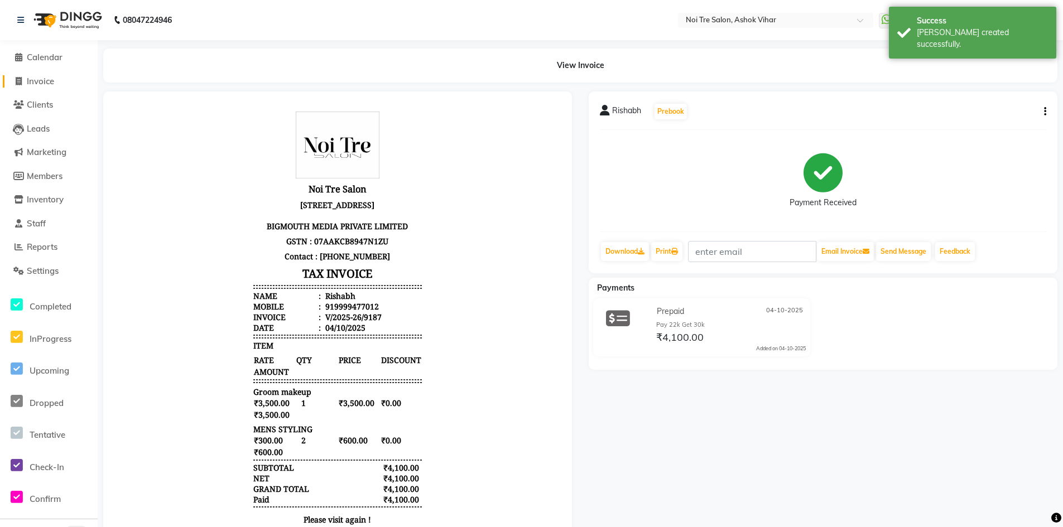
click at [42, 86] on span "Invoice" at bounding box center [40, 81] width 27 height 11
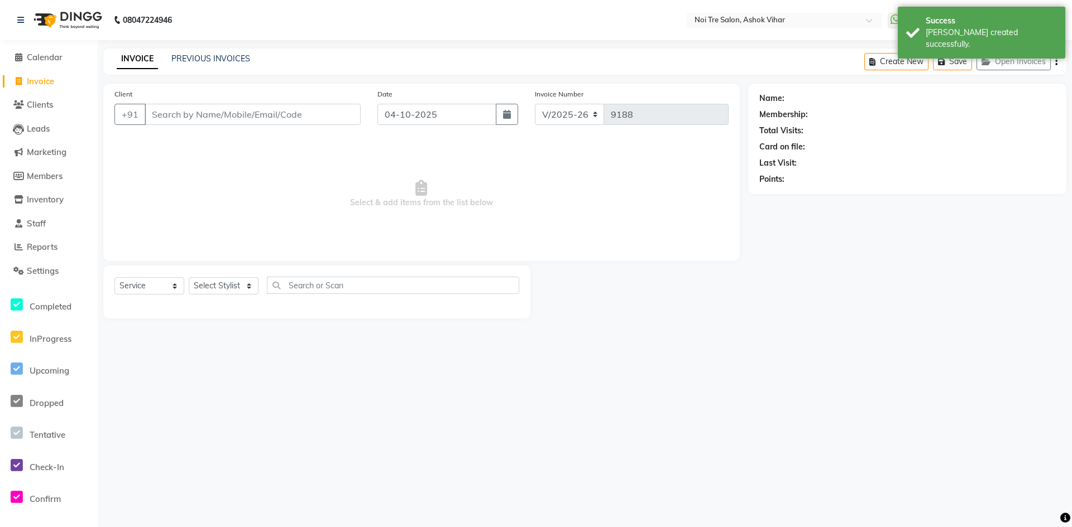
click at [188, 112] on input "Client" at bounding box center [253, 114] width 216 height 21
click at [248, 286] on select "Select Stylist Aakash Aalam Aas Admin Ajay Alice Amit Anand Anas Arif ARIF 1 Ar…" at bounding box center [224, 285] width 70 height 17
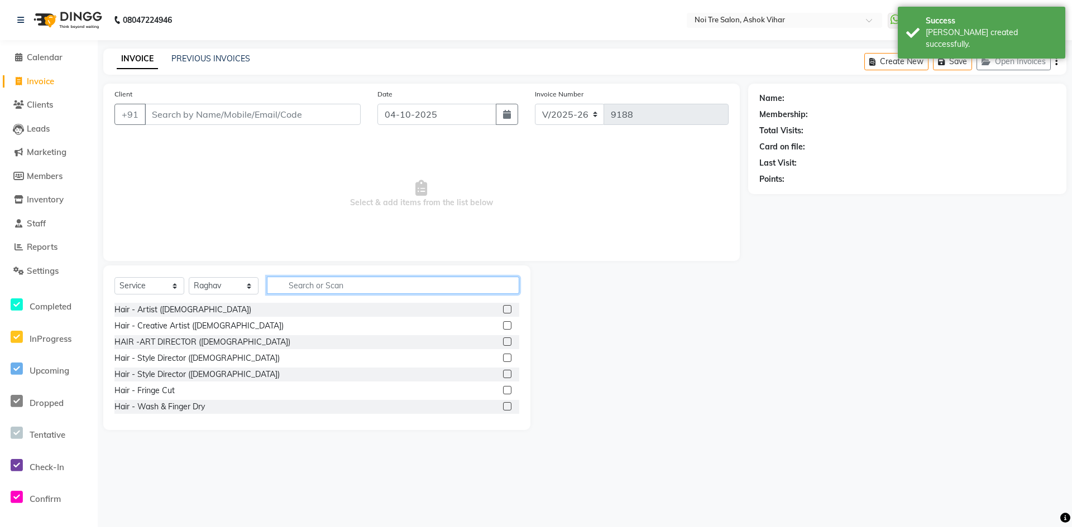
click at [286, 279] on input "text" at bounding box center [393, 285] width 252 height 17
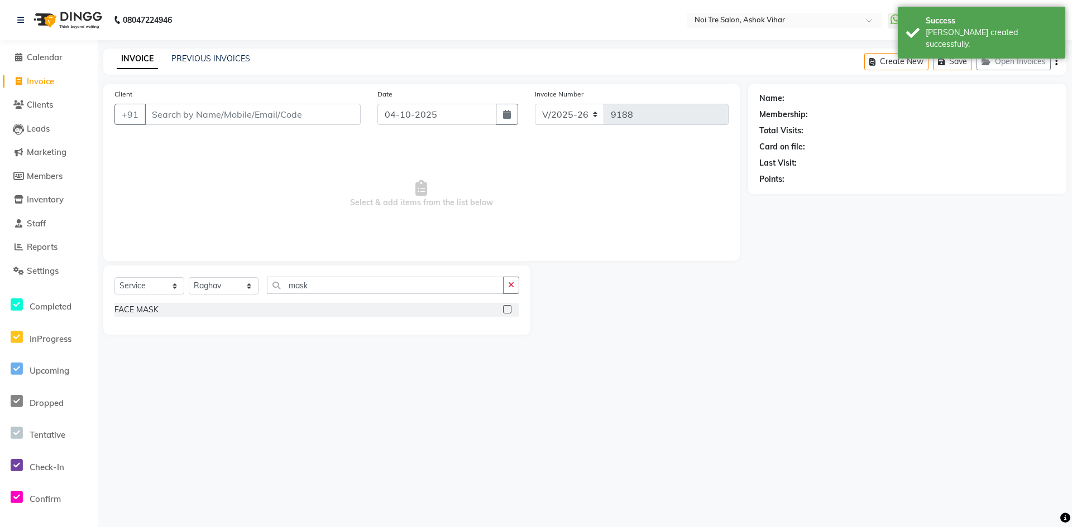
click at [143, 316] on div "FACE MASK" at bounding box center [316, 310] width 405 height 14
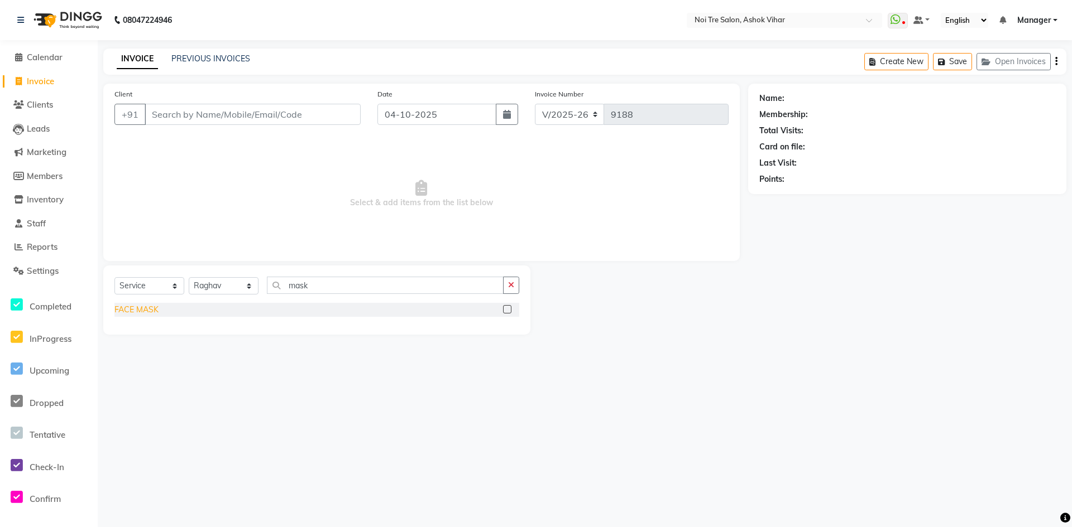
click at [152, 310] on div "FACE MASK" at bounding box center [136, 310] width 44 height 12
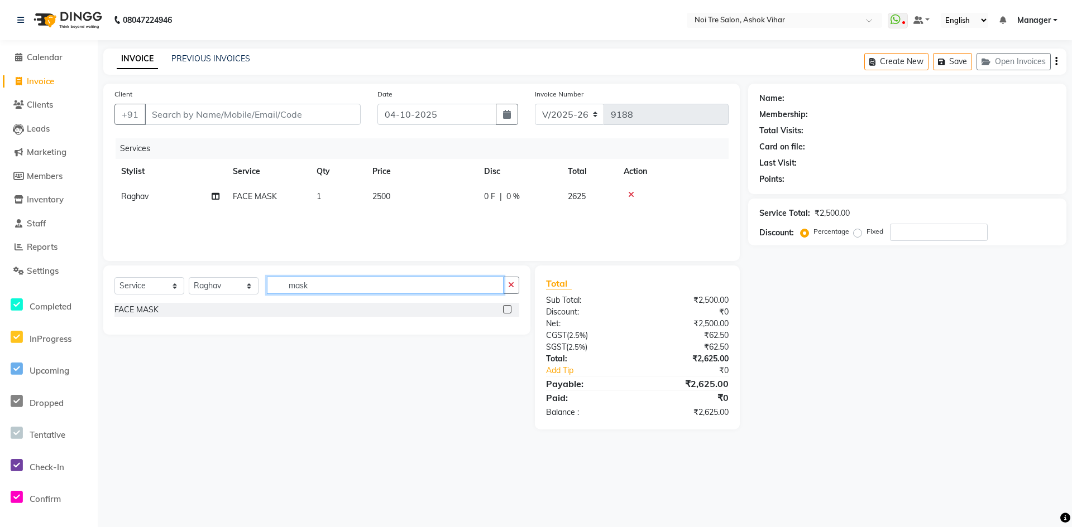
click at [323, 283] on input "mask" at bounding box center [385, 285] width 237 height 17
click at [322, 281] on input "mask" at bounding box center [385, 285] width 237 height 17
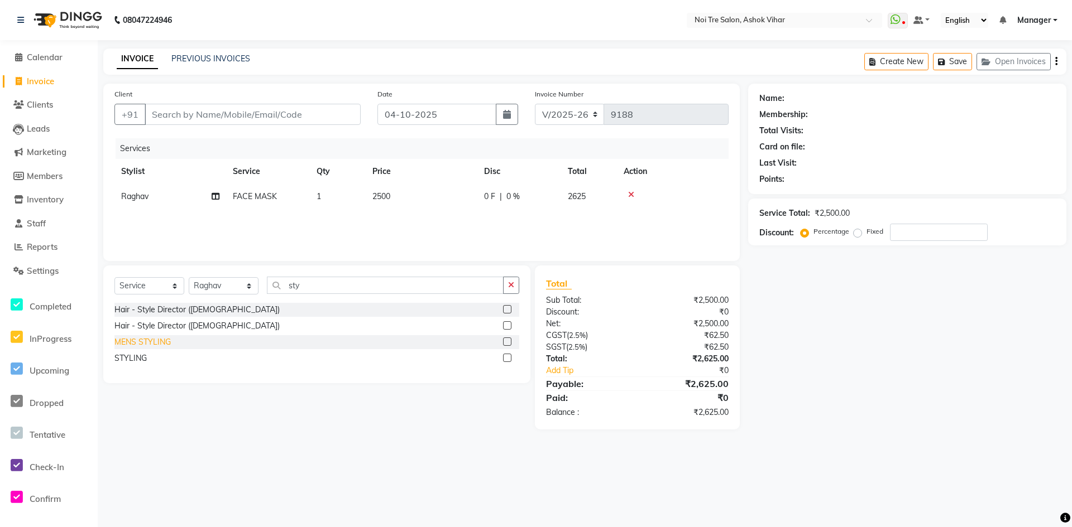
click at [153, 340] on div "MENS STYLING" at bounding box center [142, 343] width 56 height 12
click at [331, 218] on td "1" at bounding box center [338, 221] width 56 height 25
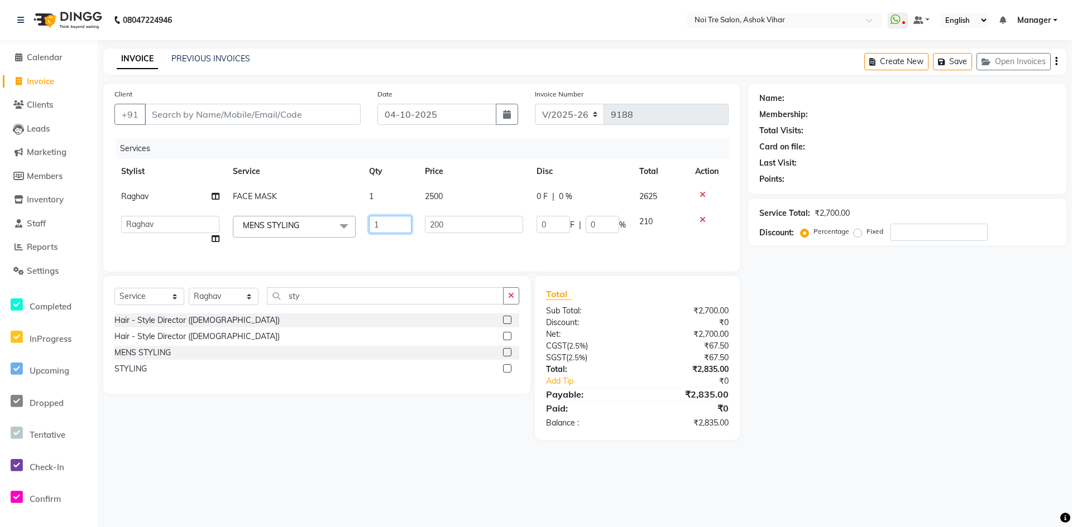
click at [386, 222] on input "1" at bounding box center [390, 224] width 42 height 17
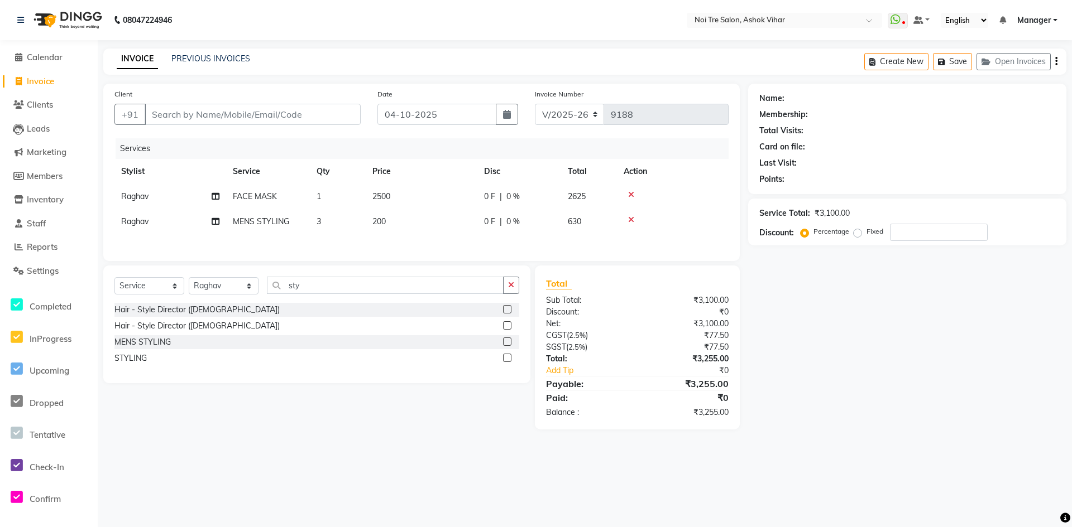
click at [398, 224] on td "200" at bounding box center [422, 221] width 112 height 25
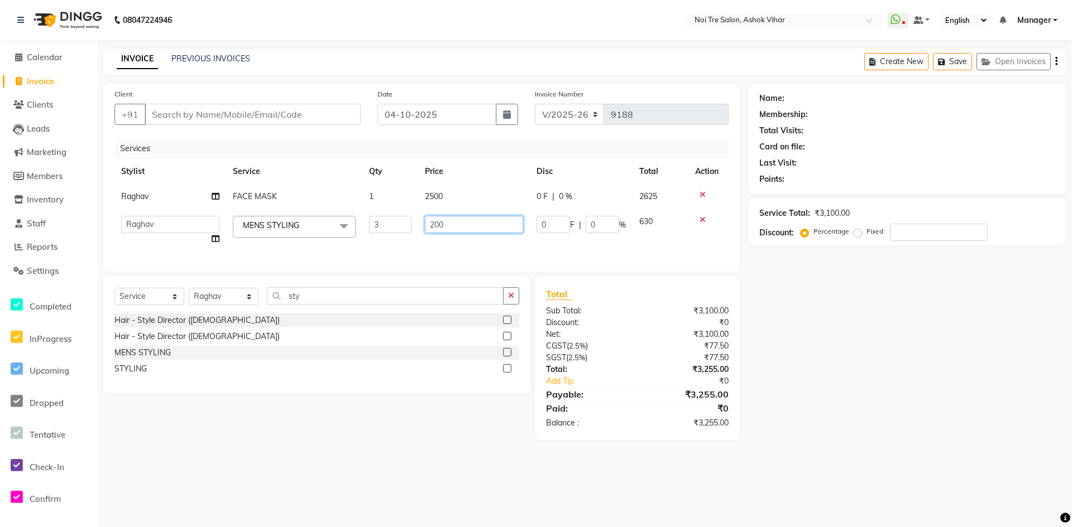
click at [452, 216] on input "200" at bounding box center [474, 224] width 98 height 17
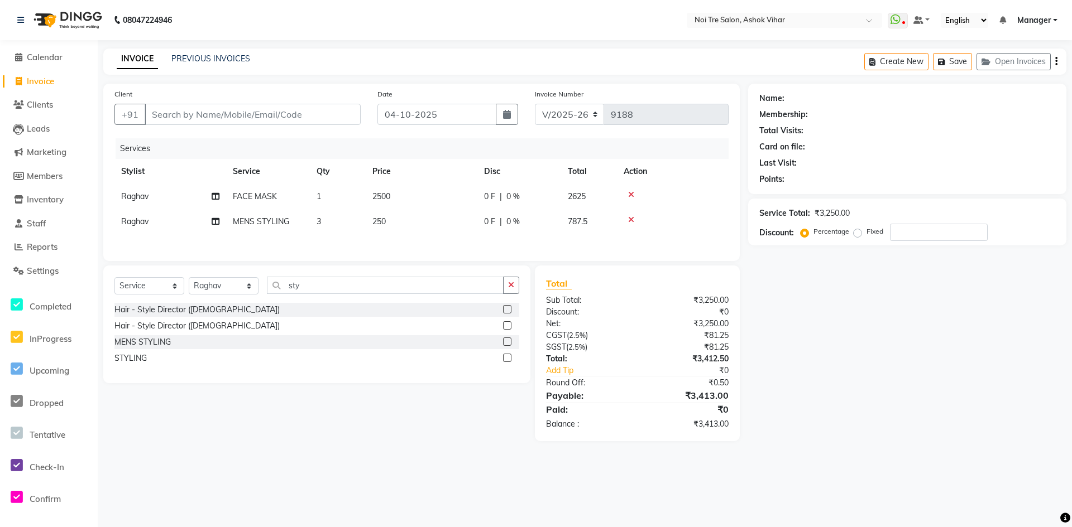
click at [454, 238] on div "Services Stylist Service Qty Price Disc Total Action Raghav FACE MASK 1 2500 0 …" at bounding box center [421, 194] width 614 height 112
click at [400, 224] on td "250" at bounding box center [422, 221] width 112 height 25
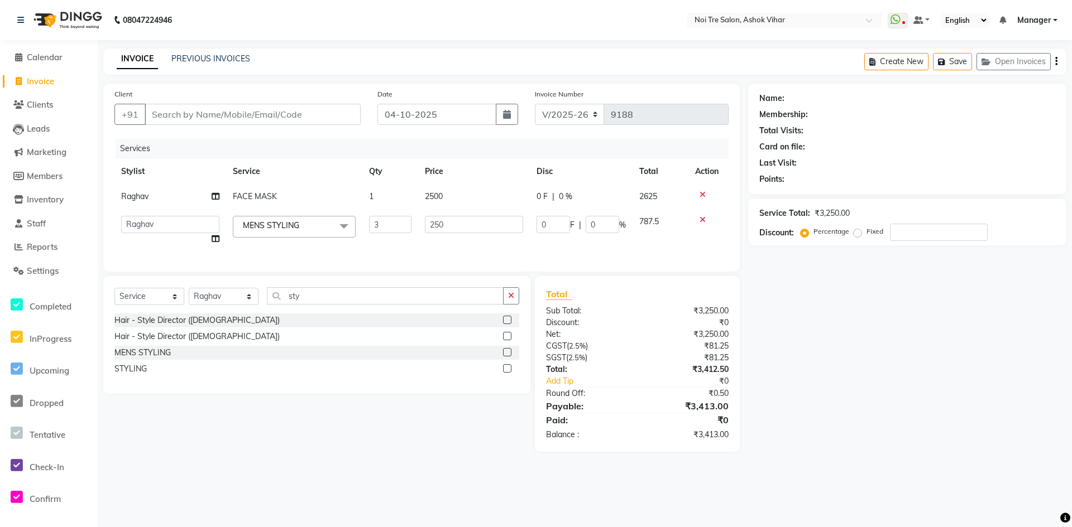
click at [458, 198] on td "2500" at bounding box center [474, 196] width 112 height 25
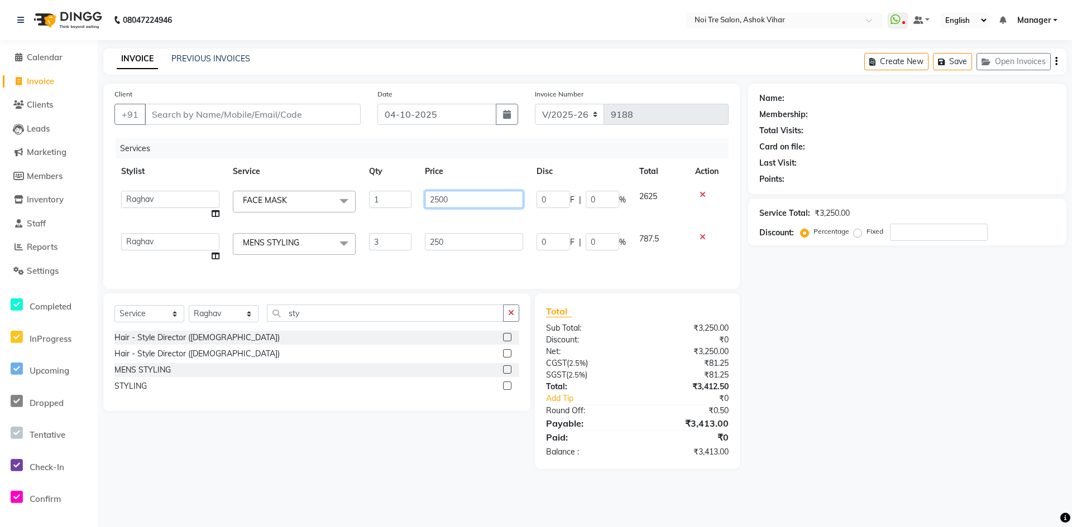
drag, startPoint x: 467, startPoint y: 198, endPoint x: 410, endPoint y: 201, distance: 57.0
click at [410, 200] on tr "Aakash Aalam Aas Admin Ajay Alice Amit Anand Anas Arif ARIF 1 Arun Ashu Asif At…" at bounding box center [421, 205] width 614 height 42
click at [425, 221] on tbody "Aakash Aalam Aas Admin Ajay Alice Amit Anand Anas Arif ARIF 1 Arun Ashu Asif At…" at bounding box center [421, 226] width 614 height 85
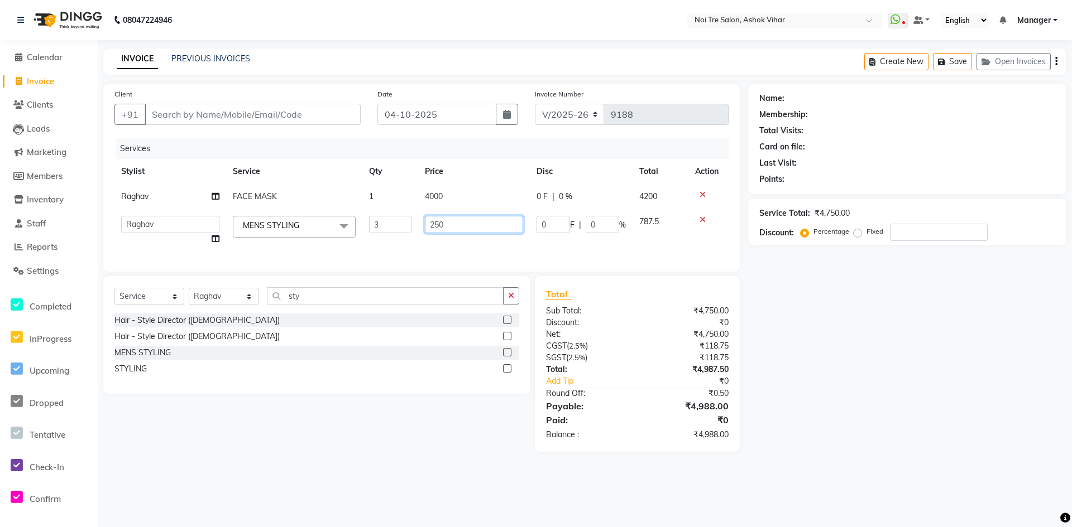
click at [458, 222] on input "250" at bounding box center [474, 224] width 98 height 17
click at [451, 249] on div "Services Stylist Service Qty Price Disc Total Action Raghav FACE MASK 1 4000 0 …" at bounding box center [421, 199] width 614 height 122
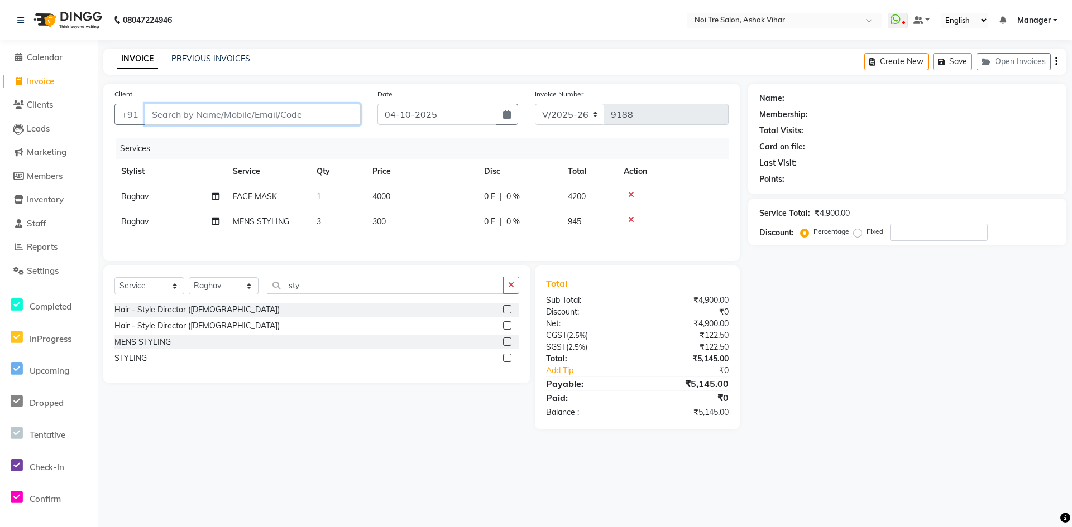
click at [239, 117] on input "Client" at bounding box center [253, 114] width 216 height 21
click at [316, 284] on input "sty" at bounding box center [385, 285] width 237 height 17
click at [159, 316] on div "Hair - Beard Trim" at bounding box center [145, 310] width 62 height 12
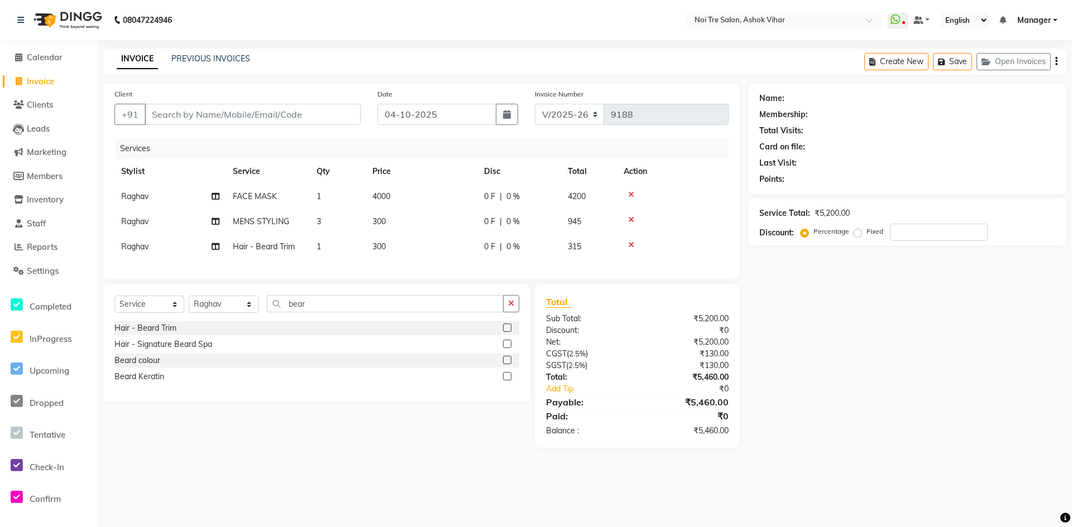
click at [404, 247] on td "300" at bounding box center [422, 246] width 112 height 25
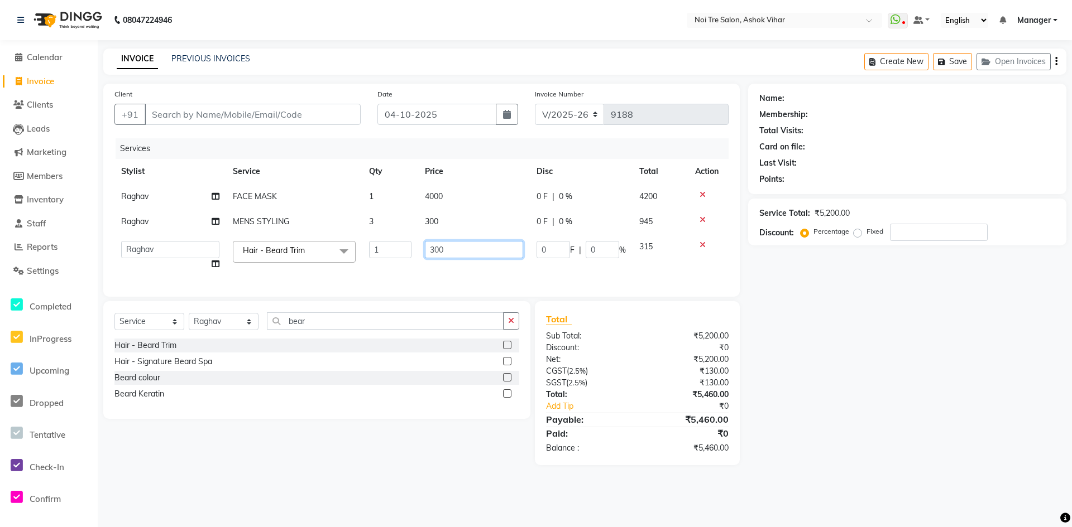
click at [450, 247] on input "300" at bounding box center [474, 249] width 98 height 17
click at [468, 269] on div "Services Stylist Service Qty Price Disc Total Action Raghav FACE MASK 1 4000 0 …" at bounding box center [421, 211] width 614 height 147
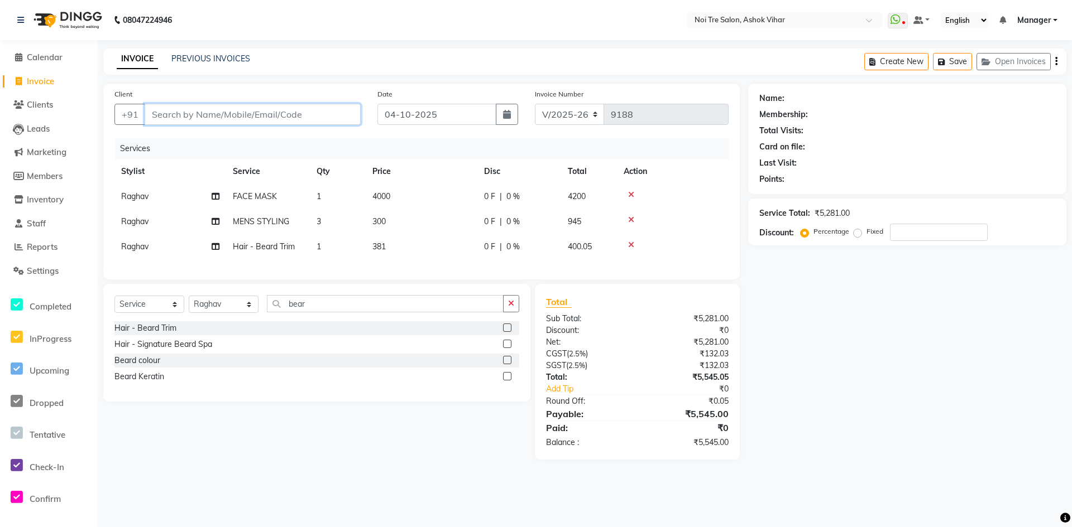
click at [238, 117] on input "Client" at bounding box center [253, 114] width 216 height 21
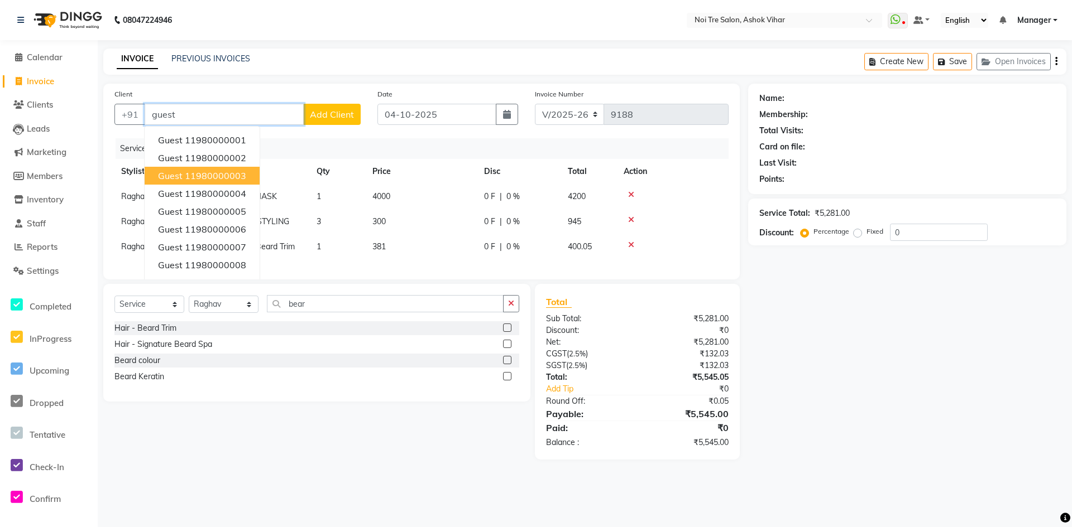
click at [205, 173] on ngb-highlight "11980000003" at bounding box center [215, 175] width 61 height 11
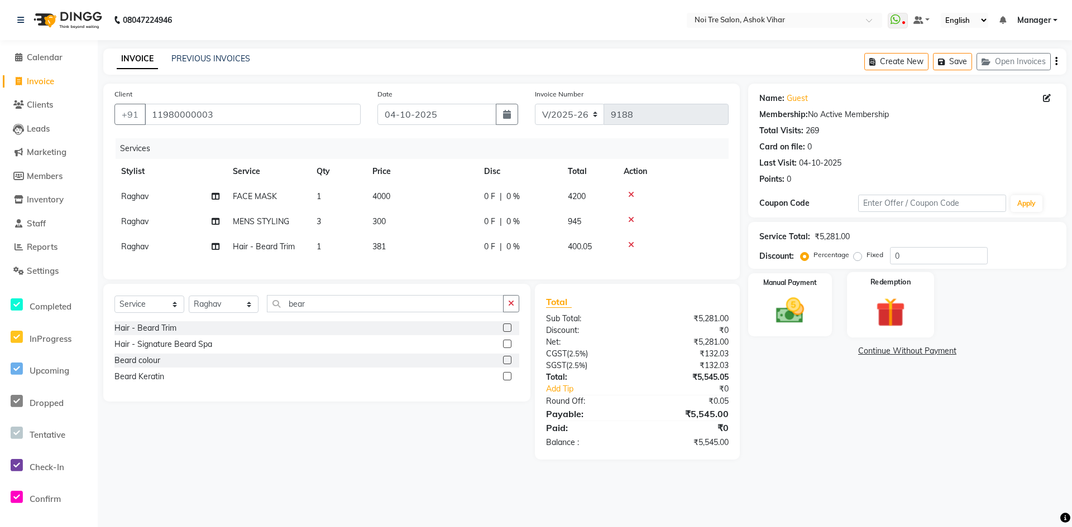
click at [894, 313] on img at bounding box center [890, 312] width 48 height 37
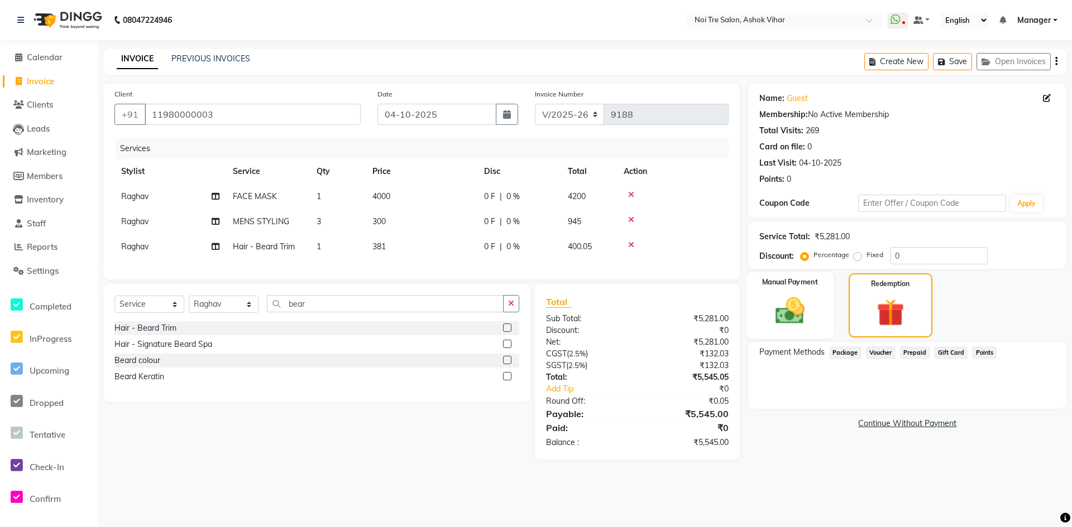
click at [787, 310] on img at bounding box center [790, 311] width 48 height 34
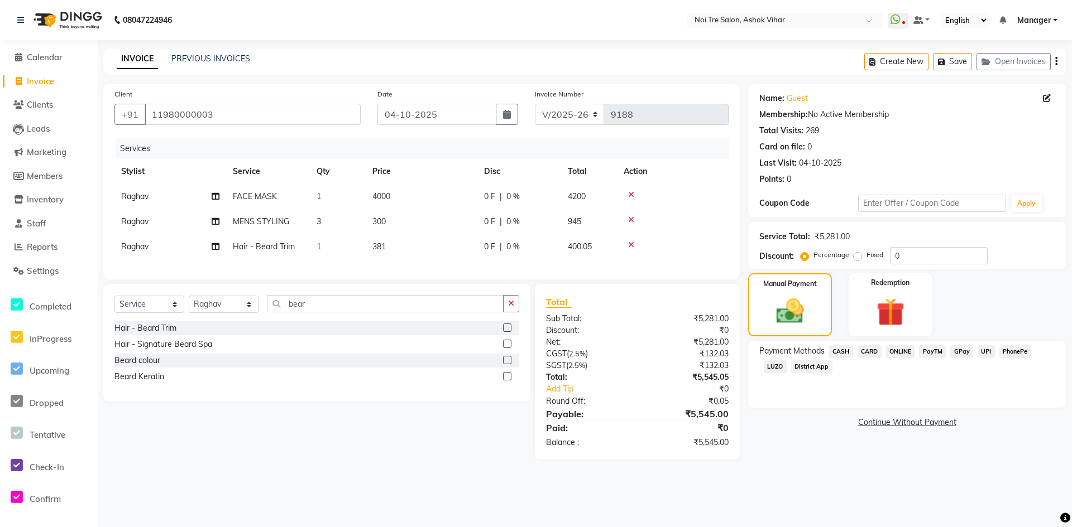
click at [844, 355] on span "CASH" at bounding box center [841, 351] width 24 height 13
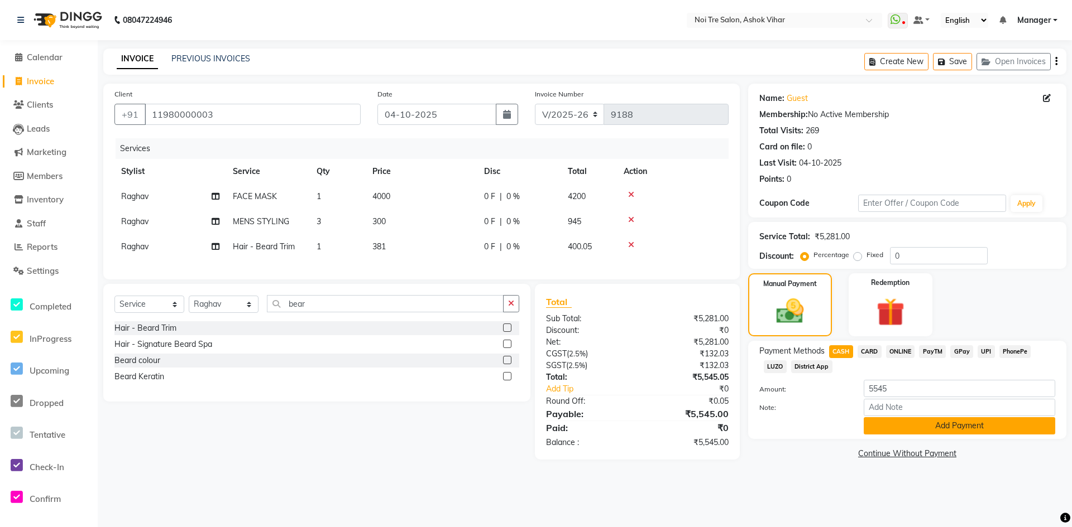
click at [915, 425] on button "Add Payment" at bounding box center [958, 425] width 191 height 17
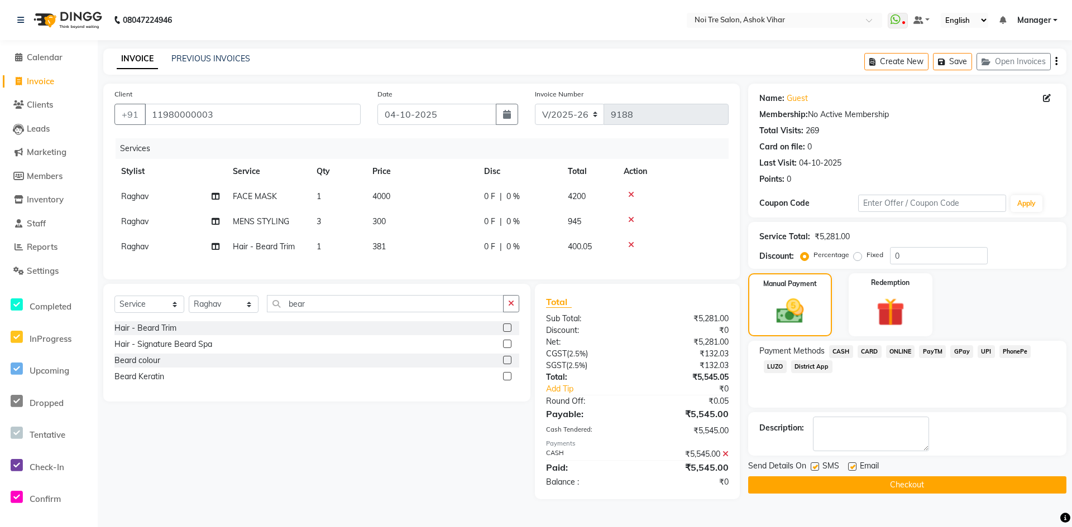
click at [911, 480] on button "Checkout" at bounding box center [907, 485] width 318 height 17
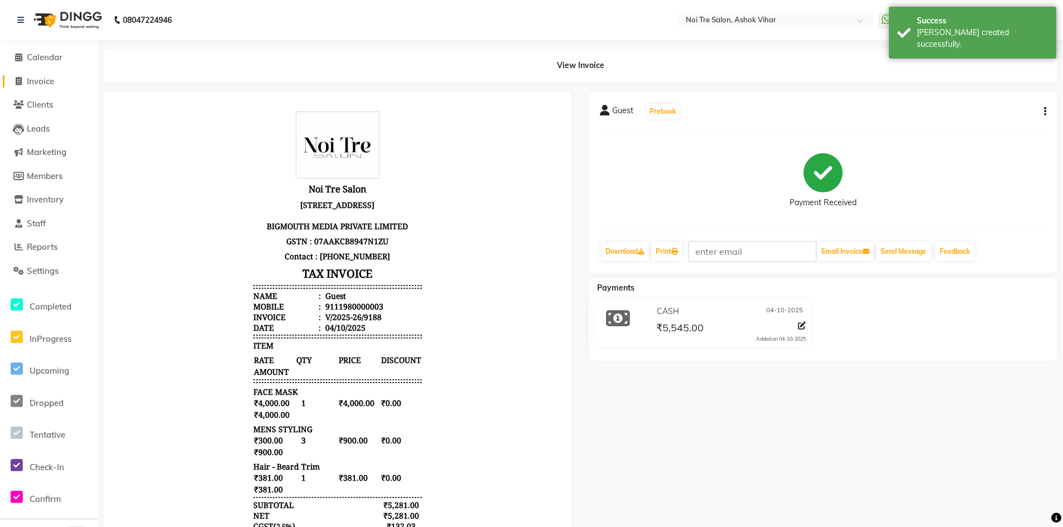
drag, startPoint x: 39, startPoint y: 79, endPoint x: 49, endPoint y: 83, distance: 10.8
click at [39, 79] on span "Invoice" at bounding box center [40, 81] width 27 height 11
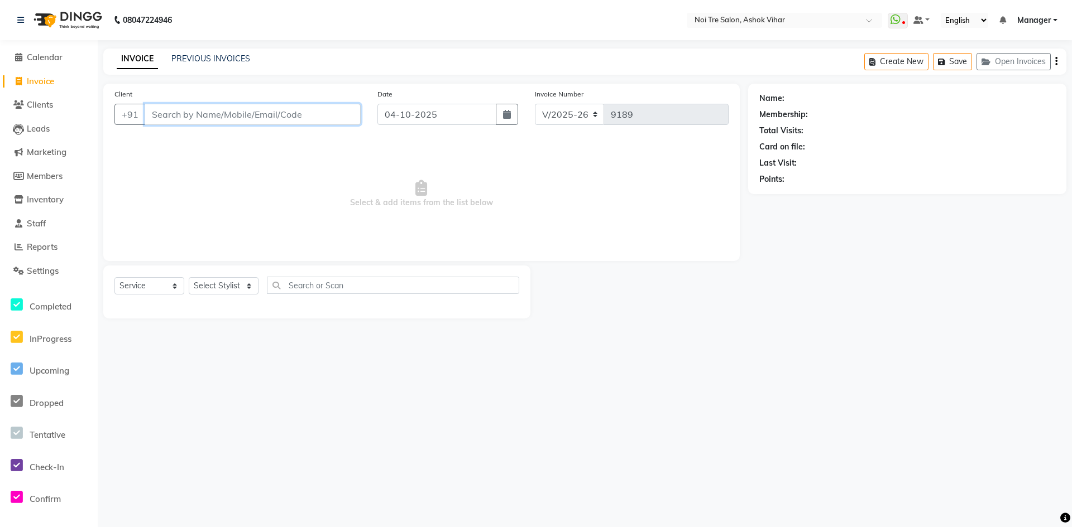
click at [194, 116] on input "Client" at bounding box center [253, 114] width 216 height 21
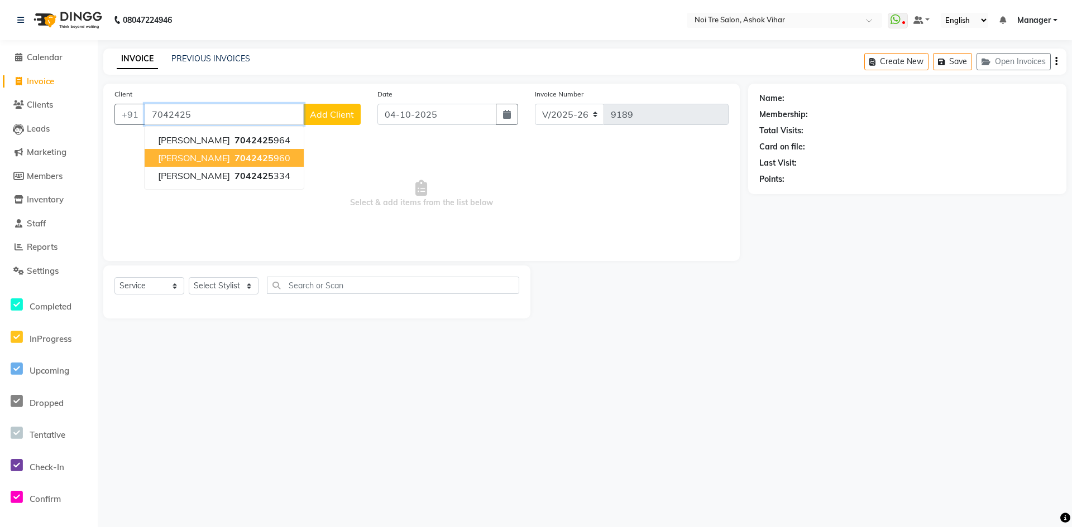
click at [240, 156] on ngb-highlight "7042425 960" at bounding box center [261, 157] width 58 height 11
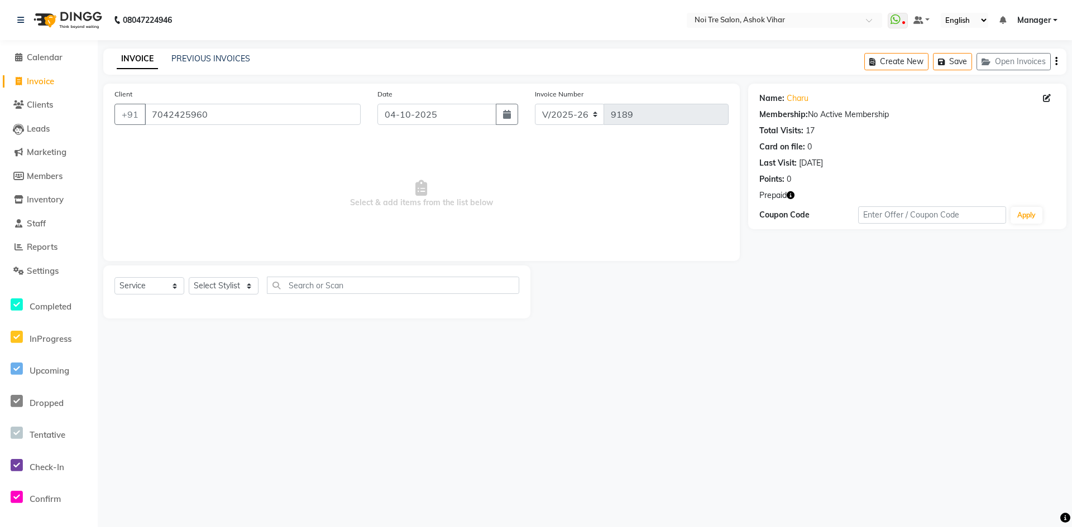
click at [790, 196] on icon "button" at bounding box center [790, 195] width 8 height 8
click at [247, 287] on select "Select Stylist Aakash Aalam Aas Admin Ajay Alice Amit Anand Anas Arif ARIF 1 Ar…" at bounding box center [224, 285] width 70 height 17
click at [309, 286] on input "text" at bounding box center [393, 285] width 252 height 17
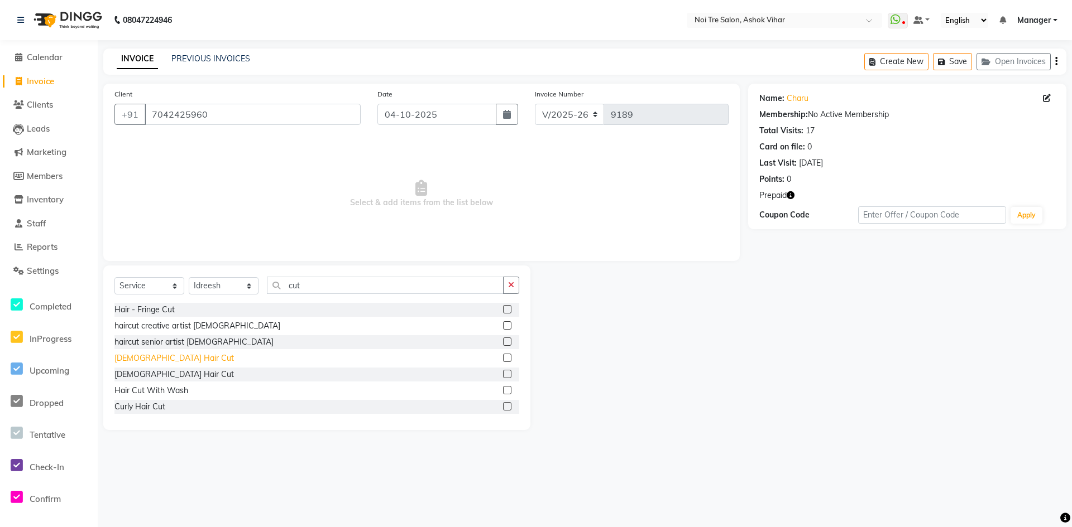
click at [154, 359] on div "Male Hair Cut" at bounding box center [173, 359] width 119 height 12
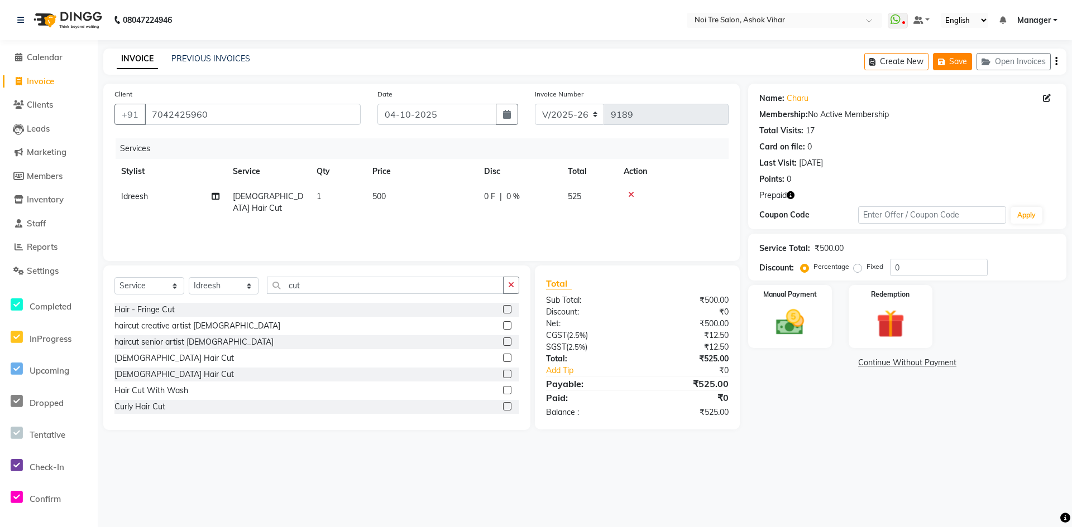
click at [962, 61] on button "Save" at bounding box center [952, 61] width 39 height 17
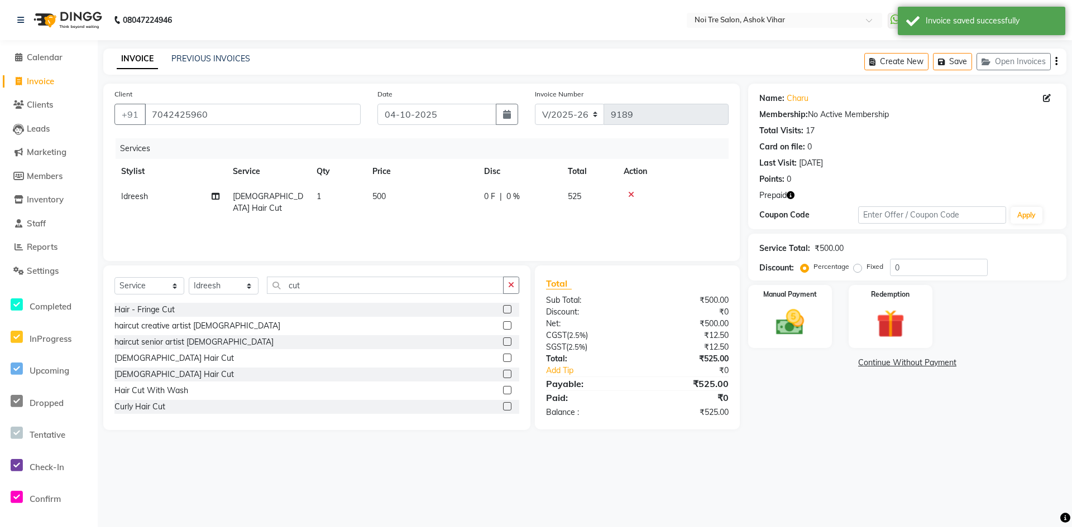
click at [49, 80] on span "Invoice" at bounding box center [40, 81] width 27 height 11
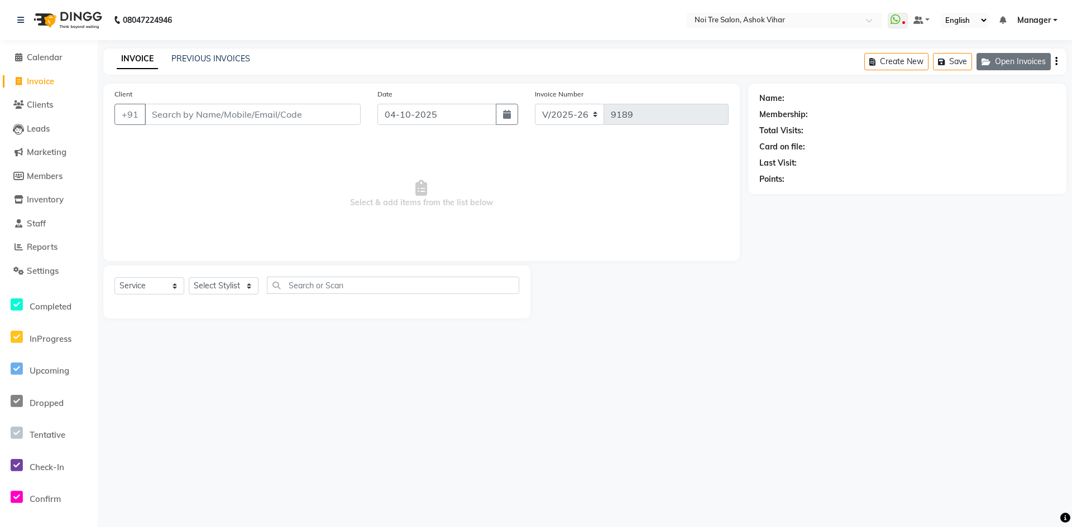
click at [997, 62] on button "Open Invoices" at bounding box center [1013, 61] width 74 height 17
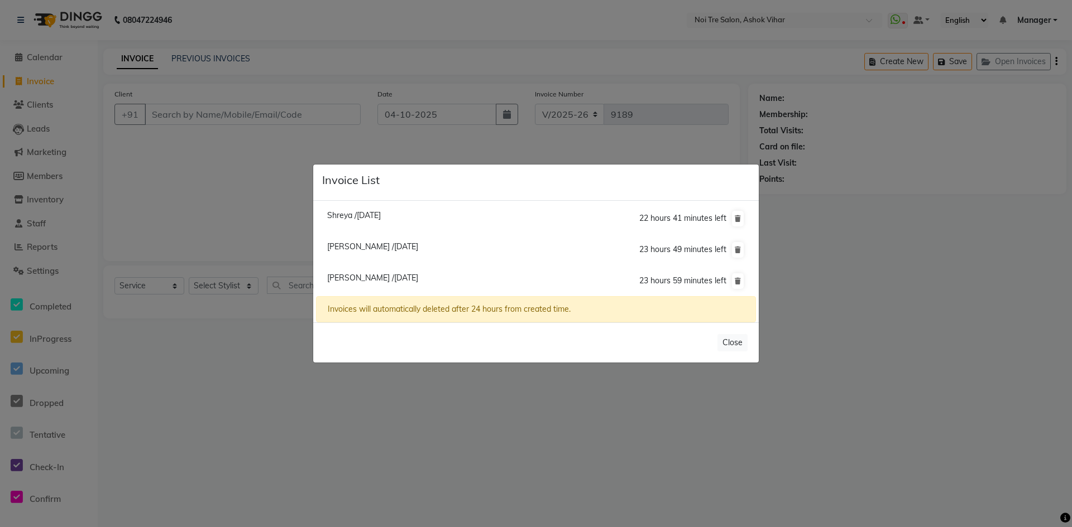
click at [376, 248] on span "Rishab /04 October 2025" at bounding box center [372, 247] width 91 height 10
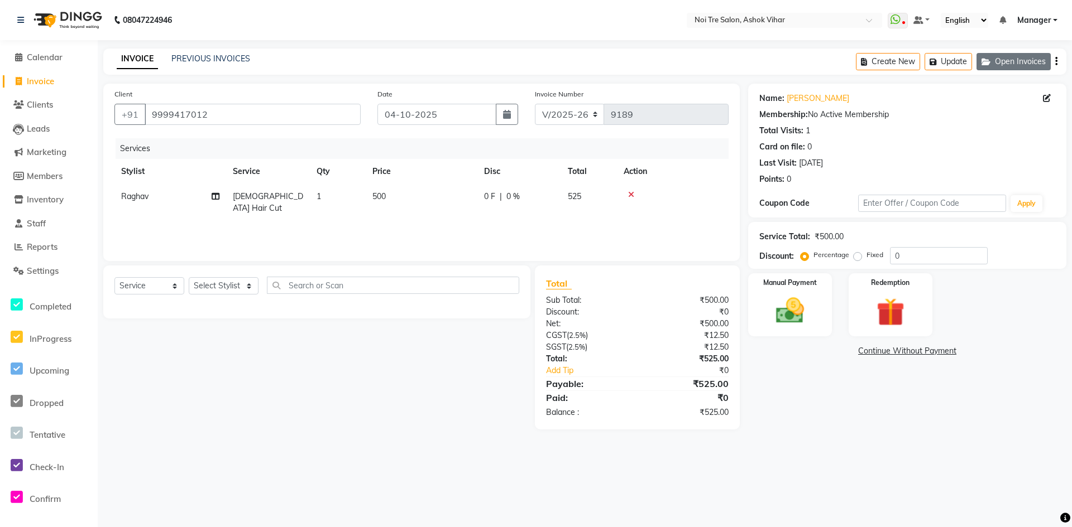
click at [1022, 57] on button "Open Invoices" at bounding box center [1013, 61] width 74 height 17
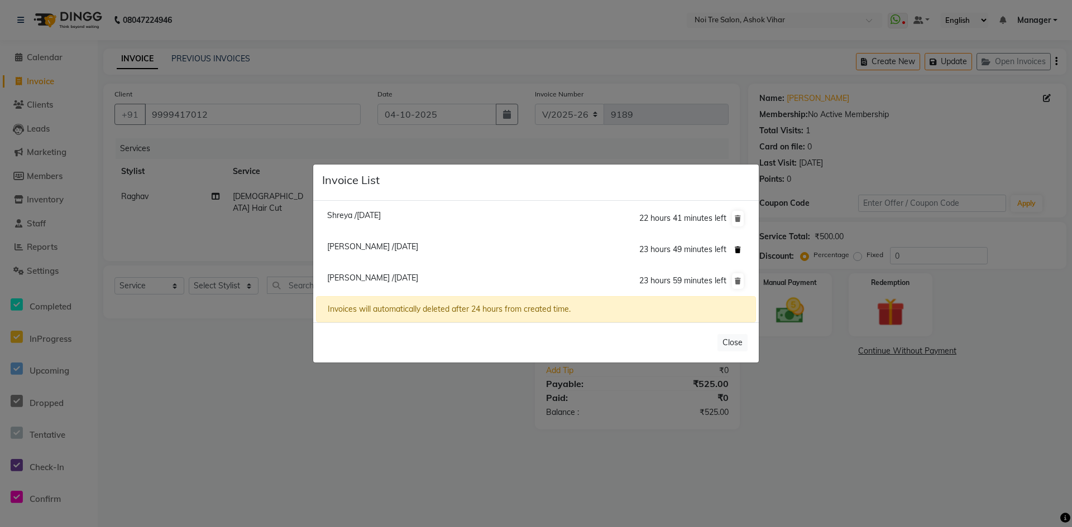
click at [739, 248] on icon at bounding box center [737, 250] width 6 height 7
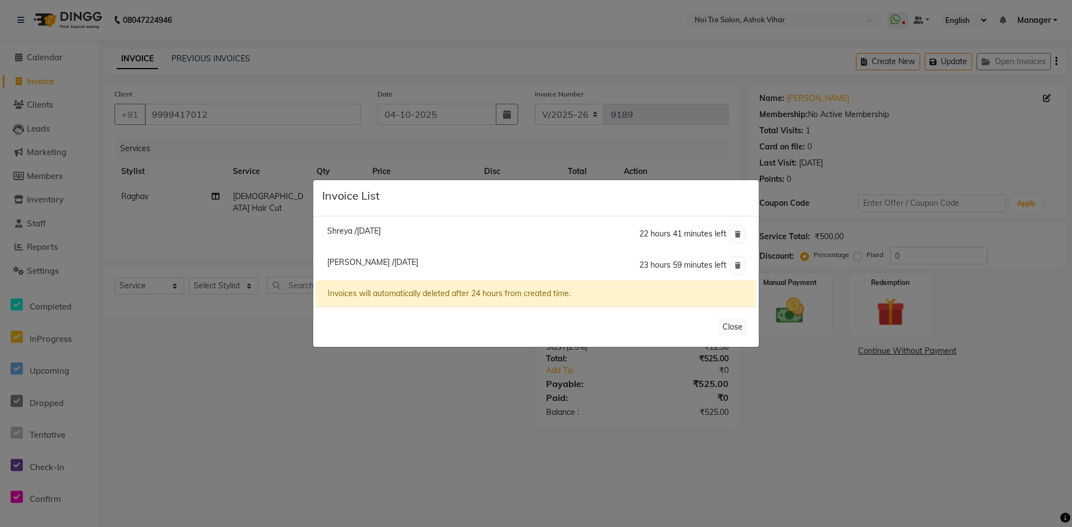
click at [381, 232] on span "Shreya /04 October 2025" at bounding box center [354, 231] width 54 height 10
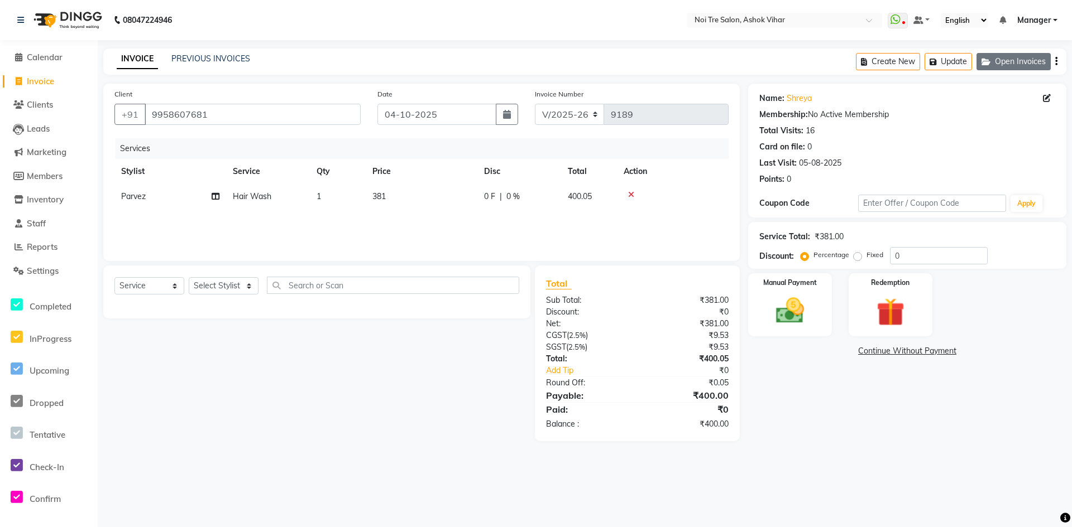
click at [1005, 63] on button "Open Invoices" at bounding box center [1013, 61] width 74 height 17
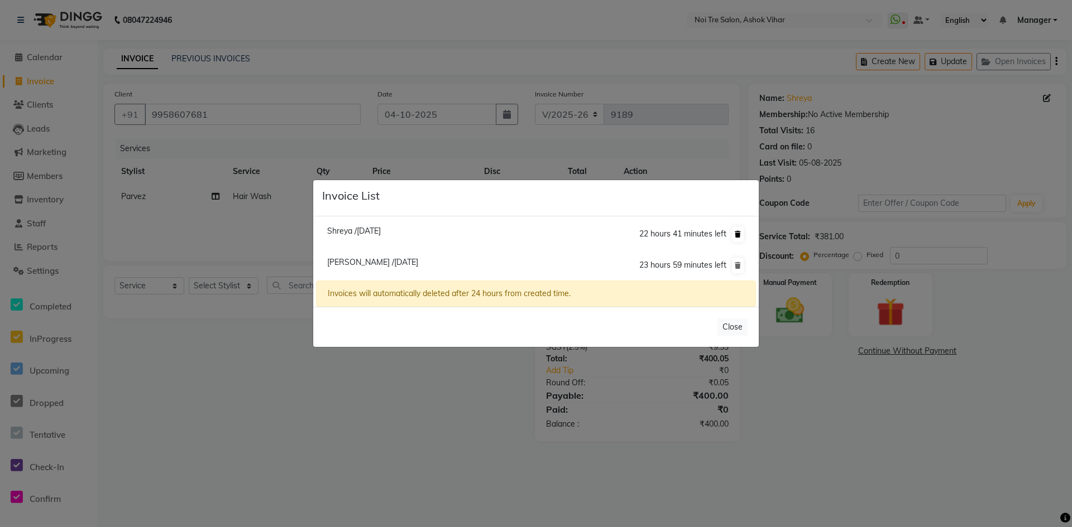
click at [737, 232] on icon at bounding box center [737, 234] width 6 height 7
click at [737, 234] on icon at bounding box center [737, 234] width 6 height 7
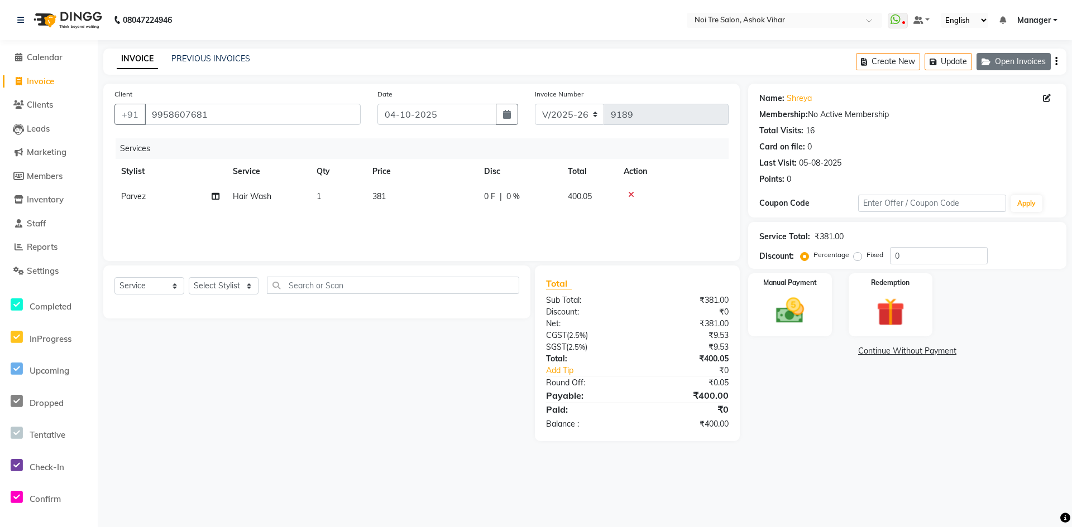
click at [1013, 64] on button "Open Invoices" at bounding box center [1013, 61] width 74 height 17
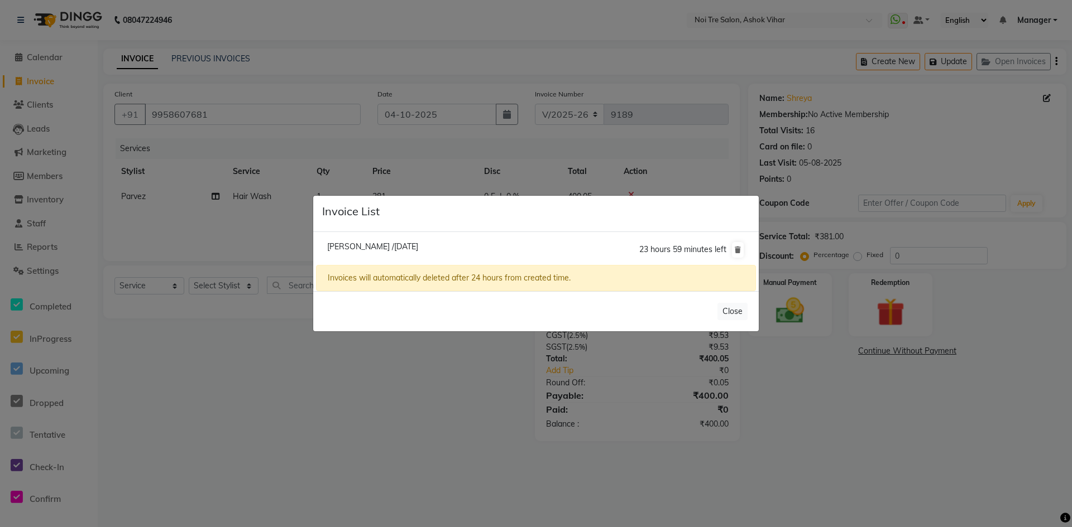
click at [363, 245] on span "Charu /04 October 2025" at bounding box center [372, 247] width 91 height 10
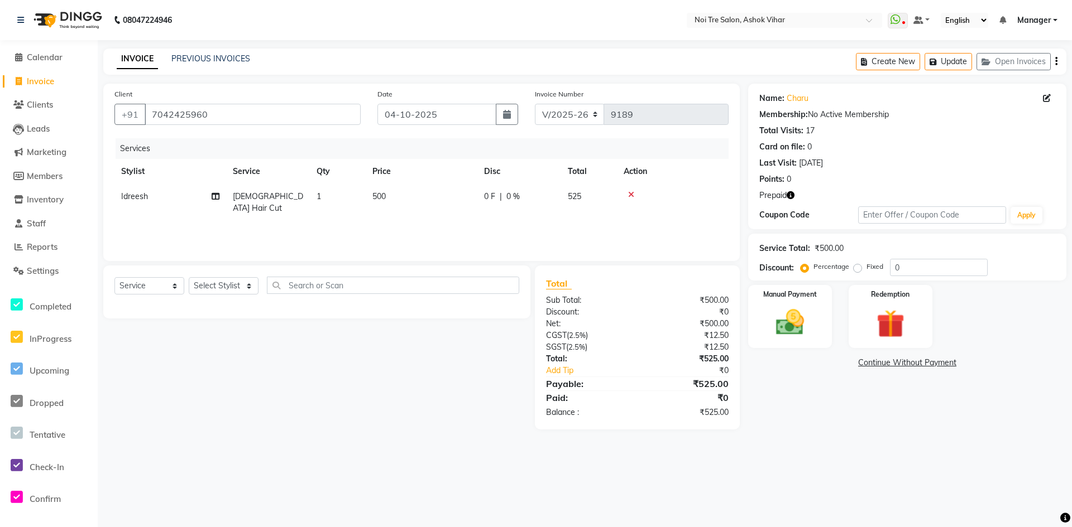
click at [41, 87] on link "Invoice" at bounding box center [49, 81] width 92 height 13
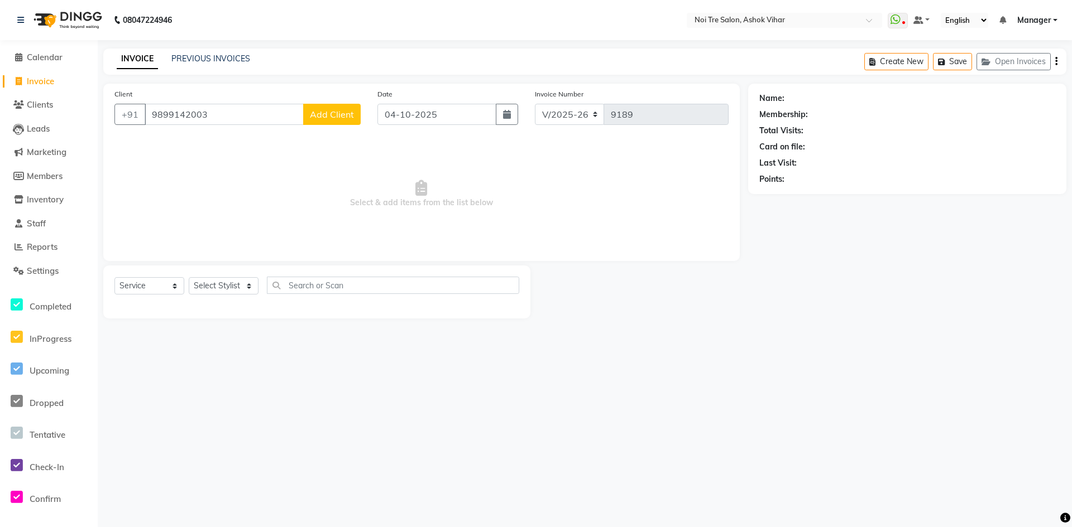
click at [325, 112] on span "Add Client" at bounding box center [332, 114] width 44 height 11
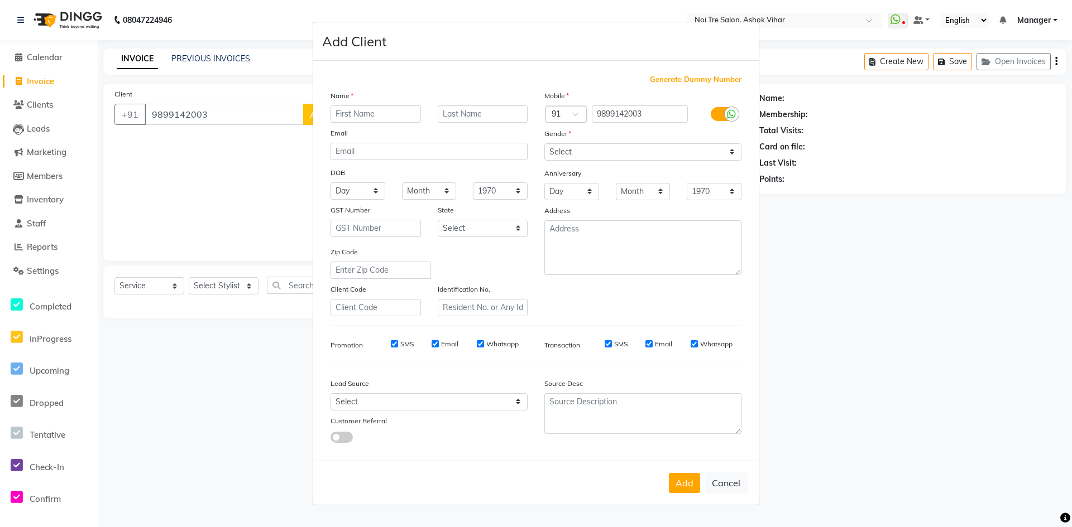
click at [354, 115] on input "text" at bounding box center [375, 113] width 90 height 17
click at [467, 107] on input "text" at bounding box center [483, 113] width 90 height 17
click at [474, 118] on input "text" at bounding box center [483, 113] width 90 height 17
click at [729, 153] on select "Select Male Female Other Prefer Not To Say" at bounding box center [642, 151] width 197 height 17
click at [544, 143] on select "Select Male Female Other Prefer Not To Say" at bounding box center [642, 151] width 197 height 17
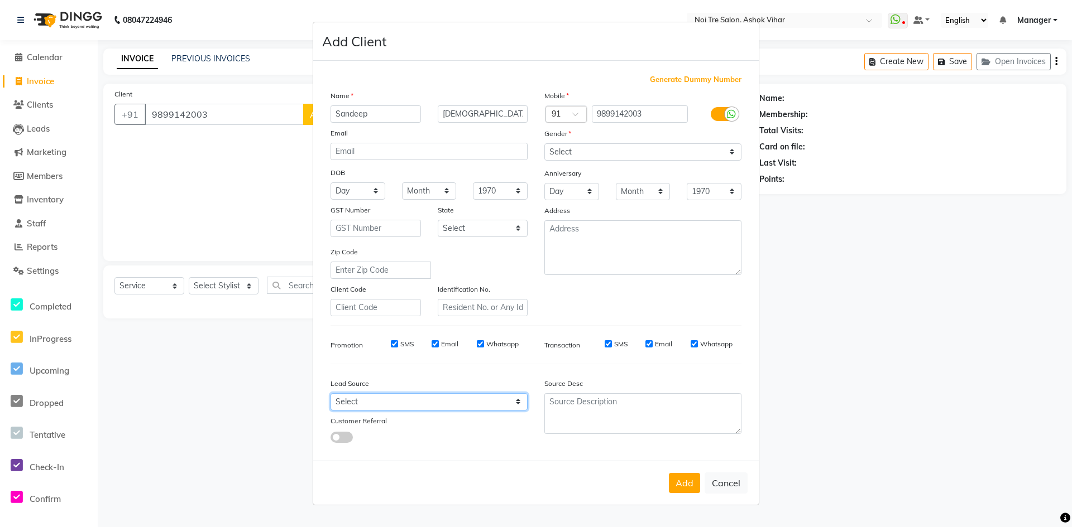
click at [516, 397] on select "Select Walk-in Referral Internet Friend Word of Mouth Advertisement Facebook Ju…" at bounding box center [428, 401] width 197 height 17
click at [330, 393] on select "Select Walk-in Referral Internet Friend Word of Mouth Advertisement Facebook Ju…" at bounding box center [428, 401] width 197 height 17
click at [679, 481] on button "Add" at bounding box center [684, 483] width 31 height 20
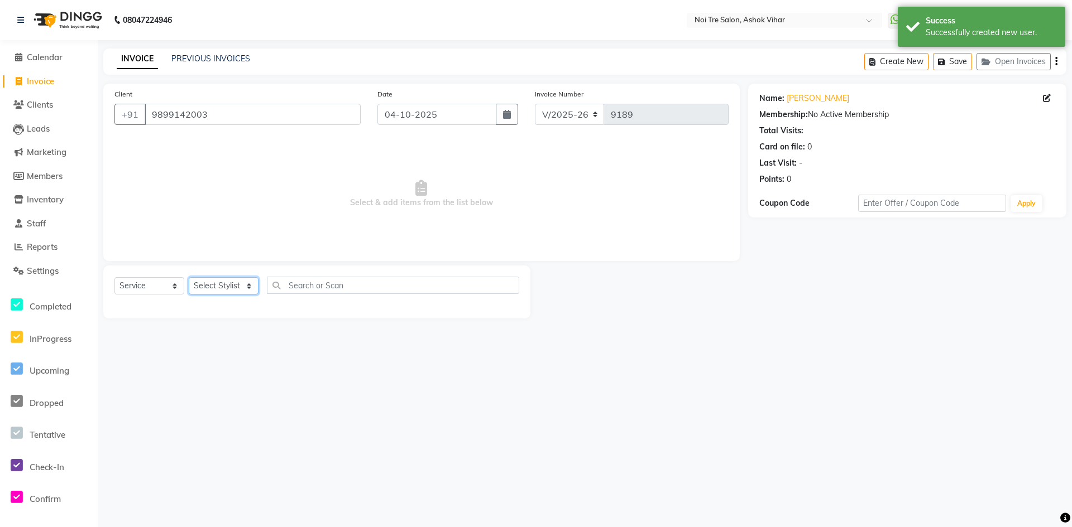
click at [249, 289] on select "Select Stylist Aakash Aalam Aas Admin Ajay Alice Amit Anand Anas Arif ARIF 1 Ar…" at bounding box center [224, 285] width 70 height 17
click at [317, 291] on input "text" at bounding box center [393, 285] width 252 height 17
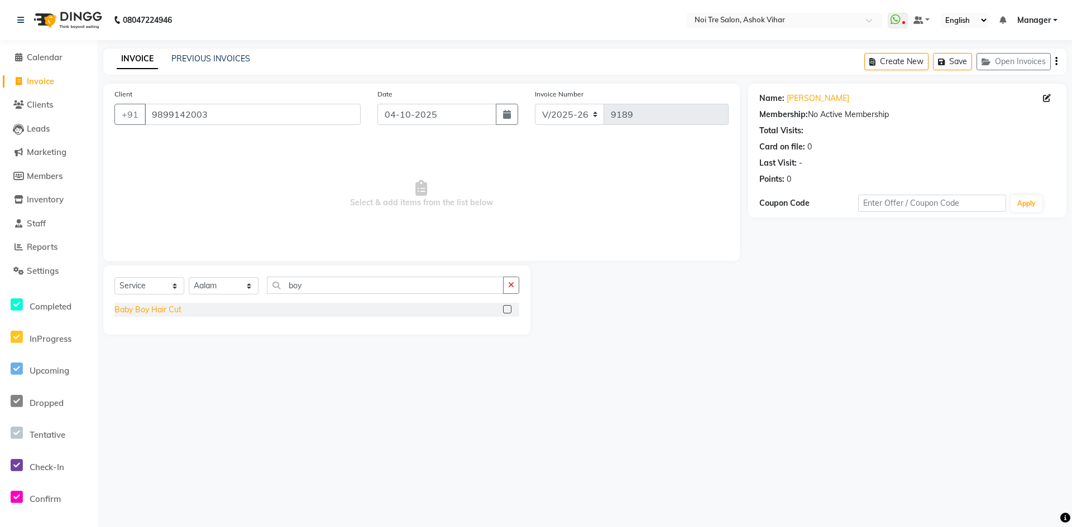
click at [166, 305] on div "Baby Boy Hair Cut" at bounding box center [147, 310] width 67 height 12
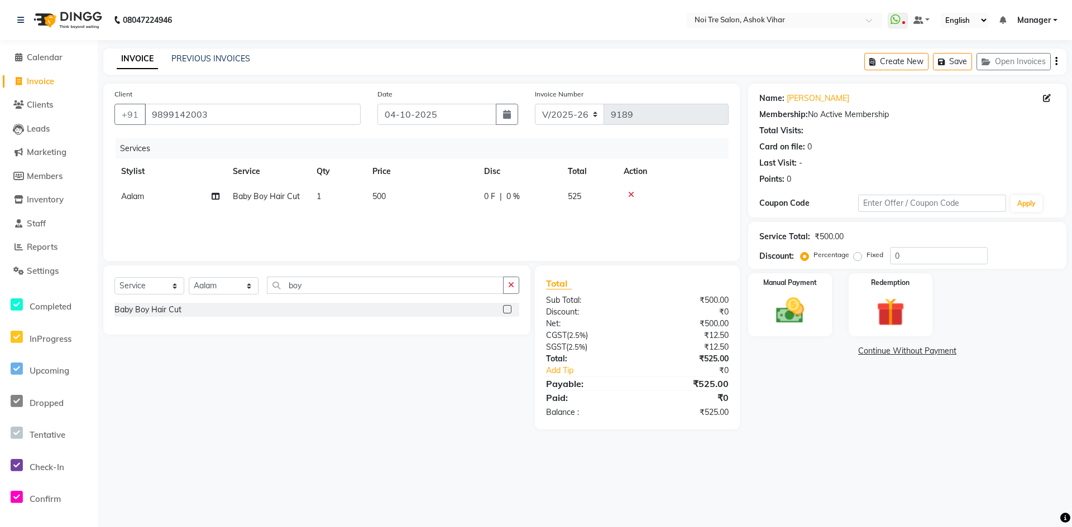
click at [415, 199] on td "500" at bounding box center [422, 196] width 112 height 25
click at [460, 200] on input "500" at bounding box center [474, 199] width 98 height 17
click at [462, 215] on div "Services Stylist Service Qty Price Disc Total Action Aakash Aalam Aas Admin Aja…" at bounding box center [421, 194] width 614 height 112
click at [407, 199] on td "542" at bounding box center [422, 196] width 112 height 25
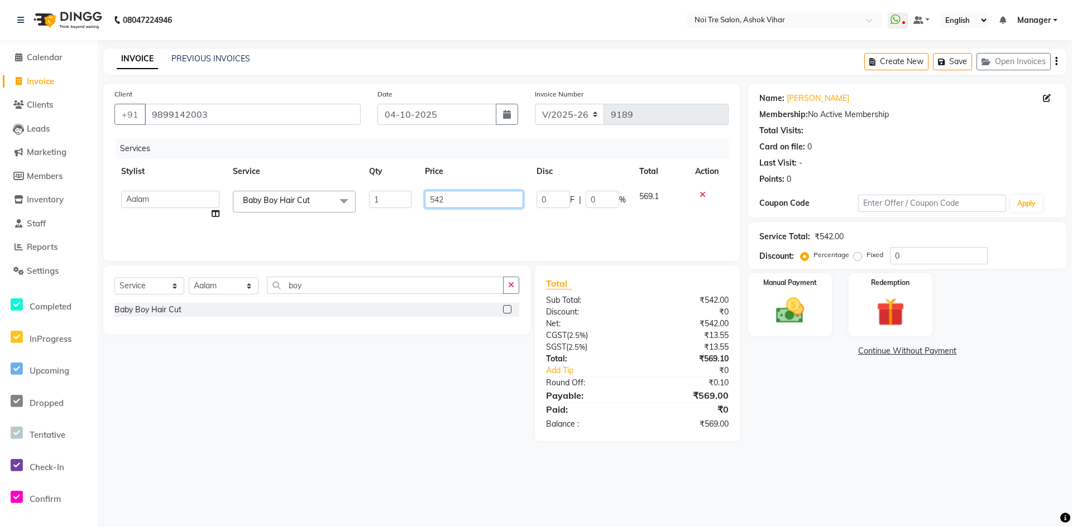
click at [453, 199] on input "542" at bounding box center [474, 199] width 98 height 17
click at [457, 218] on div "Services Stylist Service Qty Price Disc Total Action Aakash Aalam Aas Admin Aja…" at bounding box center [421, 194] width 614 height 112
click at [800, 313] on img at bounding box center [790, 311] width 48 height 34
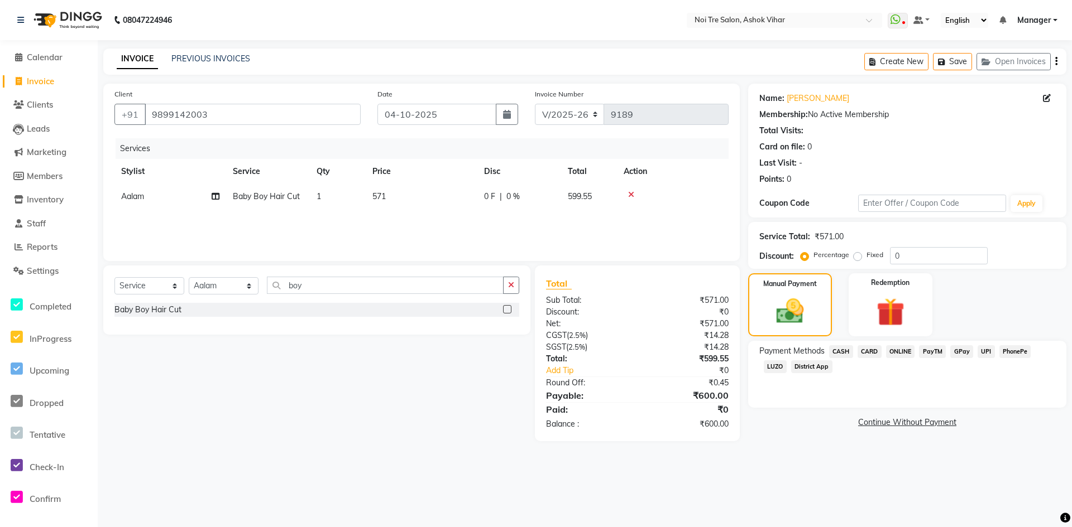
click at [870, 349] on span "CARD" at bounding box center [869, 351] width 24 height 13
click at [934, 419] on button "Add Payment" at bounding box center [958, 425] width 191 height 17
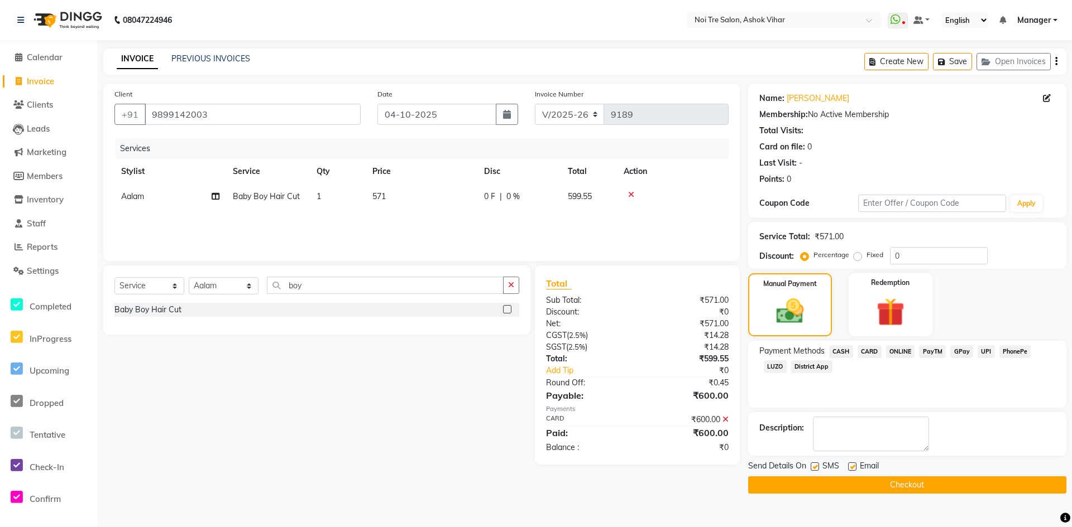
click at [915, 485] on button "Checkout" at bounding box center [907, 485] width 318 height 17
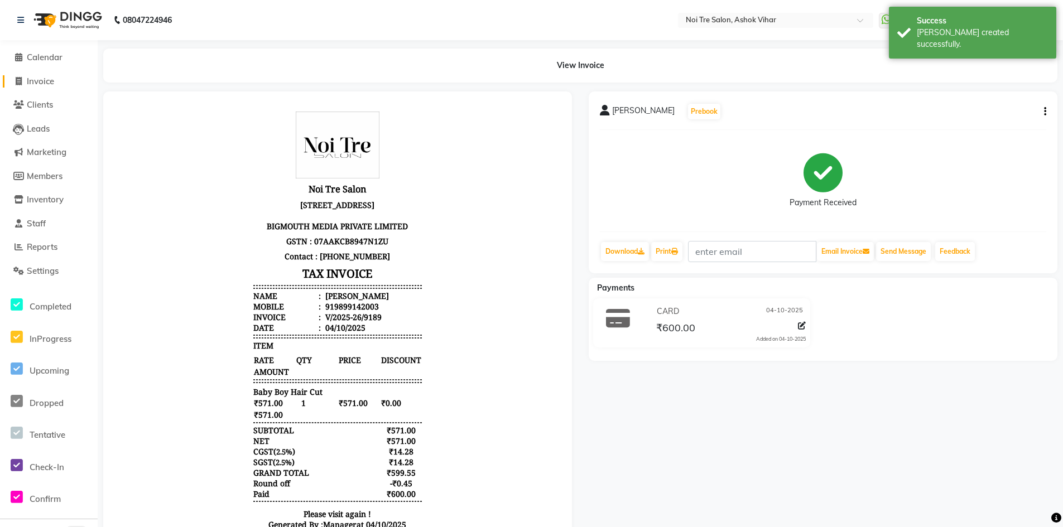
click at [46, 85] on span "Invoice" at bounding box center [40, 81] width 27 height 11
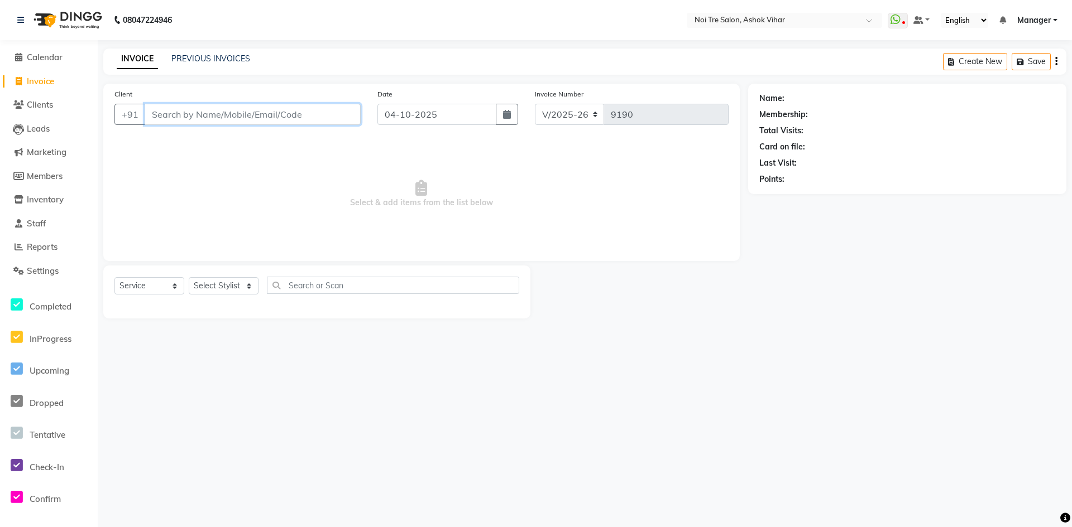
click at [190, 117] on input "Client" at bounding box center [253, 114] width 216 height 21
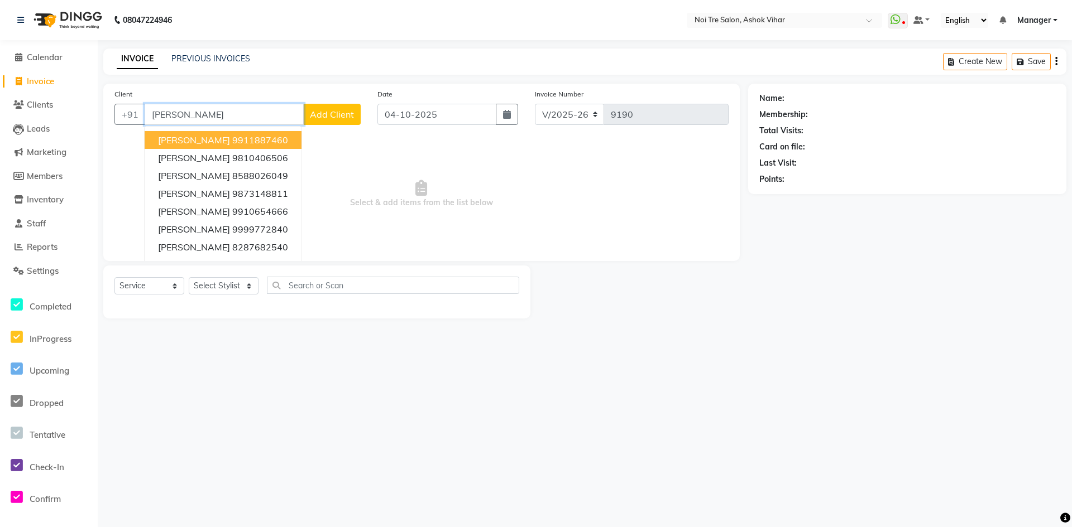
click at [242, 143] on ngb-highlight "9911887460" at bounding box center [260, 140] width 56 height 11
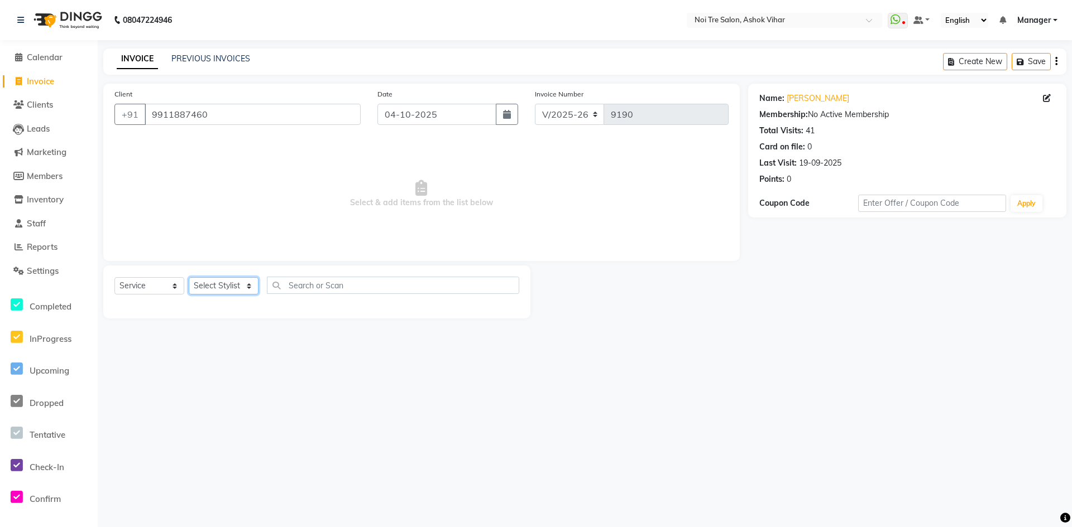
click at [253, 287] on select "Select Stylist Aakash Aalam Aas Admin Ajay Alice Amit Anand Anas Arif ARIF 1 Ar…" at bounding box center [224, 285] width 70 height 17
click at [296, 289] on input "text" at bounding box center [393, 285] width 252 height 17
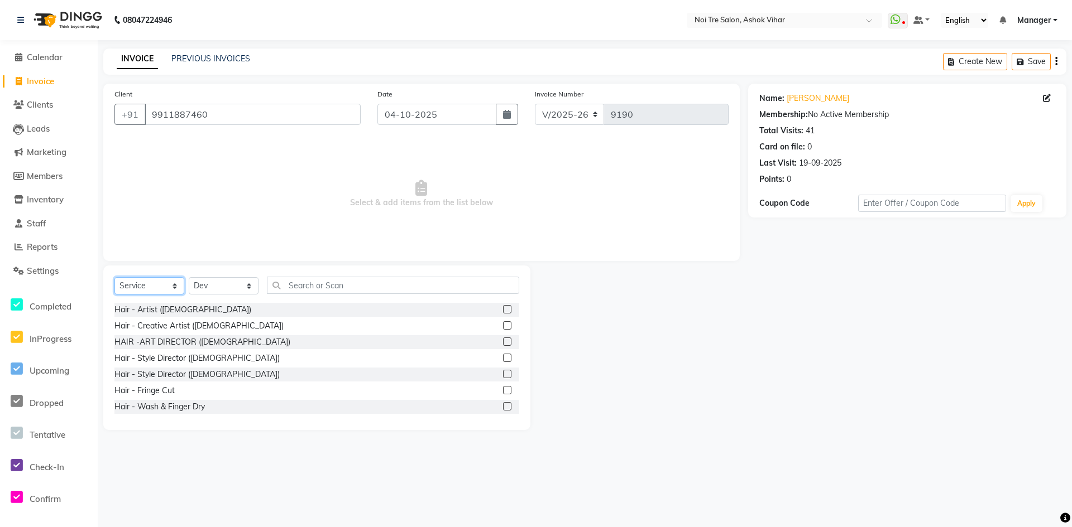
click at [173, 287] on select "Select Service Product Membership Package Voucher Prepaid Gift Card" at bounding box center [149, 285] width 70 height 17
click at [114, 277] on select "Select Service Product Membership Package Voucher Prepaid Gift Card" at bounding box center [149, 285] width 70 height 17
click at [174, 285] on select "Select Service Product Membership Package Voucher Prepaid Gift Card" at bounding box center [149, 285] width 70 height 17
click at [114, 277] on select "Select Service Product Membership Package Voucher Prepaid Gift Card" at bounding box center [149, 285] width 70 height 17
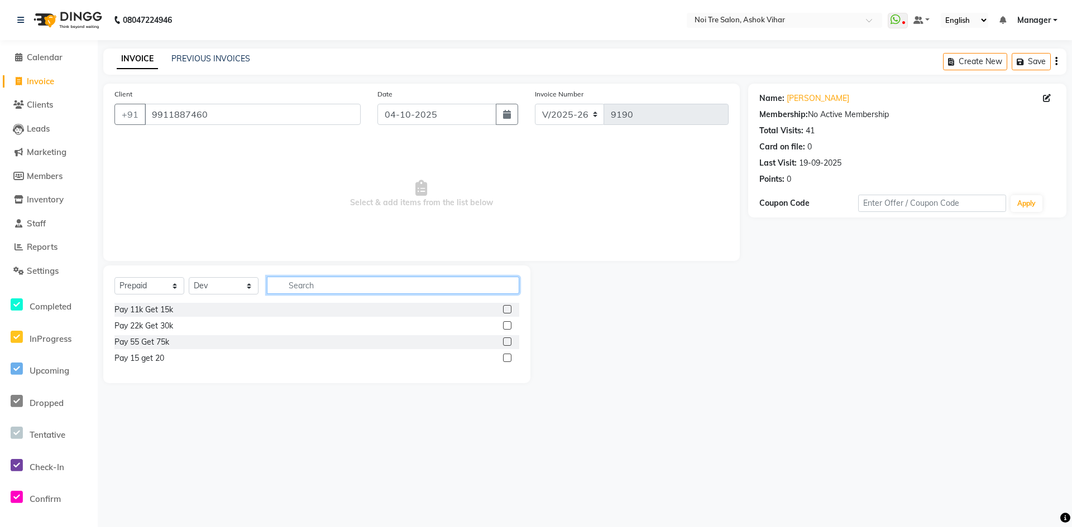
click at [302, 289] on input "text" at bounding box center [393, 285] width 252 height 17
click at [248, 289] on select "Select Stylist Aakash Aalam Aas Admin Ajay Alice Amit Anand Anas Arif ARIF 1 Ar…" at bounding box center [224, 285] width 70 height 17
click at [302, 285] on input "text" at bounding box center [393, 285] width 252 height 17
click at [302, 285] on input "fa" at bounding box center [385, 285] width 237 height 17
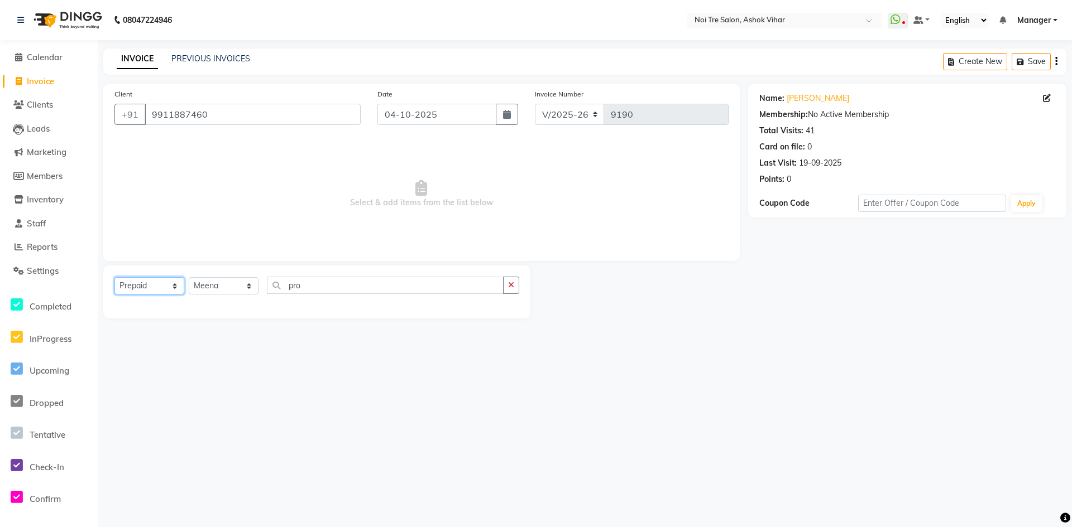
click at [175, 286] on select "Select Service Product Membership Package Voucher Prepaid Gift Card" at bounding box center [149, 285] width 70 height 17
click at [114, 277] on select "Select Service Product Membership Package Voucher Prepaid Gift Card" at bounding box center [149, 285] width 70 height 17
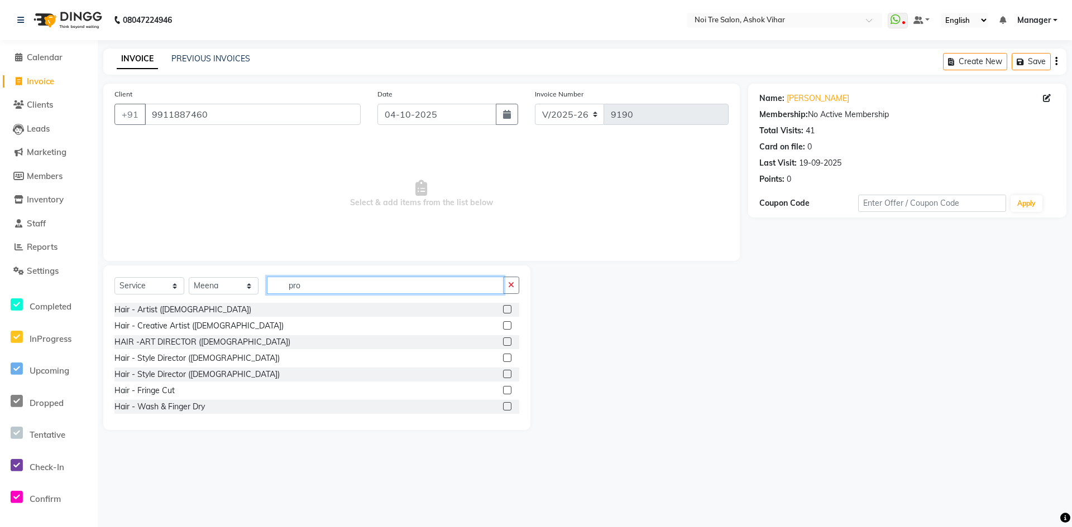
click at [304, 286] on input "pro" at bounding box center [385, 285] width 237 height 17
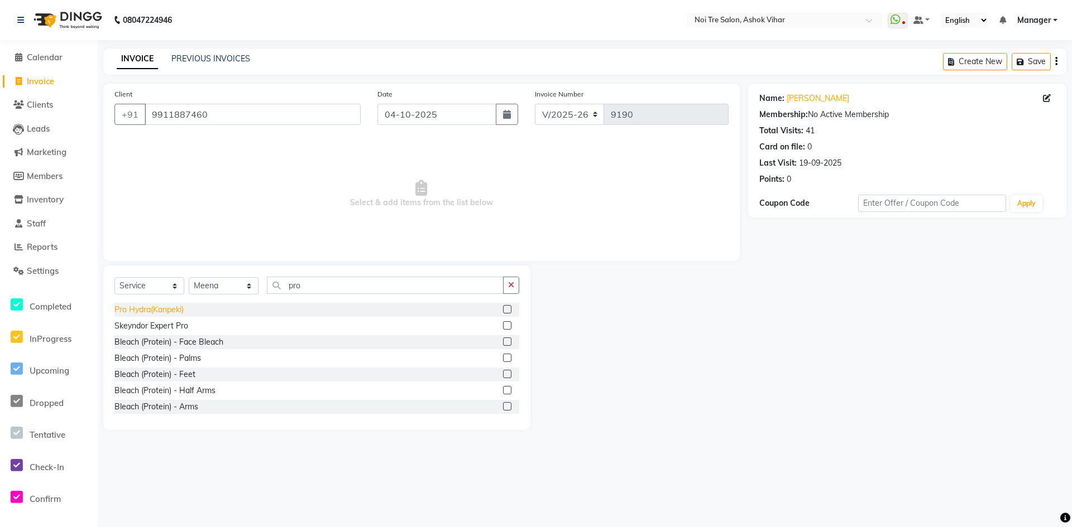
click at [166, 313] on div "Pro Hydra(Kanpeki)" at bounding box center [148, 310] width 69 height 12
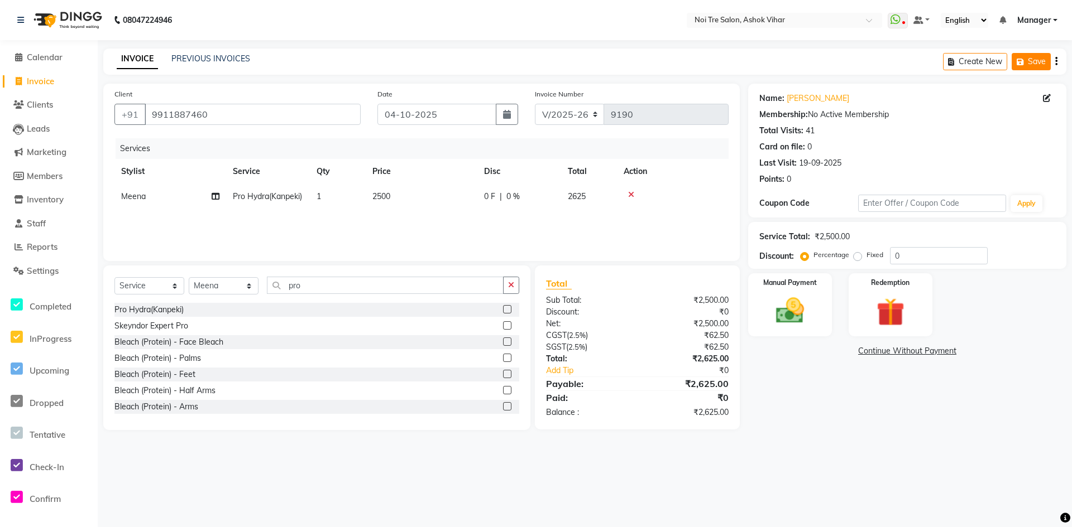
click at [1039, 56] on button "Save" at bounding box center [1030, 61] width 39 height 17
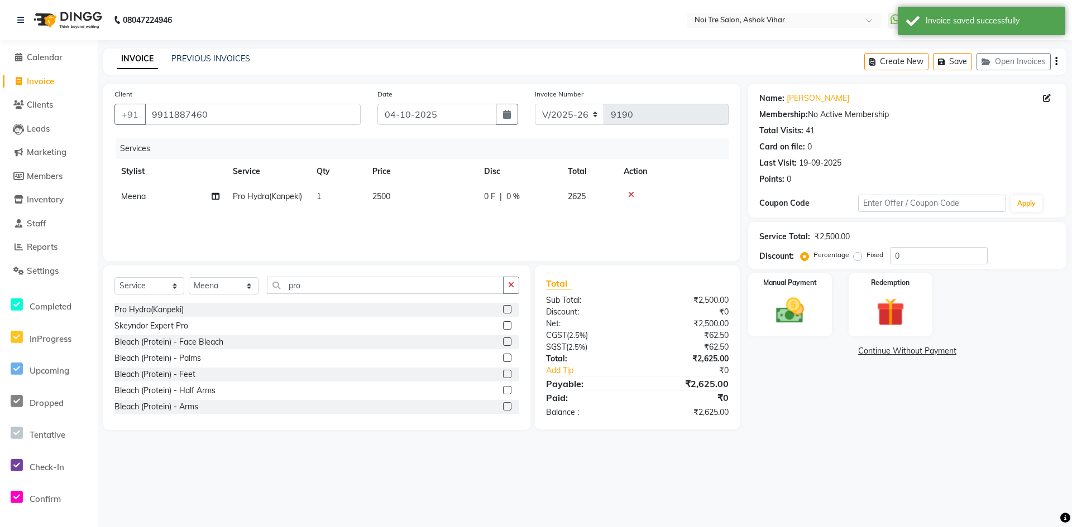
drag, startPoint x: 38, startPoint y: 78, endPoint x: 65, endPoint y: 96, distance: 33.0
click at [38, 78] on span "Invoice" at bounding box center [40, 81] width 27 height 11
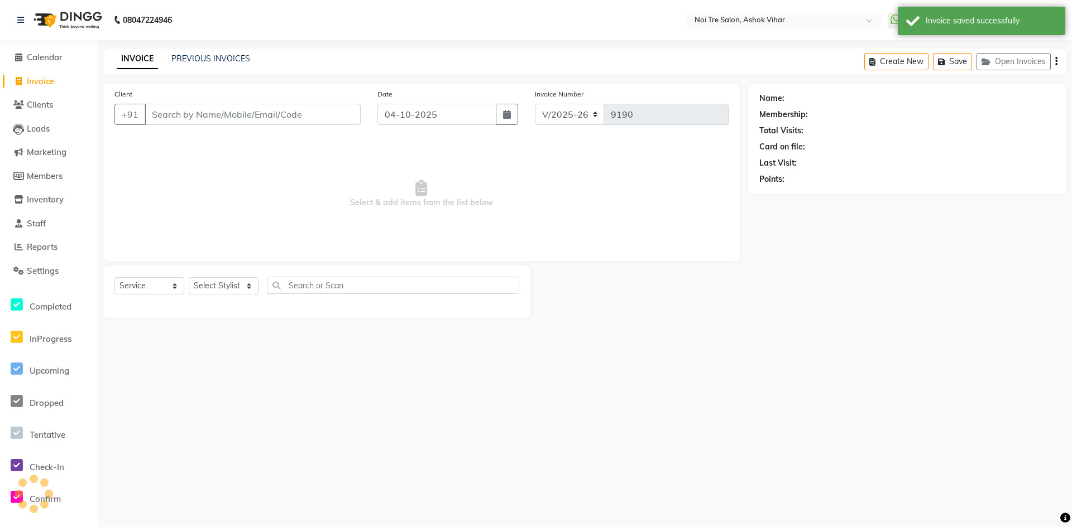
click at [208, 118] on input "Client" at bounding box center [253, 114] width 216 height 21
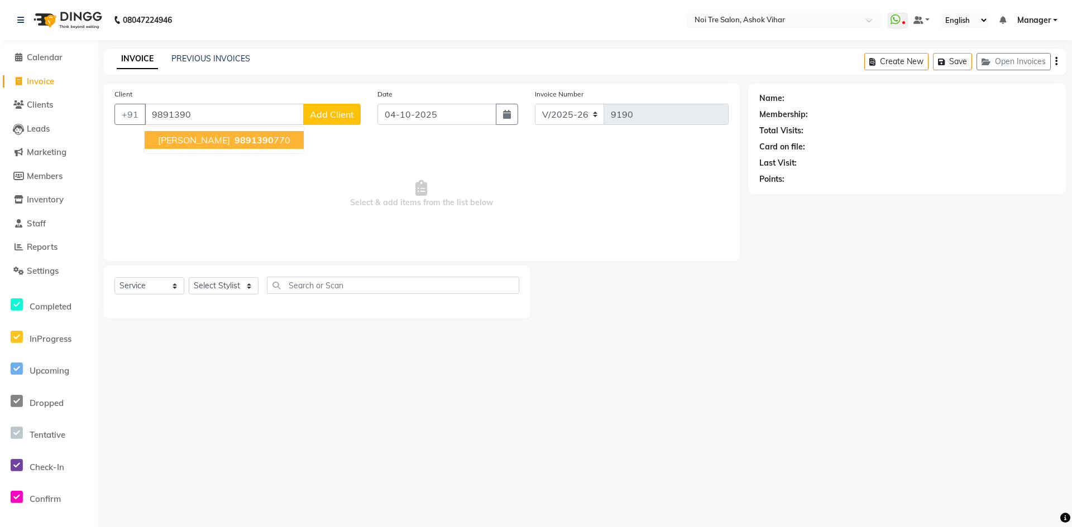
click at [234, 141] on span "9891390" at bounding box center [253, 140] width 39 height 11
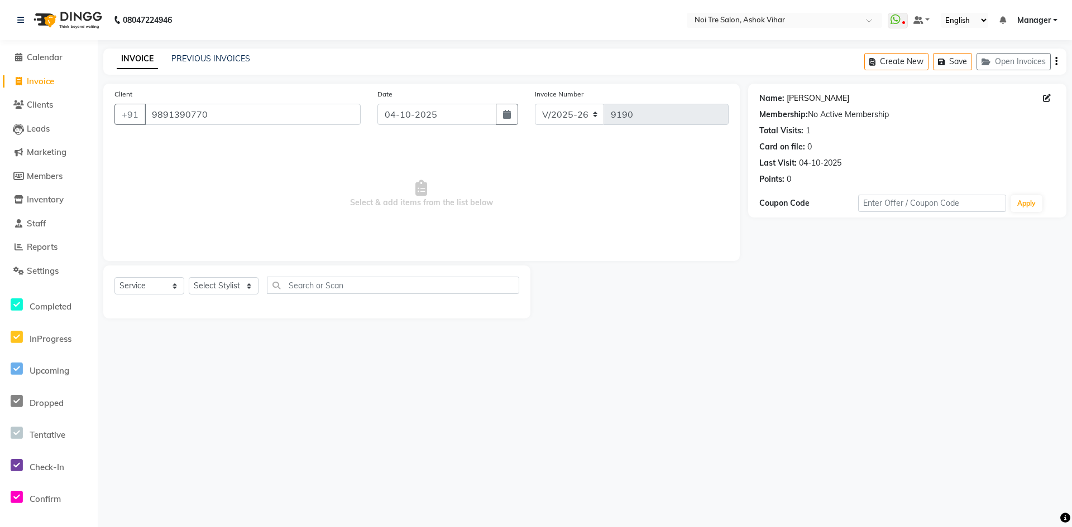
click at [804, 96] on link "[PERSON_NAME]" at bounding box center [817, 99] width 63 height 12
click at [1010, 63] on button "Open Invoices" at bounding box center [1013, 61] width 74 height 17
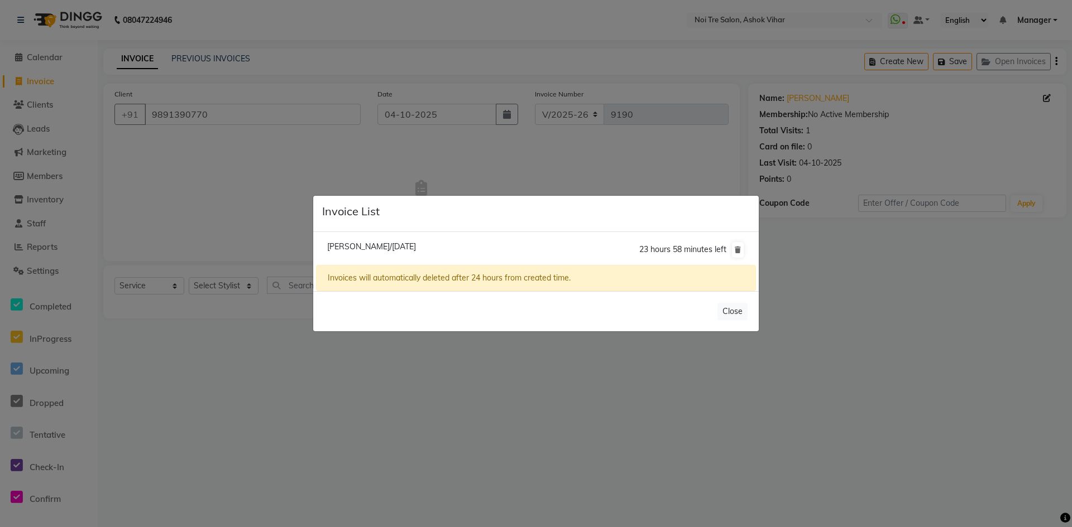
click at [372, 243] on span "Shikha Maci/04 October 2025" at bounding box center [371, 247] width 89 height 10
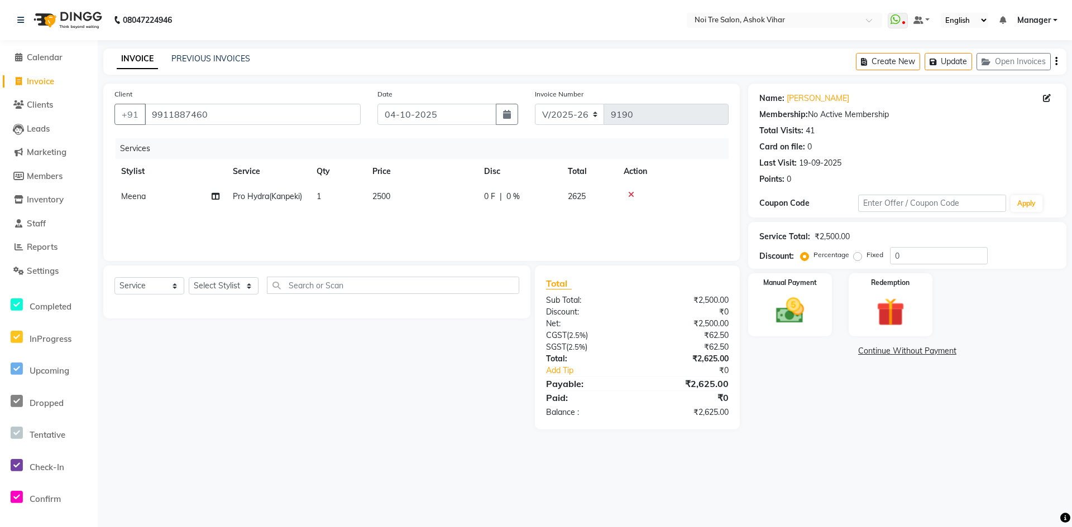
click at [413, 201] on td "2500" at bounding box center [422, 196] width 112 height 25
drag, startPoint x: 465, startPoint y: 196, endPoint x: 375, endPoint y: 209, distance: 90.8
click at [430, 200] on input "2500" at bounding box center [474, 199] width 98 height 17
click at [350, 224] on div "Services Stylist Service Qty Price Disc Total Action Aakash Aalam Aas Admin Aja…" at bounding box center [421, 194] width 614 height 112
click at [955, 63] on button "Update" at bounding box center [947, 61] width 47 height 17
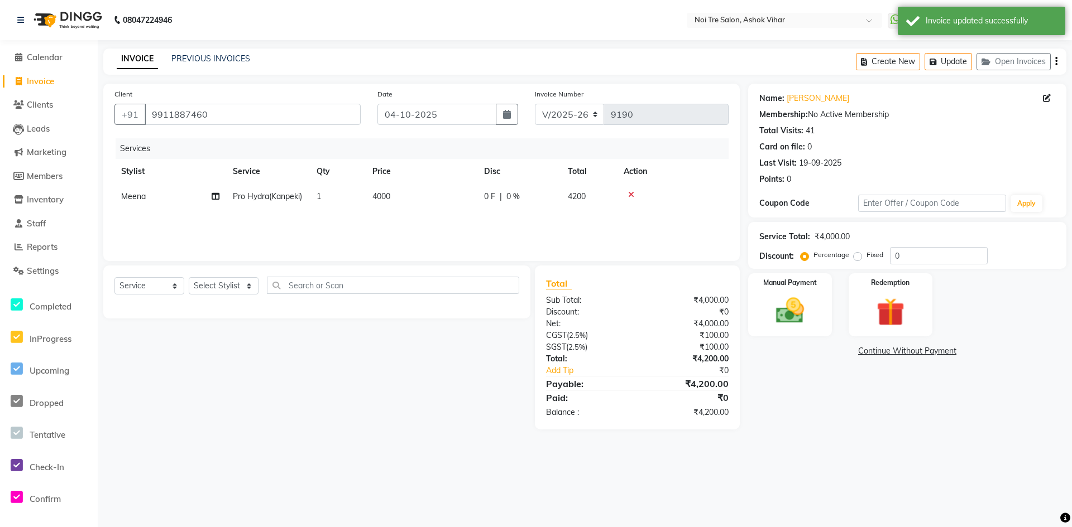
drag, startPoint x: 36, startPoint y: 84, endPoint x: 59, endPoint y: 87, distance: 22.6
click at [36, 84] on span "Invoice" at bounding box center [40, 81] width 27 height 11
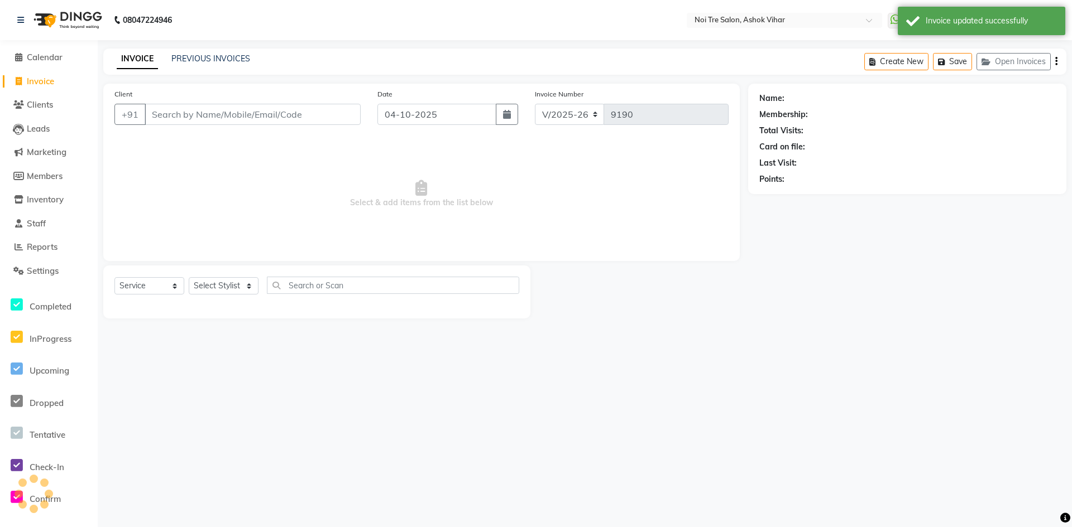
click at [220, 116] on input "Client" at bounding box center [253, 114] width 216 height 21
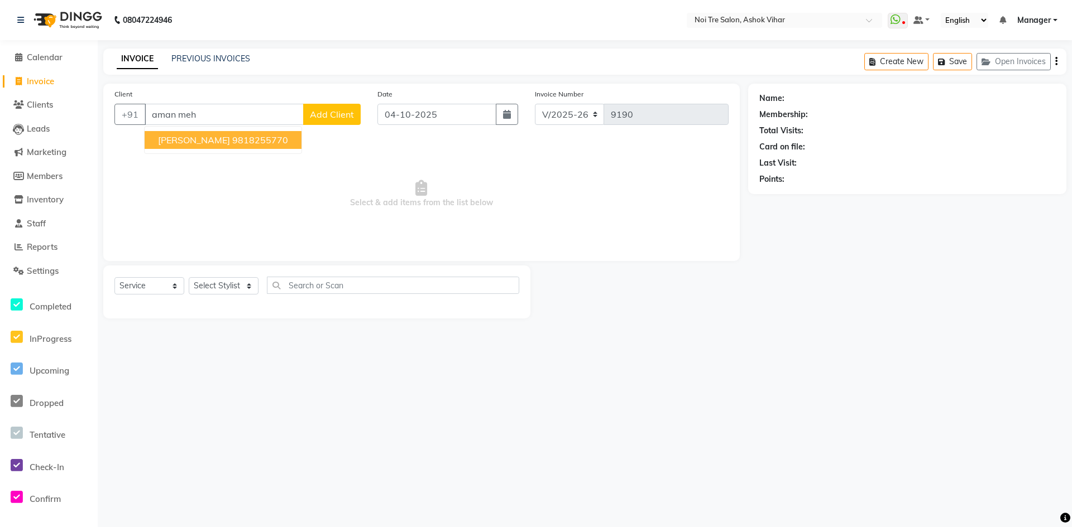
click at [232, 138] on ngb-highlight "9818255770" at bounding box center [260, 140] width 56 height 11
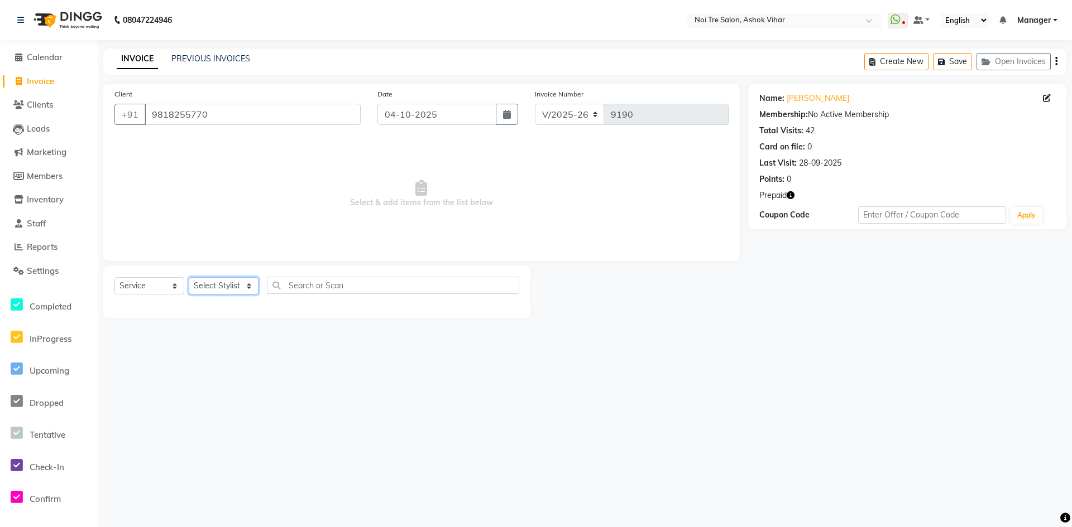
click at [244, 286] on select "Select Stylist Aakash Aalam Aas Admin Ajay Alice Amit Anand Anas Arif ARIF 1 Ar…" at bounding box center [224, 285] width 70 height 17
click at [295, 282] on input "text" at bounding box center [393, 285] width 252 height 17
click at [159, 310] on div "Threading - Brows" at bounding box center [147, 310] width 67 height 12
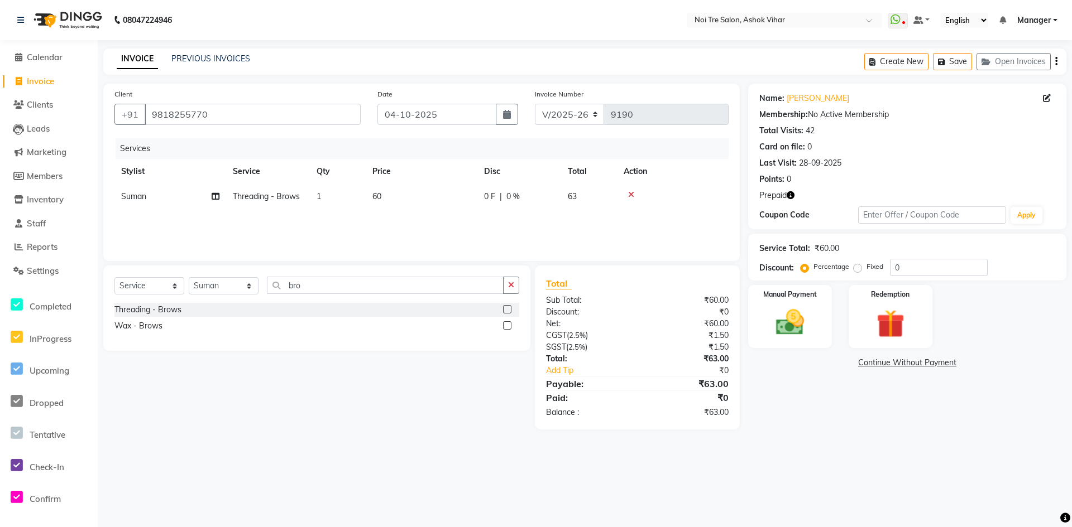
click at [400, 191] on td "60" at bounding box center [422, 196] width 112 height 25
drag, startPoint x: 440, startPoint y: 202, endPoint x: 425, endPoint y: 207, distance: 16.4
click at [425, 207] on input "60" at bounding box center [474, 199] width 98 height 17
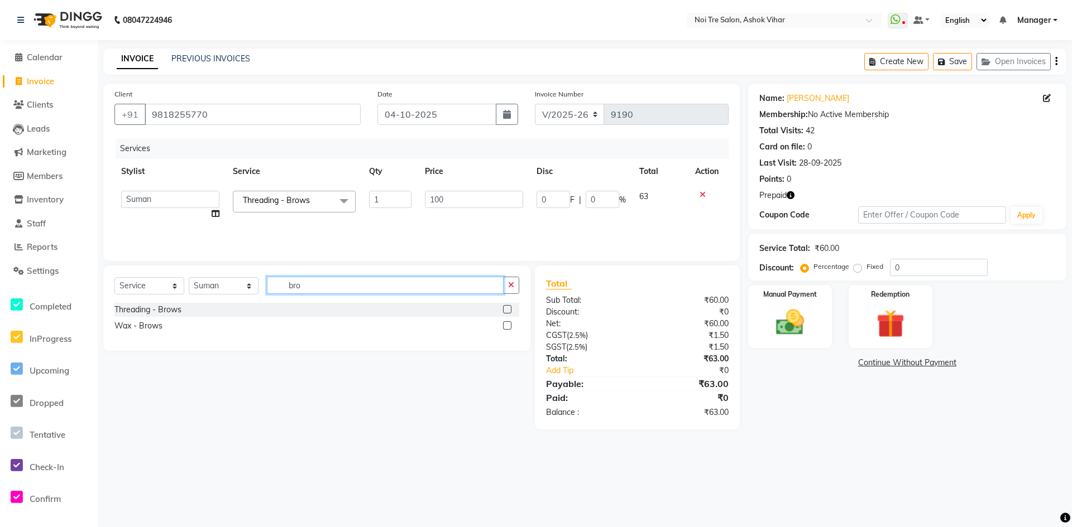
click at [308, 284] on input "bro" at bounding box center [385, 285] width 237 height 17
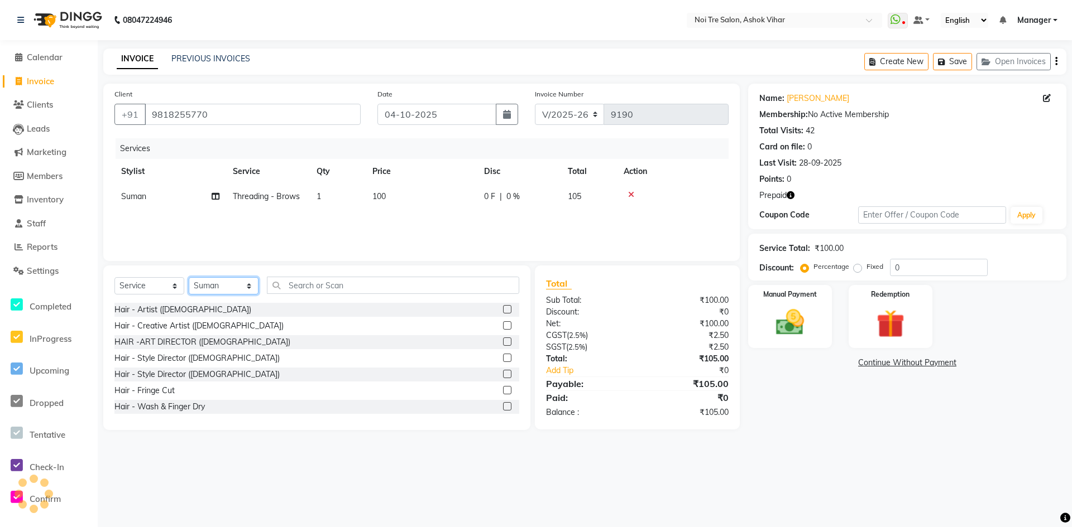
click at [251, 286] on select "Select Stylist Aakash Aalam Aas Admin Ajay Alice Amit Anand Anas Arif ARIF 1 Ar…" at bounding box center [224, 285] width 70 height 17
click at [896, 308] on img at bounding box center [890, 324] width 48 height 37
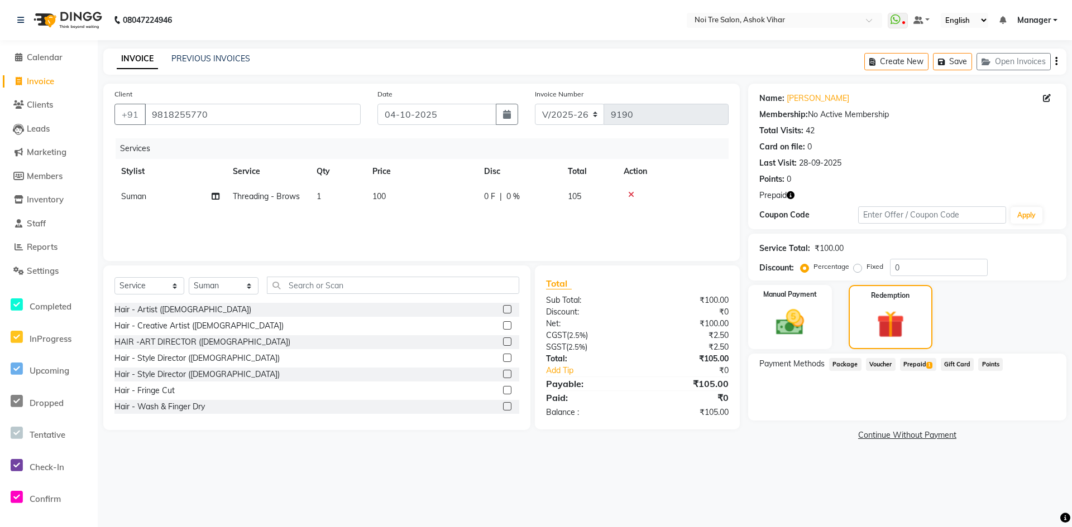
click at [921, 363] on span "Prepaid 1" at bounding box center [918, 364] width 36 height 13
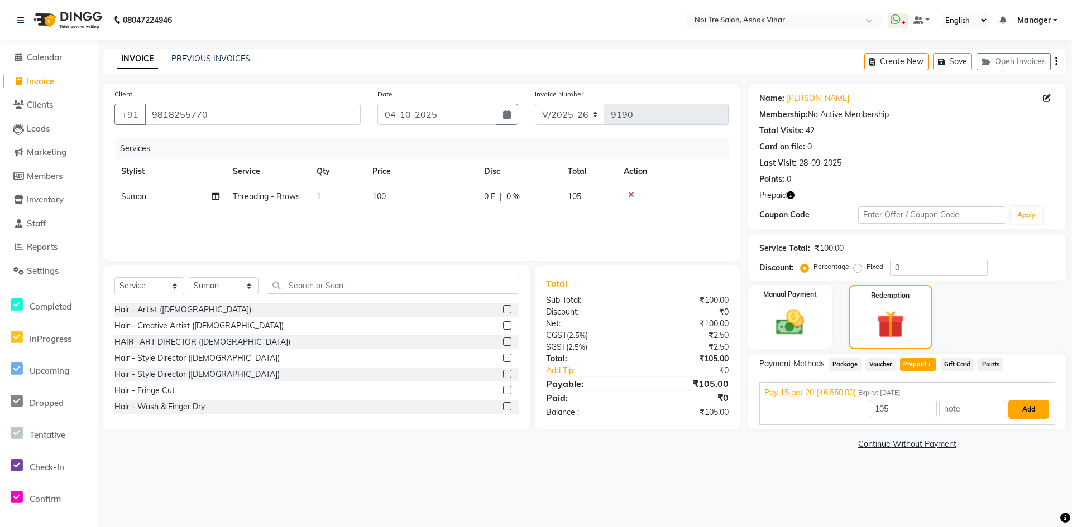
click at [1022, 404] on button "Add" at bounding box center [1028, 409] width 41 height 19
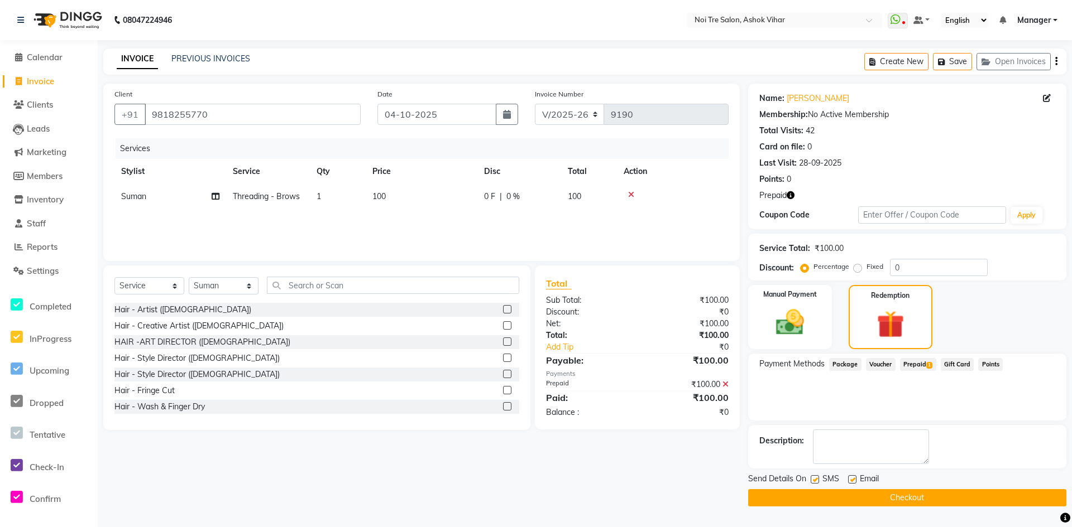
click at [891, 495] on button "Checkout" at bounding box center [907, 497] width 318 height 17
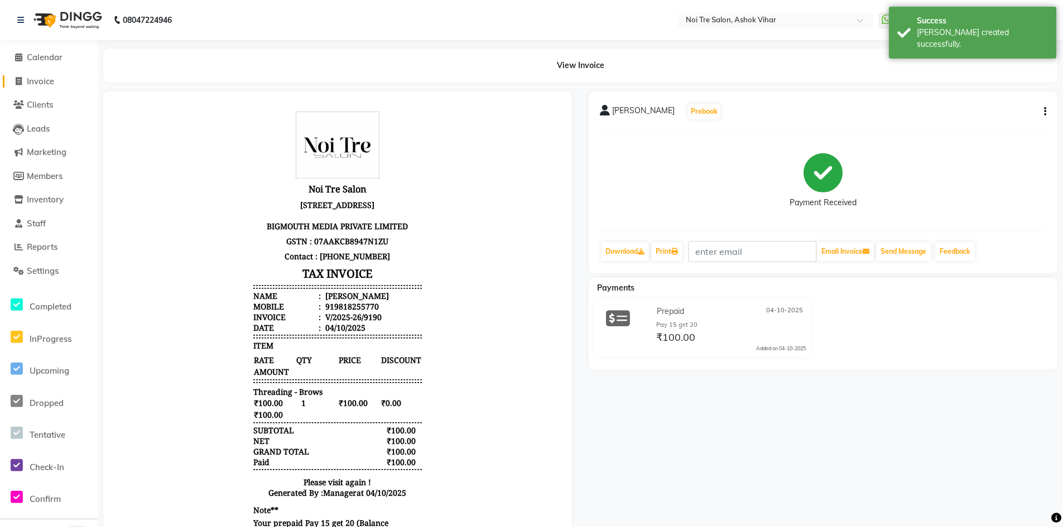
click at [33, 83] on span "Invoice" at bounding box center [40, 81] width 27 height 11
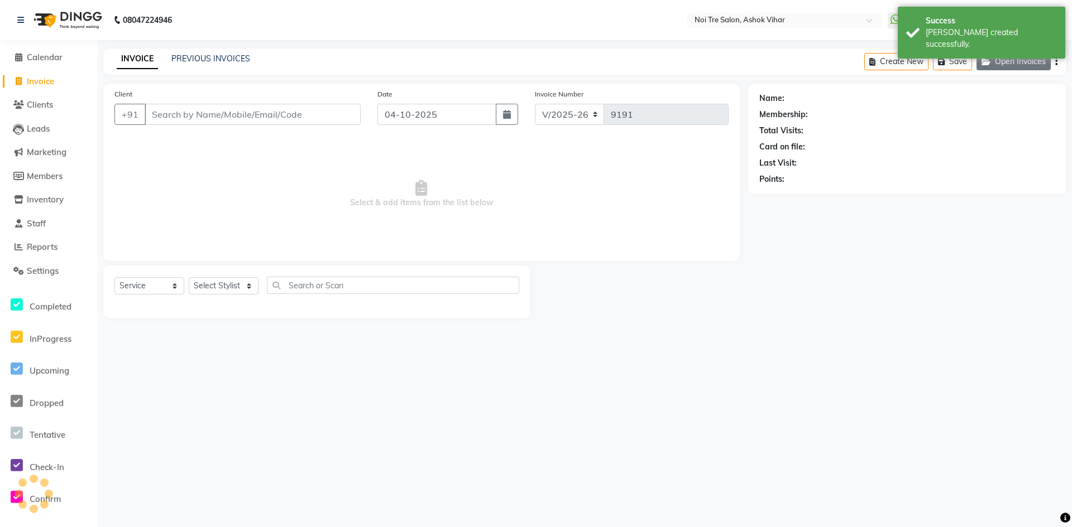
click at [1013, 66] on button "Open Invoices" at bounding box center [1013, 61] width 74 height 17
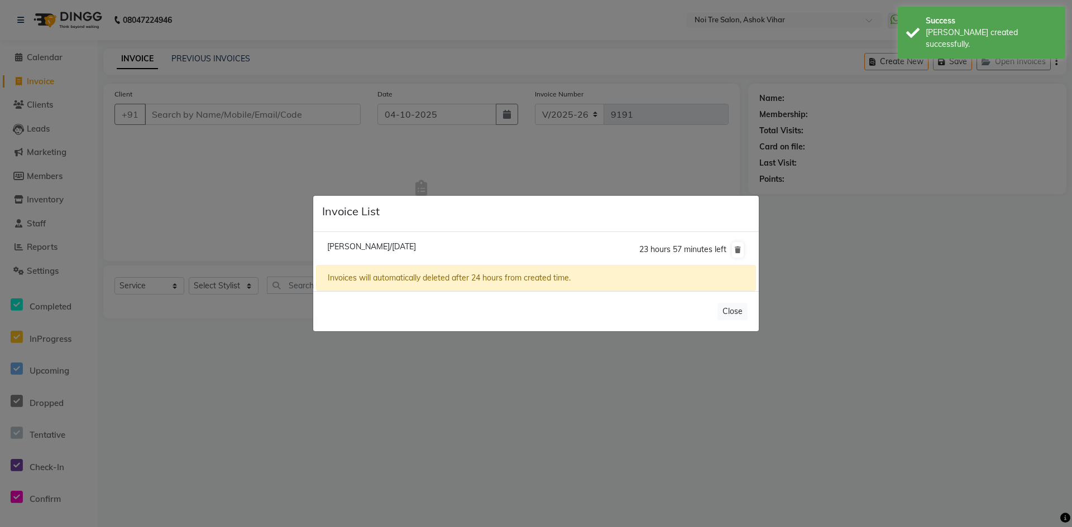
click at [378, 246] on span "Shikha Maci/04 October 2025" at bounding box center [371, 247] width 89 height 10
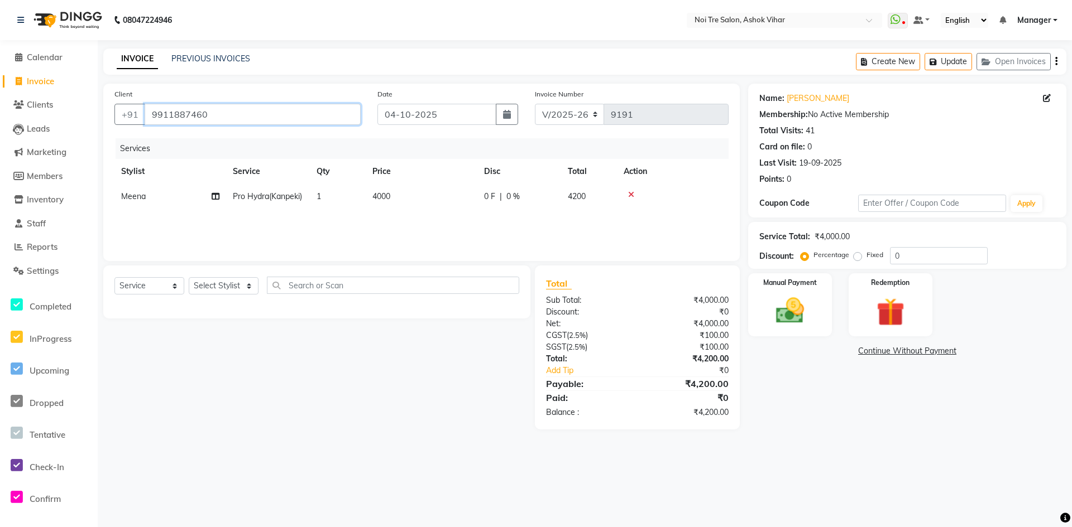
drag, startPoint x: 151, startPoint y: 115, endPoint x: 239, endPoint y: 123, distance: 88.5
click at [239, 123] on input "9911887460" at bounding box center [253, 114] width 216 height 21
click at [248, 111] on input "9911887460" at bounding box center [253, 114] width 216 height 21
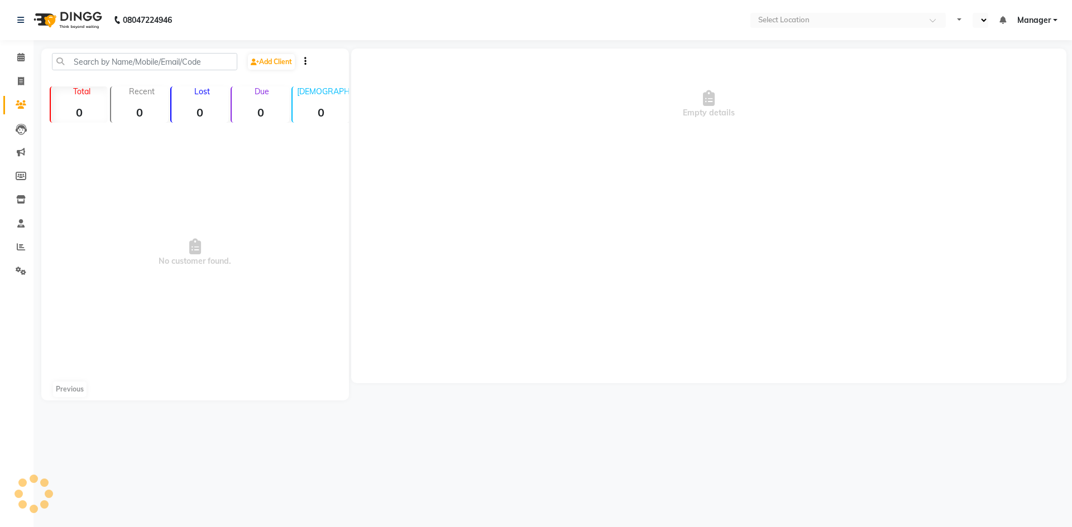
select select "en"
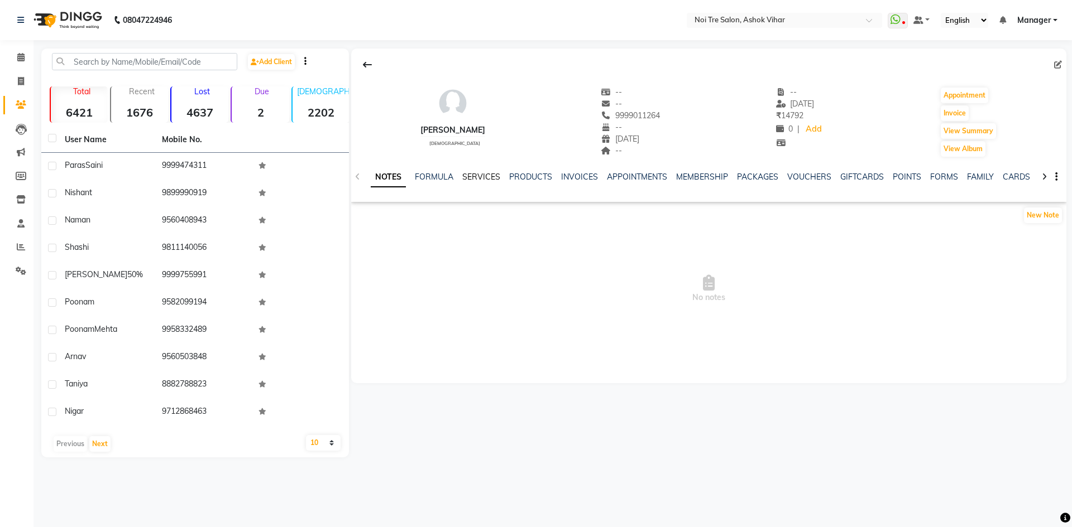
click at [479, 175] on link "SERVICES" at bounding box center [481, 177] width 38 height 10
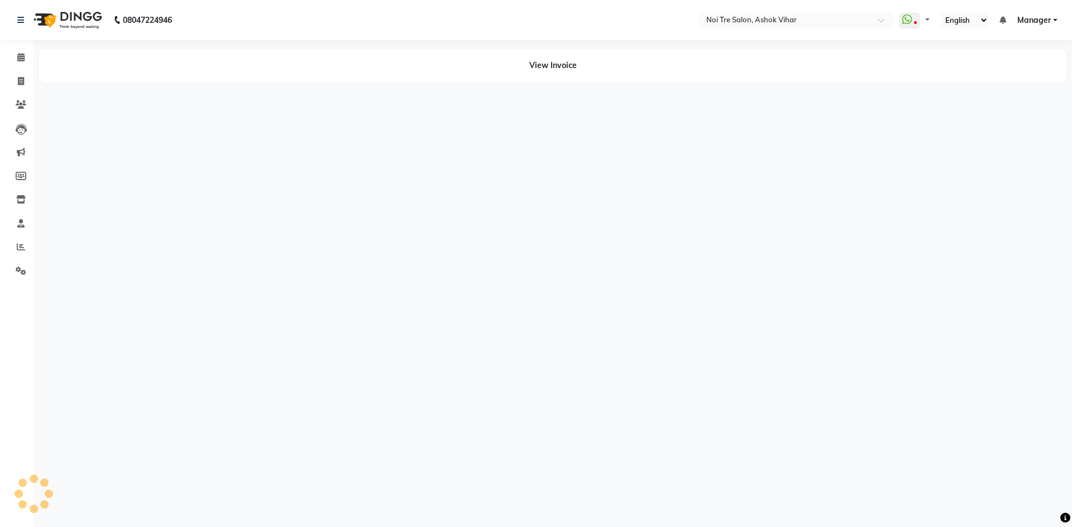
select select "en"
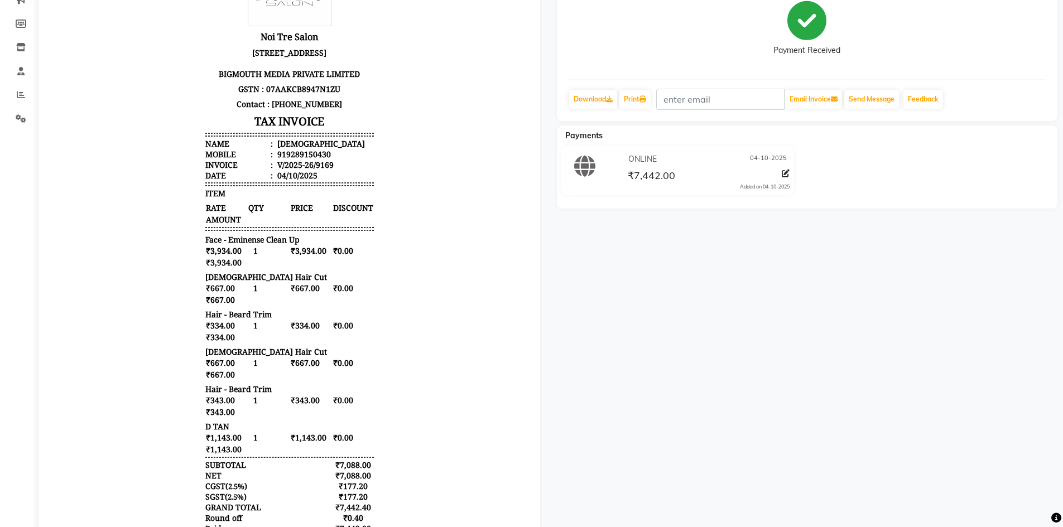
scroll to position [223, 0]
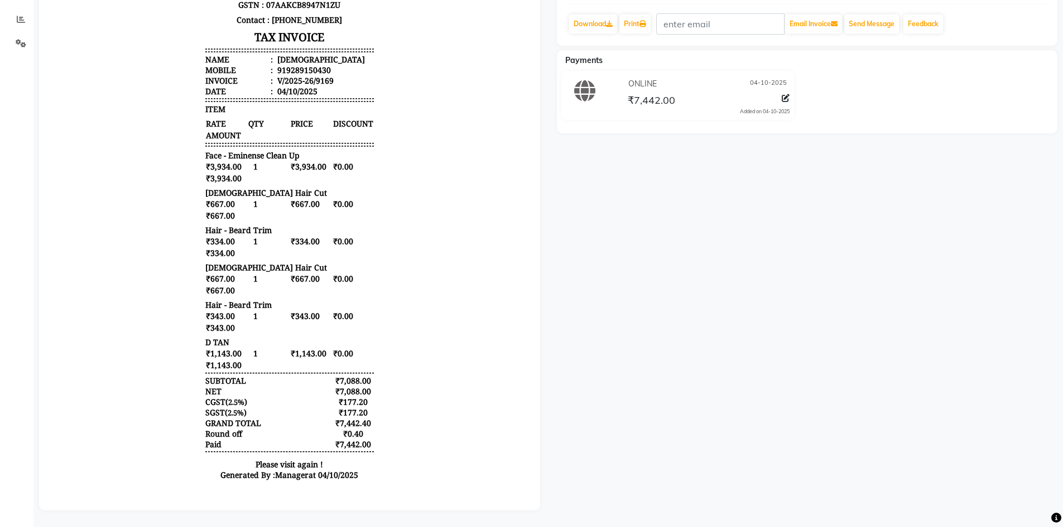
scroll to position [236, 0]
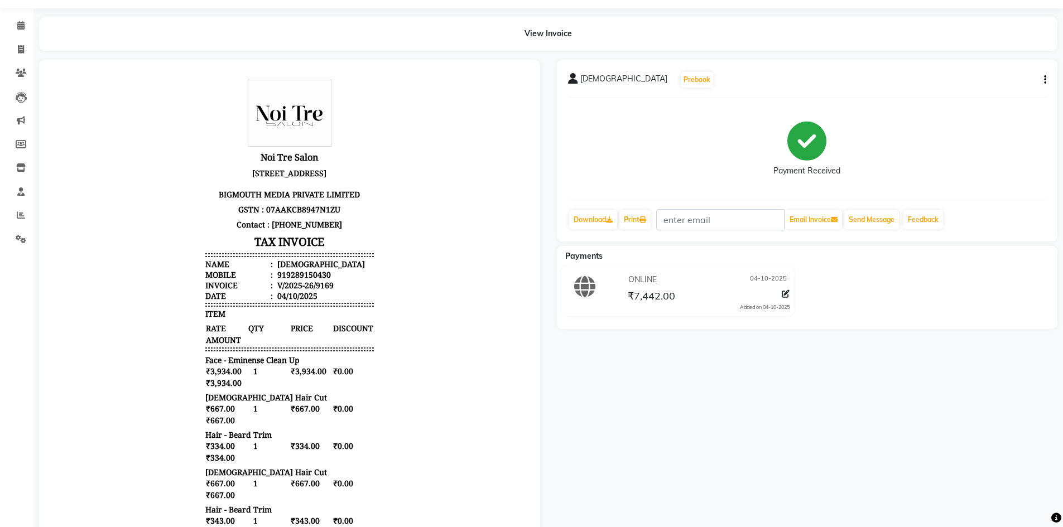
scroll to position [13, 0]
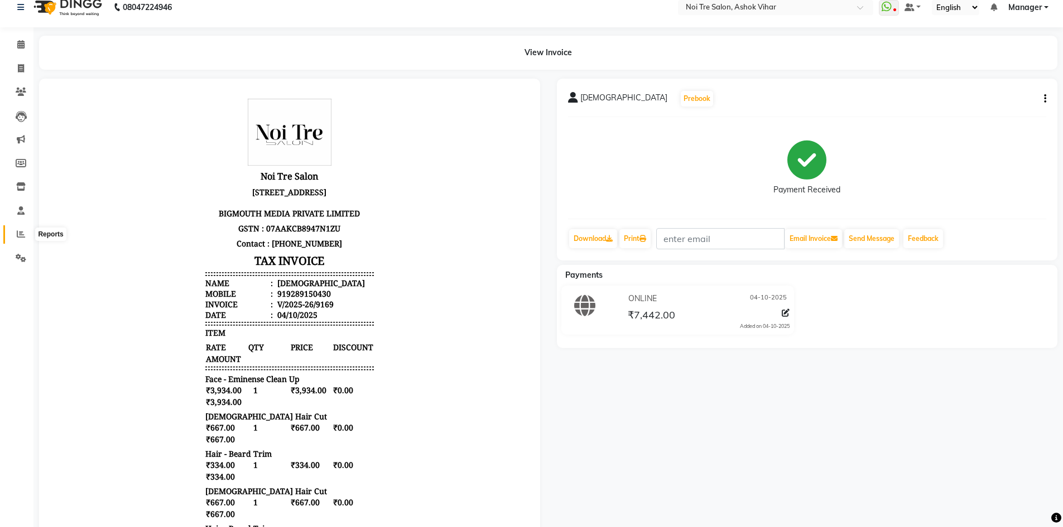
click at [23, 234] on icon at bounding box center [21, 234] width 8 height 8
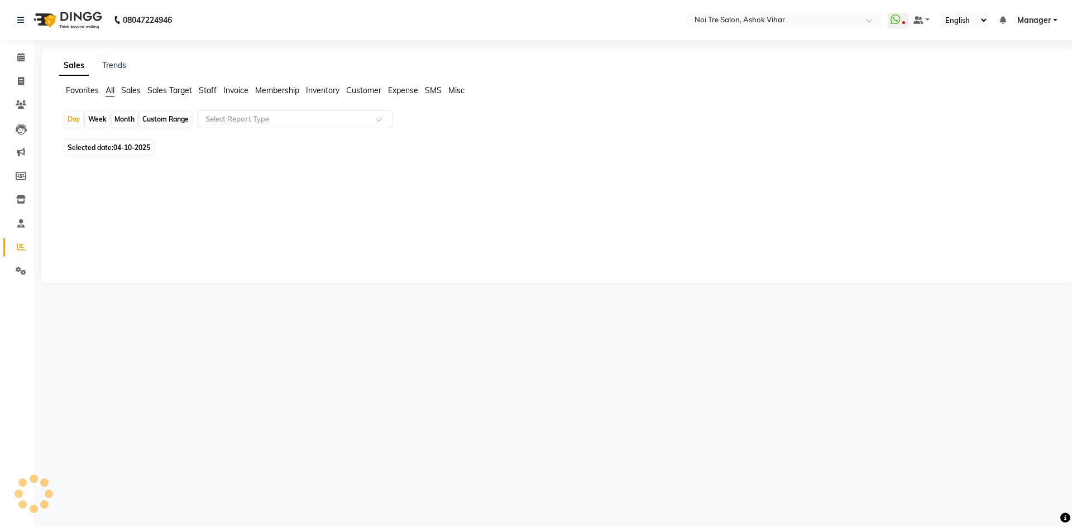
click at [205, 91] on span "Staff" at bounding box center [208, 90] width 18 height 10
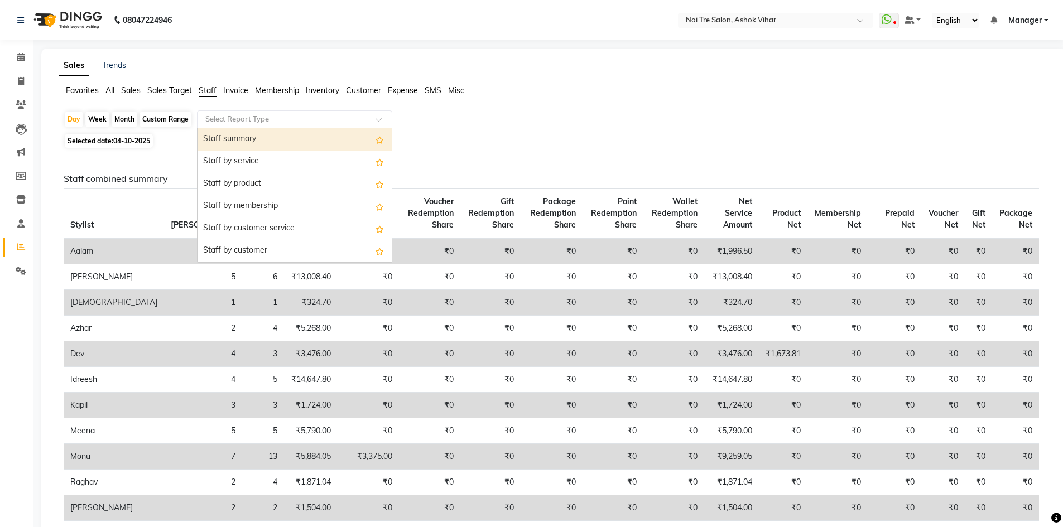
click at [379, 121] on span at bounding box center [383, 122] width 14 height 11
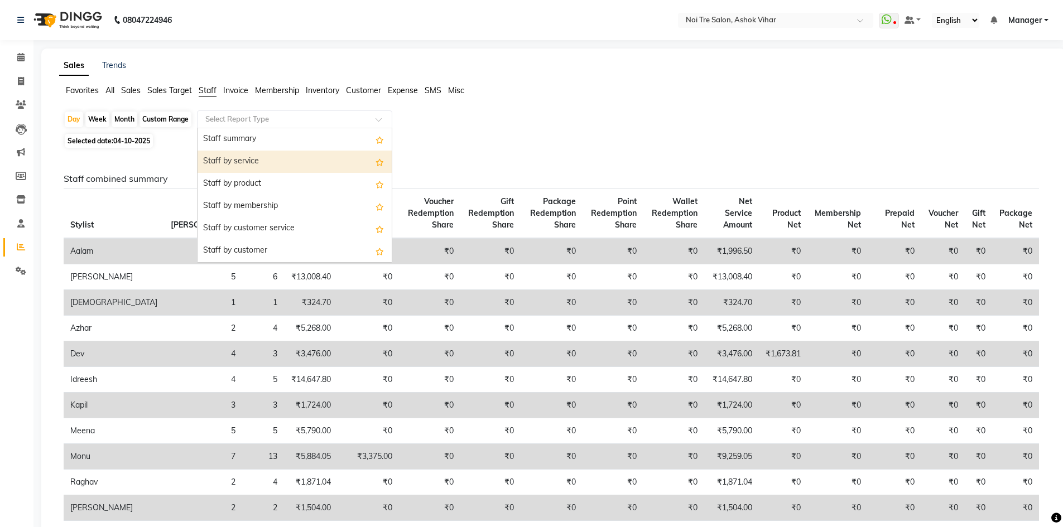
click at [229, 160] on div "Staff by service" at bounding box center [295, 162] width 194 height 22
select select "csv"
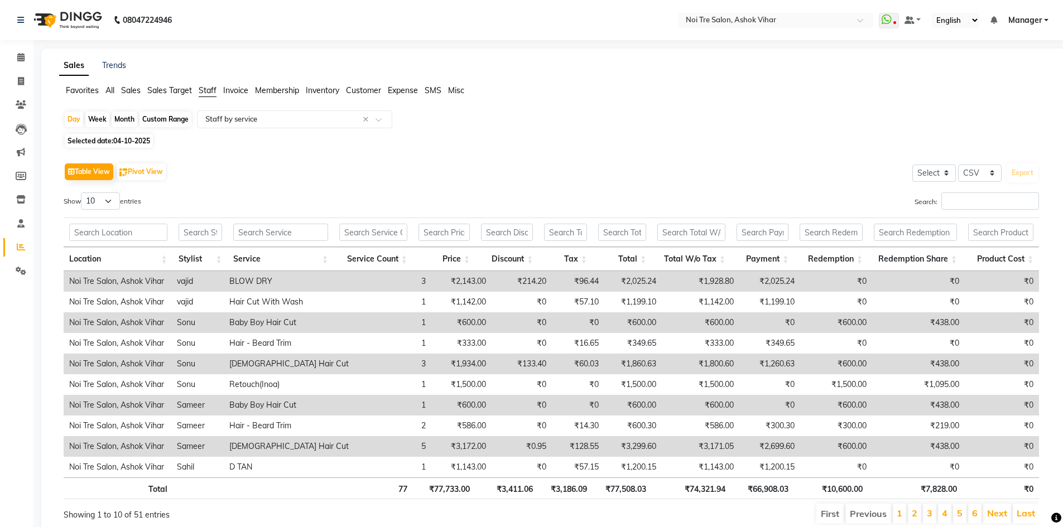
click at [110, 138] on span "Selected date: 04-10-2025" at bounding box center [109, 141] width 88 height 14
select select "10"
select select "2025"
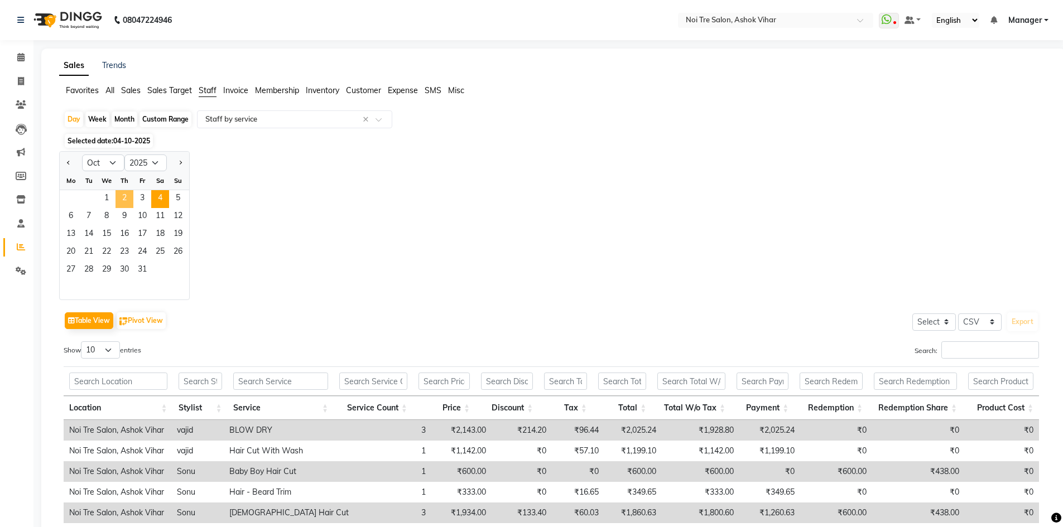
click at [124, 195] on span "2" at bounding box center [125, 199] width 18 height 18
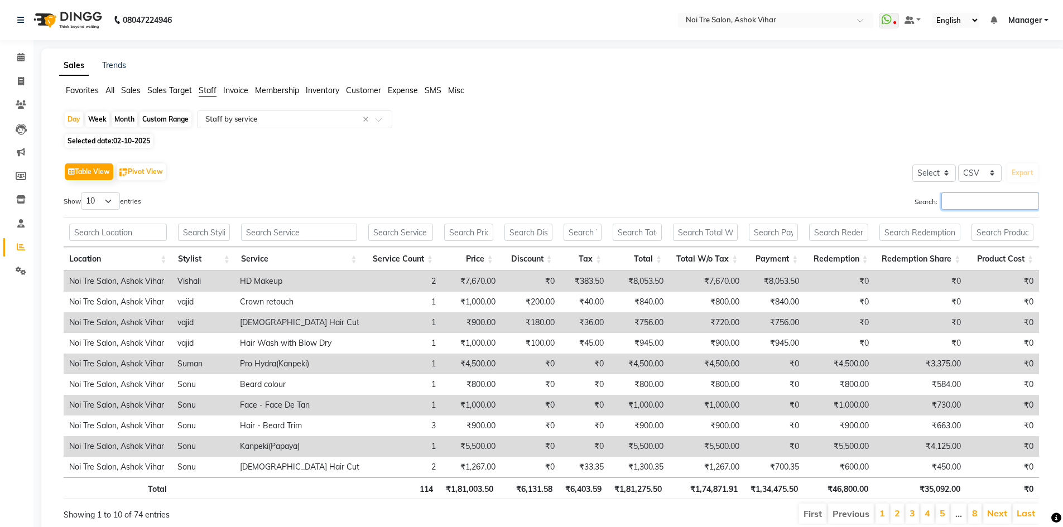
click at [967, 203] on input "Search:" at bounding box center [991, 201] width 98 height 17
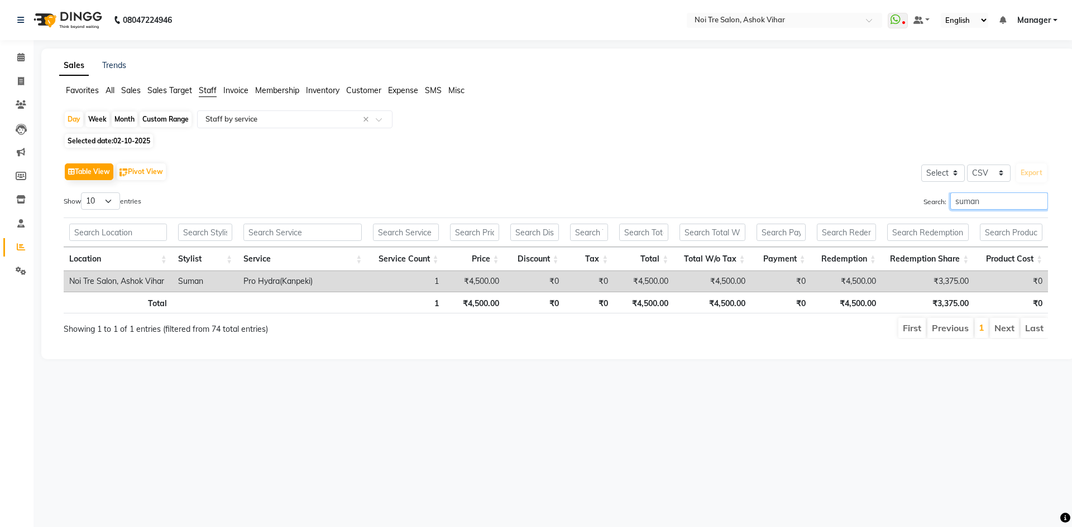
type input "suman"
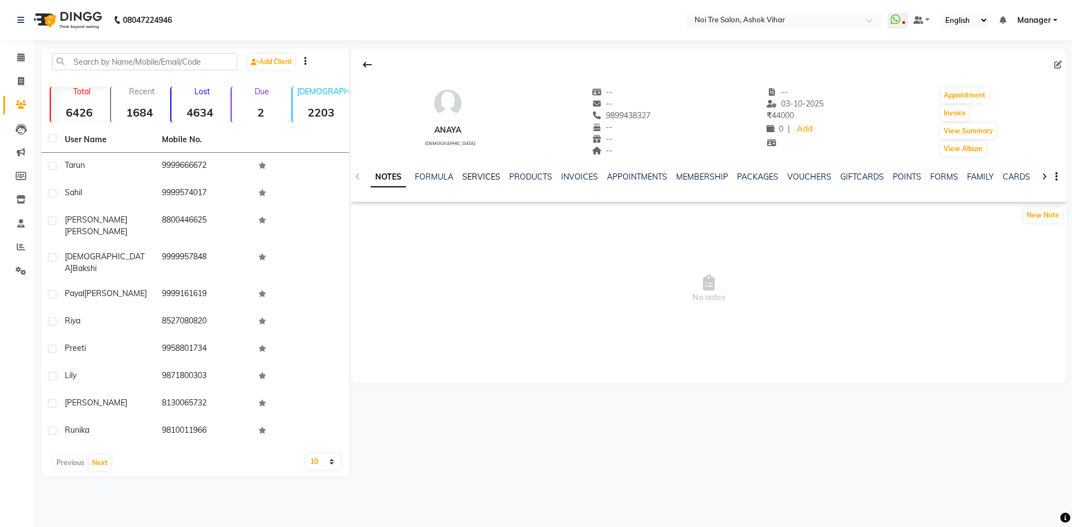
click at [478, 179] on link "SERVICES" at bounding box center [481, 177] width 38 height 10
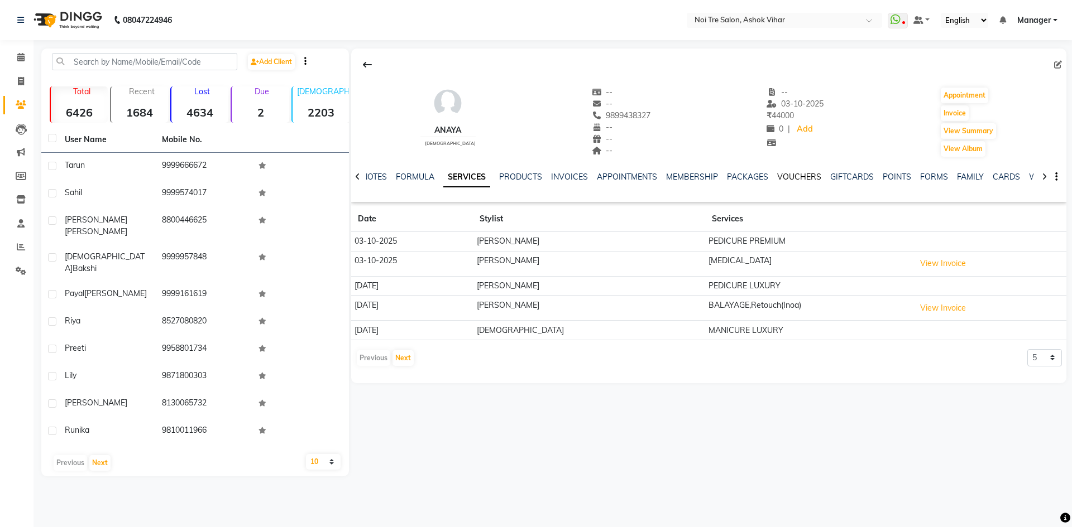
click at [791, 180] on link "VOUCHERS" at bounding box center [799, 177] width 44 height 10
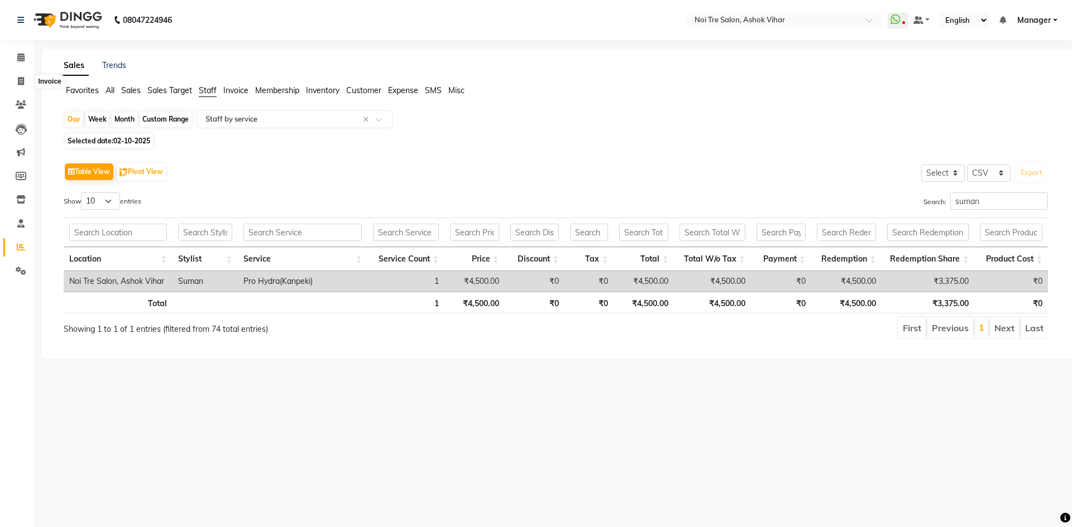
select select "csv"
click at [27, 78] on span at bounding box center [21, 81] width 20 height 13
select select "service"
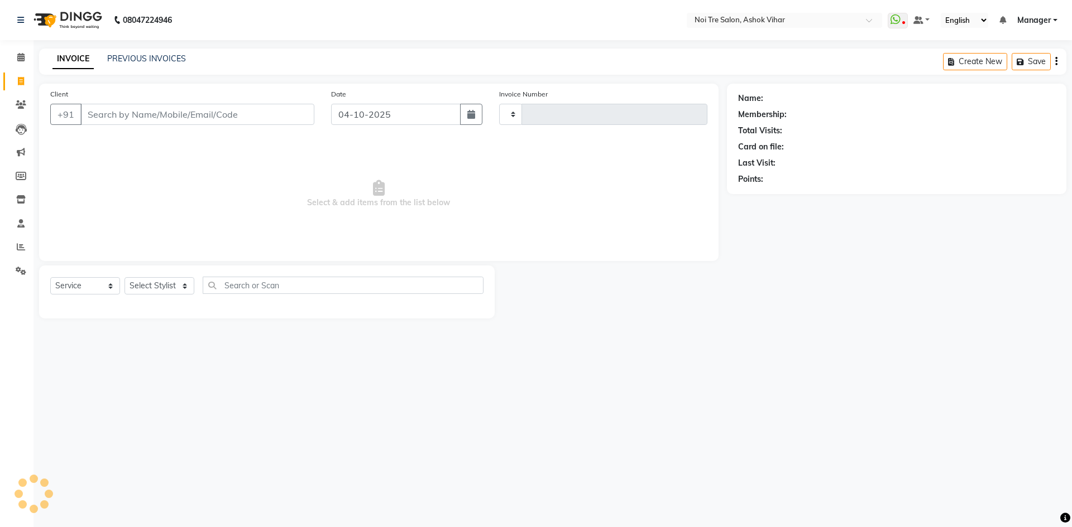
type input "9186"
select select "4726"
click at [151, 51] on div "INVOICE PREVIOUS INVOICES Create New Save Open Invoices" at bounding box center [552, 62] width 1027 height 26
click at [159, 59] on link "PREVIOUS INVOICES" at bounding box center [146, 59] width 79 height 10
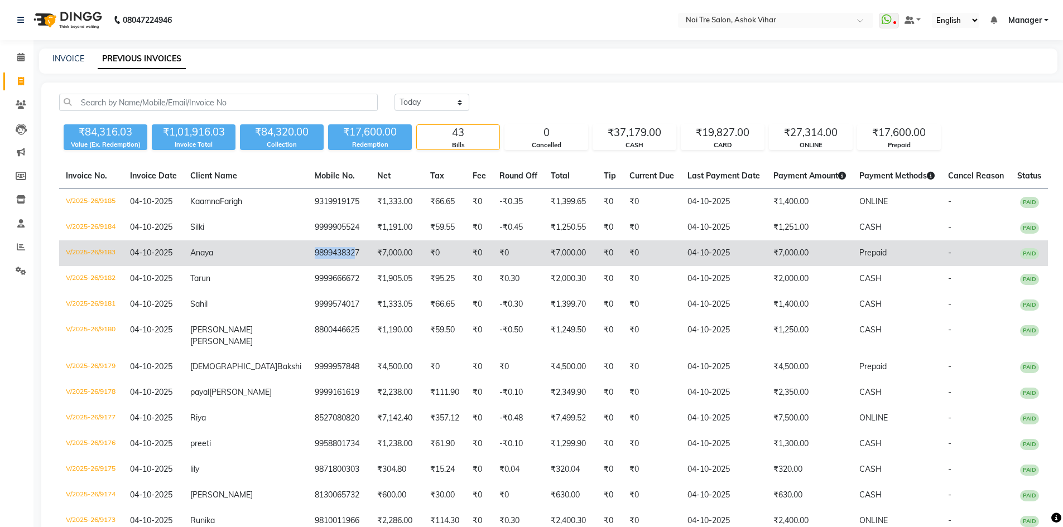
copy td "989943832"
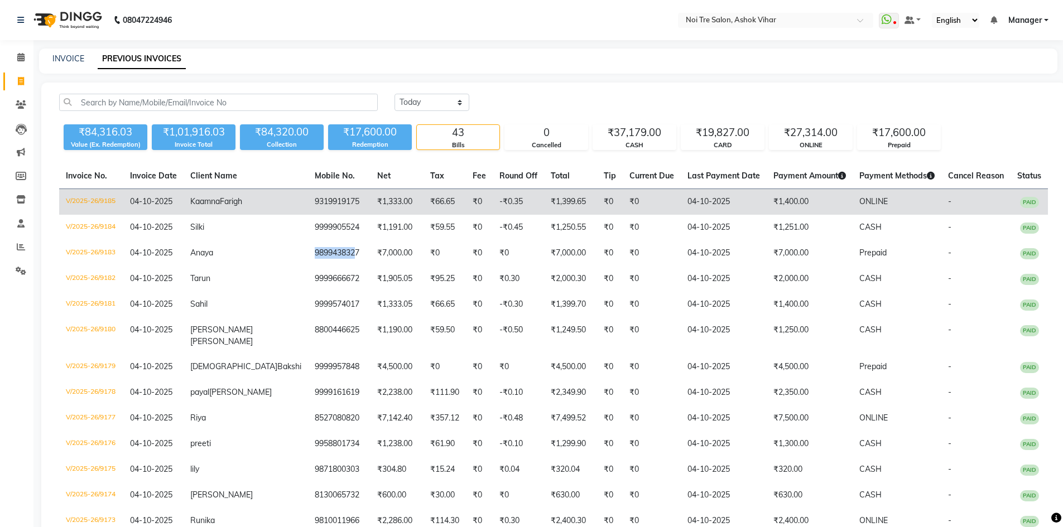
drag, startPoint x: 293, startPoint y: 262, endPoint x: 262, endPoint y: 191, distance: 76.7
